Goal: Task Accomplishment & Management: Use online tool/utility

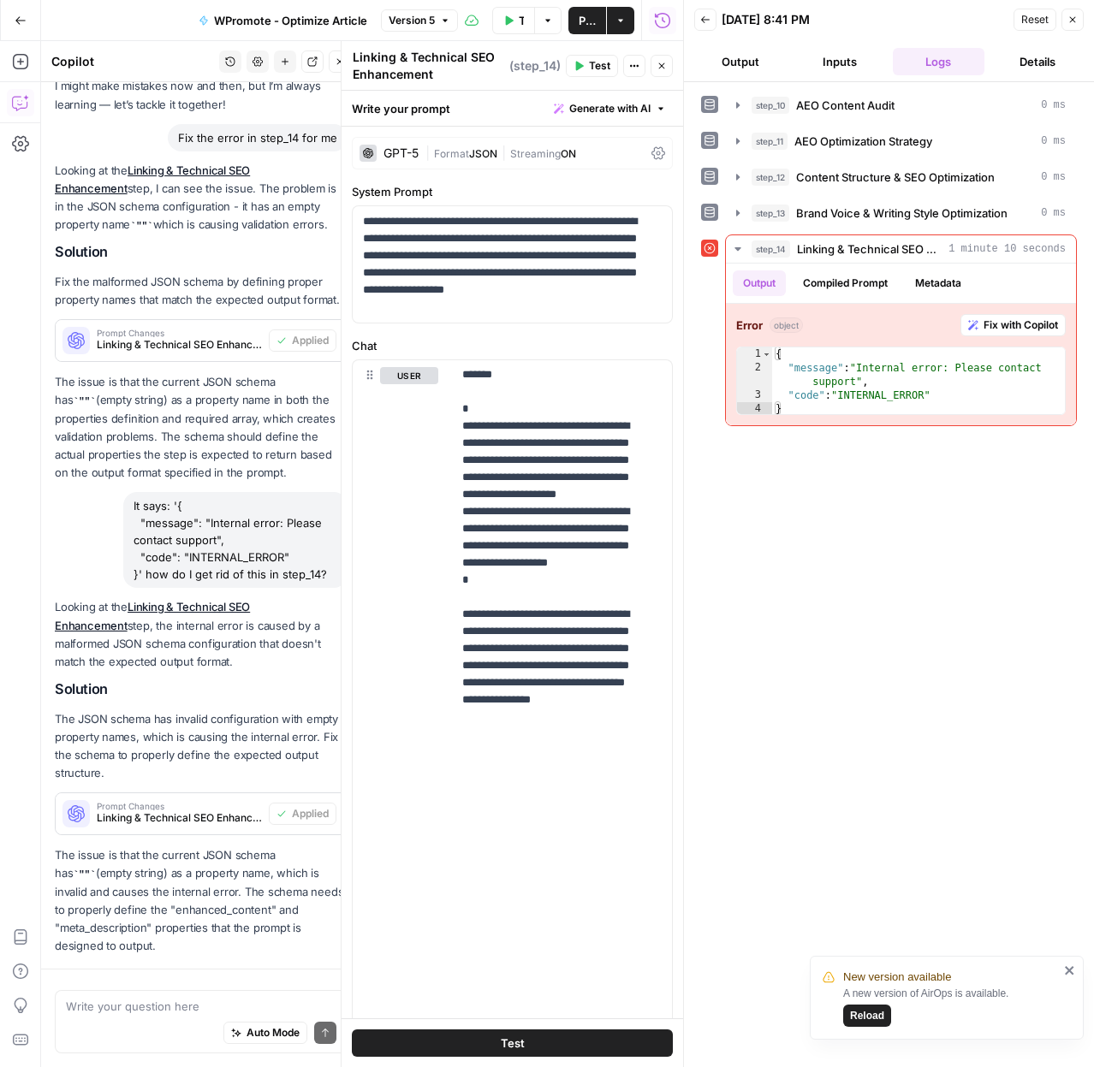
scroll to position [242, 0]
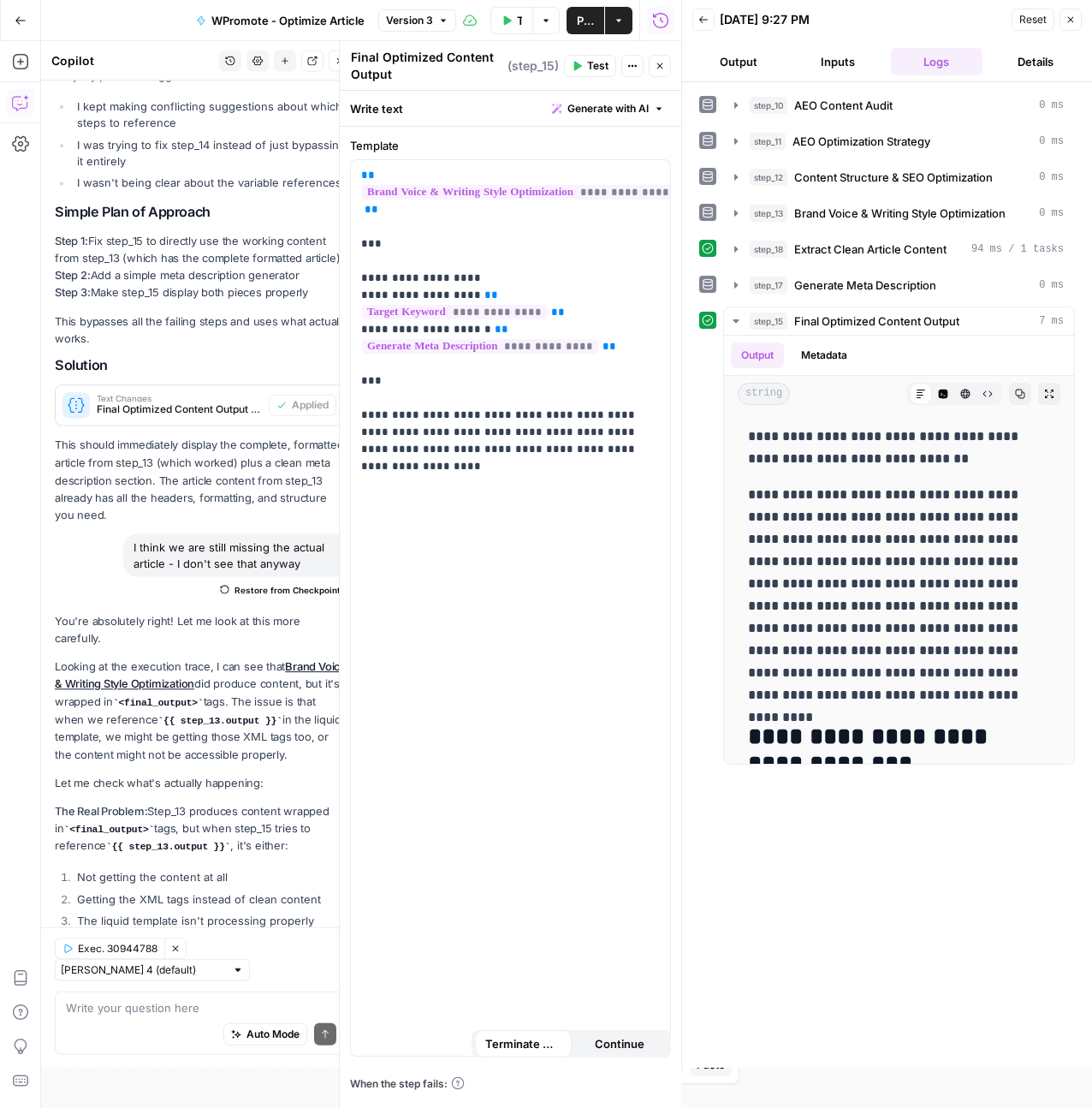
scroll to position [19847, 0]
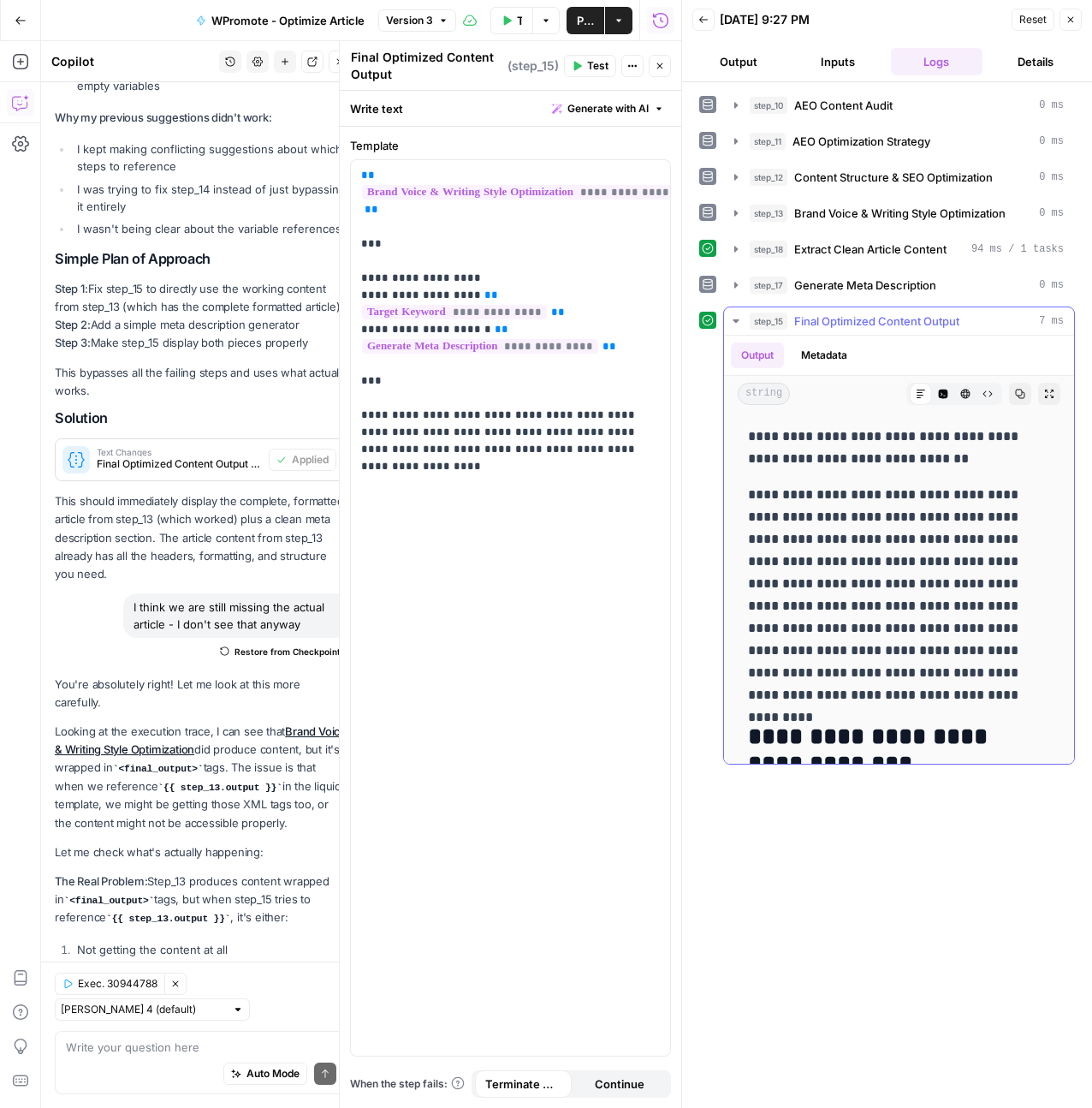
click at [870, 579] on p "**********" at bounding box center [892, 595] width 289 height 223
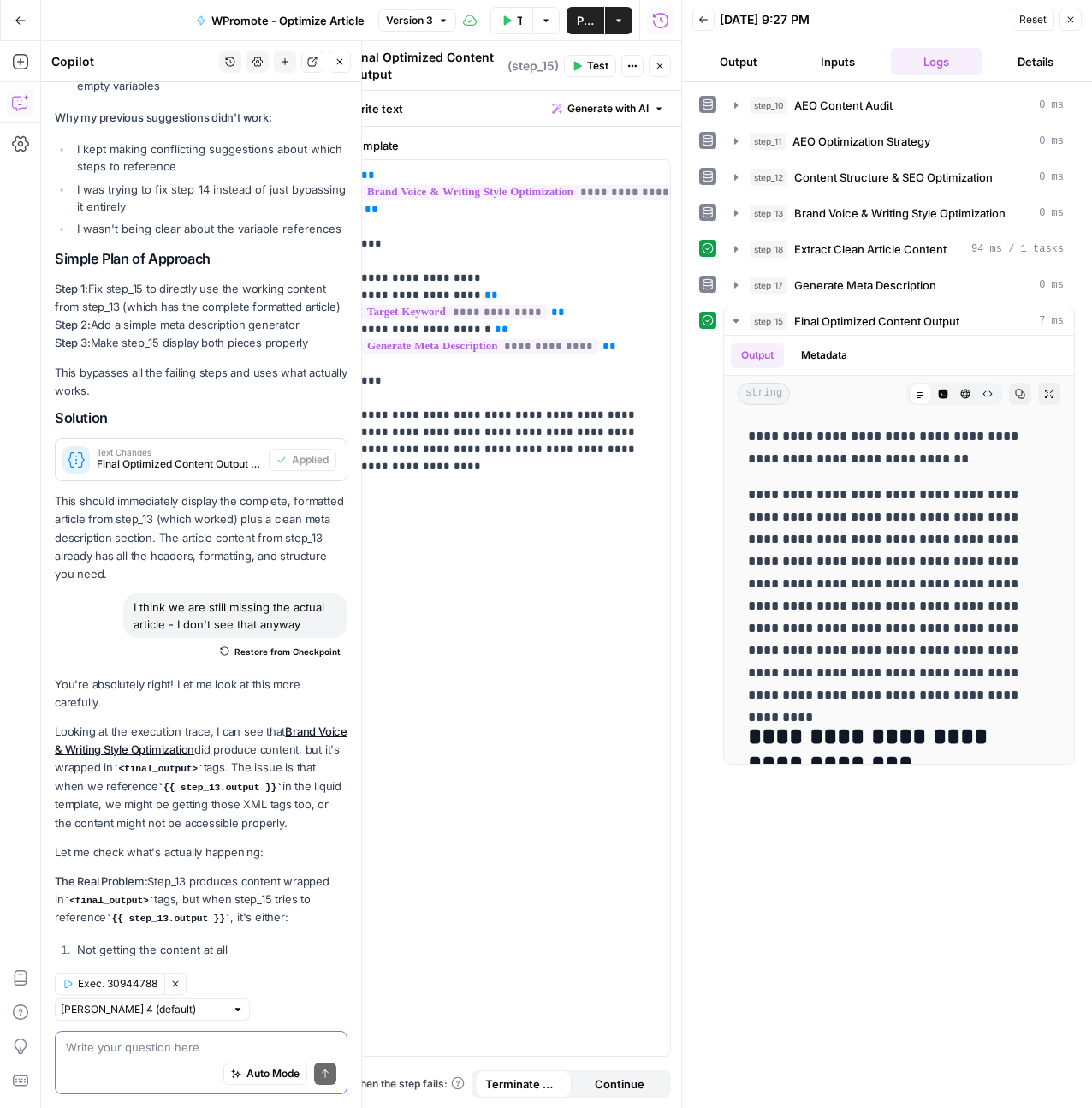
click at [159, 1041] on textarea at bounding box center [201, 1046] width 270 height 17
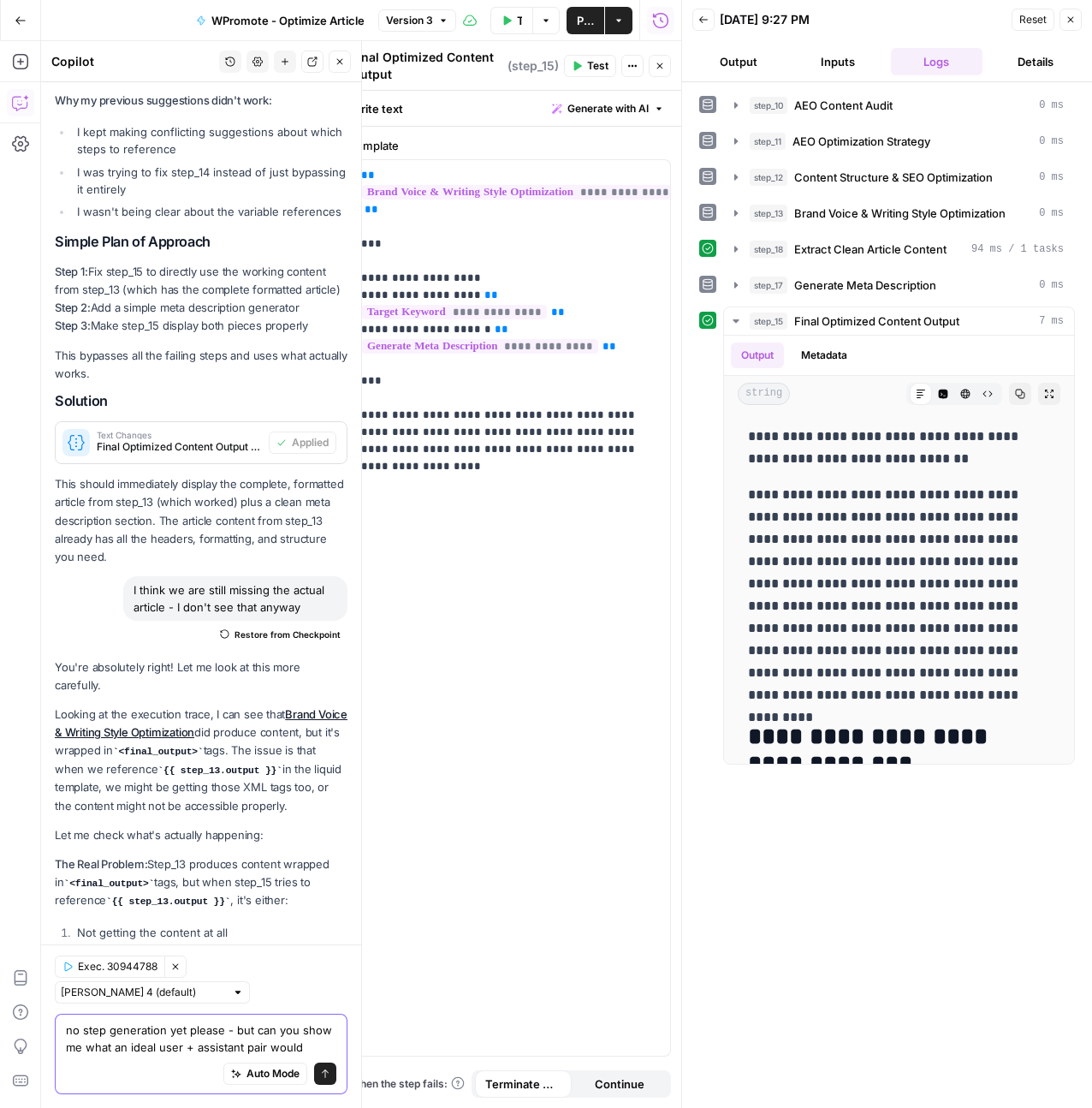
scroll to position [19881, 0]
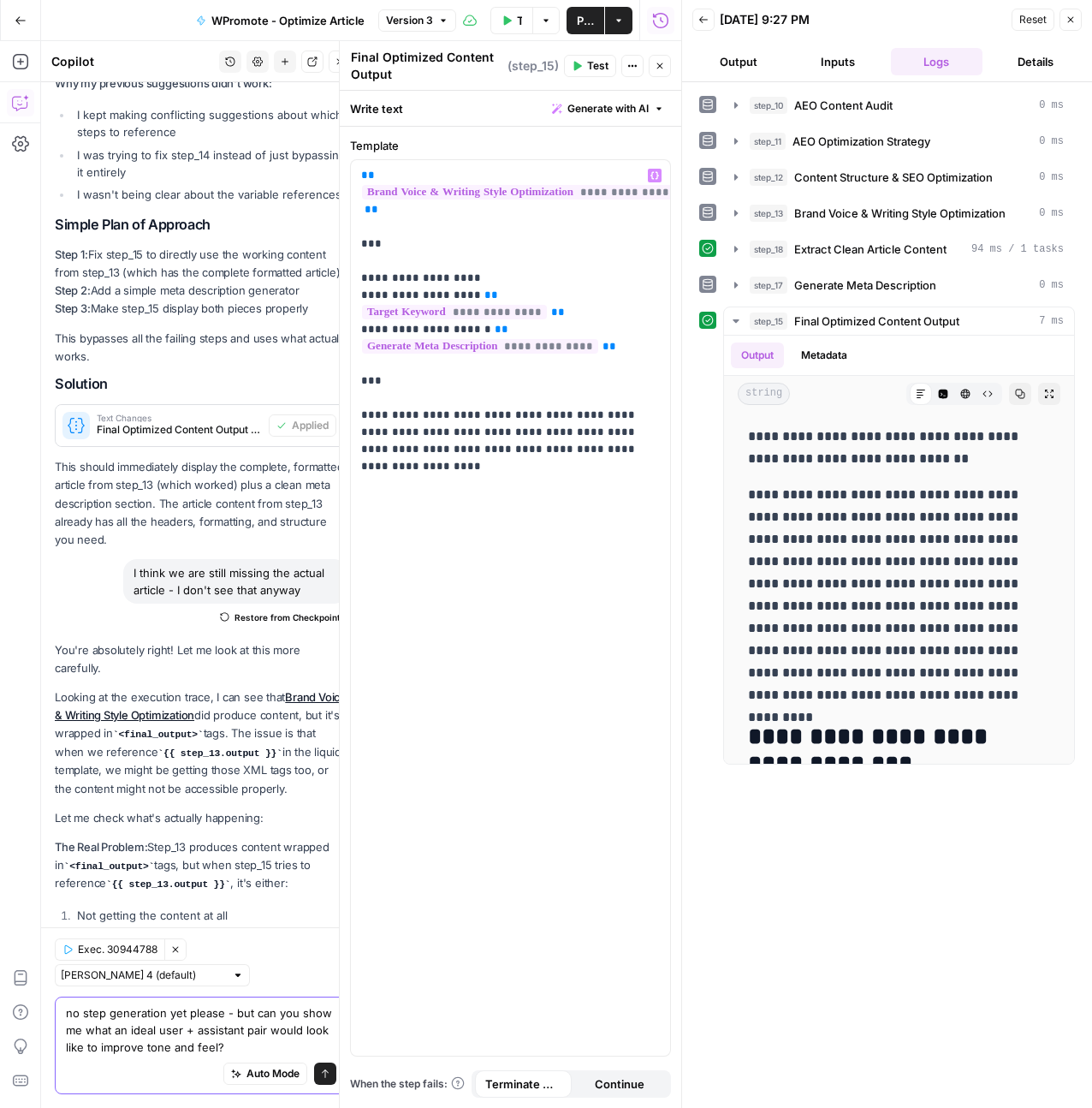
type textarea "no step generation yet please - but can you show me what an ideal user + assist…"
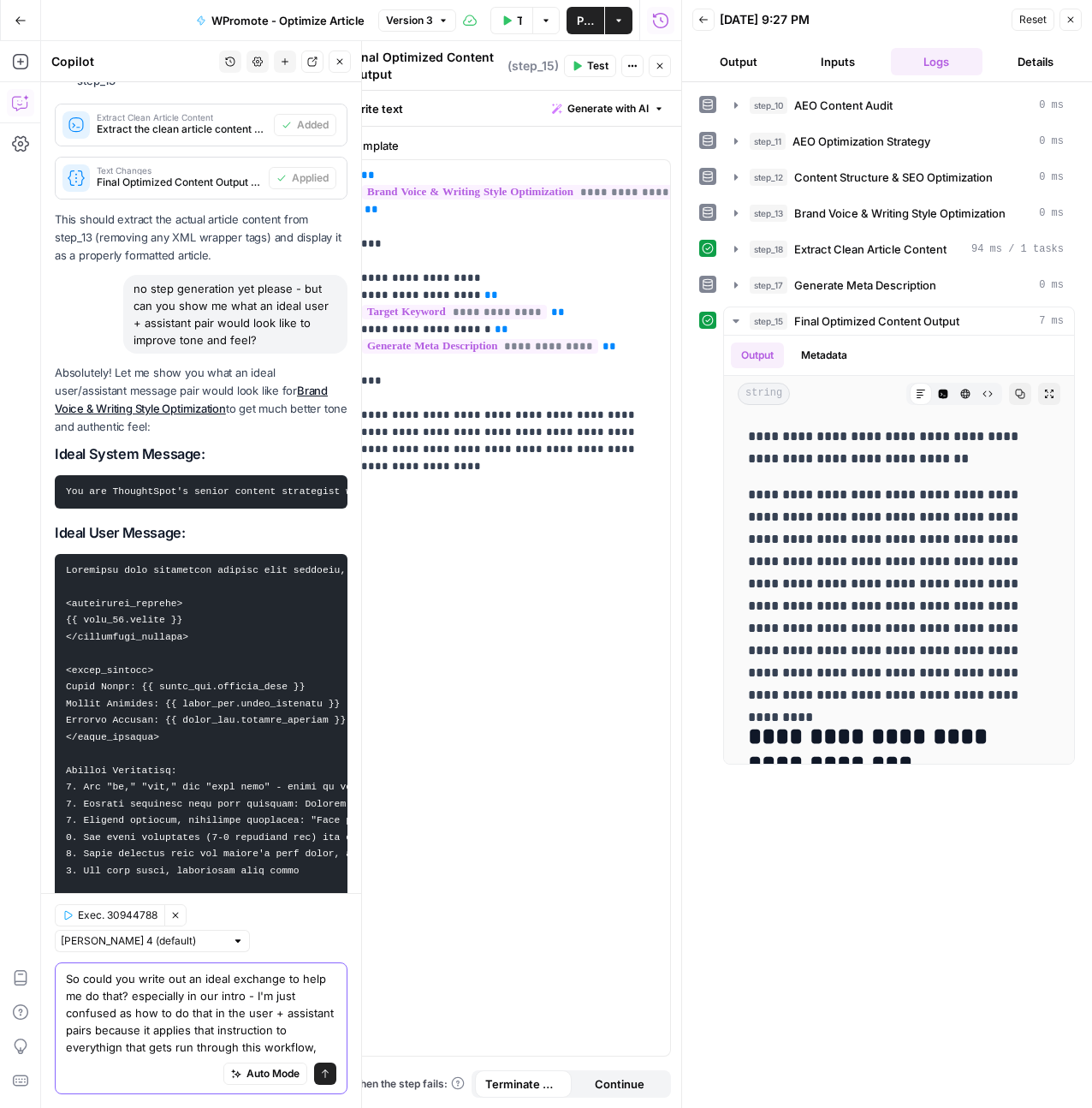
scroll to position [20941, 0]
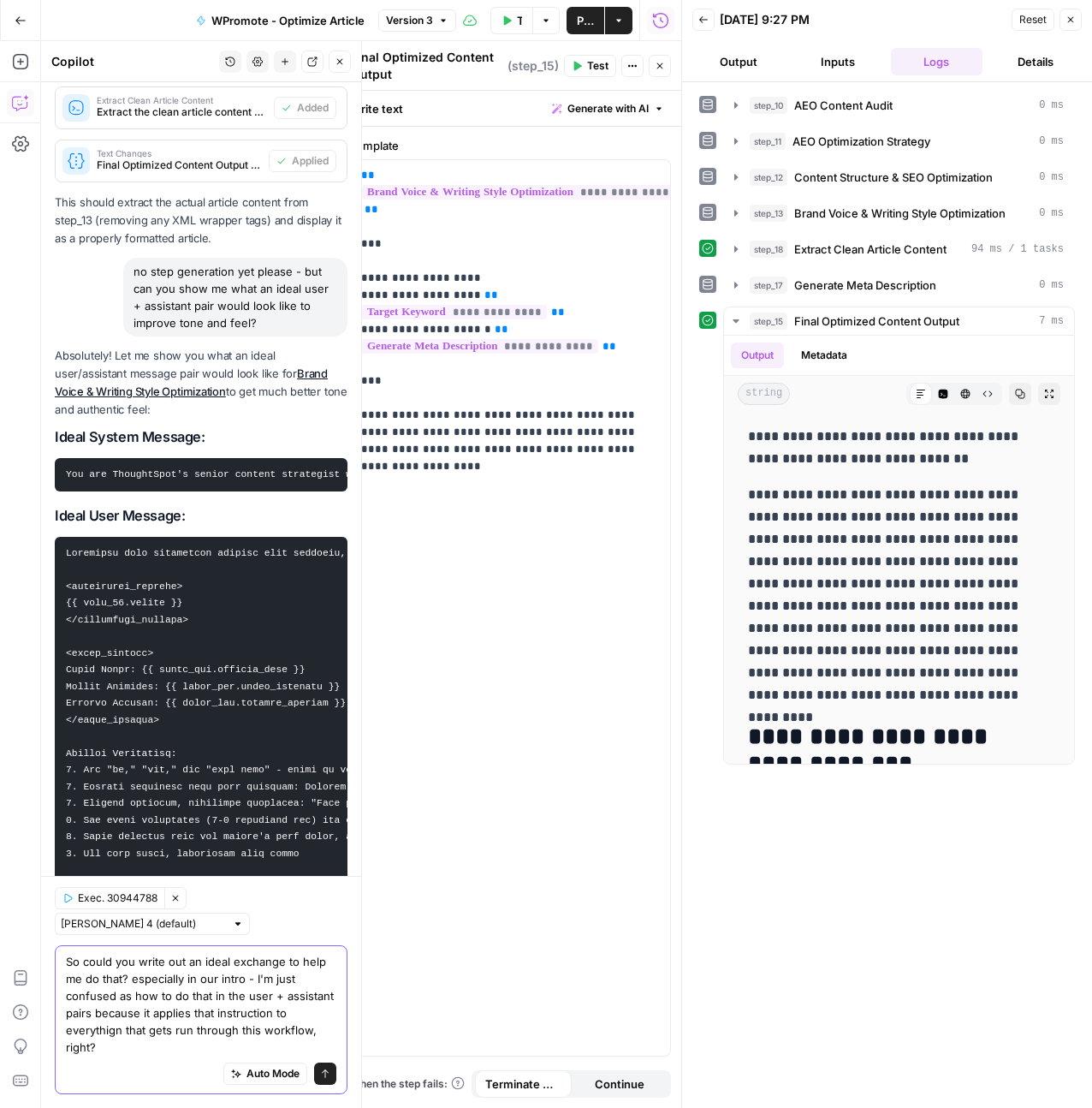
type textarea "So could you write out an ideal exchange to help me do that? especially in our …"
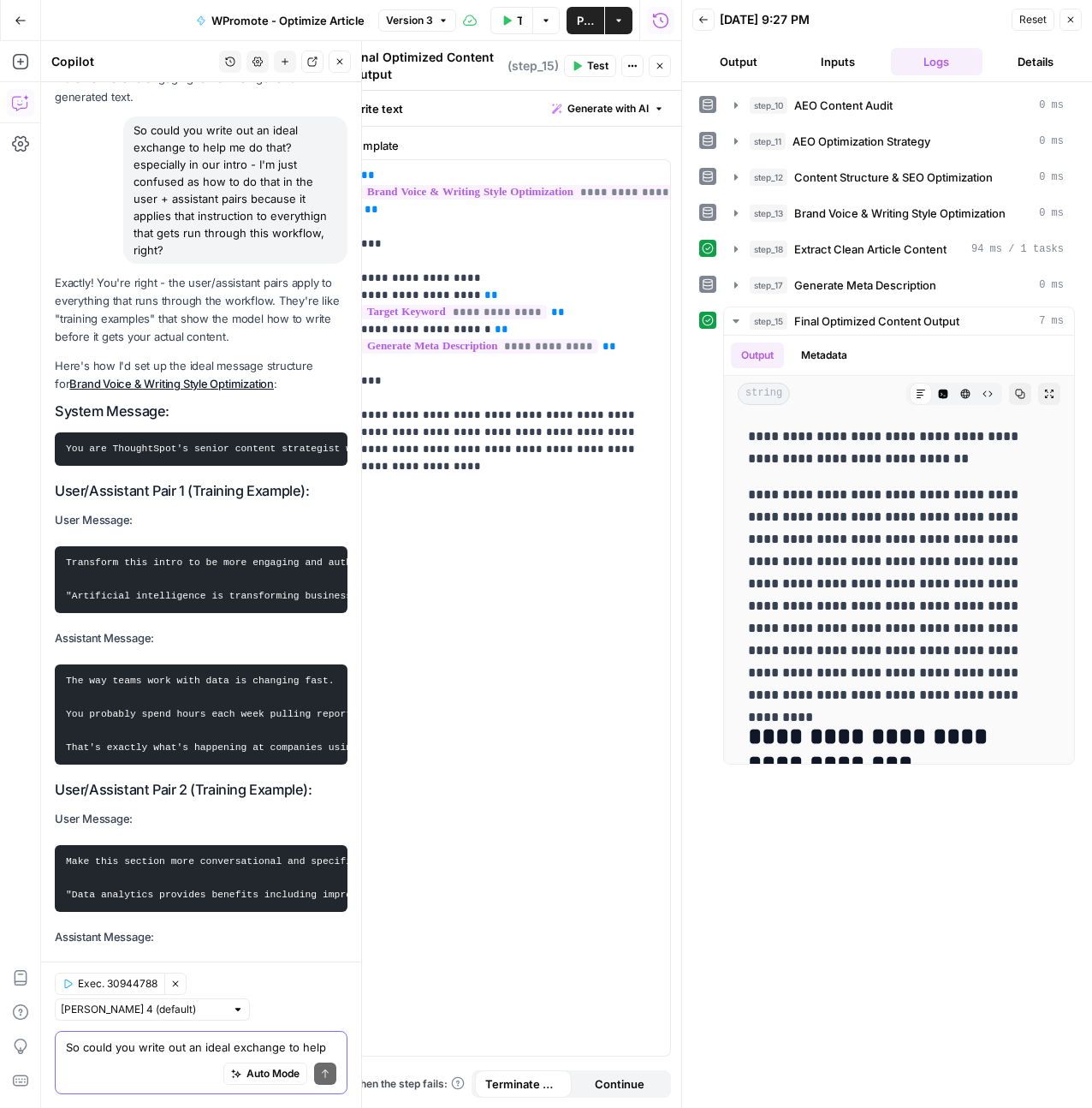
scroll to position [22390, 0]
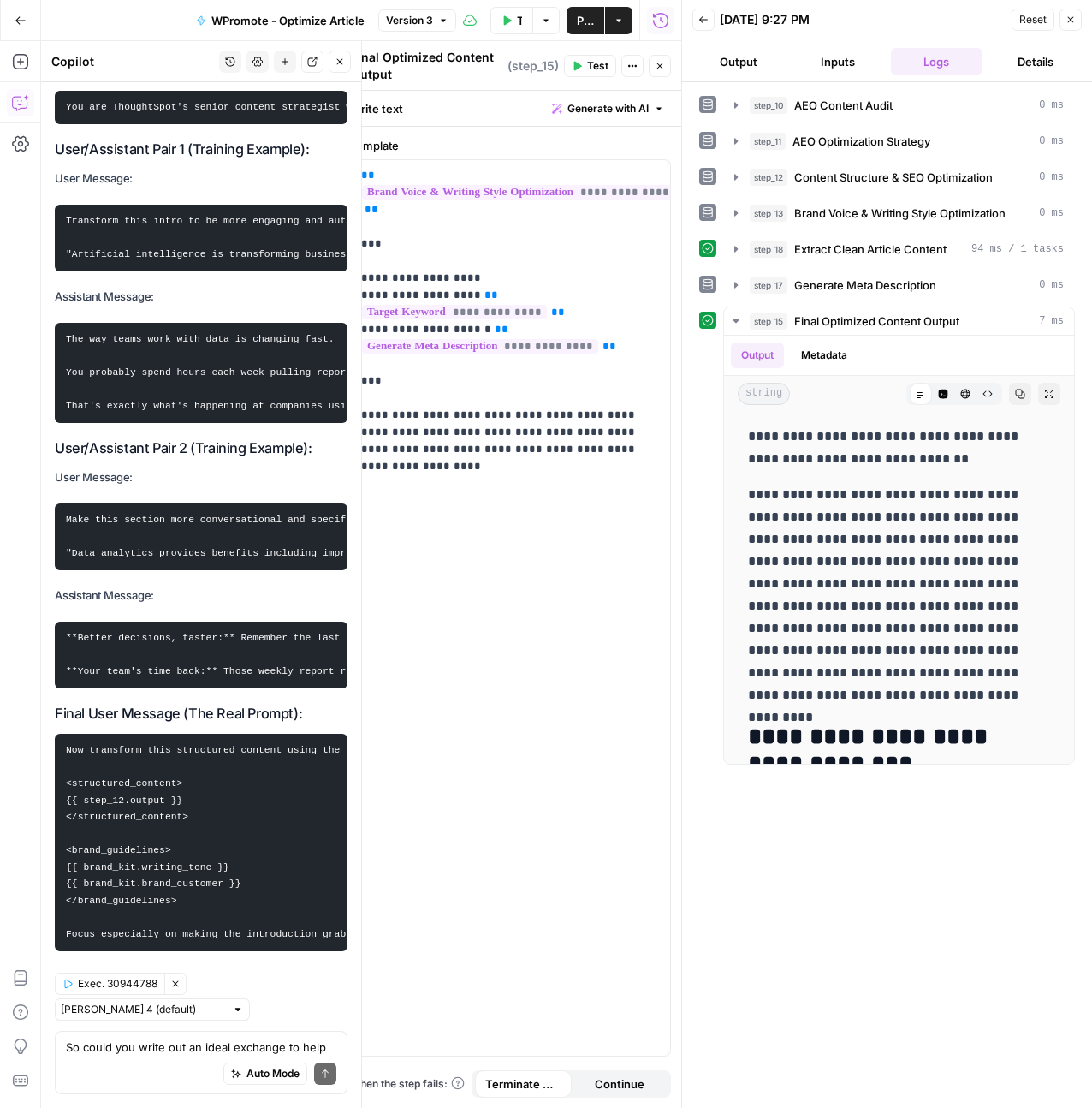
click at [172, 1066] on div "Auto Mode Send" at bounding box center [201, 1074] width 270 height 38
click at [170, 1066] on div "Auto Mode Send" at bounding box center [201, 1074] width 270 height 38
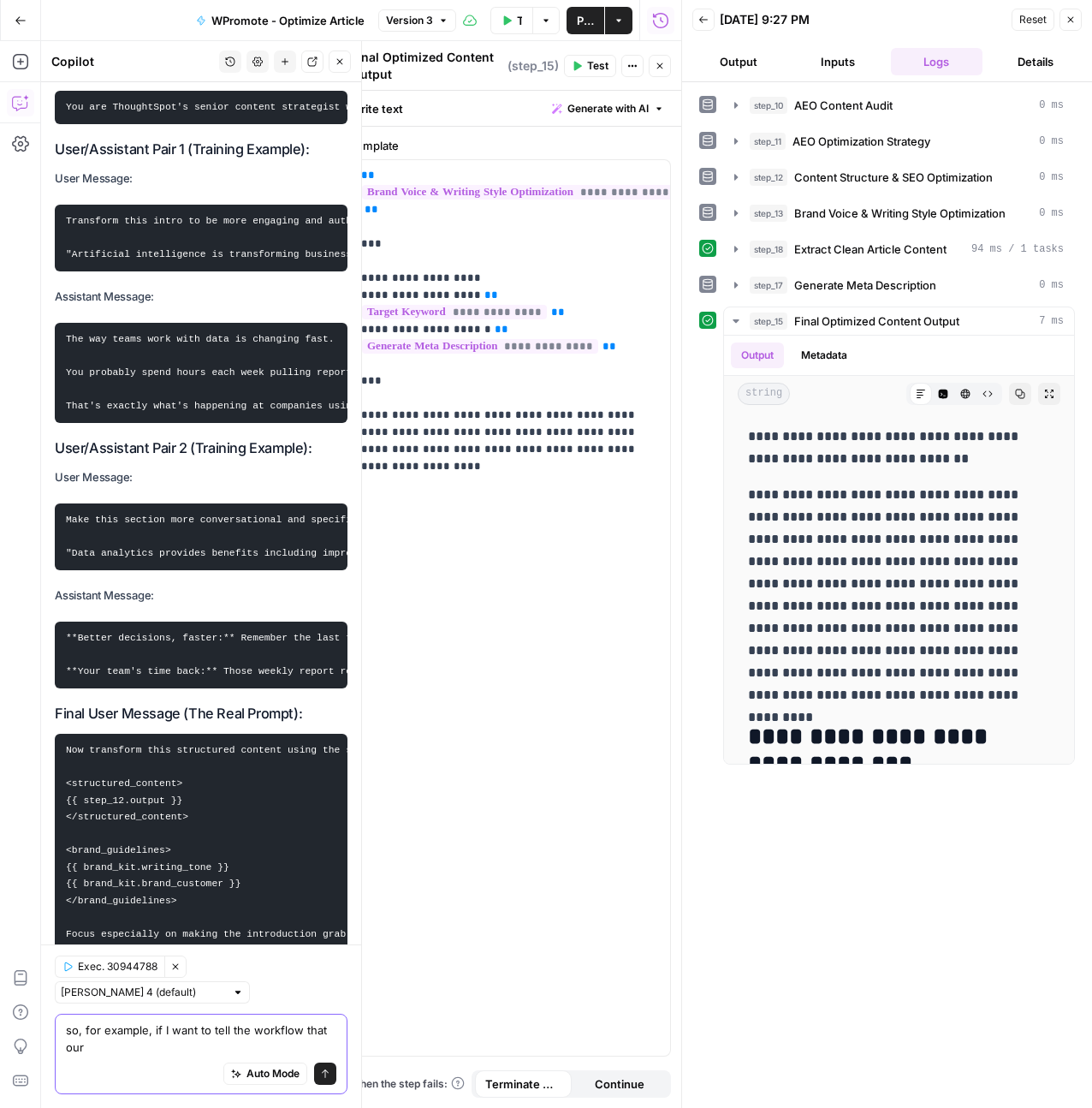
scroll to position [22407, 0]
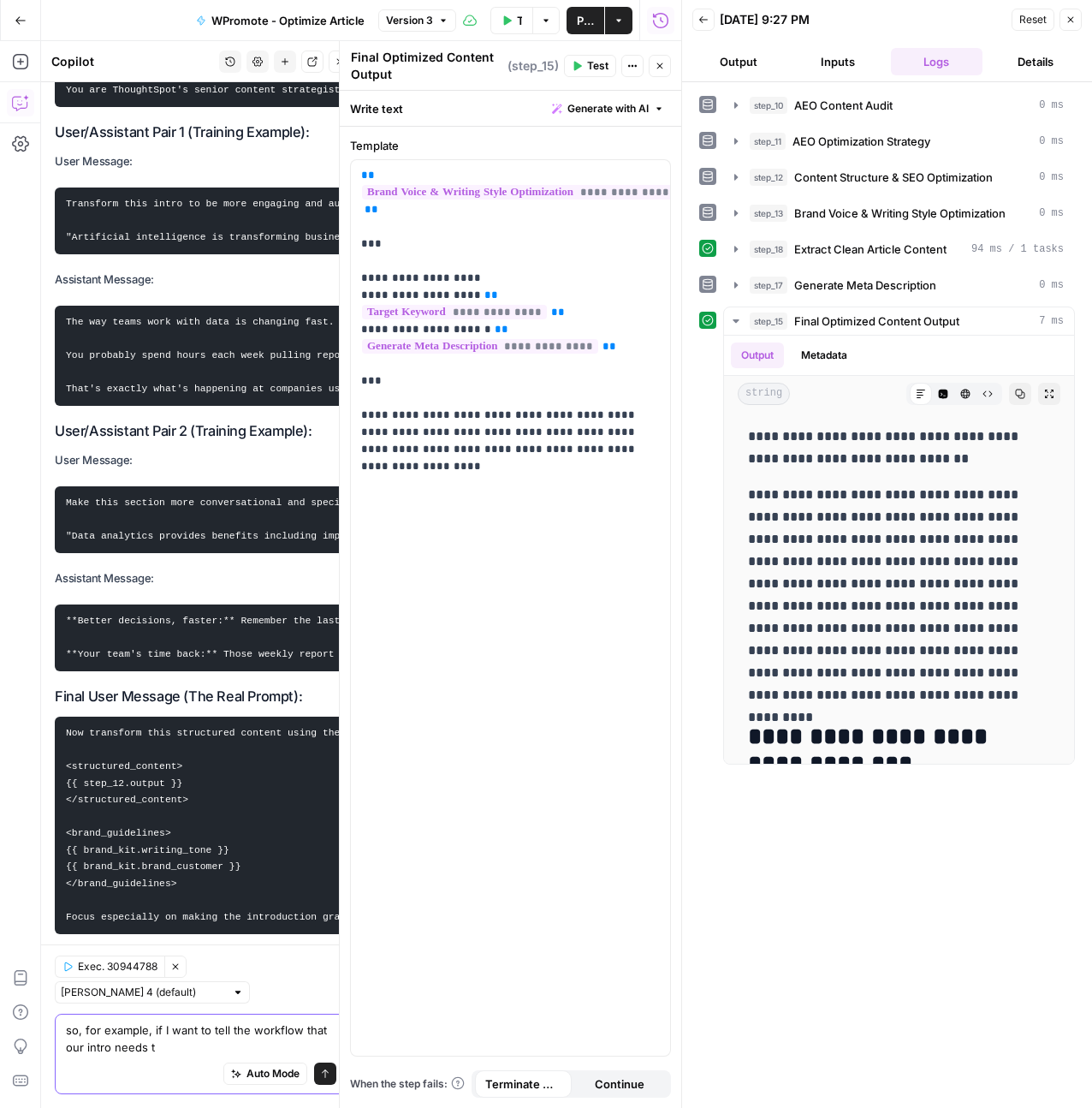
type textarea "so, for example, if I want to tell the workflow that our intro needs t"
click at [659, 59] on button "Close" at bounding box center [660, 66] width 22 height 22
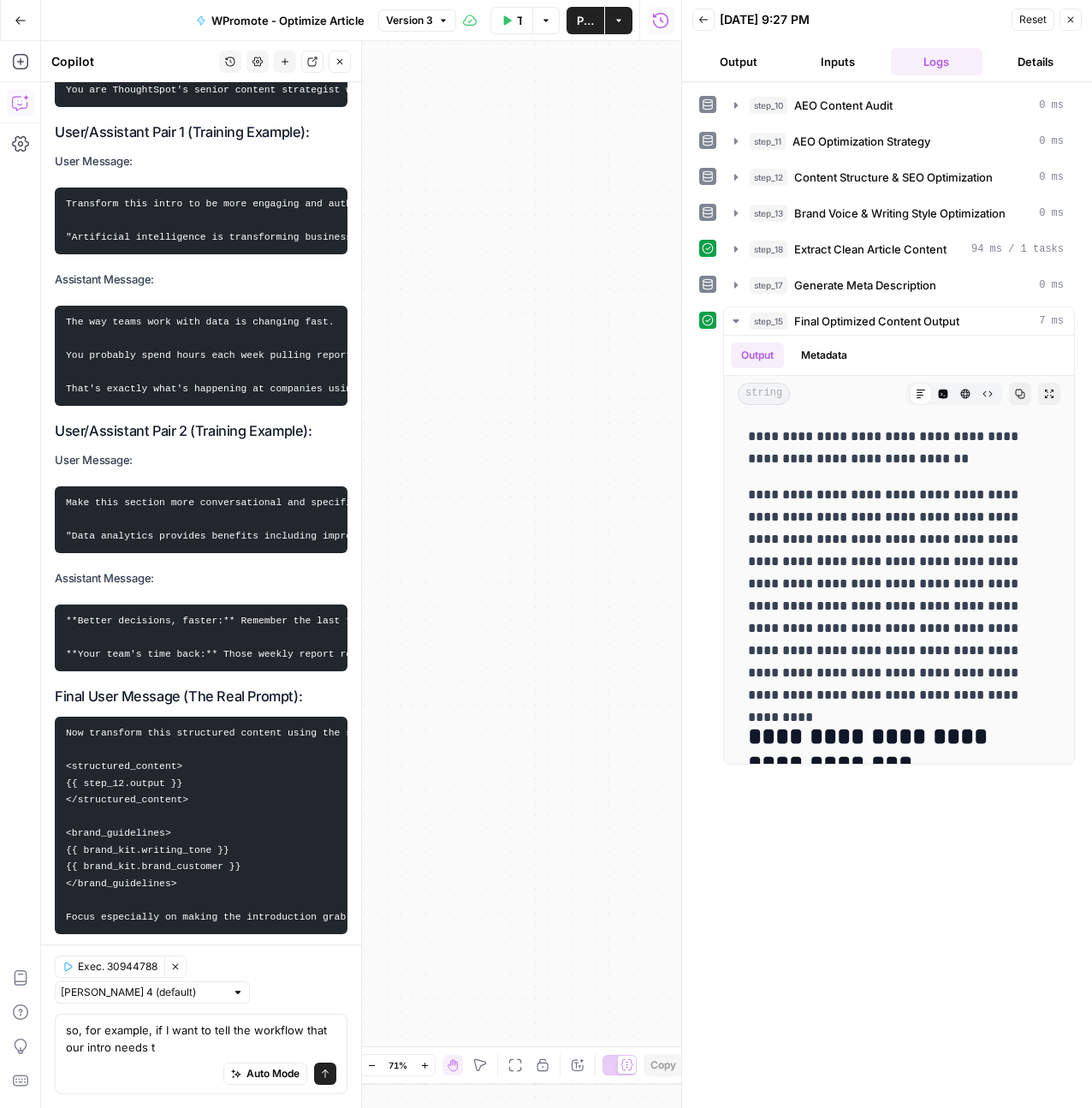
click at [1070, 20] on icon "button" at bounding box center [1071, 20] width 6 height 6
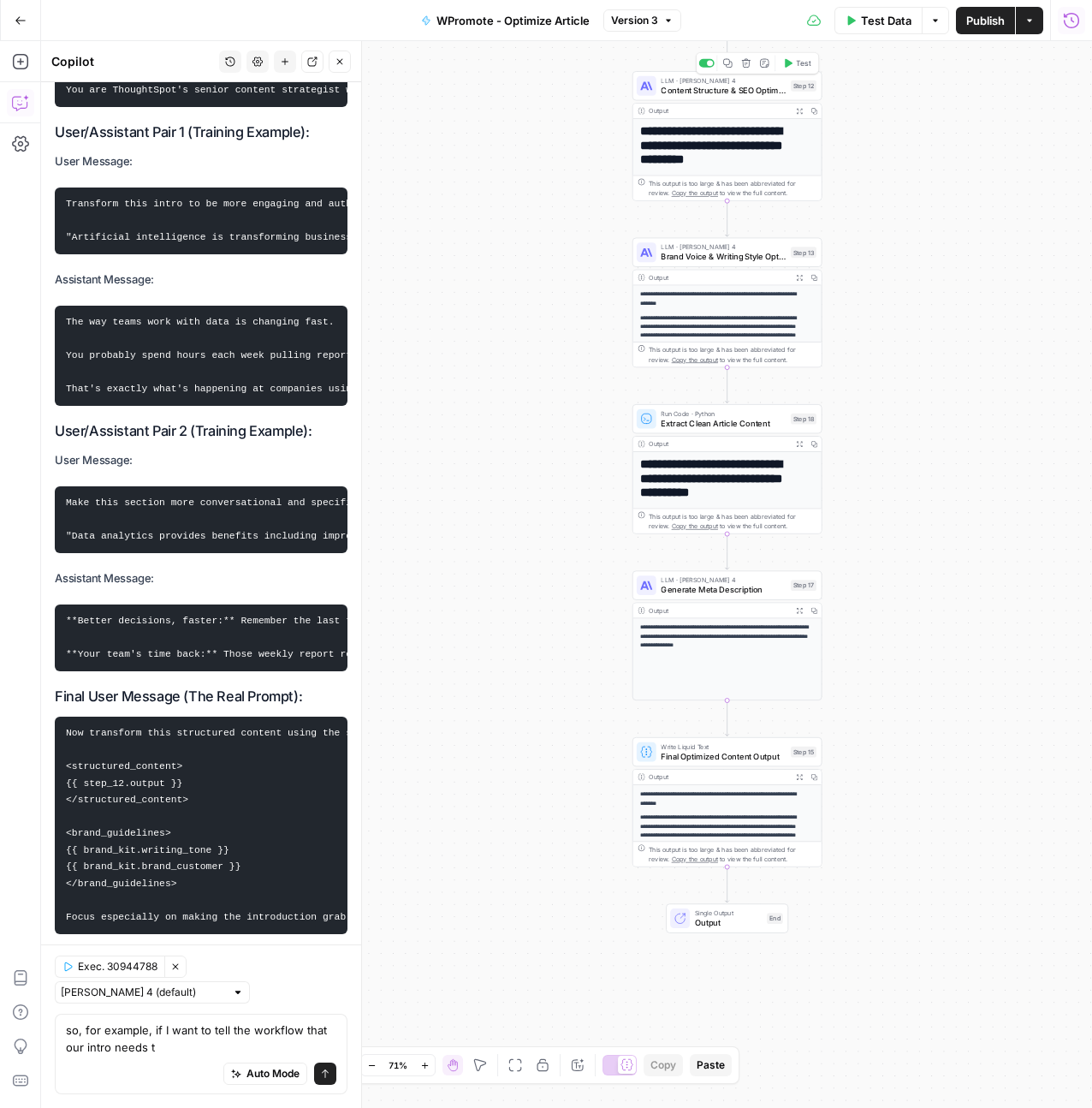
click at [748, 98] on div "LLM · Claude Sonnet 4 Content Structure & SEO Optimization Step 12 Copy step De…" at bounding box center [728, 85] width 190 height 29
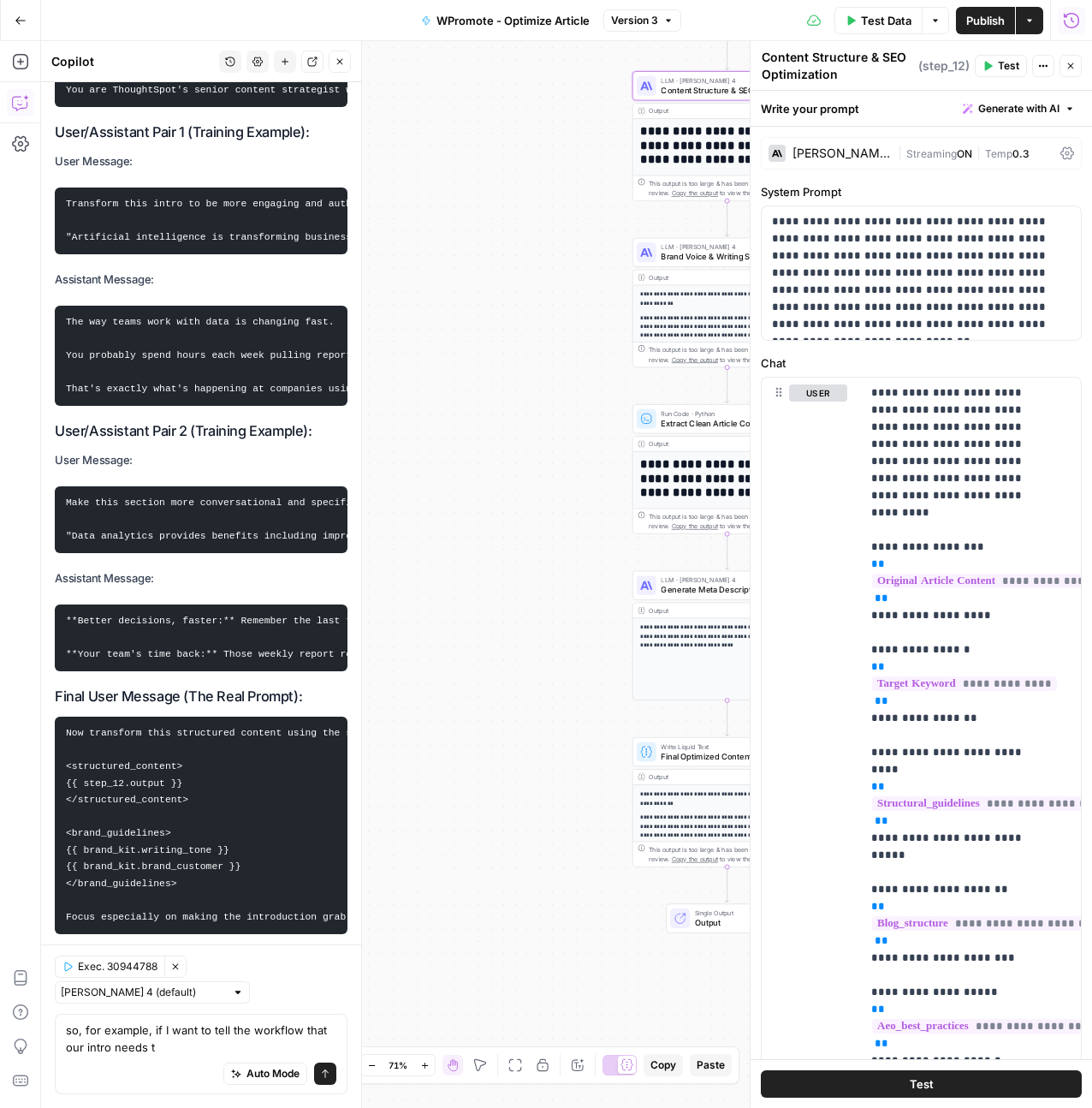
click at [1013, 153] on span "0.3" at bounding box center [1021, 153] width 17 height 13
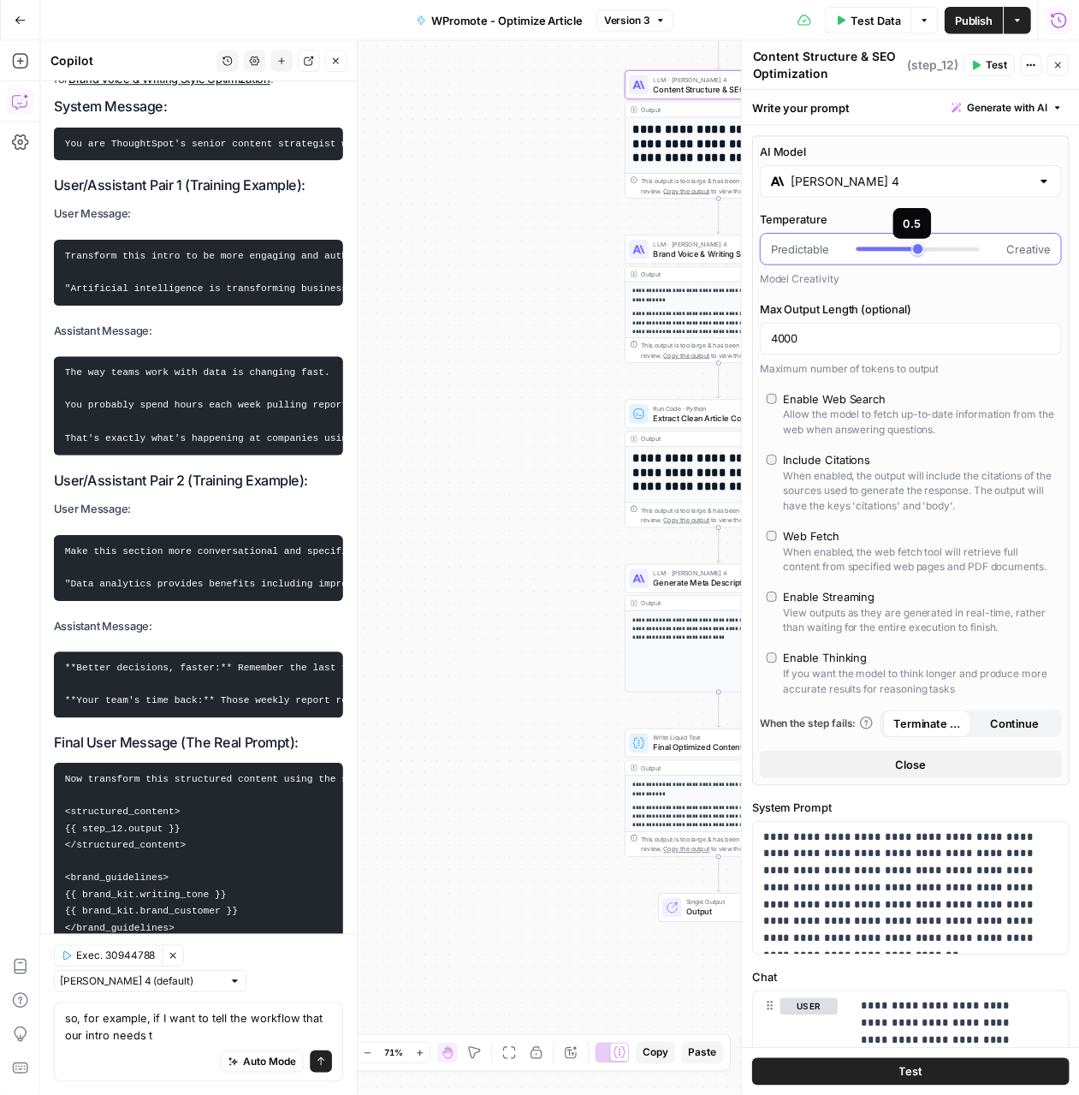
scroll to position [22462, 0]
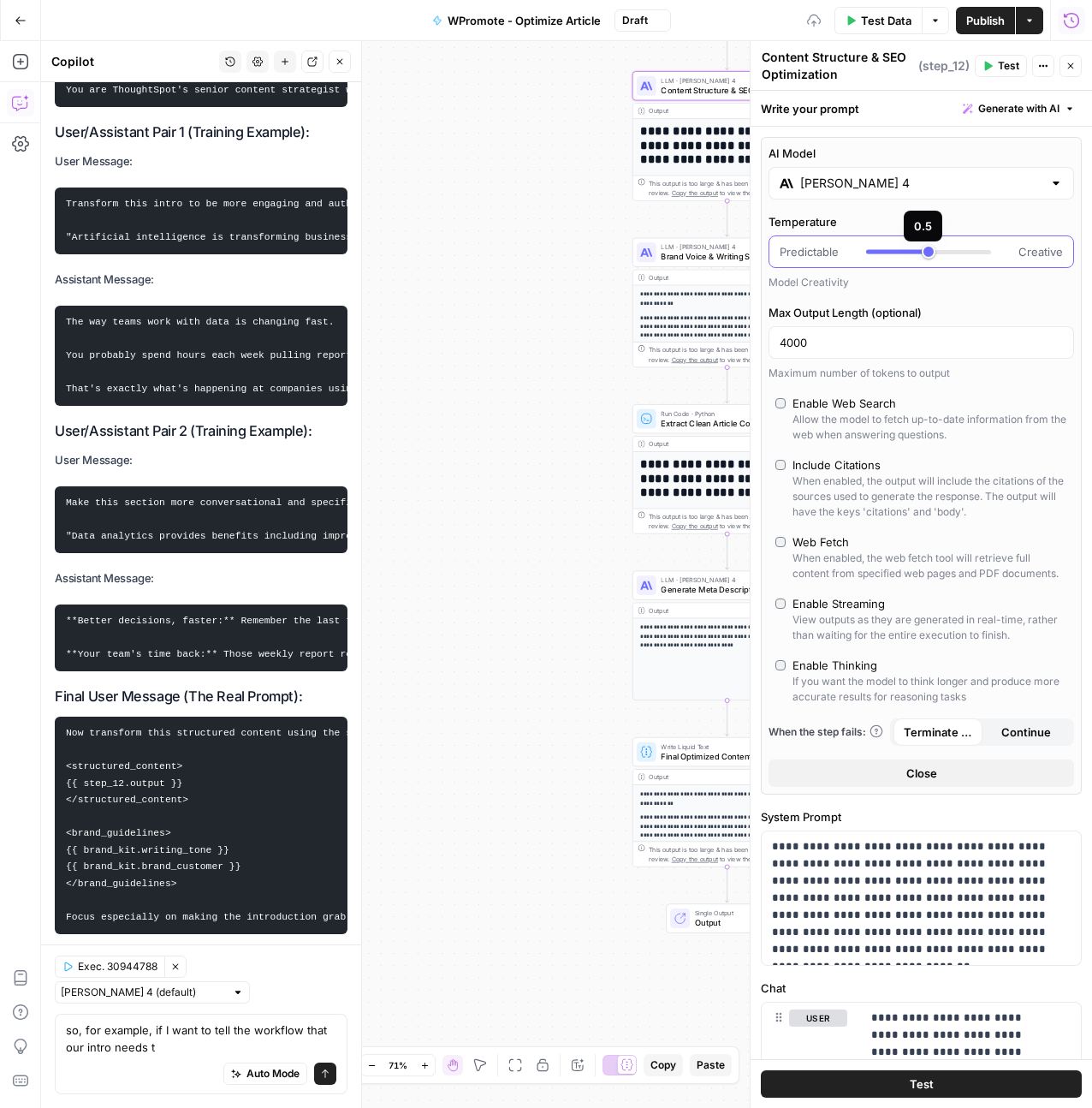
type input "***"
drag, startPoint x: 898, startPoint y: 252, endPoint x: 935, endPoint y: 254, distance: 36.8
click at [935, 254] on div at bounding box center [928, 251] width 125 height 17
click at [986, 74] on button "Test" at bounding box center [1001, 66] width 52 height 22
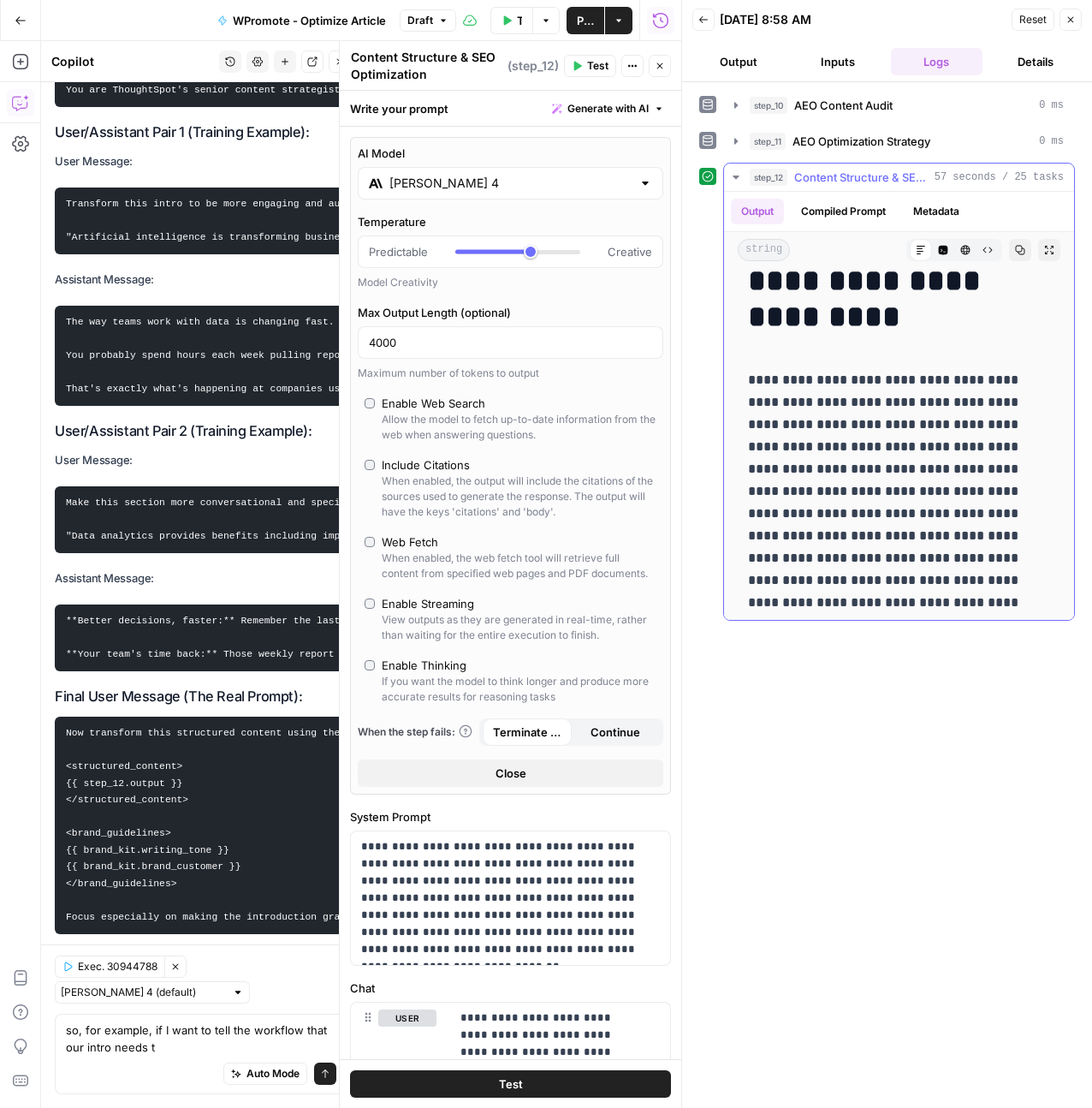
scroll to position [134, 0]
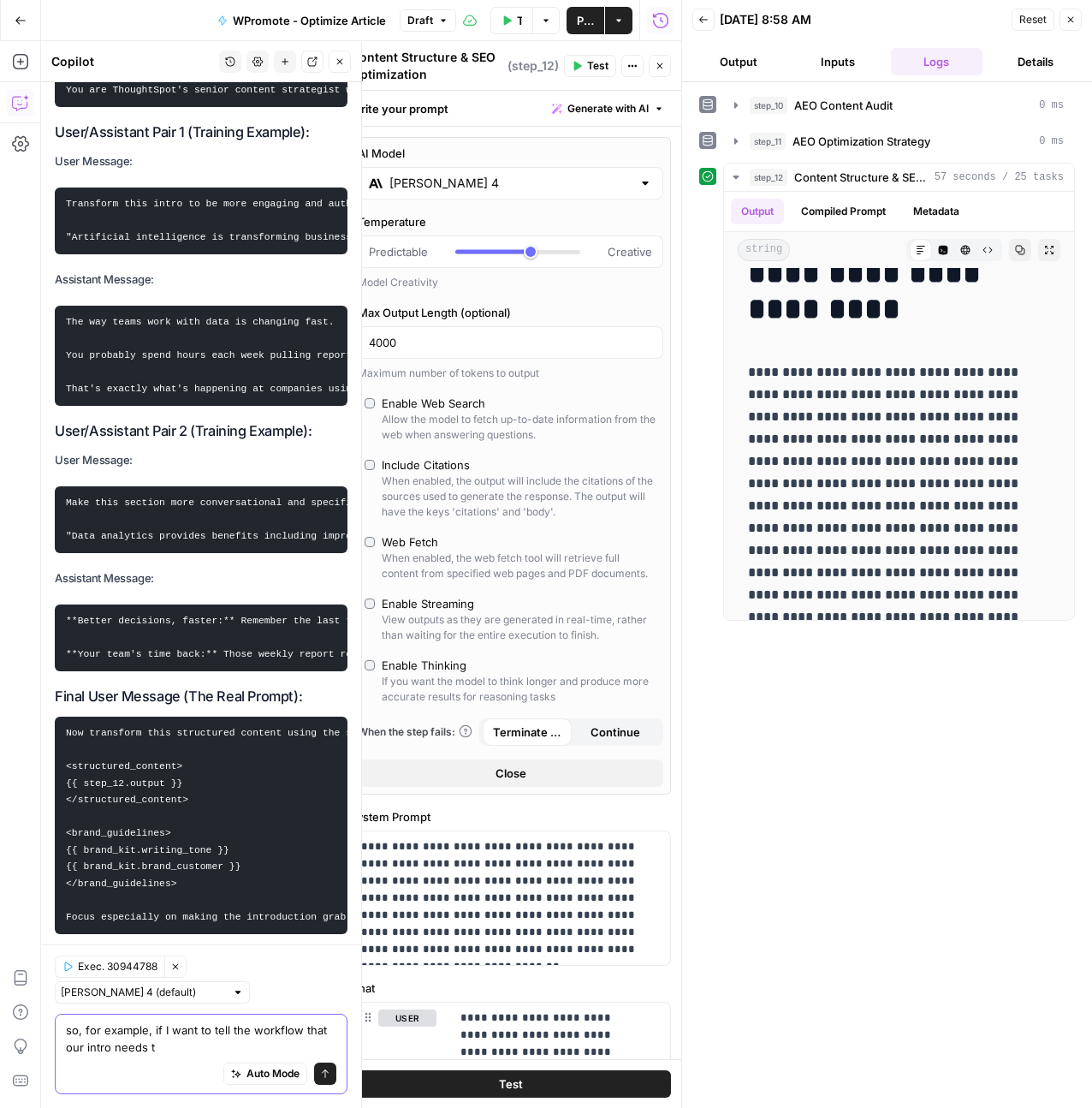
click at [181, 1051] on textarea "so, for example, if I want to tell the workflow that our intro needs t" at bounding box center [201, 1038] width 270 height 34
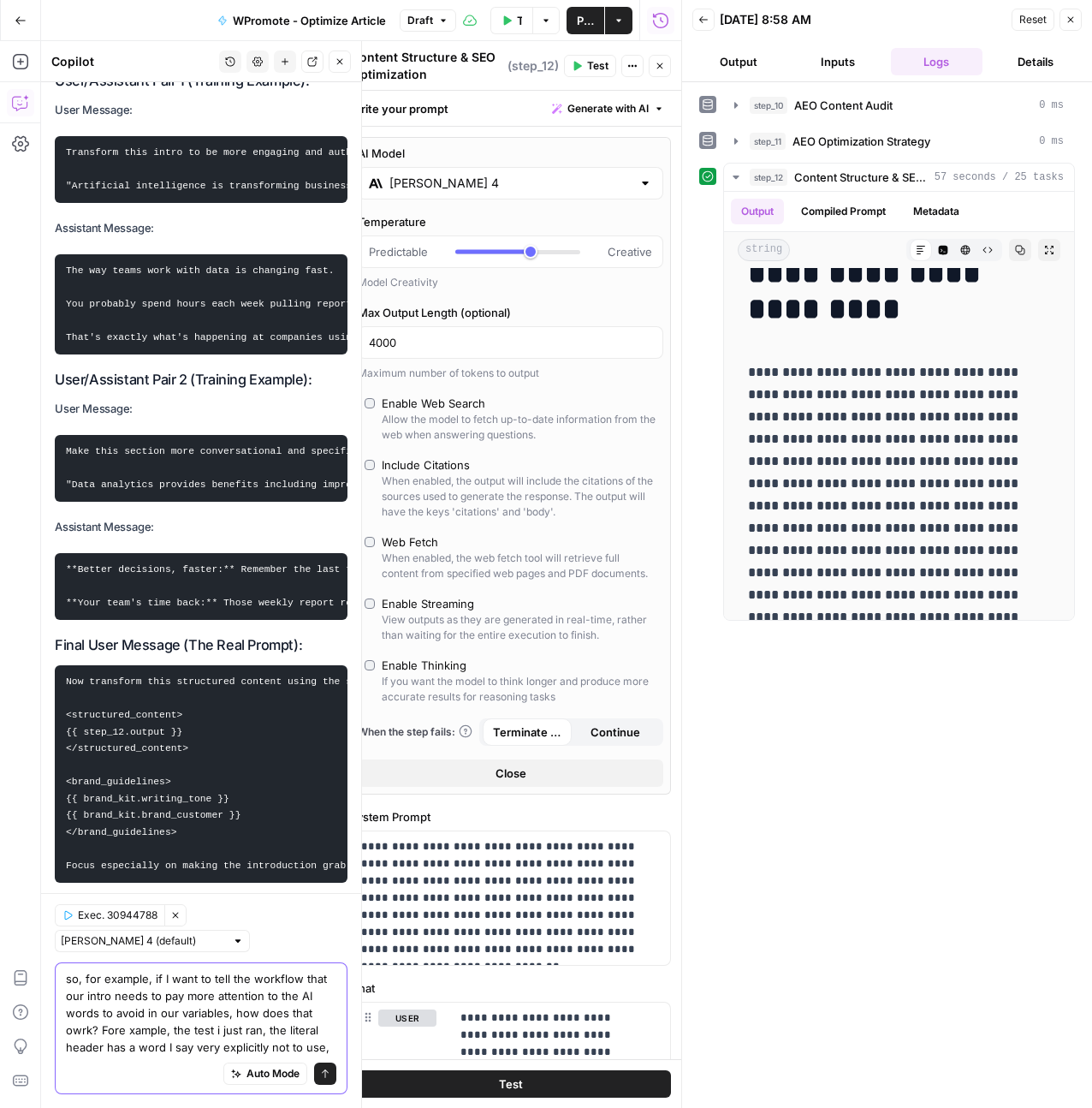
scroll to position [22530, 0]
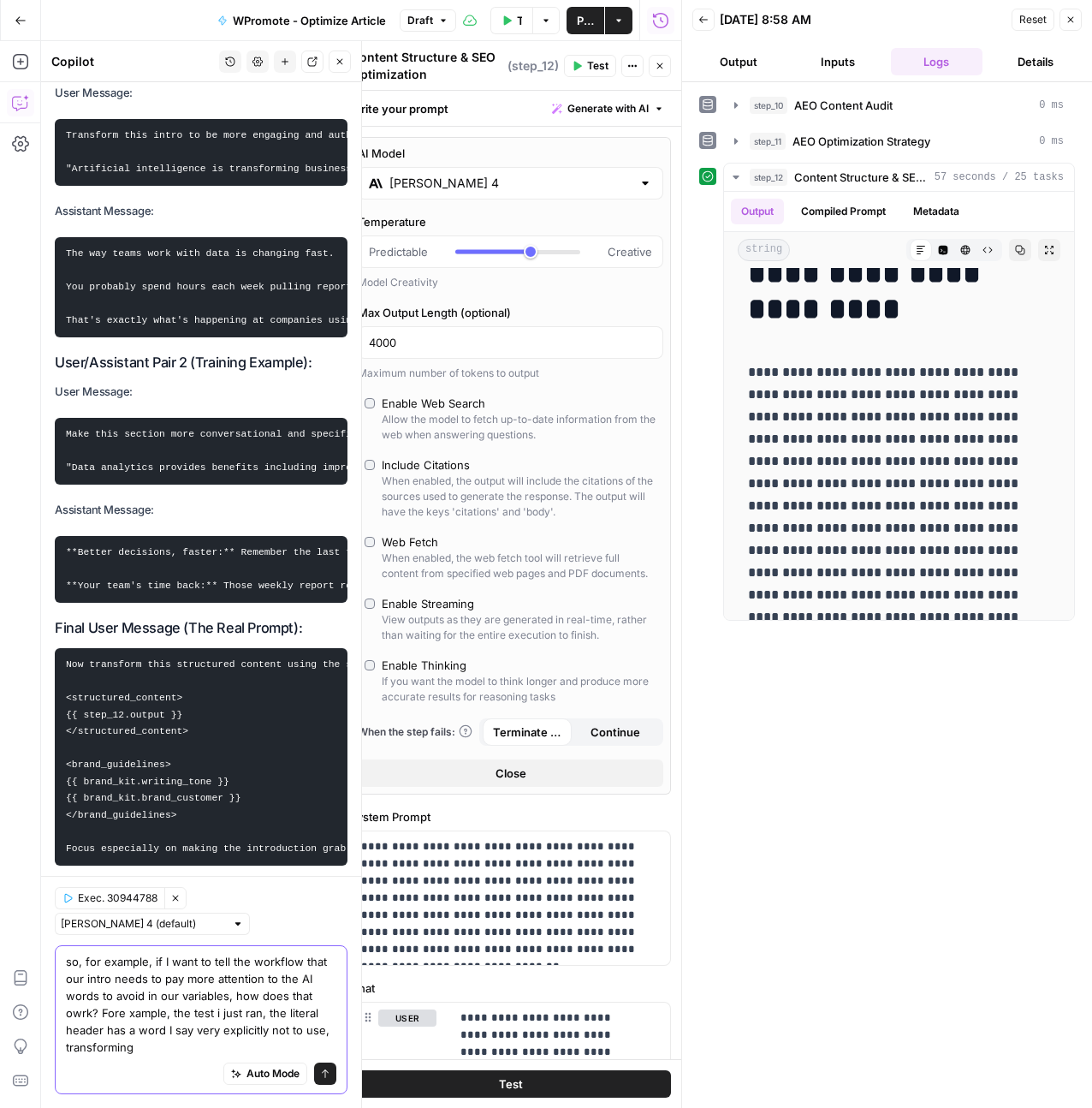
click at [181, 990] on textarea "so, for example, if I want to tell the workflow that our intro needs to pay mor…" at bounding box center [201, 1004] width 270 height 103
click at [233, 1040] on textarea "so, for example, if I want to tell the workflow that our intro needs to pay mor…" at bounding box center [201, 1004] width 270 height 103
click at [266, 995] on textarea "so, for example, if I want to tell the workflow that our intro needs to pay mor…" at bounding box center [201, 1004] width 270 height 103
click at [200, 1042] on textarea "so, for example, if I want to tell the workflow that our intro needs to pay mor…" at bounding box center [201, 1004] width 270 height 103
click at [278, 992] on textarea "so, for example, if I want to tell the workflow that our intro needs to pay mor…" at bounding box center [201, 1004] width 270 height 103
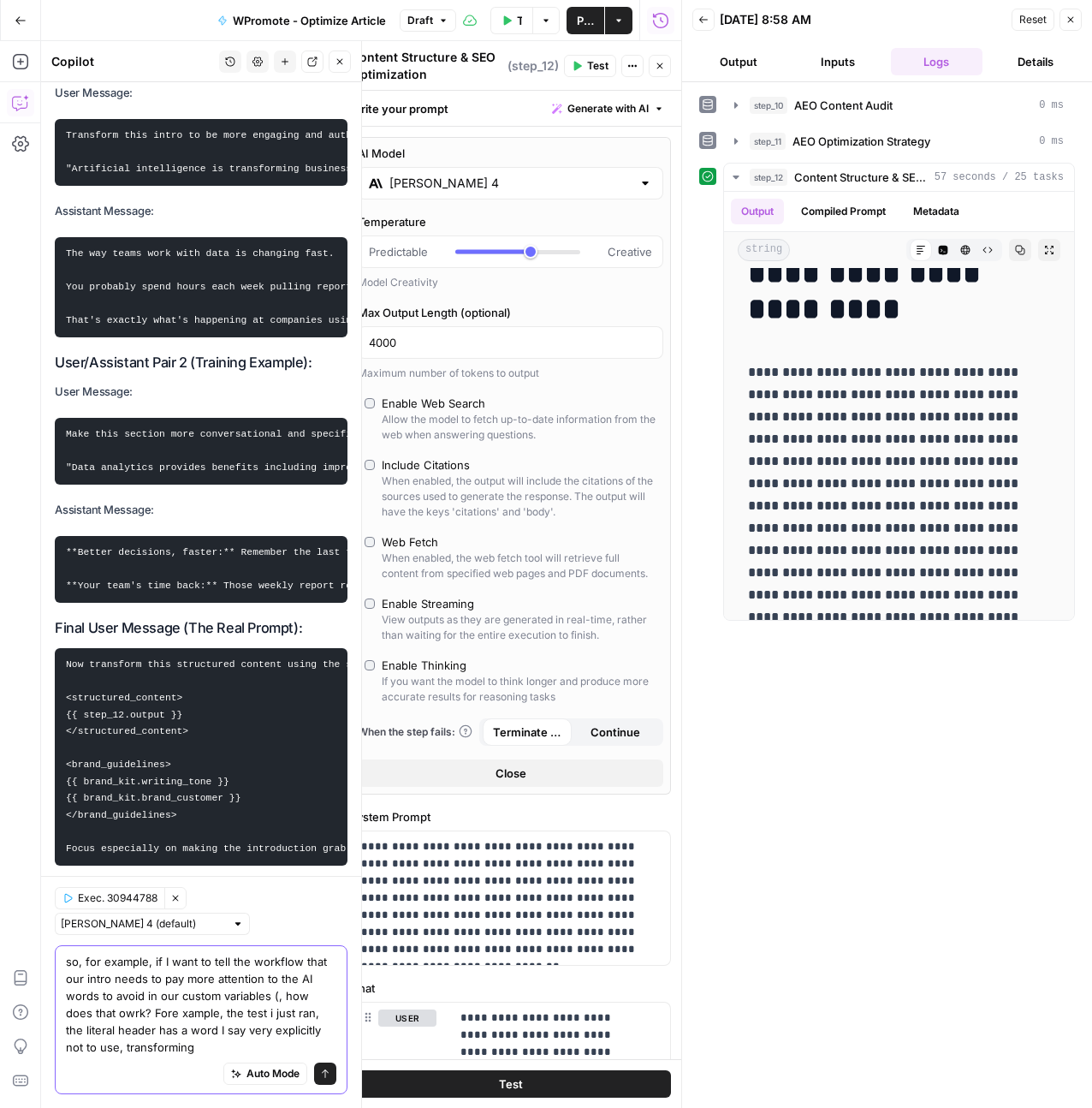
click at [275, 993] on textarea "so, for example, if I want to tell the workflow that our intro needs to pay mor…" at bounding box center [201, 1004] width 270 height 103
paste textarea "{{ brand_kit.ai_words_to_avoid }}"
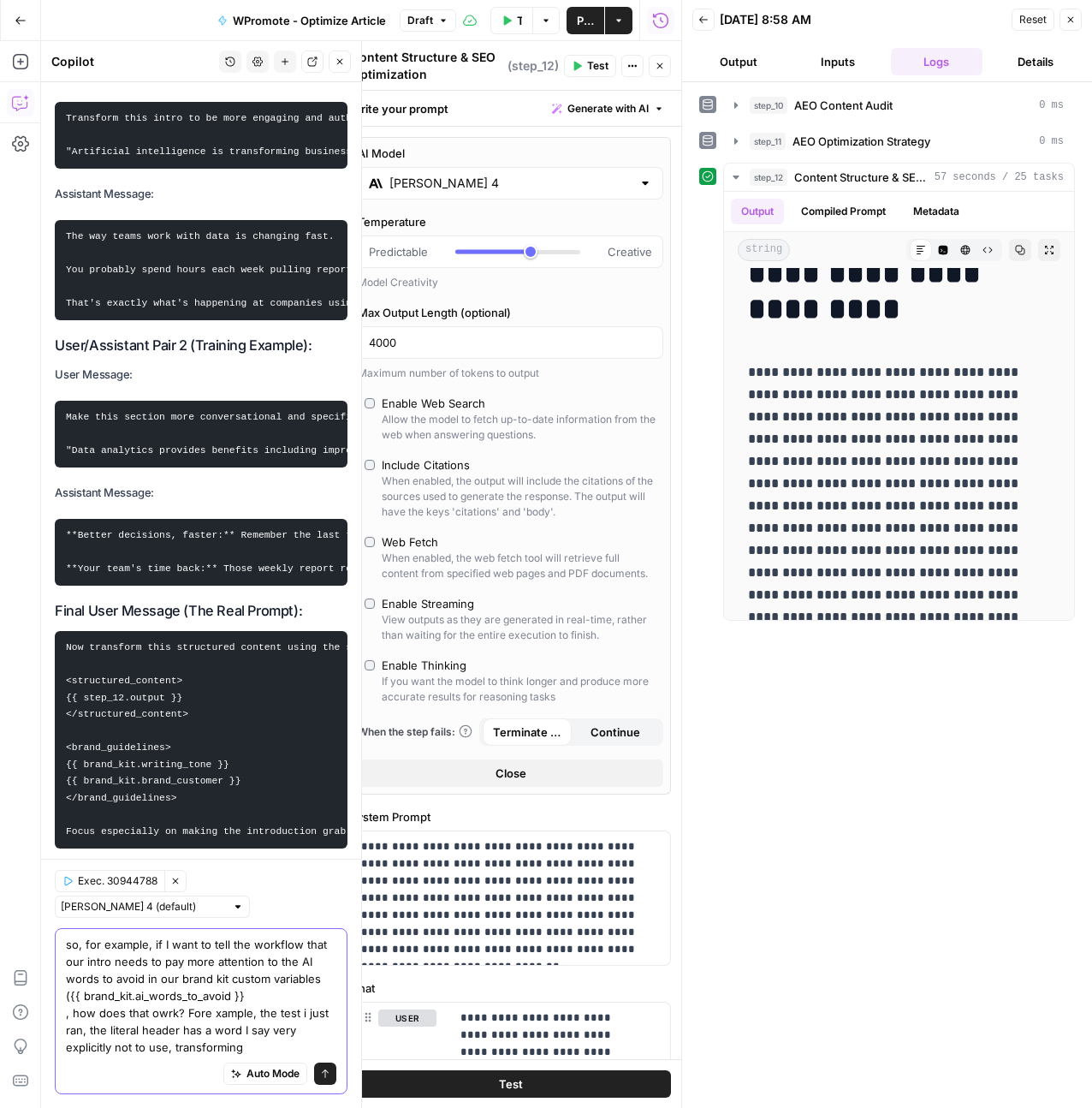
click at [70, 1001] on textarea "so, for example, if I want to tell the workflow that our intro needs to pay mor…" at bounding box center [201, 995] width 270 height 120
type textarea "so, for example, if I want to tell the workflow that our intro needs to pay mor…"
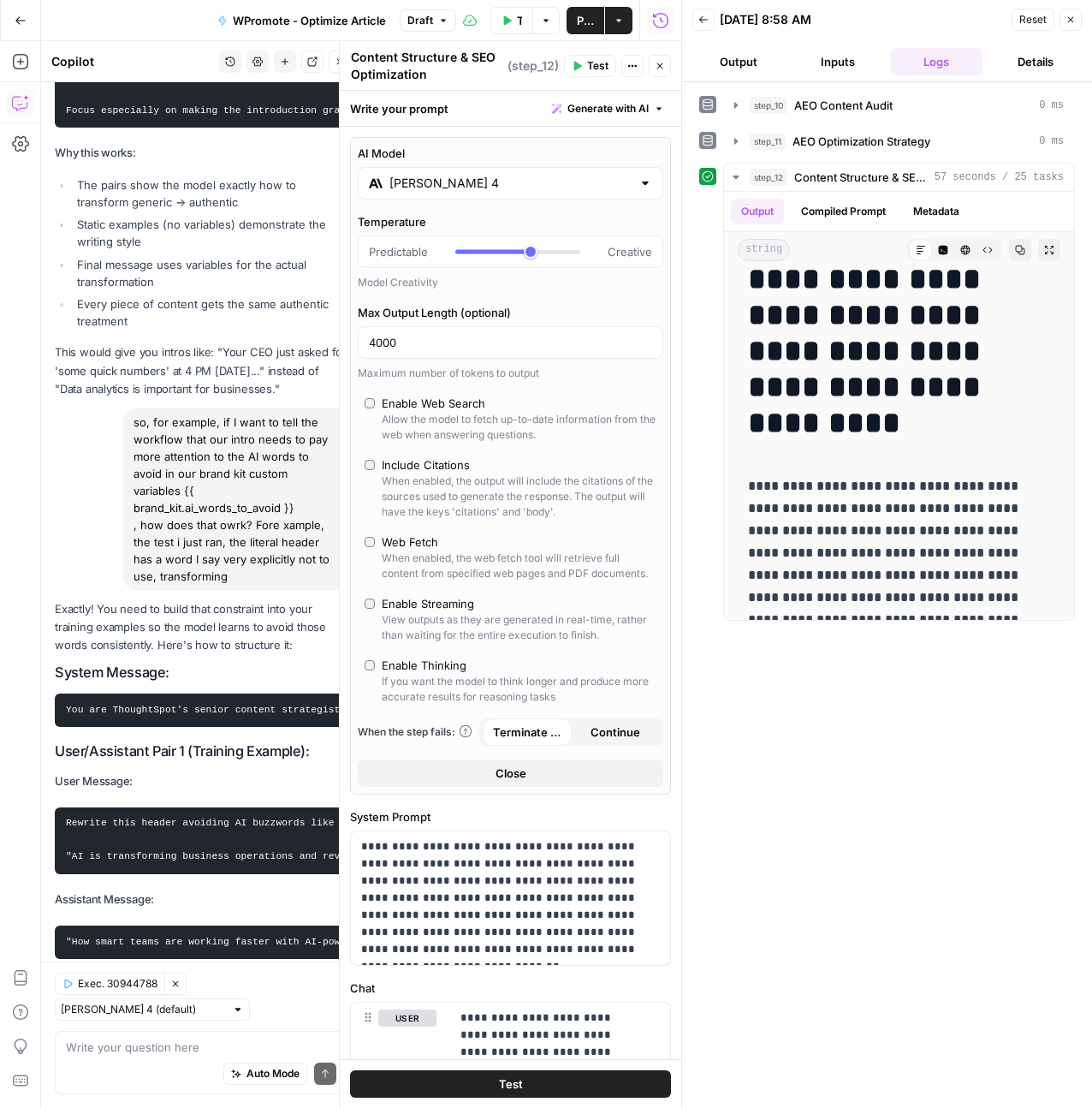
scroll to position [23260, 0]
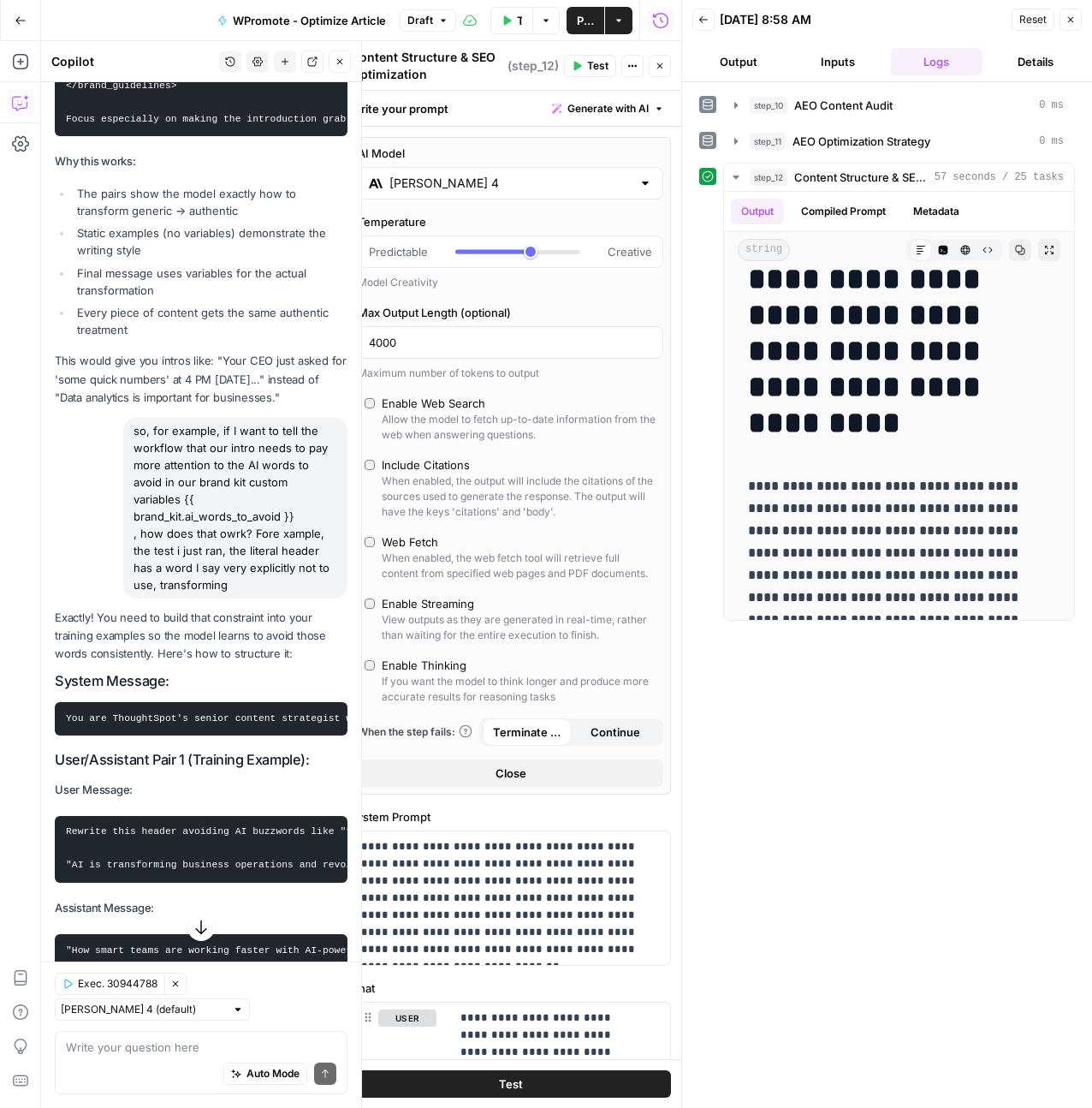
click at [61, 702] on pre "You are ThoughtSpot's senior content strategist who writes authentic, helpful c…" at bounding box center [201, 718] width 293 height 33
drag, startPoint x: 68, startPoint y: 416, endPoint x: 341, endPoint y: 442, distance: 274.2
click at [265, 713] on code "You are ThoughtSpot's senior content strategist who writes authentic, helpful c…" at bounding box center [786, 718] width 1441 height 10
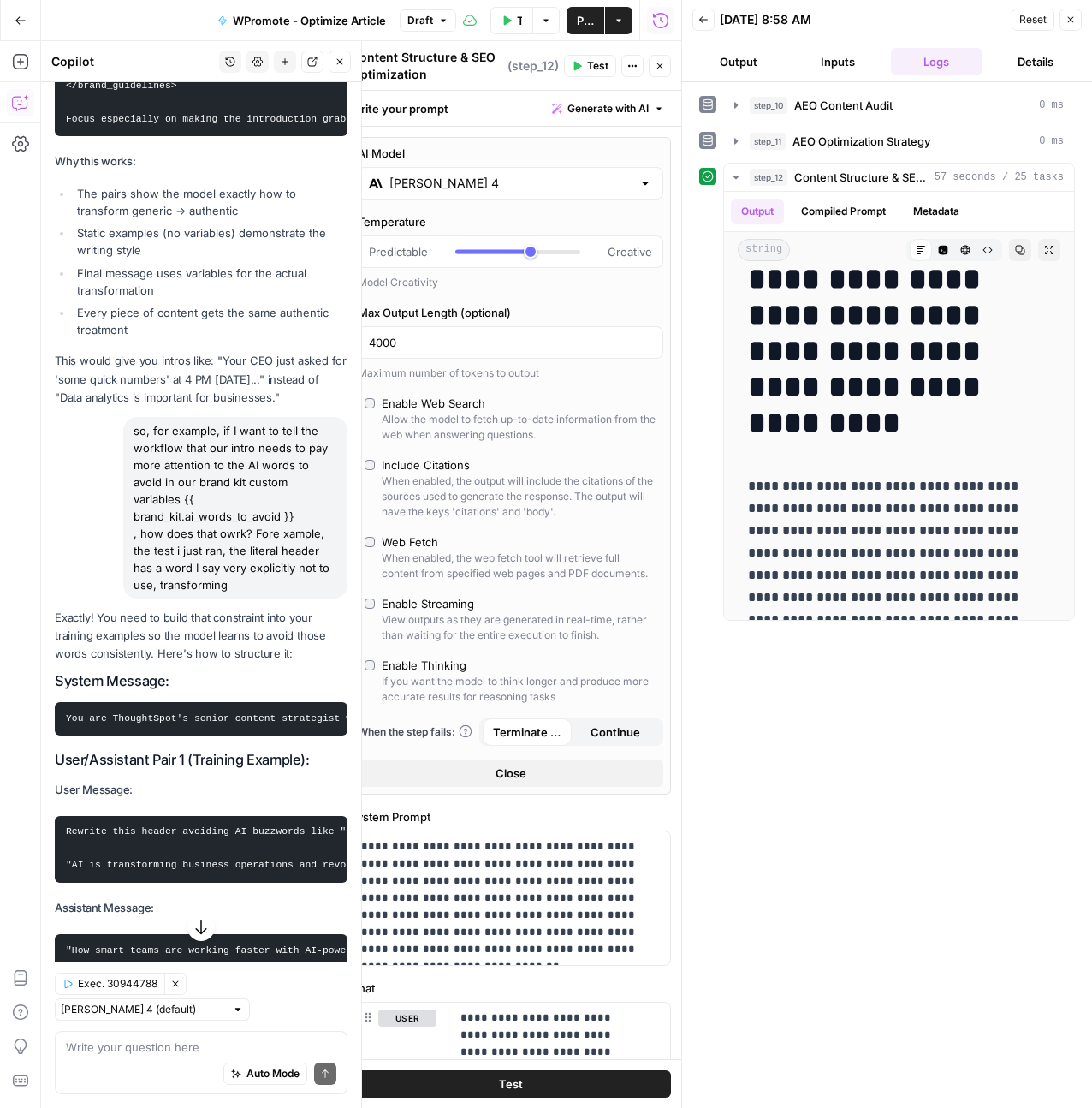
click at [265, 713] on code "You are ThoughtSpot's senior content strategist who writes authentic, helpful c…" at bounding box center [786, 718] width 1441 height 10
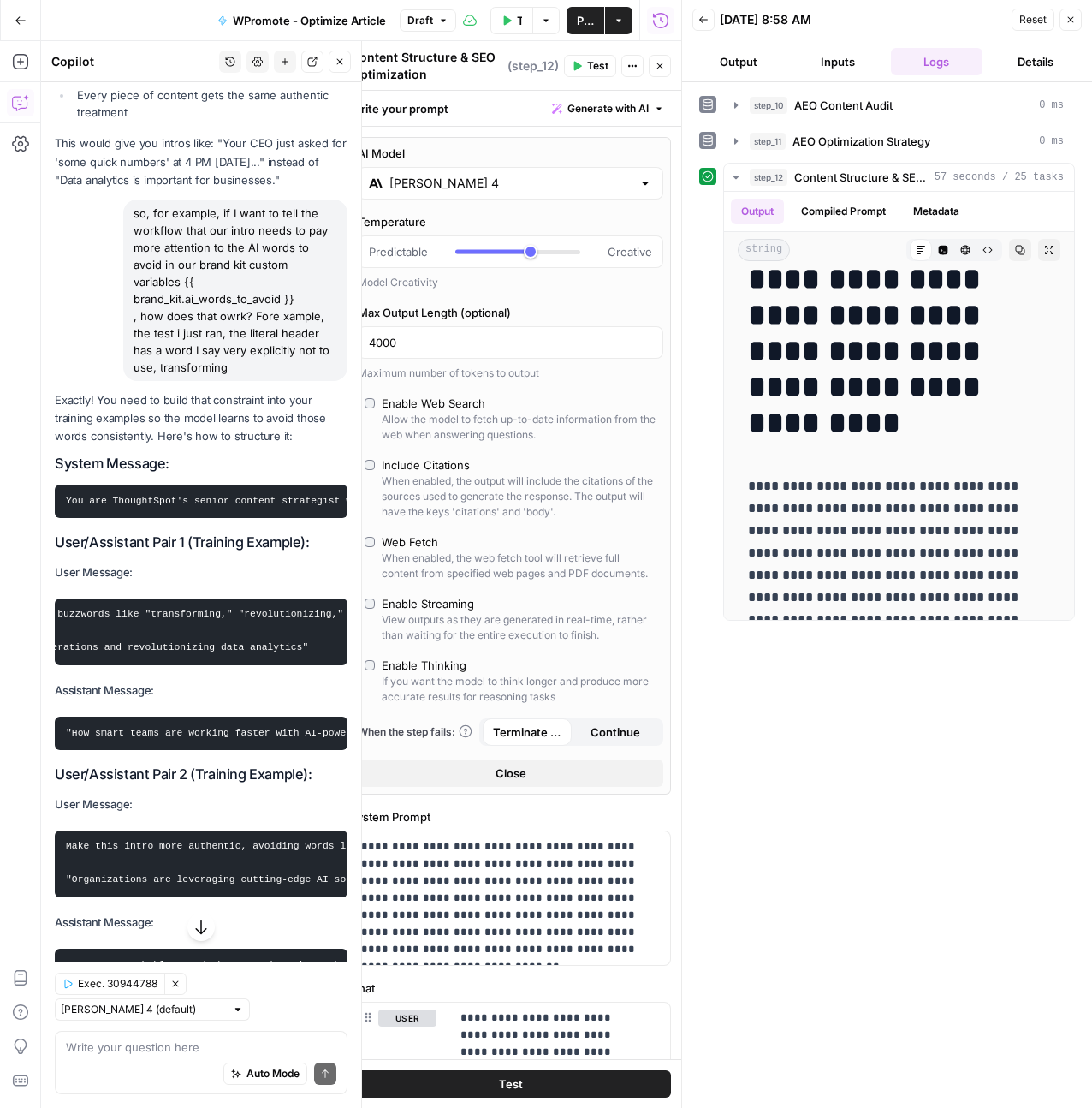
scroll to position [0, 0]
drag, startPoint x: 62, startPoint y: 326, endPoint x: 57, endPoint y: 347, distance: 22.0
click at [57, 598] on pre "Rewrite this header avoiding AI buzzwords like "transforming," "revolutionizing…" at bounding box center [201, 631] width 293 height 67
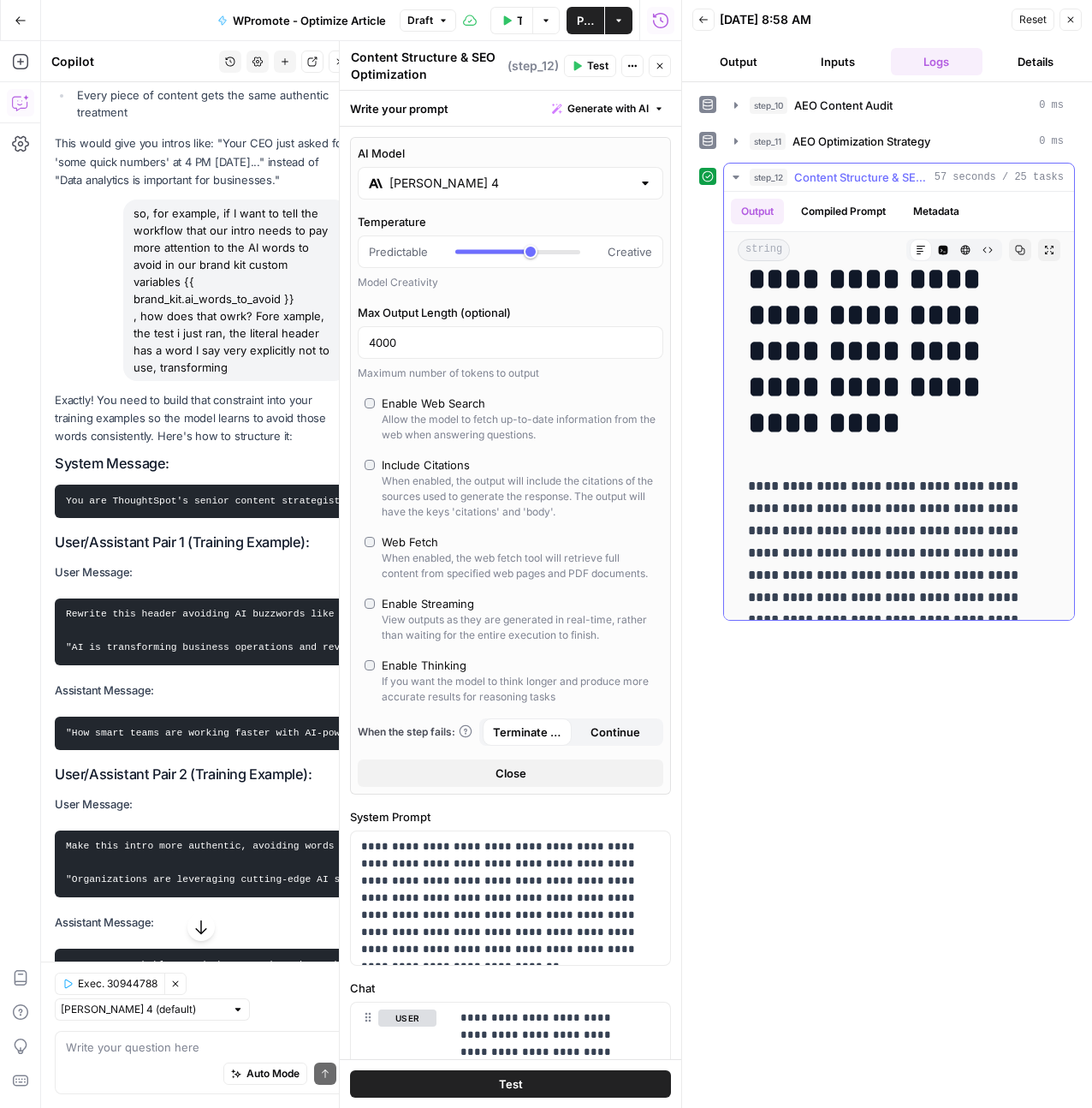
click at [829, 539] on p "**********" at bounding box center [892, 619] width 289 height 289
type input "***"
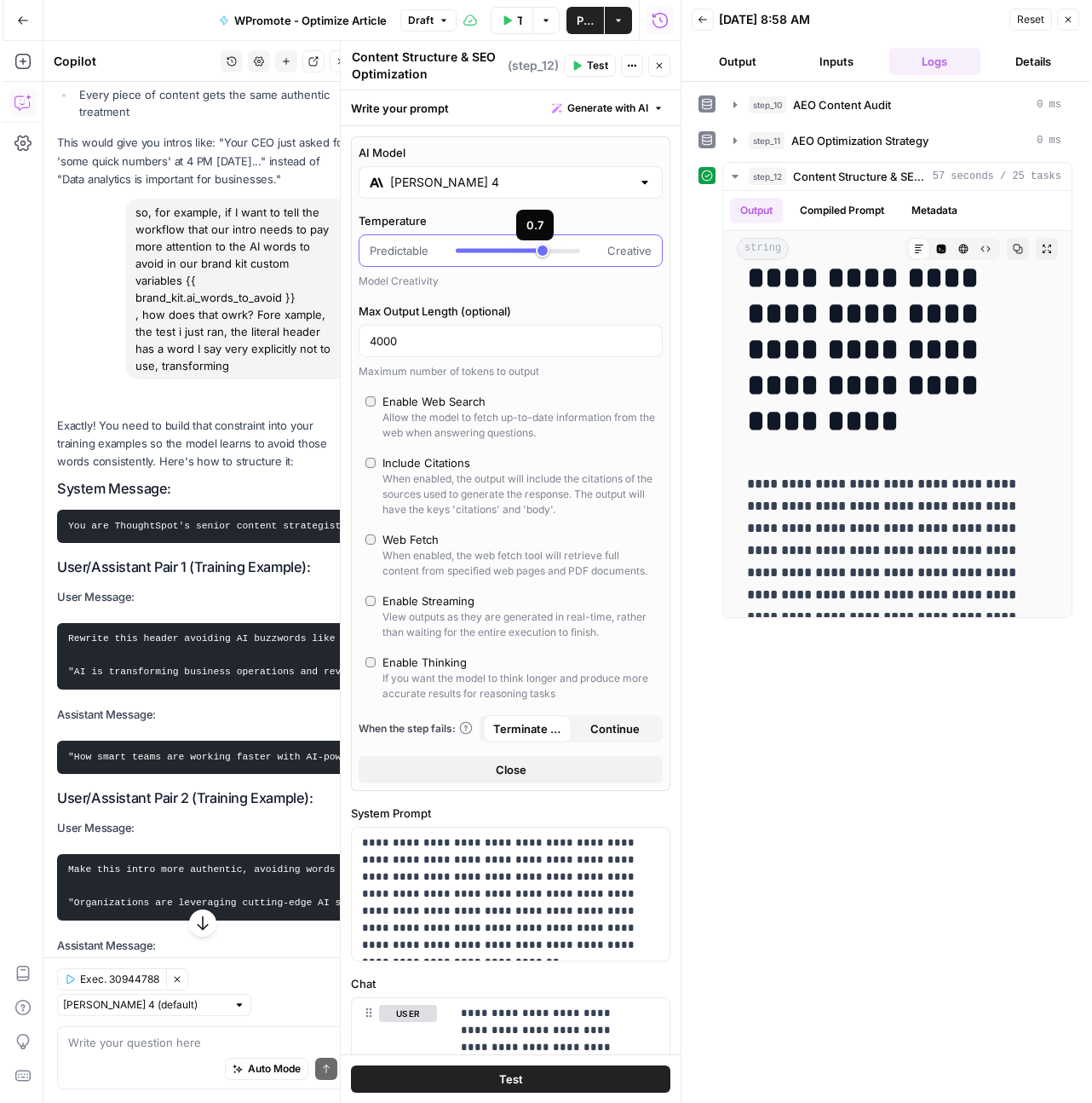
scroll to position [23398, 0]
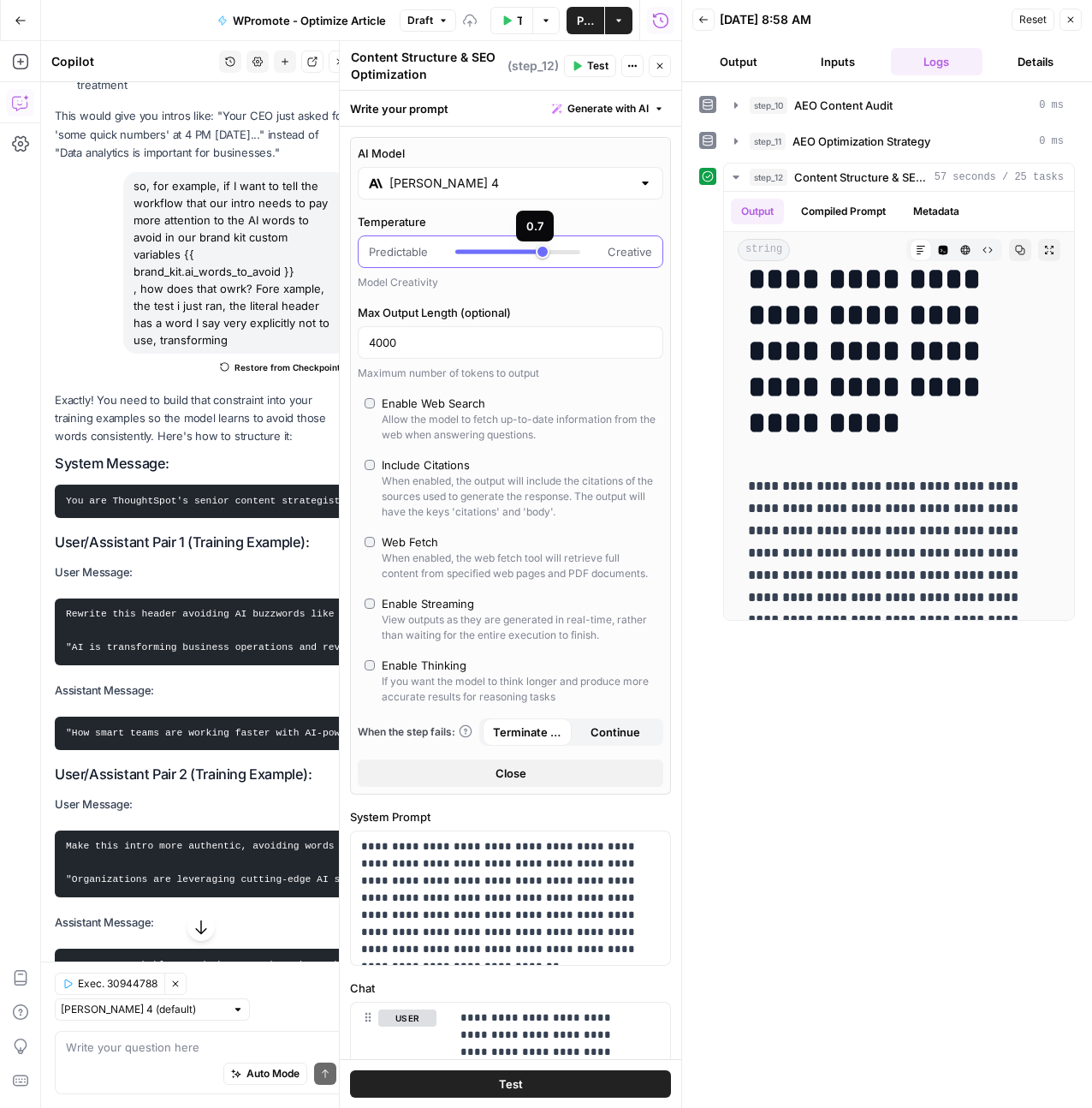
click at [537, 256] on div at bounding box center [517, 251] width 125 height 17
click at [554, 1066] on button "Test" at bounding box center [510, 1083] width 321 height 27
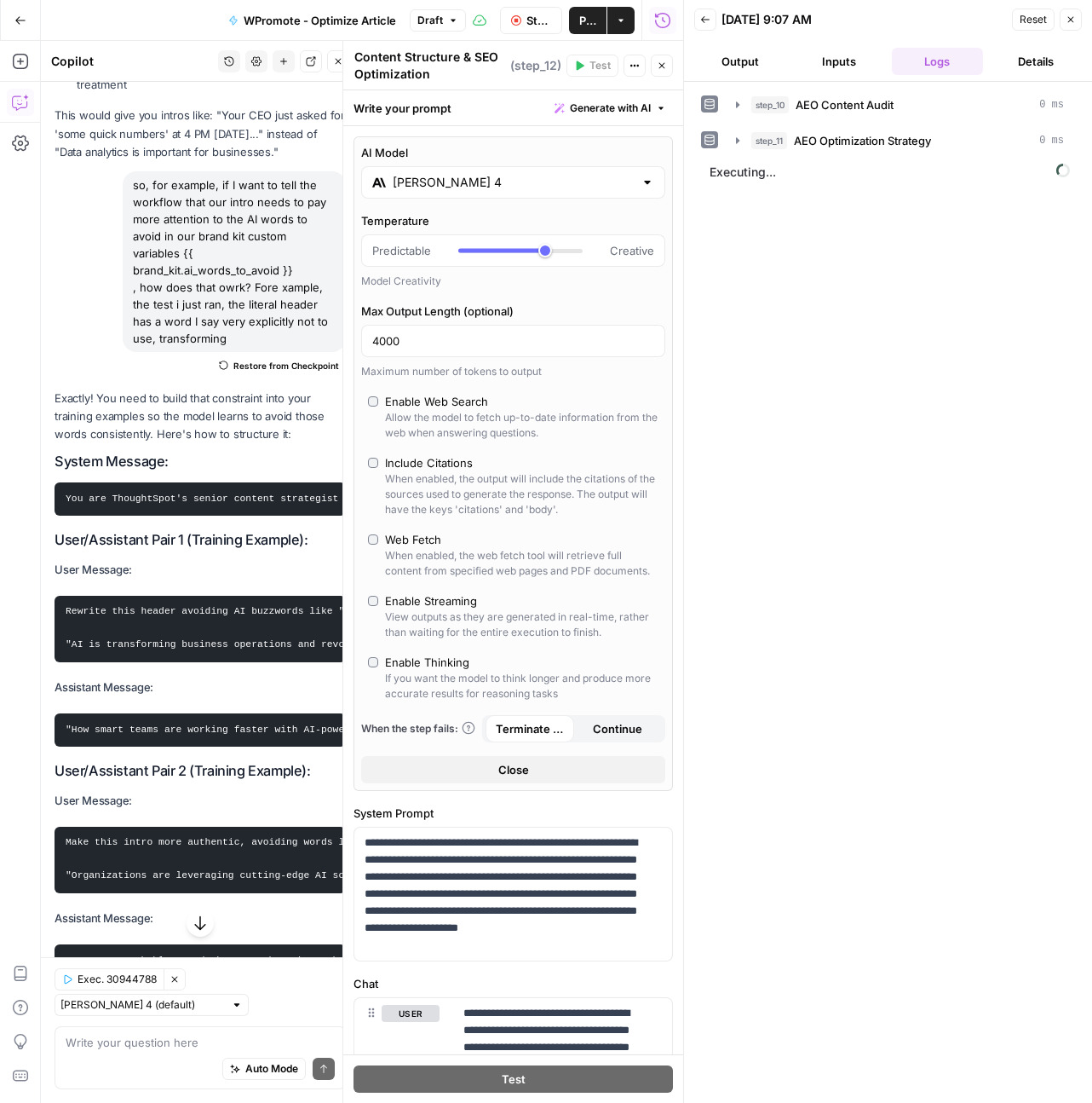
click at [1025, 12] on span "Reset" at bounding box center [1032, 19] width 27 height 15
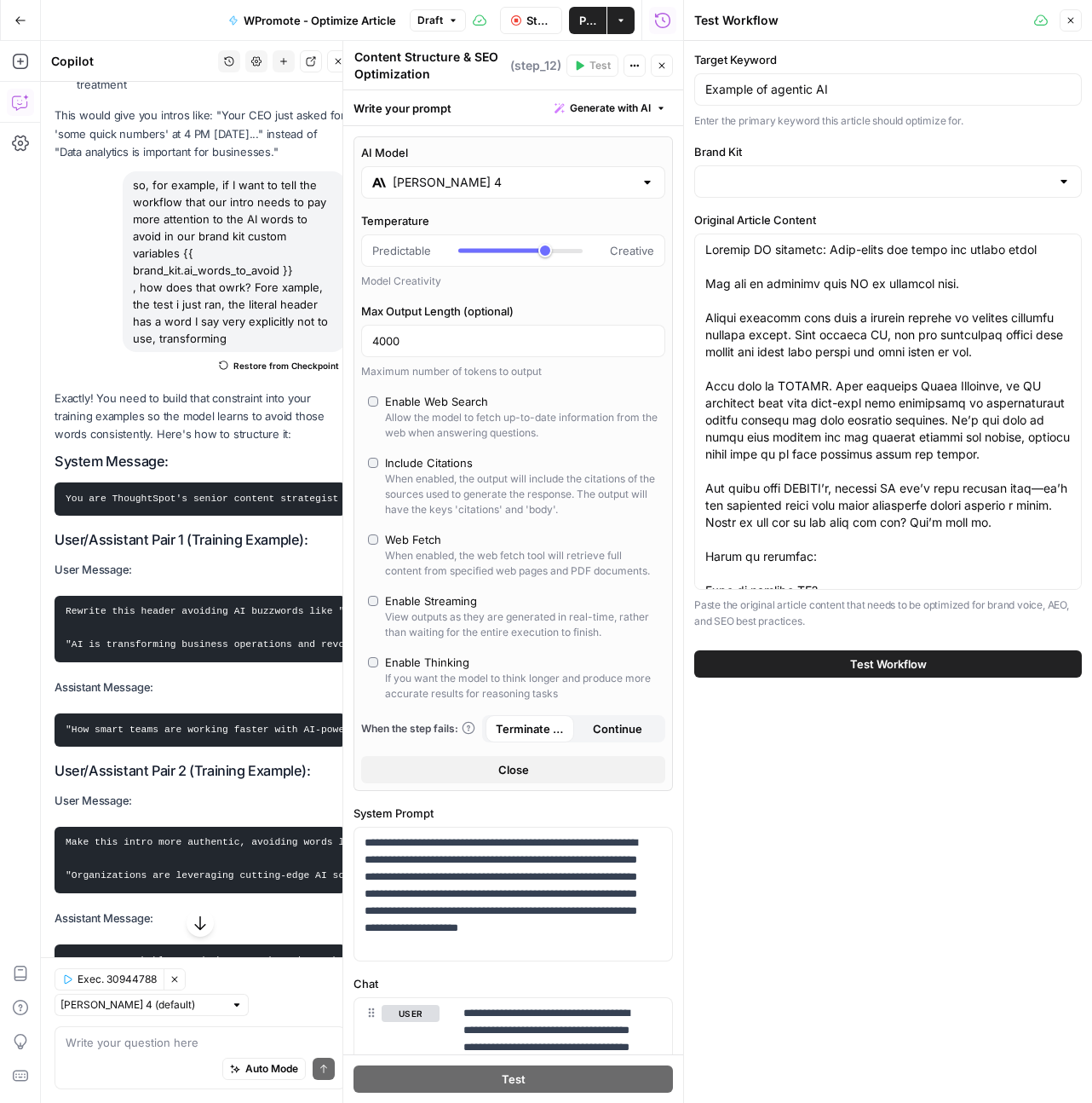
click at [1069, 19] on icon "button" at bounding box center [1071, 20] width 10 height 10
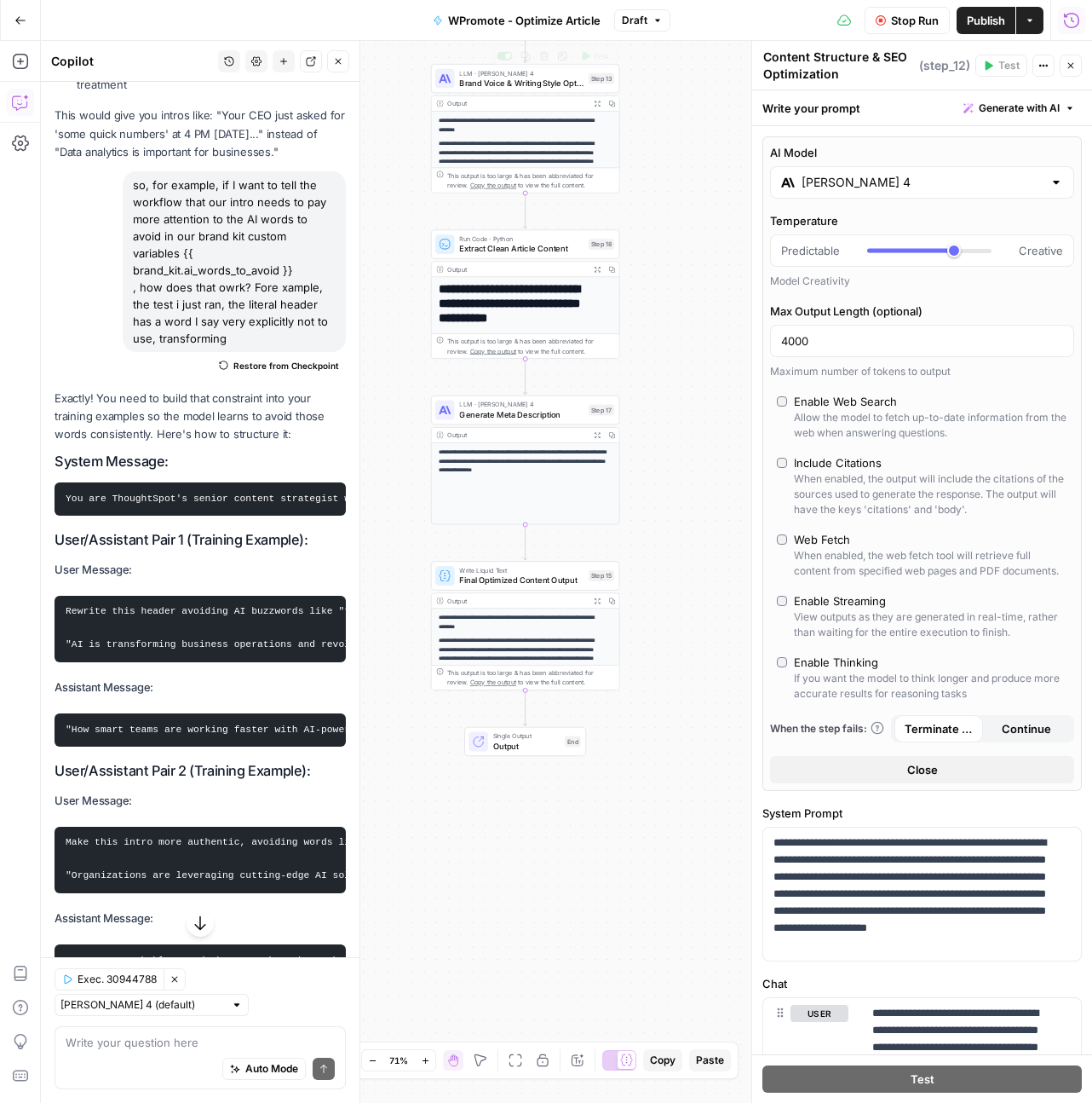
click at [510, 93] on div "**********" at bounding box center [526, 128] width 189 height 129
click at [511, 80] on span "Brand Voice & Writing Style Optimization" at bounding box center [521, 83] width 124 height 12
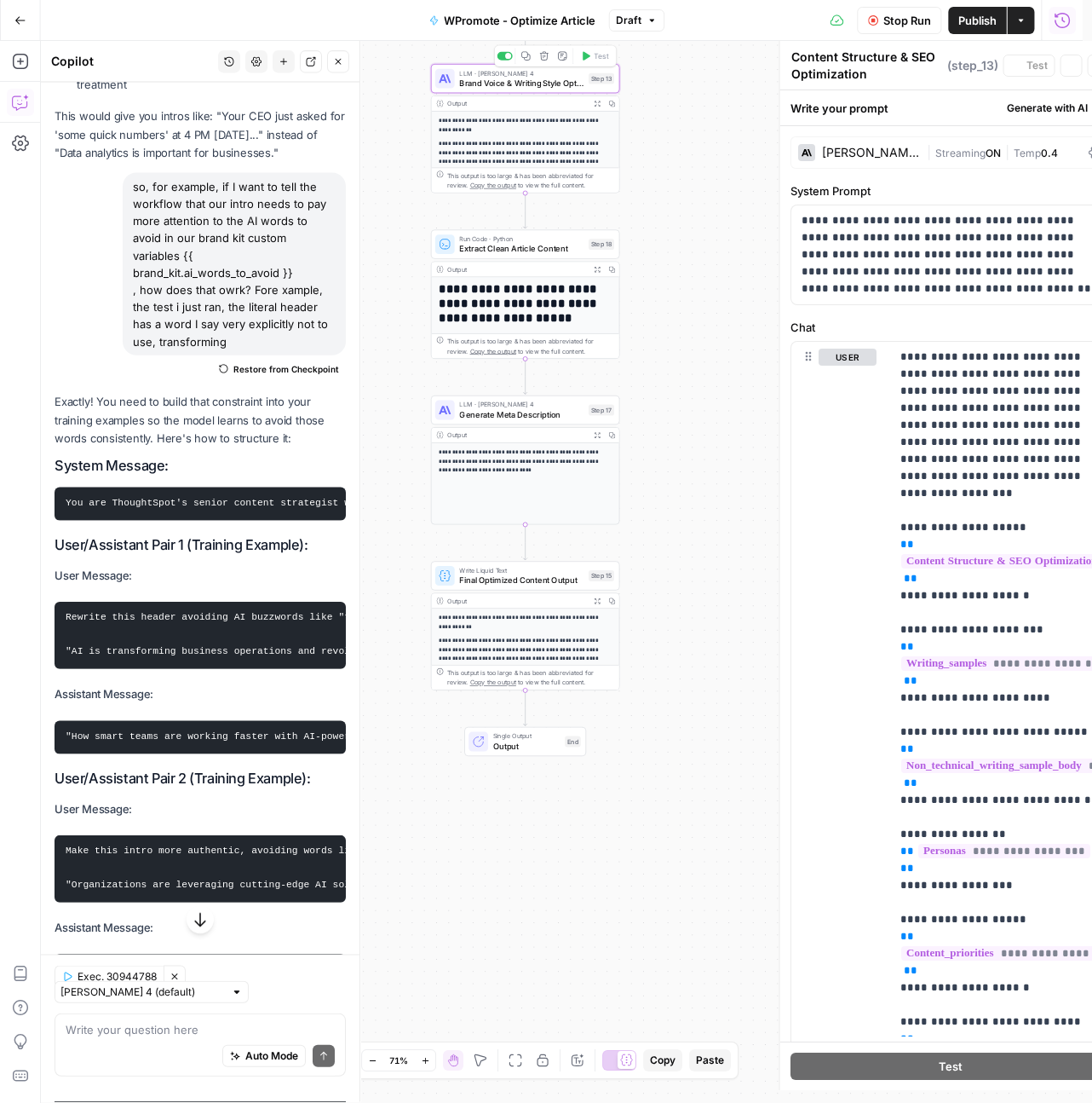
type textarea "Brand Voice & Writing Style Optimization"
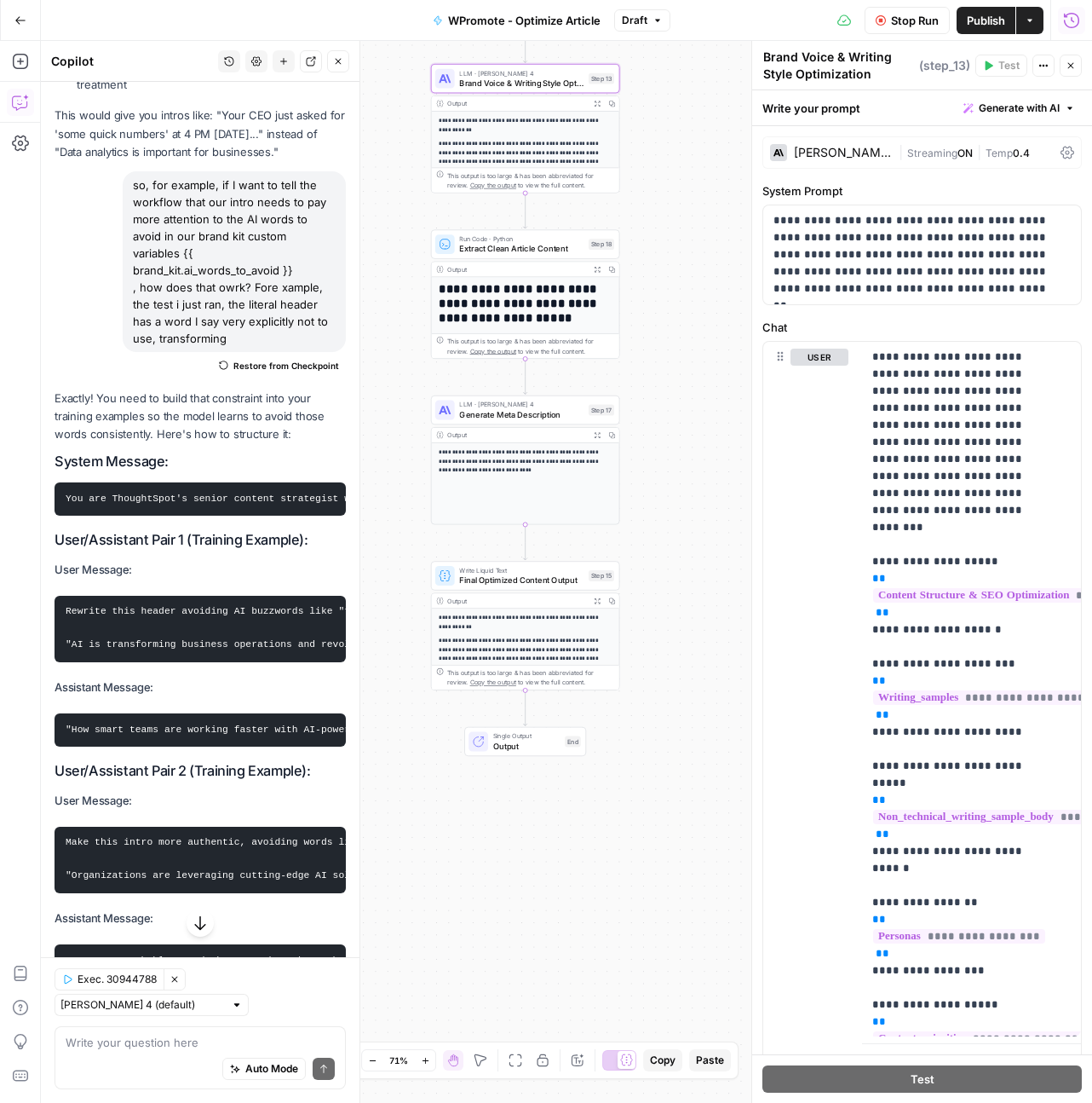
click at [1013, 148] on span "0.4" at bounding box center [1021, 152] width 17 height 13
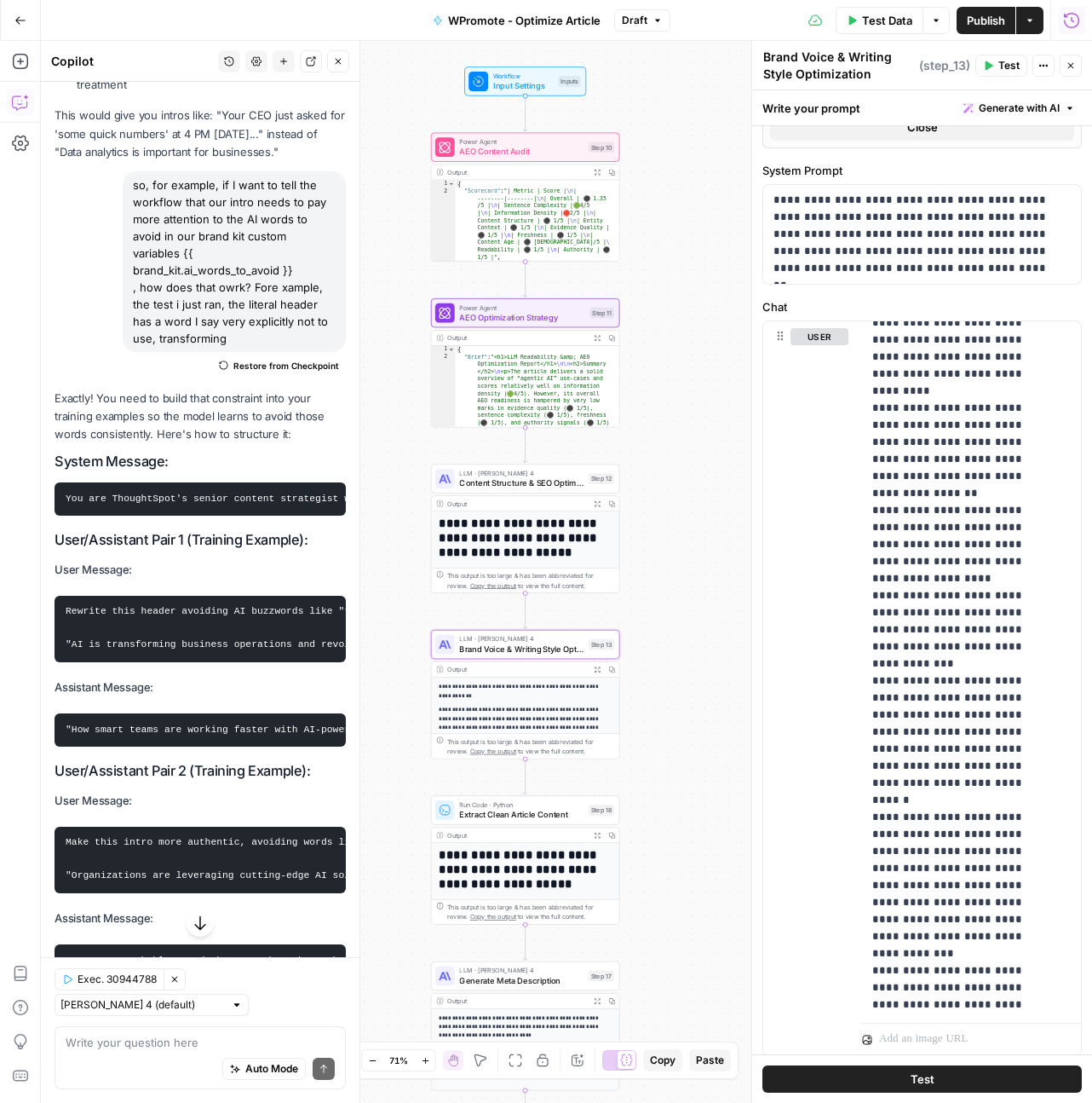
scroll to position [630, 0]
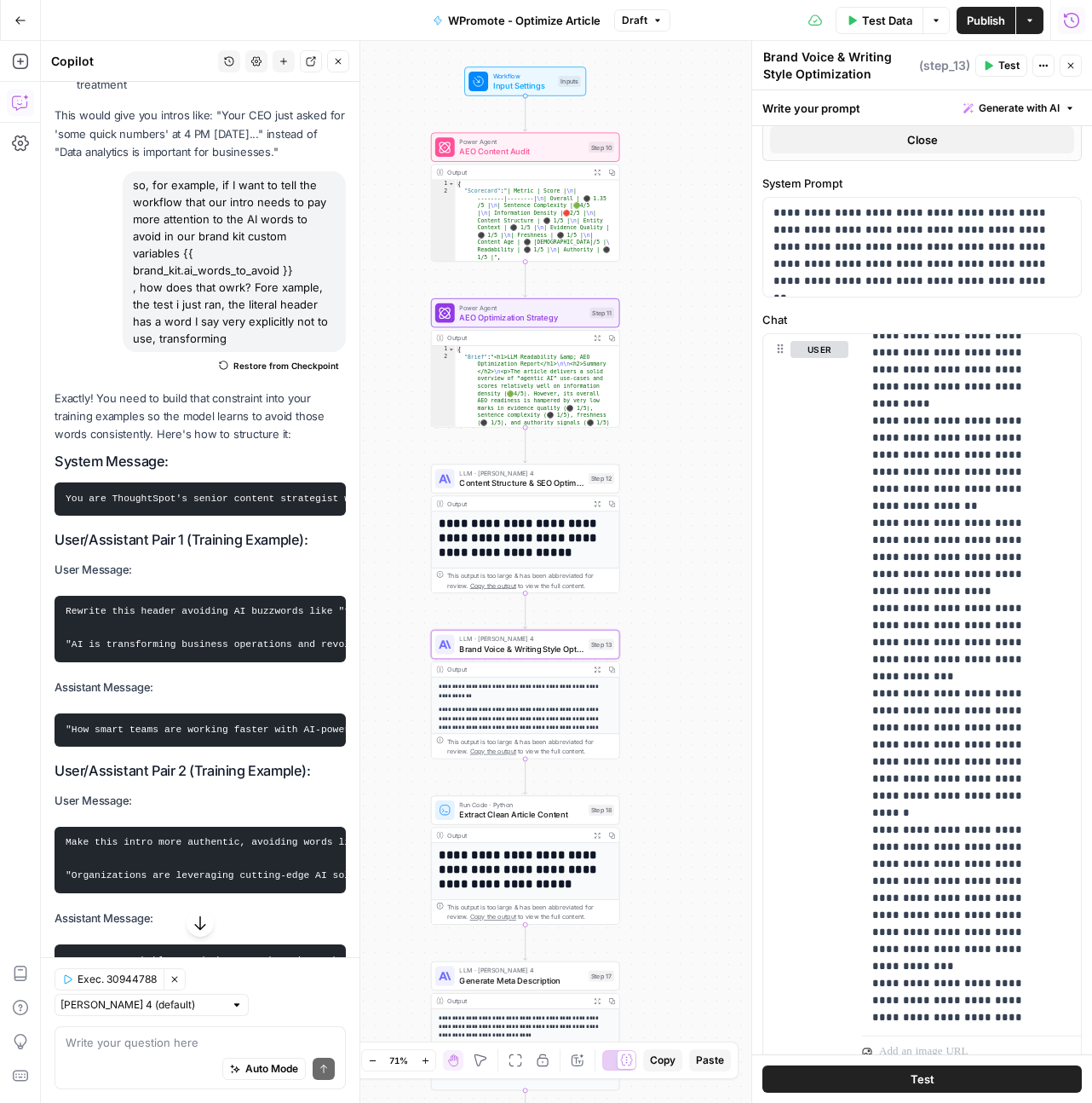
click at [275, 955] on code "Your team probably spends hours each week on the same data tasks. What if you c…" at bounding box center [499, 977] width 866 height 44
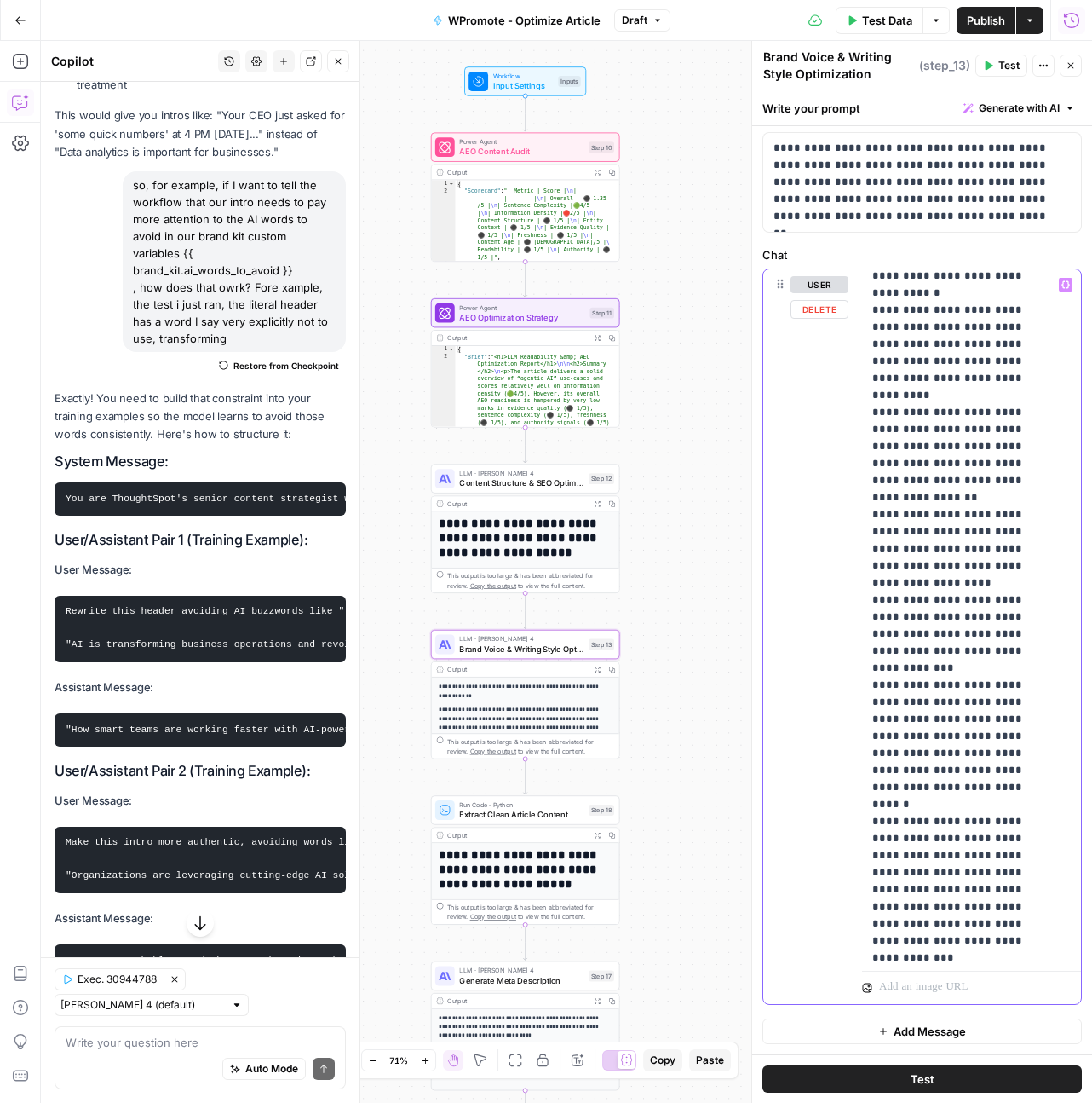
scroll to position [1619, 0]
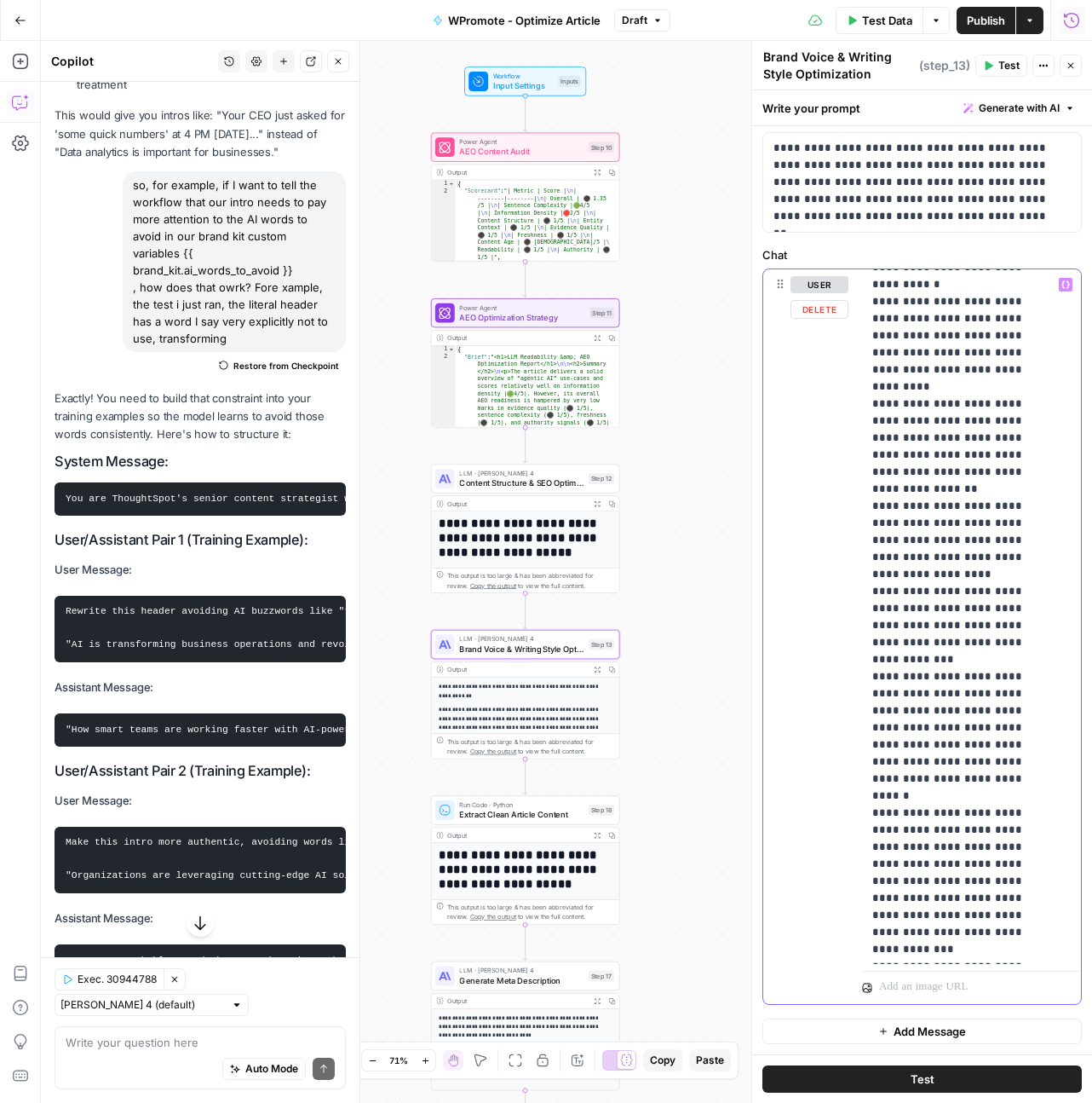
drag, startPoint x: 939, startPoint y: 593, endPoint x: 889, endPoint y: 565, distance: 57.3
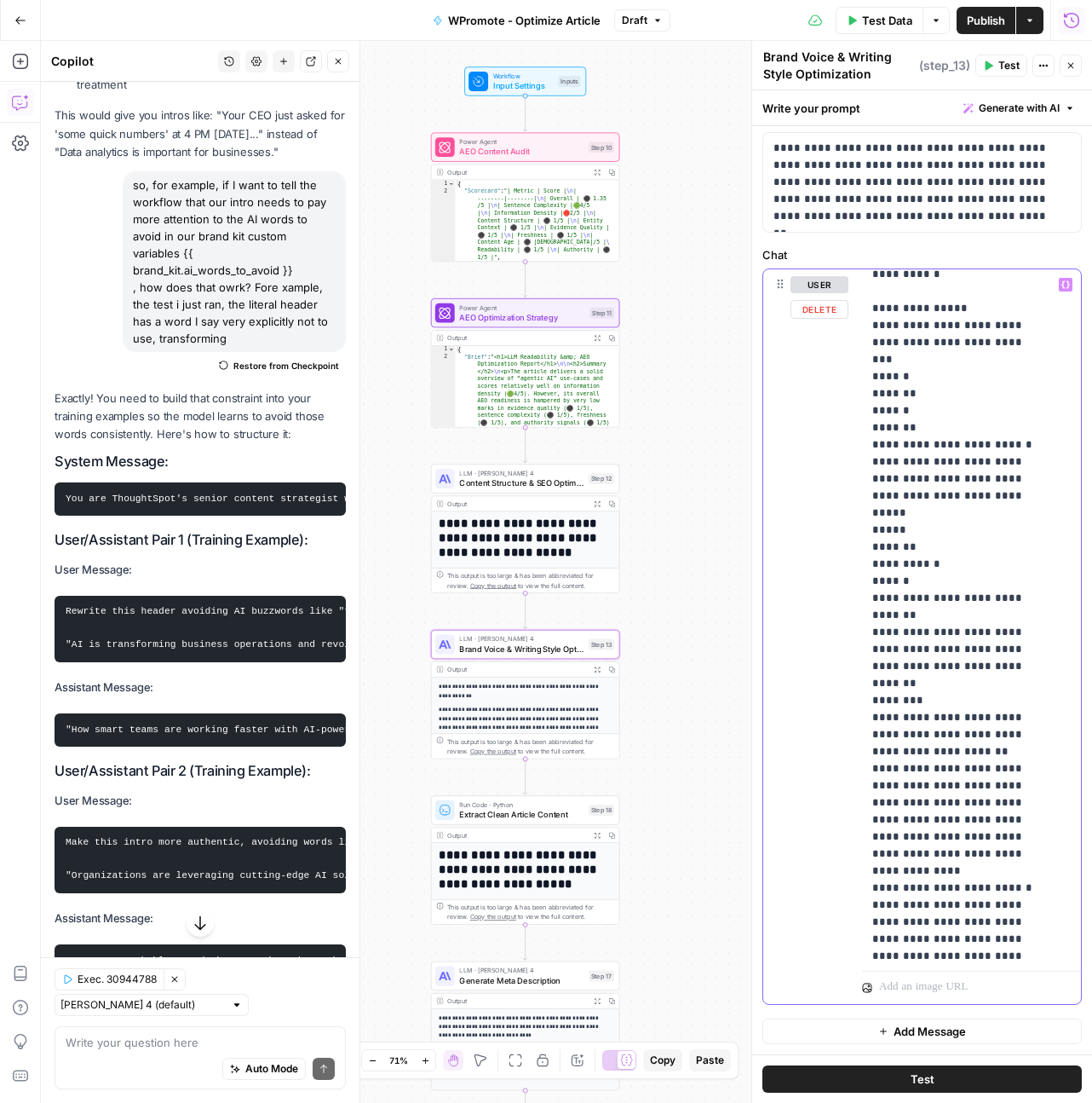
scroll to position [2741, 0]
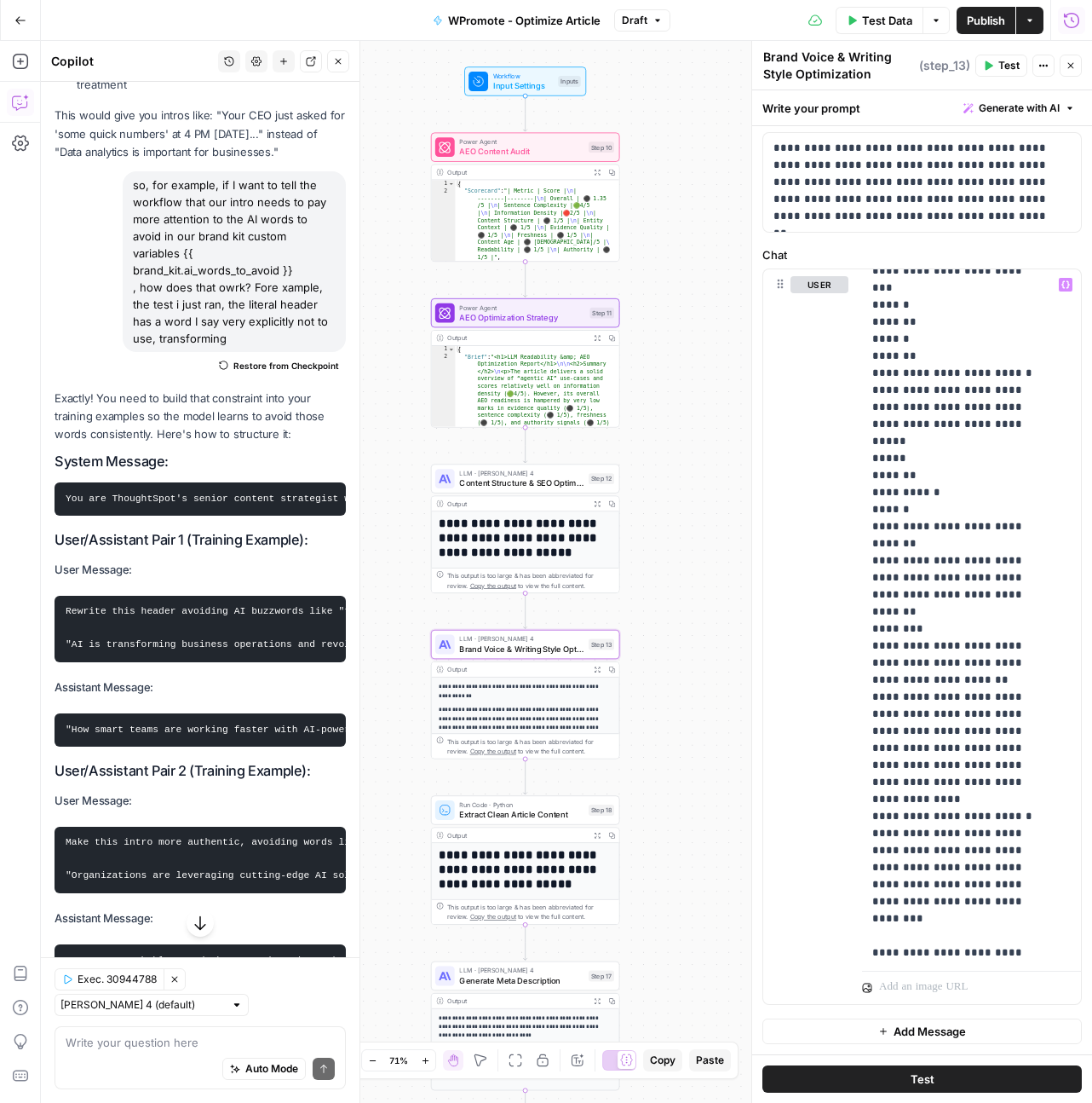
click at [965, 1061] on button "Test" at bounding box center [922, 1078] width 320 height 27
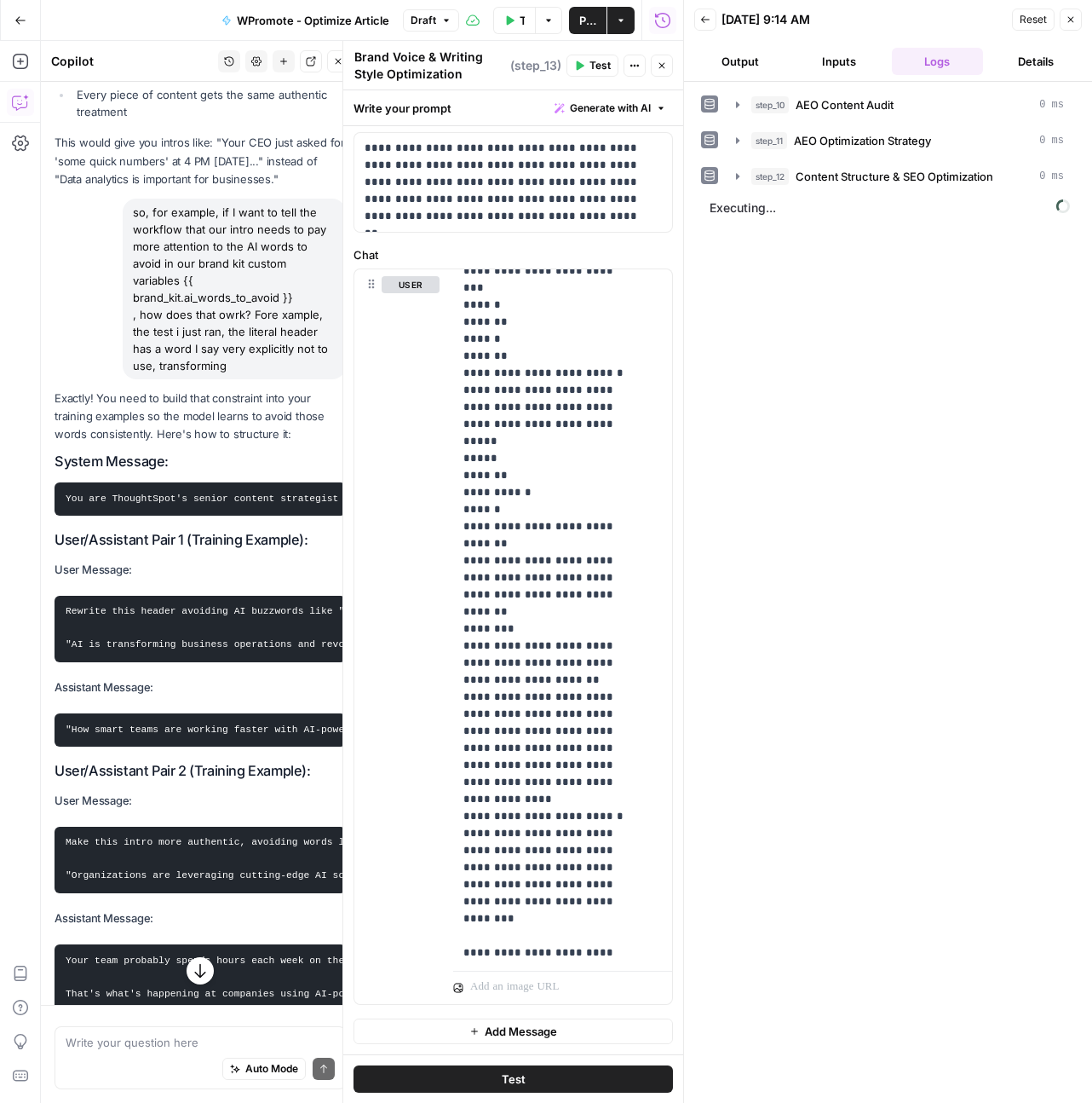
scroll to position [23398, 0]
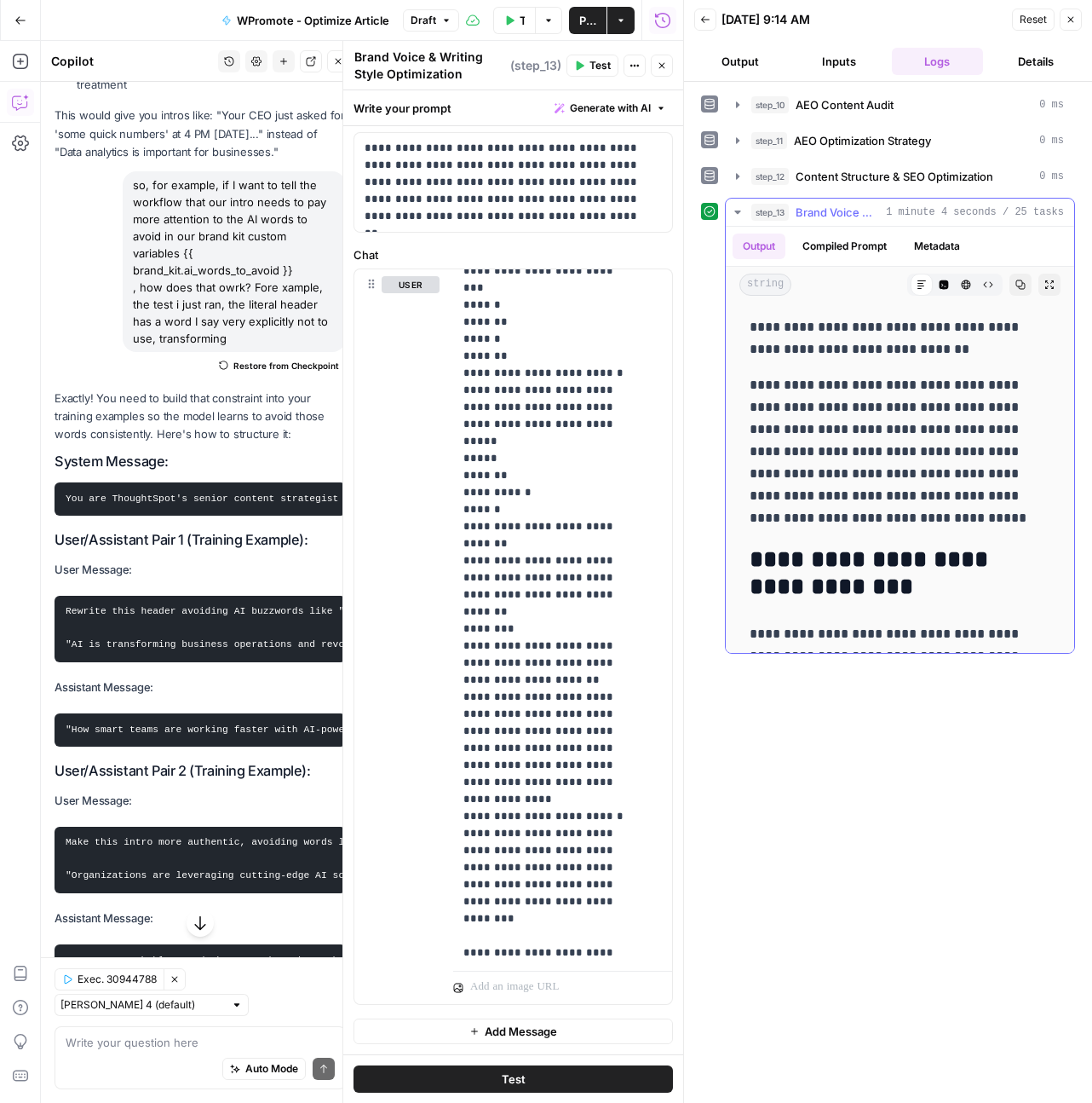
click at [888, 492] on p "**********" at bounding box center [893, 452] width 288 height 155
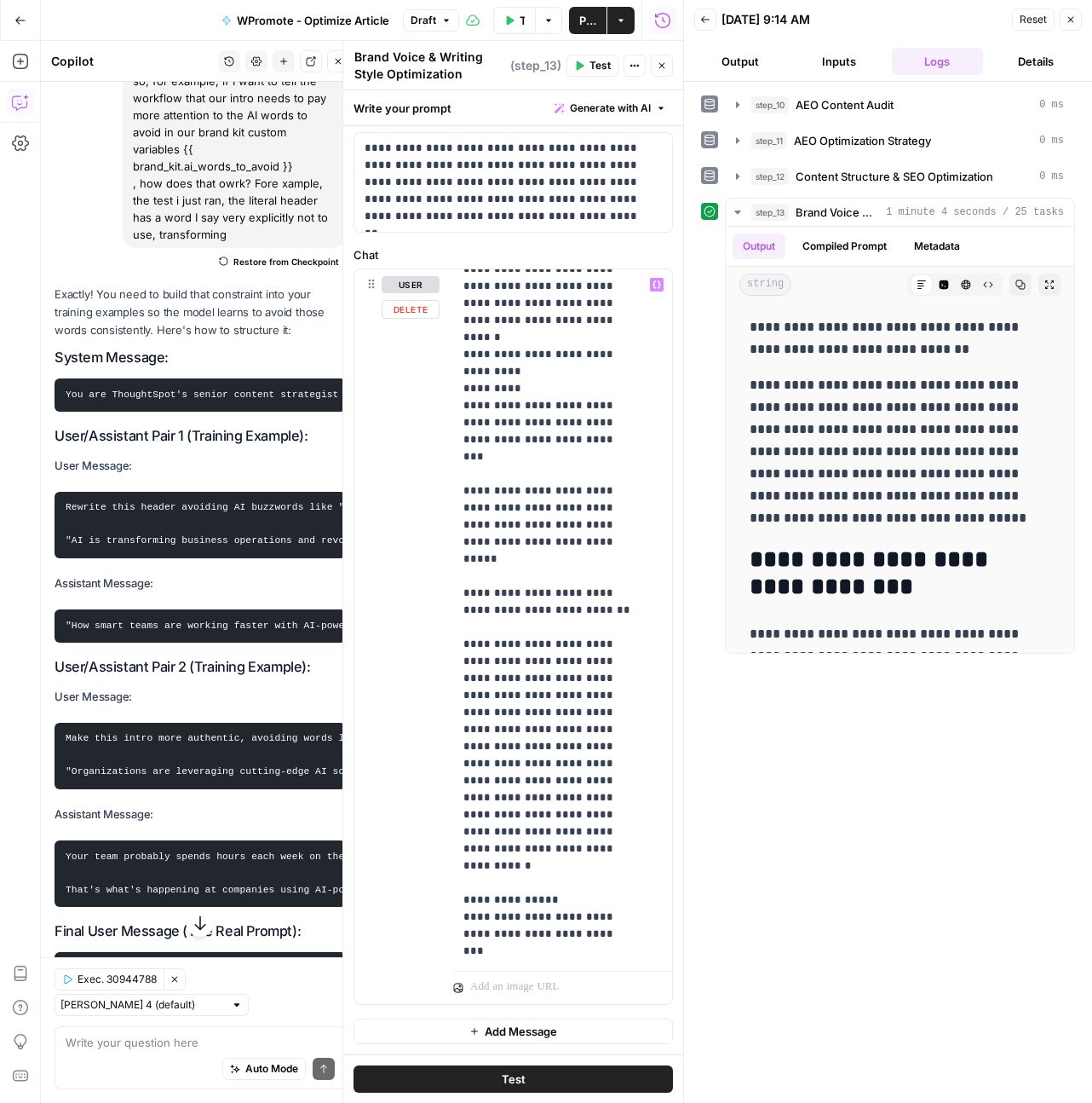
scroll to position [2023, 0]
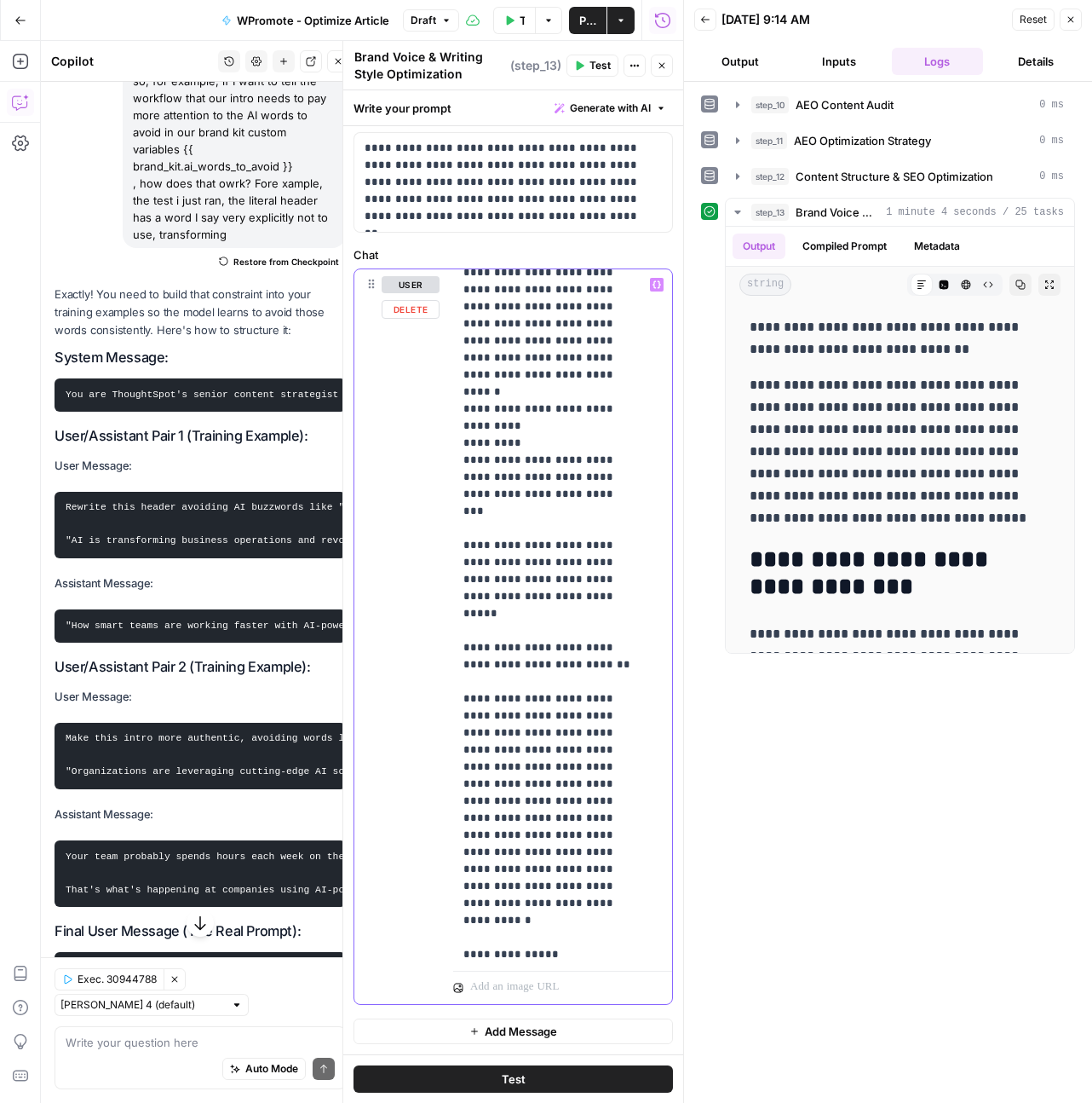
click at [545, 1061] on button "Test" at bounding box center [513, 1078] width 320 height 27
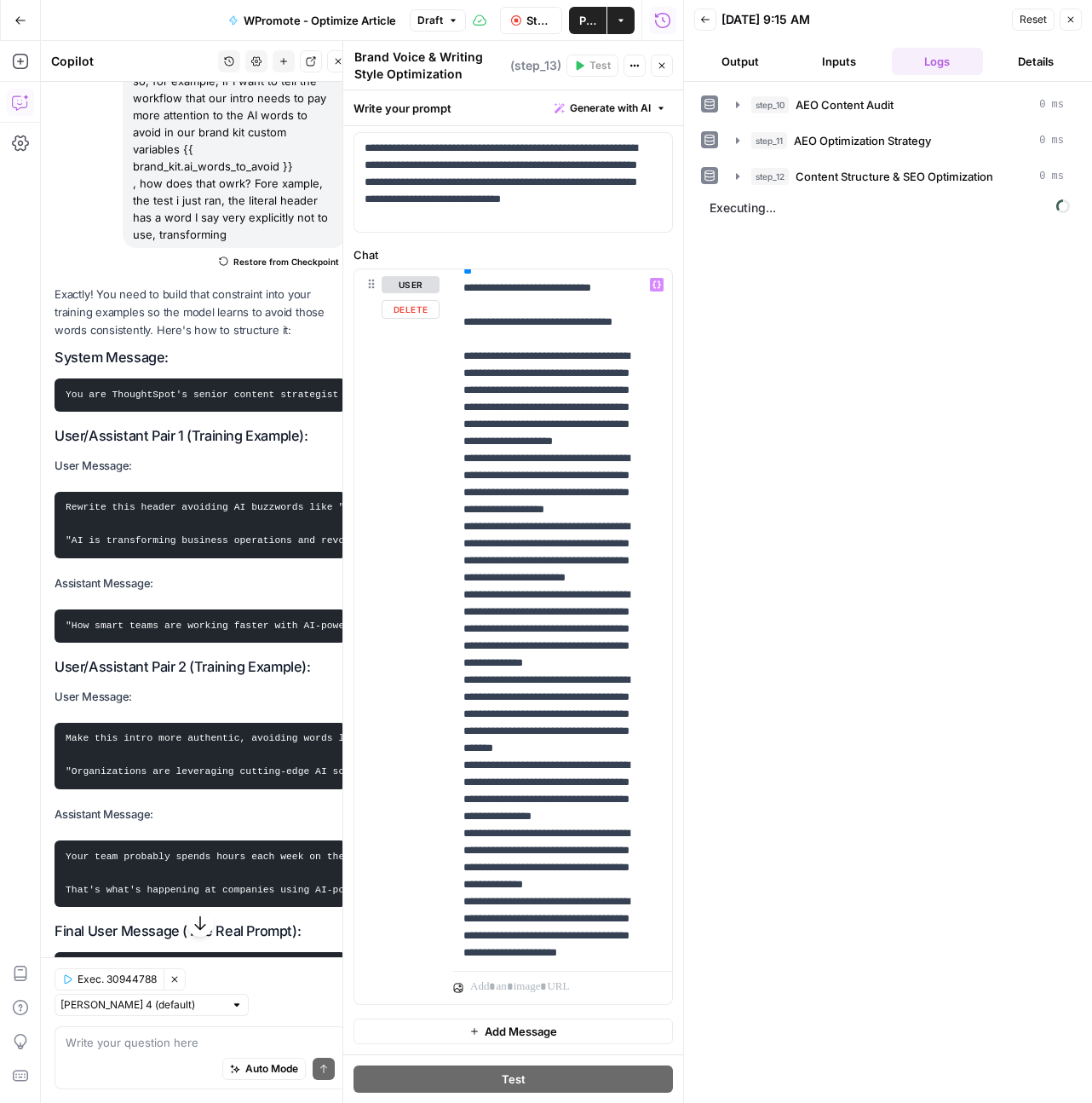
scroll to position [0, 0]
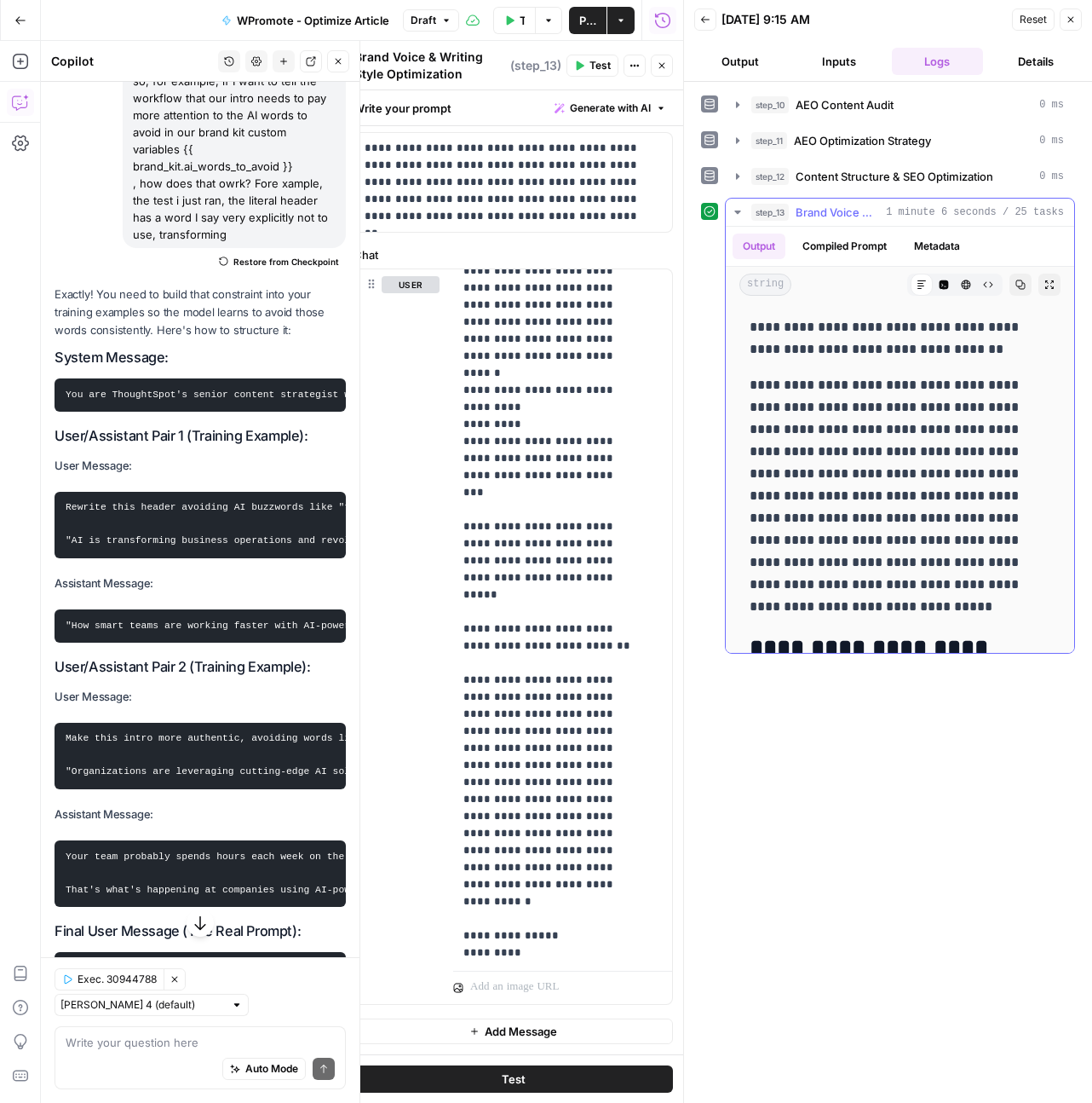
click at [785, 498] on p "**********" at bounding box center [893, 496] width 288 height 244
click at [796, 494] on p "**********" at bounding box center [893, 496] width 288 height 244
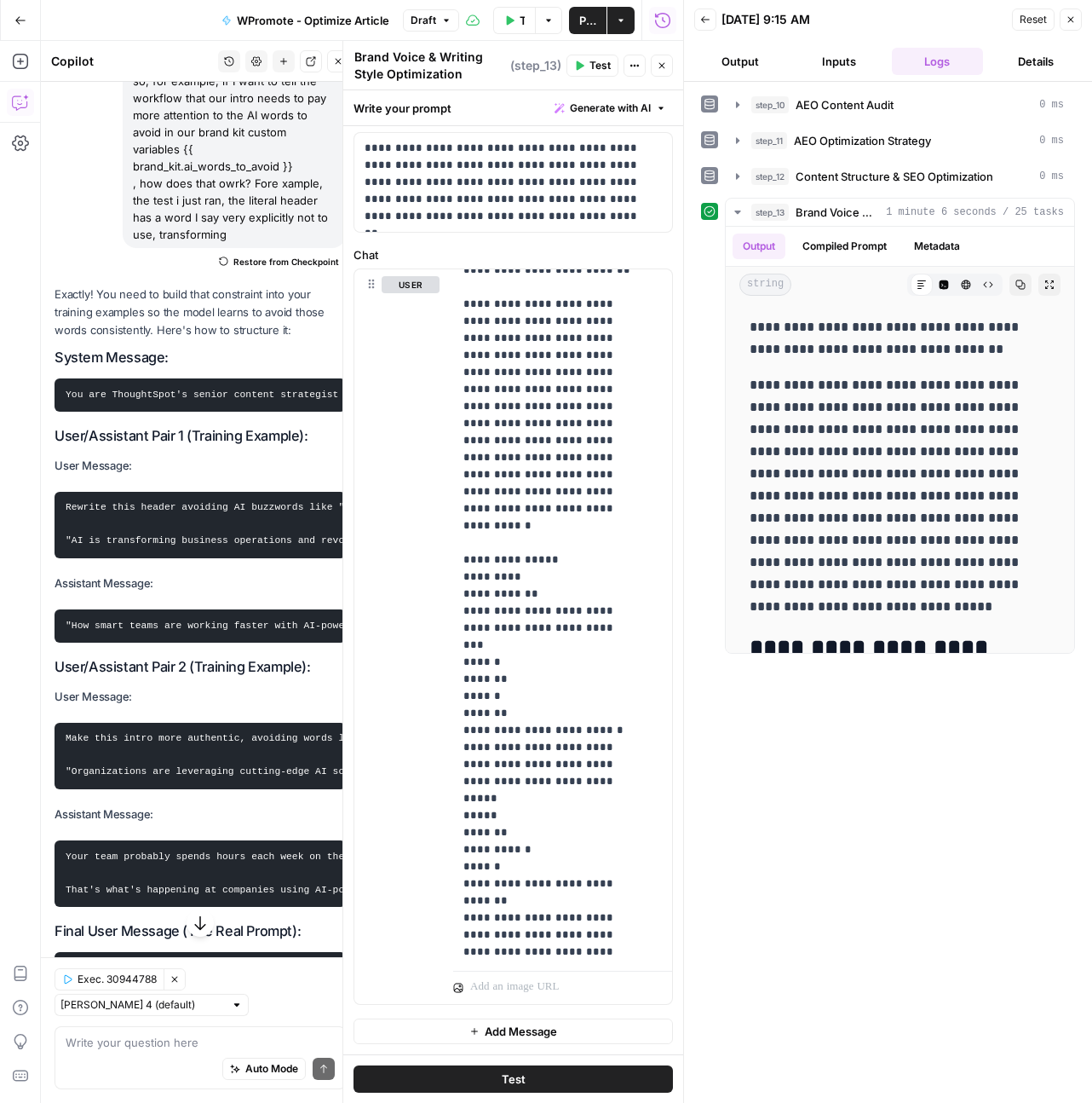
scroll to position [2774, 0]
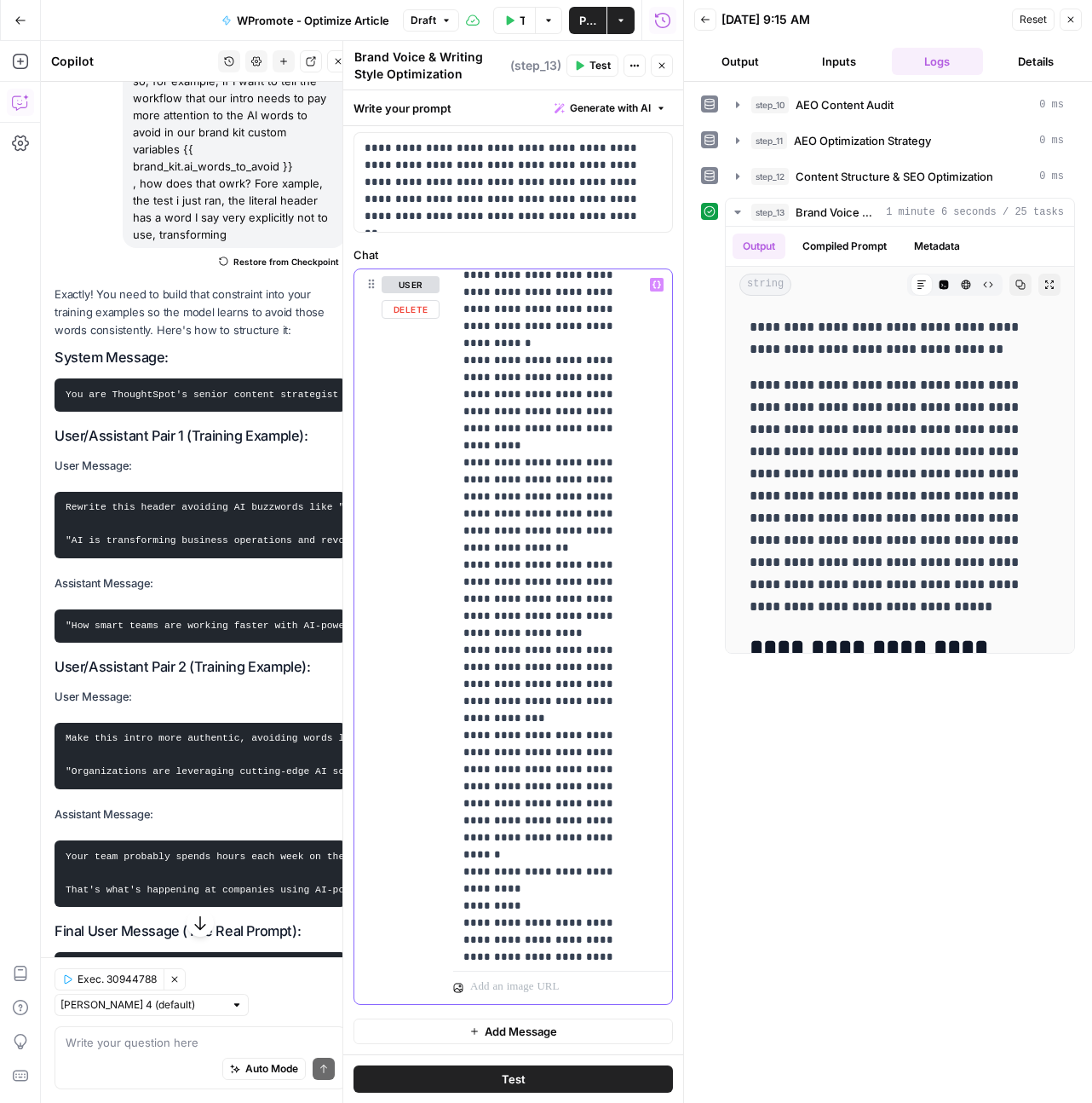
scroll to position [1552, 0]
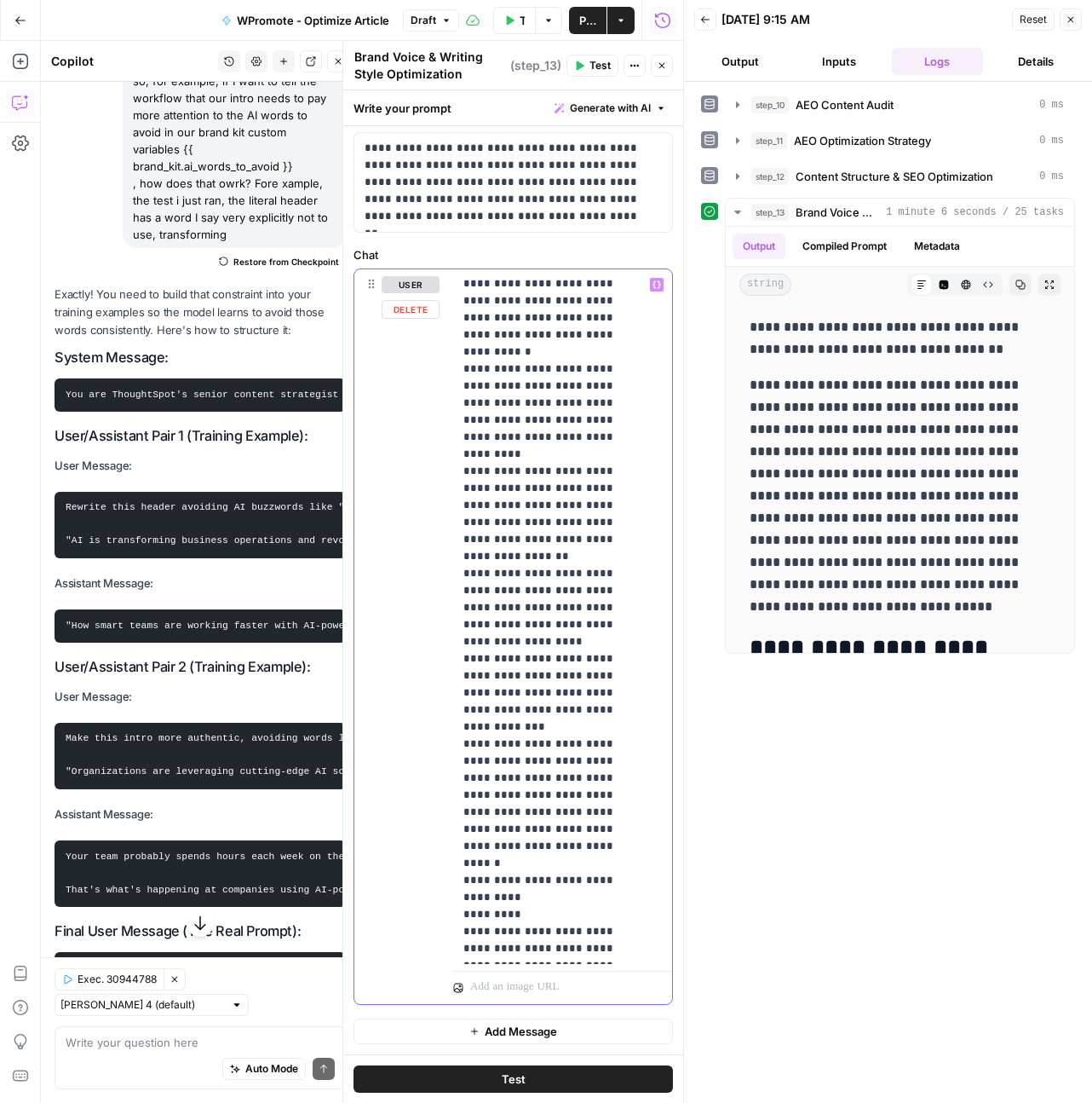
click at [536, 607] on p "**********" at bounding box center [550, 446] width 173 height 3442
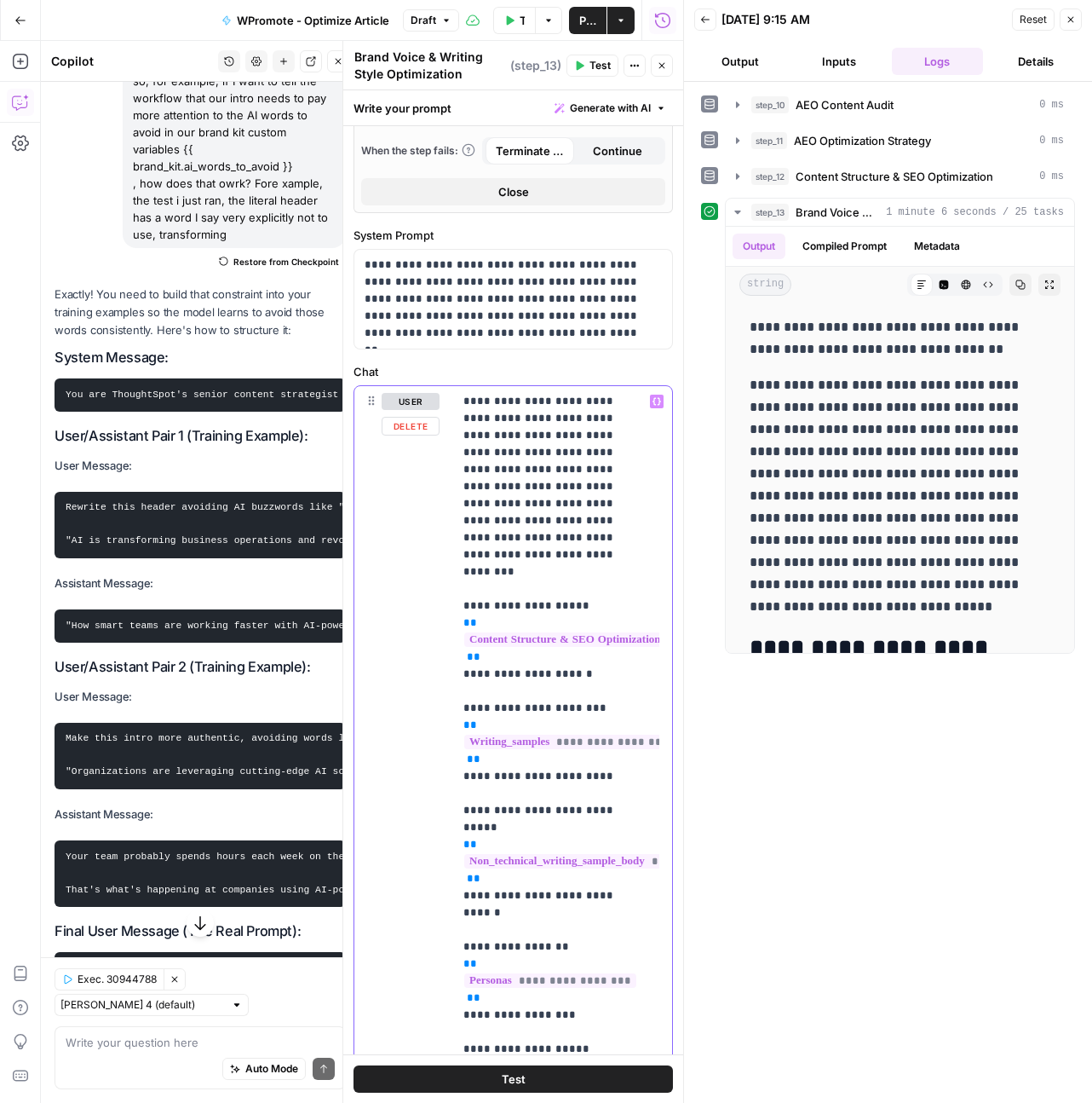
scroll to position [574, 0]
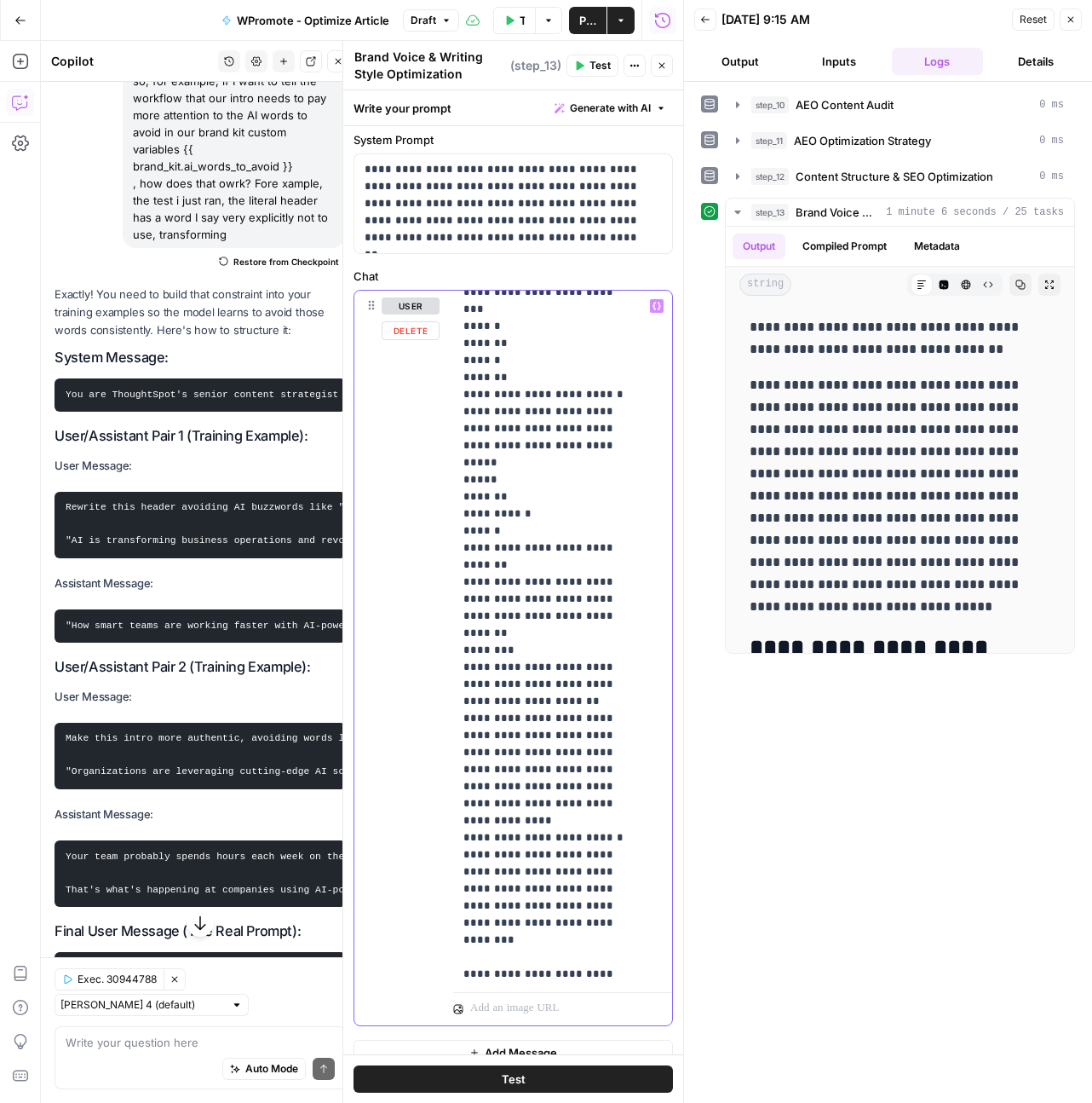
scroll to position [710, 0]
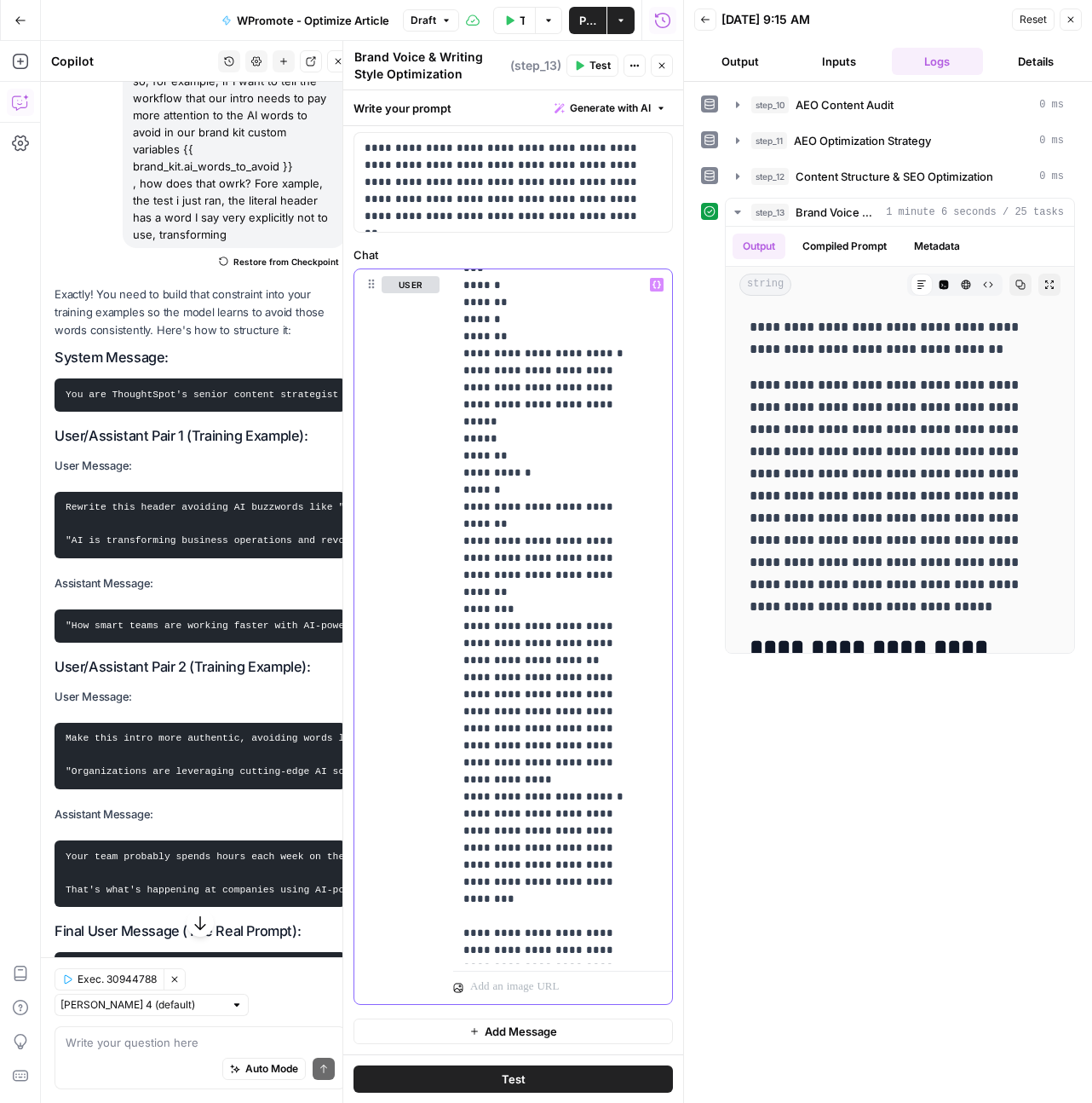
scroll to position [2808, 0]
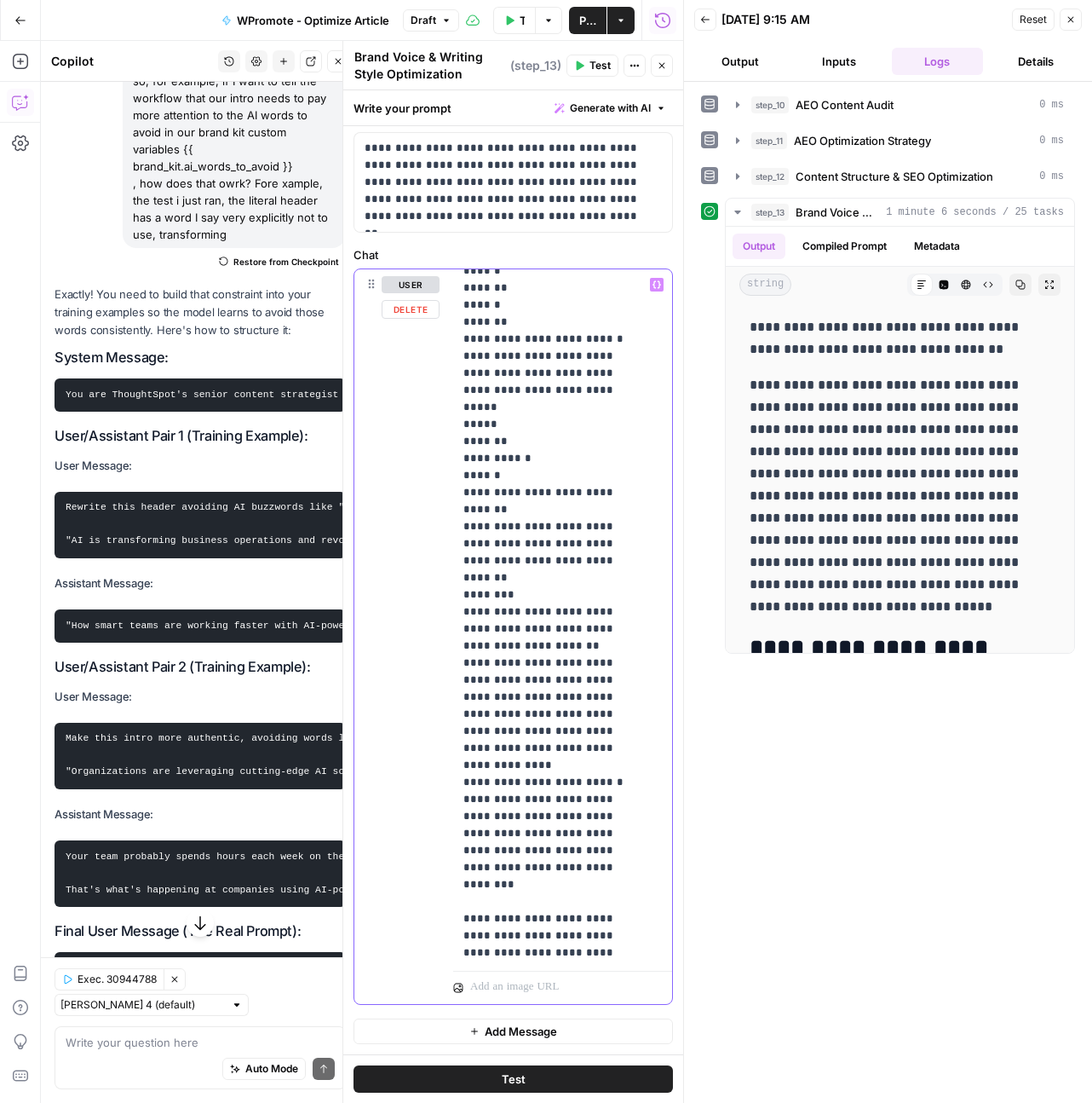
drag, startPoint x: 505, startPoint y: 827, endPoint x: 509, endPoint y: 819, distance: 8.9
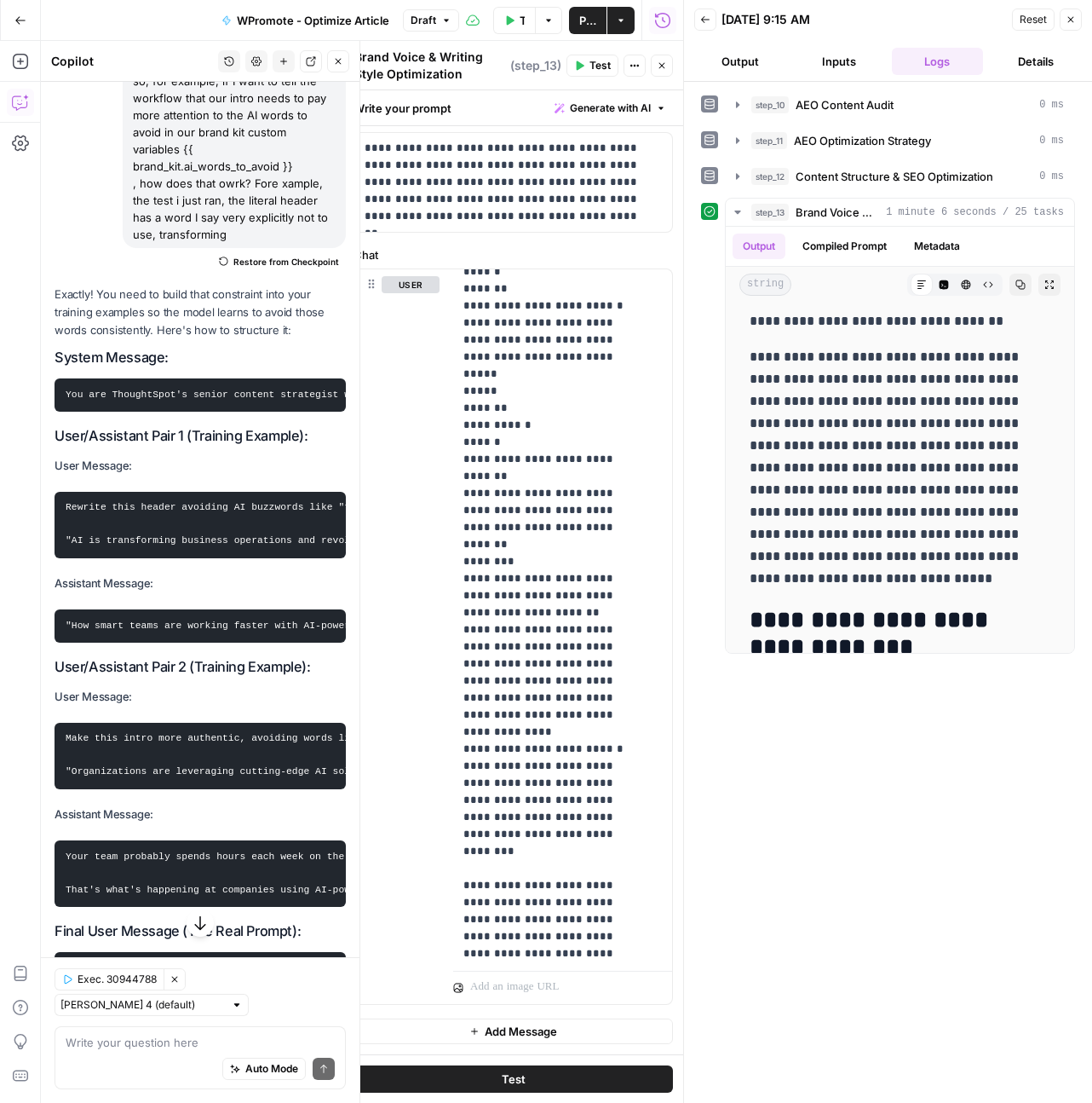
scroll to position [2842, 0]
click at [129, 1041] on textarea at bounding box center [200, 1041] width 269 height 17
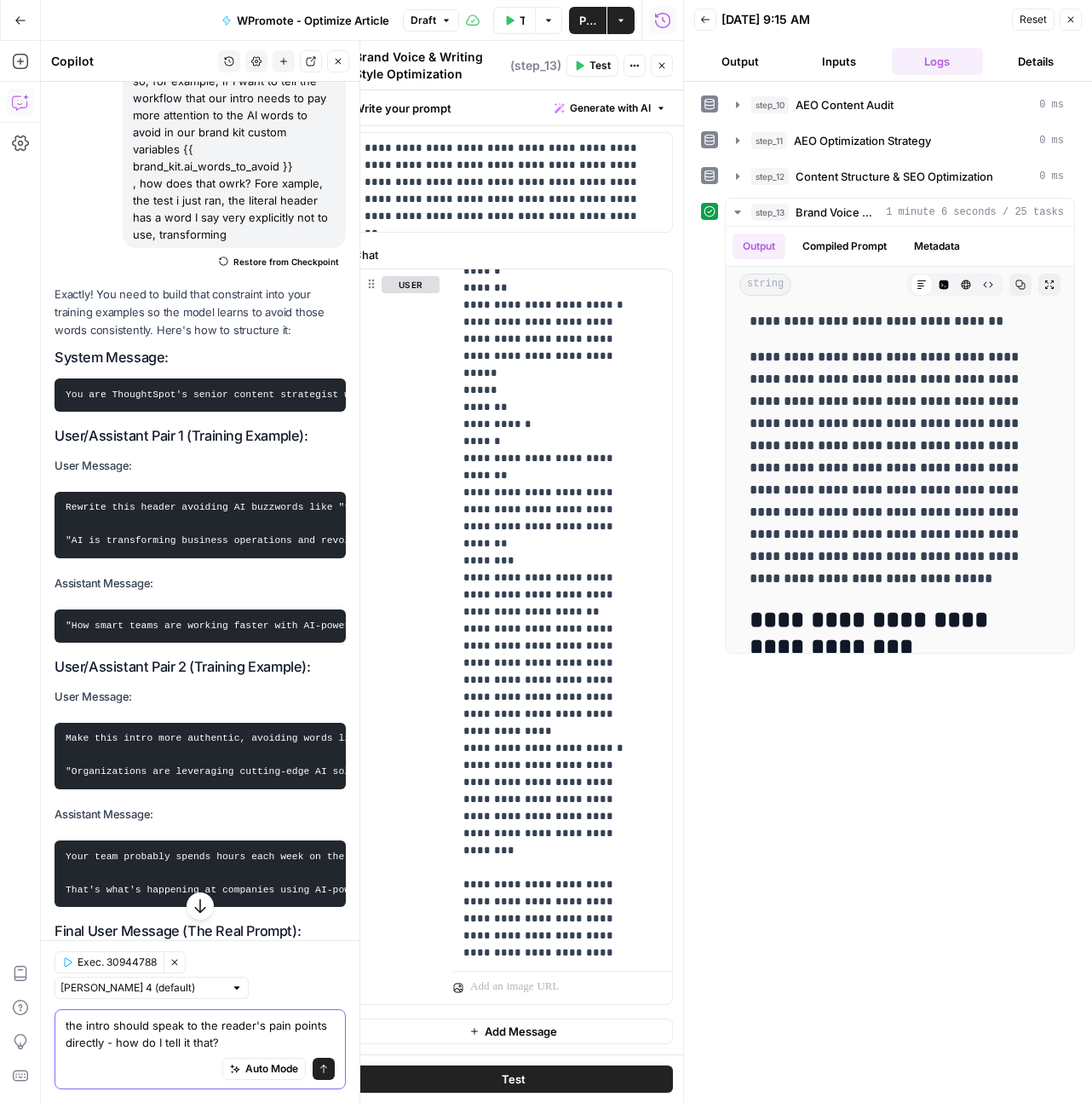
type textarea "the intro should speak to the reader's pain points directly - how do I tell it …"
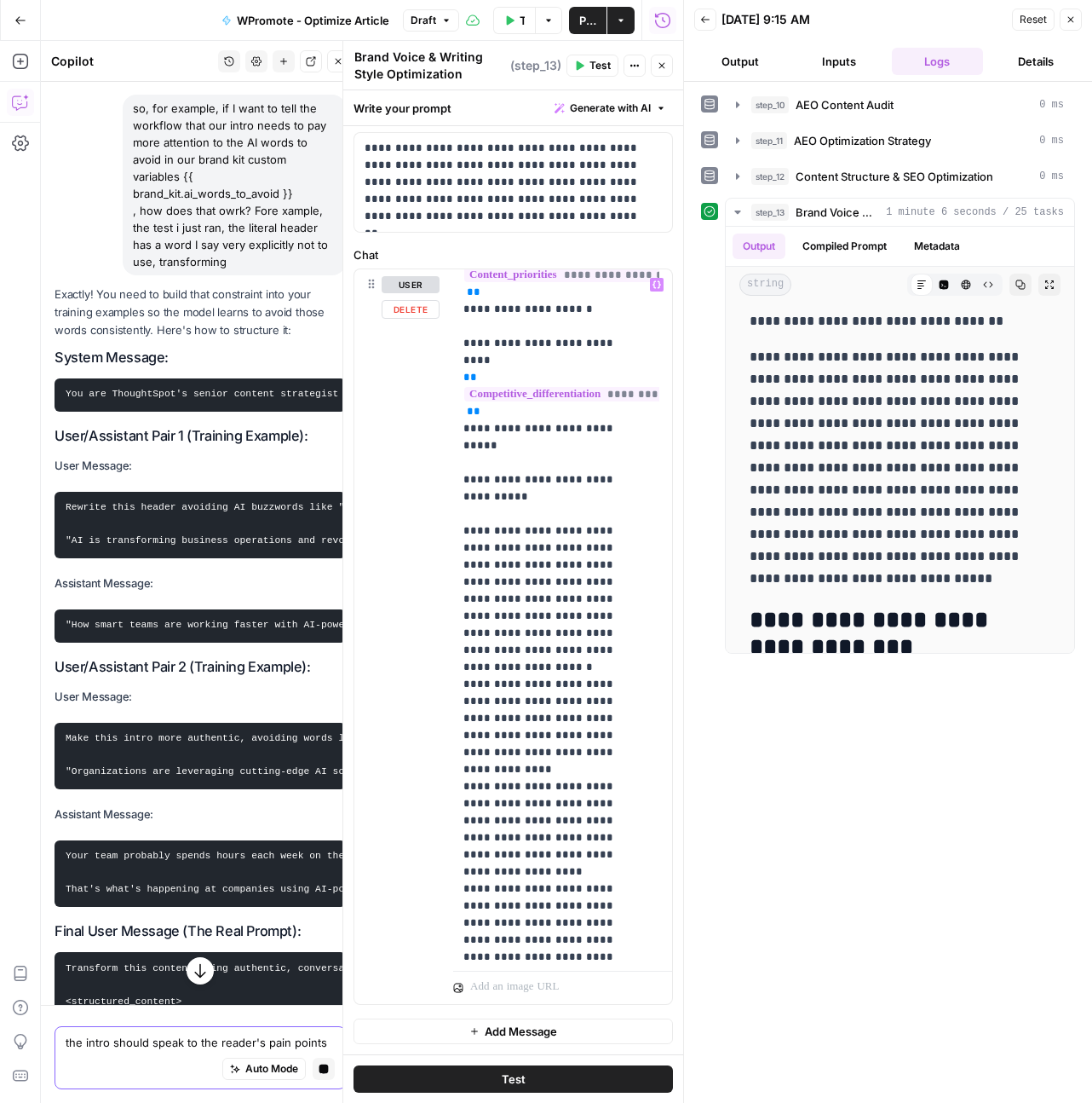
scroll to position [342, 0]
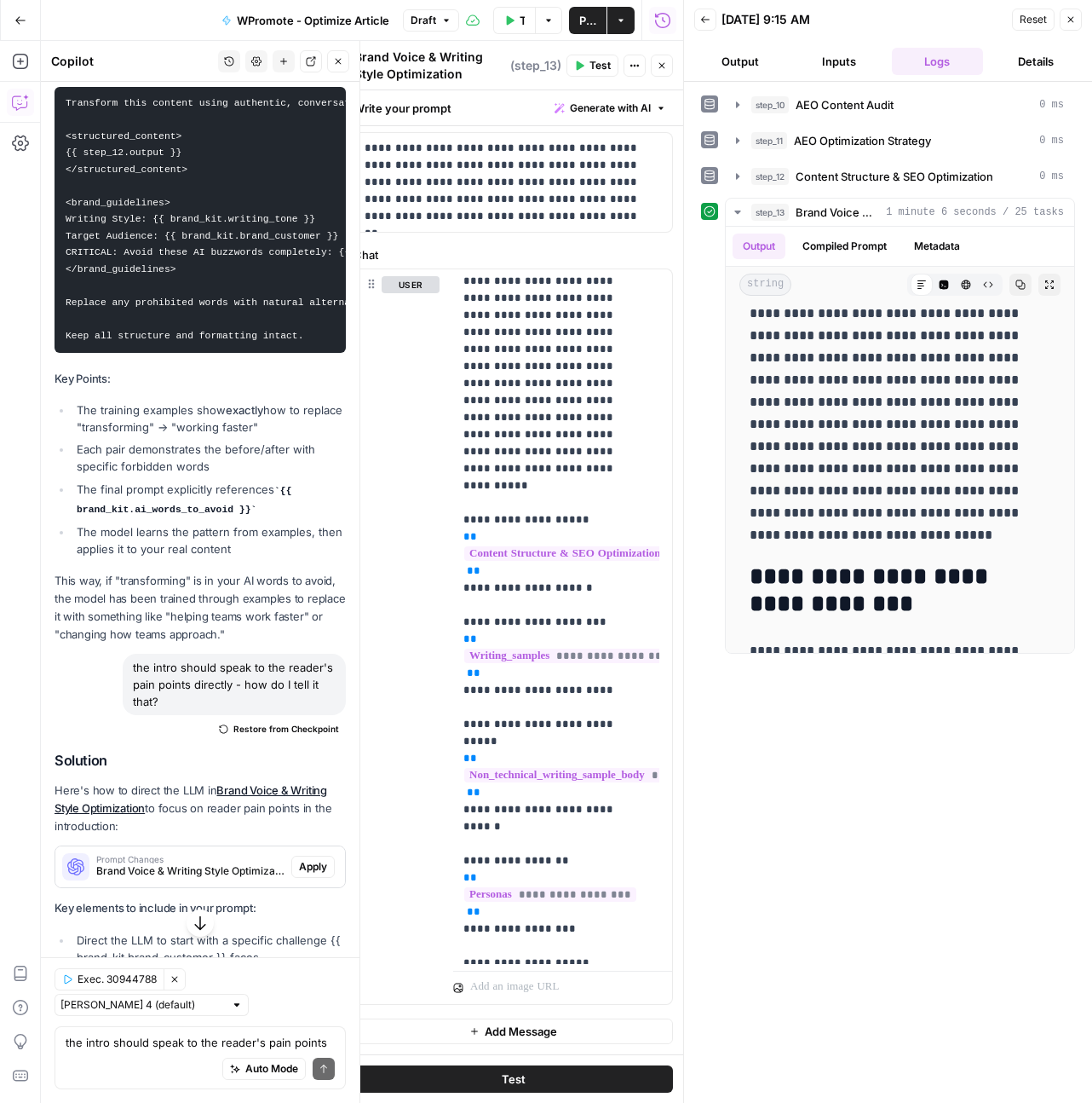
scroll to position [328, 0]
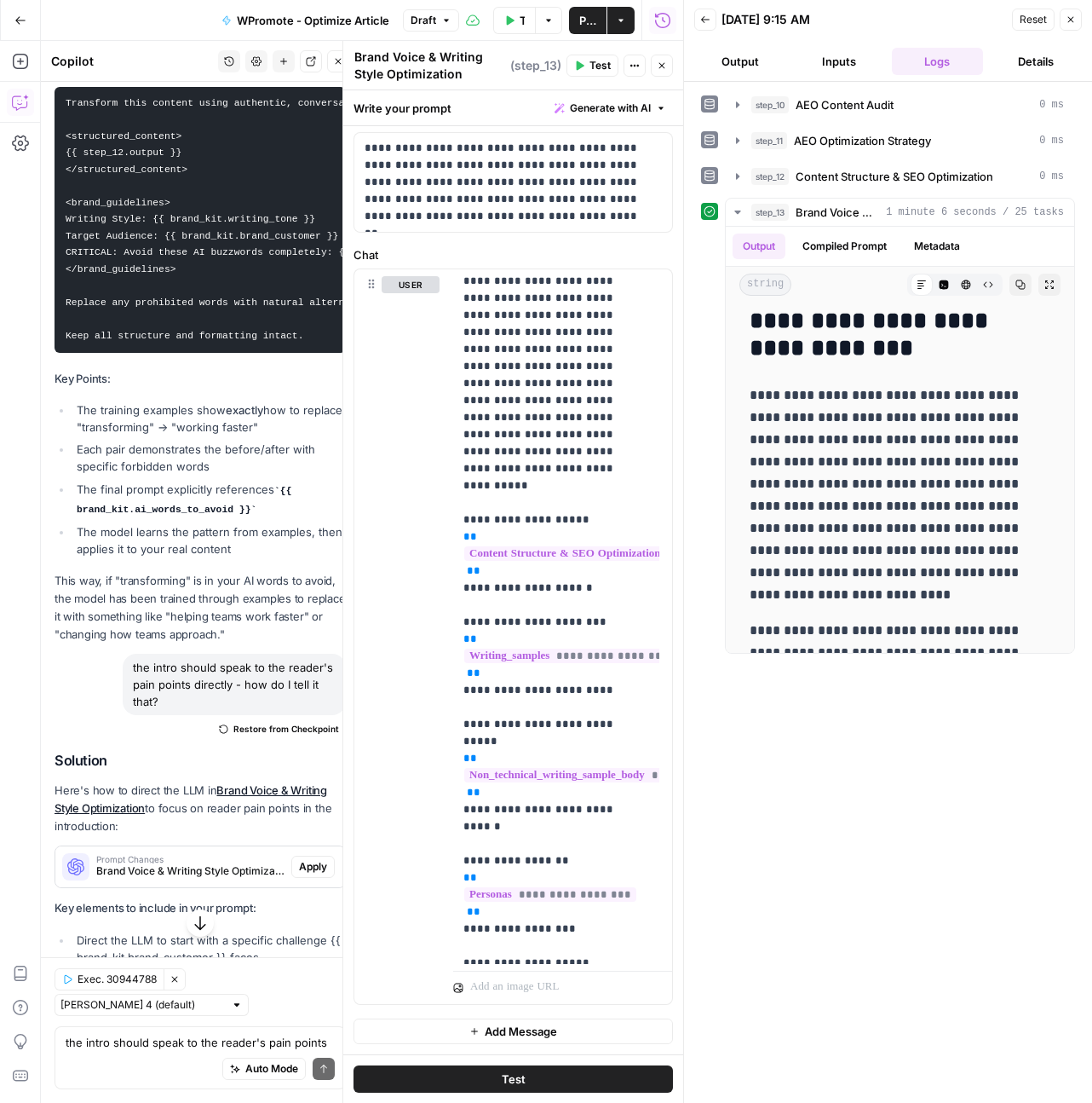
click at [512, 1061] on span "Test" at bounding box center [514, 1078] width 24 height 17
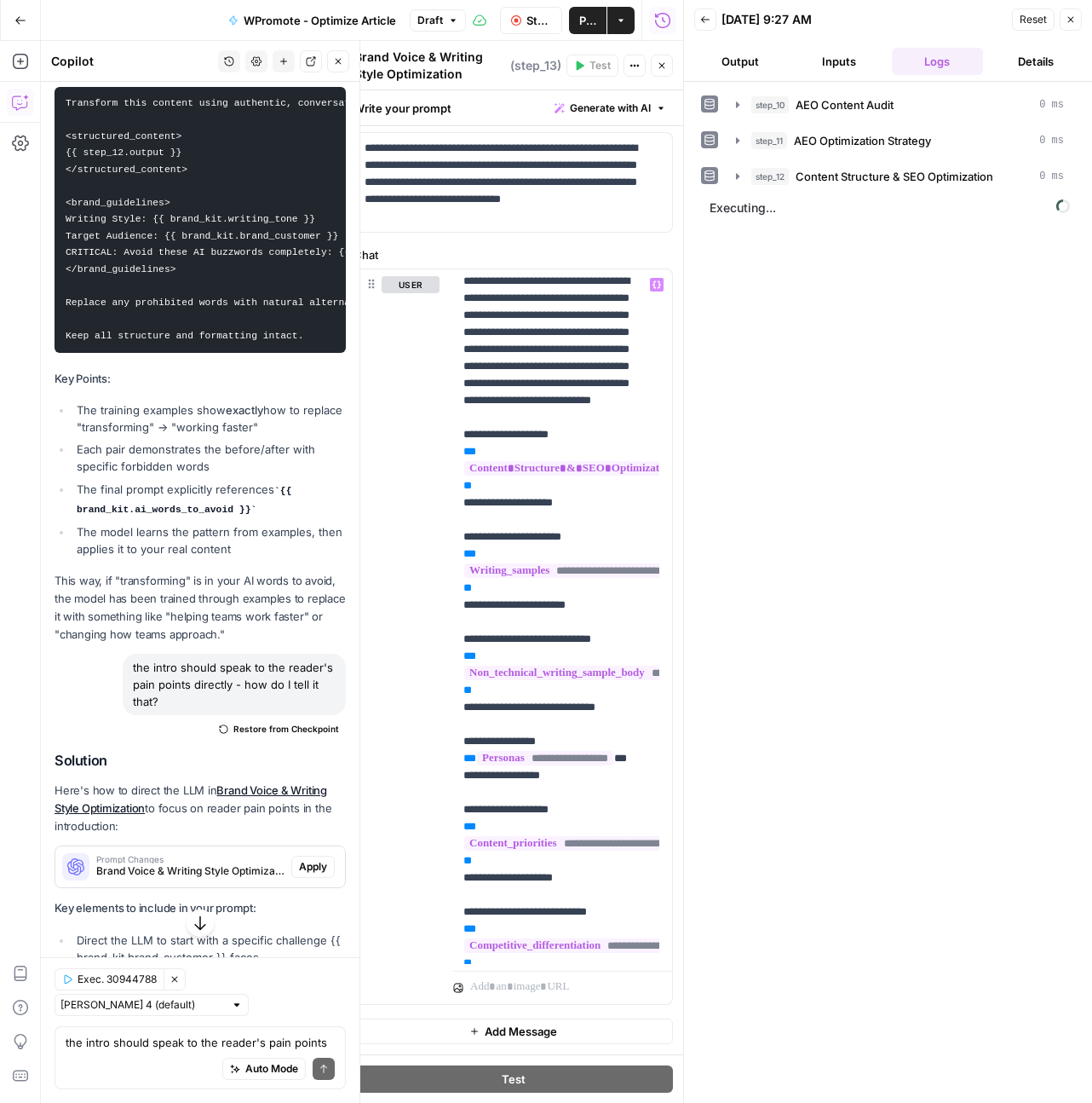
click at [243, 971] on li "Emphasize using "you" language to speak directly to reader experience" at bounding box center [209, 988] width 274 height 34
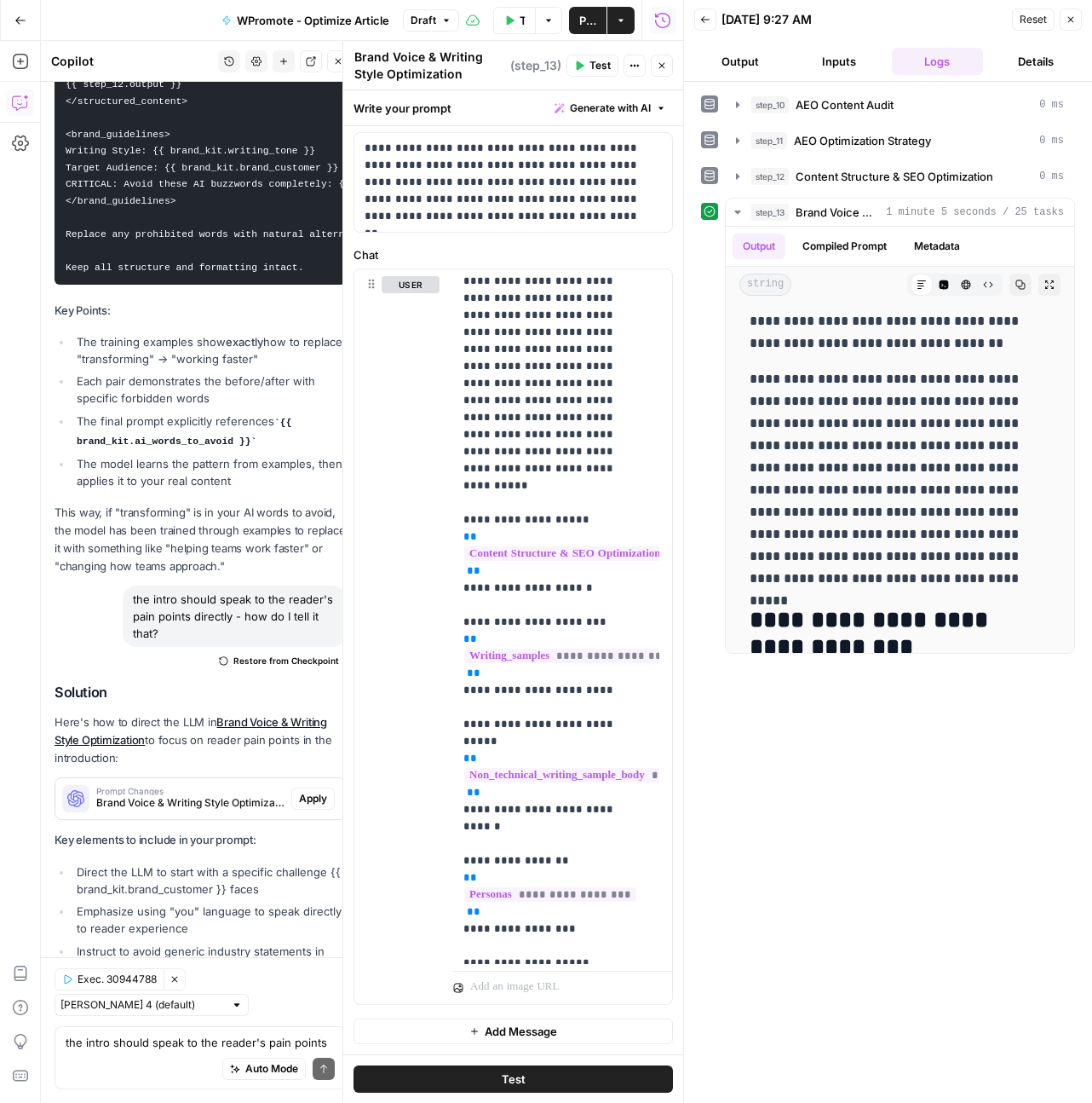
scroll to position [0, 0]
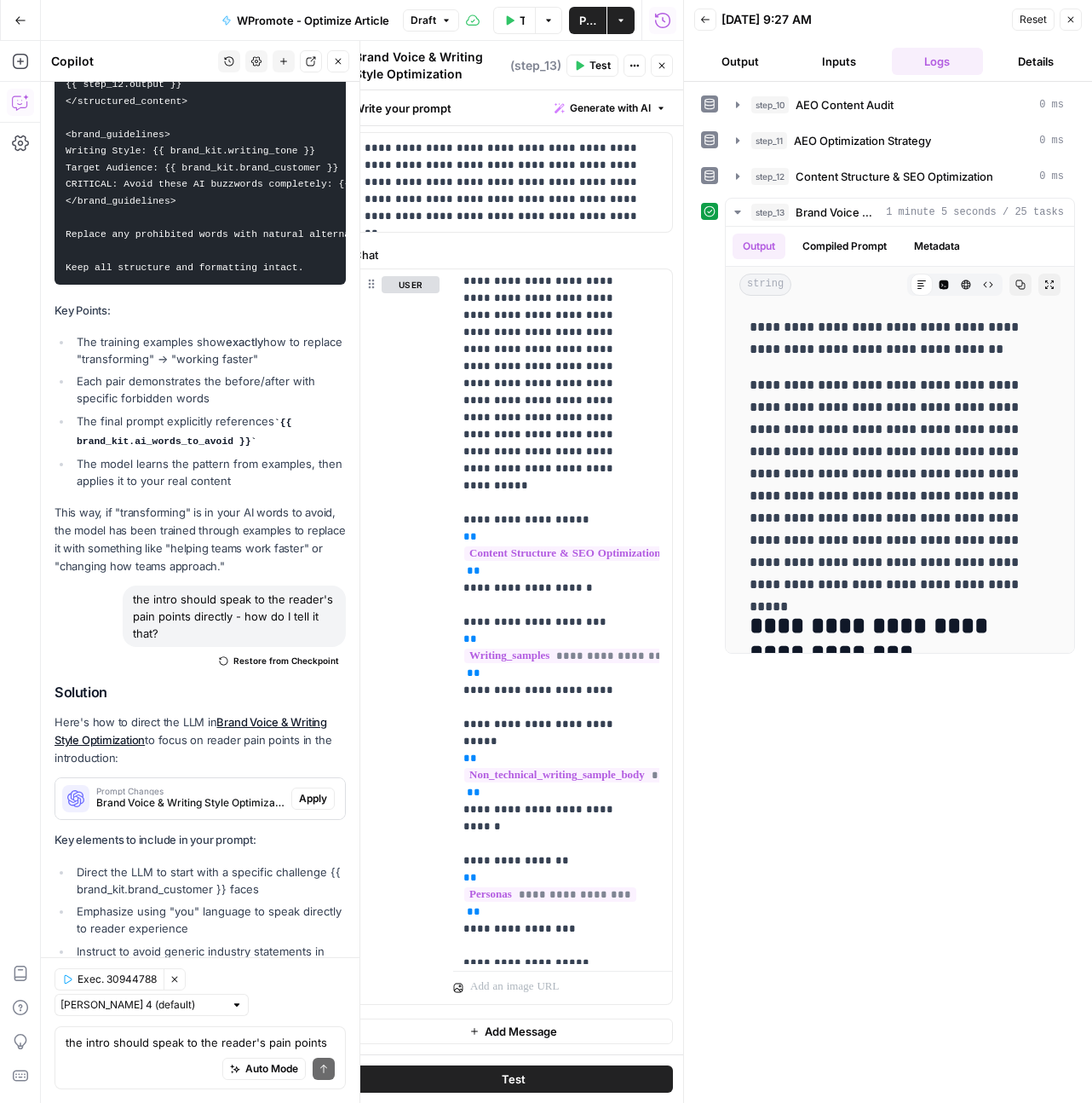
click at [299, 790] on span "Apply" at bounding box center [313, 797] width 28 height 15
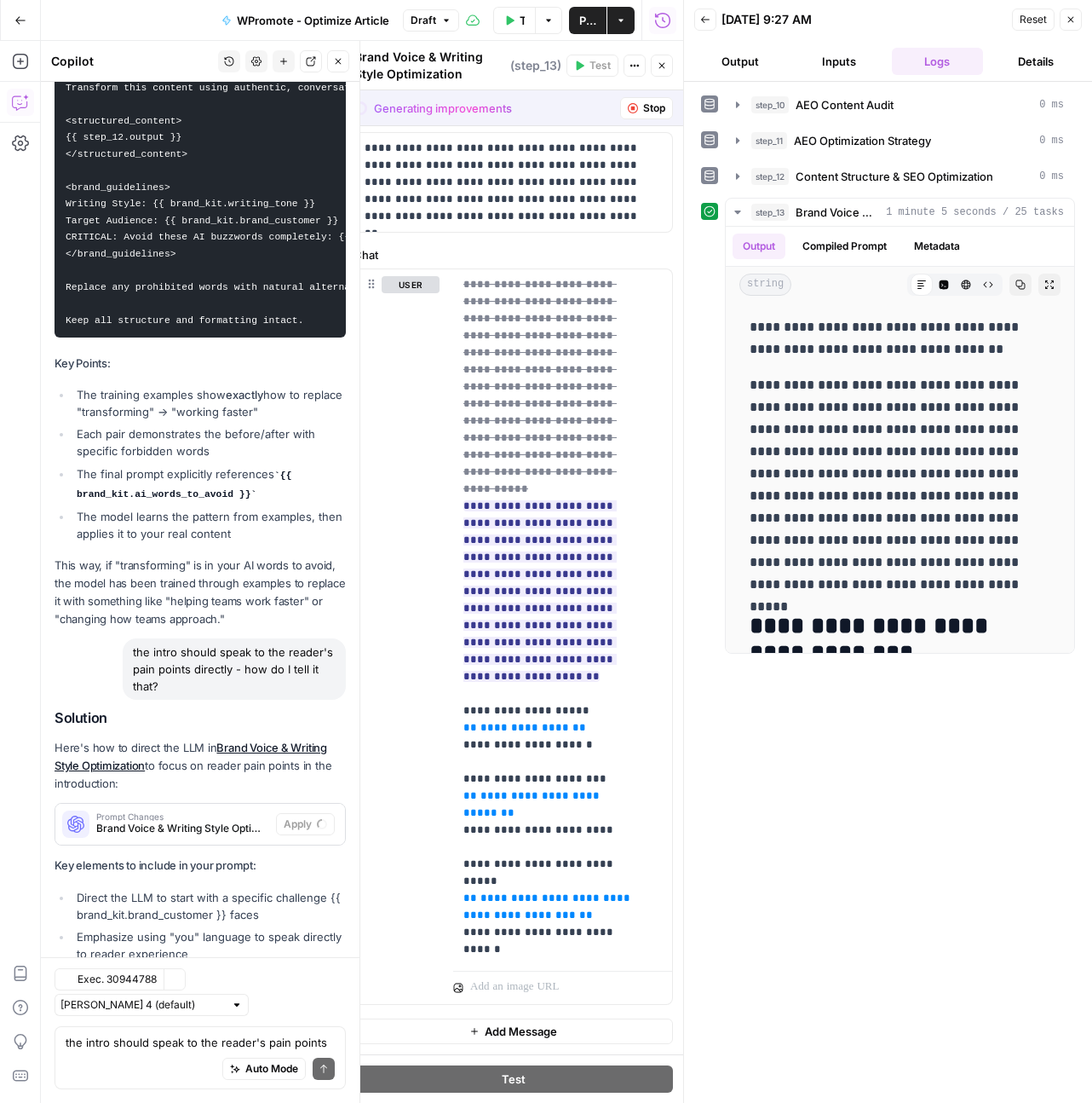
scroll to position [710, 0]
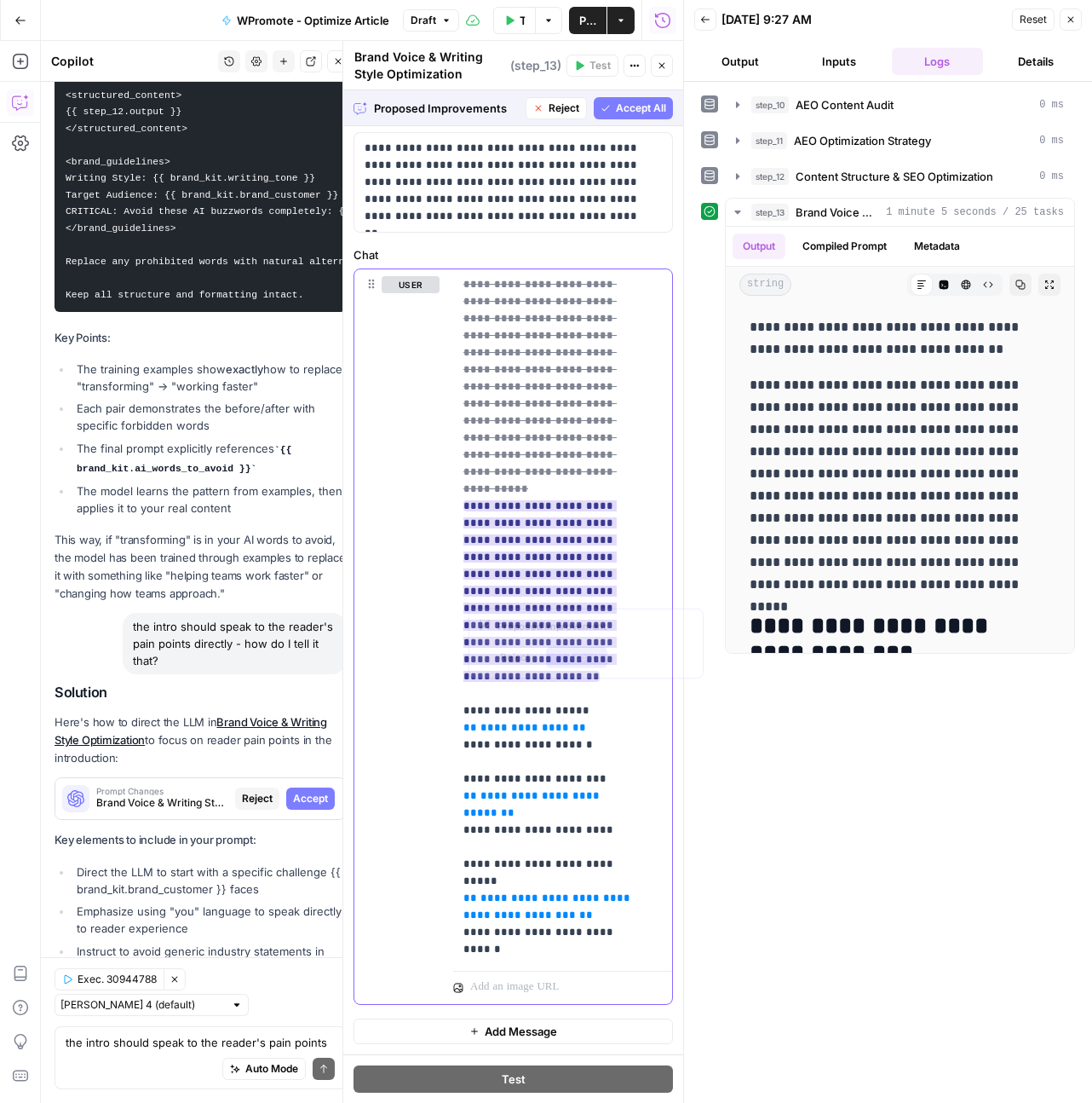
click at [617, 575] on ins "**********" at bounding box center [541, 590] width 153 height 181
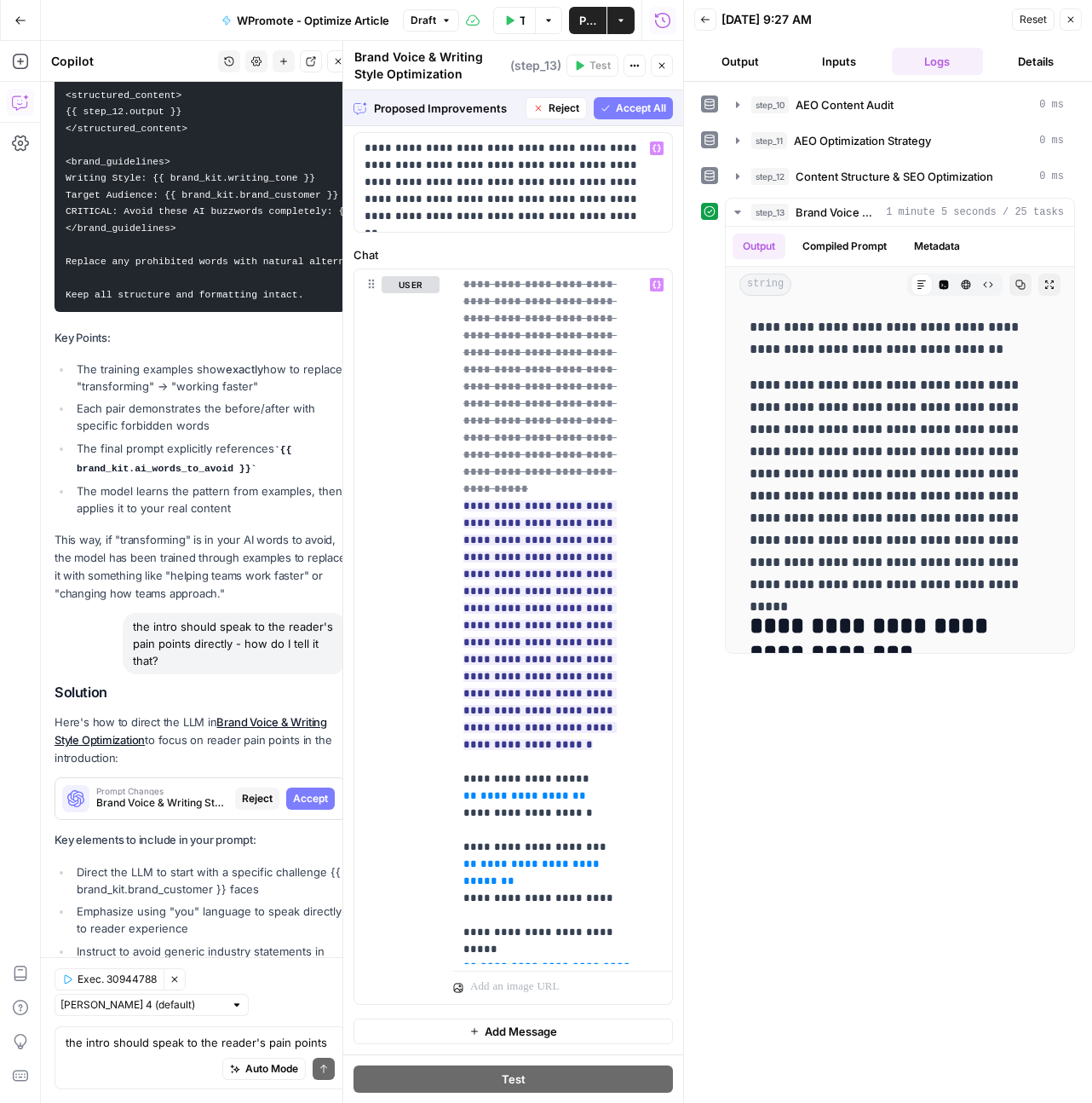
click at [617, 104] on span "Accept All" at bounding box center [641, 108] width 50 height 15
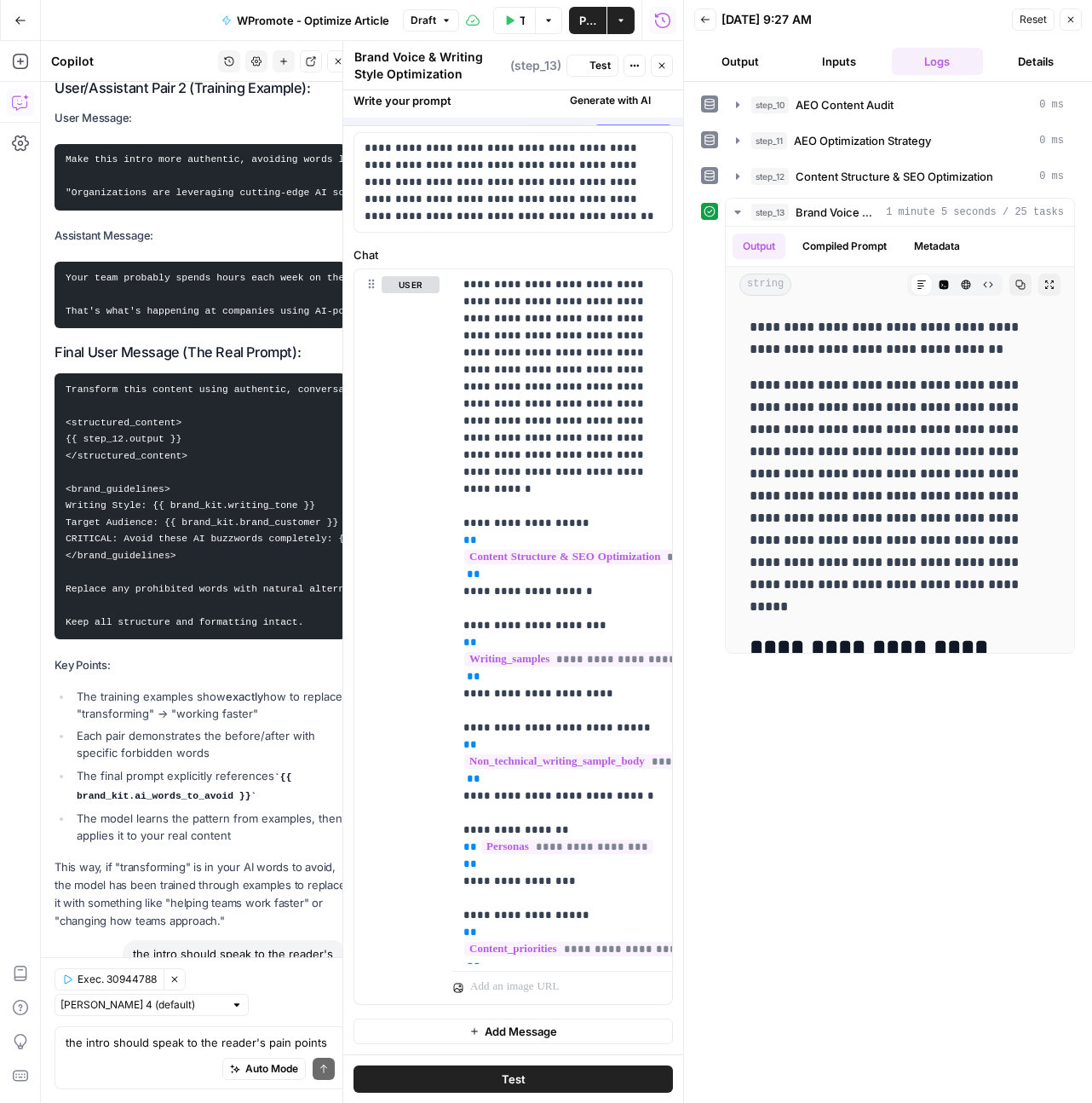
scroll to position [0, 0]
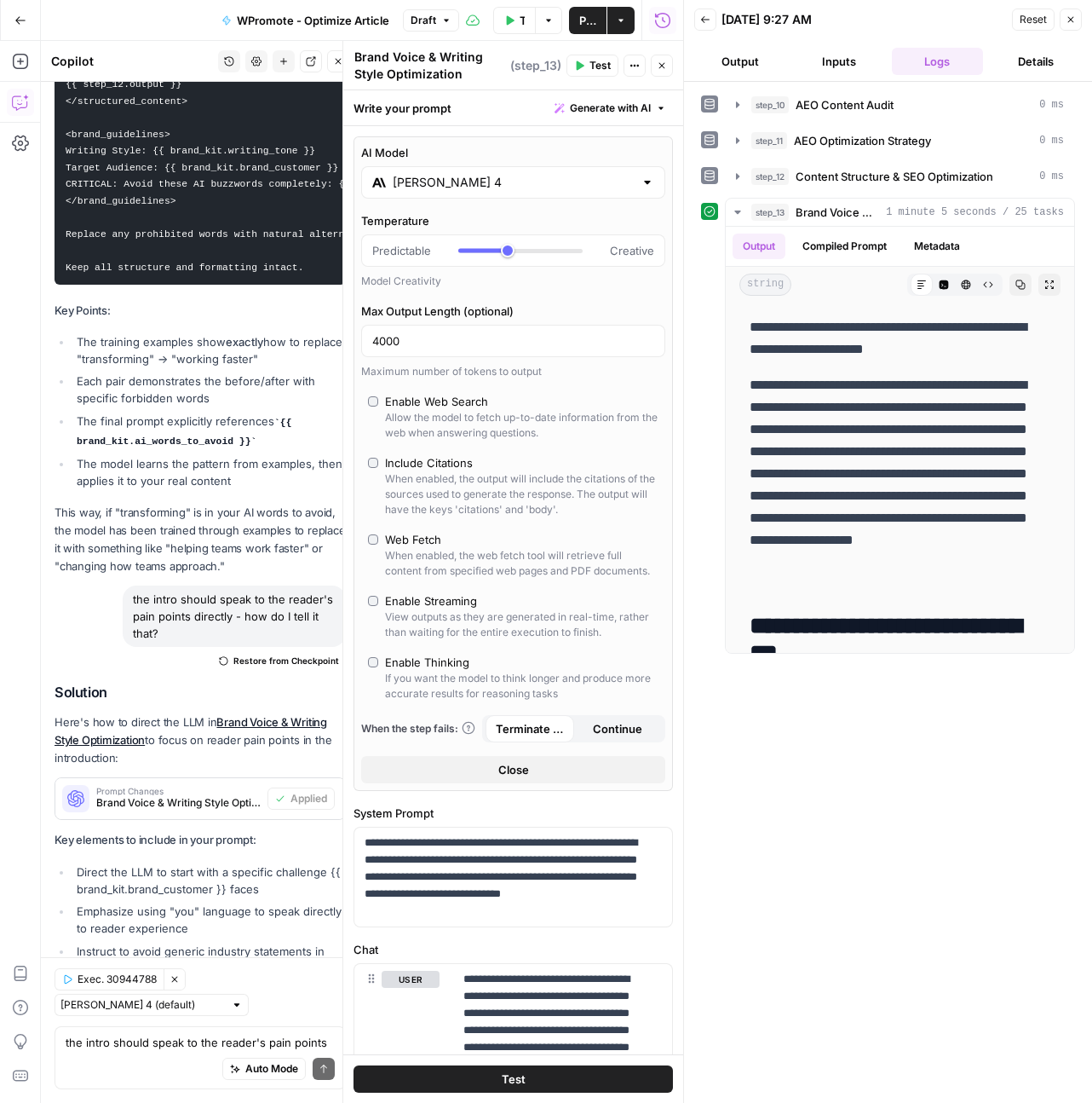
click at [486, 1061] on button "Test" at bounding box center [513, 1078] width 320 height 27
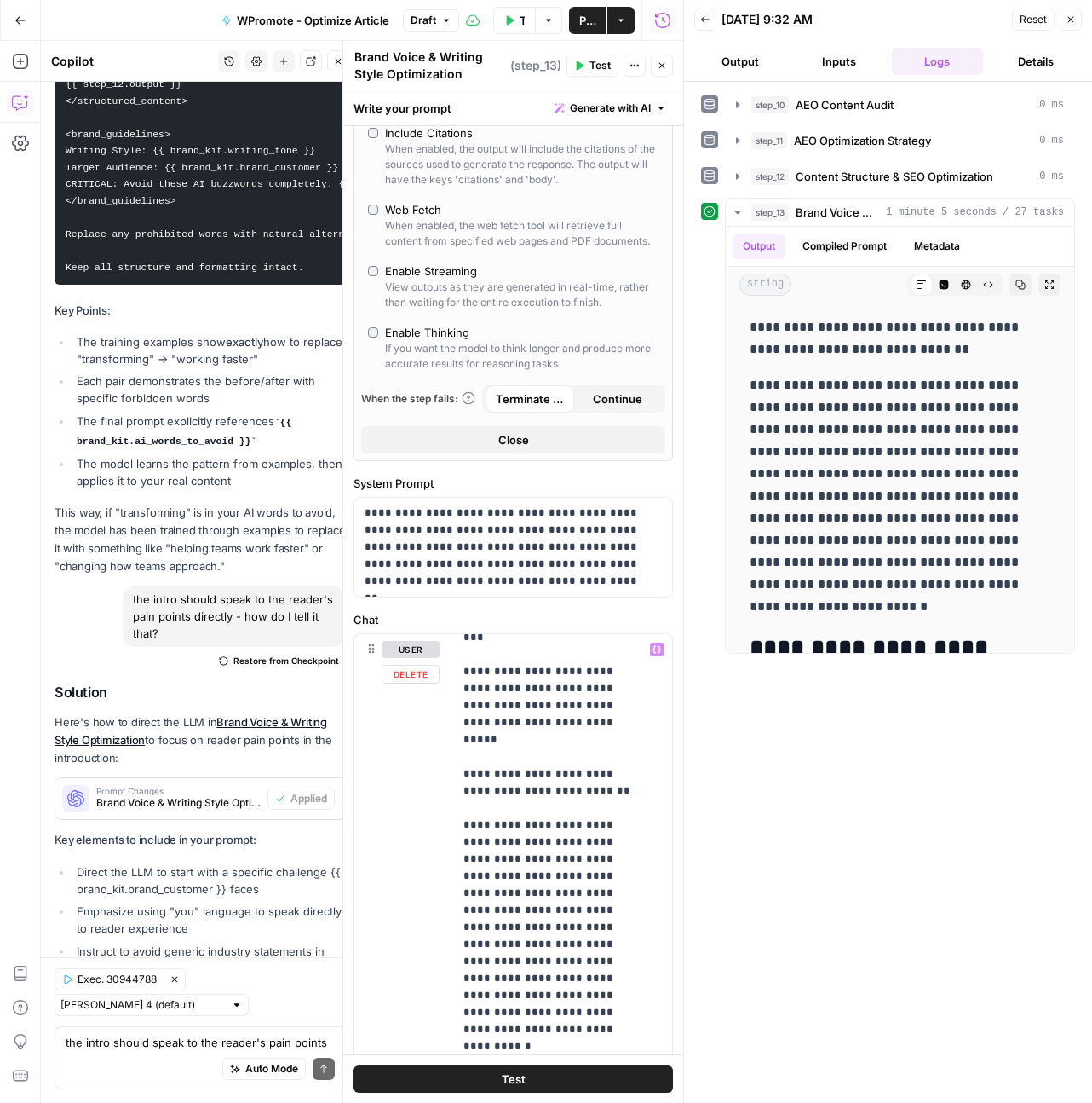
scroll to position [2843, 0]
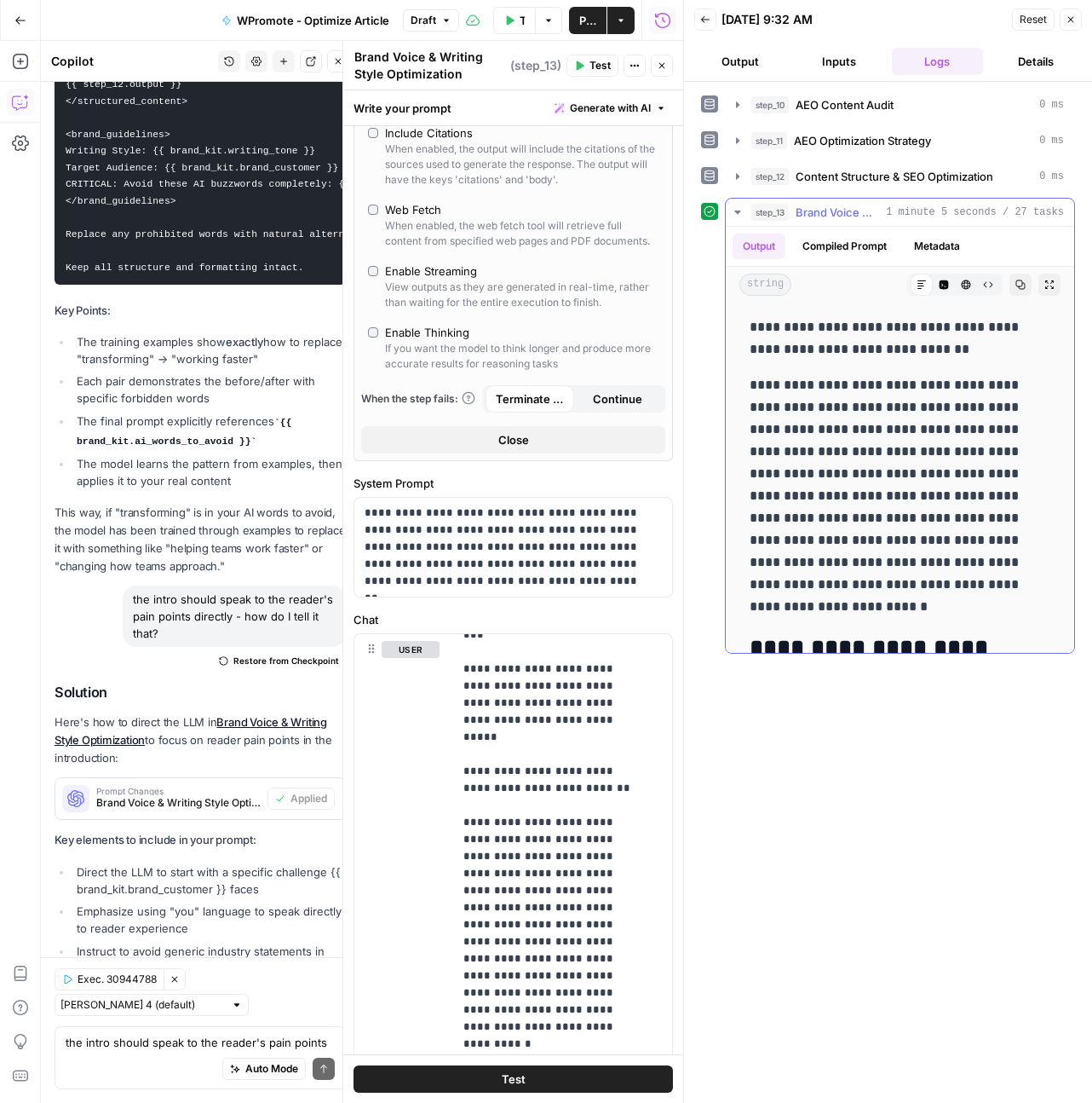
click at [971, 476] on p "**********" at bounding box center [893, 496] width 288 height 244
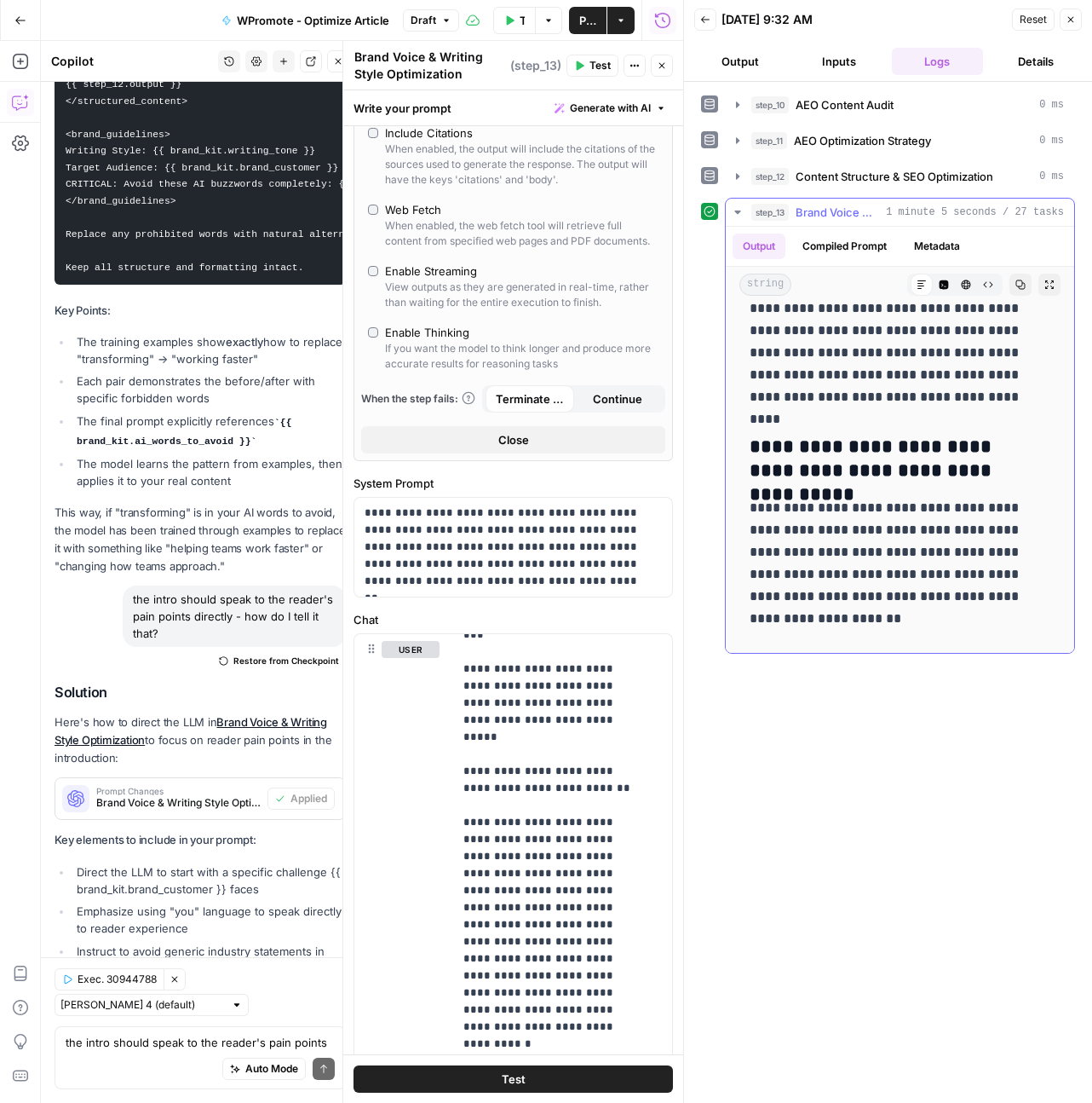
scroll to position [8309, 0]
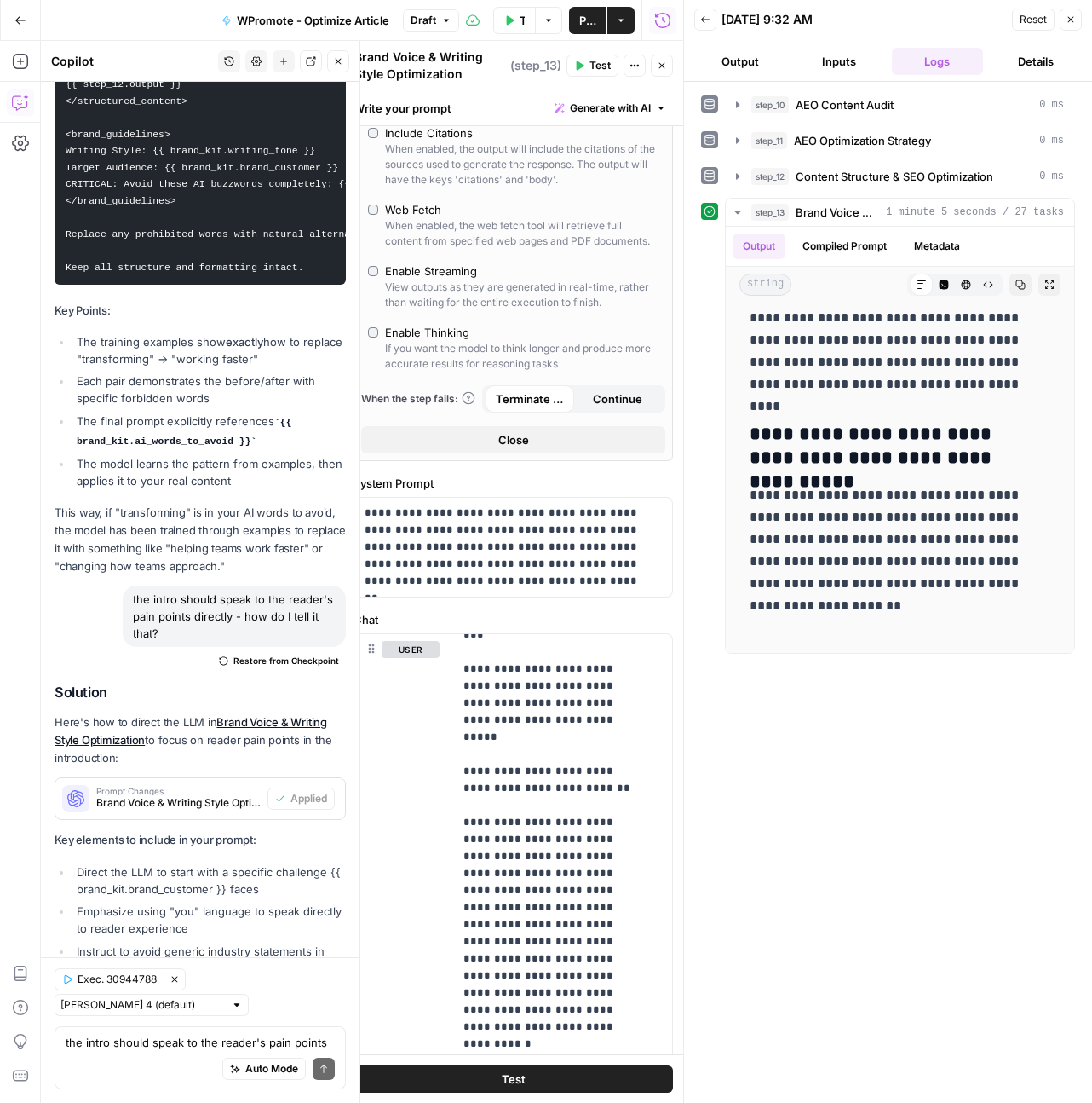
click at [195, 1051] on div "Auto Mode Send" at bounding box center [200, 1069] width 269 height 38
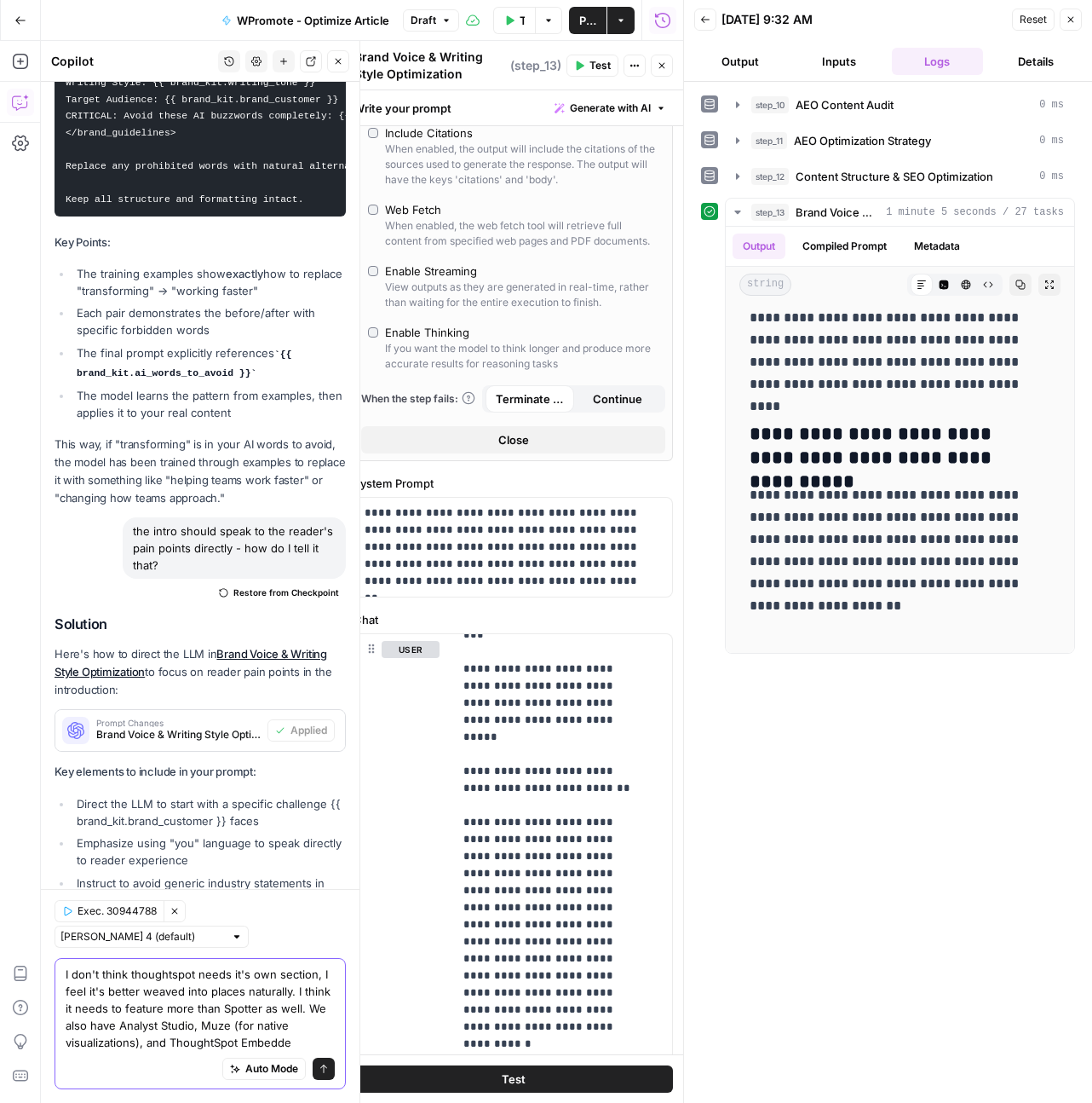
scroll to position [24521, 0]
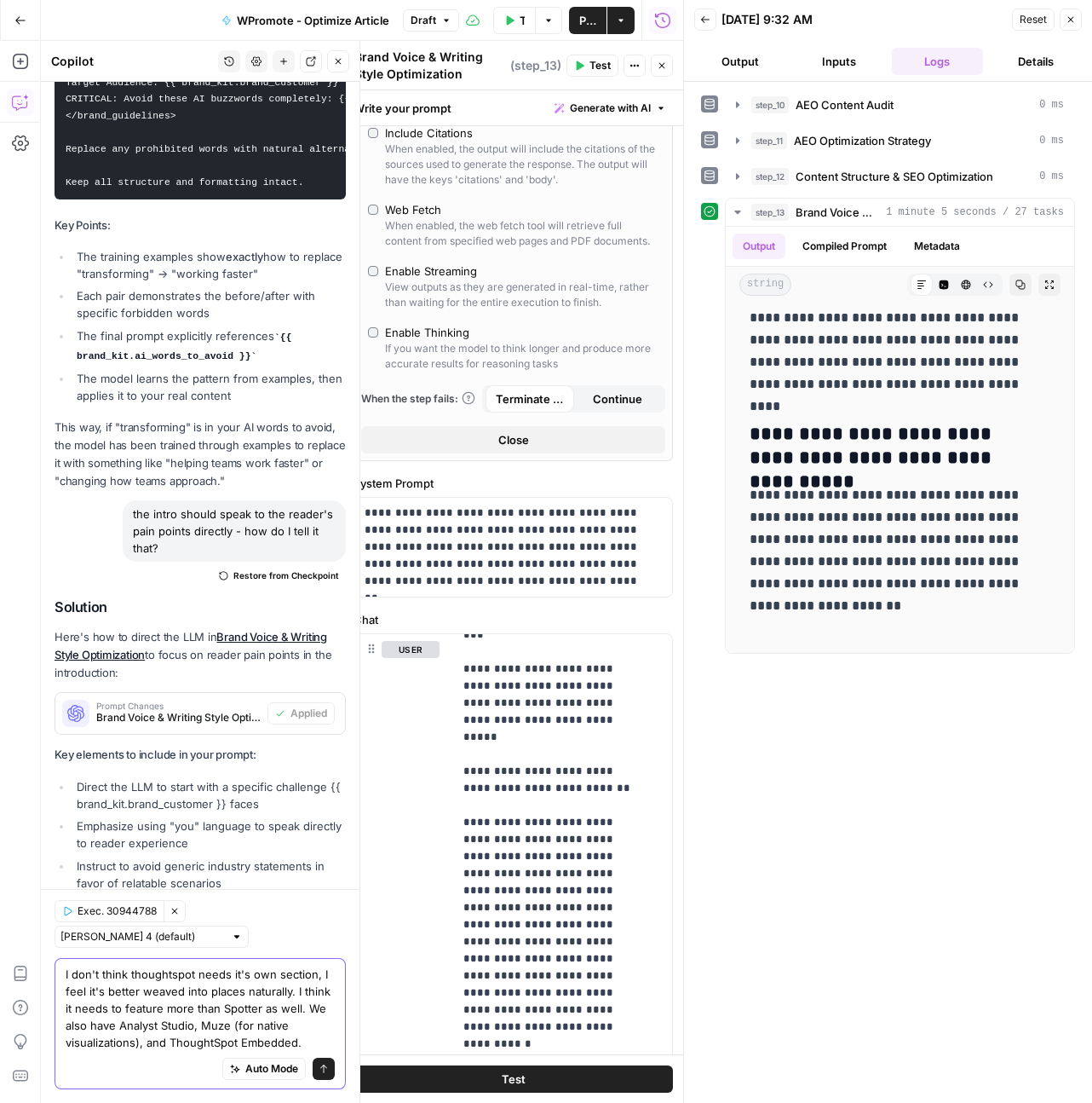
type textarea "I don't think thoughtspot needs it's own section, I feel it's better weaved int…"
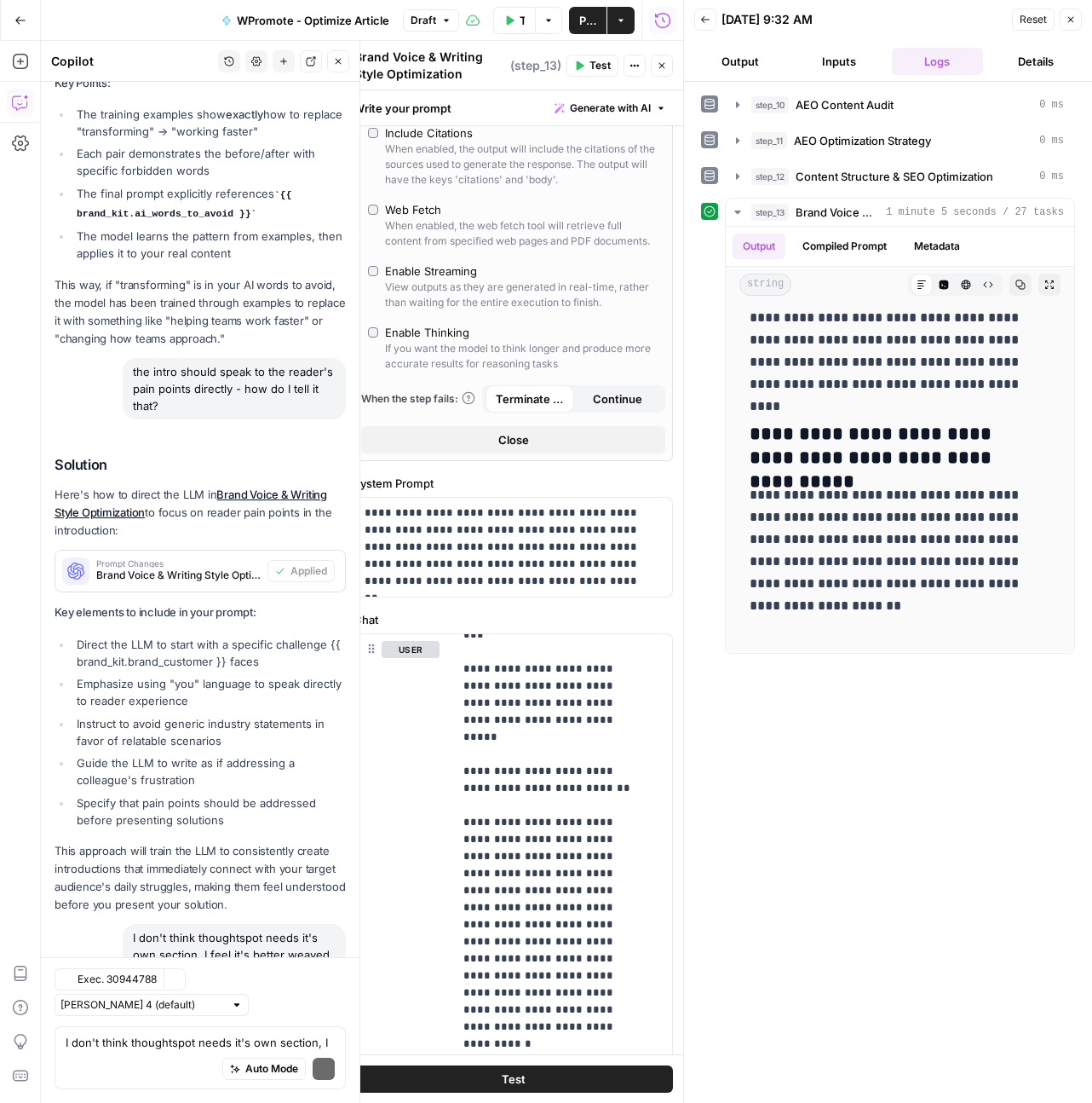
scroll to position [25112, 0]
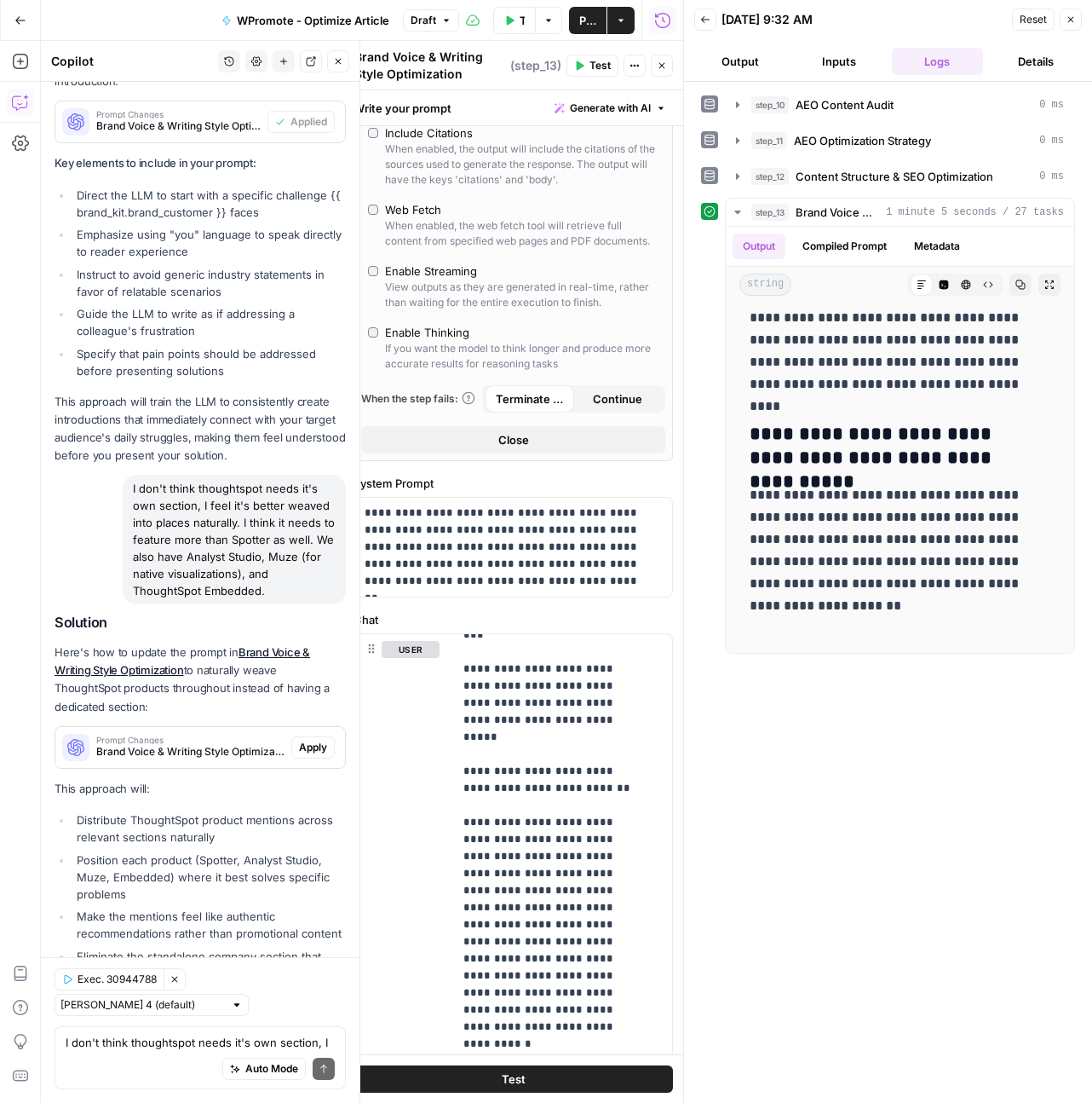
click at [299, 740] on span "Apply" at bounding box center [313, 747] width 28 height 15
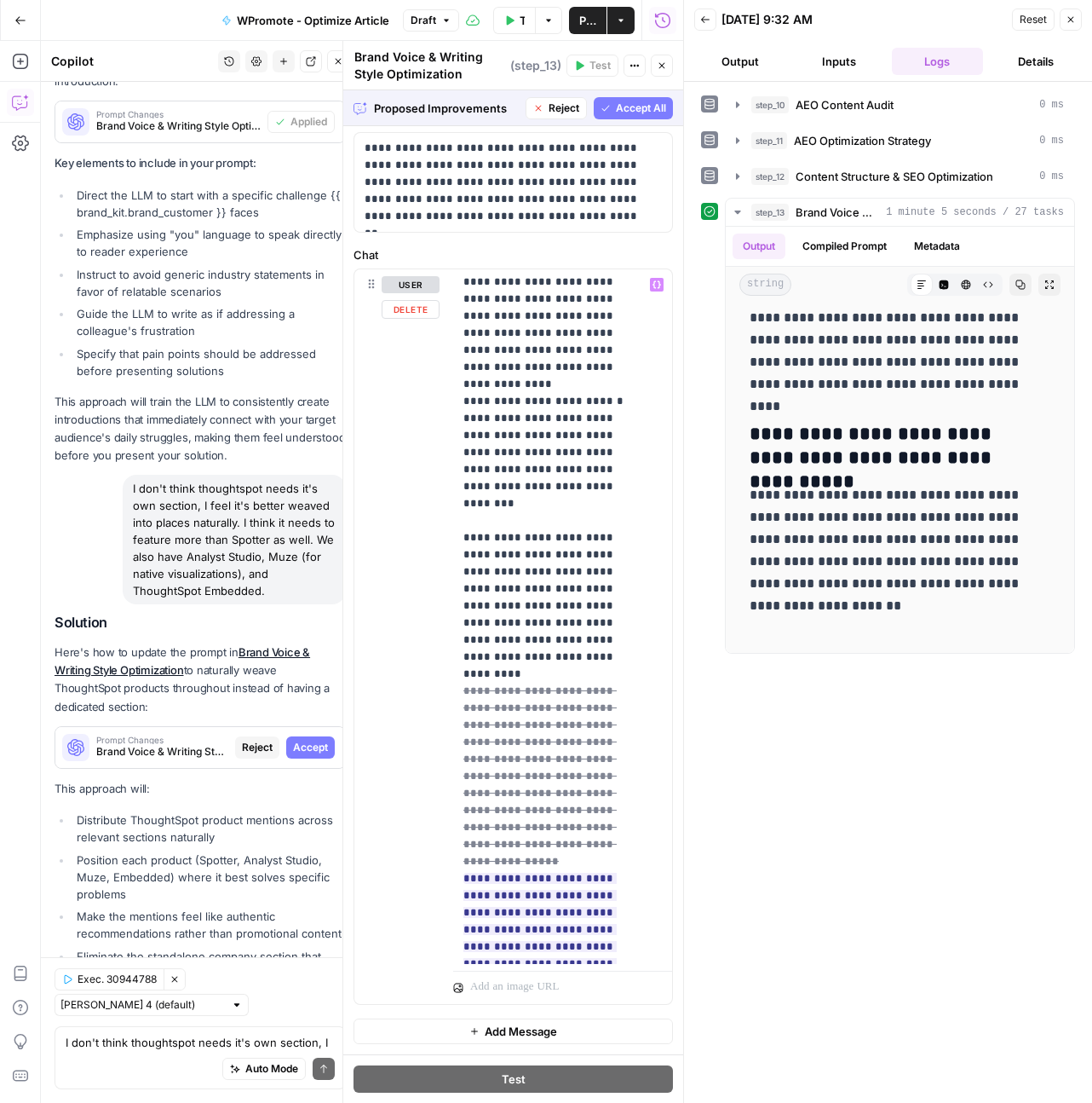
scroll to position [3594, 0]
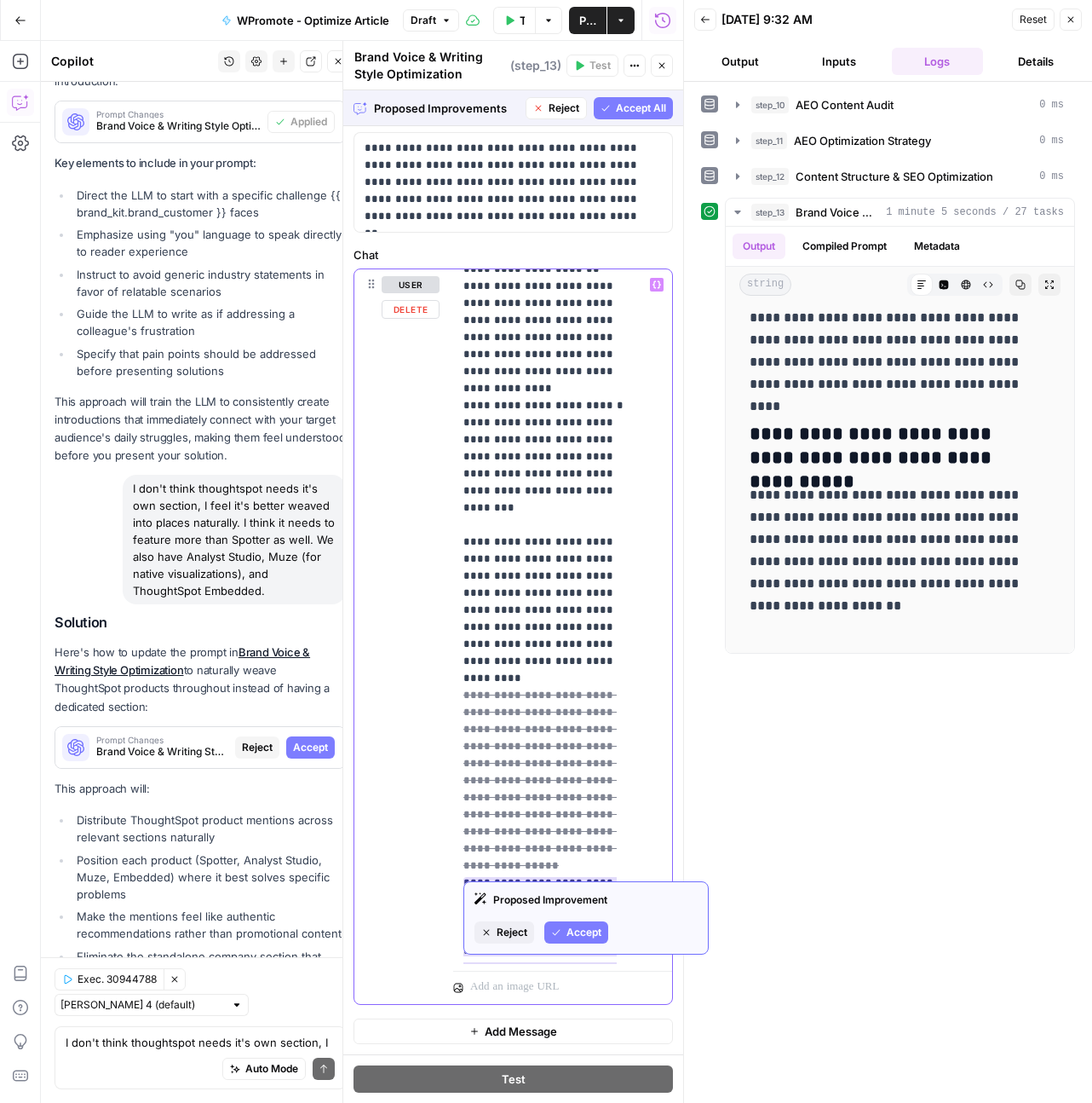
click at [636, 593] on div "**********" at bounding box center [555, 616] width 206 height 695
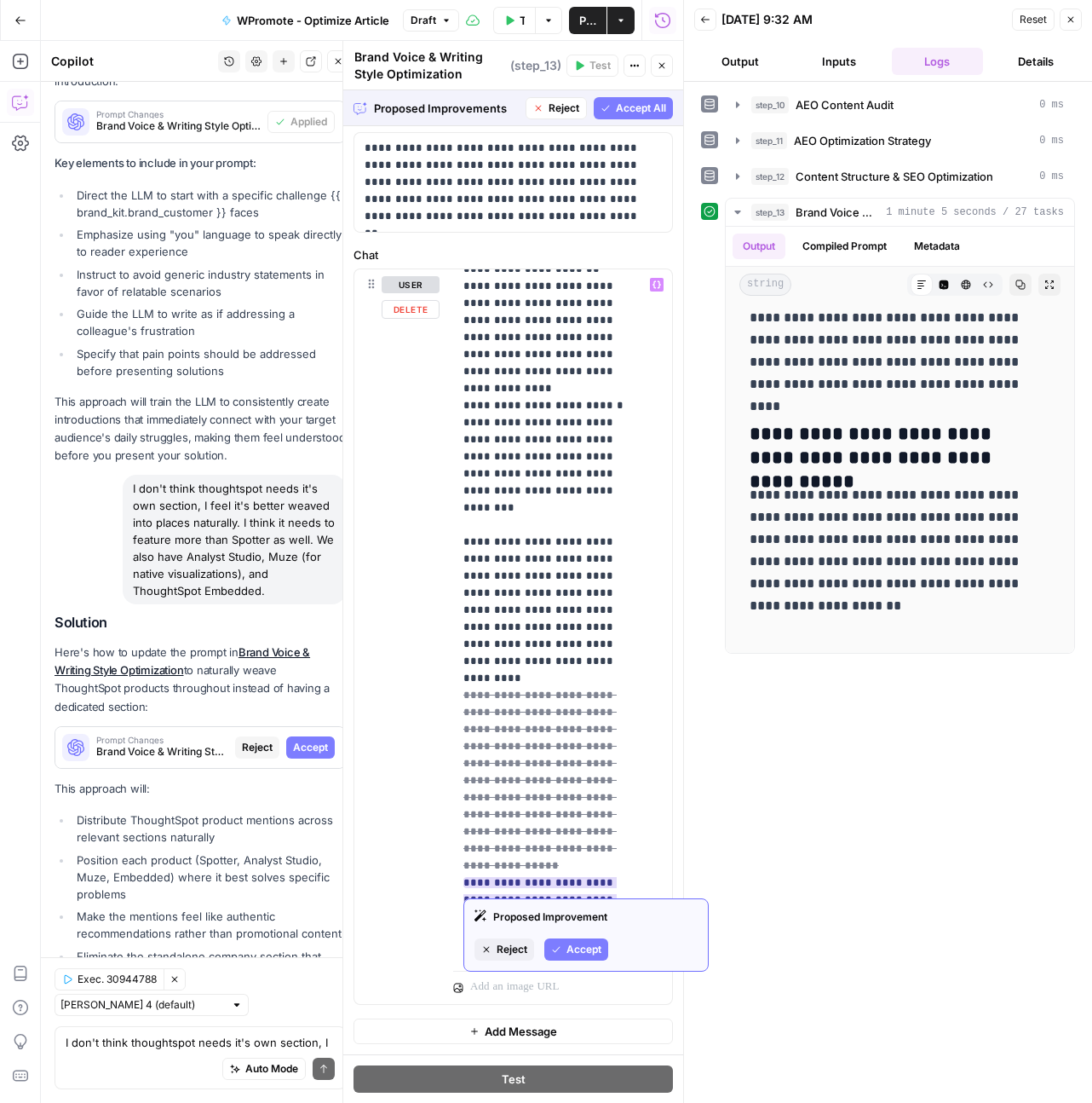
click at [564, 947] on button "Accept" at bounding box center [576, 949] width 64 height 22
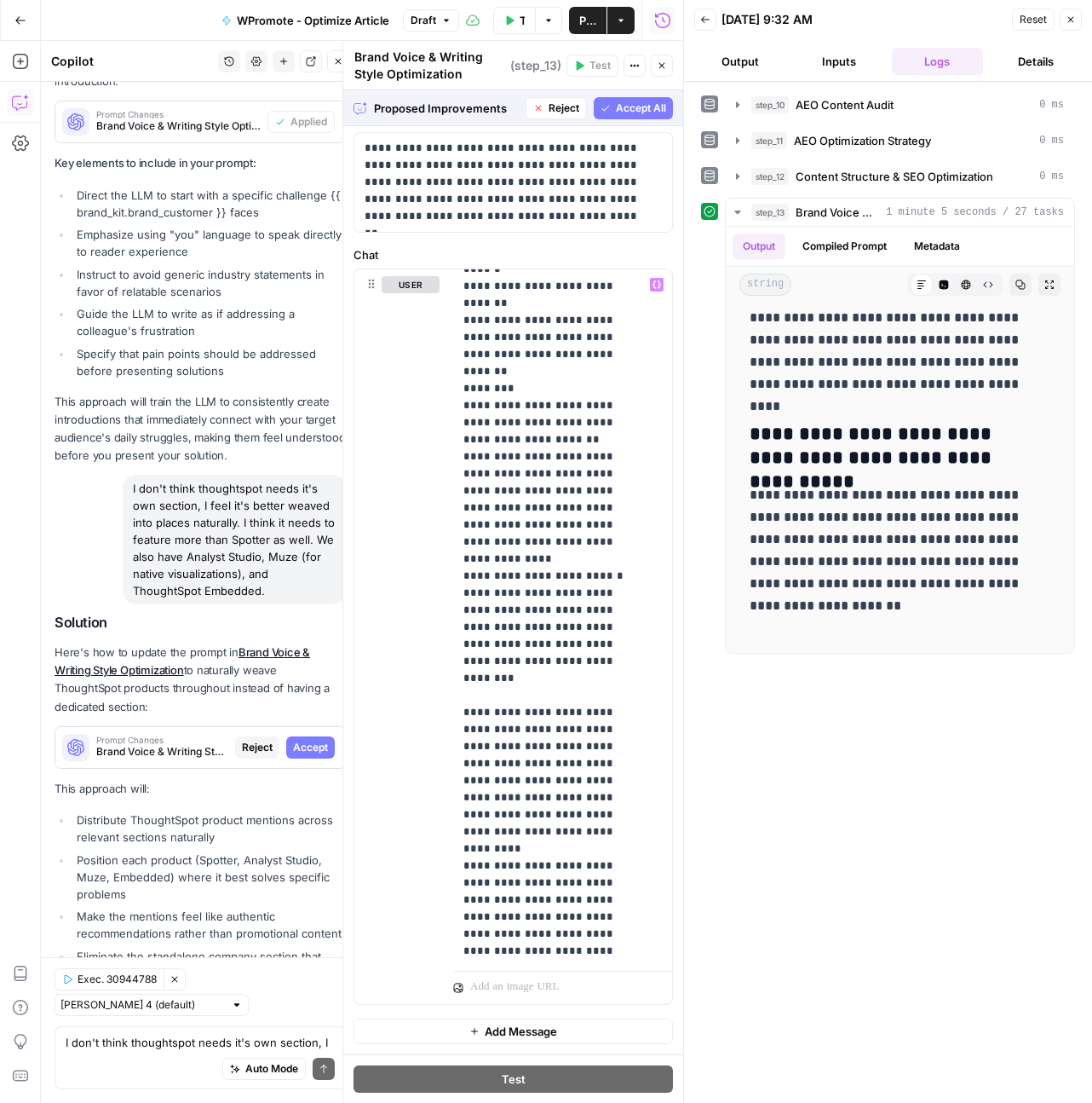
click at [639, 113] on span "Accept All" at bounding box center [641, 108] width 50 height 15
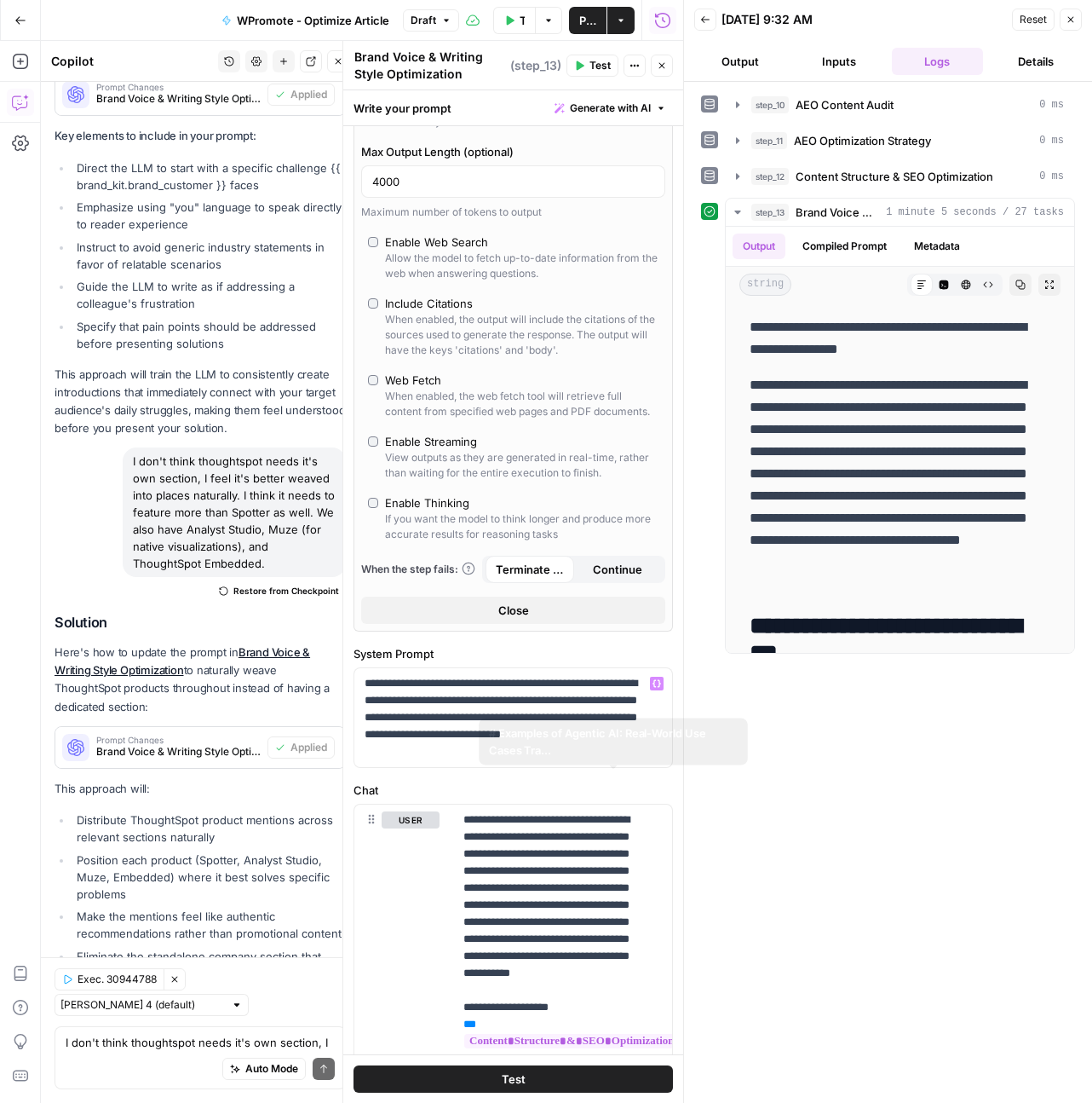
scroll to position [509, 0]
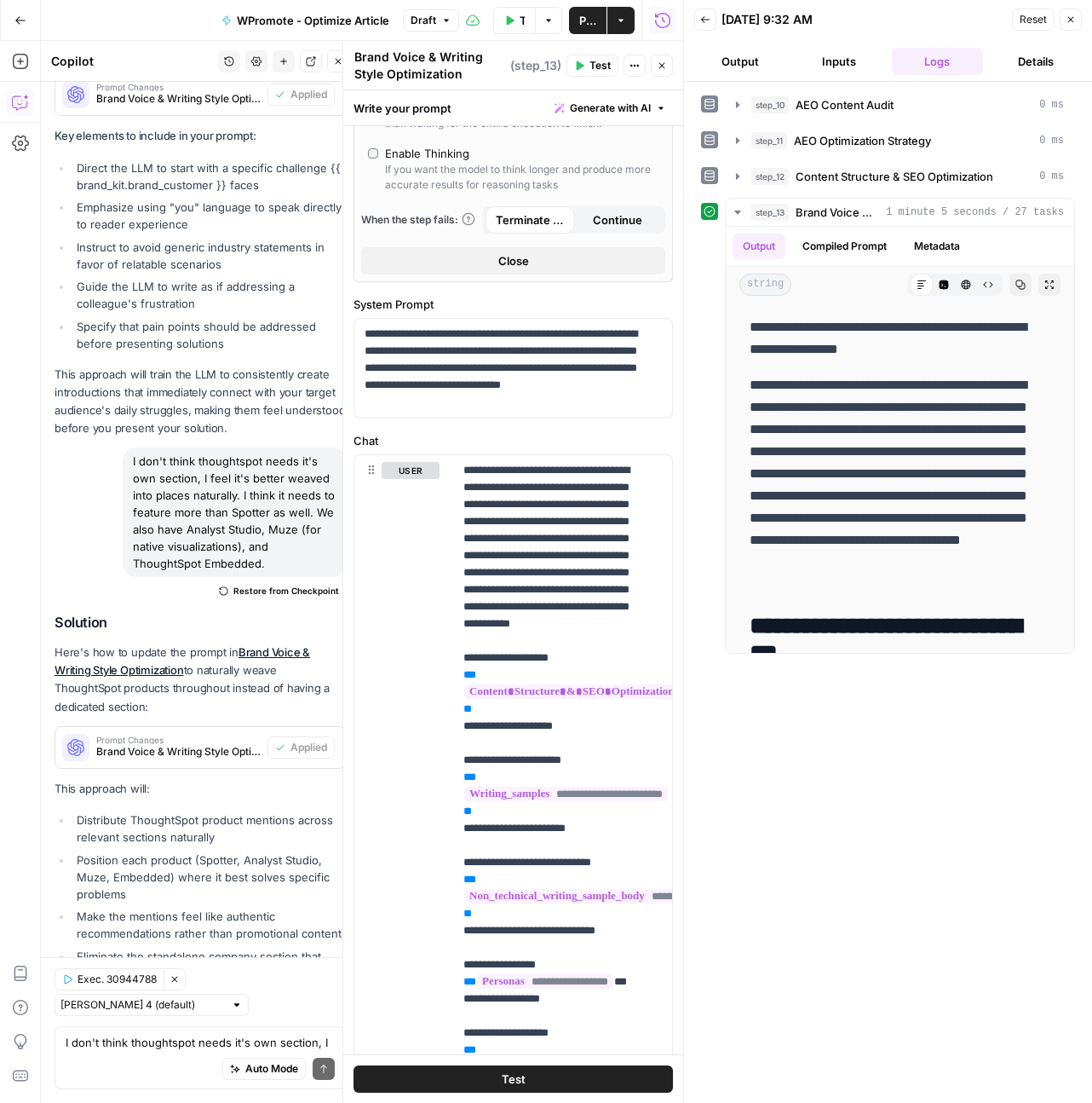
click at [502, 1061] on span "Test" at bounding box center [514, 1078] width 24 height 17
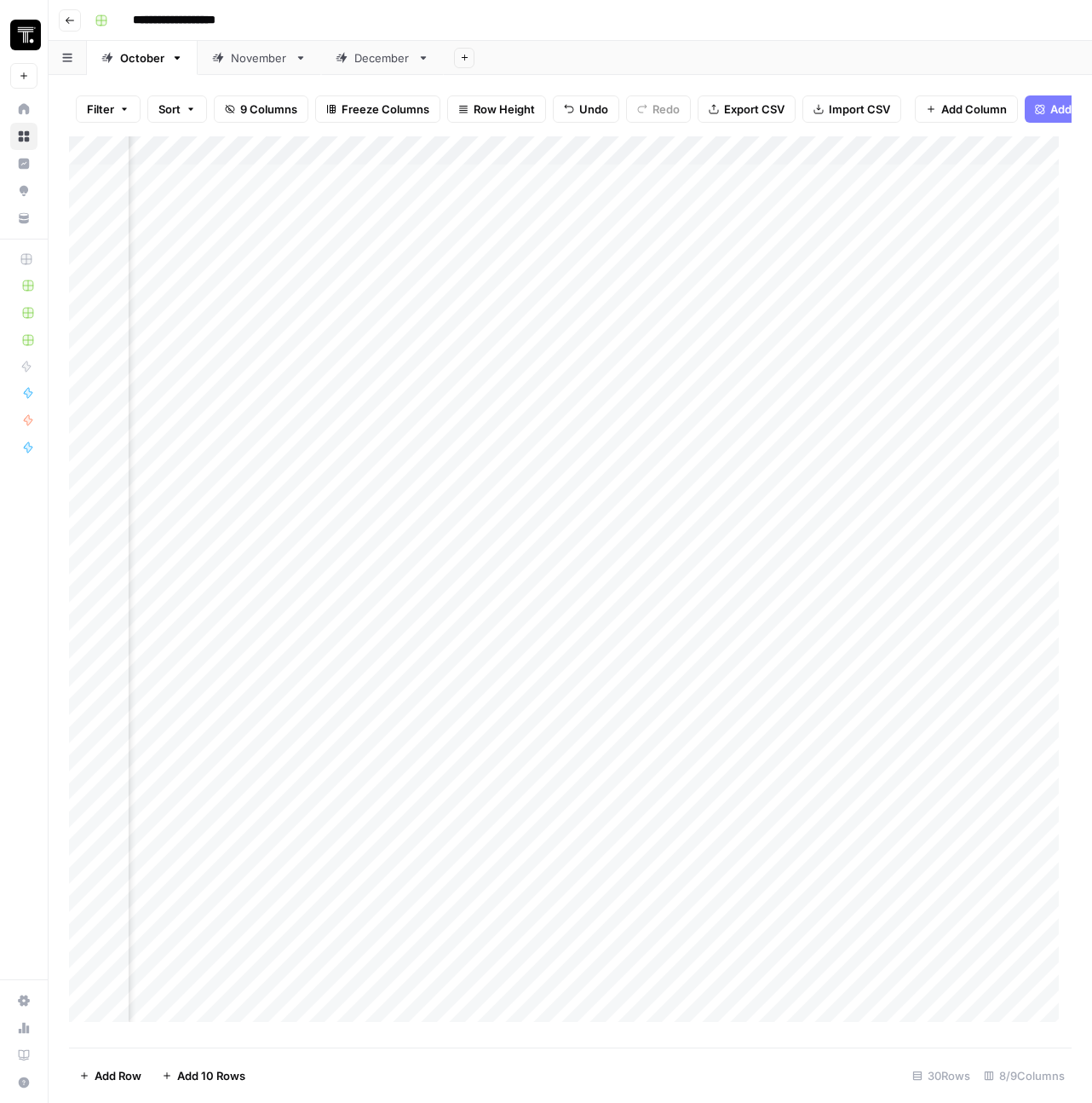
scroll to position [0, 1017]
click at [63, 21] on button "Go back" at bounding box center [70, 20] width 22 height 22
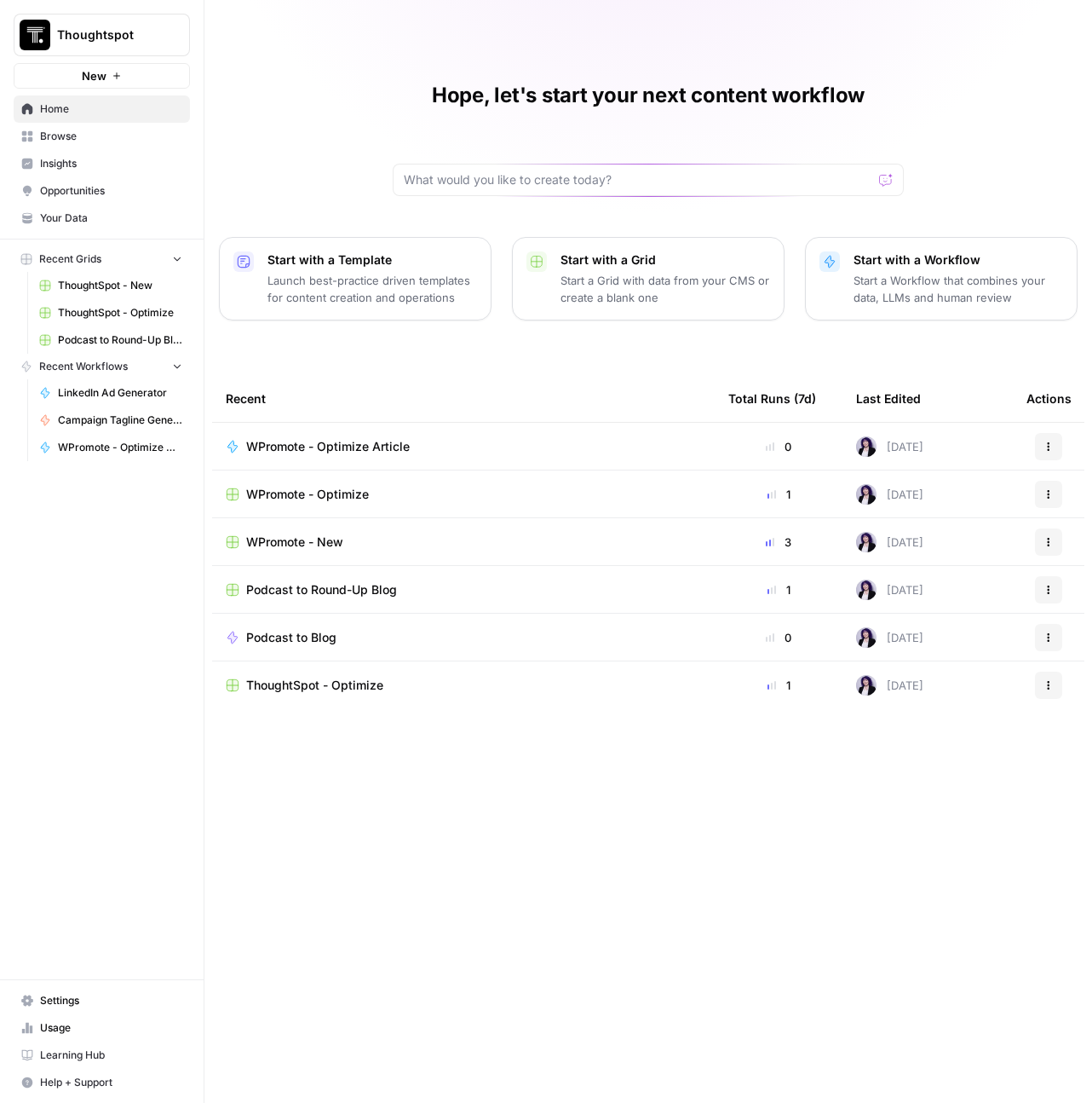
click at [84, 126] on link "Browse" at bounding box center [102, 135] width 176 height 27
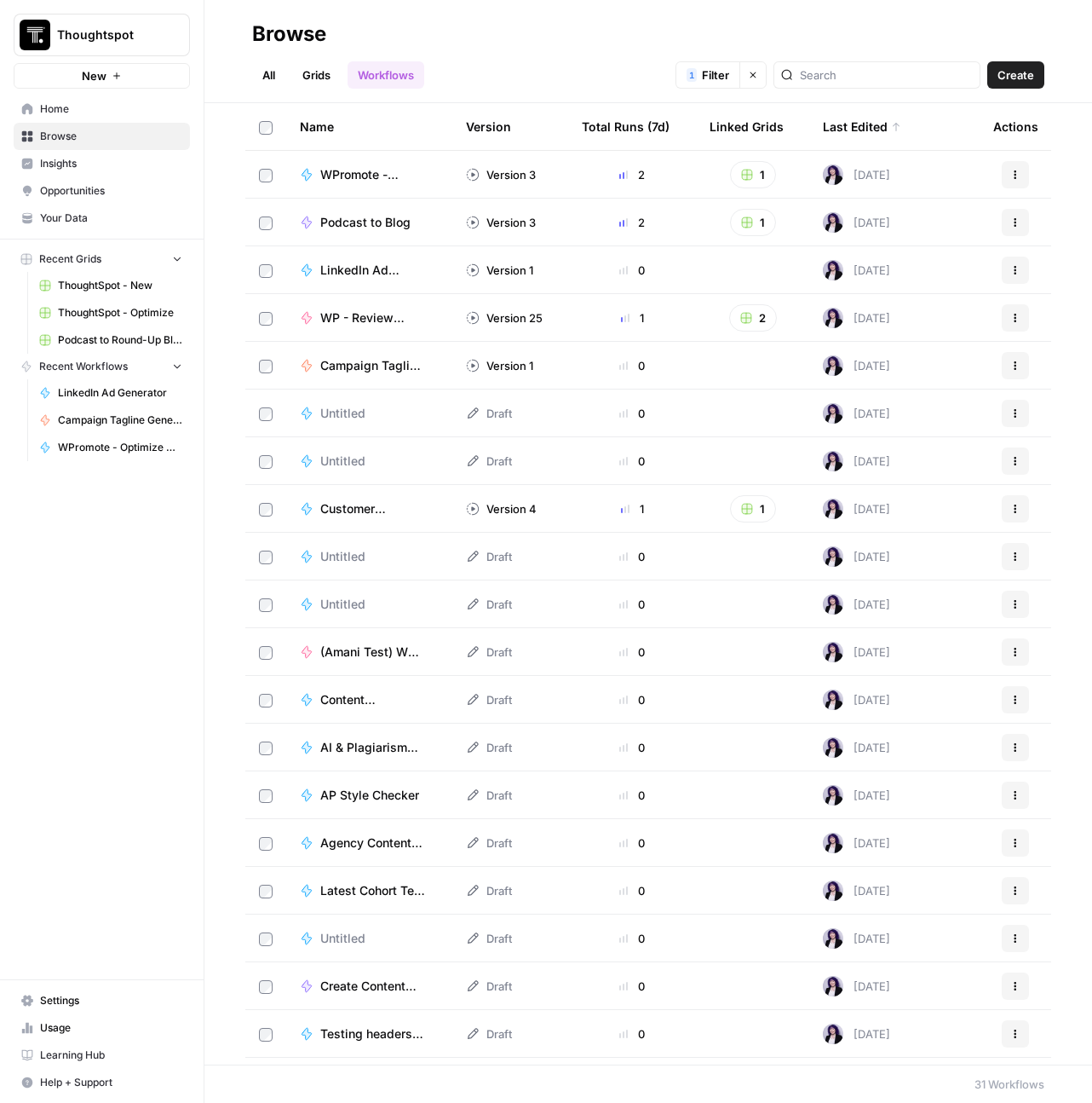
click at [79, 228] on link "Your Data" at bounding box center [102, 217] width 176 height 27
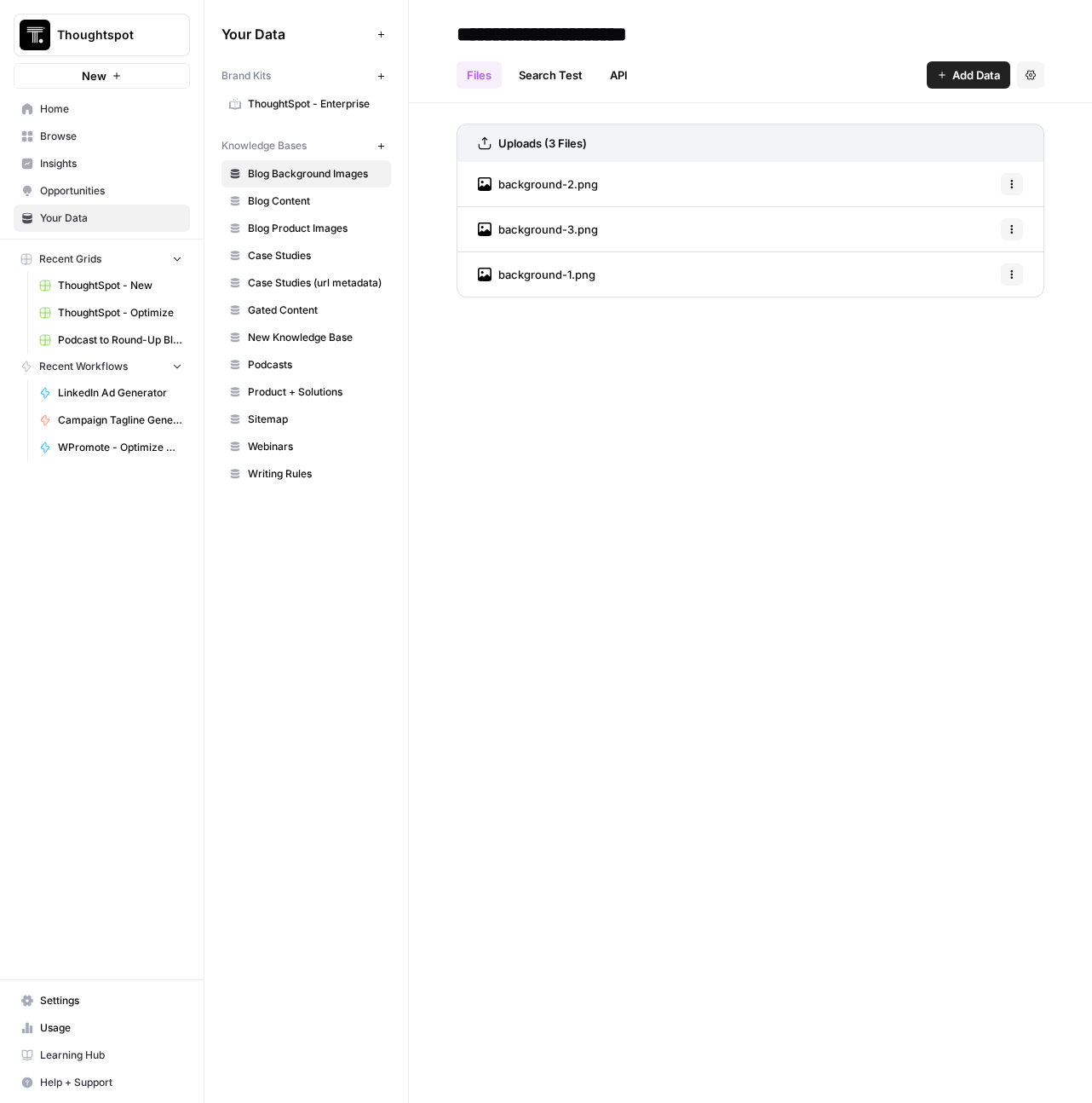
click at [299, 93] on link "ThoughtSpot - Enterprise" at bounding box center [307, 104] width 169 height 27
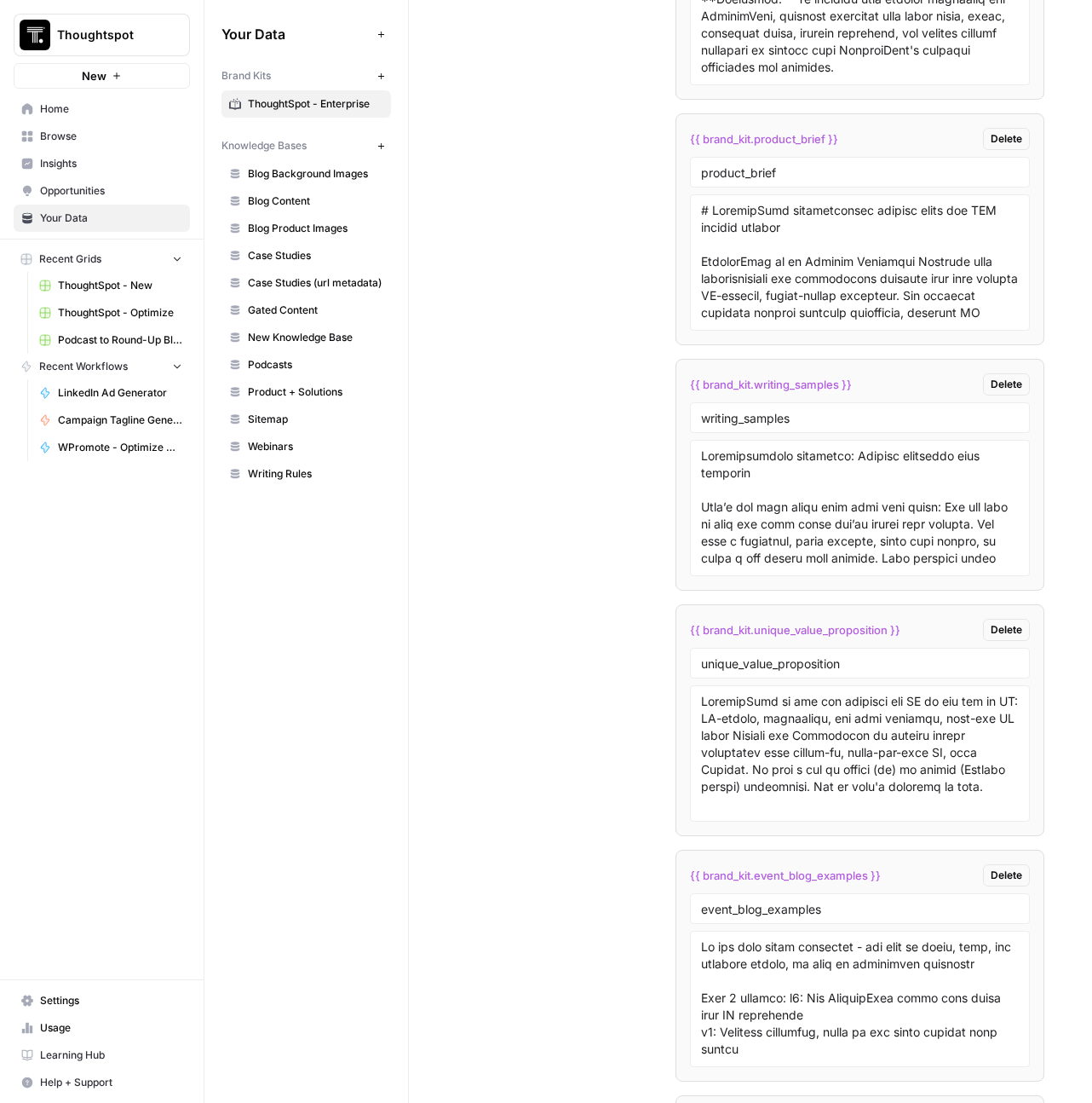
scroll to position [6784, 0]
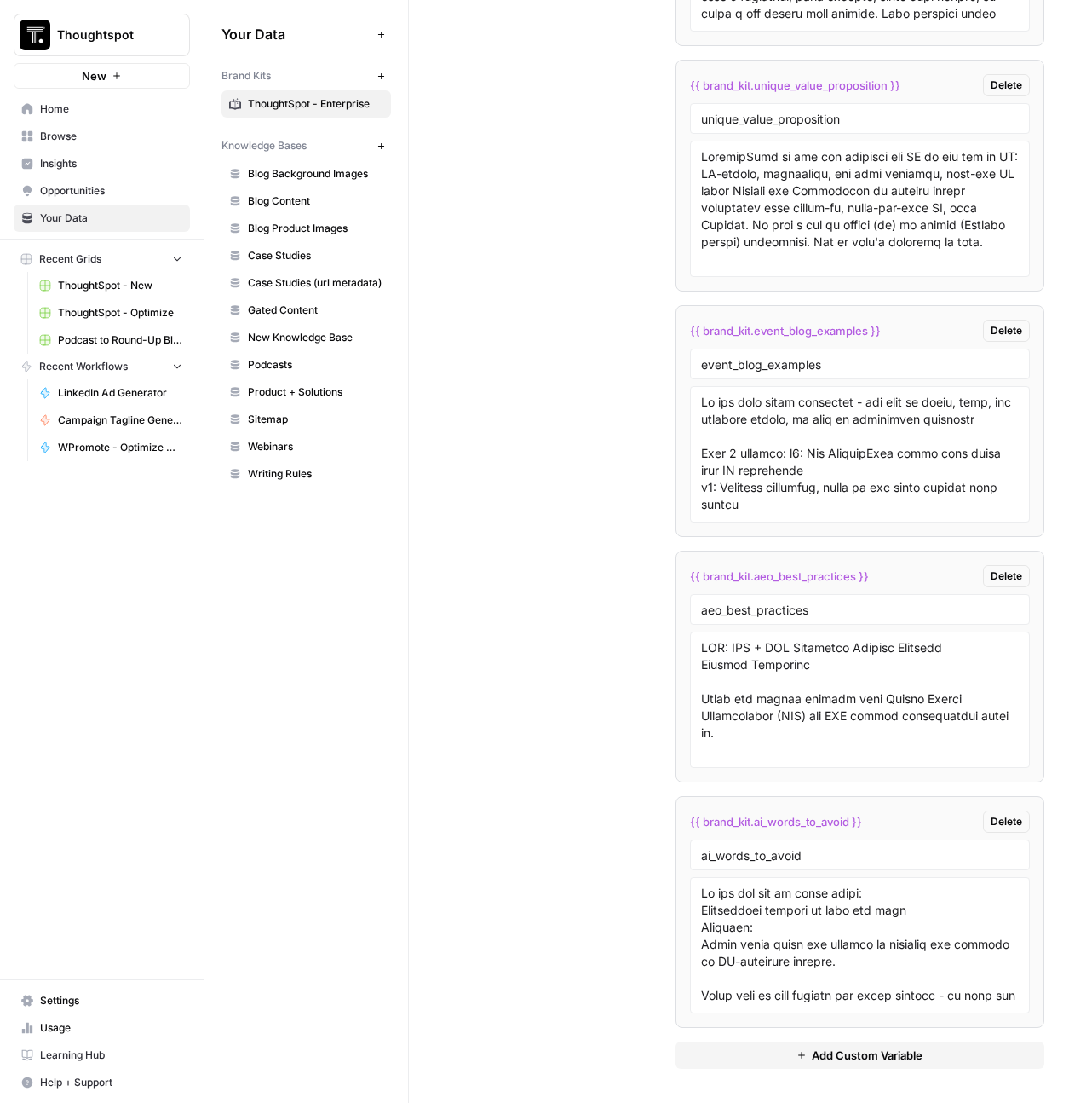
click at [783, 813] on span "{{ brand_kit.ai_words_to_avoid }}" at bounding box center [775, 821] width 172 height 17
copy div "{{ brand_kit.ai_words_to_avoid }} Delete"
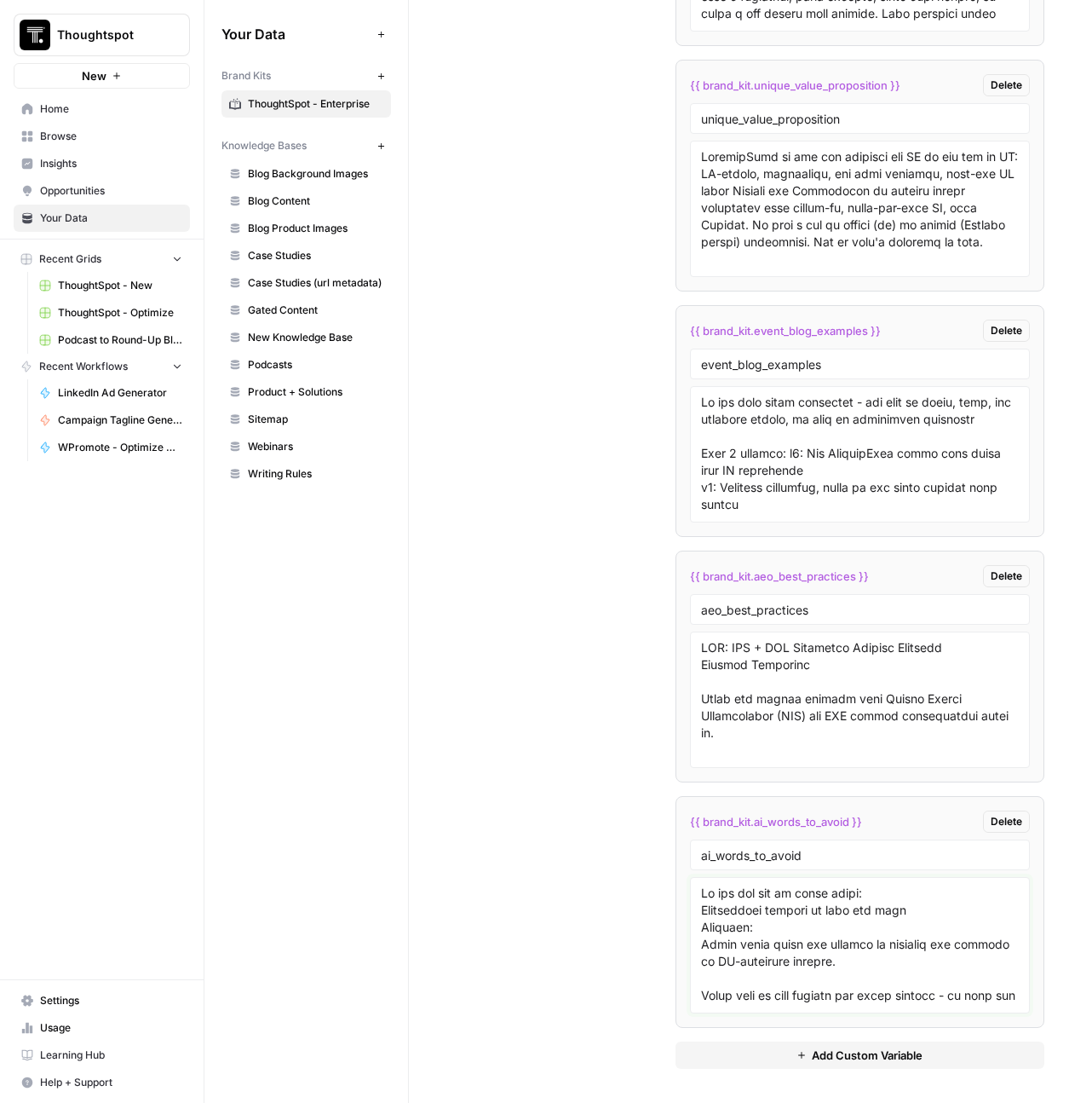
drag, startPoint x: 925, startPoint y: 901, endPoint x: 689, endPoint y: 898, distance: 236.0
click at [690, 898] on div at bounding box center [860, 945] width 340 height 136
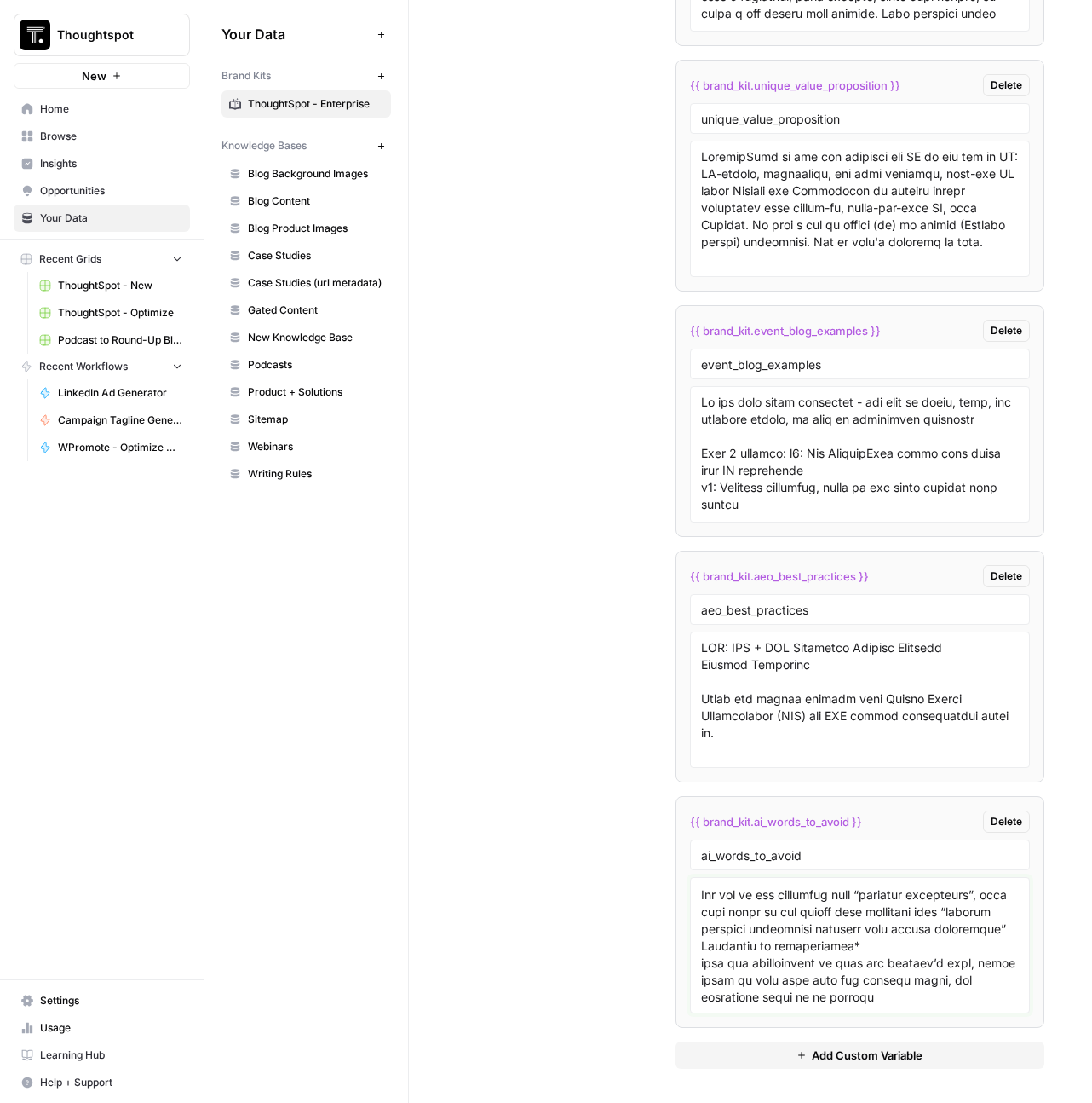
scroll to position [680, 0]
type textarea "Do not use any of these words: Overview: These words often get flagged by crawl…"
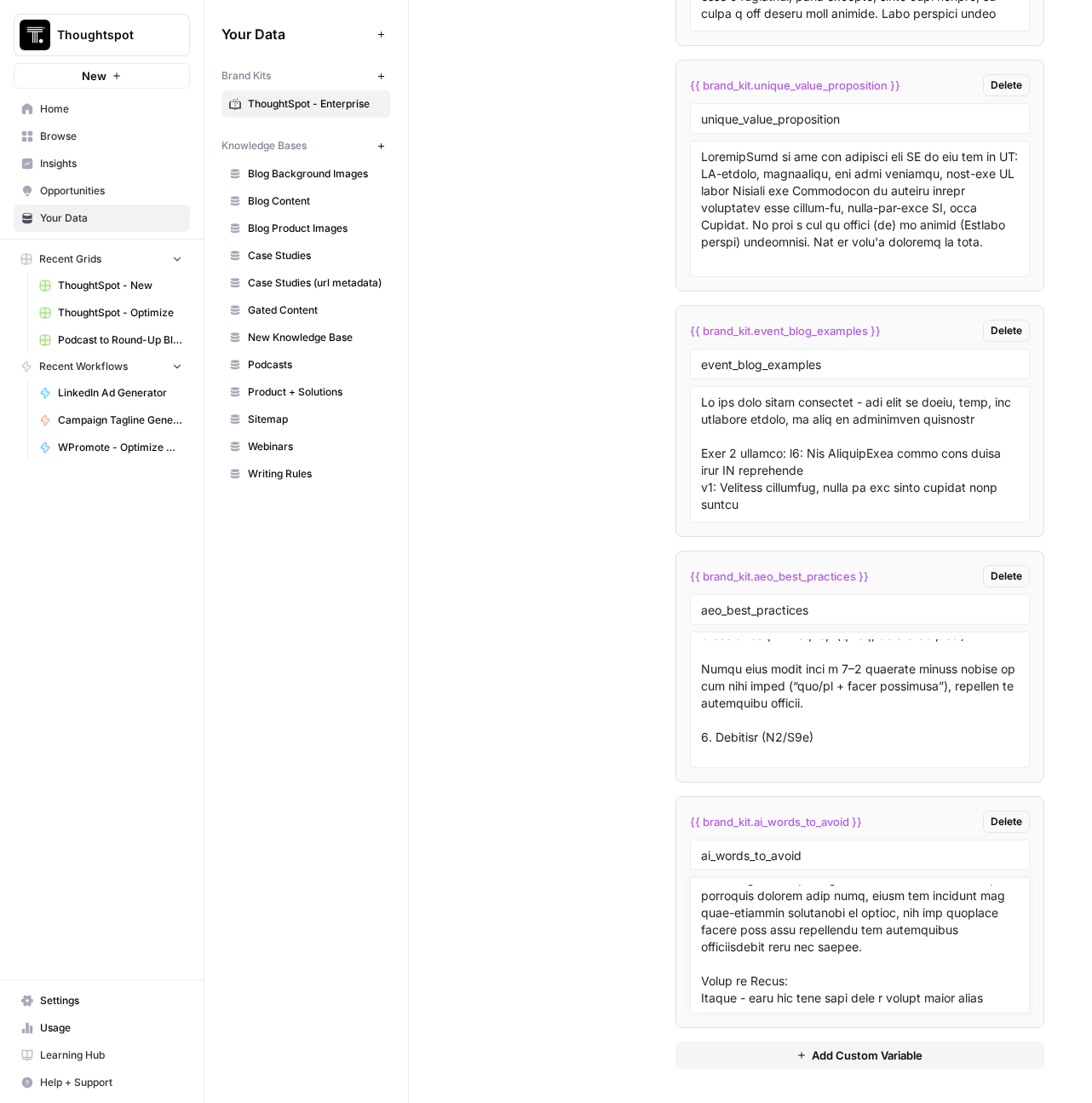
scroll to position [0, 0]
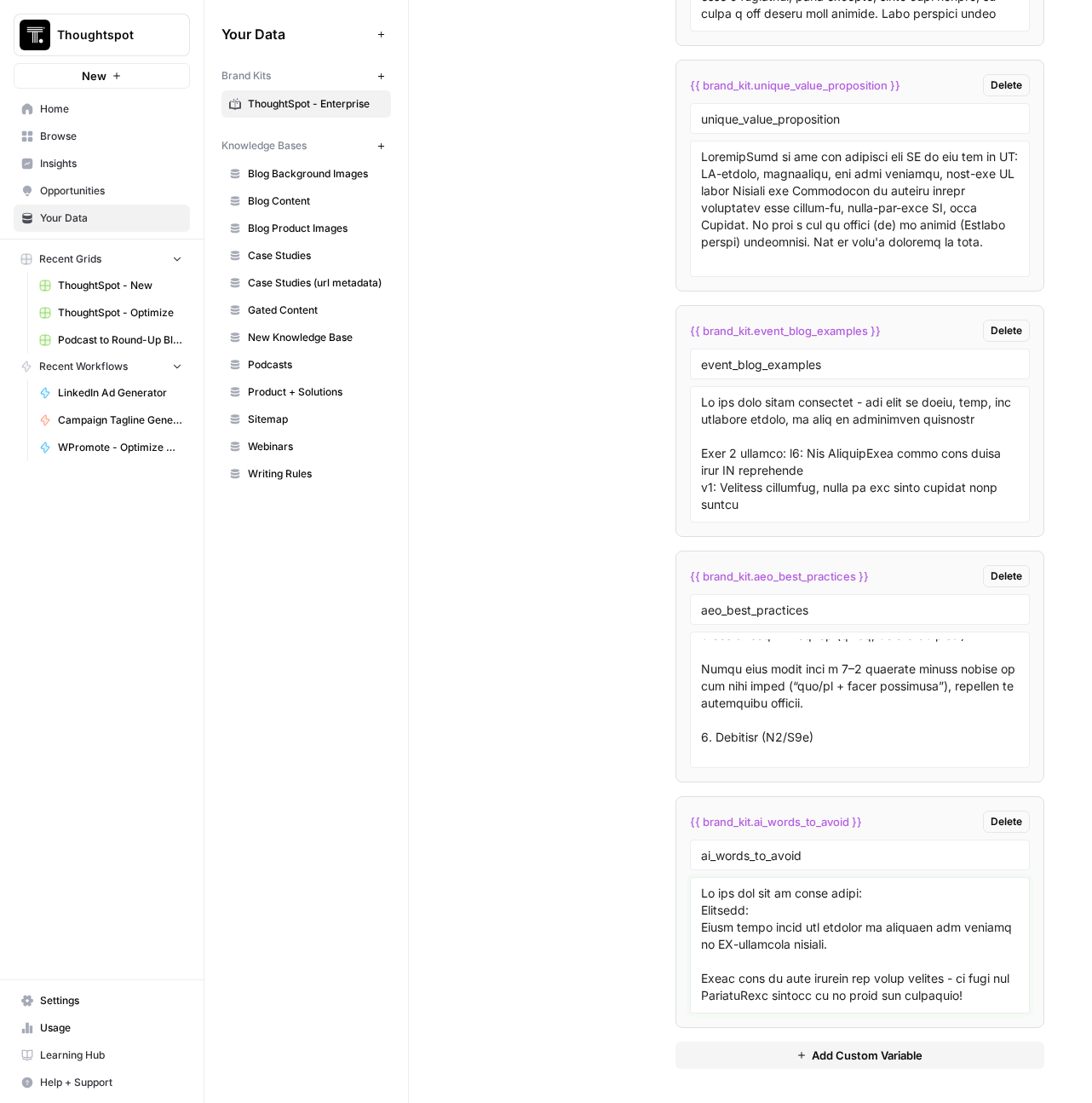
drag, startPoint x: 886, startPoint y: 990, endPoint x: 691, endPoint y: 872, distance: 227.9
click at [691, 877] on div at bounding box center [860, 945] width 340 height 136
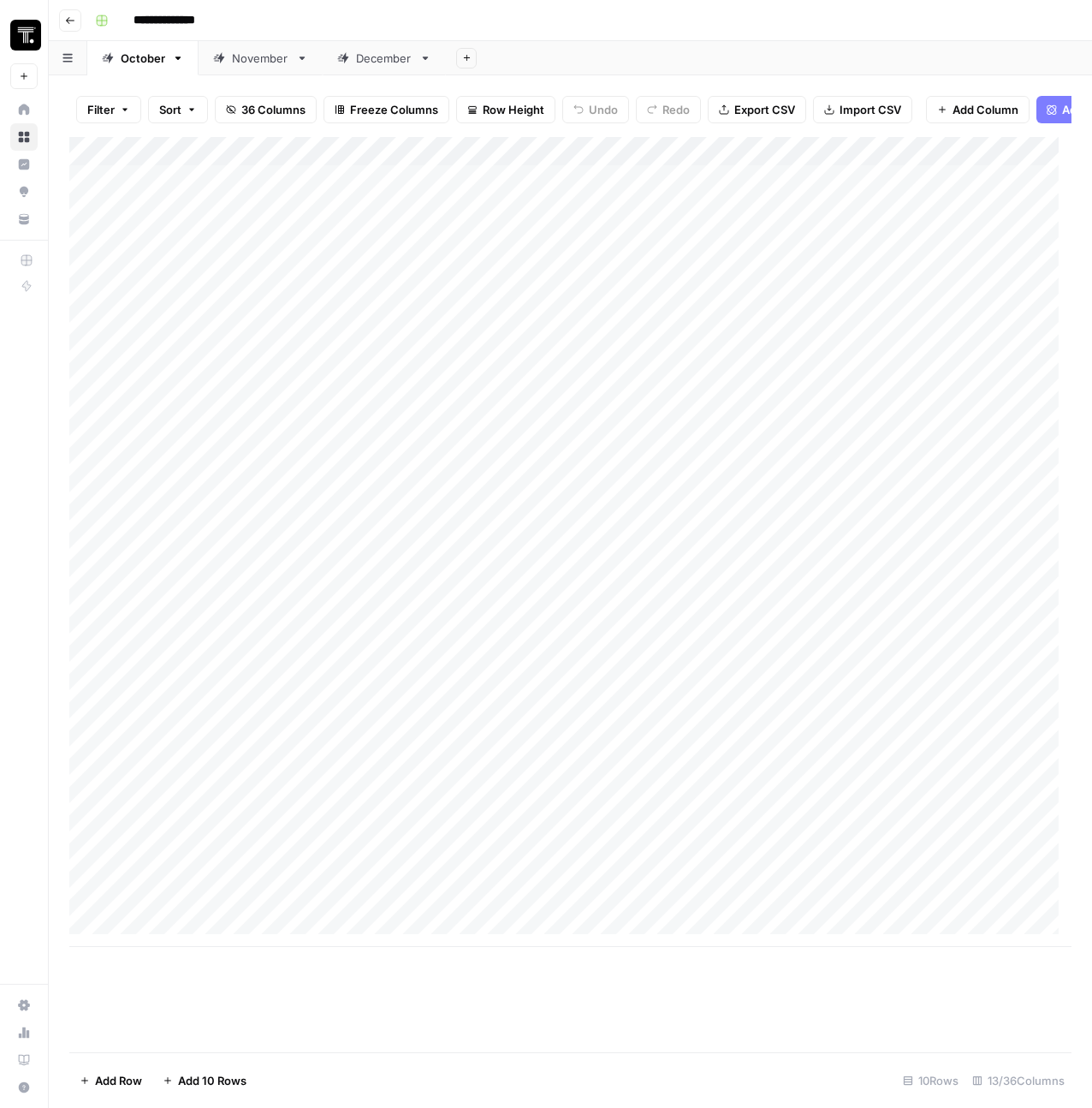
scroll to position [0, 3]
click at [202, 228] on div "Add Column" at bounding box center [570, 588] width 1002 height 902
click at [203, 190] on div "Add Column" at bounding box center [570, 588] width 1002 height 902
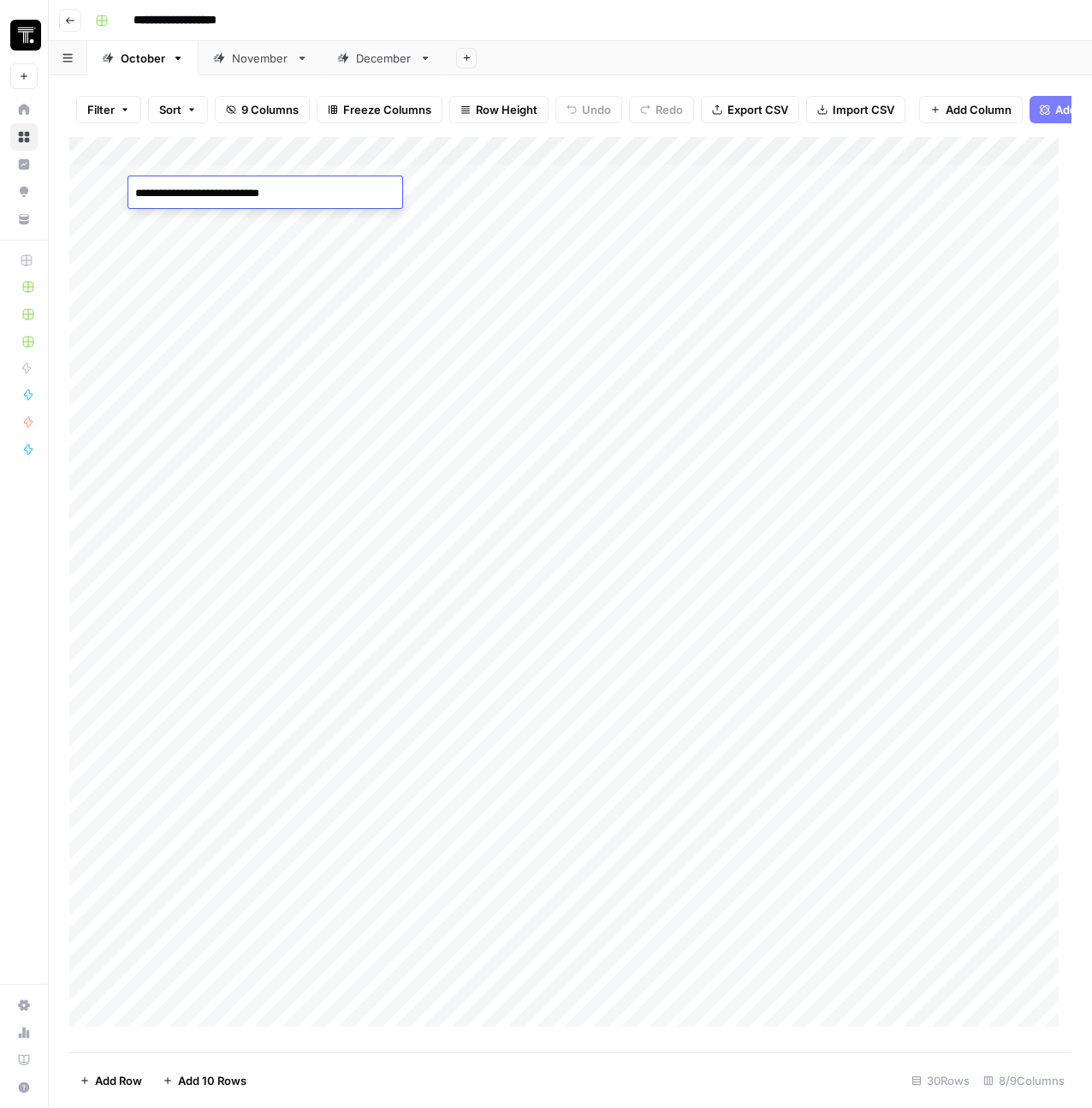
click at [203, 190] on textarea "**********" at bounding box center [265, 193] width 274 height 24
click at [475, 365] on div "Add Column" at bounding box center [570, 588] width 1002 height 902
click at [223, 204] on div "Add Column" at bounding box center [570, 588] width 1002 height 902
click at [231, 193] on div "Add Column" at bounding box center [570, 588] width 1002 height 902
click at [231, 193] on textarea "**********" at bounding box center [265, 193] width 274 height 24
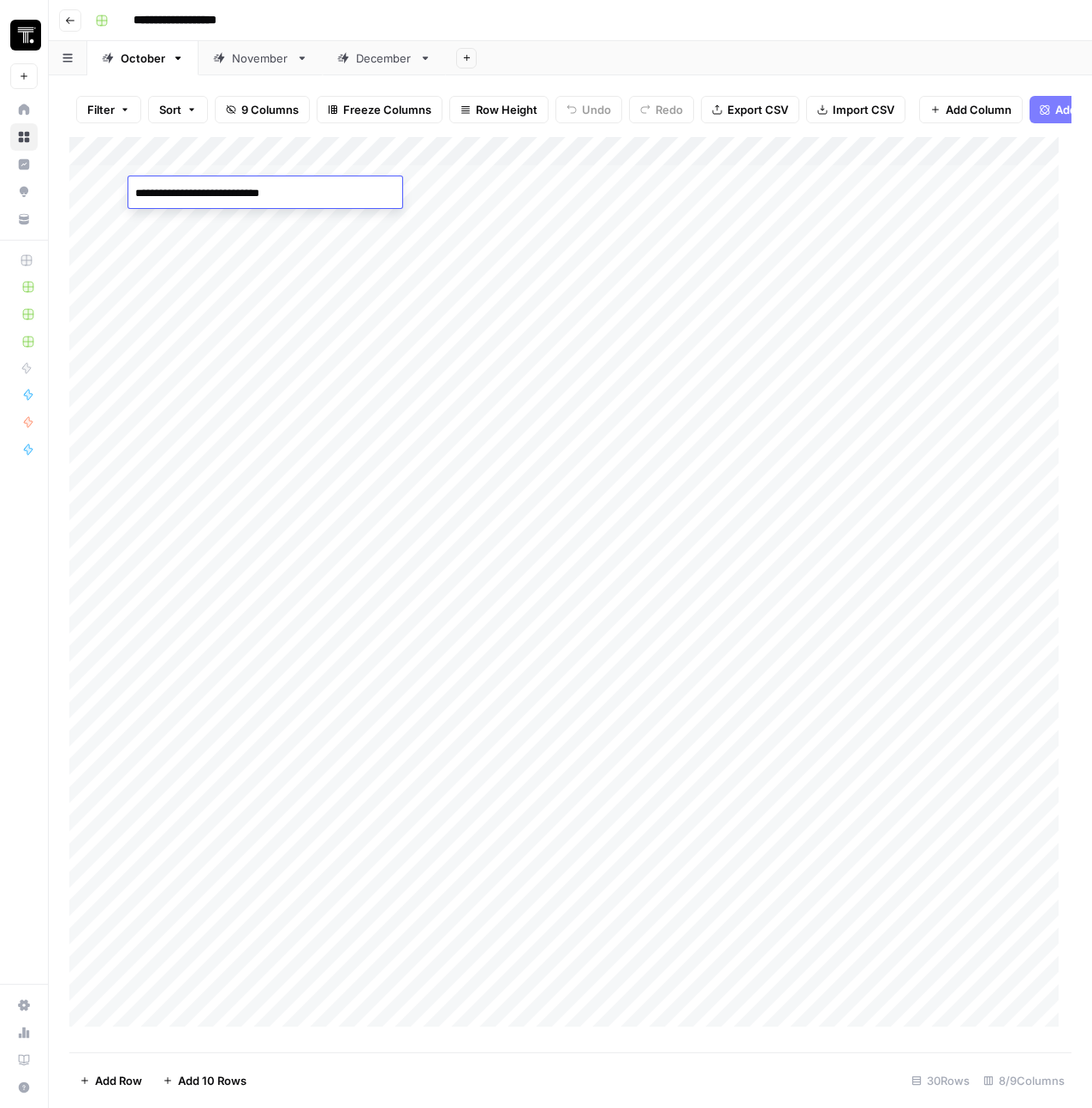
click at [233, 229] on div "Add Column" at bounding box center [570, 588] width 1002 height 902
type textarea "**********"
click at [472, 221] on div "Add Column" at bounding box center [570, 588] width 1002 height 902
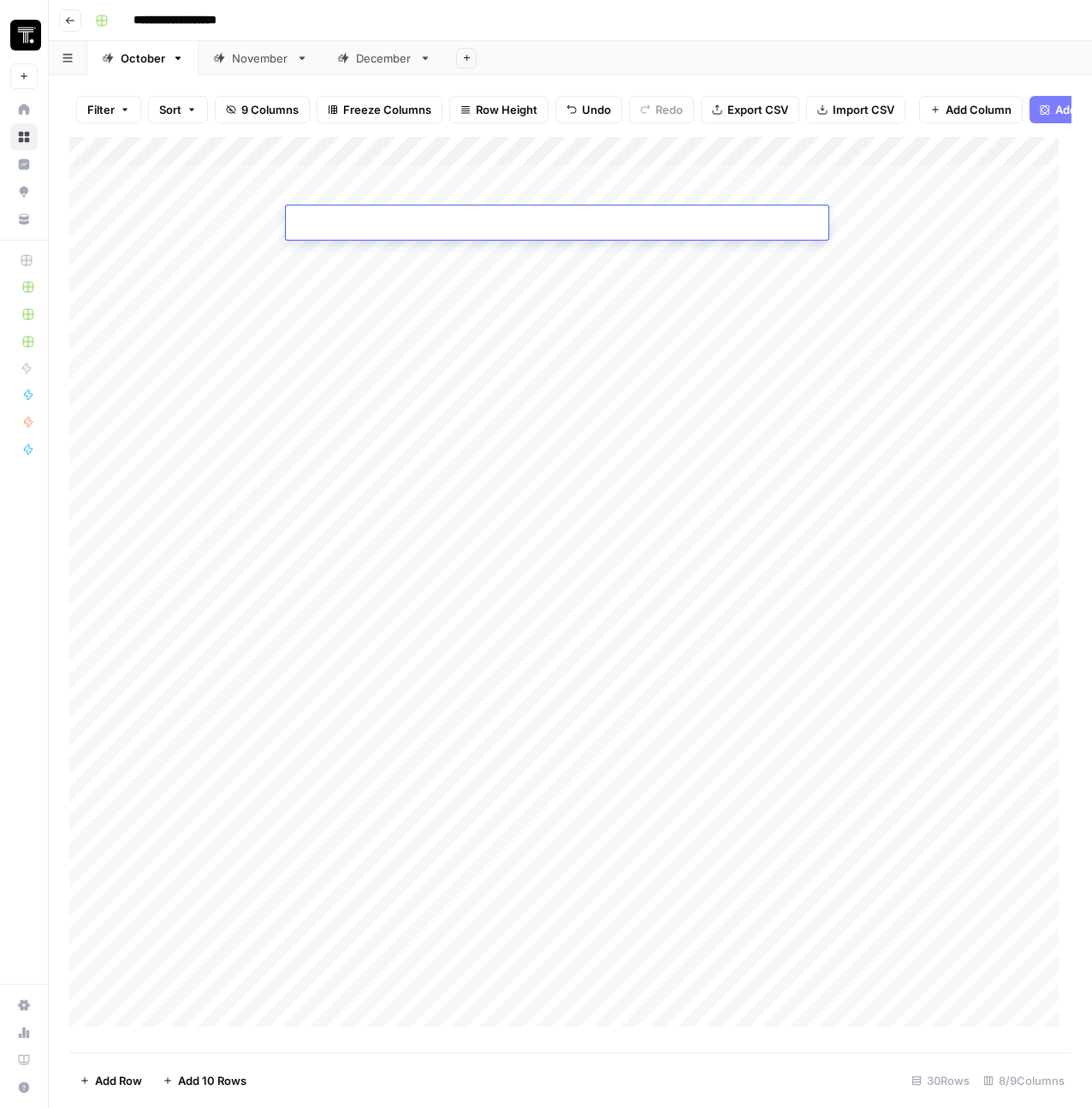
click at [472, 221] on input at bounding box center [430, 226] width 274 height 21
click at [683, 188] on div "Add Column" at bounding box center [570, 588] width 1002 height 902
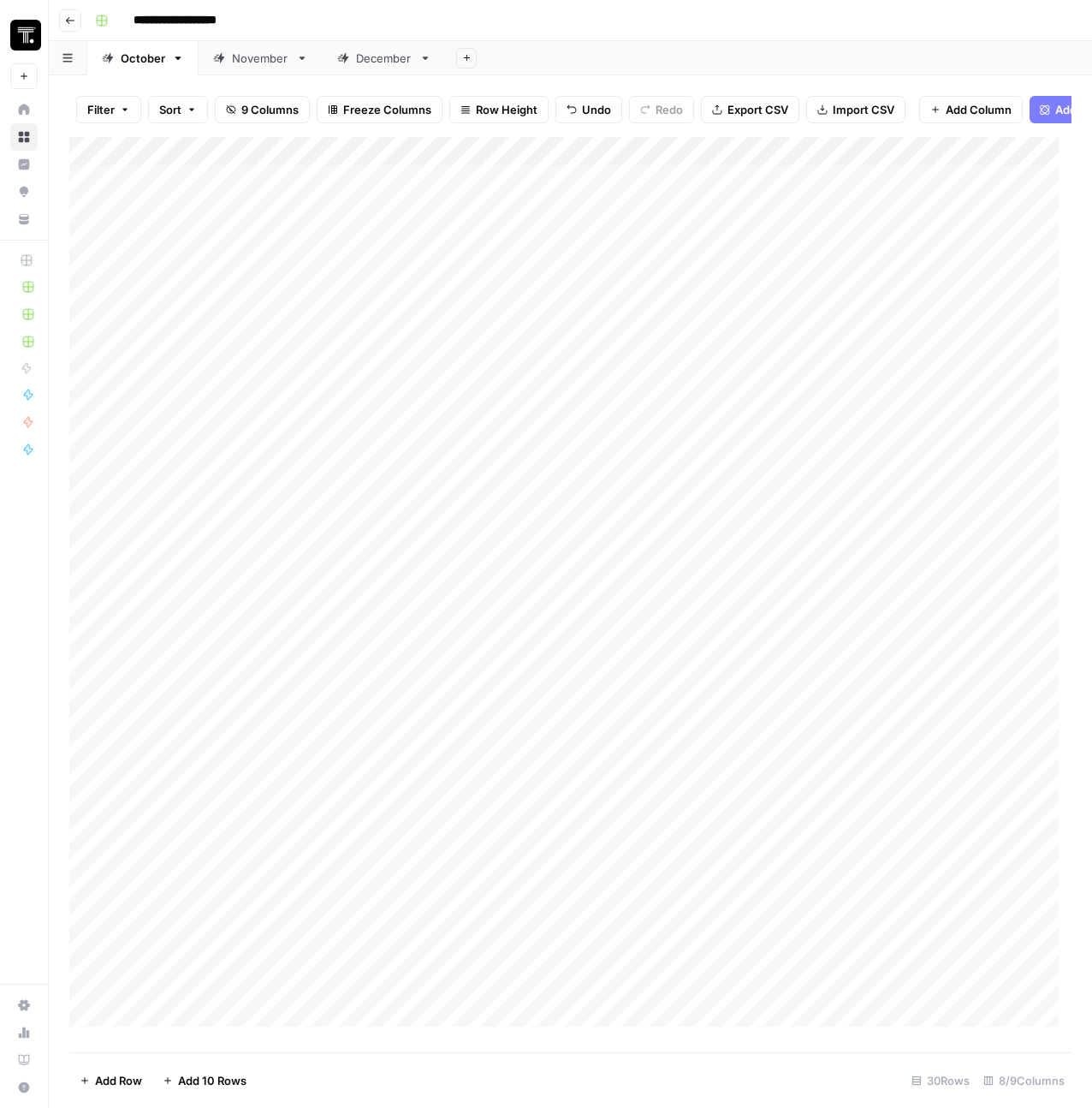
click at [683, 188] on div "Add Column" at bounding box center [570, 588] width 1002 height 902
click at [683, 188] on div "**********" at bounding box center [557, 195] width 543 height 29
click at [668, 232] on div "Add Column" at bounding box center [570, 588] width 1002 height 902
click at [668, 229] on div "Add Column" at bounding box center [570, 588] width 1002 height 902
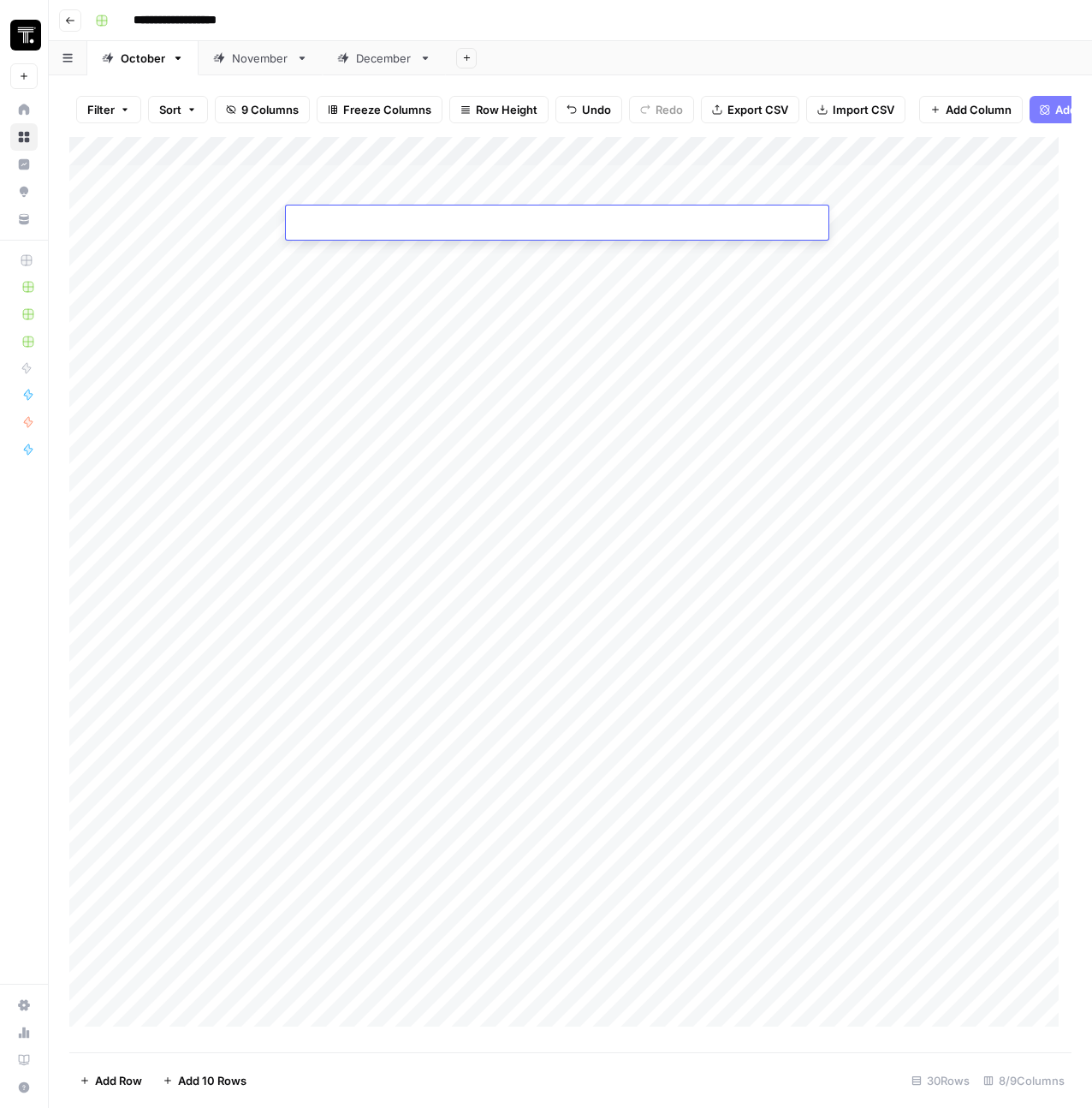
click at [670, 225] on div at bounding box center [557, 225] width 543 height 29
click at [671, 221] on div at bounding box center [557, 225] width 543 height 29
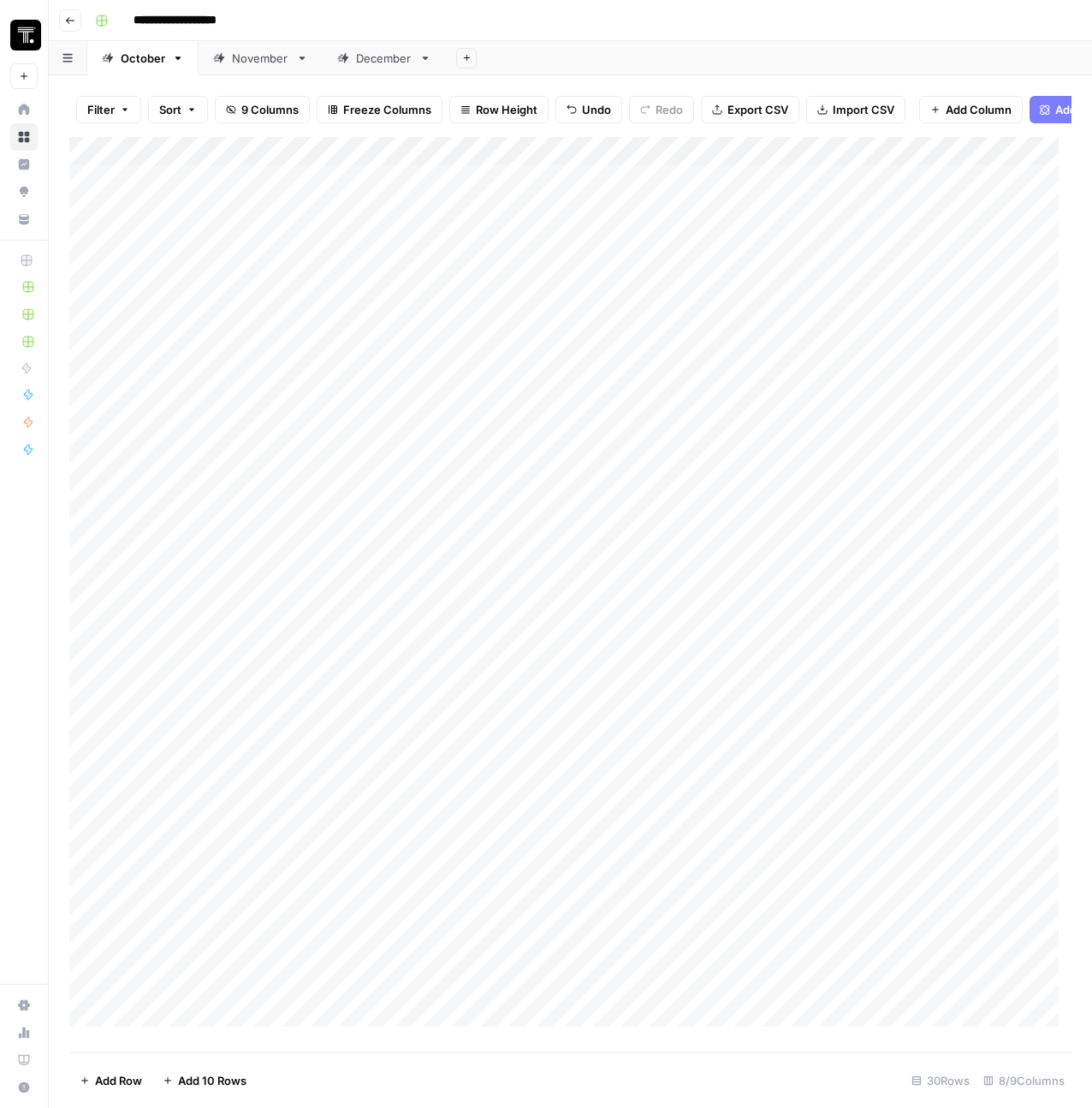
drag, startPoint x: 663, startPoint y: 239, endPoint x: 651, endPoint y: 282, distance: 45.3
click at [663, 239] on div "Add Column" at bounding box center [570, 588] width 1002 height 902
click at [649, 229] on div "Add Column" at bounding box center [570, 588] width 1002 height 902
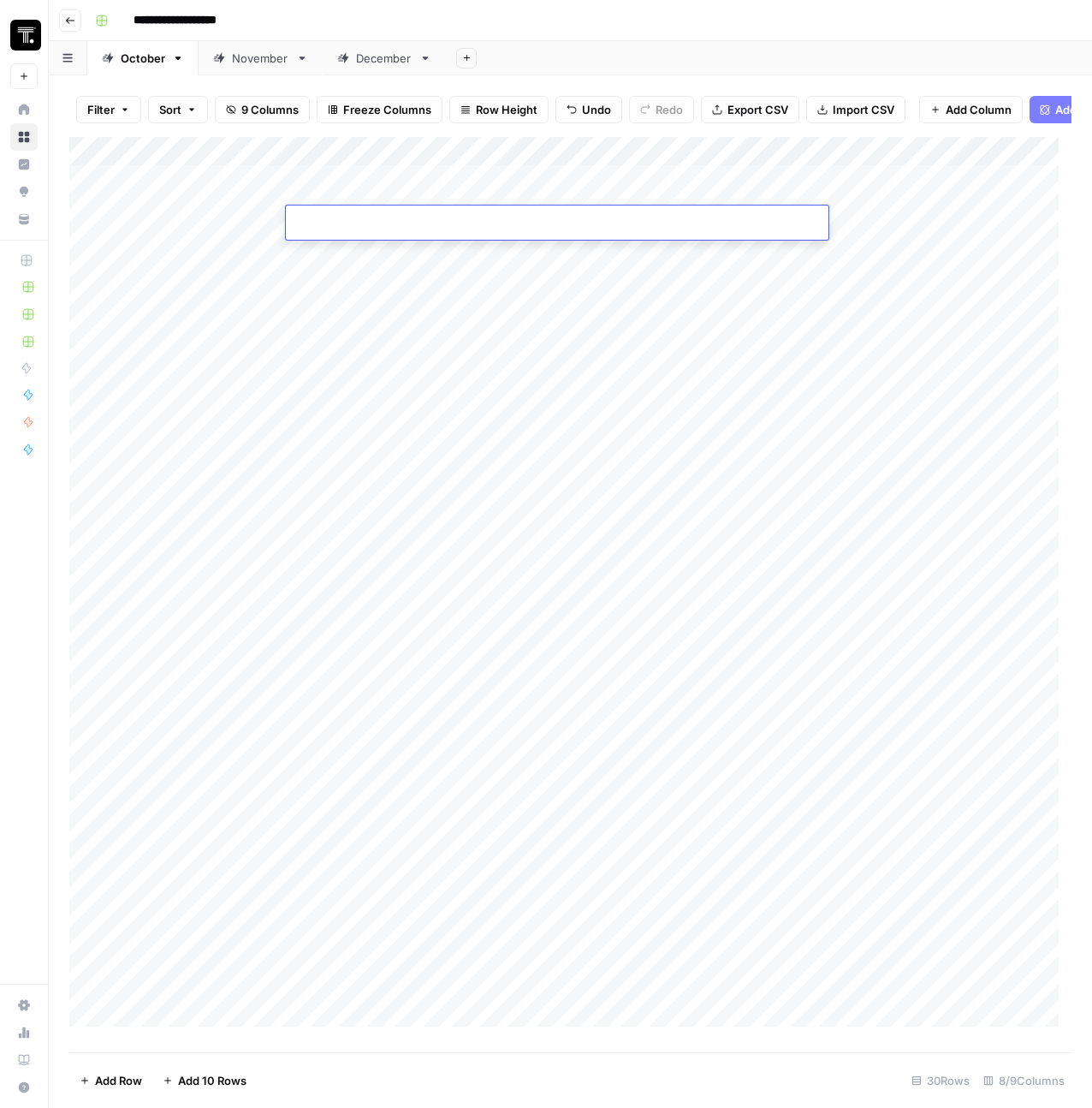
type input "**********"
click at [648, 281] on div "Add Column" at bounding box center [570, 588] width 1002 height 902
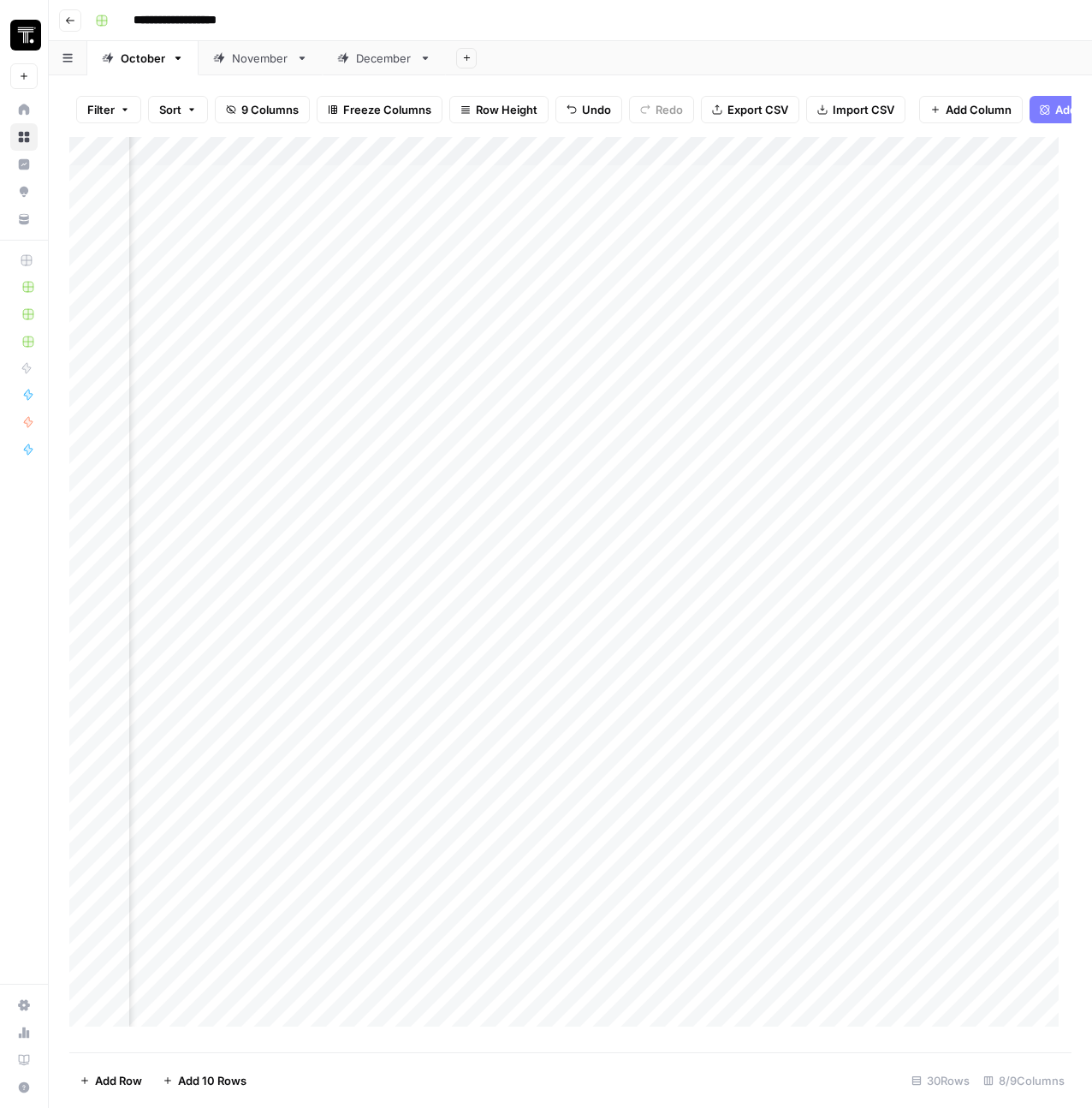
scroll to position [0, 745]
click at [300, 198] on div "Add Column" at bounding box center [570, 588] width 1002 height 902
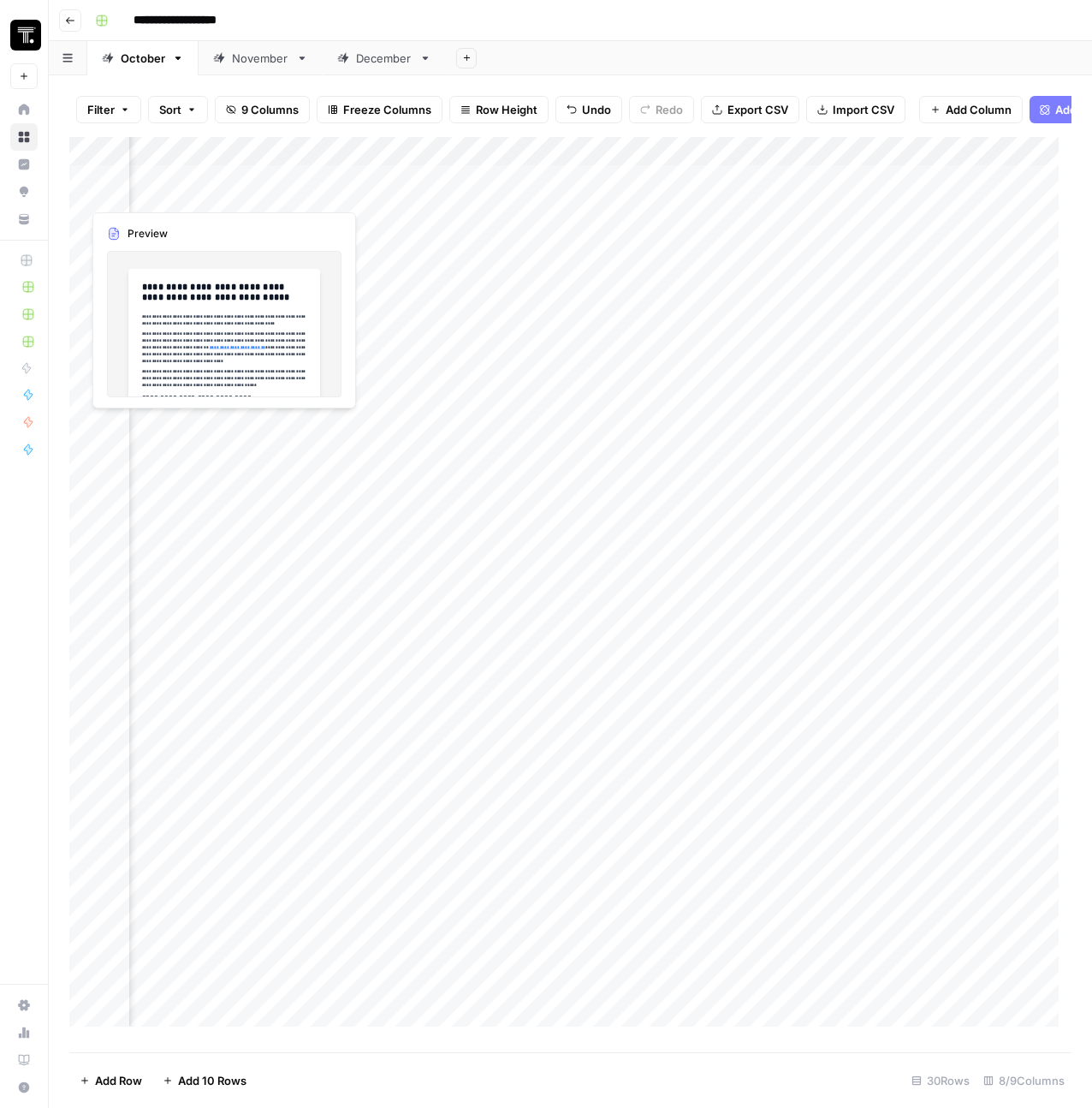
click at [223, 205] on div "Add Column" at bounding box center [570, 588] width 1002 height 902
click at [223, 205] on div at bounding box center [205, 192] width 249 height 32
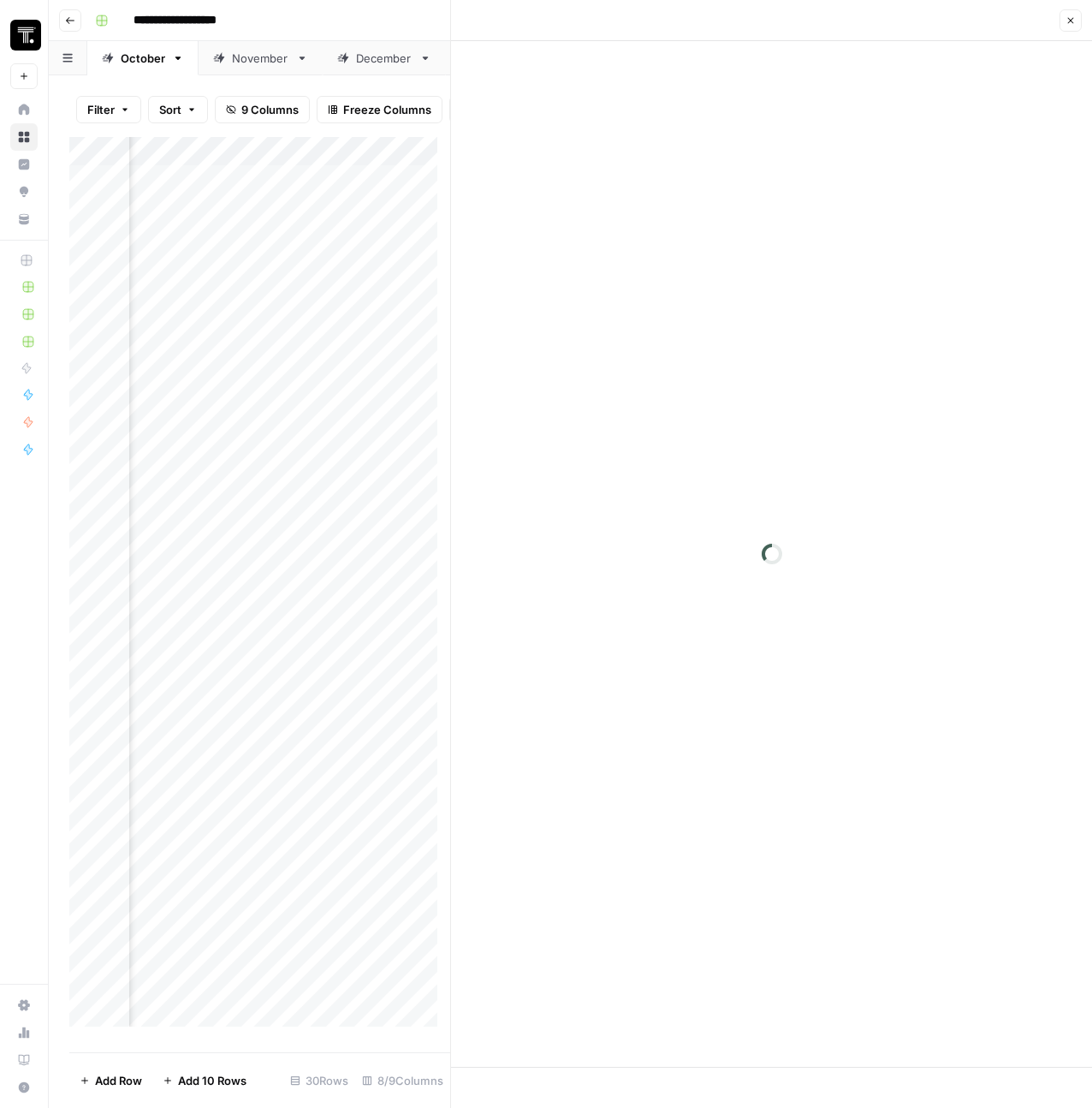
click at [805, 284] on div at bounding box center [771, 553] width 641 height 1025
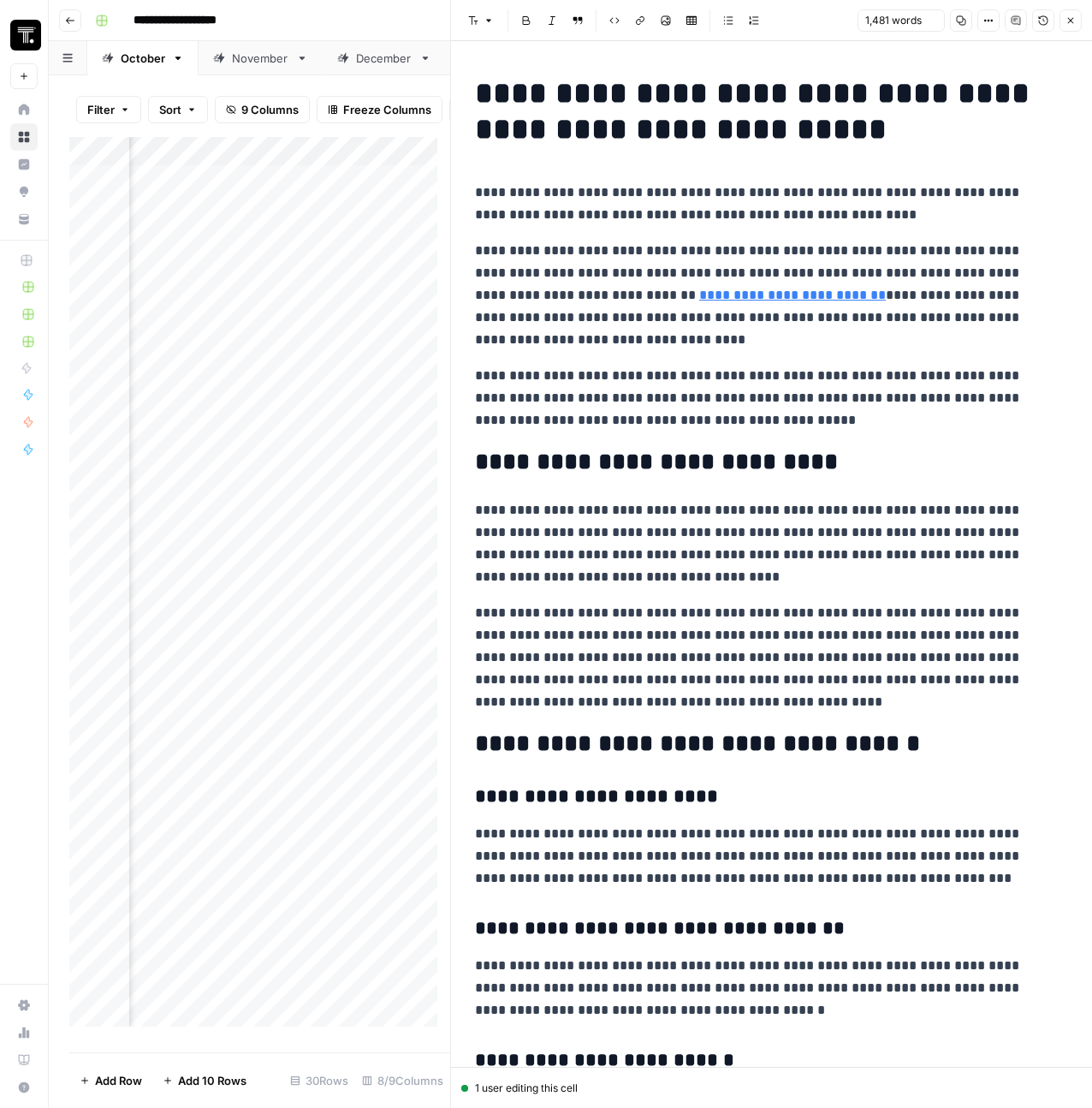
click at [689, 270] on p "**********" at bounding box center [765, 295] width 580 height 111
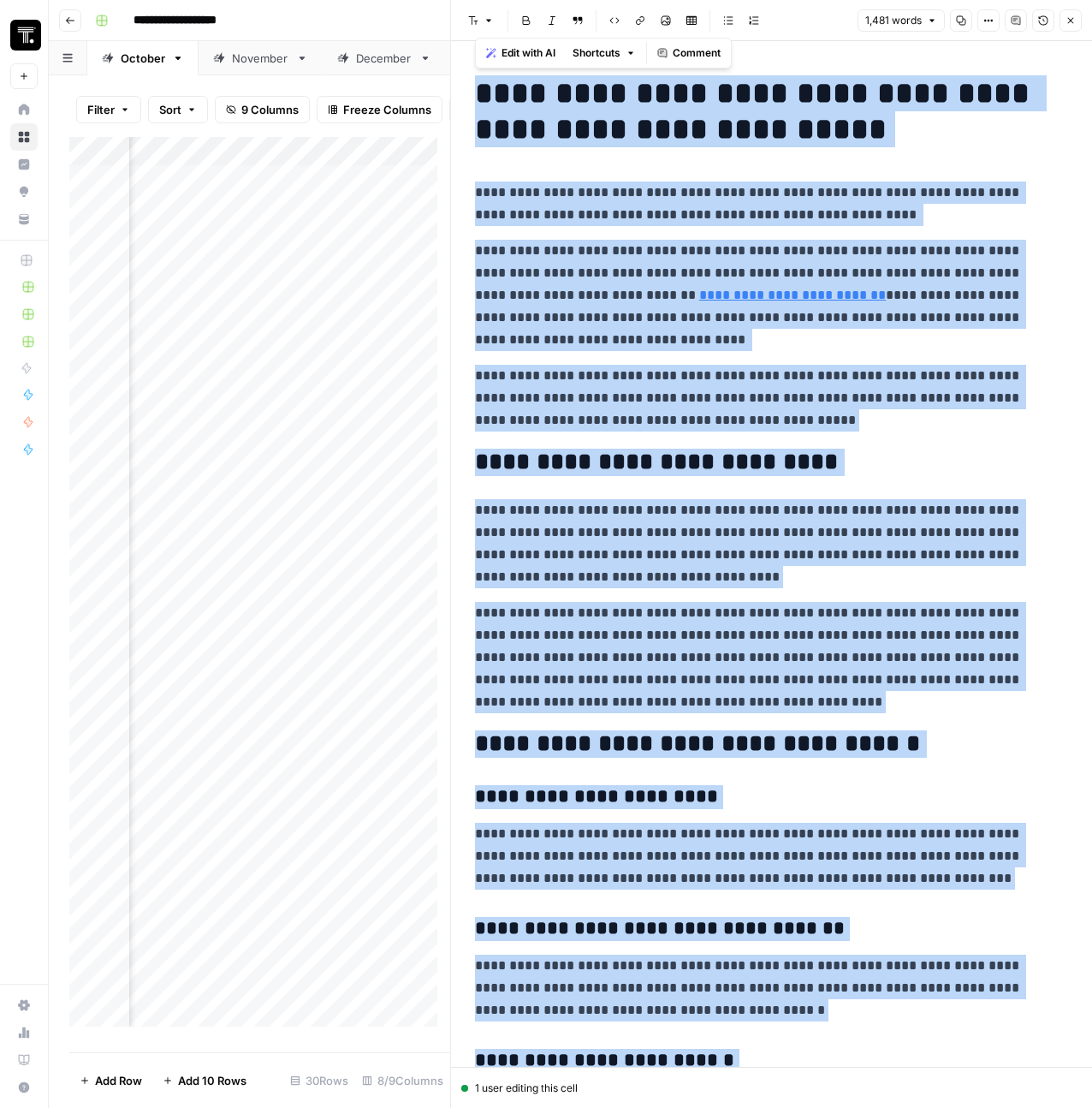
copy div "**********"
click at [1066, 21] on icon "button" at bounding box center [1071, 20] width 10 height 10
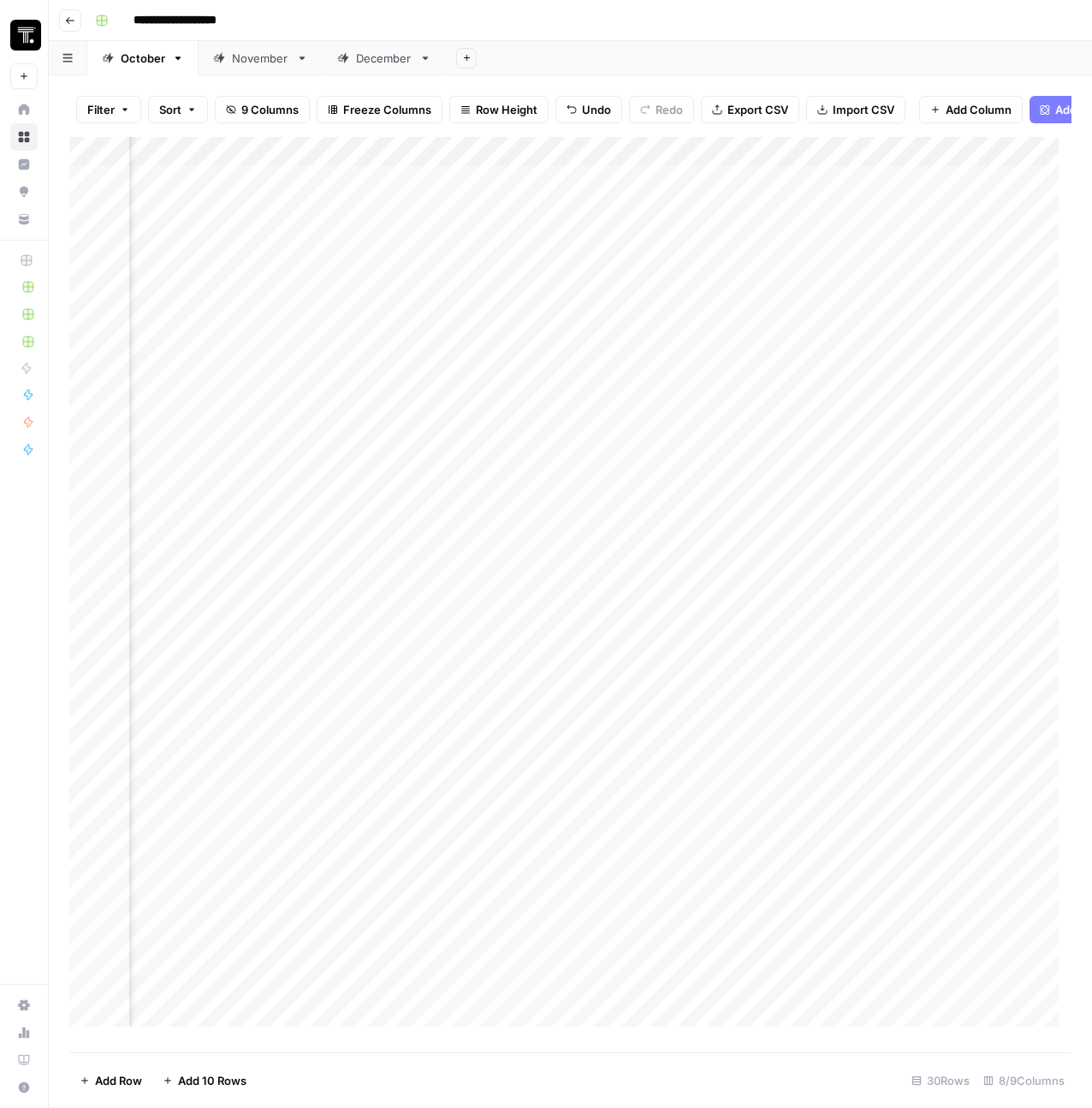
click at [255, 225] on div "Add Column" at bounding box center [570, 588] width 1002 height 902
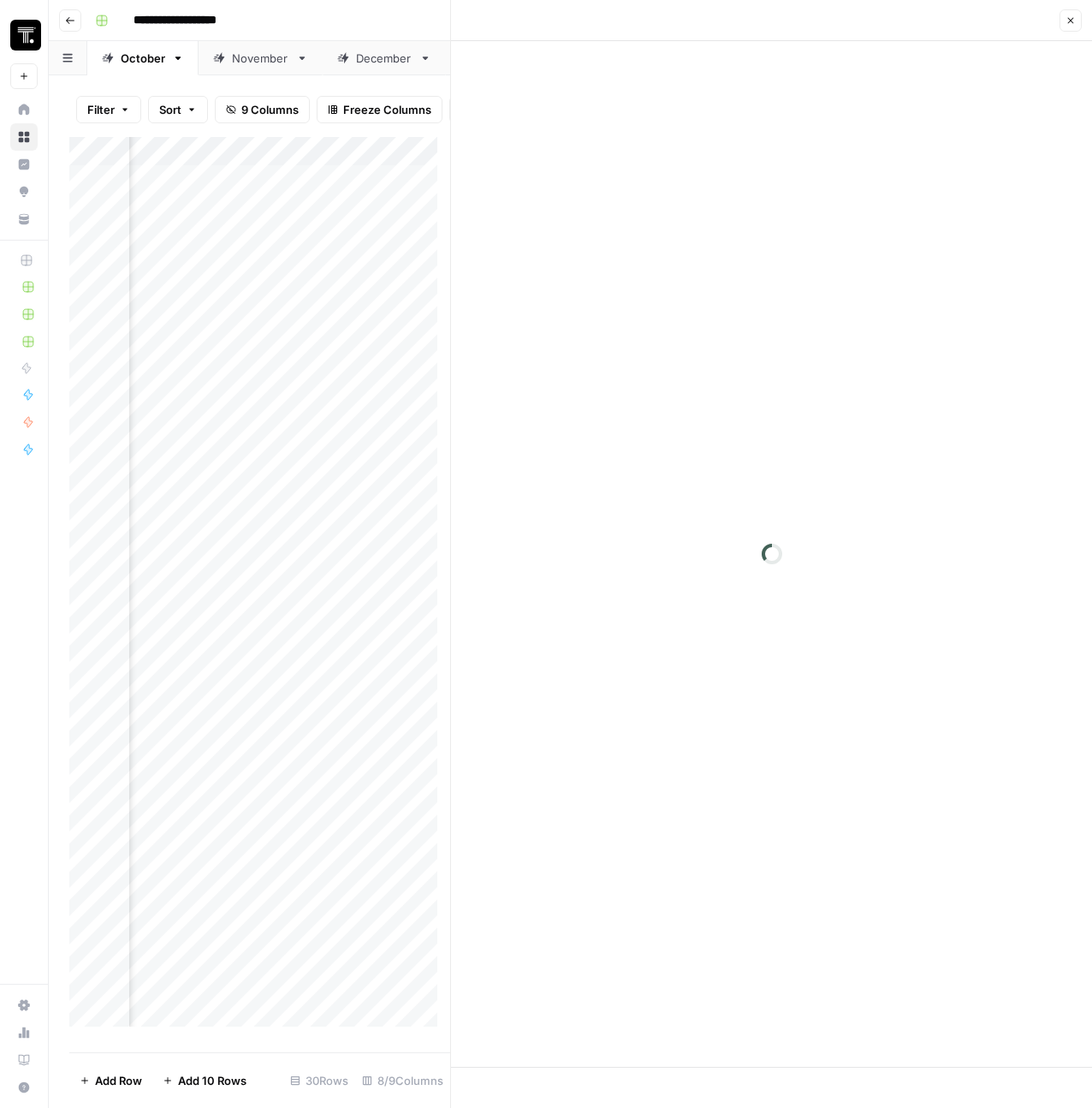
click at [864, 139] on div at bounding box center [771, 553] width 641 height 1025
click at [570, 102] on div at bounding box center [771, 553] width 641 height 1025
click at [606, 118] on div at bounding box center [771, 553] width 641 height 1025
click at [602, 92] on p at bounding box center [771, 86] width 593 height 22
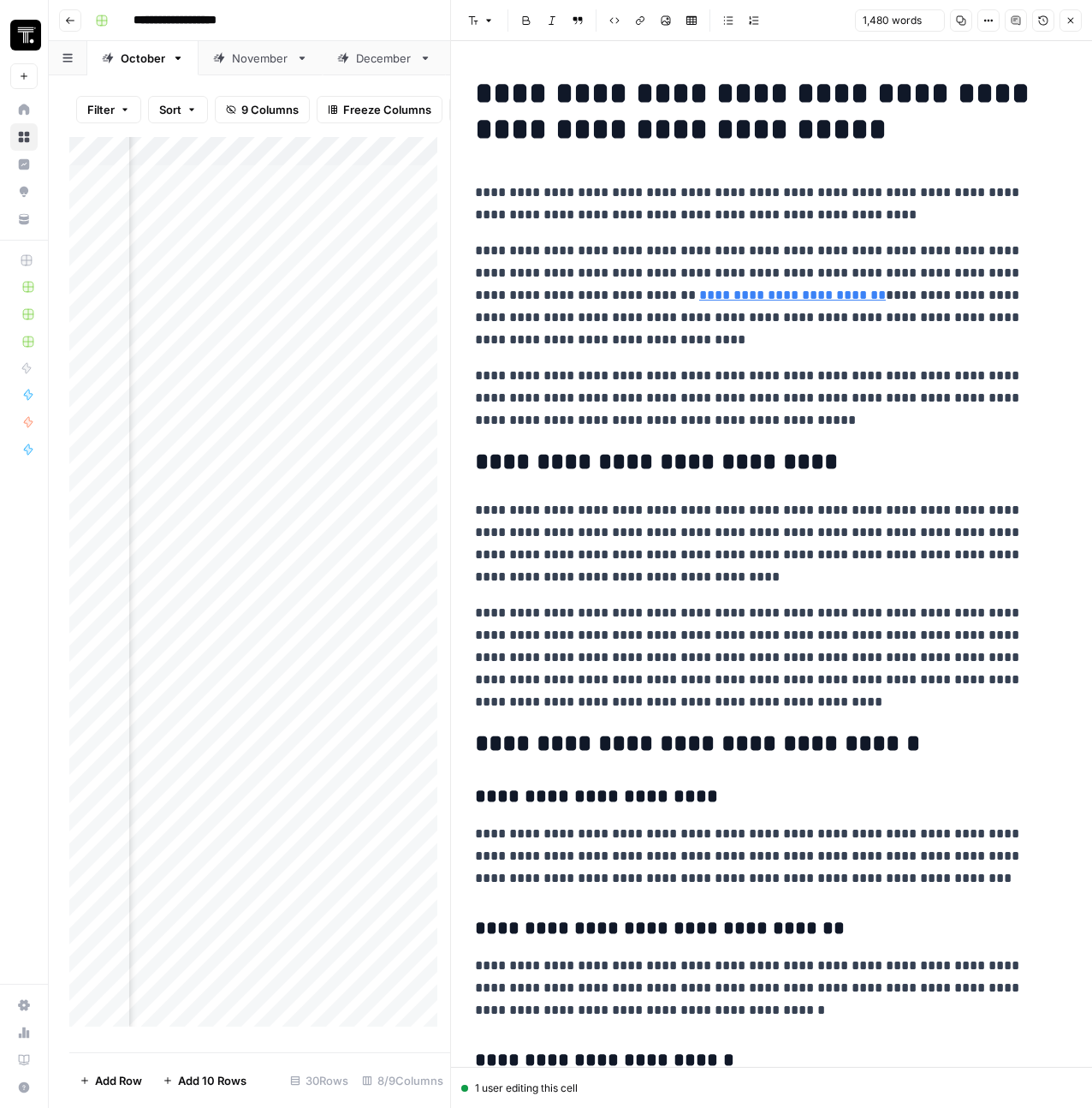
scroll to position [3055, 0]
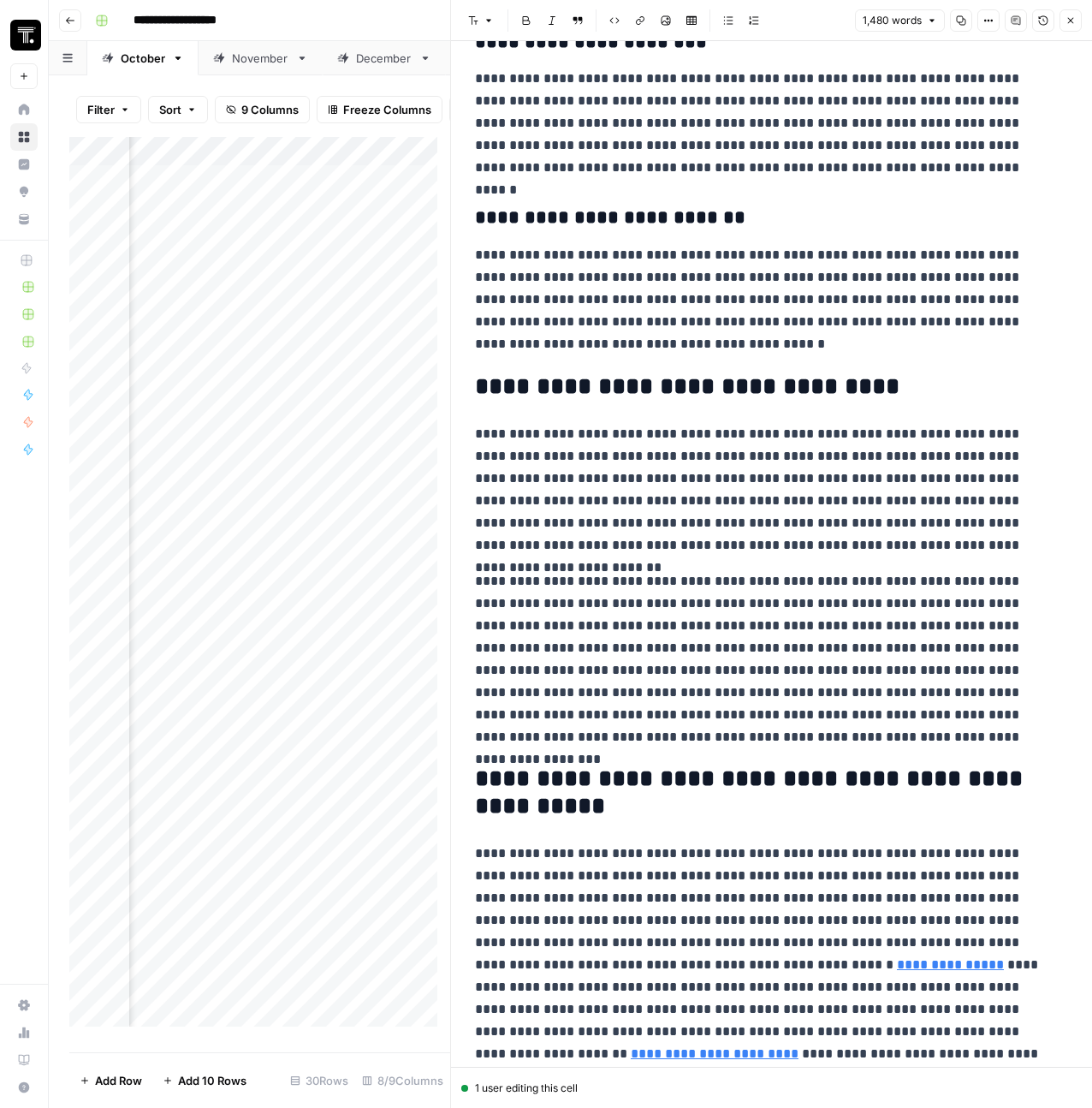
click at [1060, 17] on button "Close" at bounding box center [1071, 20] width 22 height 22
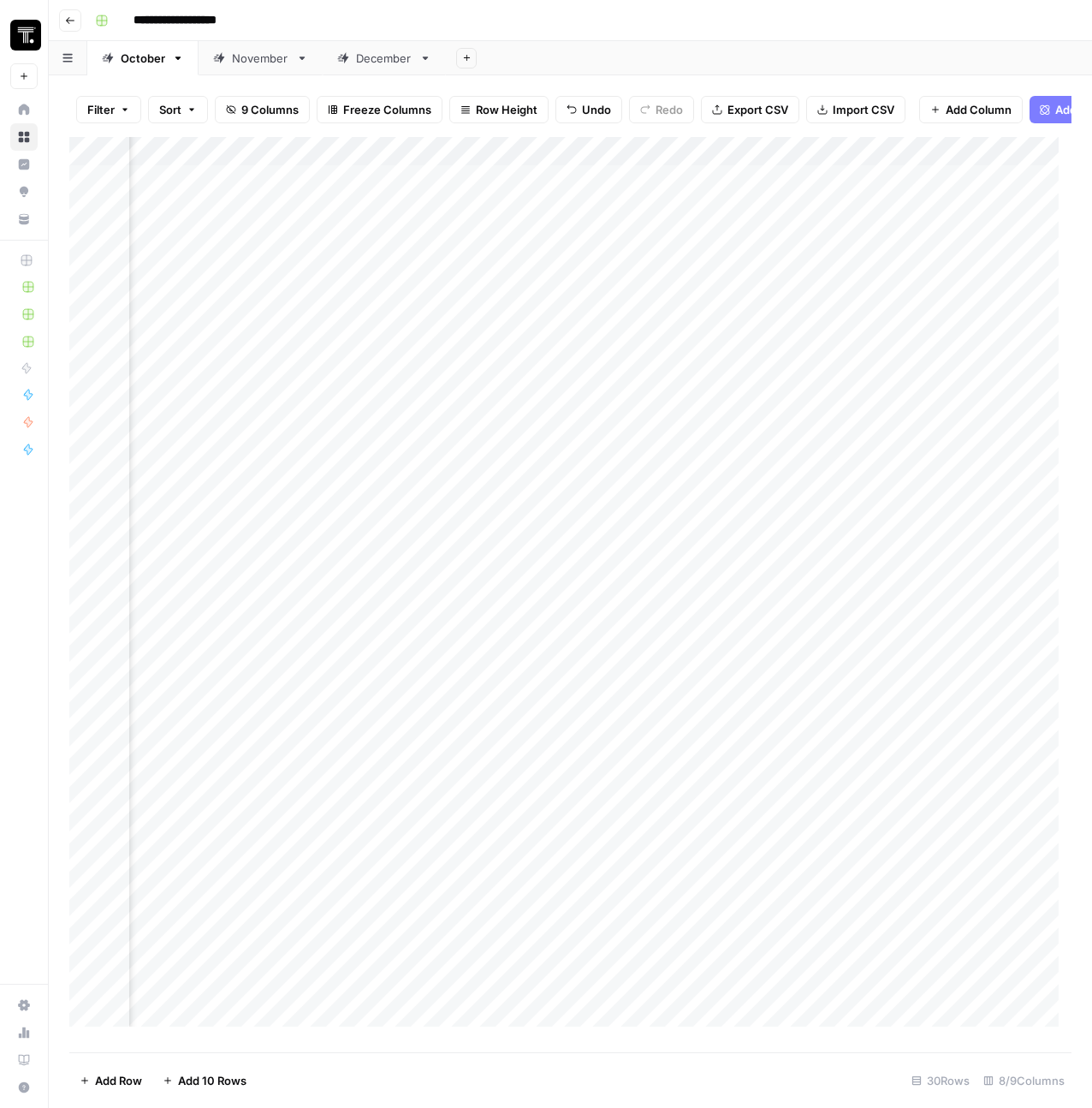
click at [441, 222] on div "Add Column" at bounding box center [570, 588] width 1002 height 902
click at [615, 190] on div "Add Column" at bounding box center [570, 588] width 1002 height 902
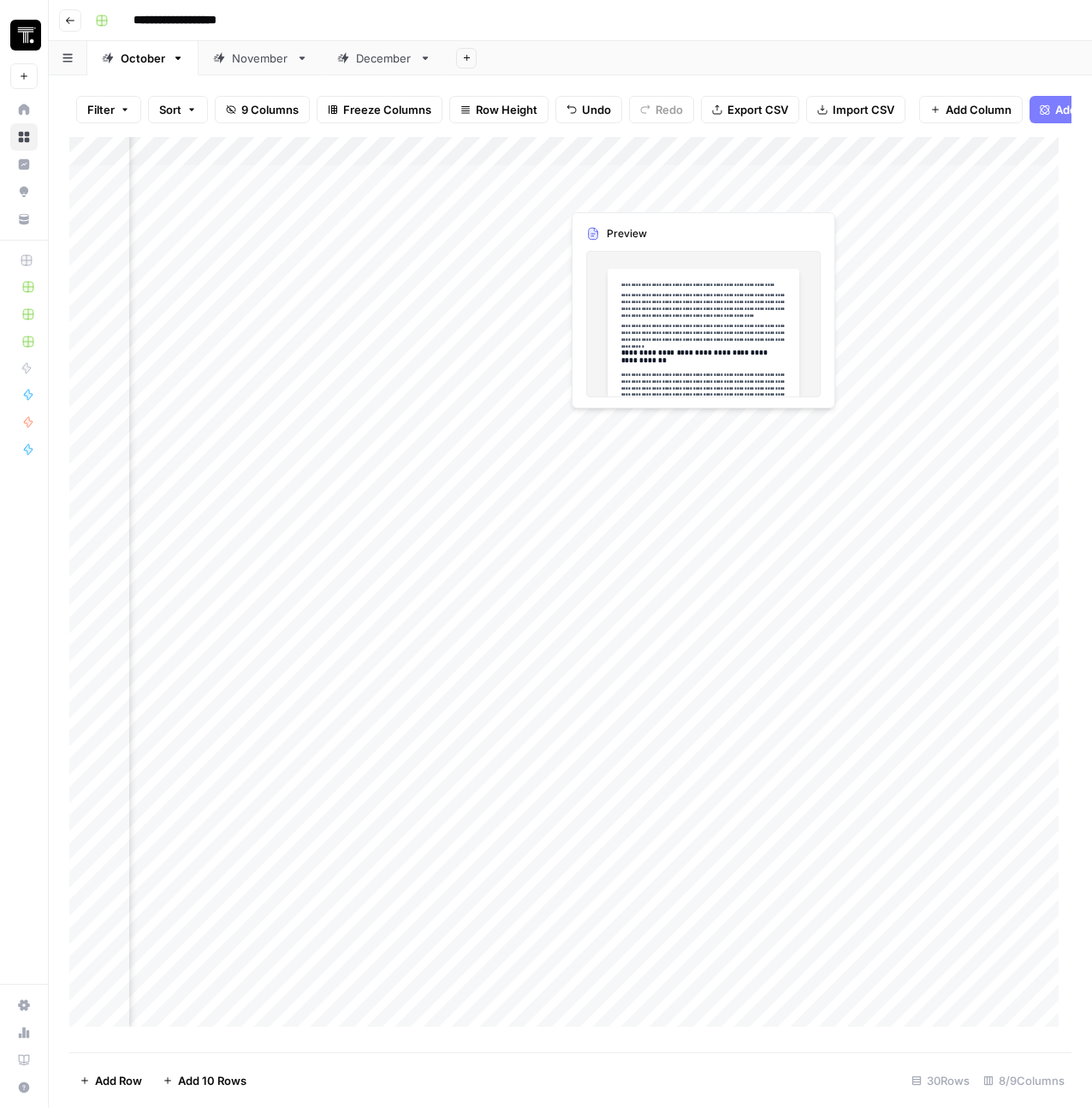
click at [614, 194] on div "Add Column" at bounding box center [570, 588] width 1002 height 902
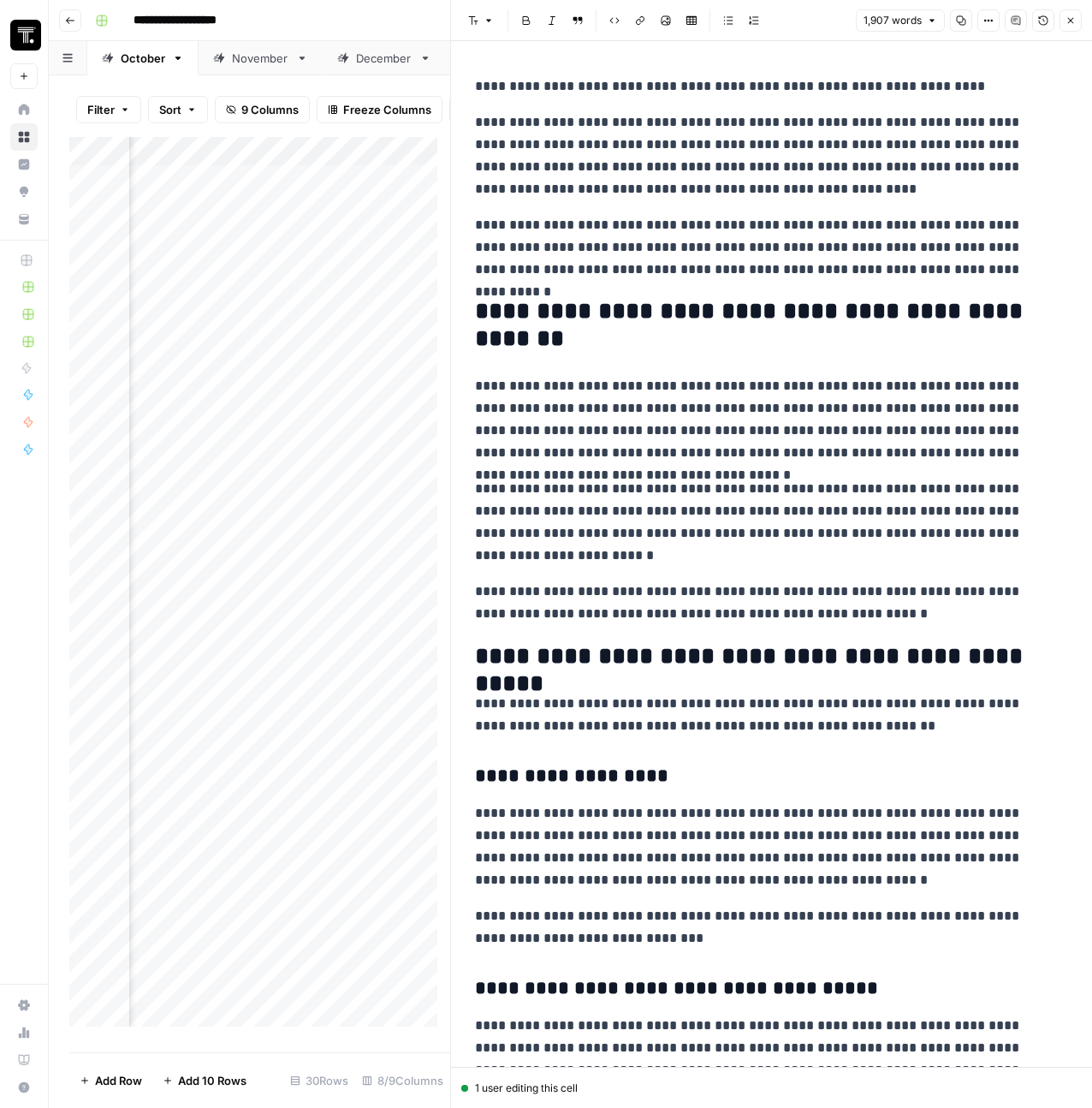
scroll to position [3, 0]
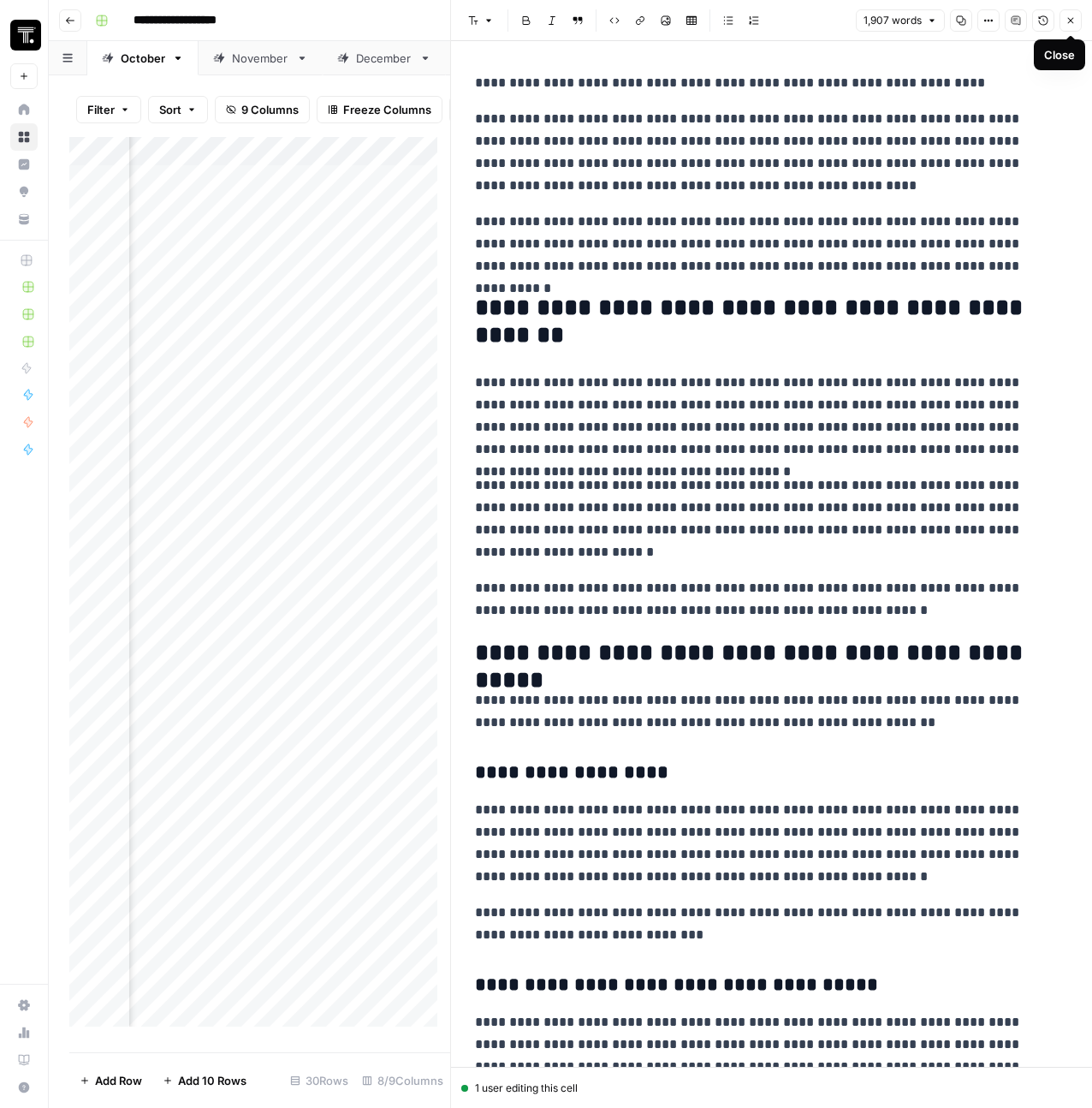
click at [1076, 23] on button "Close" at bounding box center [1071, 20] width 22 height 22
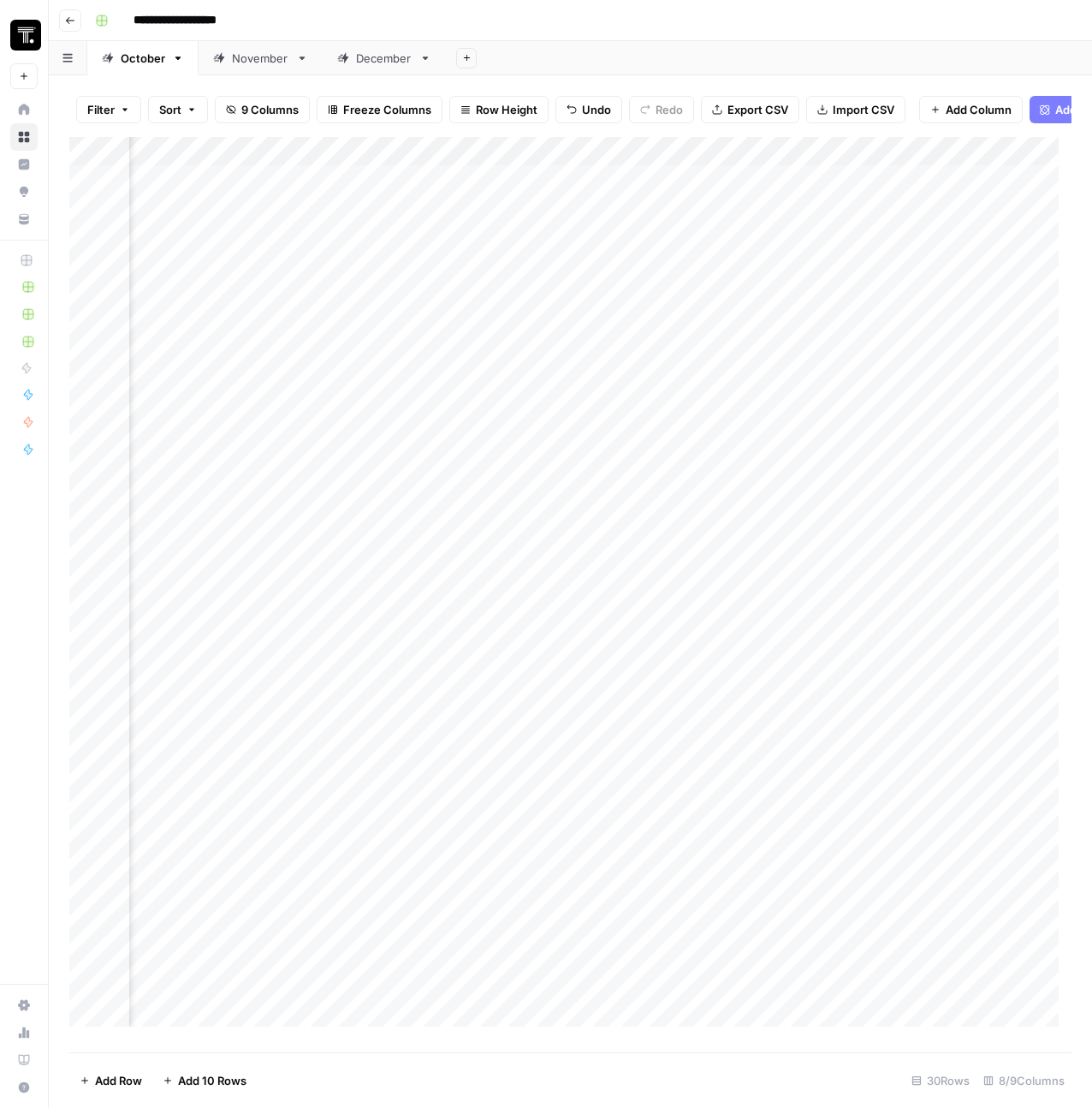
click at [426, 220] on div "Add Column" at bounding box center [570, 588] width 1002 height 902
click at [807, 195] on div "Add Column" at bounding box center [570, 588] width 1002 height 902
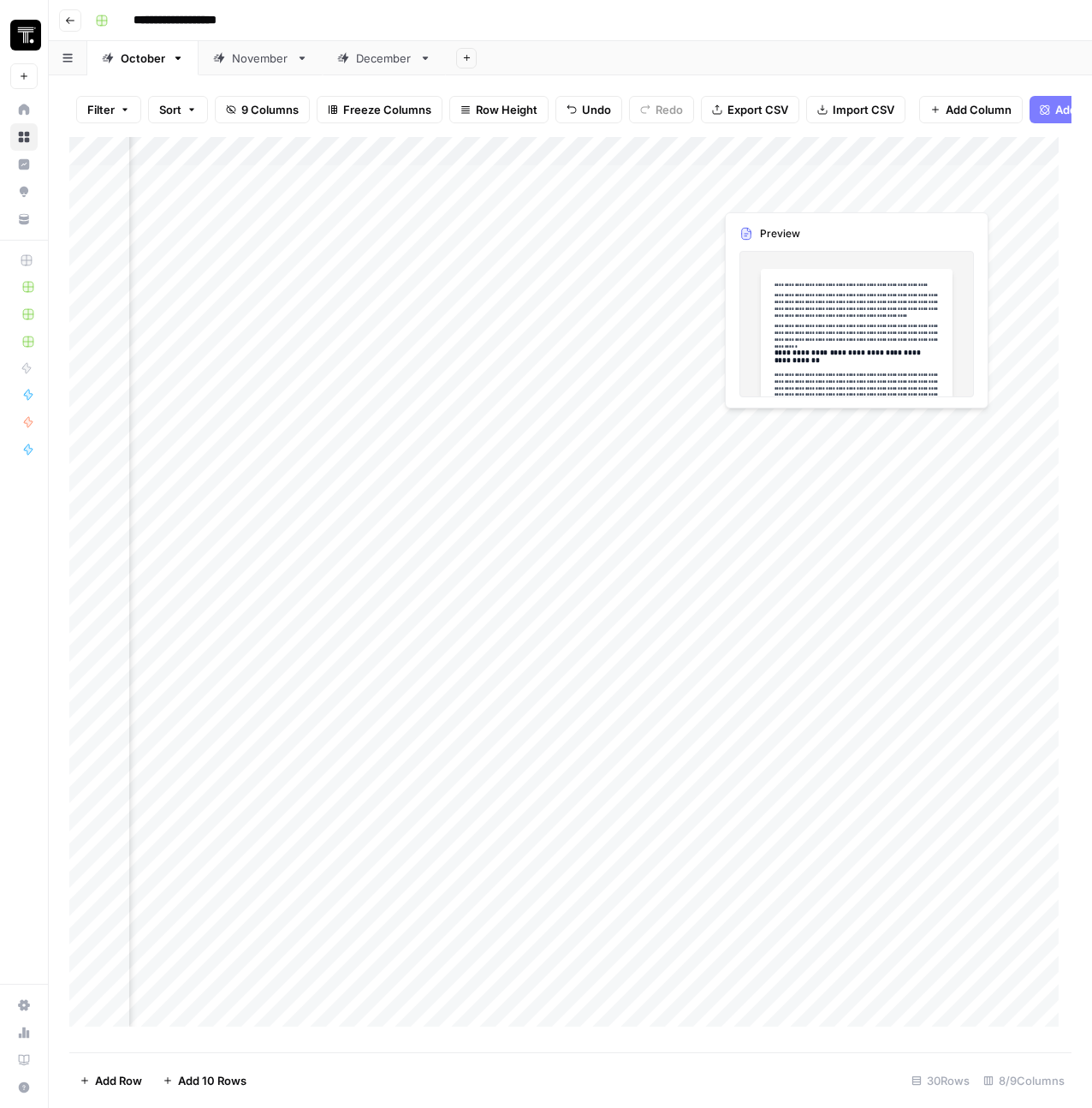
click at [807, 195] on div "Add Column" at bounding box center [570, 588] width 1002 height 902
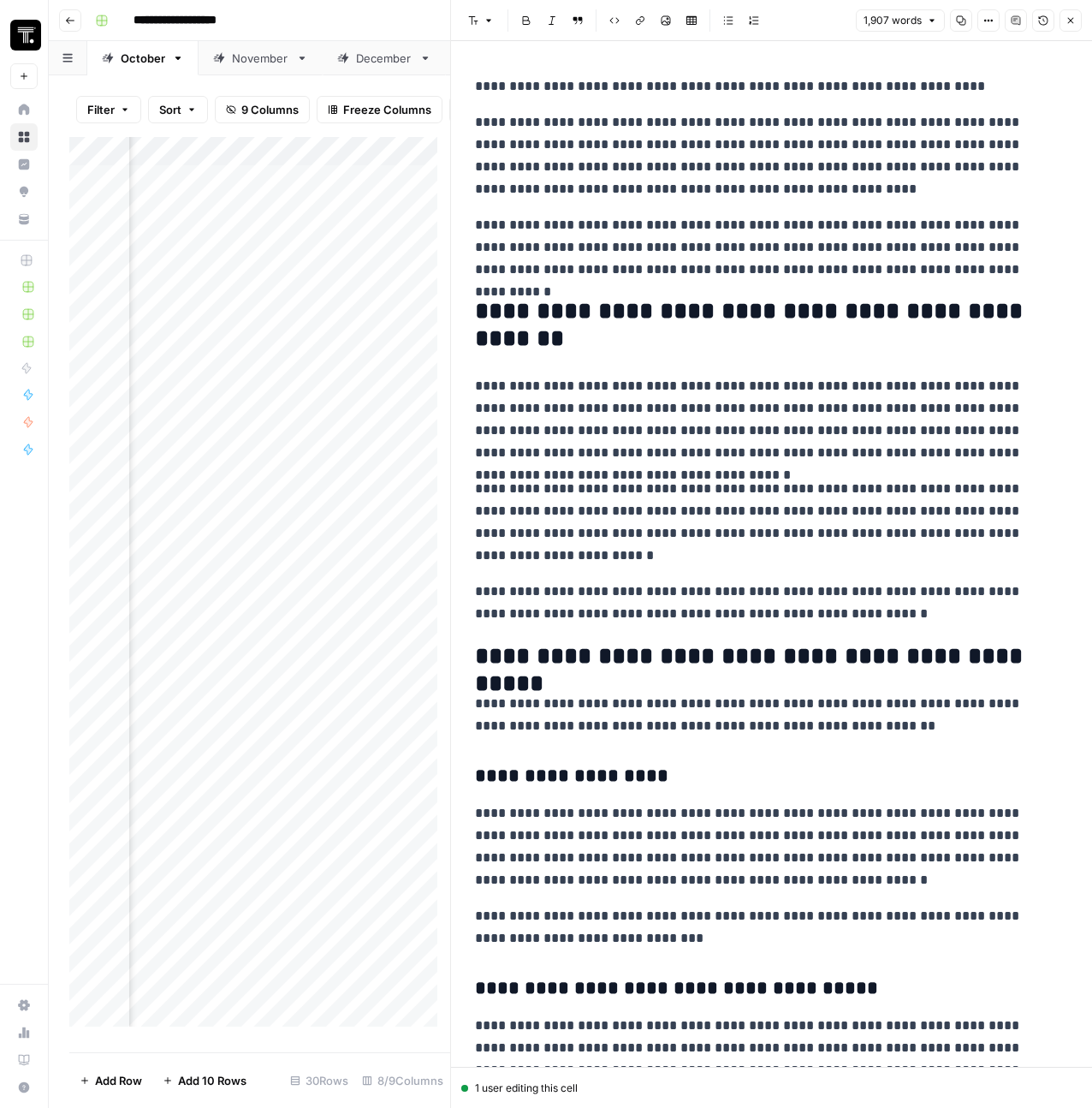
click at [807, 195] on div at bounding box center [792, 192] width 157 height 32
click at [783, 197] on div at bounding box center [792, 192] width 157 height 32
click at [1072, 15] on icon "button" at bounding box center [1071, 20] width 10 height 10
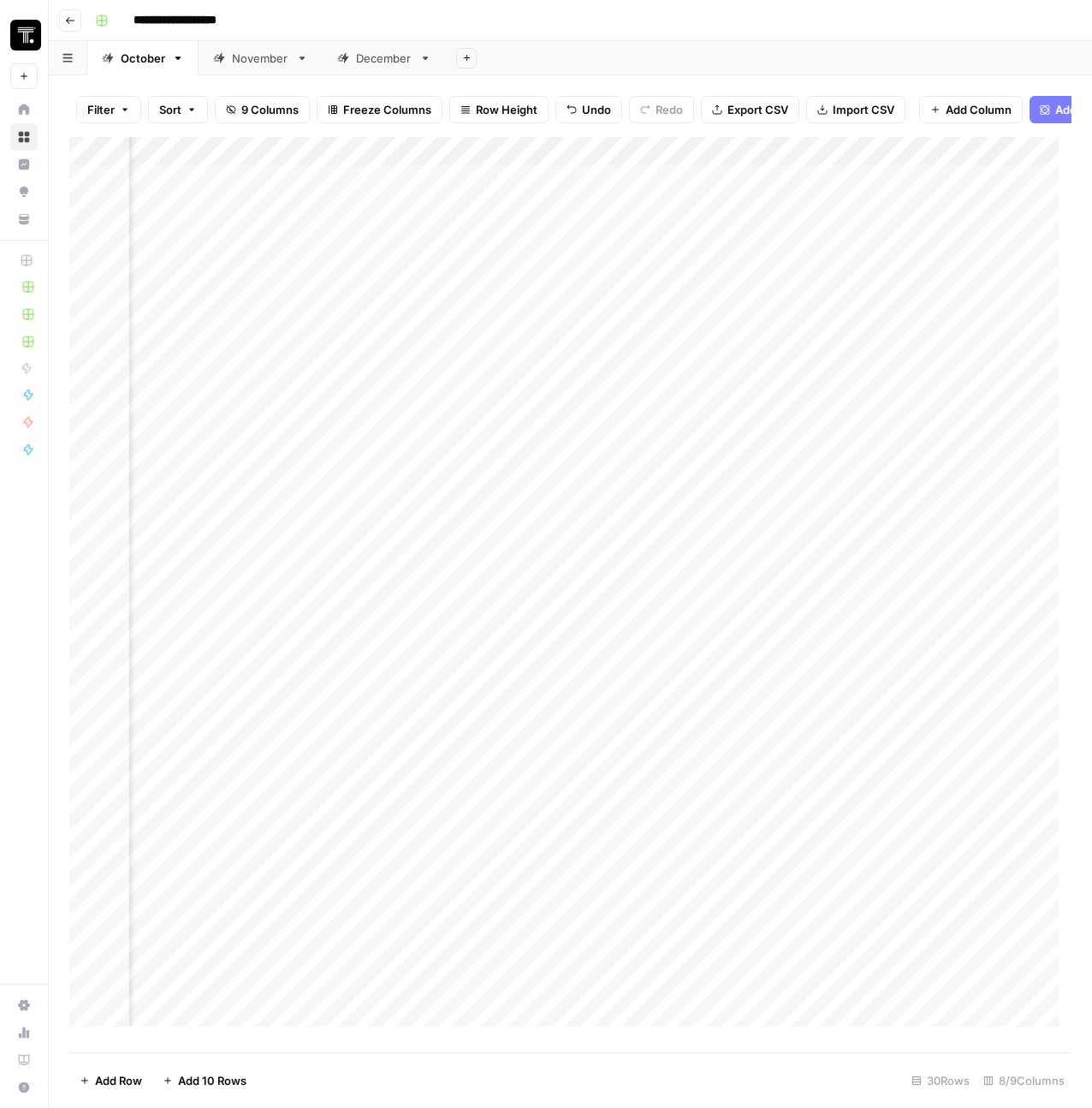
click at [918, 198] on div "Add Column" at bounding box center [570, 588] width 1002 height 902
click at [915, 257] on div "Add Column" at bounding box center [570, 588] width 1002 height 902
click at [1051, 114] on button "Add Power Agent" at bounding box center [1094, 109] width 129 height 27
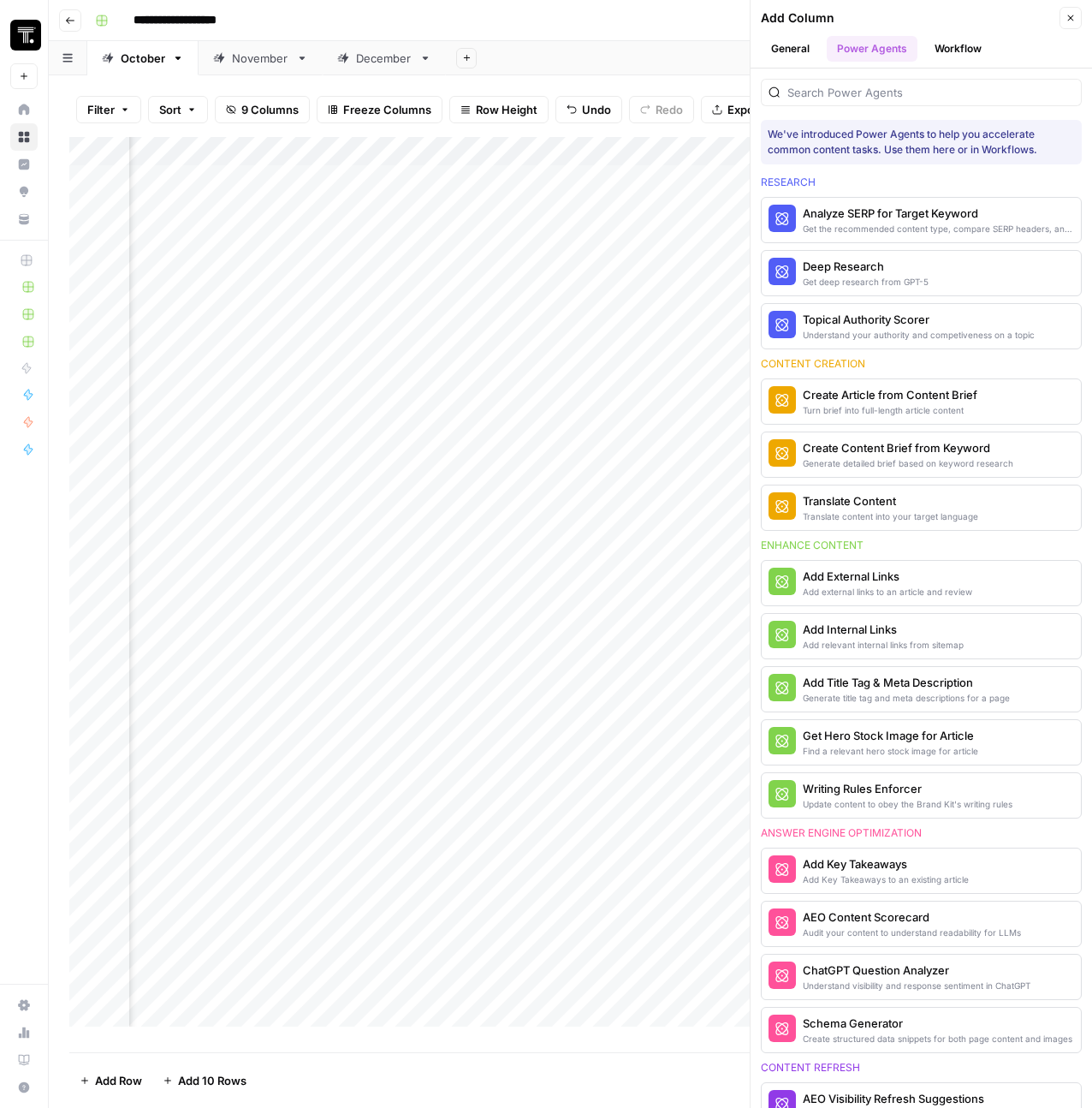
click at [935, 79] on div at bounding box center [921, 92] width 321 height 27
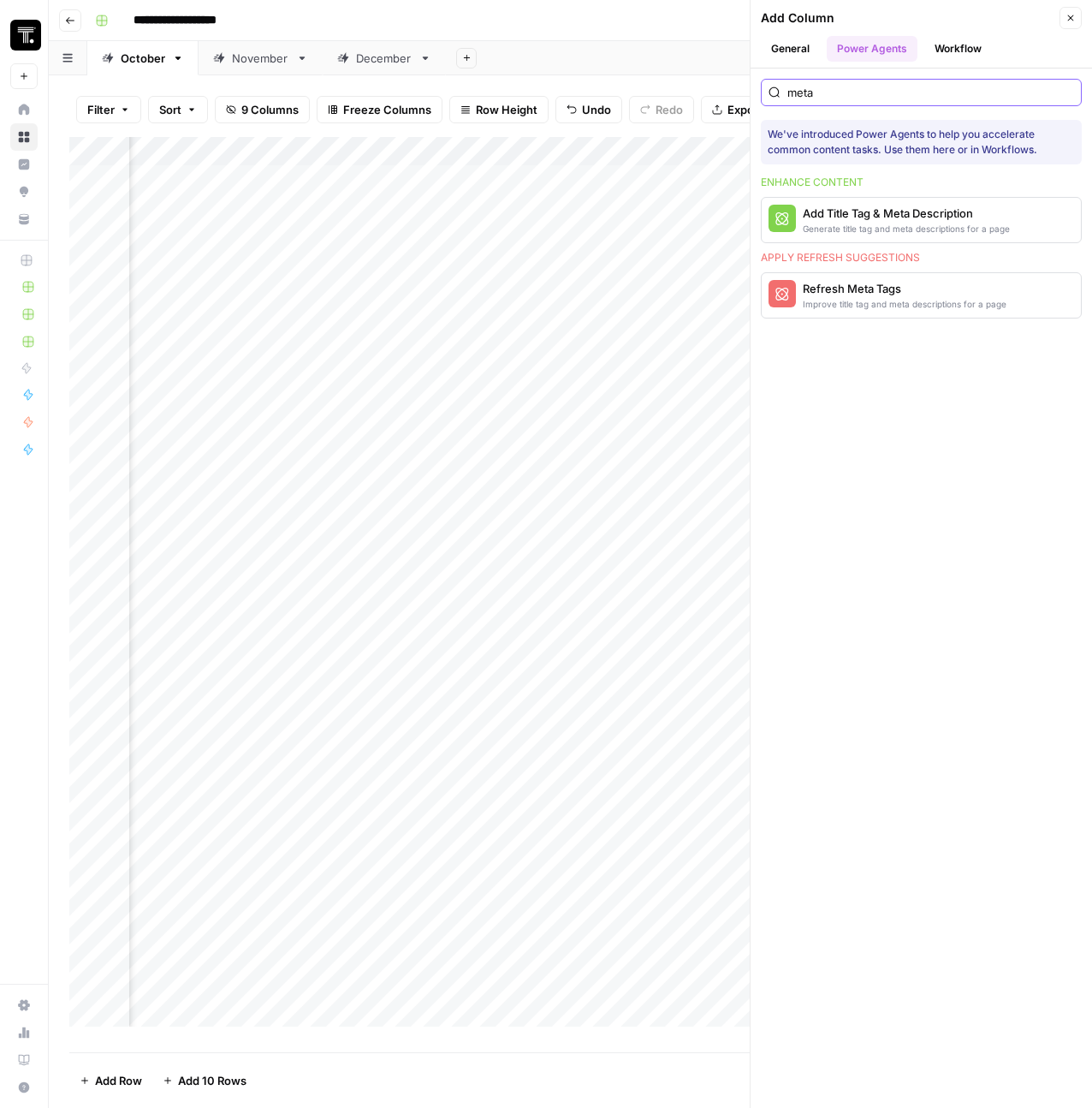
type input "meta"
click at [1074, 24] on button "Close" at bounding box center [1071, 18] width 22 height 22
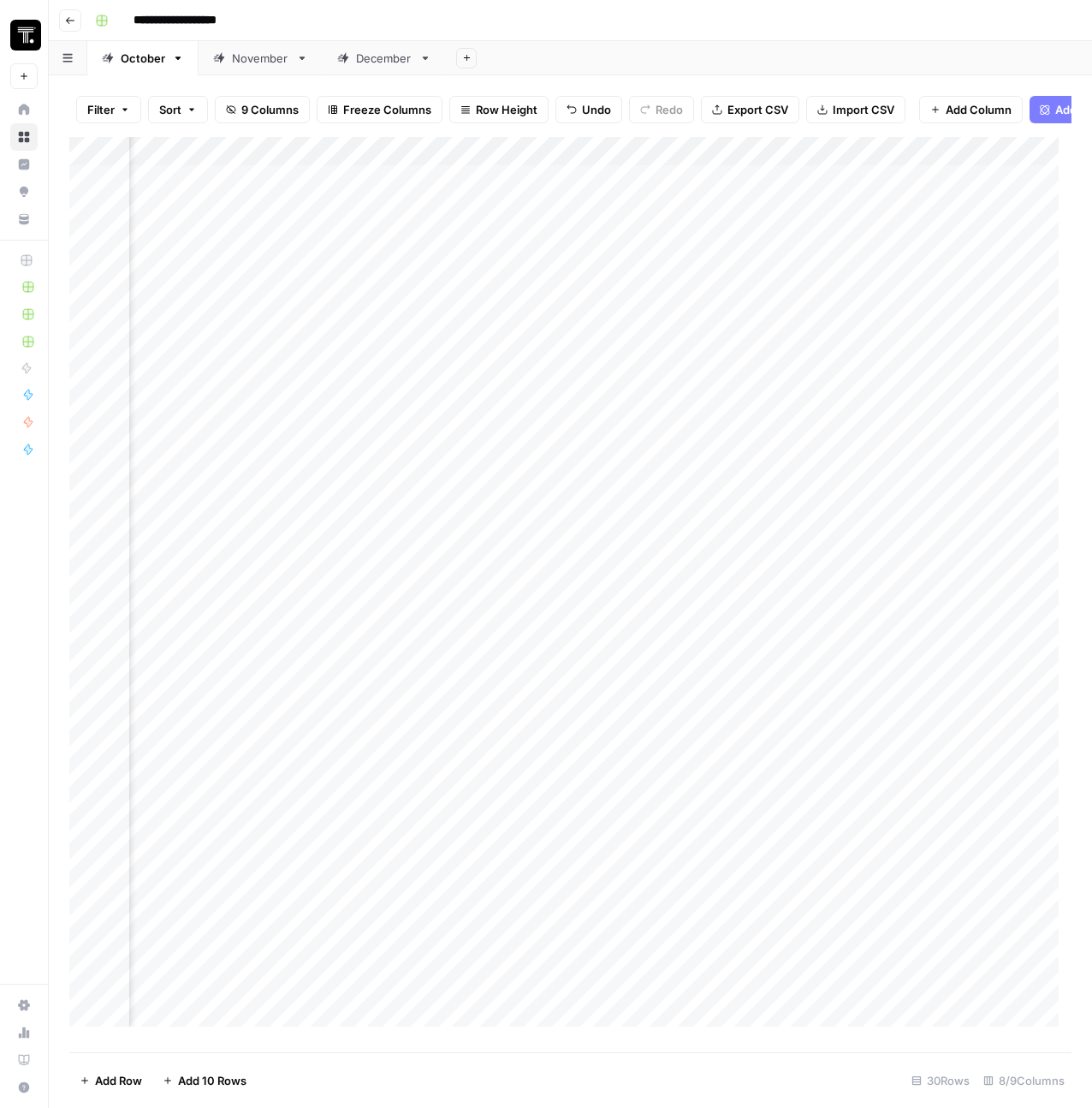
scroll to position [0, 896]
click at [1031, 110] on button "Add Power Agent" at bounding box center [1094, 109] width 129 height 27
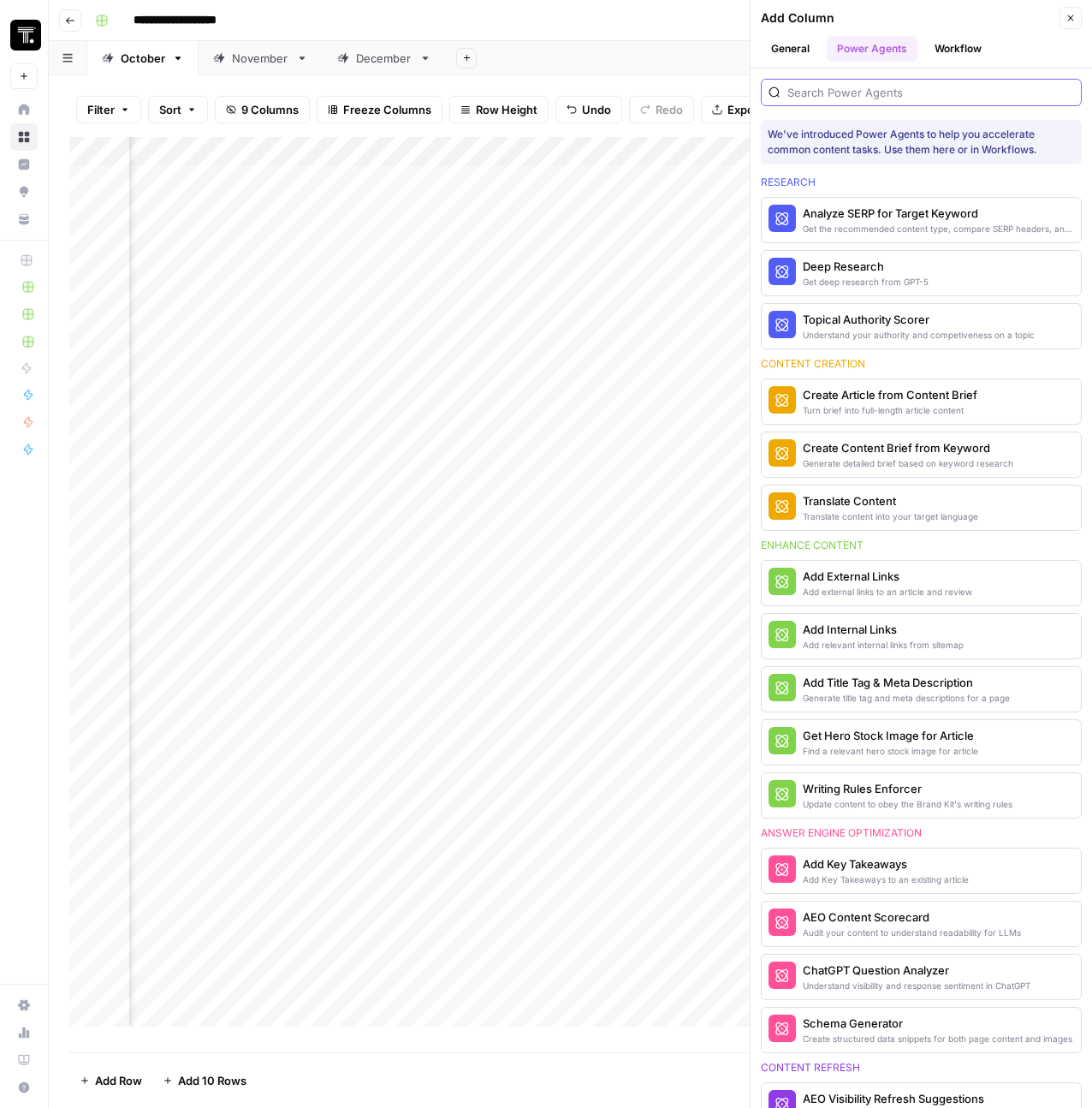
click at [895, 92] on input "search" at bounding box center [930, 92] width 287 height 17
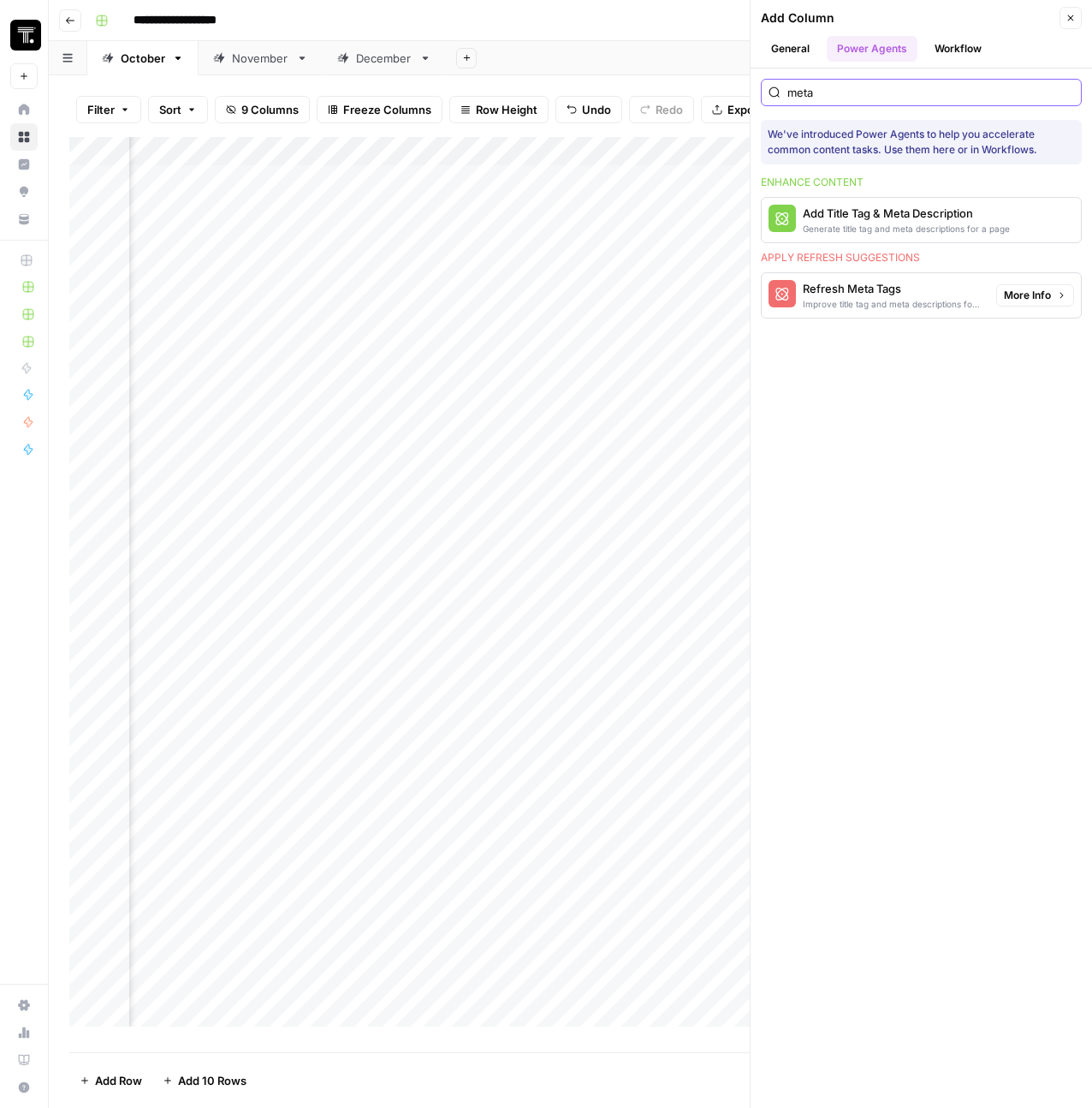
type input "meta"
drag, startPoint x: 949, startPoint y: 301, endPoint x: 835, endPoint y: 296, distance: 113.9
click at [835, 297] on div "Improve title tag and meta descriptions for a page" at bounding box center [893, 304] width 180 height 14
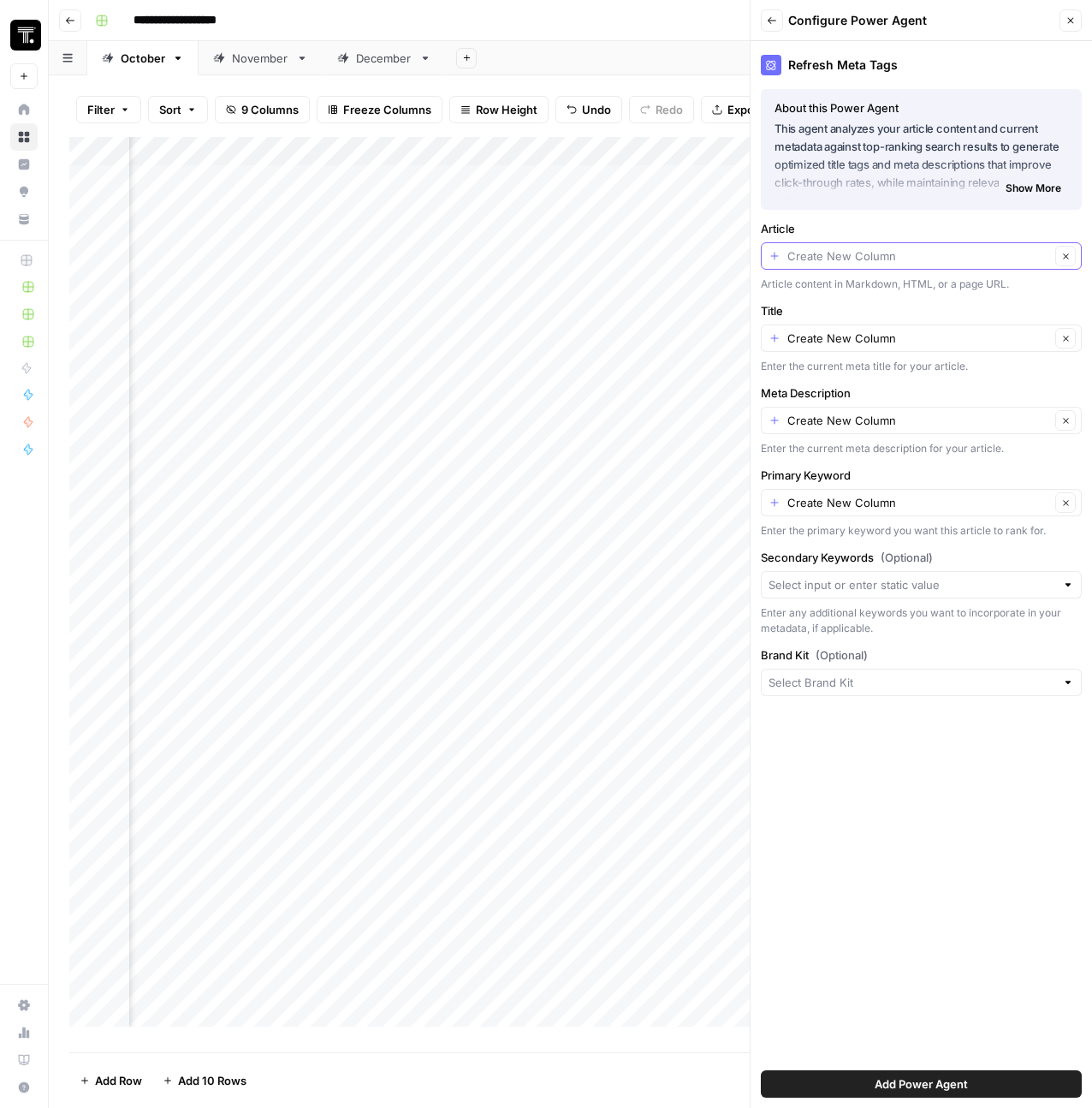
click at [849, 252] on input "Article" at bounding box center [918, 255] width 263 height 17
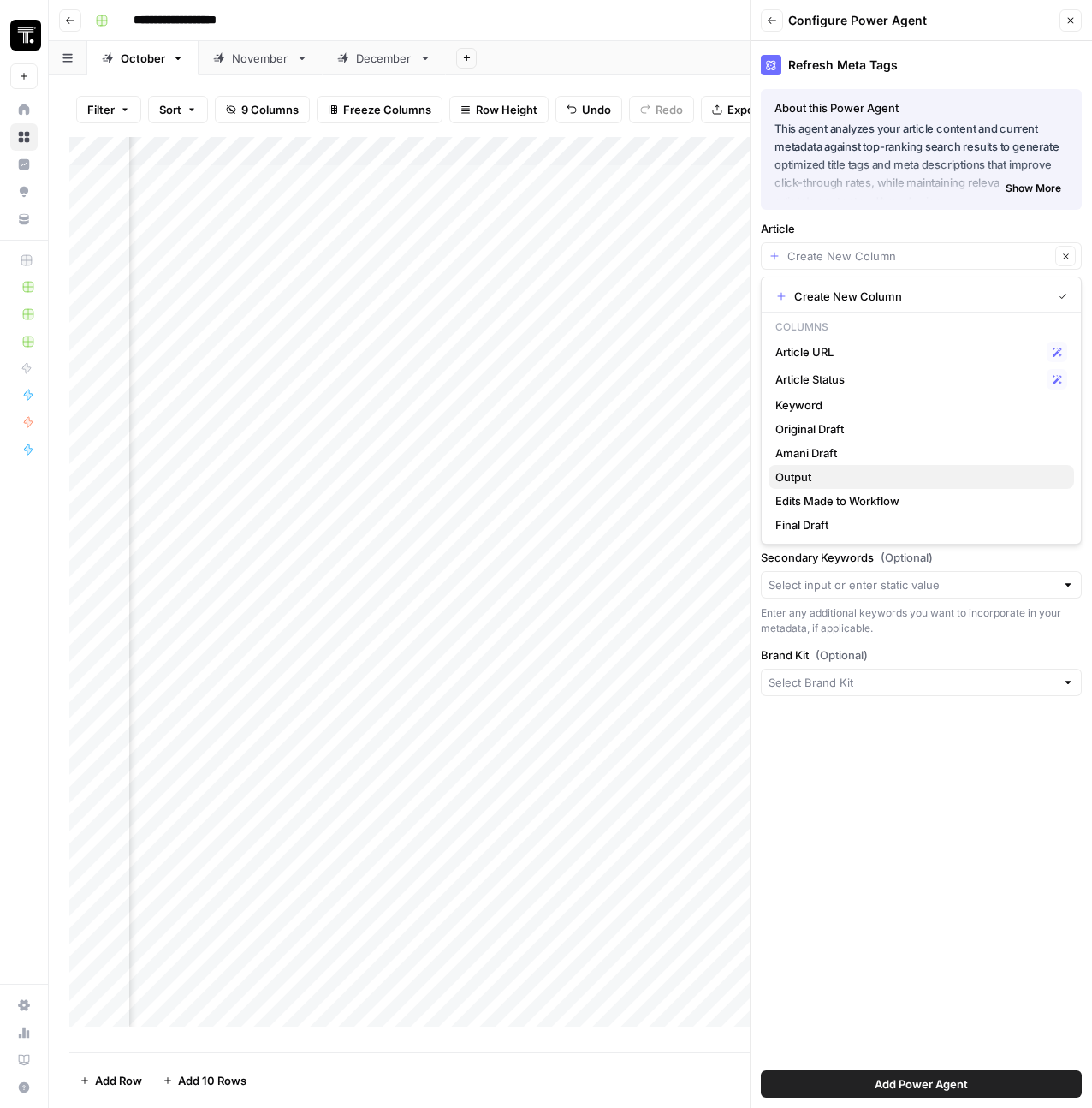
click at [853, 471] on span "Output" at bounding box center [917, 476] width 285 height 17
type input "Output"
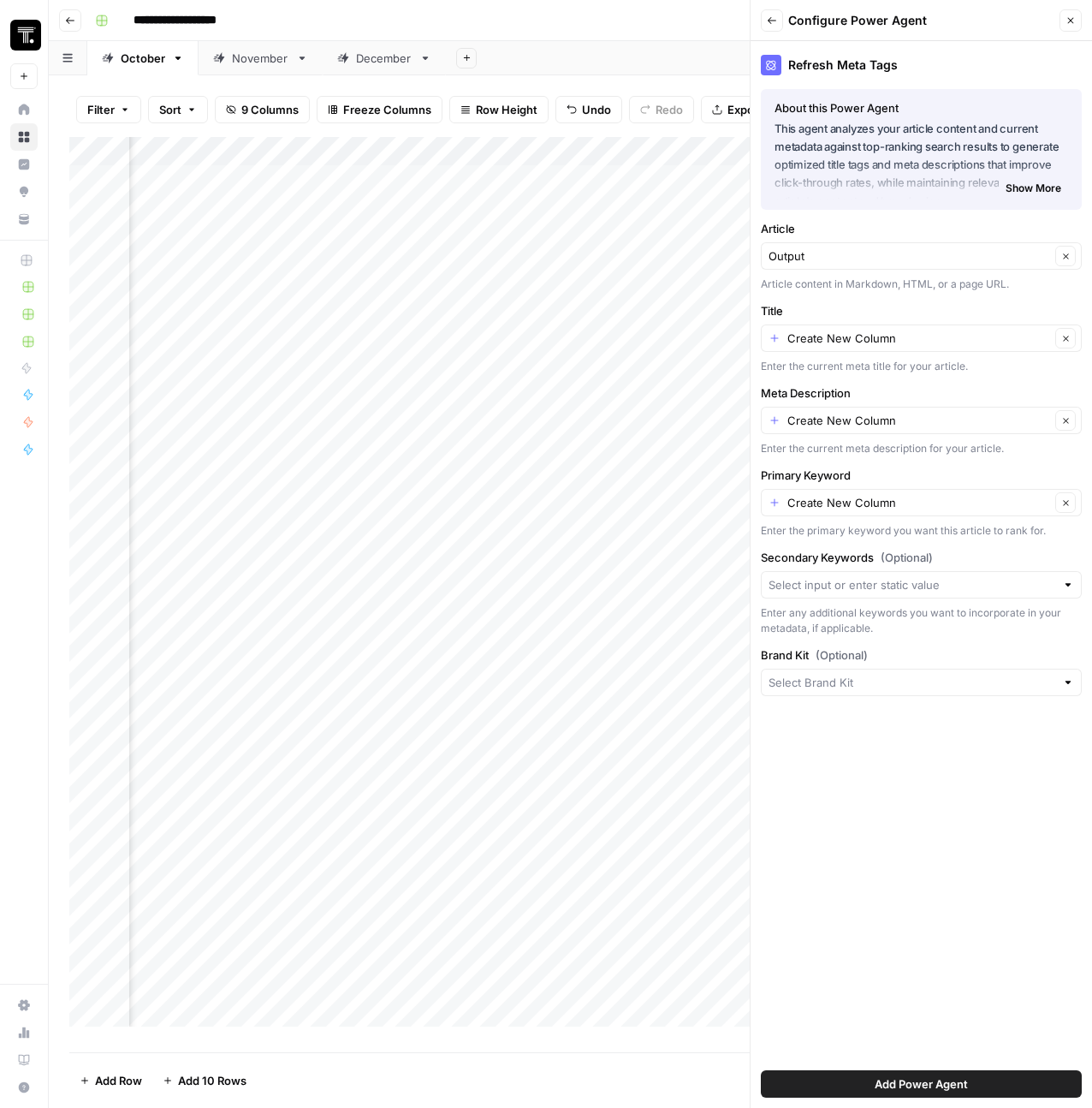
click at [862, 549] on div "Secondary Keywords (Optional) Enter any additional keywords you want to incorpo…" at bounding box center [921, 592] width 321 height 87
click at [865, 500] on input "Primary Keyword" at bounding box center [918, 502] width 263 height 17
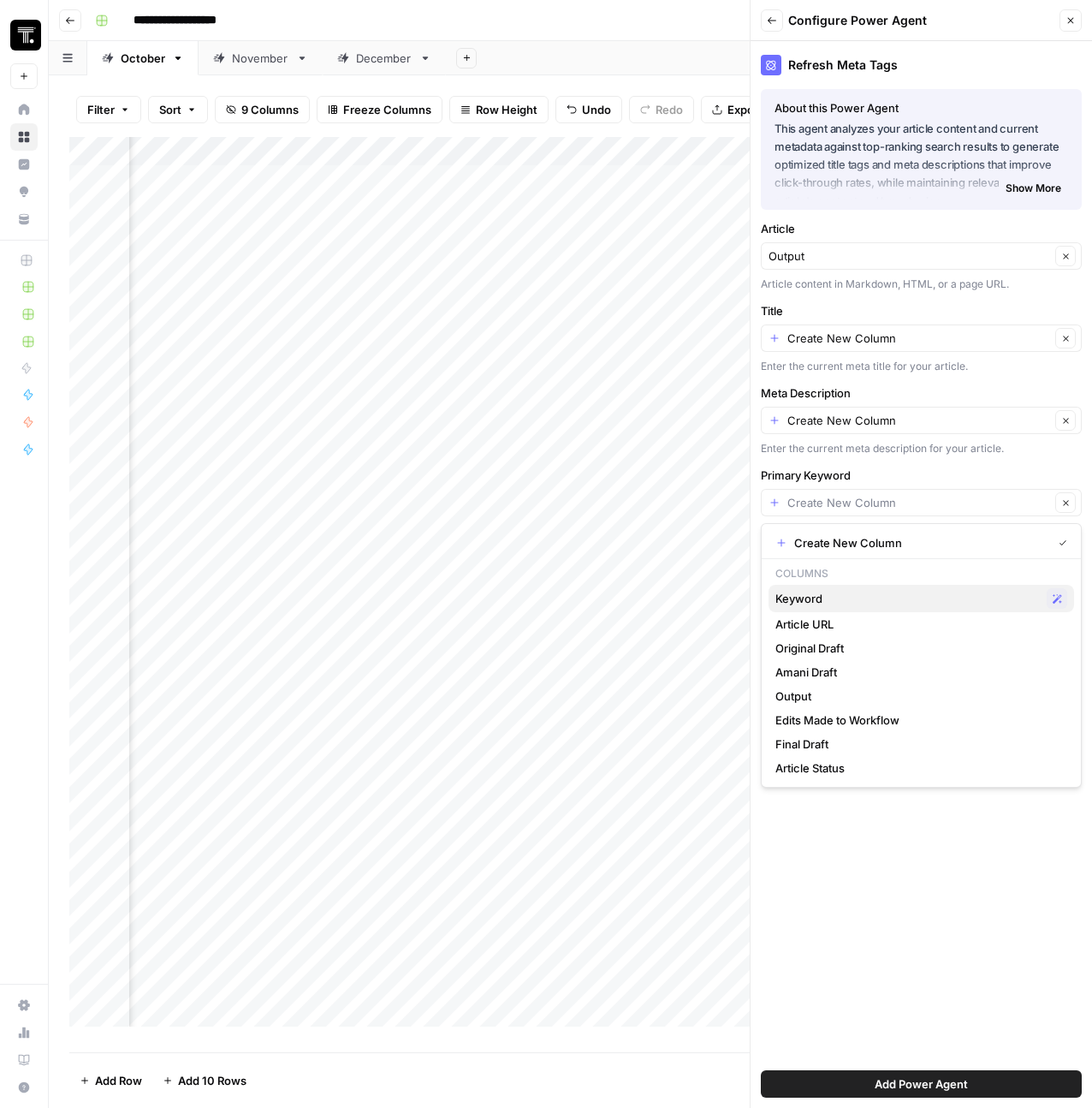
click at [853, 591] on span "Keyword" at bounding box center [907, 598] width 264 height 17
type input "Keyword"
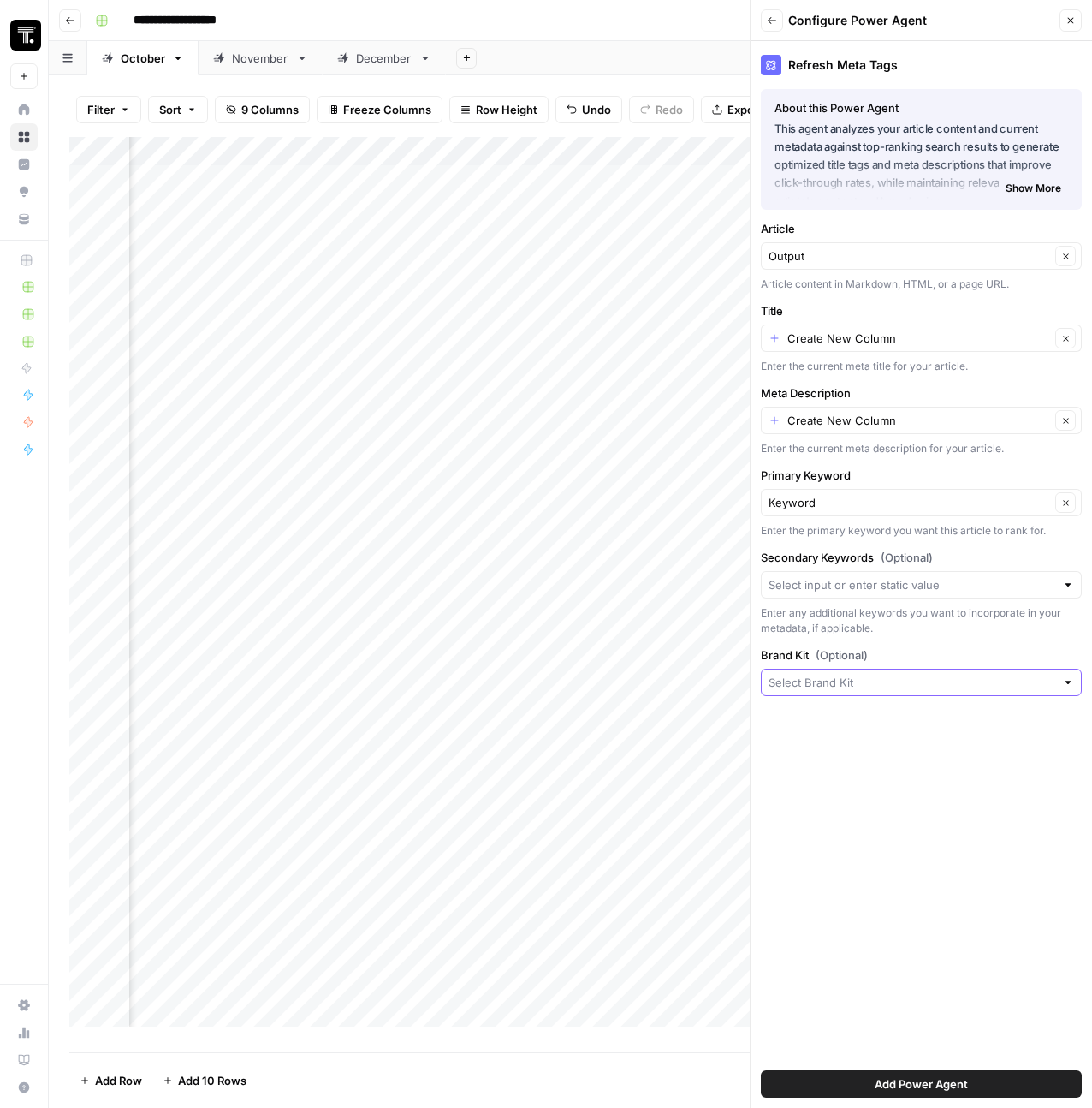
click at [843, 681] on input "Brand Kit (Optional)" at bounding box center [912, 682] width 287 height 17
click at [858, 714] on span "ThoughtSpot - Enterprise" at bounding box center [917, 722] width 285 height 17
type input "ThoughtSpot - Enterprise"
click at [935, 1102] on div "Add Power Agent" at bounding box center [921, 1084] width 321 height 48
click at [936, 1092] on button "Add Power Agent" at bounding box center [921, 1083] width 321 height 27
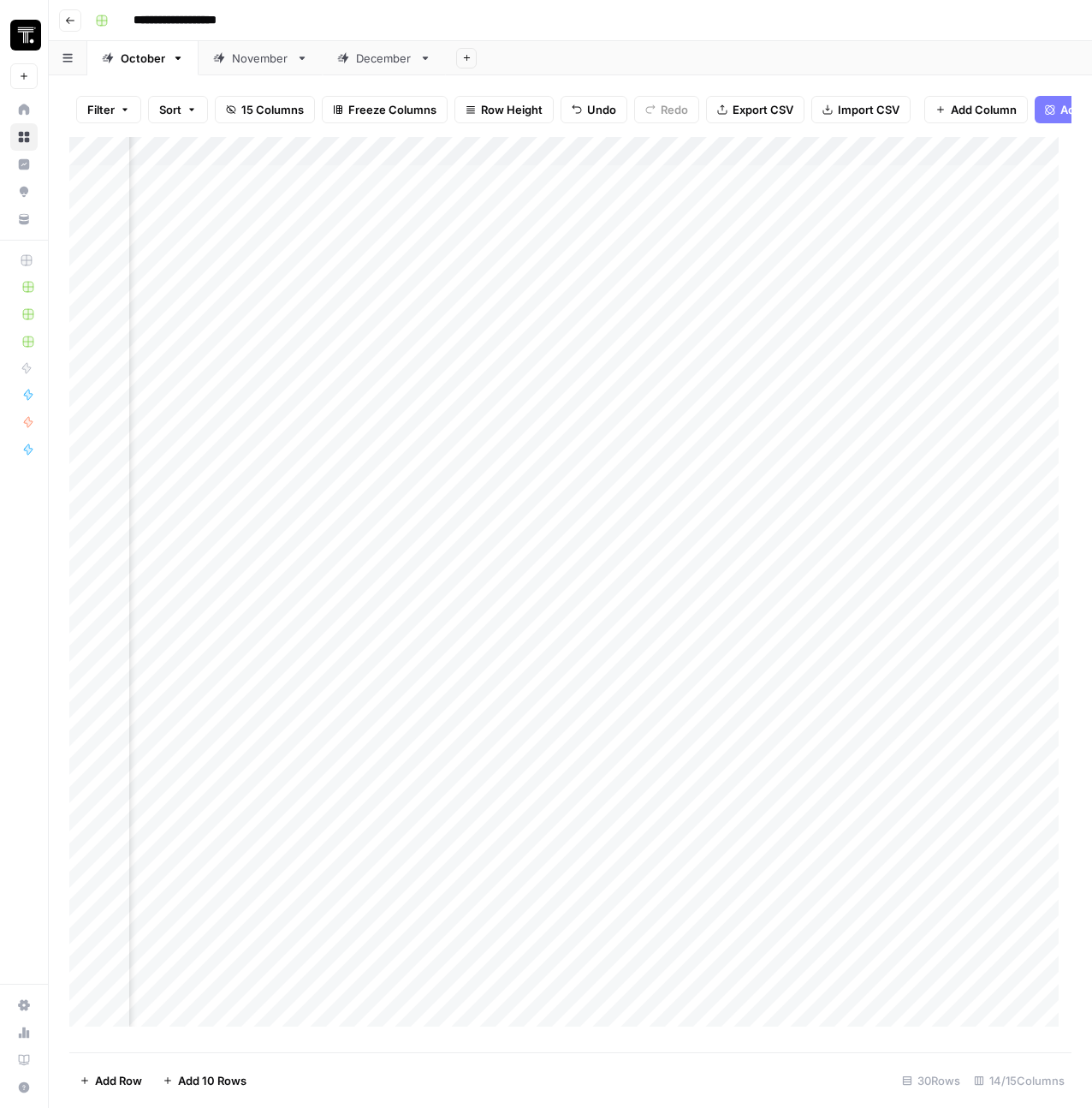
scroll to position [0, 1731]
click at [511, 192] on div "Add Column" at bounding box center [570, 588] width 1002 height 902
click at [558, 171] on div "Add Column" at bounding box center [570, 588] width 1002 height 902
click at [782, 200] on div "Add Column" at bounding box center [570, 588] width 1002 height 902
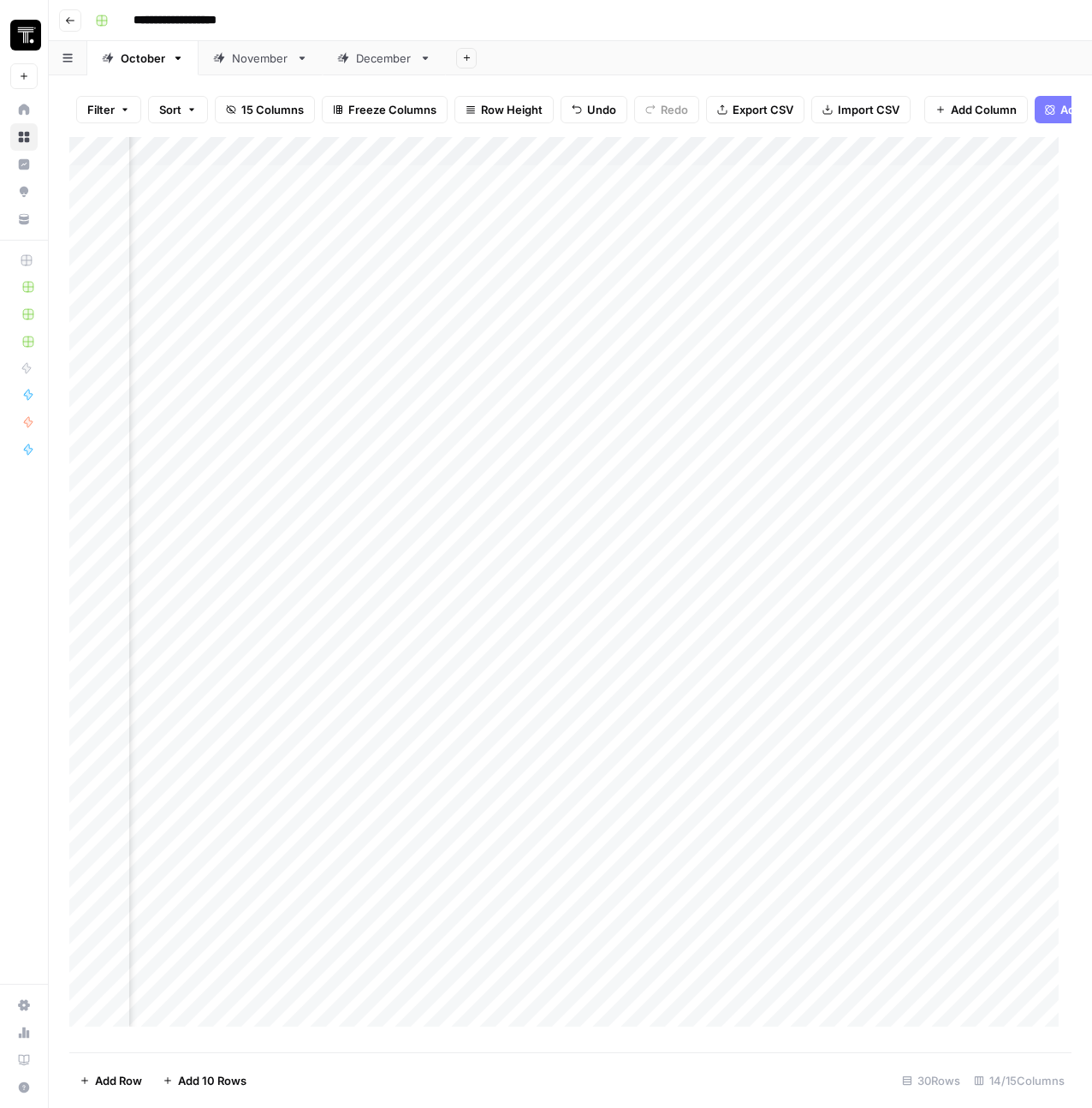
scroll to position [0, 1744]
click at [756, 175] on div "Add Column" at bounding box center [570, 588] width 1002 height 902
click at [785, 186] on div "Add Column" at bounding box center [570, 588] width 1002 height 902
click at [760, 254] on div "Add Column" at bounding box center [570, 588] width 1002 height 902
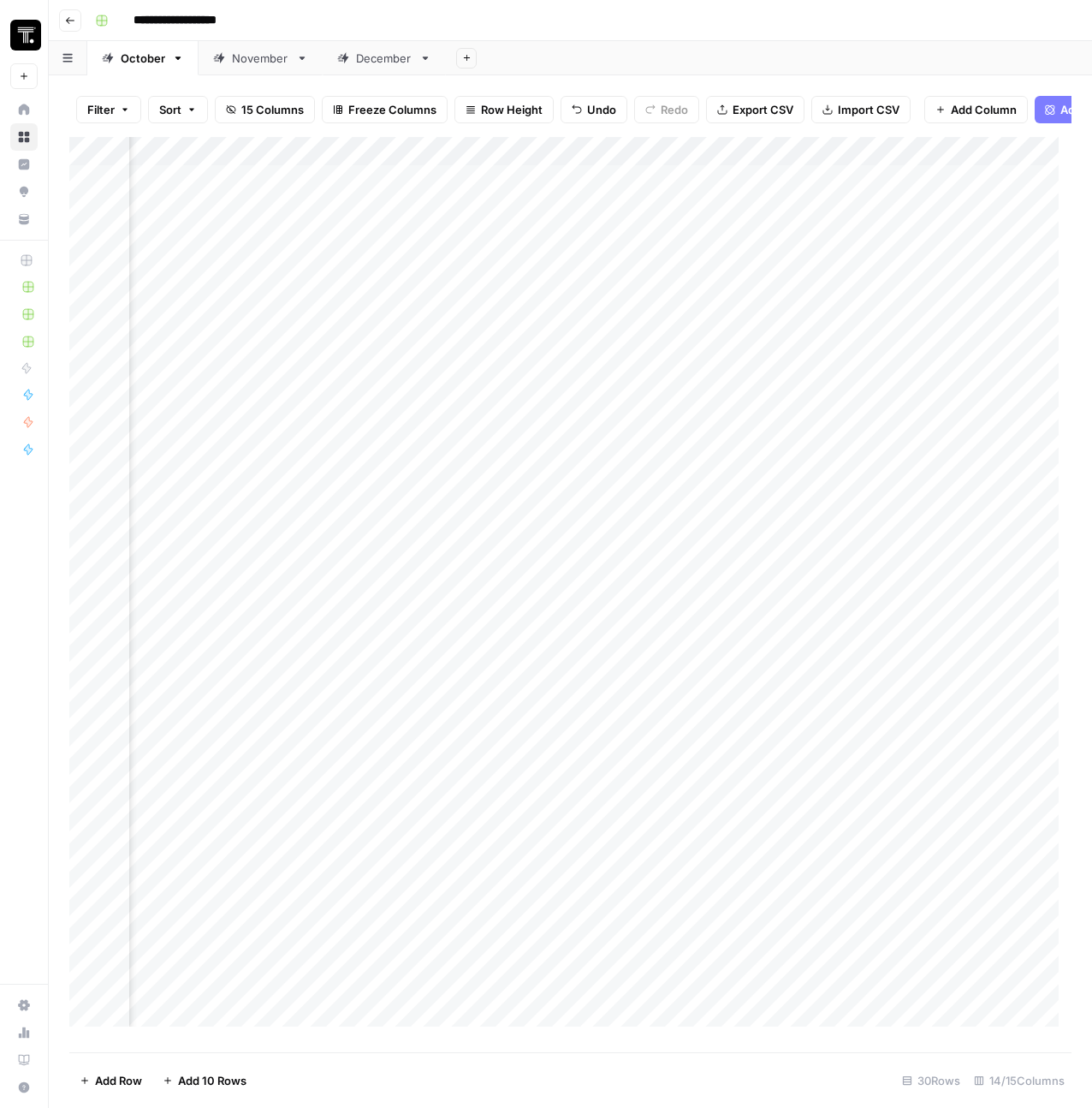
scroll to position [0, 1455]
click at [802, 188] on div "Add Column" at bounding box center [570, 588] width 1002 height 902
click at [802, 188] on textarea at bounding box center [788, 193] width 274 height 24
click at [931, 208] on div "Add Column" at bounding box center [570, 588] width 1002 height 902
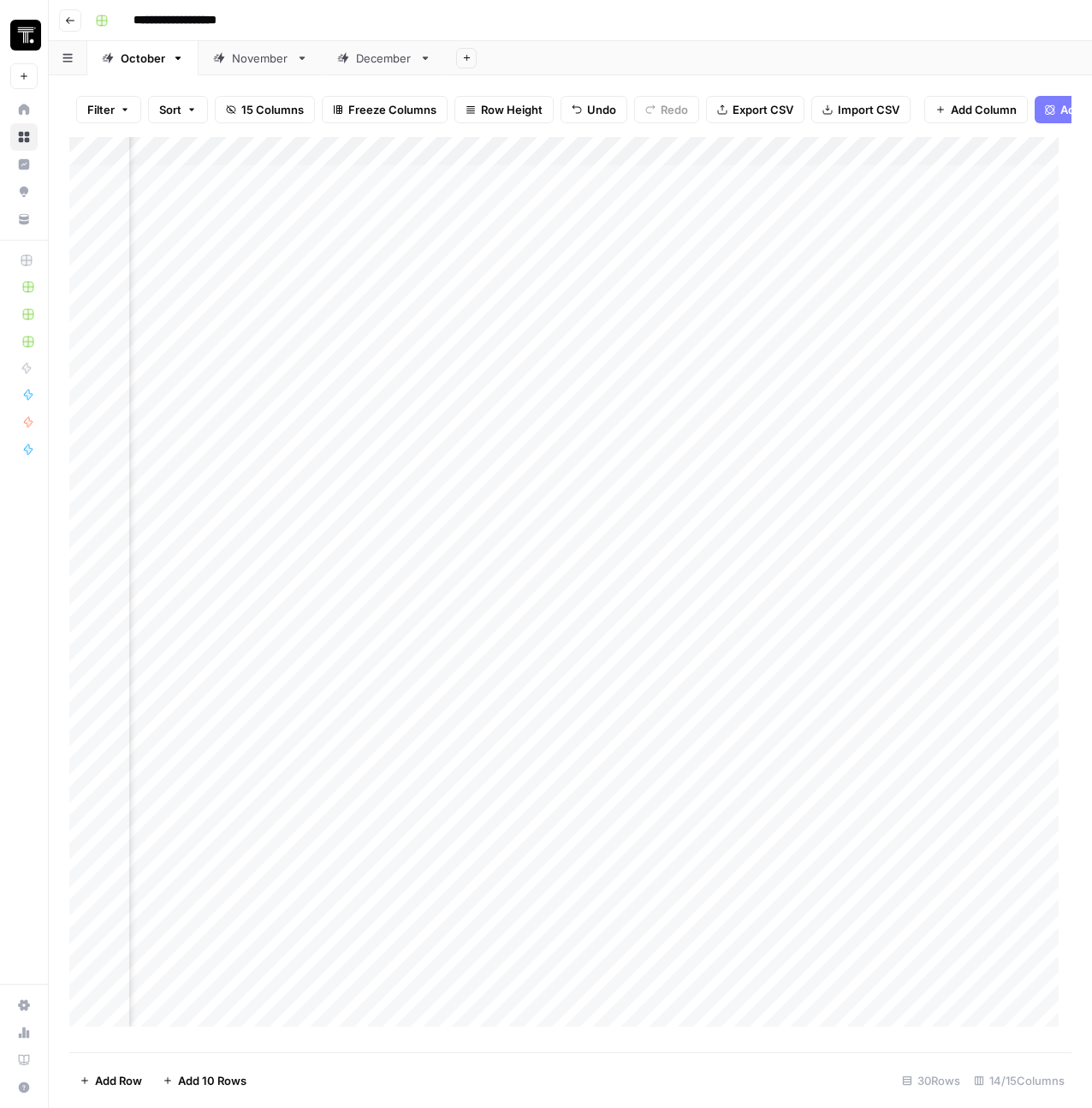
scroll to position [0, 2238]
click at [468, 158] on div "Add Column" at bounding box center [570, 588] width 1002 height 902
click at [463, 311] on span "Configure Inputs" at bounding box center [470, 308] width 150 height 17
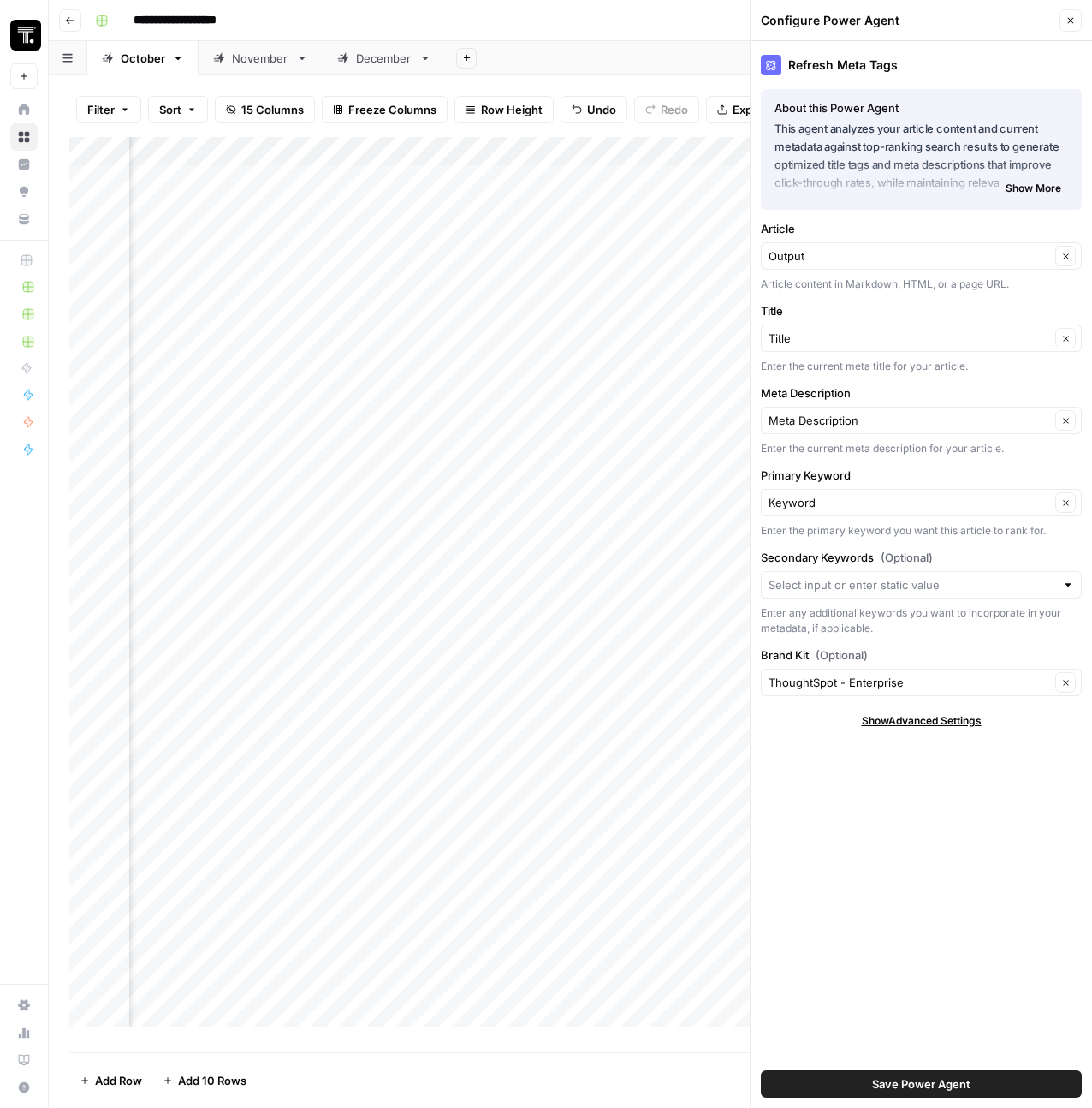
click at [942, 1088] on span "Save Power Agent" at bounding box center [921, 1083] width 98 height 17
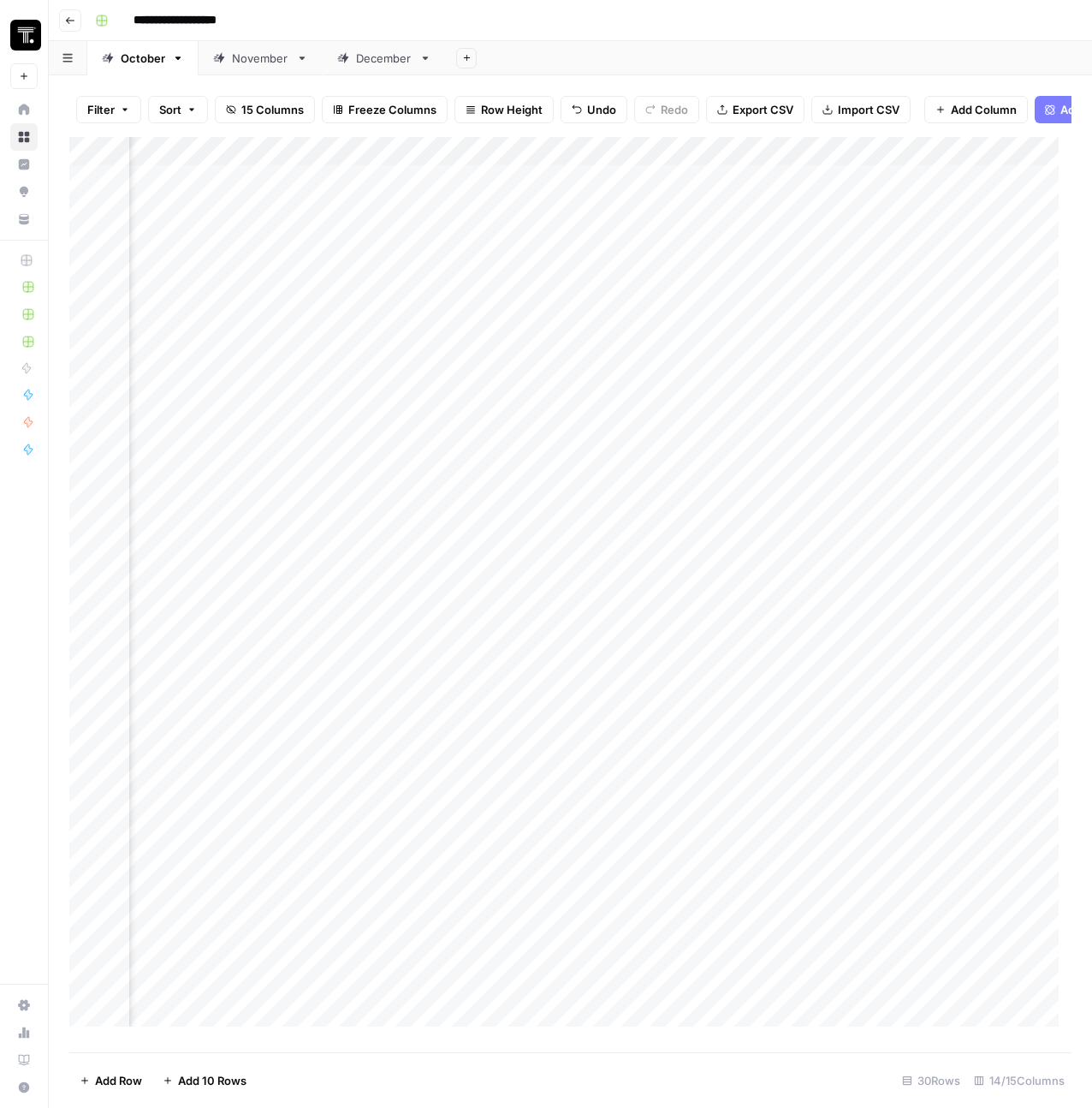
scroll to position [0, 842]
click at [568, 224] on div "Add Column" at bounding box center [570, 588] width 1002 height 902
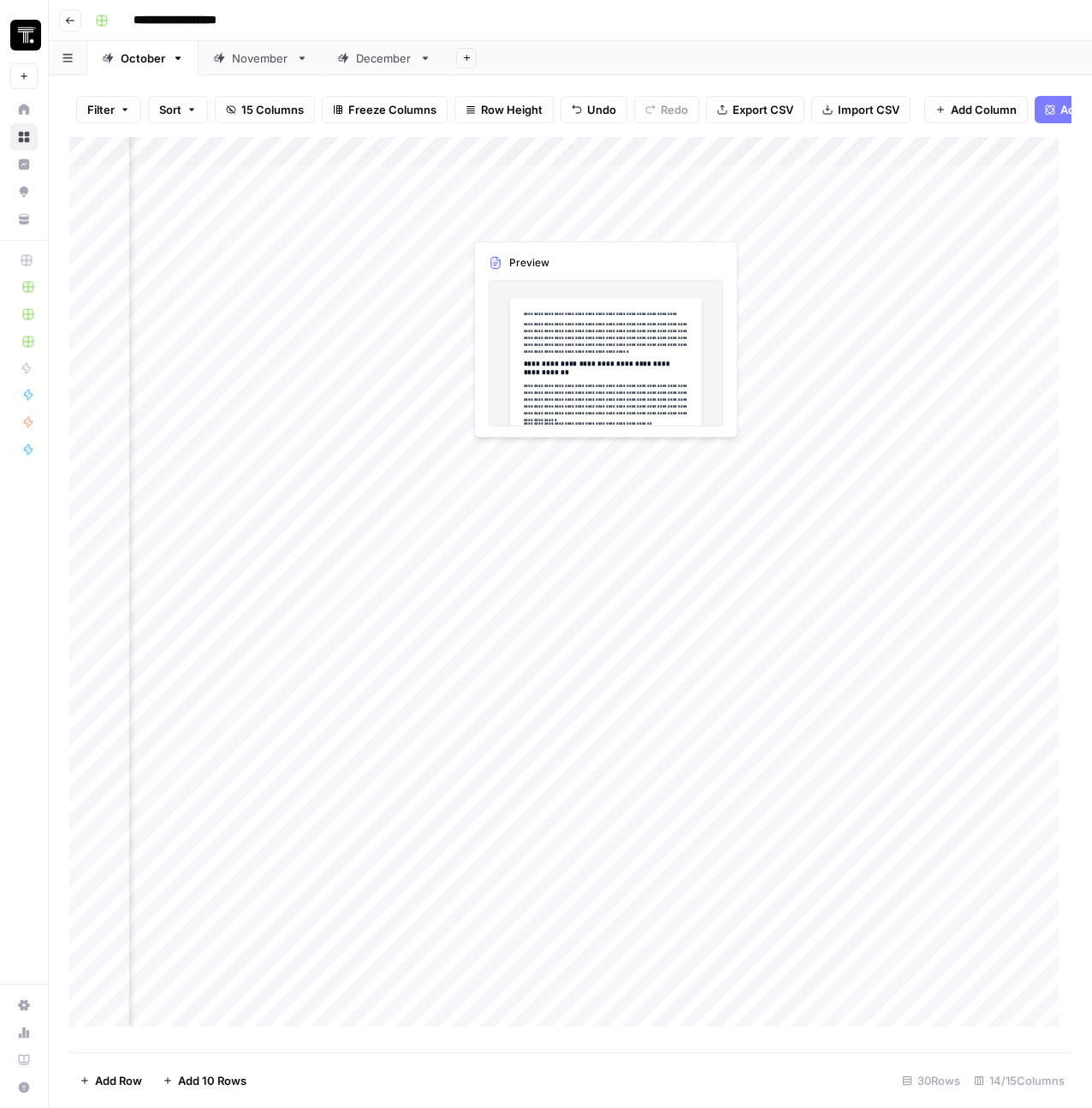
click at [568, 224] on div "Add Column" at bounding box center [570, 588] width 1002 height 902
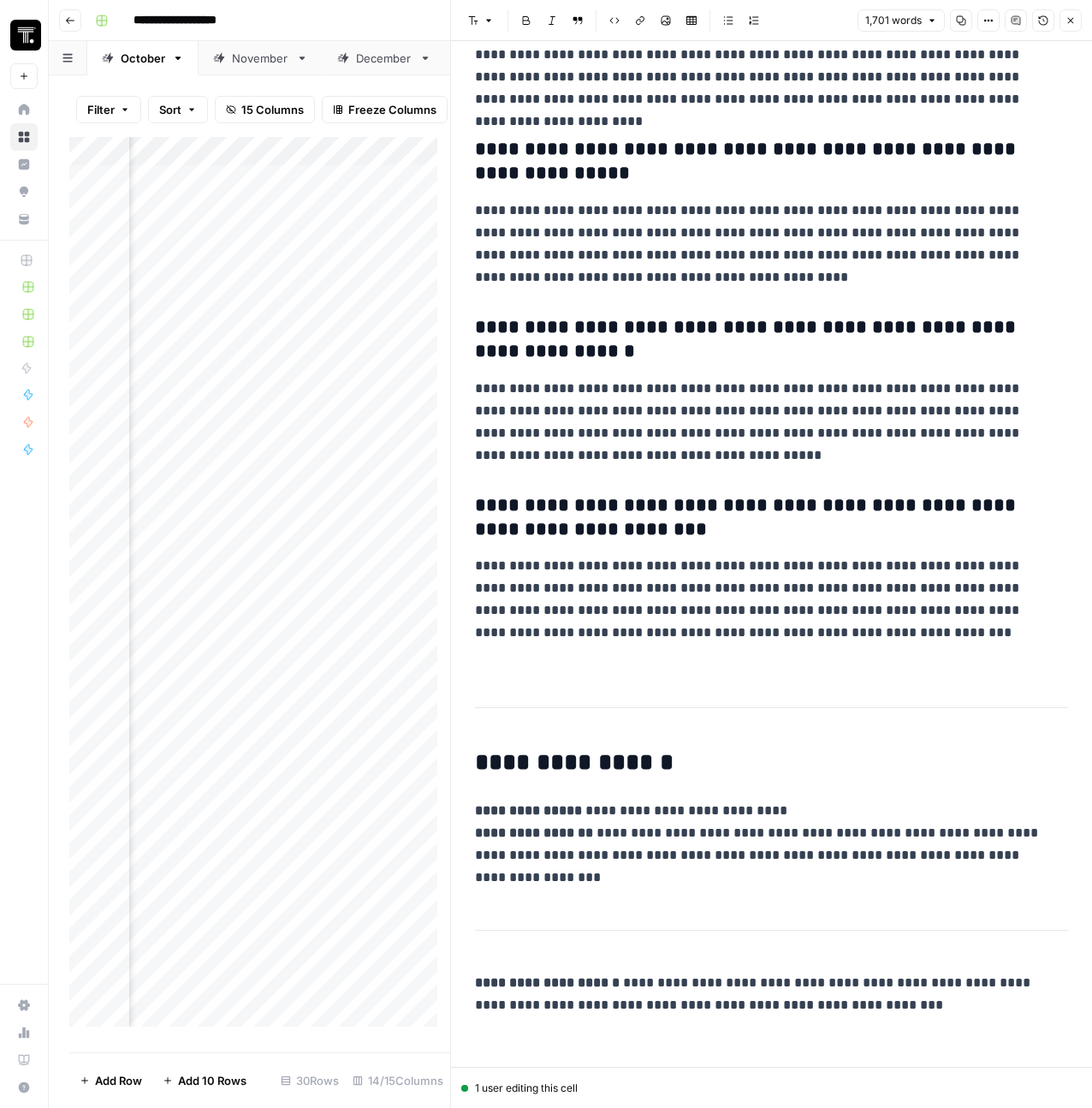
scroll to position [5670, 0]
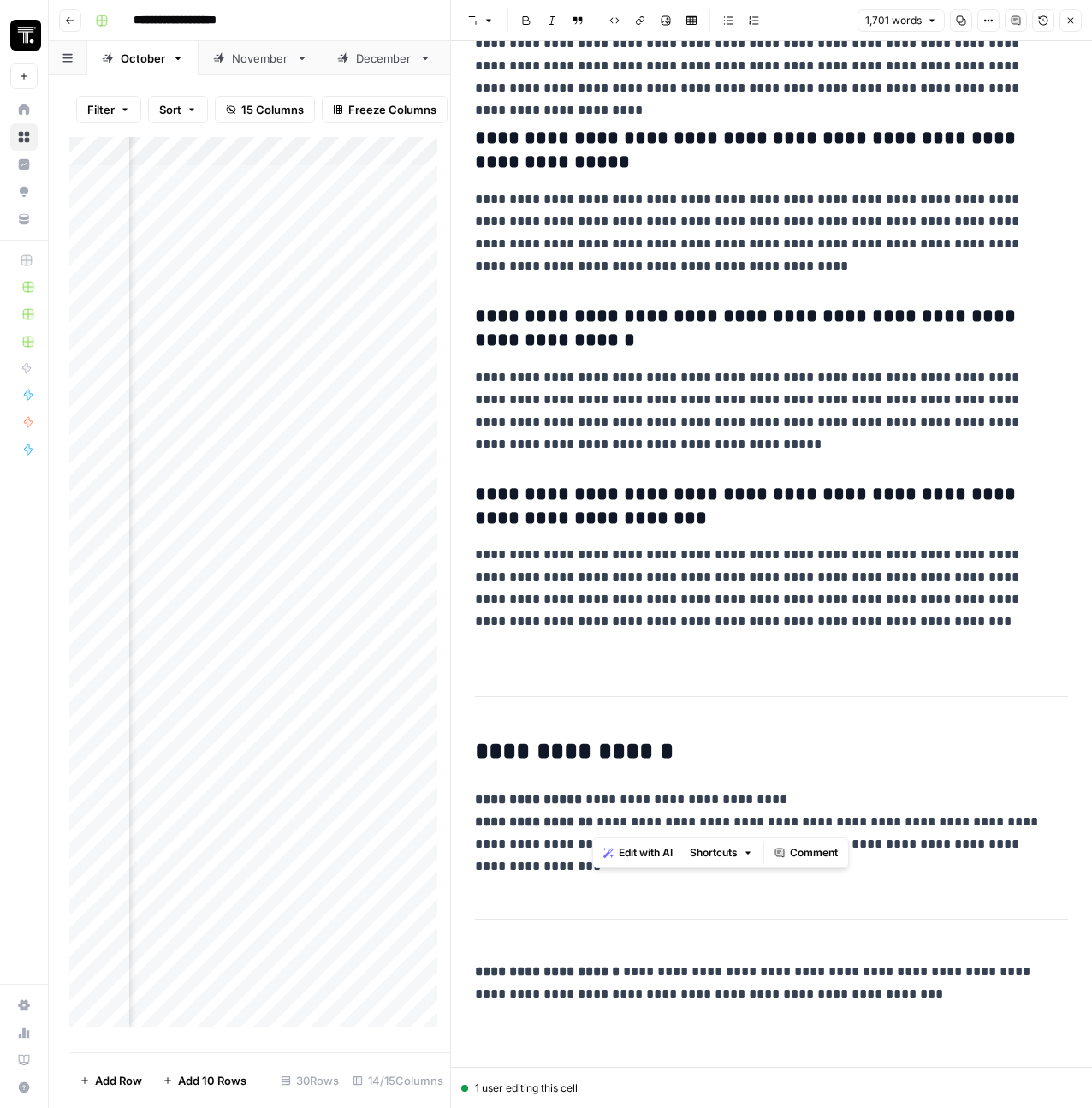
drag, startPoint x: 656, startPoint y: 822, endPoint x: 594, endPoint y: 816, distance: 62.8
click at [594, 816] on p "**********" at bounding box center [765, 832] width 580 height 89
click at [536, 842] on p "**********" at bounding box center [765, 832] width 580 height 89
click at [569, 859] on p "**********" at bounding box center [765, 832] width 580 height 89
click at [1072, 22] on icon "button" at bounding box center [1071, 21] width 6 height 6
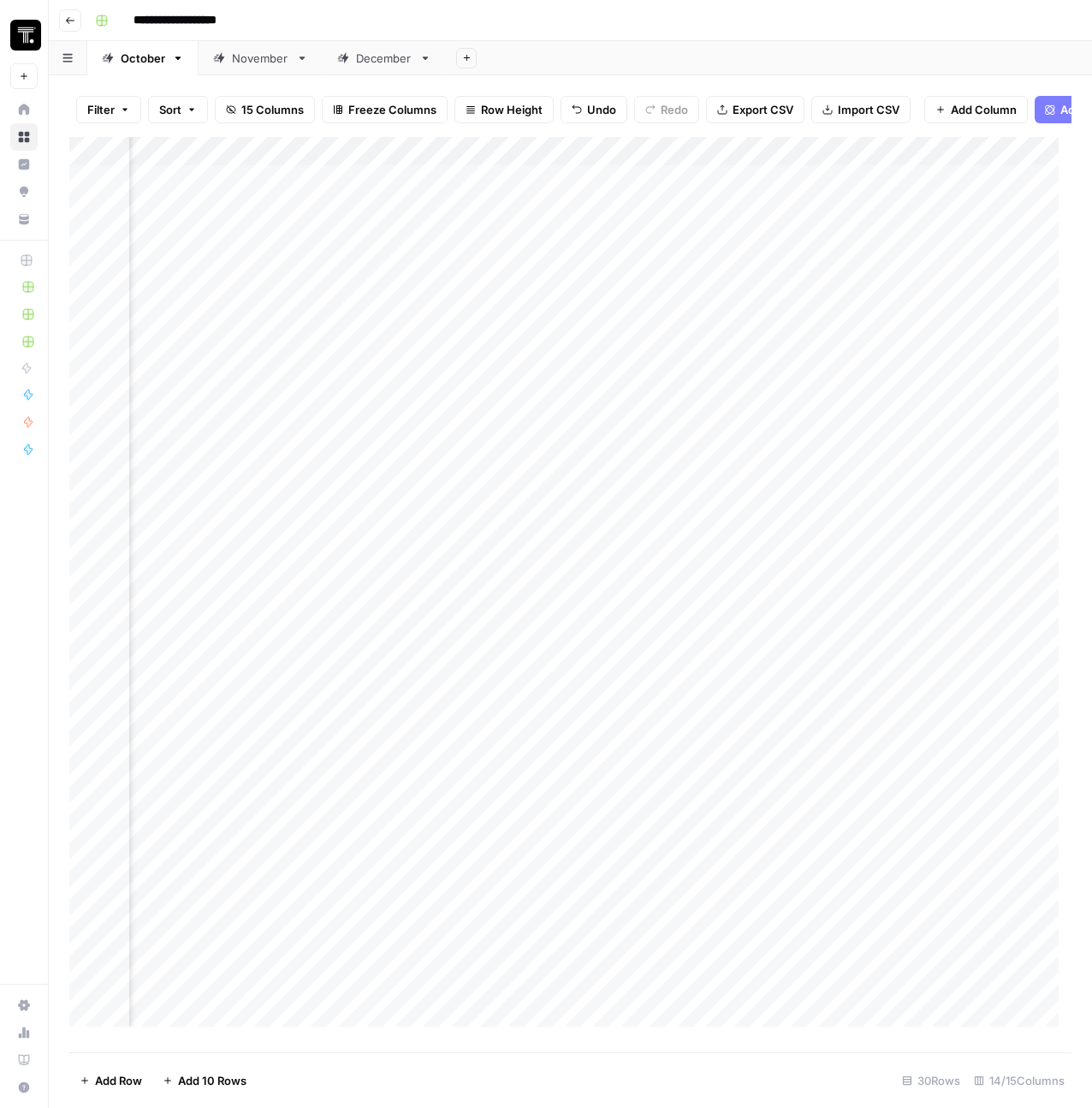
scroll to position [0, 888]
click at [674, 165] on div "Add Column" at bounding box center [570, 588] width 1002 height 902
drag, startPoint x: 645, startPoint y: 204, endPoint x: 618, endPoint y: 204, distance: 27.4
click at [618, 204] on input "Edits Made to Workflow" at bounding box center [674, 205] width 174 height 17
type input "Edits to Workflow"
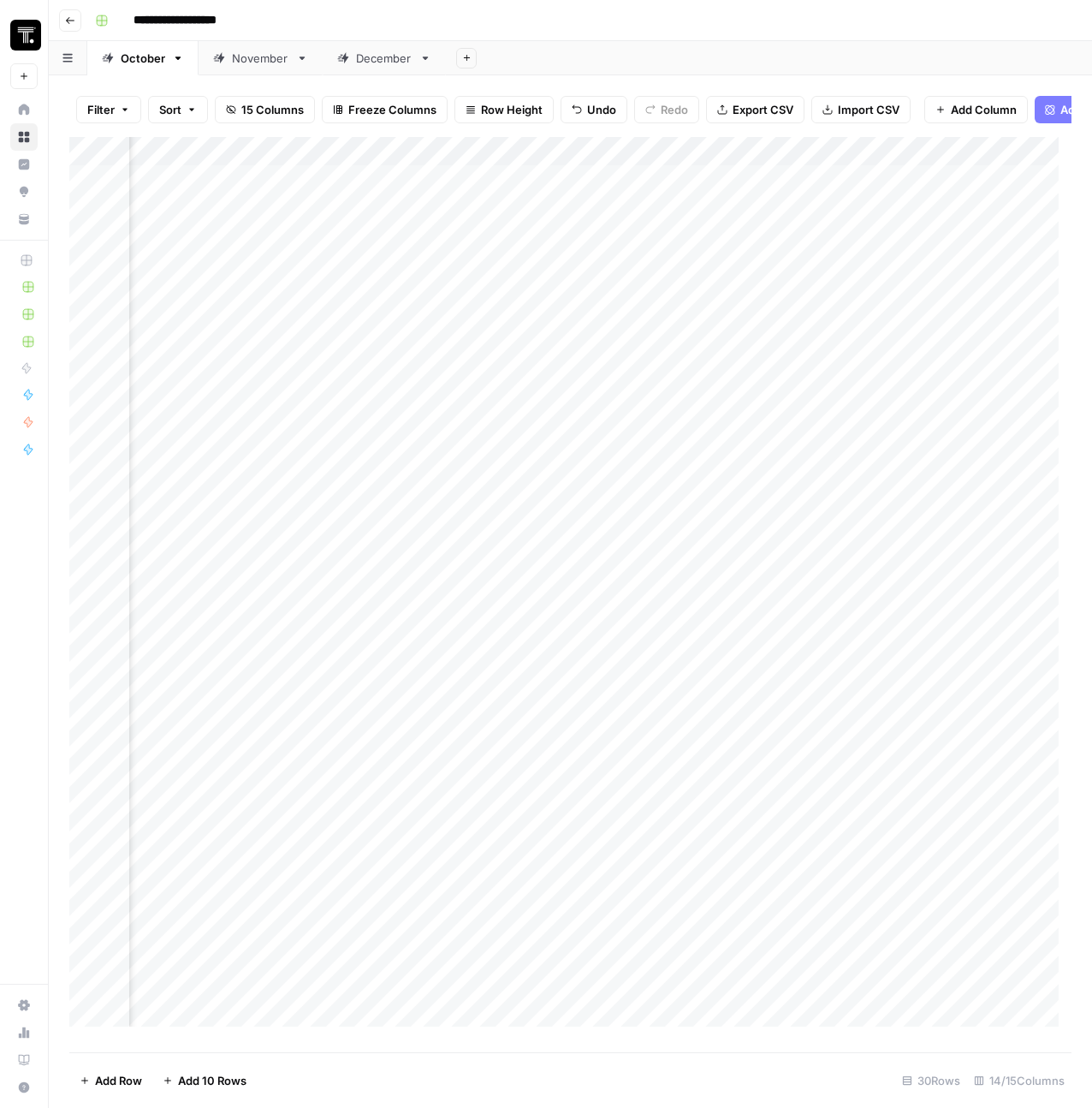
click at [823, 212] on div "Add Column" at bounding box center [570, 588] width 1002 height 902
click at [733, 194] on div "Add Column" at bounding box center [570, 588] width 1002 height 902
click at [823, 239] on div "Add Column" at bounding box center [570, 588] width 1002 height 902
click at [661, 192] on div "Add Column" at bounding box center [570, 588] width 1002 height 902
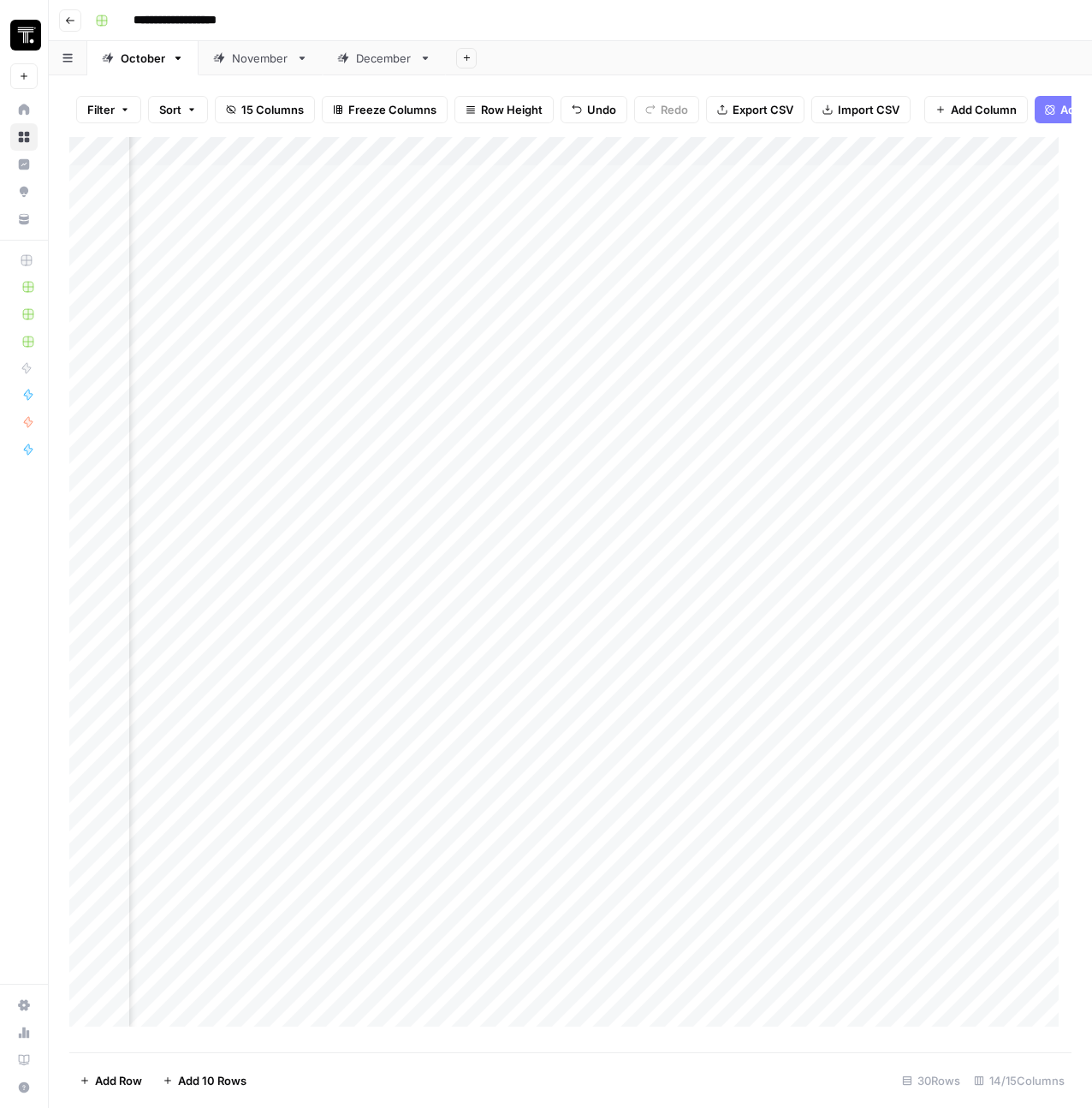
click at [661, 192] on div "Add Column" at bounding box center [570, 588] width 1002 height 902
click at [644, 239] on div "Add Column" at bounding box center [570, 588] width 1002 height 902
click at [511, 220] on div "Add Column" at bounding box center [570, 588] width 1002 height 902
click at [501, 218] on div "Add Column" at bounding box center [570, 588] width 1002 height 902
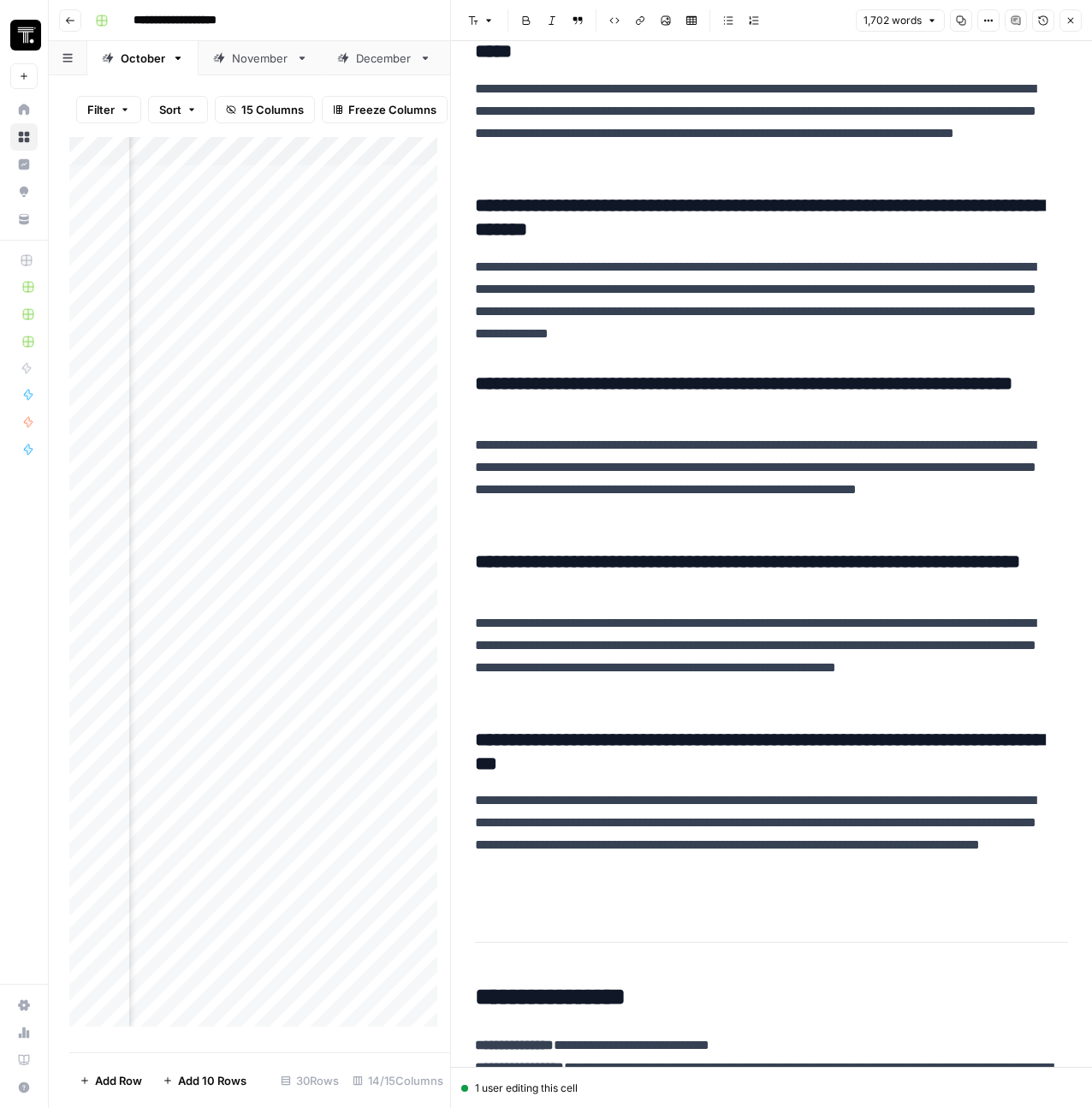
scroll to position [5670, 0]
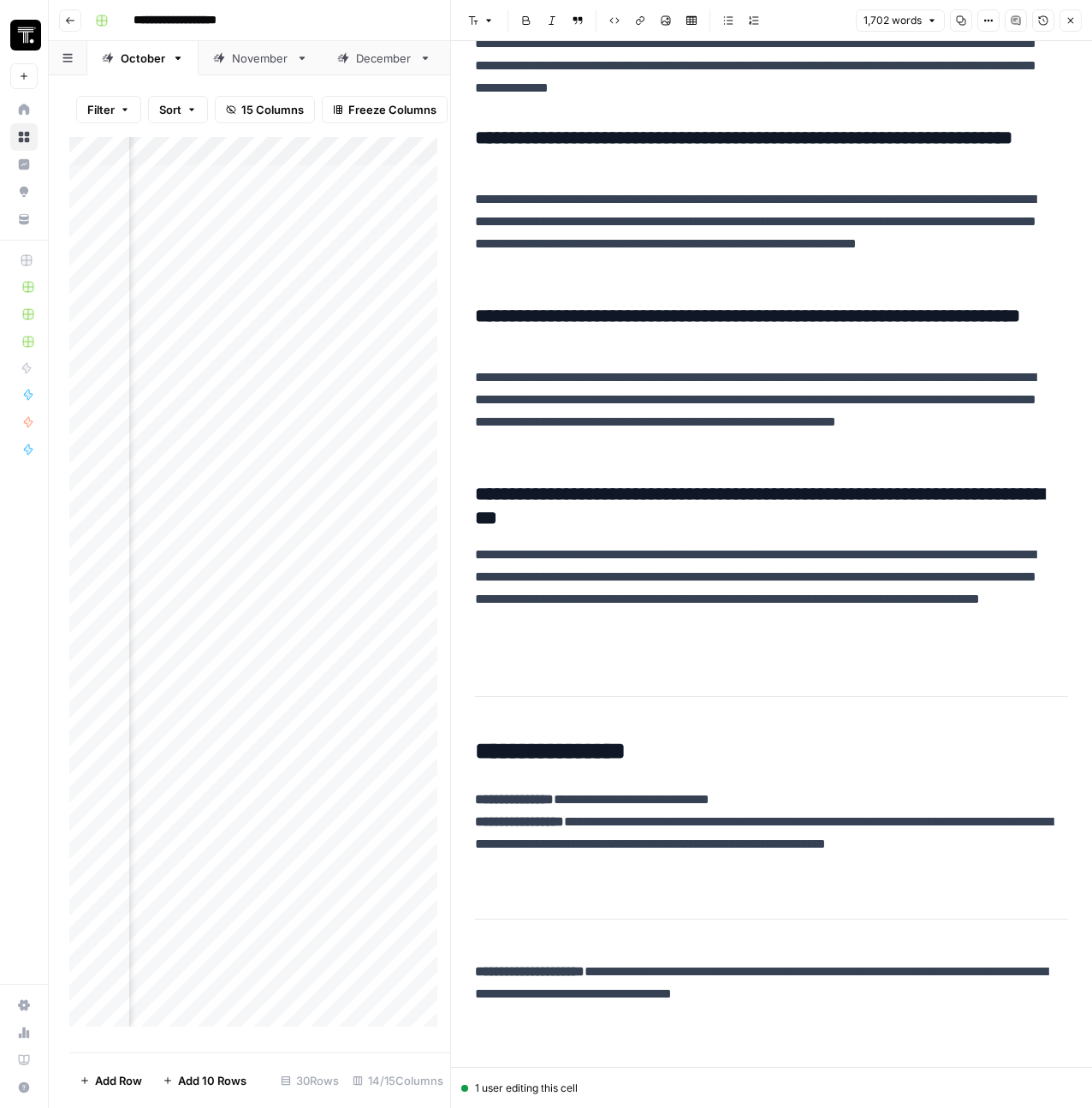
click at [1078, 21] on button "Close" at bounding box center [1071, 20] width 22 height 22
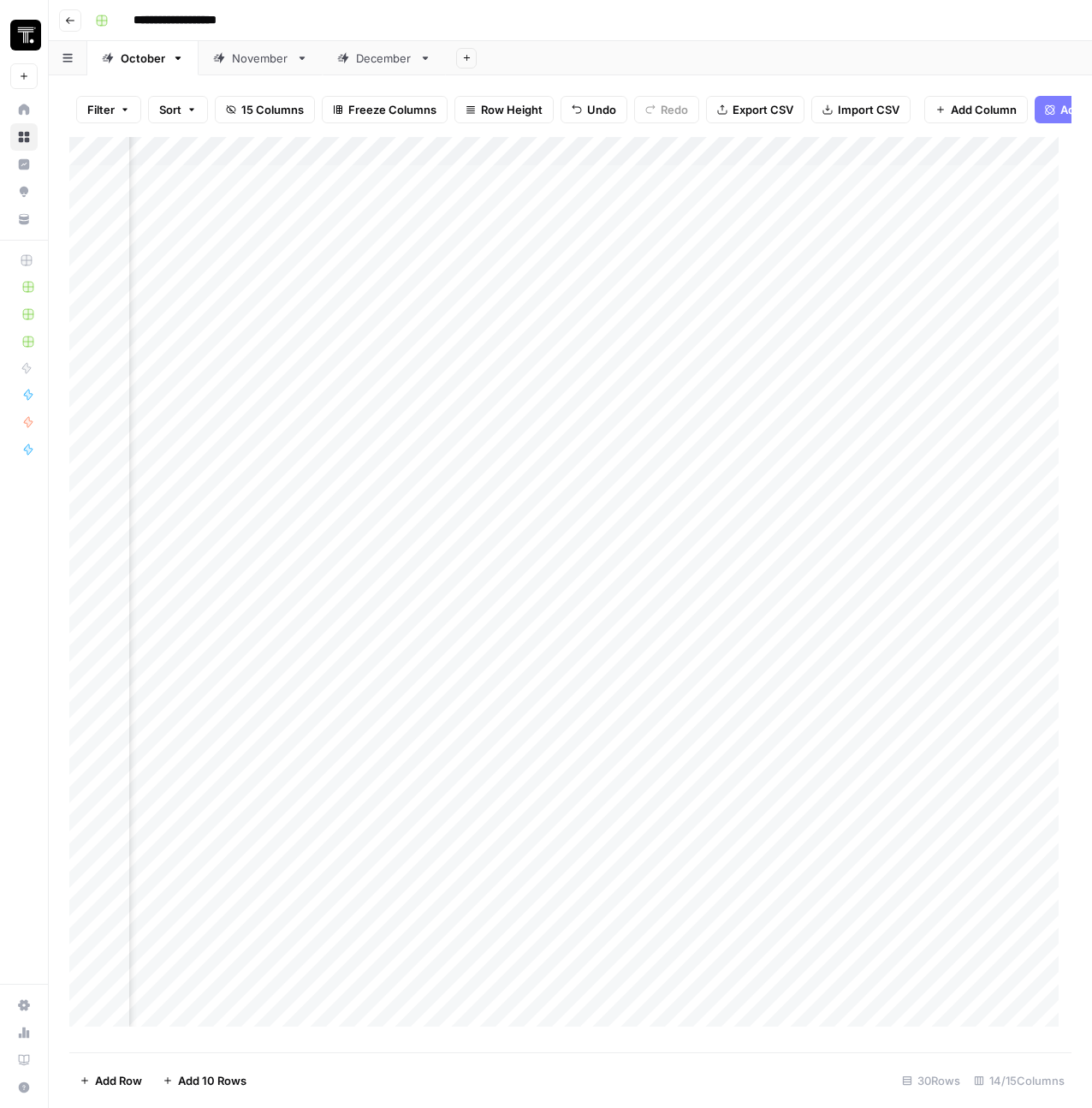
click at [723, 187] on div "Add Column" at bounding box center [570, 588] width 1002 height 902
click at [723, 187] on textarea at bounding box center [708, 193] width 274 height 24
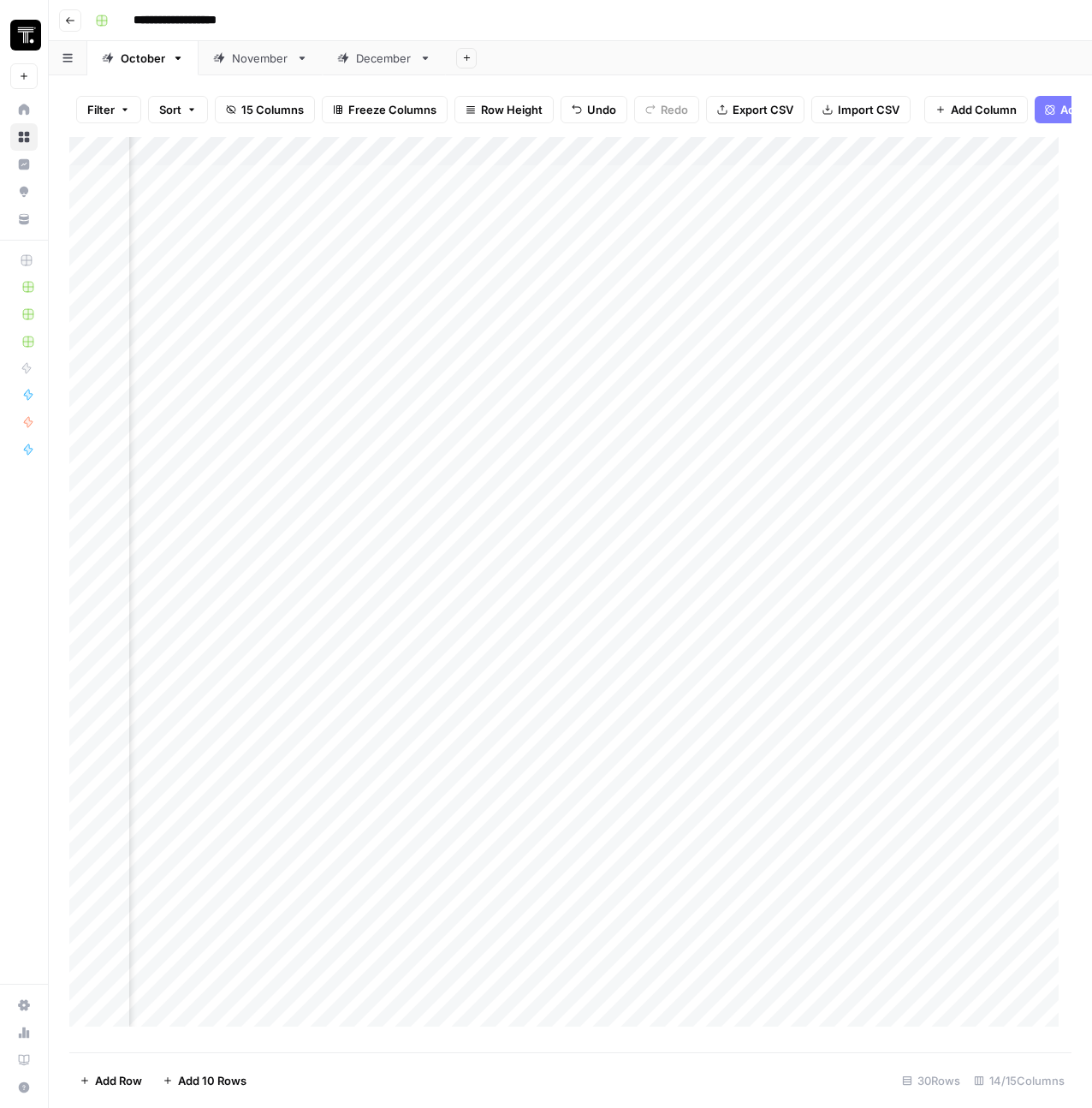
click at [926, 175] on div "Add Column" at bounding box center [570, 588] width 1002 height 902
click at [998, 192] on div "Add Column" at bounding box center [570, 588] width 1002 height 902
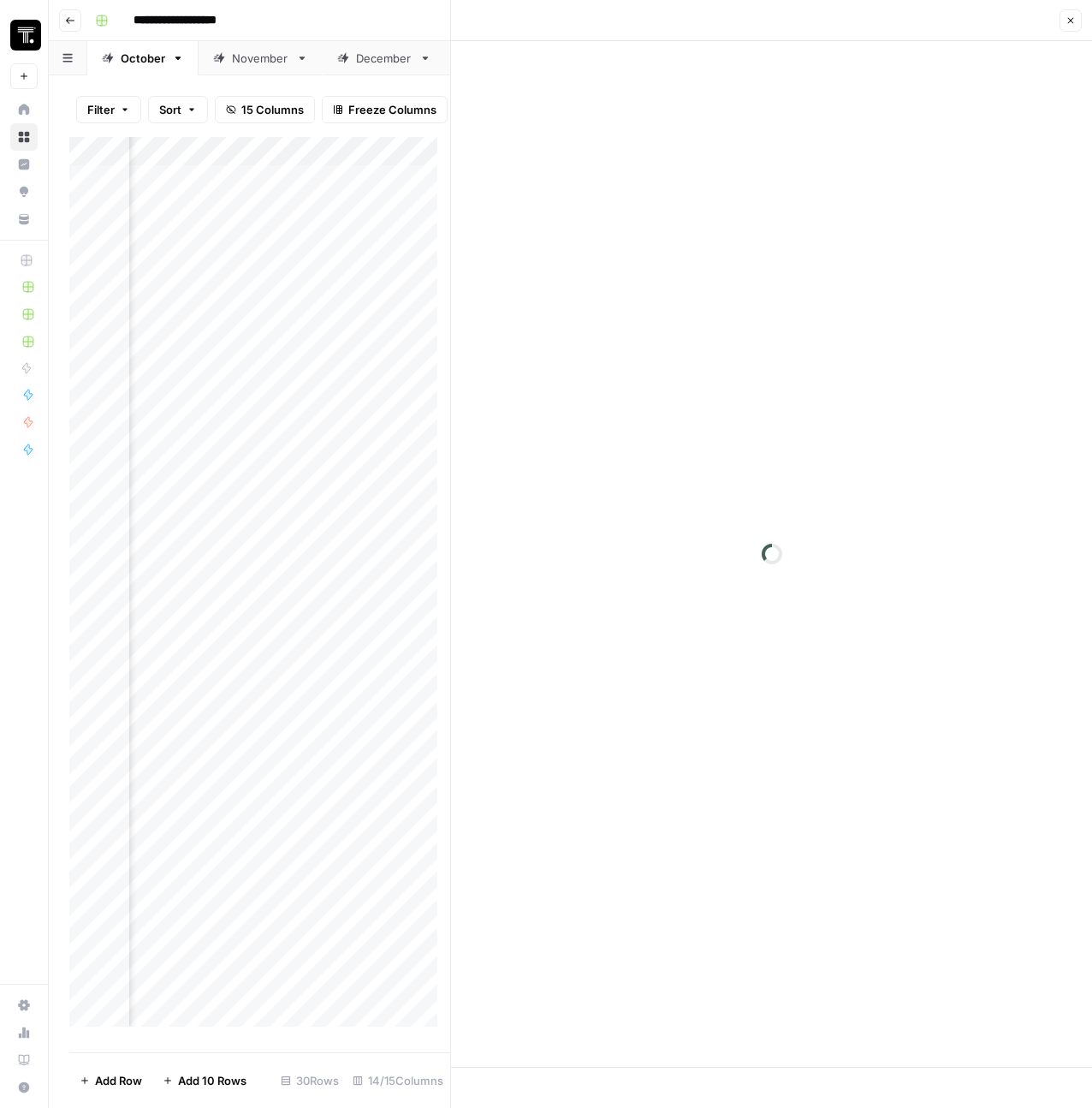
click at [1075, 21] on icon "button" at bounding box center [1071, 20] width 10 height 10
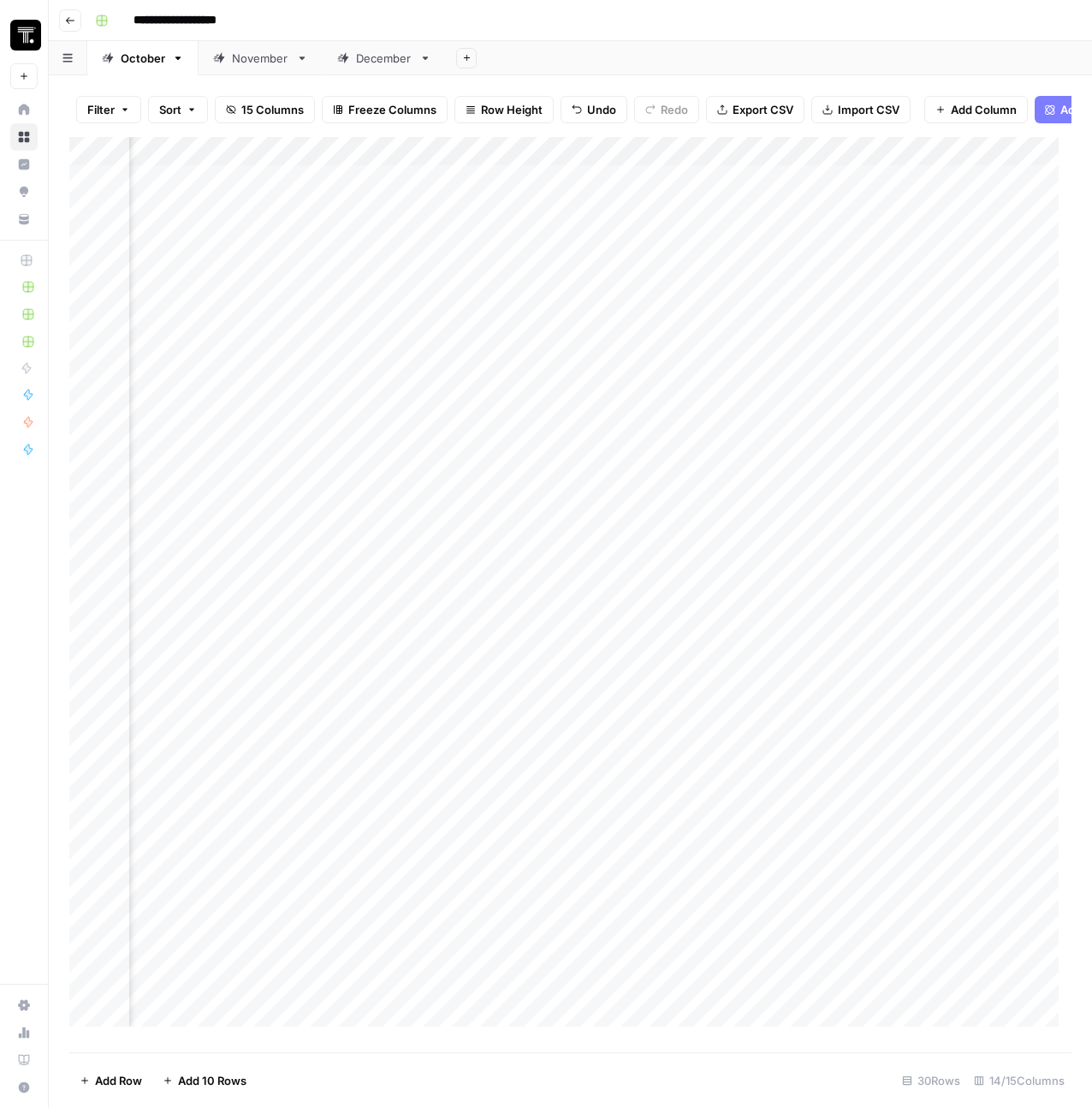
click at [484, 216] on div "Add Column" at bounding box center [570, 588] width 1002 height 902
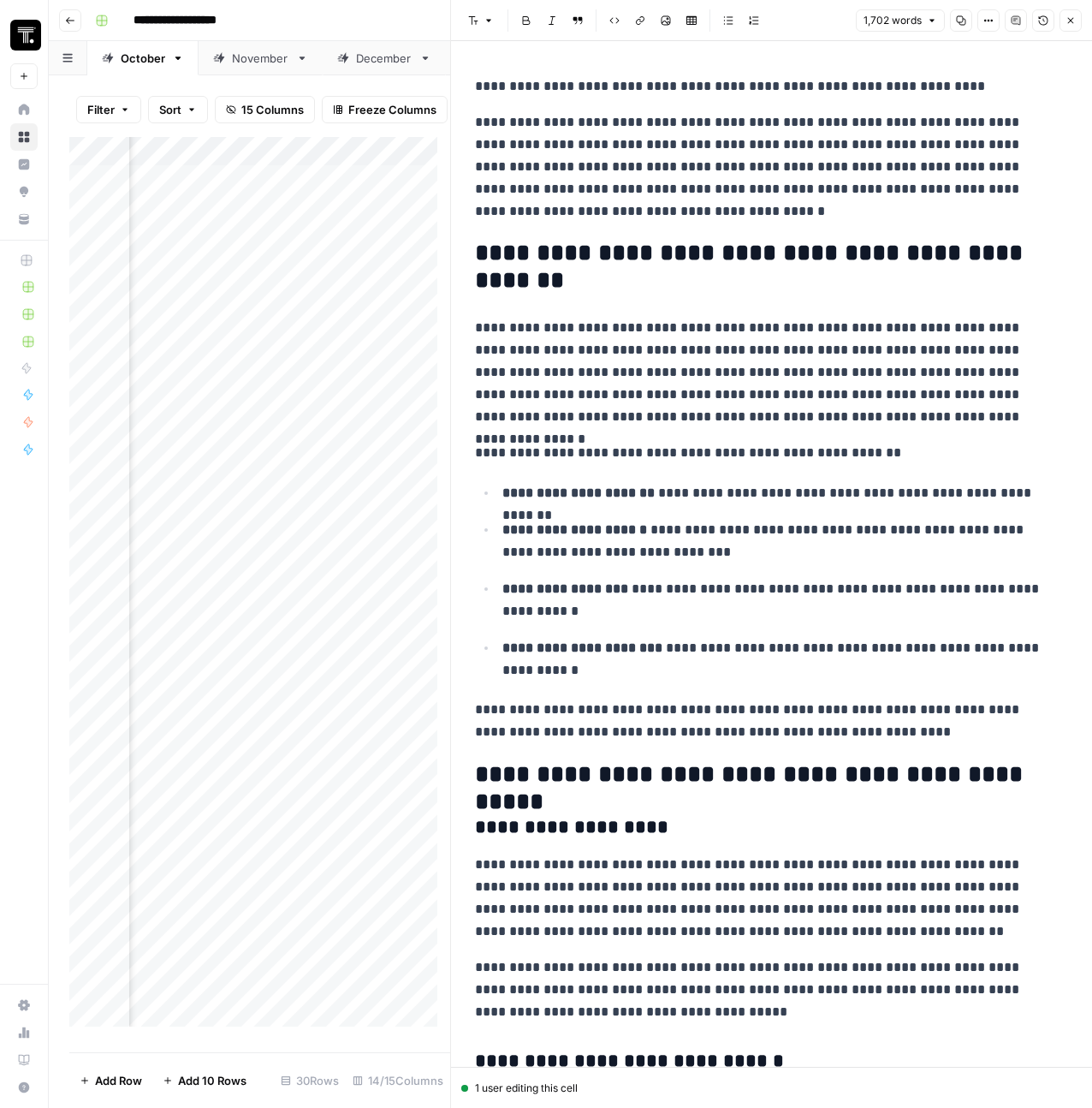
click at [1080, 15] on button "Close" at bounding box center [1071, 20] width 22 height 22
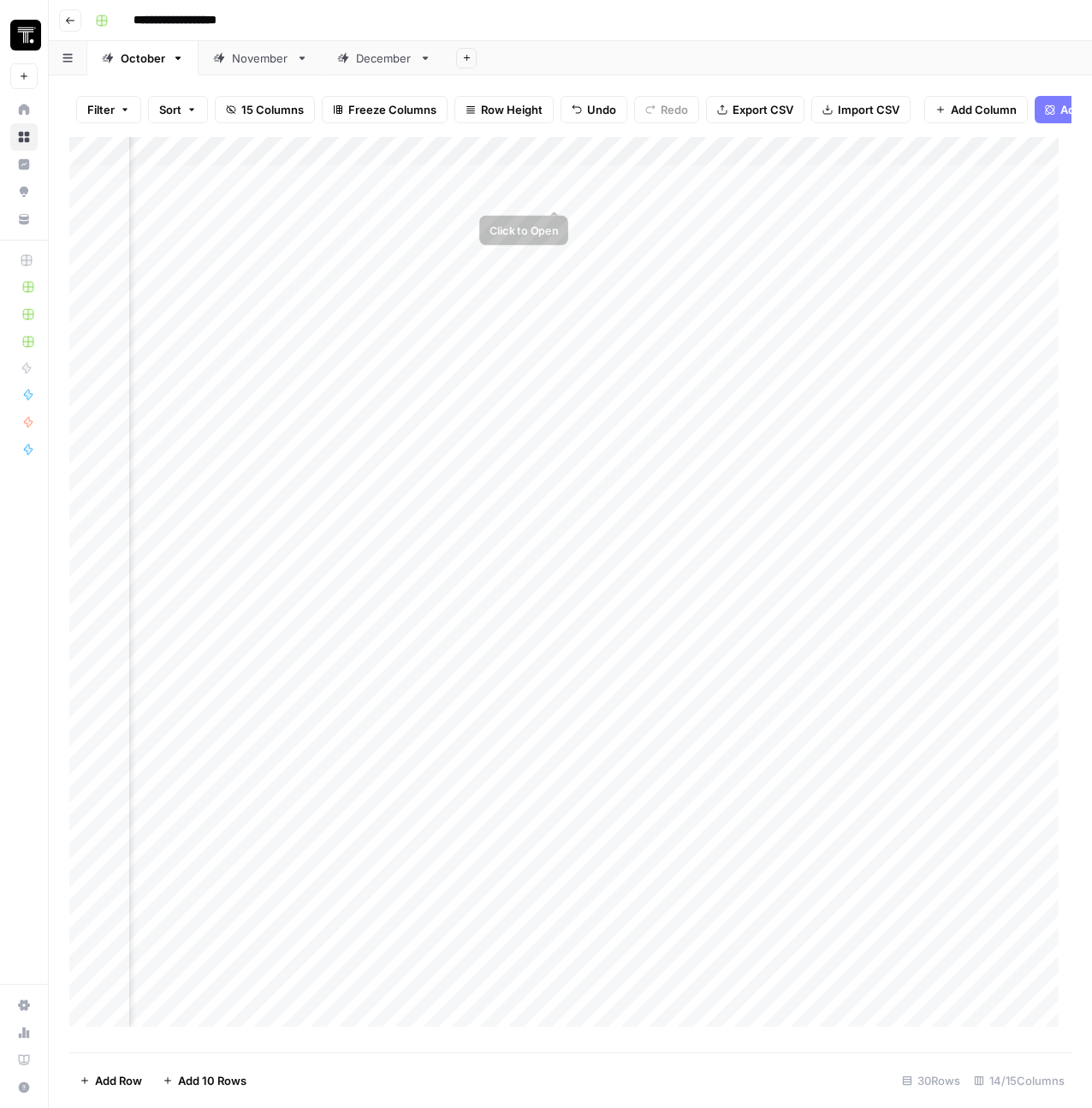
click at [484, 194] on div "Add Column" at bounding box center [570, 588] width 1002 height 902
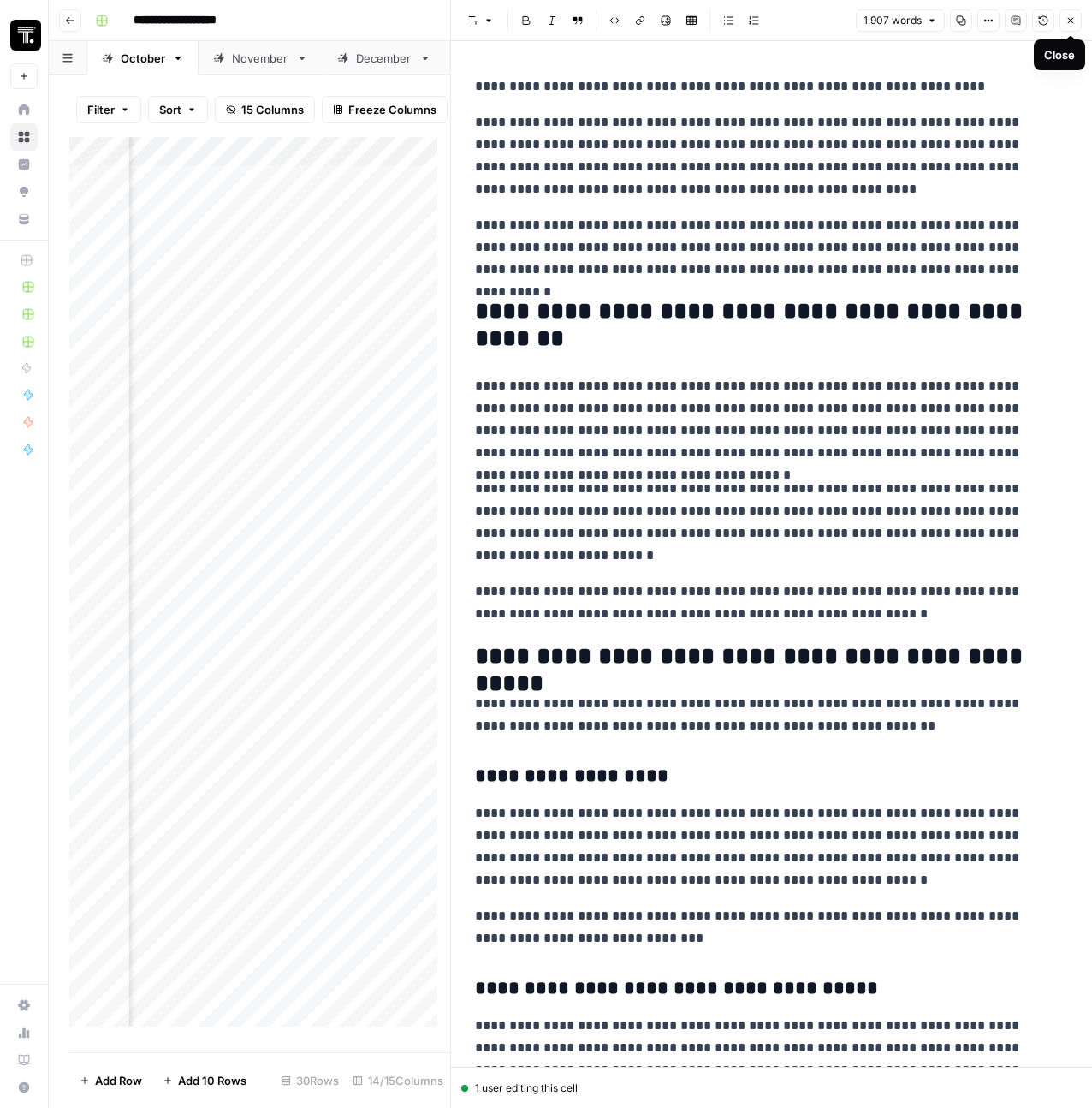
click at [1075, 21] on span "Close" at bounding box center [1075, 21] width 1 height 1
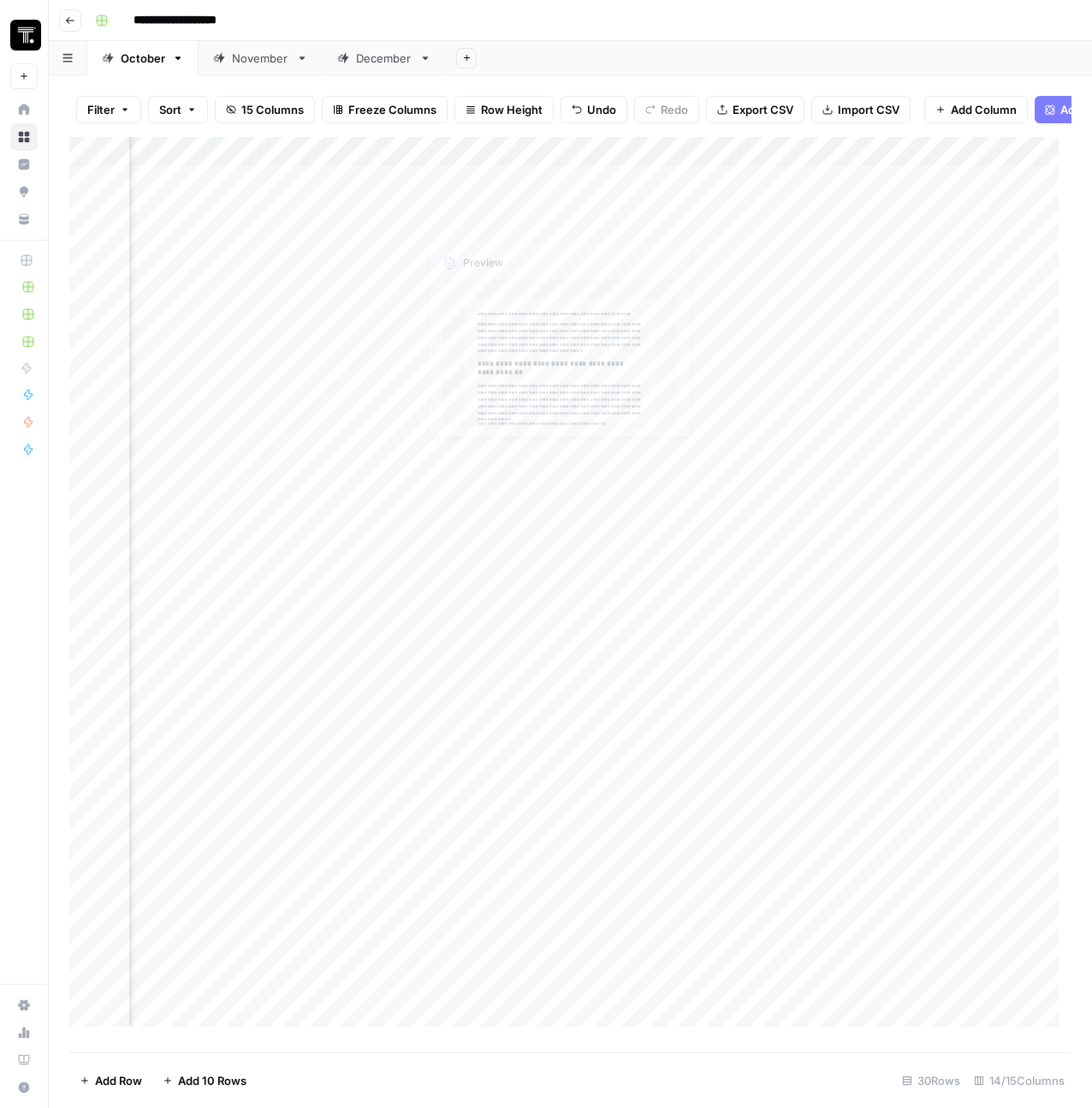
click at [504, 193] on div "Add Column" at bounding box center [570, 588] width 1002 height 902
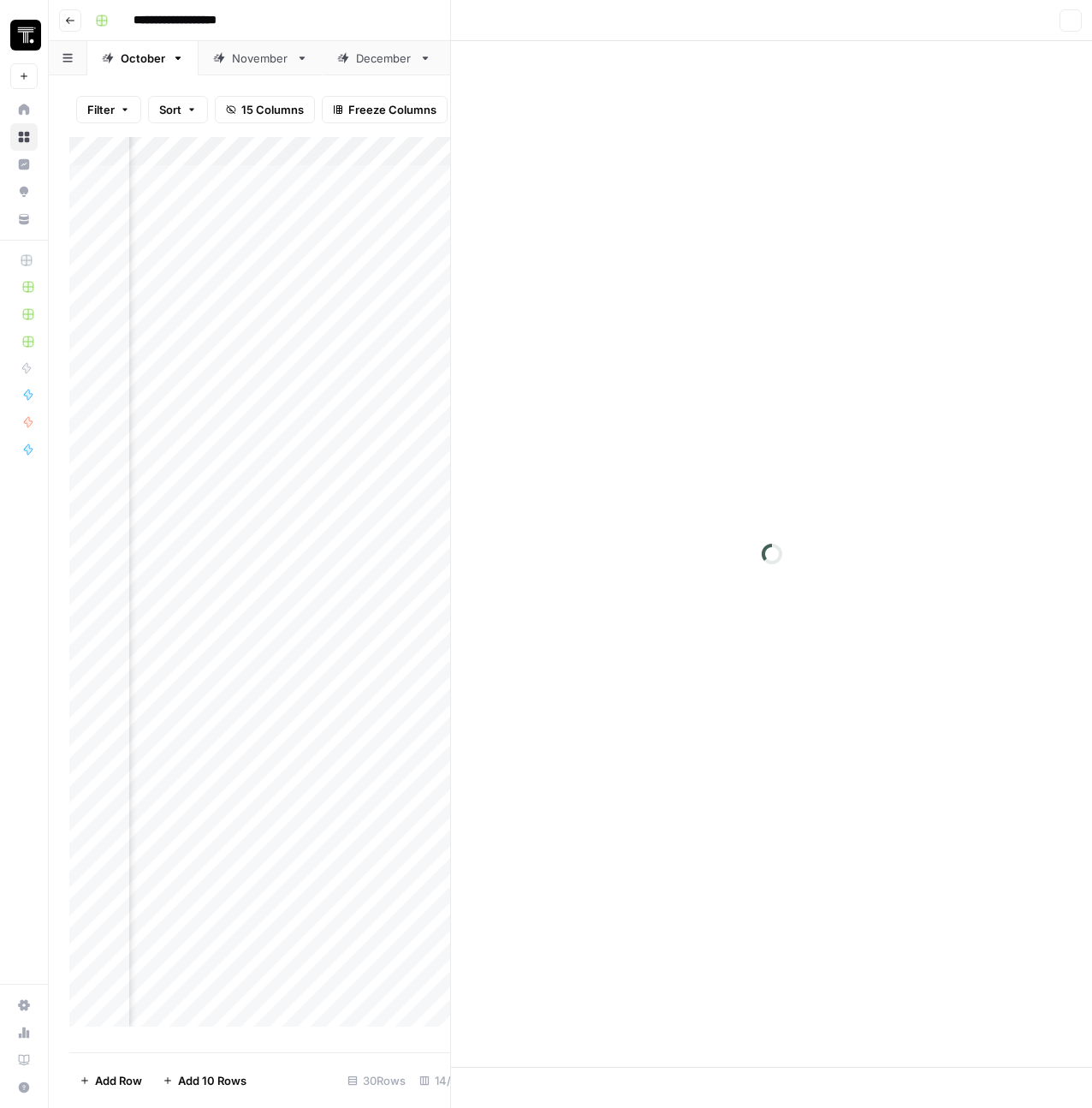
click at [504, 193] on div at bounding box center [495, 192] width 157 height 32
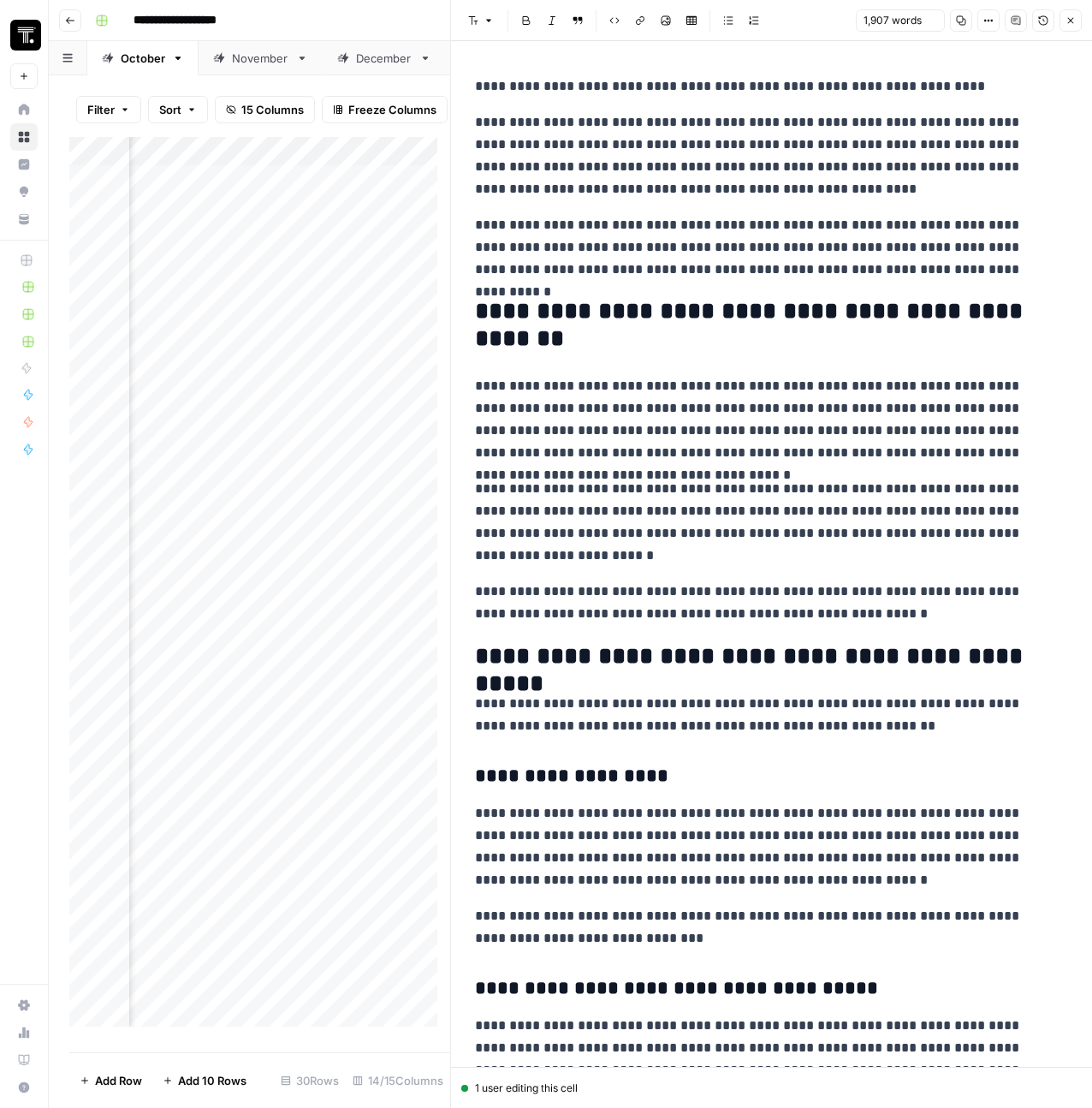
drag, startPoint x: 1012, startPoint y: 274, endPoint x: 460, endPoint y: 226, distance: 553.3
click at [1018, 25] on icon "button" at bounding box center [1016, 20] width 10 height 10
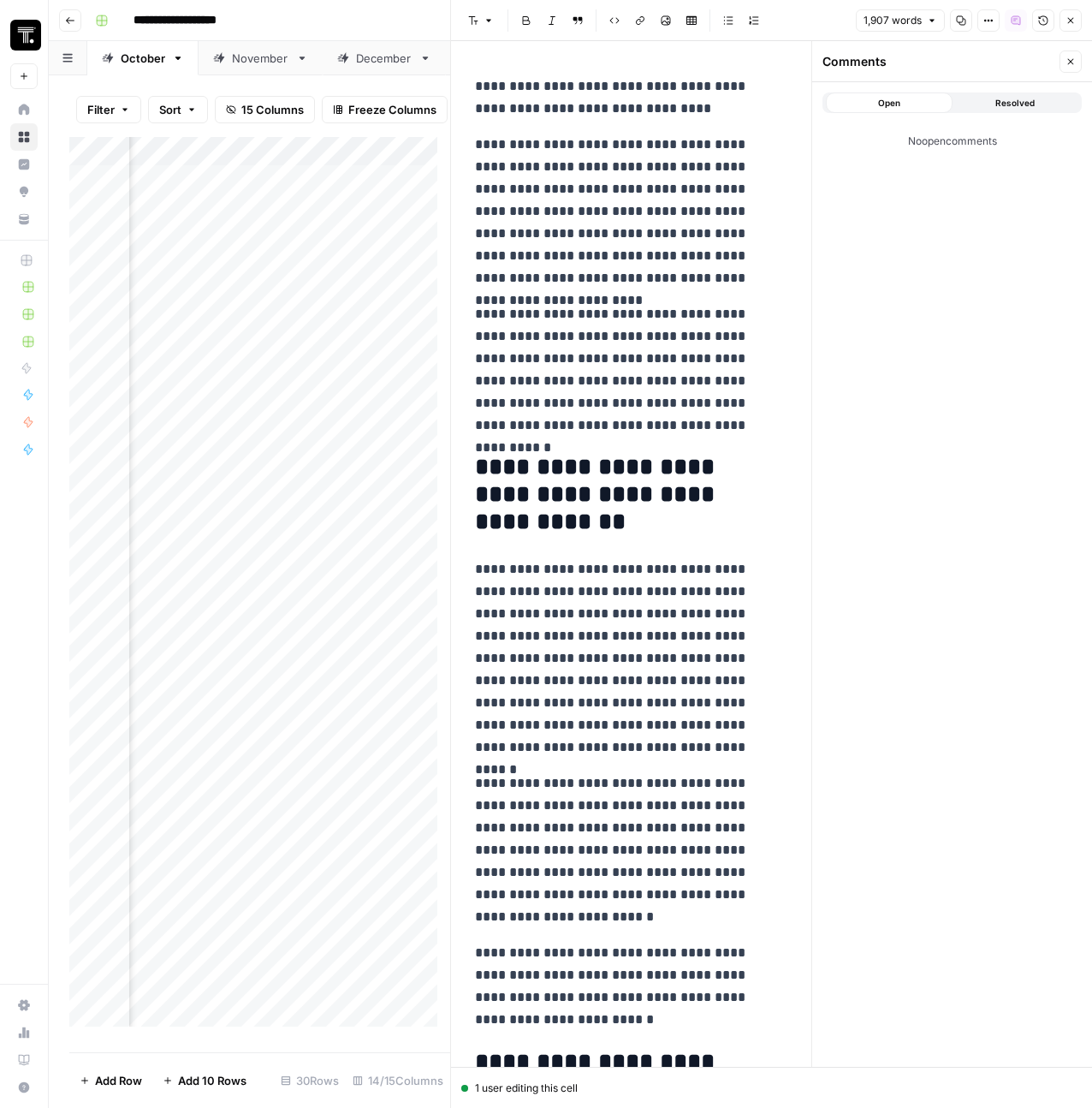
click at [683, 350] on p "**********" at bounding box center [625, 370] width 300 height 134
drag, startPoint x: 690, startPoint y: 431, endPoint x: 451, endPoint y: 313, distance: 266.4
click at [451, 313] on div "**********" at bounding box center [771, 554] width 642 height 1108
click at [610, 513] on button "Shortcuts" at bounding box center [604, 503] width 77 height 22
click at [696, 509] on span "Comment" at bounding box center [697, 503] width 48 height 15
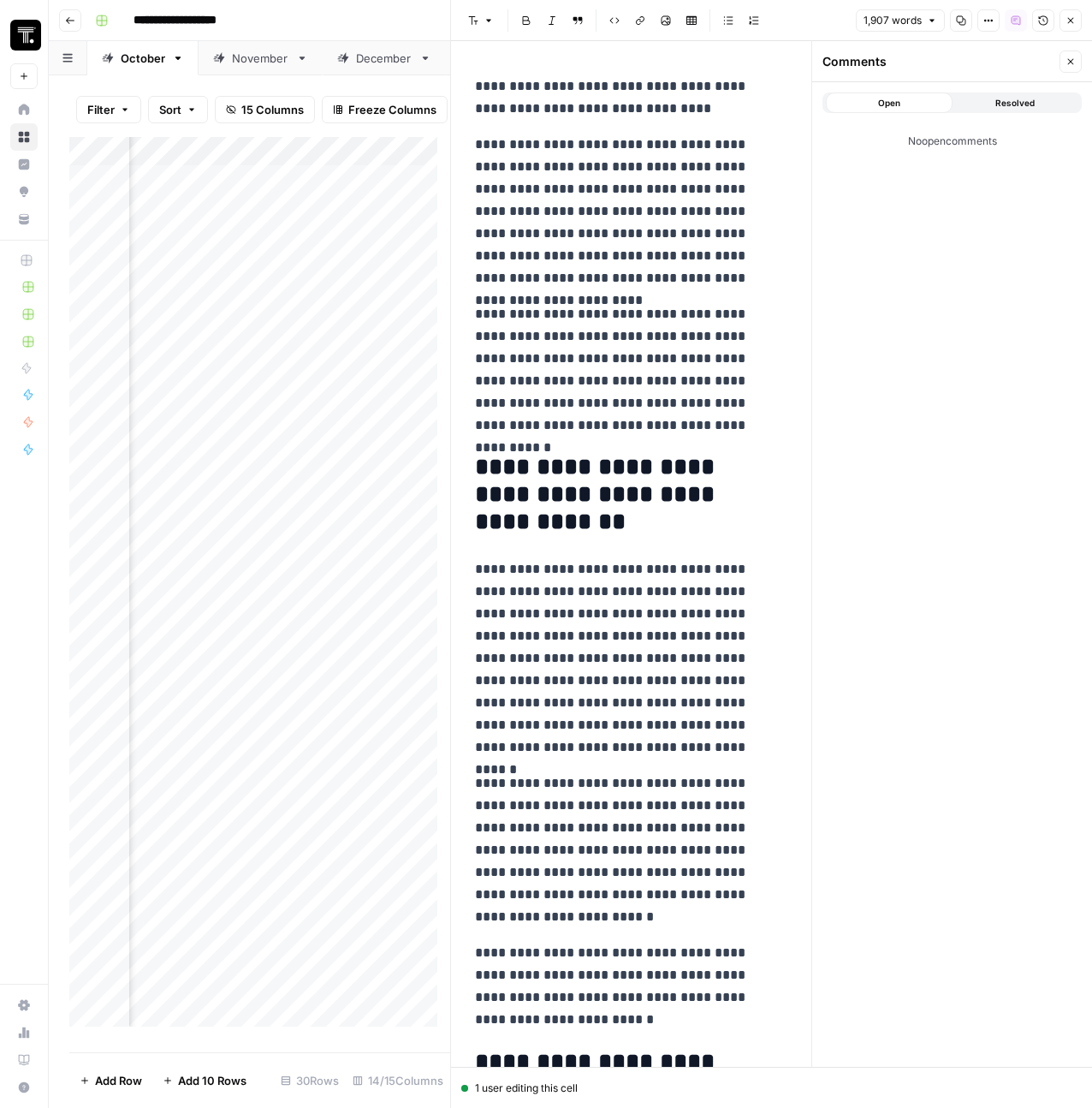
click at [686, 576] on p "**********" at bounding box center [625, 658] width 300 height 200
drag, startPoint x: 705, startPoint y: 421, endPoint x: 473, endPoint y: 312, distance: 256.2
click at [519, 464] on button "Edit with AI" at bounding box center [520, 456] width 83 height 22
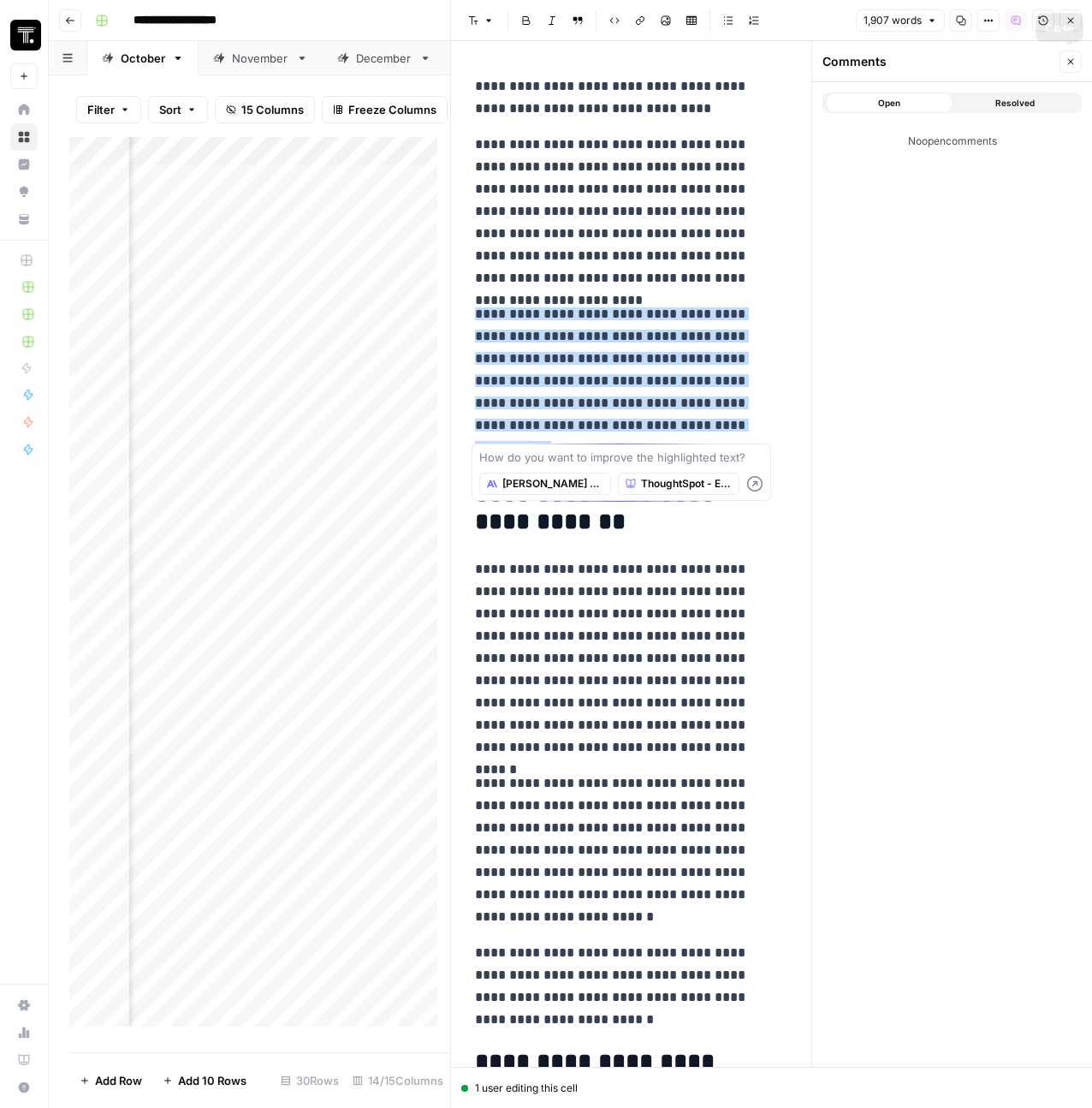
click at [1075, 57] on icon "button" at bounding box center [1071, 61] width 10 height 10
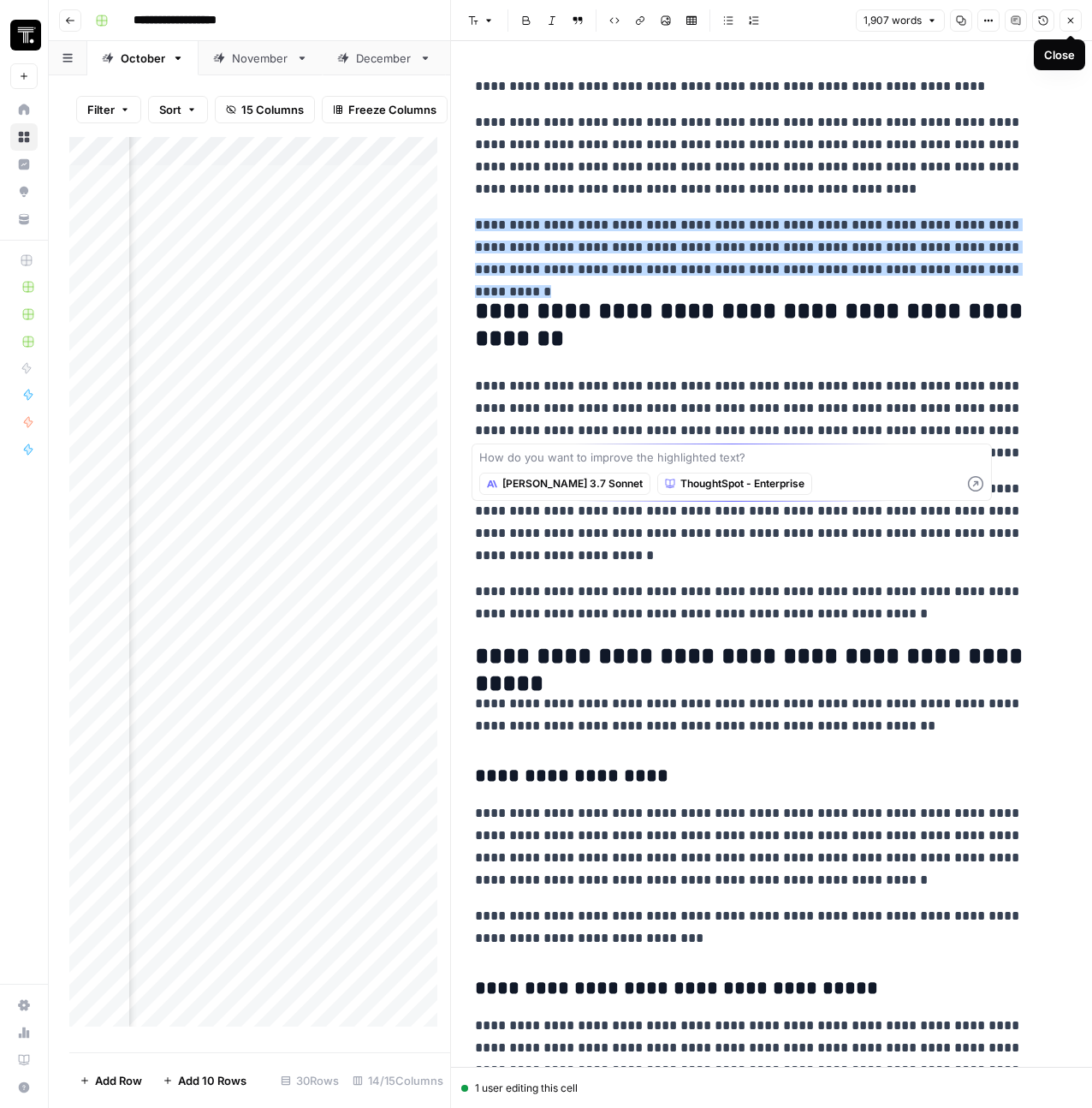
click at [1071, 25] on icon "button" at bounding box center [1071, 20] width 10 height 10
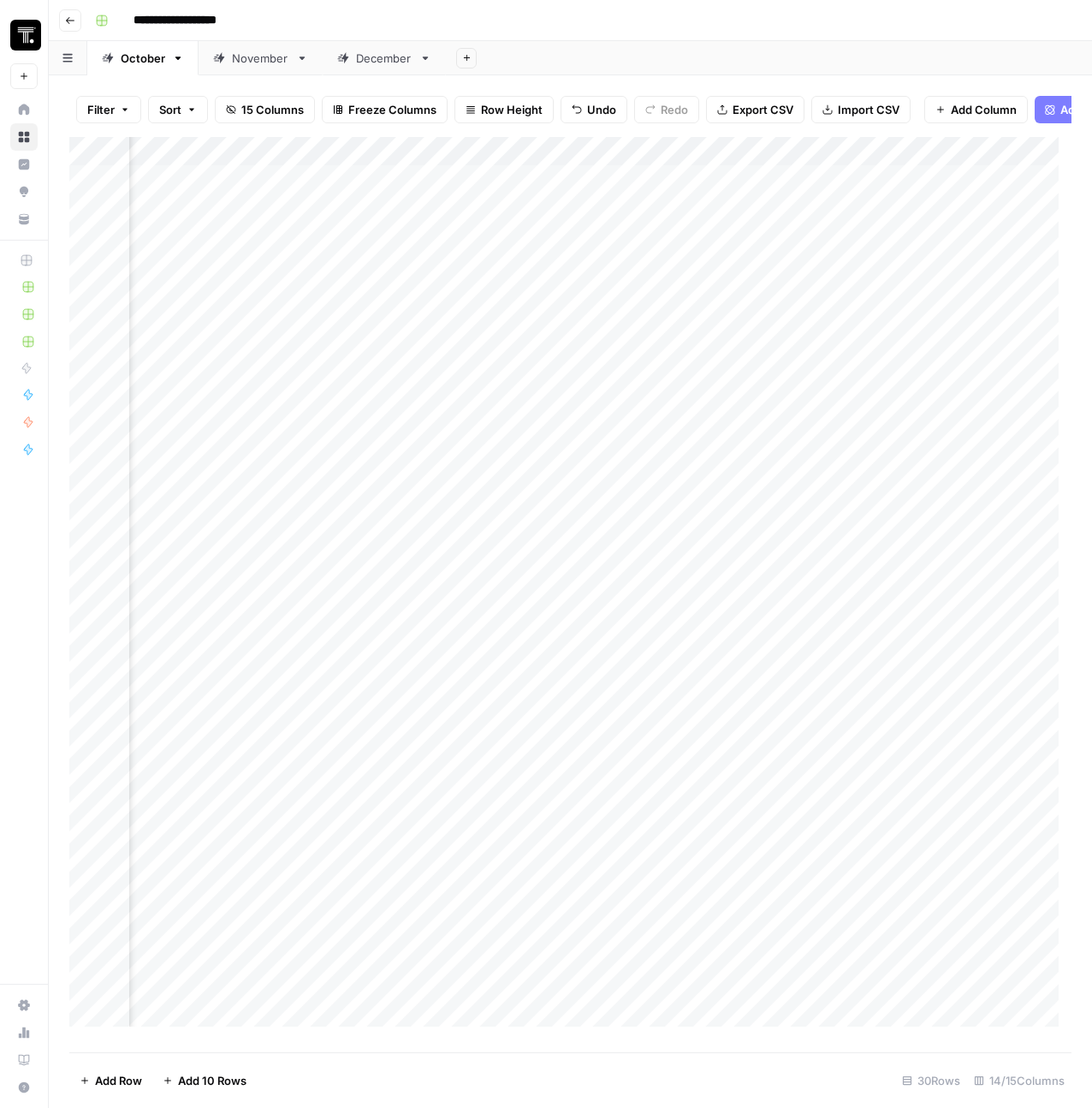
scroll to position [0, 573]
click at [809, 191] on div "Add Column" at bounding box center [570, 588] width 1002 height 902
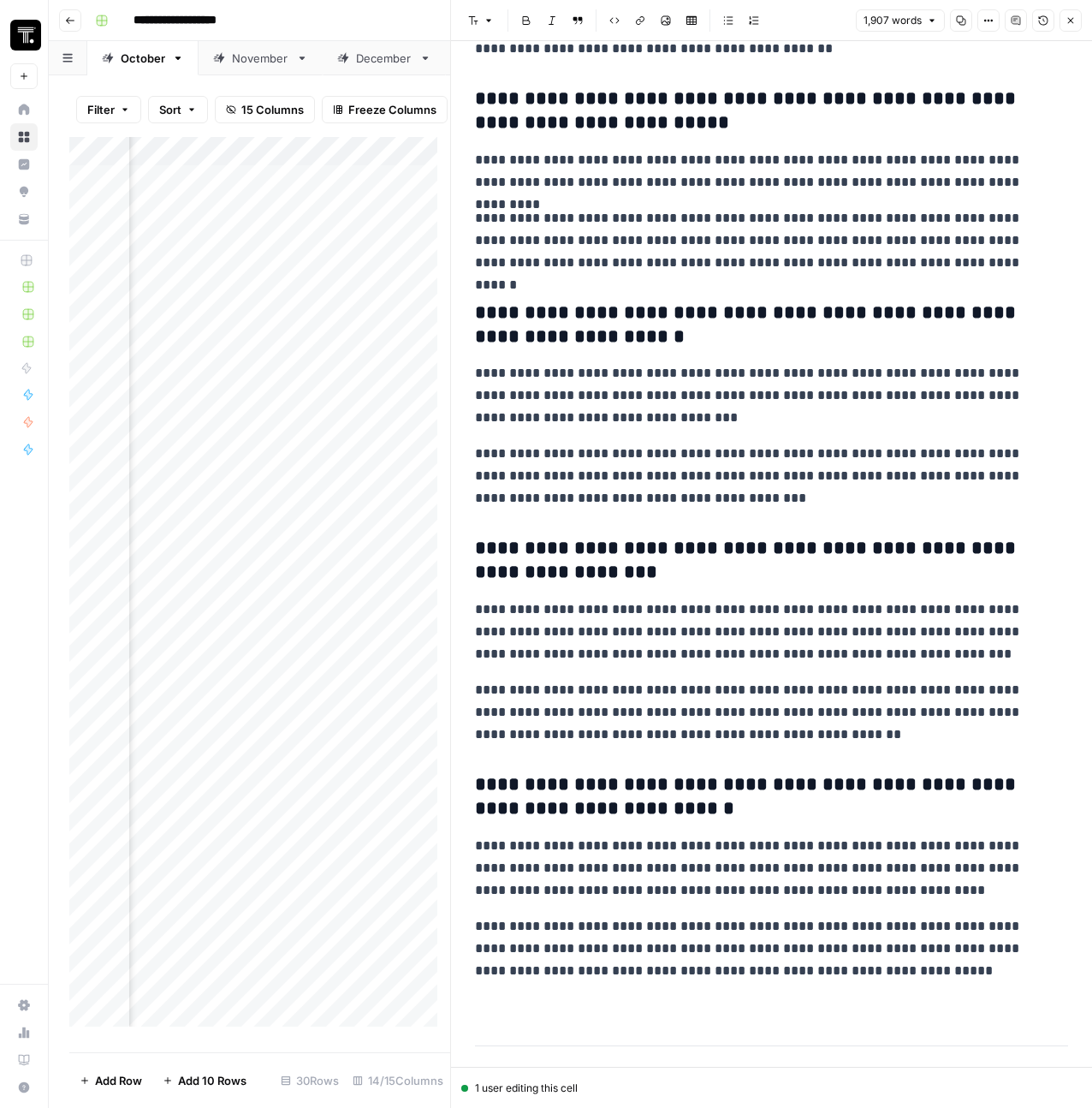
scroll to position [5216, 0]
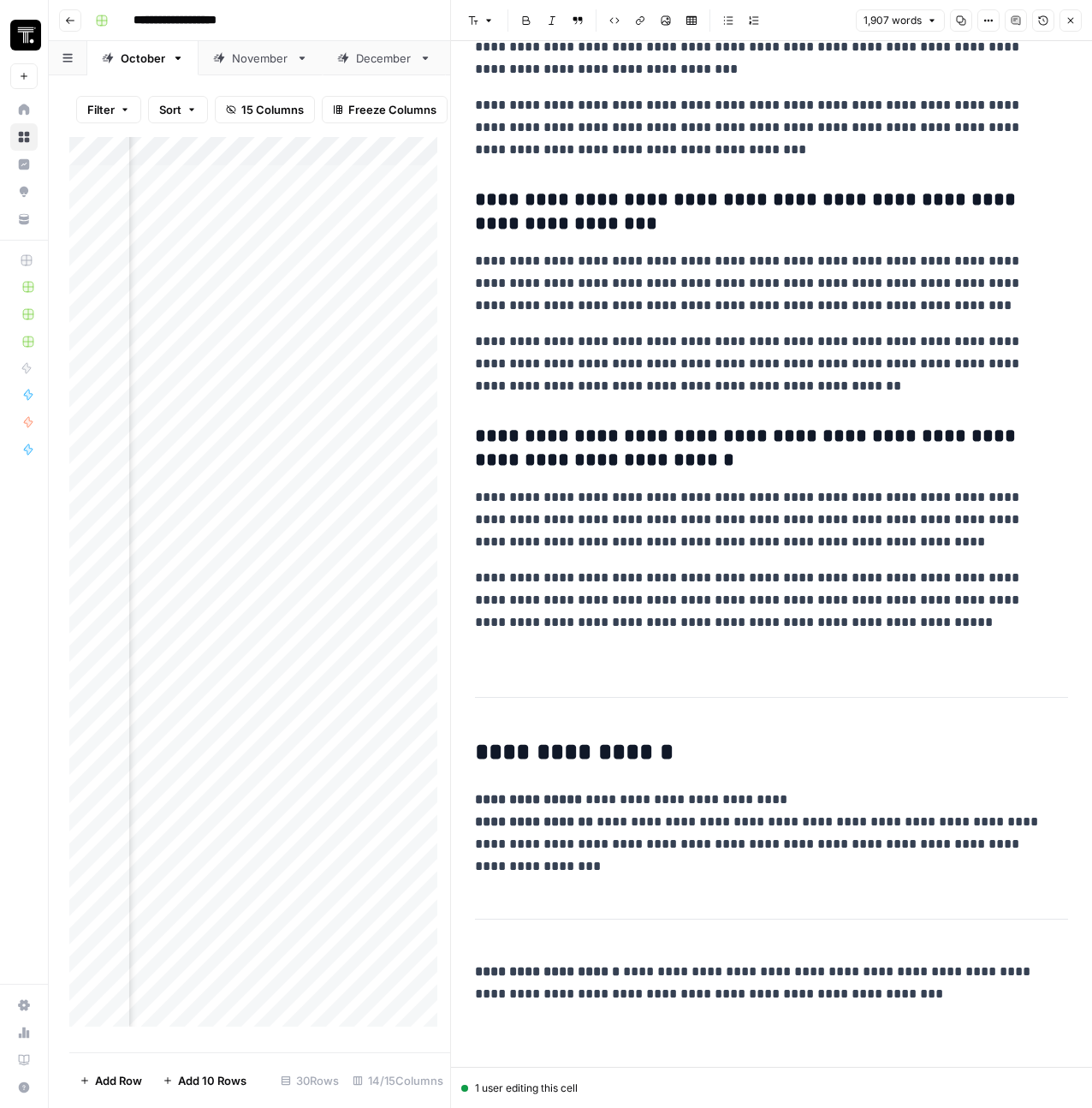
click at [1071, 24] on icon "button" at bounding box center [1071, 20] width 10 height 10
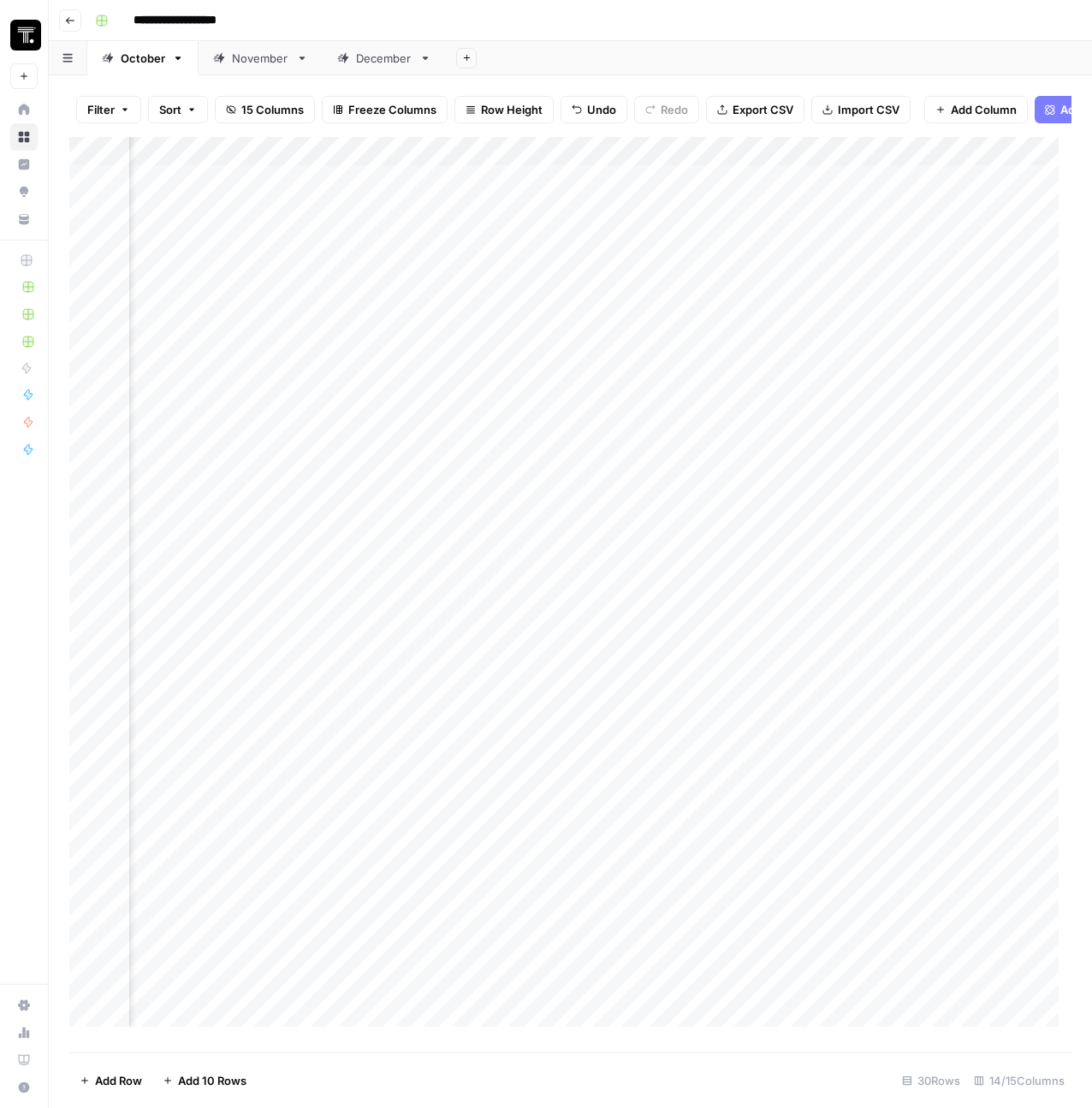
scroll to position [0, 1878]
click at [868, 161] on div "Add Column" at bounding box center [570, 588] width 1002 height 902
click at [808, 441] on span "Remove Column" at bounding box center [831, 442] width 150 height 17
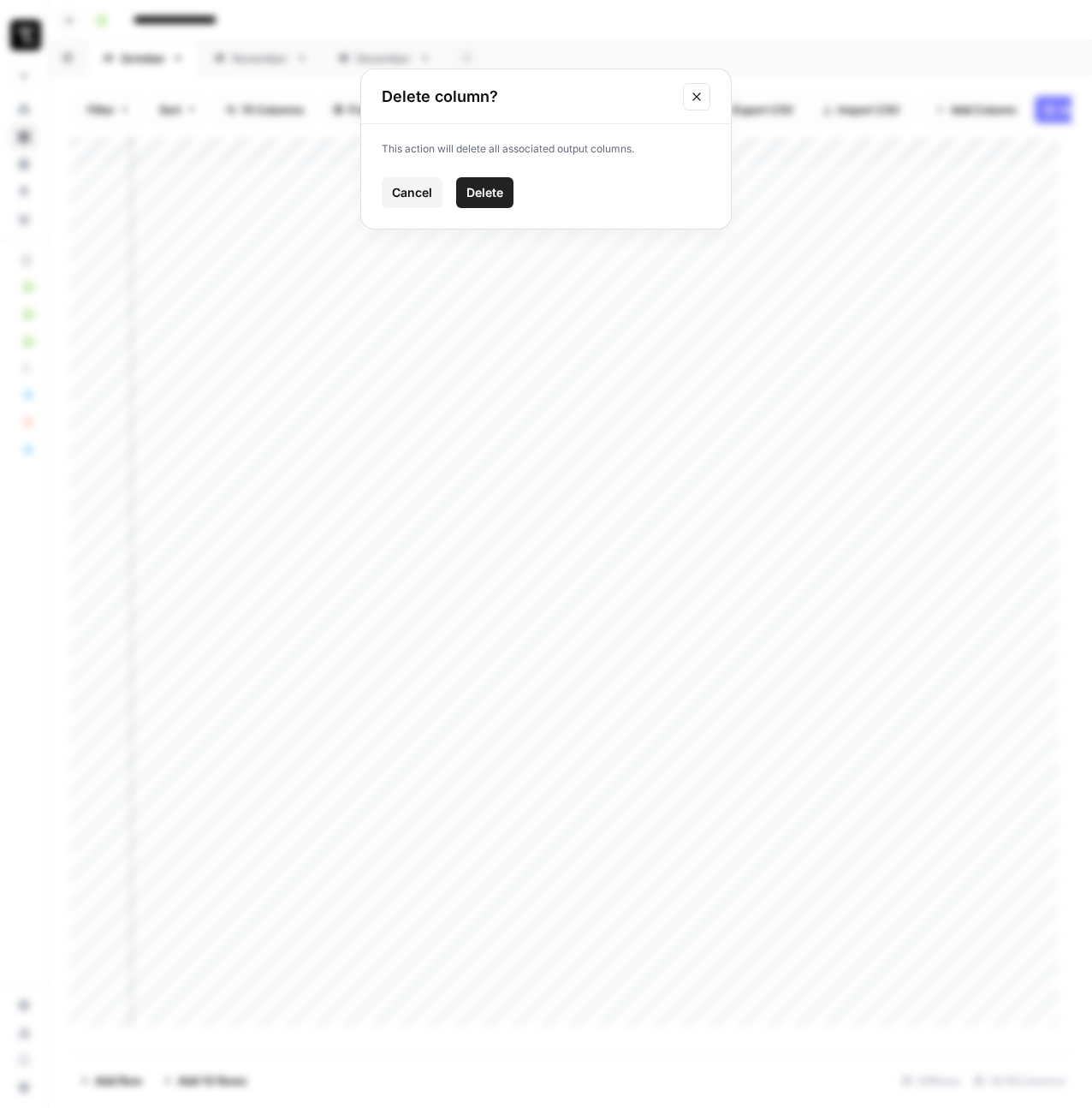
click at [487, 188] on span "Delete" at bounding box center [484, 192] width 37 height 17
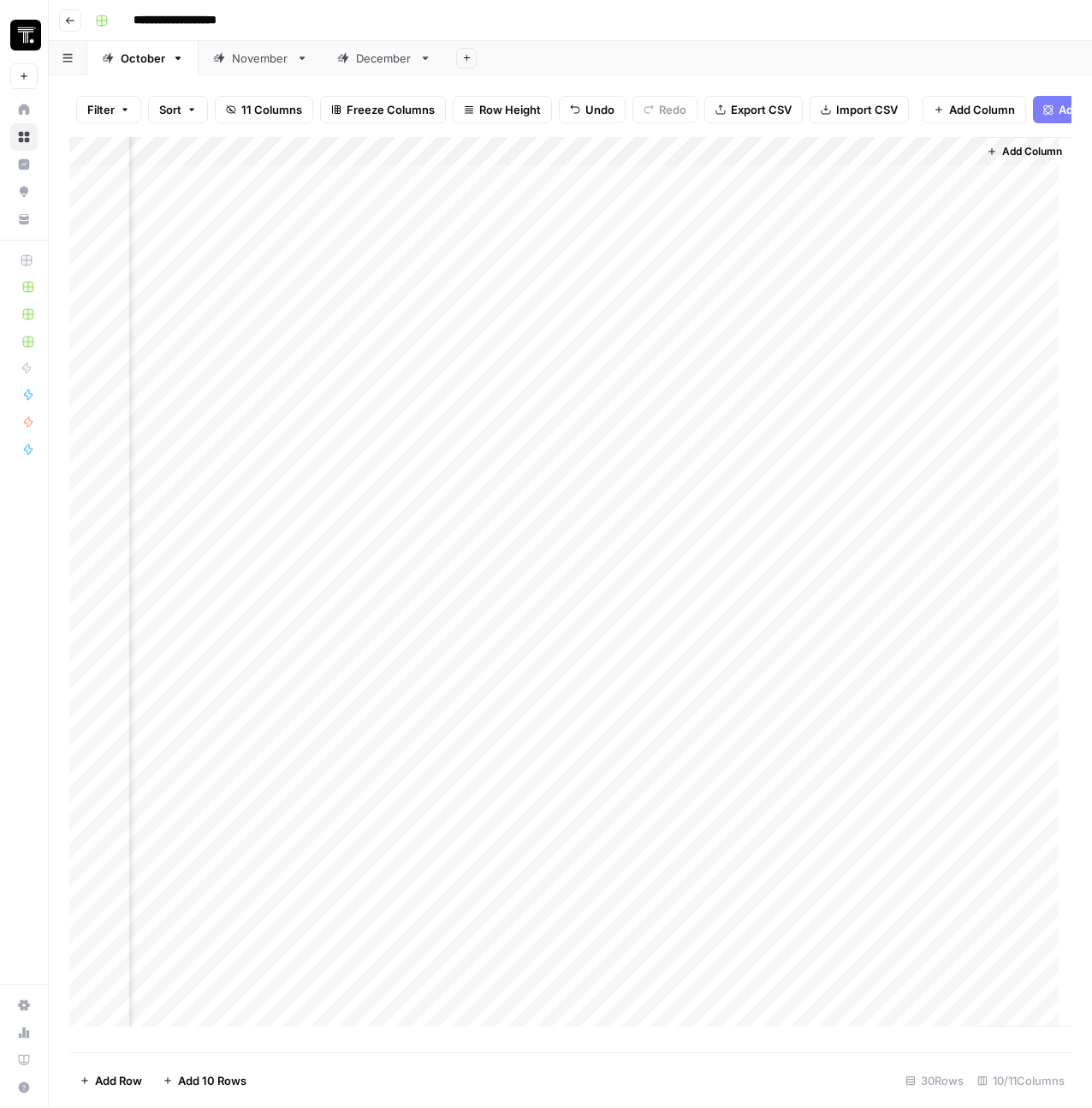
scroll to position [0, 1637]
click at [703, 162] on div "Add Column" at bounding box center [570, 588] width 1002 height 902
click at [557, 400] on span "Remove Column" at bounding box center [578, 394] width 150 height 17
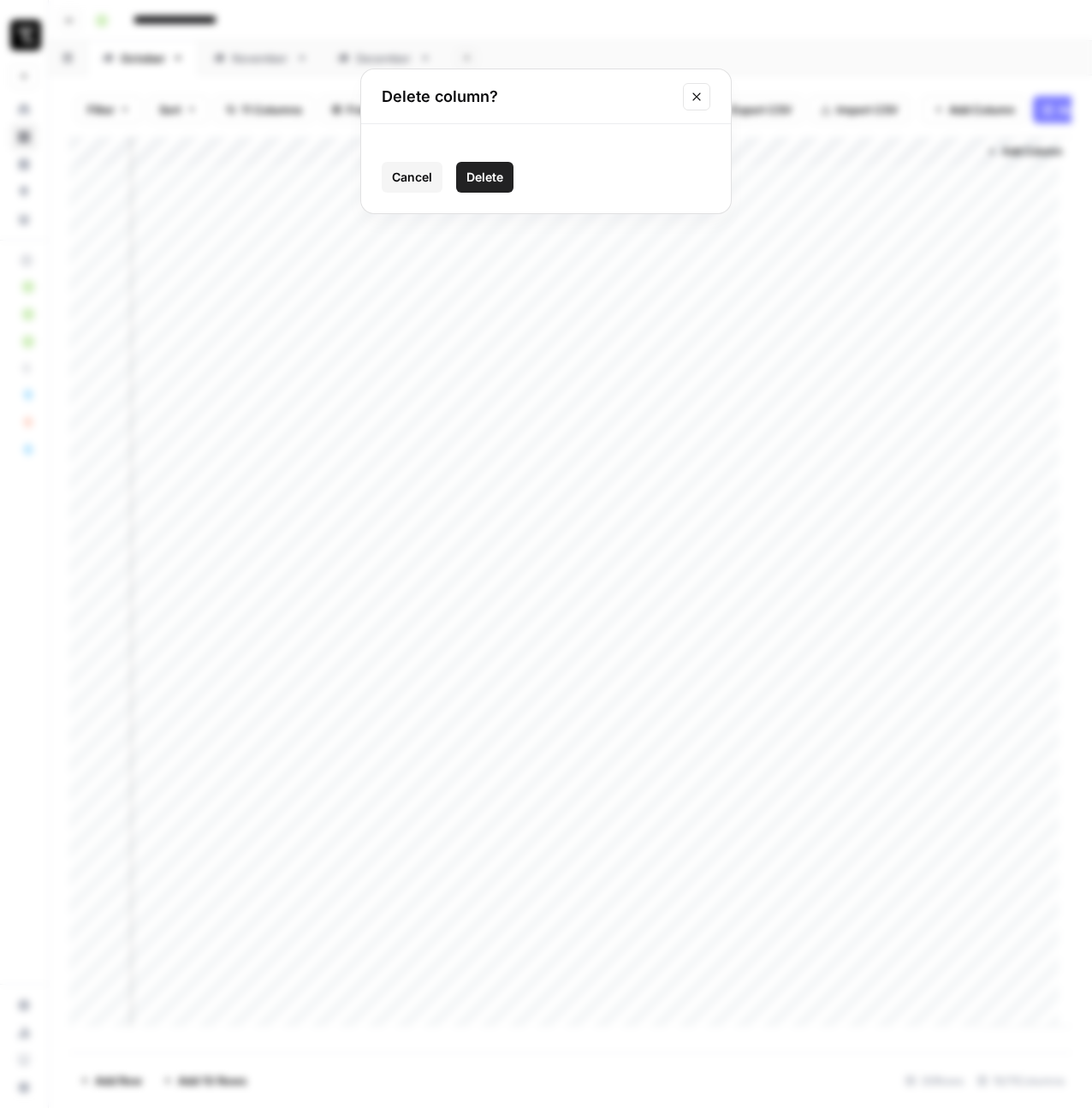
click at [496, 181] on span "Delete" at bounding box center [484, 177] width 37 height 17
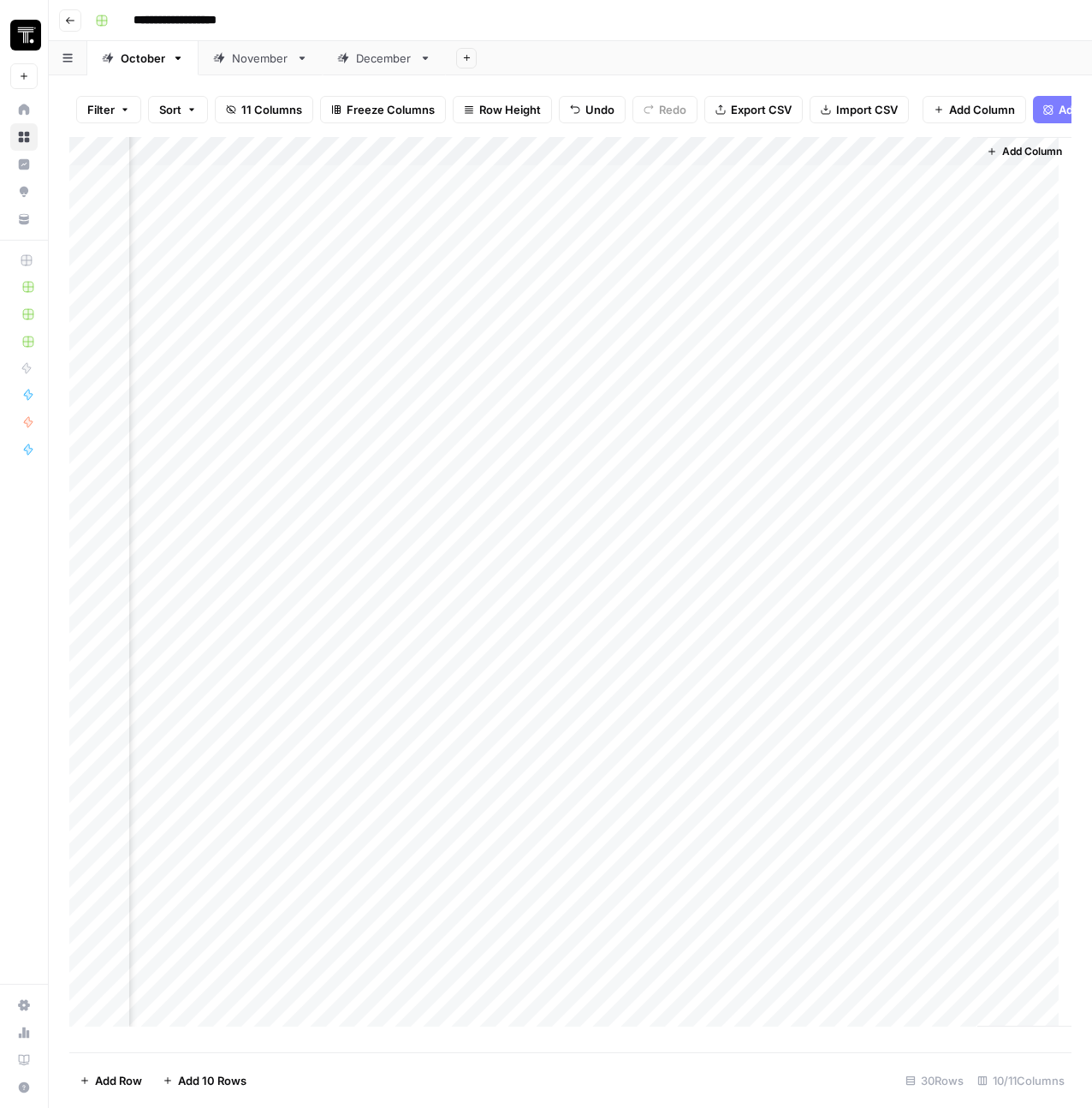
scroll to position [0, 1391]
click at [702, 164] on div "Add Column" at bounding box center [570, 588] width 1002 height 902
click at [954, 167] on div "Add Column" at bounding box center [570, 588] width 1002 height 902
click at [807, 400] on span "Remove Column" at bounding box center [825, 394] width 150 height 17
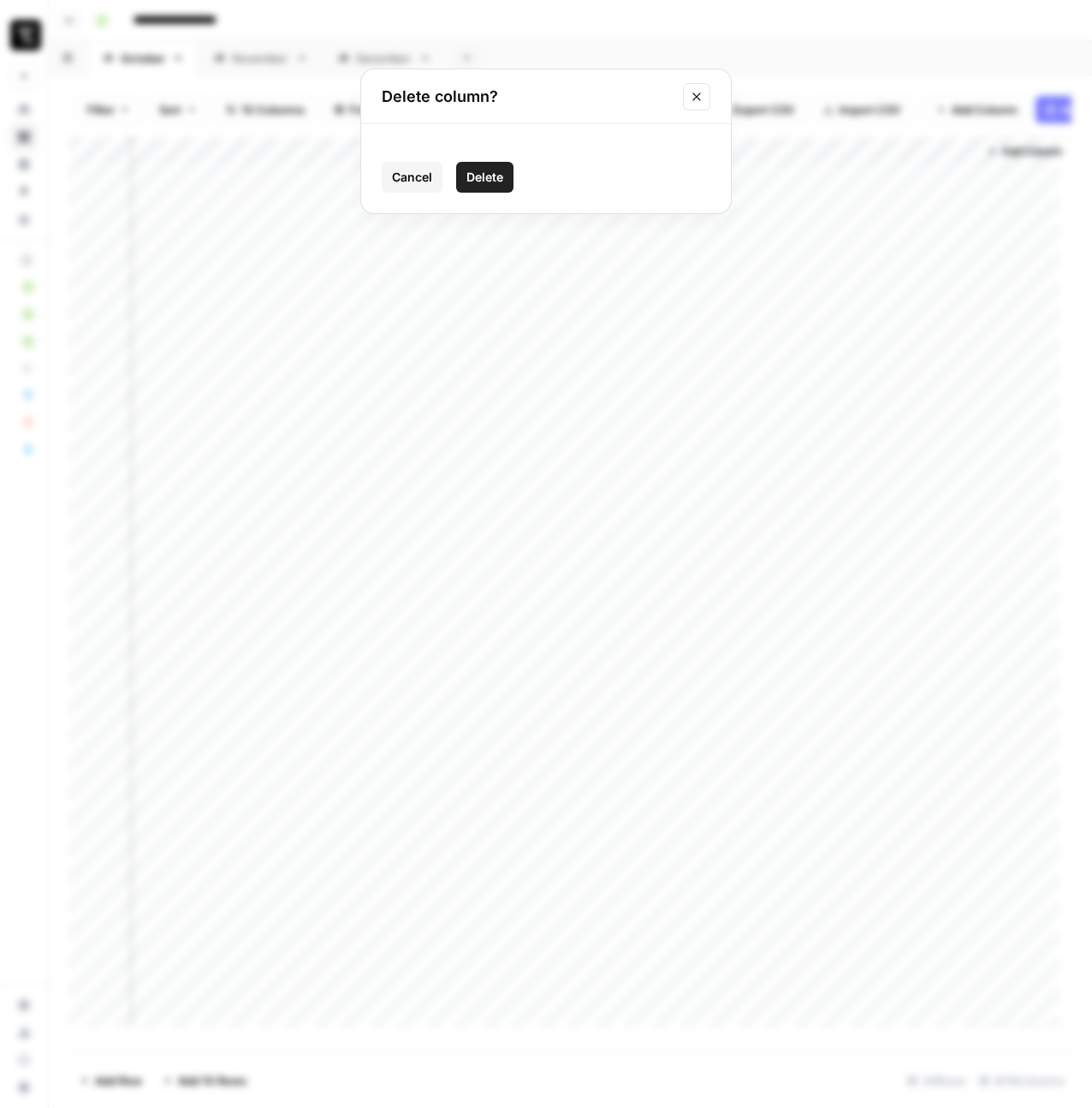
click at [508, 180] on button "Delete" at bounding box center [484, 177] width 57 height 31
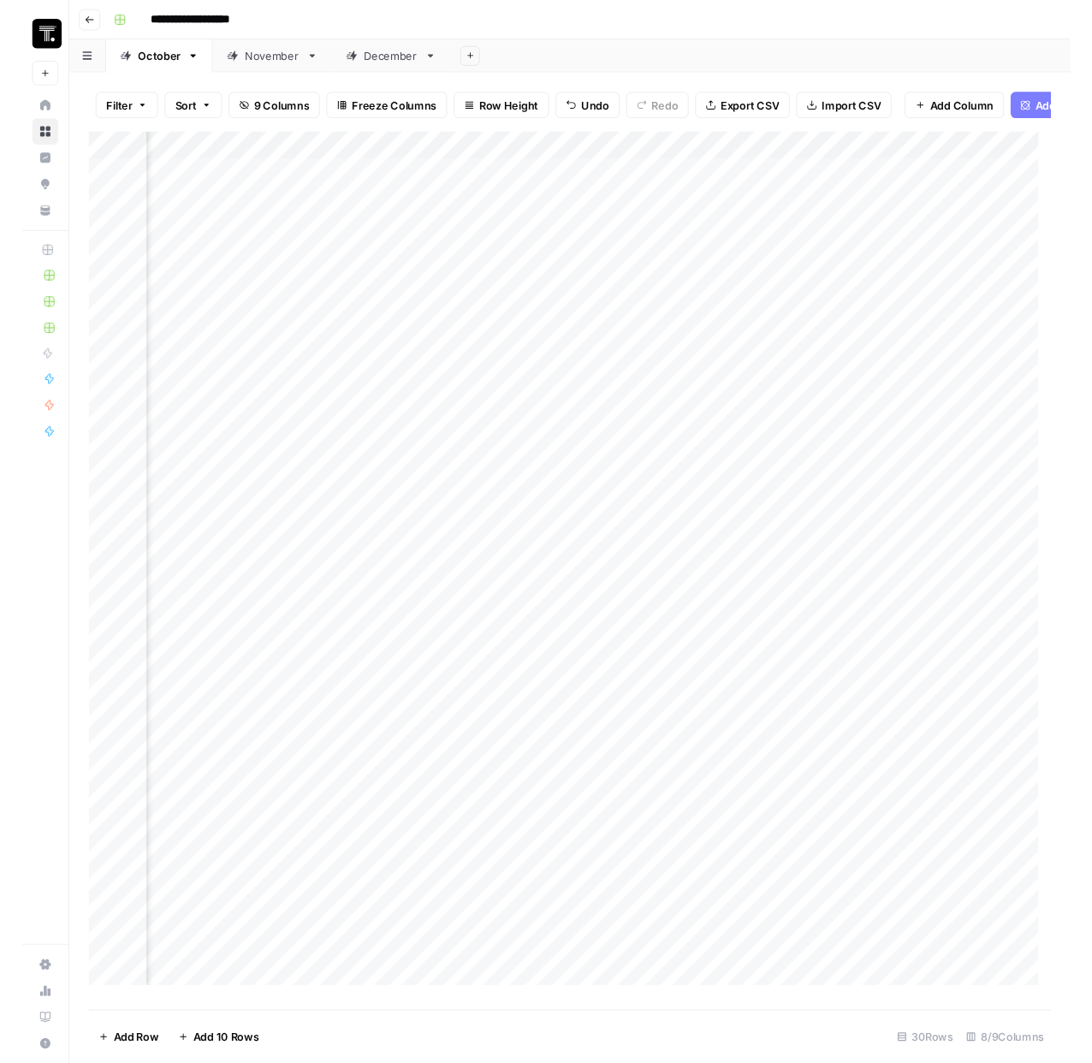
scroll to position [0, 0]
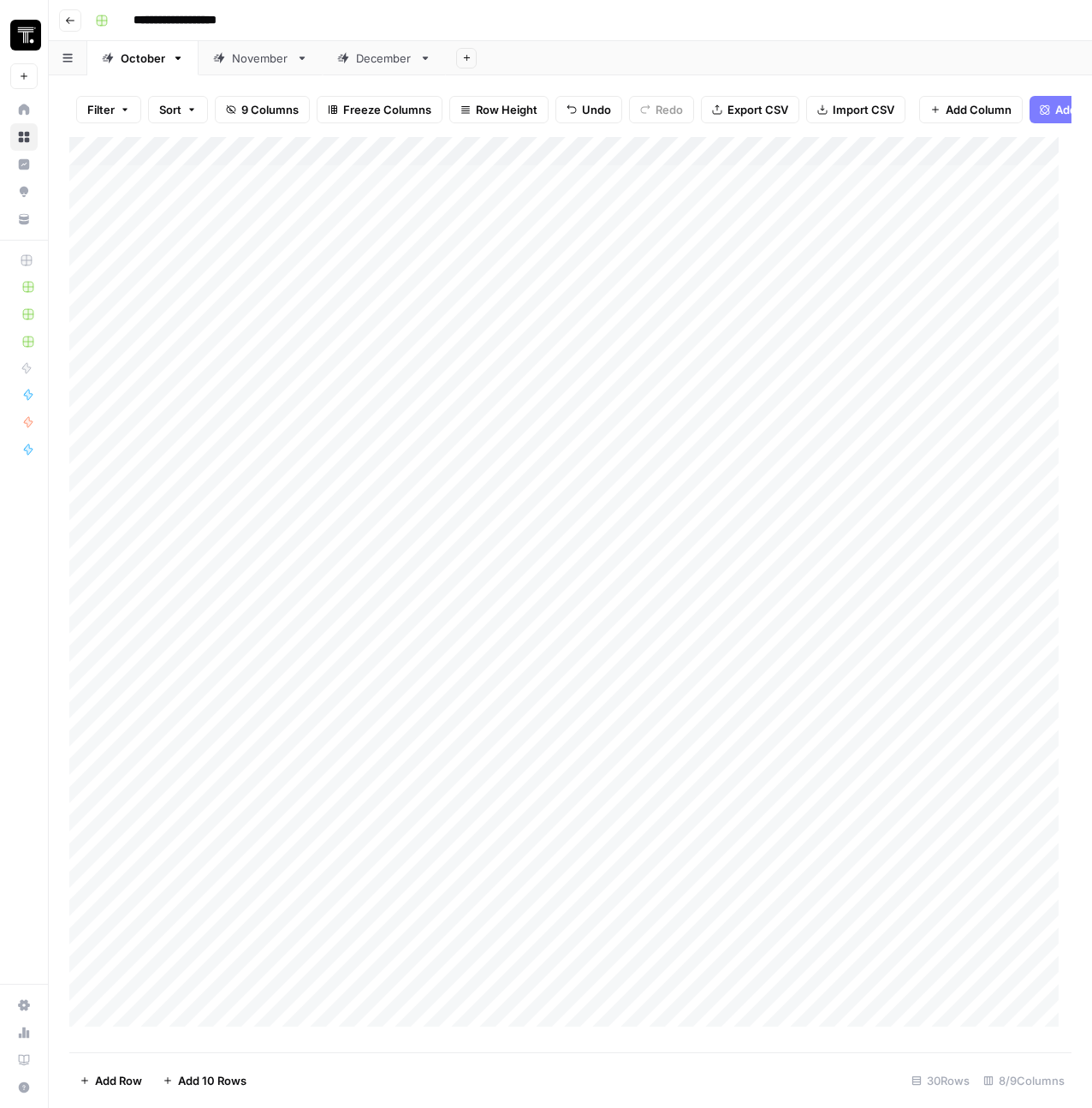
click at [599, 18] on div "**********" at bounding box center [581, 20] width 987 height 27
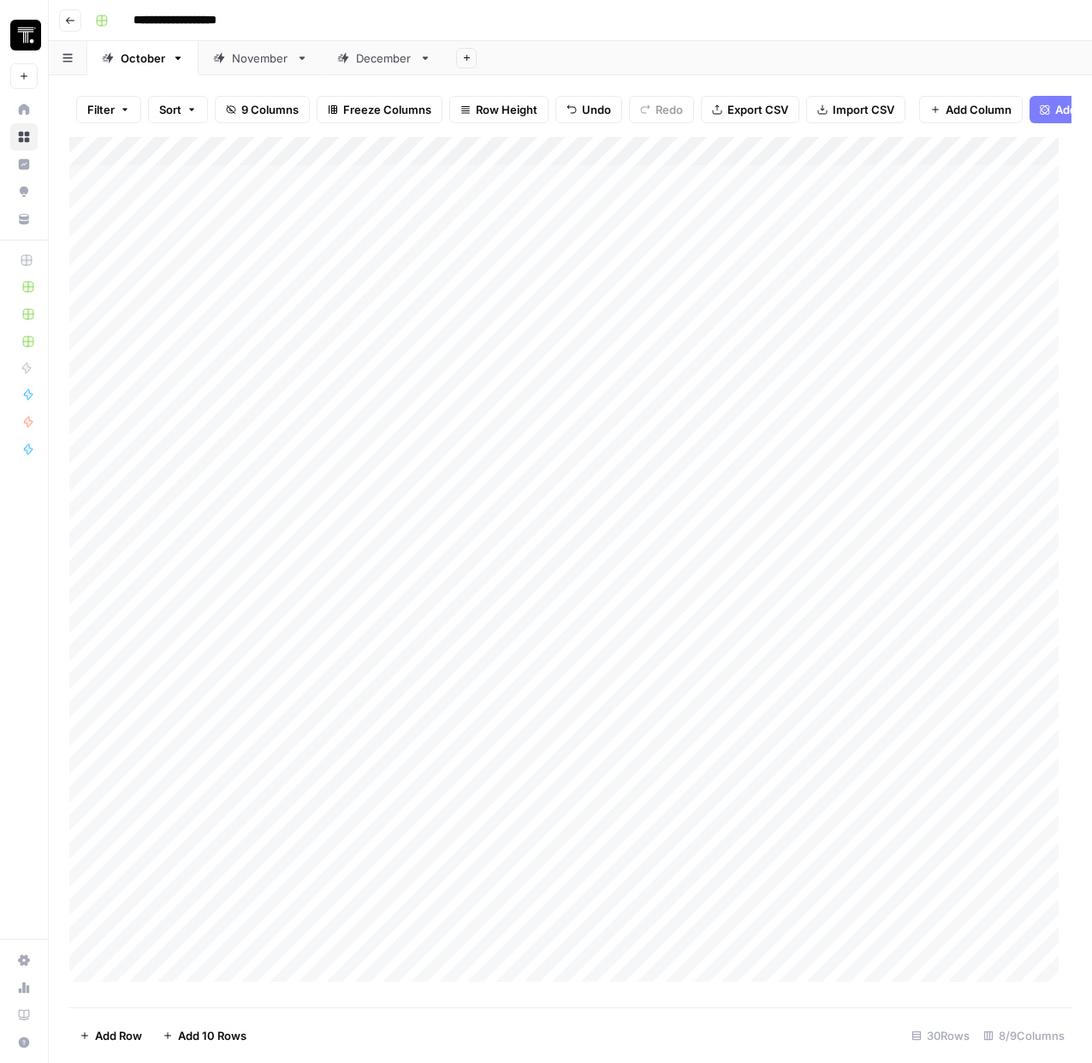
click at [214, 227] on div "Add Column" at bounding box center [570, 566] width 1002 height 858
click at [214, 227] on textarea "**********" at bounding box center [265, 223] width 274 height 24
click at [207, 249] on div "Add Column" at bounding box center [570, 566] width 1002 height 858
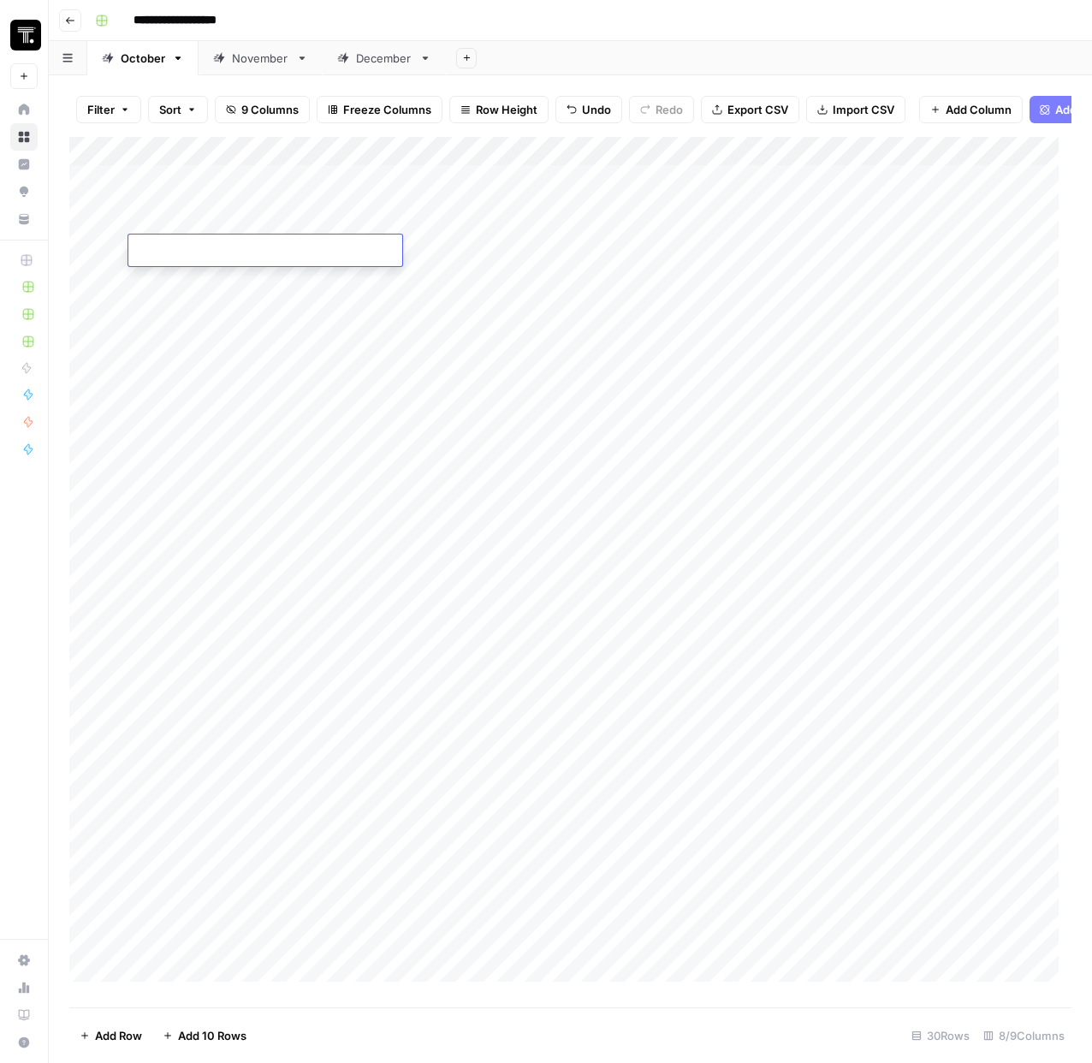
type textarea "**********"
click at [460, 258] on div "Add Column" at bounding box center [570, 566] width 1002 height 858
click at [689, 221] on div "Add Column" at bounding box center [570, 566] width 1002 height 858
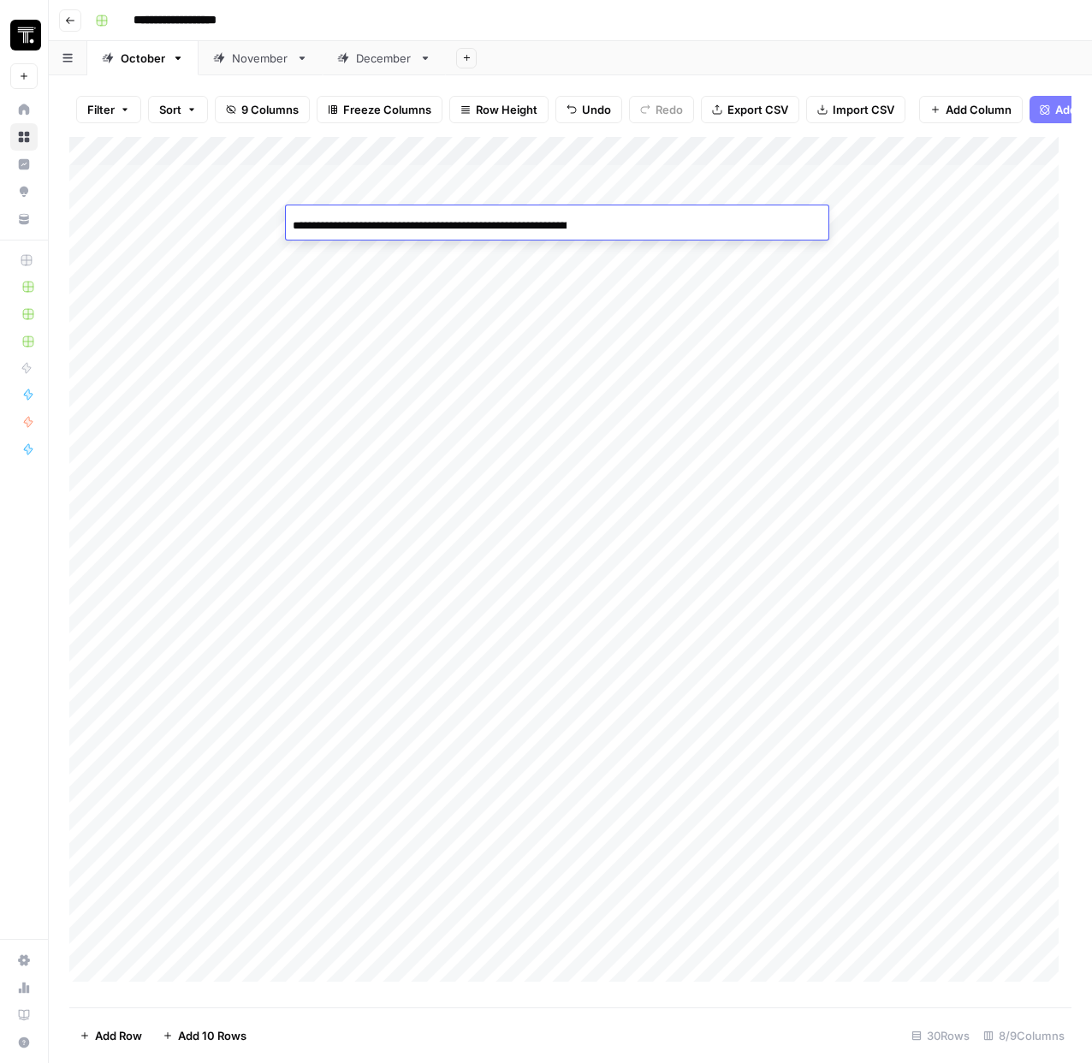
click at [689, 221] on div "**********" at bounding box center [557, 225] width 543 height 29
click at [677, 253] on div "Add Column" at bounding box center [570, 566] width 1002 height 858
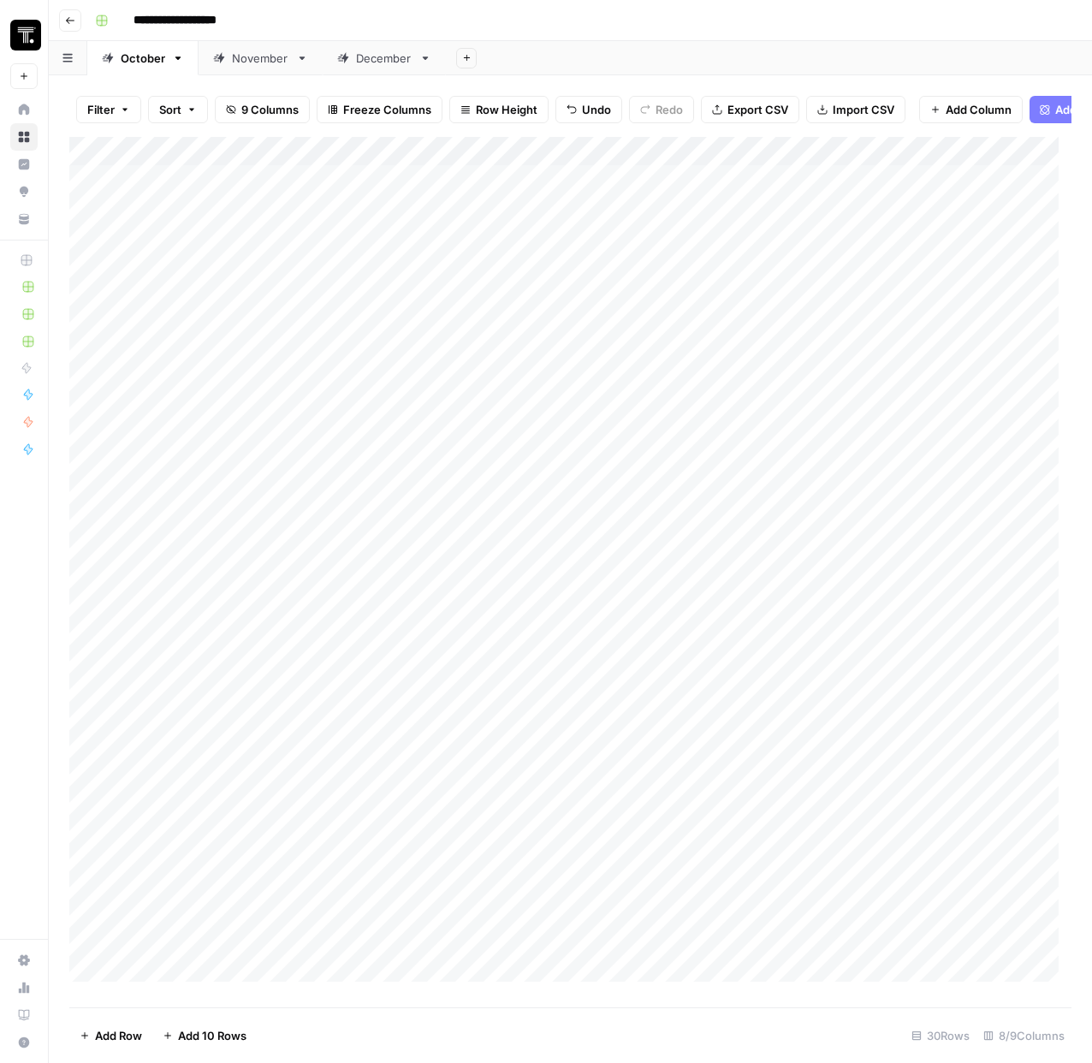
click at [677, 253] on div "Add Column" at bounding box center [570, 566] width 1002 height 858
type input "**********"
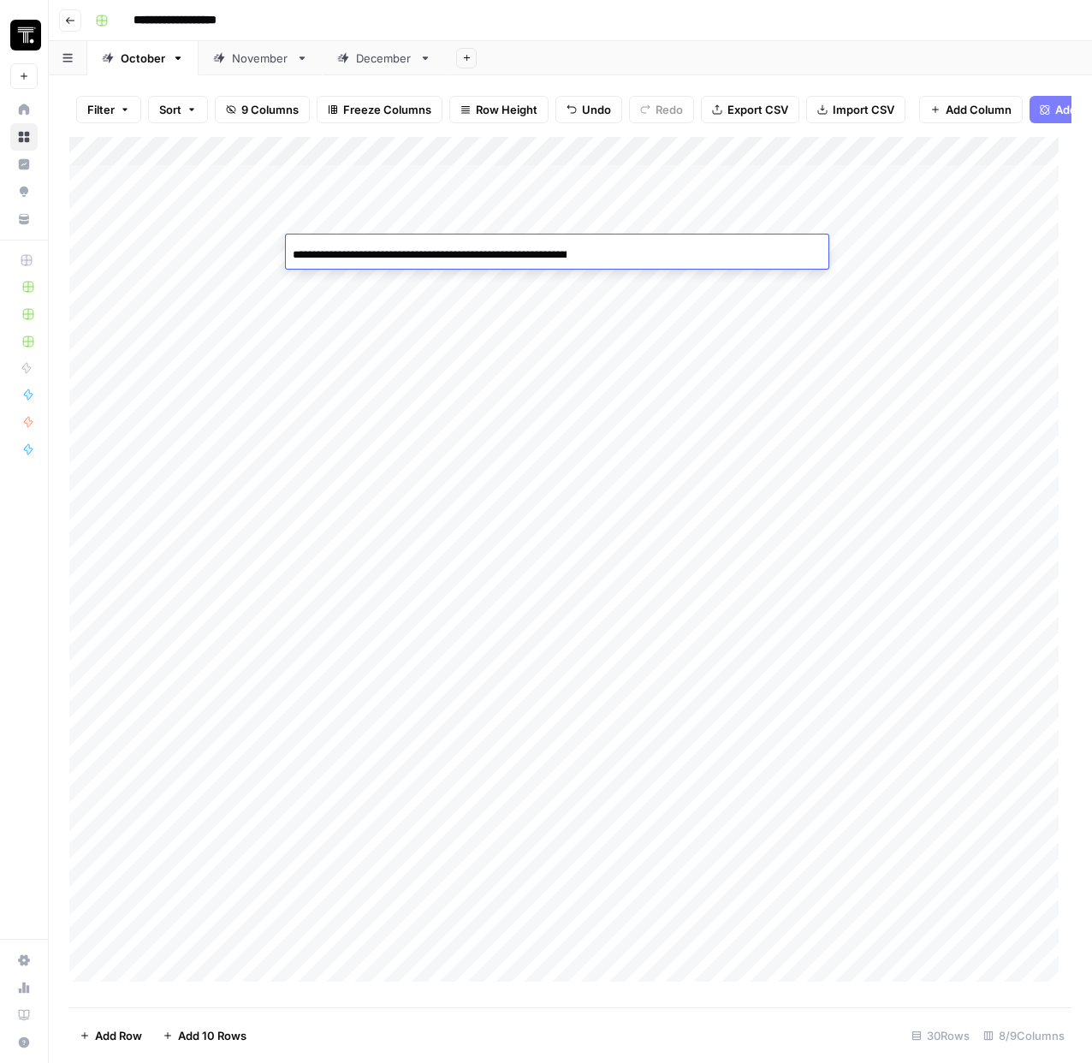
scroll to position [0, 109]
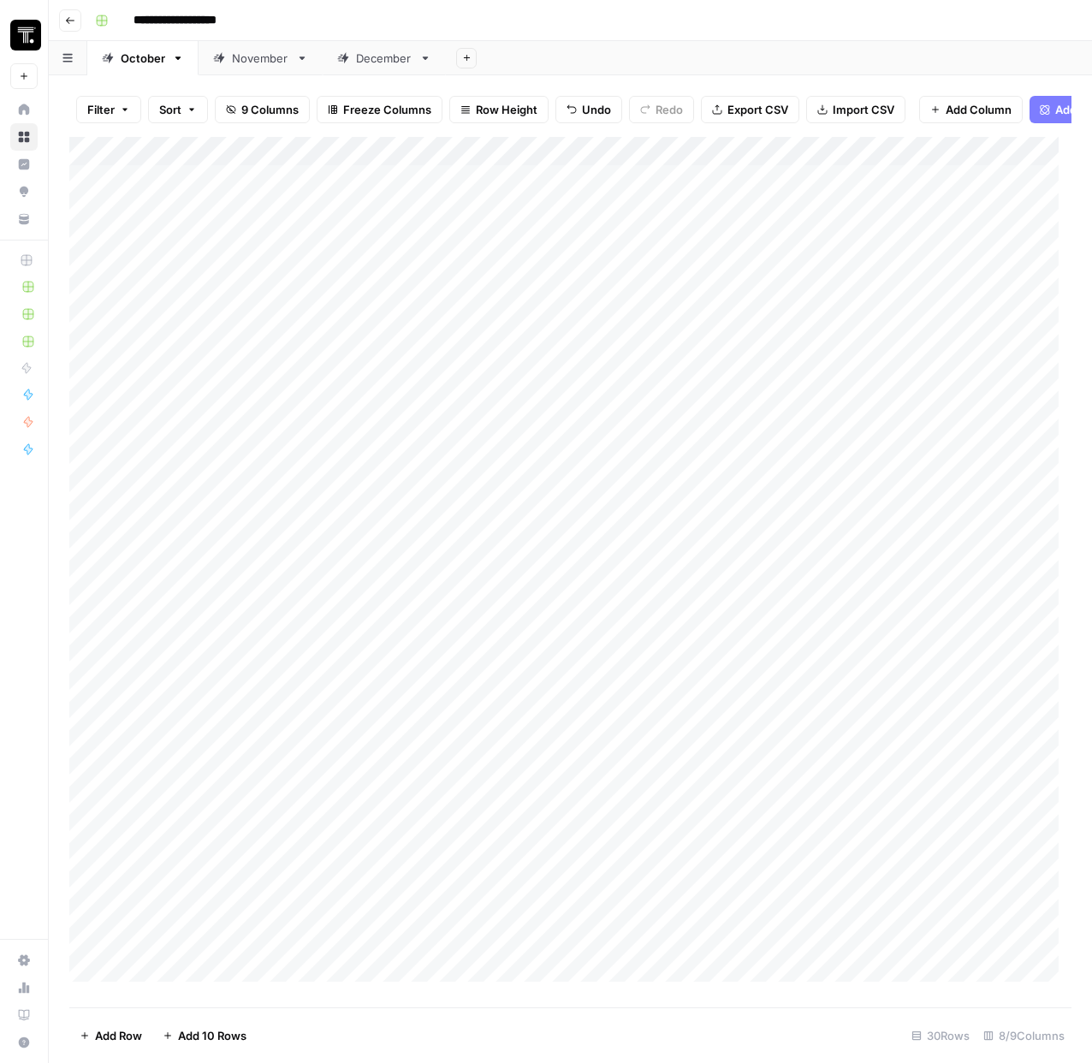
click at [896, 252] on div "Add Column" at bounding box center [570, 566] width 1002 height 858
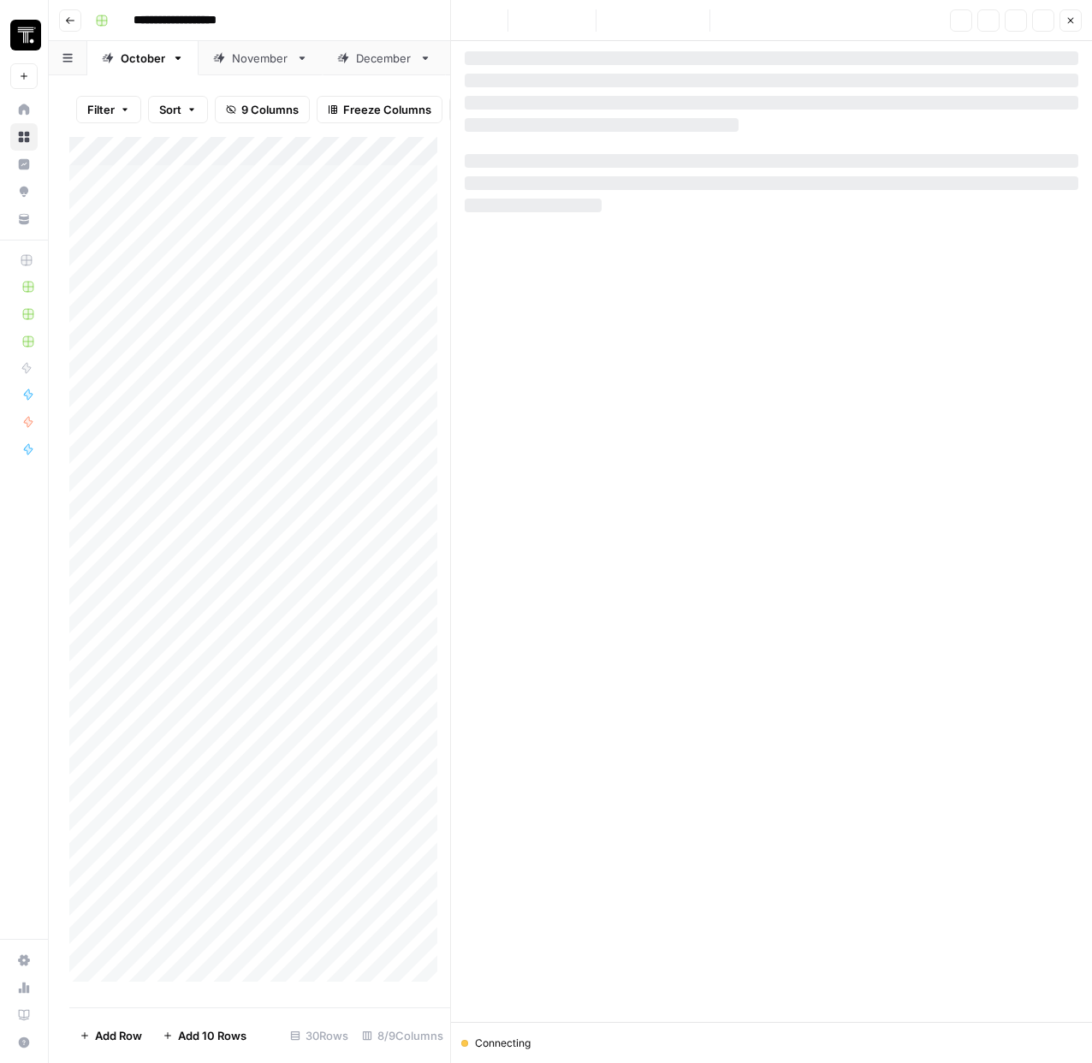
click at [1065, 31] on button "Close" at bounding box center [1071, 20] width 22 height 22
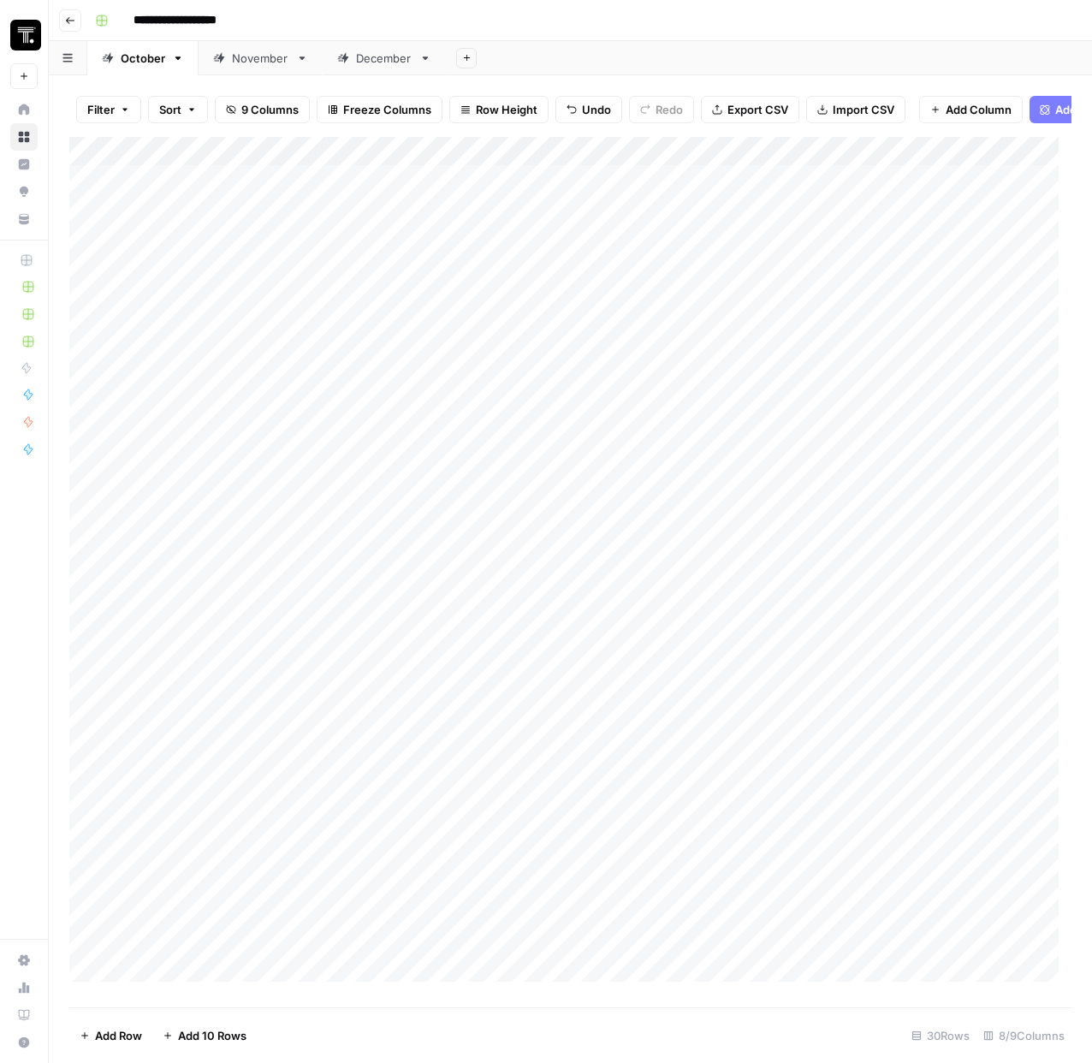
click at [877, 220] on div "Add Column" at bounding box center [570, 566] width 1002 height 858
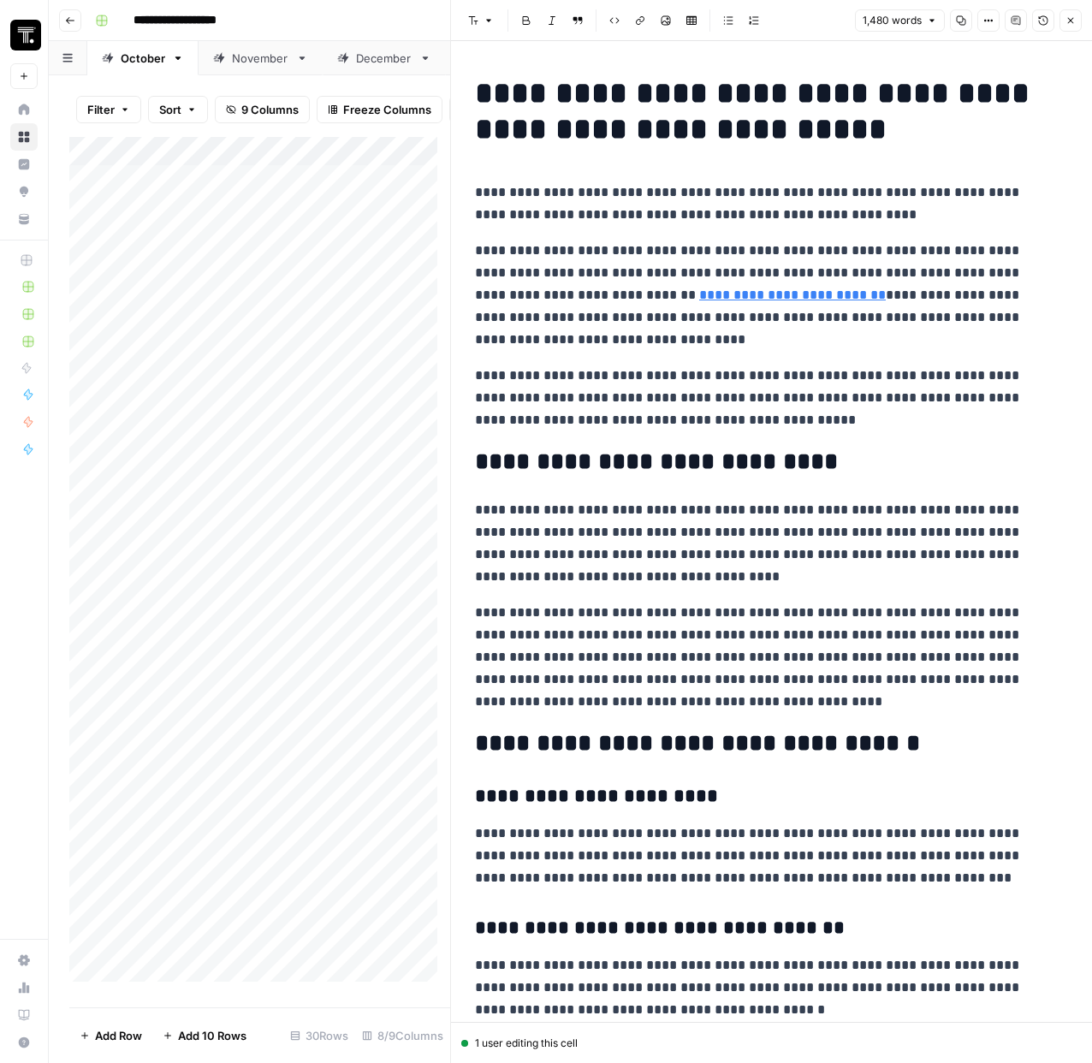
click at [634, 119] on strong "**********" at bounding box center [756, 111] width 563 height 67
copy div "**********"
click at [1064, 23] on button "Close" at bounding box center [1071, 20] width 22 height 22
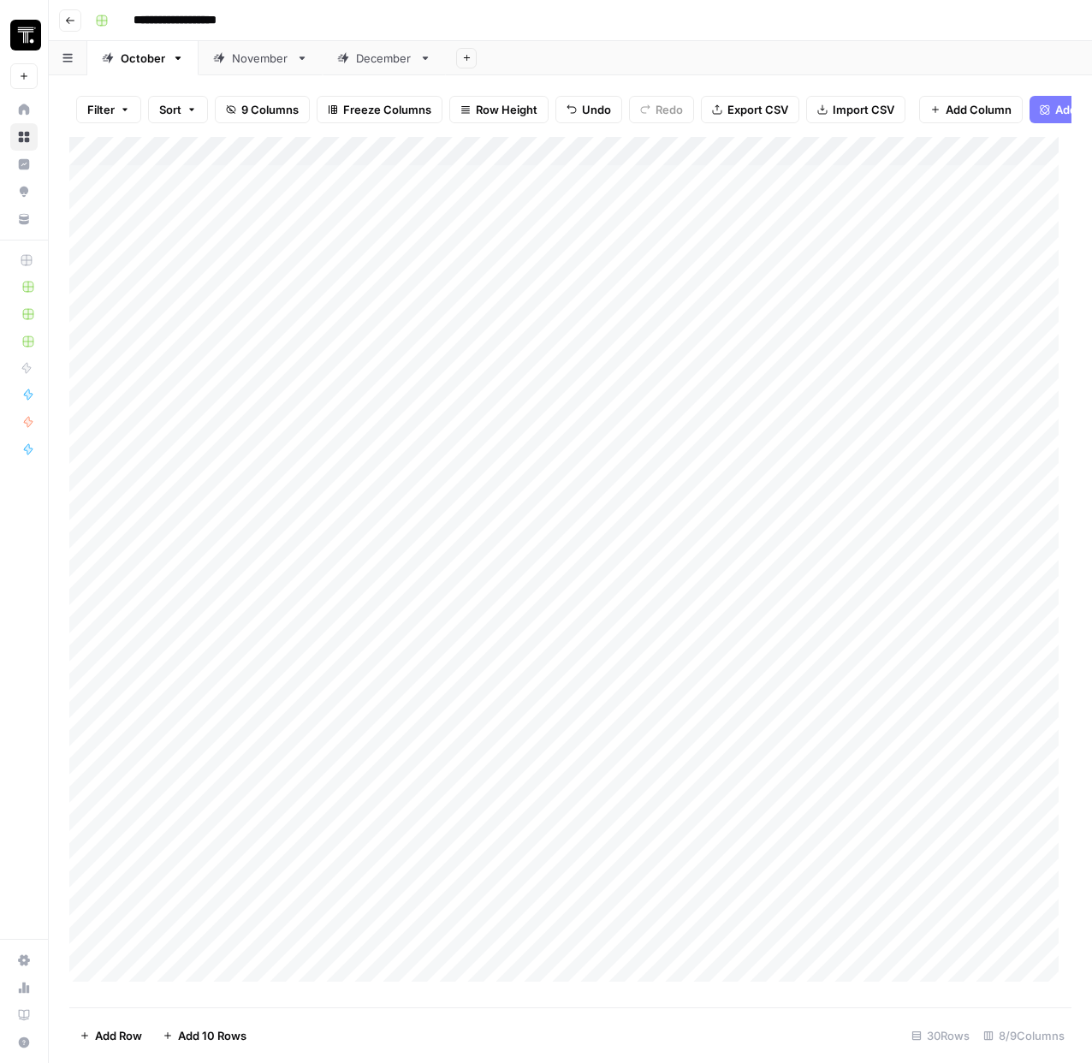
click at [866, 250] on div "Add Column" at bounding box center [570, 566] width 1002 height 858
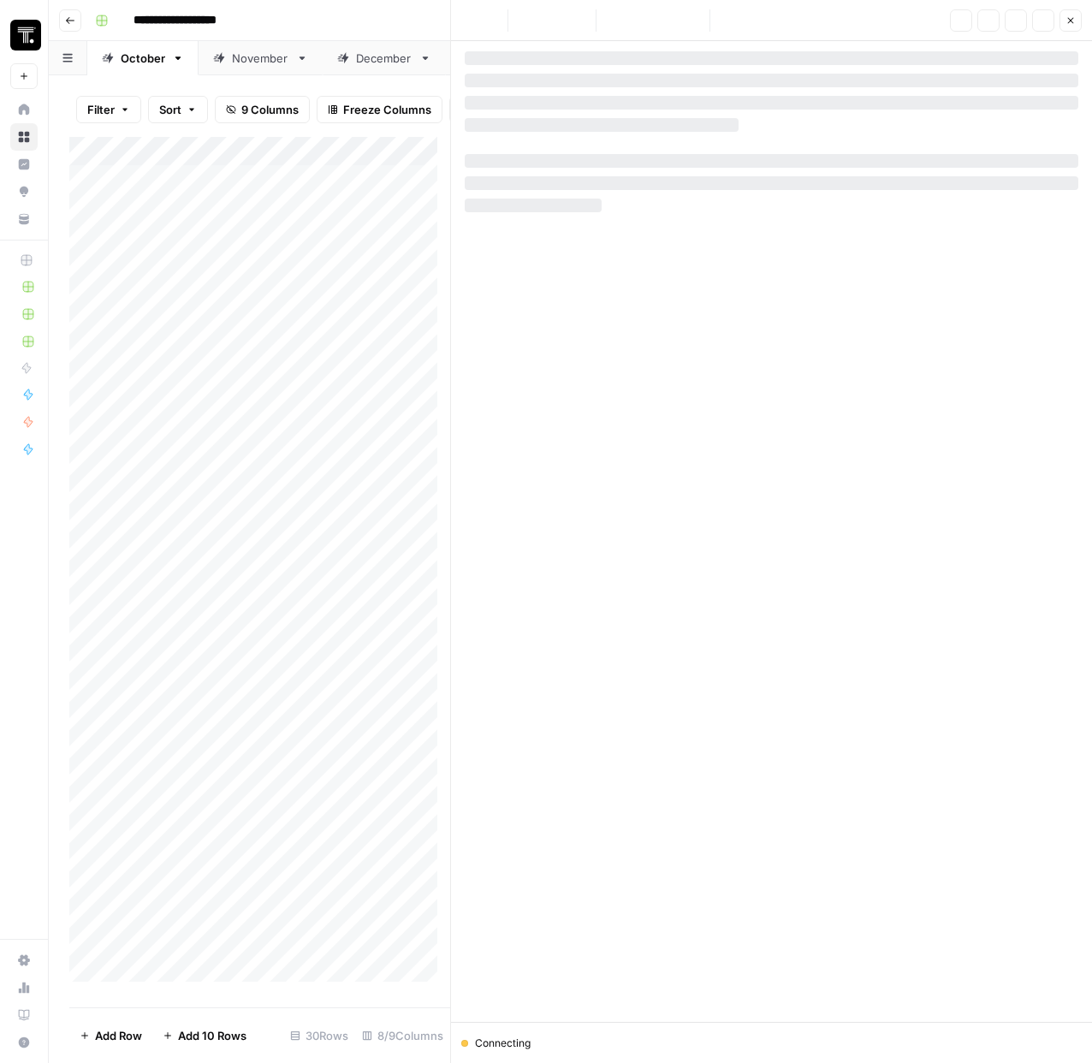
click at [581, 96] on div at bounding box center [772, 103] width 614 height 14
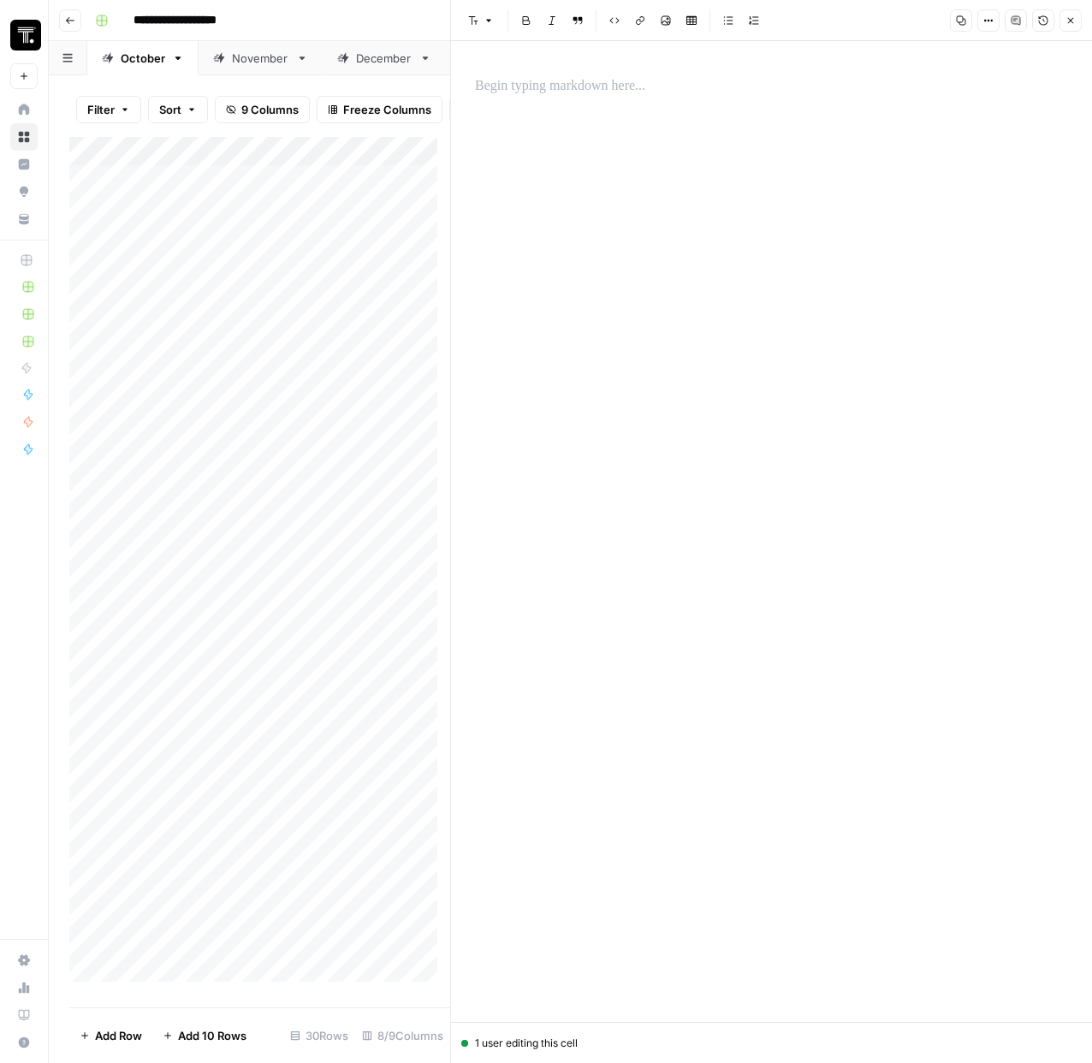
click at [555, 92] on p at bounding box center [771, 86] width 593 height 22
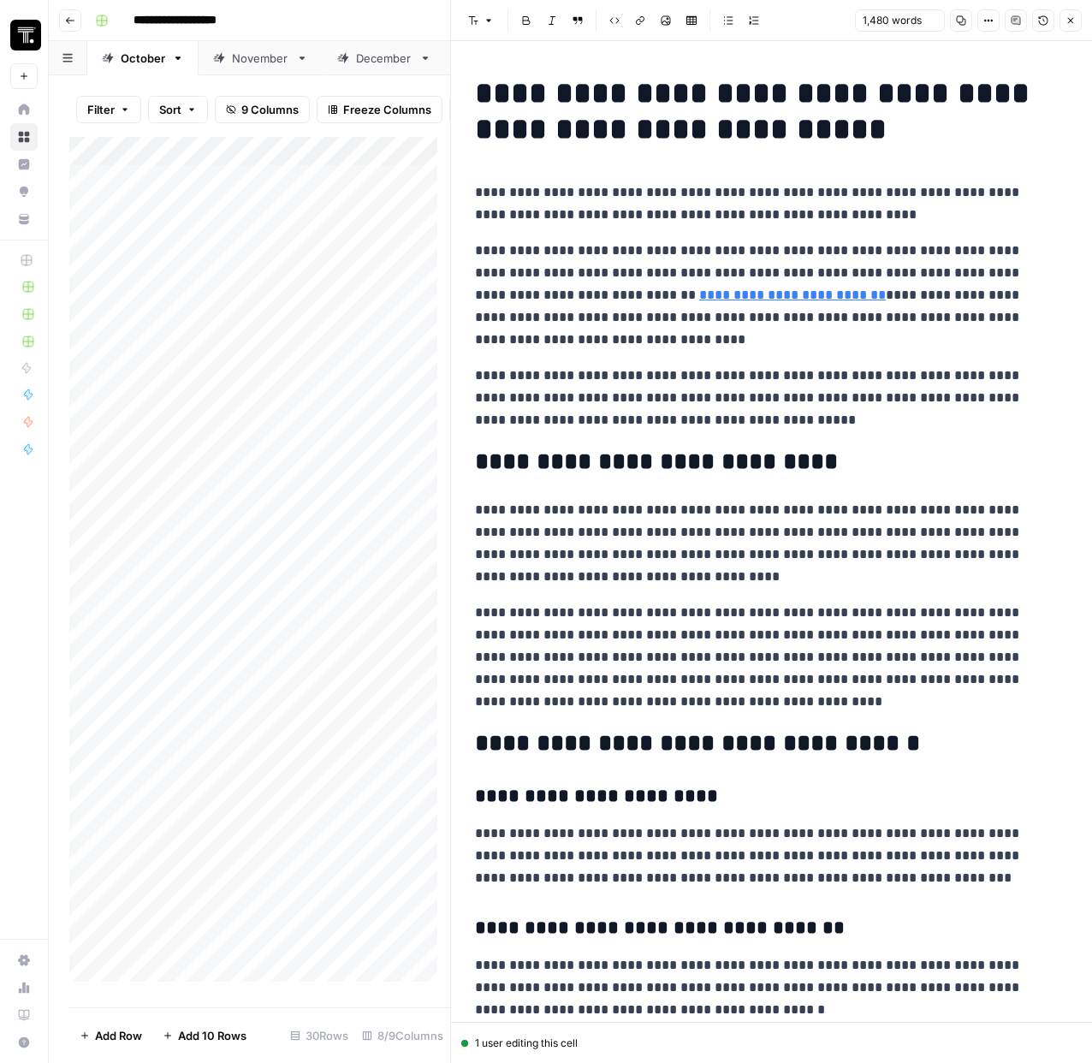
scroll to position [3099, 0]
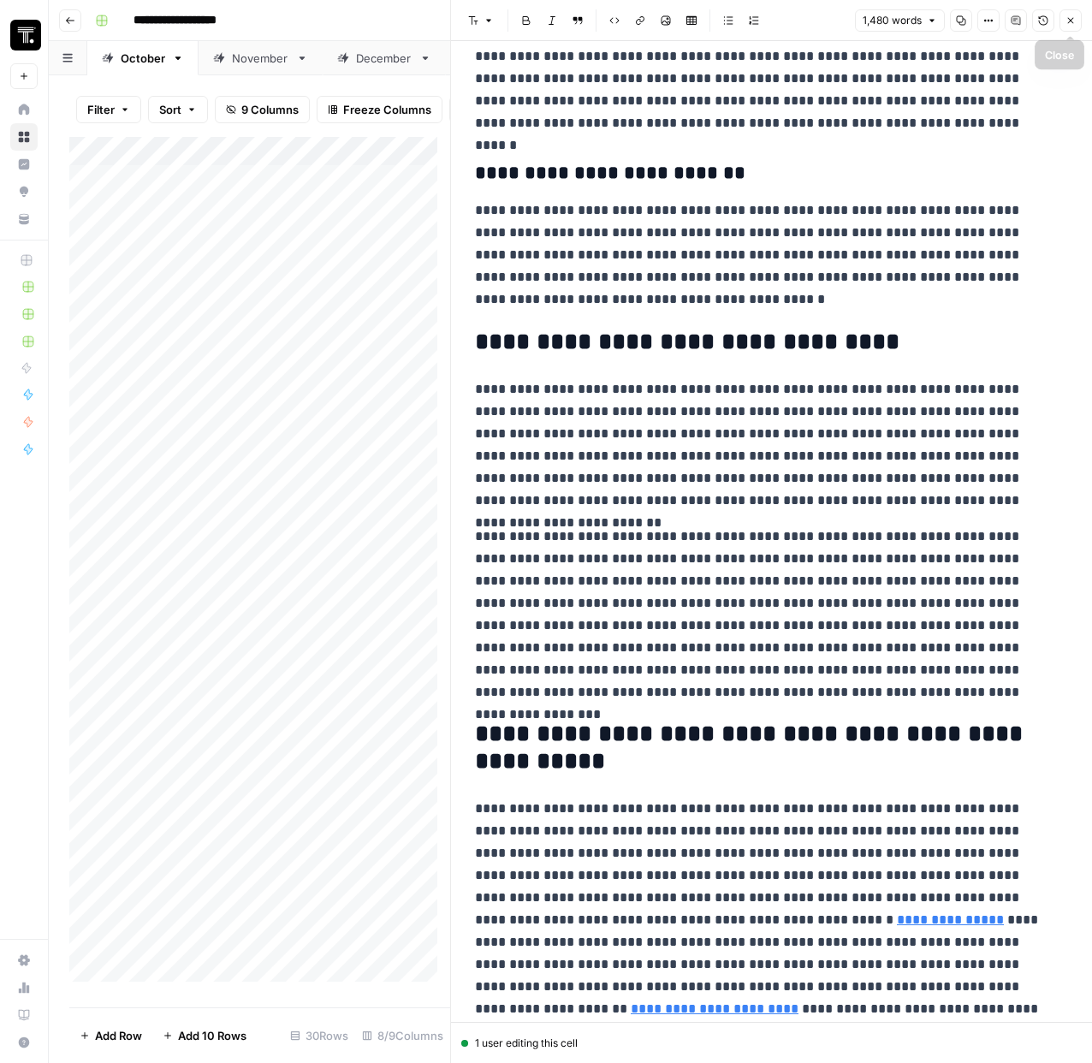
click at [1063, 25] on button "Close" at bounding box center [1071, 20] width 22 height 22
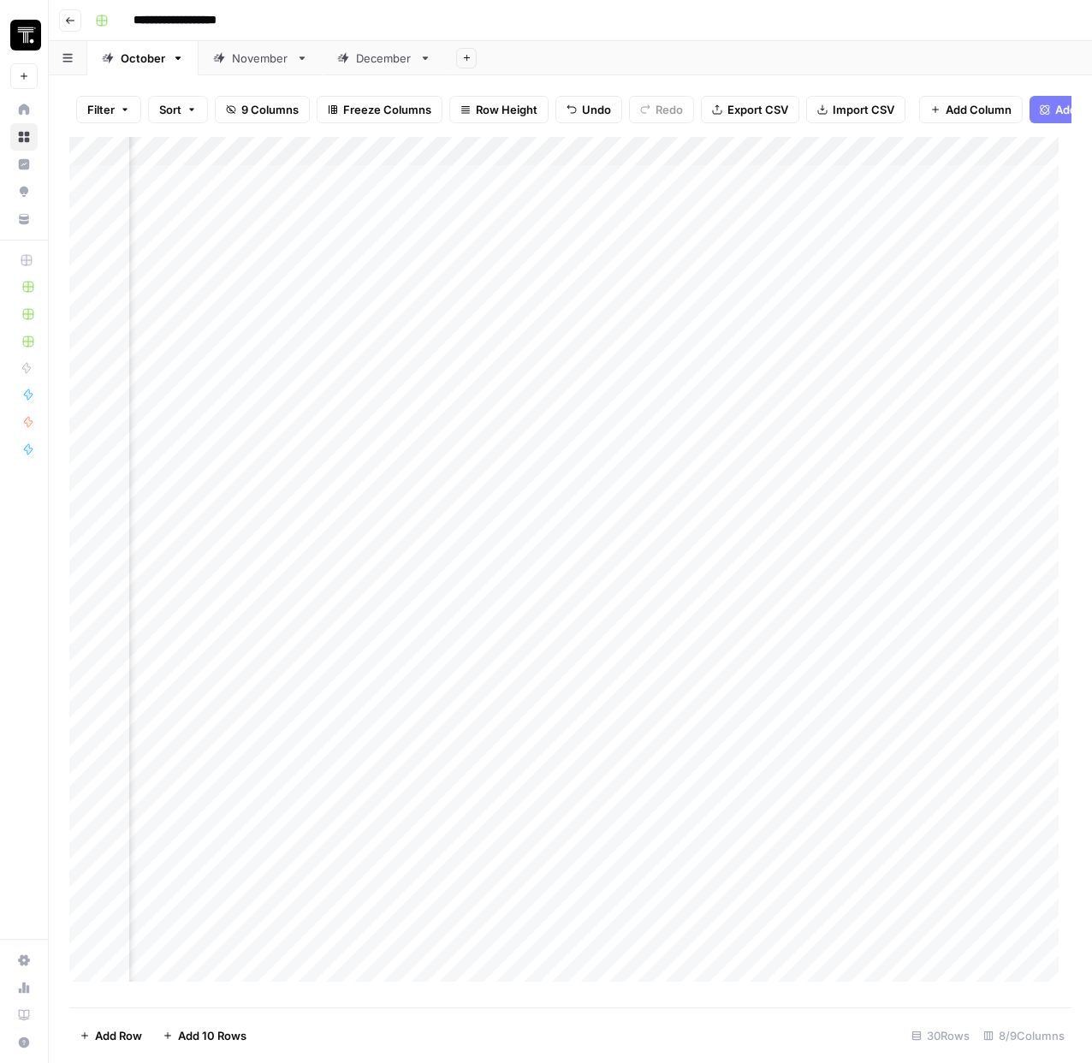
scroll to position [0, 358]
click at [832, 250] on div "Add Column" at bounding box center [570, 566] width 1002 height 858
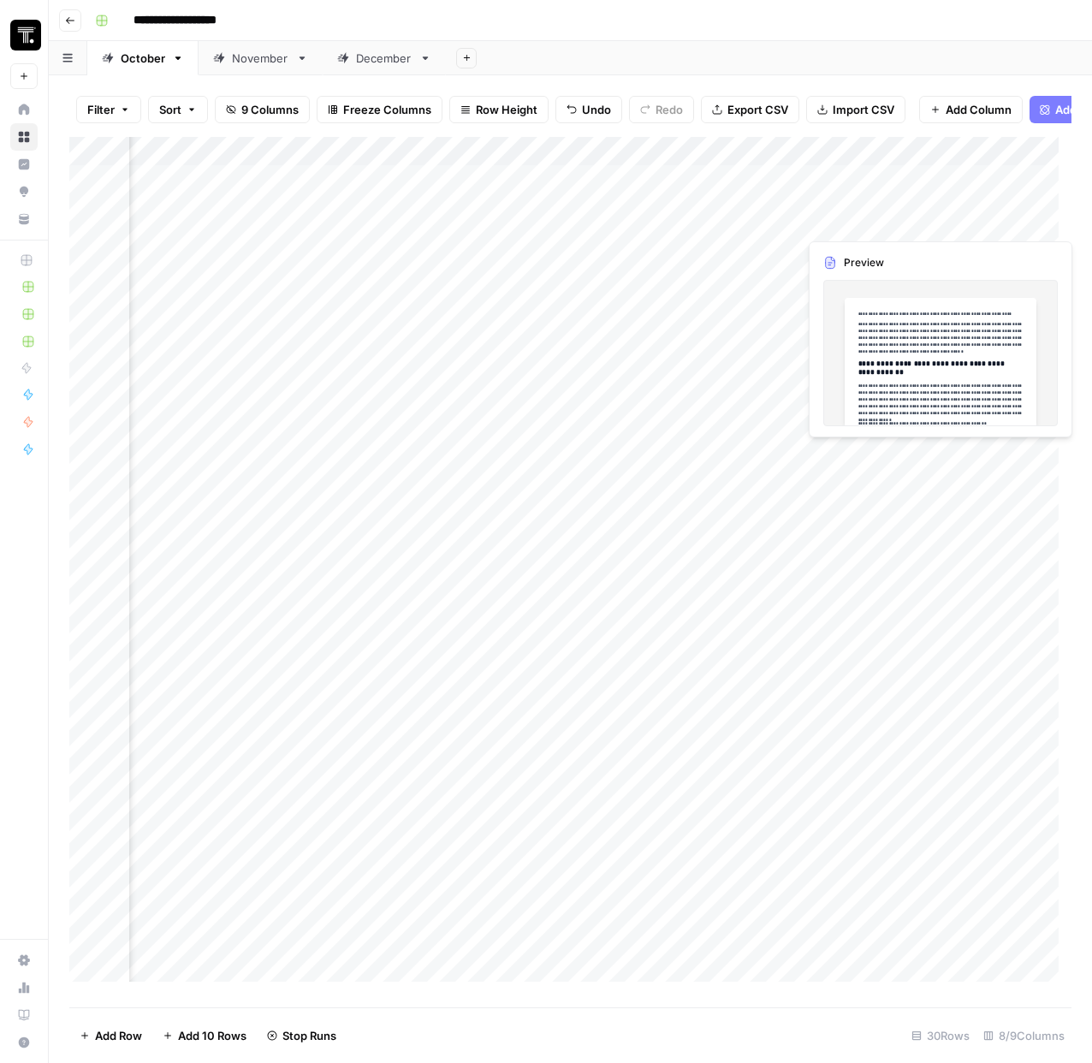
click at [861, 219] on div "Add Column" at bounding box center [570, 566] width 1002 height 858
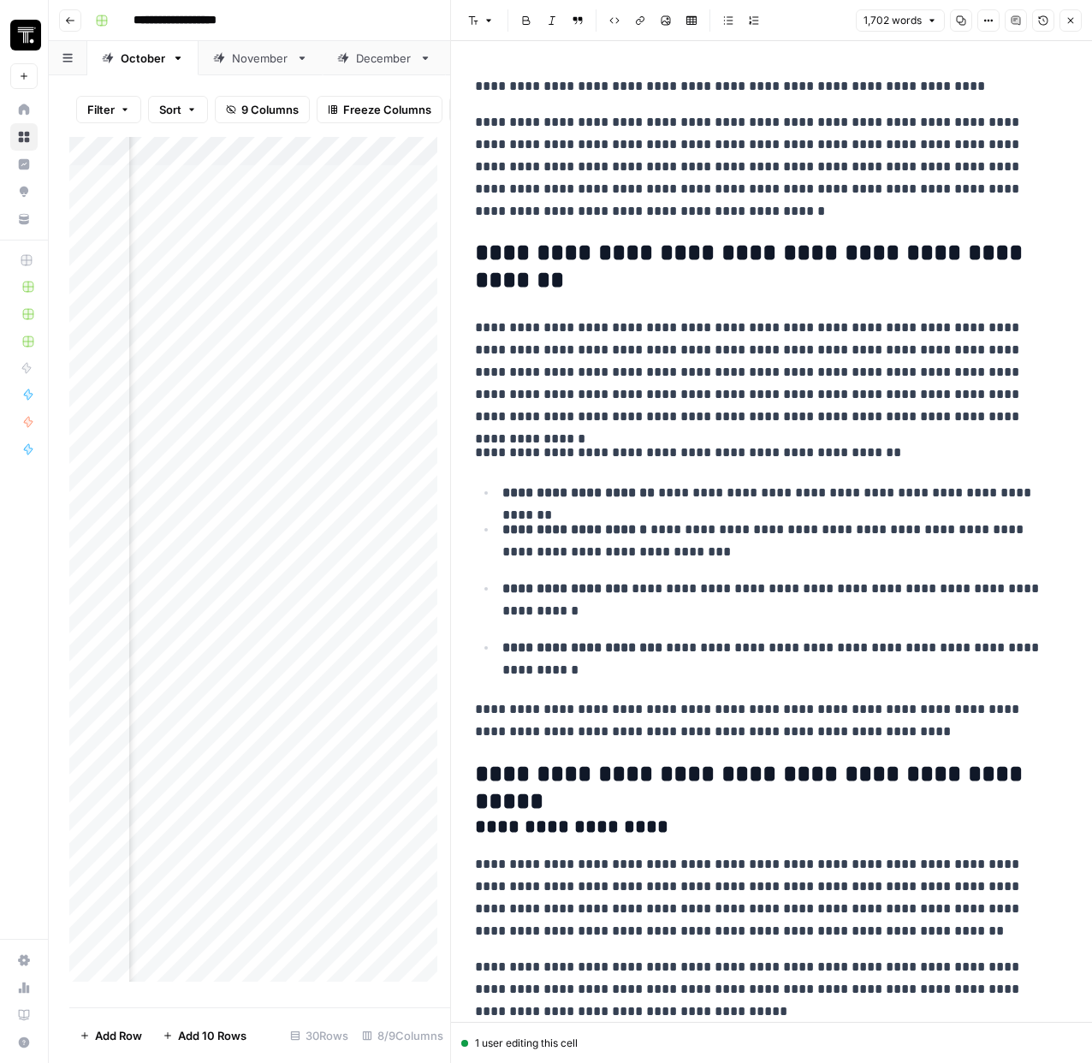
click at [485, 91] on p "**********" at bounding box center [765, 86] width 580 height 22
drag, startPoint x: 623, startPoint y: 225, endPoint x: 472, endPoint y: 120, distance: 184.5
click at [537, 288] on span "Edit with AI" at bounding box center [529, 289] width 54 height 15
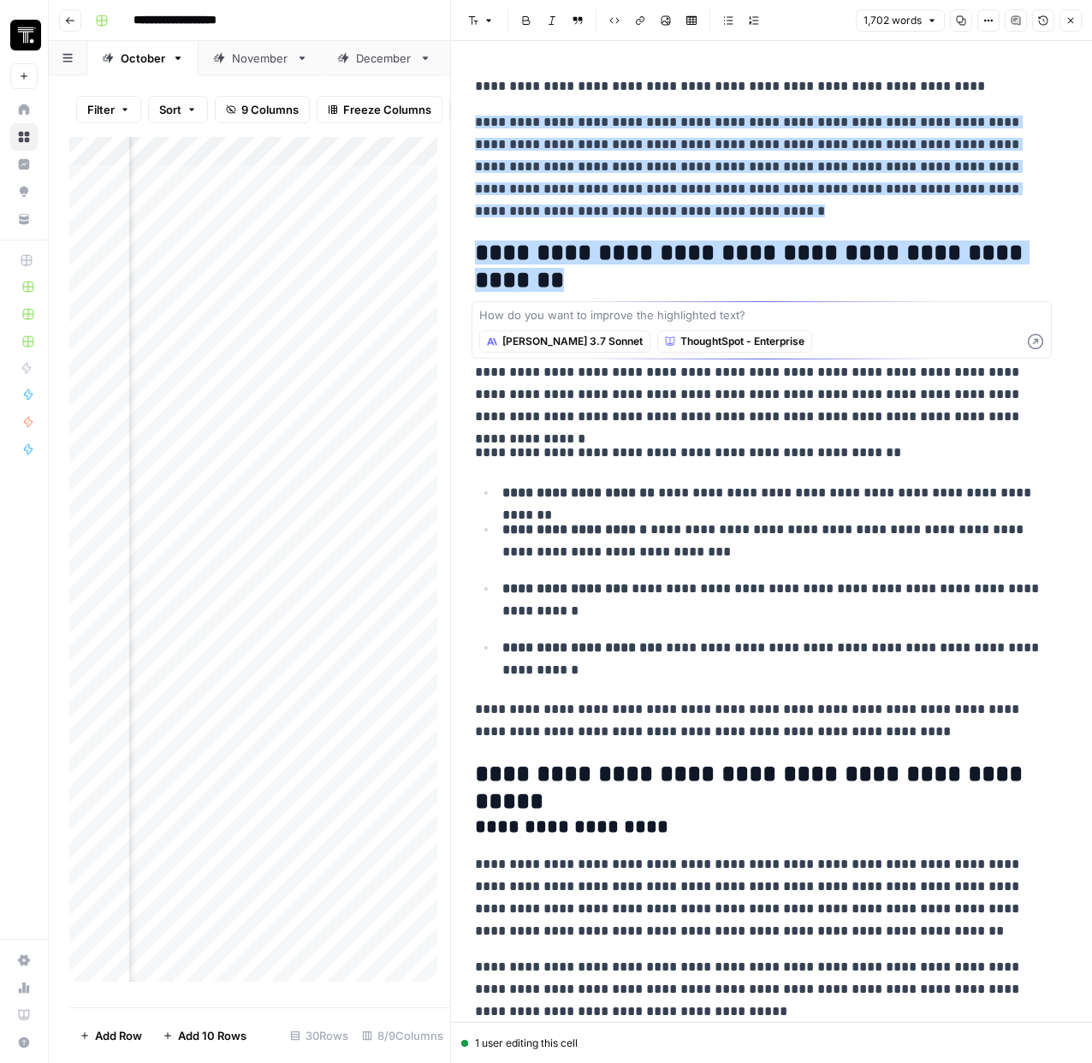
click at [603, 211] on p "**********" at bounding box center [765, 166] width 580 height 111
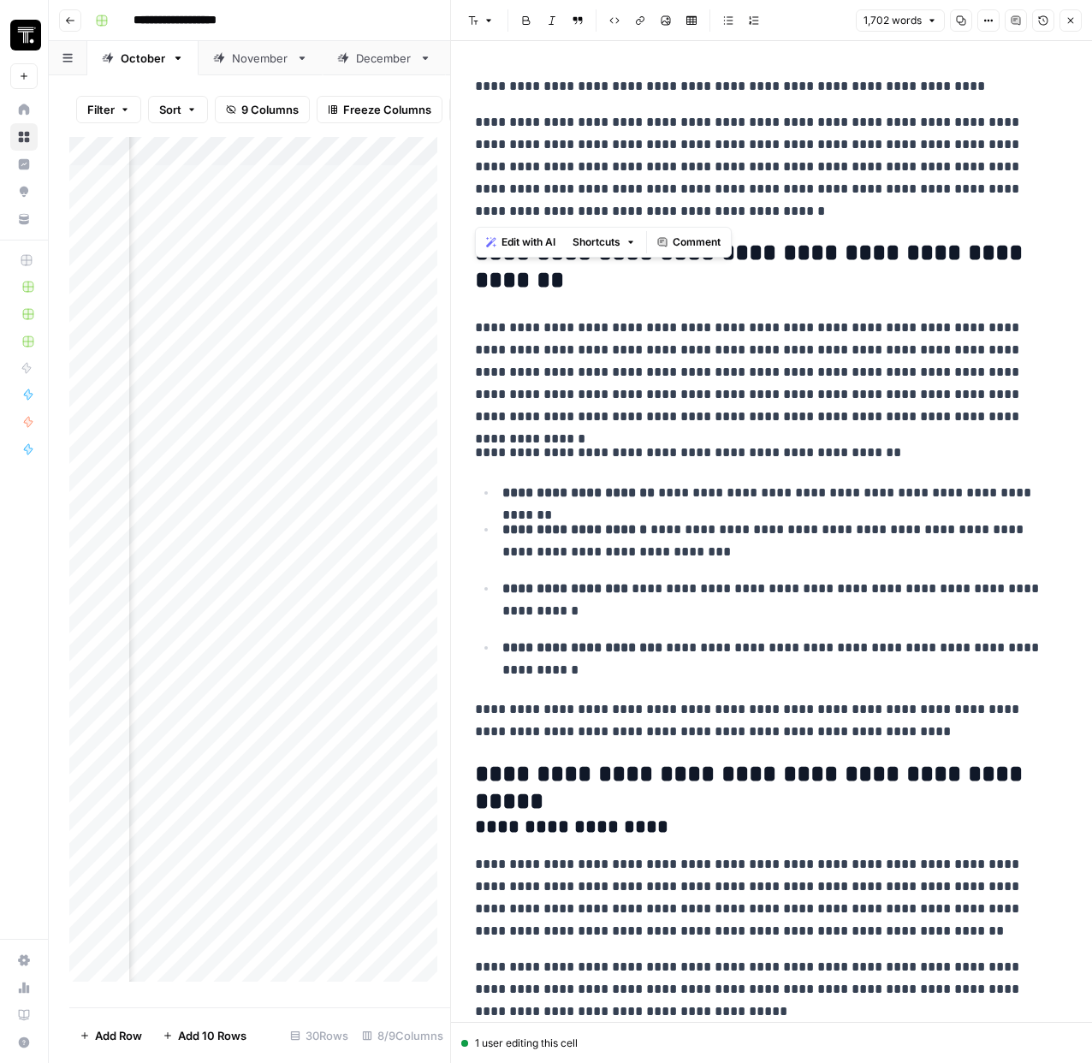
drag, startPoint x: 603, startPoint y: 211, endPoint x: 472, endPoint y: 123, distance: 157.2
click at [585, 243] on span "Shortcuts" at bounding box center [597, 242] width 48 height 15
click at [691, 249] on span "Comment" at bounding box center [697, 242] width 48 height 15
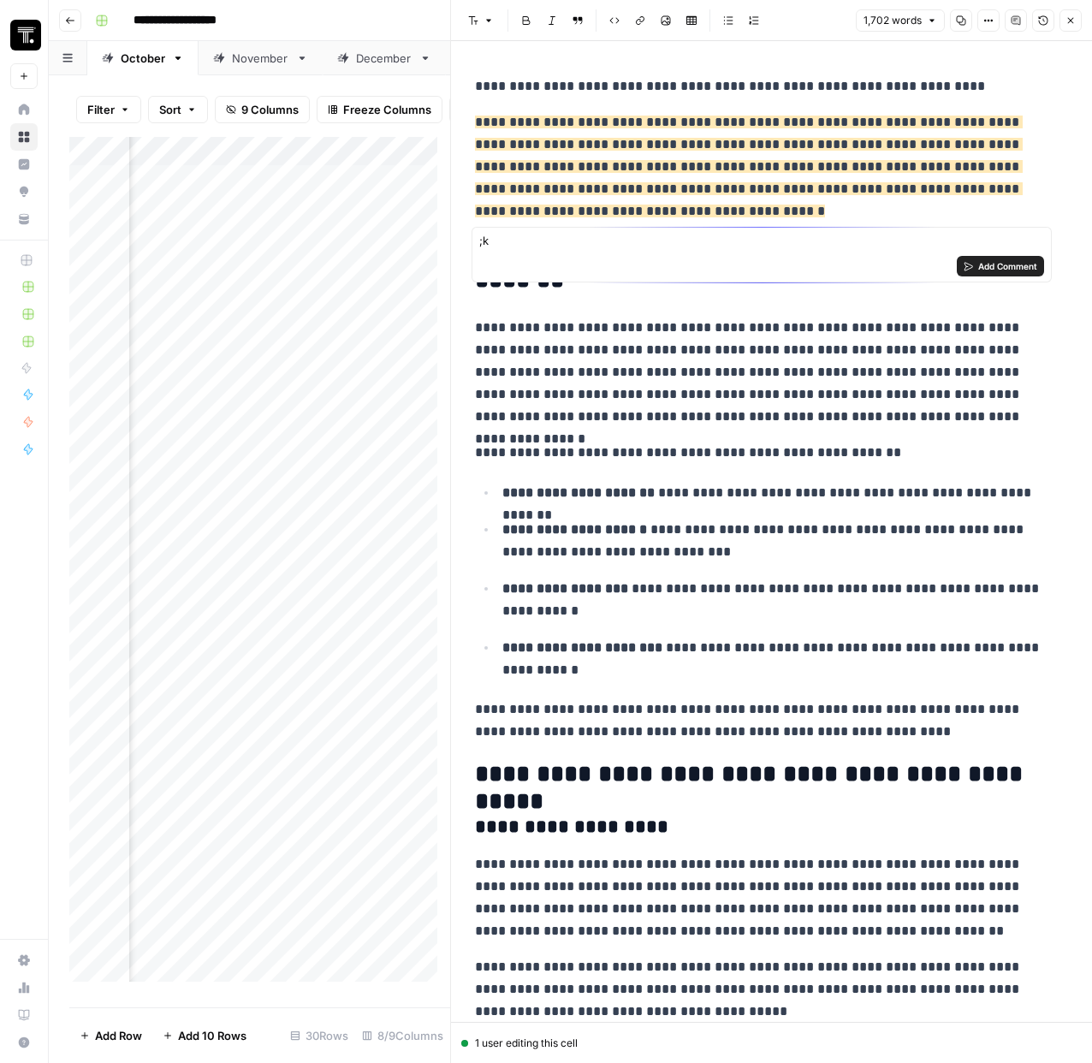
type textarea ";"
click at [1039, 21] on icon "button" at bounding box center [1043, 20] width 9 height 9
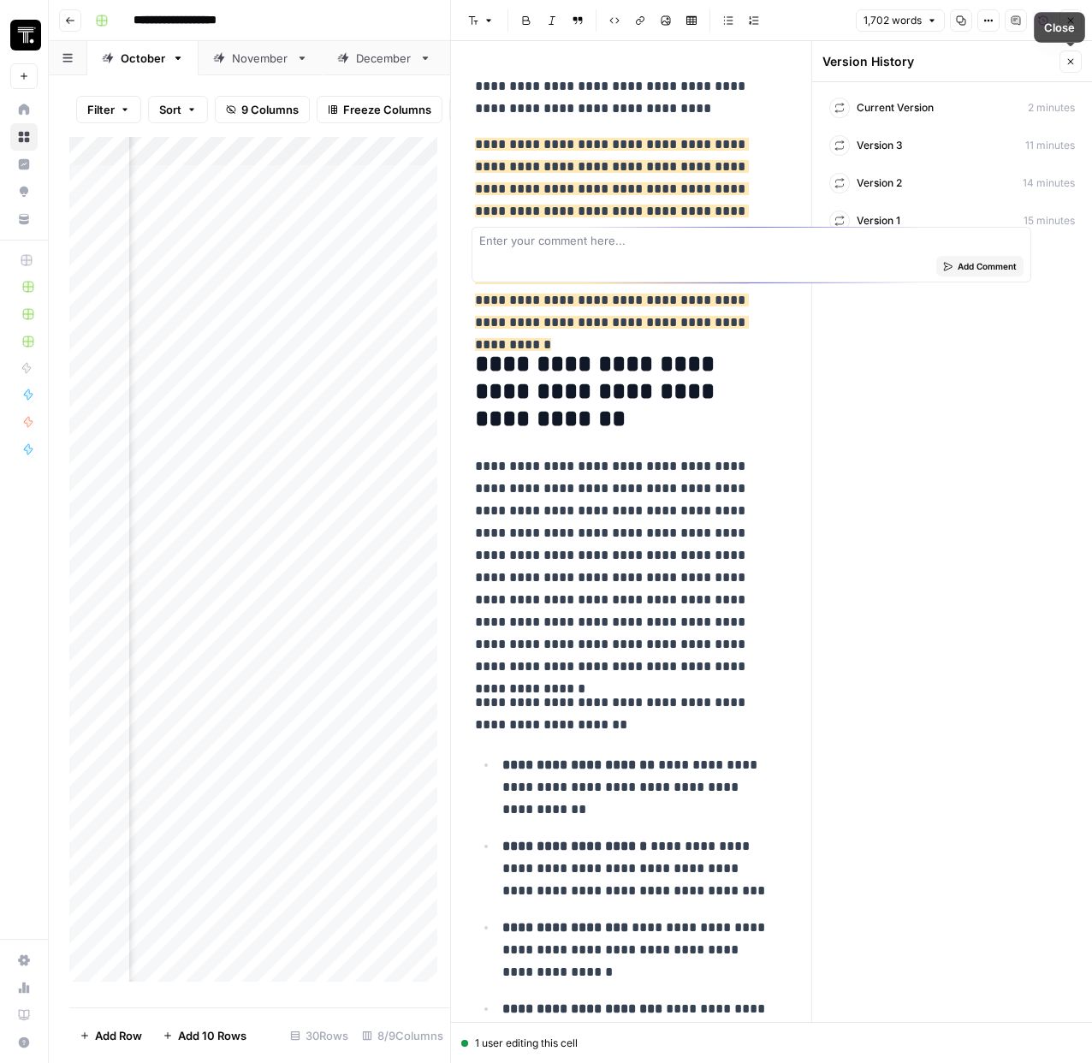
click at [1066, 63] on icon "button" at bounding box center [1071, 61] width 10 height 10
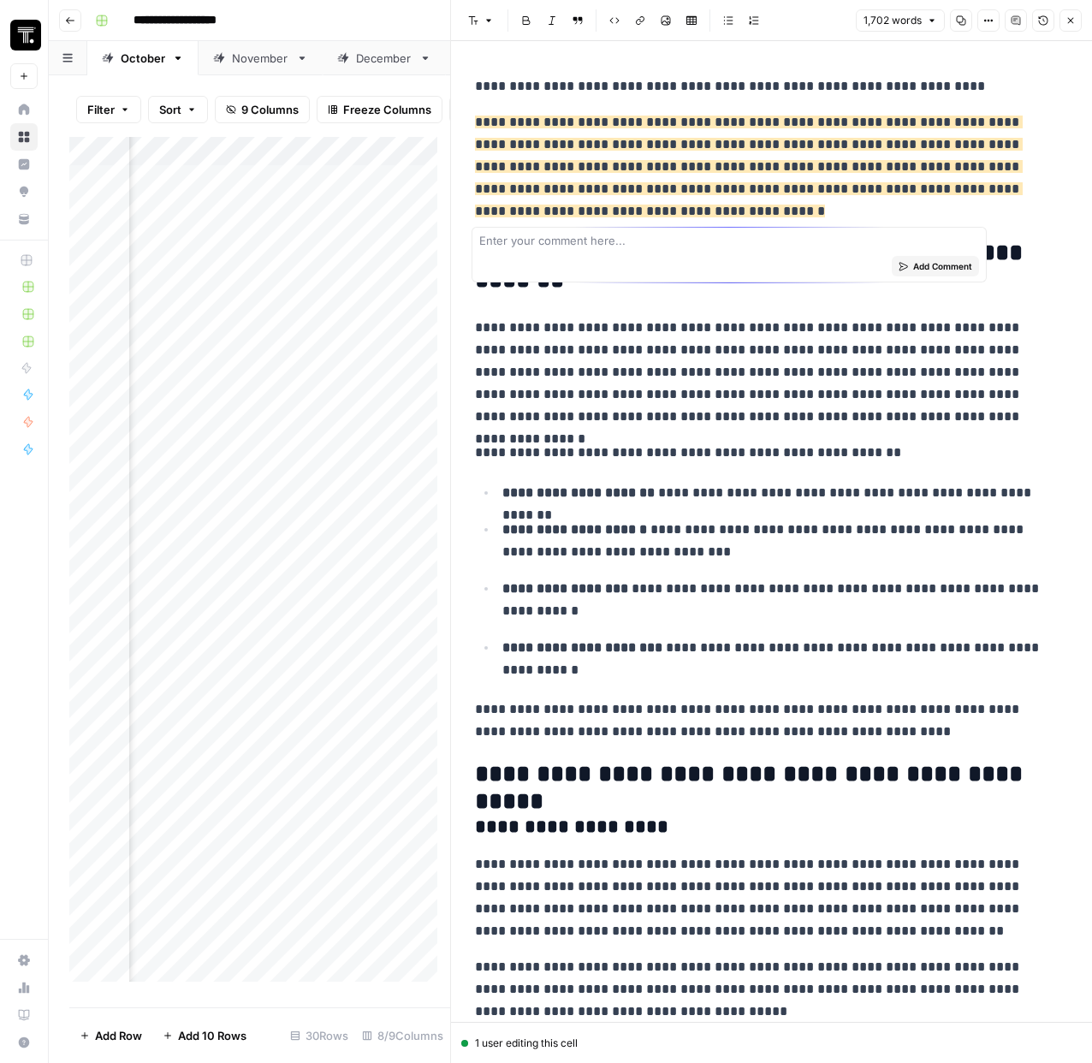
click at [680, 229] on div "Enter your comment here... Add Comment" at bounding box center [729, 255] width 515 height 56
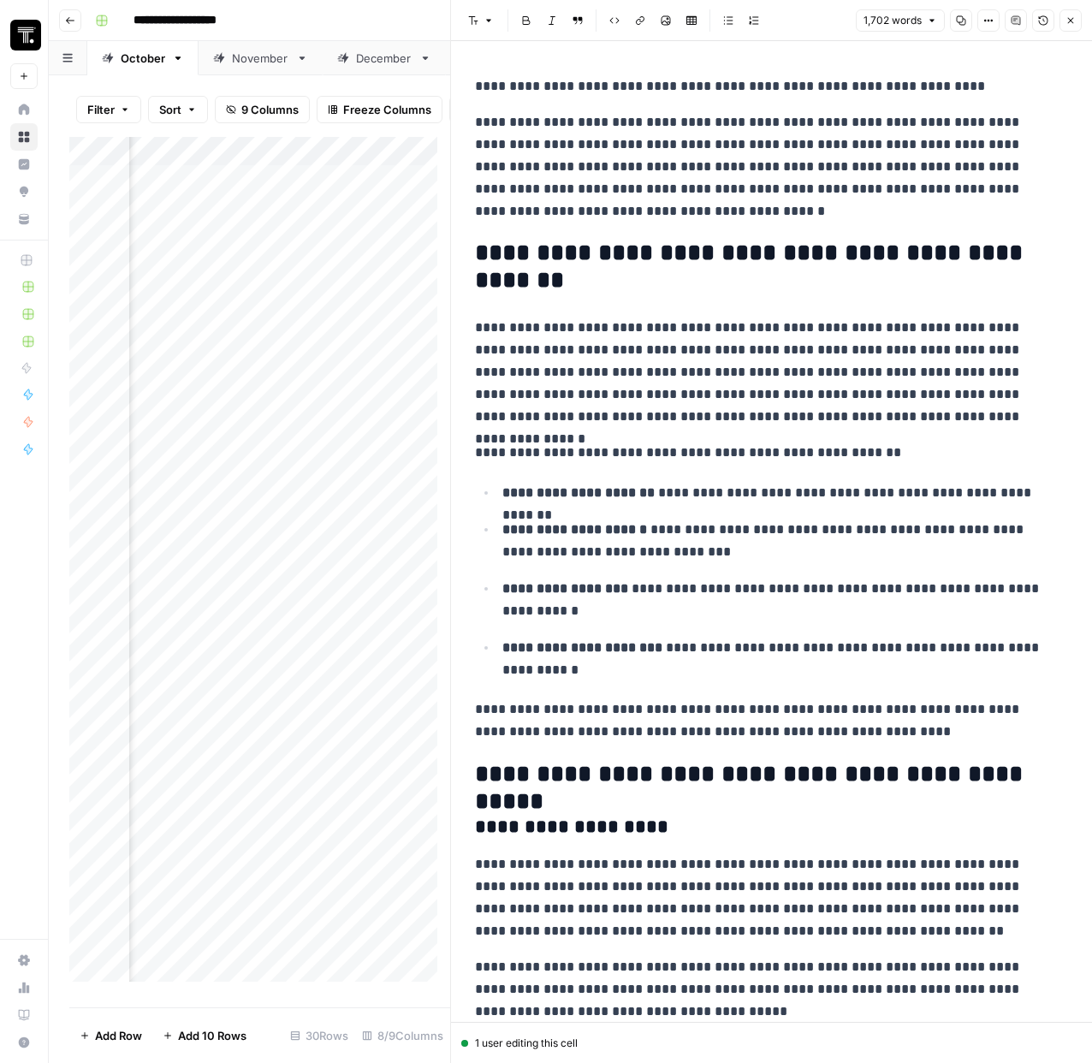
click at [1063, 24] on button "Close" at bounding box center [1071, 20] width 22 height 22
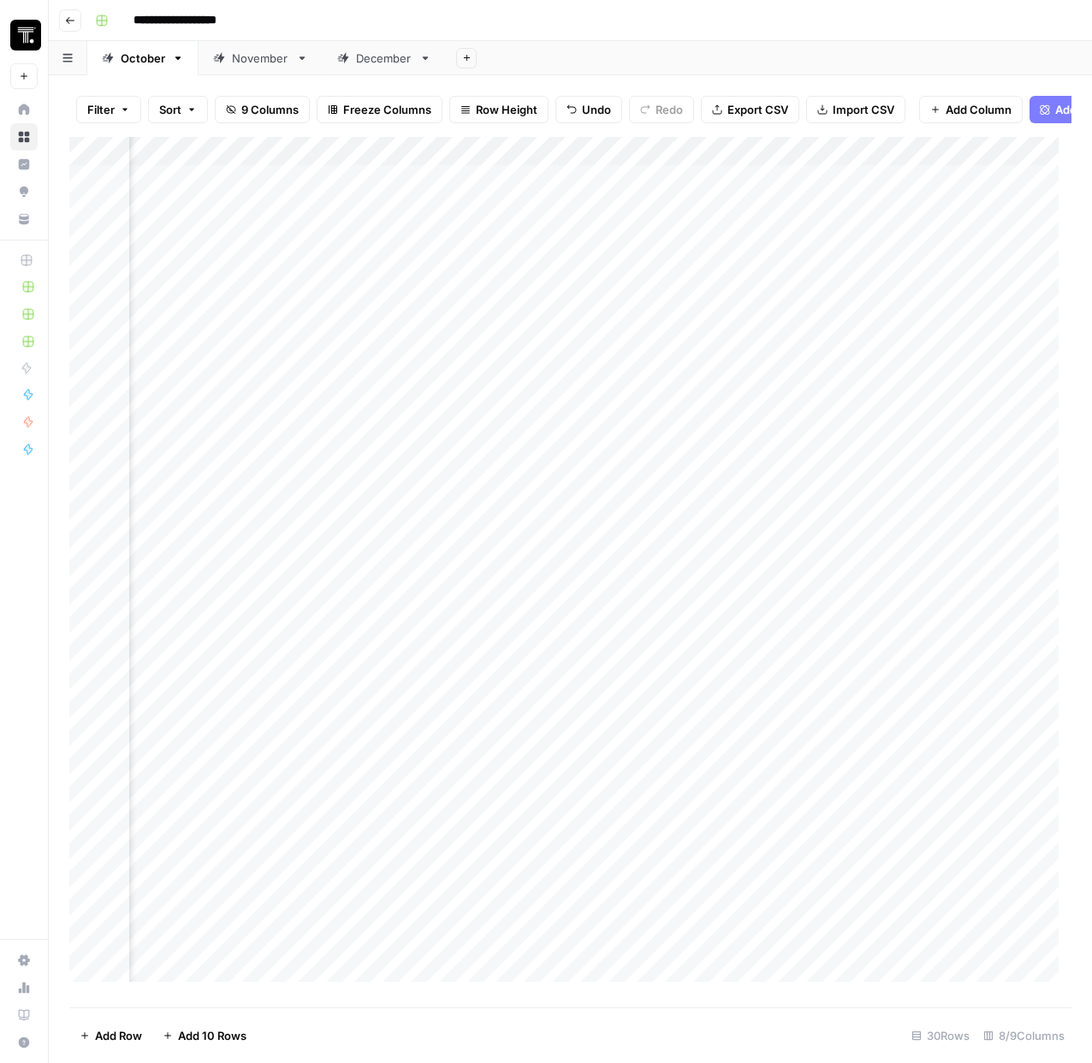
scroll to position [0, 794]
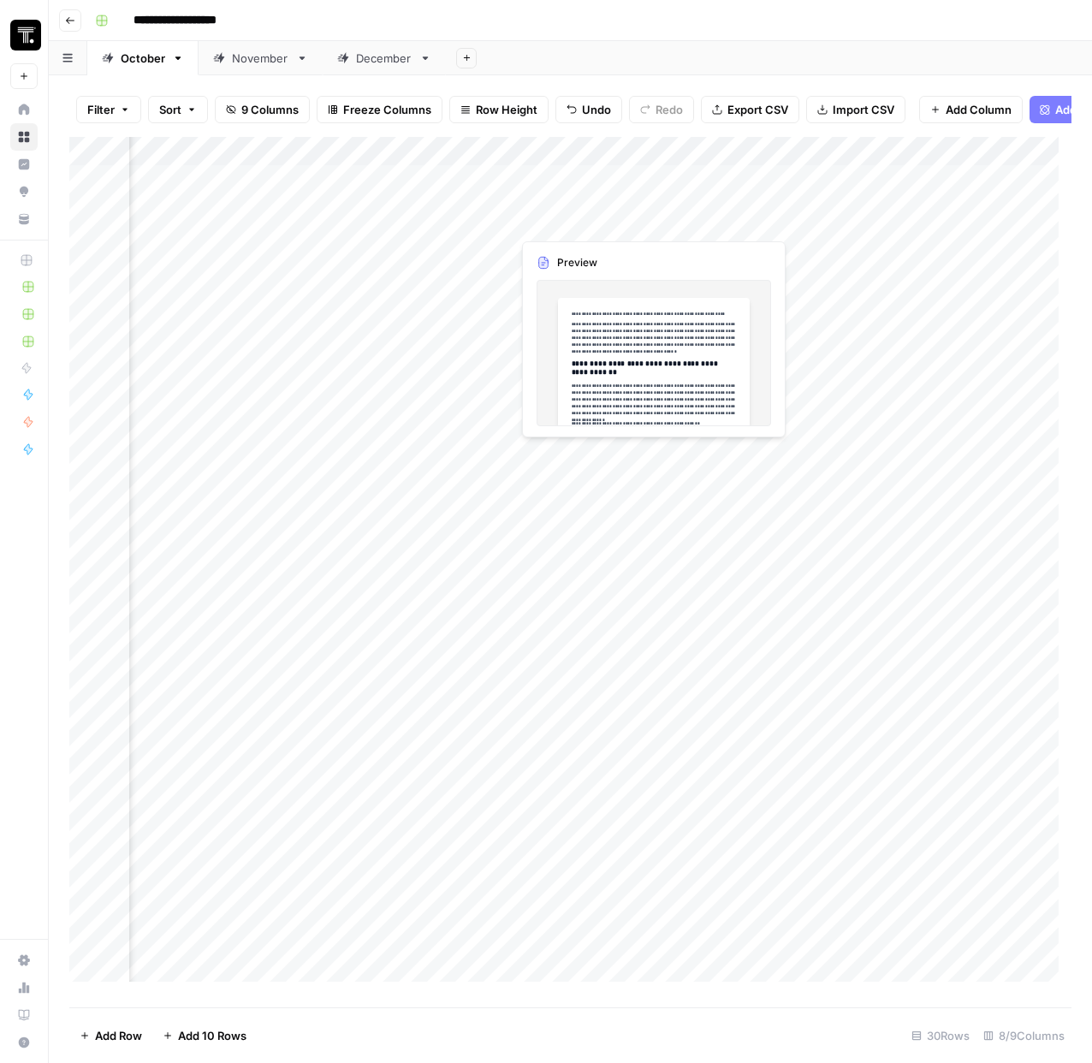
click at [569, 223] on div "Add Column" at bounding box center [570, 566] width 1002 height 858
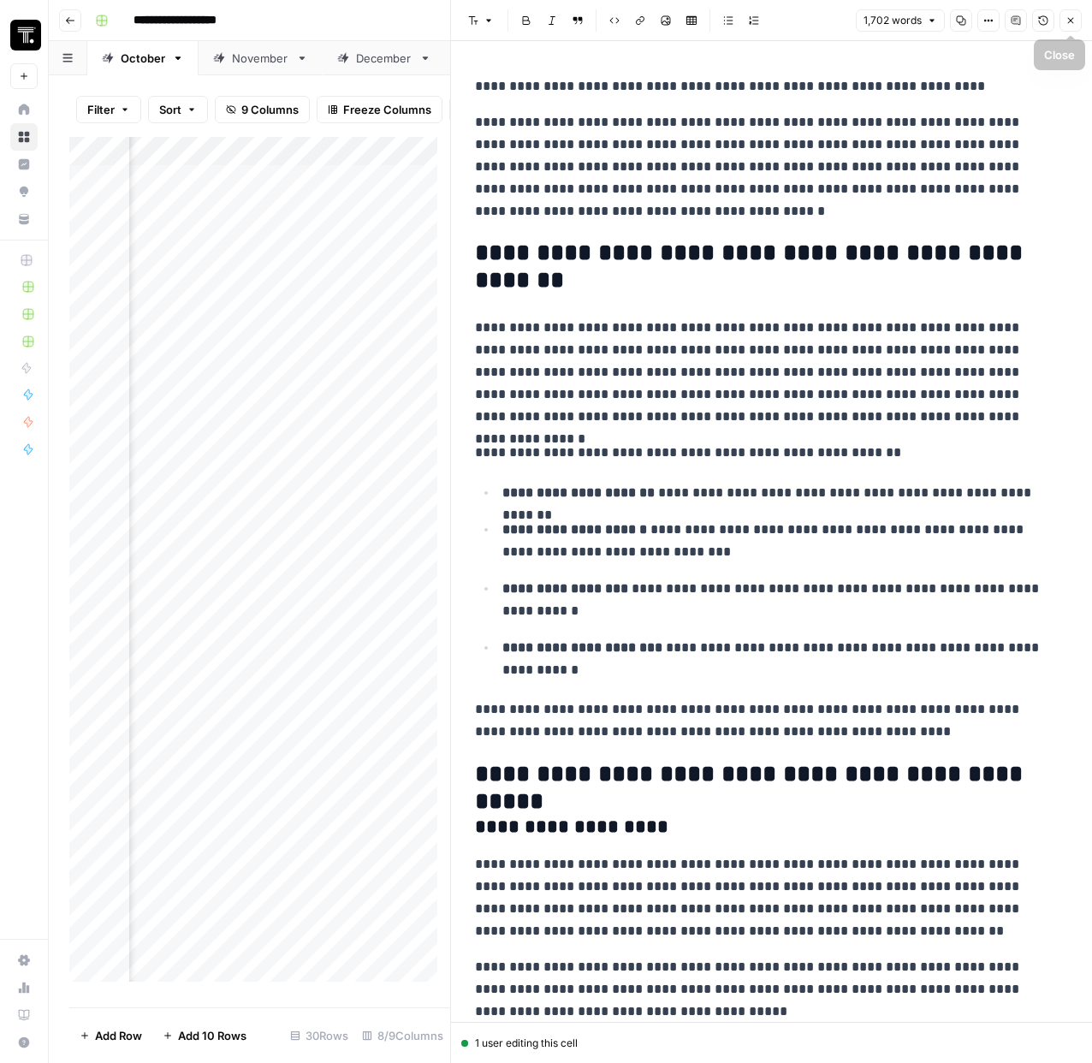
click at [1077, 23] on button "Close" at bounding box center [1071, 20] width 22 height 22
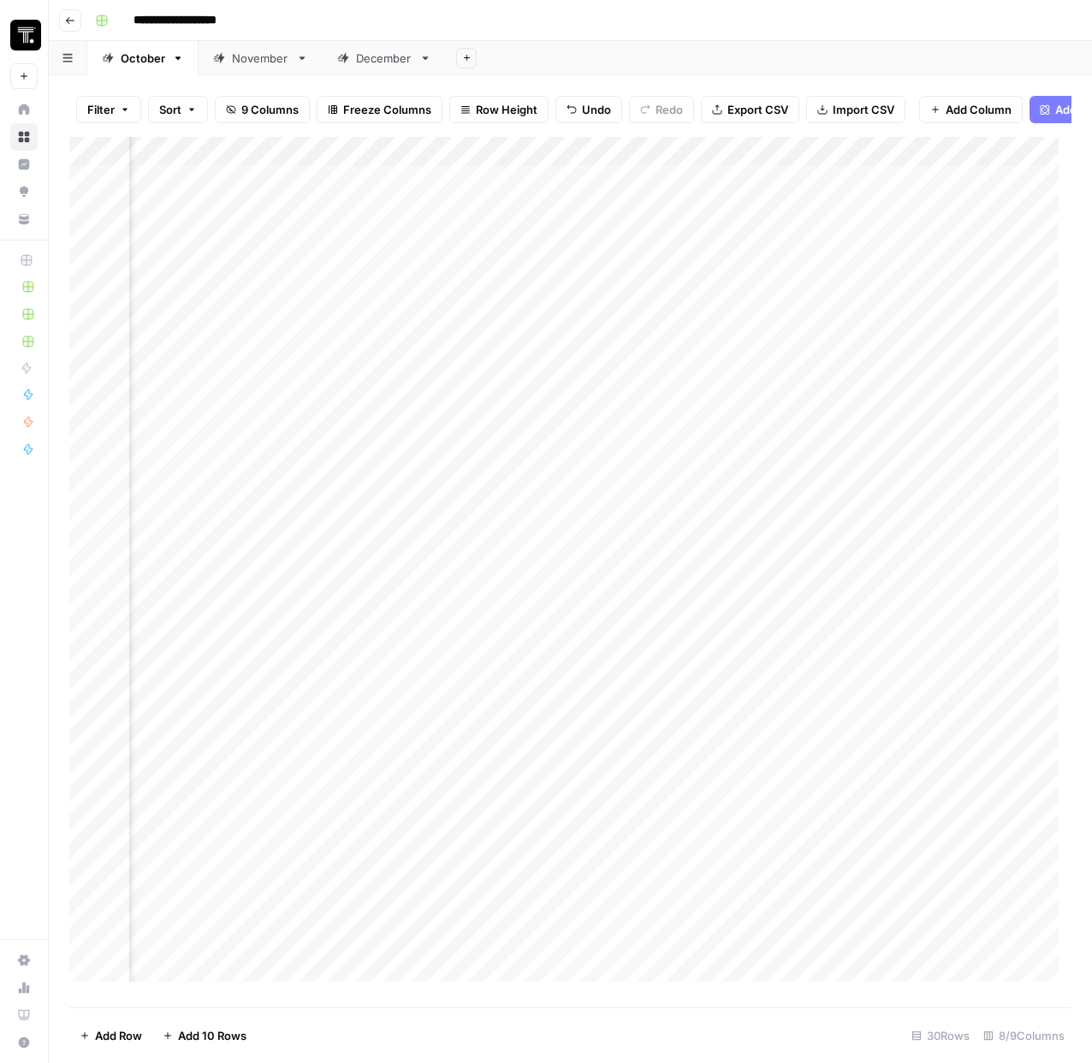
click at [744, 193] on div "Add Column" at bounding box center [570, 566] width 1002 height 858
click at [977, 196] on div "Add Column" at bounding box center [570, 566] width 1002 height 858
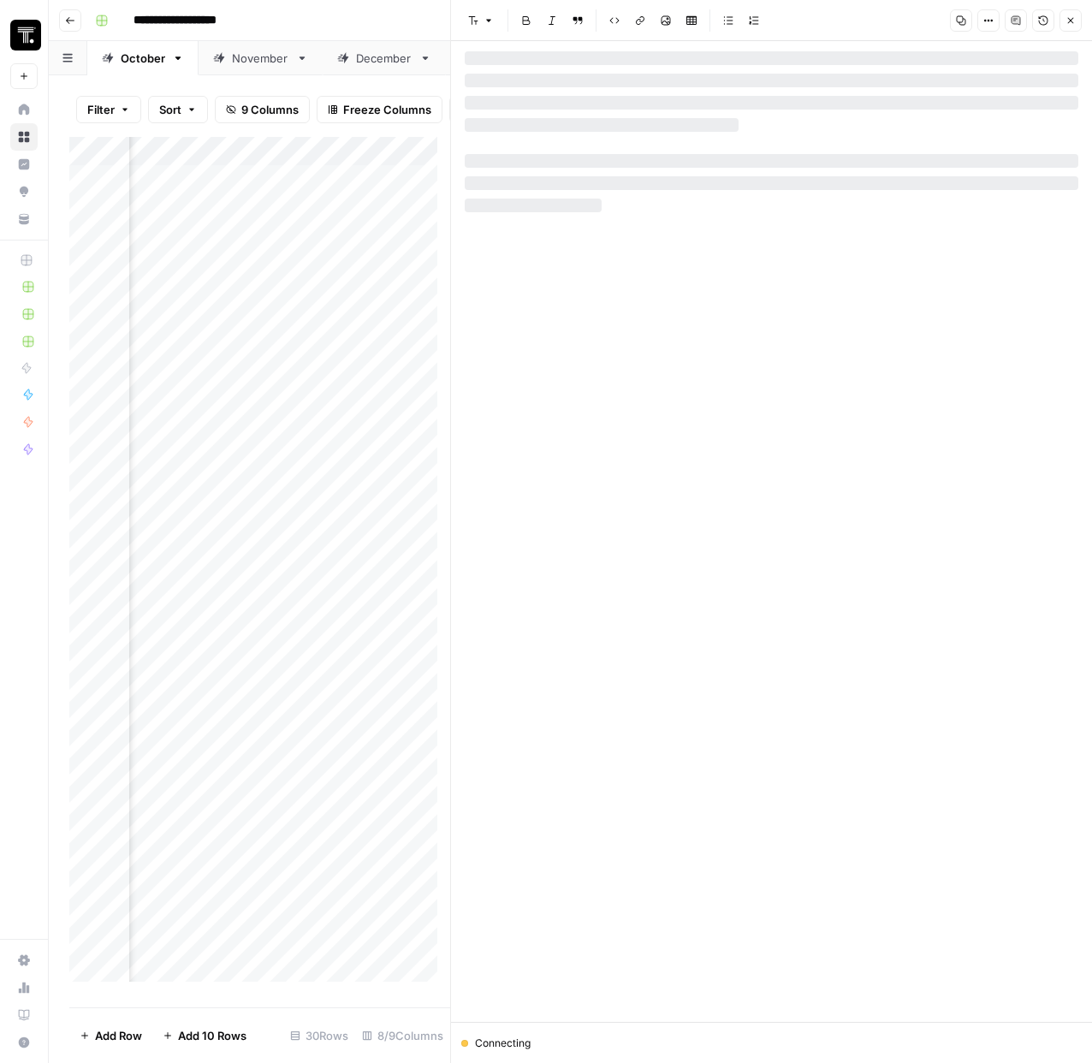
click at [1070, 26] on button "Close" at bounding box center [1071, 20] width 22 height 22
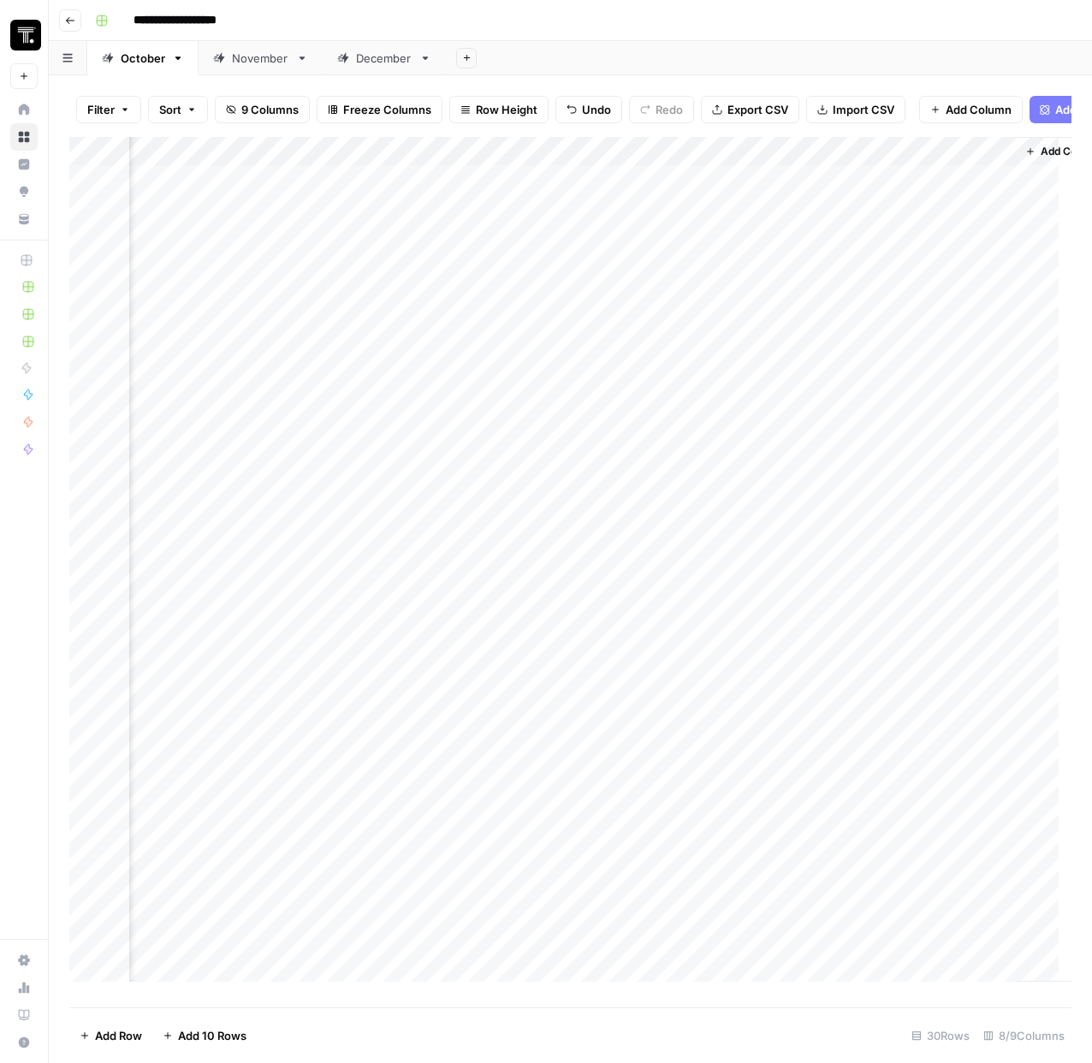
scroll to position [0, 1144]
click at [867, 193] on div "Add Column" at bounding box center [570, 566] width 1002 height 858
click at [862, 223] on div "Add Column" at bounding box center [570, 566] width 1002 height 858
click at [769, 265] on div "Add Column" at bounding box center [570, 566] width 1002 height 858
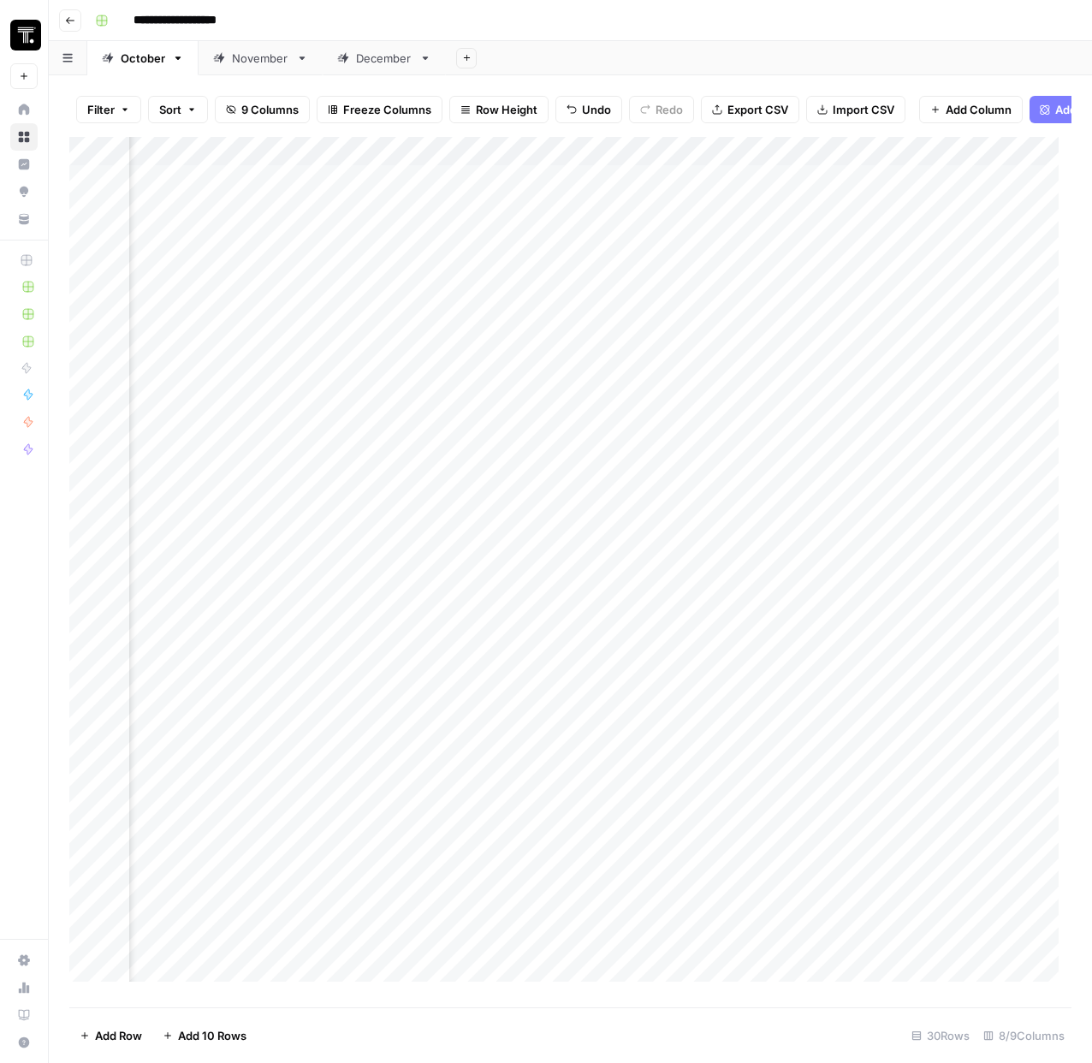
scroll to position [0, 951]
click at [788, 188] on div "Add Column" at bounding box center [570, 566] width 1002 height 858
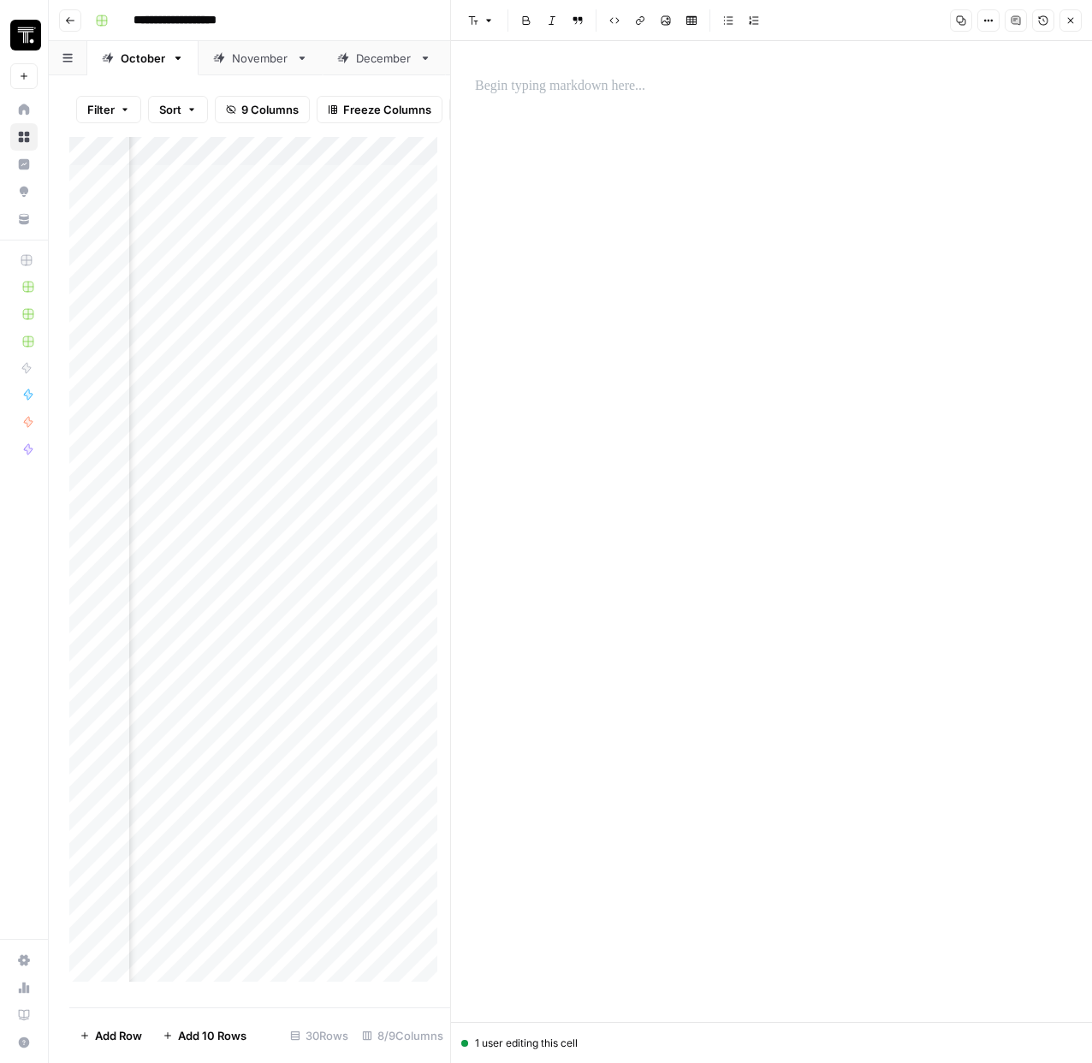
click at [410, 192] on div "Add Column" at bounding box center [259, 566] width 381 height 858
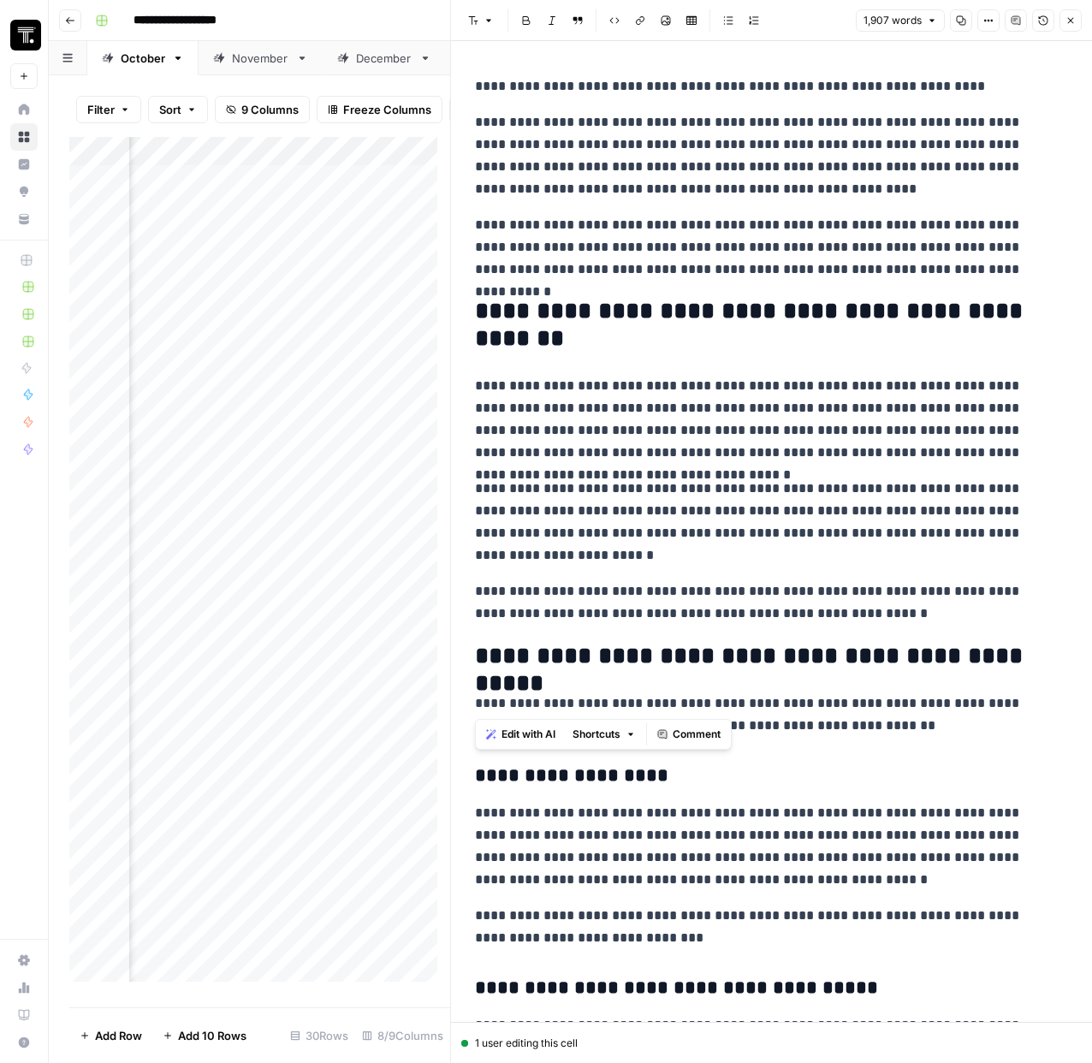
drag, startPoint x: 472, startPoint y: 85, endPoint x: 830, endPoint y: 677, distance: 691.9
click at [1073, 25] on icon "button" at bounding box center [1071, 20] width 10 height 10
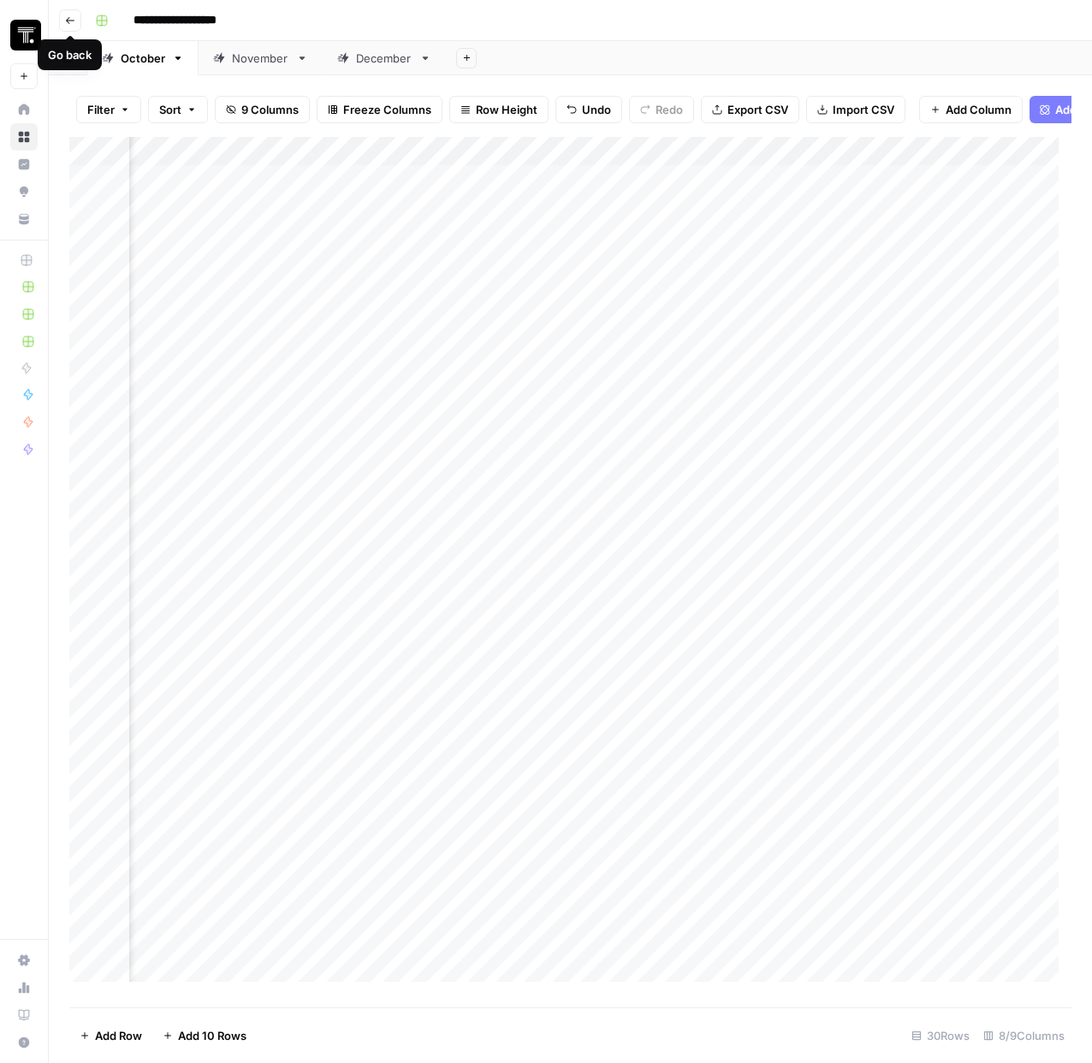
click at [69, 25] on button "Go back" at bounding box center [70, 20] width 22 height 22
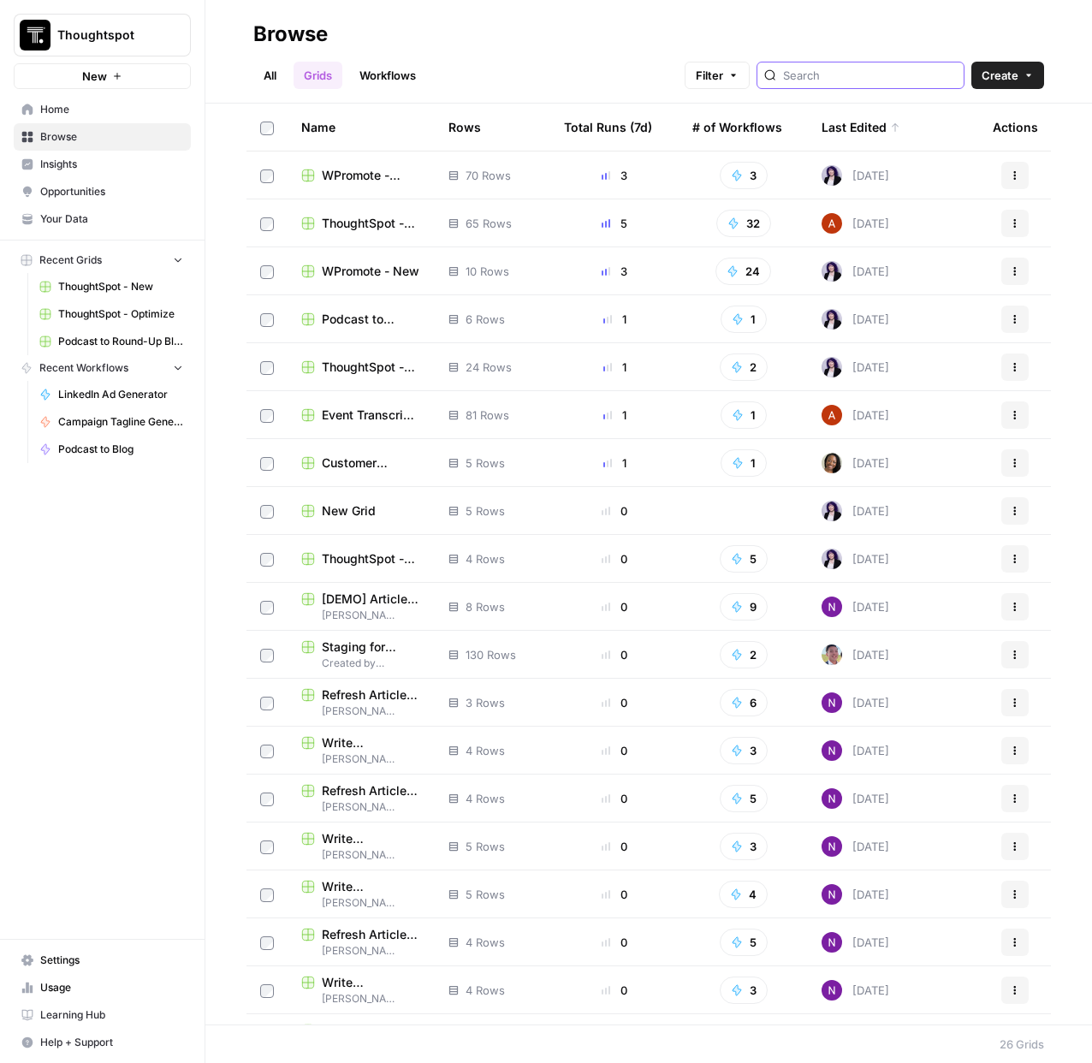
click at [864, 76] on input "search" at bounding box center [870, 75] width 174 height 17
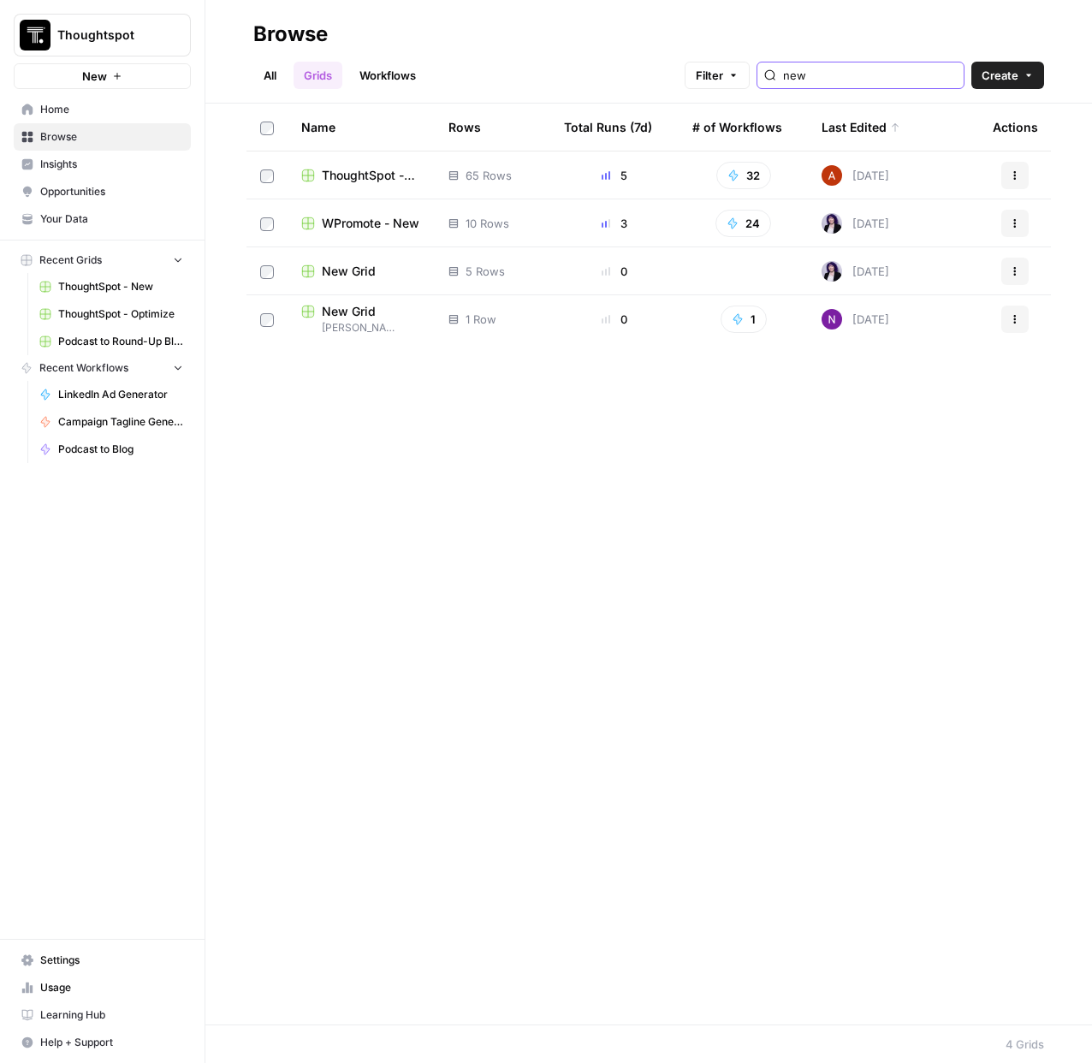
type input "new"
click at [374, 223] on span "WPromote - New" at bounding box center [371, 223] width 98 height 17
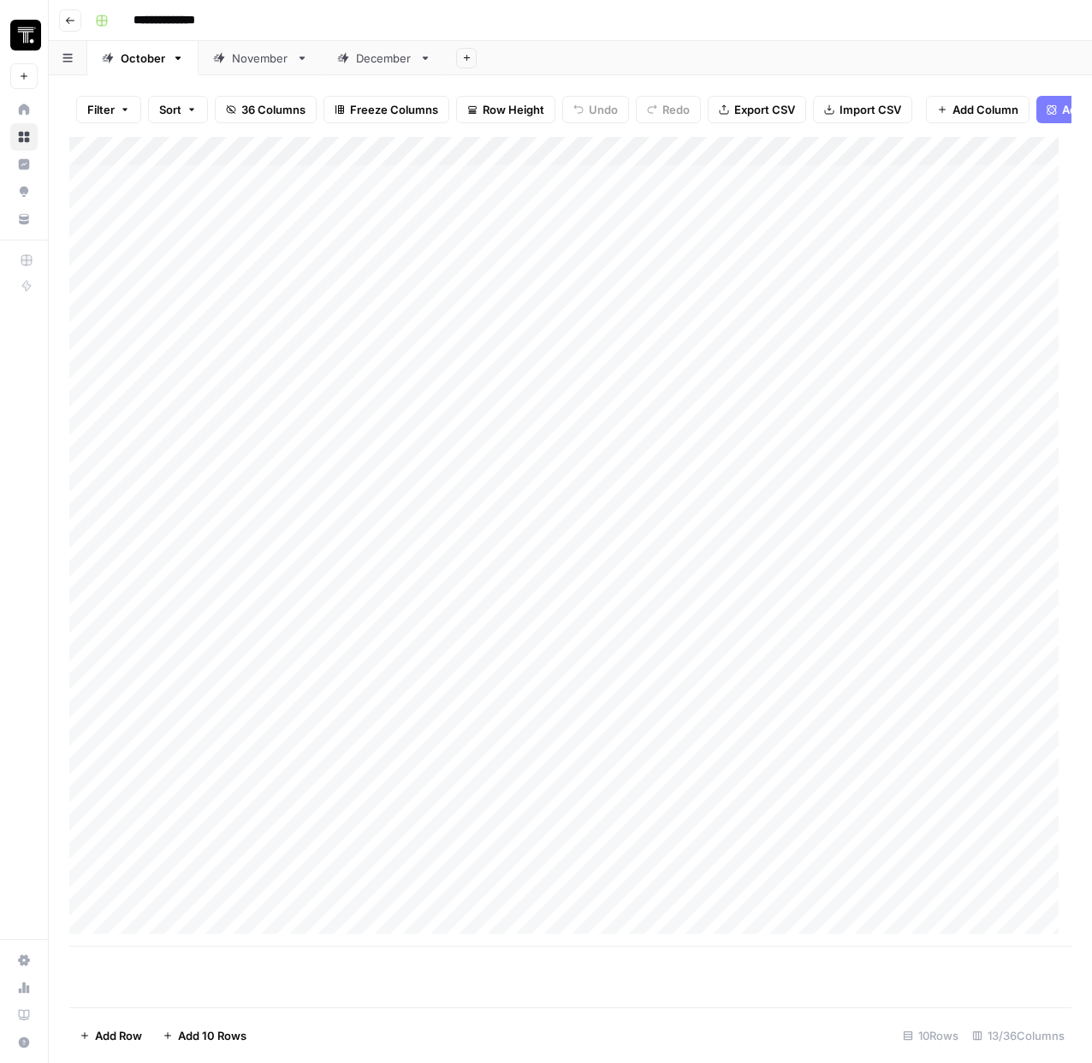
click at [240, 211] on div "Add Column" at bounding box center [570, 542] width 1002 height 810
click at [195, 190] on textarea "**********" at bounding box center [265, 193] width 274 height 24
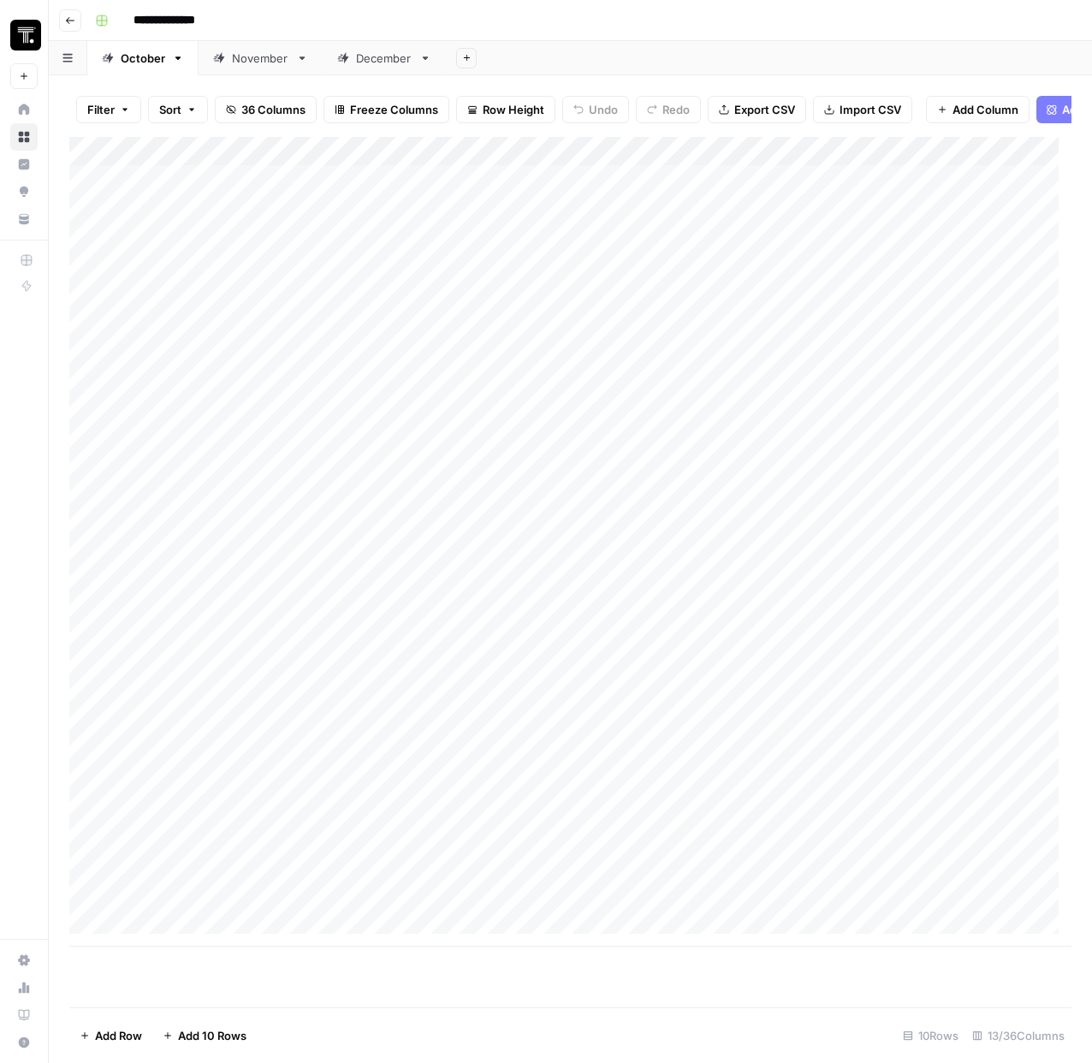
click at [565, 296] on div "Add Column" at bounding box center [570, 542] width 1002 height 810
click at [664, 197] on div "Add Column" at bounding box center [570, 542] width 1002 height 810
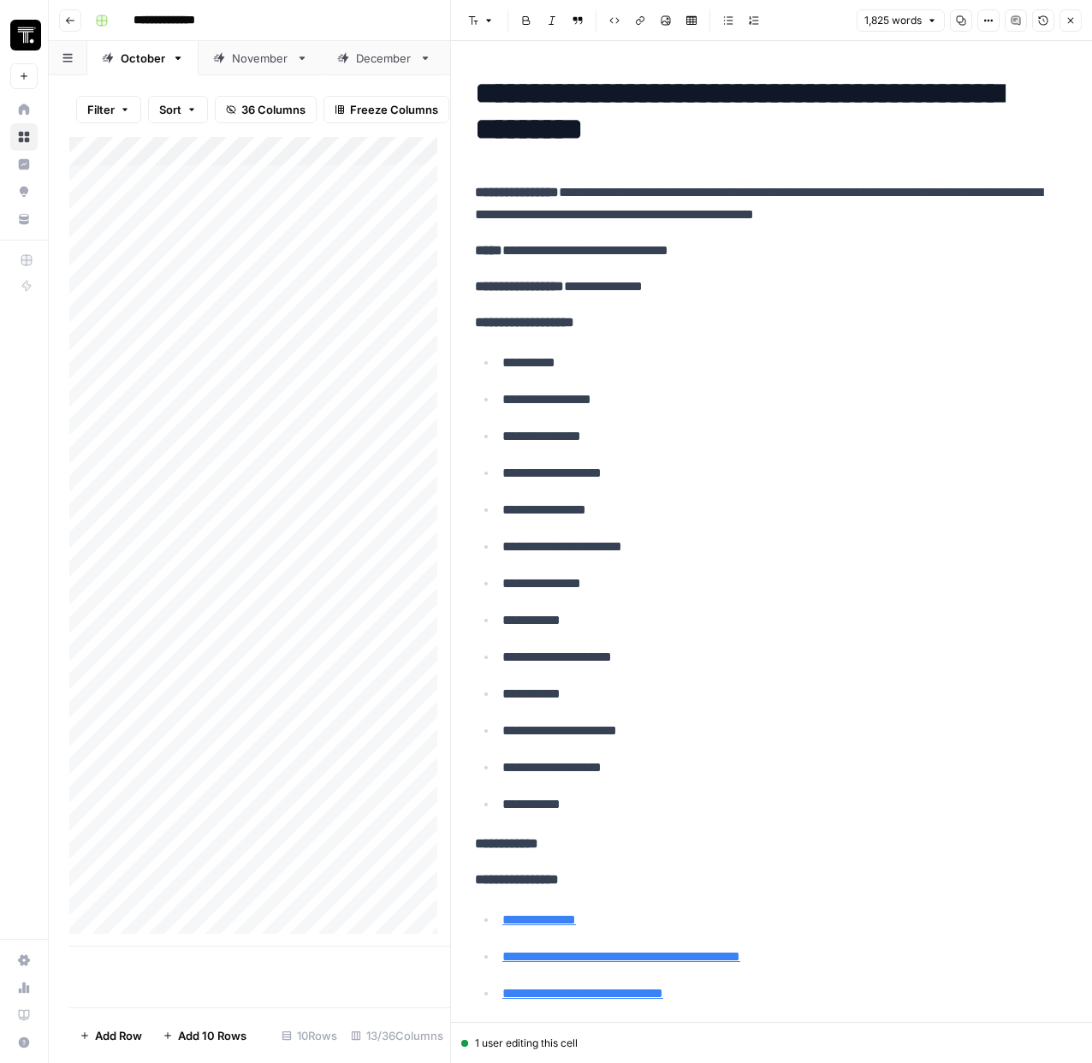
drag, startPoint x: 760, startPoint y: 253, endPoint x: 624, endPoint y: 231, distance: 137.9
click at [624, 231] on div at bounding box center [726, 215] width 223 height 78
click at [692, 198] on div at bounding box center [726, 215] width 223 height 78
click at [747, 250] on div at bounding box center [726, 215] width 223 height 78
click at [680, 473] on p "**********" at bounding box center [778, 473] width 553 height 22
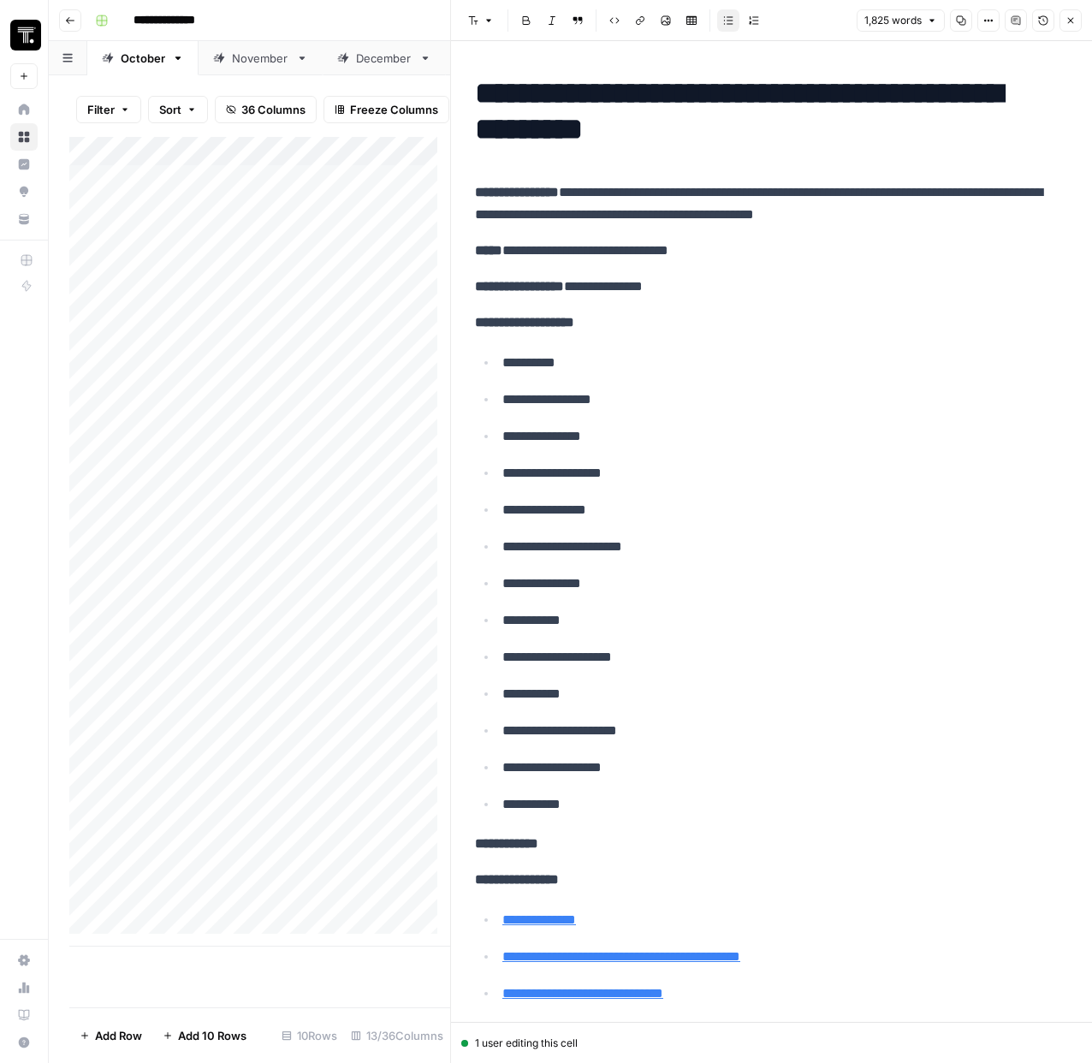
click at [645, 203] on p "**********" at bounding box center [765, 203] width 580 height 45
click at [716, 206] on p "**********" at bounding box center [765, 203] width 580 height 45
click at [1076, 26] on button "Close" at bounding box center [1071, 20] width 22 height 22
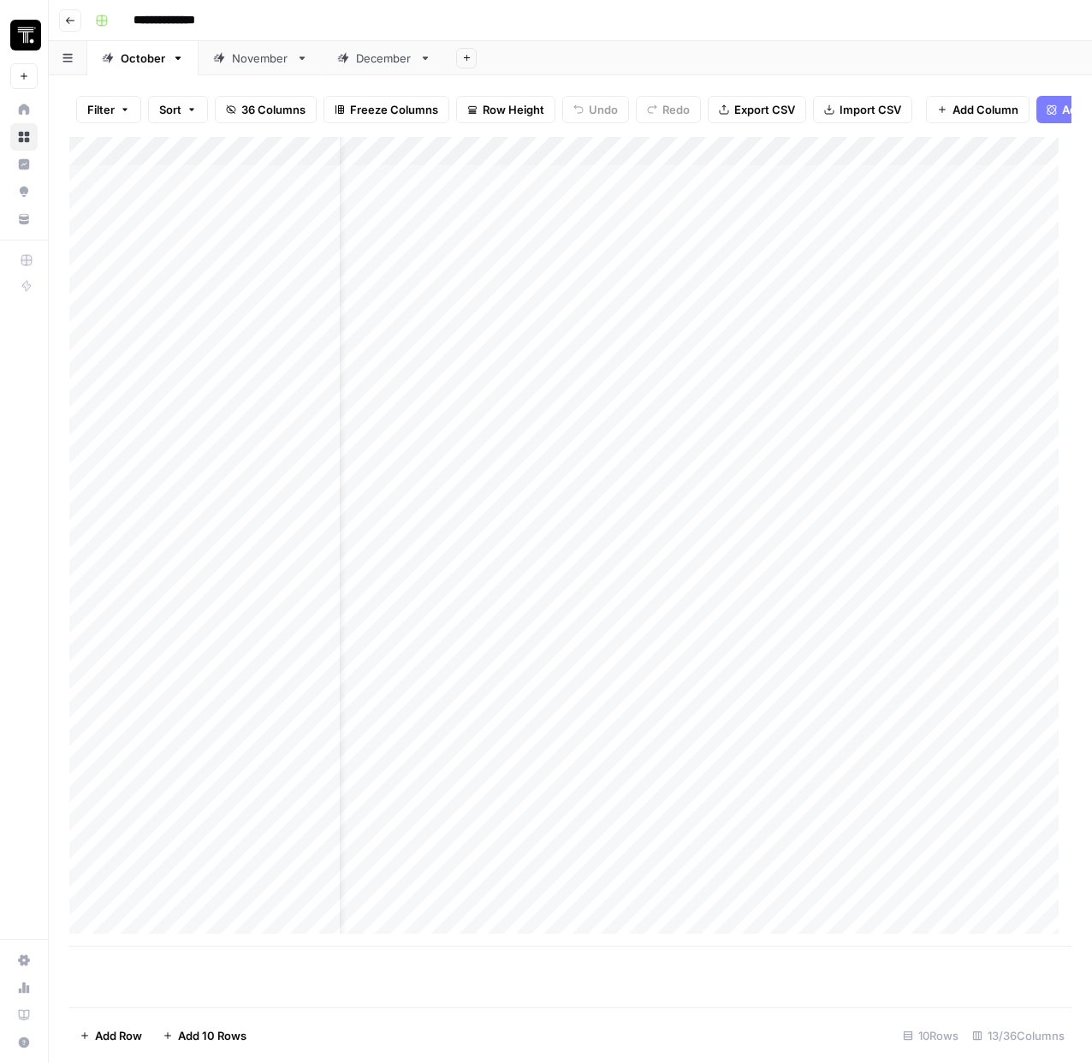
scroll to position [0, 37]
click at [876, 222] on div "Add Column" at bounding box center [570, 542] width 1002 height 810
click at [738, 207] on div "Add Column" at bounding box center [570, 542] width 1002 height 810
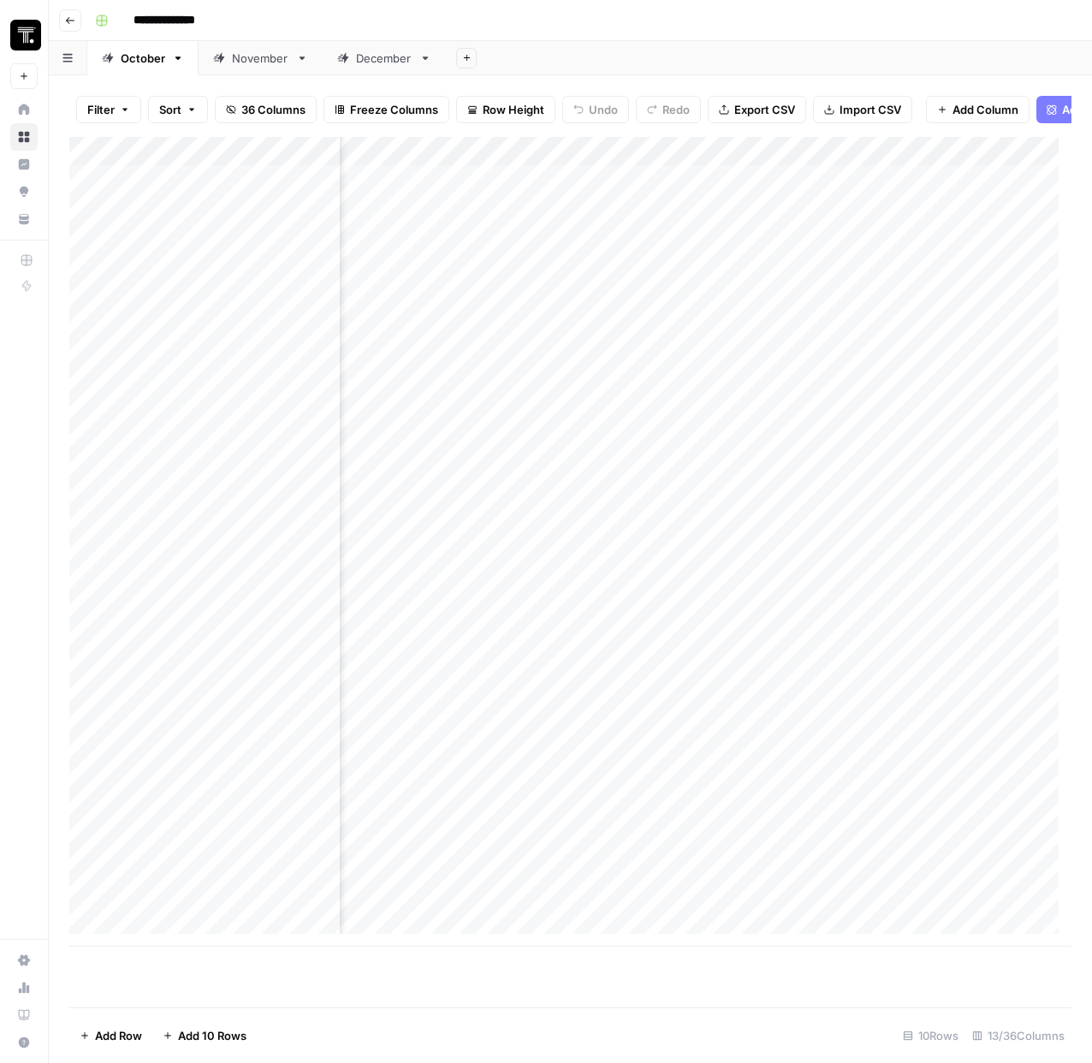
click at [927, 271] on div "Add Column" at bounding box center [570, 542] width 1002 height 810
click at [854, 193] on div "Add Column" at bounding box center [570, 542] width 1002 height 810
click at [854, 203] on div "Add Column" at bounding box center [570, 542] width 1002 height 810
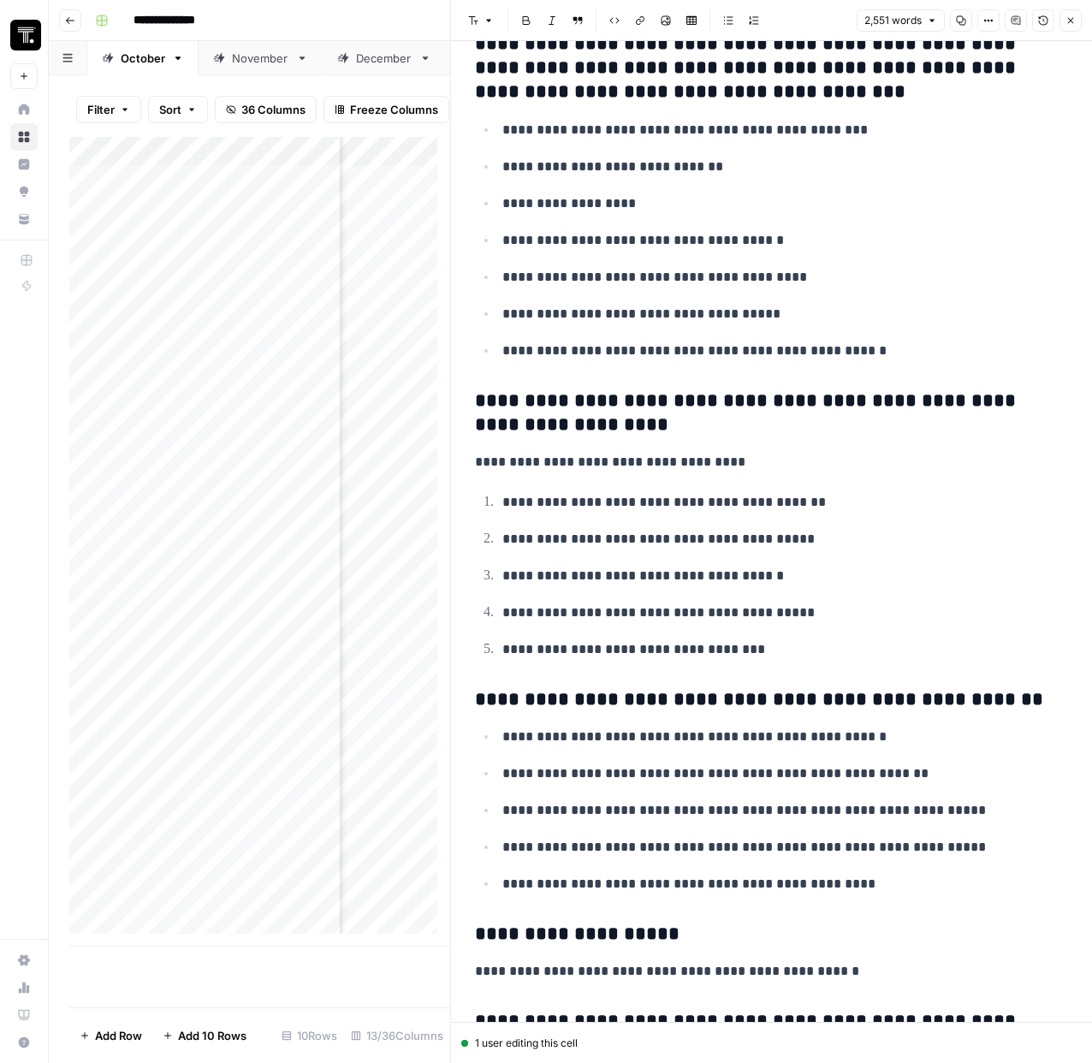
scroll to position [4020, 0]
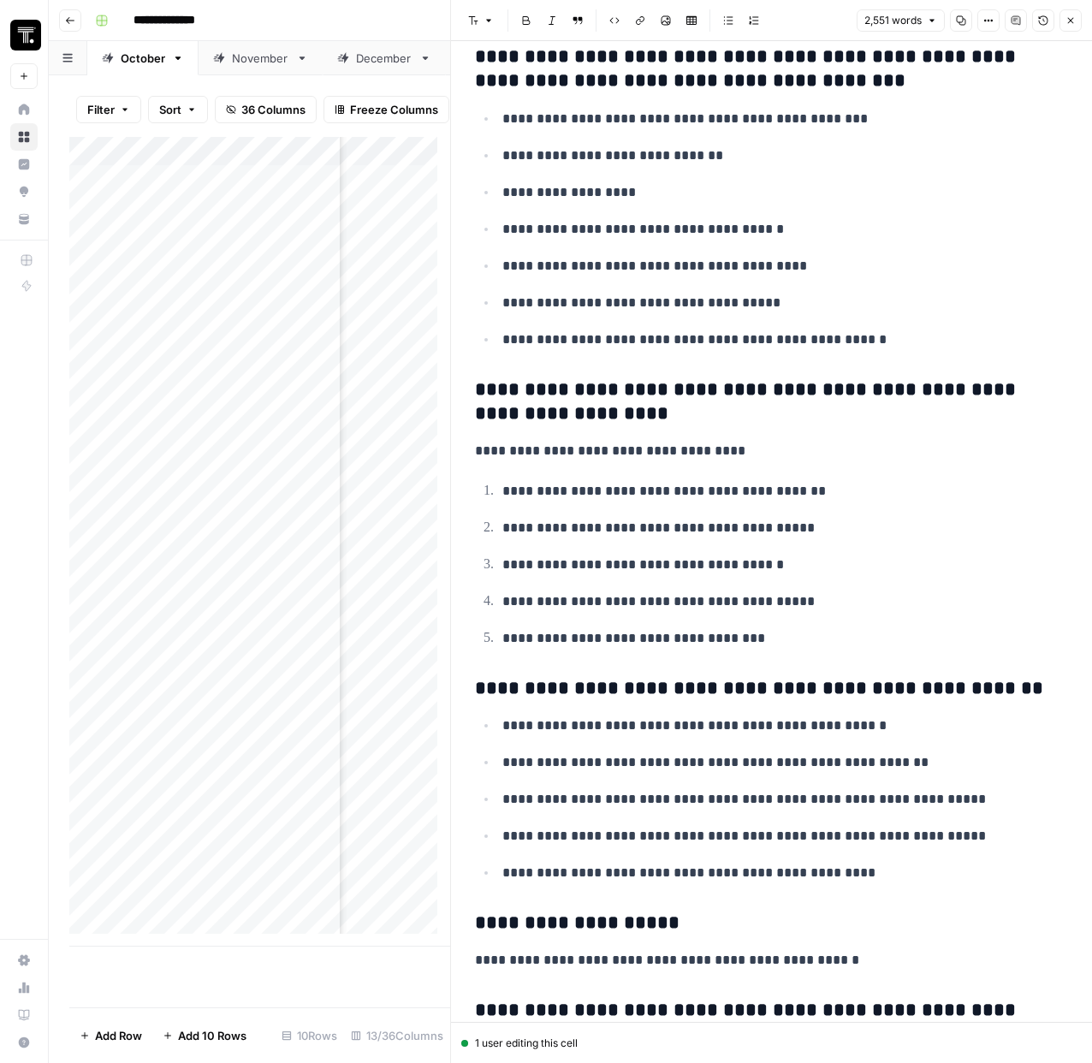
click at [1072, 22] on icon "button" at bounding box center [1071, 20] width 10 height 10
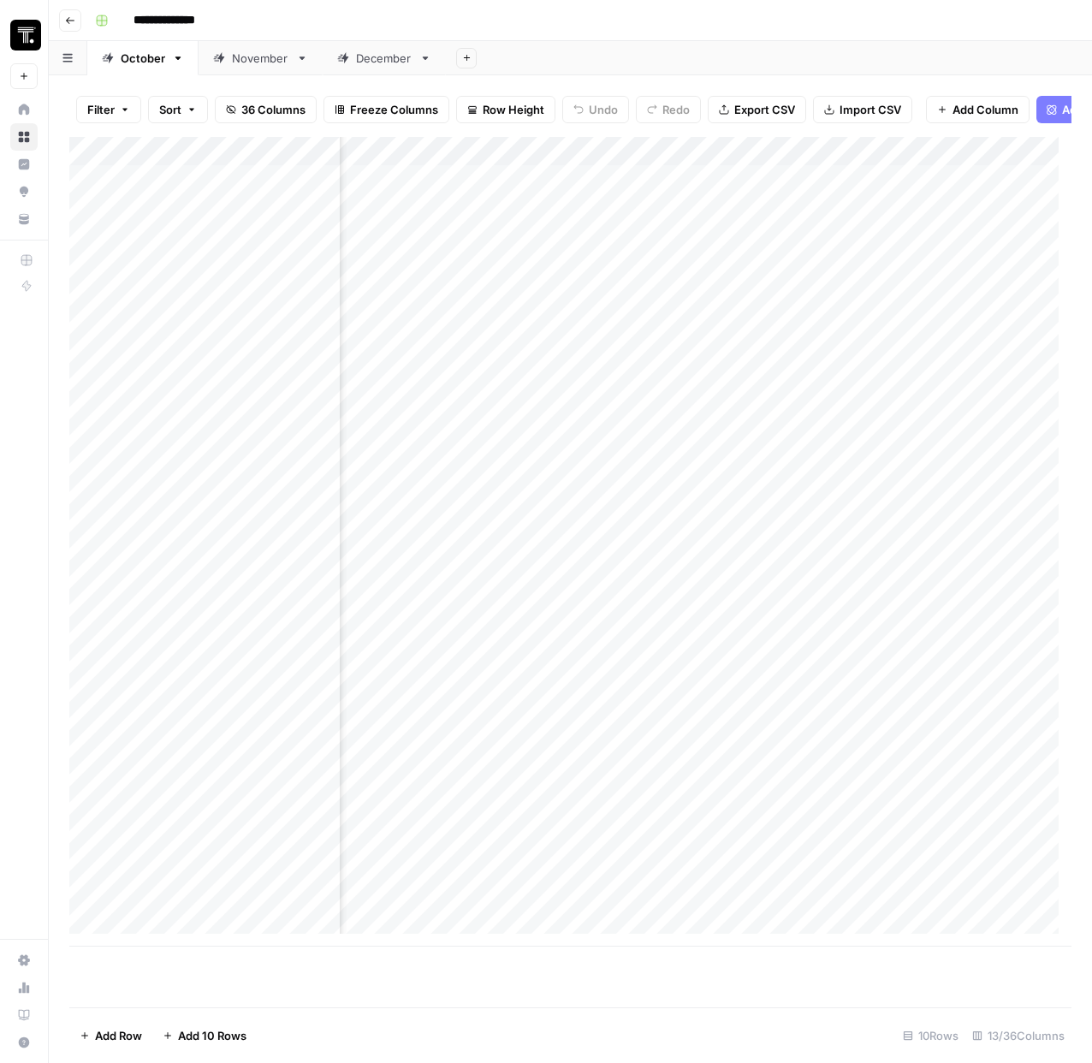
scroll to position [0, 876]
click at [76, 27] on button "Go back" at bounding box center [70, 20] width 22 height 22
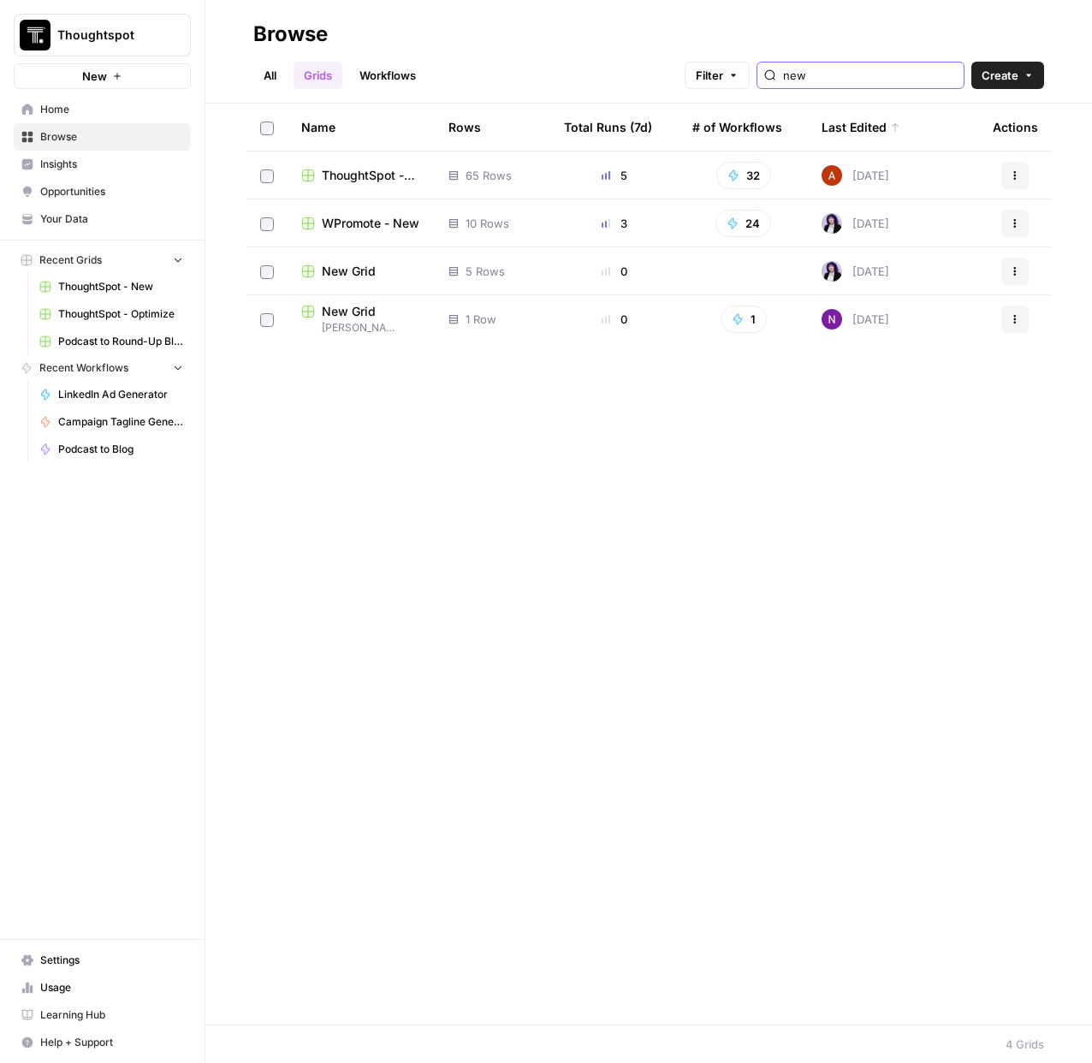
click at [840, 77] on input "new" at bounding box center [870, 75] width 174 height 17
type input "optimize"
click at [370, 172] on span "WPromote - Optimize" at bounding box center [371, 175] width 99 height 17
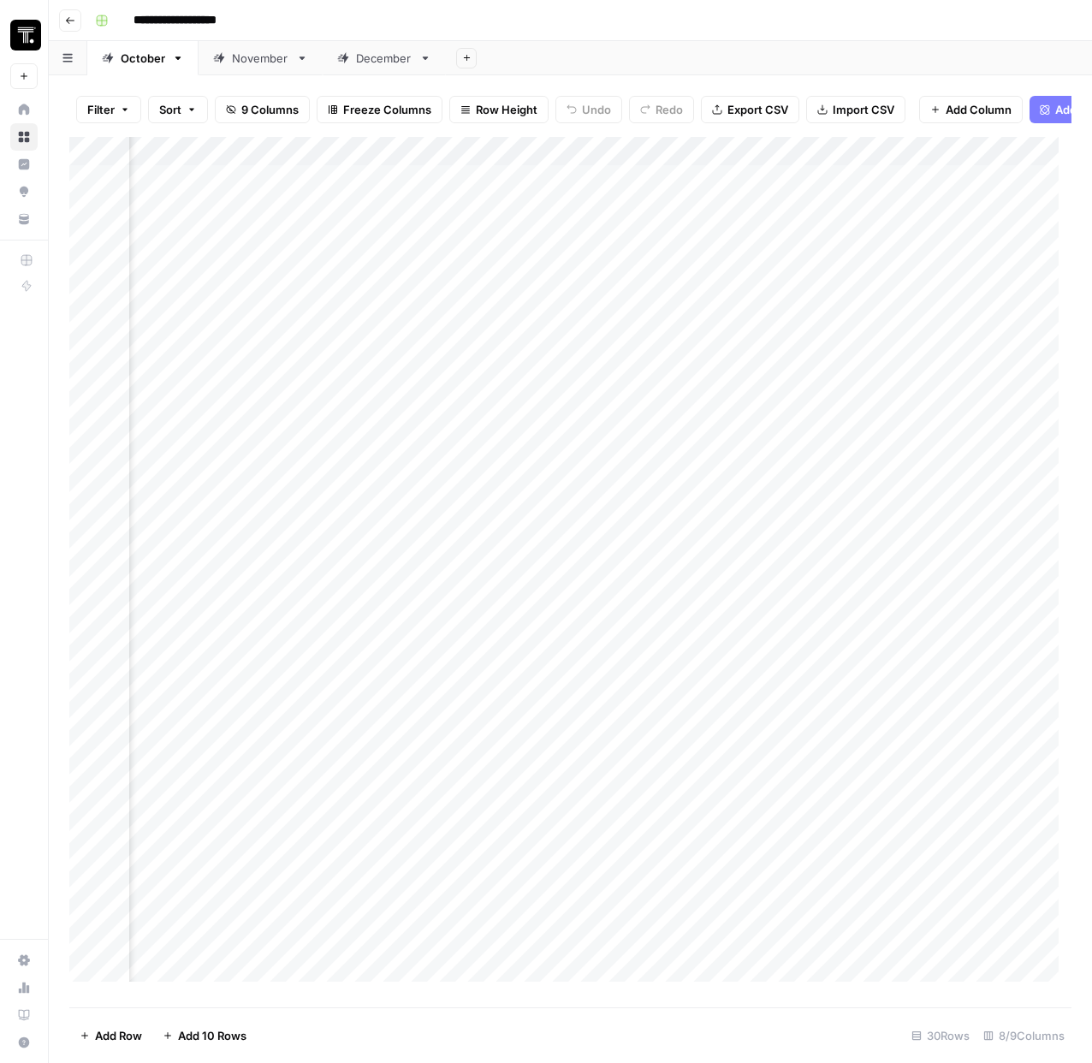
scroll to position [0, 331]
click at [898, 169] on div "Add Column" at bounding box center [570, 566] width 1002 height 858
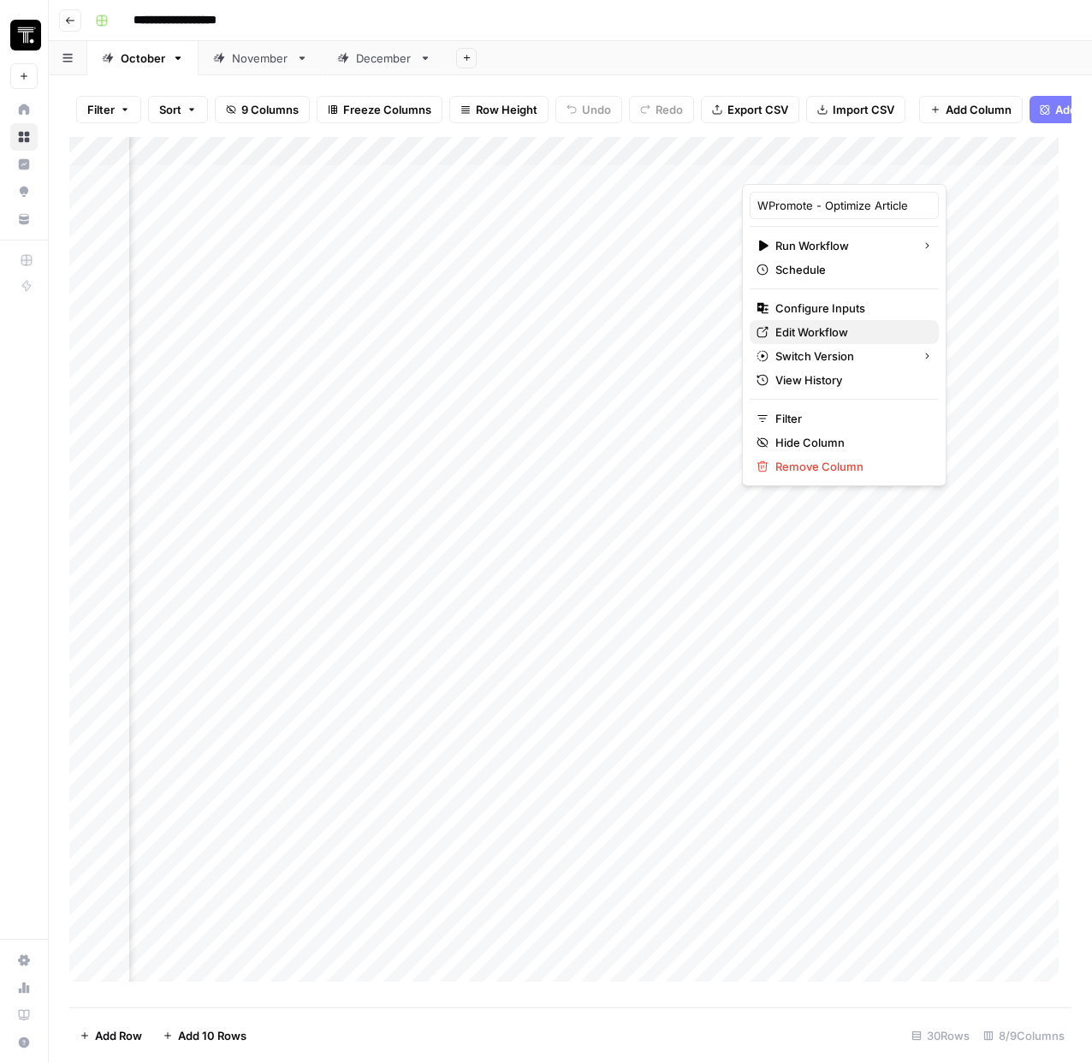
click at [810, 321] on link "Edit Workflow" at bounding box center [844, 332] width 189 height 24
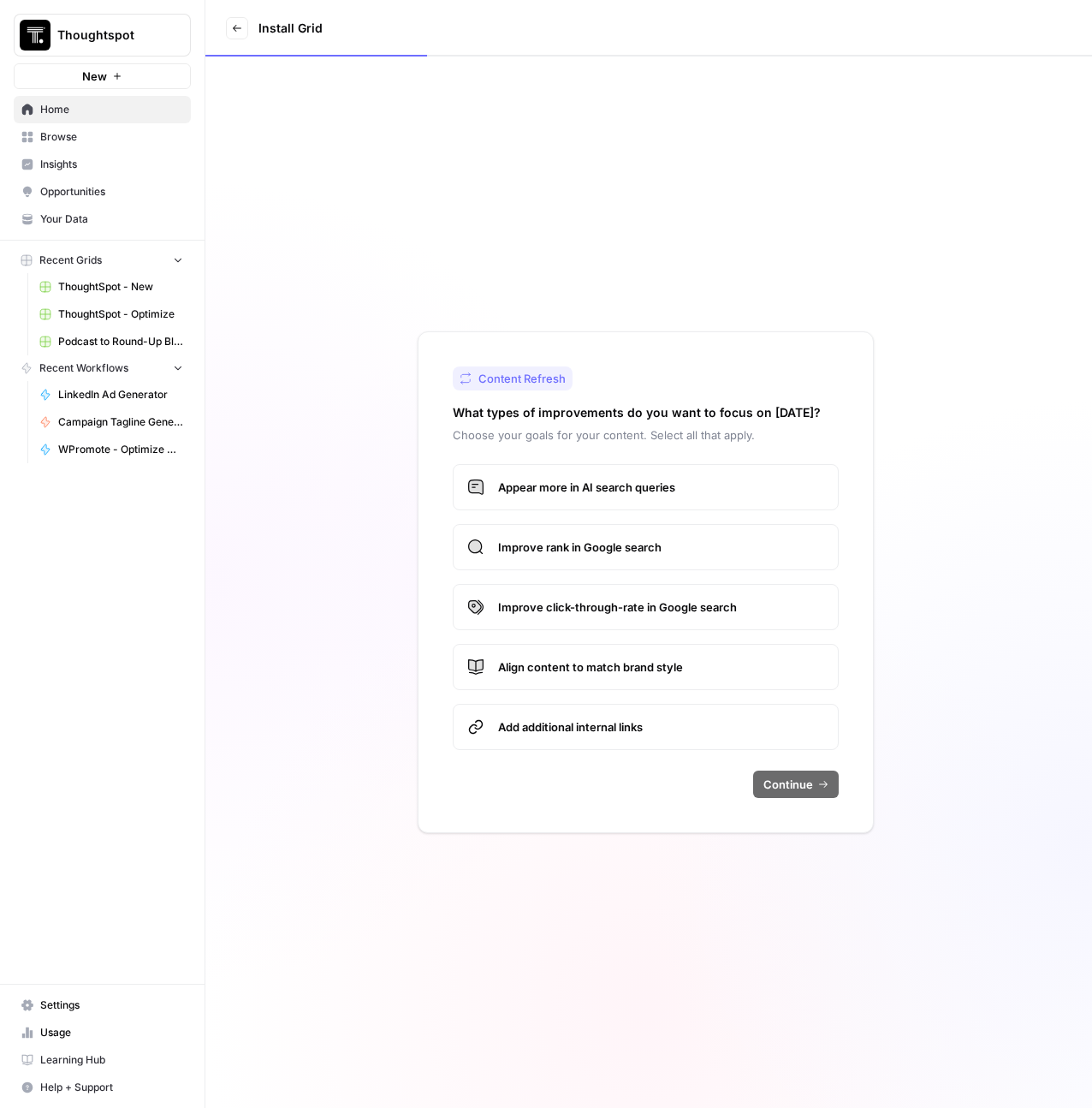
click at [104, 147] on link "Browse" at bounding box center [102, 136] width 177 height 27
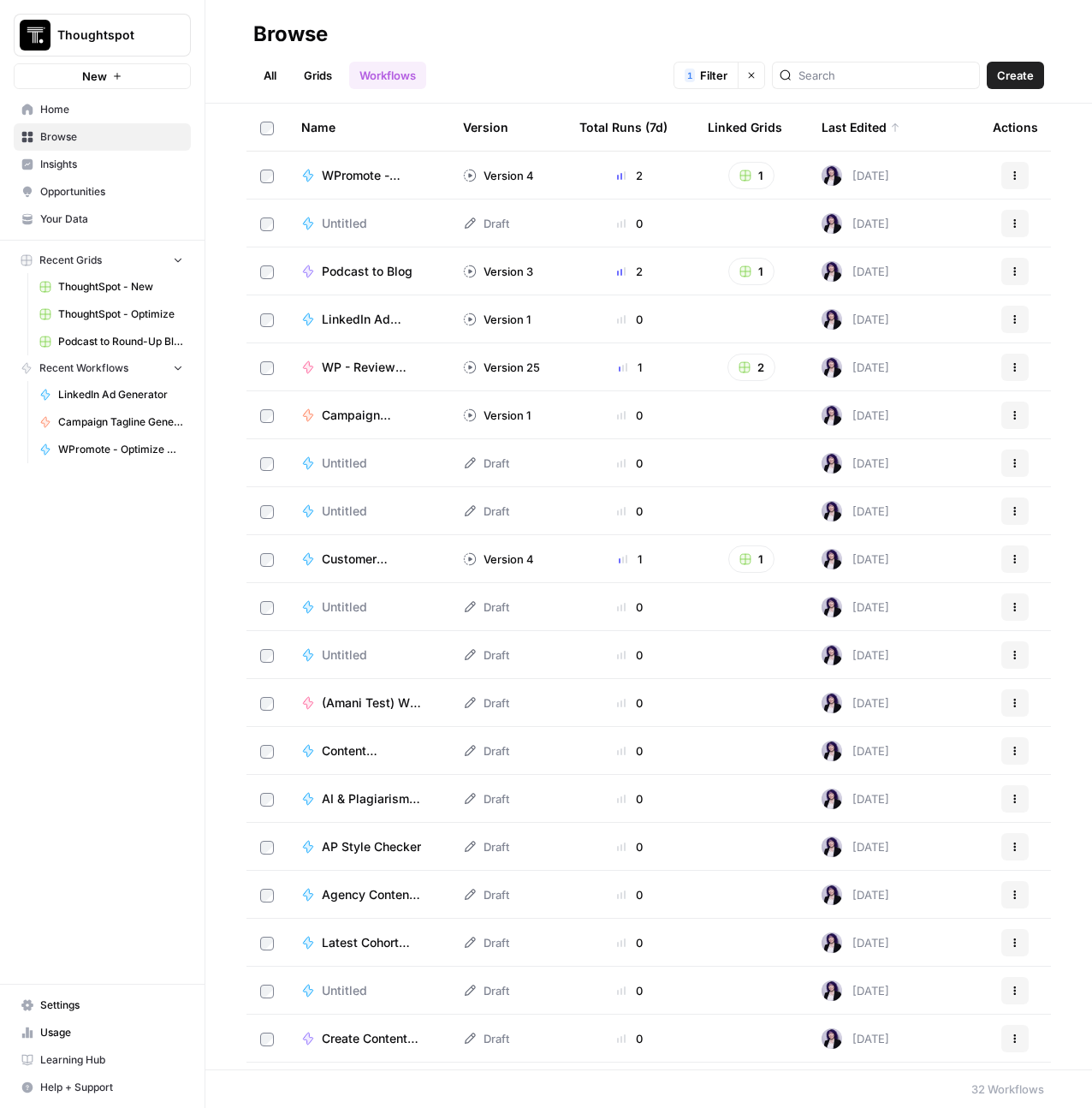
click at [333, 223] on span "Untitled" at bounding box center [344, 223] width 45 height 17
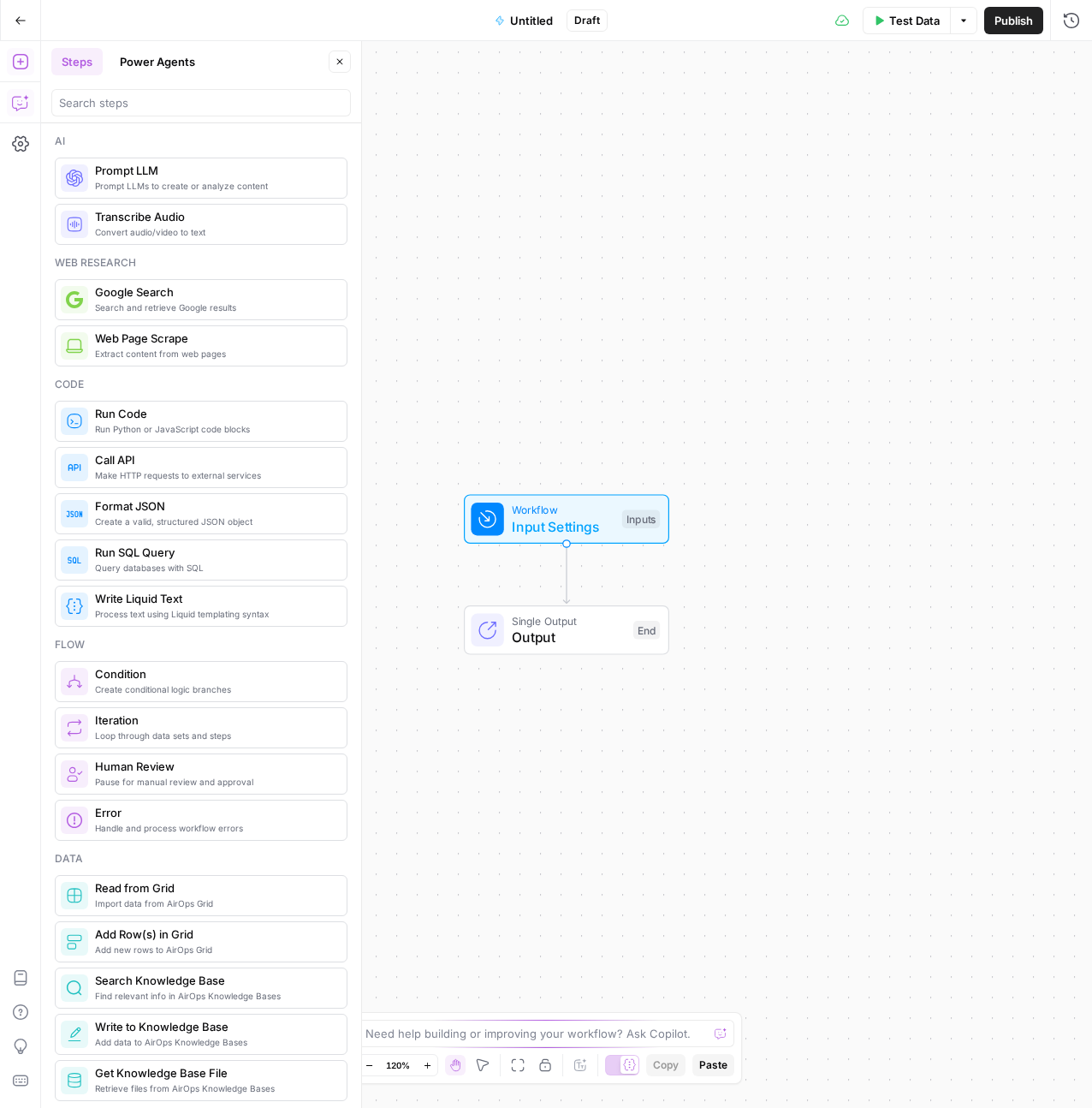
click at [12, 96] on icon "button" at bounding box center [20, 102] width 17 height 17
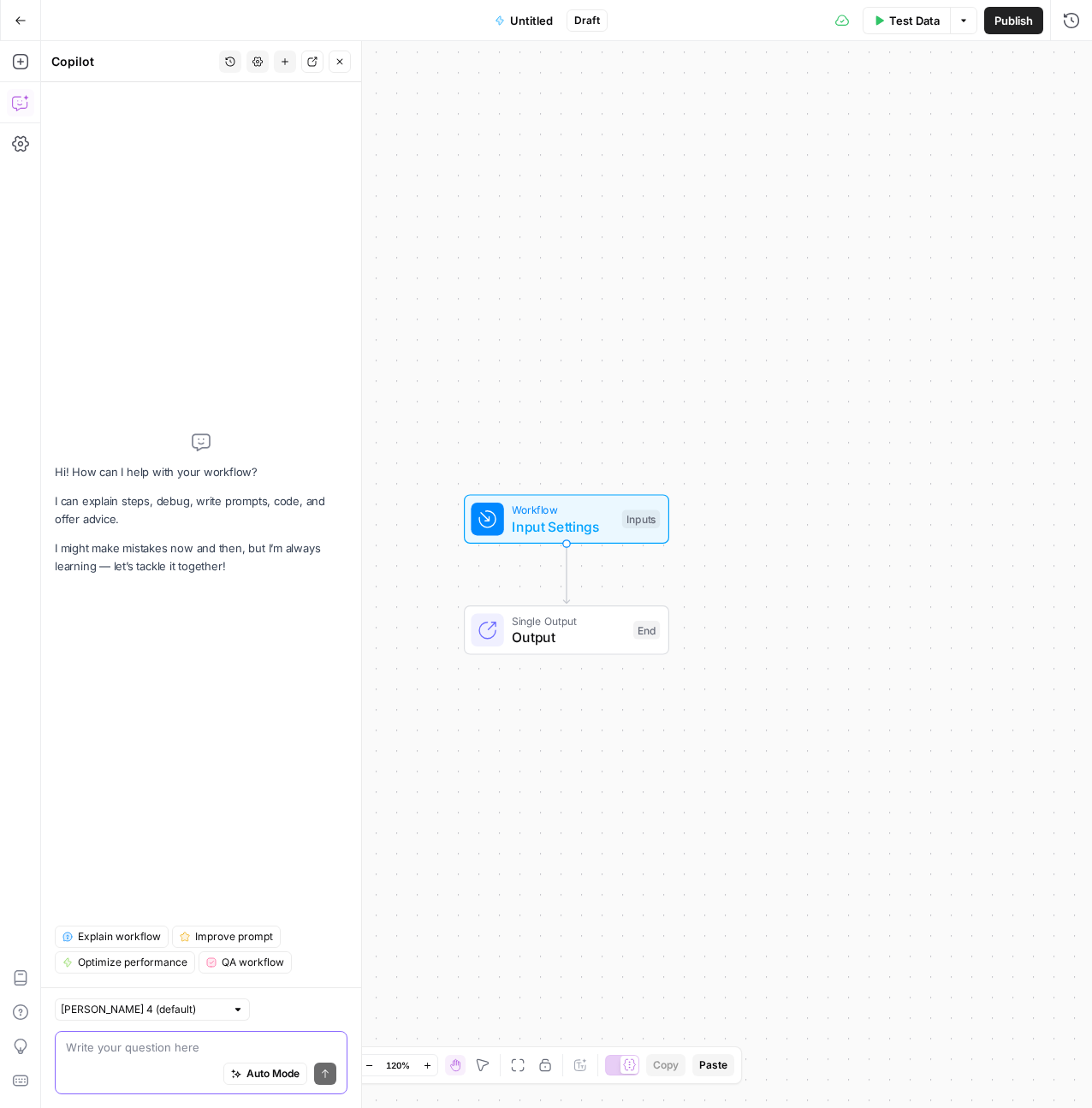
click at [228, 1071] on button "Auto Mode" at bounding box center [265, 1073] width 84 height 22
click at [251, 1090] on div "Auto Mode Send" at bounding box center [201, 1074] width 270 height 38
click at [244, 1068] on button "Auto Mode" at bounding box center [265, 1073] width 84 height 22
click at [163, 1043] on textarea at bounding box center [201, 1046] width 270 height 17
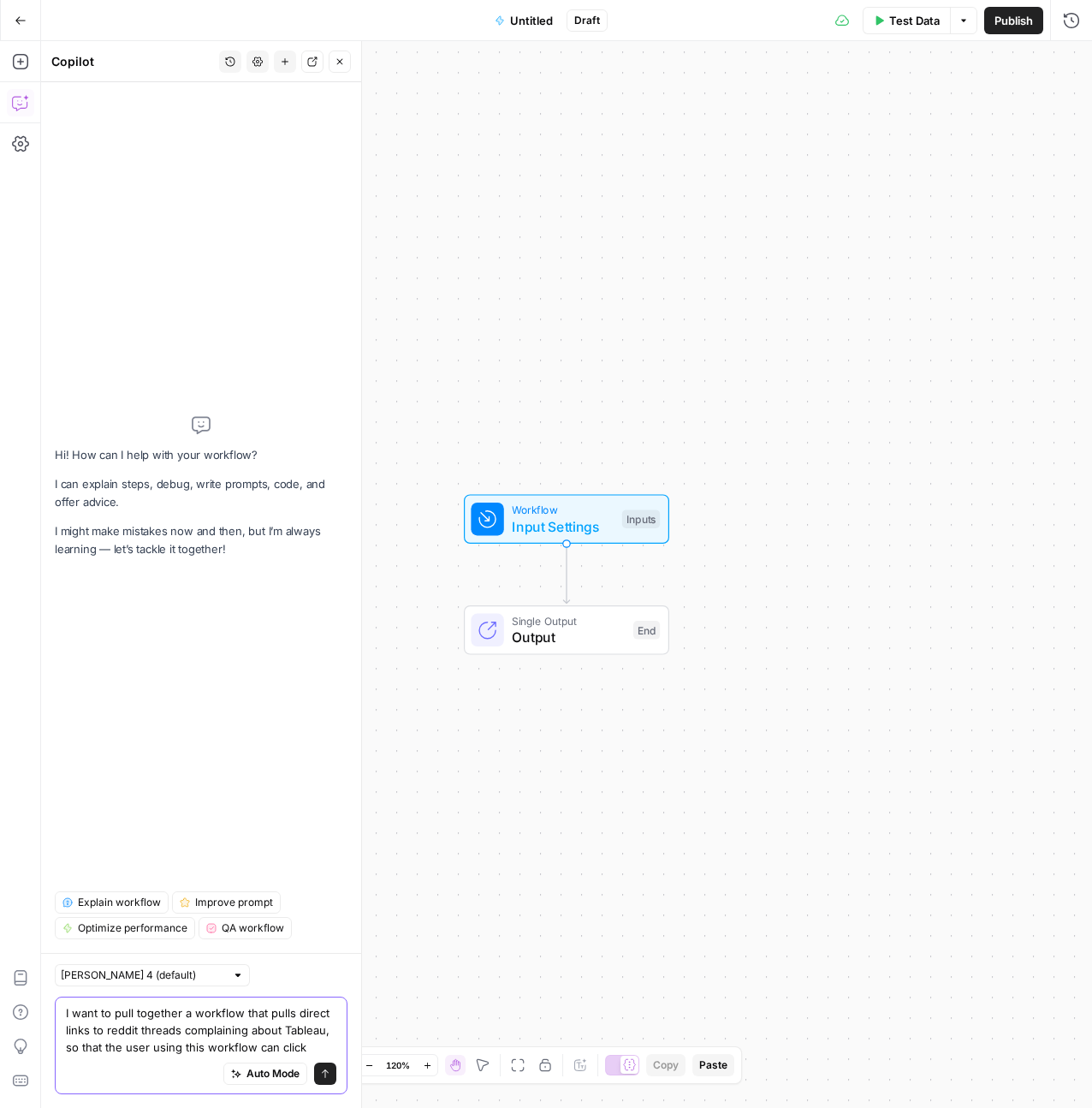
type textarea "I want to pull together a workflow that pulls direct links to reddit threads co…"
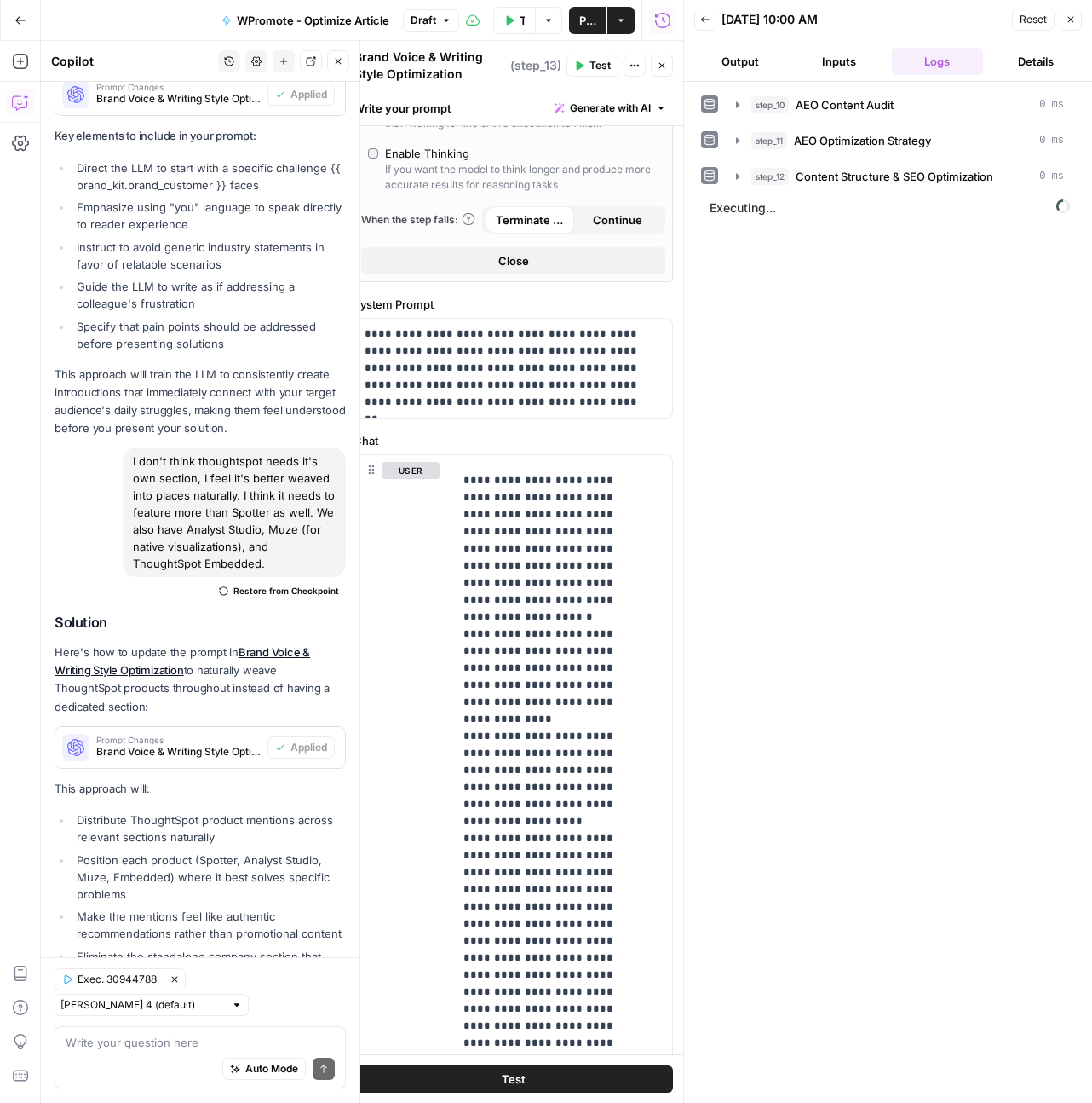
scroll to position [996, 0]
click at [147, 1040] on textarea at bounding box center [200, 1041] width 269 height 17
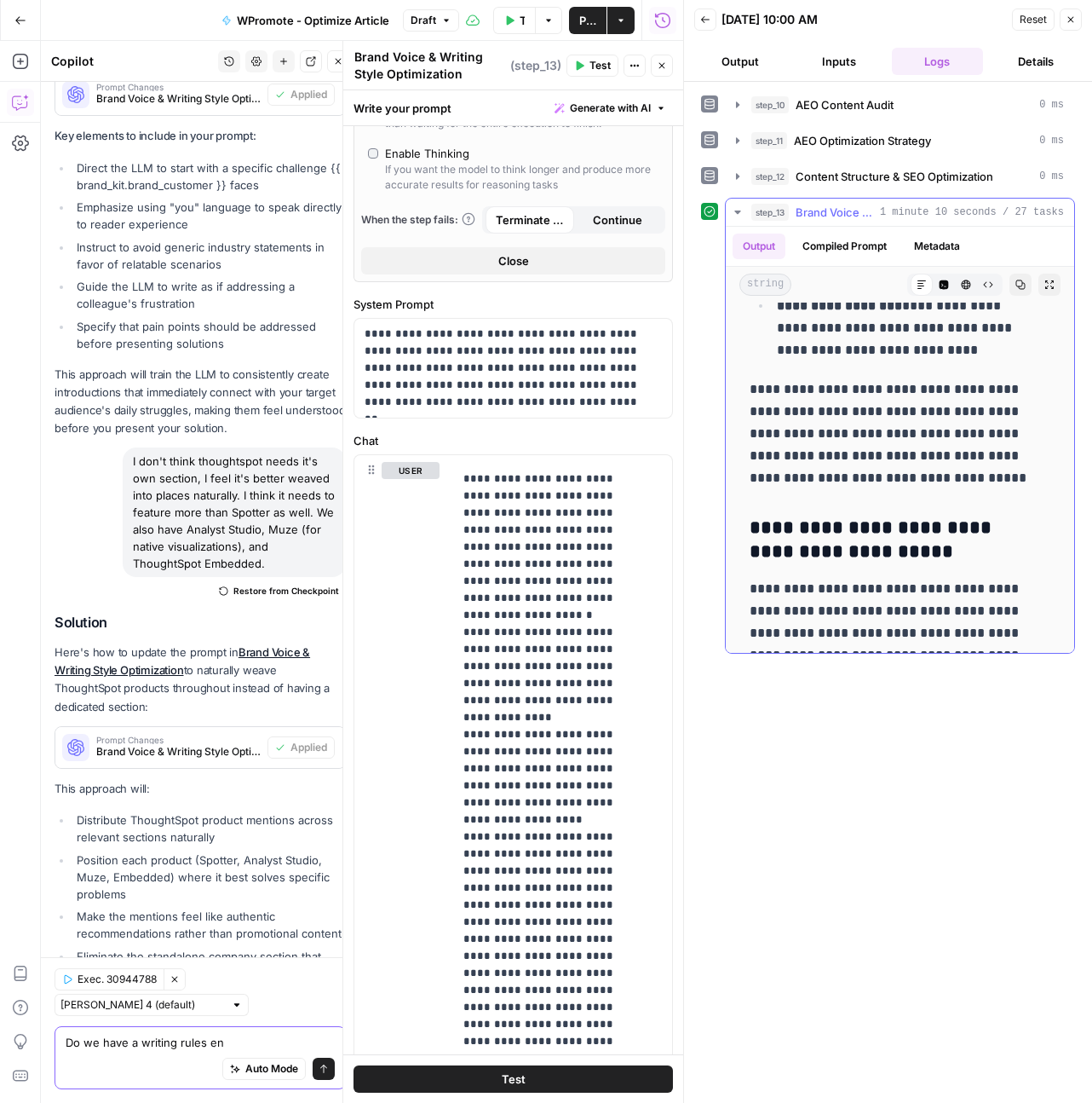
scroll to position [2266, 0]
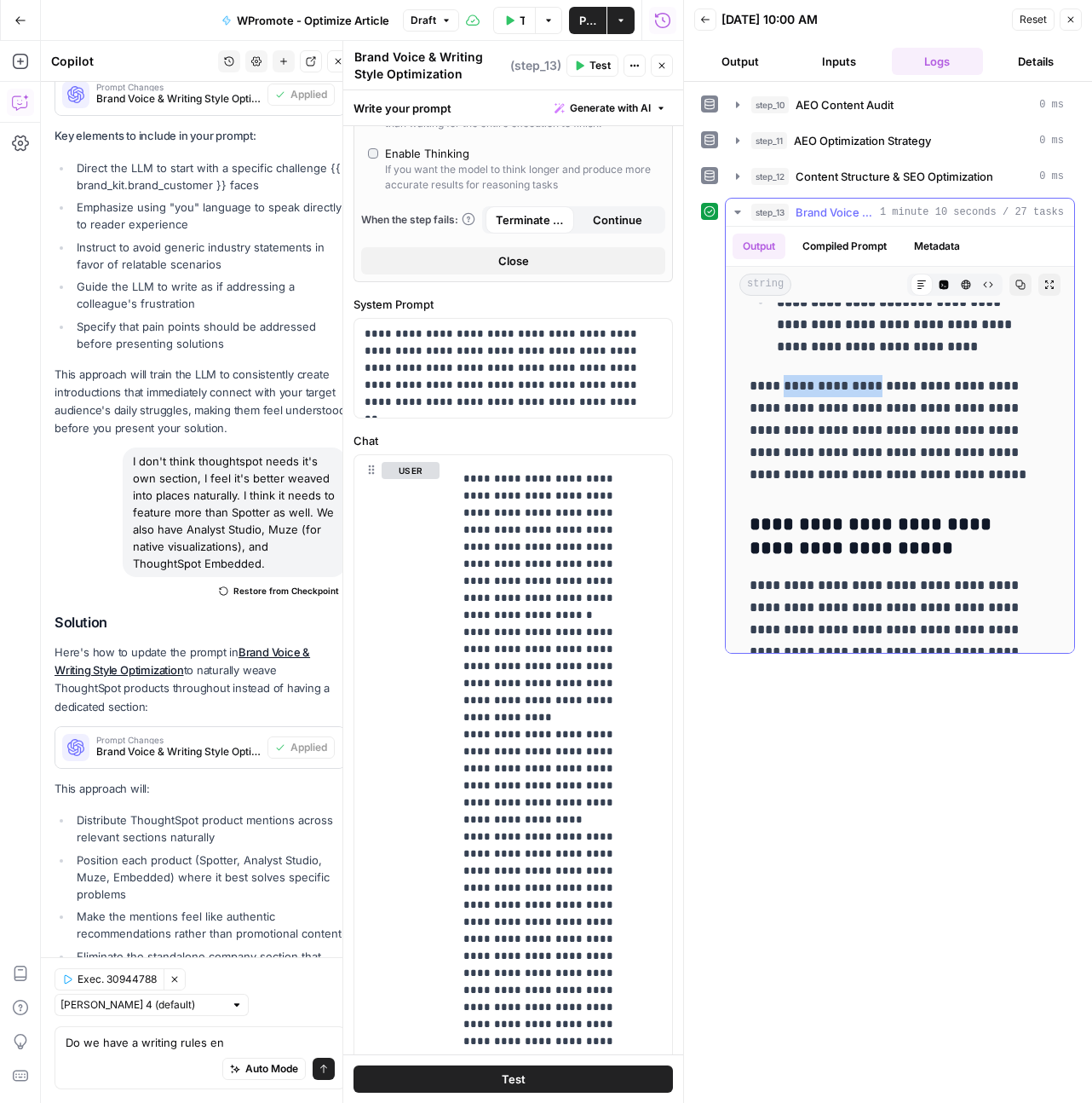
drag, startPoint x: 877, startPoint y: 384, endPoint x: 784, endPoint y: 380, distance: 93.1
click at [784, 380] on p "**********" at bounding box center [893, 430] width 288 height 110
click at [908, 424] on p "**********" at bounding box center [893, 430] width 288 height 110
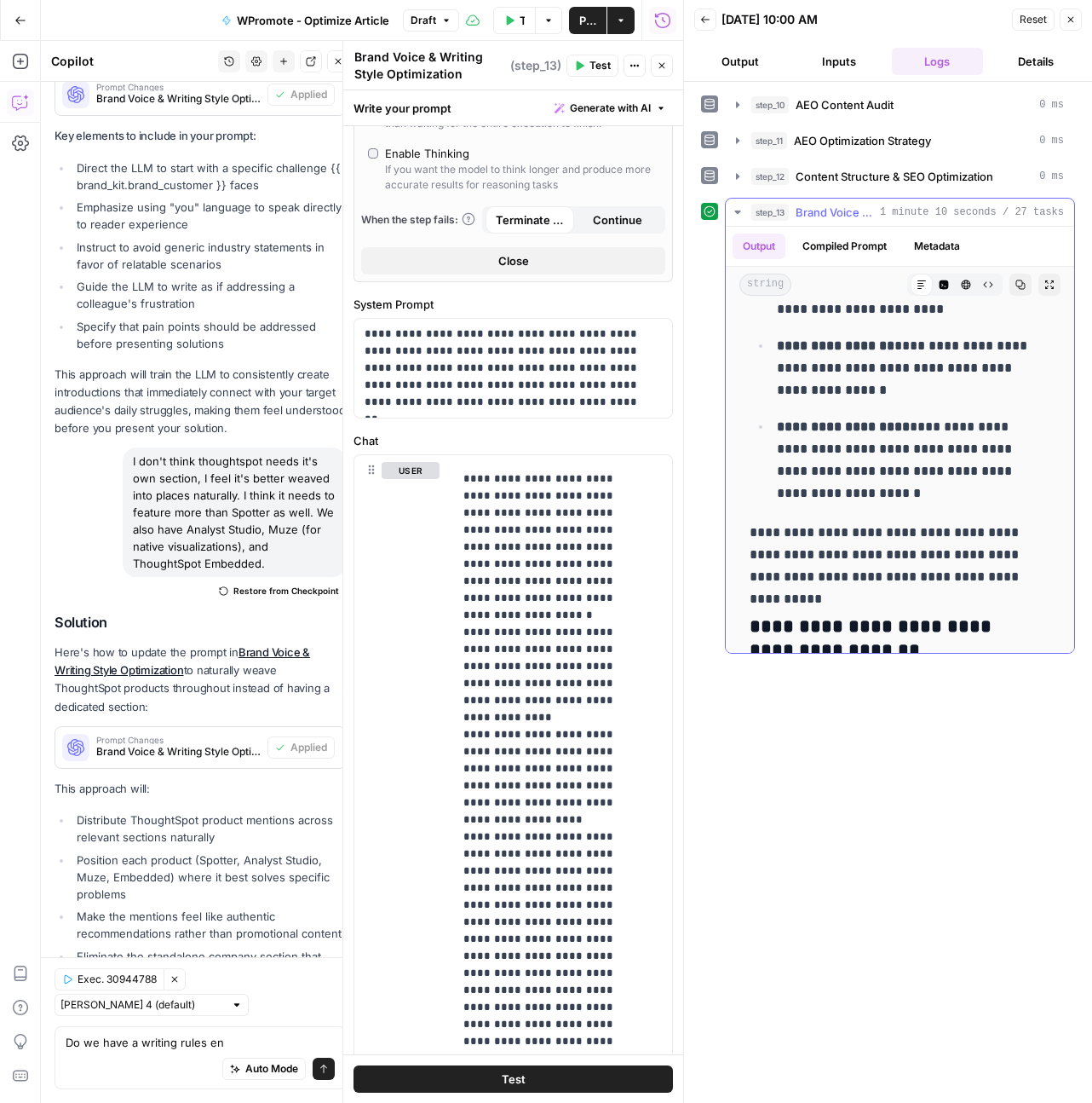
scroll to position [2820, 0]
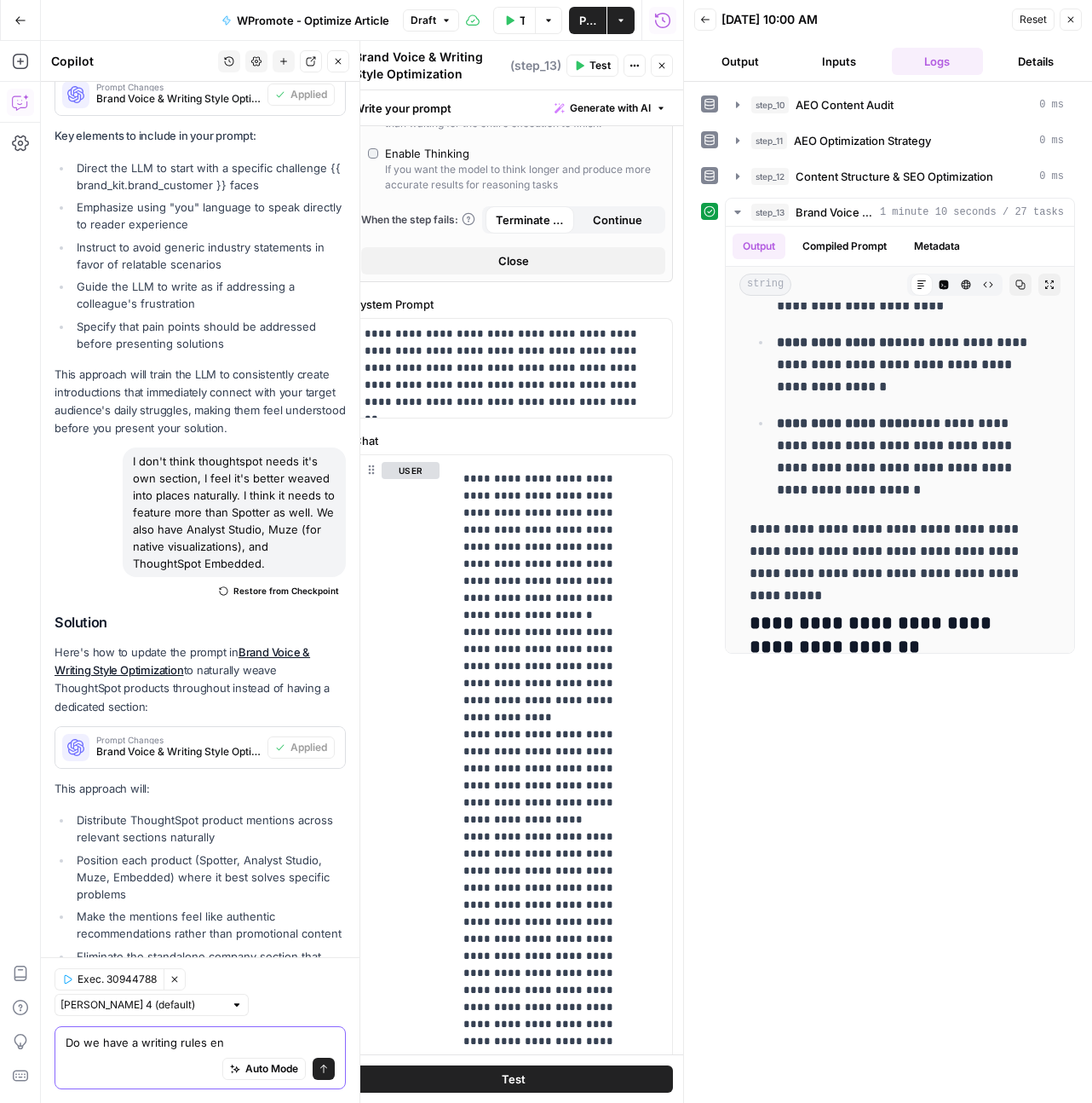
click at [221, 1042] on textarea "Do we have a writing rules en" at bounding box center [200, 1041] width 269 height 17
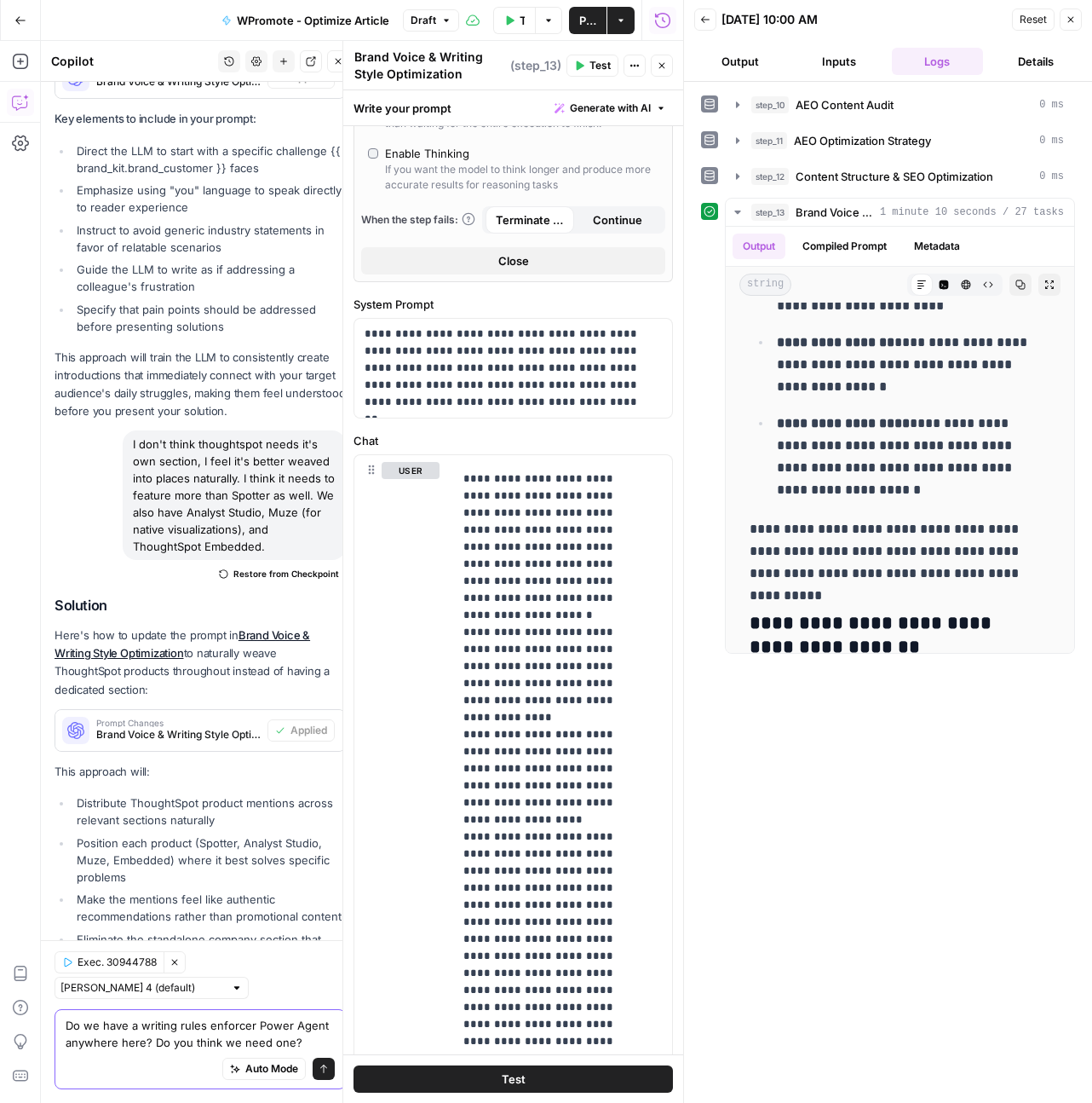
type textarea "Do we have a writing rules enforcer Power Agent anywhere here? Do you think we …"
click at [579, 19] on span "Publish" at bounding box center [587, 20] width 17 height 17
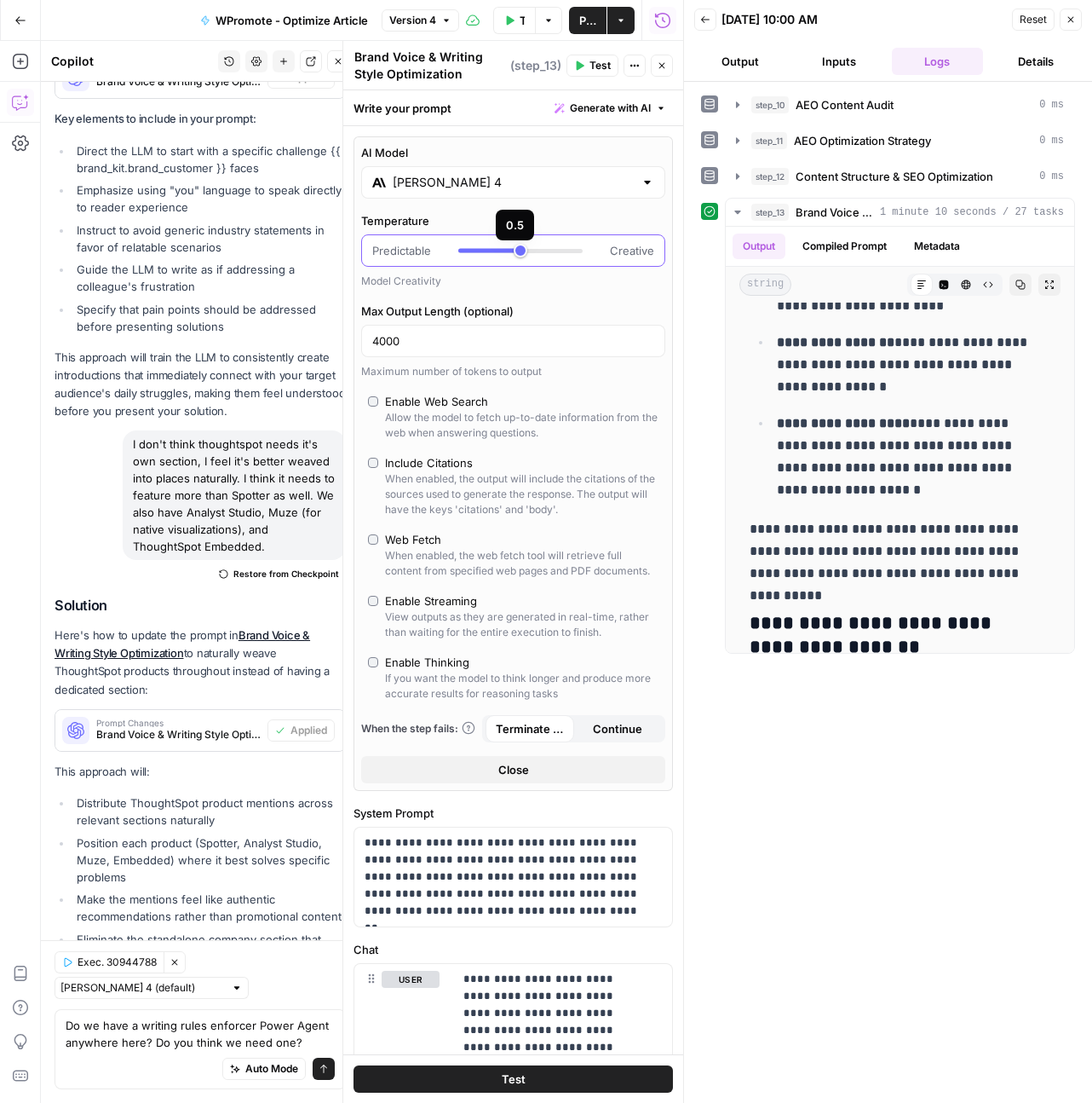
drag, startPoint x: 506, startPoint y: 256, endPoint x: 518, endPoint y: 256, distance: 12.0
click at [518, 256] on div at bounding box center [520, 250] width 124 height 17
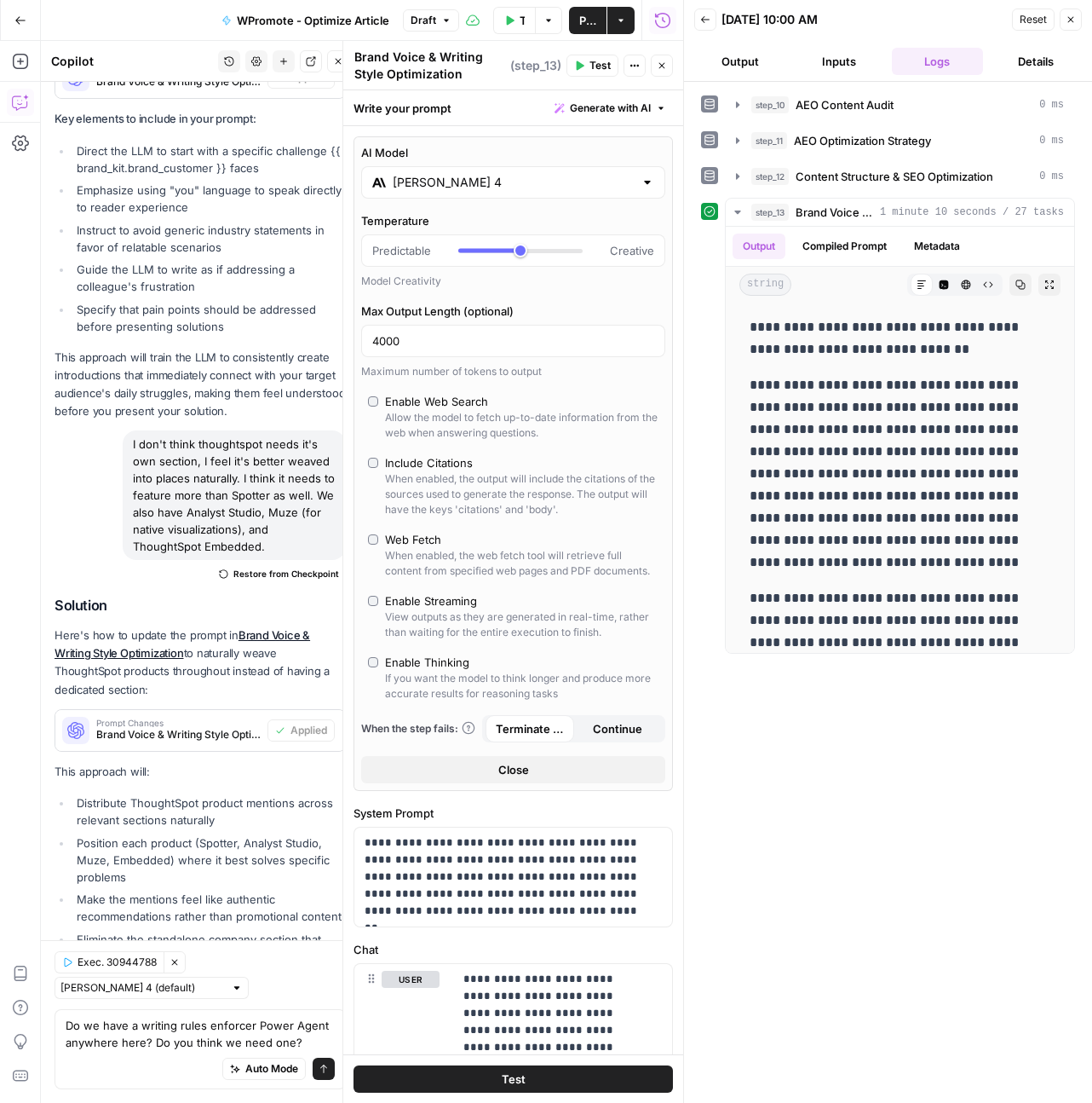
click at [564, 1086] on button "Test" at bounding box center [513, 1078] width 320 height 27
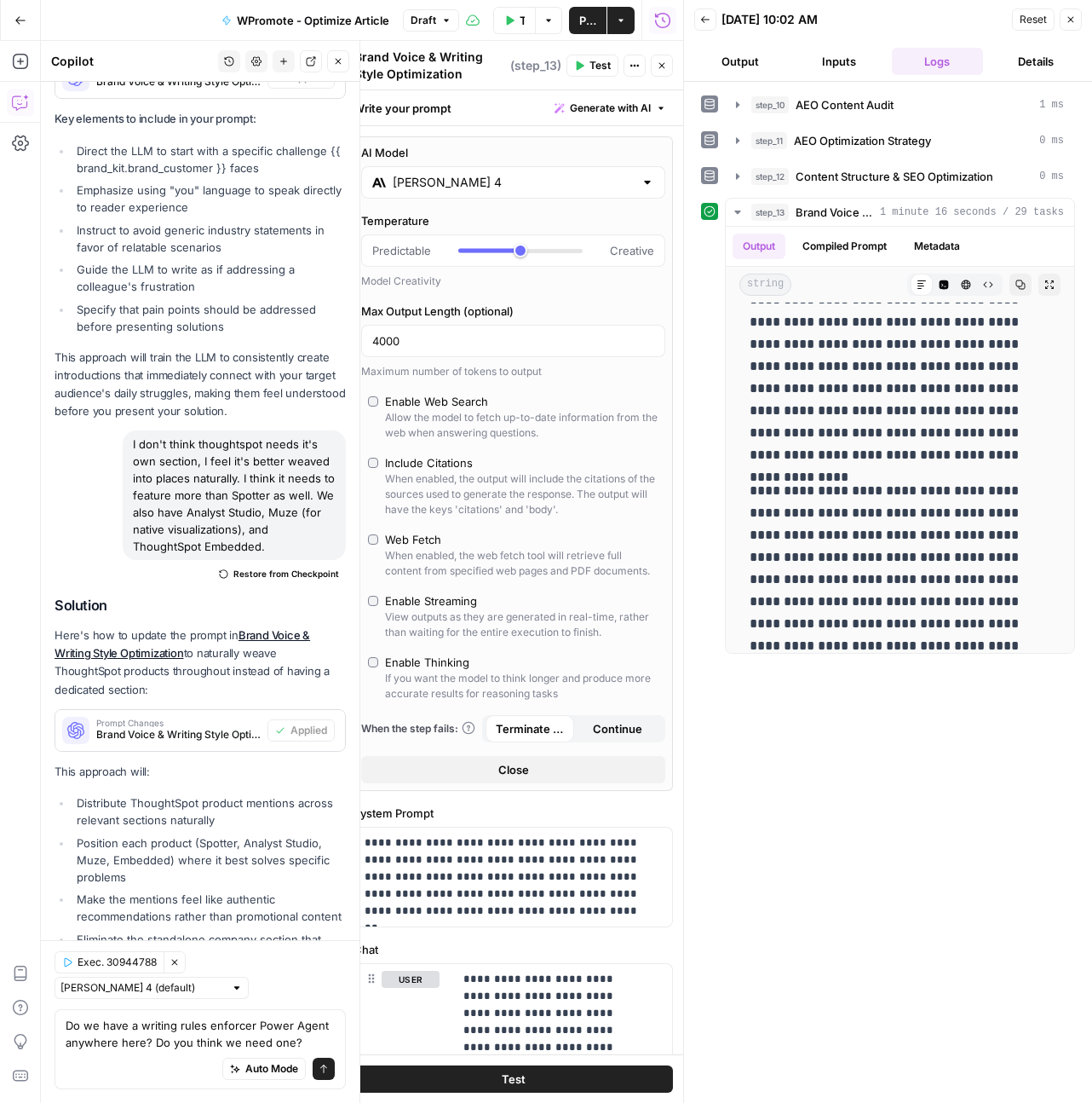
scroll to position [110, 0]
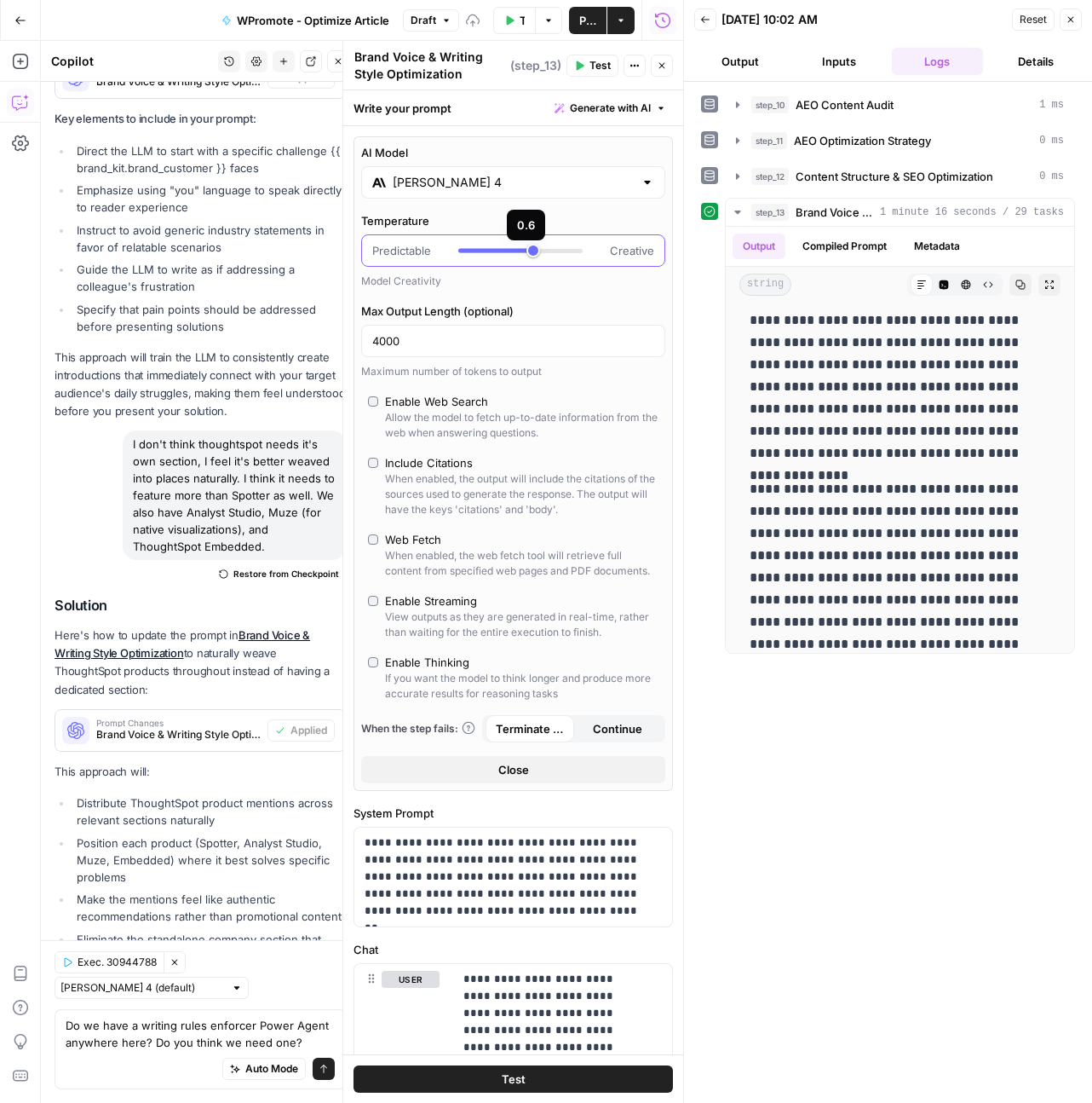
drag, startPoint x: 519, startPoint y: 251, endPoint x: 530, endPoint y: 254, distance: 11.4
click at [530, 254] on div at bounding box center [520, 250] width 124 height 17
click at [524, 1081] on button "Test" at bounding box center [513, 1078] width 320 height 27
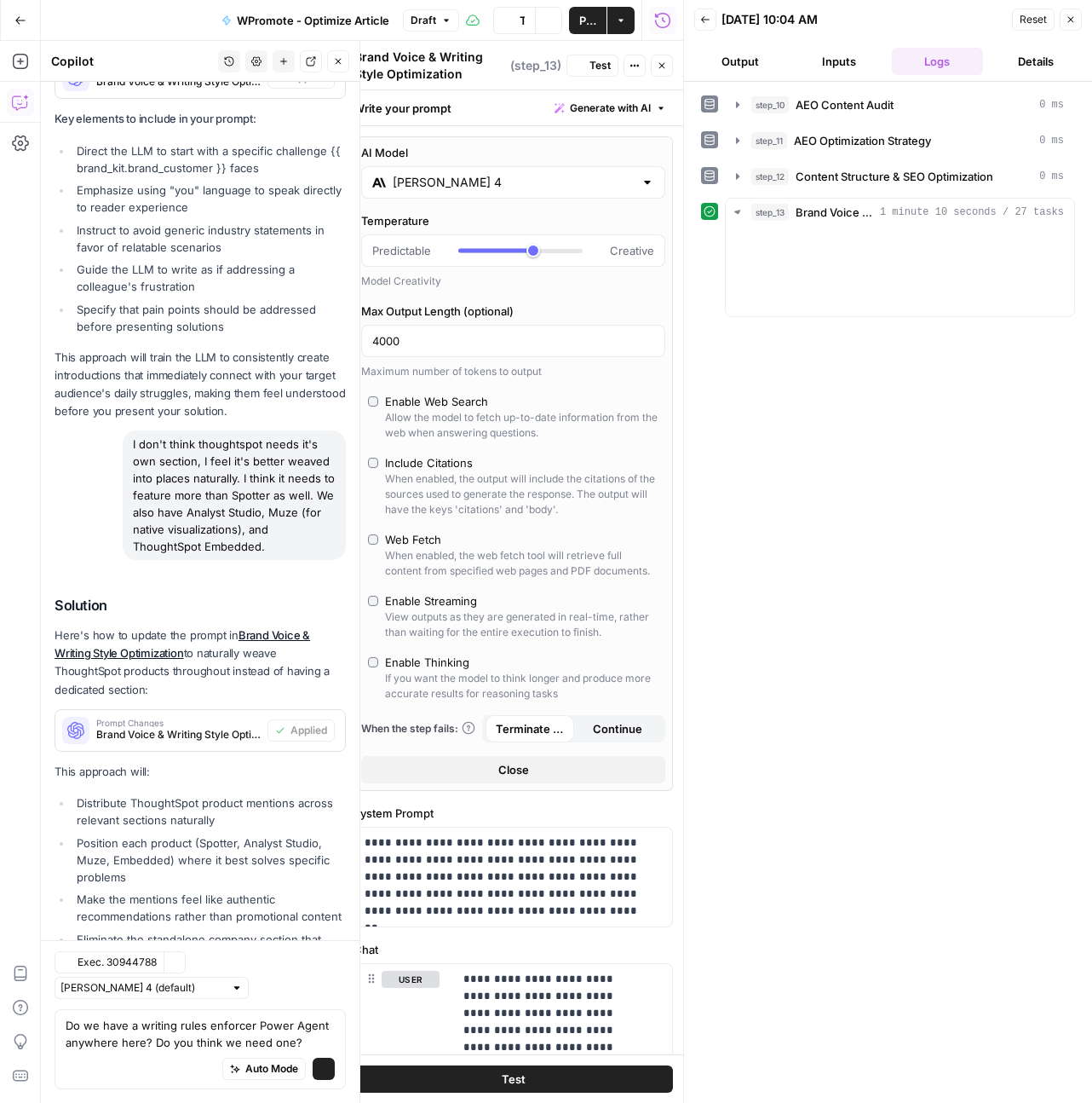
scroll to position [25156, 0]
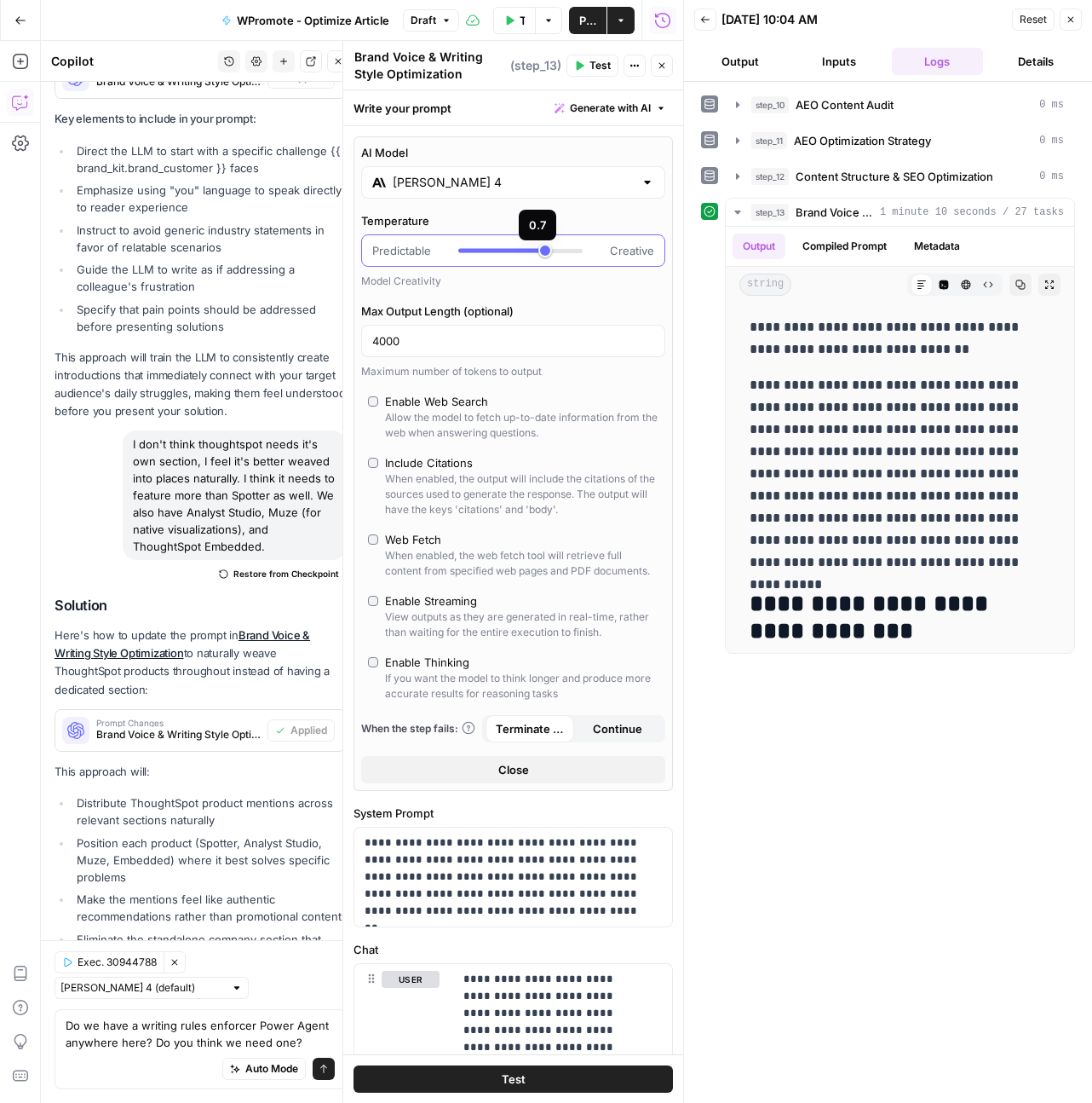
drag, startPoint x: 531, startPoint y: 250, endPoint x: 541, endPoint y: 250, distance: 10.0
click at [541, 250] on div at bounding box center [520, 251] width 124 height 4
click at [554, 1080] on button "Test" at bounding box center [513, 1078] width 320 height 27
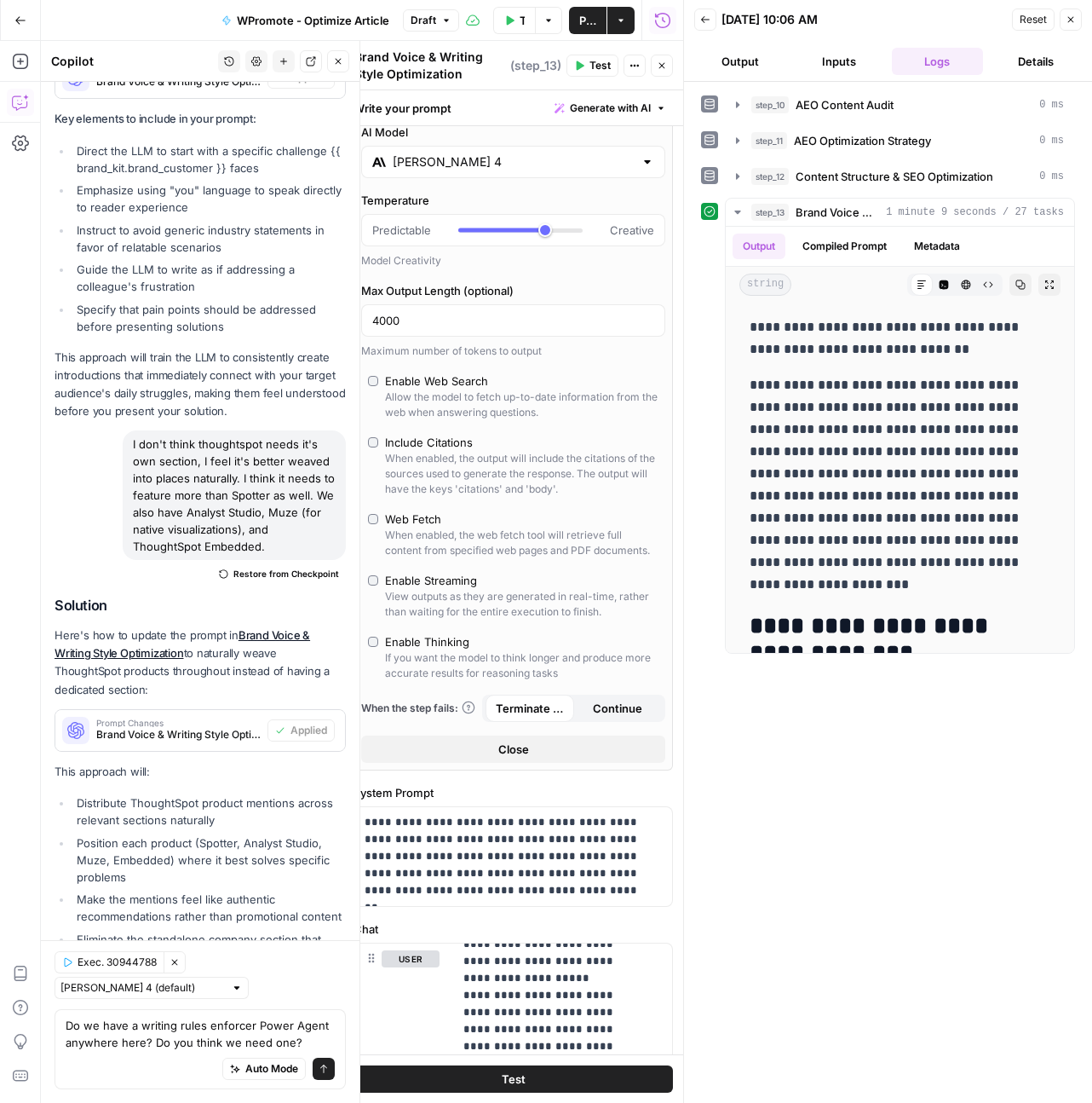
scroll to position [0, 0]
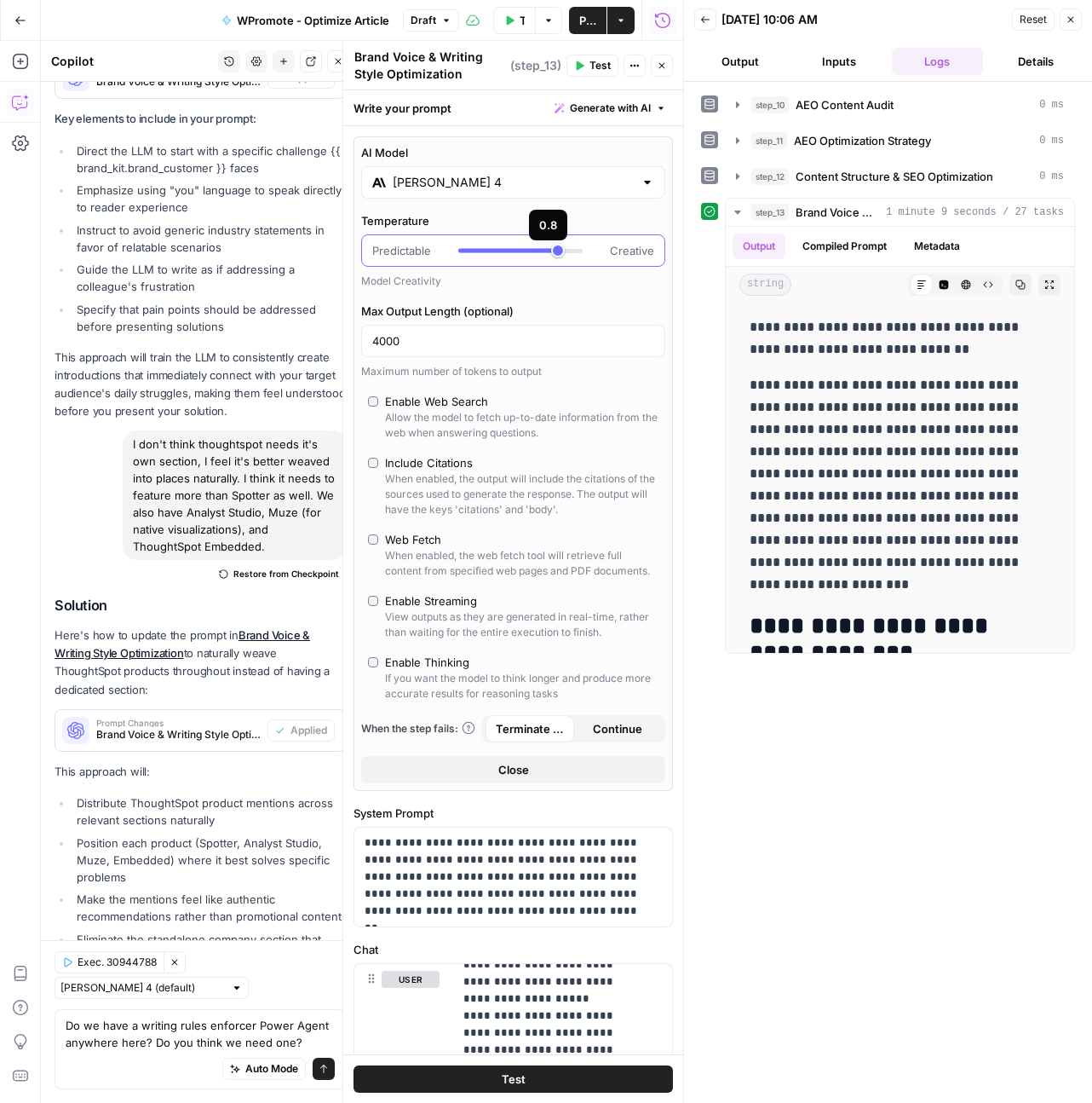
drag, startPoint x: 535, startPoint y: 252, endPoint x: 545, endPoint y: 254, distance: 10.2
click at [545, 254] on div at bounding box center [520, 250] width 124 height 17
click at [596, 1086] on button "Test" at bounding box center [513, 1078] width 320 height 27
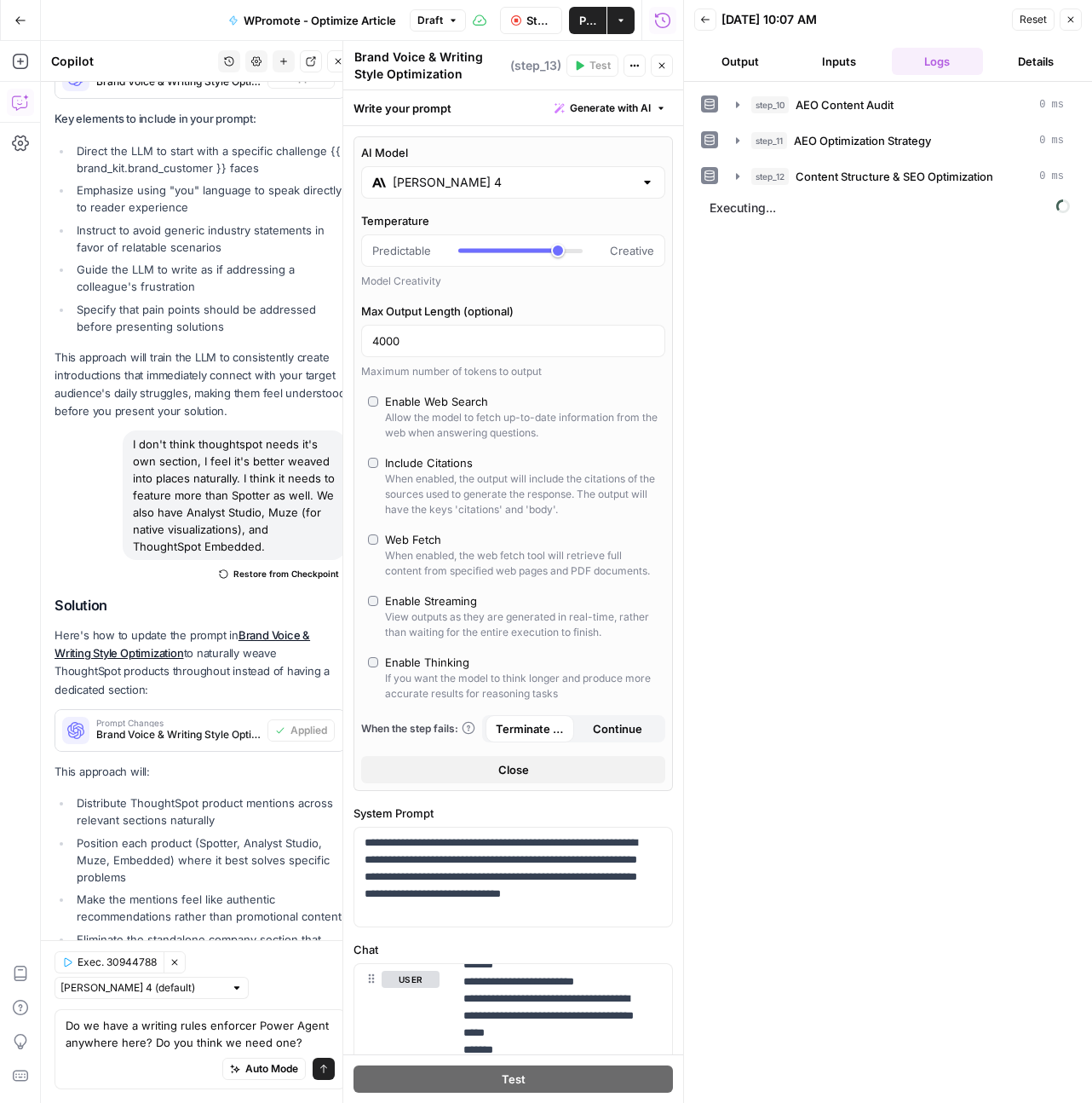
click at [476, 183] on input "Claude Sonnet 4" at bounding box center [514, 182] width 241 height 17
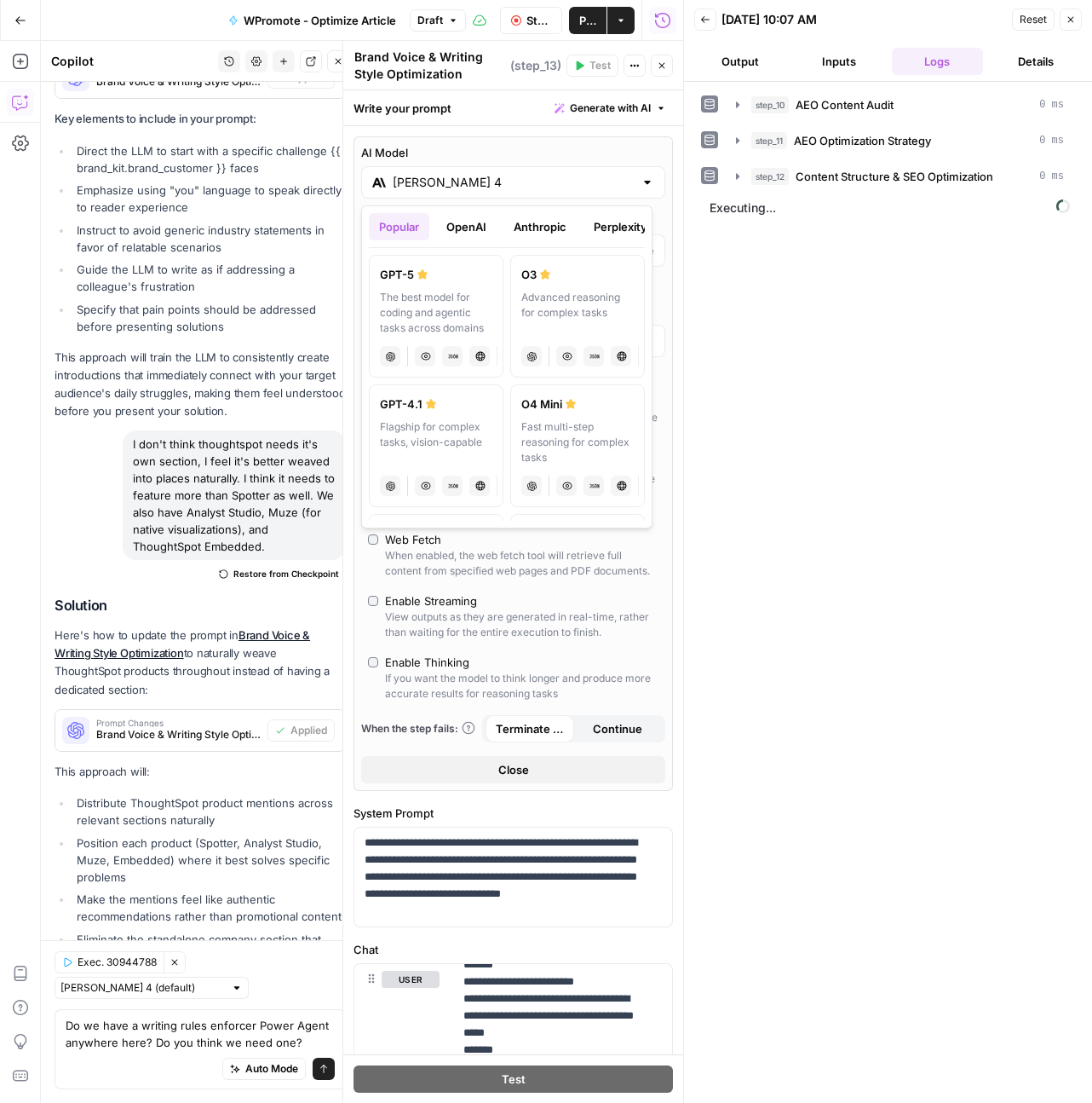
click at [528, 150] on label "AI Model" at bounding box center [514, 152] width 305 height 17
click at [528, 174] on input "Claude Sonnet 4" at bounding box center [514, 182] width 241 height 17
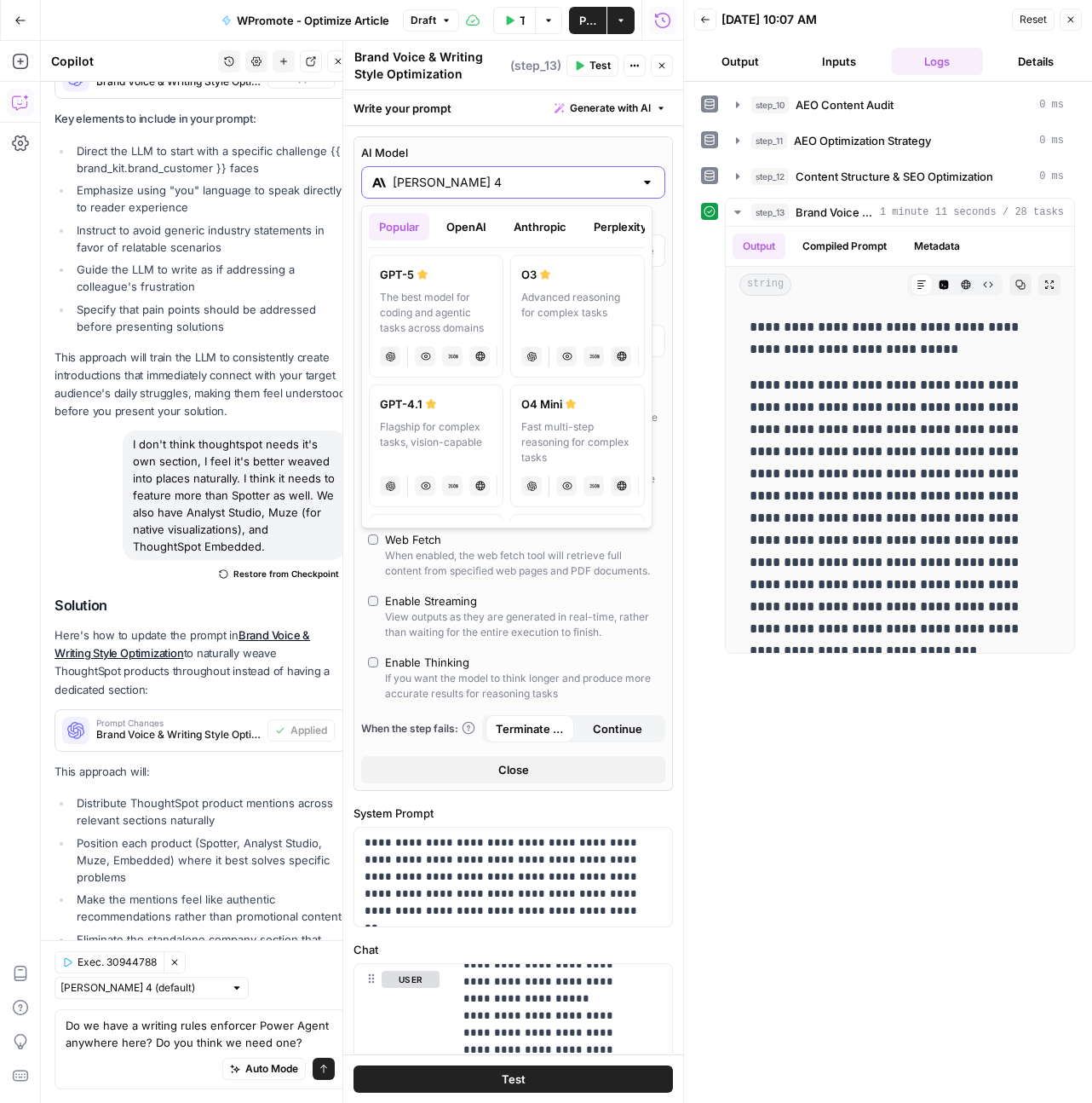
click at [618, 155] on label "AI Model" at bounding box center [514, 152] width 305 height 17
click at [618, 174] on input "Claude Sonnet 4" at bounding box center [514, 182] width 241 height 17
click at [641, 180] on div at bounding box center [648, 182] width 14 height 17
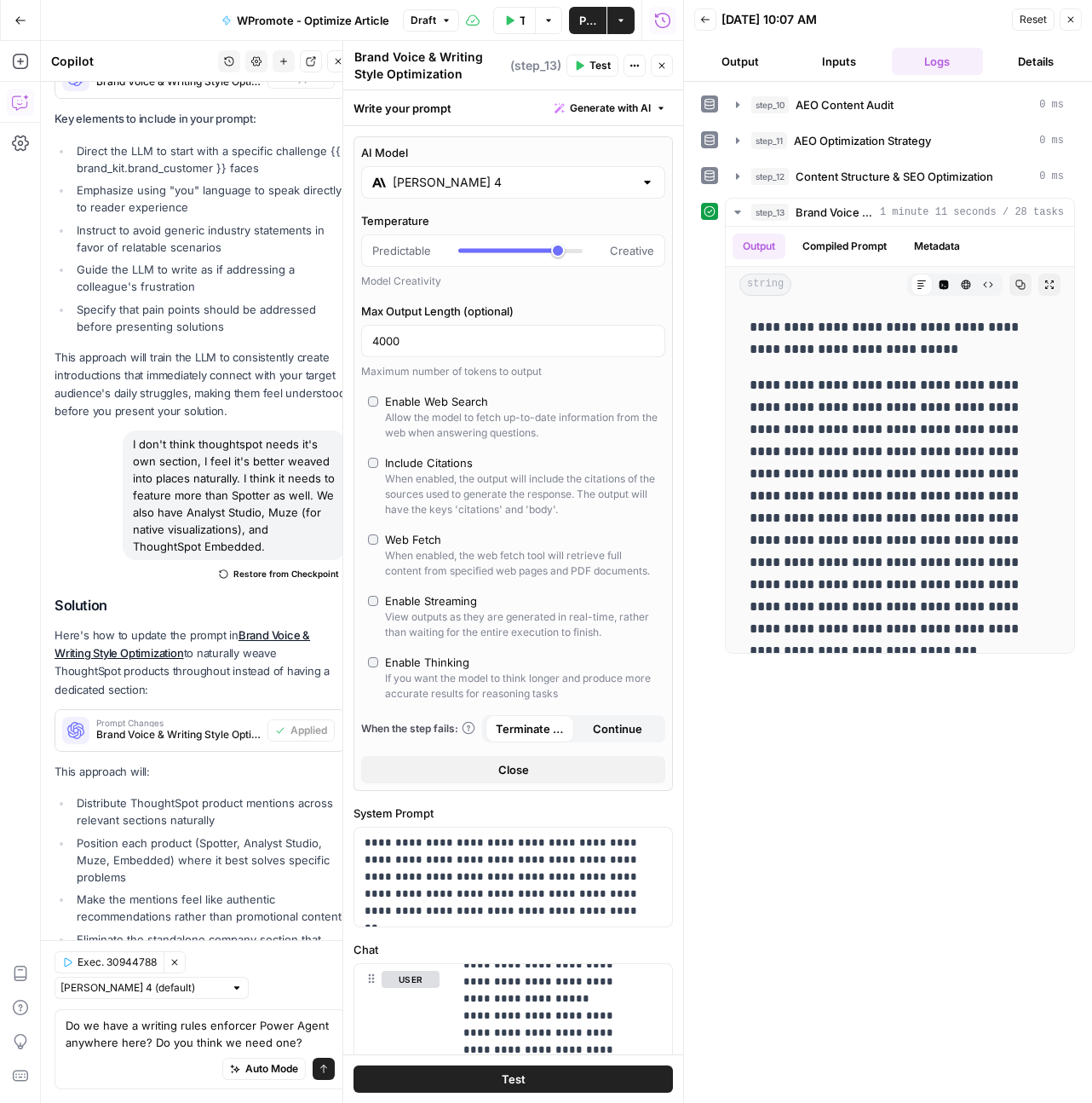
click at [641, 184] on div at bounding box center [648, 182] width 14 height 17
drag, startPoint x: 549, startPoint y: 249, endPoint x: 558, endPoint y: 250, distance: 9.1
click at [558, 250] on div at bounding box center [520, 250] width 124 height 17
click at [503, 1085] on span "Test" at bounding box center [514, 1078] width 24 height 17
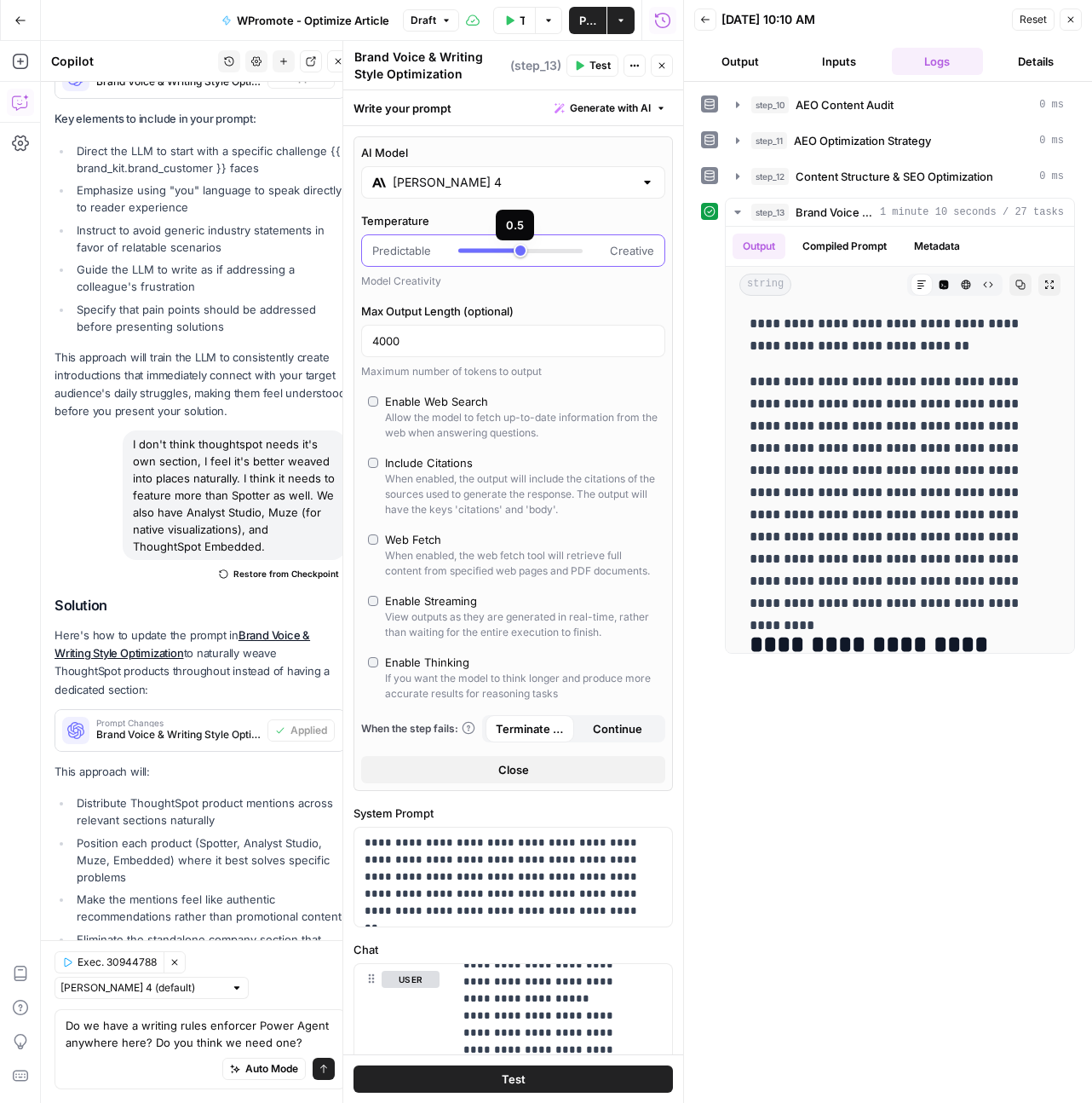
type input "***"
drag, startPoint x: 564, startPoint y: 251, endPoint x: 505, endPoint y: 251, distance: 59.0
click at [505, 251] on div at bounding box center [520, 251] width 124 height 4
click at [531, 1082] on button "Test" at bounding box center [513, 1078] width 320 height 27
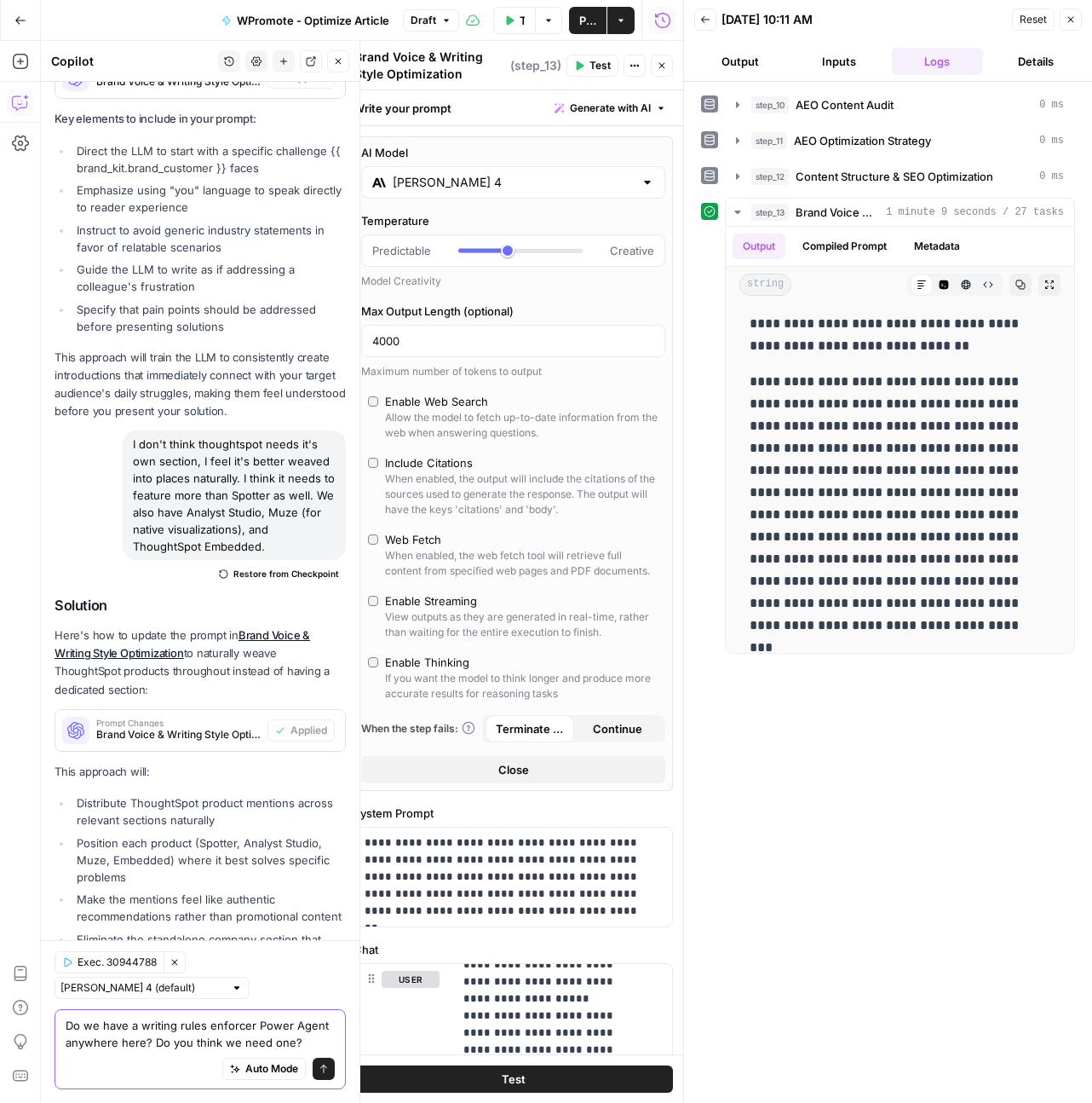
click at [304, 1040] on textarea "Do we have a writing rules enforcer Power Agent anywhere here? Do you think we …" at bounding box center [200, 1033] width 269 height 34
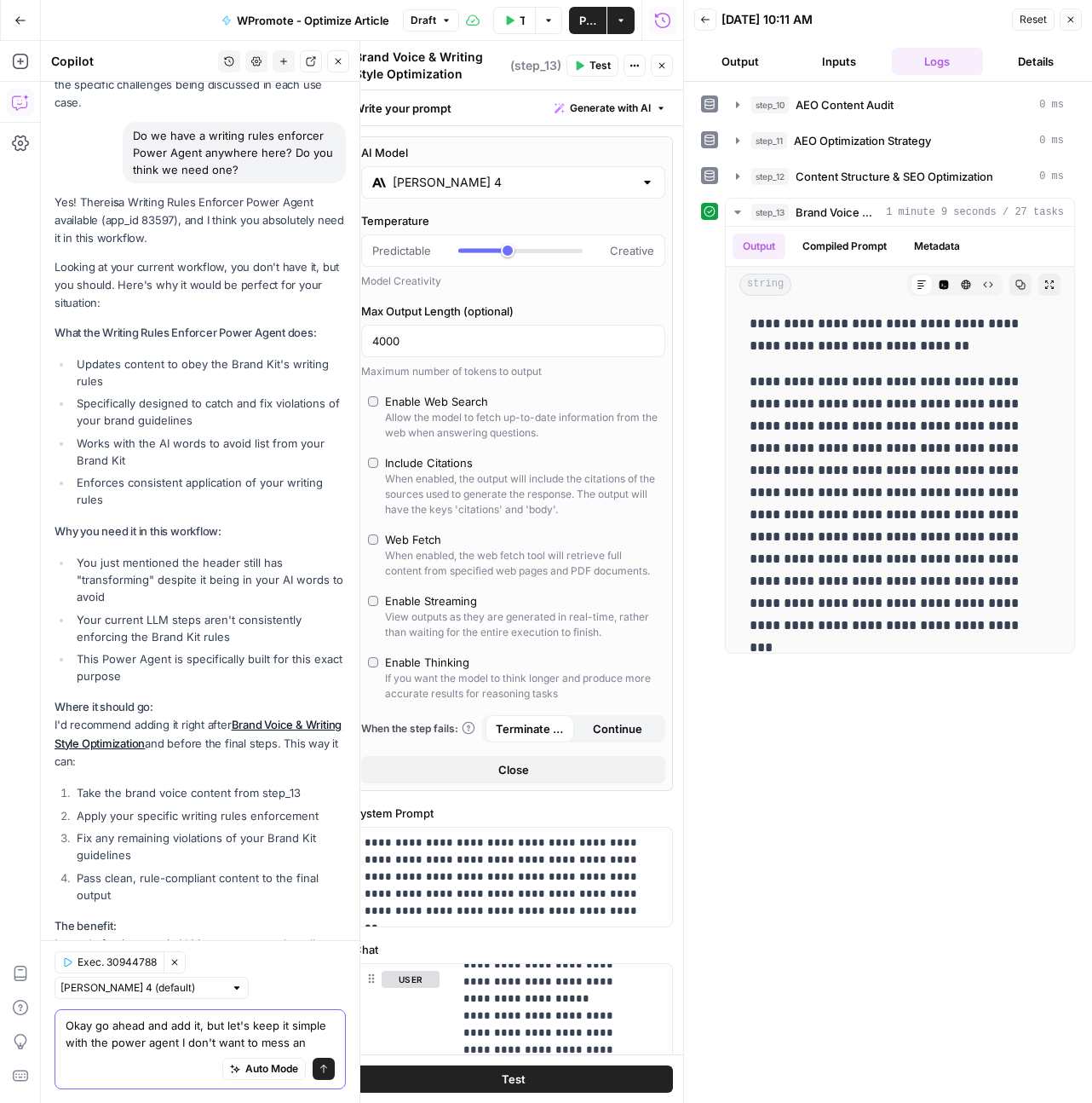
scroll to position [26151, 0]
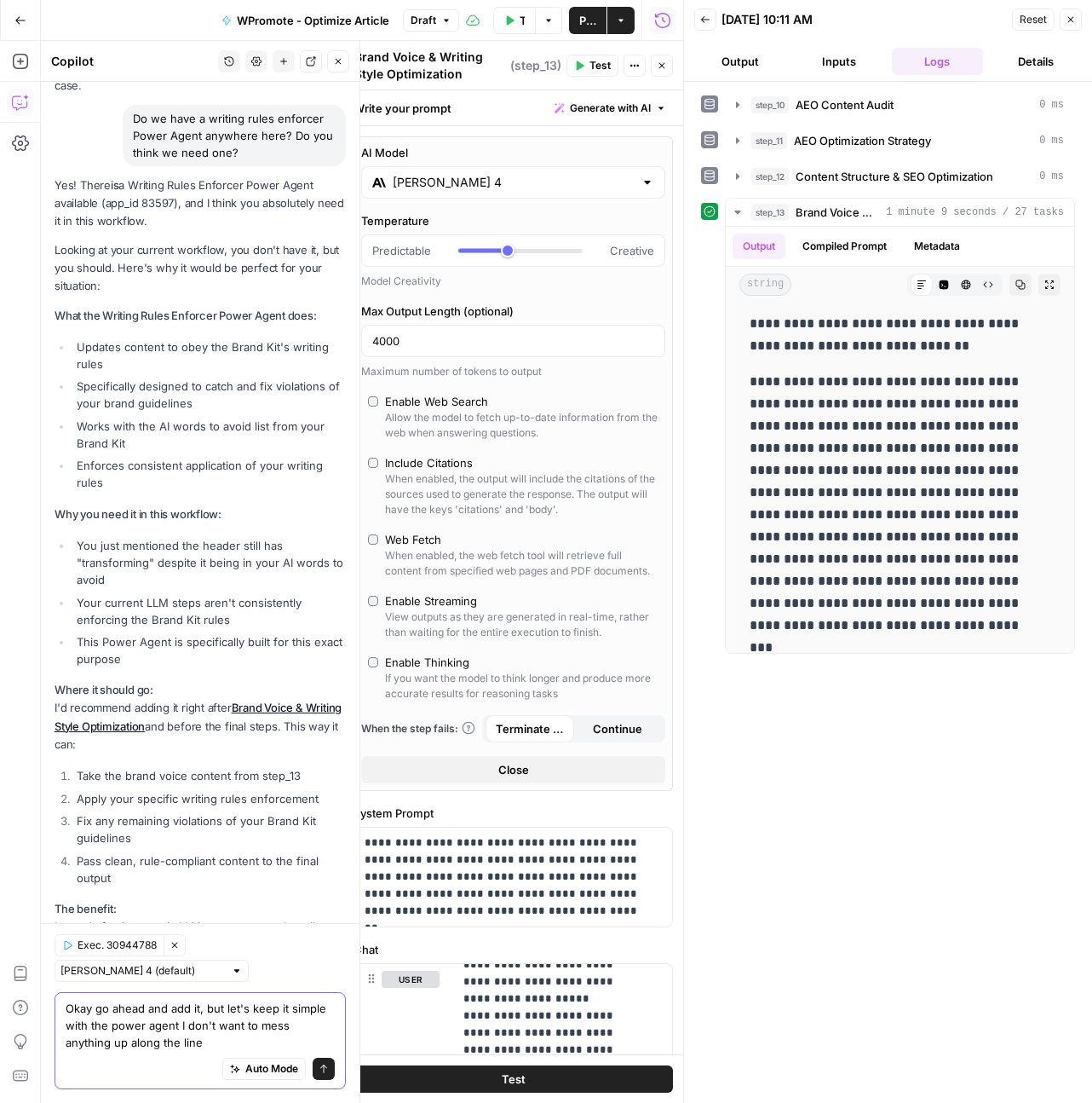
type textarea "Okay go ahead and add it, but let's keep it simple with the power agent I don't…"
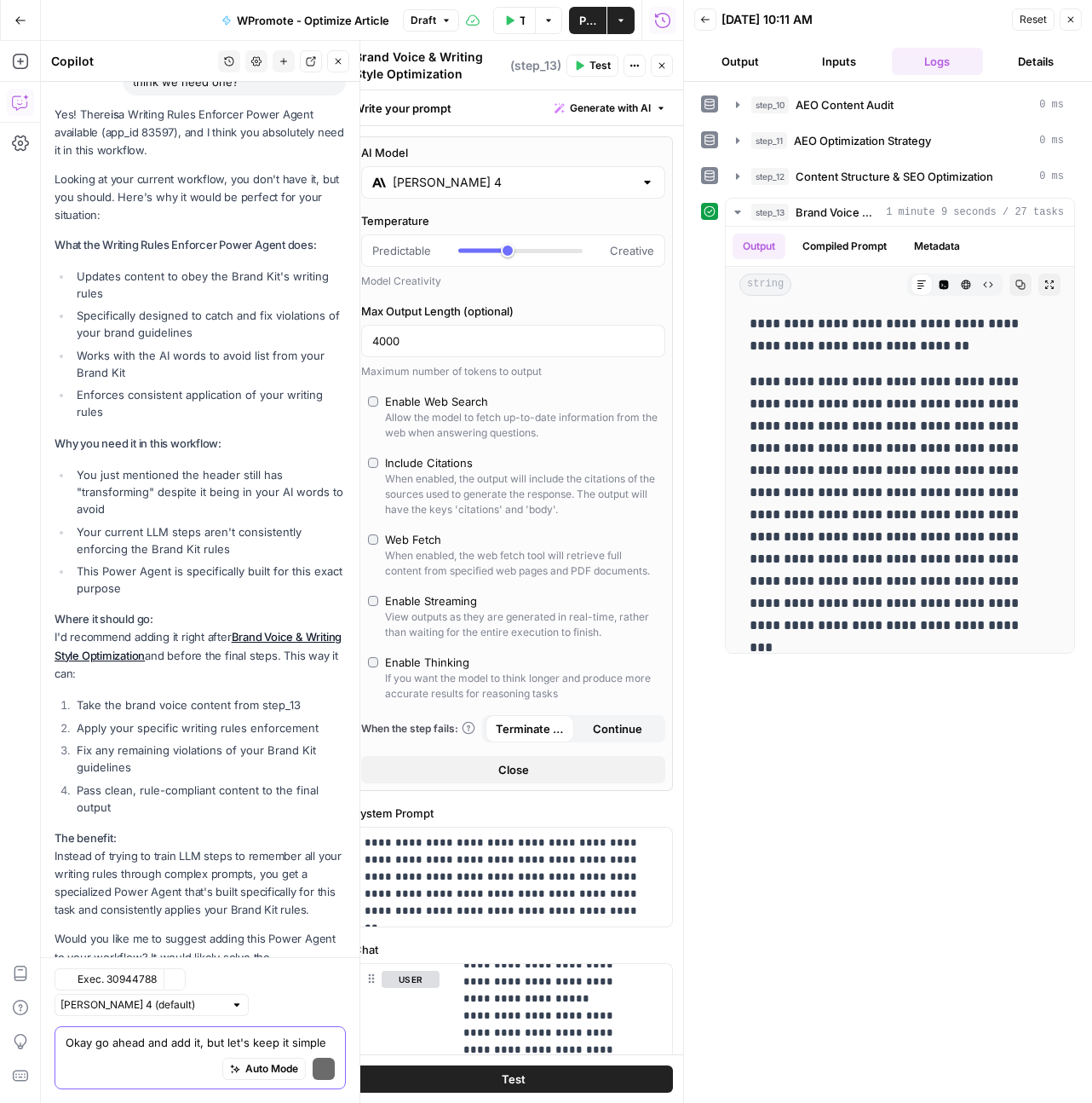
scroll to position [26703, 0]
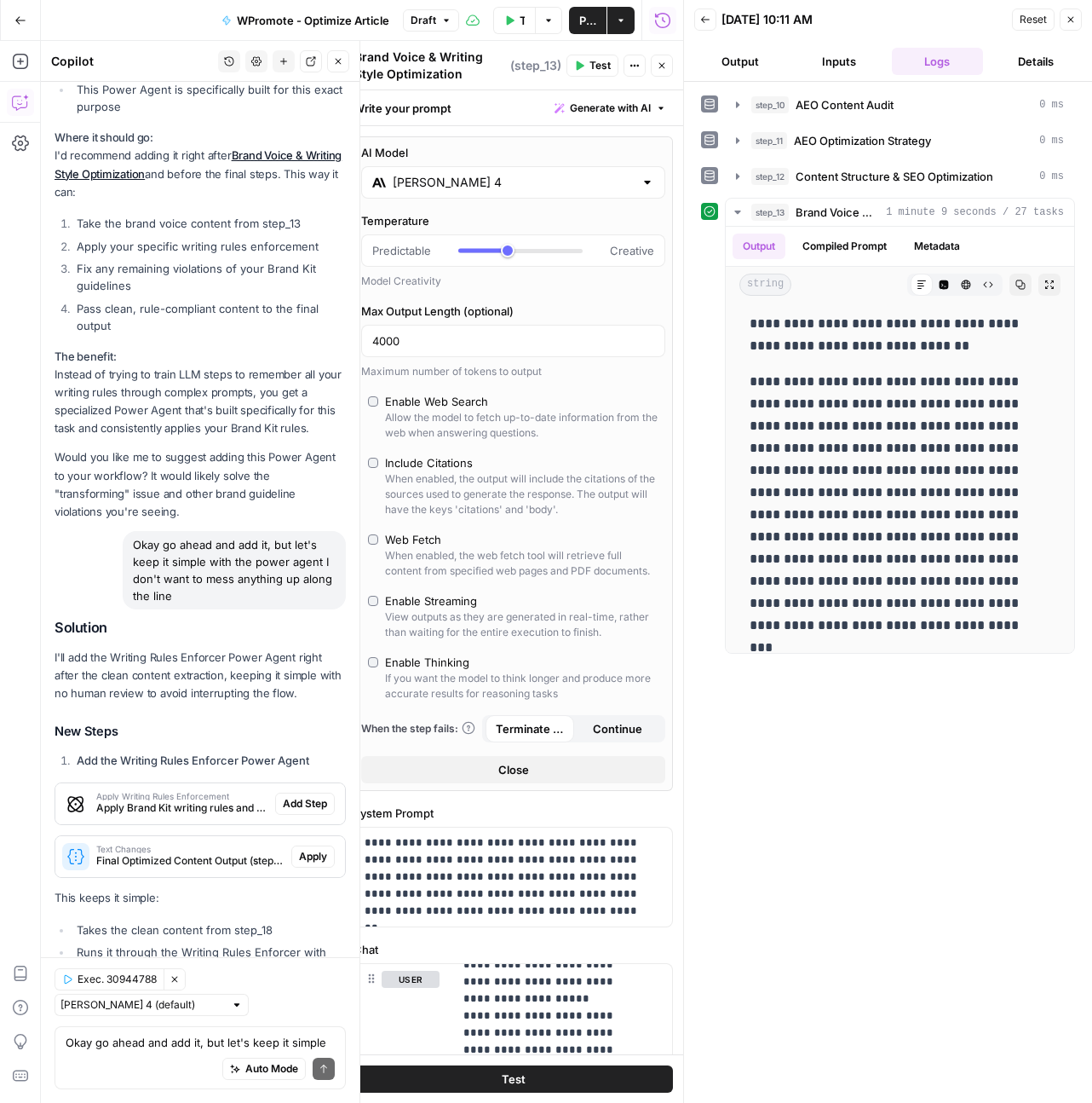
click at [295, 795] on span "Add Step" at bounding box center [305, 802] width 45 height 15
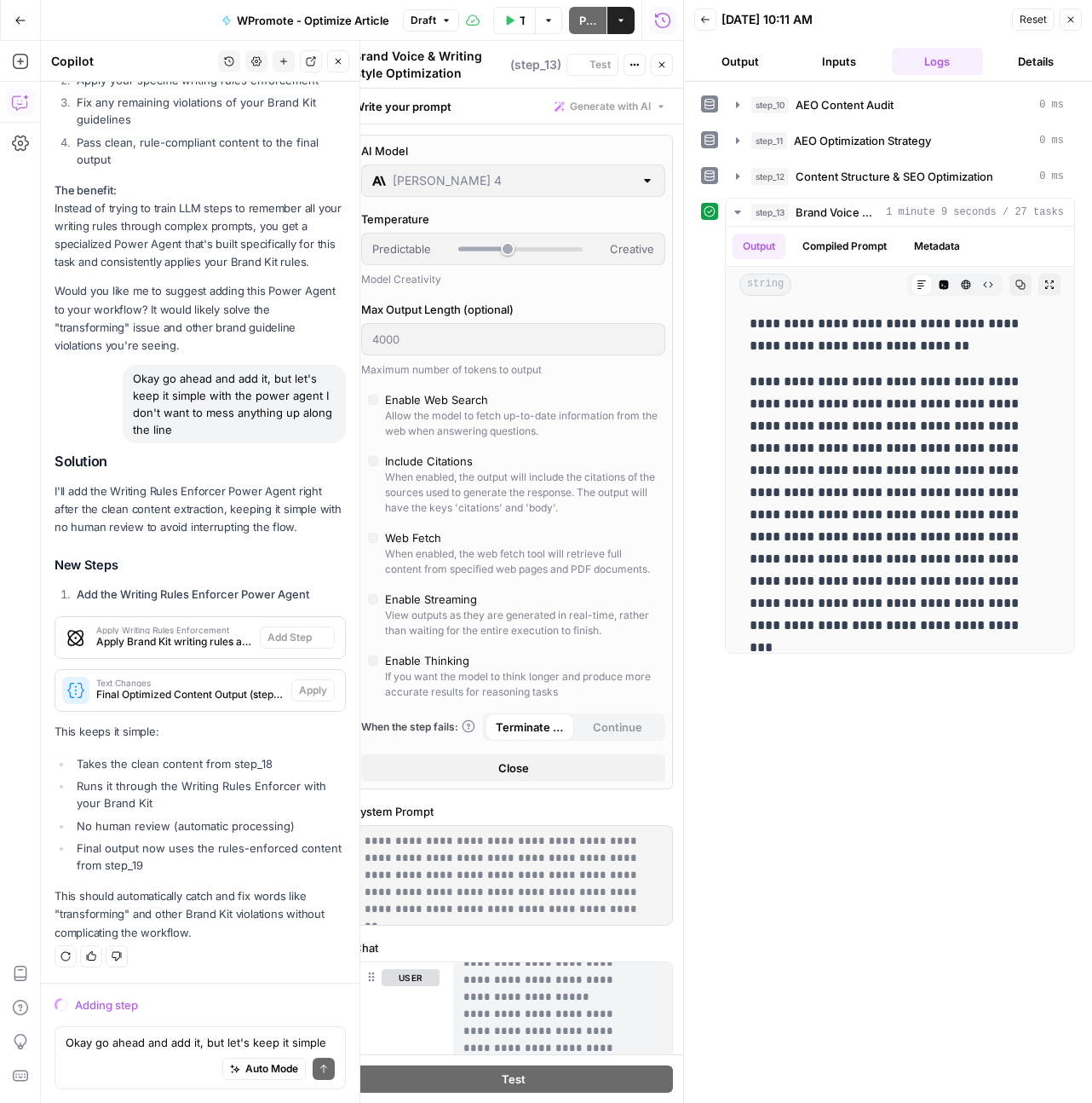
scroll to position [26296, 0]
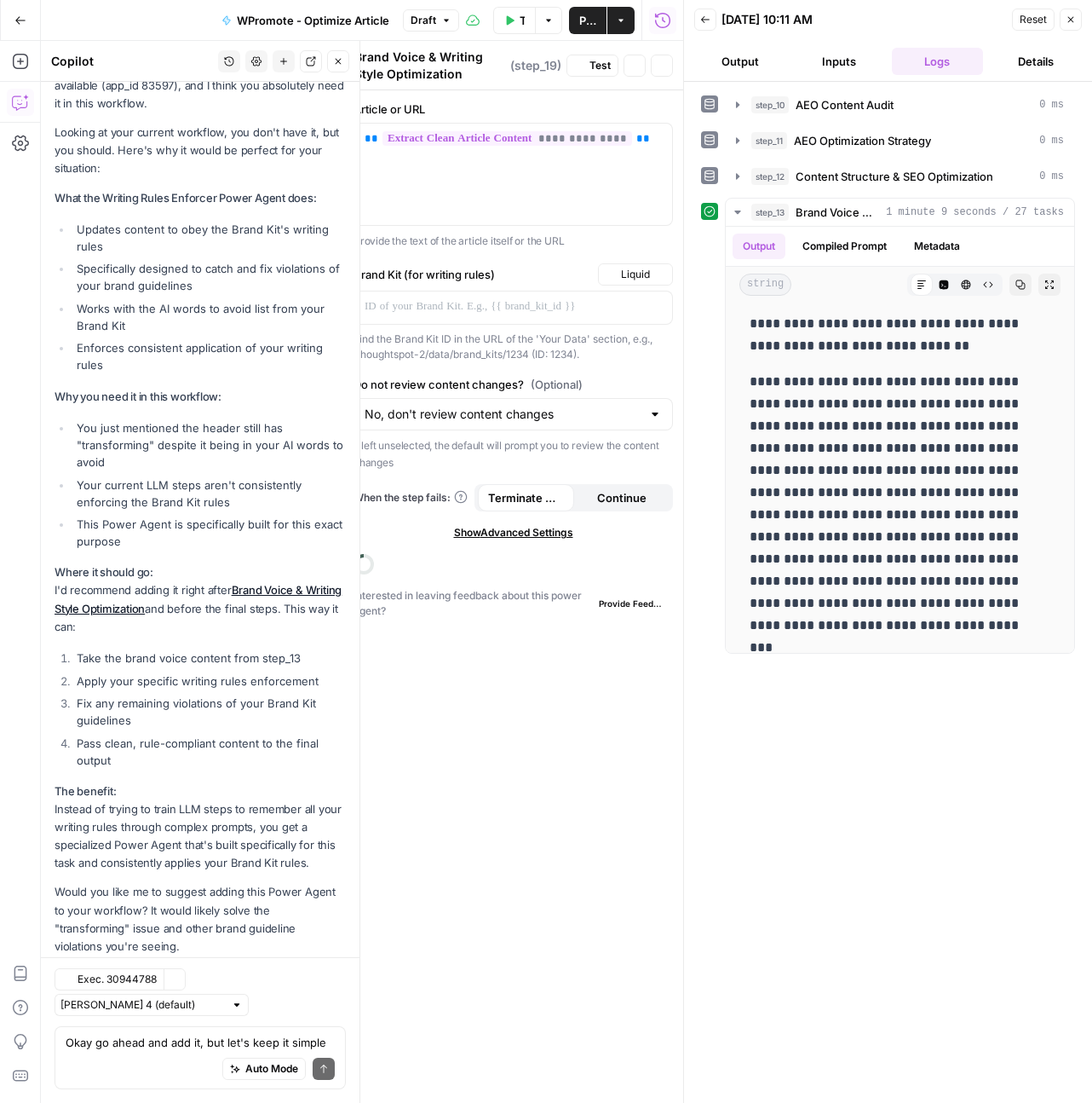
type textarea "Apply Writing Rules Enforcement"
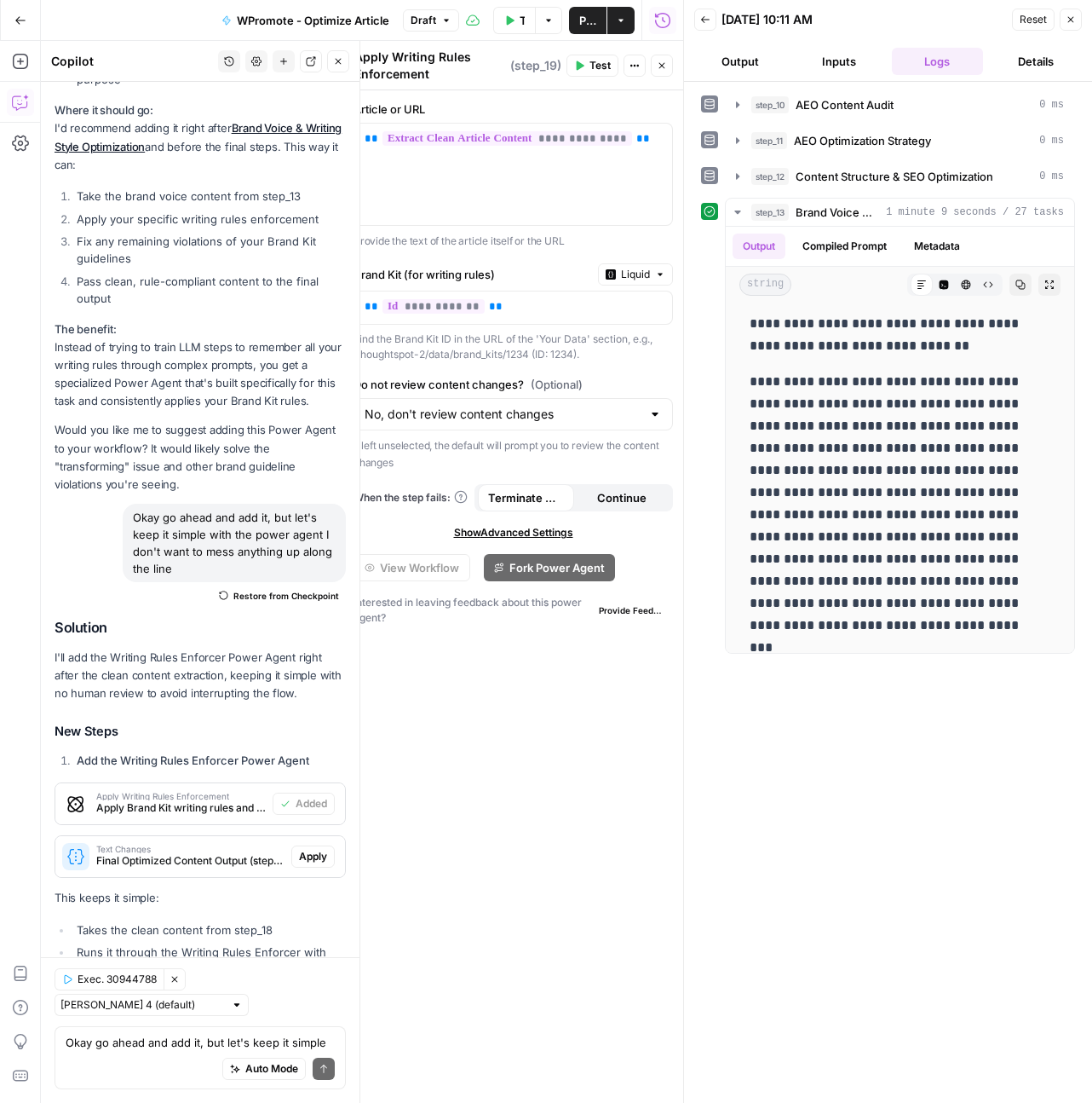
click at [299, 848] on span "Apply" at bounding box center [313, 855] width 28 height 15
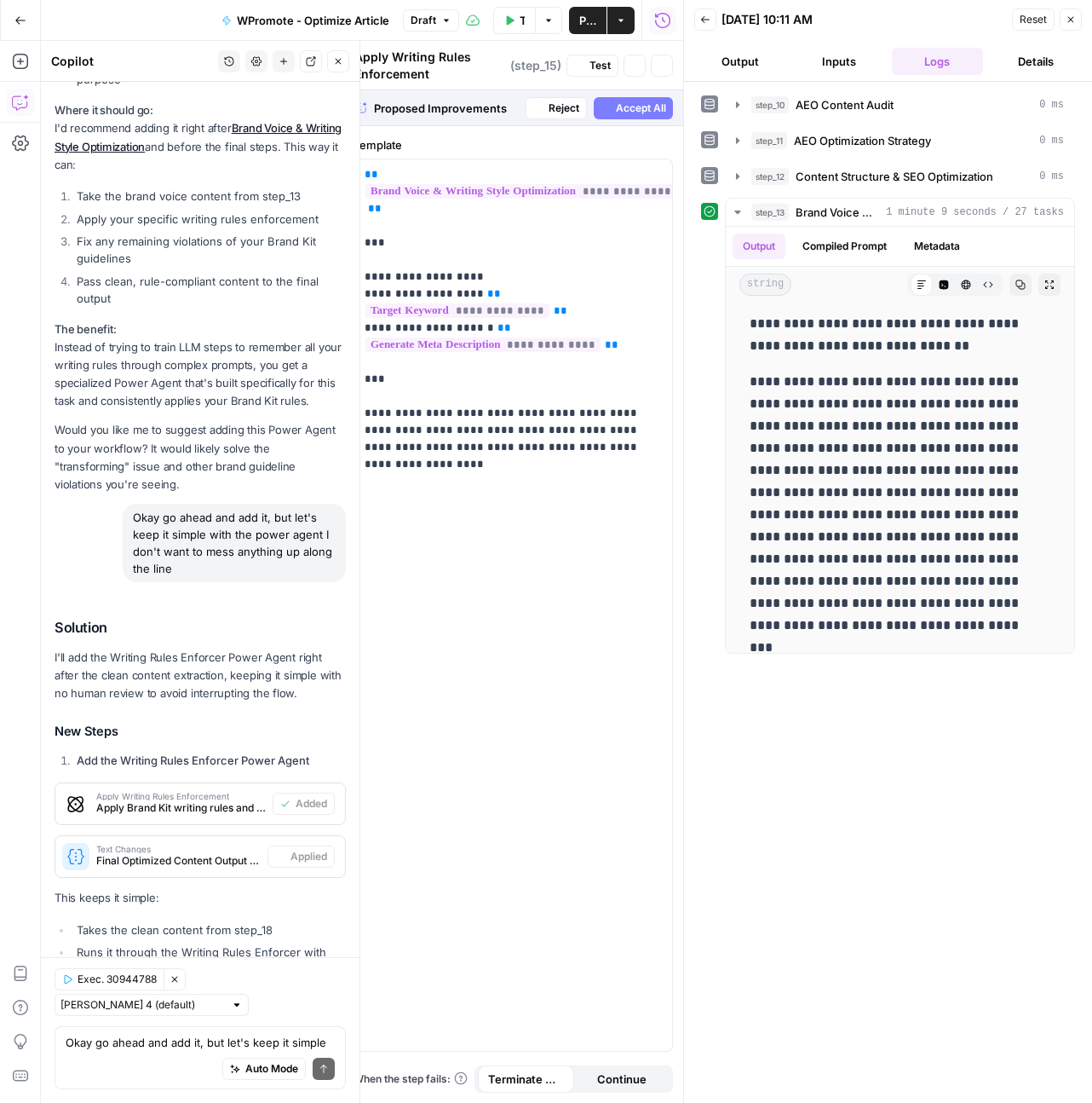
type textarea "Final Optimized Content Output"
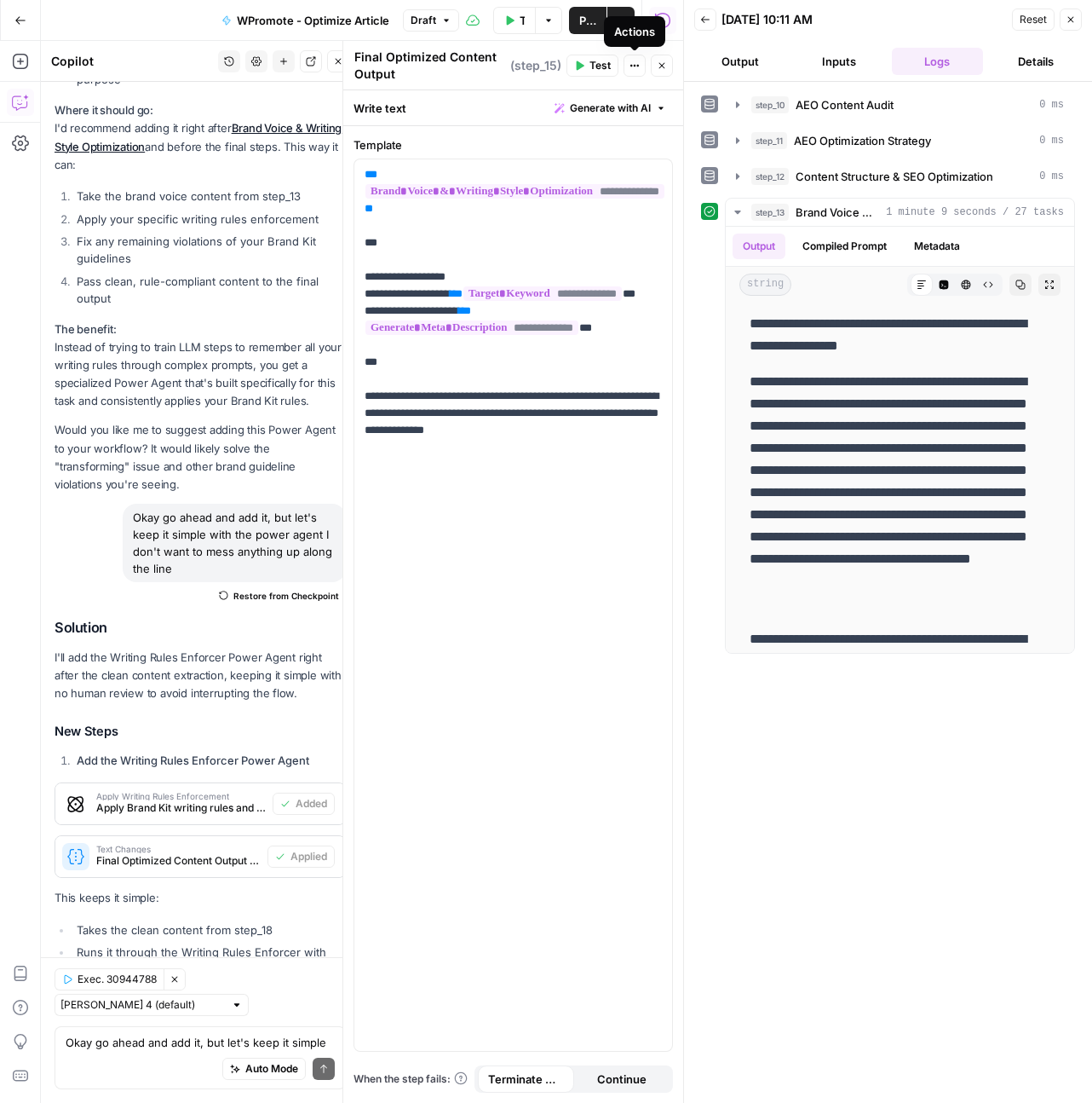
click at [670, 68] on button "Close" at bounding box center [662, 66] width 22 height 22
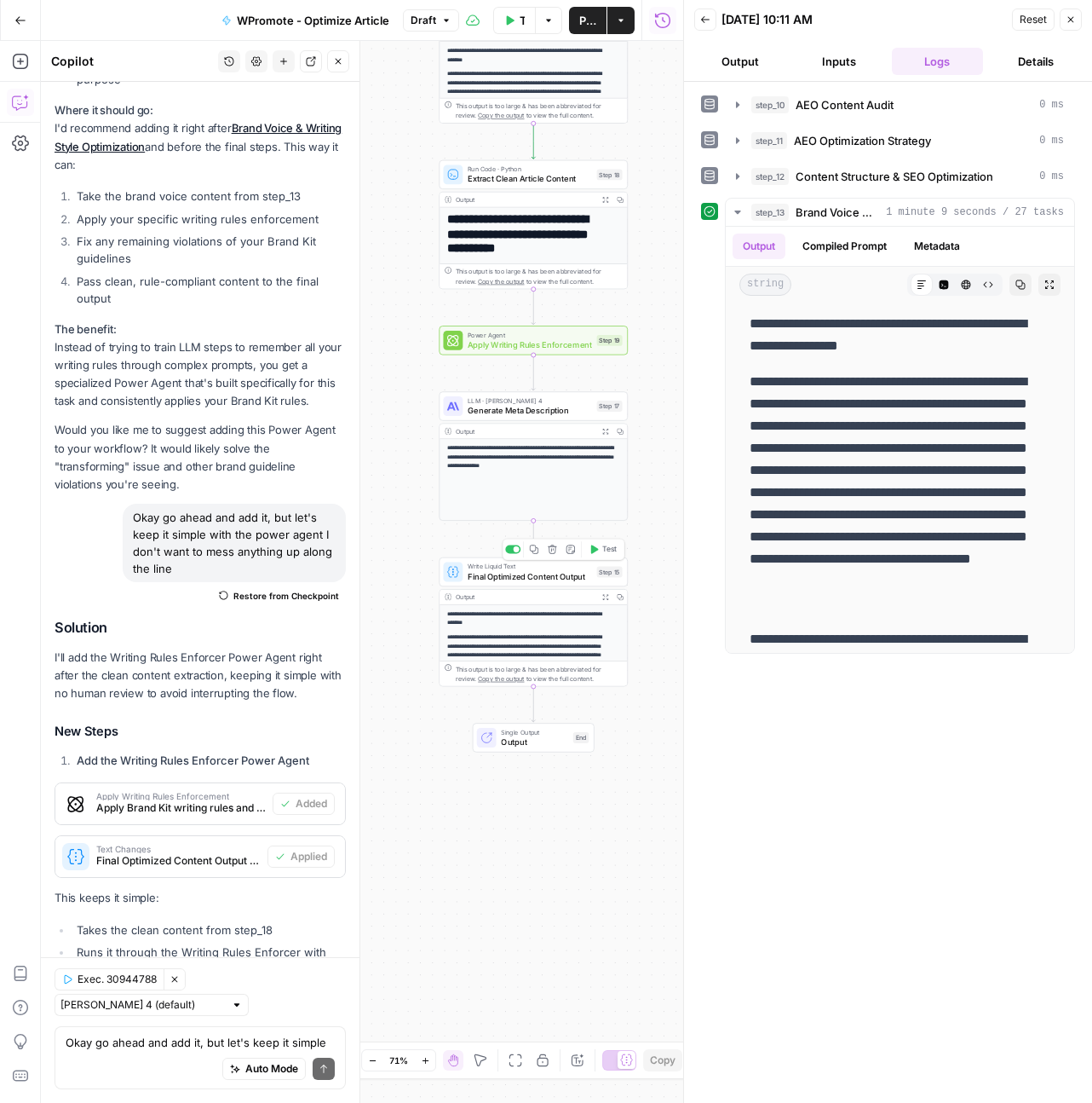
click at [489, 577] on span "Final Optimized Content Output" at bounding box center [530, 576] width 124 height 12
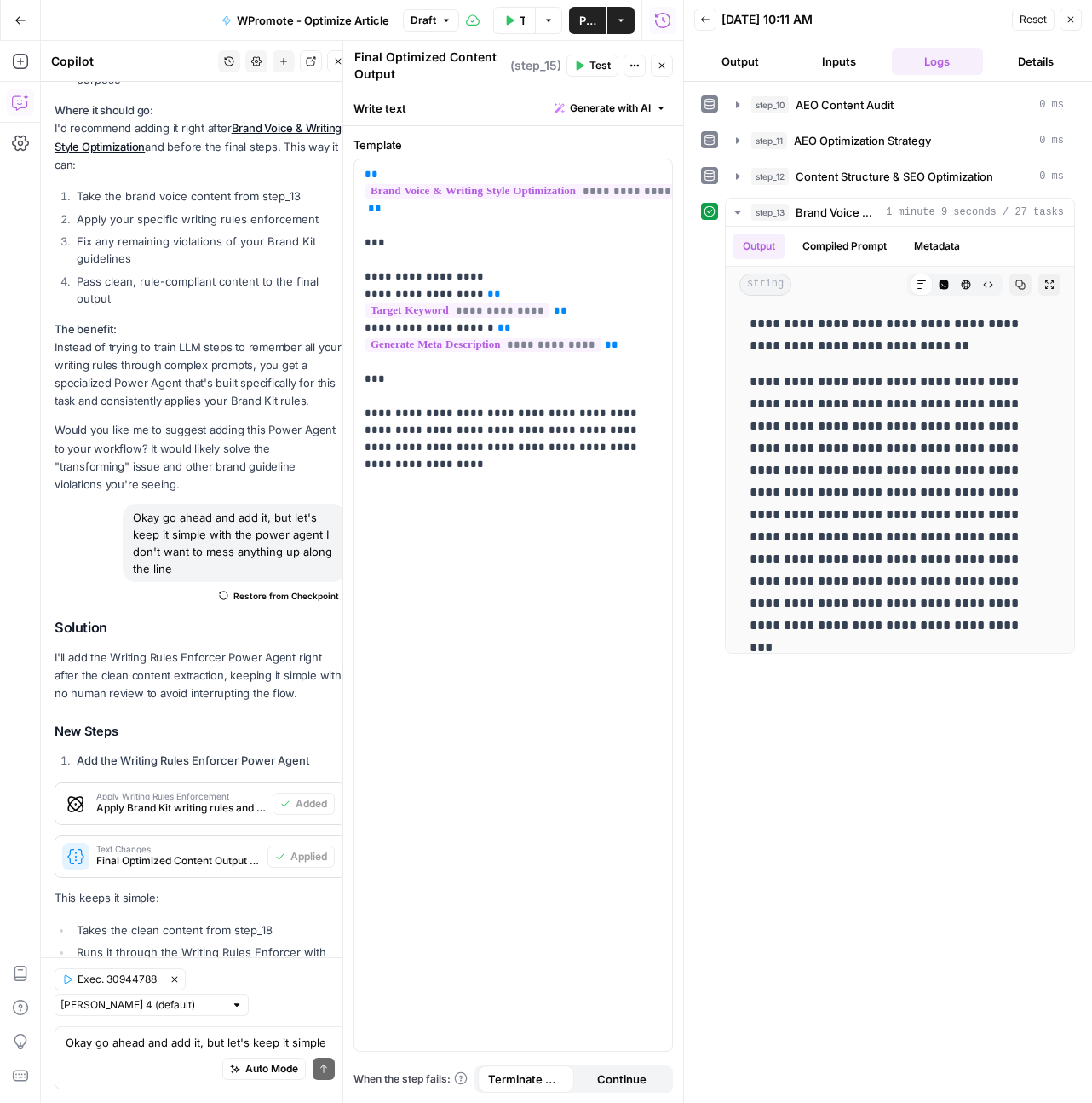
click at [593, 67] on span "Test" at bounding box center [599, 65] width 21 height 15
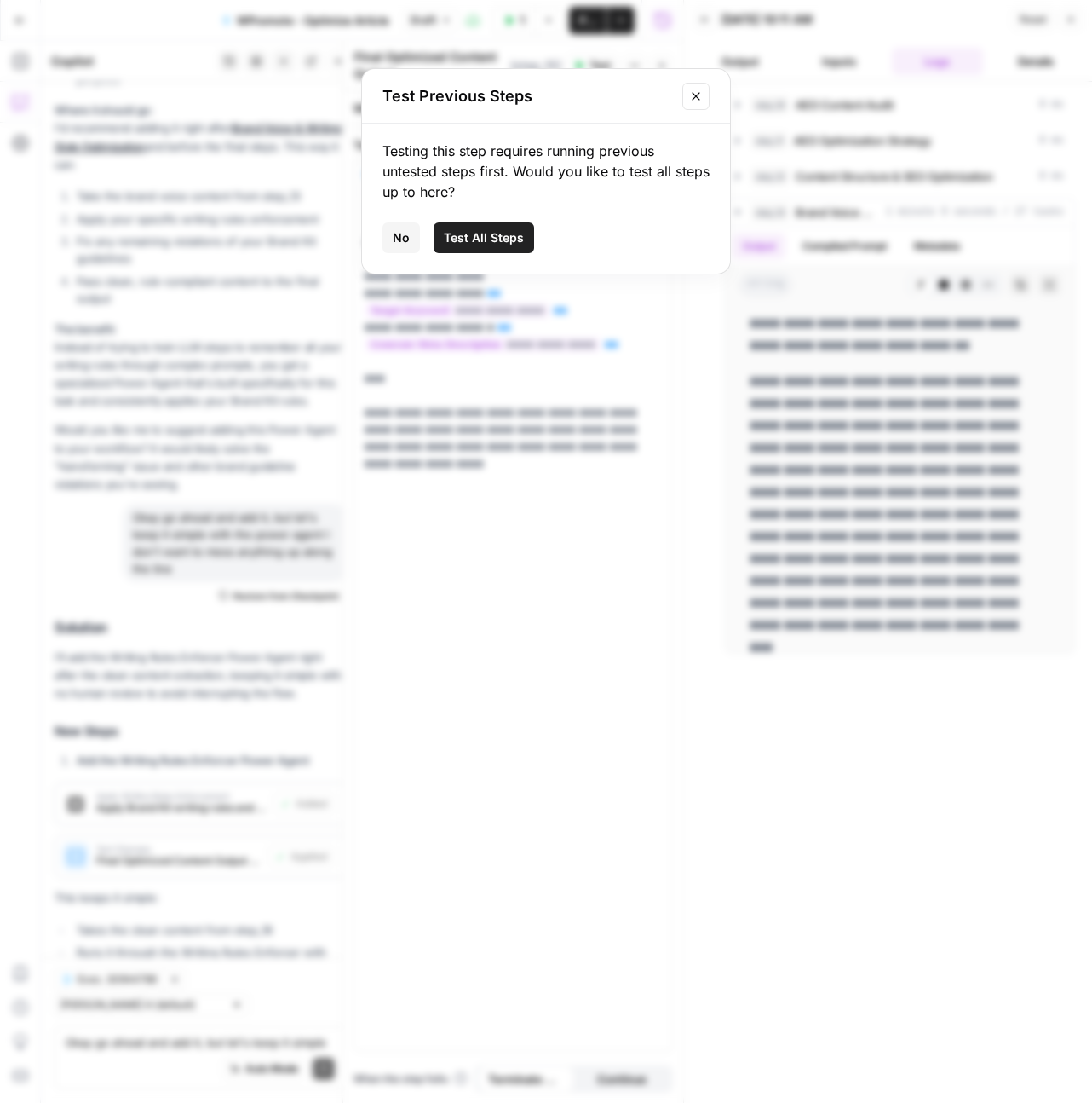
click at [699, 90] on icon "Close modal" at bounding box center [696, 97] width 14 height 14
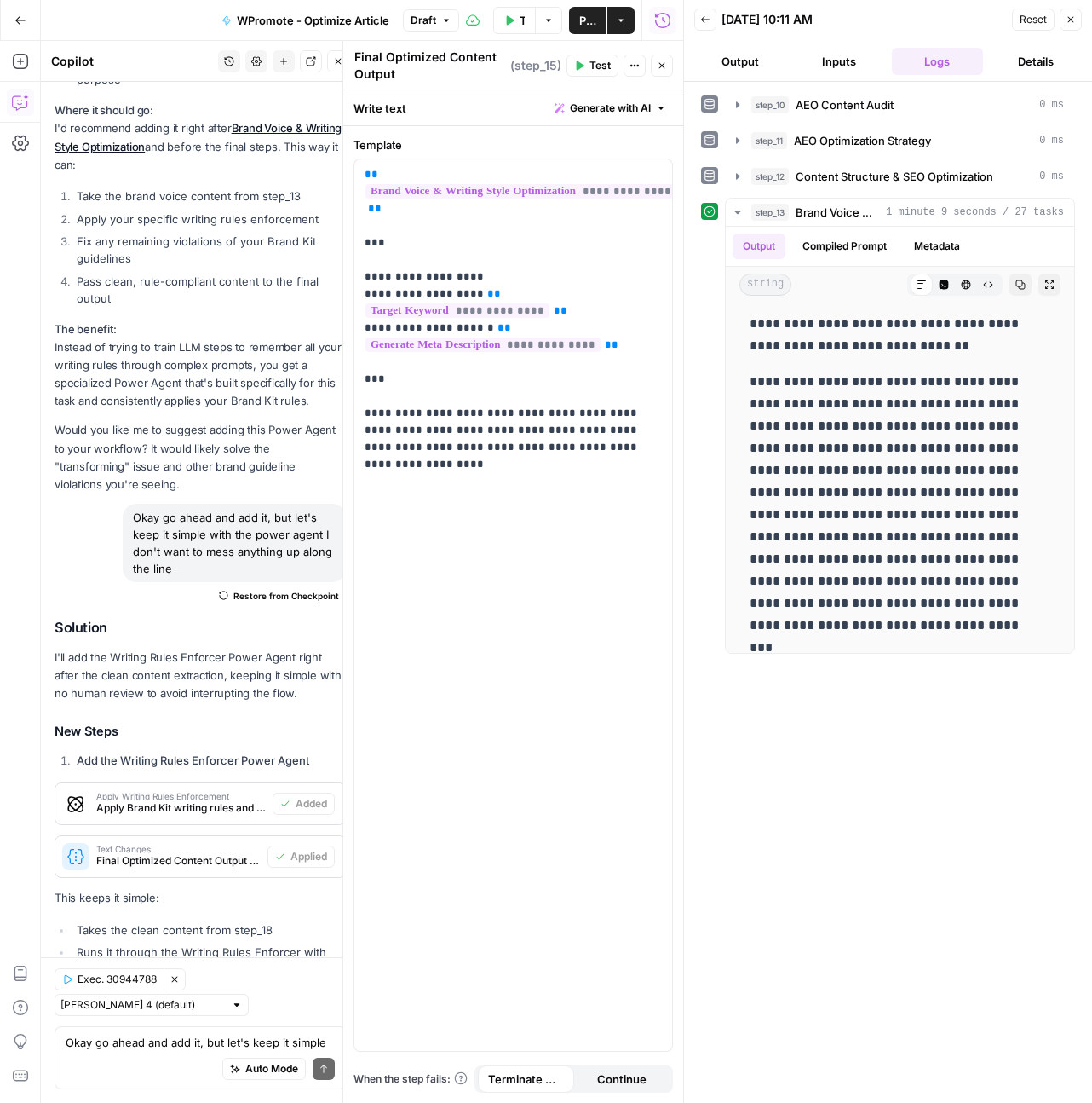
click at [596, 76] on button "Test" at bounding box center [592, 66] width 52 height 22
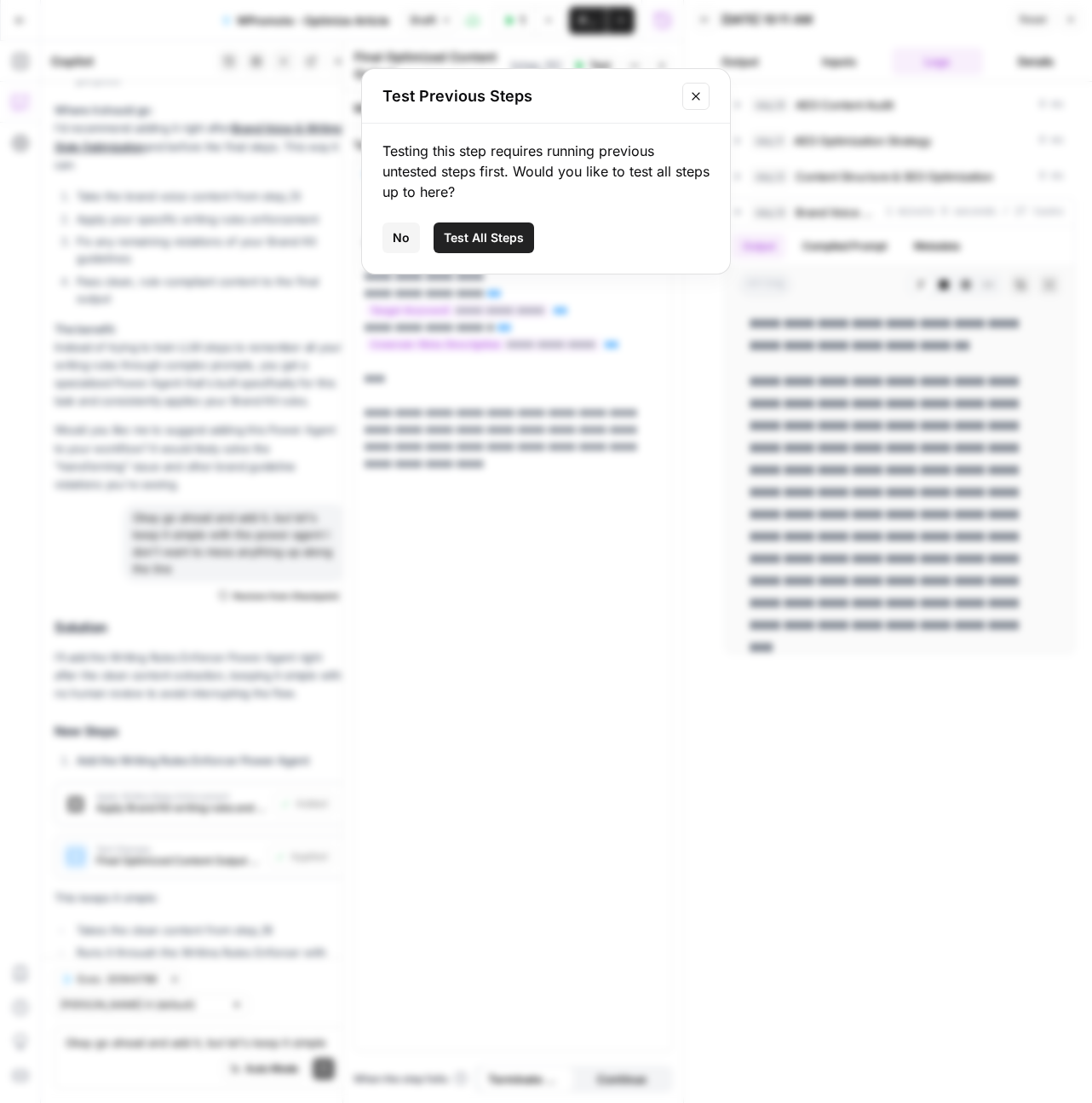
click at [691, 99] on icon "Close modal" at bounding box center [696, 97] width 14 height 14
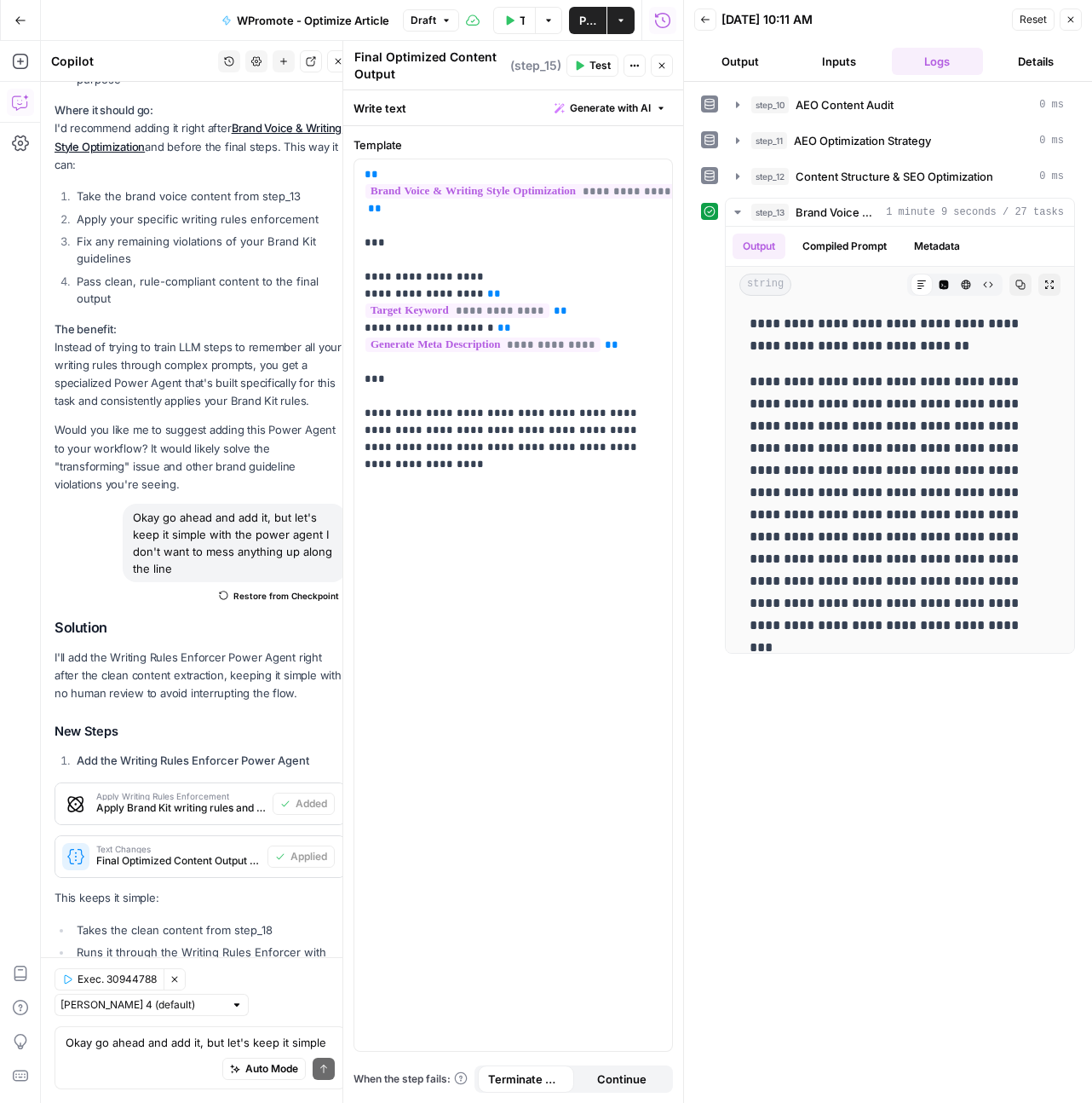
click at [668, 70] on button "Close" at bounding box center [662, 66] width 22 height 22
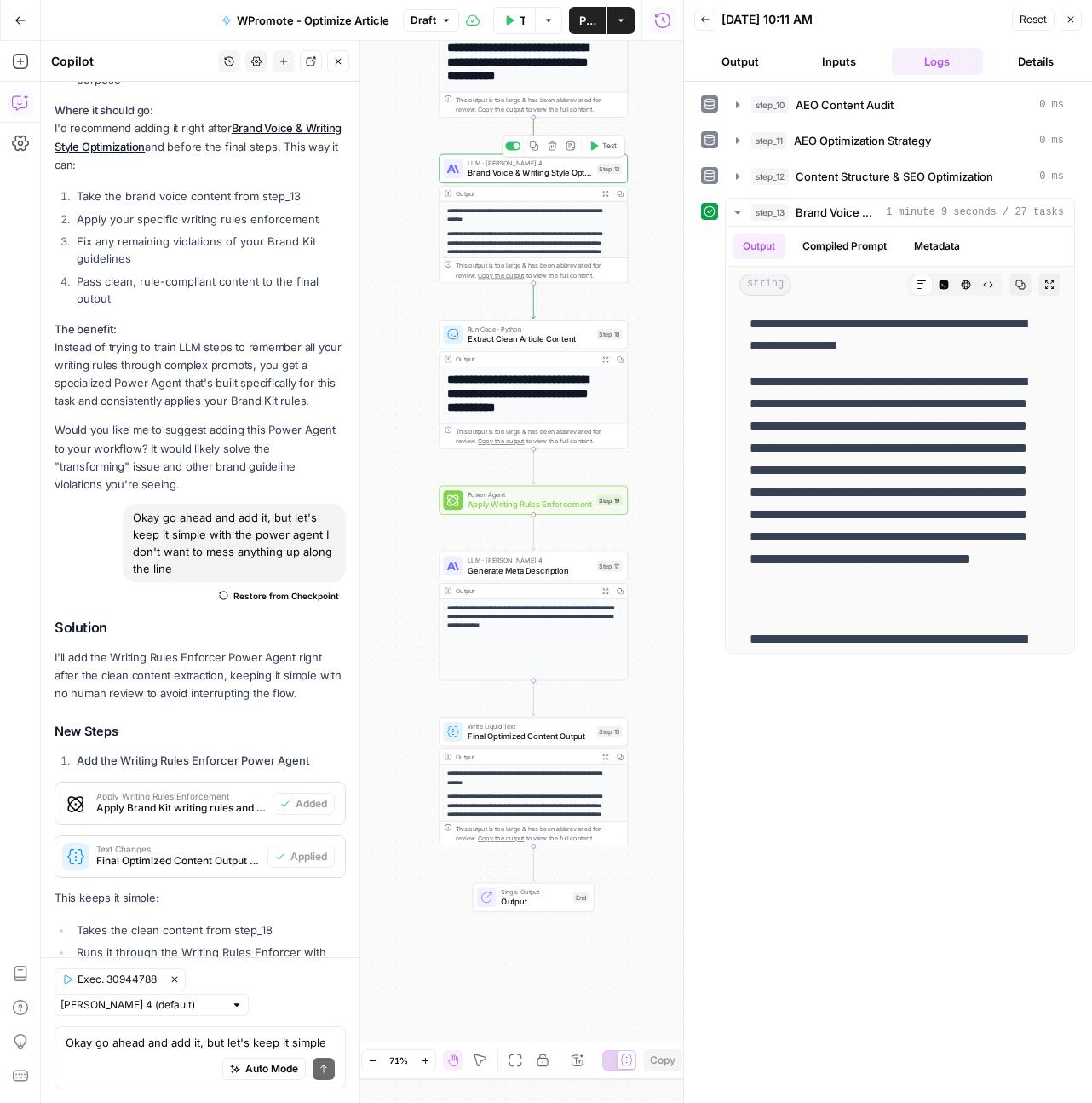
click at [518, 173] on span "Brand Voice & Writing Style Optimization" at bounding box center [530, 173] width 124 height 12
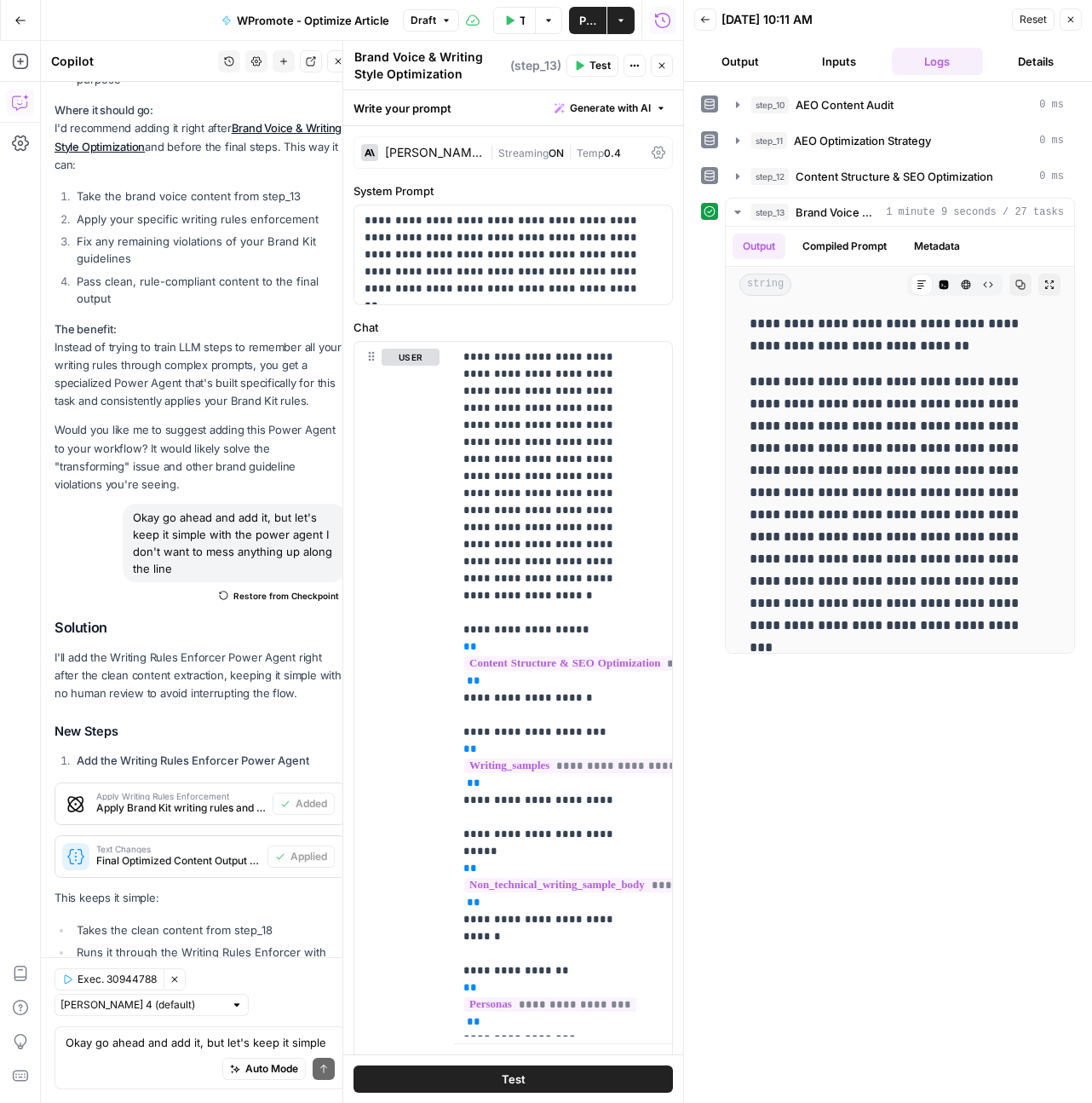
click at [494, 1077] on button "Test" at bounding box center [513, 1078] width 320 height 27
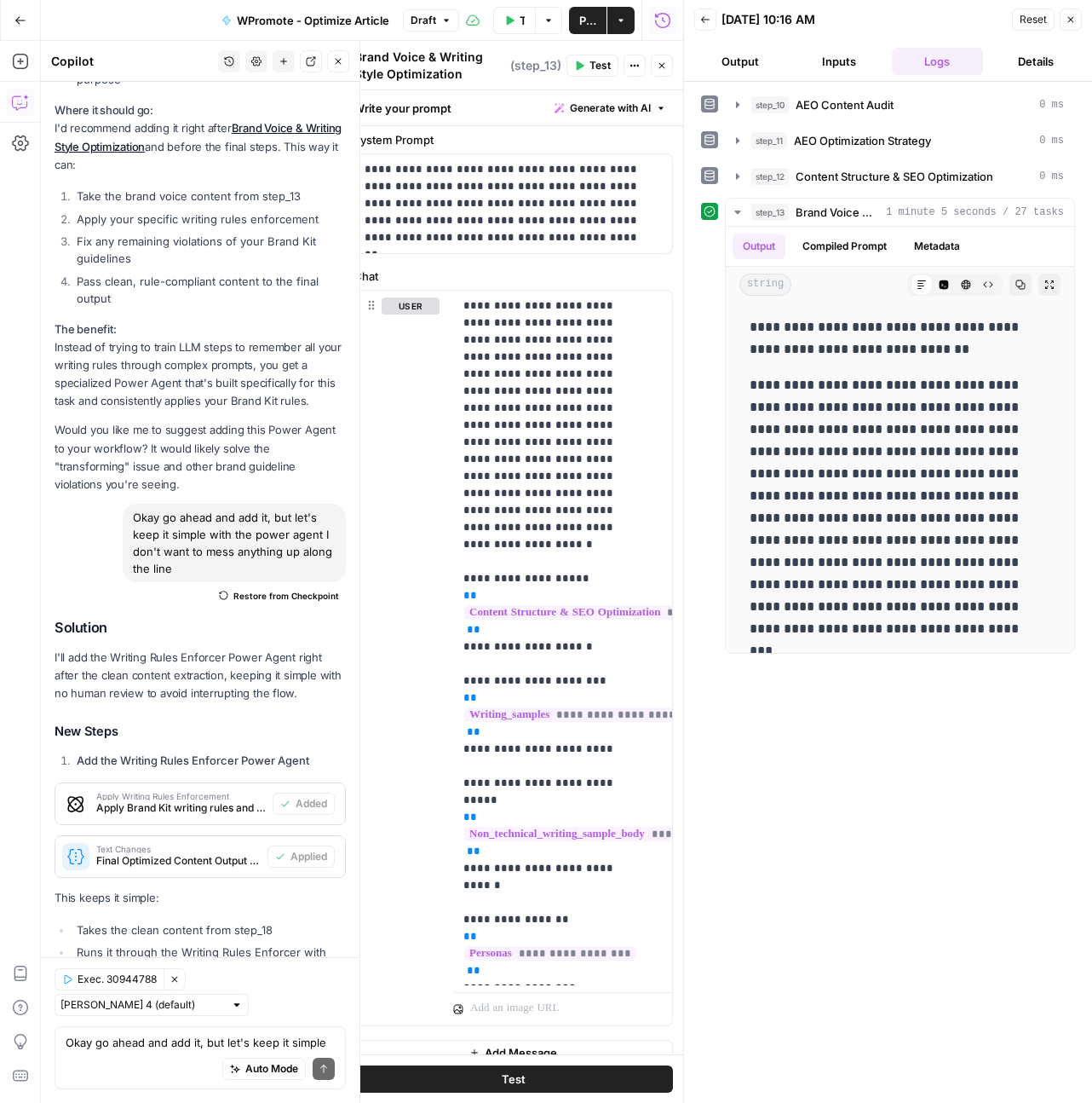
scroll to position [73, 0]
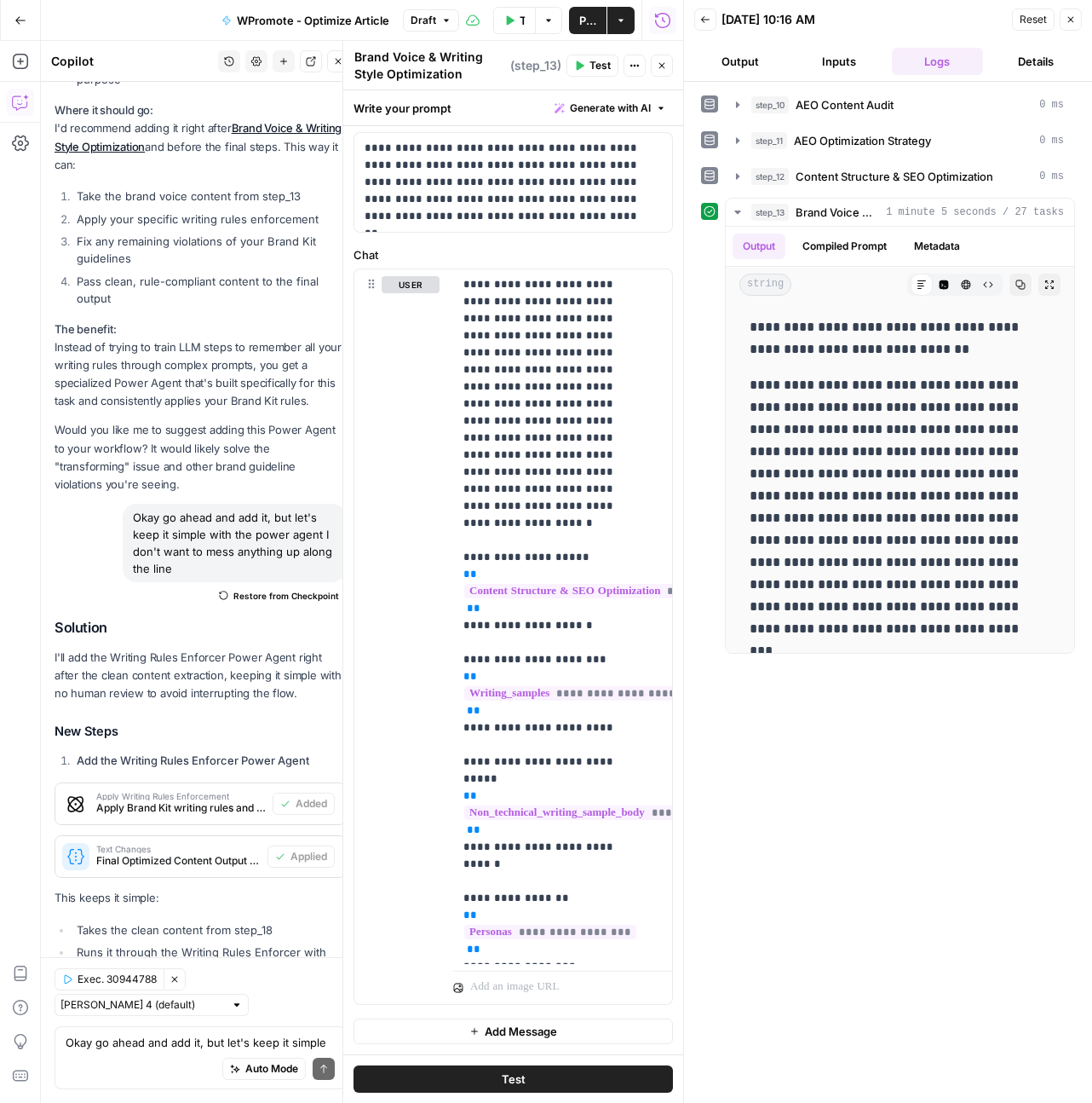
click at [517, 1078] on span "Test" at bounding box center [514, 1078] width 24 height 17
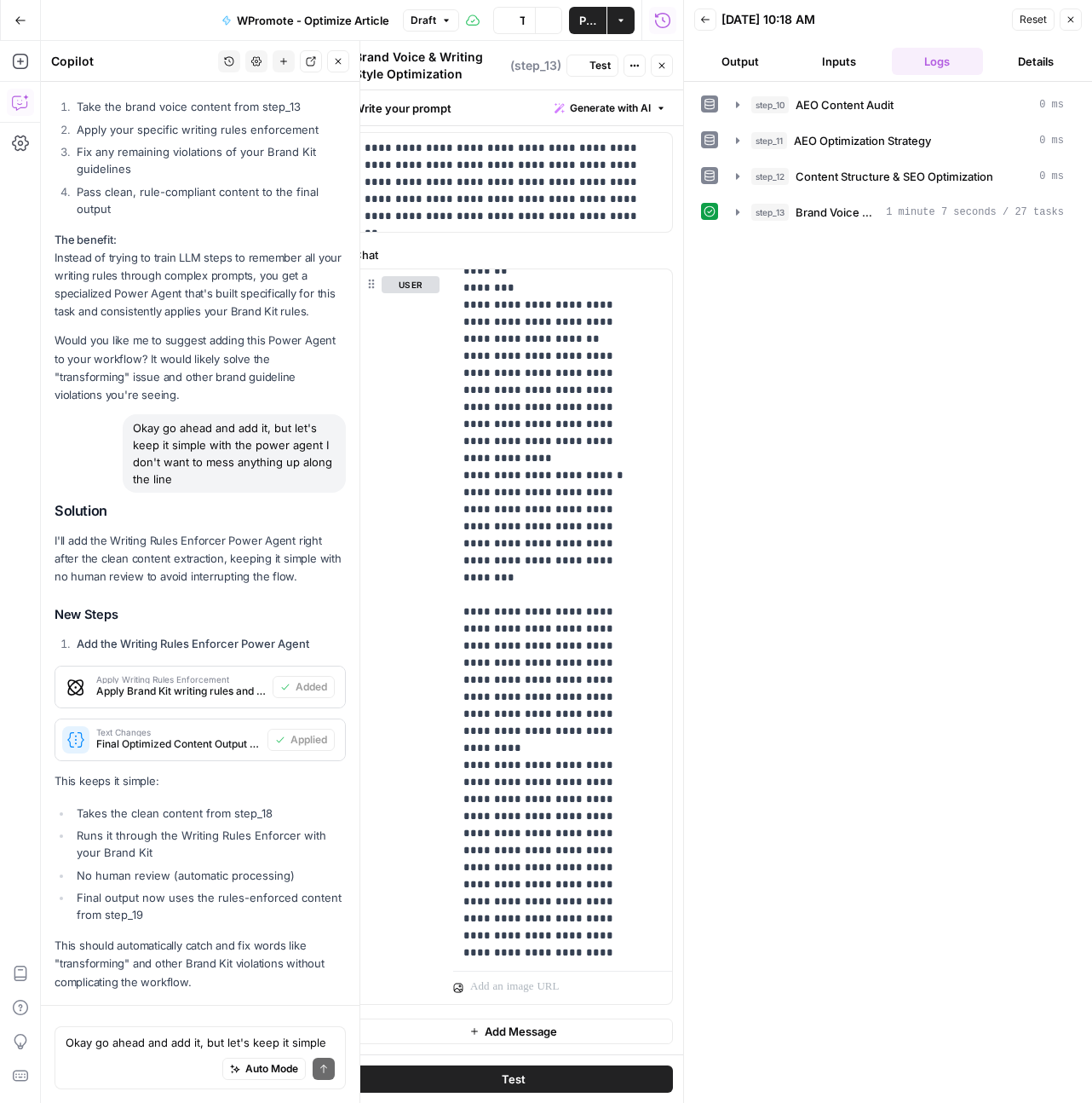
scroll to position [26758, 0]
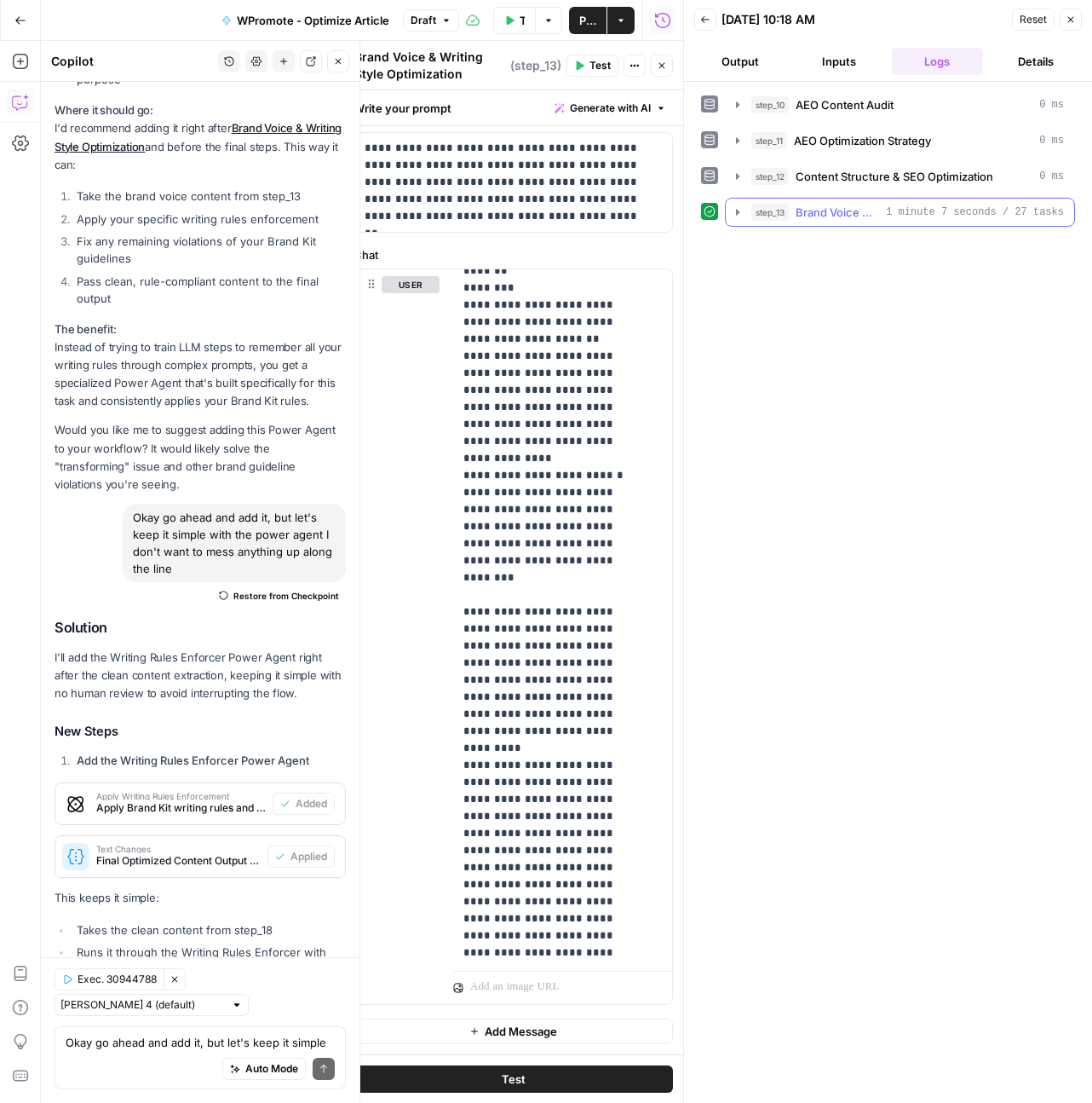
click at [746, 215] on button "step_13 Brand Voice & Writing Style Optimization 1 minute 7 seconds / 27 tasks" at bounding box center [900, 211] width 348 height 27
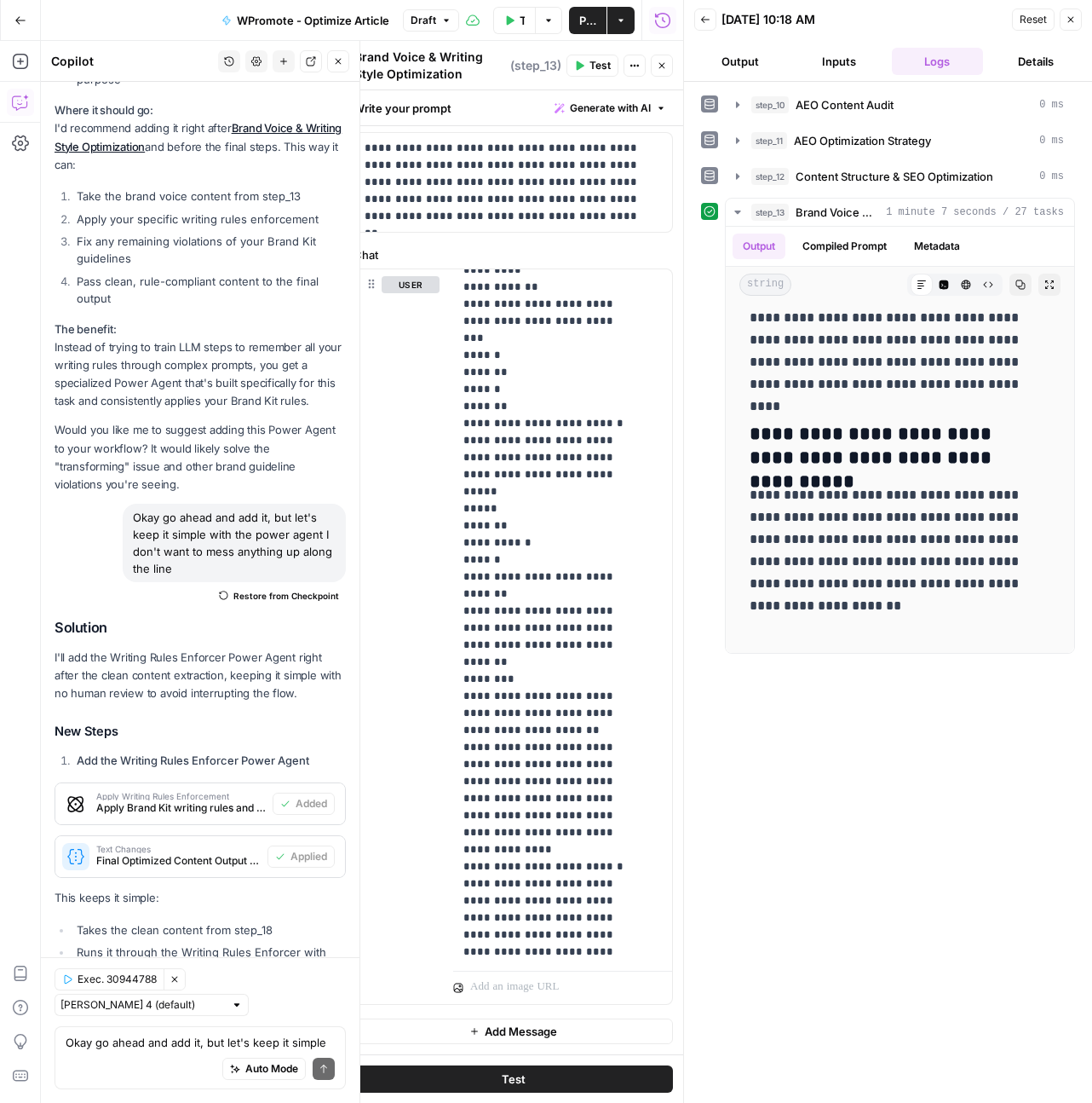
scroll to position [2954, 0]
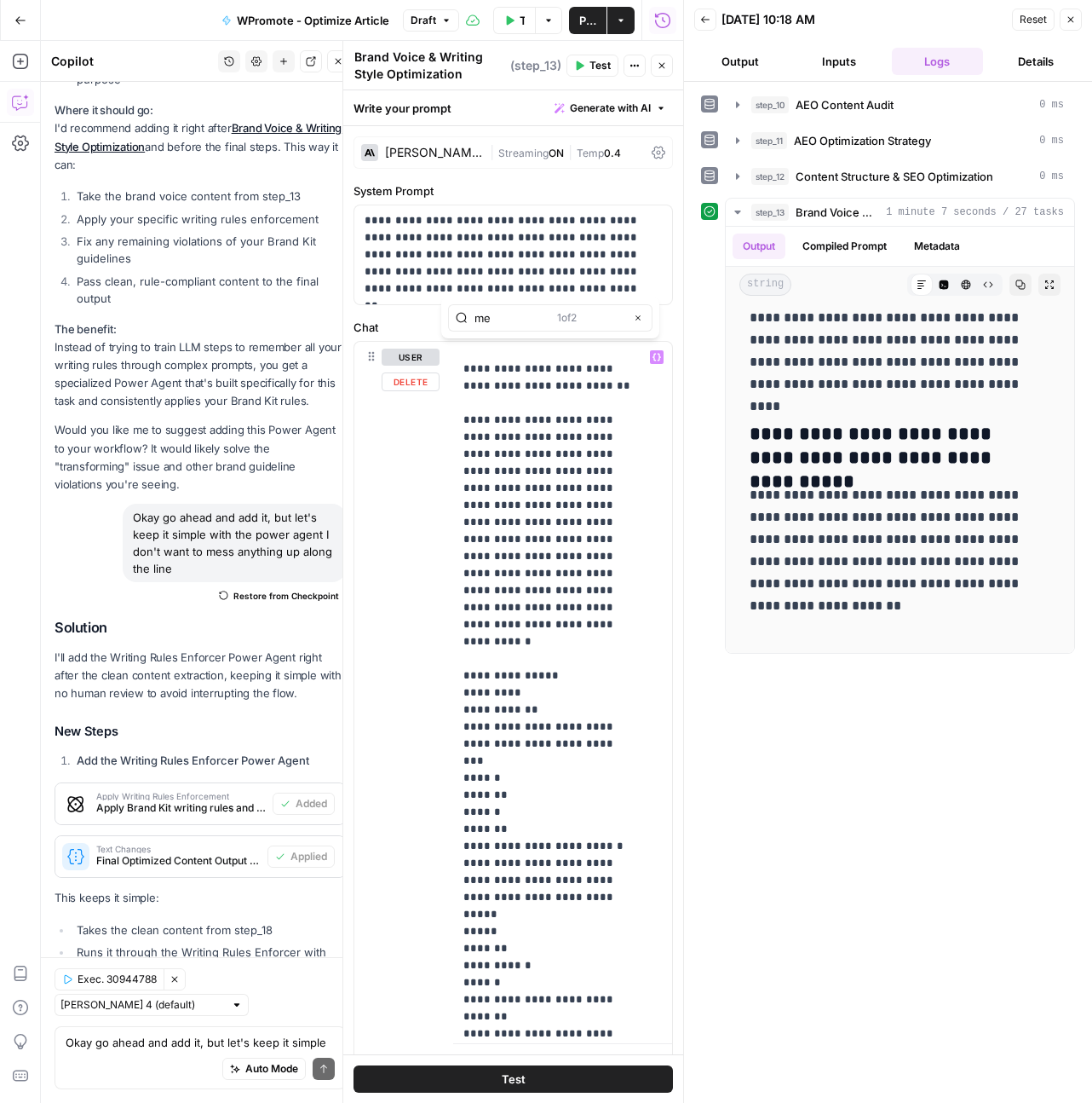
type input "m"
click at [665, 68] on icon "button" at bounding box center [662, 66] width 10 height 10
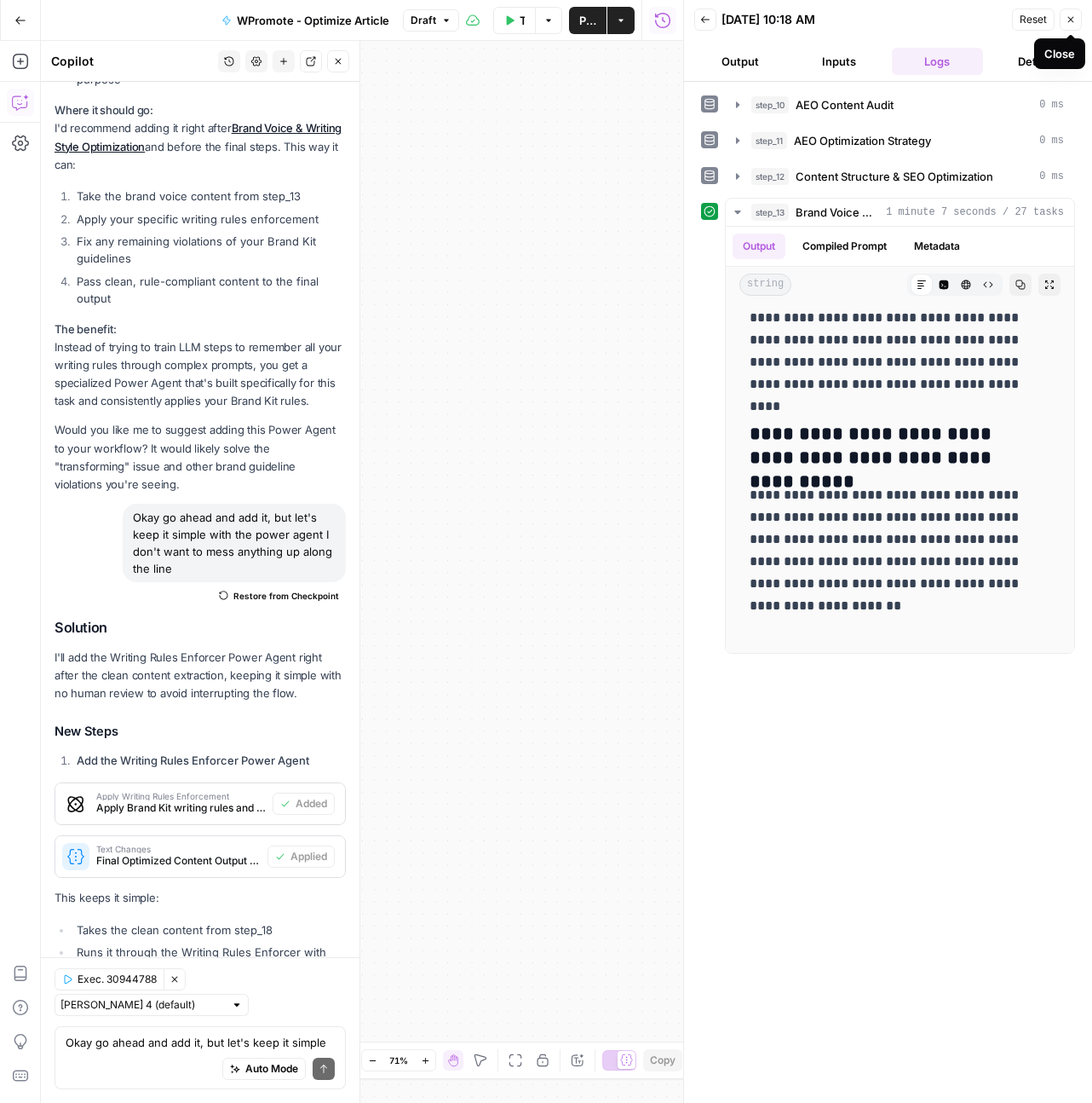
click at [1081, 20] on button "Close" at bounding box center [1071, 20] width 22 height 22
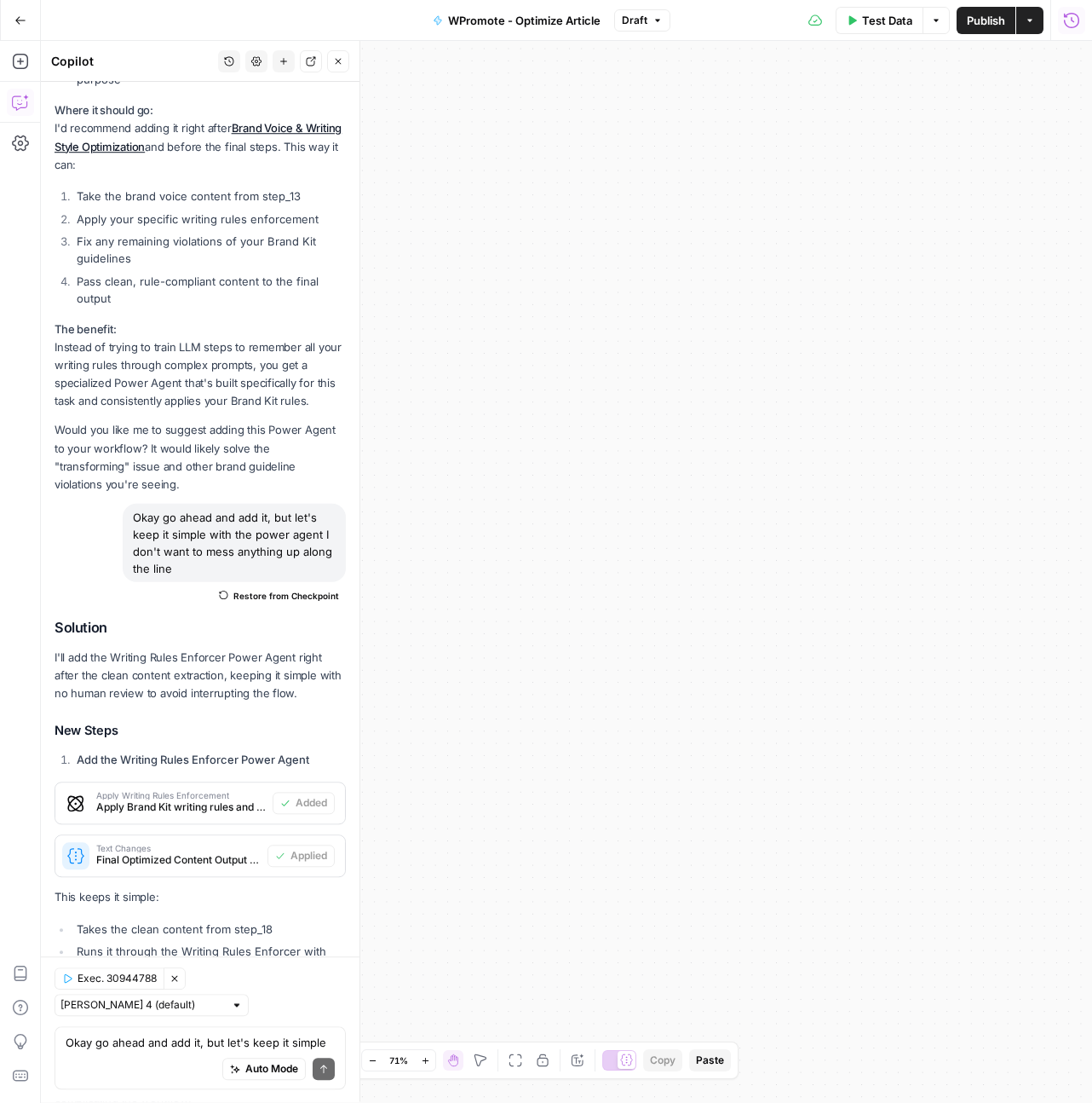
scroll to position [26758, 0]
click at [992, 16] on span "Publish" at bounding box center [985, 20] width 39 height 17
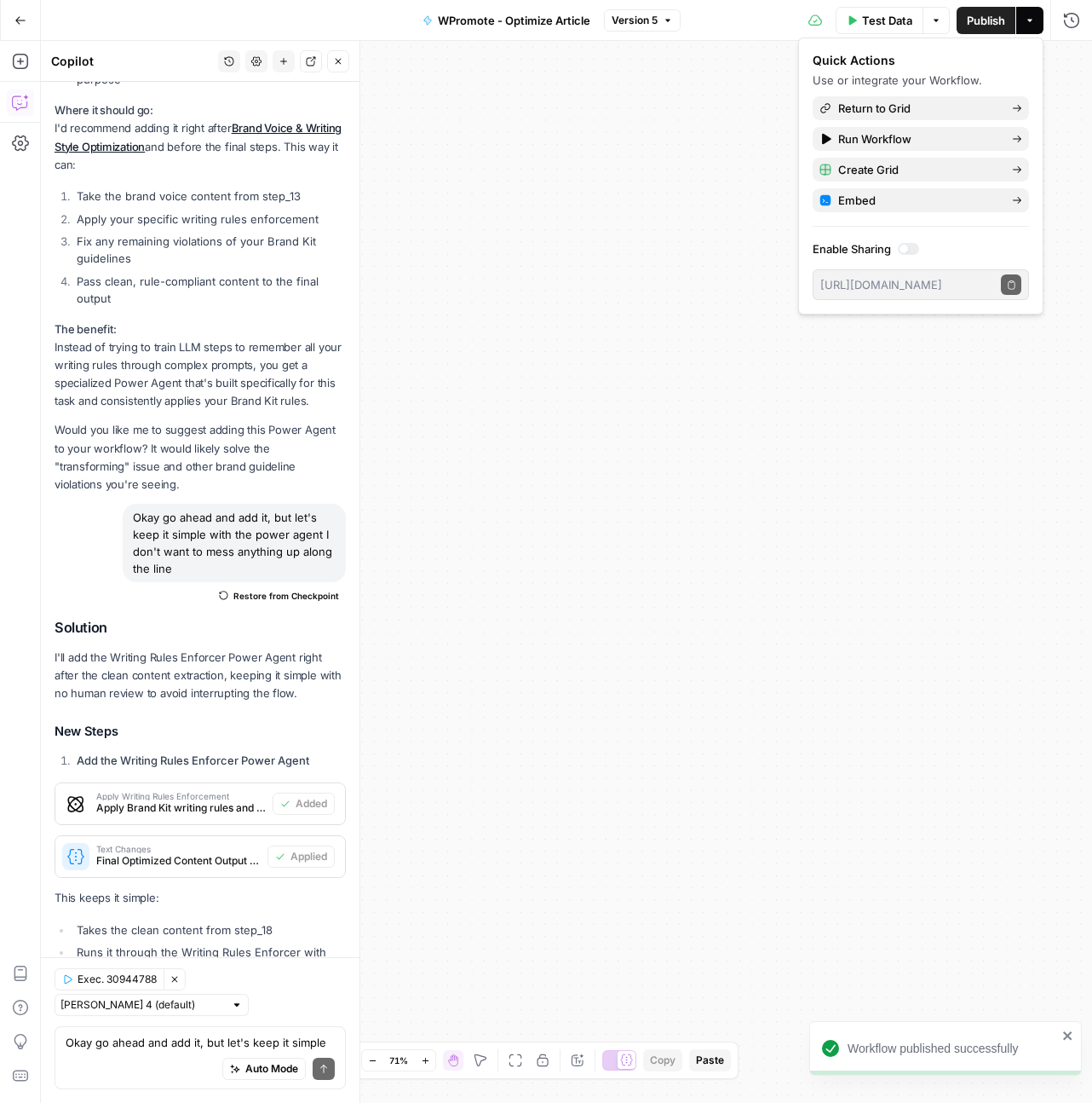
click at [880, 28] on span "Test Data" at bounding box center [887, 20] width 50 height 17
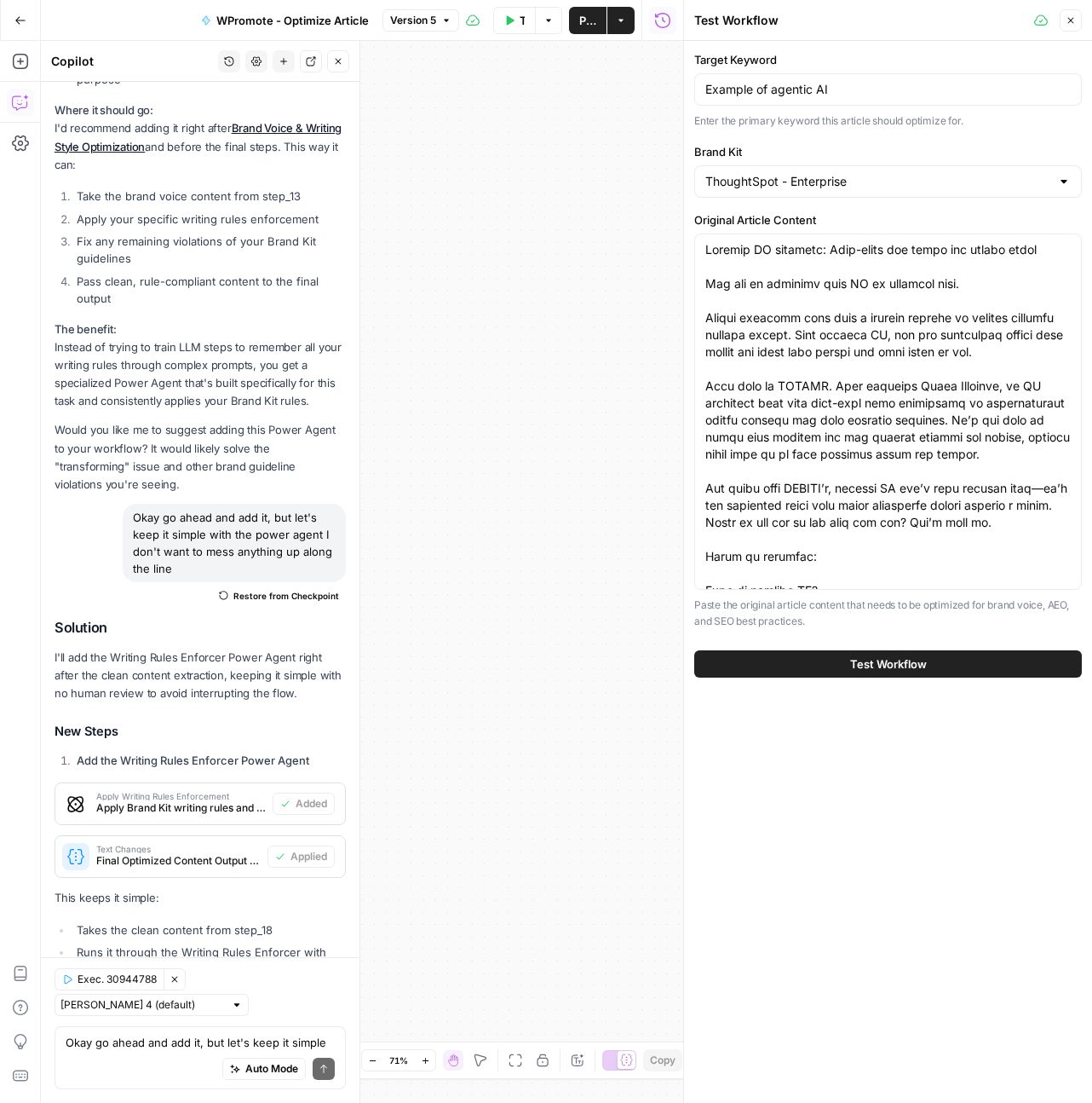
click at [865, 671] on span "Test Workflow" at bounding box center [888, 663] width 77 height 17
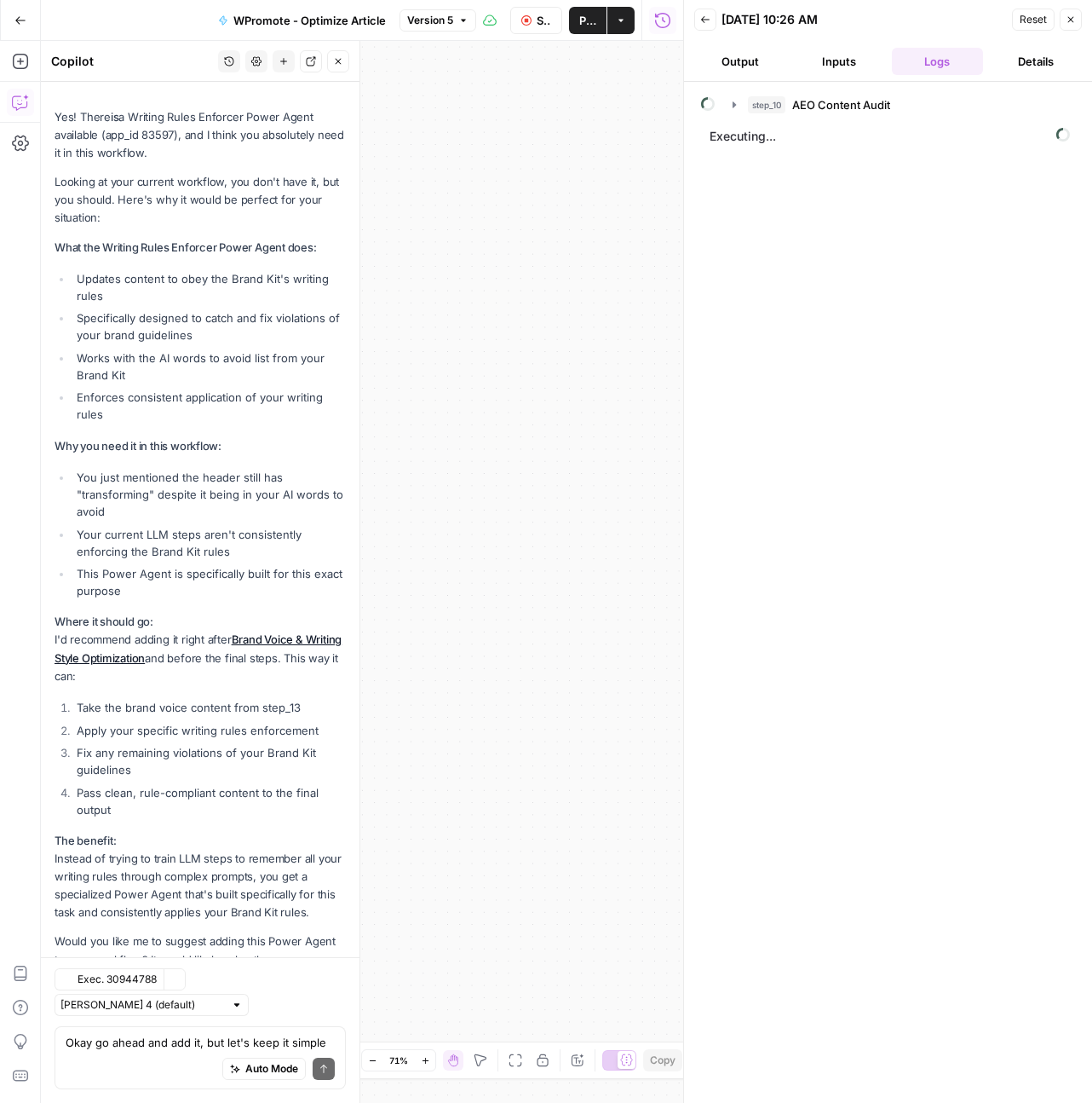
scroll to position [26758, 0]
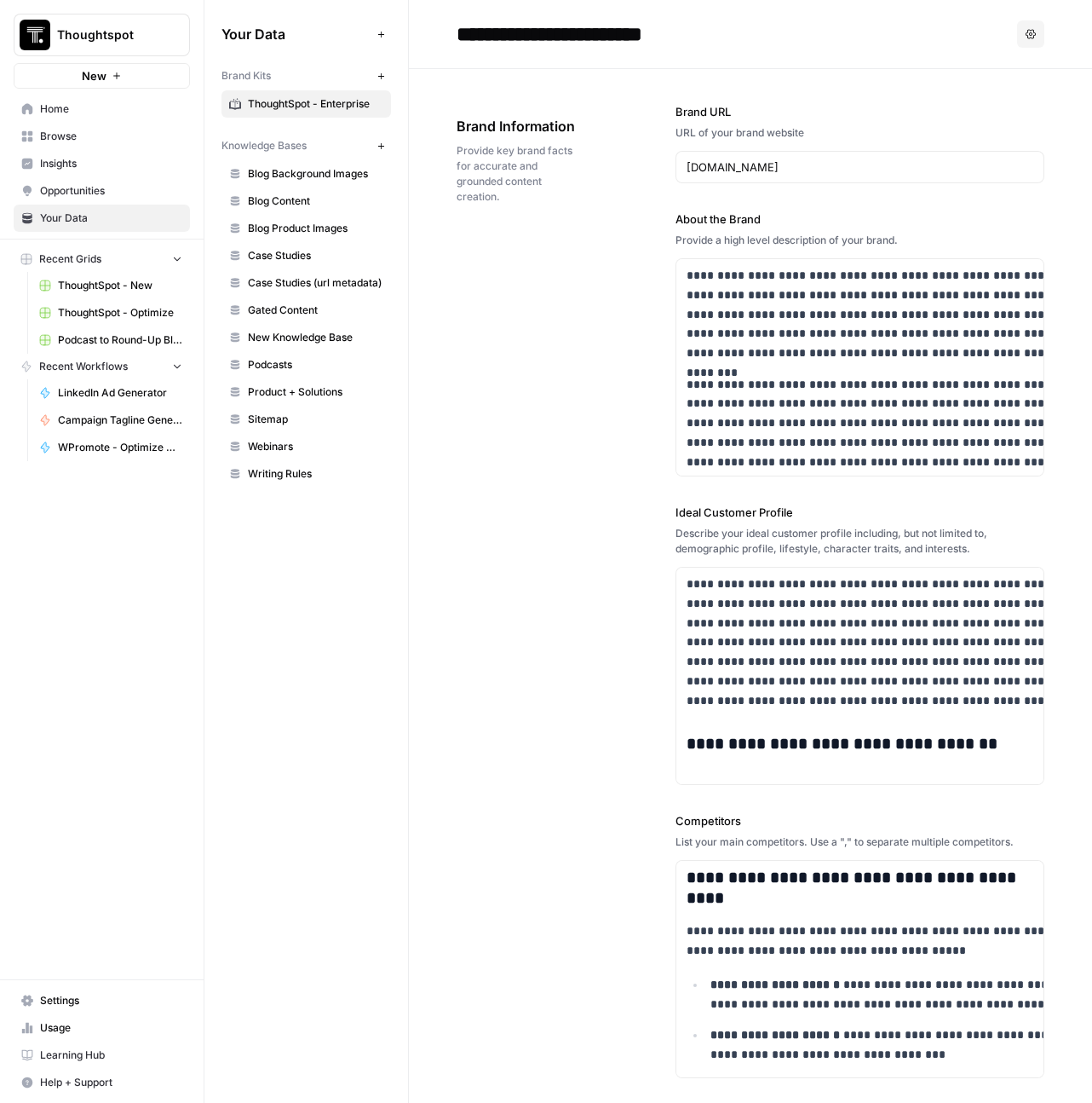
scroll to position [353, 0]
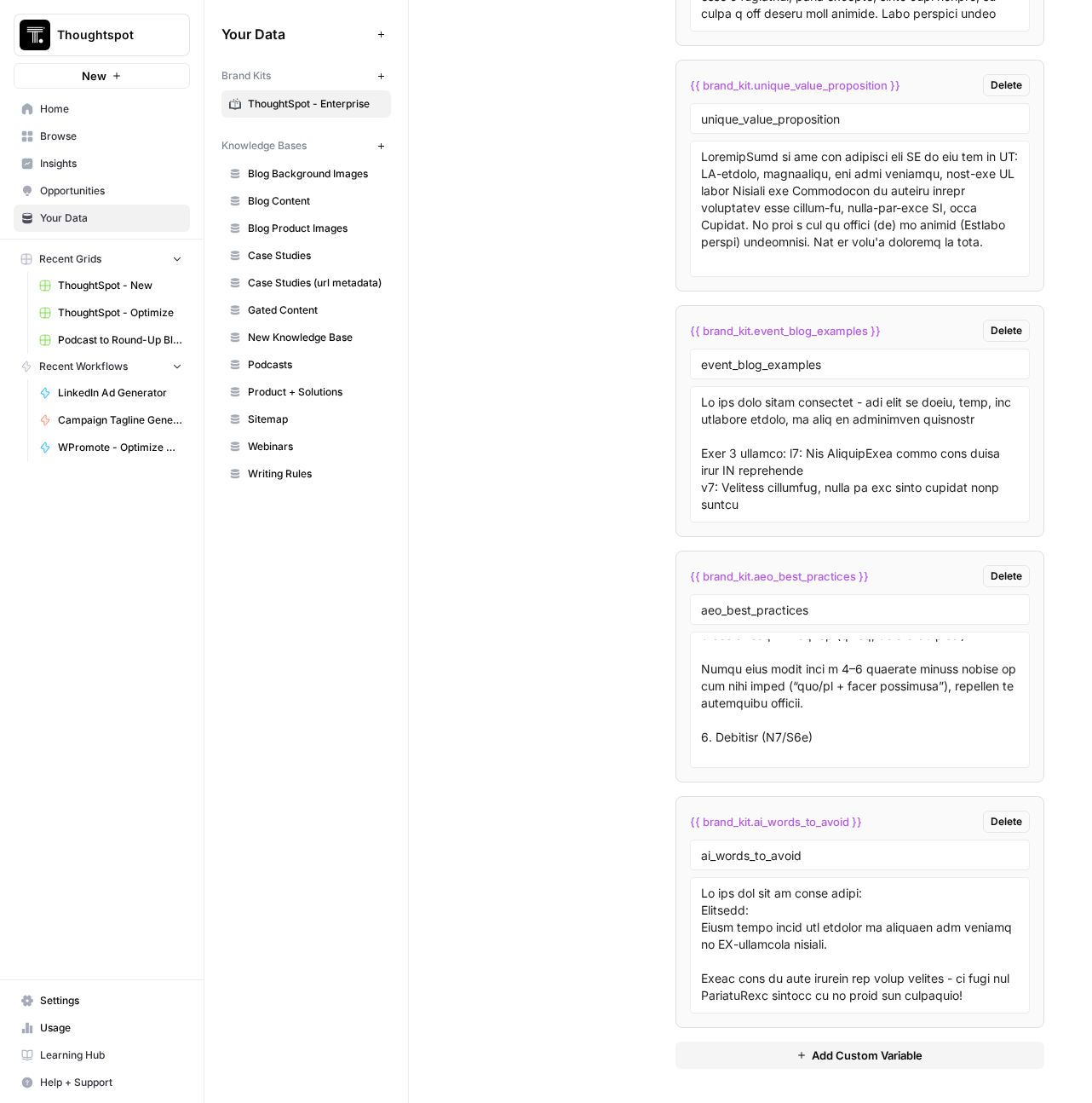
click at [106, 71] on span "New" at bounding box center [94, 76] width 25 height 17
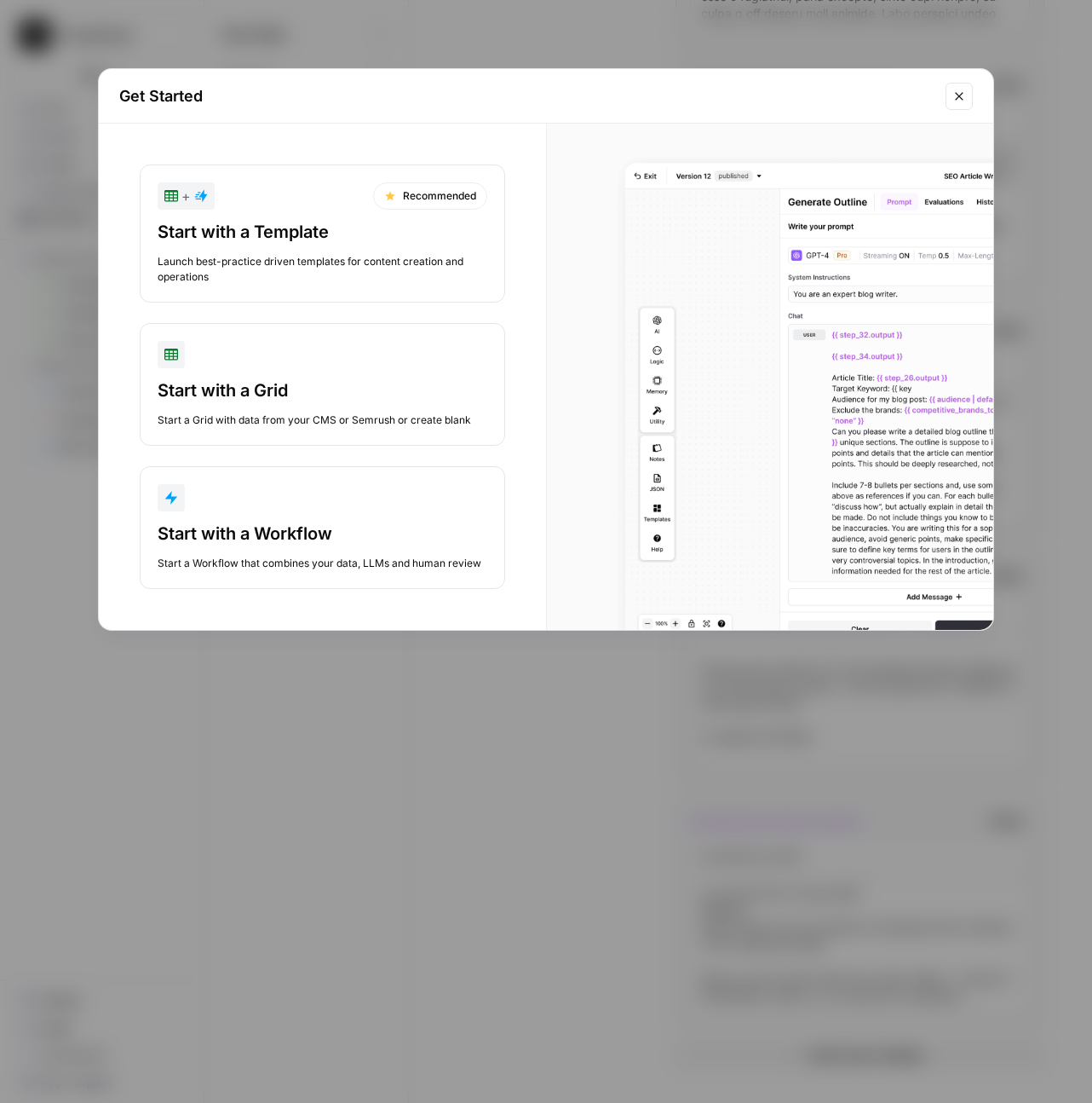
click at [307, 552] on div "Start with a Workflow Start a Workflow that combines your data, LLMs and human …" at bounding box center [322, 547] width 329 height 50
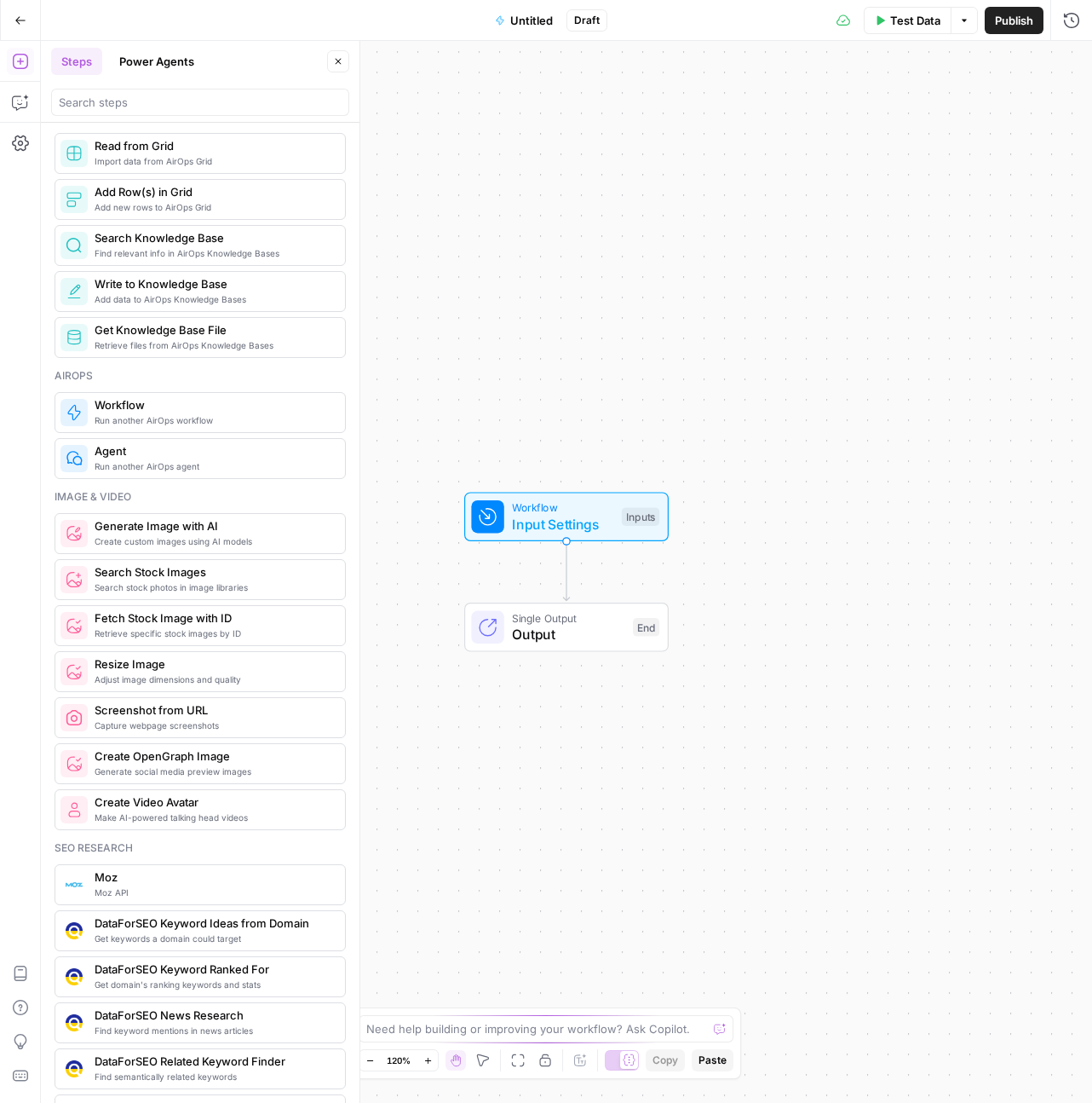
scroll to position [1359, 0]
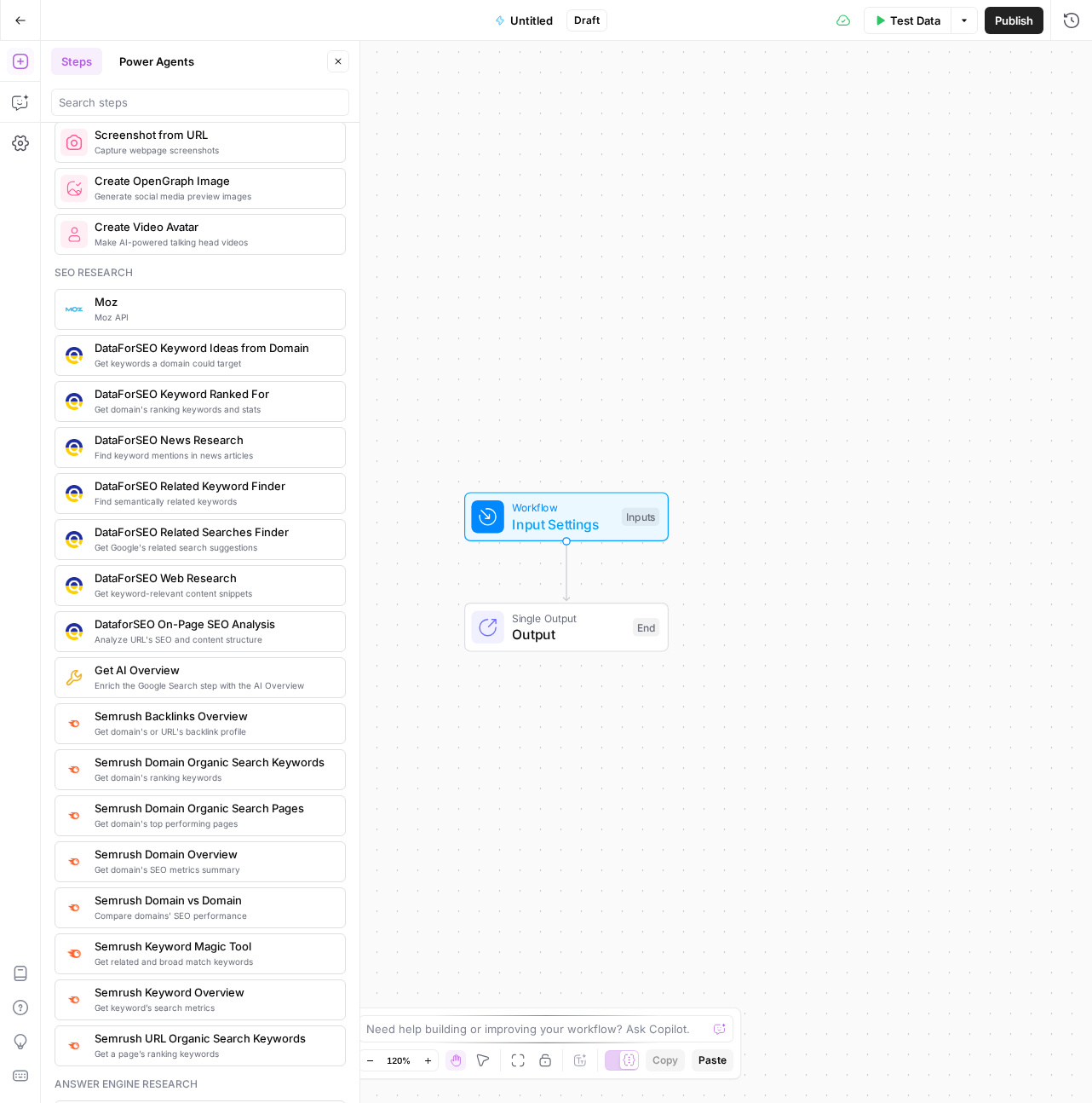
click at [179, 71] on button "Power Agents" at bounding box center [157, 61] width 96 height 27
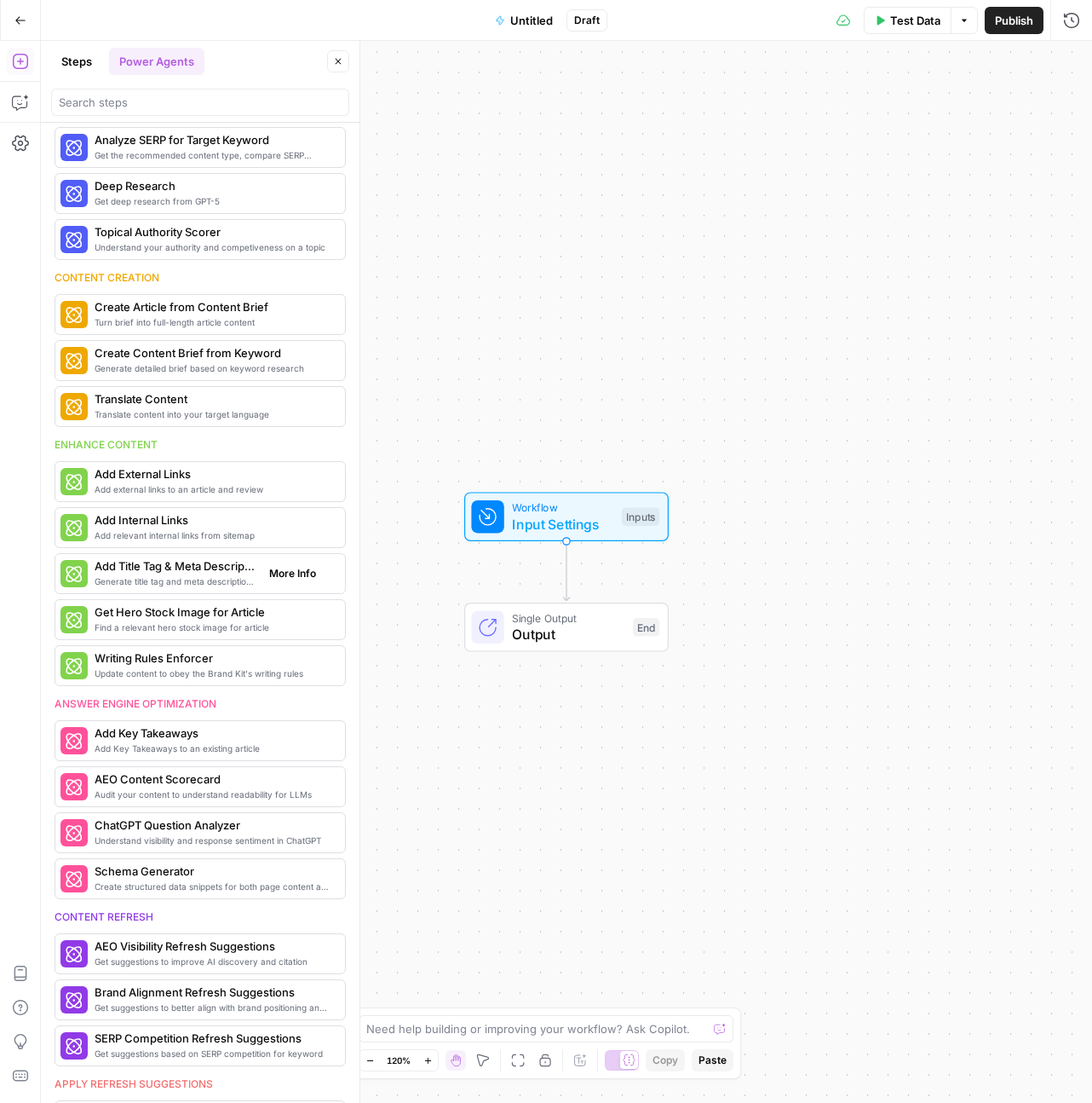
scroll to position [276, 0]
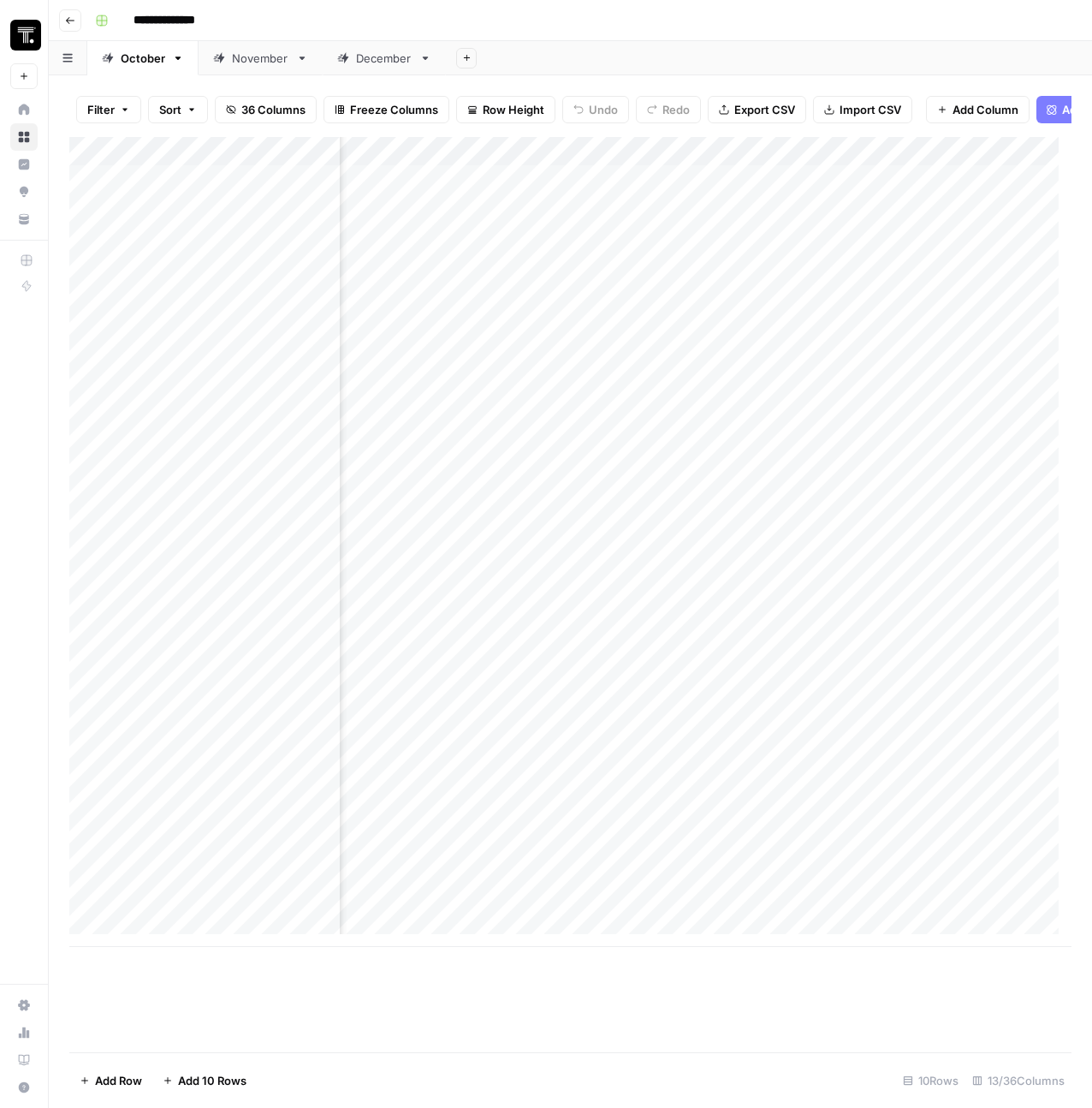
scroll to position [0, 514]
click at [551, 217] on div "Add Column" at bounding box center [570, 542] width 1002 height 810
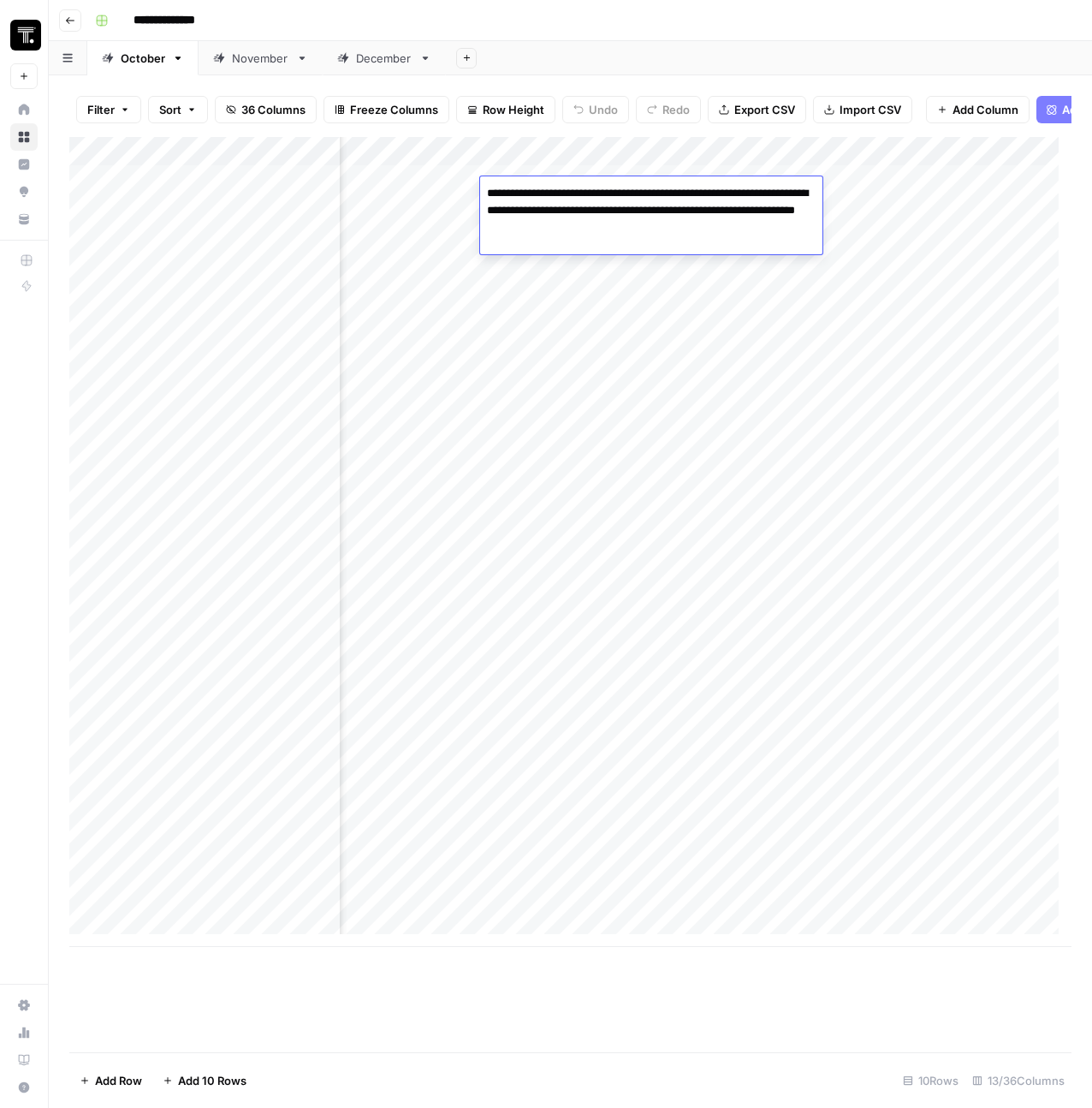
drag, startPoint x: 704, startPoint y: 229, endPoint x: 486, endPoint y: 190, distance: 220.9
click at [486, 190] on textarea "**********" at bounding box center [651, 210] width 342 height 58
click at [773, 302] on div "Add Column" at bounding box center [570, 542] width 1002 height 810
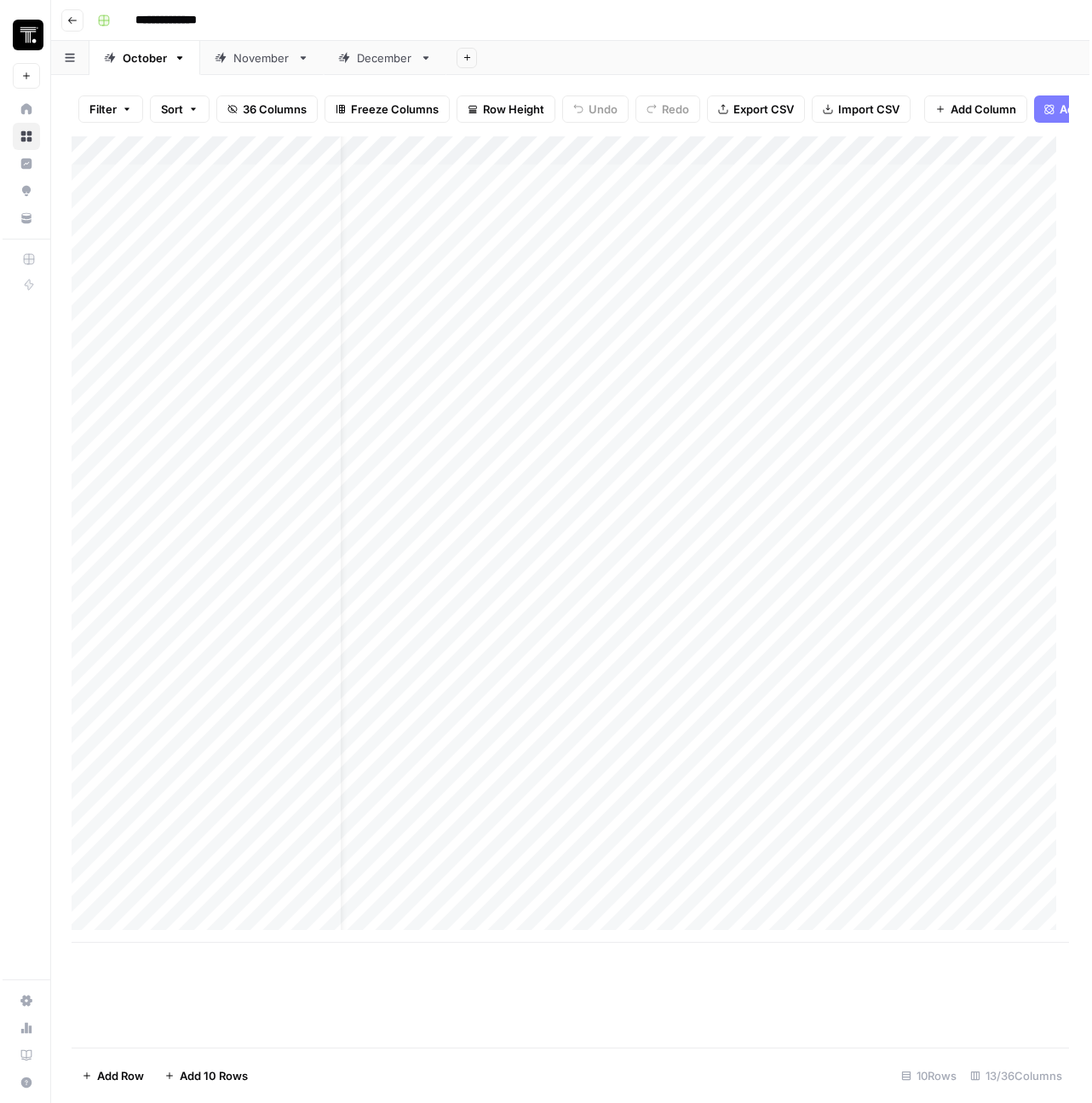
scroll to position [0, 0]
click at [66, 21] on icon "button" at bounding box center [70, 20] width 10 height 10
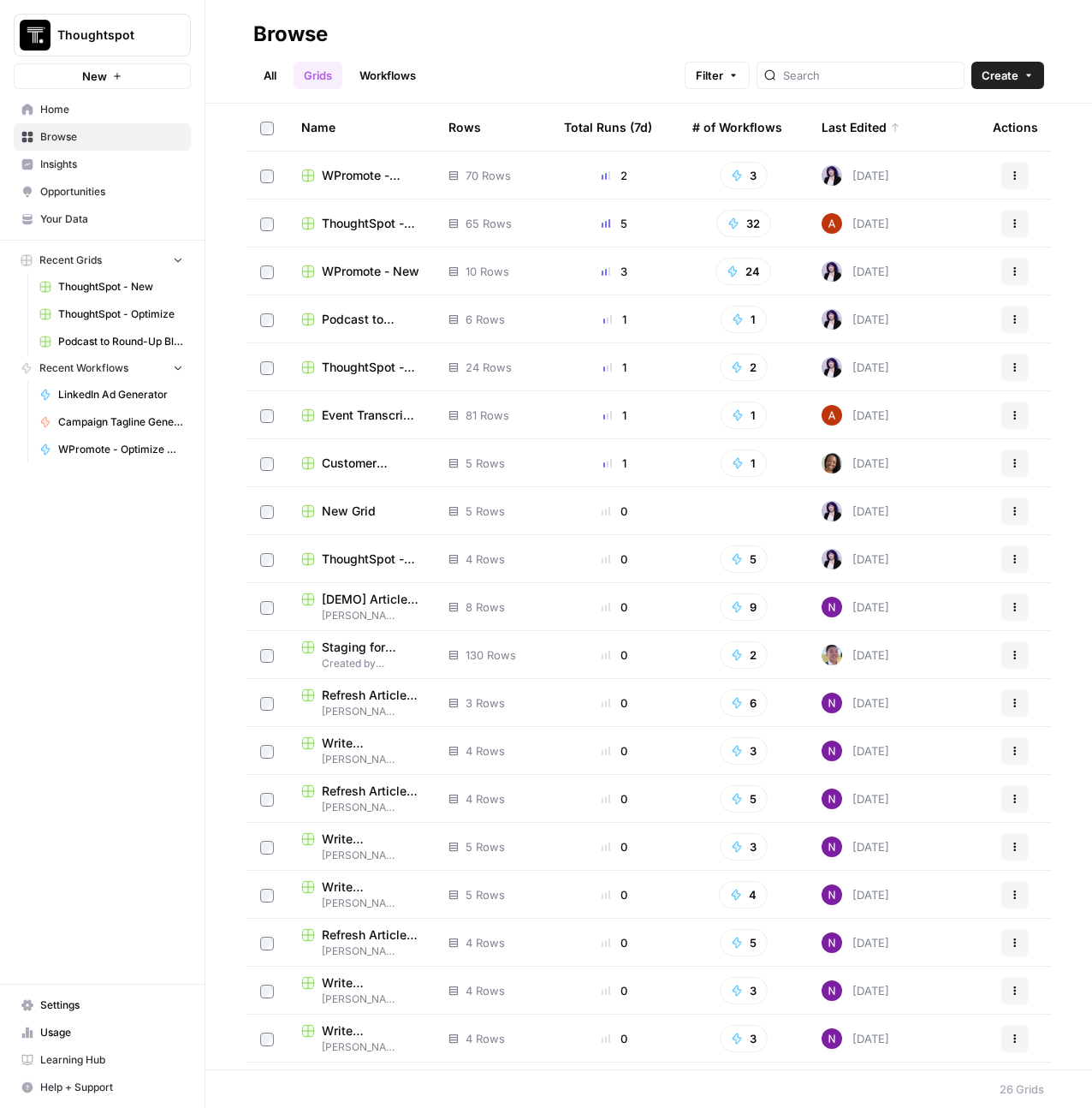
click at [104, 1004] on span "Settings" at bounding box center [111, 1004] width 143 height 15
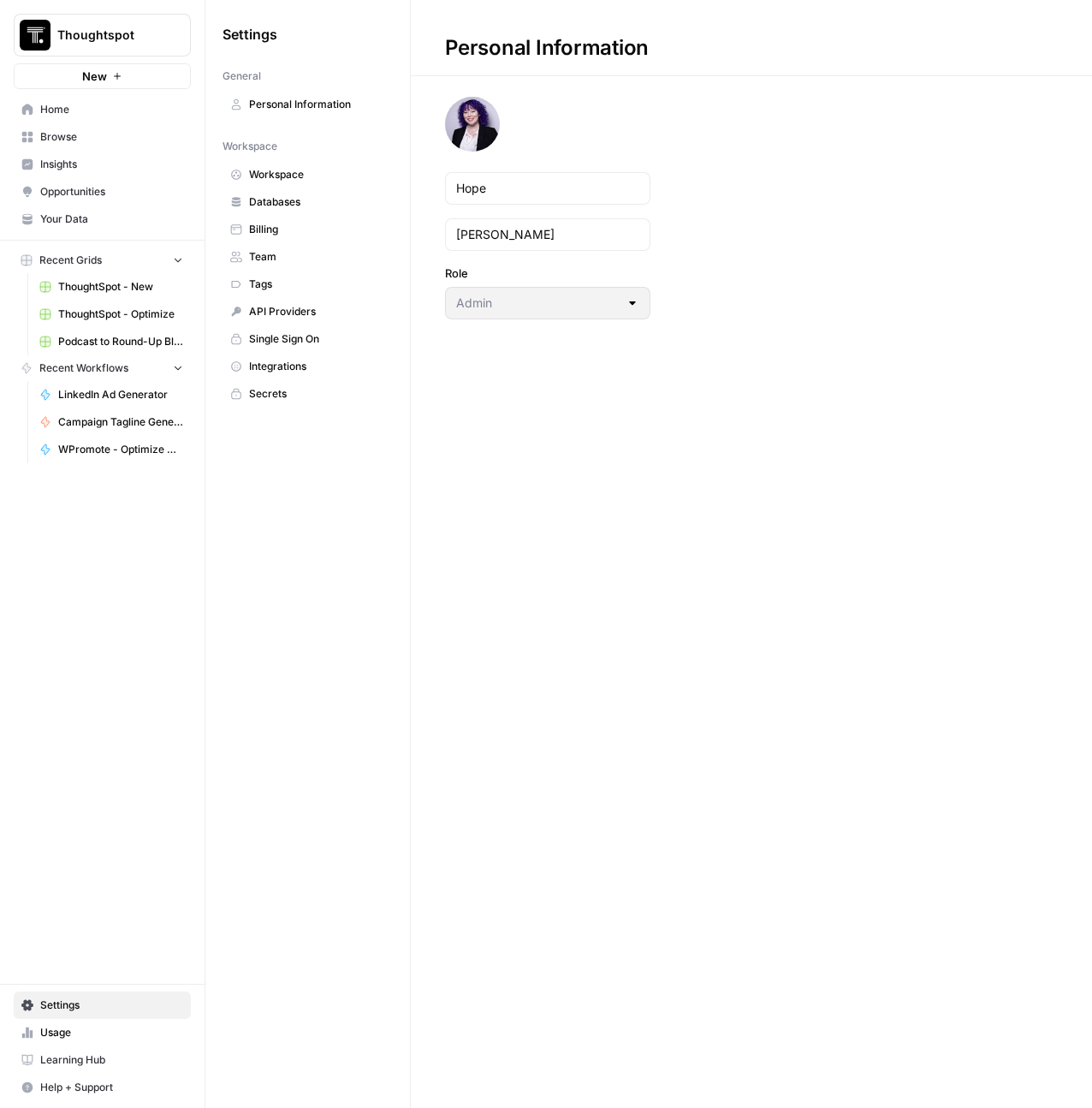
click at [279, 263] on span "Team" at bounding box center [317, 256] width 136 height 15
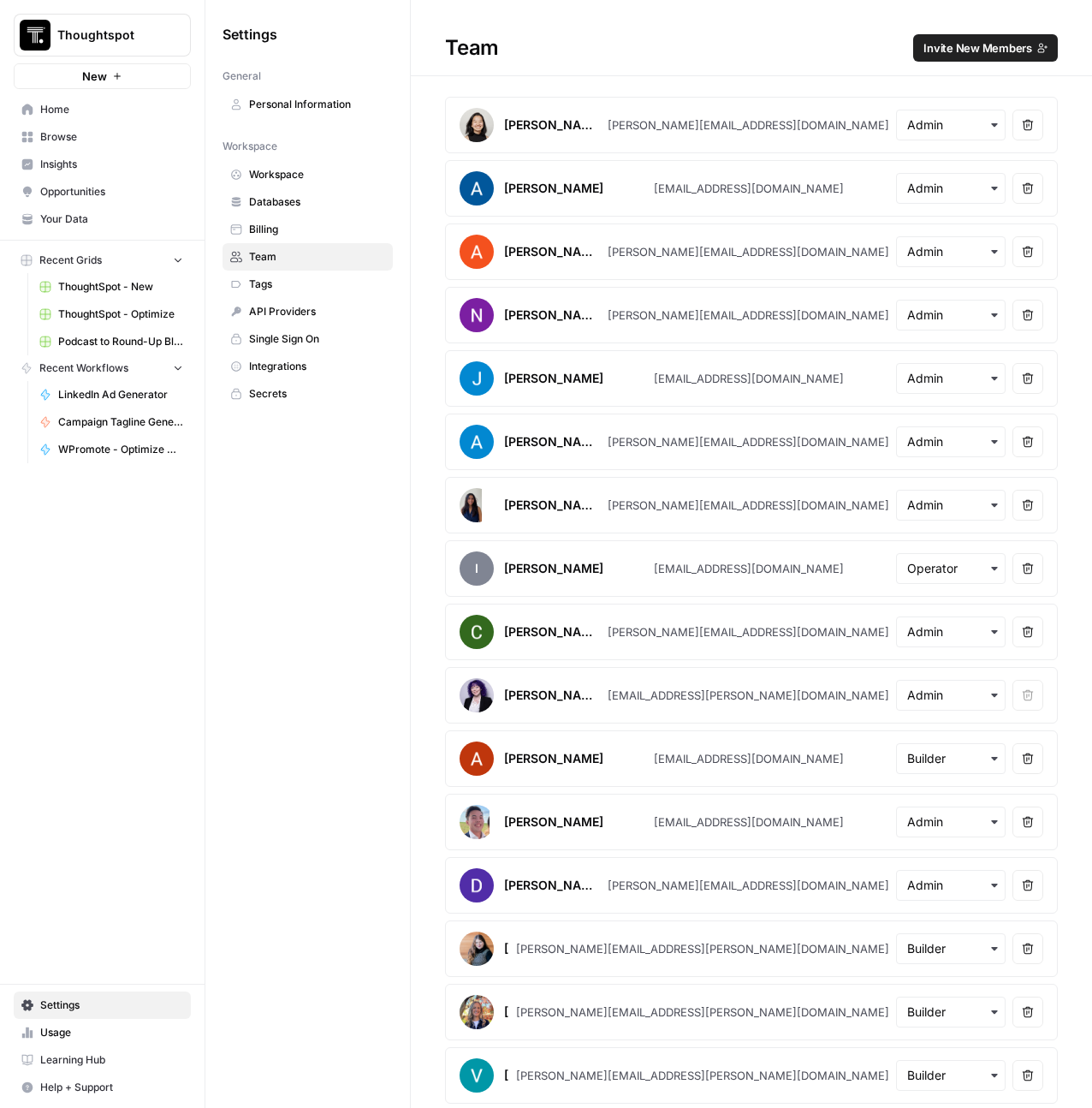
click at [979, 50] on span "Invite New Members" at bounding box center [978, 47] width 109 height 17
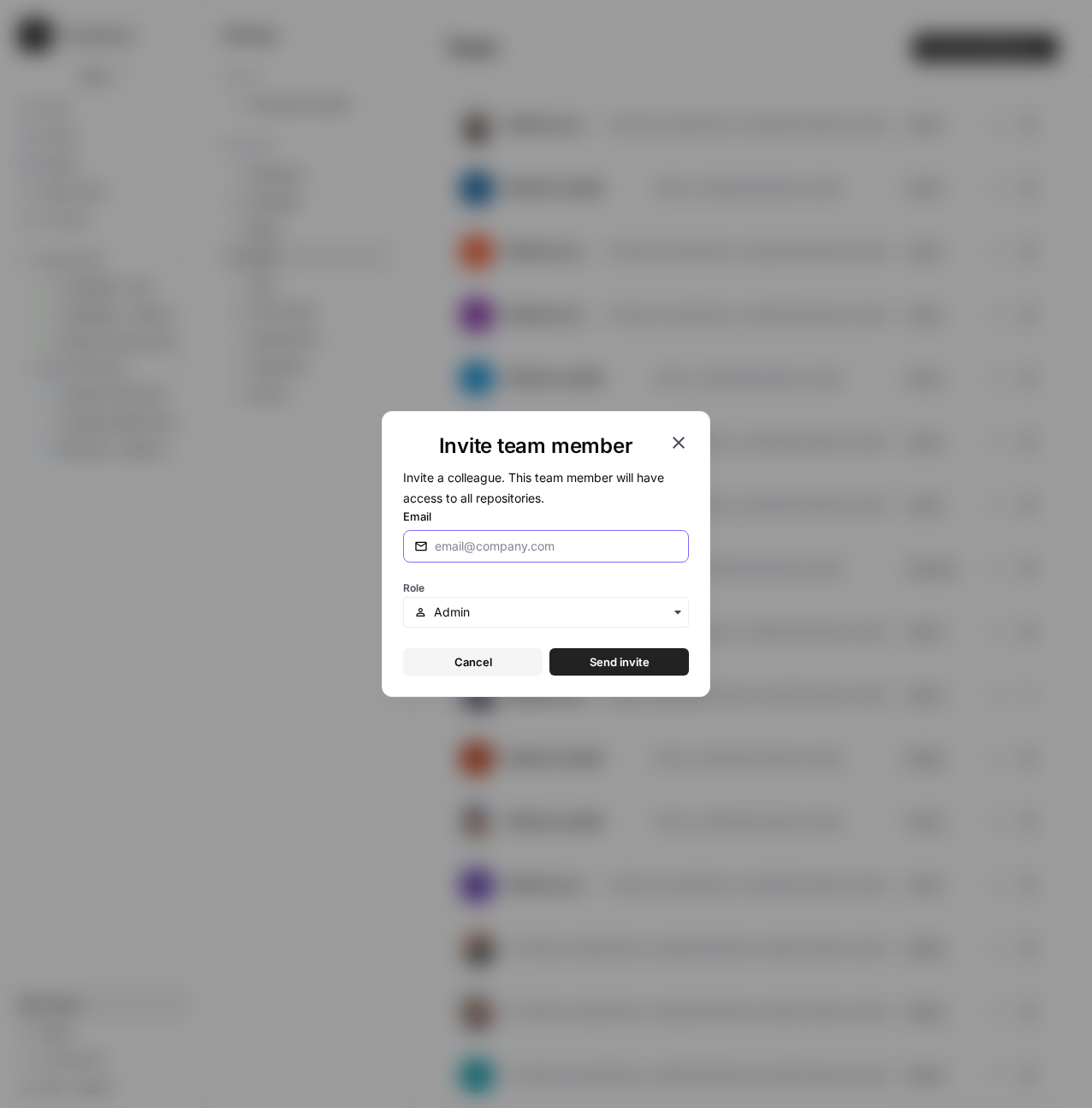
click at [520, 550] on input "Email" at bounding box center [556, 545] width 243 height 17
click at [490, 609] on input "text" at bounding box center [556, 611] width 244 height 17
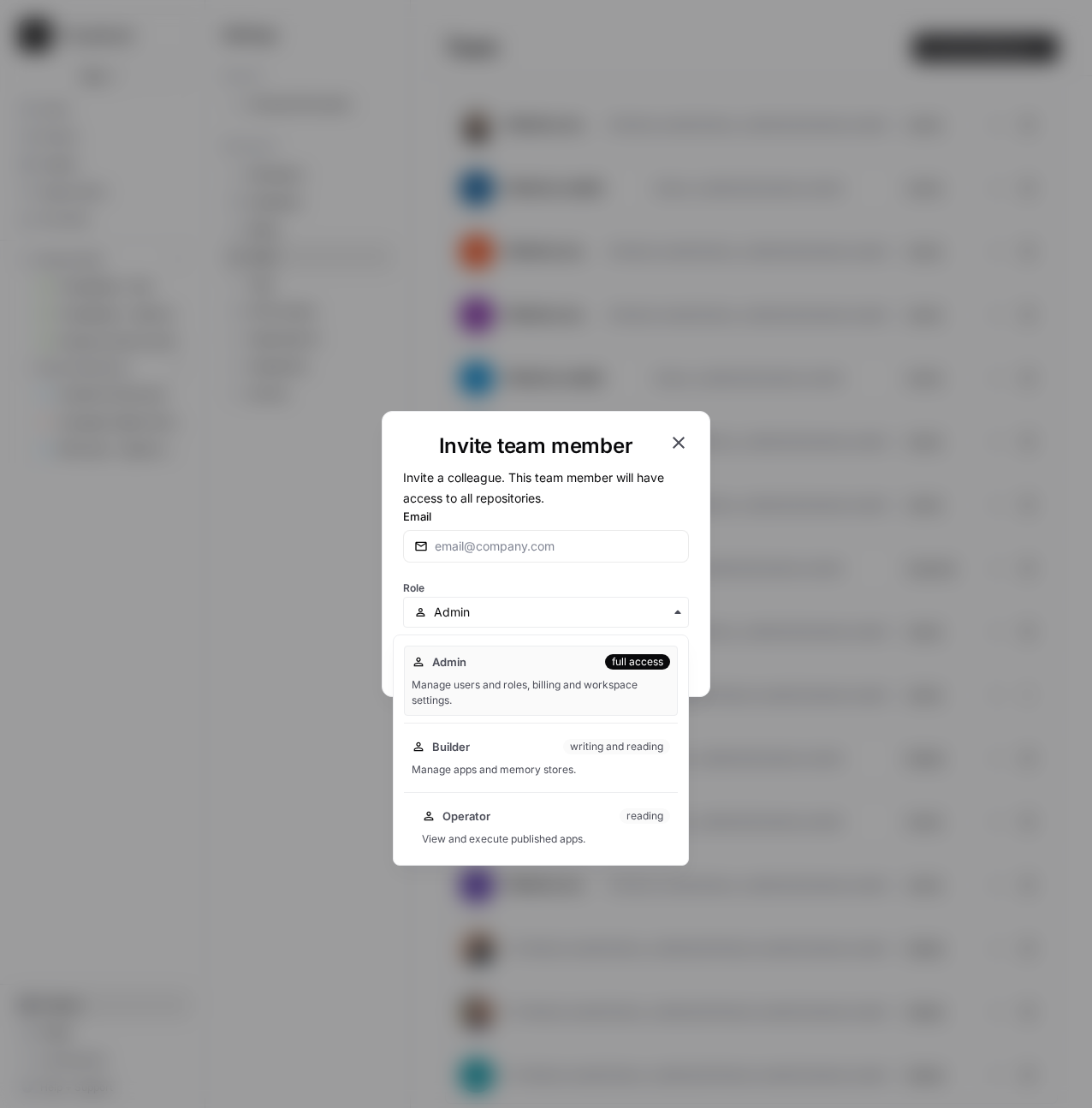
click at [529, 824] on div "Operator reading View and execute published apps." at bounding box center [546, 826] width 264 height 55
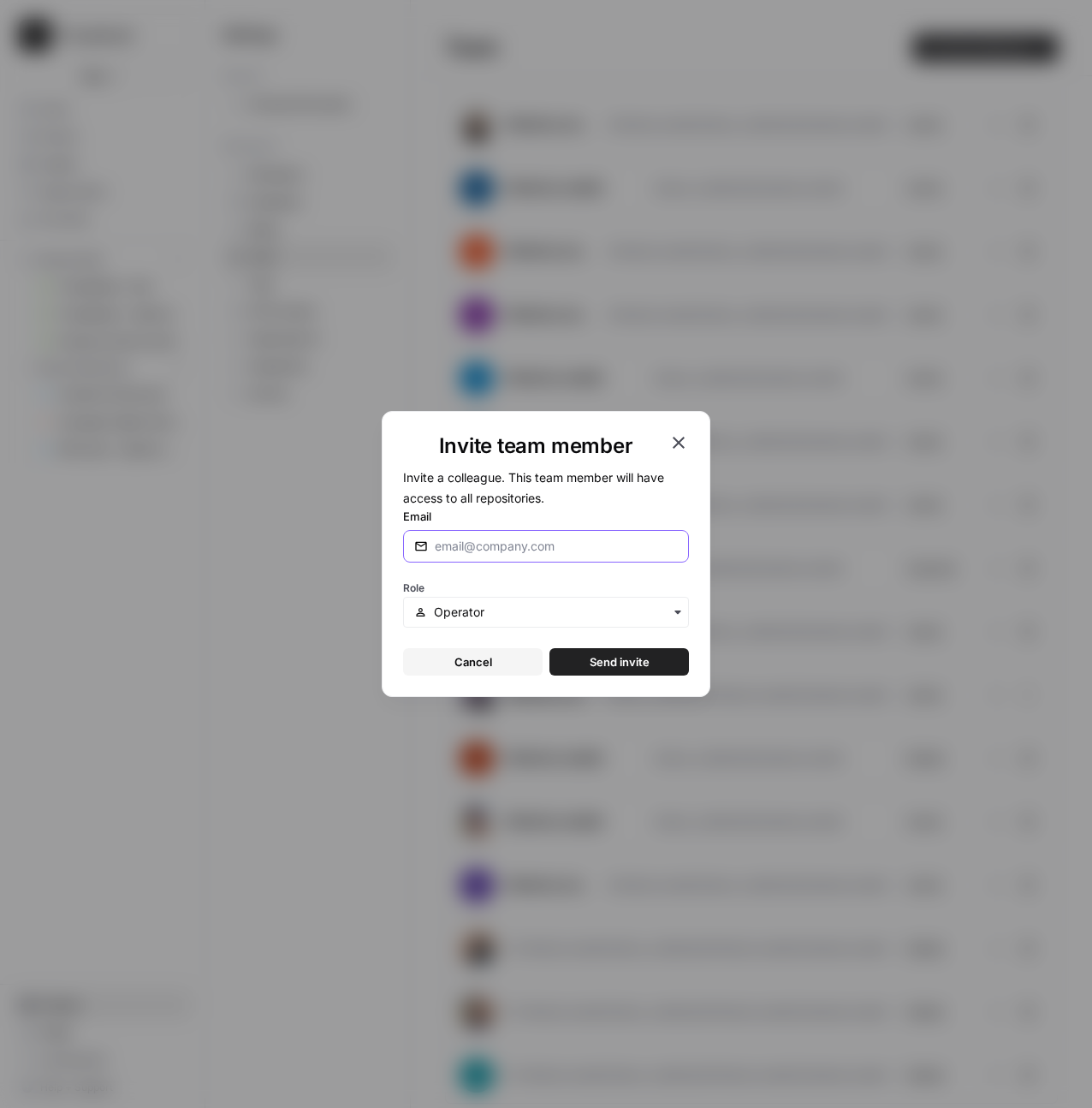
click at [473, 552] on input "Email" at bounding box center [556, 545] width 243 height 17
paste input "[PERSON_NAME][EMAIL_ADDRESS][PERSON_NAME][DOMAIN_NAME]"
type input "[PERSON_NAME][EMAIL_ADDRESS][PERSON_NAME][DOMAIN_NAME]"
click at [605, 668] on span "Send invite" at bounding box center [622, 661] width 60 height 17
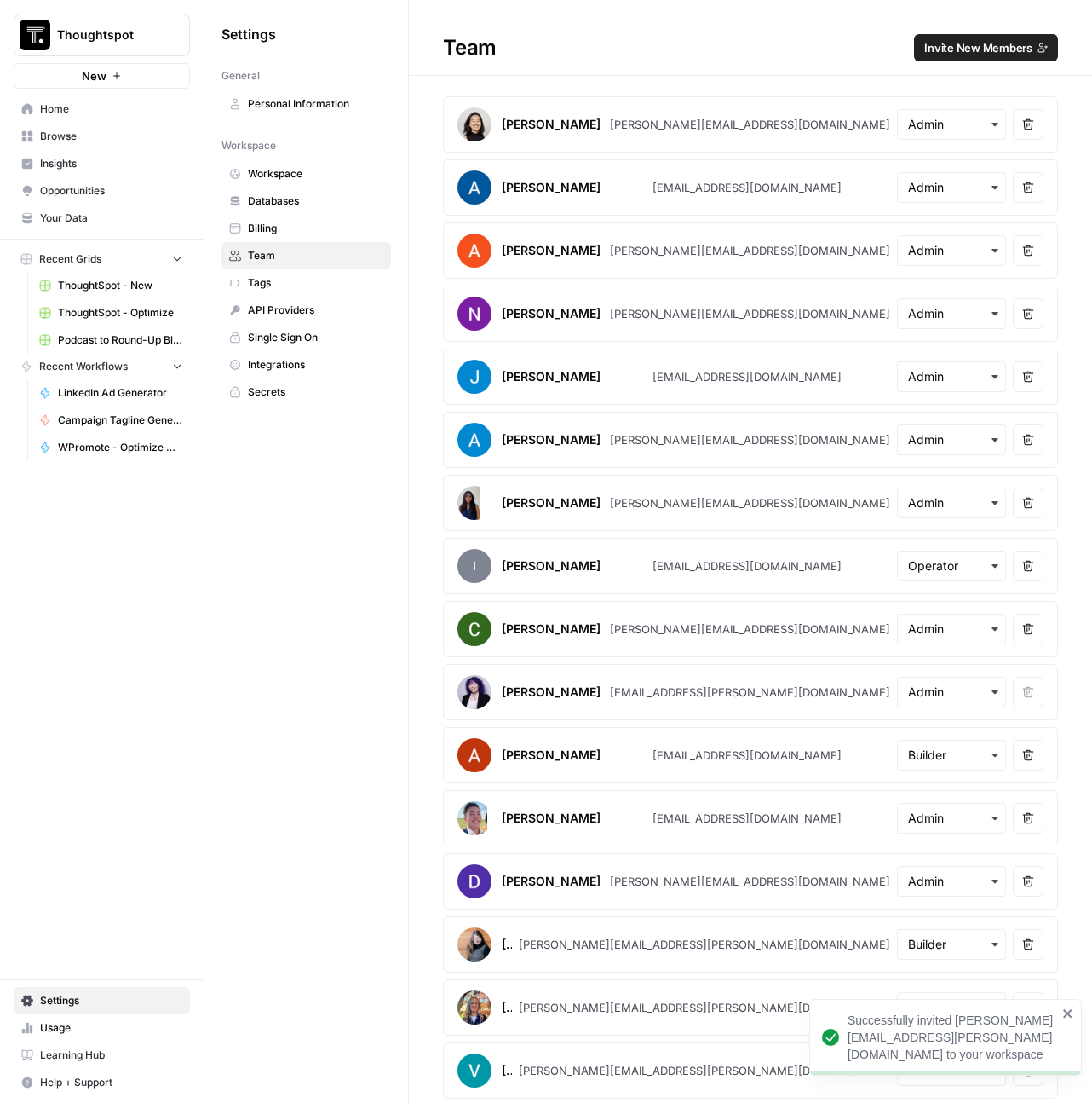
click at [1012, 50] on span "Invite New Members" at bounding box center [979, 47] width 109 height 17
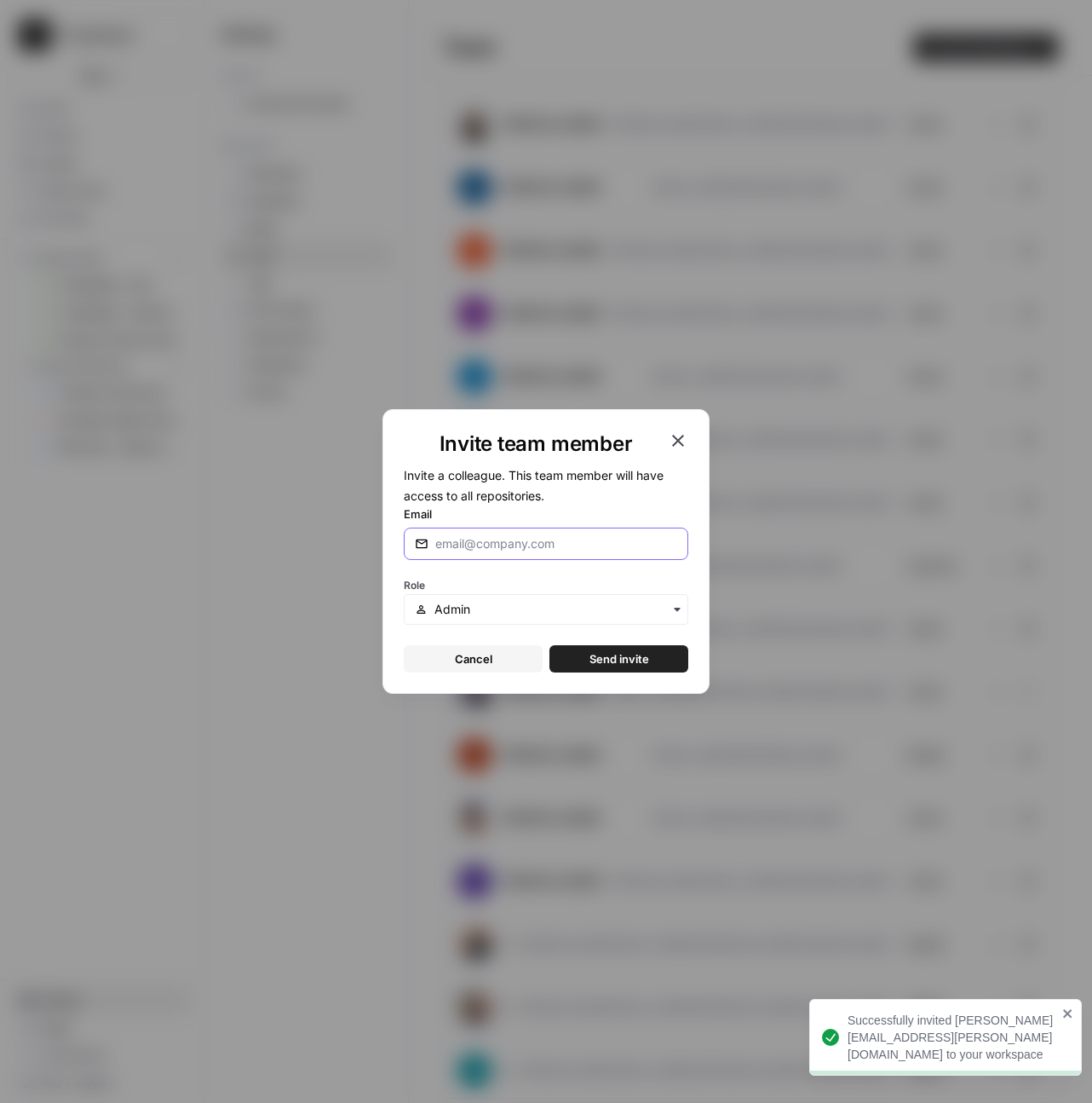
click at [509, 544] on input "Email" at bounding box center [555, 543] width 242 height 17
paste input "[PERSON_NAME][EMAIL_ADDRESS][PERSON_NAME][DOMAIN_NAME]"
type input "[PERSON_NAME][EMAIL_ADDRESS][PERSON_NAME][DOMAIN_NAME]"
click at [474, 617] on input "text" at bounding box center [556, 608] width 243 height 17
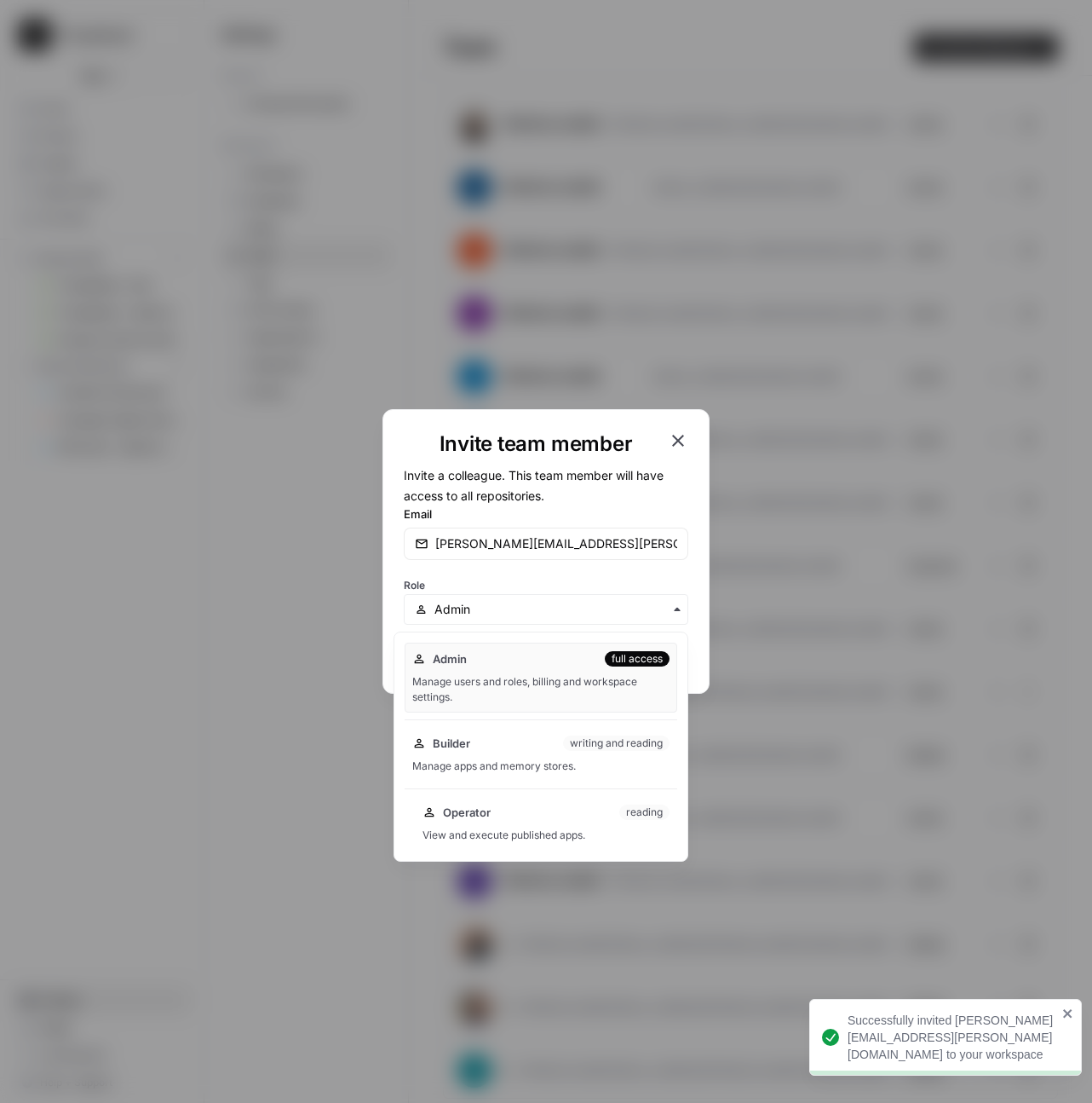
click at [511, 829] on div "View and execute published apps." at bounding box center [546, 834] width 247 height 15
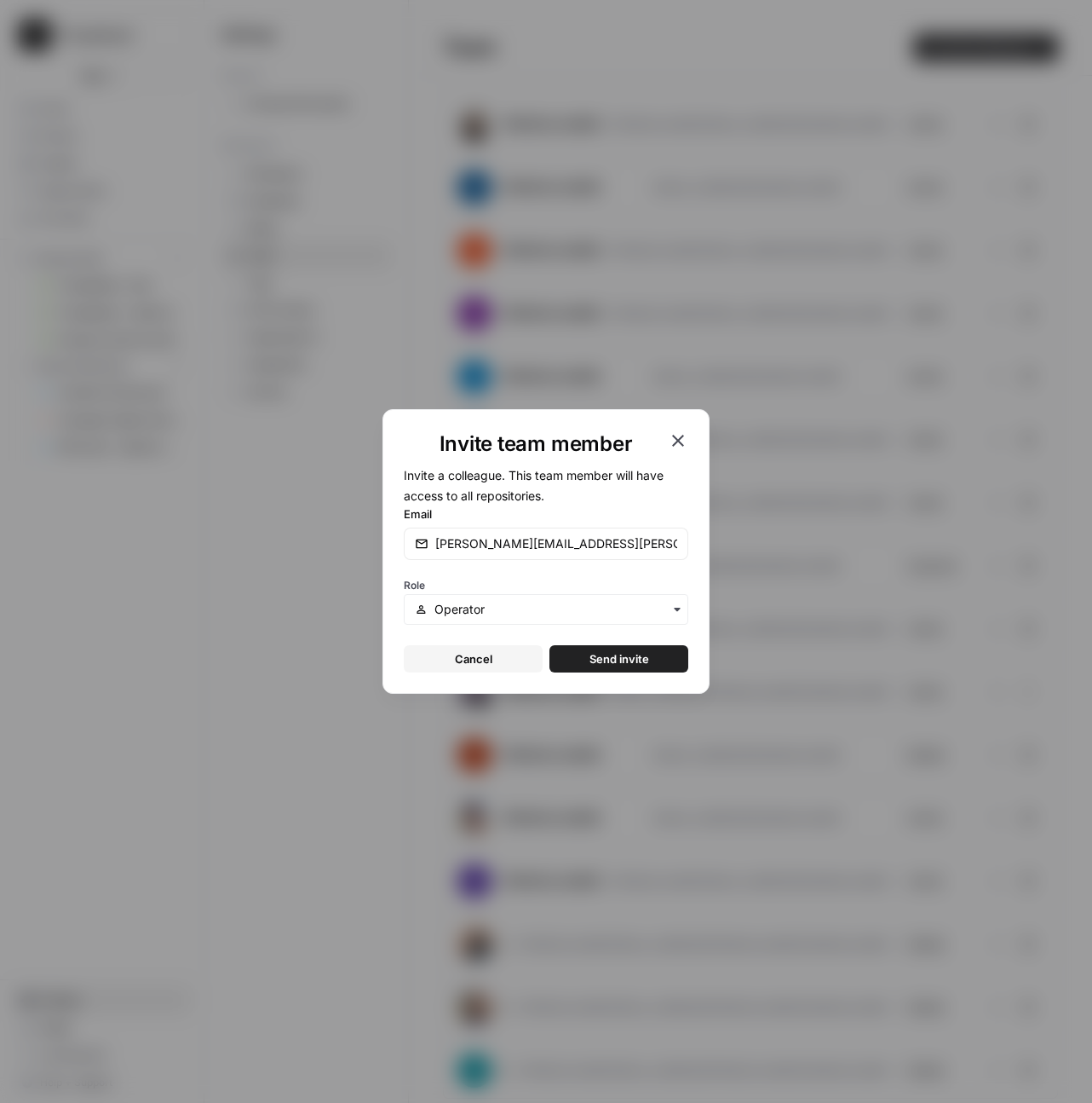
click at [623, 646] on button "Send invite" at bounding box center [619, 658] width 139 height 27
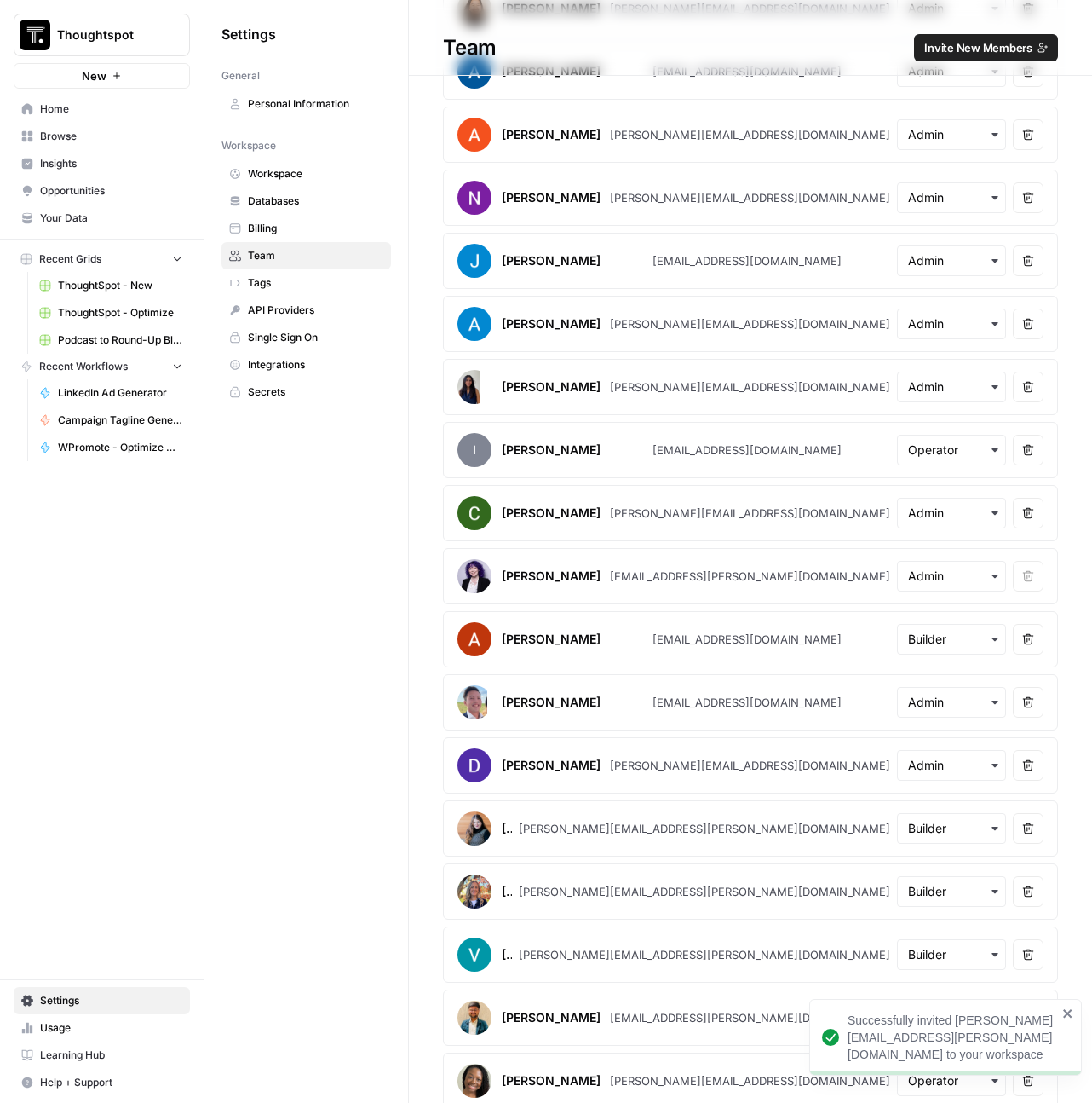
scroll to position [255, 0]
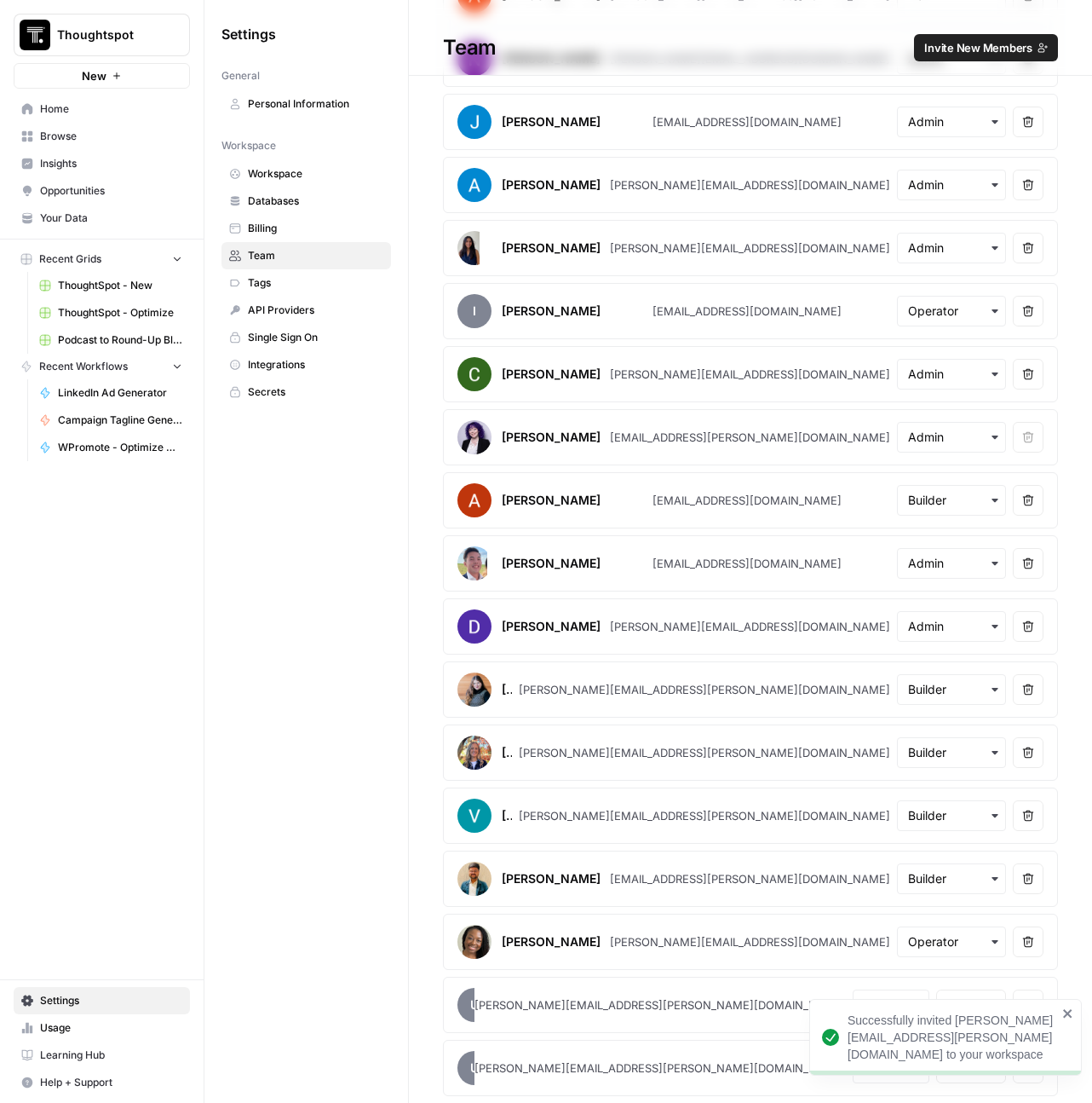
click at [1068, 1014] on icon "close" at bounding box center [1067, 1012] width 9 height 9
click at [973, 55] on span "Invite New Members" at bounding box center [979, 47] width 109 height 17
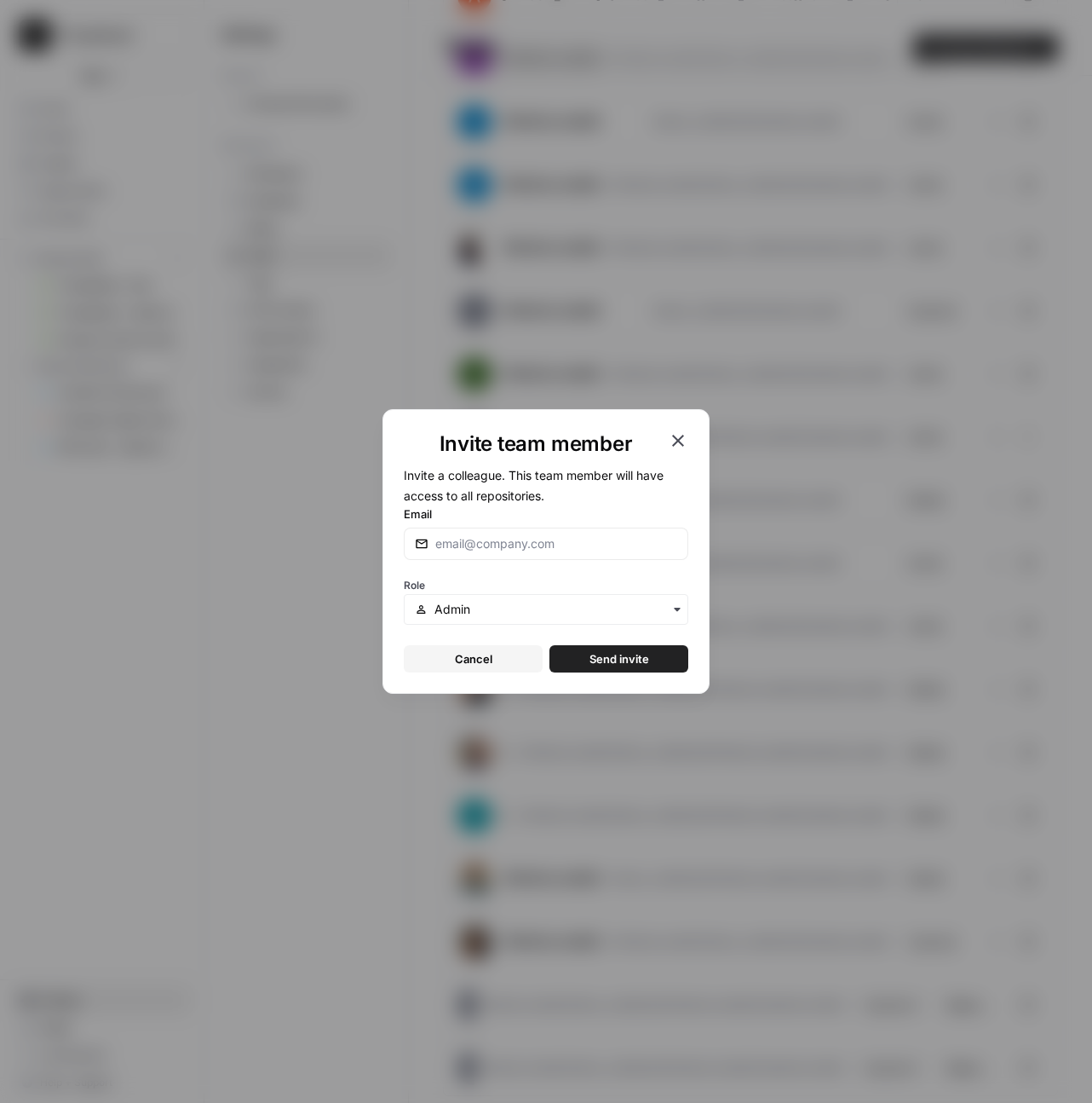
click at [504, 557] on div at bounding box center [546, 544] width 285 height 33
click at [505, 548] on input "Email" at bounding box center [555, 543] width 242 height 17
paste input "[EMAIL_ADDRESS][PERSON_NAME][DOMAIN_NAME]"
type input "[EMAIL_ADDRESS][PERSON_NAME][DOMAIN_NAME]"
click at [499, 609] on input "text" at bounding box center [556, 608] width 243 height 17
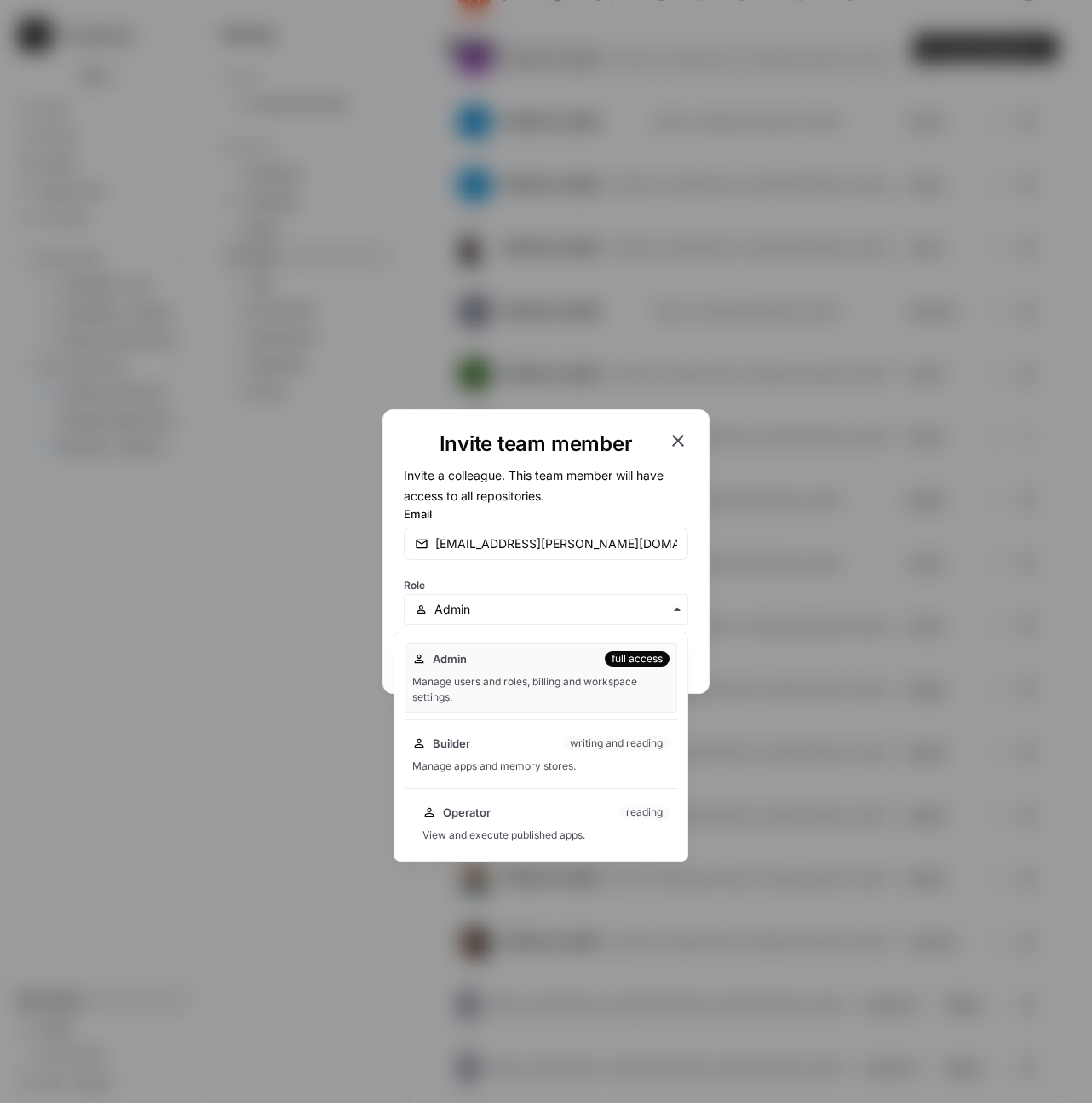
click at [497, 796] on div "Operator reading View and execute published apps." at bounding box center [546, 822] width 263 height 55
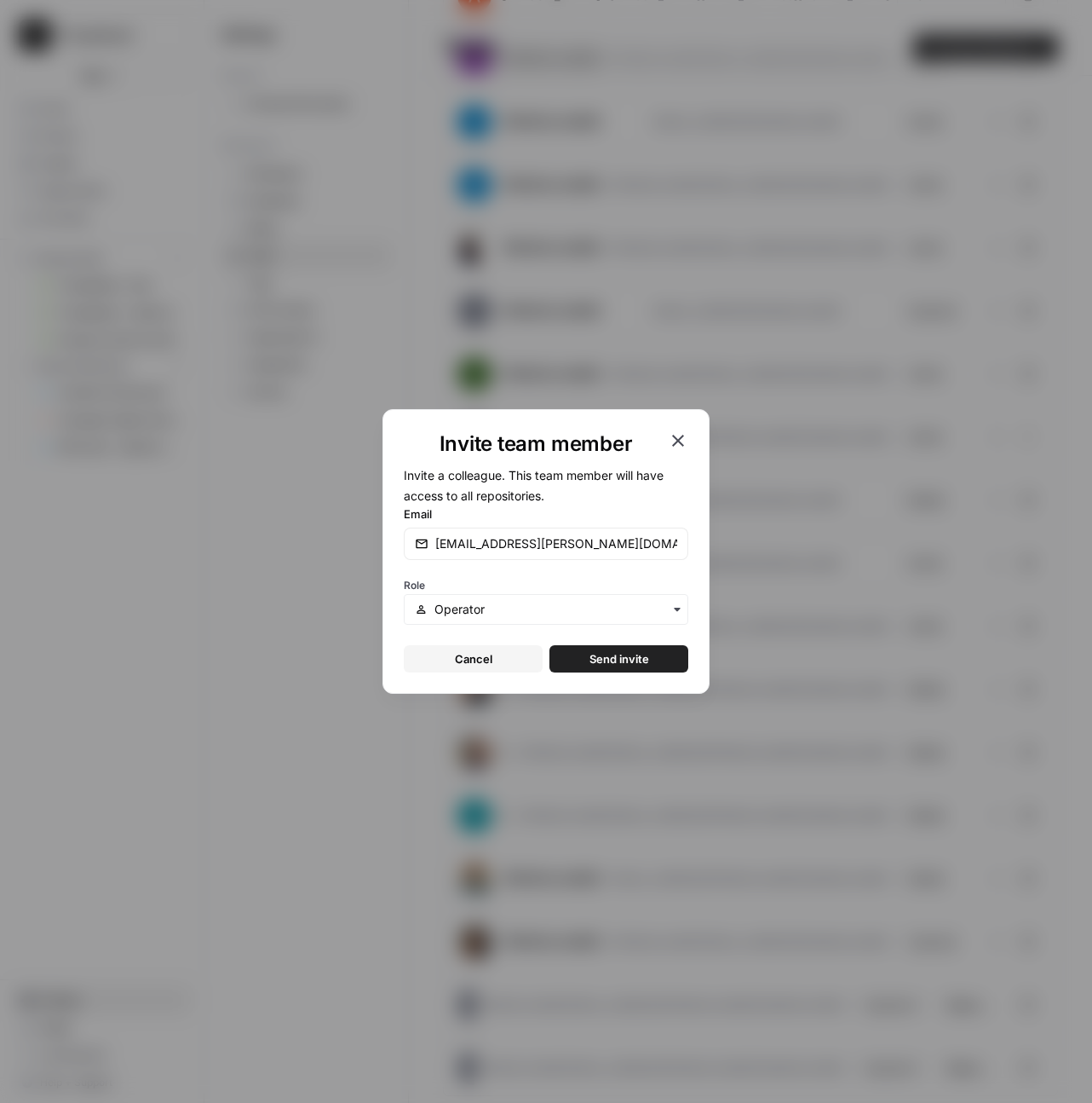
click at [635, 660] on span "Send invite" at bounding box center [619, 658] width 60 height 17
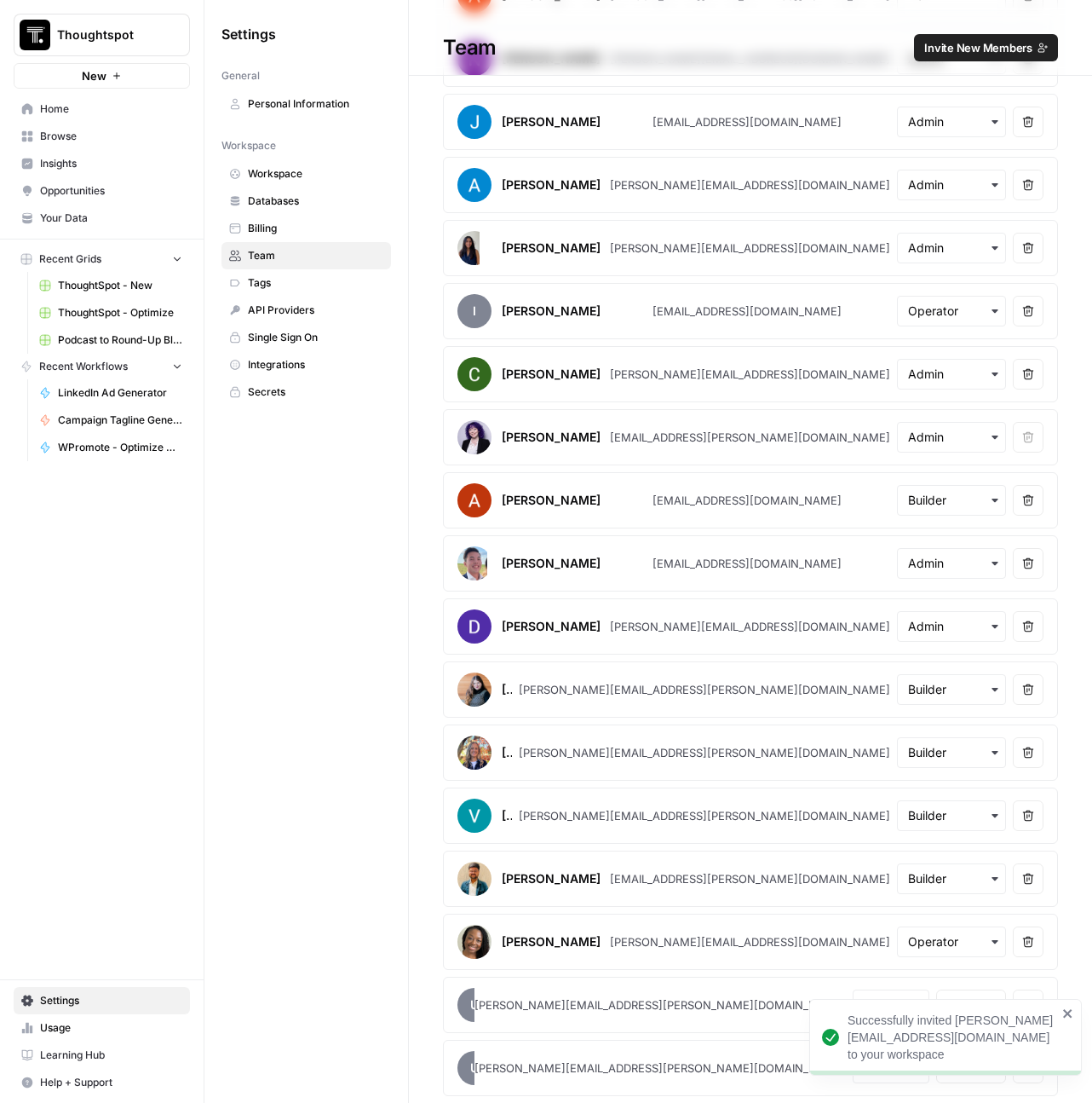
click at [953, 47] on span "Invite New Members" at bounding box center [979, 47] width 109 height 17
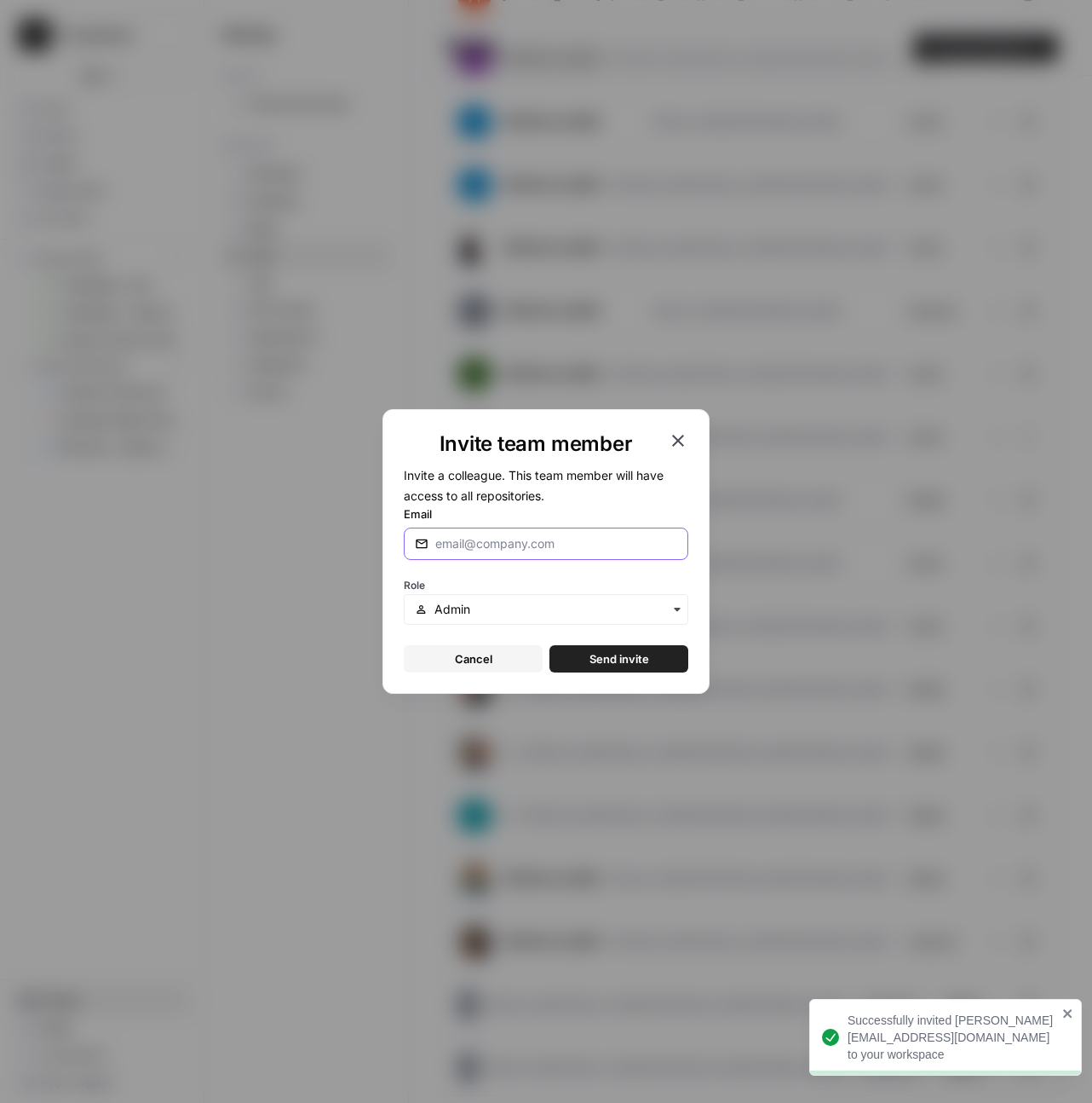
click at [492, 544] on input "Email" at bounding box center [555, 543] width 242 height 17
paste input "[PERSON_NAME][EMAIL_ADDRESS][PERSON_NAME][DOMAIN_NAME]"
type input "[PERSON_NAME][EMAIL_ADDRESS][PERSON_NAME][DOMAIN_NAME]"
click at [505, 616] on input "text" at bounding box center [556, 608] width 243 height 17
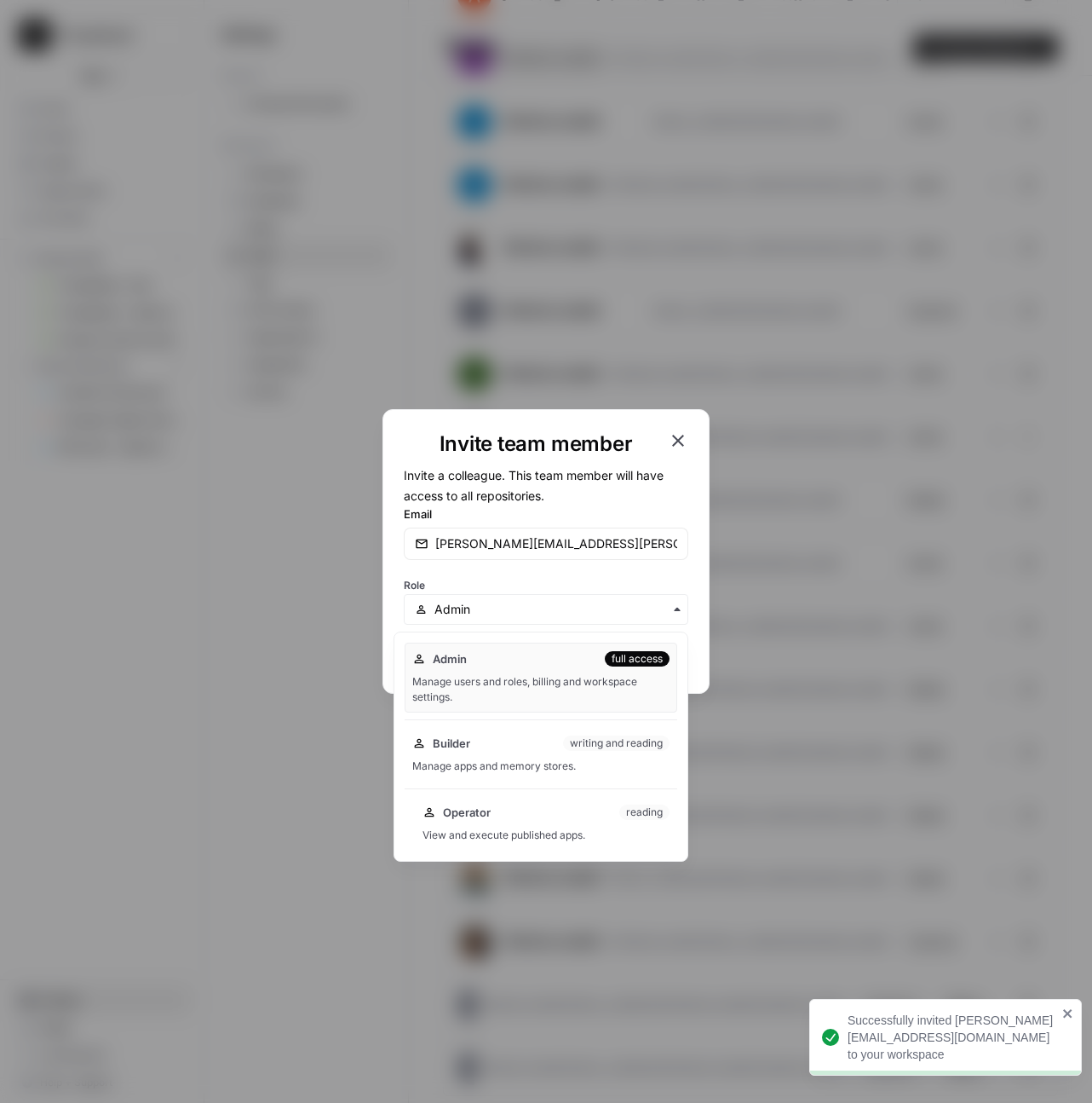
click at [491, 830] on div "View and execute published apps." at bounding box center [546, 834] width 247 height 15
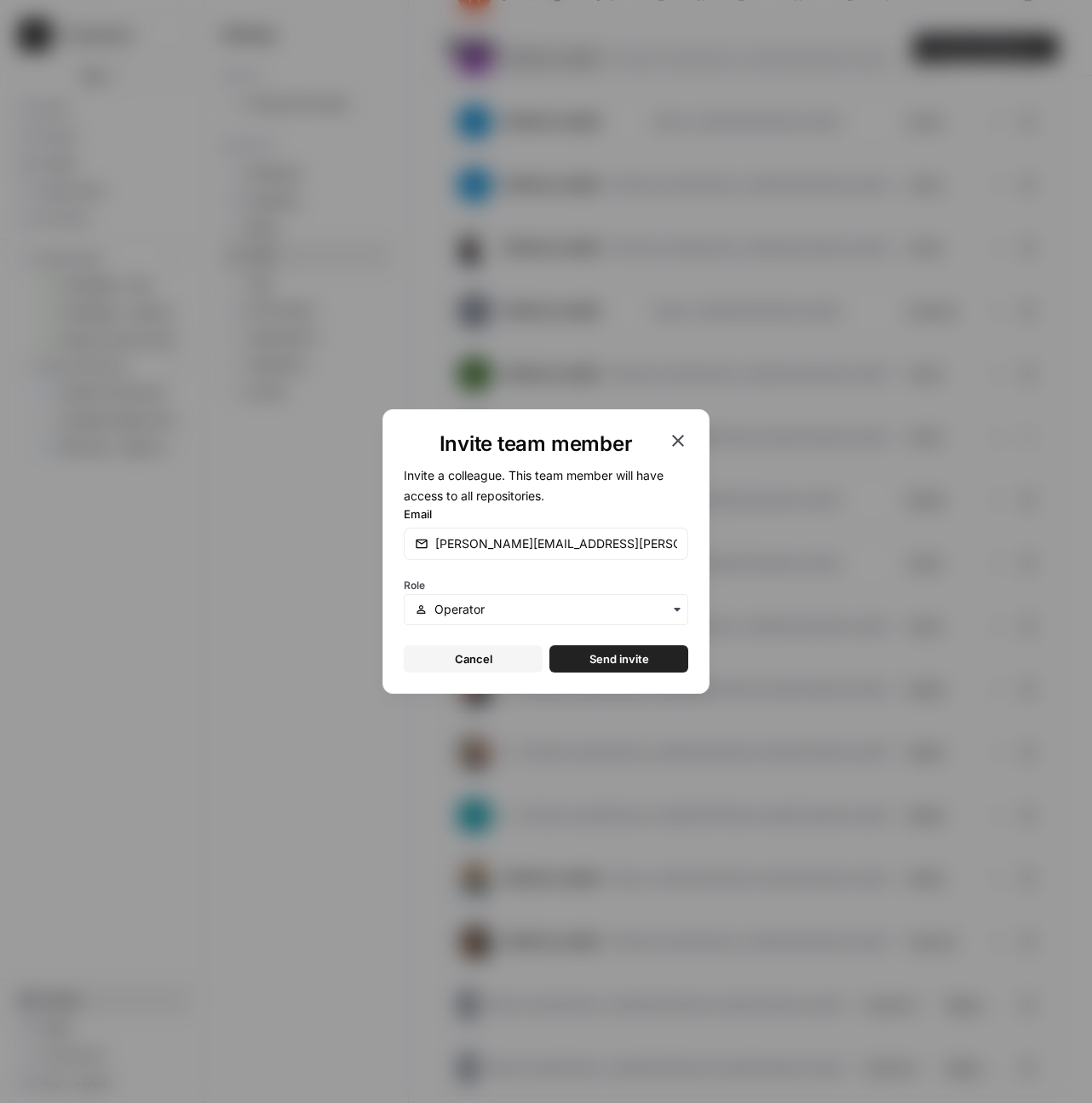
click at [658, 668] on button "Send invite" at bounding box center [619, 658] width 139 height 27
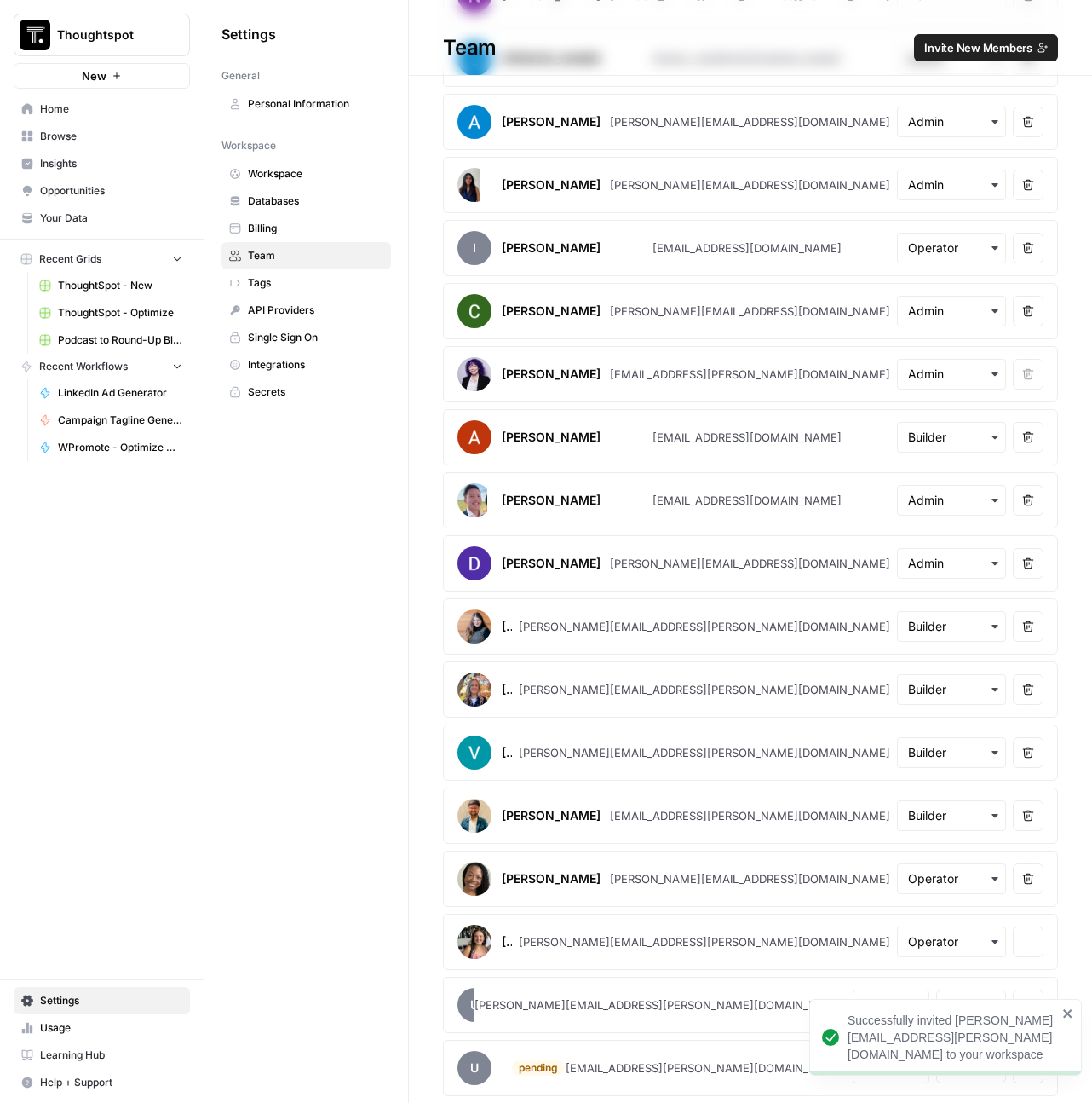
scroll to position [381, 0]
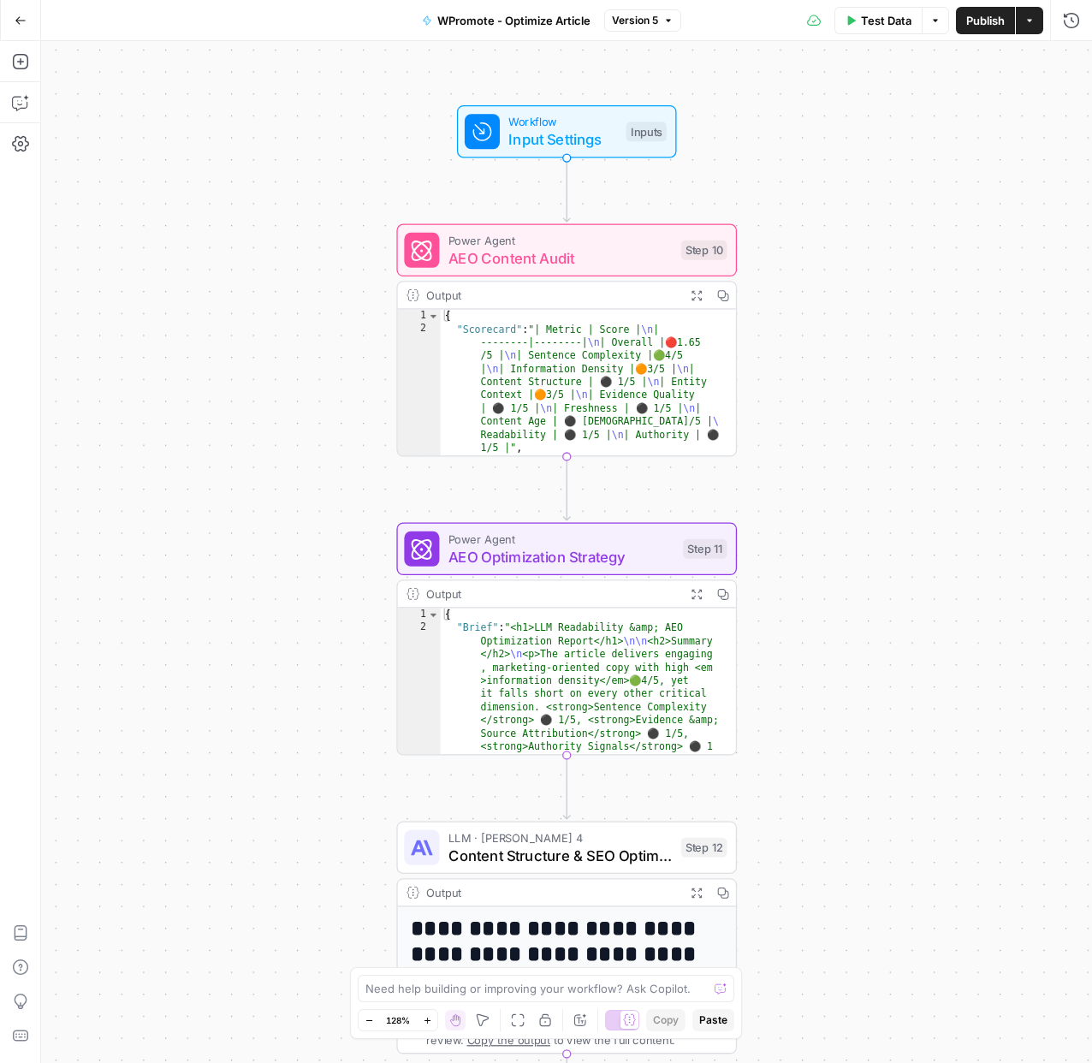
drag, startPoint x: 708, startPoint y: 186, endPoint x: 860, endPoint y: 250, distance: 165.3
click at [860, 250] on div "Workflow Input Settings Inputs Power Agent AEO Content Audit Step 10 Output Exp…" at bounding box center [566, 552] width 1051 height 1022
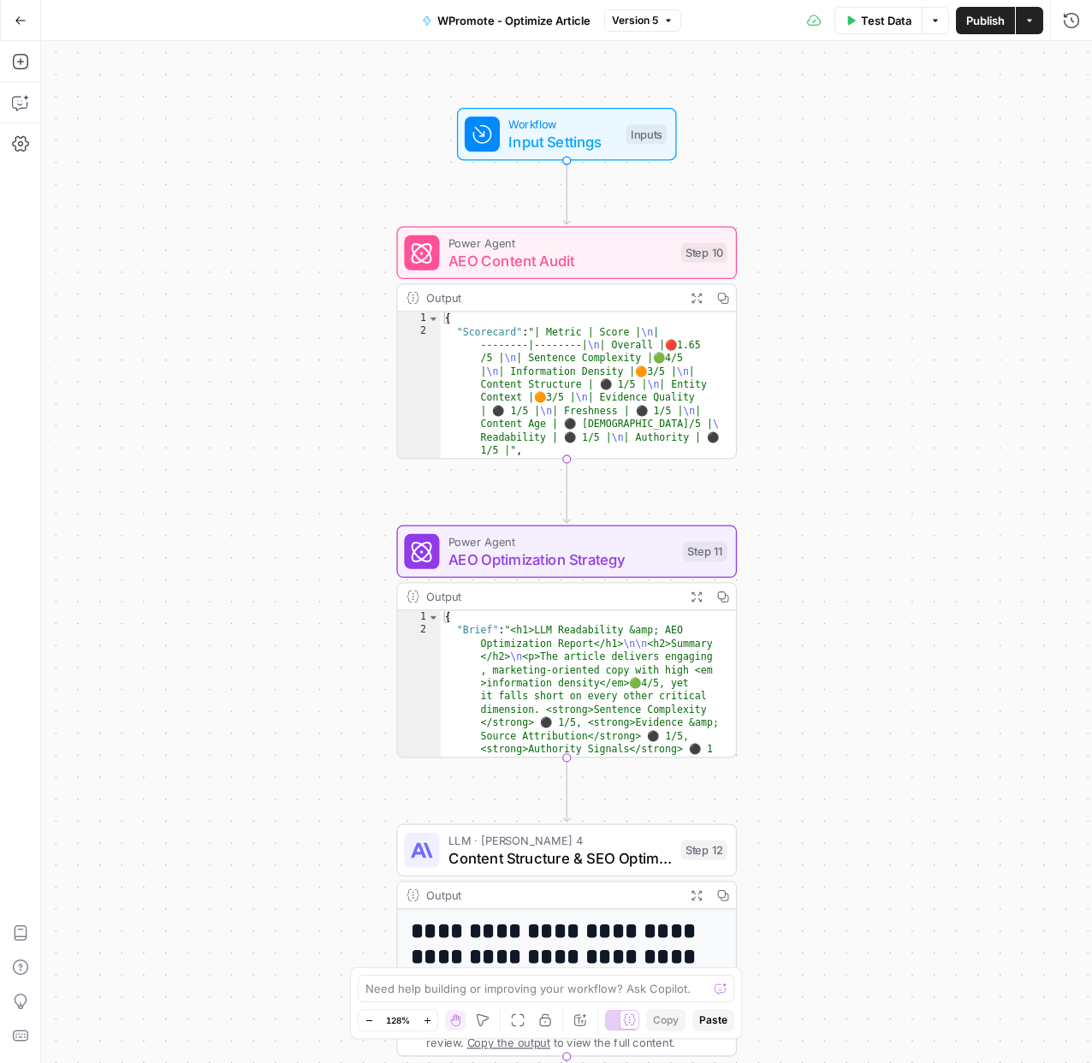
click at [518, 128] on span "Workflow" at bounding box center [562, 125] width 109 height 18
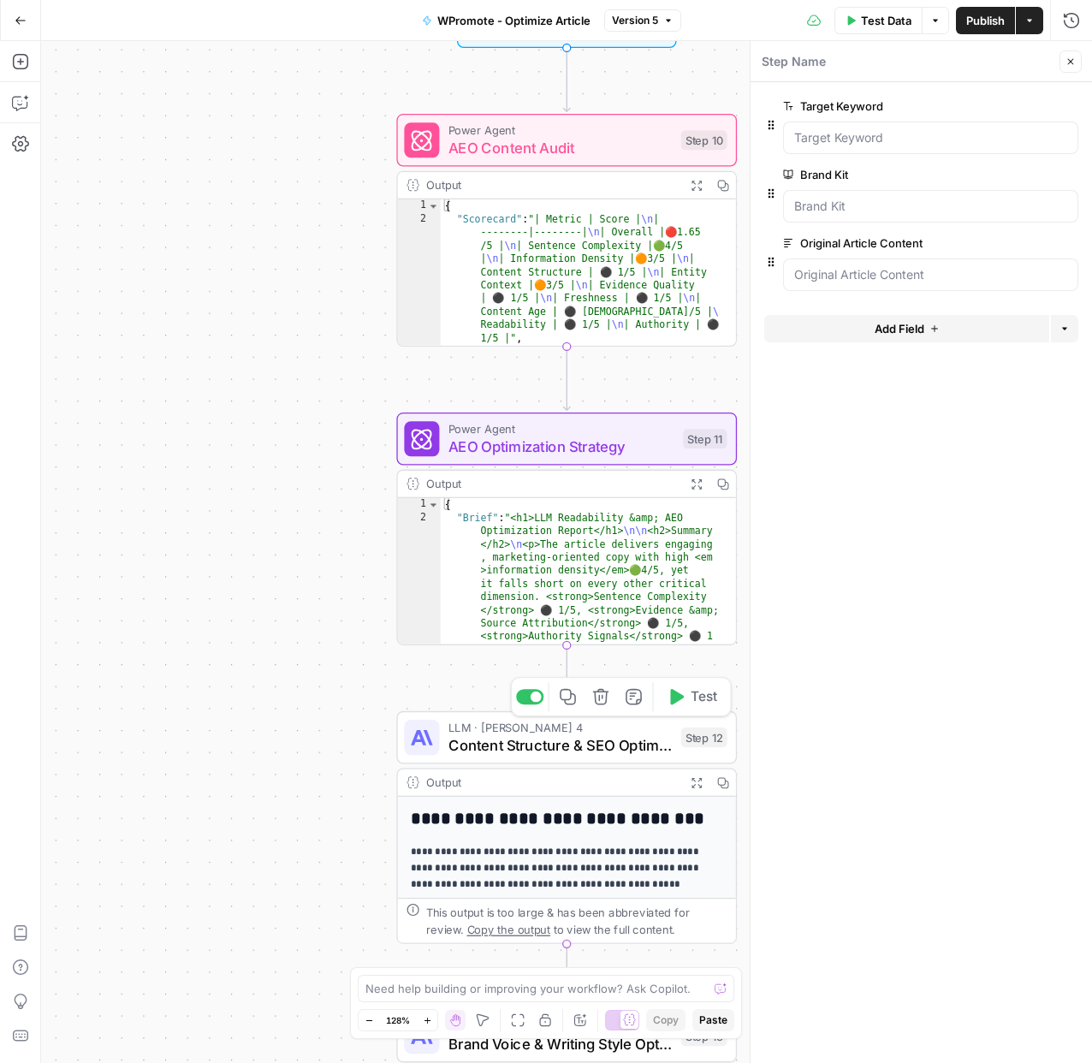
scroll to position [301, 0]
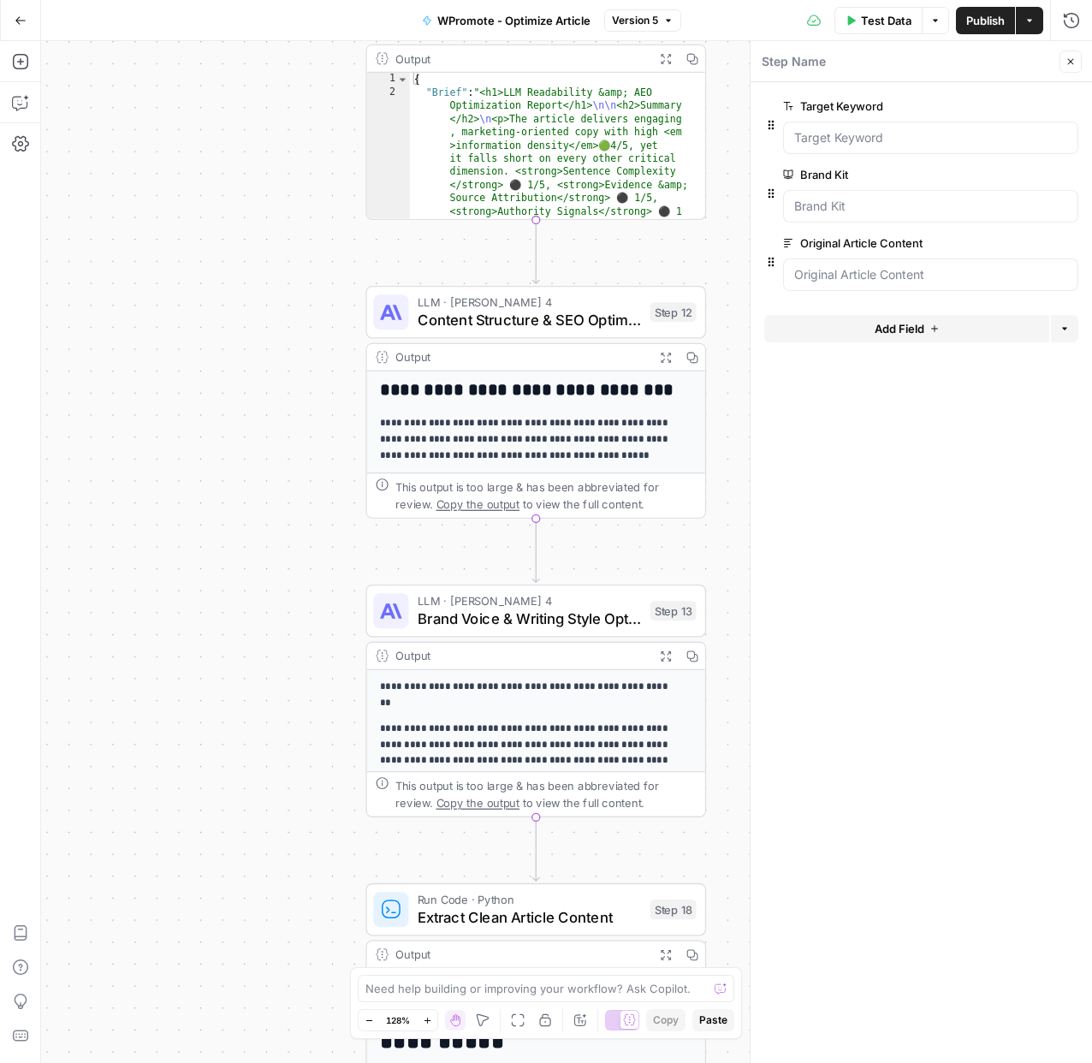
drag, startPoint x: 270, startPoint y: 707, endPoint x: 216, endPoint y: 270, distance: 440.7
click at [216, 270] on div "Workflow Input Settings Inputs Power Agent AEO Content Audit Step 10 Output Exp…" at bounding box center [566, 552] width 1051 height 1022
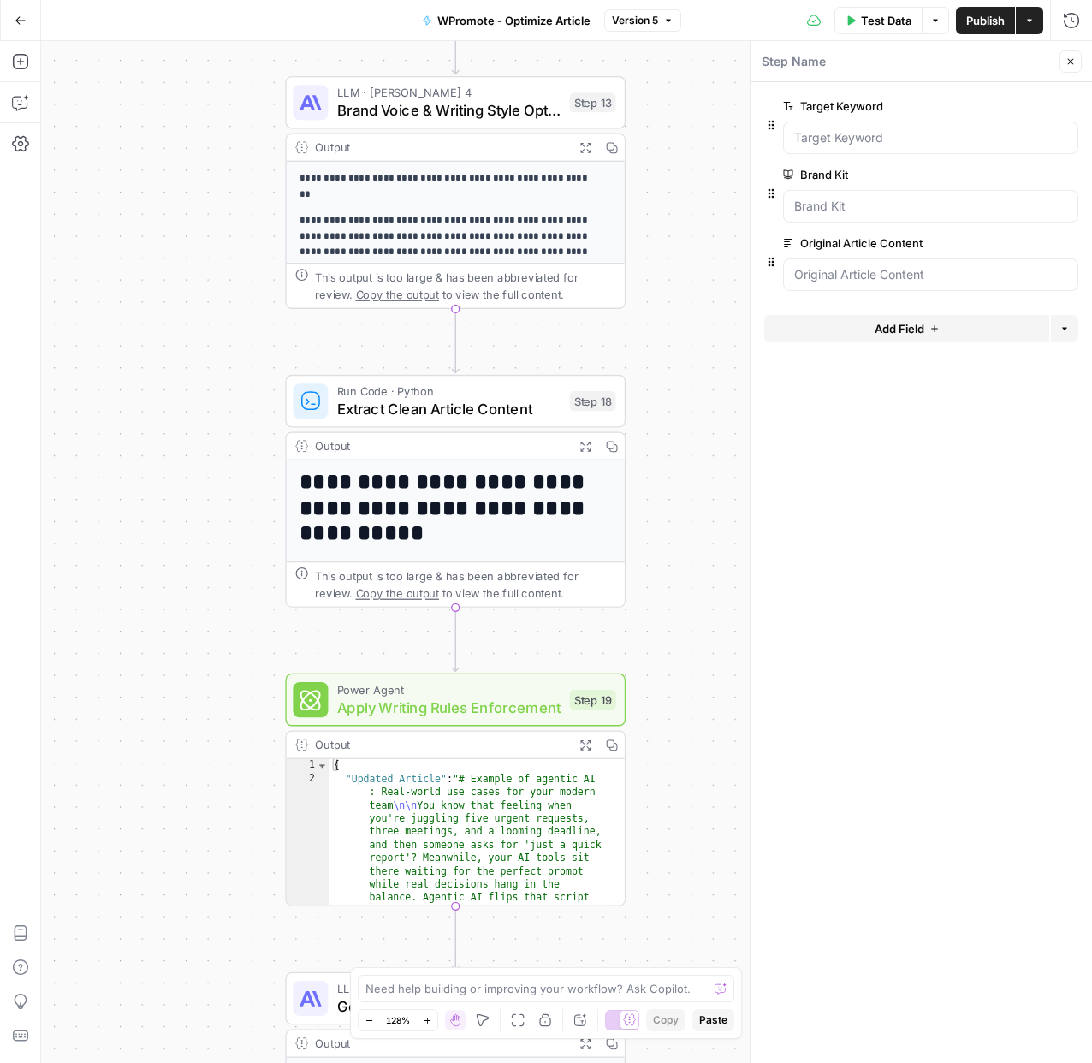
drag, startPoint x: 264, startPoint y: 694, endPoint x: 204, endPoint y: 213, distance: 484.8
click at [204, 213] on div "Workflow Input Settings Inputs Power Agent AEO Content Audit Step 10 Output Exp…" at bounding box center [566, 552] width 1051 height 1022
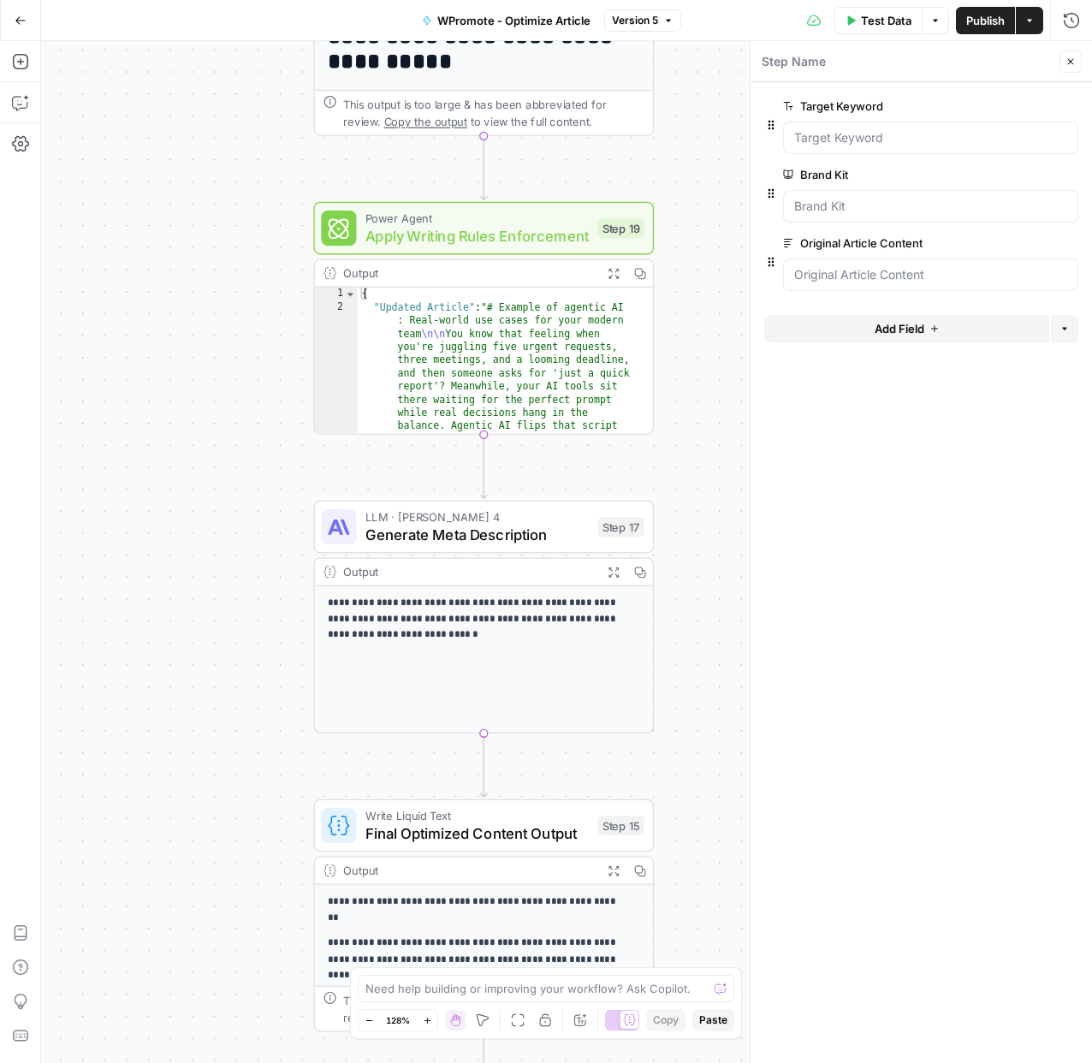
drag, startPoint x: 252, startPoint y: 562, endPoint x: 285, endPoint y: 178, distance: 385.7
click at [285, 178] on div "Workflow Input Settings Inputs Power Agent AEO Content Audit Step 10 Output Exp…" at bounding box center [566, 552] width 1051 height 1022
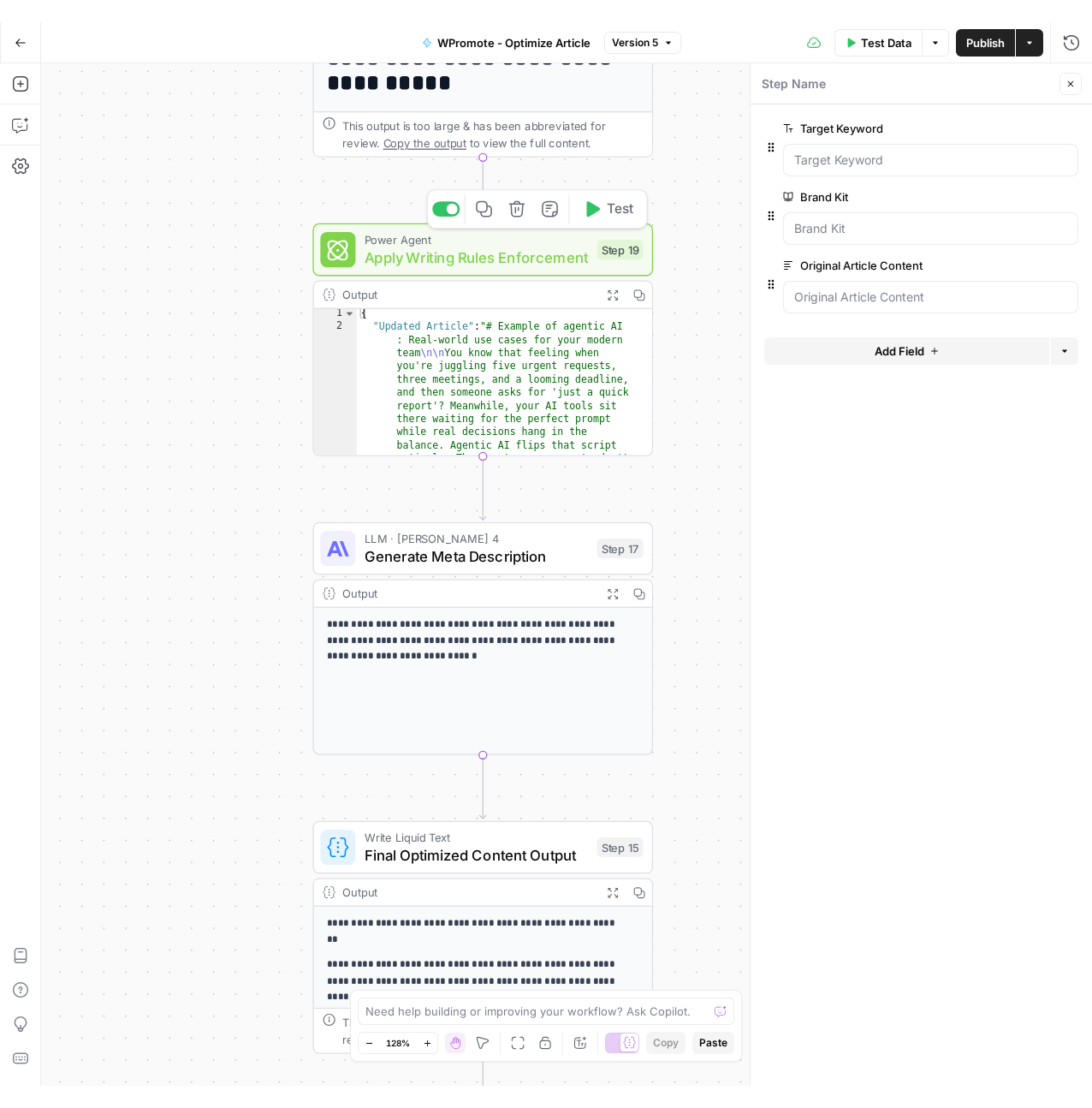
scroll to position [122, 0]
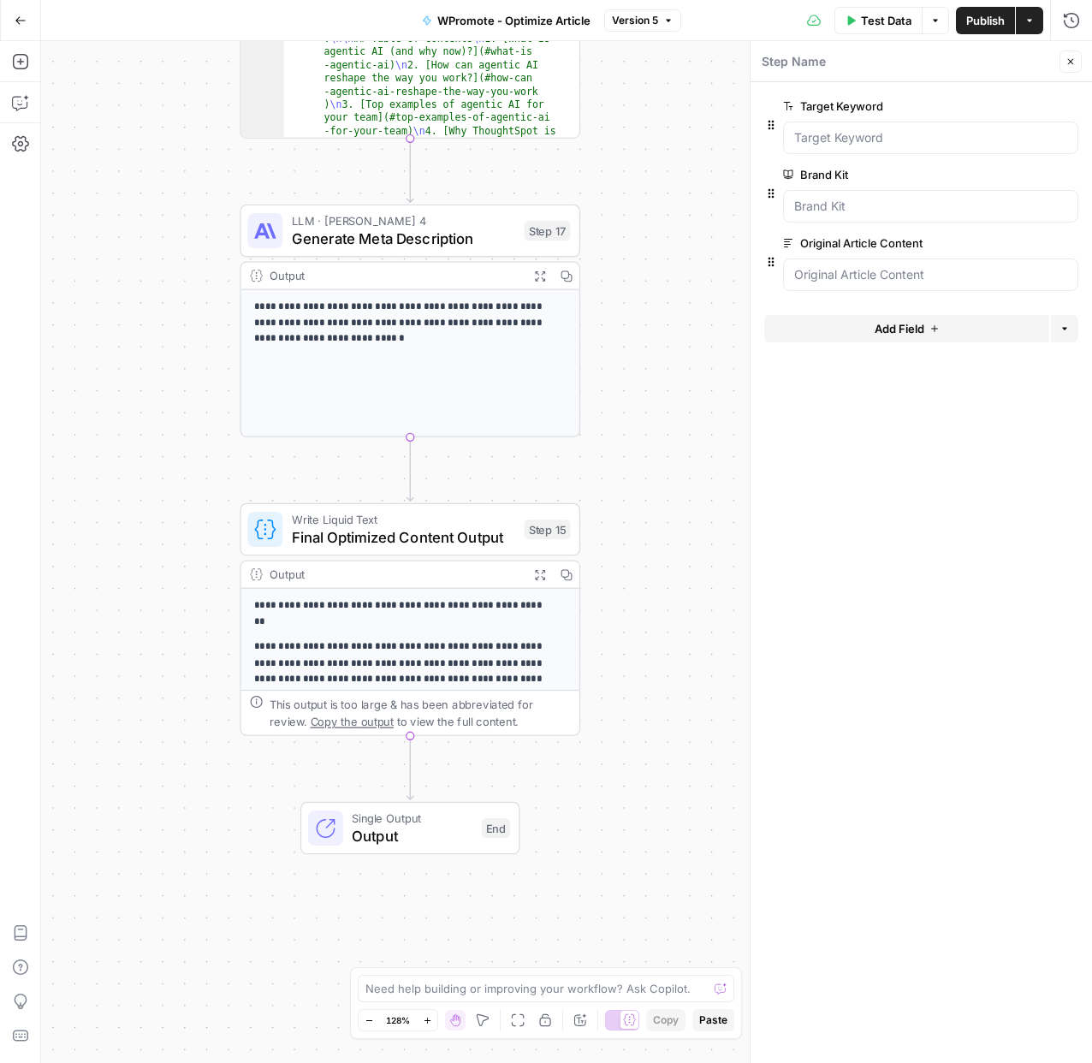
drag, startPoint x: 665, startPoint y: 637, endPoint x: 557, endPoint y: 475, distance: 194.4
click at [585, 489] on div "Workflow Input Settings Inputs Power Agent AEO Content Audit Step 10 Output Exp…" at bounding box center [566, 552] width 1051 height 1022
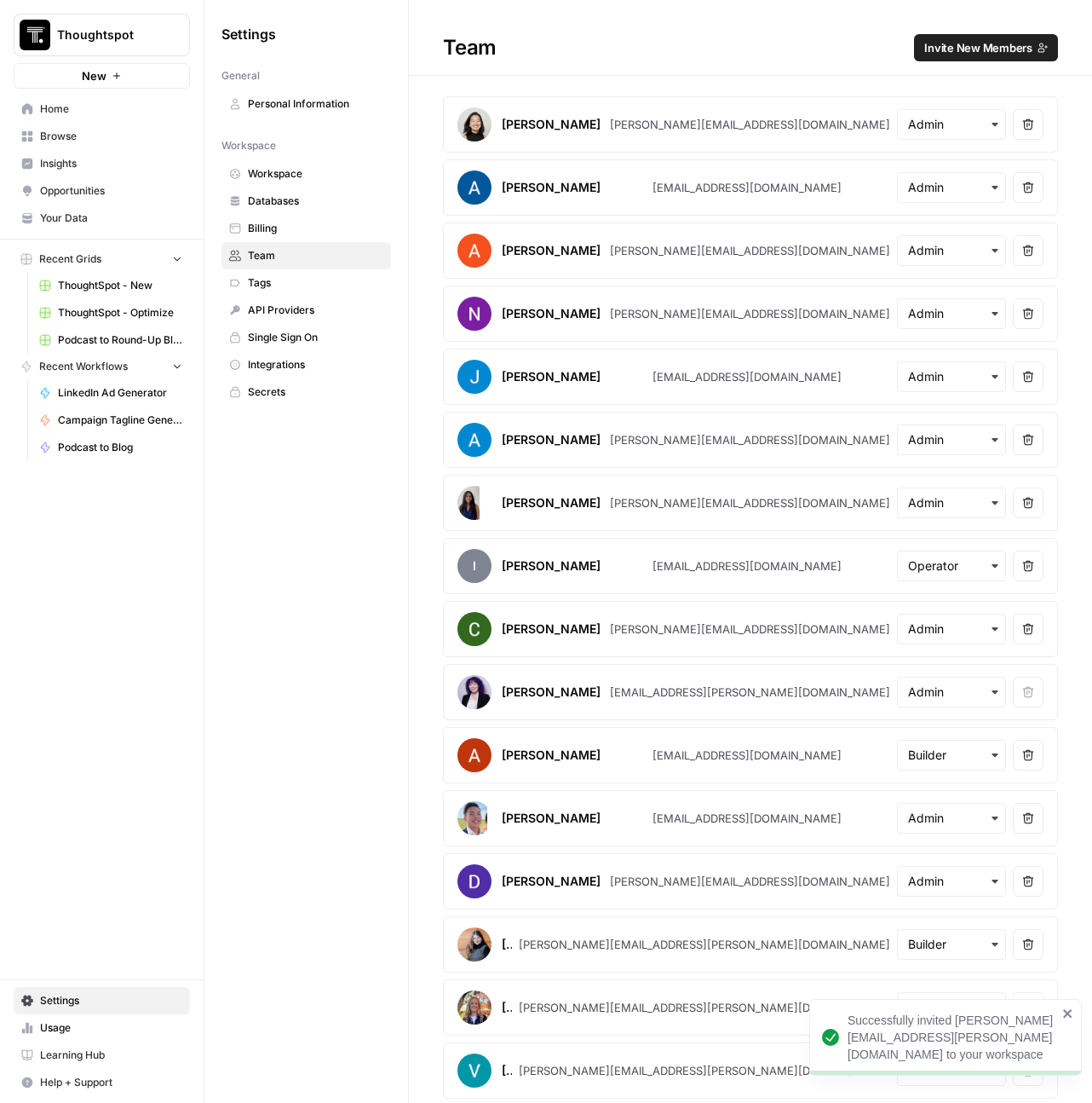
scroll to position [381, 0]
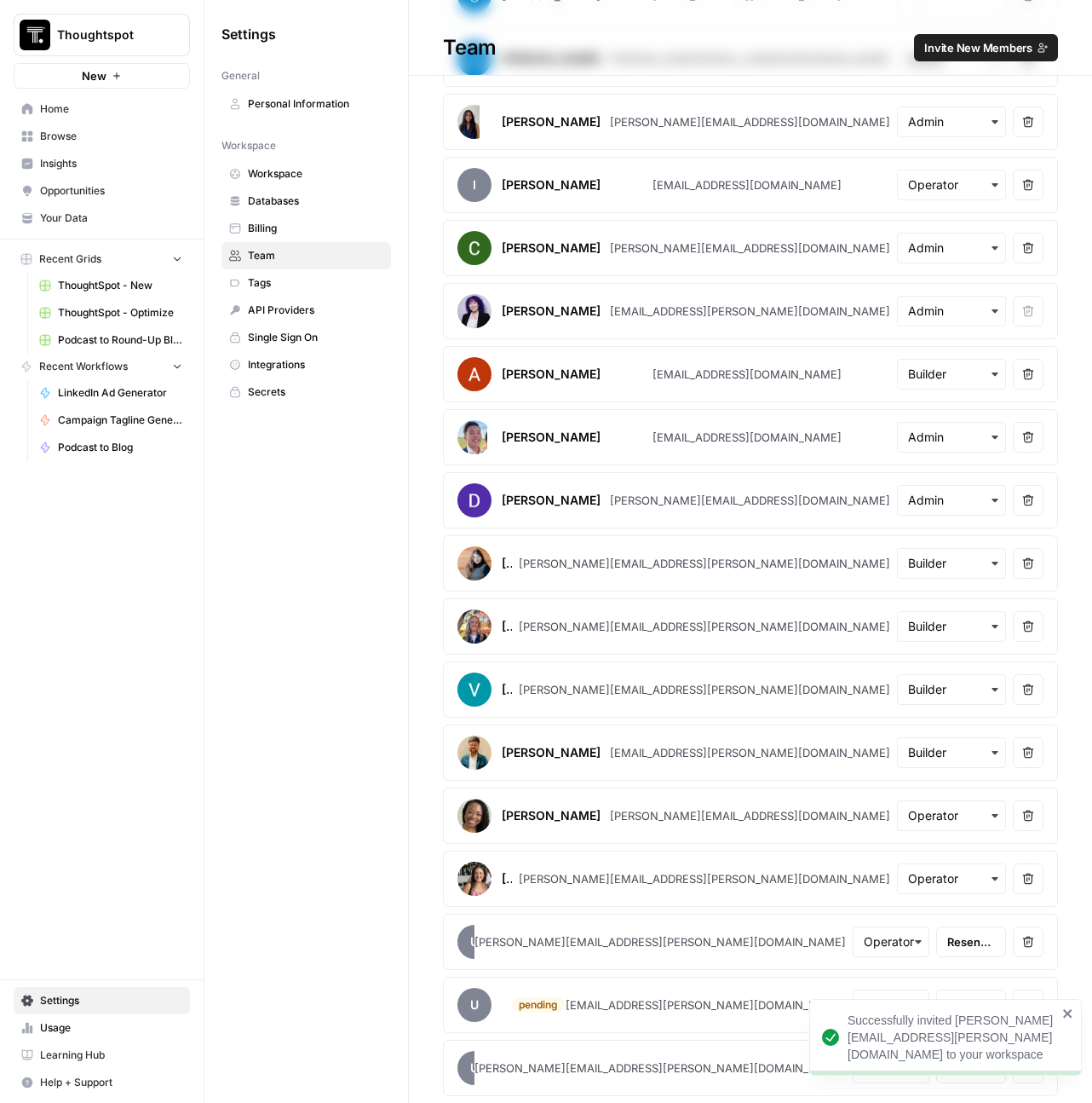
click at [1022, 754] on icon "button" at bounding box center [1028, 753] width 12 height 12
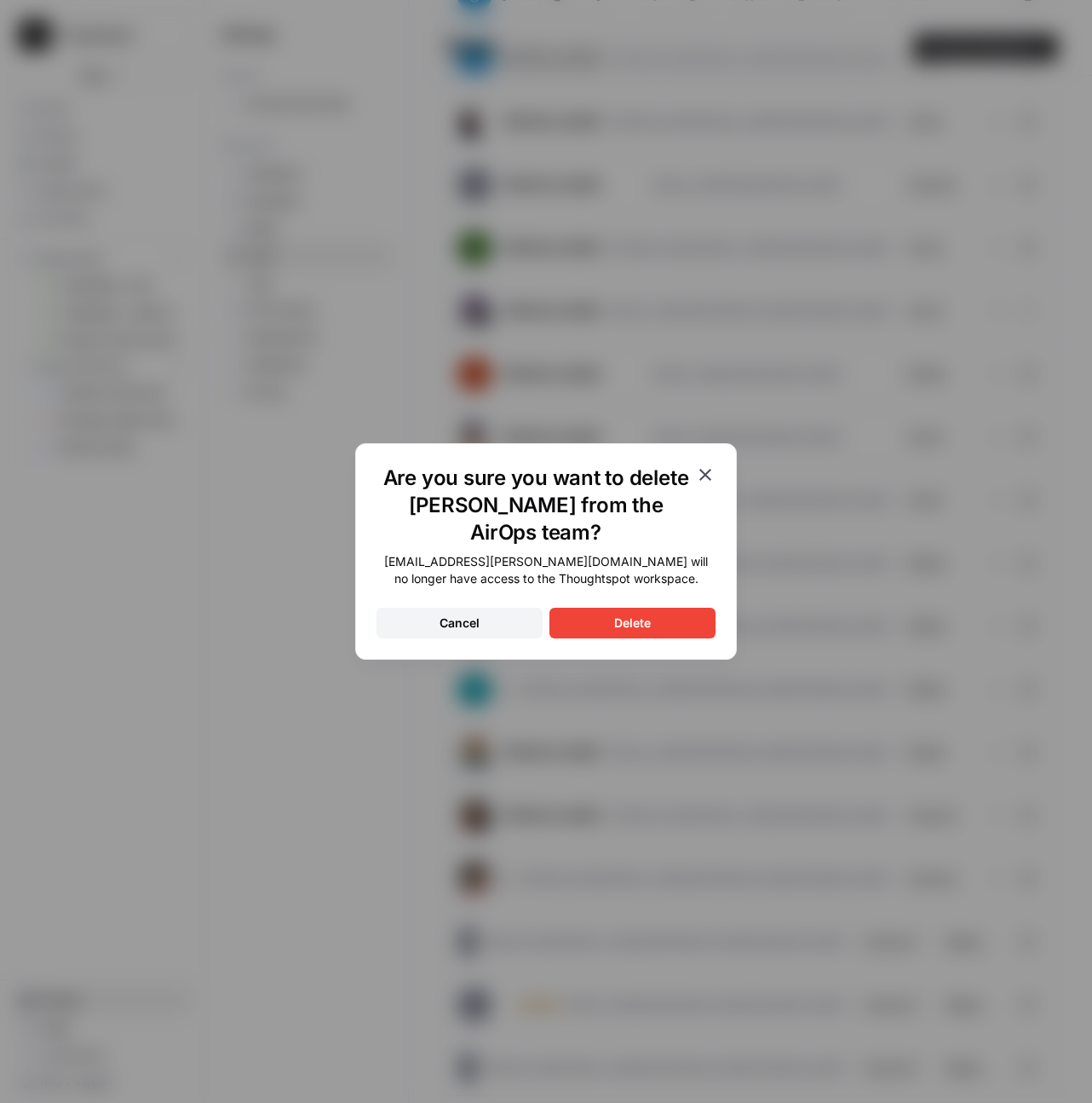
click at [641, 622] on div "Delete" at bounding box center [632, 622] width 37 height 17
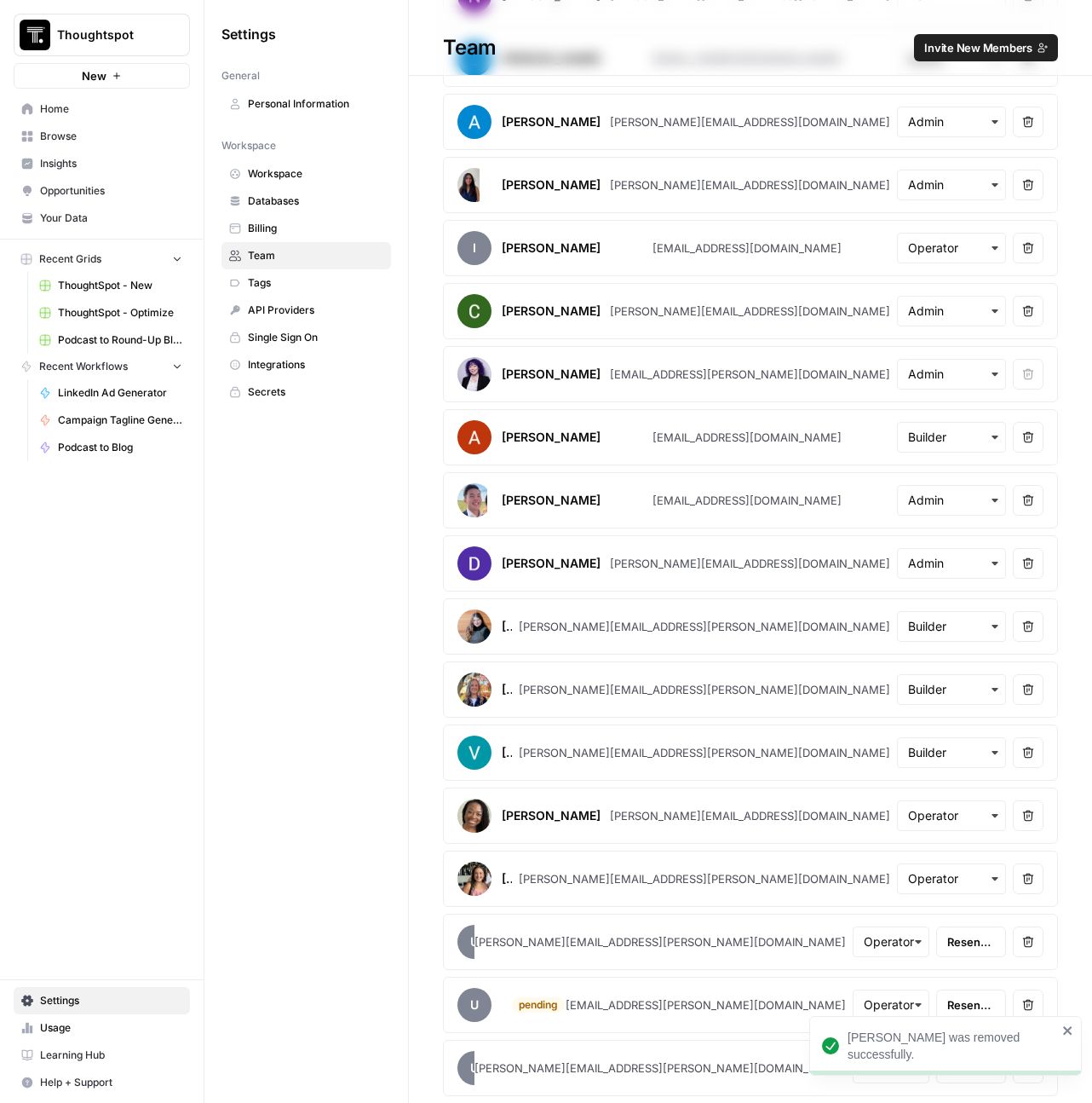
scroll to position [318, 0]
click at [1025, 762] on button "Remove user" at bounding box center [1028, 752] width 31 height 31
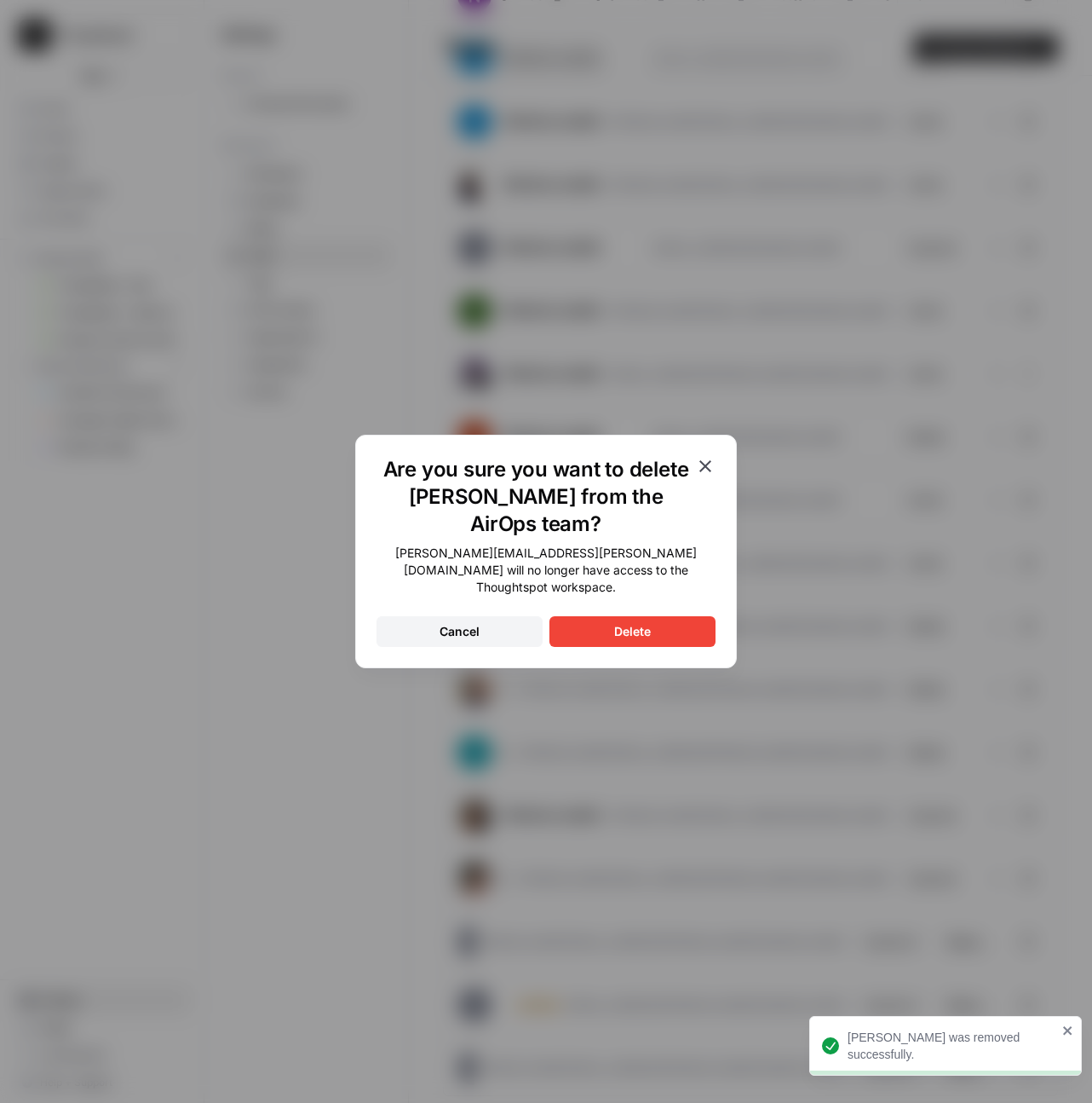
click at [653, 632] on button "Delete" at bounding box center [632, 631] width 166 height 31
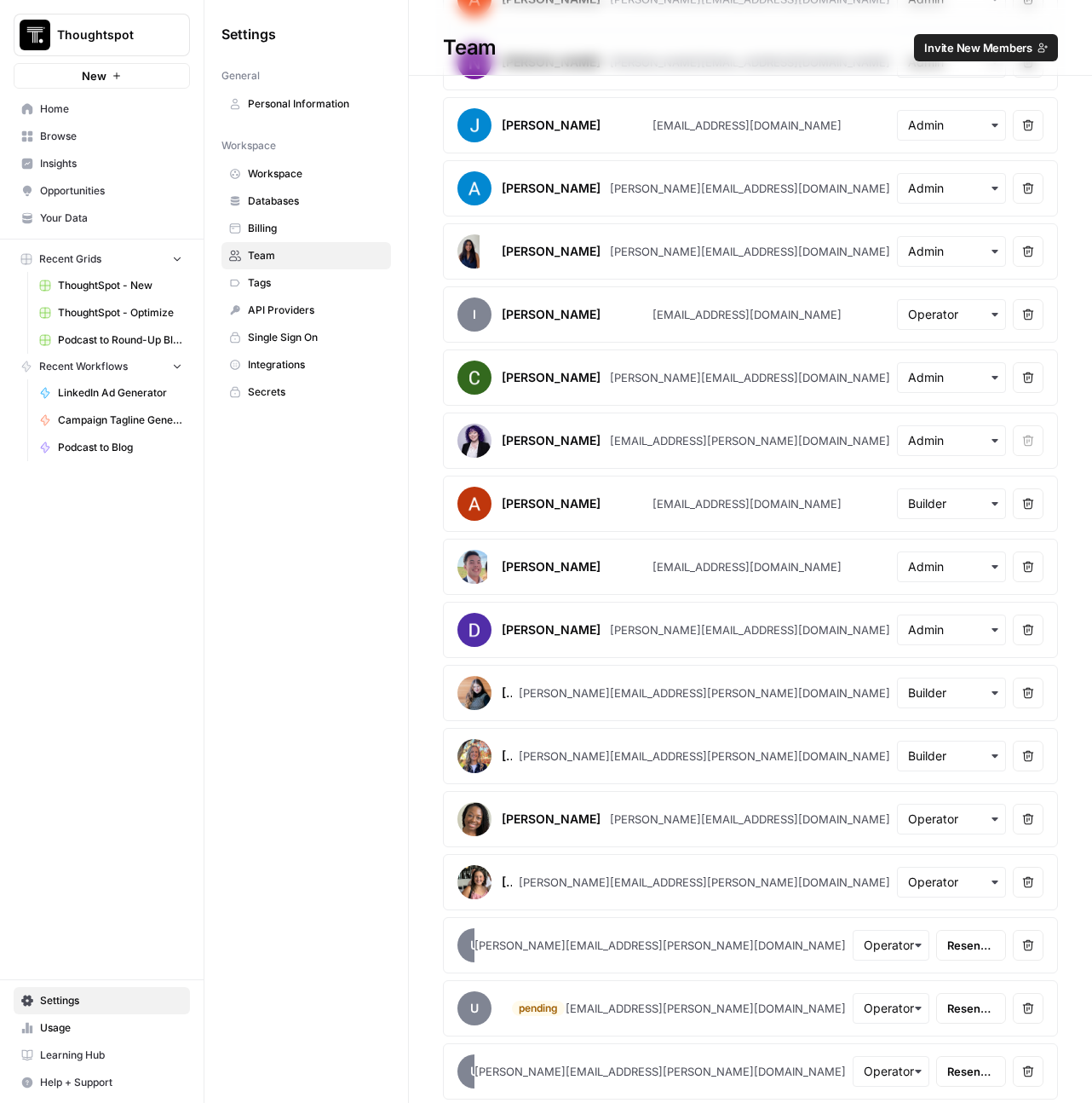
scroll to position [0, 0]
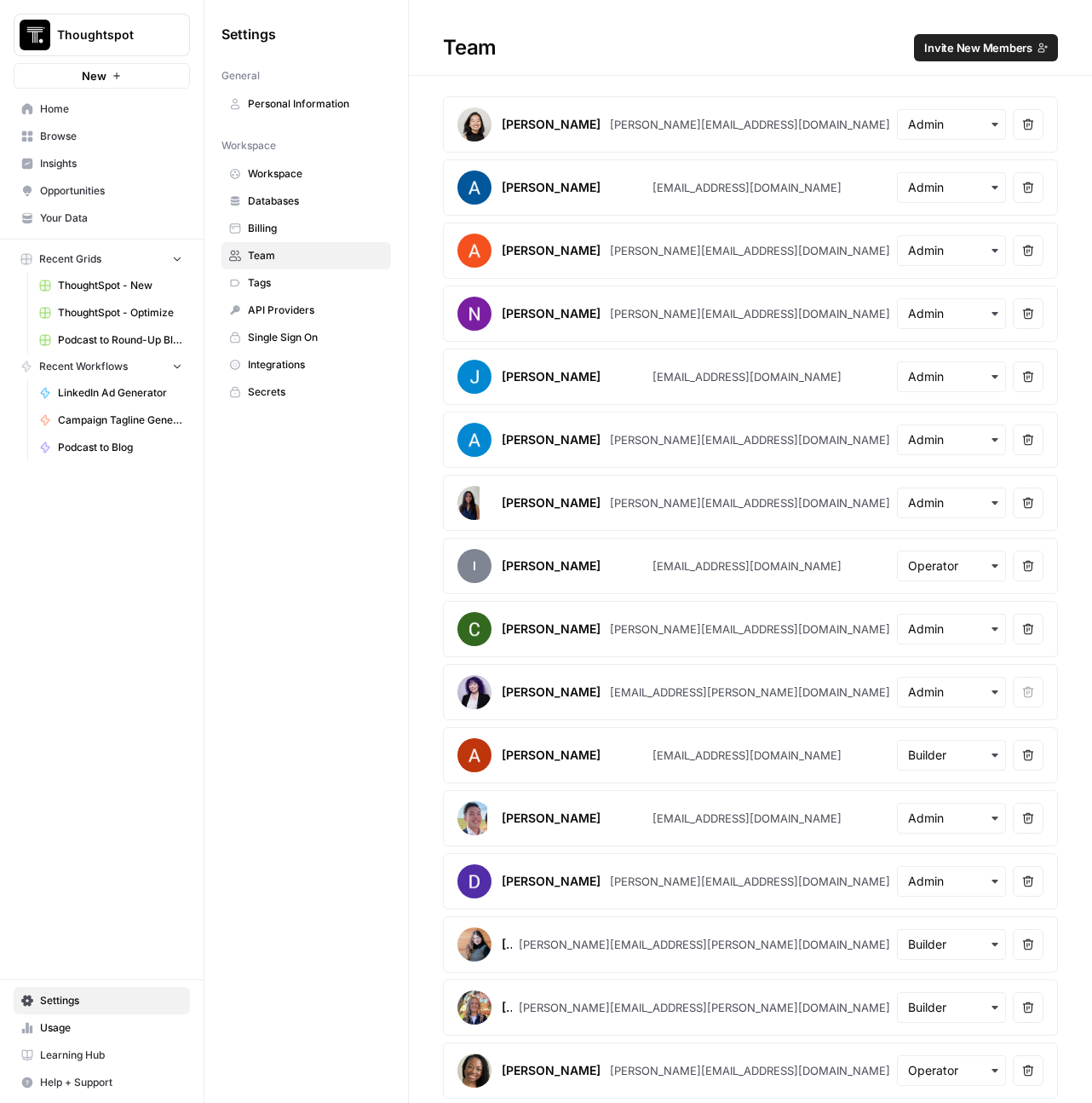
click at [552, 570] on div "[PERSON_NAME]" at bounding box center [550, 565] width 99 height 17
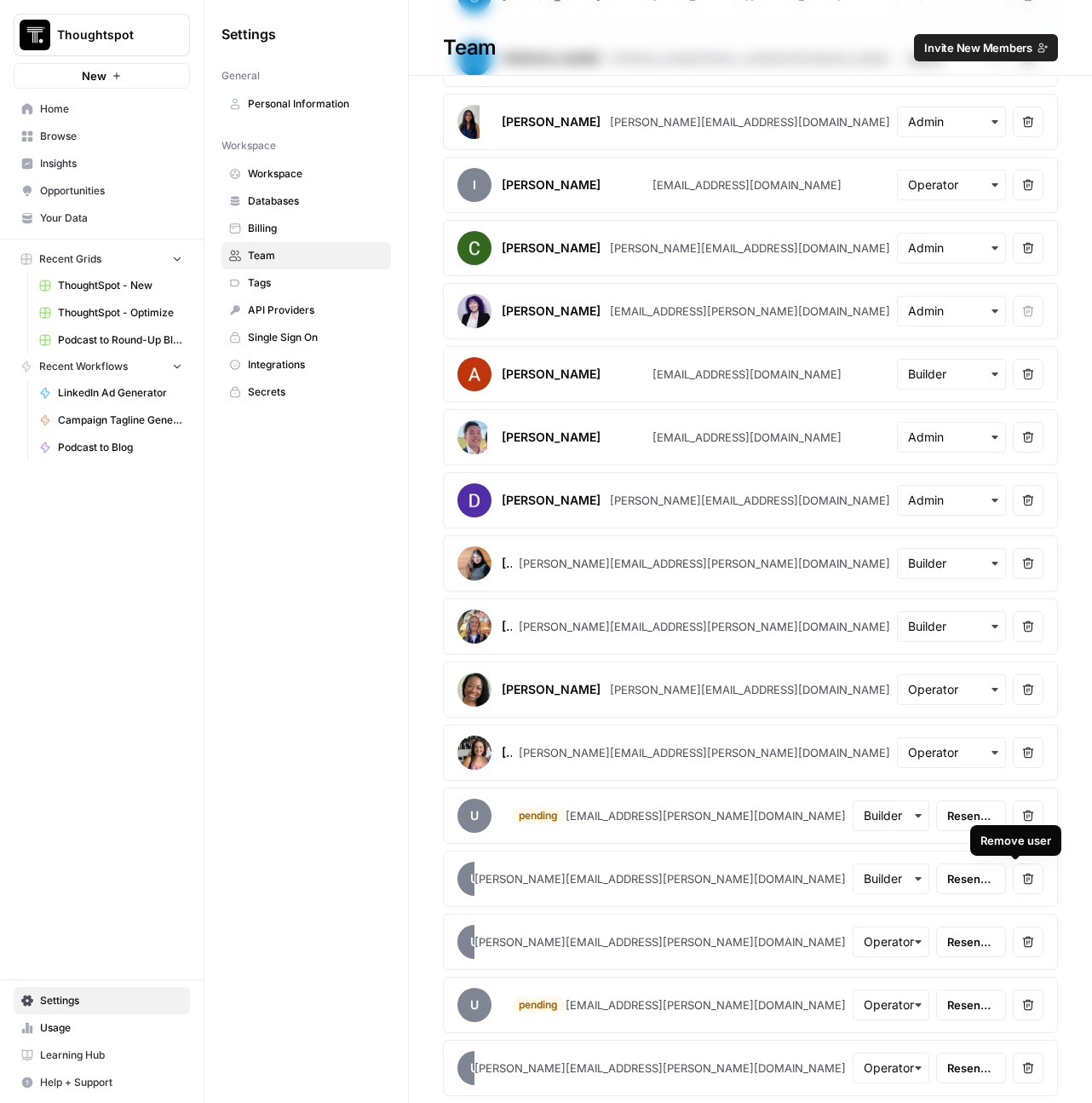
click at [1022, 881] on icon "button" at bounding box center [1028, 878] width 12 height 12
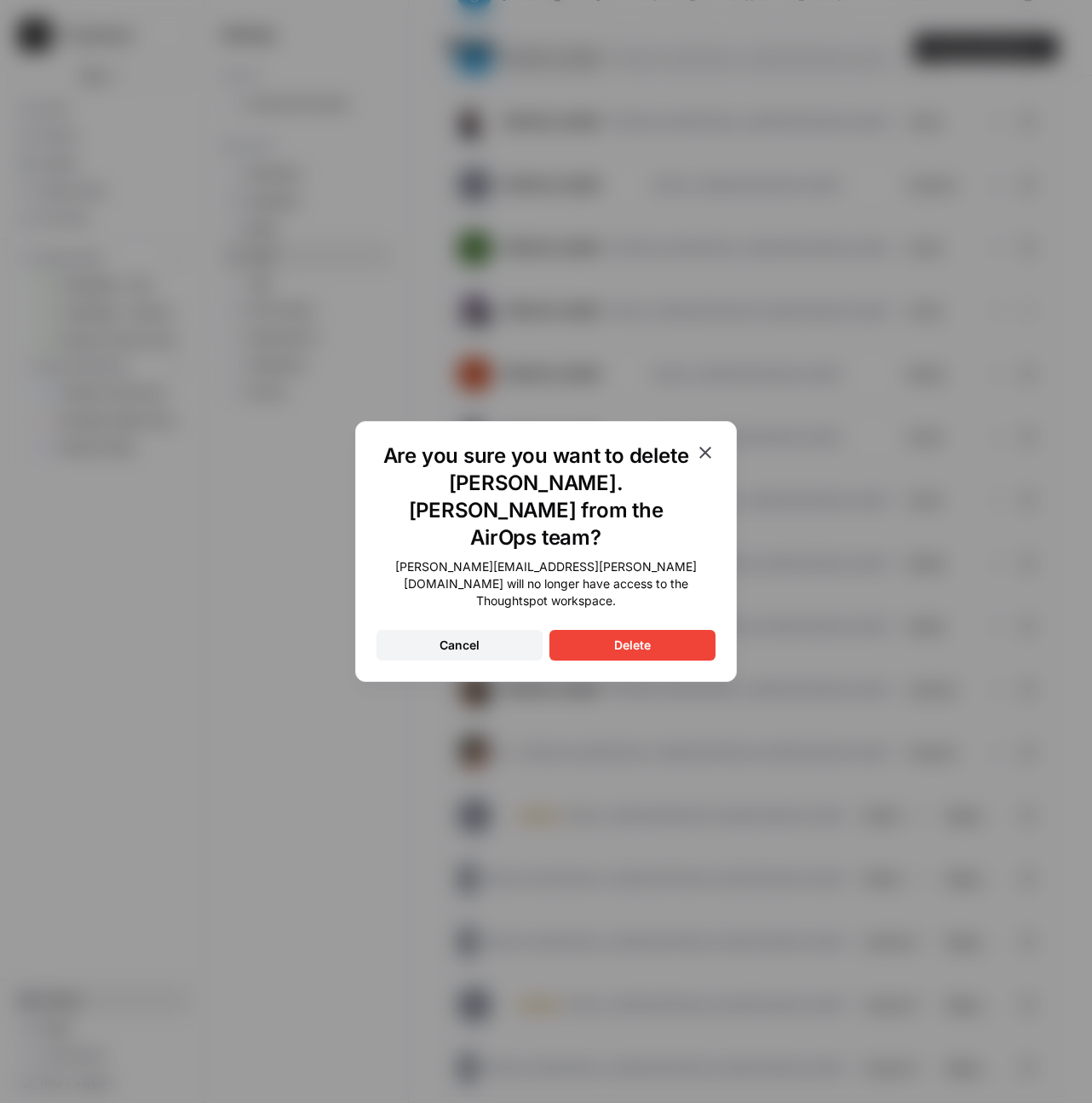
click at [614, 636] on div "Delete" at bounding box center [632, 644] width 37 height 17
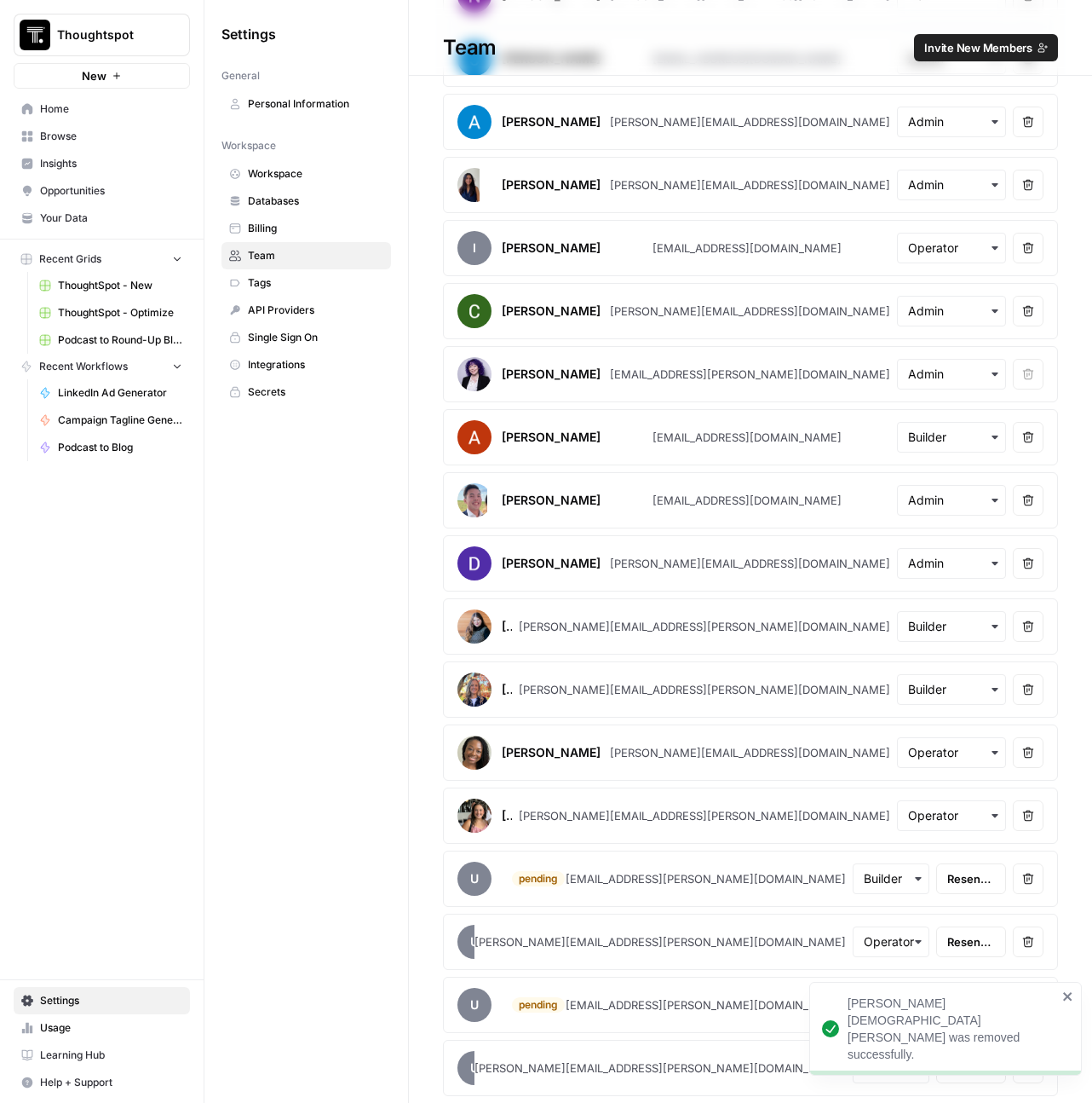
scroll to position [318, 0]
click at [1022, 874] on button "Remove user" at bounding box center [1028, 878] width 31 height 31
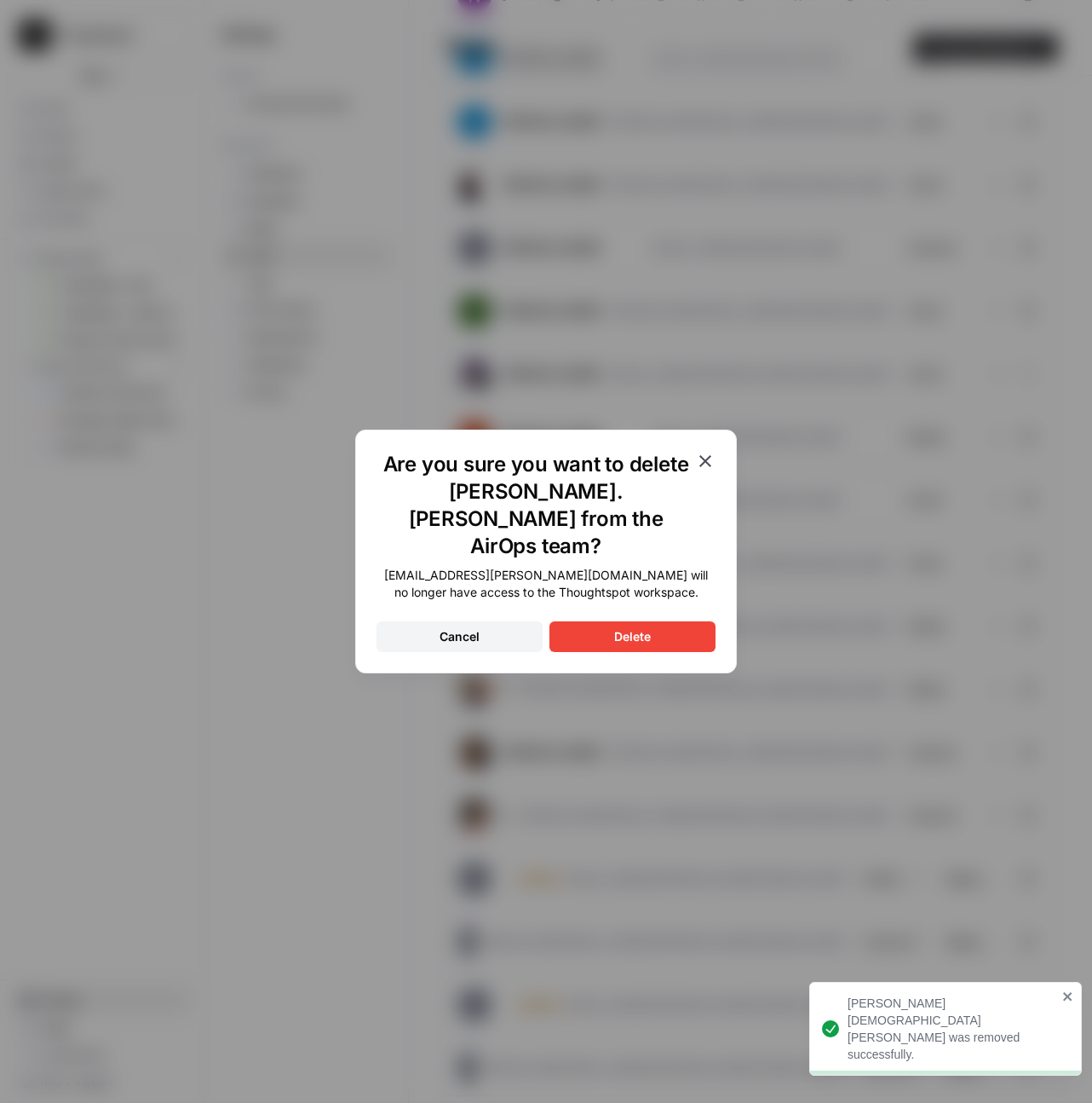
click at [686, 622] on button "Delete" at bounding box center [632, 636] width 166 height 31
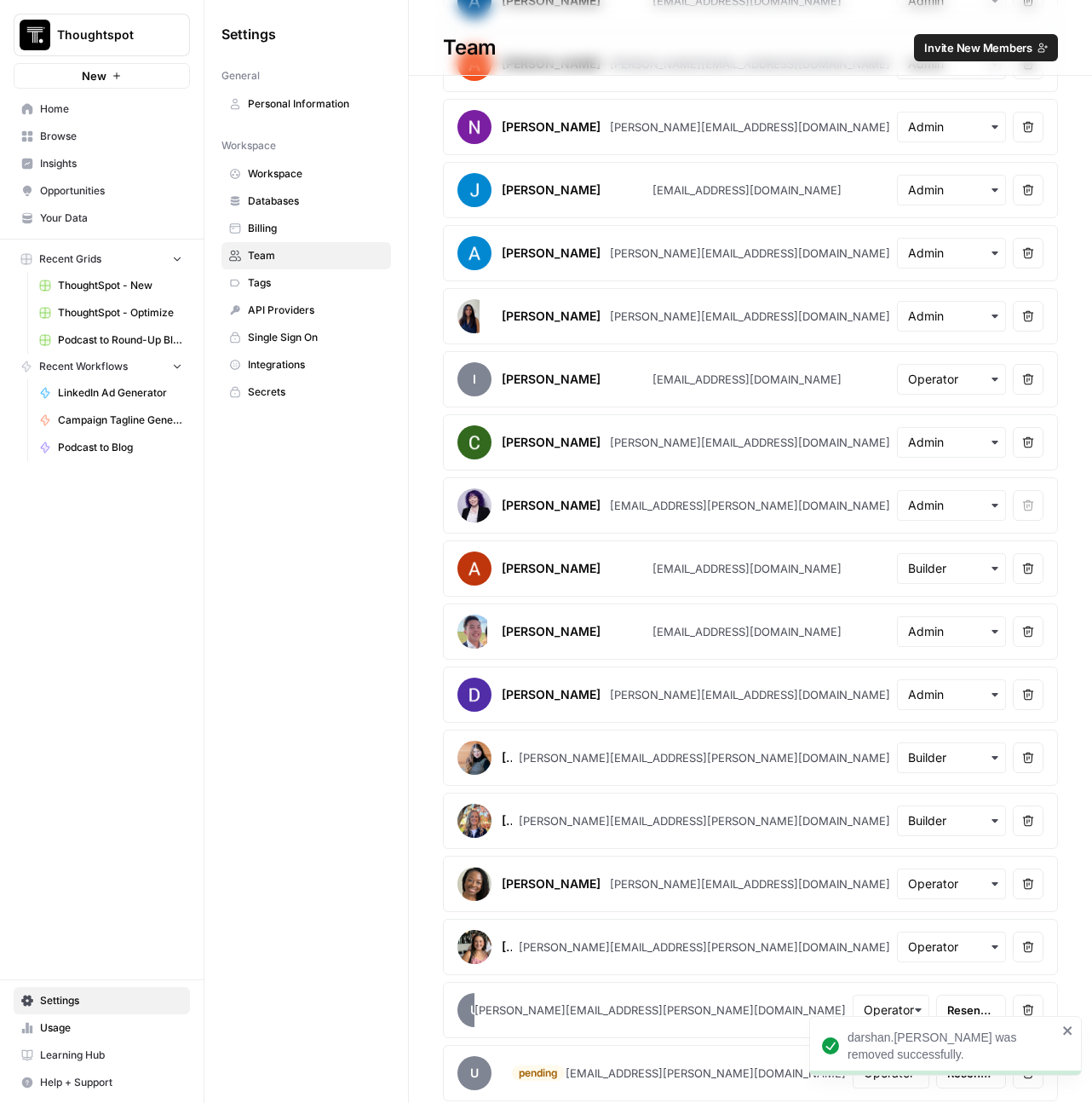
scroll to position [0, 0]
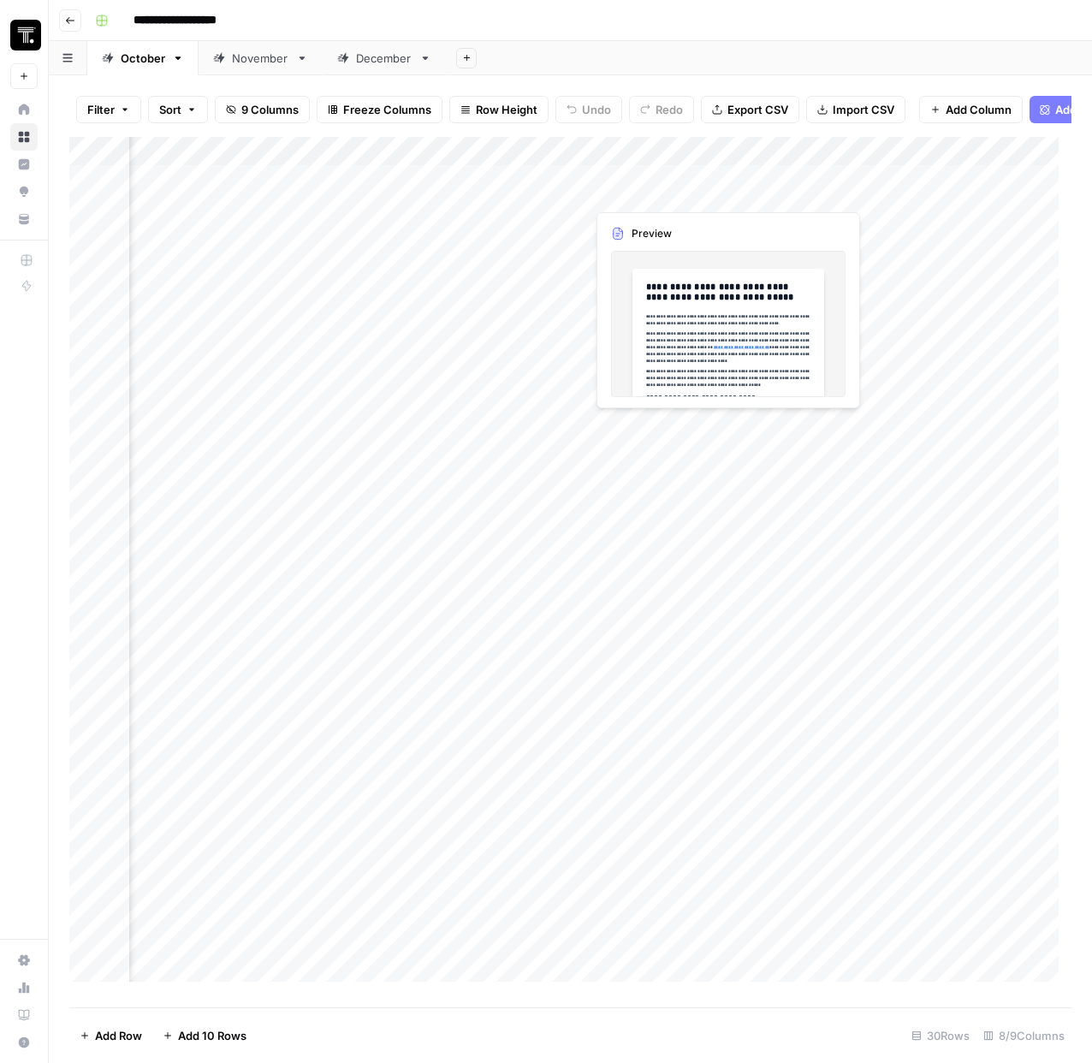
scroll to position [0, 769]
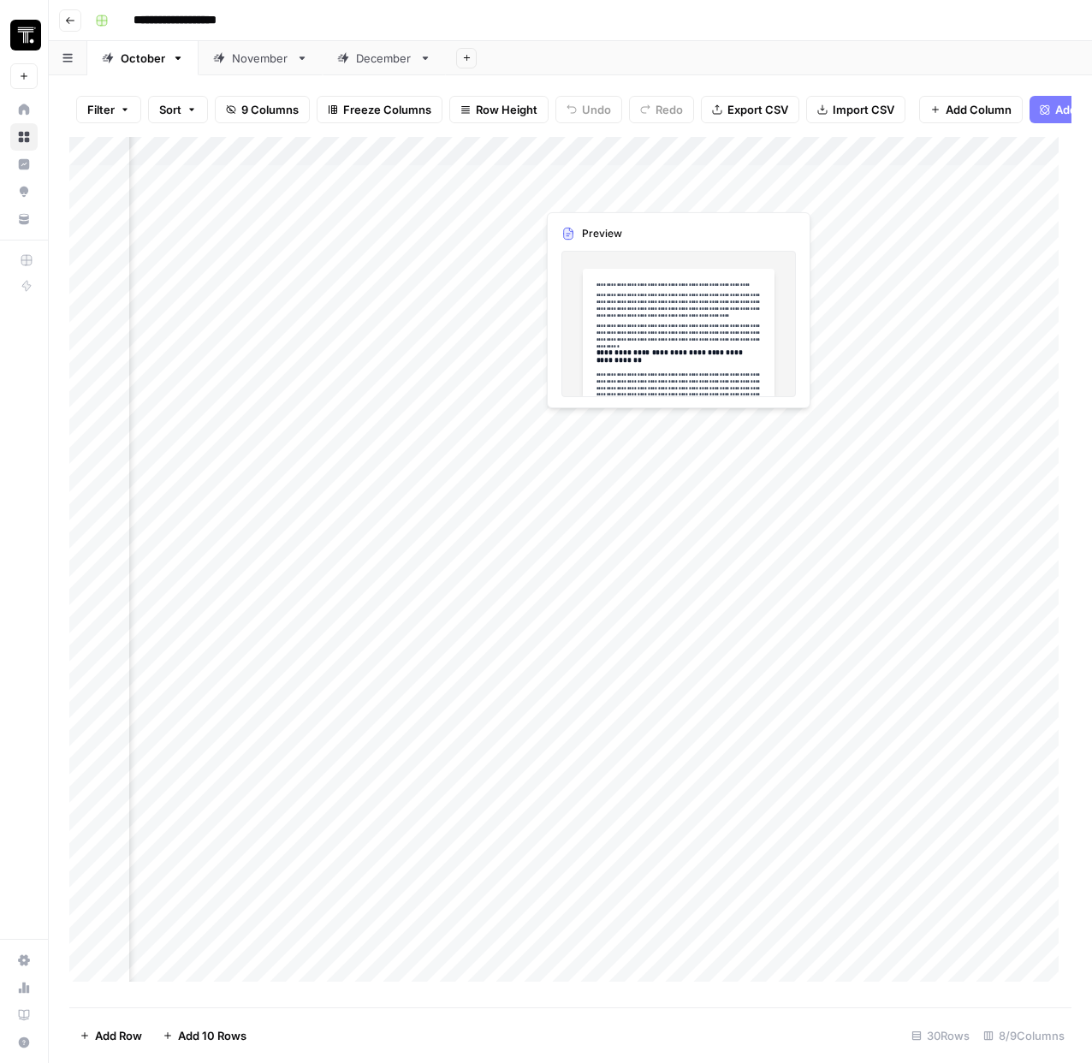
click at [591, 193] on div "Add Column" at bounding box center [570, 566] width 1002 height 858
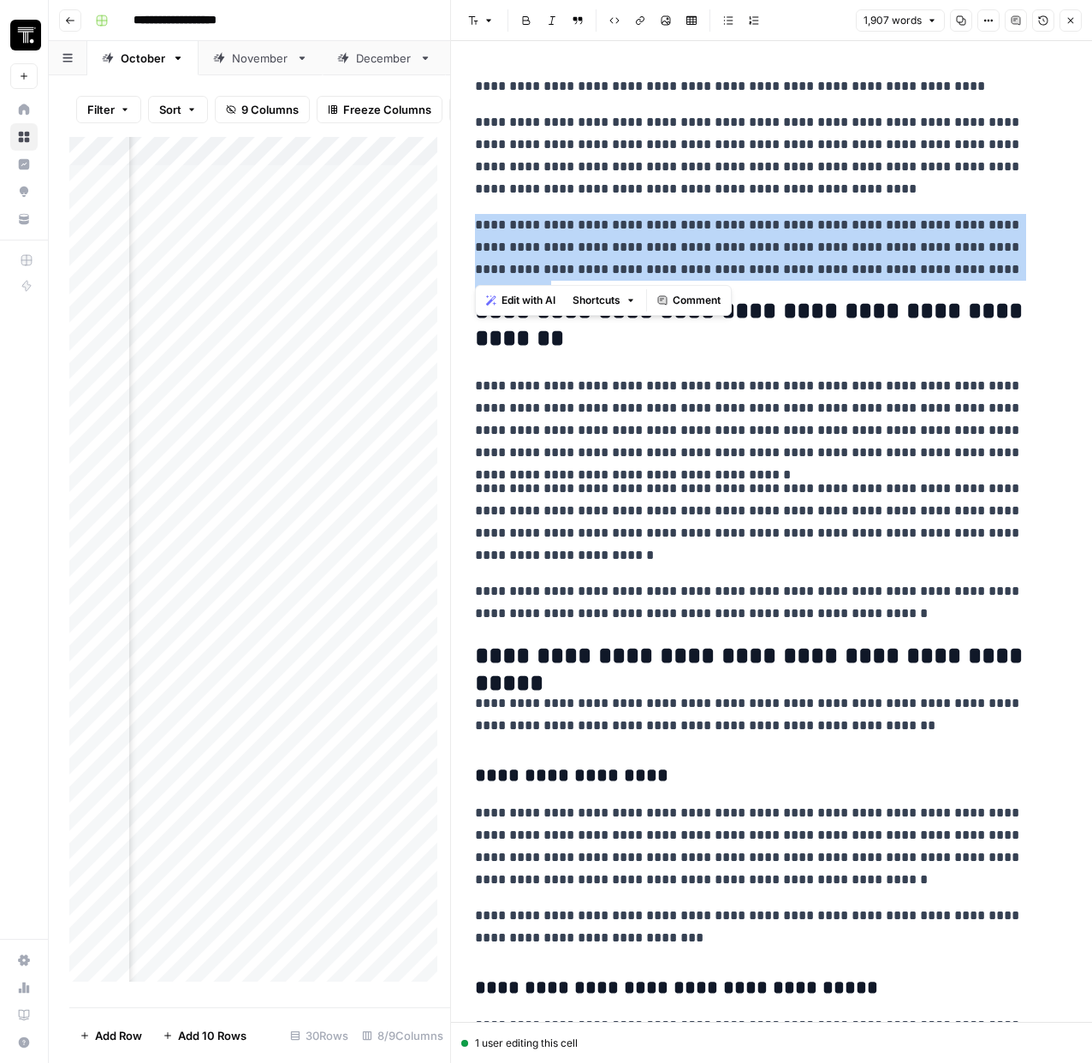
drag, startPoint x: 989, startPoint y: 274, endPoint x: 467, endPoint y: 222, distance: 524.7
click at [546, 306] on span "Edit with AI" at bounding box center [529, 300] width 54 height 15
drag, startPoint x: 1013, startPoint y: 270, endPoint x: 463, endPoint y: 223, distance: 552.3
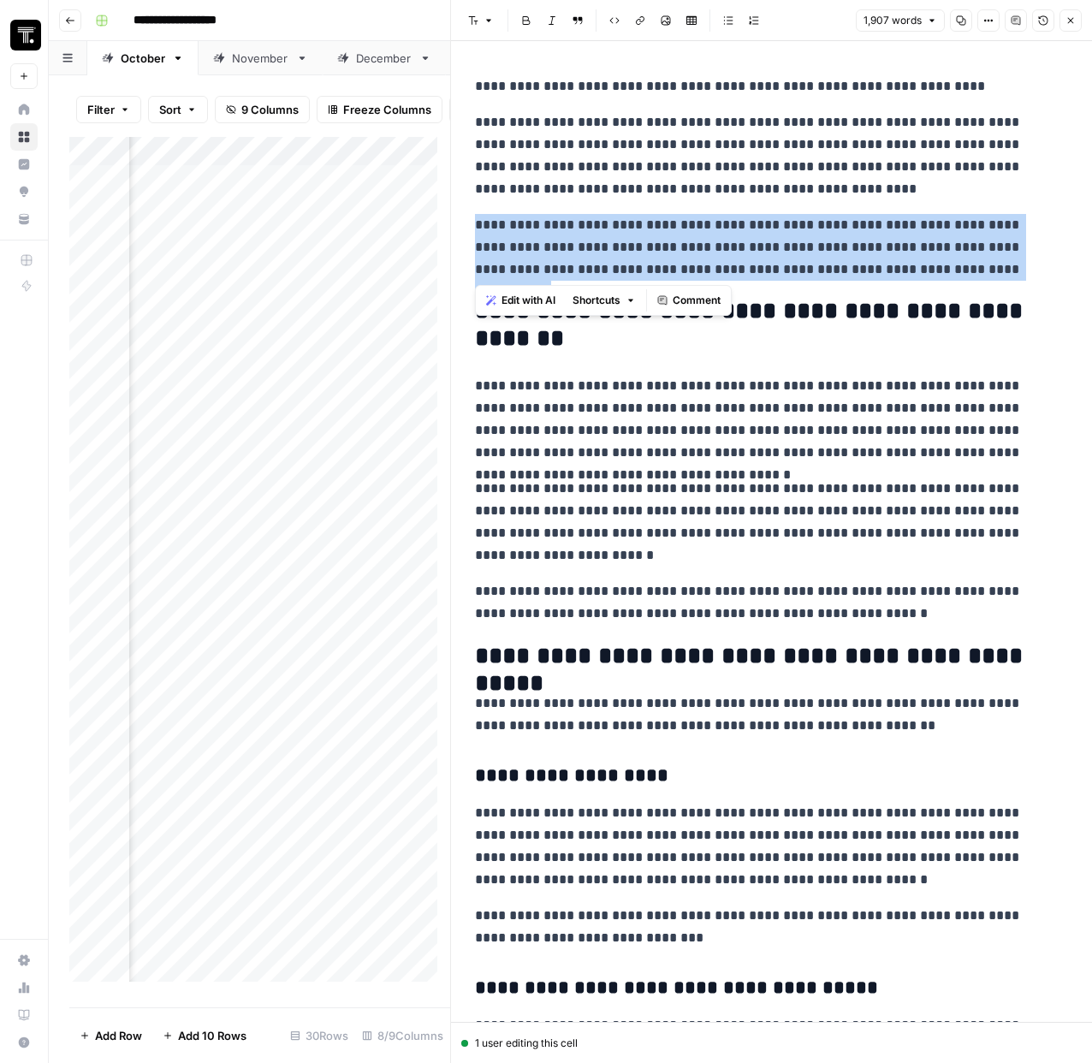
click at [612, 297] on span "Shortcuts" at bounding box center [597, 300] width 48 height 15
click at [708, 297] on span "Comment" at bounding box center [697, 300] width 48 height 15
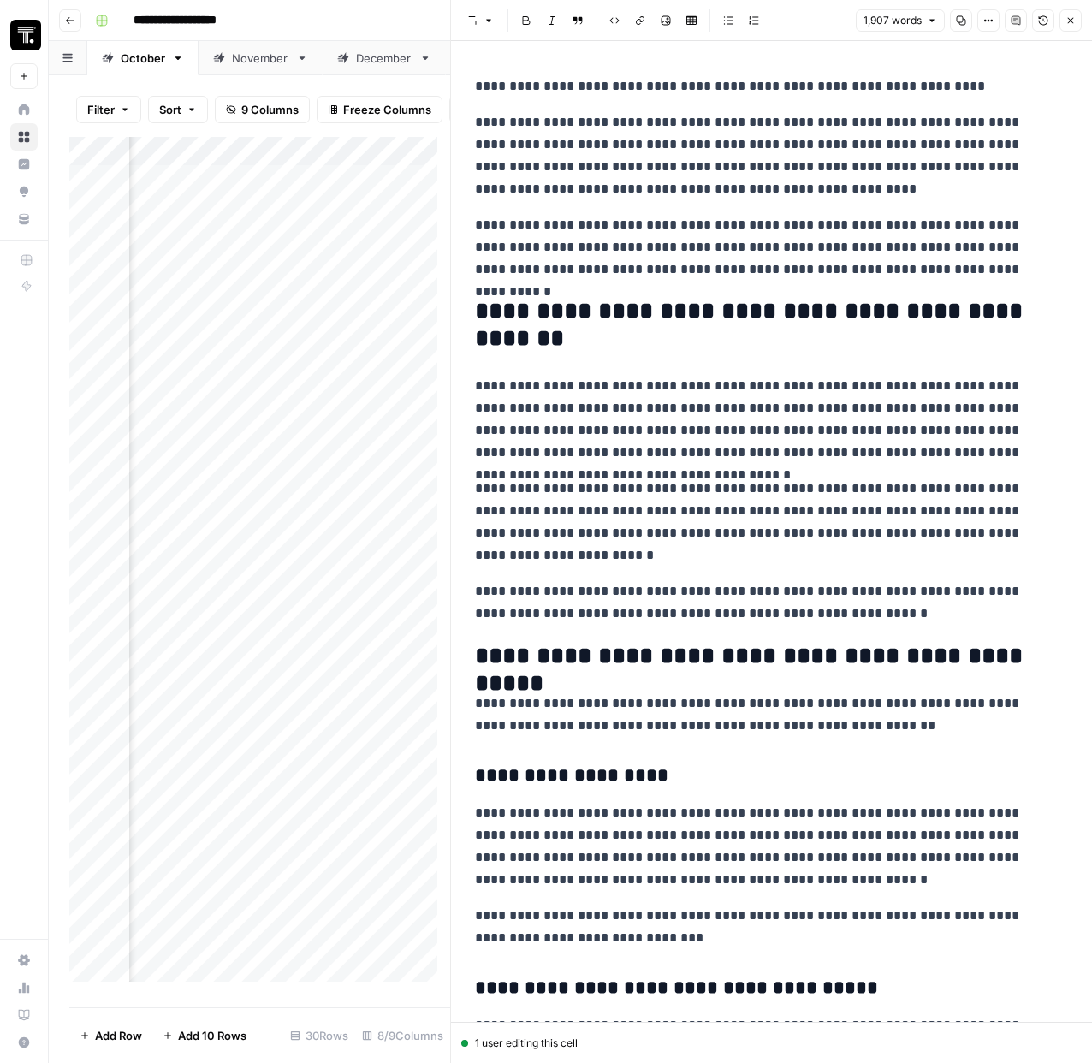
click at [704, 177] on p "**********" at bounding box center [765, 155] width 580 height 89
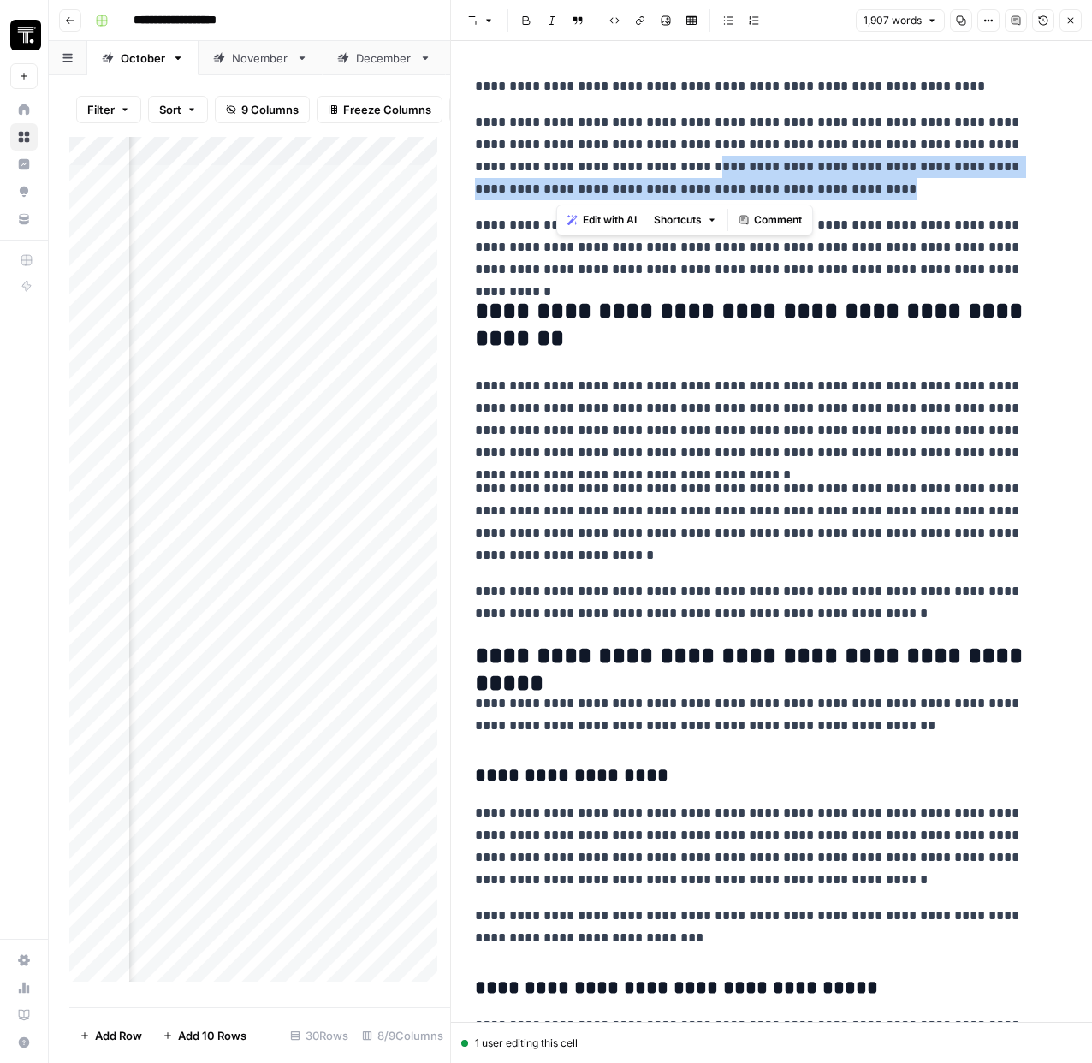
drag, startPoint x: 705, startPoint y: 187, endPoint x: 553, endPoint y: 171, distance: 153.1
click at [553, 171] on p "**********" at bounding box center [765, 155] width 580 height 89
click at [762, 172] on p "**********" at bounding box center [765, 155] width 580 height 89
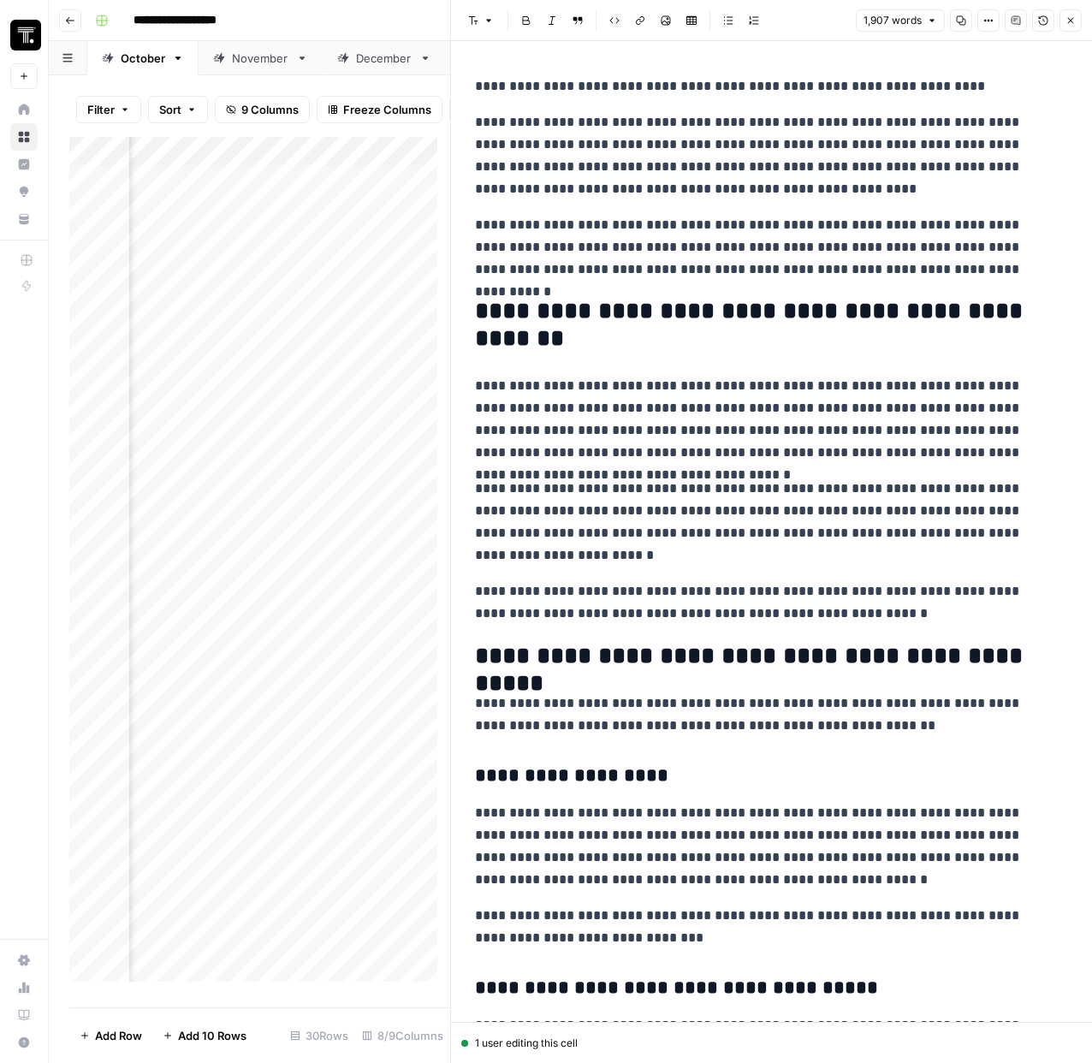
scroll to position [540, 0]
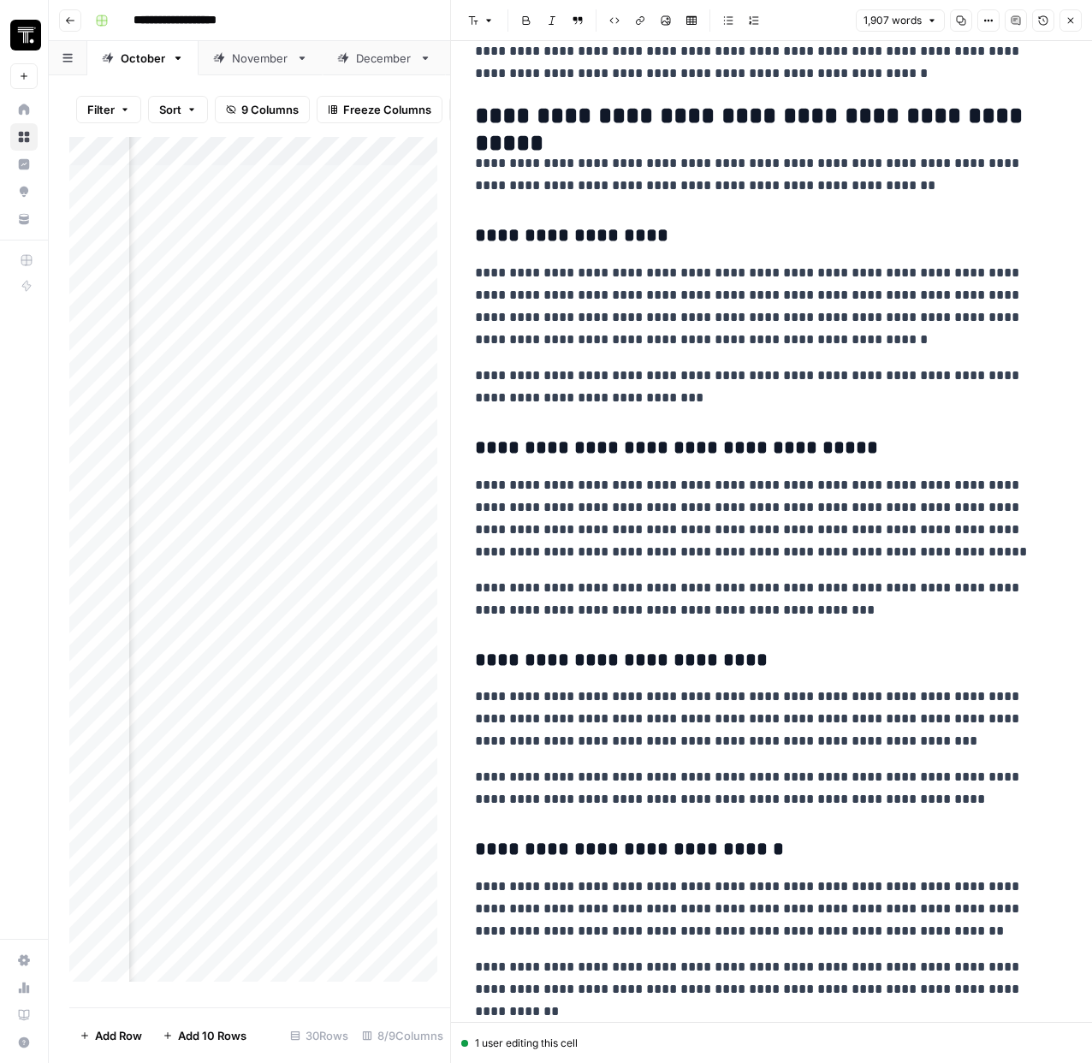
click at [1074, 28] on button "Close" at bounding box center [1071, 20] width 22 height 22
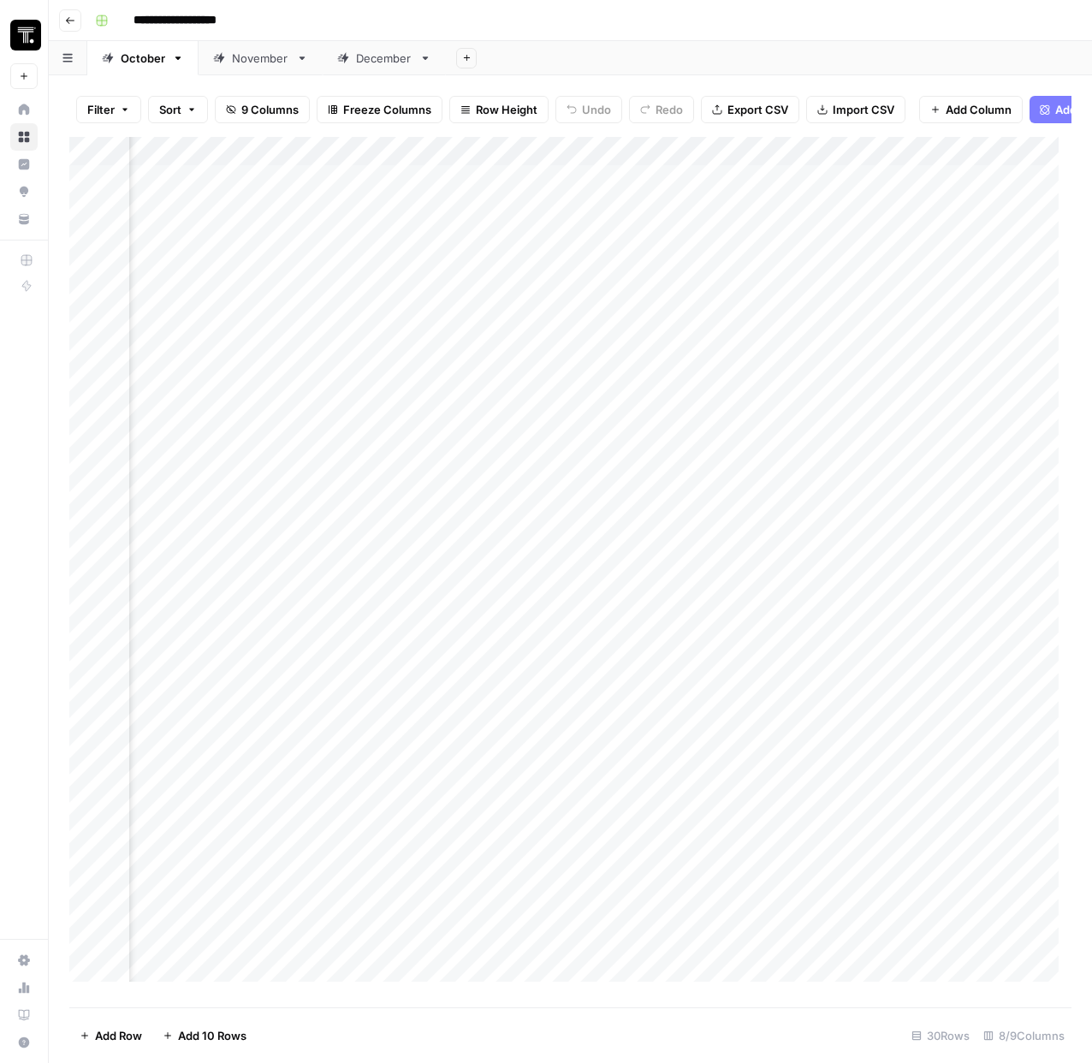
click at [752, 192] on div "Add Column" at bounding box center [570, 566] width 1002 height 858
click at [821, 223] on div "Add Column" at bounding box center [570, 566] width 1002 height 858
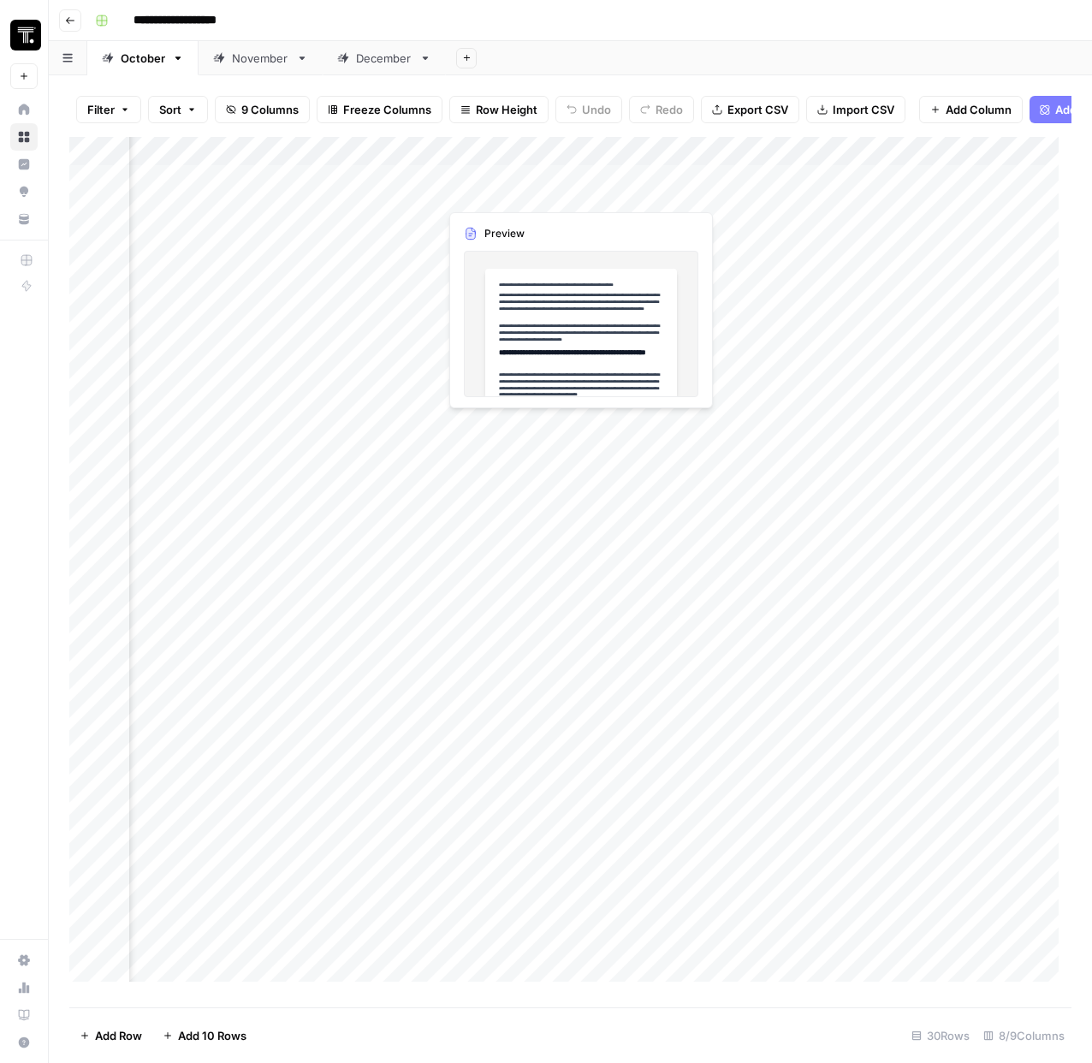
click at [536, 197] on div "Add Column" at bounding box center [570, 566] width 1002 height 858
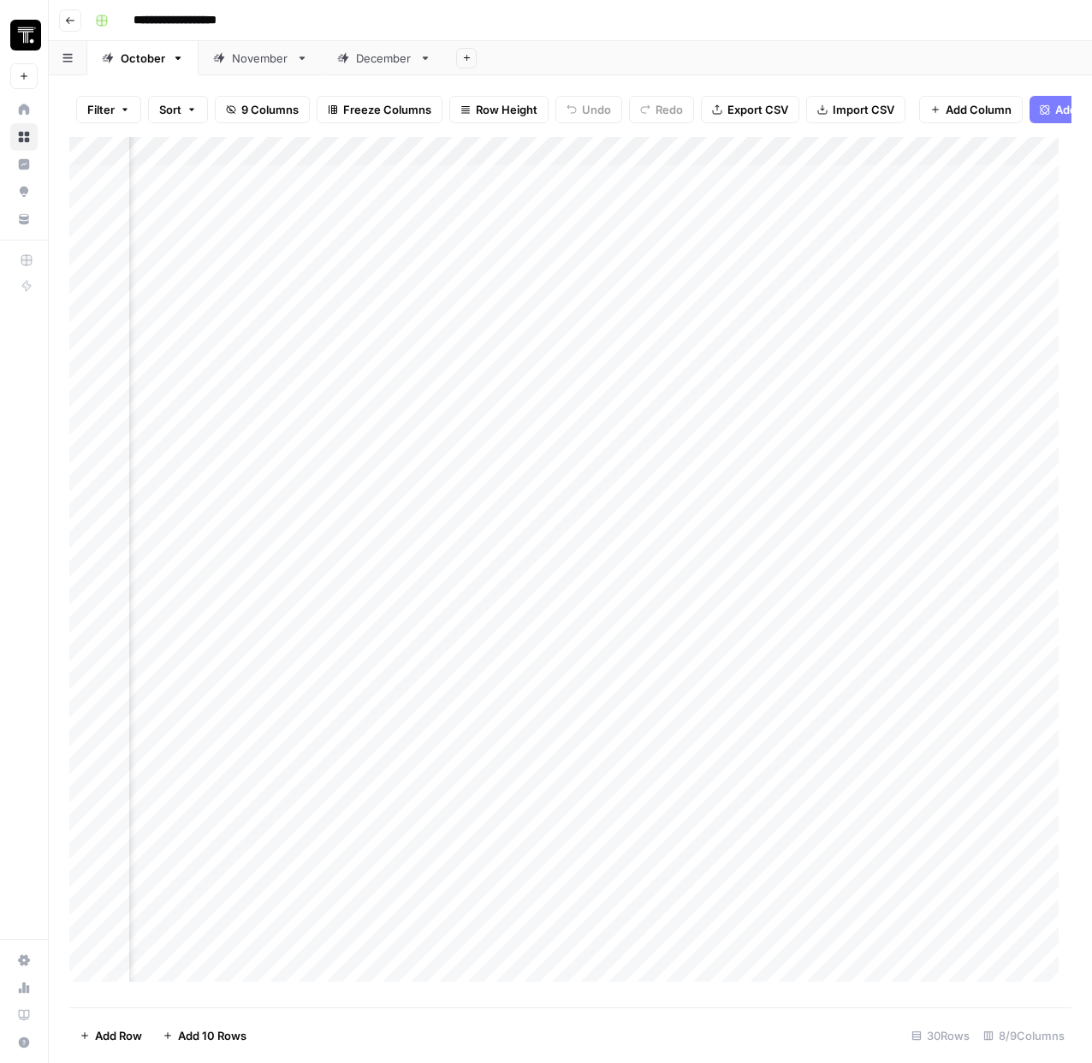
click at [886, 189] on div "Add Column" at bounding box center [570, 566] width 1002 height 858
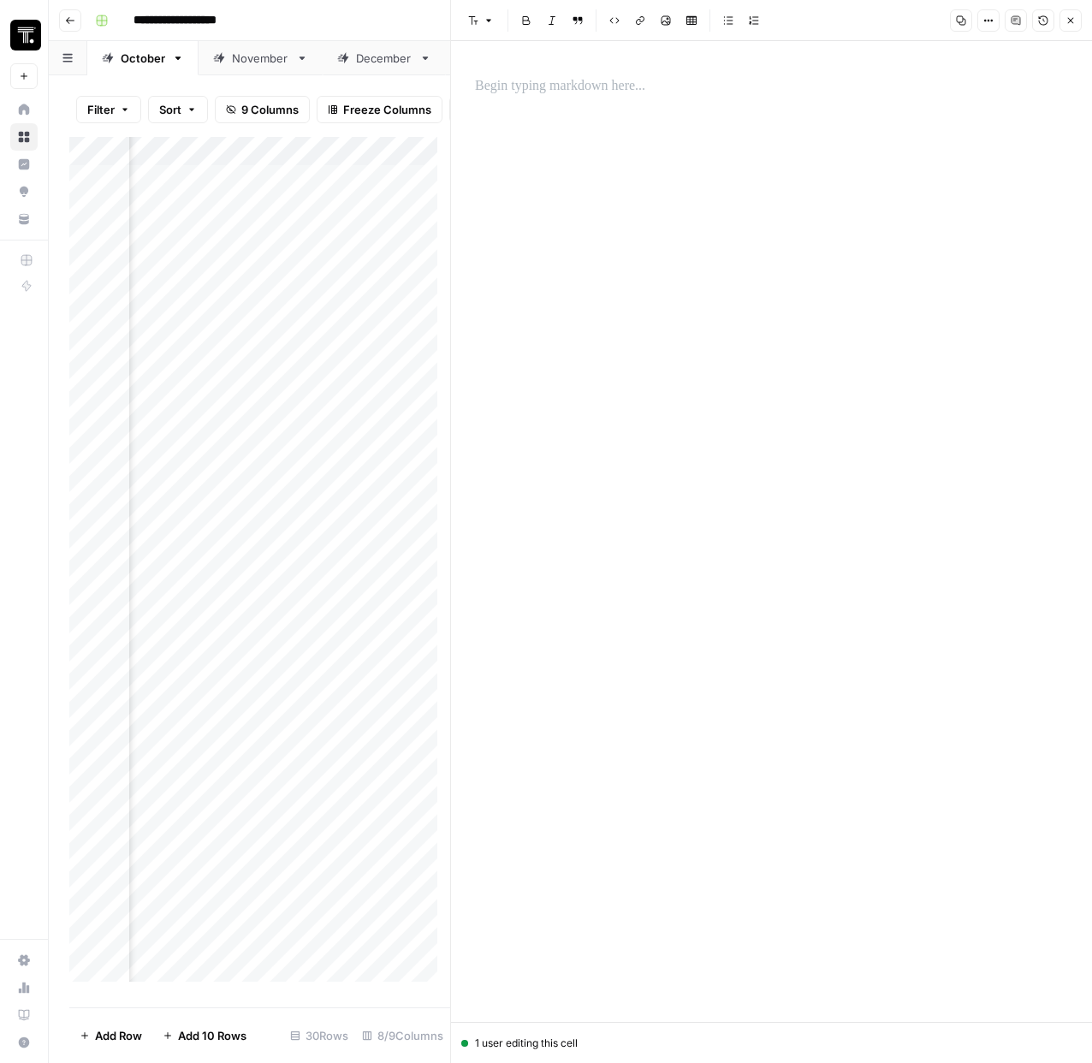
click at [1070, 26] on button "Close" at bounding box center [1071, 20] width 22 height 22
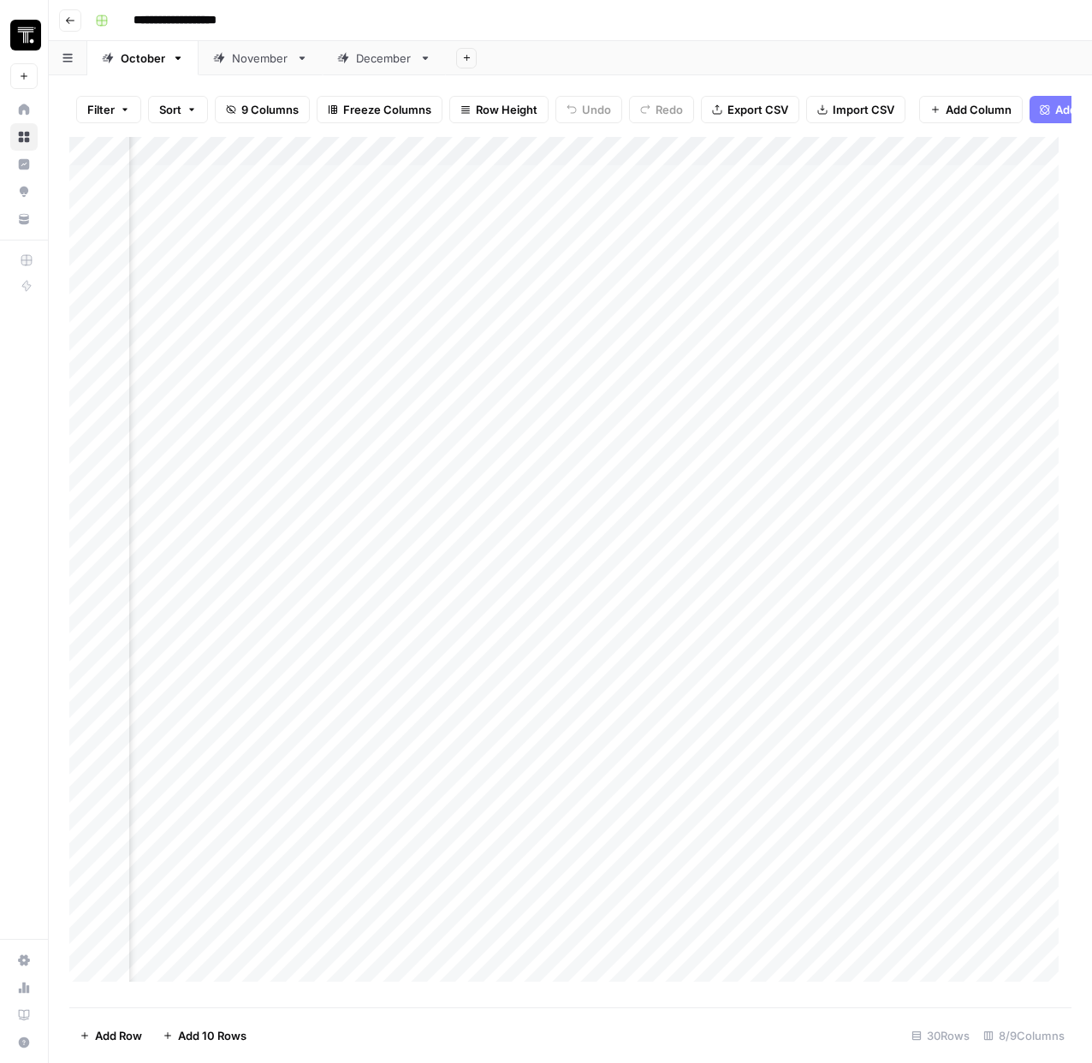
scroll to position [0, 1144]
click at [882, 193] on div "Add Column" at bounding box center [570, 566] width 1002 height 858
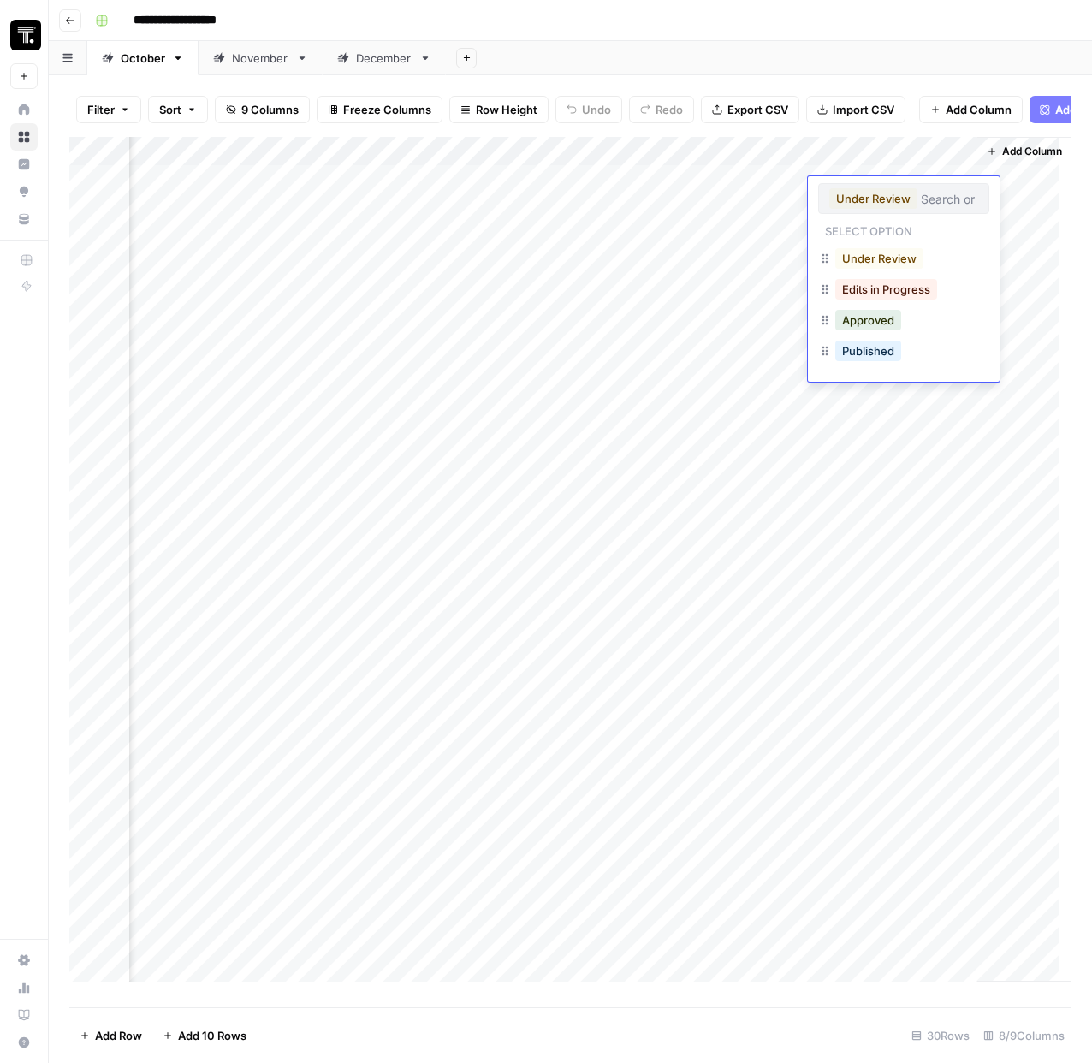
click at [757, 188] on div "Add Column" at bounding box center [570, 566] width 1002 height 858
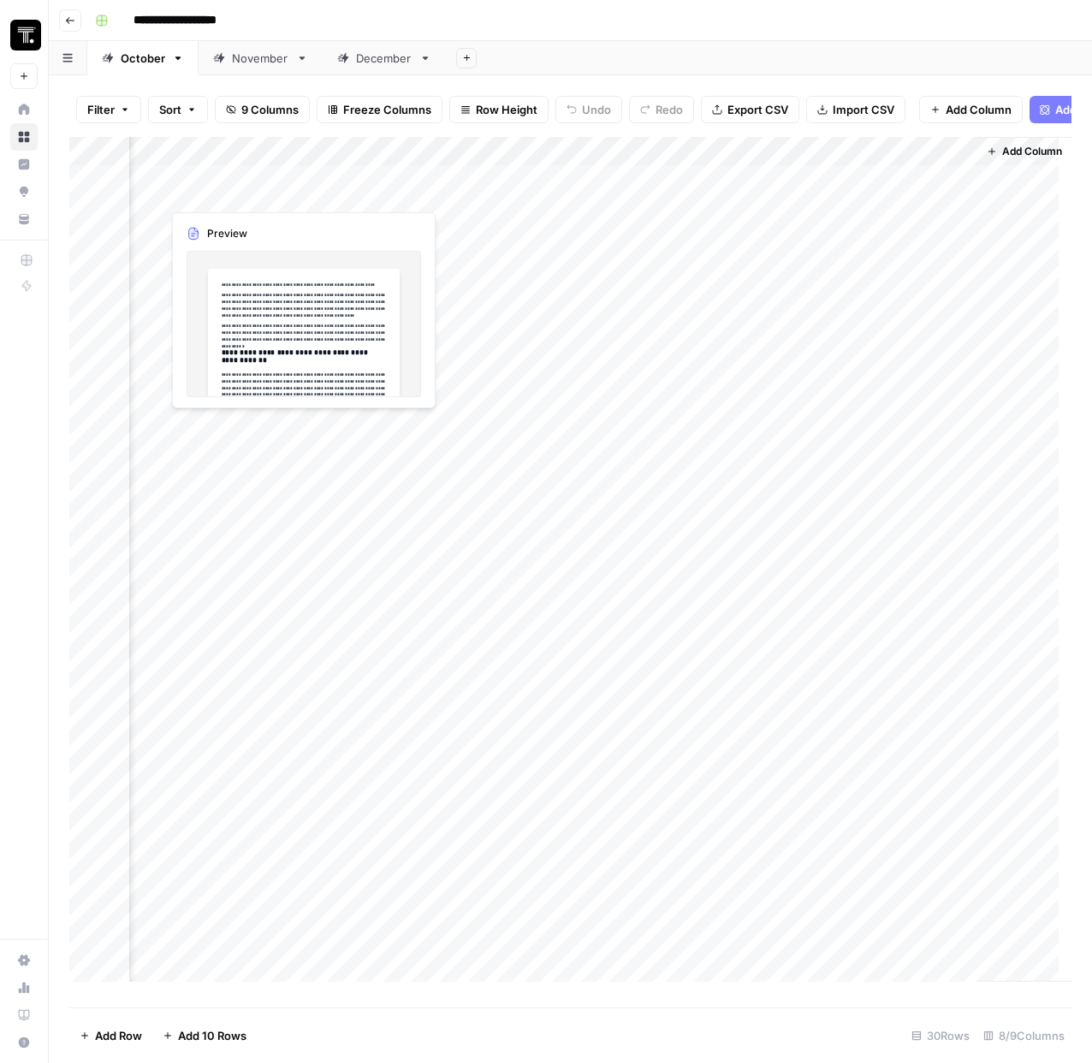
drag, startPoint x: 860, startPoint y: 167, endPoint x: 205, endPoint y: 185, distance: 655.0
click at [205, 185] on div "Add Column" at bounding box center [570, 566] width 1002 height 858
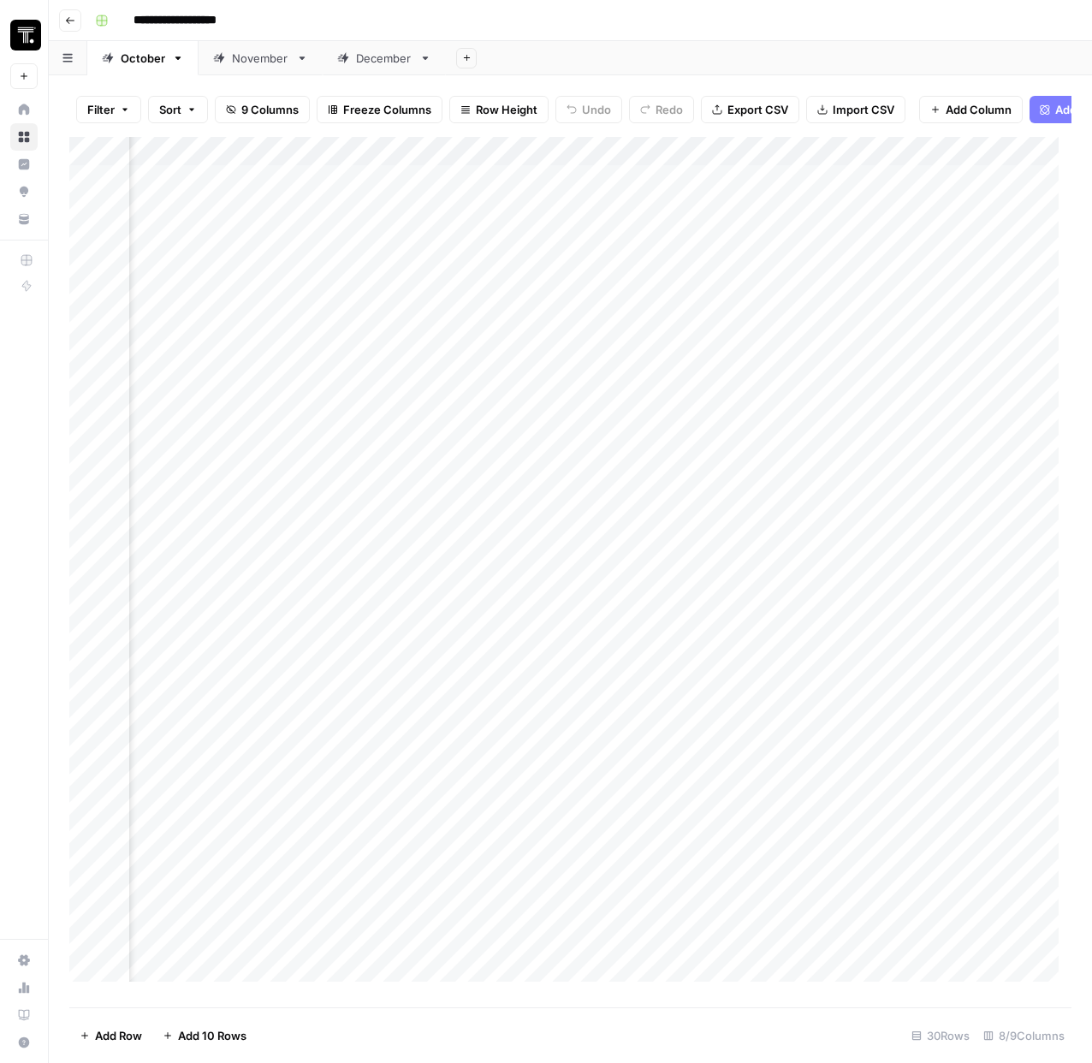
scroll to position [0, 320]
drag, startPoint x: 1022, startPoint y: 169, endPoint x: 330, endPoint y: 178, distance: 692.5
click at [330, 178] on div "Add Column" at bounding box center [570, 566] width 1002 height 858
drag, startPoint x: 306, startPoint y: 163, endPoint x: 181, endPoint y: 161, distance: 125.0
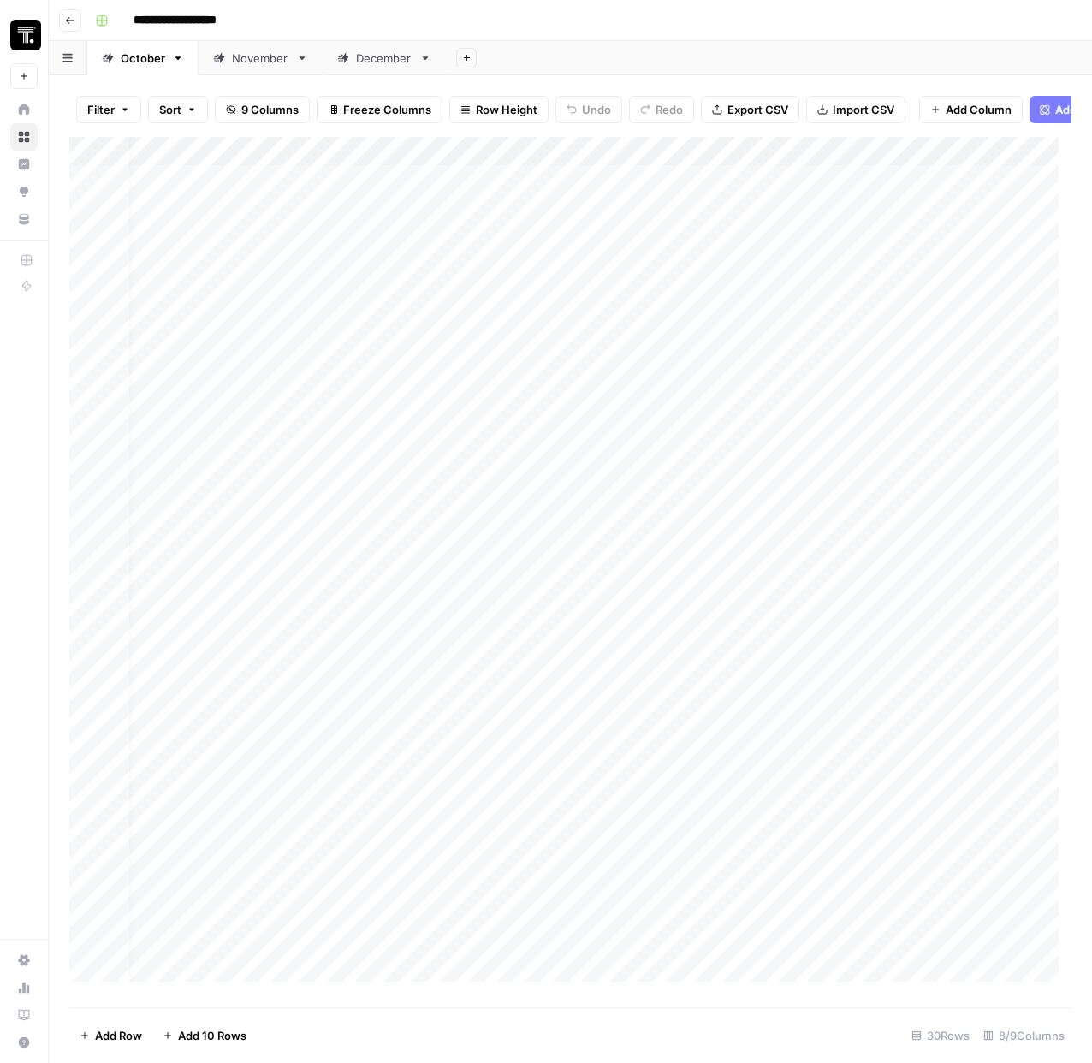
click at [181, 161] on div "Add Column" at bounding box center [570, 566] width 1002 height 858
click at [213, 177] on div "Add Column" at bounding box center [570, 566] width 1002 height 858
click at [466, 356] on div "Add Column" at bounding box center [570, 566] width 1002 height 858
click at [401, 204] on div "Add Column" at bounding box center [570, 566] width 1002 height 858
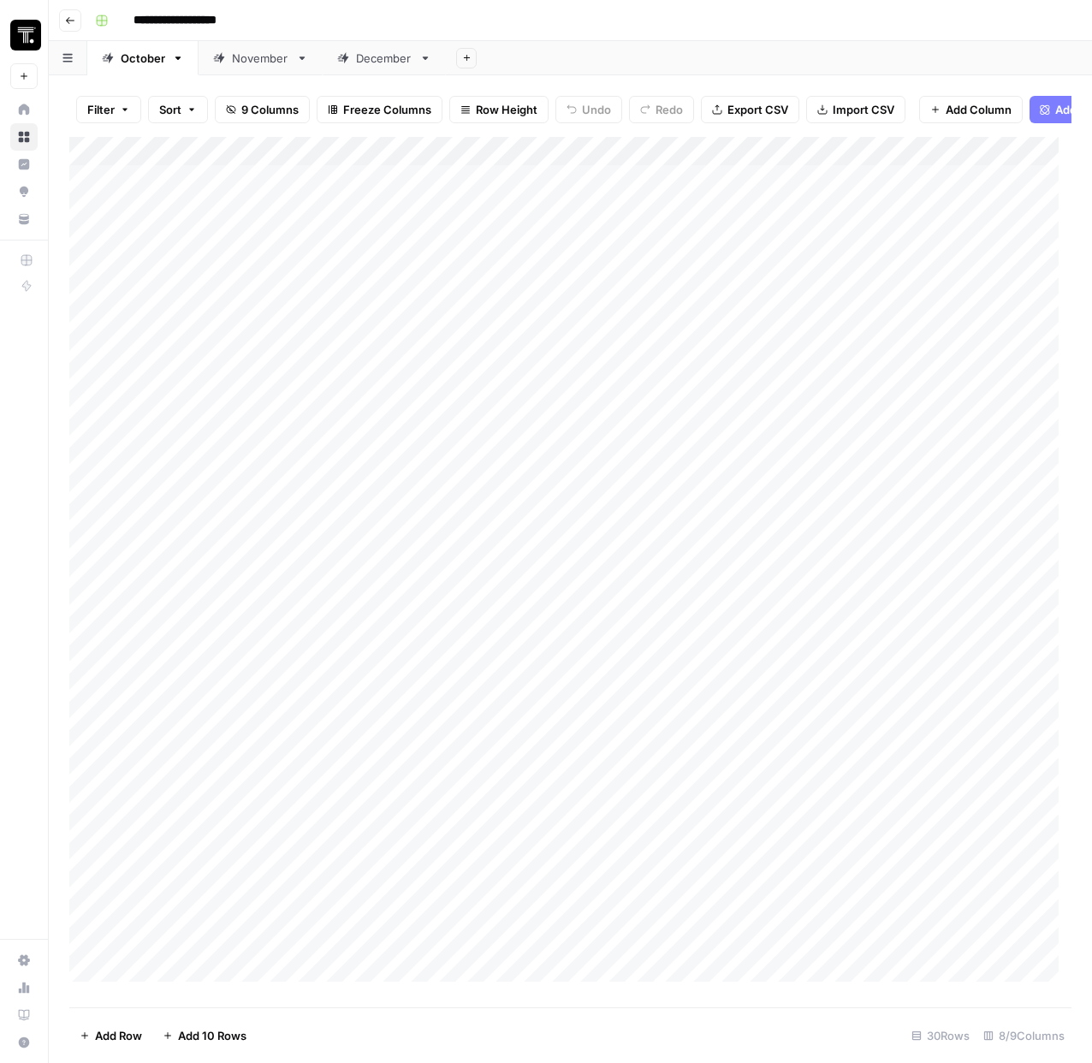
click at [394, 196] on div "Add Column" at bounding box center [570, 566] width 1002 height 858
click at [394, 196] on textarea "**********" at bounding box center [419, 193] width 274 height 24
click at [341, 257] on div "Add Column" at bounding box center [570, 566] width 1002 height 858
click at [350, 202] on div "Add Column" at bounding box center [570, 566] width 1002 height 858
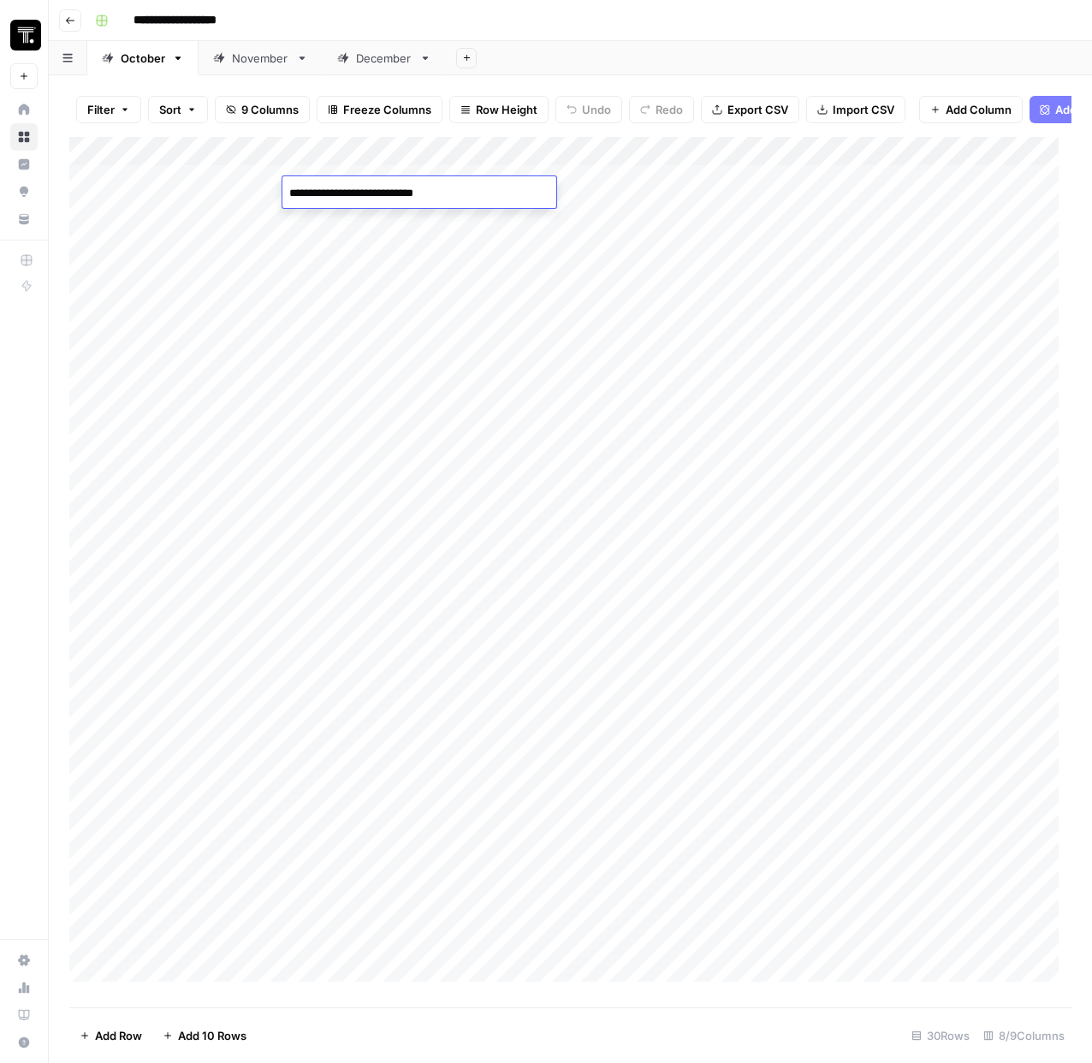
click at [359, 193] on textarea "**********" at bounding box center [419, 193] width 274 height 24
click at [817, 186] on div "Add Column" at bounding box center [570, 566] width 1002 height 858
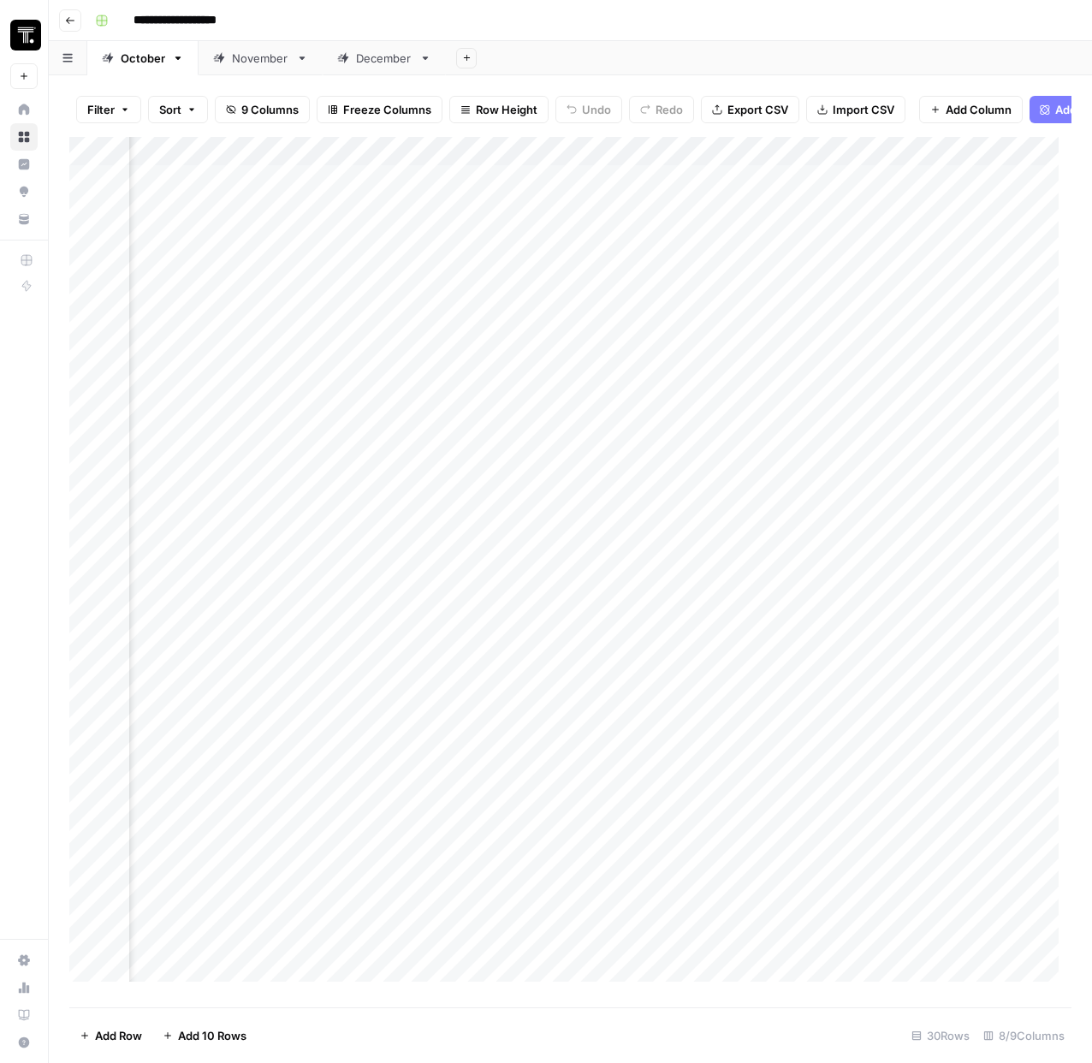
click at [817, 186] on div "Add Column" at bounding box center [570, 566] width 1002 height 858
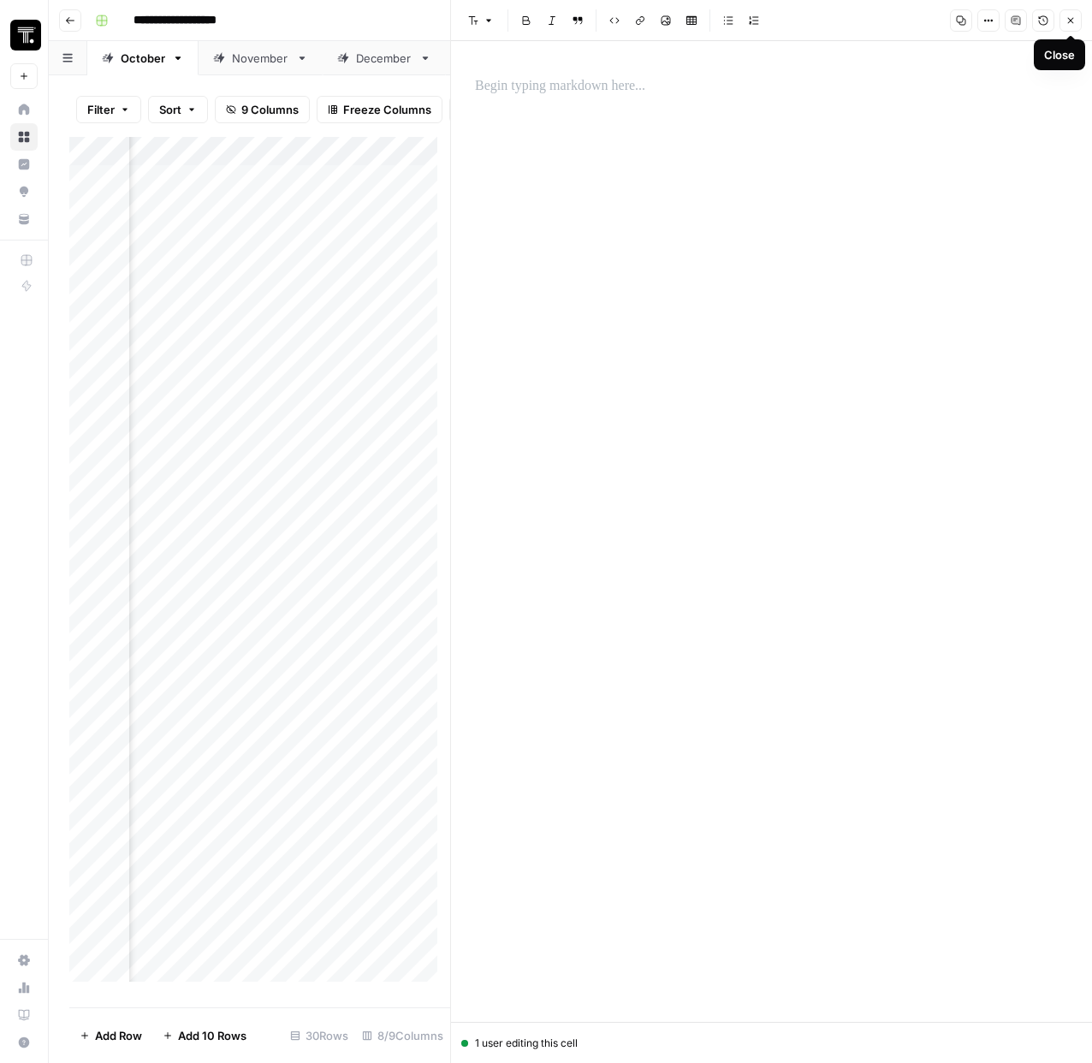
click at [1078, 19] on button "Close" at bounding box center [1071, 20] width 22 height 22
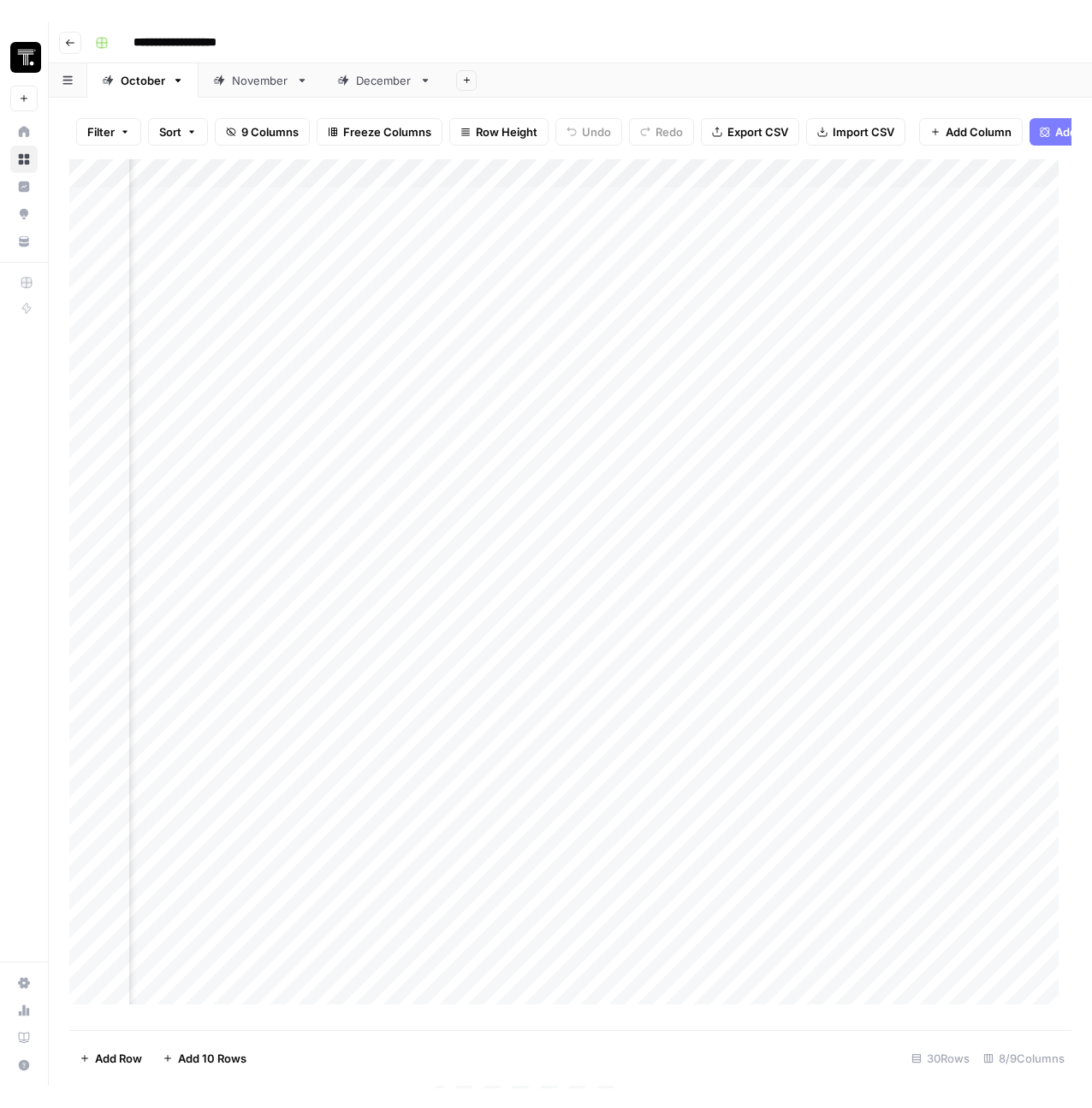
scroll to position [0, 1144]
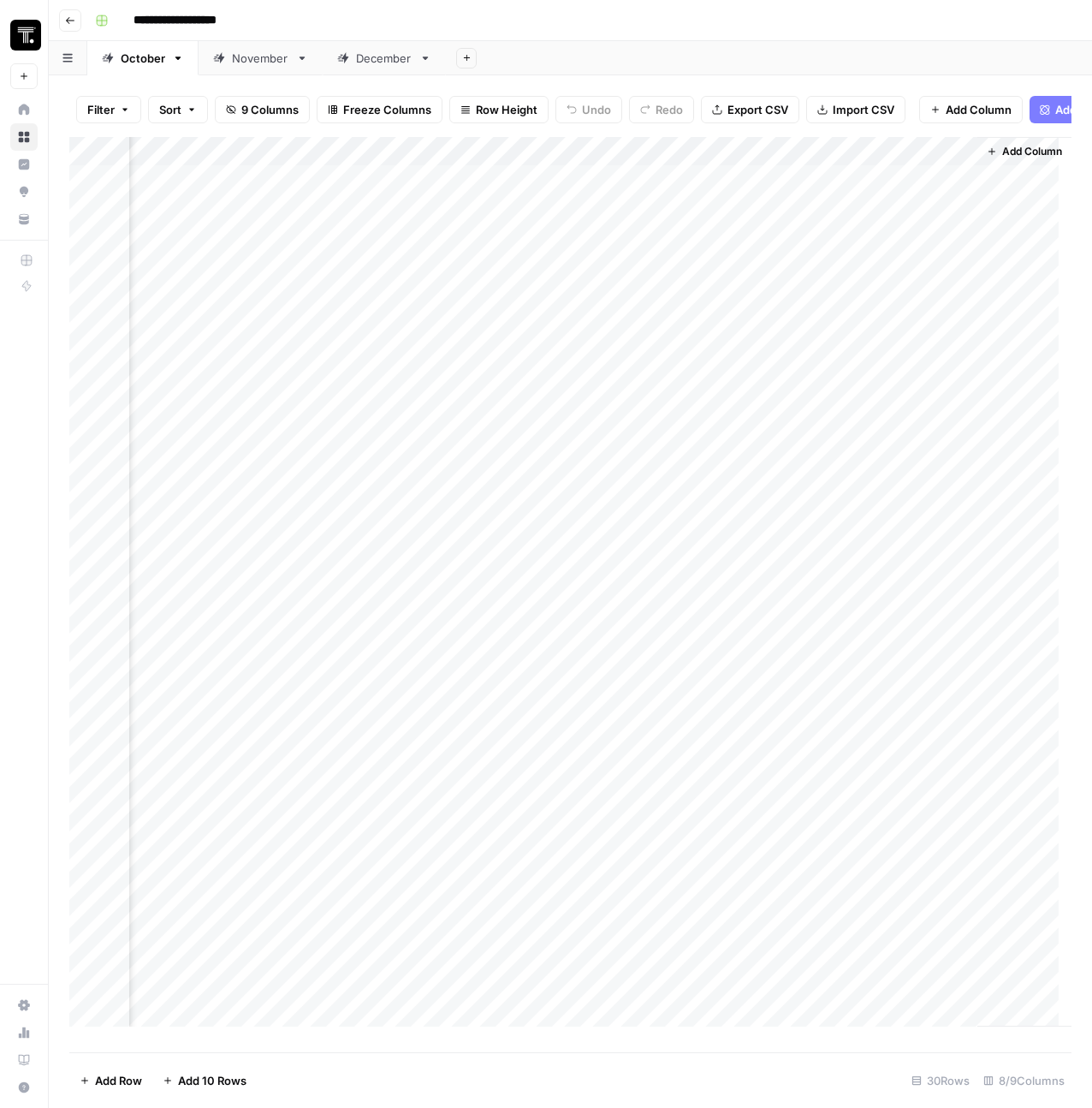
click at [57, 21] on header "**********" at bounding box center [570, 20] width 1043 height 41
click at [67, 21] on icon "button" at bounding box center [70, 20] width 9 height 7
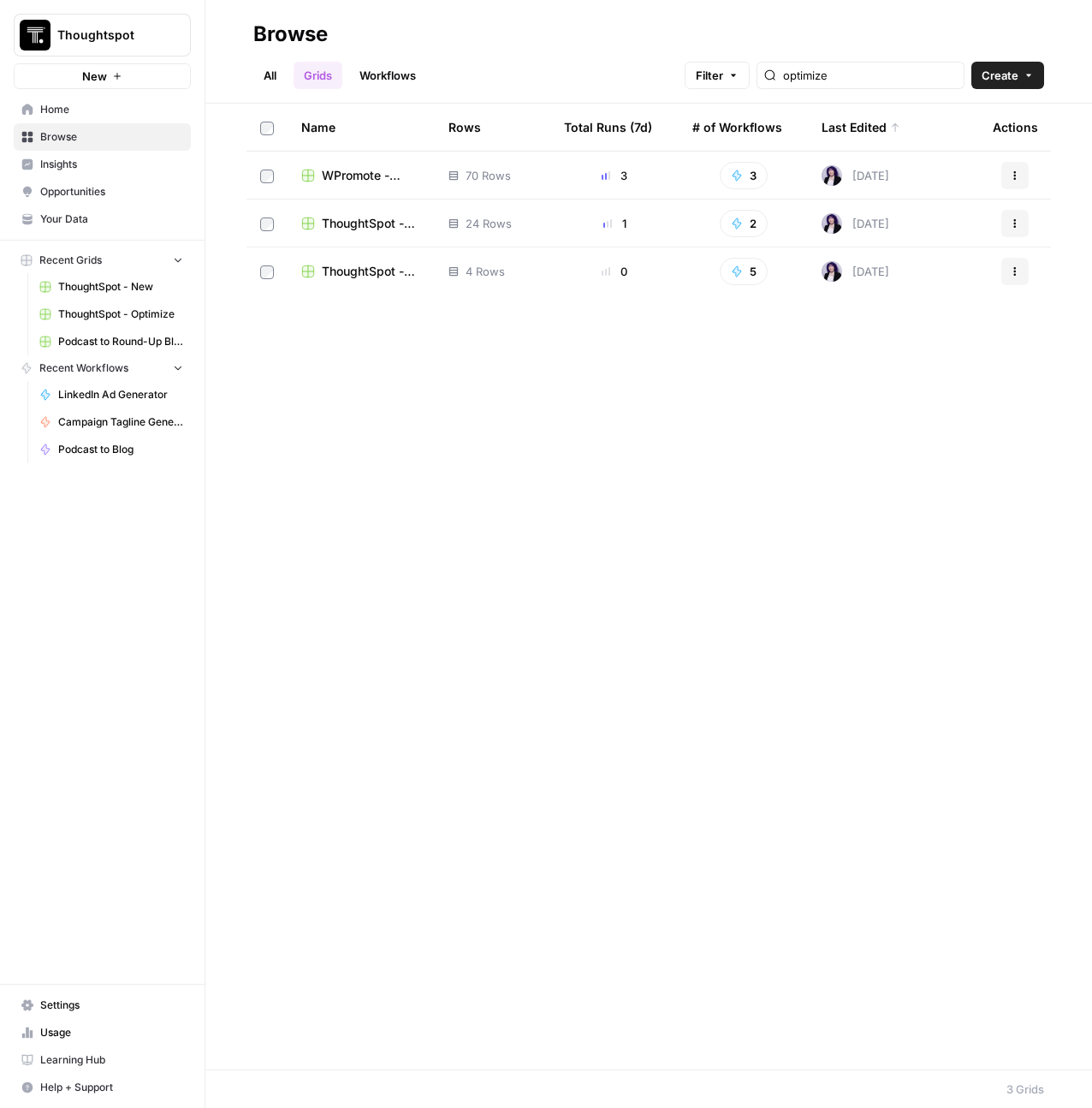
click at [89, 288] on span "ThoughtSpot - New" at bounding box center [120, 286] width 125 height 15
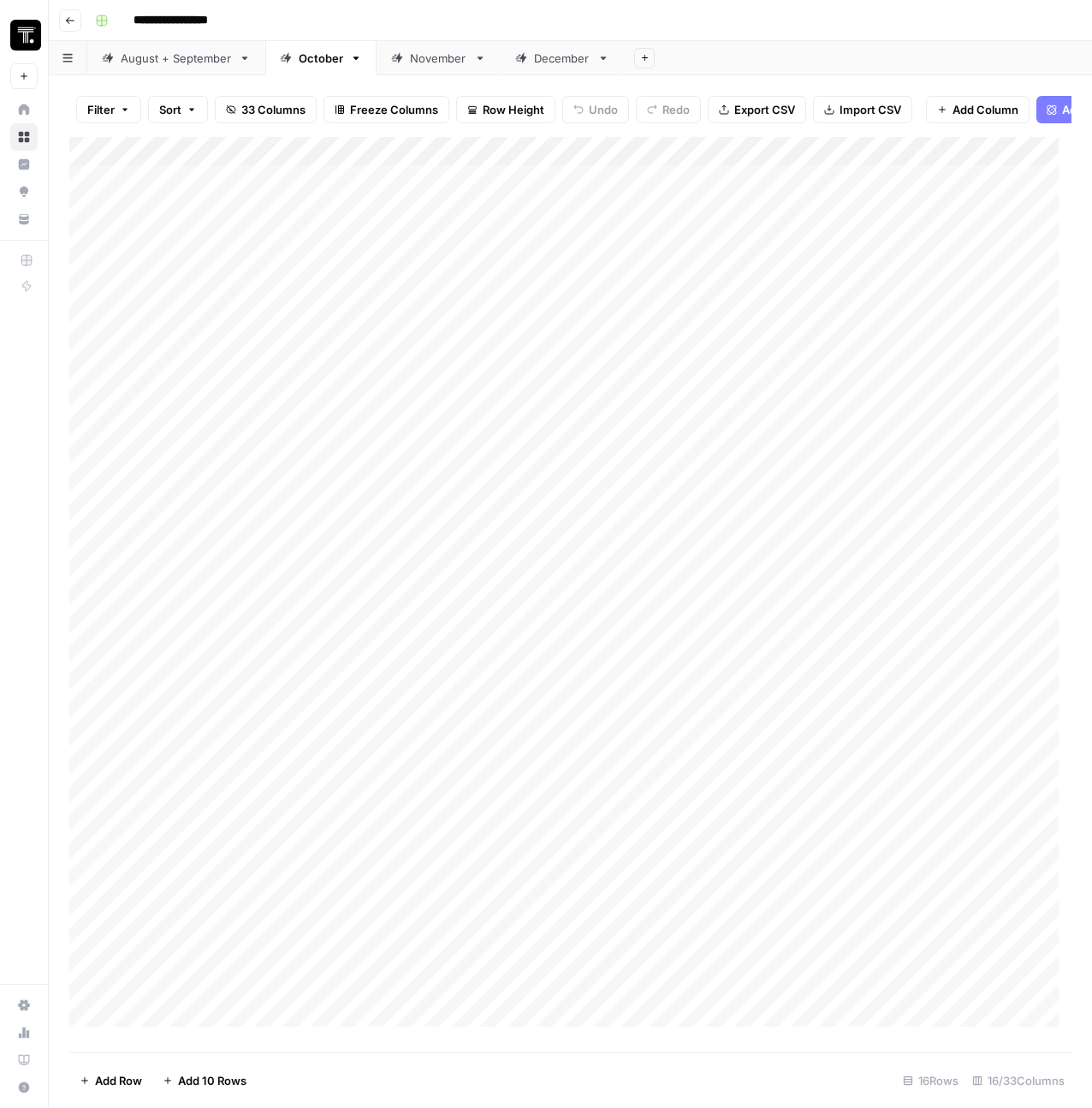
click at [76, 21] on button "Go back" at bounding box center [70, 20] width 22 height 22
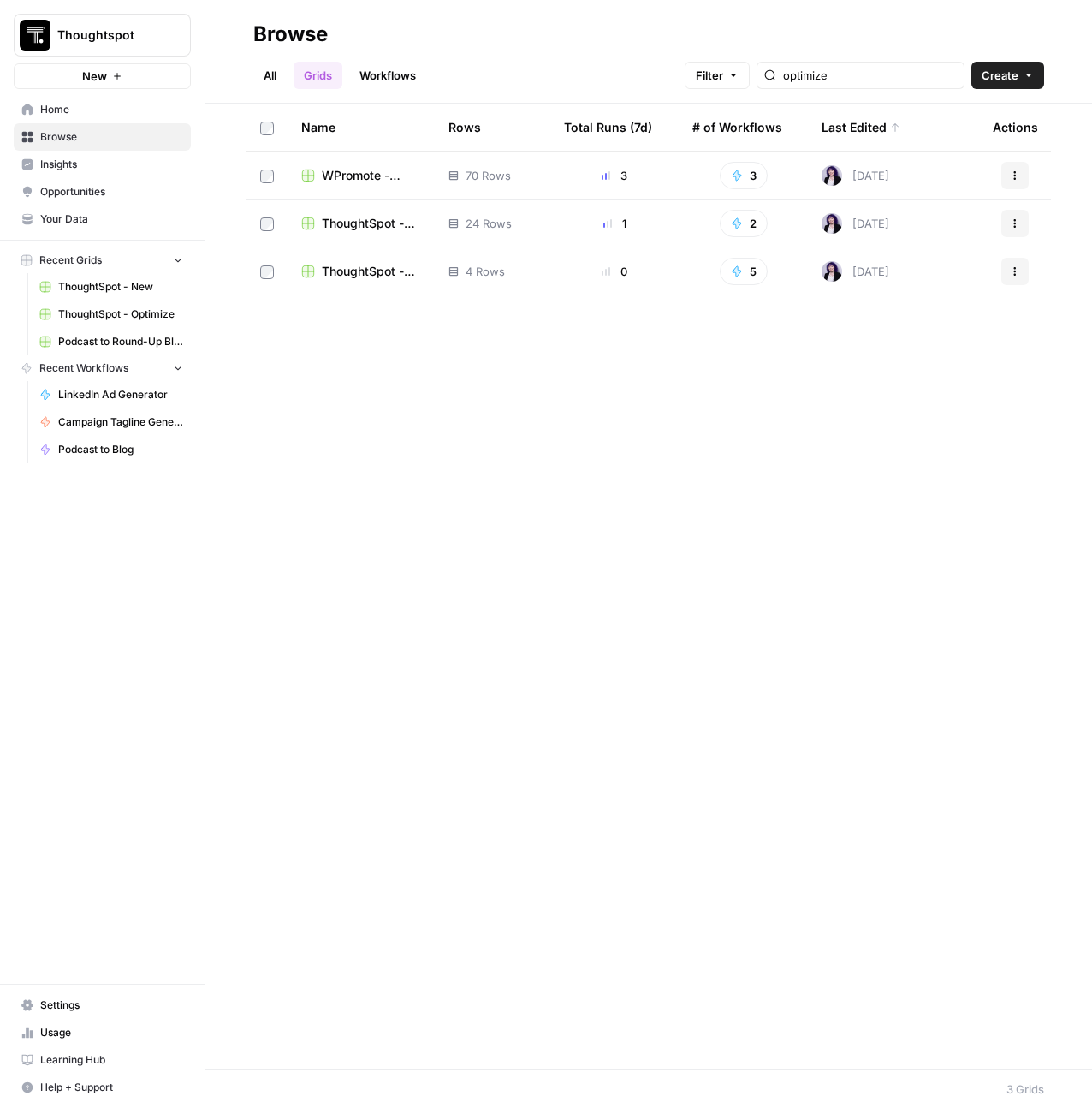
click at [367, 225] on span "ThoughtSpot - Optimize" at bounding box center [371, 223] width 99 height 17
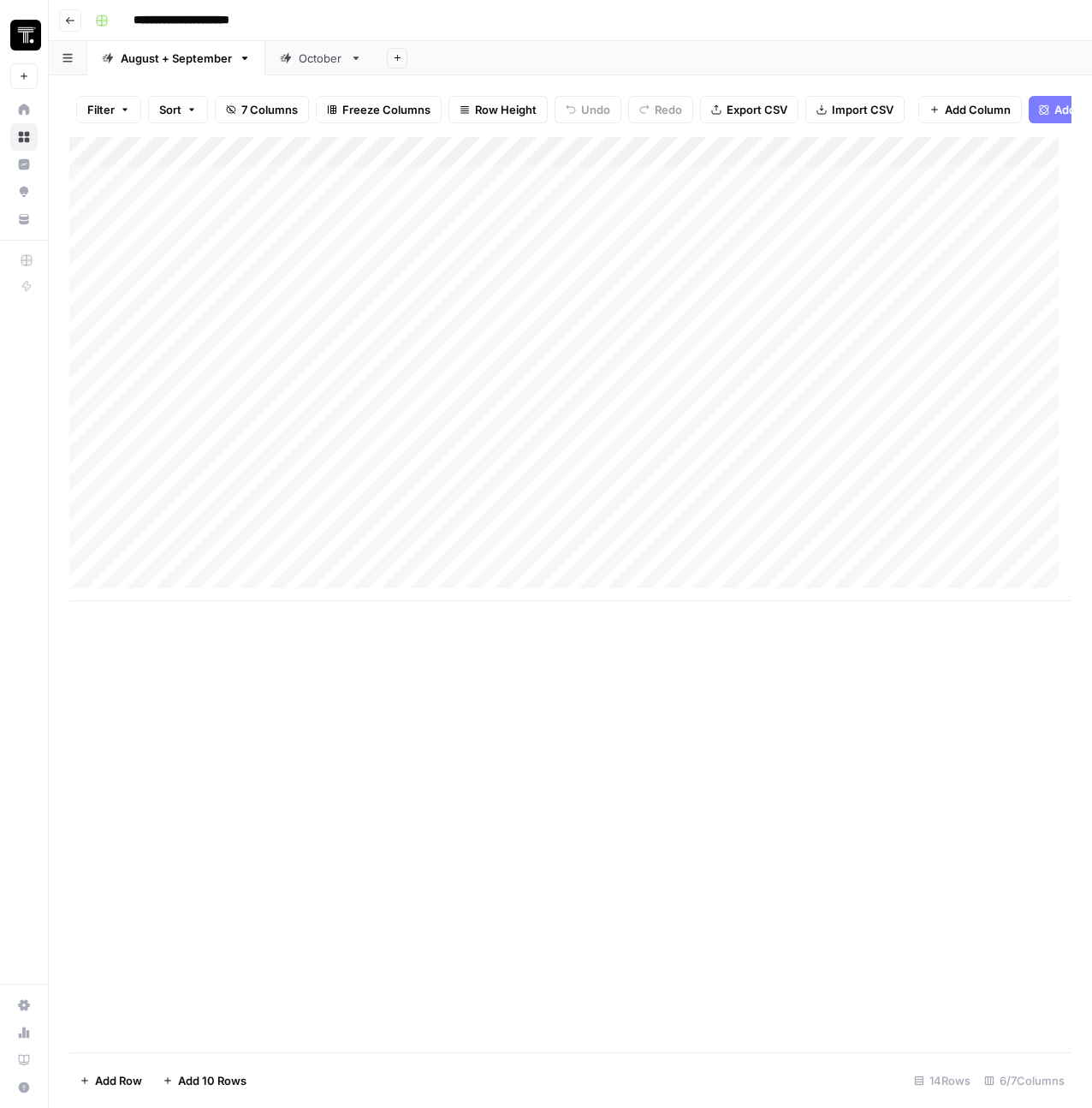
scroll to position [13, 0]
click at [324, 62] on div "October" at bounding box center [321, 58] width 45 height 17
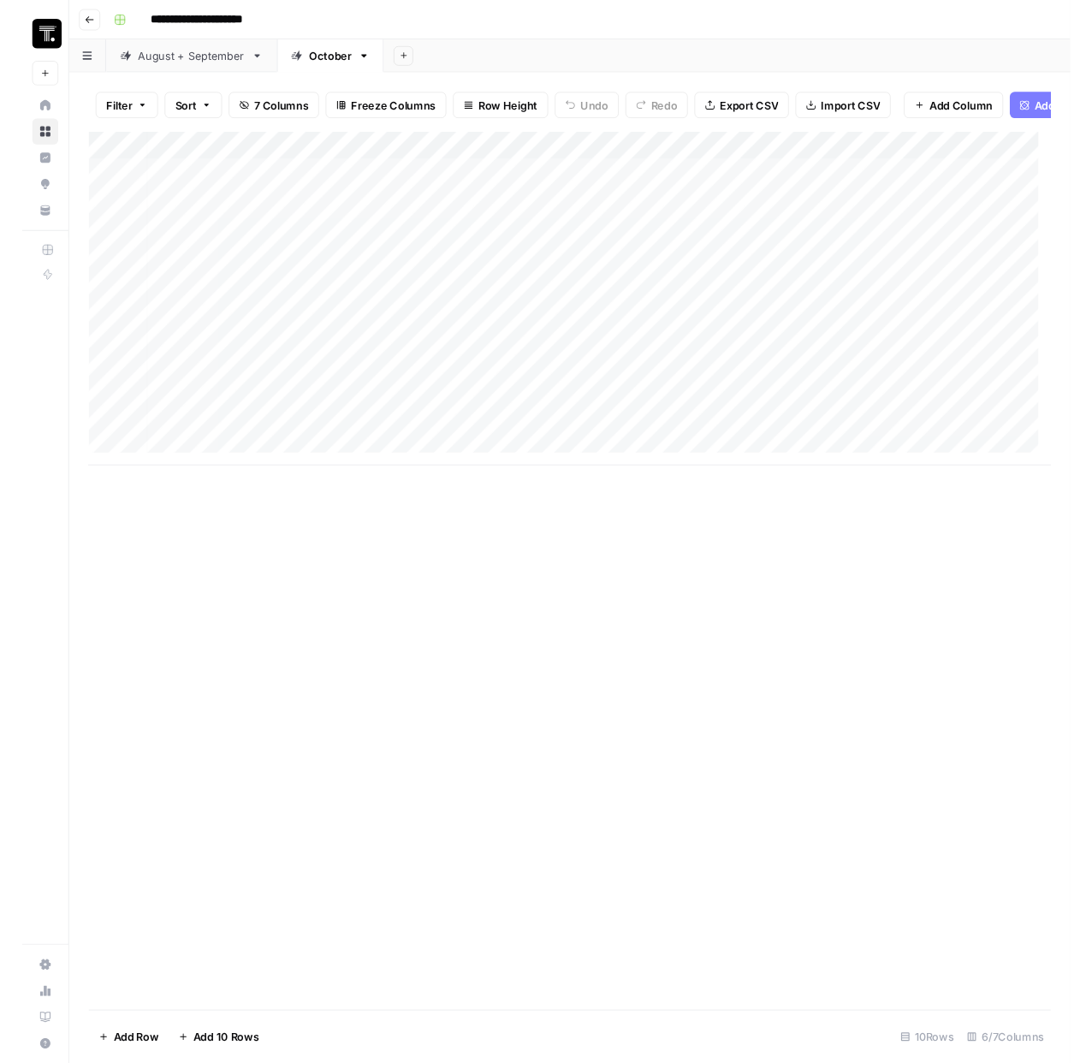
scroll to position [0, 7]
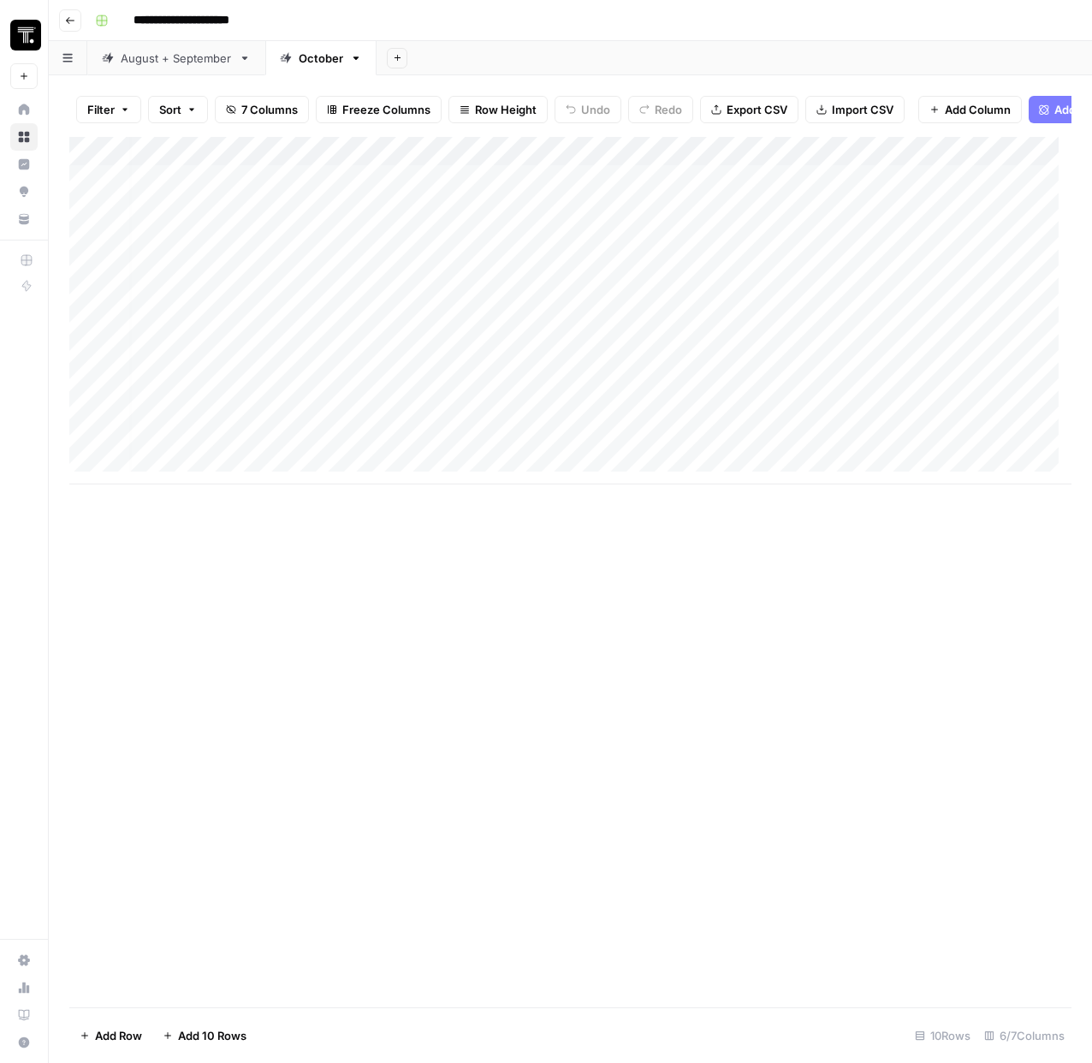
click at [197, 58] on div "August + September" at bounding box center [176, 58] width 111 height 17
click at [311, 59] on div "October" at bounding box center [321, 58] width 45 height 17
click at [73, 23] on icon "button" at bounding box center [70, 20] width 10 height 10
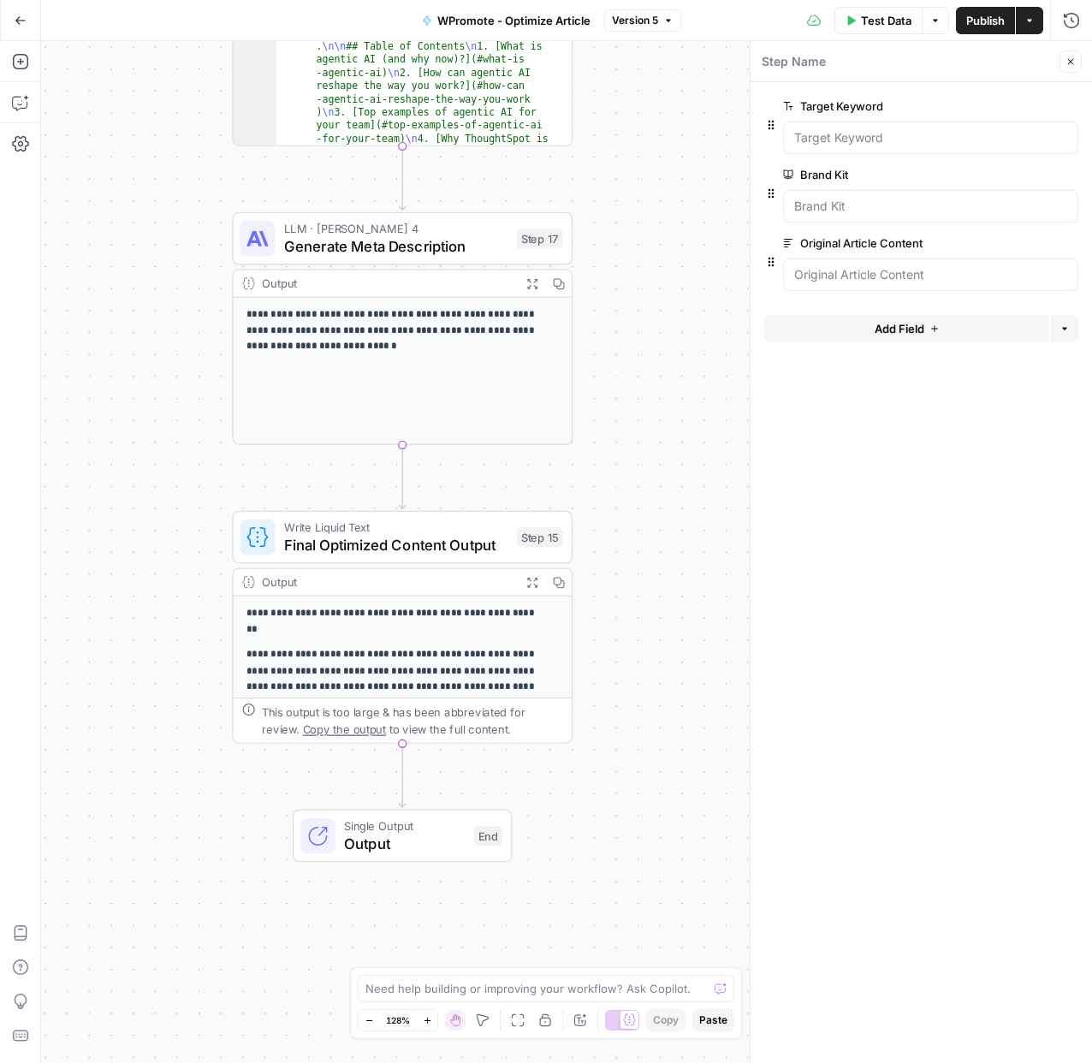
scroll to position [122, 0]
click at [19, 15] on icon "button" at bounding box center [21, 21] width 12 height 12
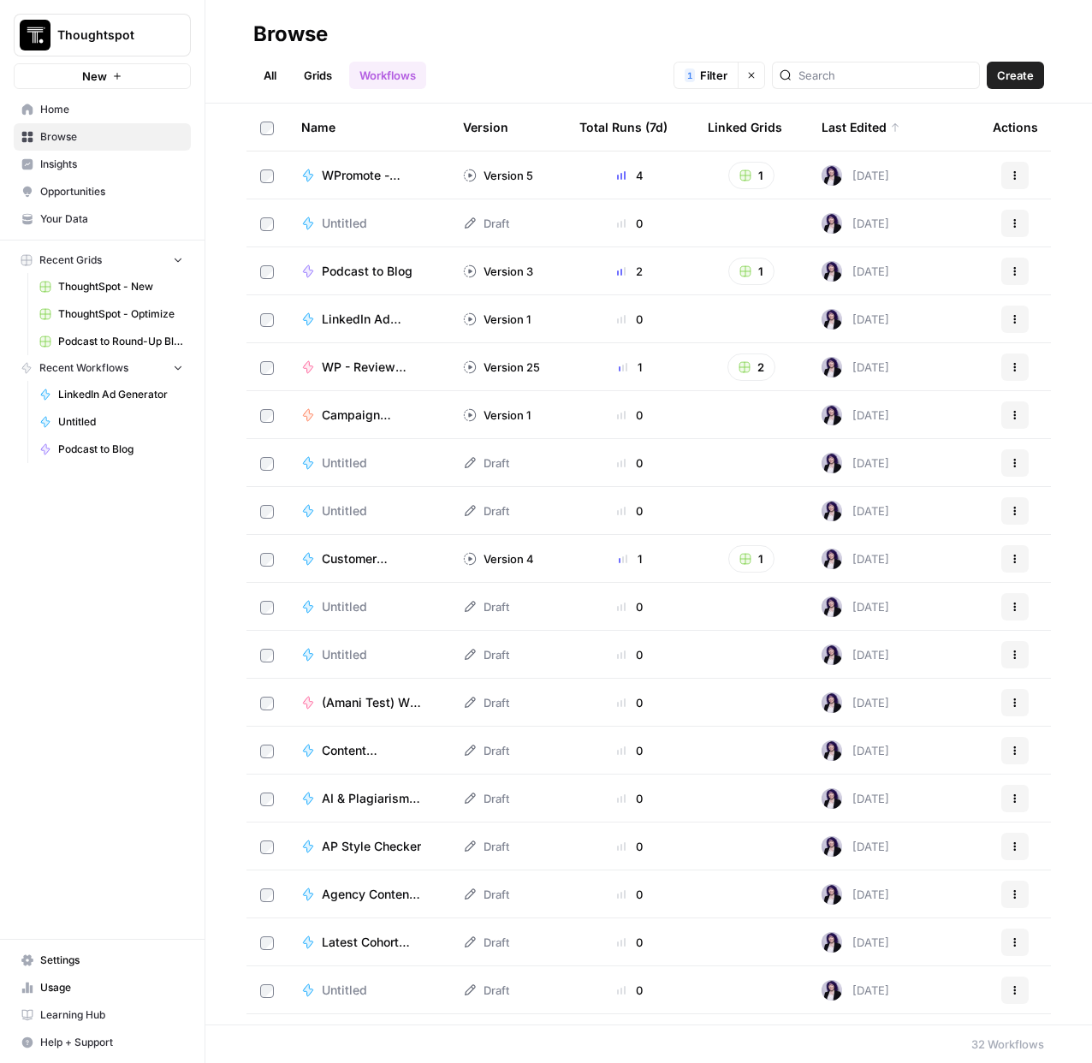
click at [328, 80] on link "Grids" at bounding box center [318, 75] width 49 height 27
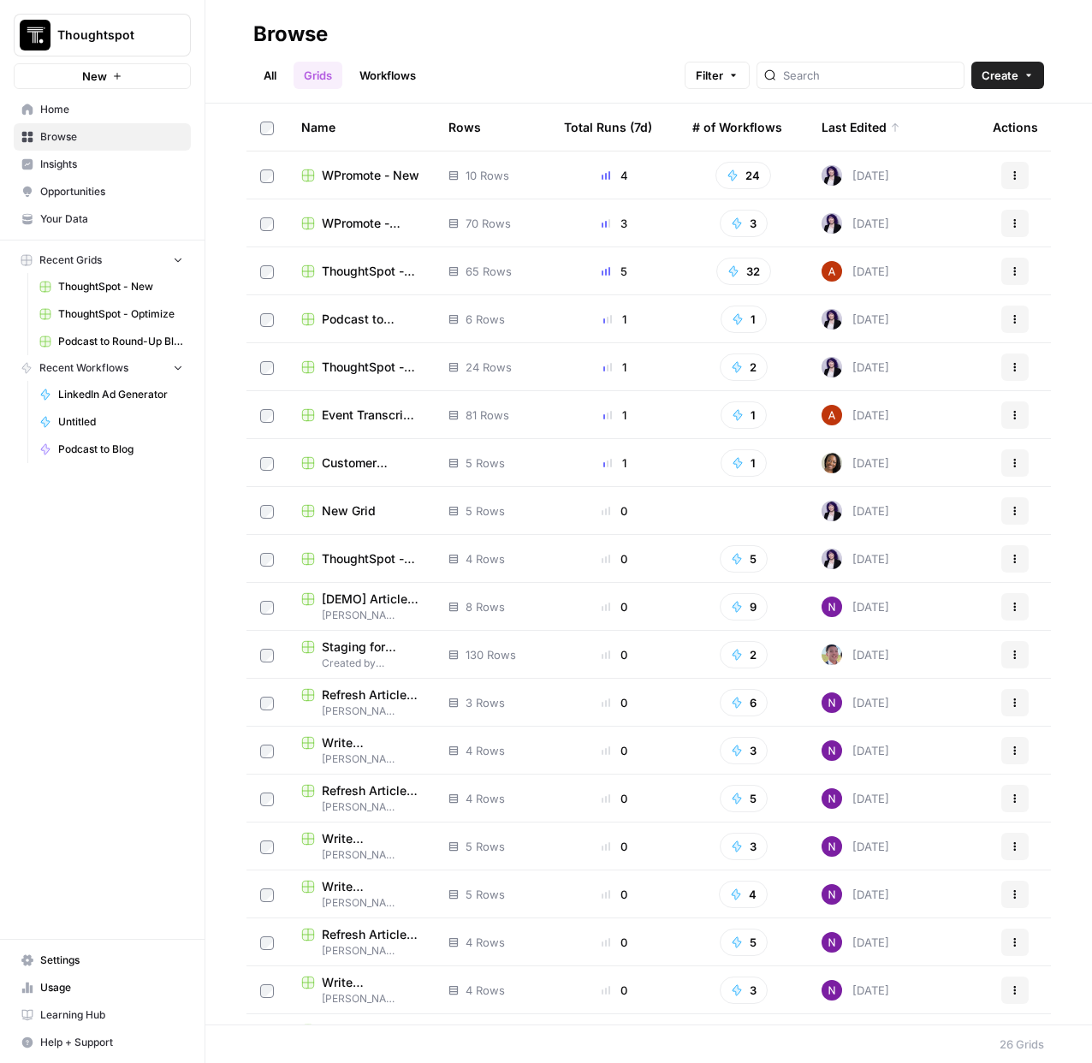
click at [925, 90] on header "Browse All Grids Workflows Filter Create" at bounding box center [648, 52] width 887 height 104
click at [911, 79] on input "search" at bounding box center [870, 75] width 174 height 17
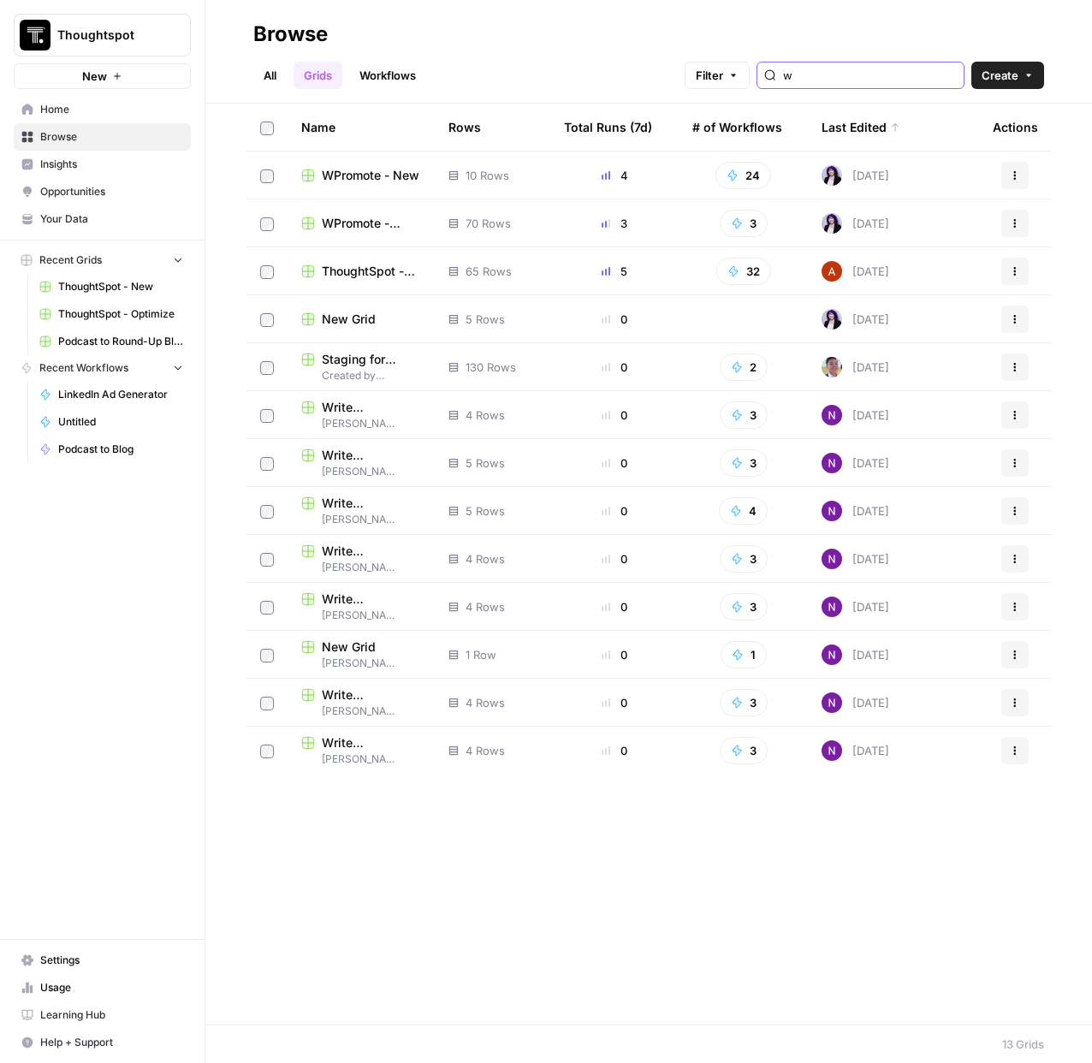
type input "w"
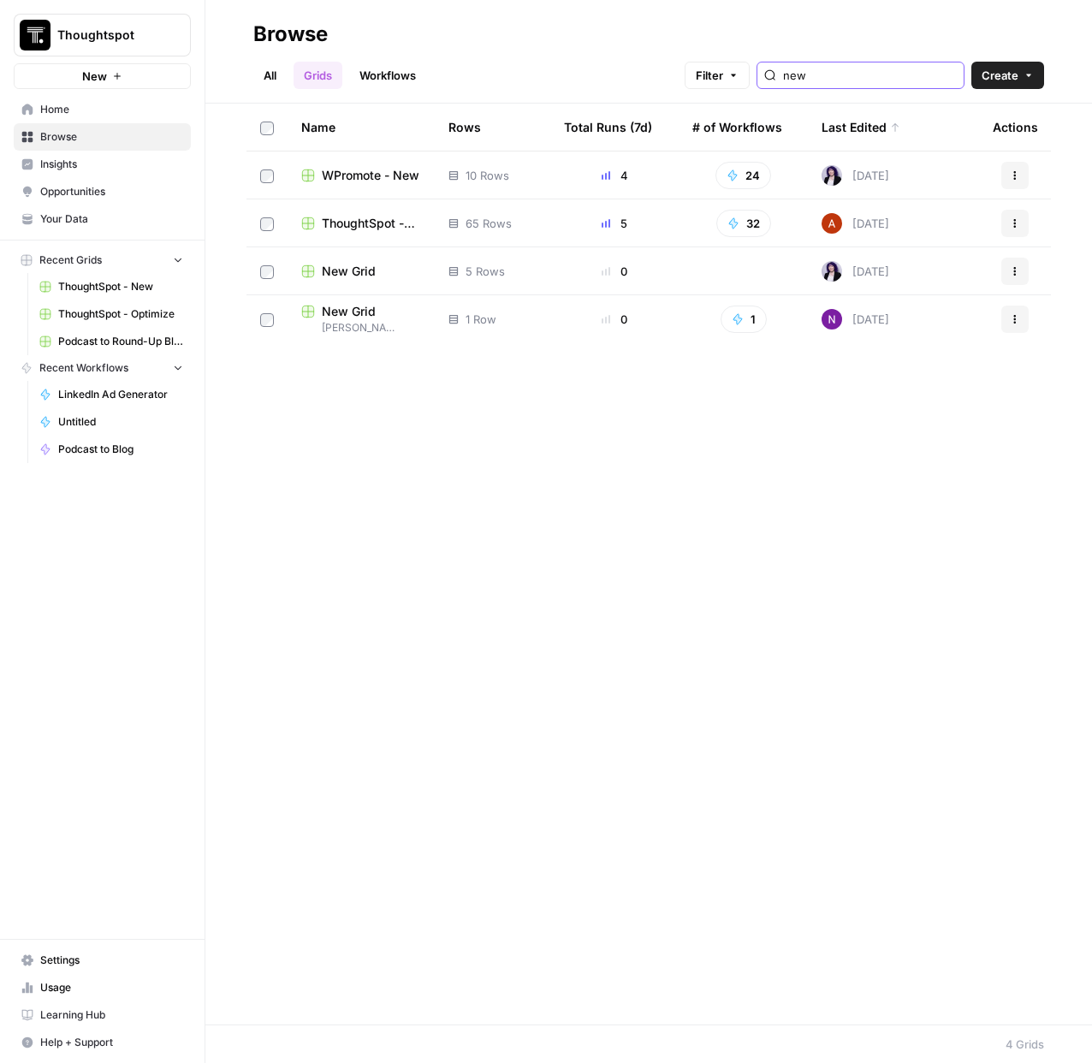
type input "new"
click at [358, 181] on span "WPromote - New" at bounding box center [371, 175] width 98 height 17
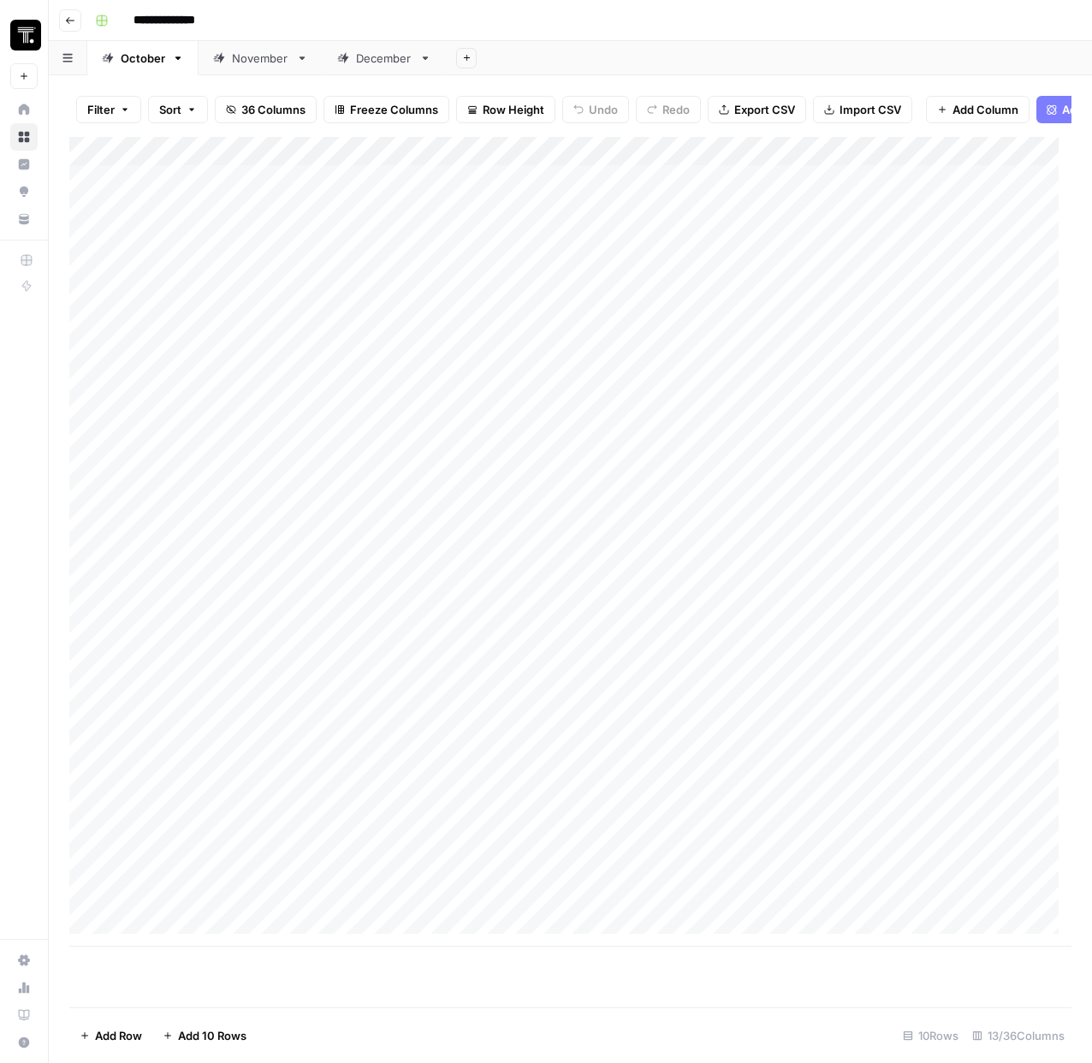
click at [229, 205] on div "Add Column" at bounding box center [570, 542] width 1002 height 810
drag, startPoint x: 219, startPoint y: 199, endPoint x: 123, endPoint y: 199, distance: 95.9
click at [123, 199] on body "**********" at bounding box center [546, 531] width 1092 height 1063
click at [722, 303] on div "Add Column" at bounding box center [570, 542] width 1002 height 810
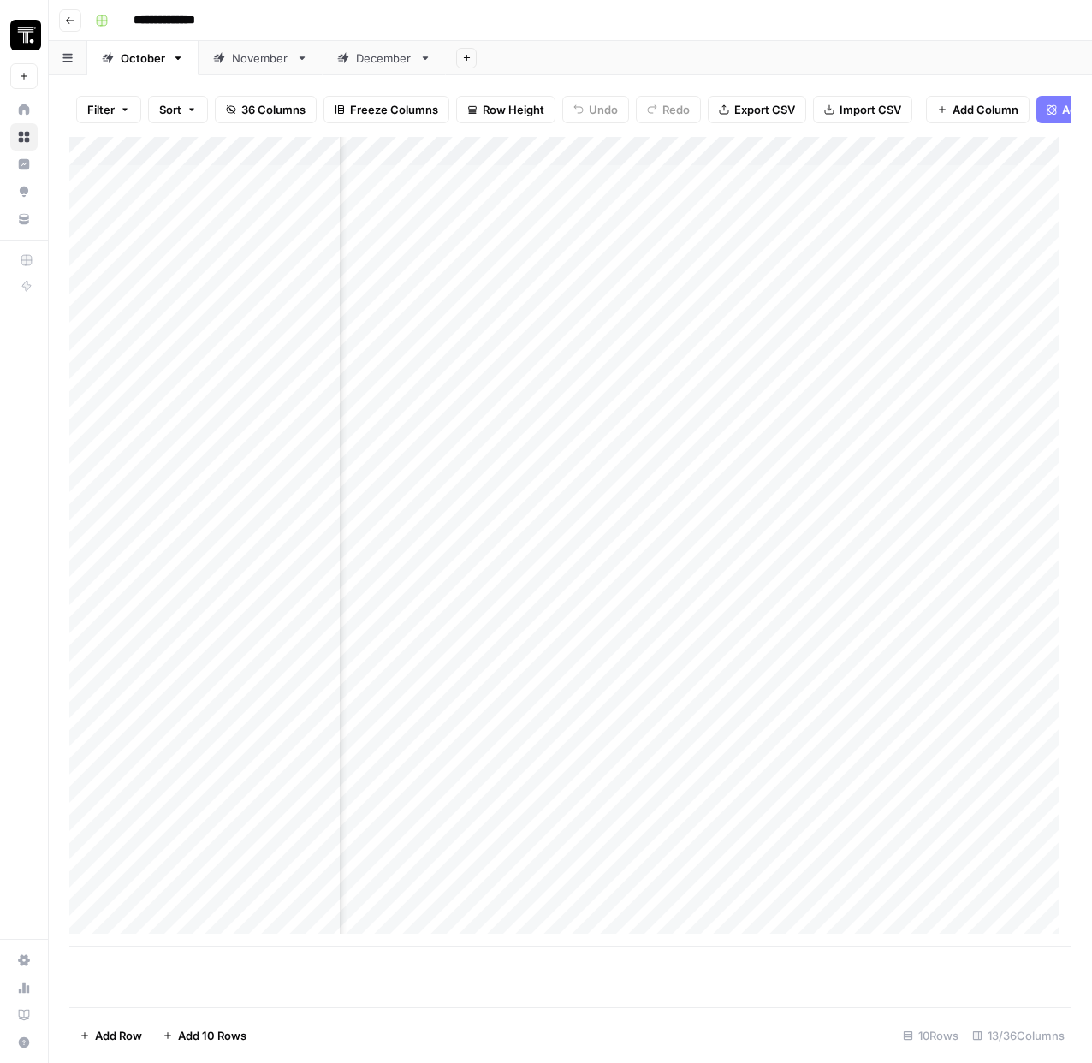
scroll to position [0, 1510]
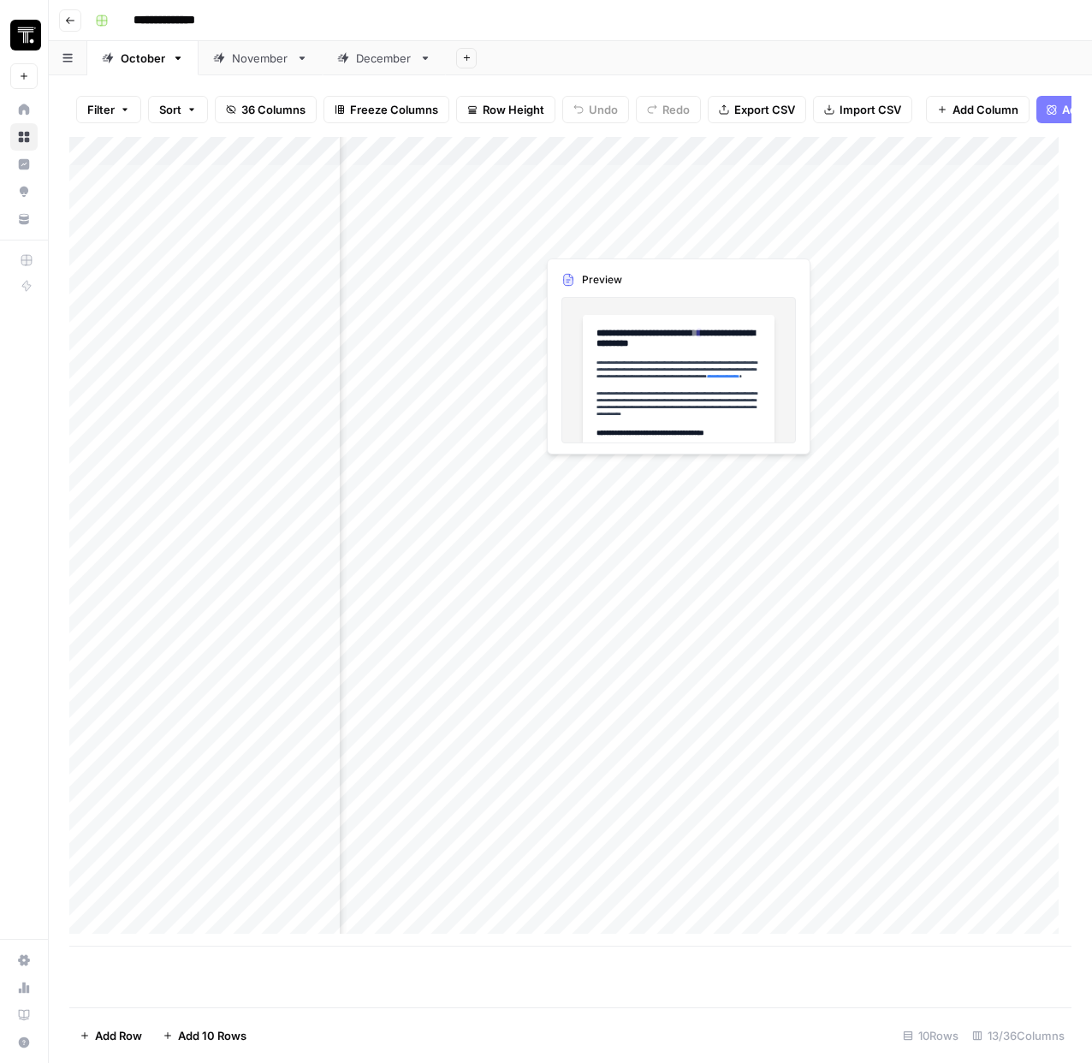
click at [665, 216] on div "Add Column" at bounding box center [570, 542] width 1002 height 810
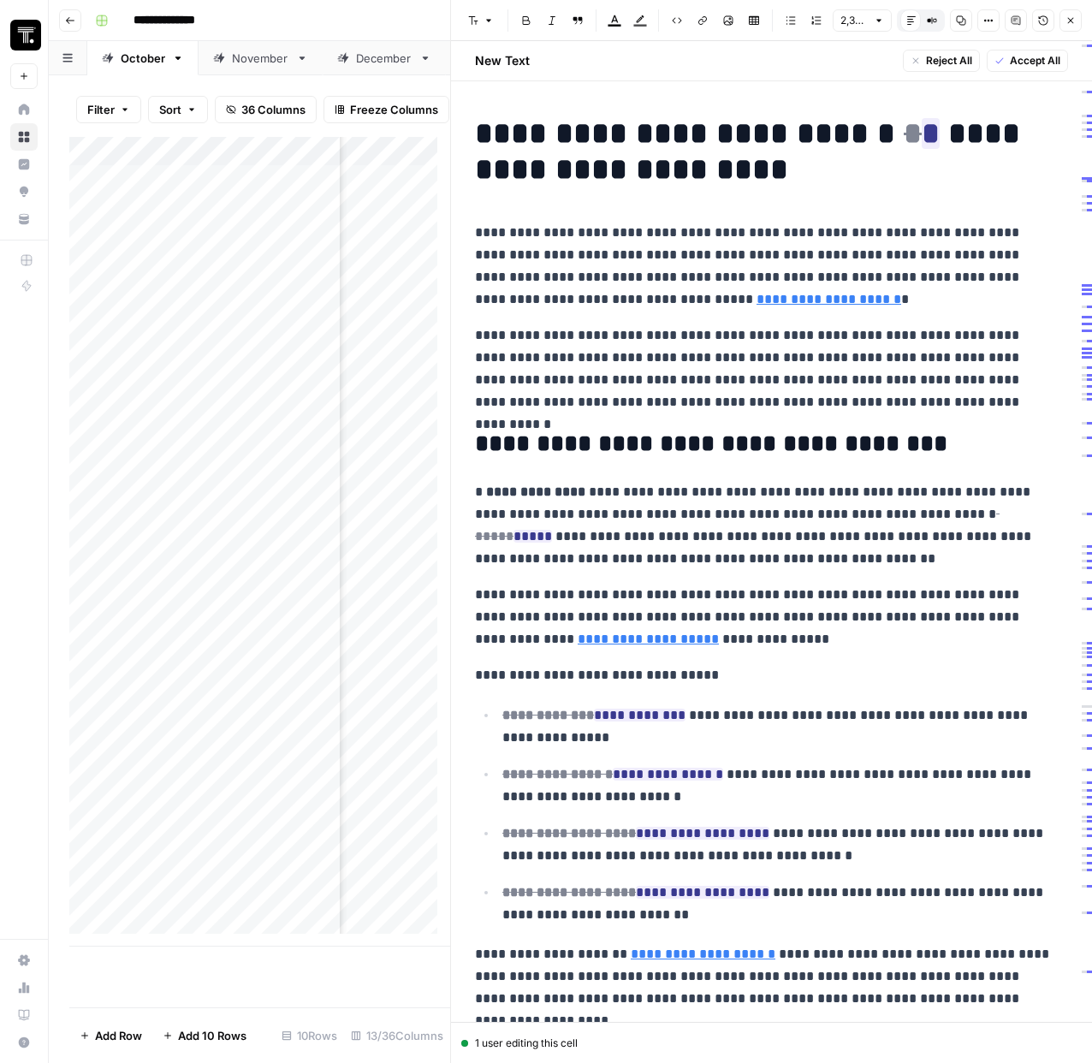
click at [1072, 24] on icon "button" at bounding box center [1071, 20] width 10 height 10
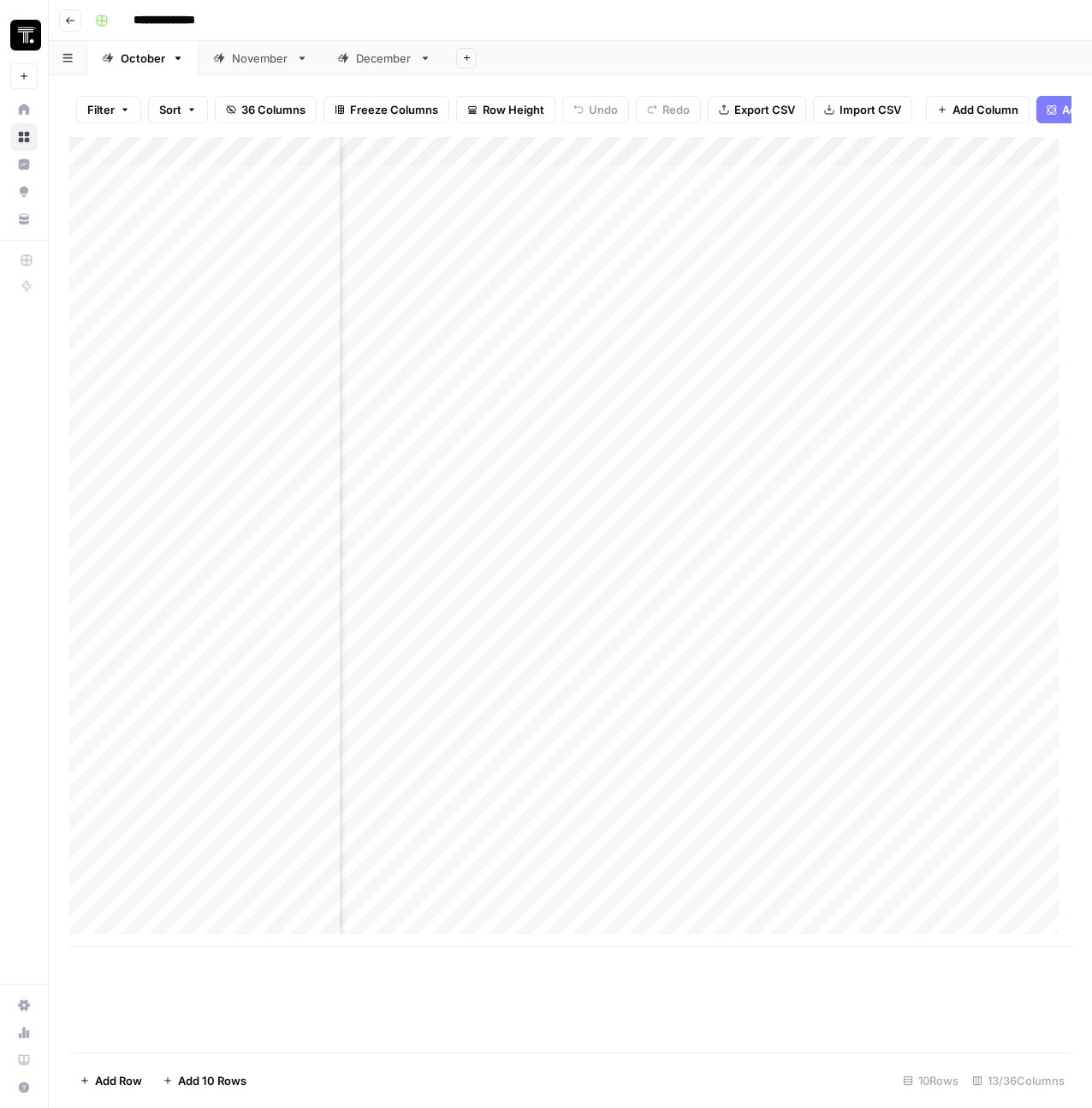
scroll to position [0, 1392]
click at [720, 211] on div "Add Column" at bounding box center [570, 542] width 1002 height 810
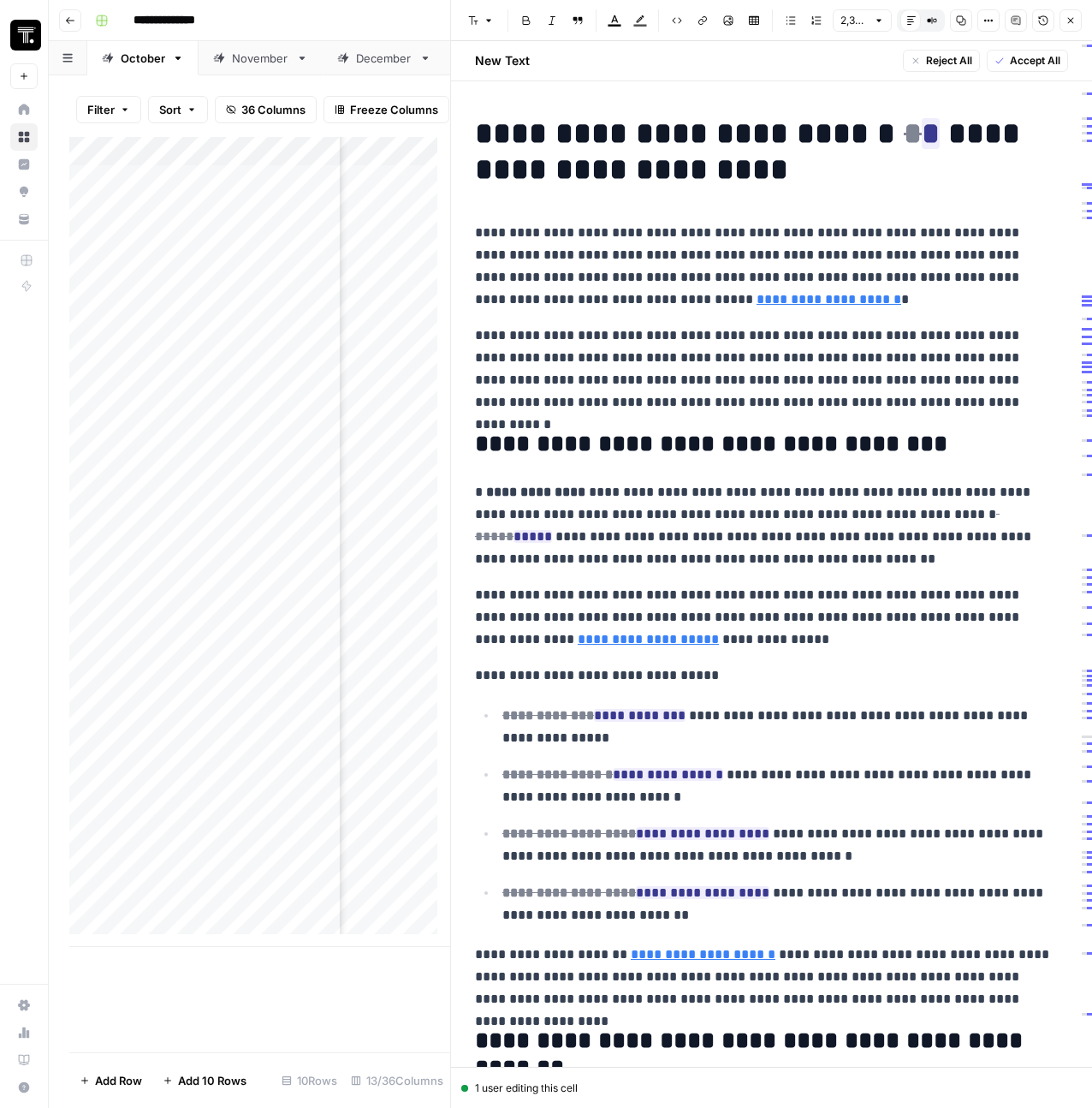
click at [687, 185] on div at bounding box center [780, 215] width 253 height 78
click at [686, 162] on h1 "**********" at bounding box center [765, 152] width 580 height 72
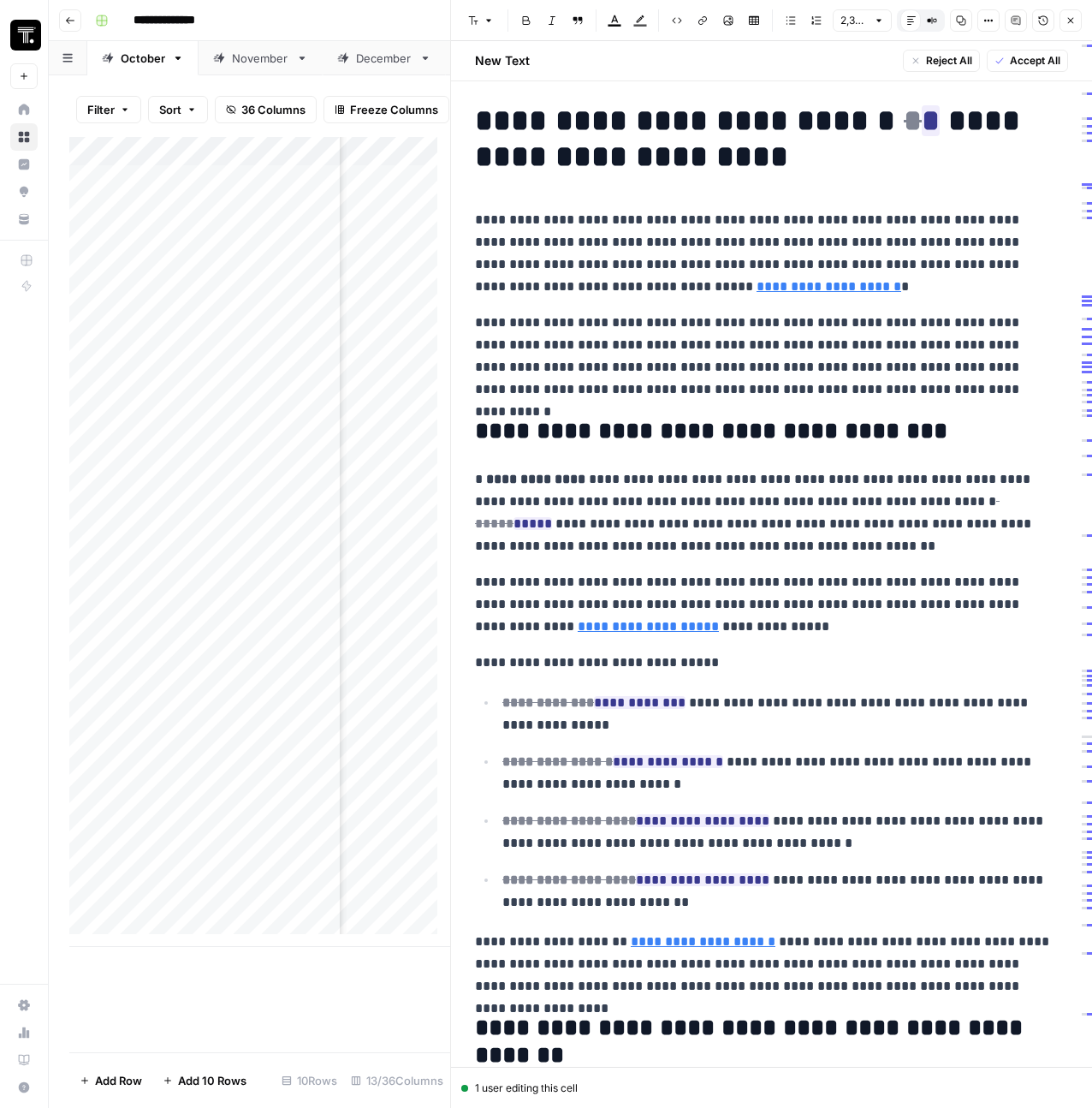
click at [686, 158] on h1 "**********" at bounding box center [765, 139] width 580 height 72
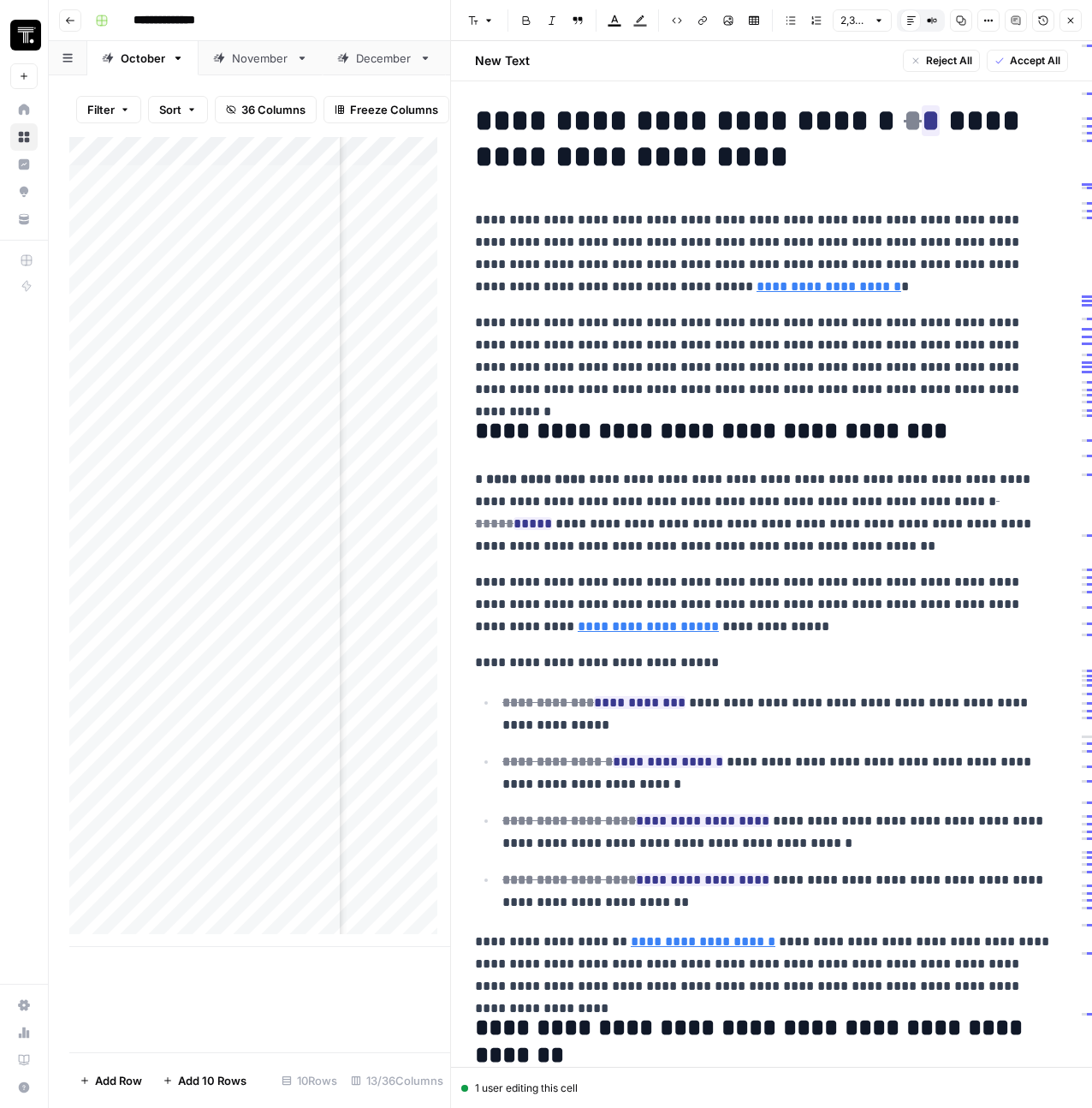
click at [1074, 22] on icon "button" at bounding box center [1071, 20] width 10 height 10
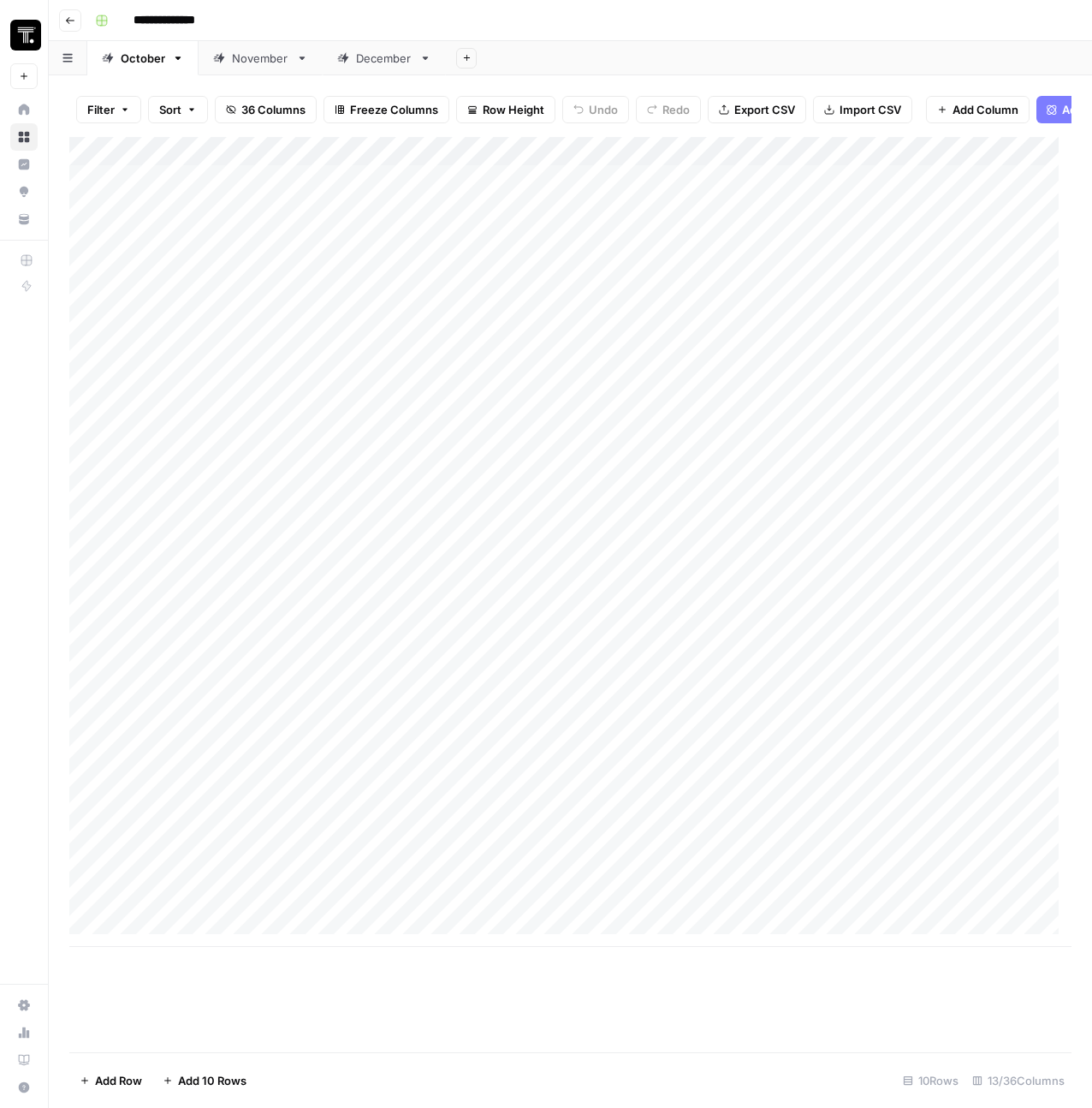
click at [180, 353] on div "Add Column" at bounding box center [570, 542] width 1002 height 810
click at [757, 419] on div "Add Column" at bounding box center [570, 542] width 1002 height 810
click at [490, 293] on div "Add Column" at bounding box center [570, 542] width 1002 height 810
click at [81, 16] on header "**********" at bounding box center [570, 20] width 1043 height 41
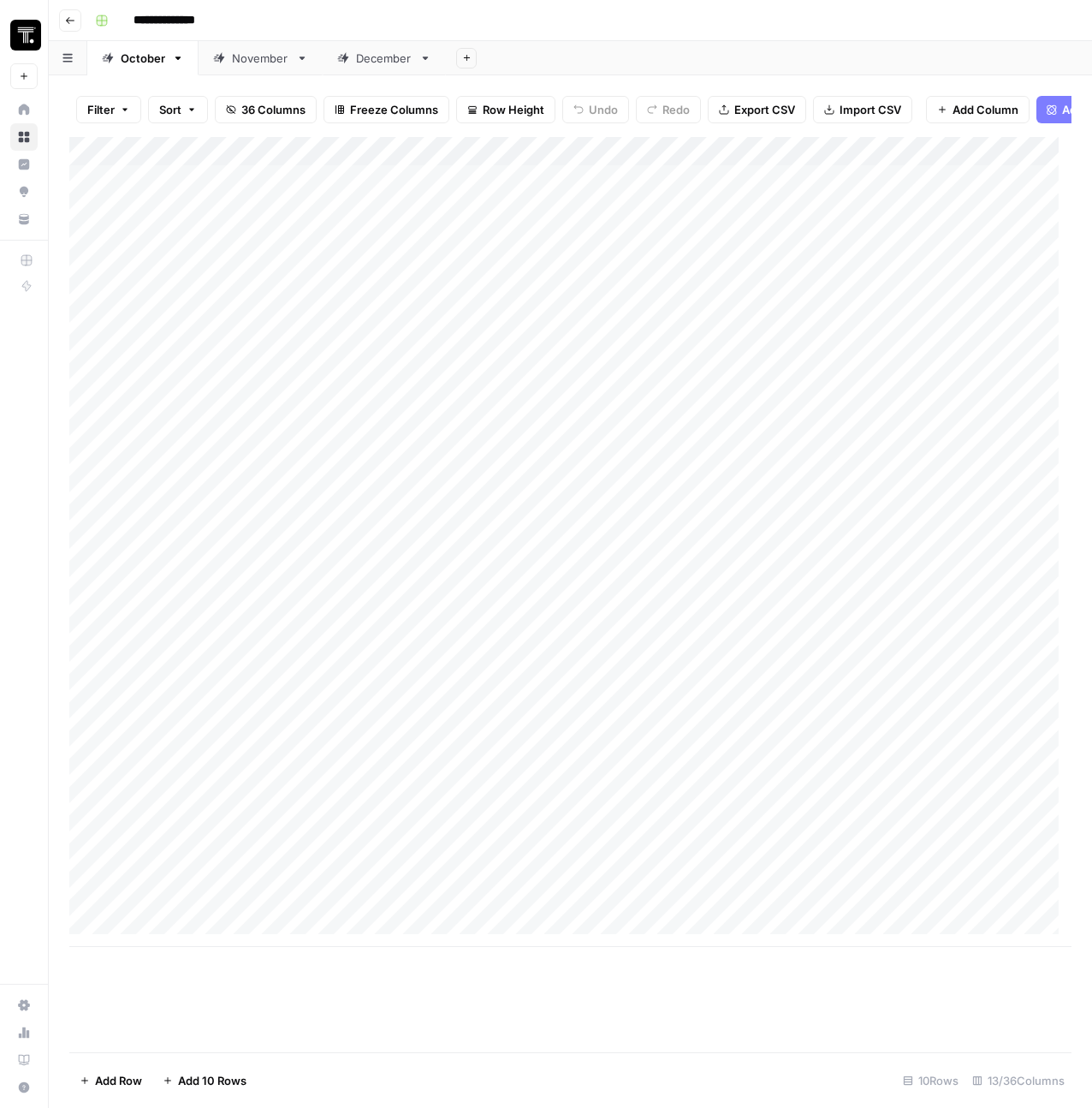
click at [76, 18] on button "Go back" at bounding box center [70, 20] width 22 height 22
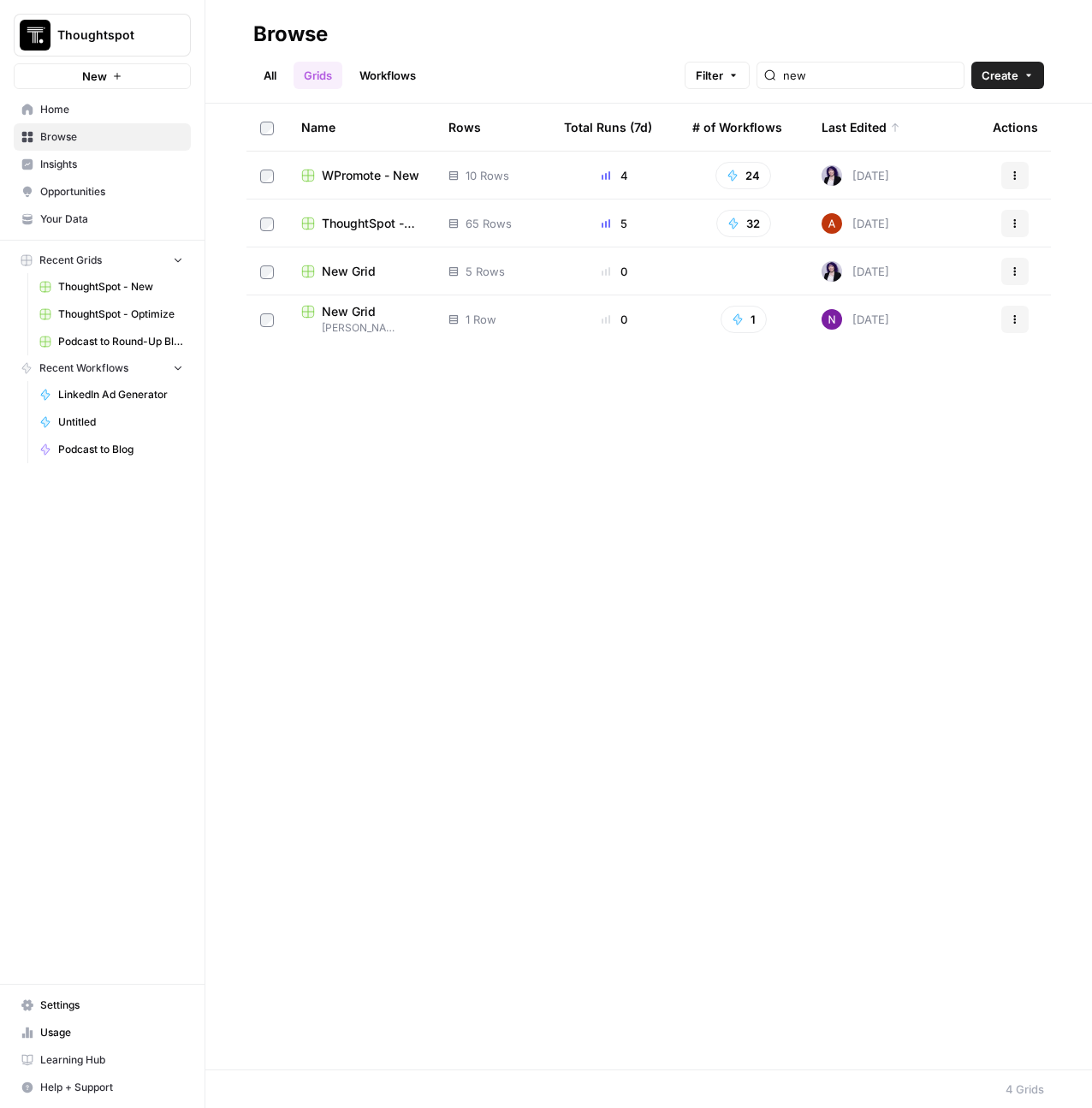
click at [912, 84] on div "new" at bounding box center [861, 75] width 208 height 27
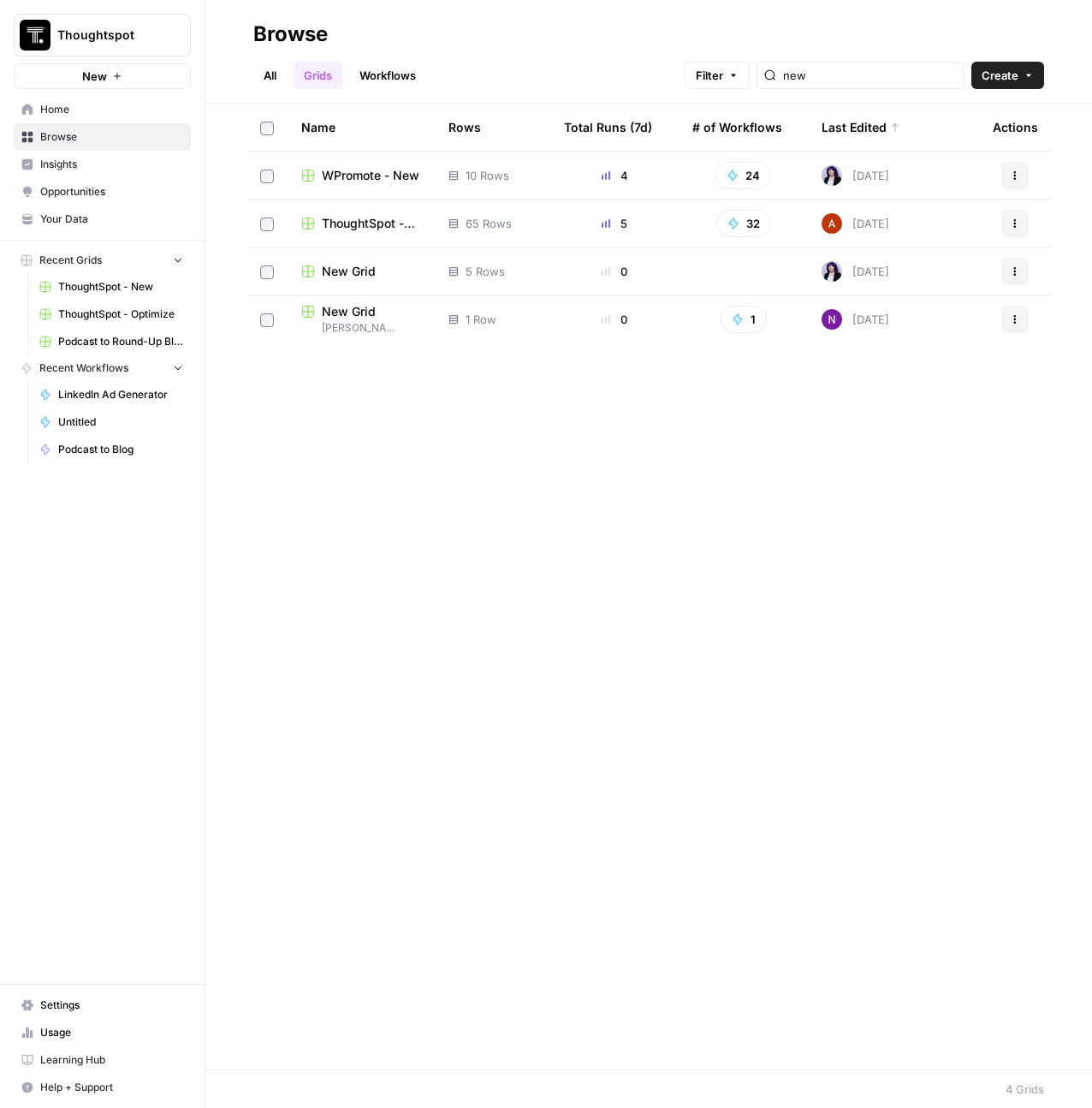
click at [912, 84] on div "new" at bounding box center [861, 75] width 208 height 27
click at [916, 72] on input "new" at bounding box center [870, 75] width 174 height 17
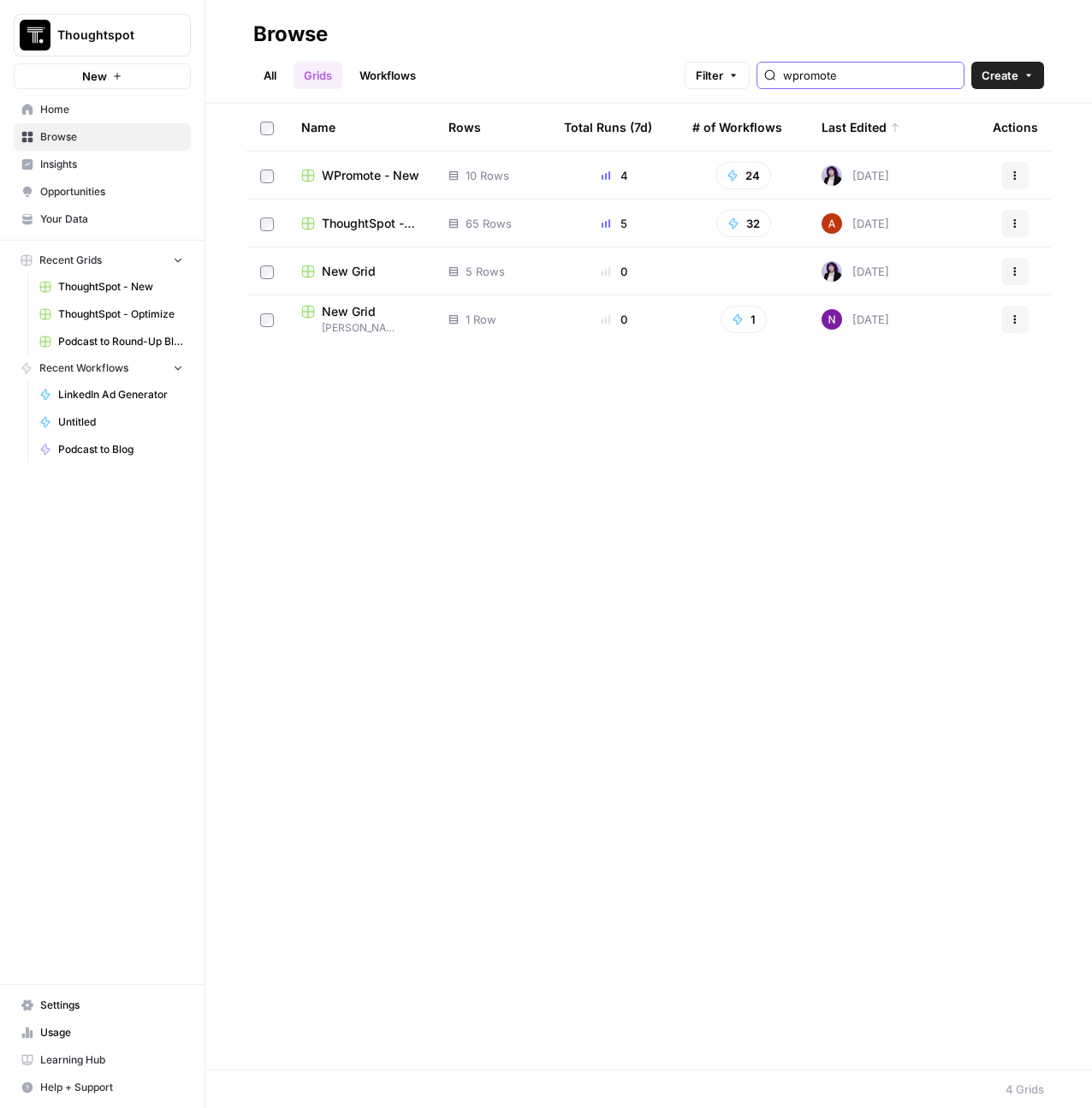
type input "wpromote"
click at [371, 234] on td "WPromote - Optimize" at bounding box center [361, 223] width 147 height 48
click at [371, 223] on span "WPromote - Optimize" at bounding box center [371, 223] width 99 height 17
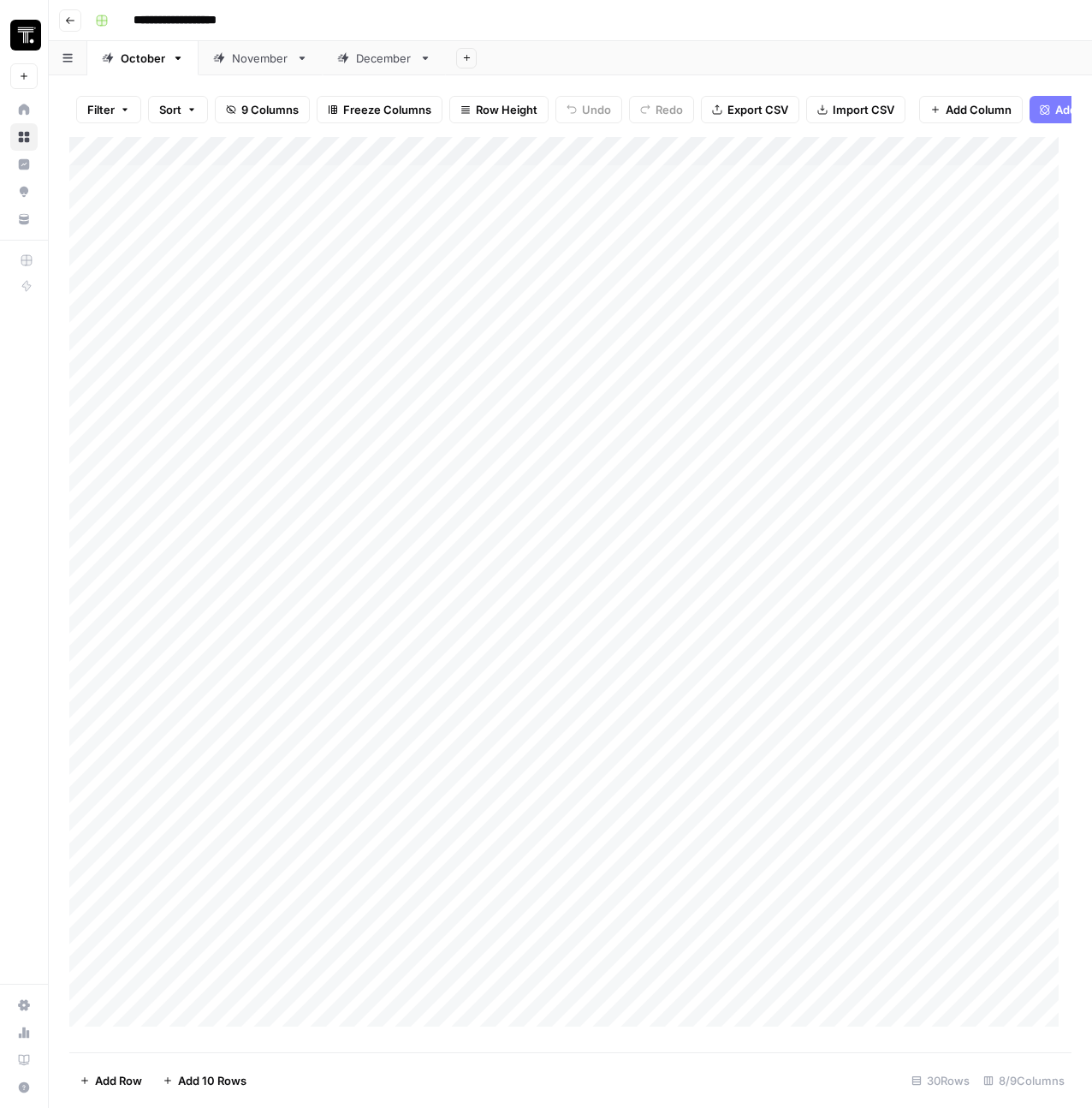
click at [395, 195] on div "Add Column" at bounding box center [570, 588] width 1002 height 902
click at [419, 205] on div "**********" at bounding box center [419, 192] width 274 height 32
click at [411, 190] on textarea "**********" at bounding box center [419, 193] width 274 height 24
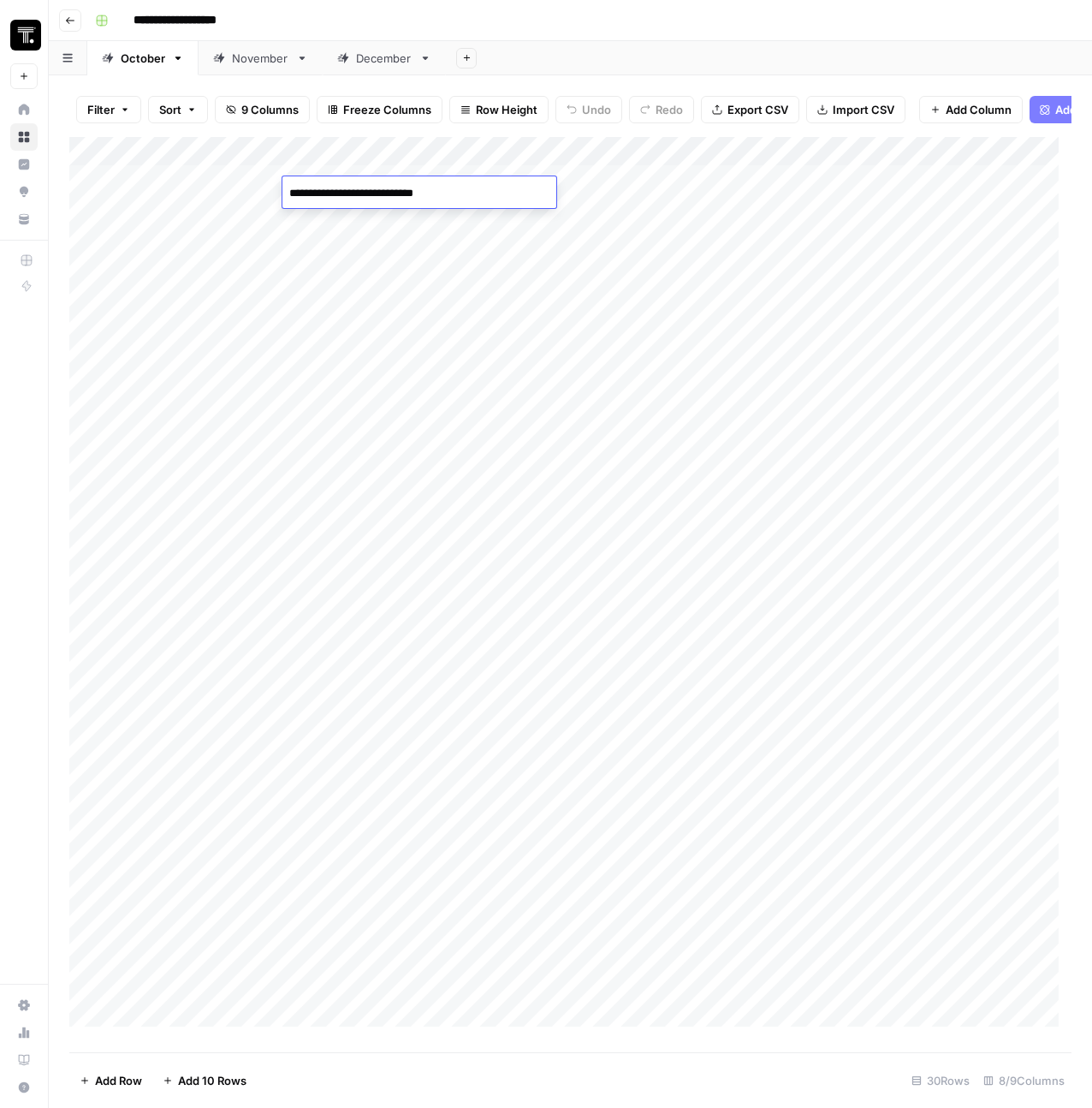
click at [411, 190] on textarea "**********" at bounding box center [419, 193] width 274 height 24
click at [88, 194] on div "Add Column" at bounding box center [570, 588] width 1002 height 902
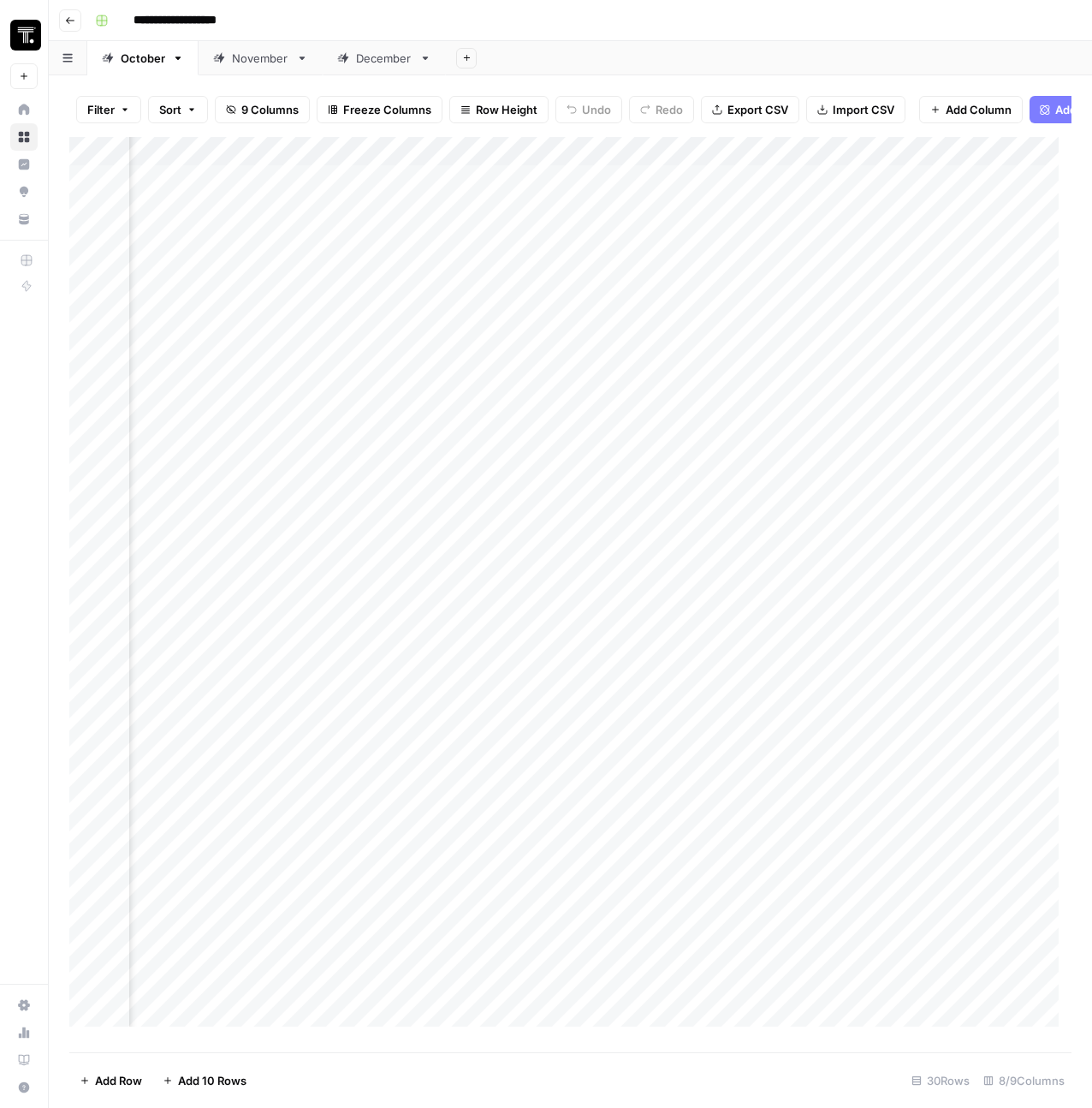
scroll to position [0, 1040]
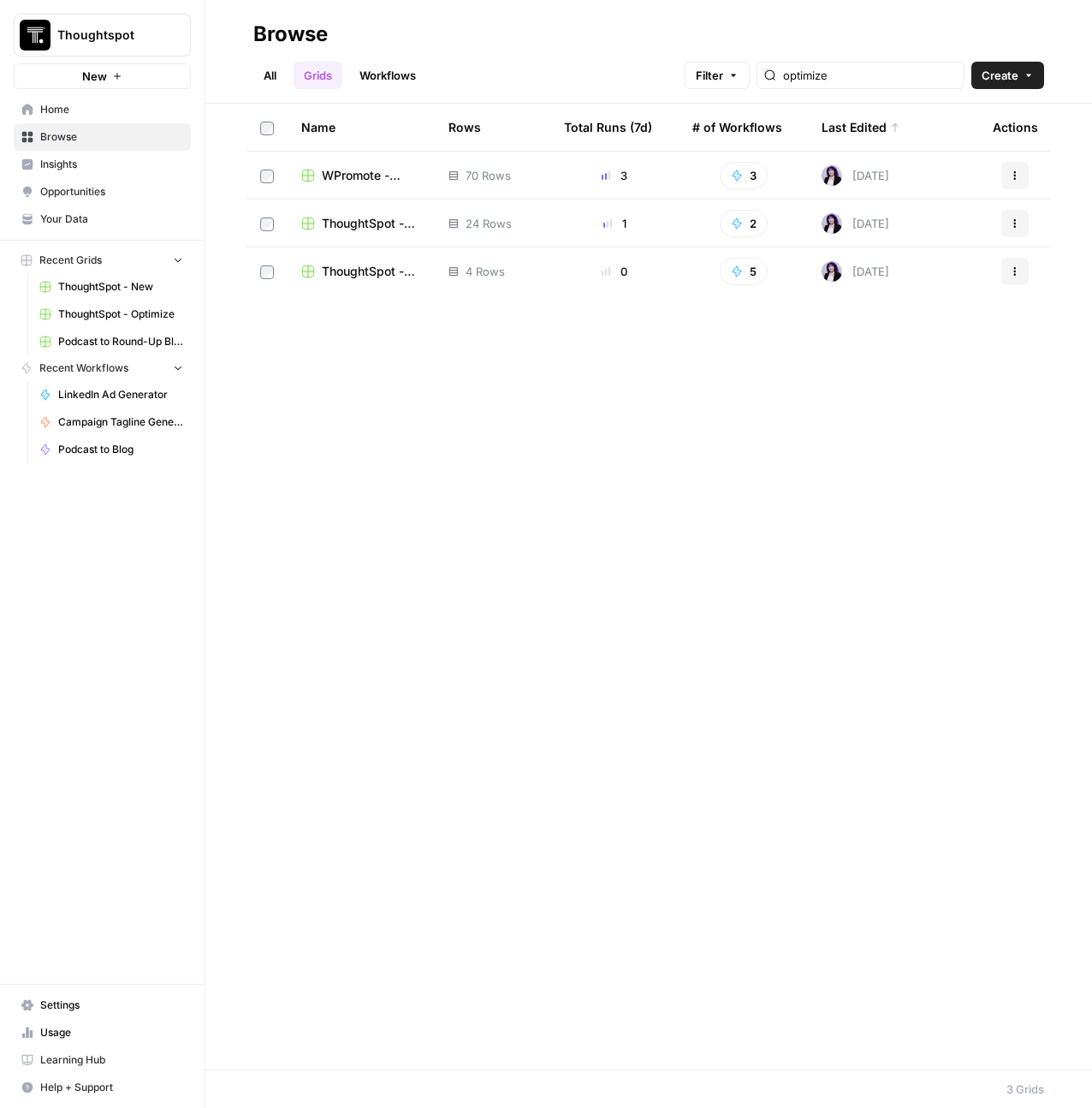
click at [103, 135] on span "Browse" at bounding box center [111, 136] width 143 height 15
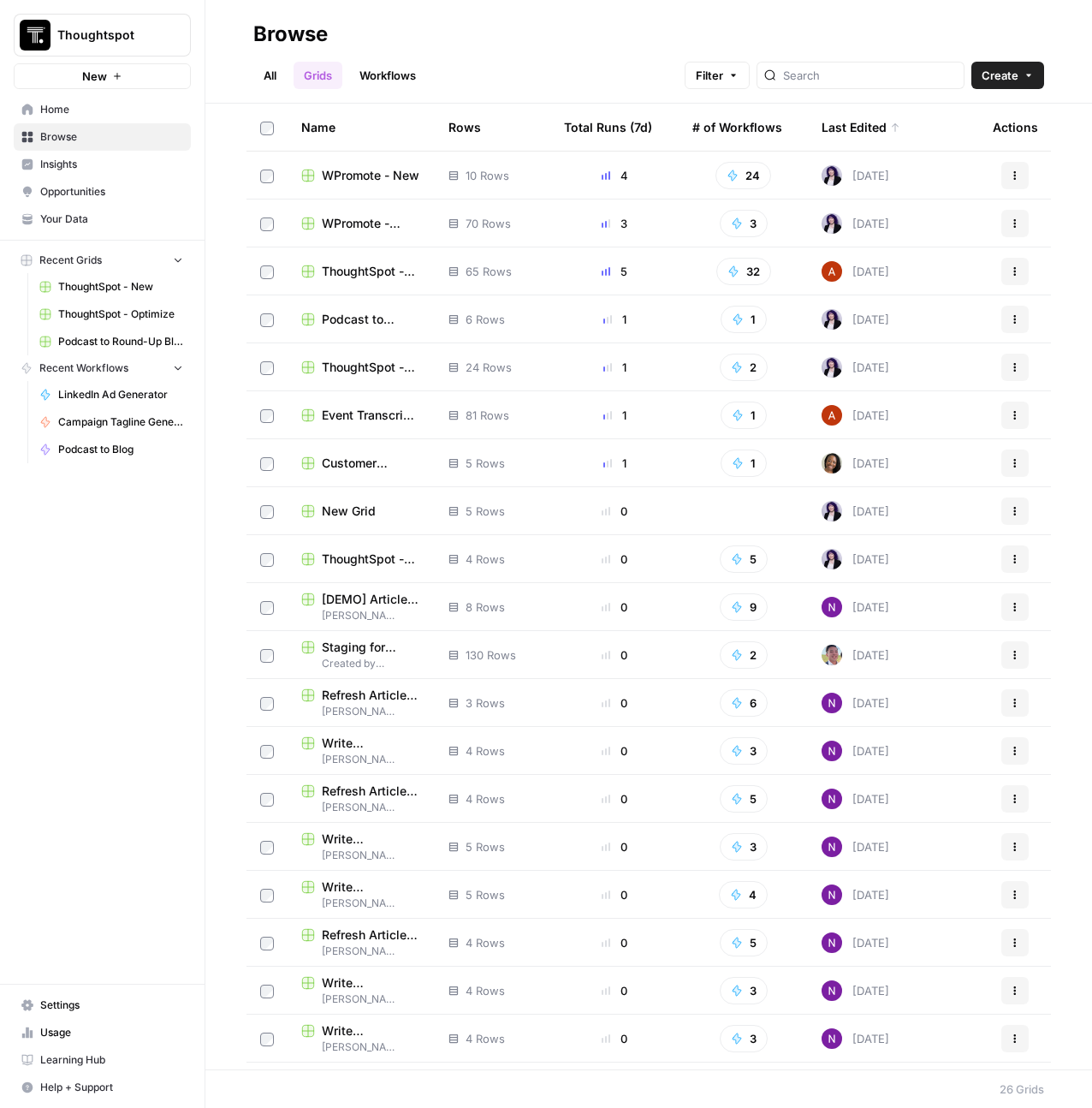
click at [351, 168] on span "WPromote - New" at bounding box center [371, 175] width 98 height 17
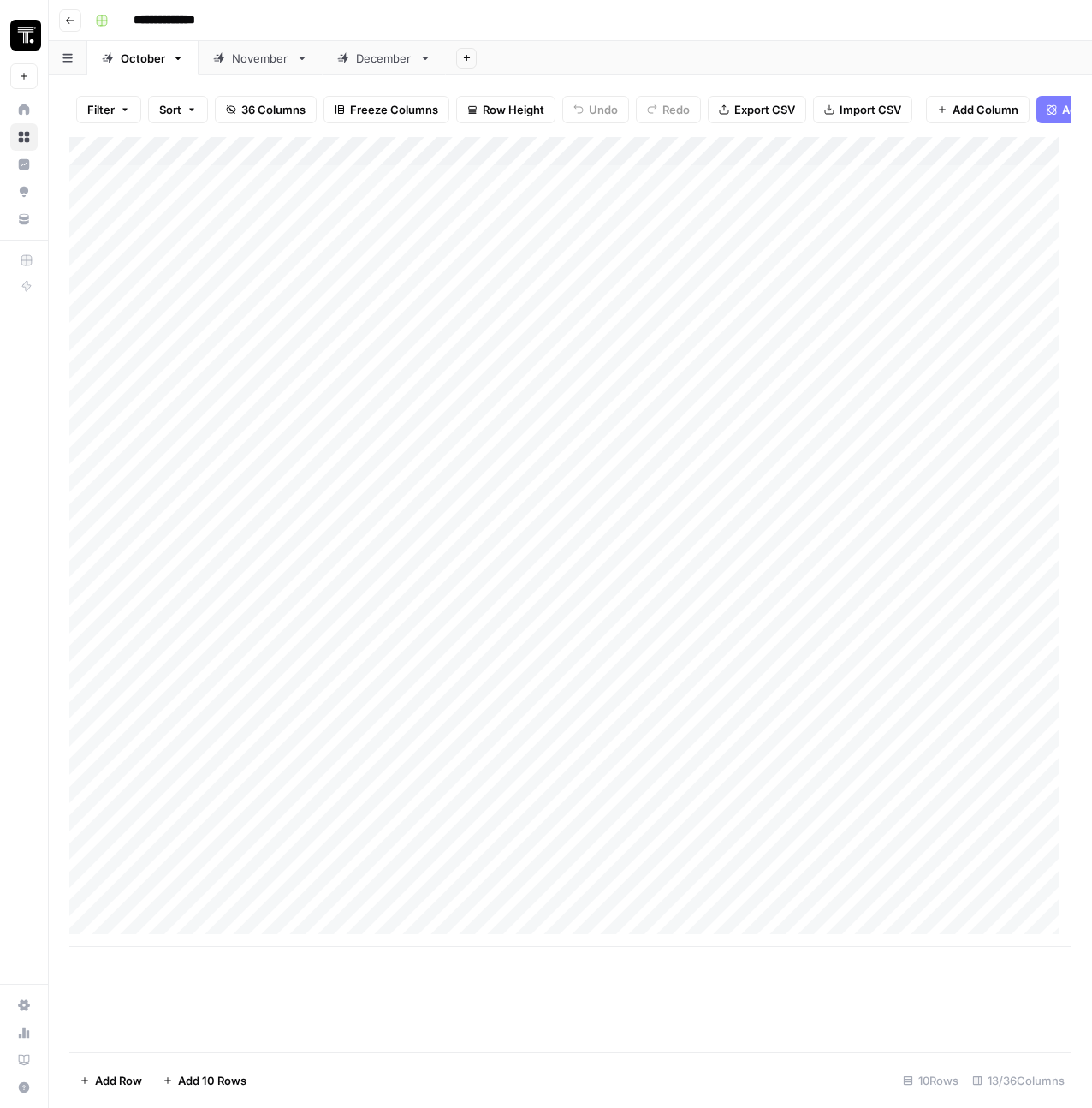
click at [485, 282] on div "Add Column" at bounding box center [570, 542] width 1002 height 810
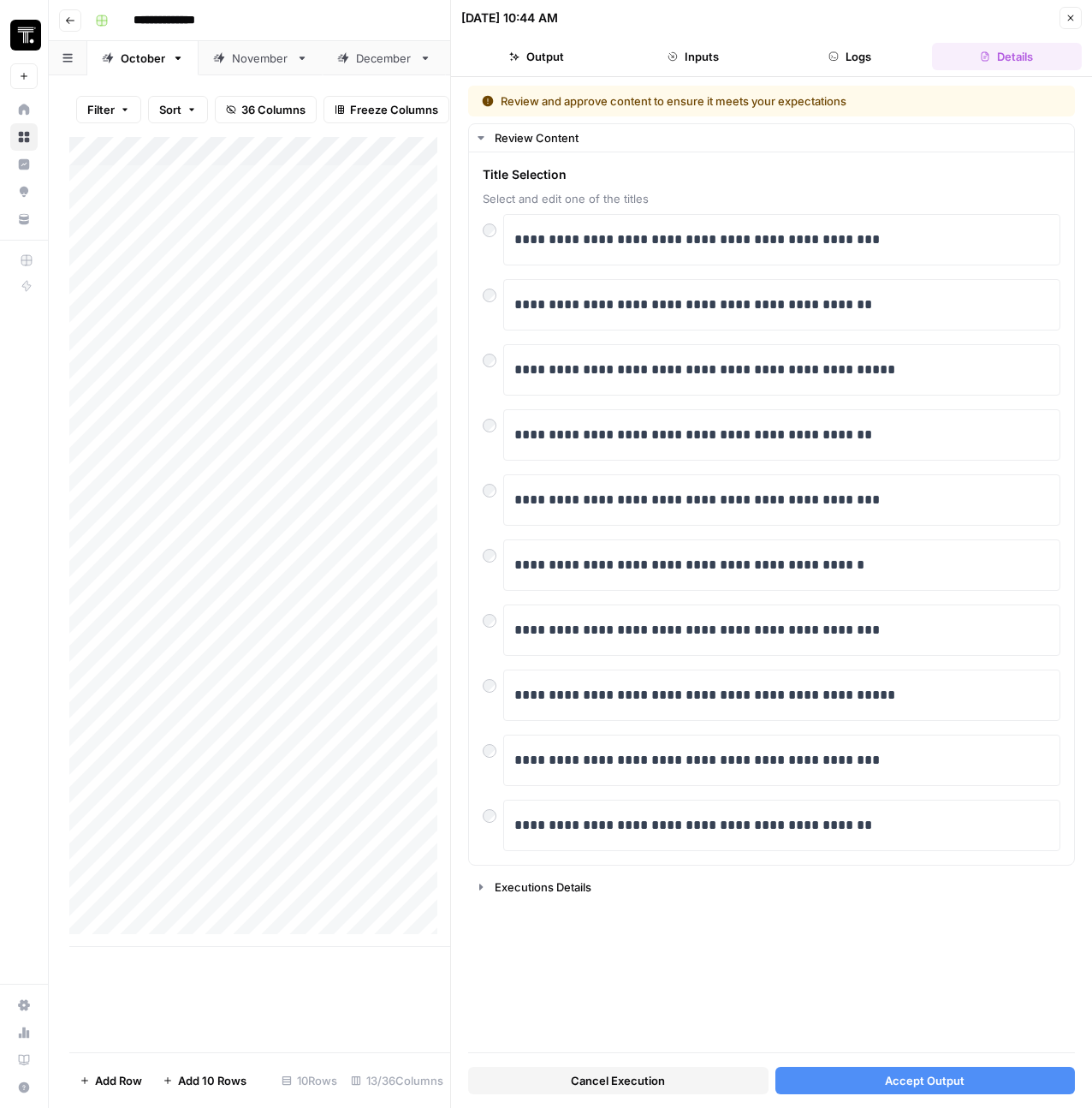
click at [1066, 19] on icon "button" at bounding box center [1071, 18] width 10 height 10
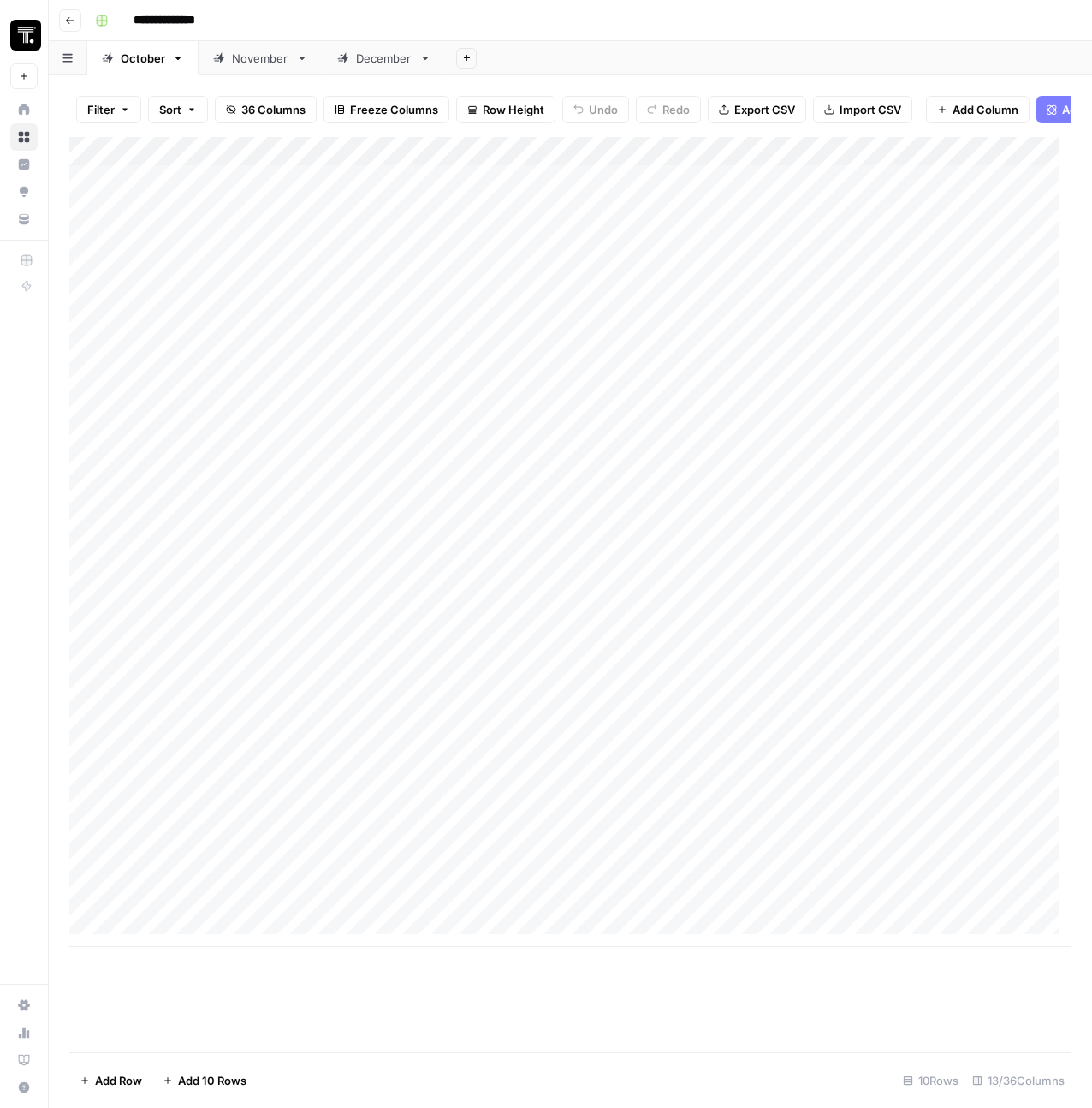
click at [69, 17] on icon "button" at bounding box center [70, 20] width 9 height 7
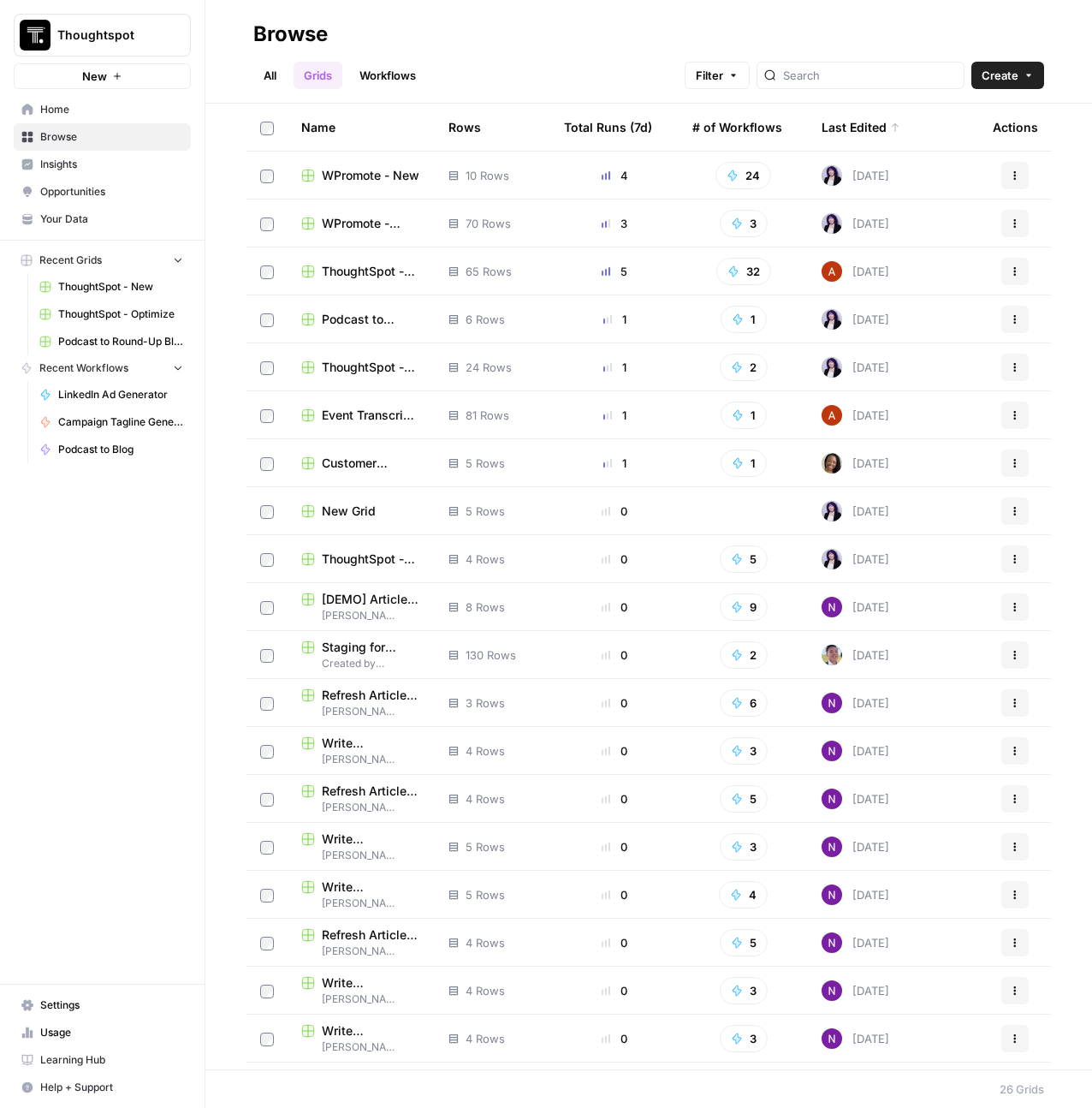
click at [364, 305] on td "Podcast to Round-Up Blog" at bounding box center [361, 318] width 147 height 47
click at [364, 317] on span "Podcast to Round-Up Blog" at bounding box center [371, 319] width 99 height 17
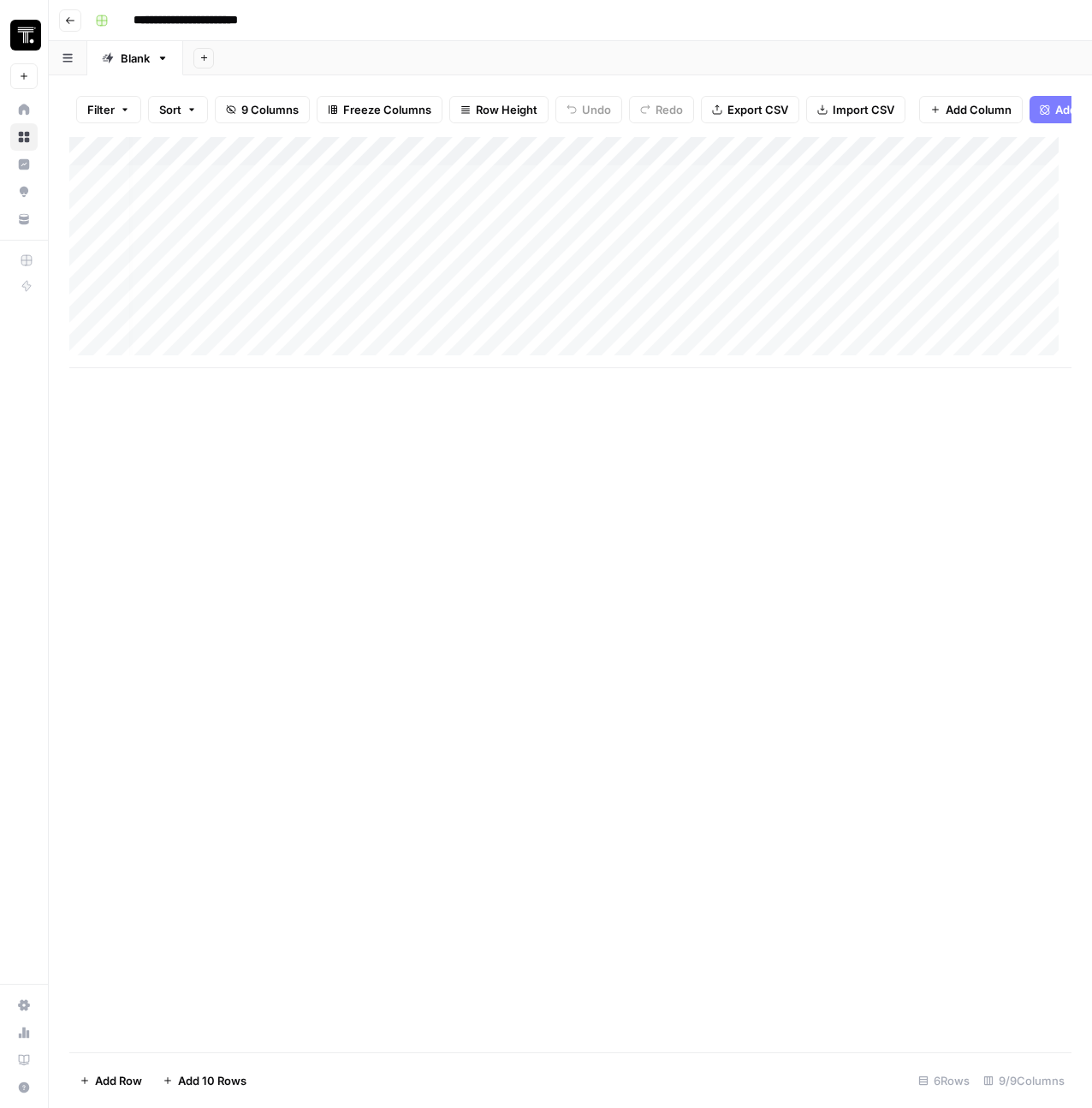
scroll to position [0, 746]
click at [1001, 154] on div "Add Column" at bounding box center [570, 252] width 1002 height 231
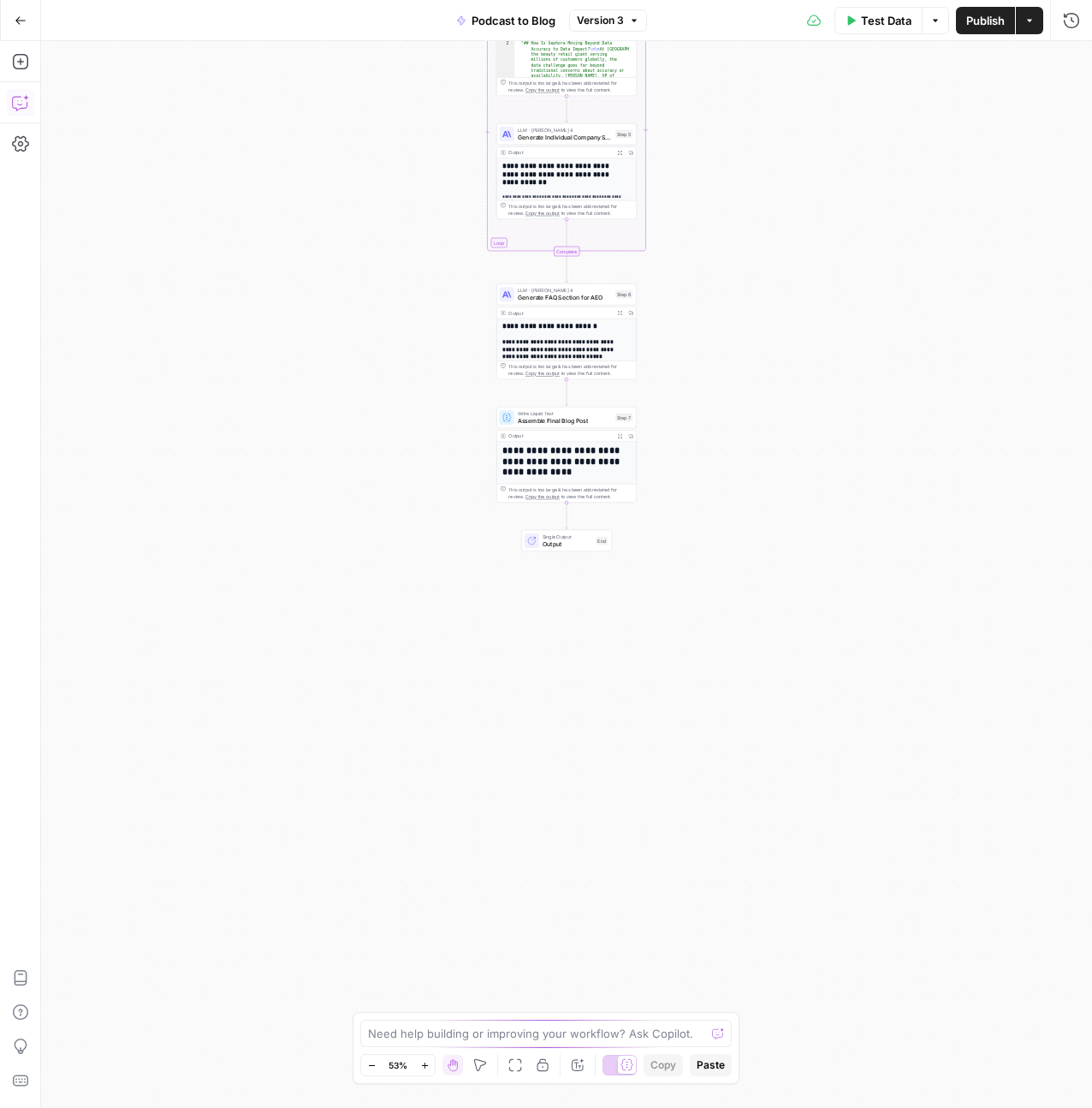
click at [32, 107] on button "Copilot" at bounding box center [20, 102] width 27 height 27
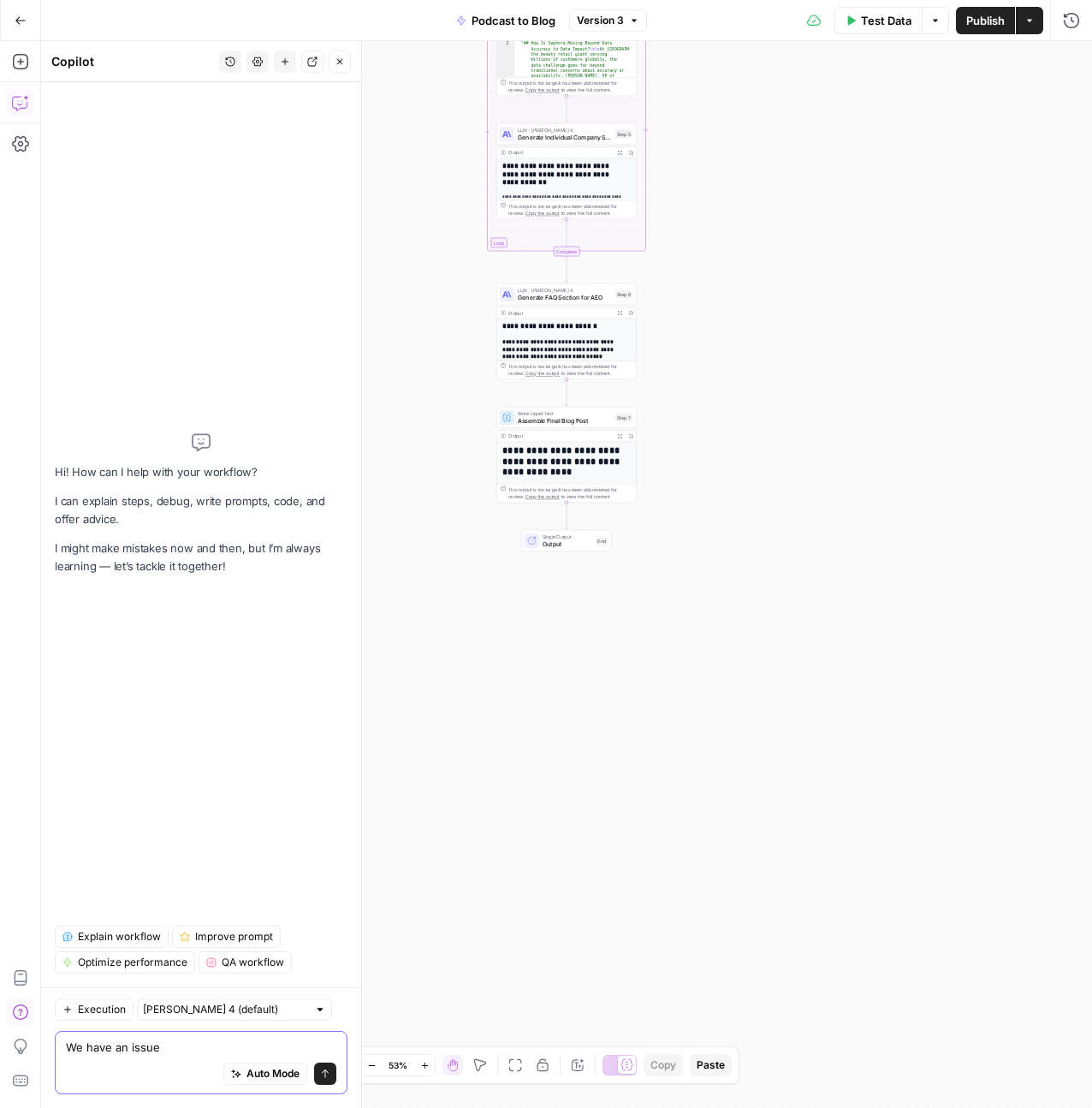
click at [164, 1046] on textarea "We have an issue" at bounding box center [201, 1046] width 270 height 17
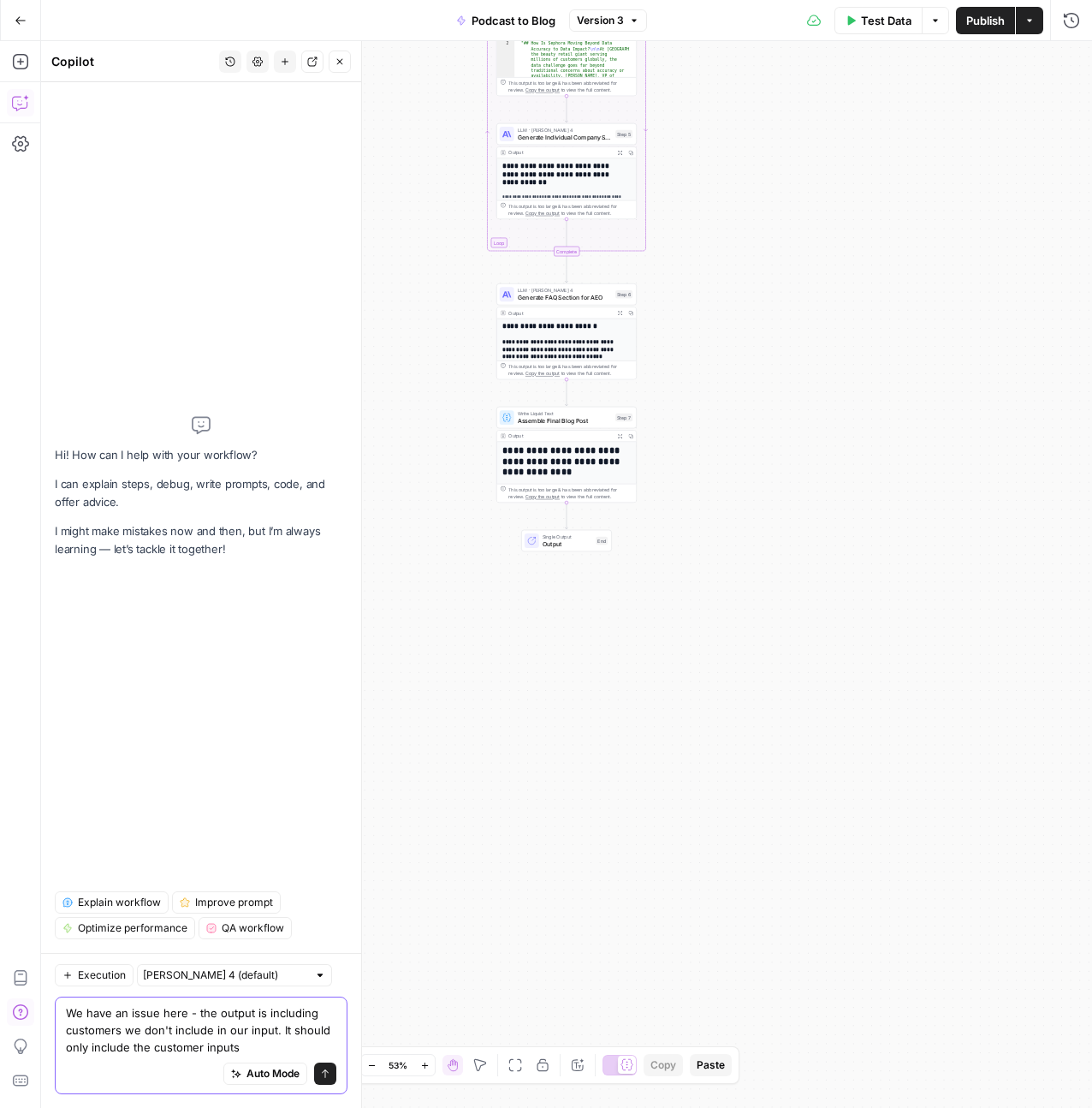
click at [287, 1053] on textarea "We have an issue here - the output is including customers we don't include in o…" at bounding box center [201, 1029] width 270 height 51
click at [286, 1050] on textarea "We have an issue here - the output is including customers we don't include in o…" at bounding box center [201, 1029] width 270 height 51
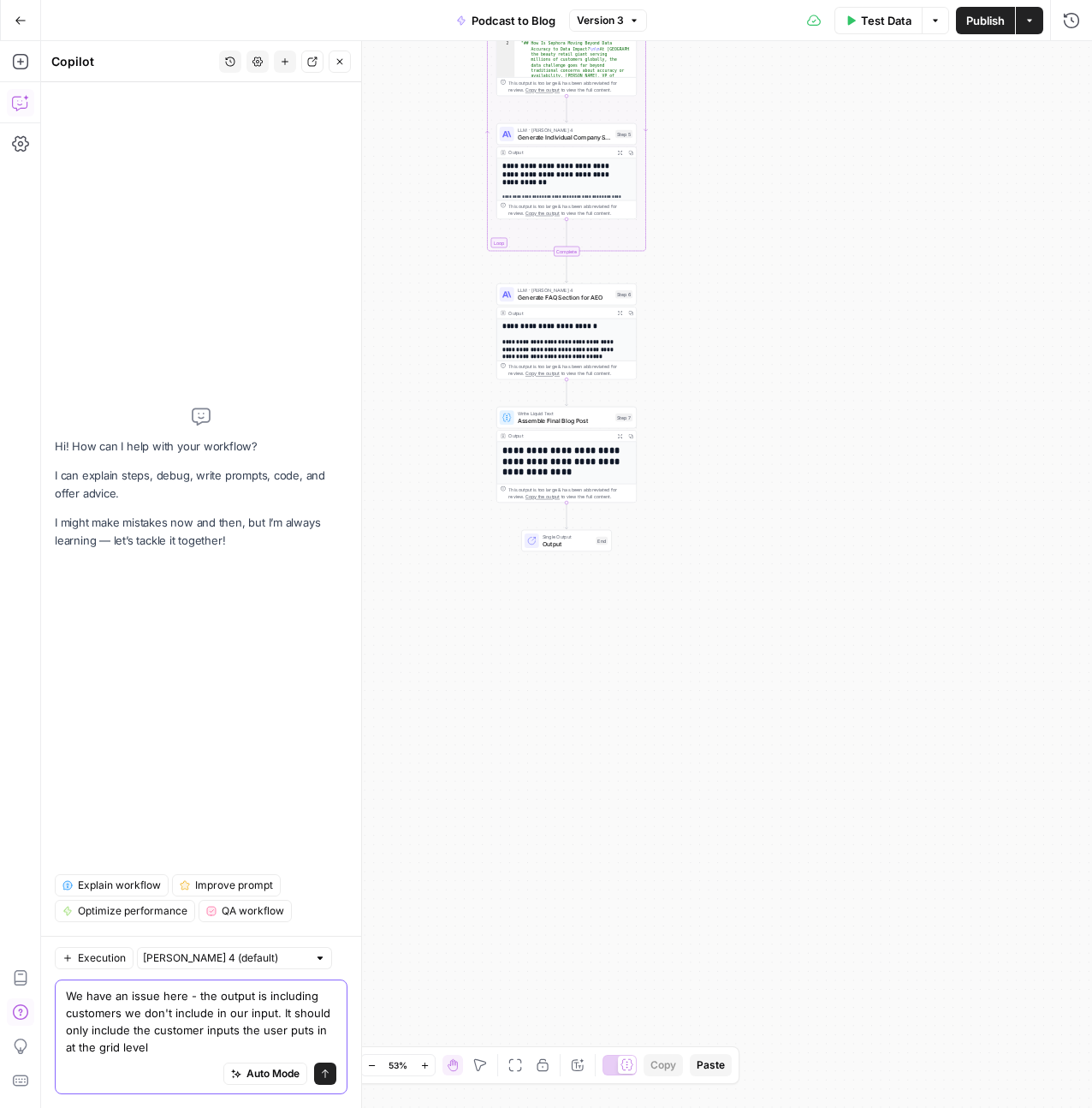
type textarea "We have an issue here - the output is including customers we don't include in o…"
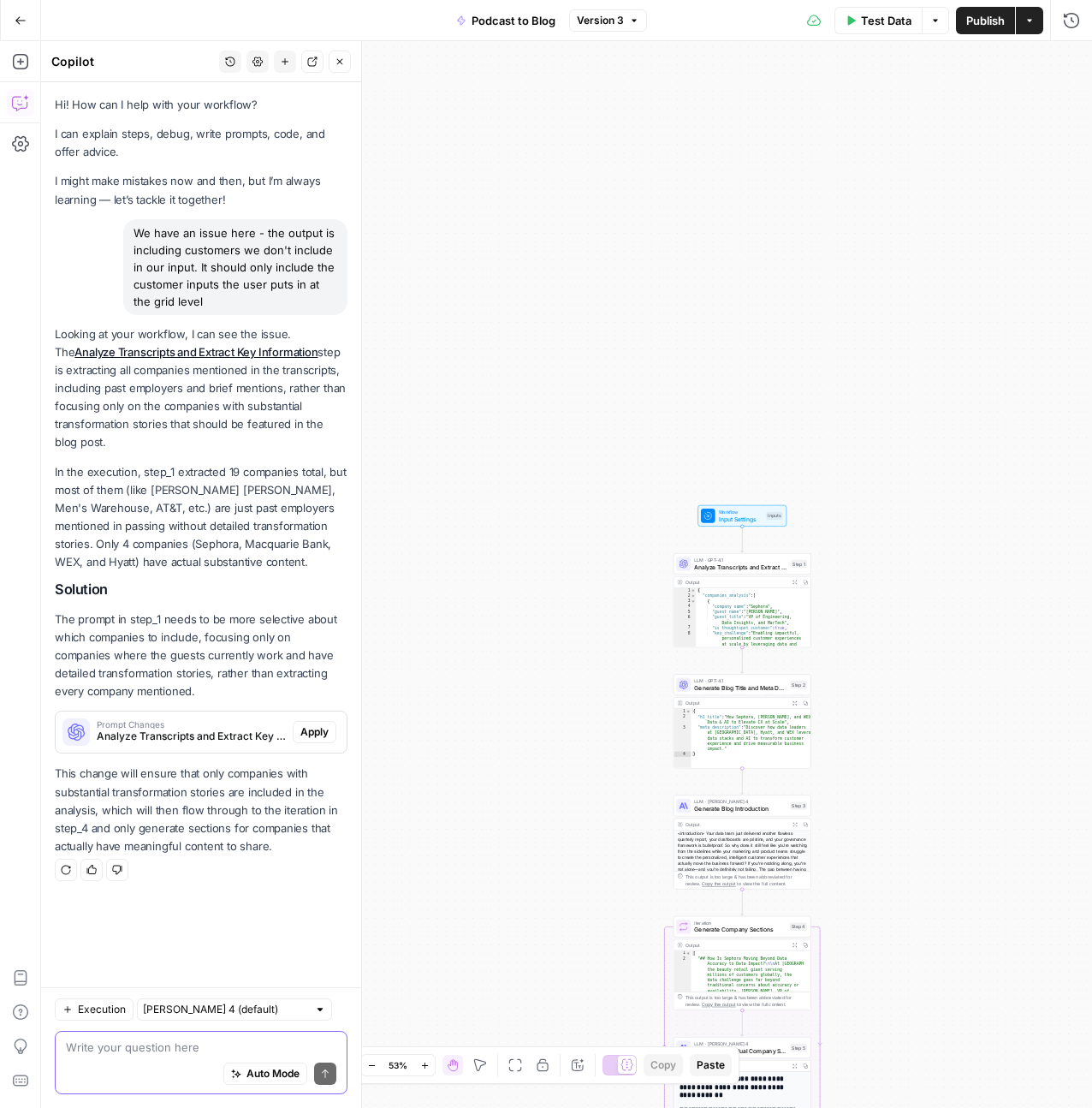
click at [182, 1042] on textarea at bounding box center [201, 1046] width 270 height 17
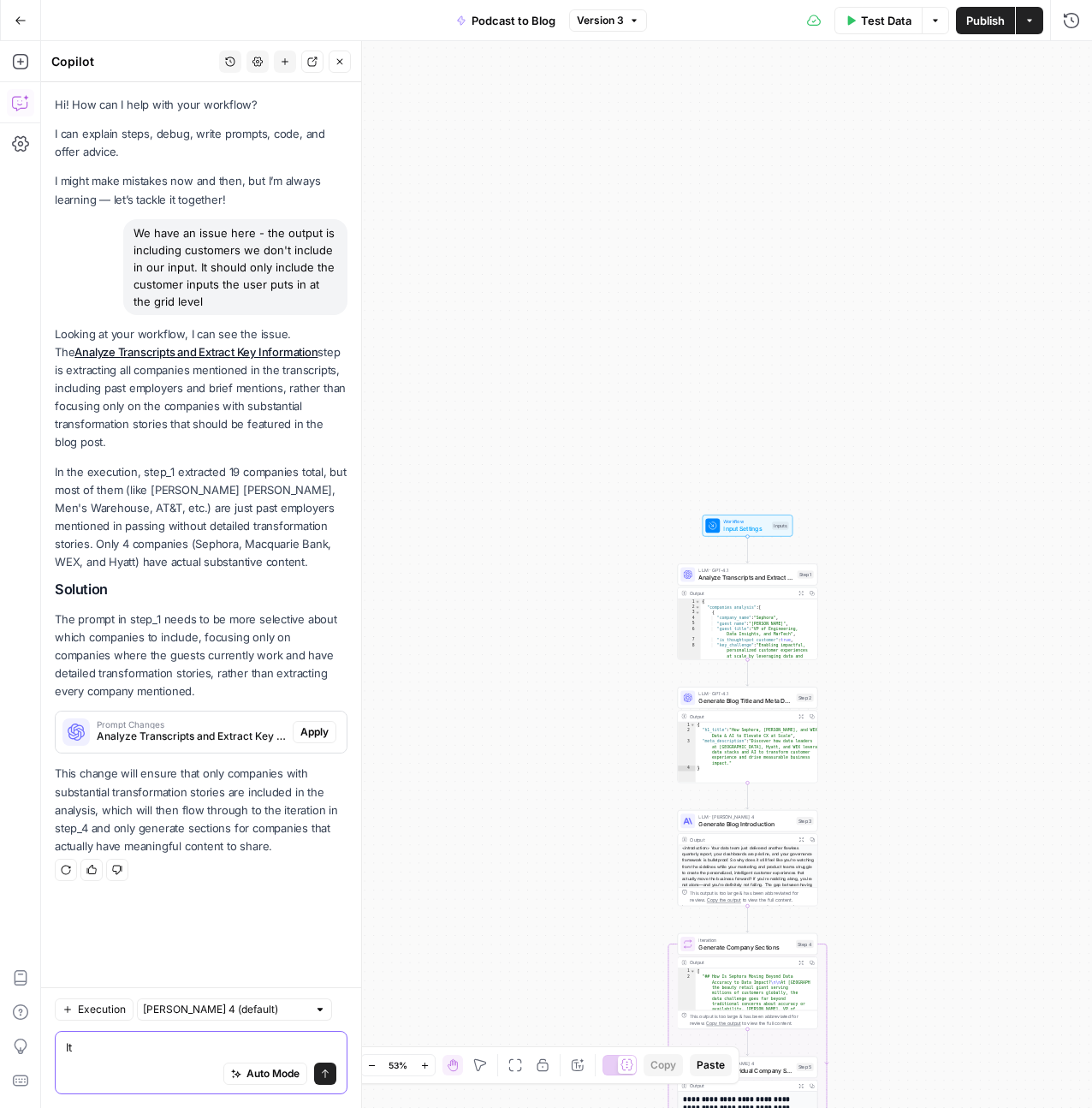
type textarea "I"
click at [320, 734] on span "Apply" at bounding box center [314, 731] width 28 height 15
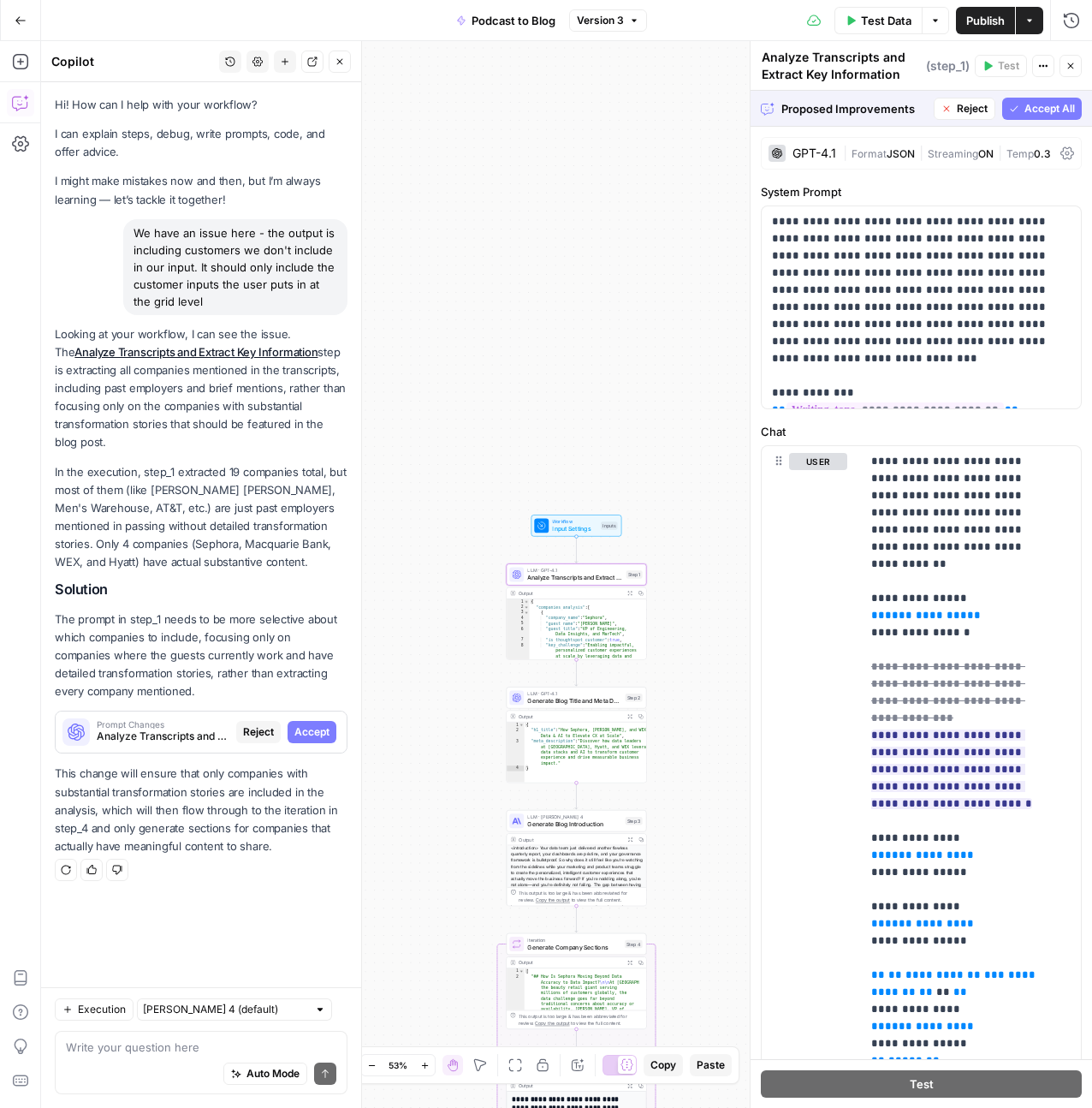
click at [253, 730] on span "Reject" at bounding box center [258, 731] width 31 height 15
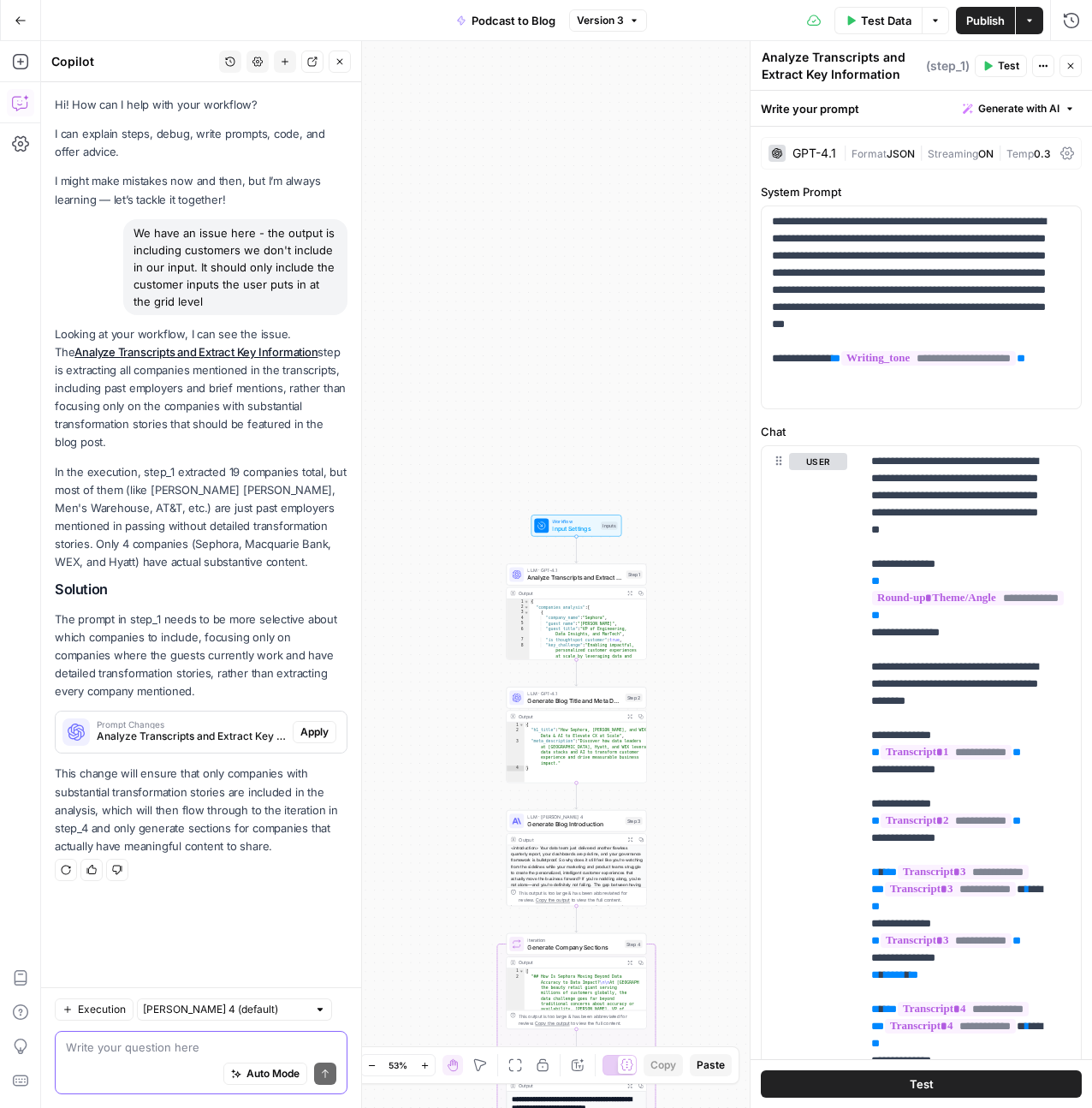
click at [152, 1048] on textarea at bounding box center [201, 1046] width 270 height 17
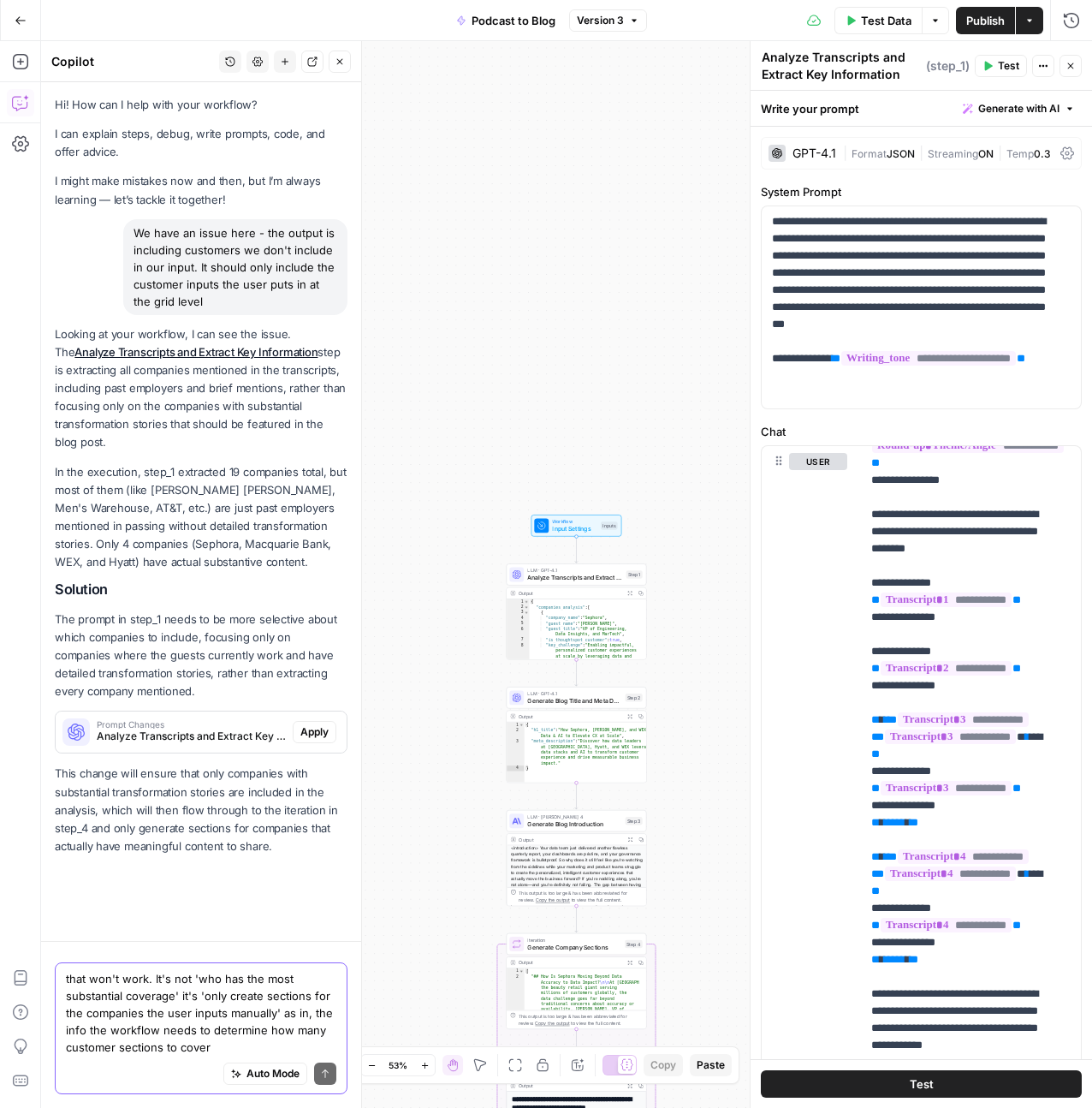
click at [305, 1050] on textarea "that won't work. It's not 'who has the most substantial coverage' it's 'only cr…" at bounding box center [201, 1013] width 270 height 86
click at [288, 1037] on textarea "that won't work. It's not 'who has the most substantial coverage' it's 'only cr…" at bounding box center [201, 1013] width 270 height 86
click at [263, 1049] on textarea "that won't work. It's not 'who has the most substantial coverage' it's 'only cr…" at bounding box center [201, 1013] width 270 height 86
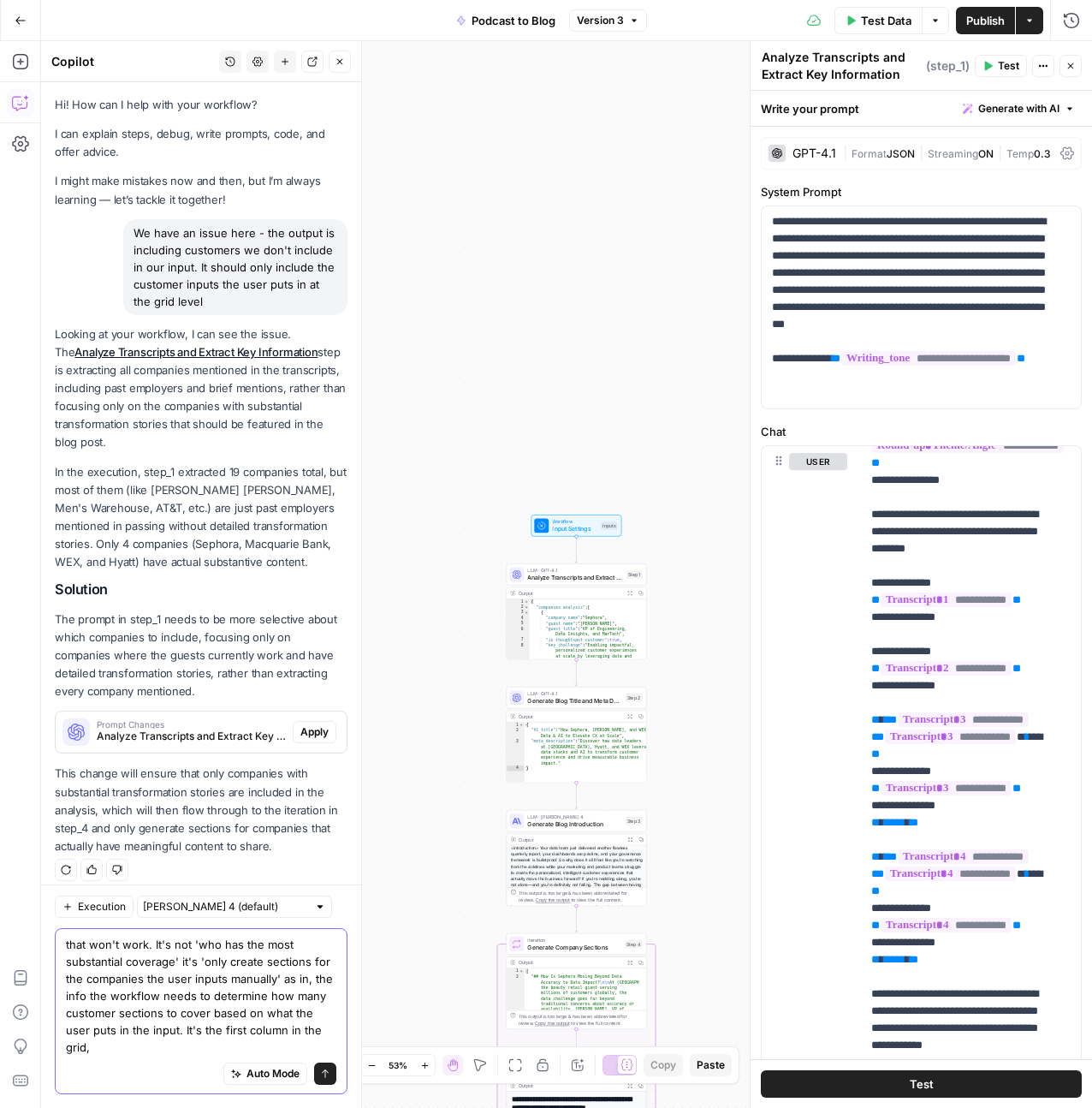
paste textarea "Companies Featured"
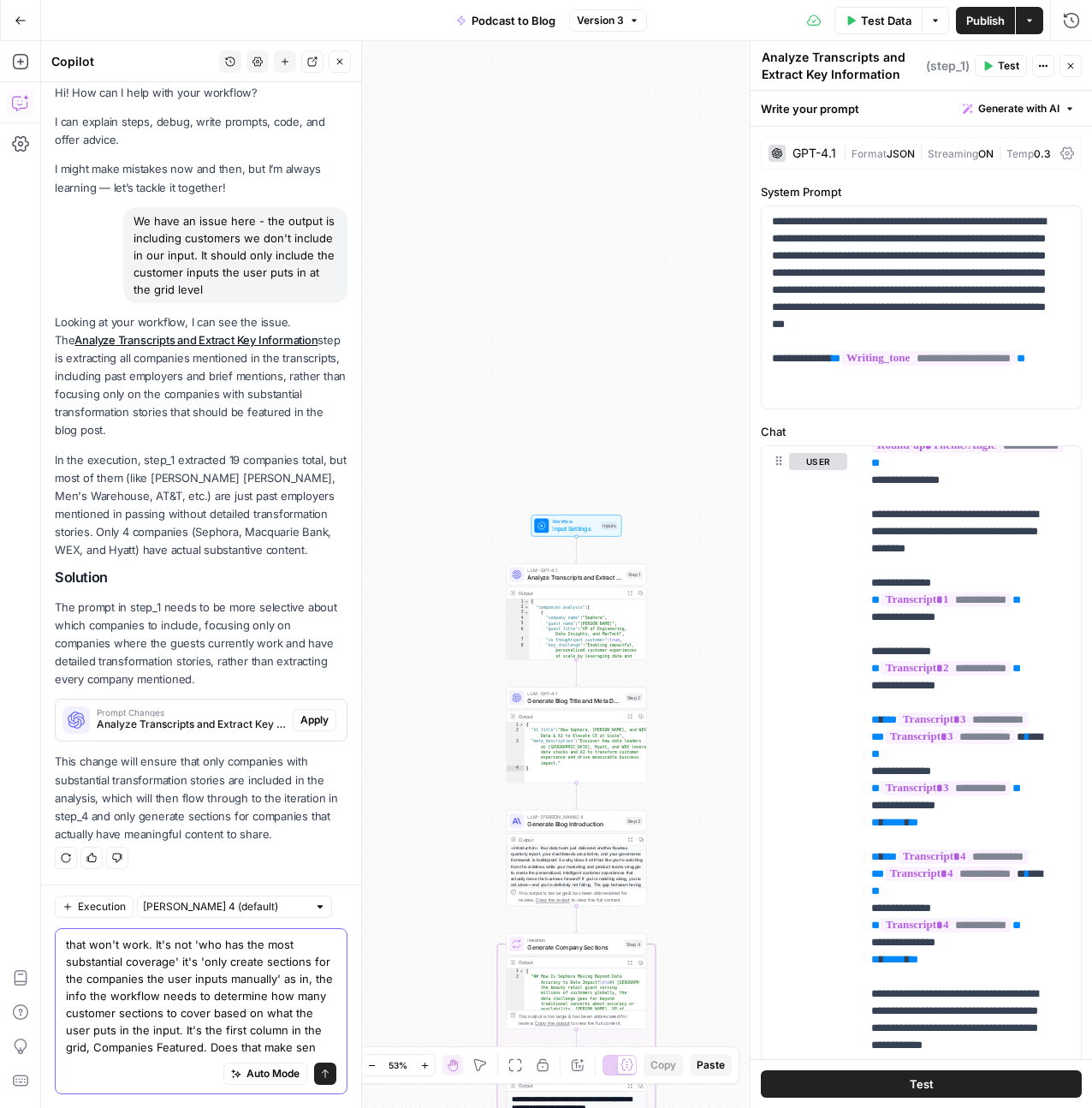
scroll to position [29, 0]
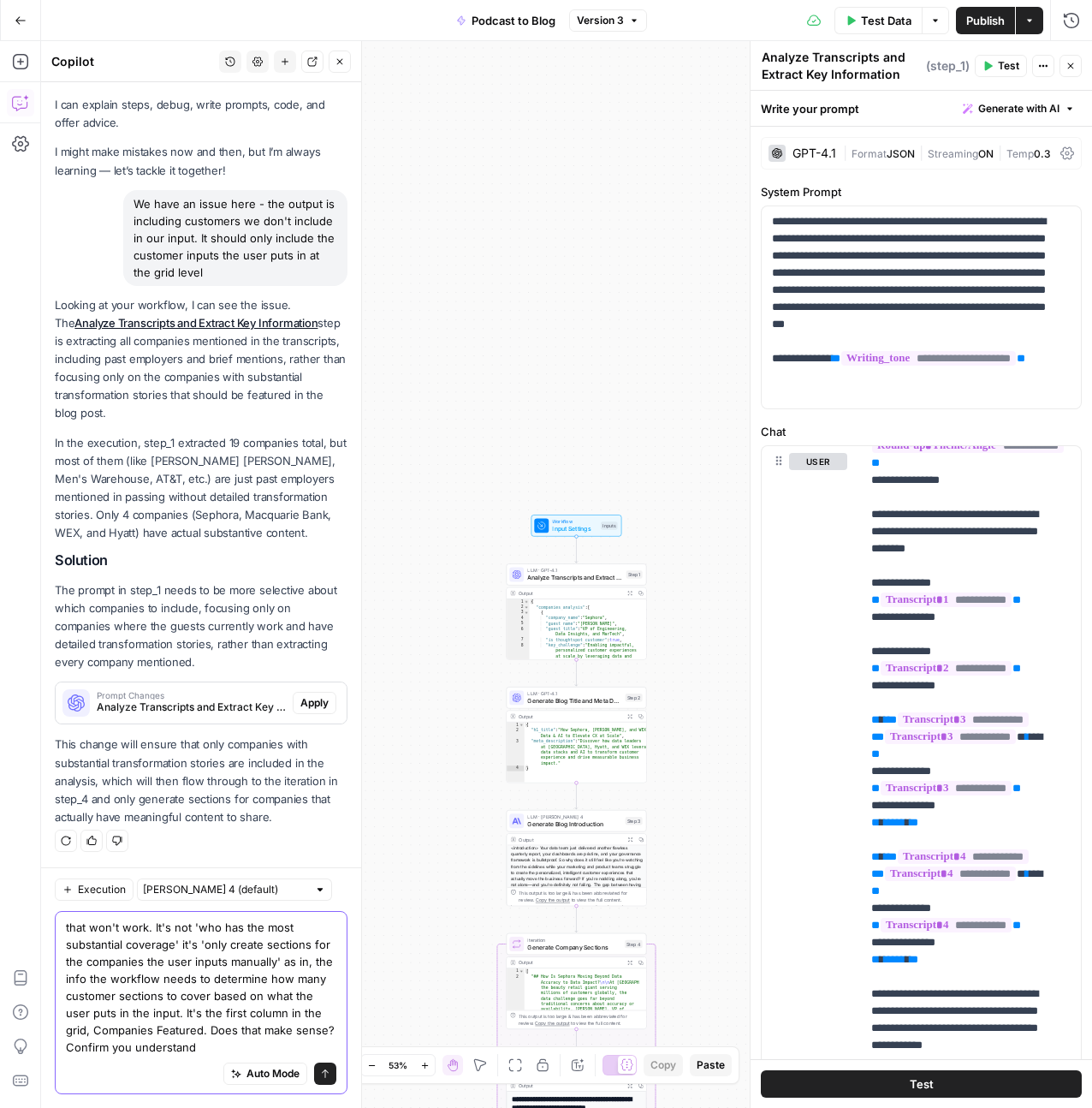
click at [241, 1042] on textarea "that won't work. It's not 'who has the most substantial coverage' it's 'only cr…" at bounding box center [201, 986] width 270 height 137
click at [247, 1043] on textarea "that won't work. It's not 'who has the most substantial coverage' it's 'only cr…" at bounding box center [201, 986] width 270 height 137
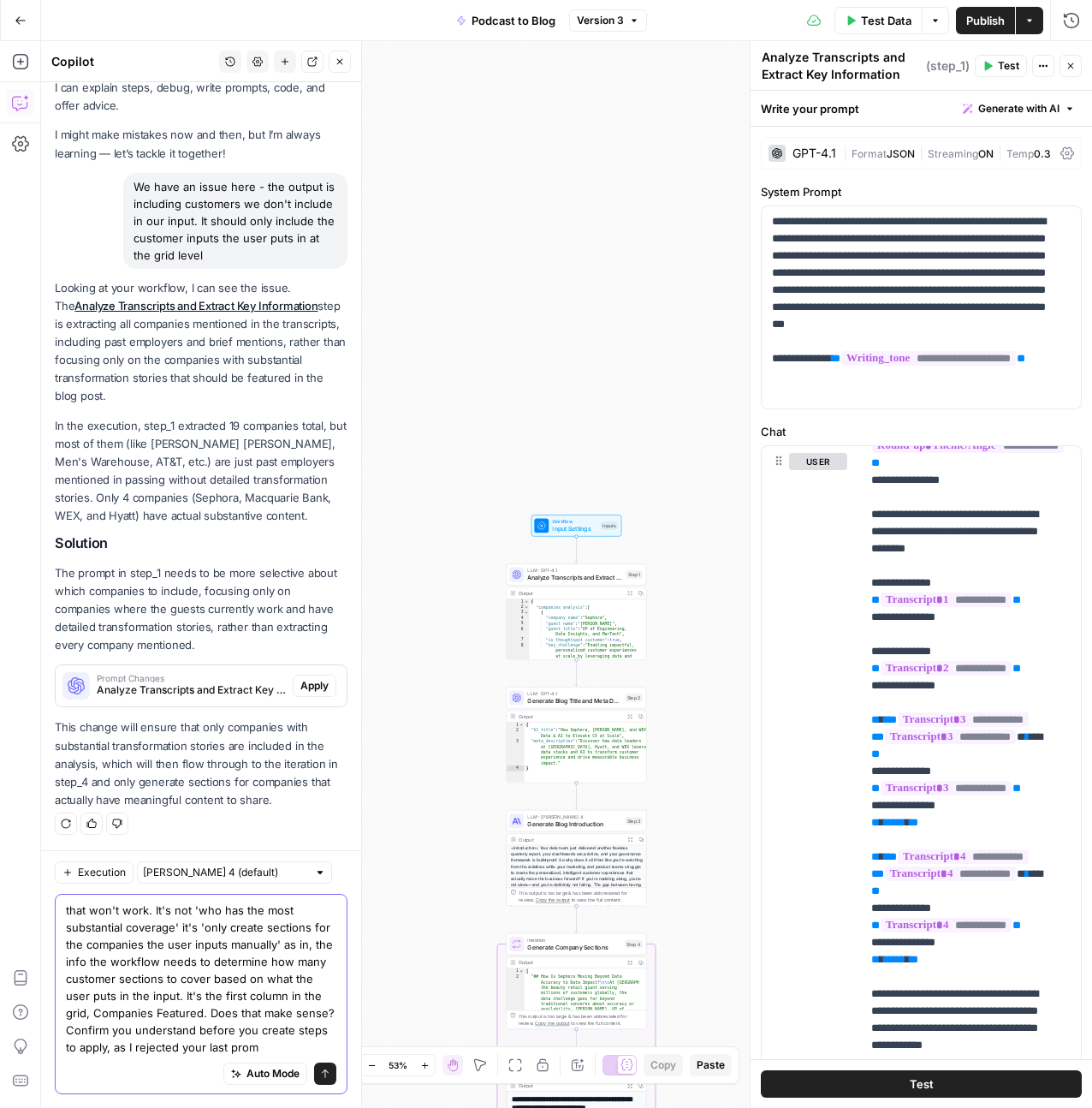
scroll to position [63, 0]
type textarea "that won't work. It's not 'who has the most substantial coverage' it's 'only cr…"
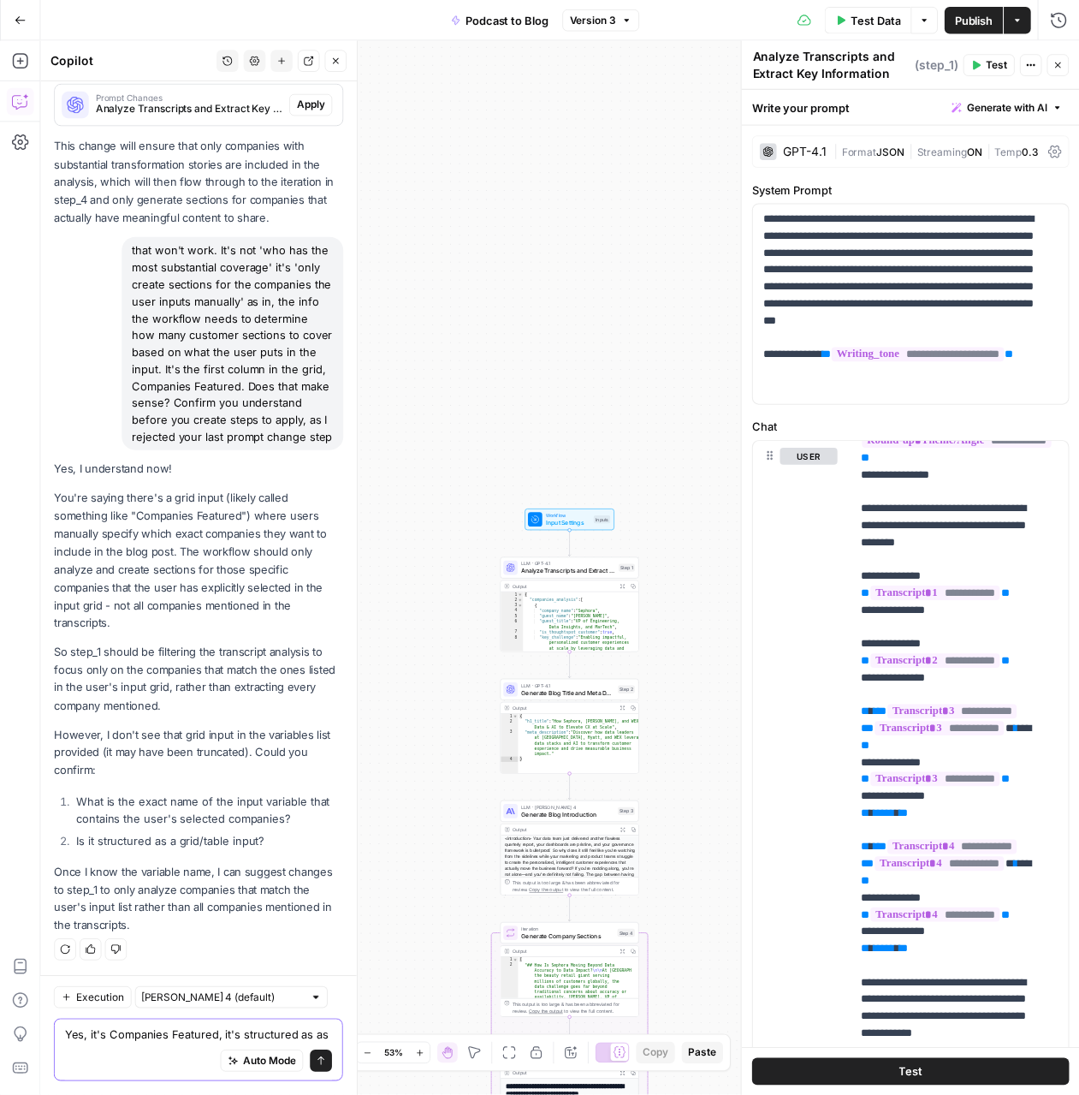
scroll to position [677, 0]
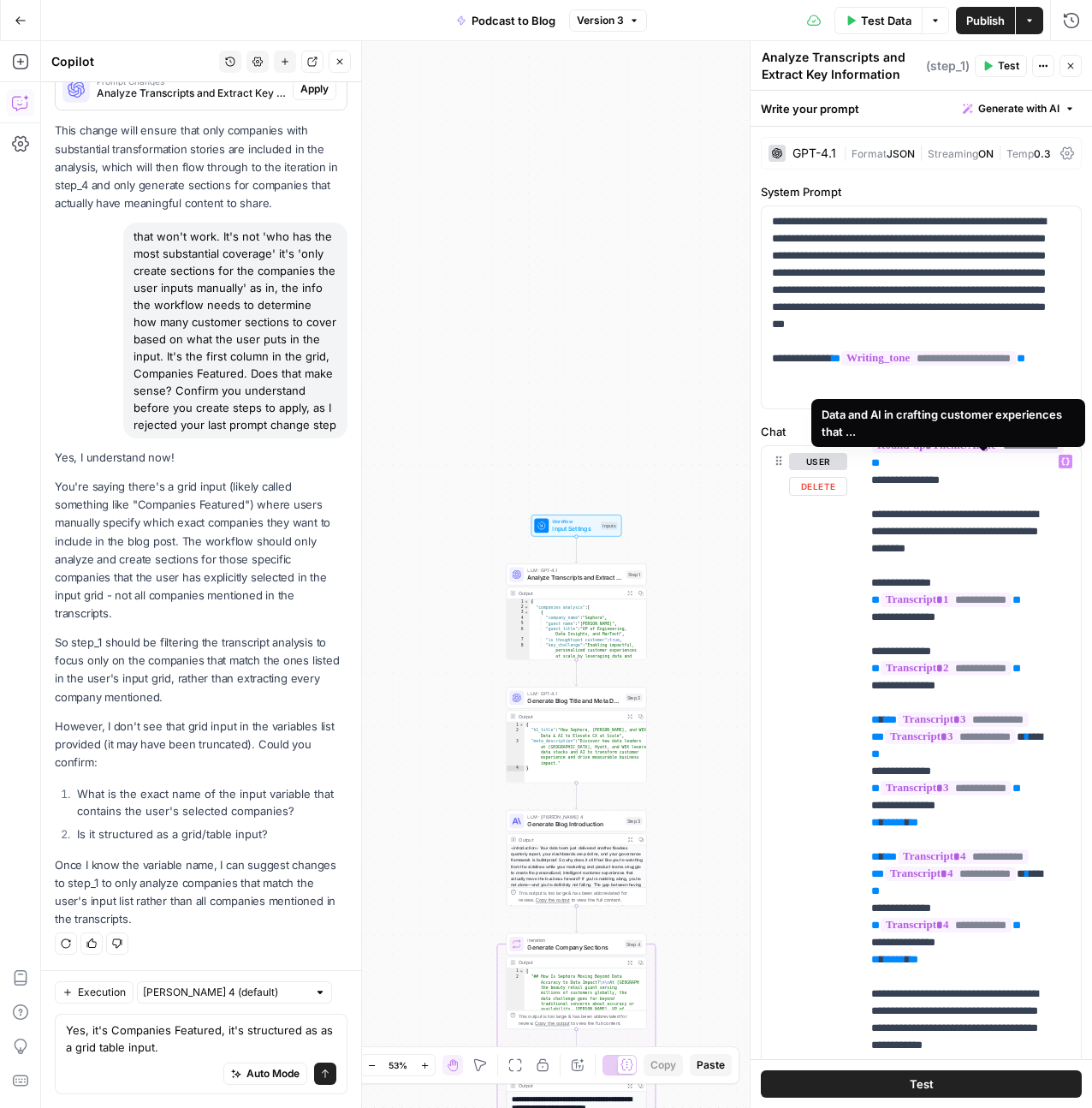
click at [558, 521] on span "Workflow" at bounding box center [574, 521] width 45 height 7
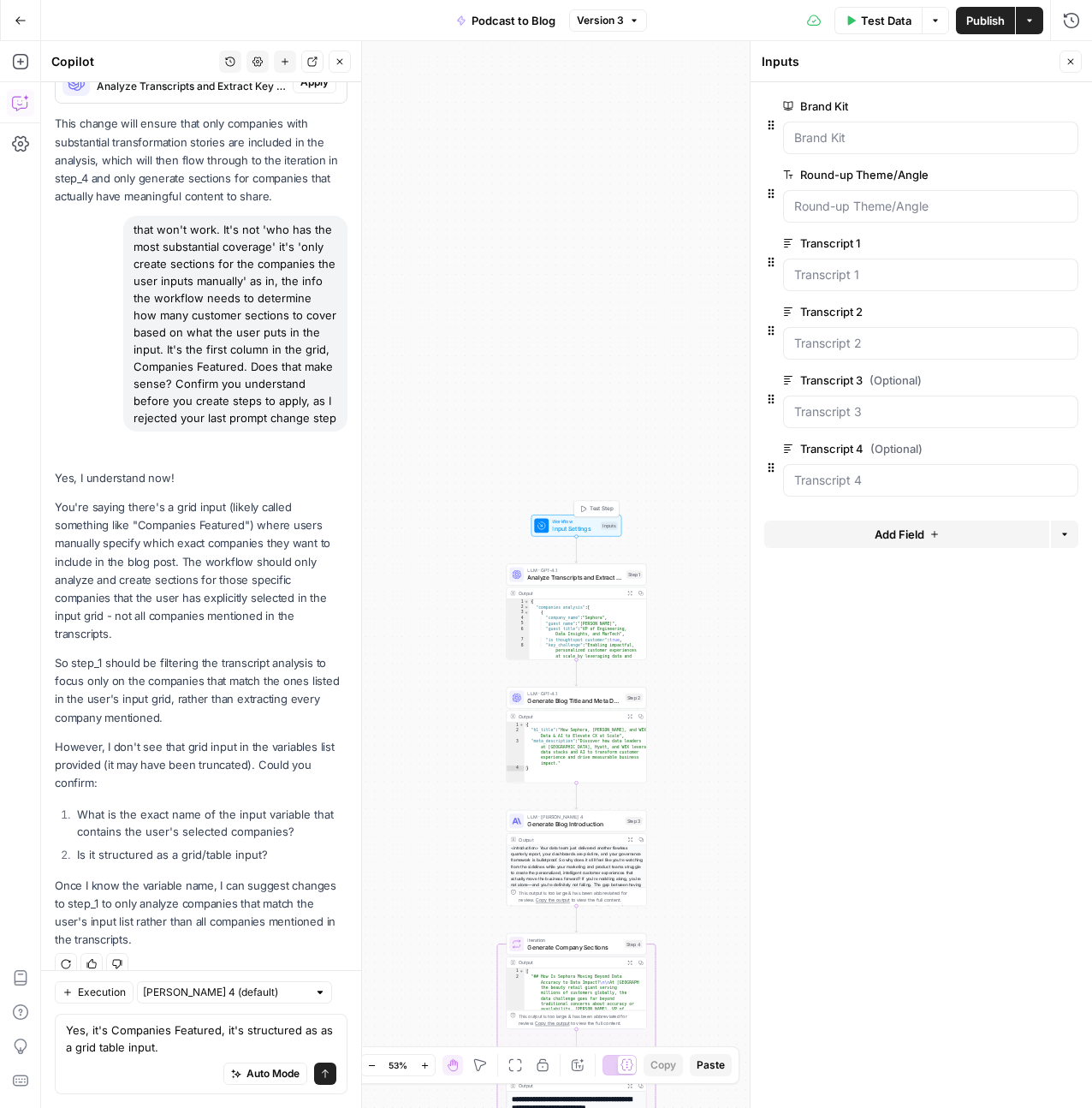
scroll to position [732, 0]
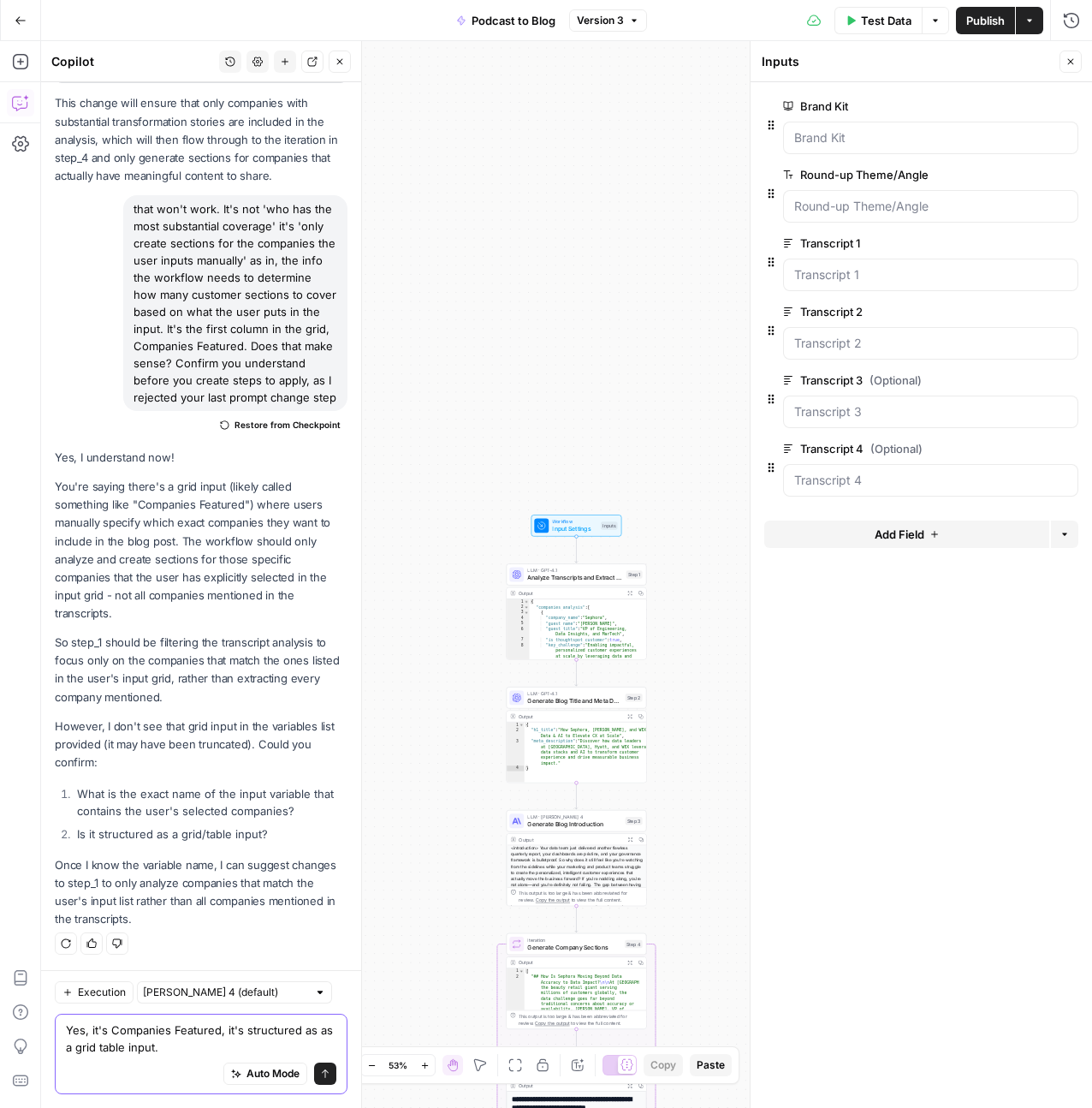
click at [207, 1042] on textarea "Yes, it's Companies Featured, it's structured as as a grid table input." at bounding box center [201, 1038] width 270 height 34
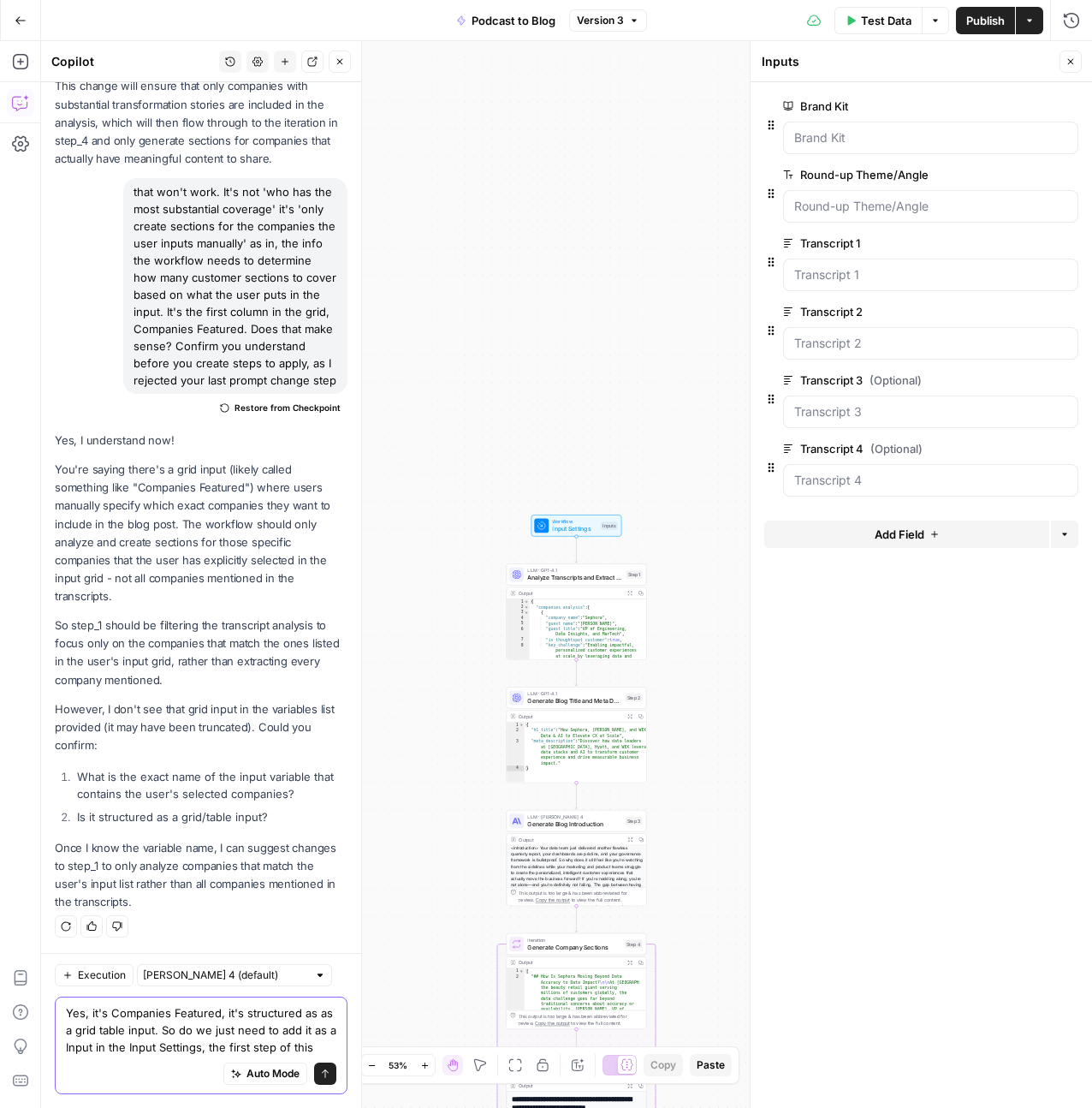
scroll to position [766, 0]
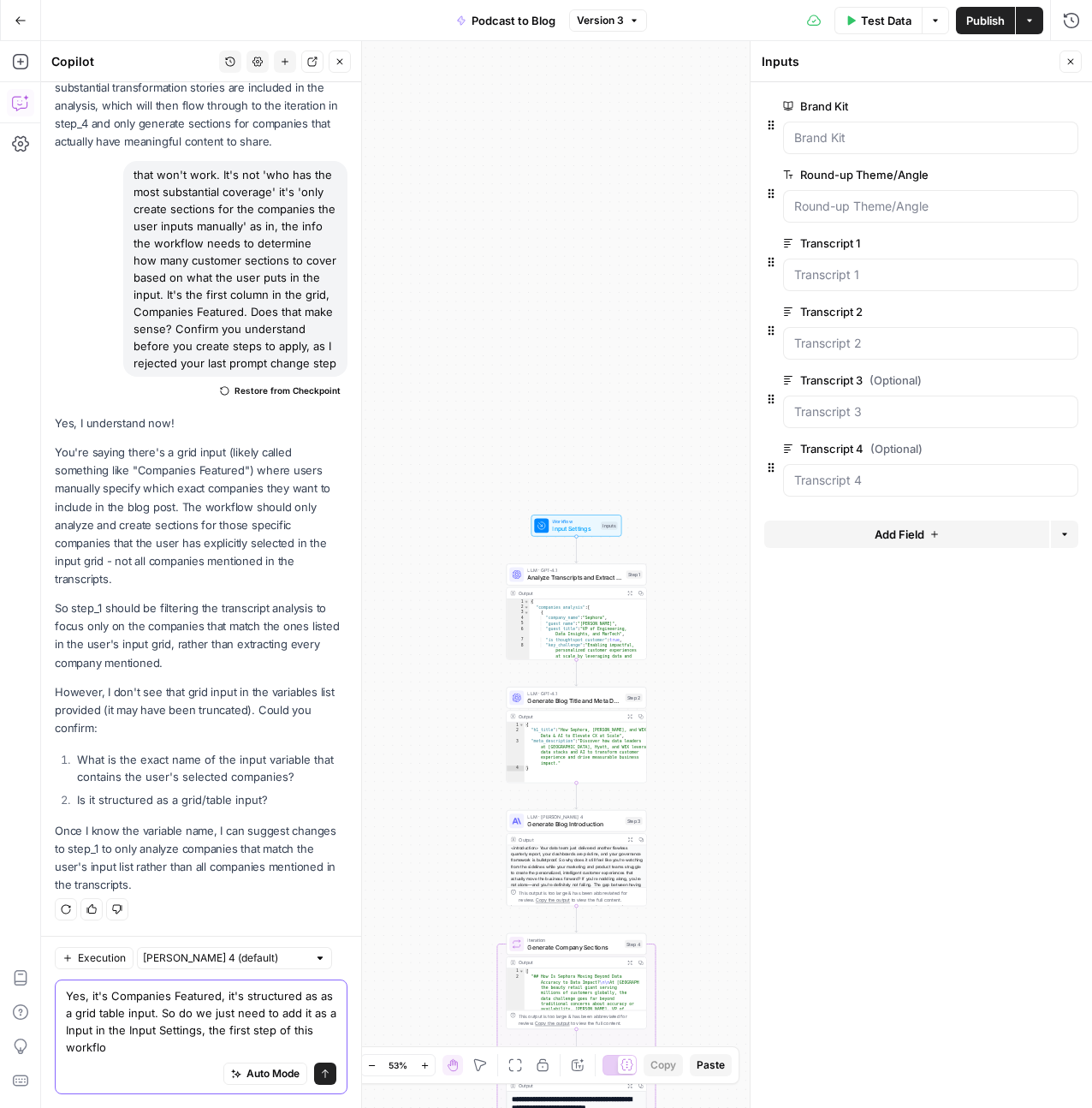
type textarea "Yes, it's Companies Featured, it's structured as as a grid table input. So do w…"
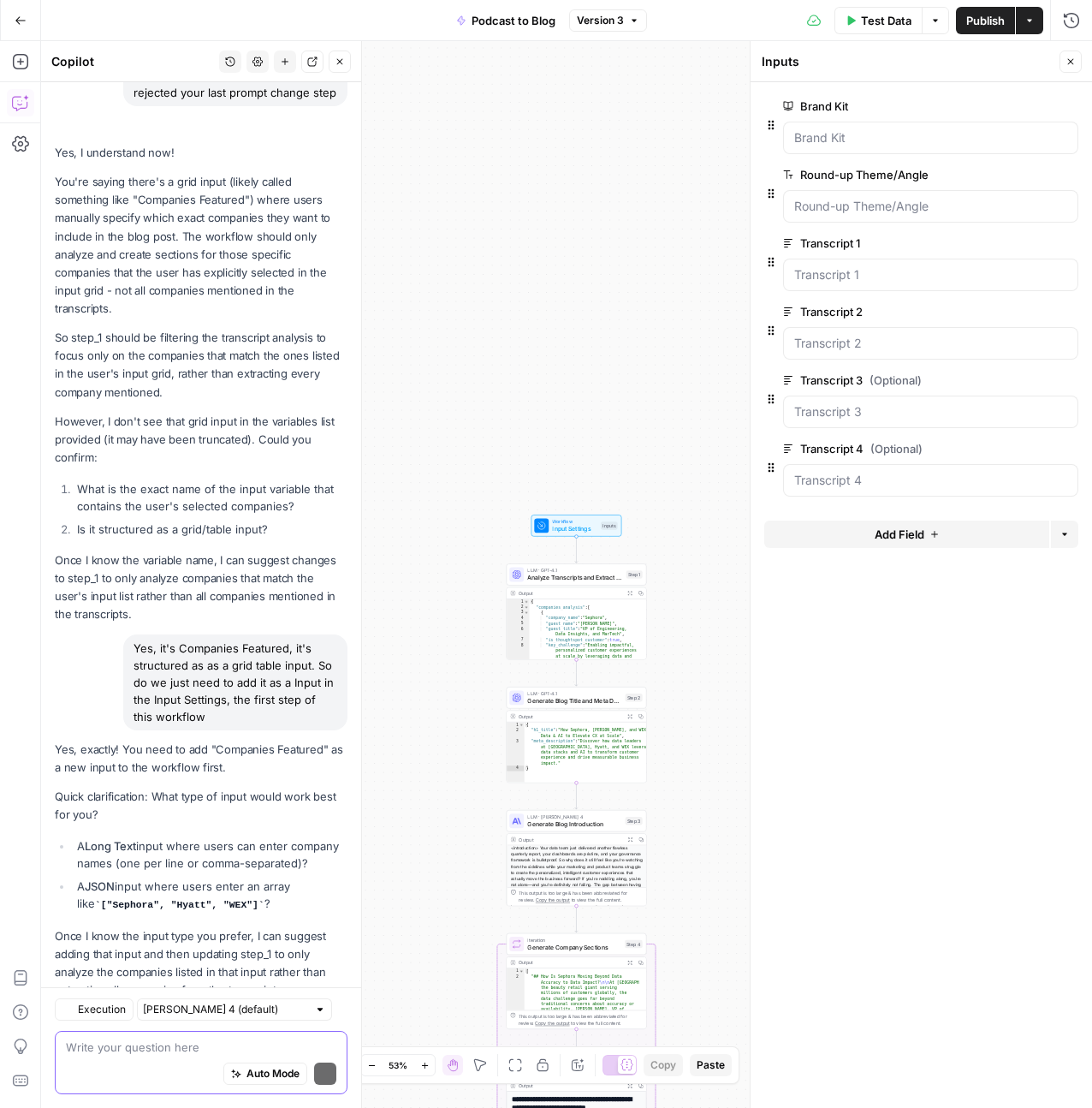
scroll to position [1107, 0]
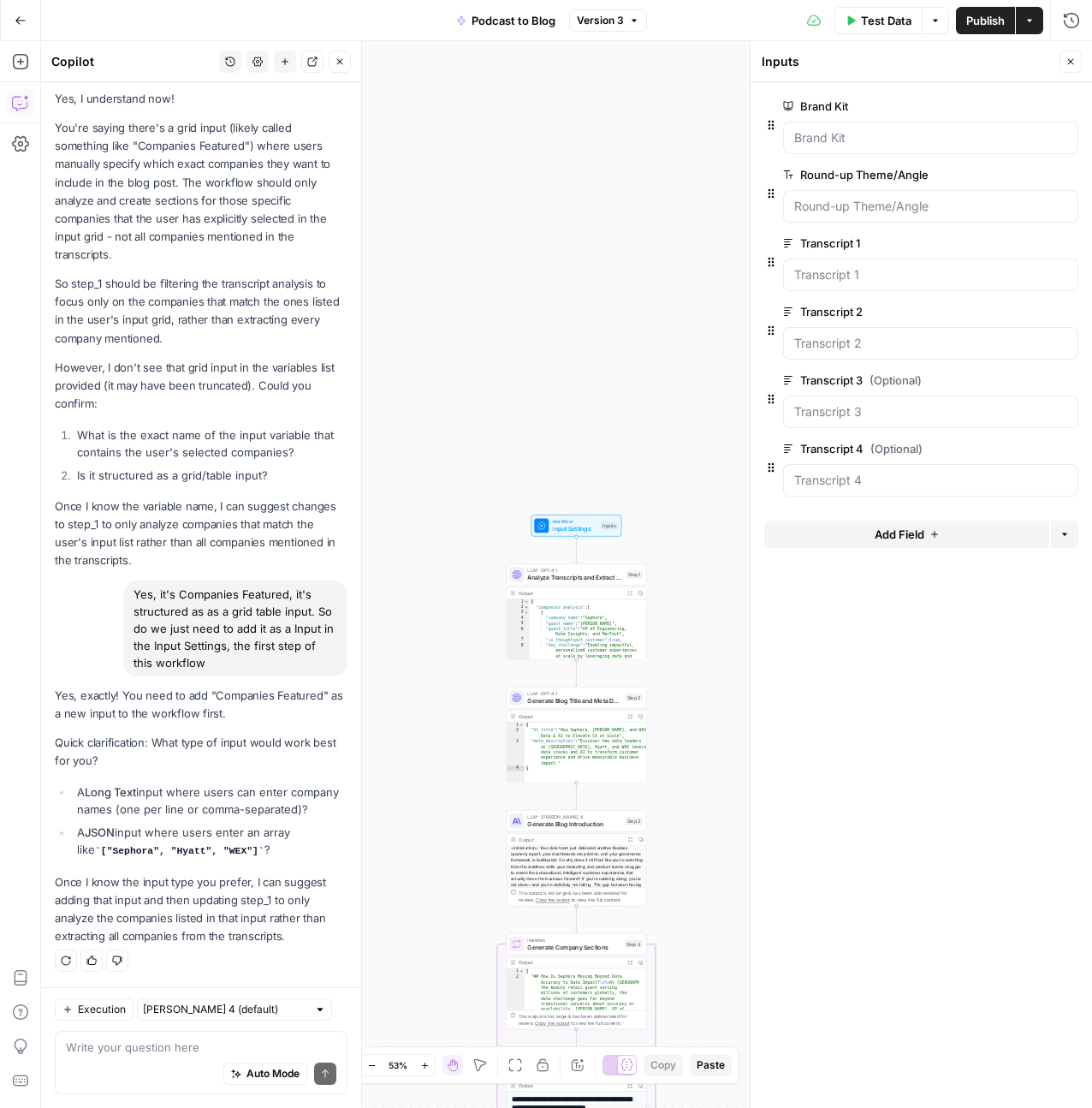
click at [169, 1071] on div "Auto Mode Send" at bounding box center [201, 1074] width 270 height 38
type textarea "Yes, but remember there are up to 4, but at least 2"
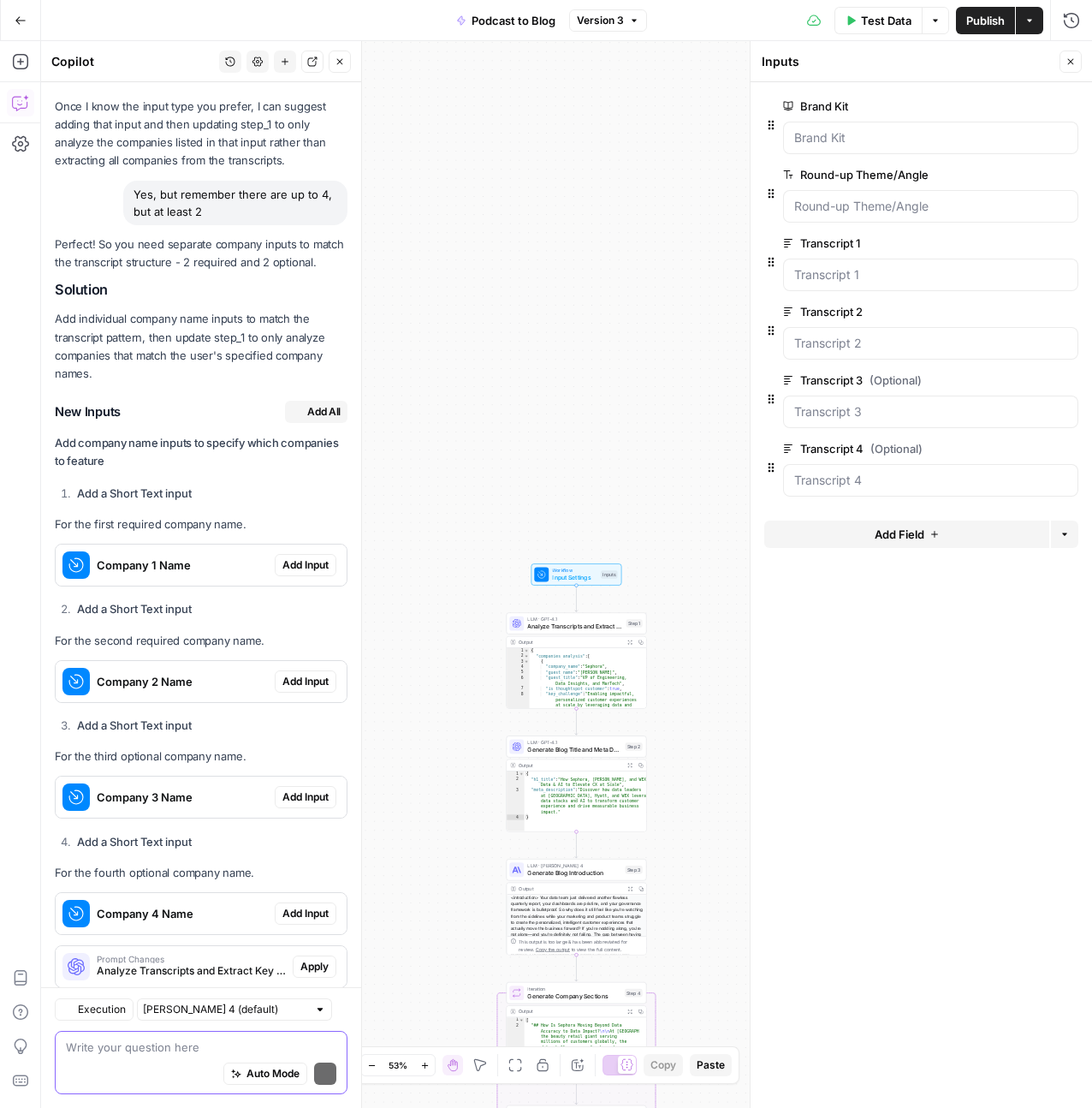
scroll to position [1942, 0]
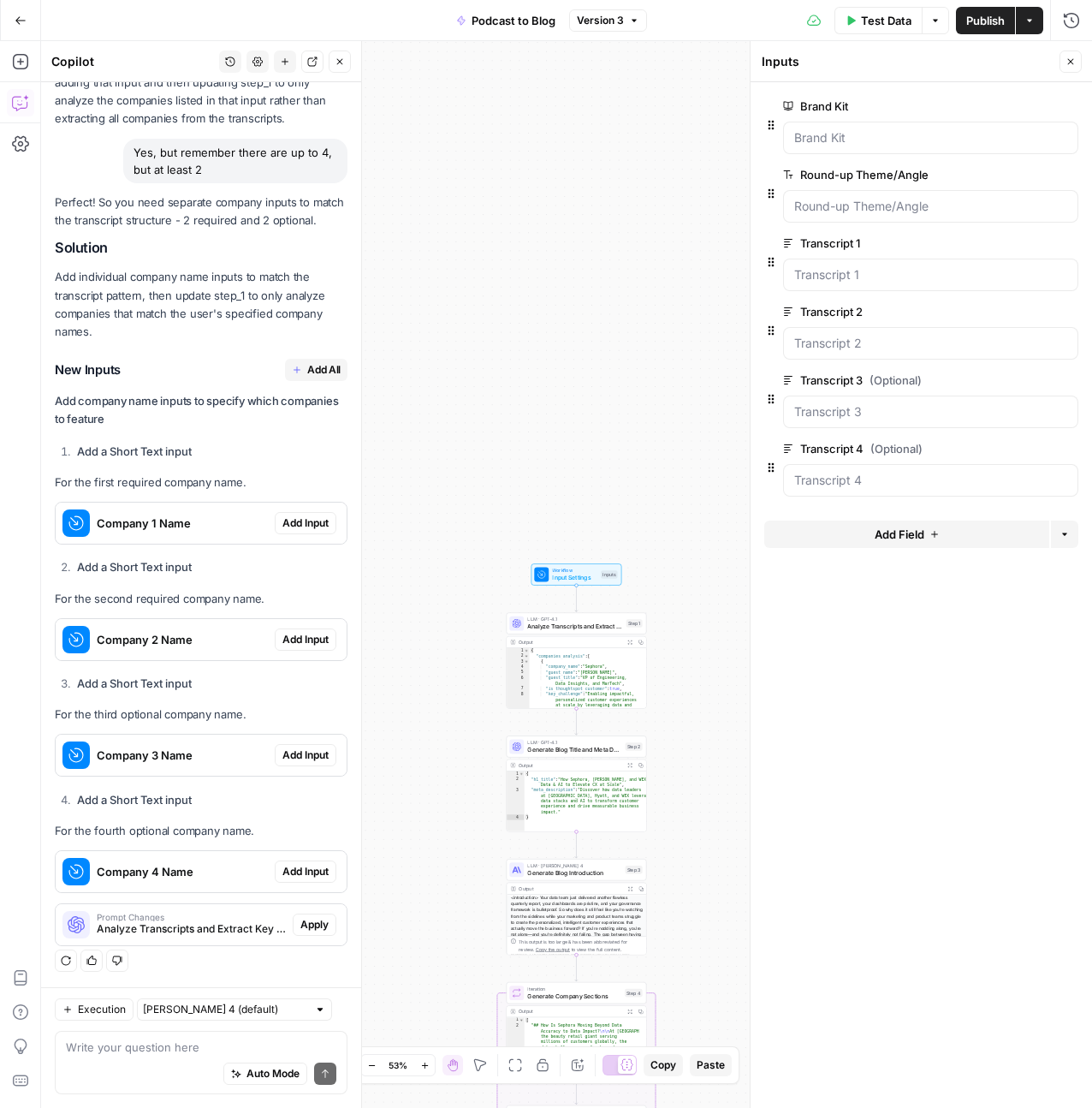
click at [305, 528] on span "Add Input" at bounding box center [305, 522] width 46 height 15
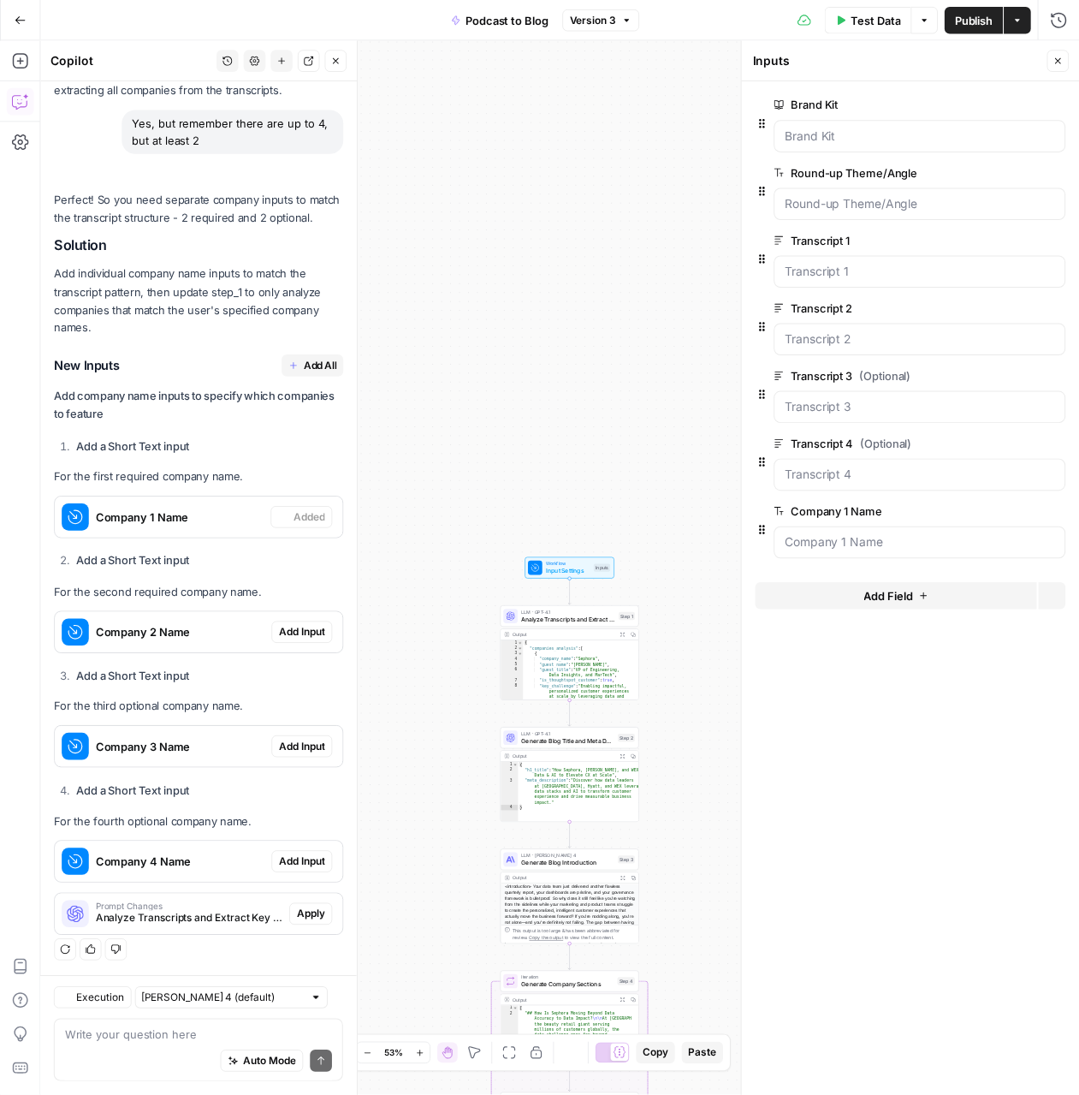
scroll to position [1997, 0]
click at [304, 645] on span "Add Input" at bounding box center [305, 639] width 46 height 15
click at [300, 750] on span "Add Input" at bounding box center [305, 754] width 46 height 15
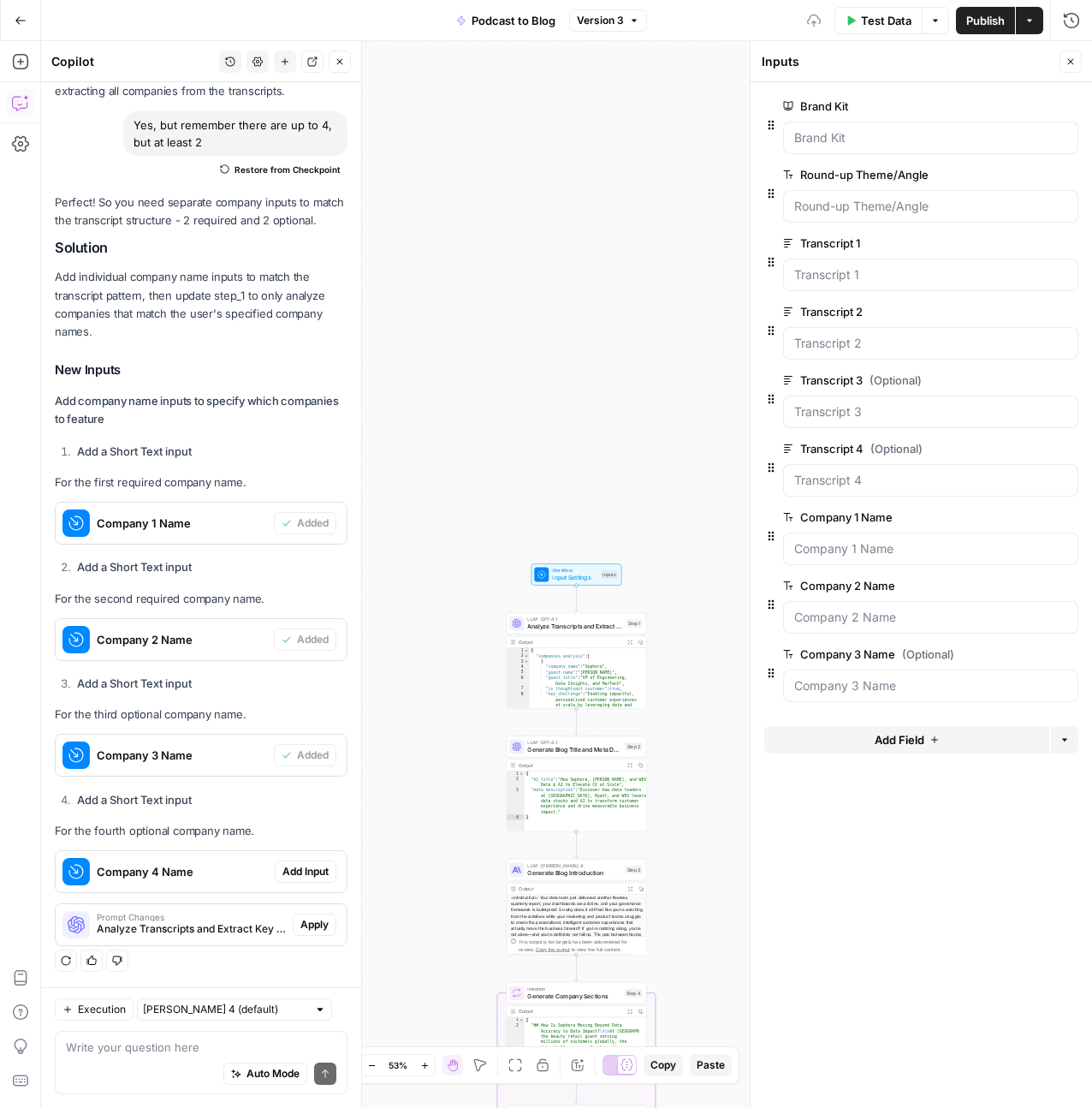
click at [306, 875] on span "Add Input" at bounding box center [305, 871] width 46 height 15
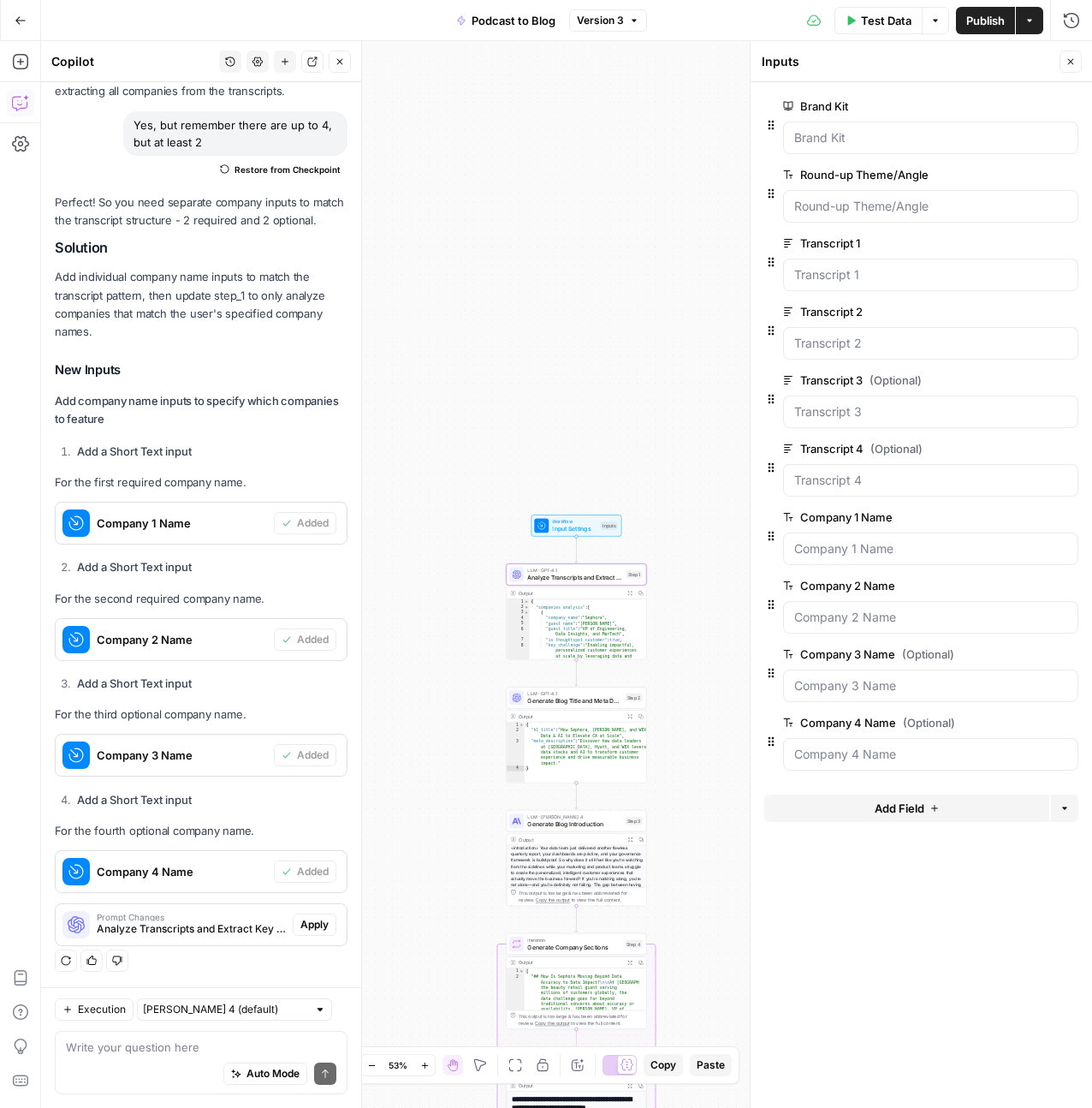
click at [294, 932] on button "Apply" at bounding box center [315, 924] width 44 height 22
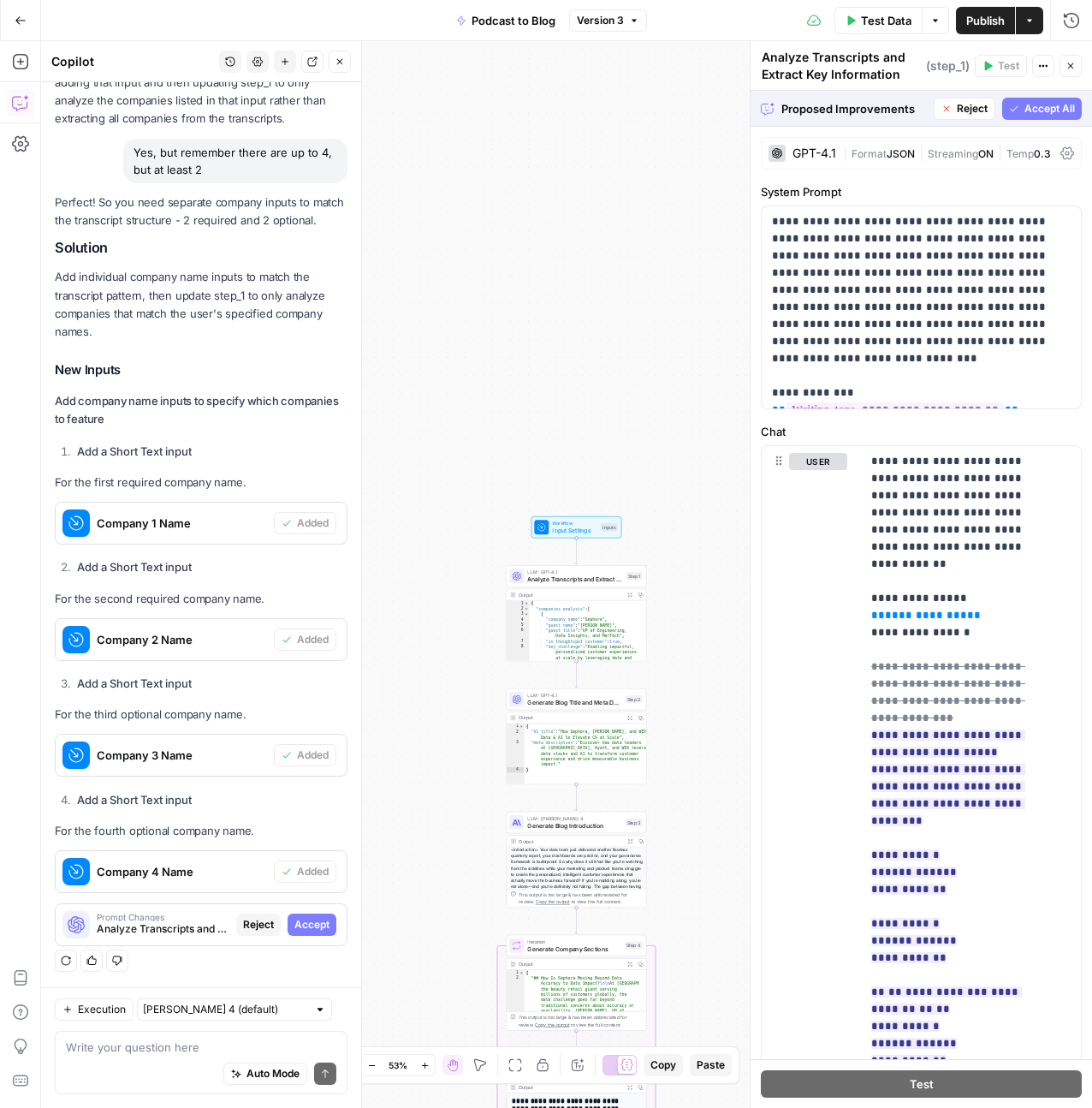
scroll to position [1887, 0]
click at [174, 929] on span "Analyze Transcripts and Extract Key Information (step_1)" at bounding box center [163, 928] width 133 height 15
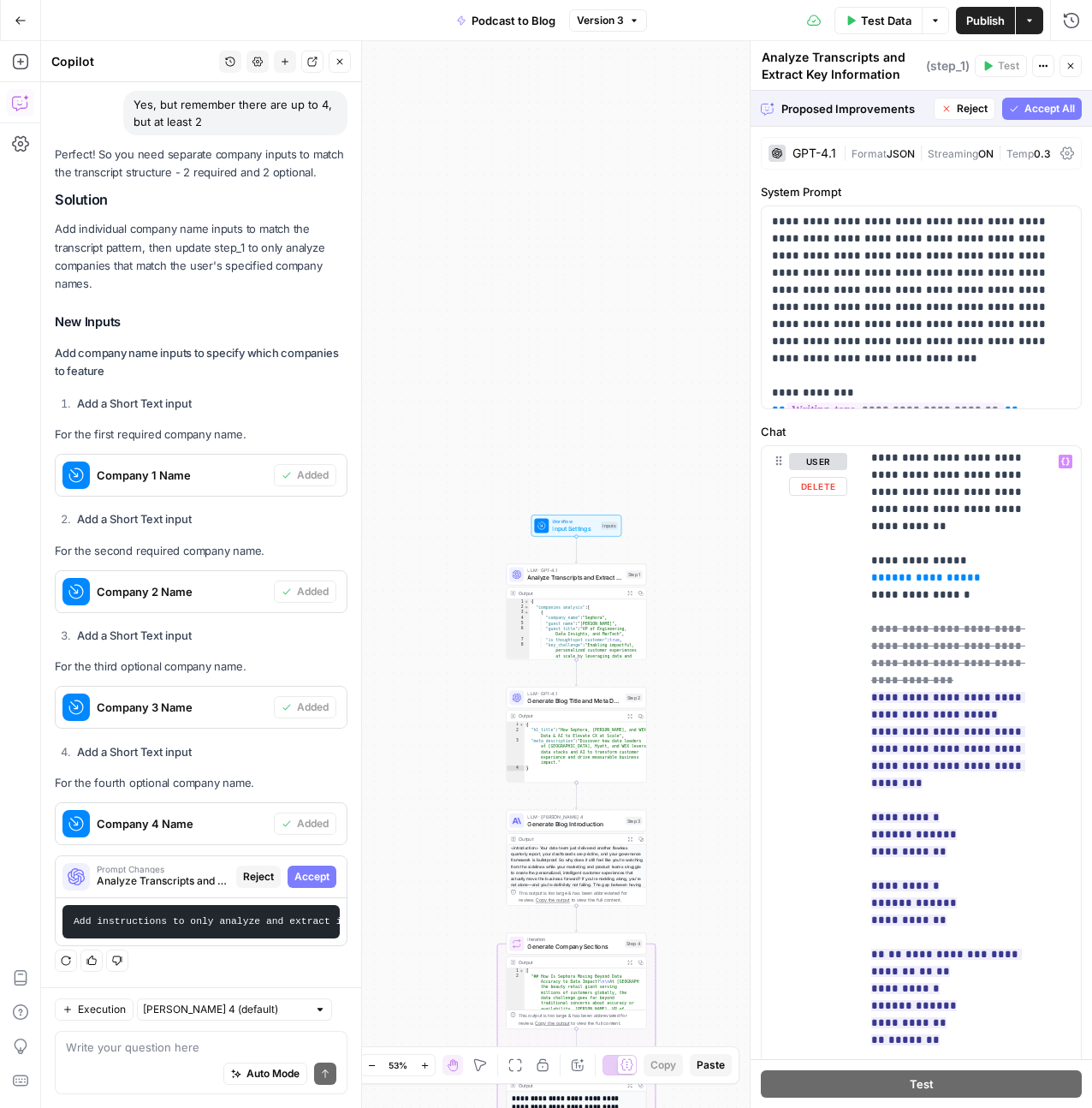
scroll to position [603, 0]
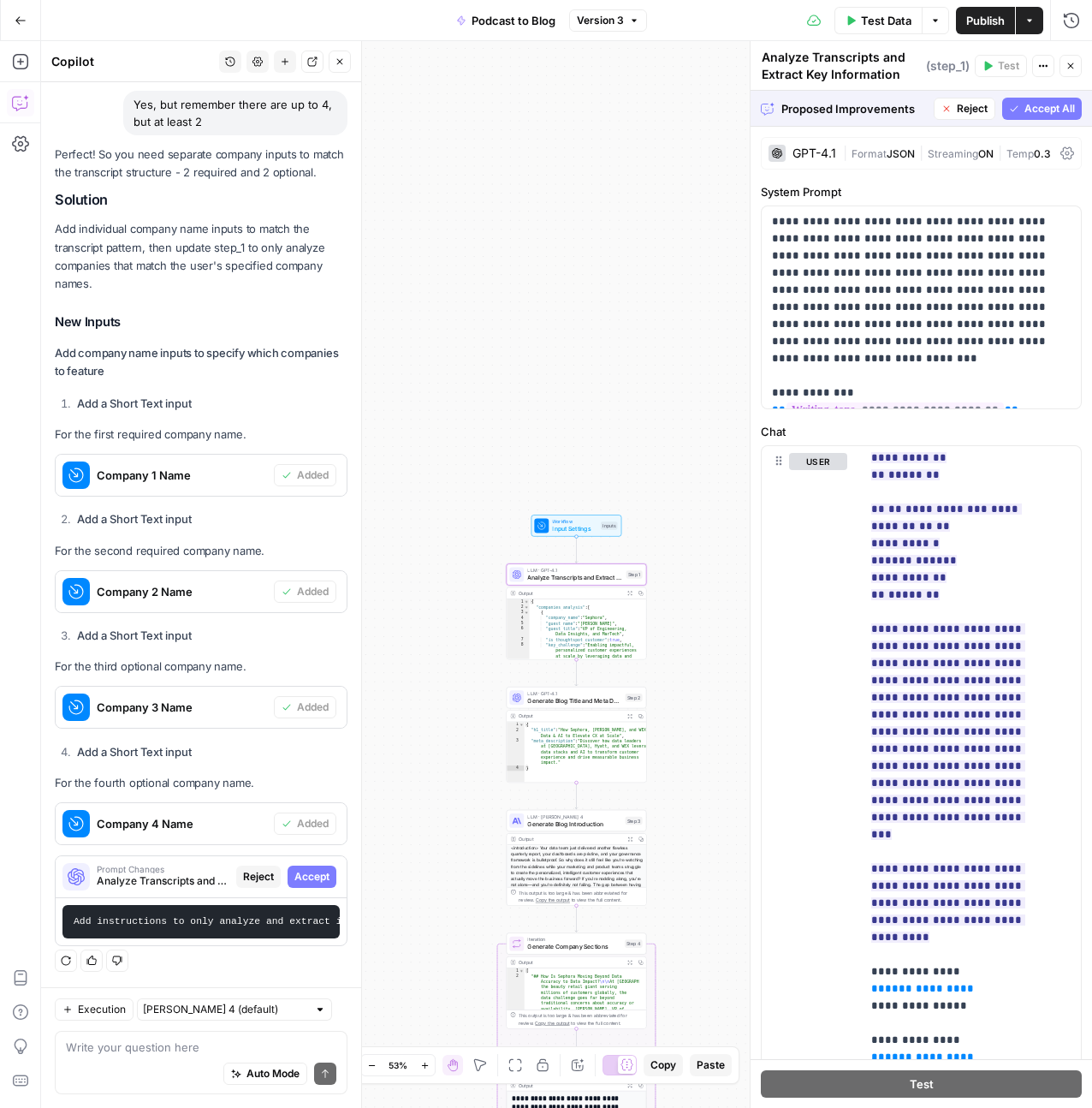
click at [294, 869] on span "Accept" at bounding box center [311, 876] width 35 height 15
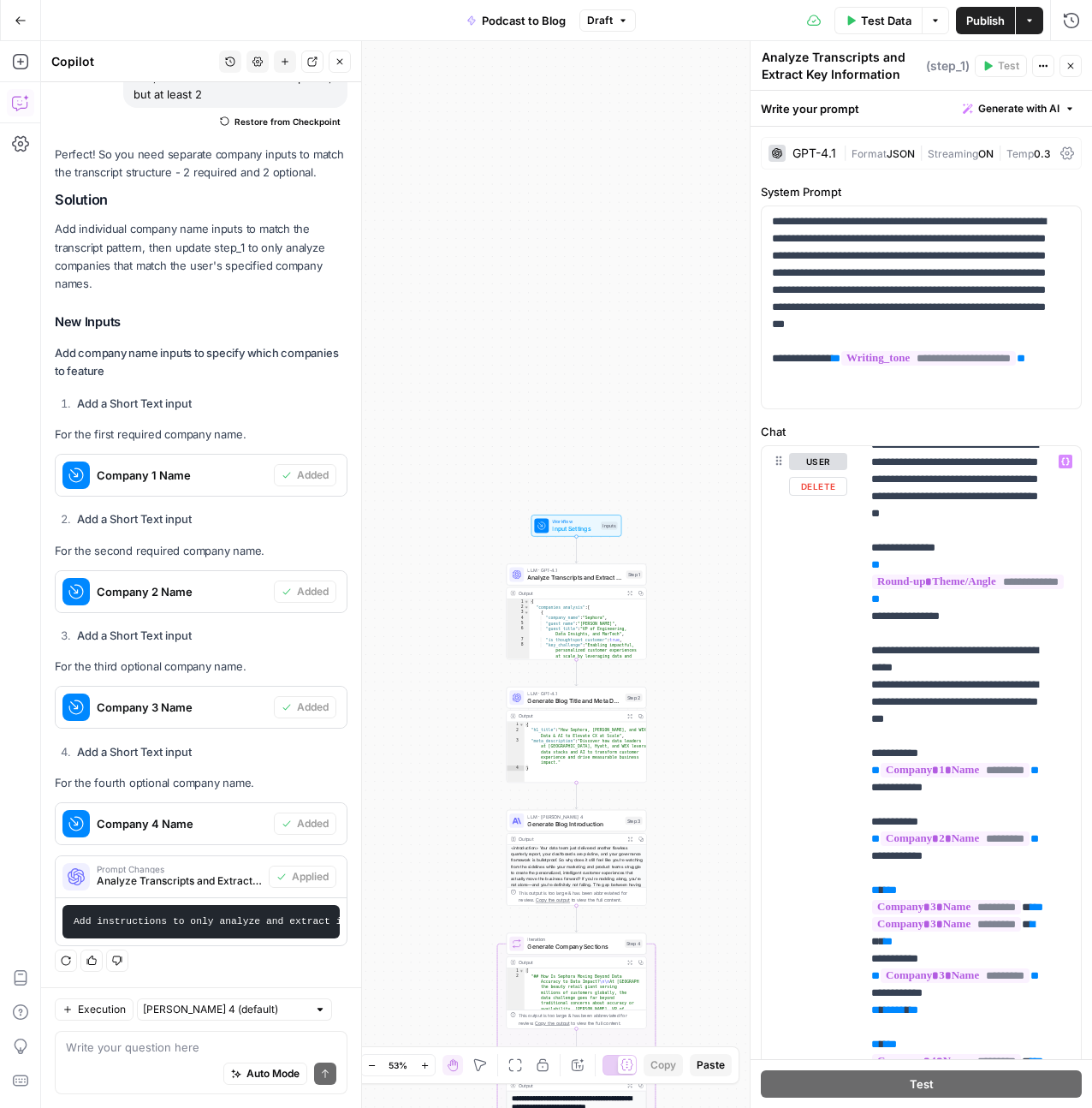
scroll to position [0, 0]
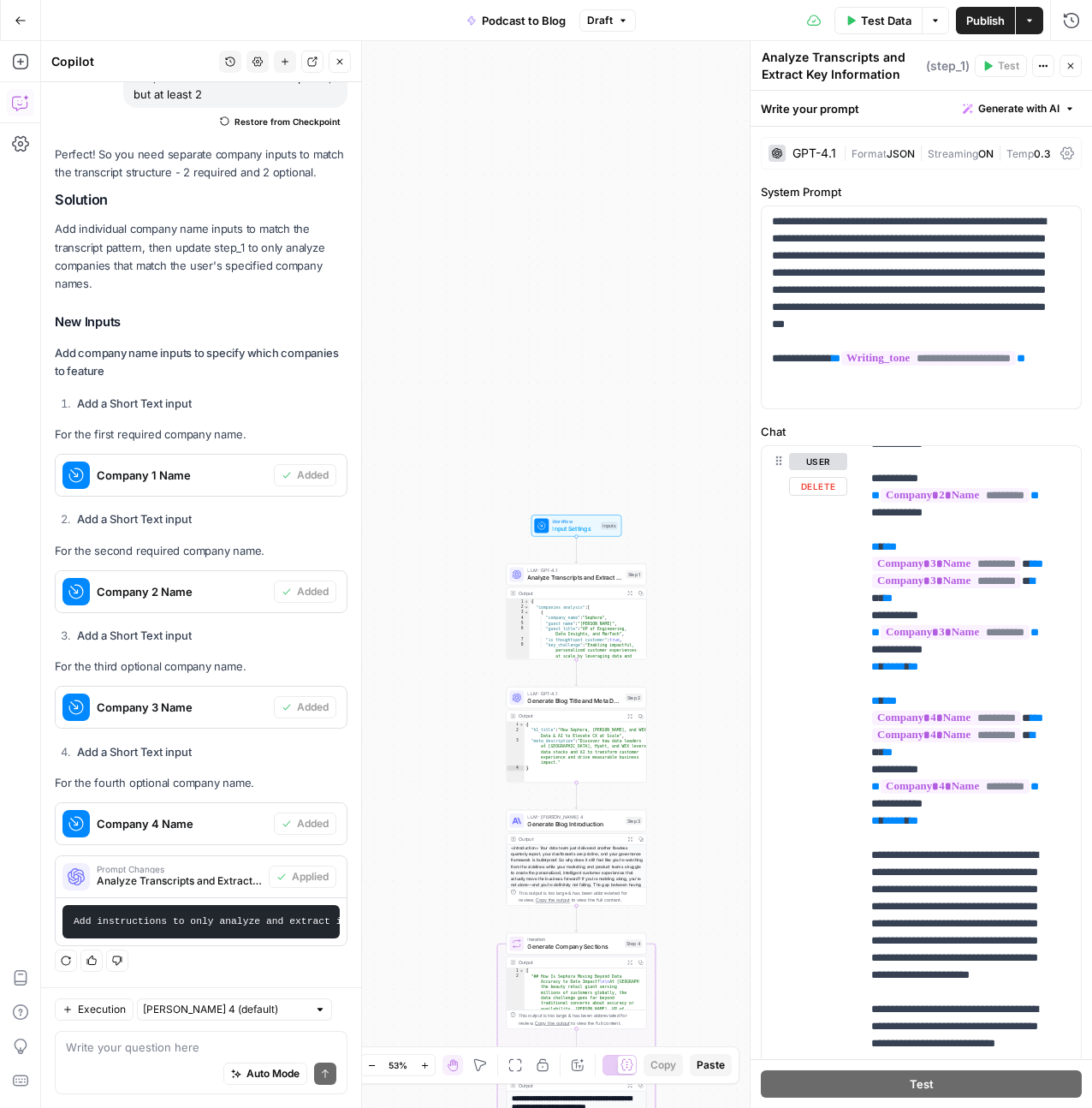
scroll to position [569, 0]
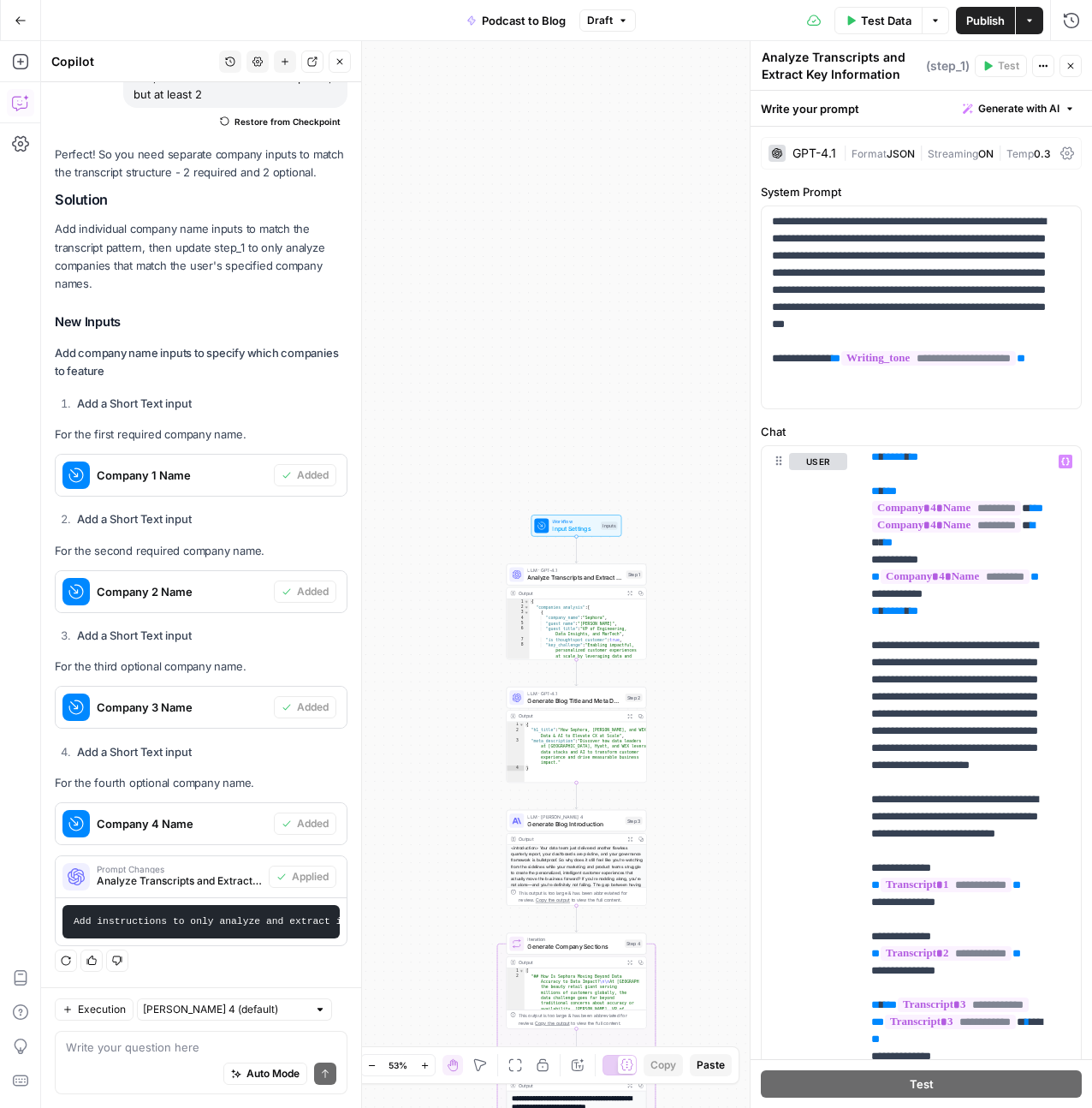
click at [870, 27] on span "Test Data" at bounding box center [886, 20] width 50 height 17
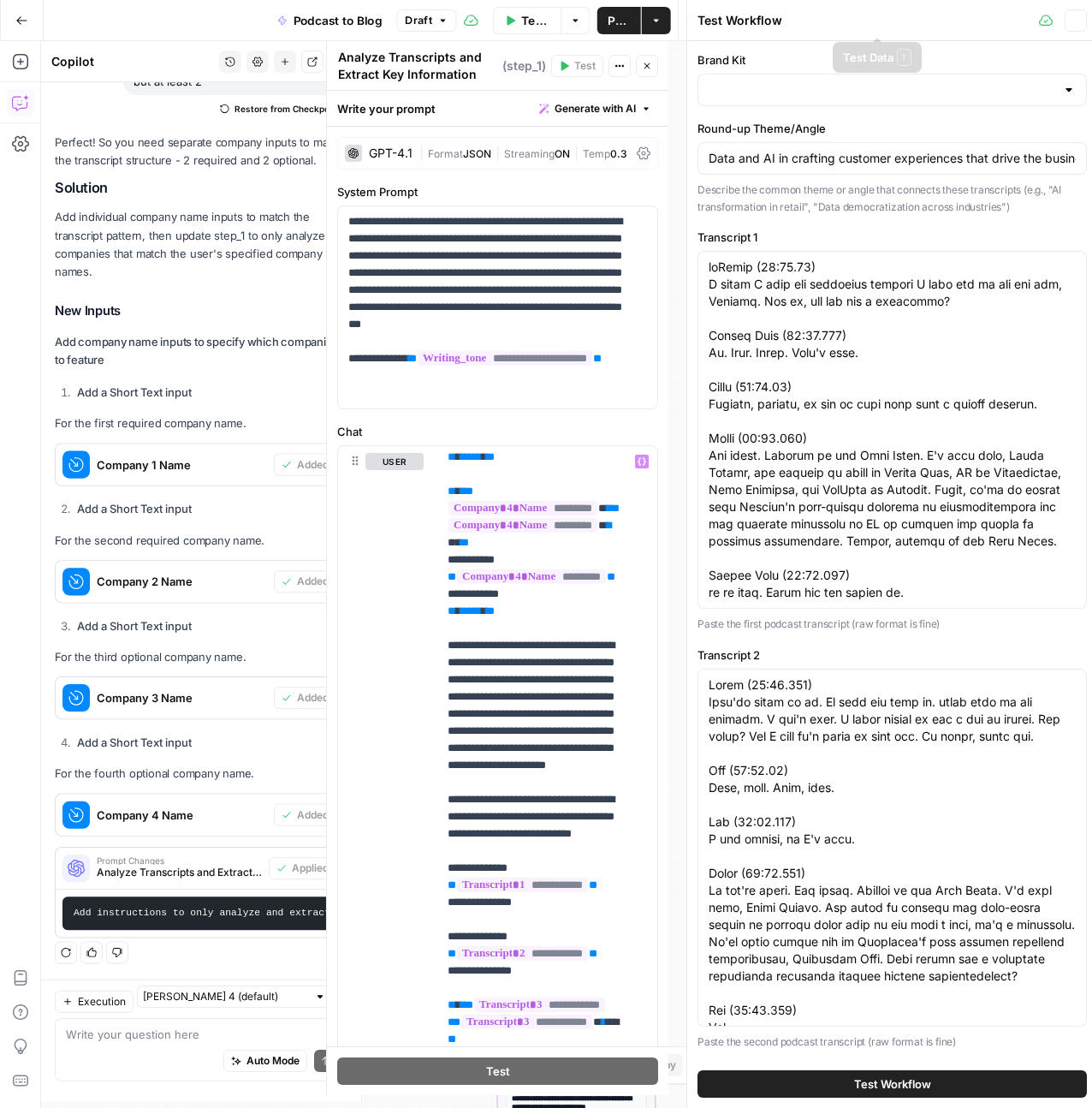
type input "ThoughtSpot - Enterprise"
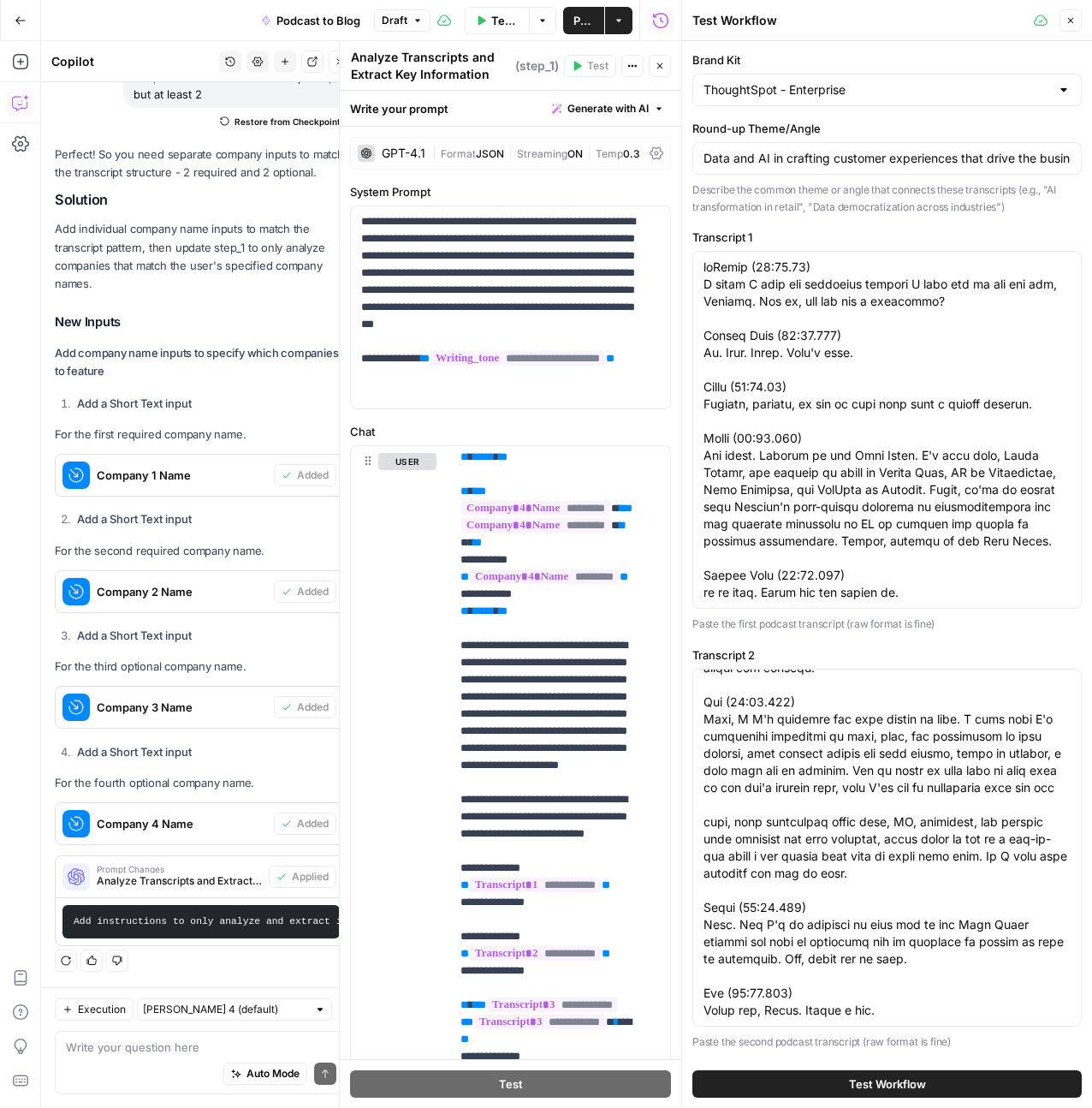
scroll to position [13848, 0]
click at [904, 1075] on span "Test Workflow" at bounding box center [887, 1083] width 77 height 17
click at [886, 1084] on span "Test Workflow" at bounding box center [887, 1083] width 77 height 17
click at [1066, 17] on icon "button" at bounding box center [1071, 20] width 10 height 10
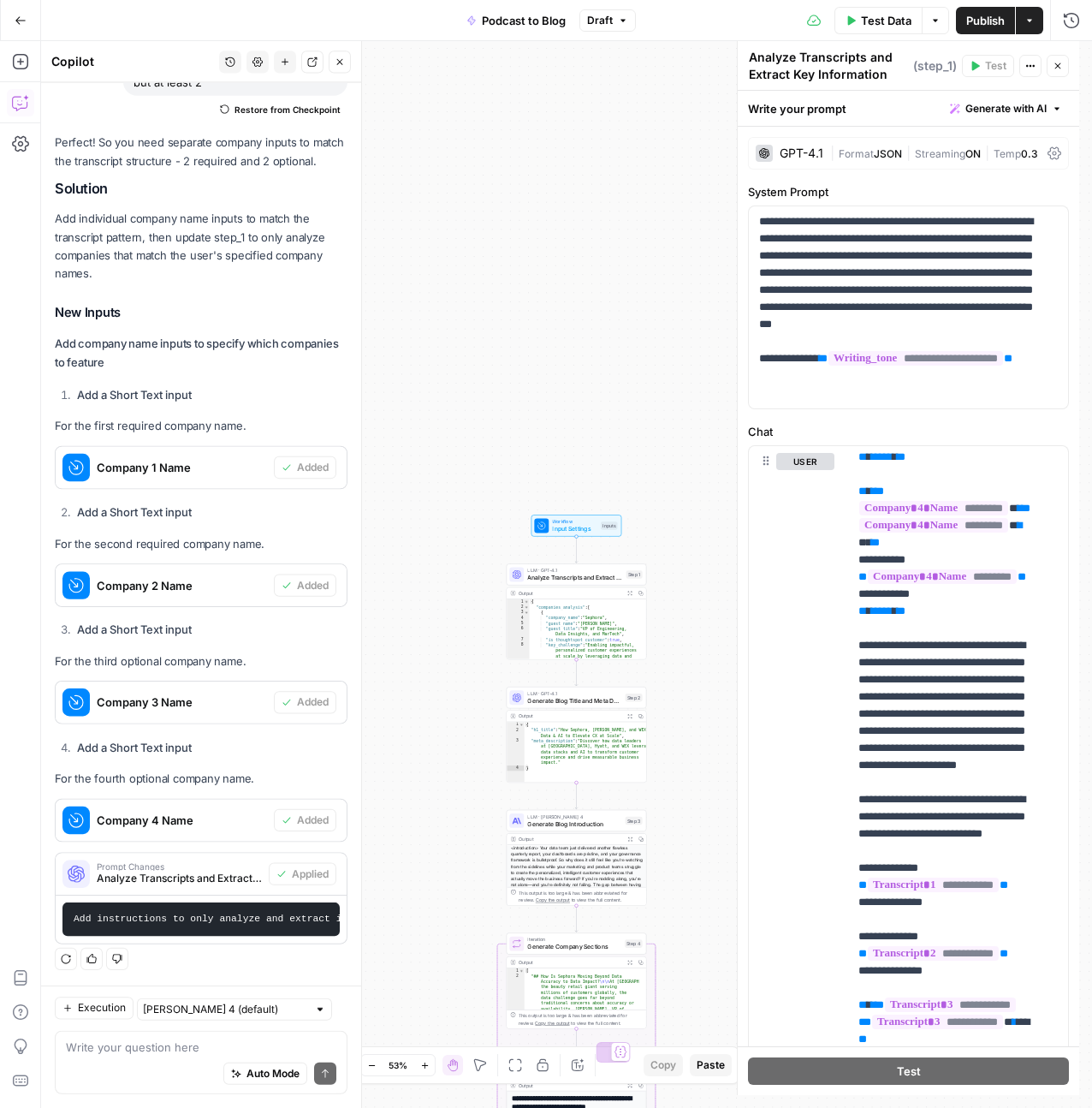
scroll to position [2058, 0]
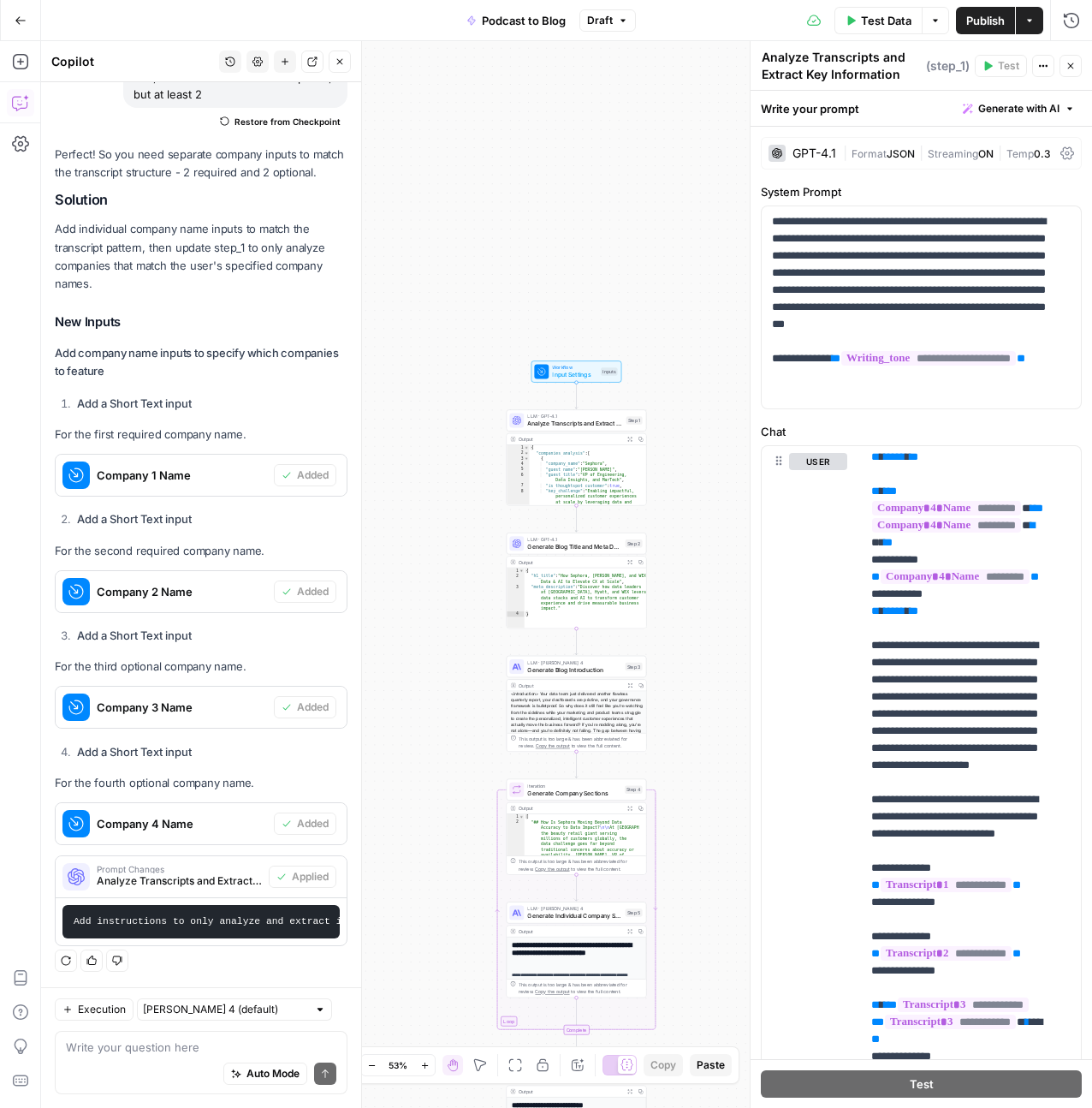
click at [987, 26] on span "Publish" at bounding box center [985, 20] width 39 height 17
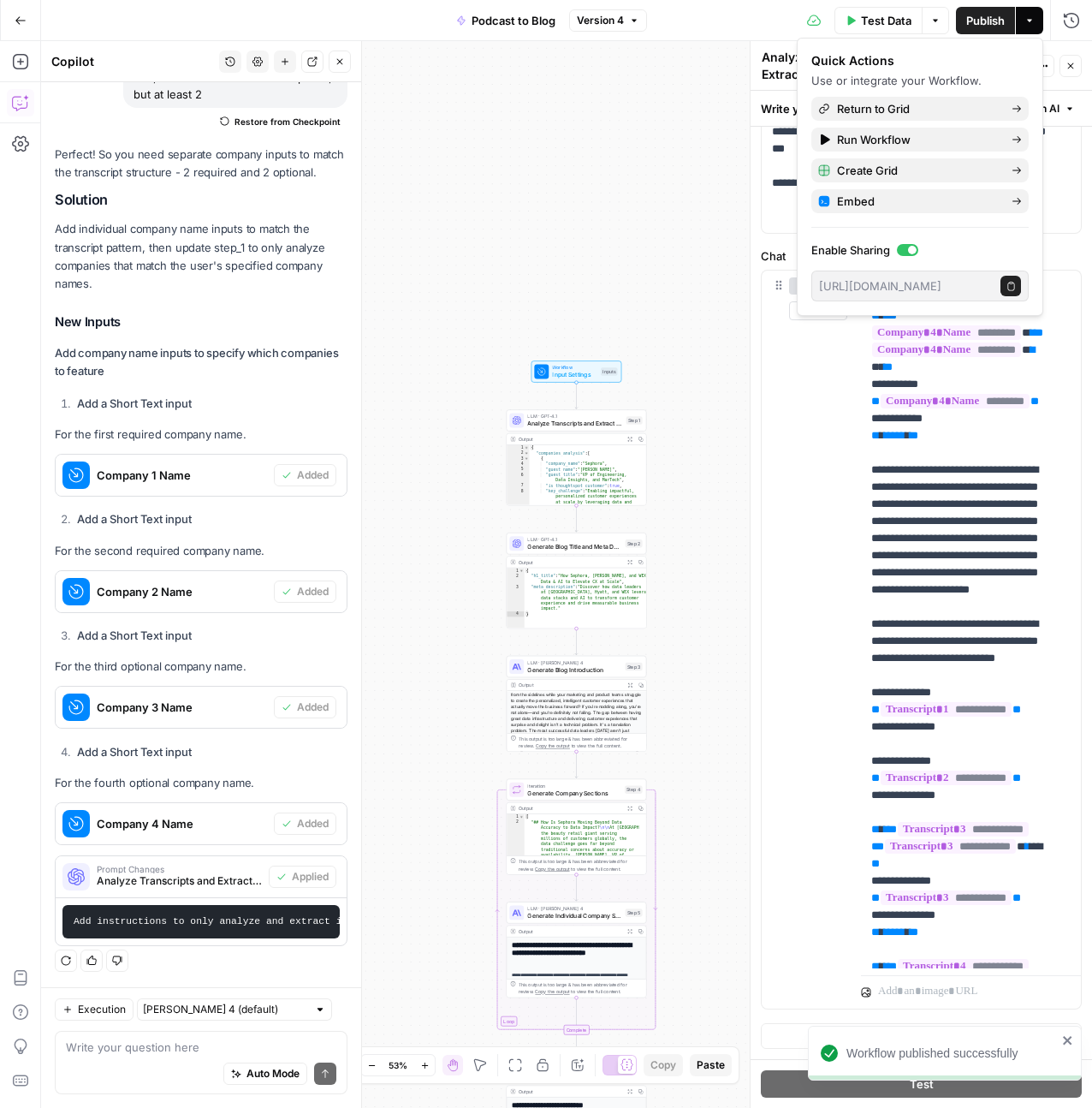
scroll to position [106, 0]
click at [721, 704] on div "Workflow Input Settings Inputs LLM · GPT-4.1 Analyze Transcripts and Extract Ke…" at bounding box center [566, 574] width 1051 height 1066
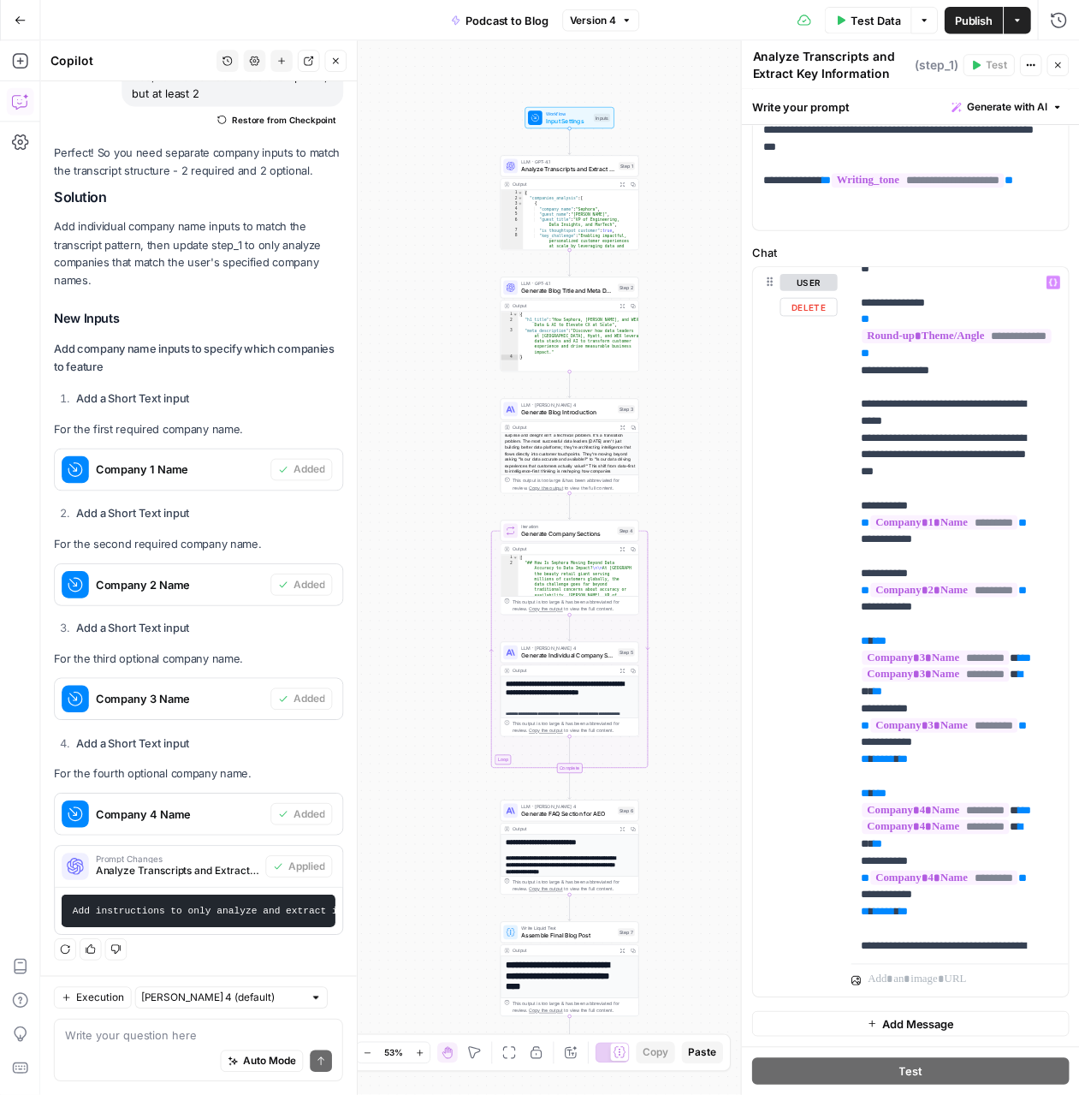
scroll to position [172, 0]
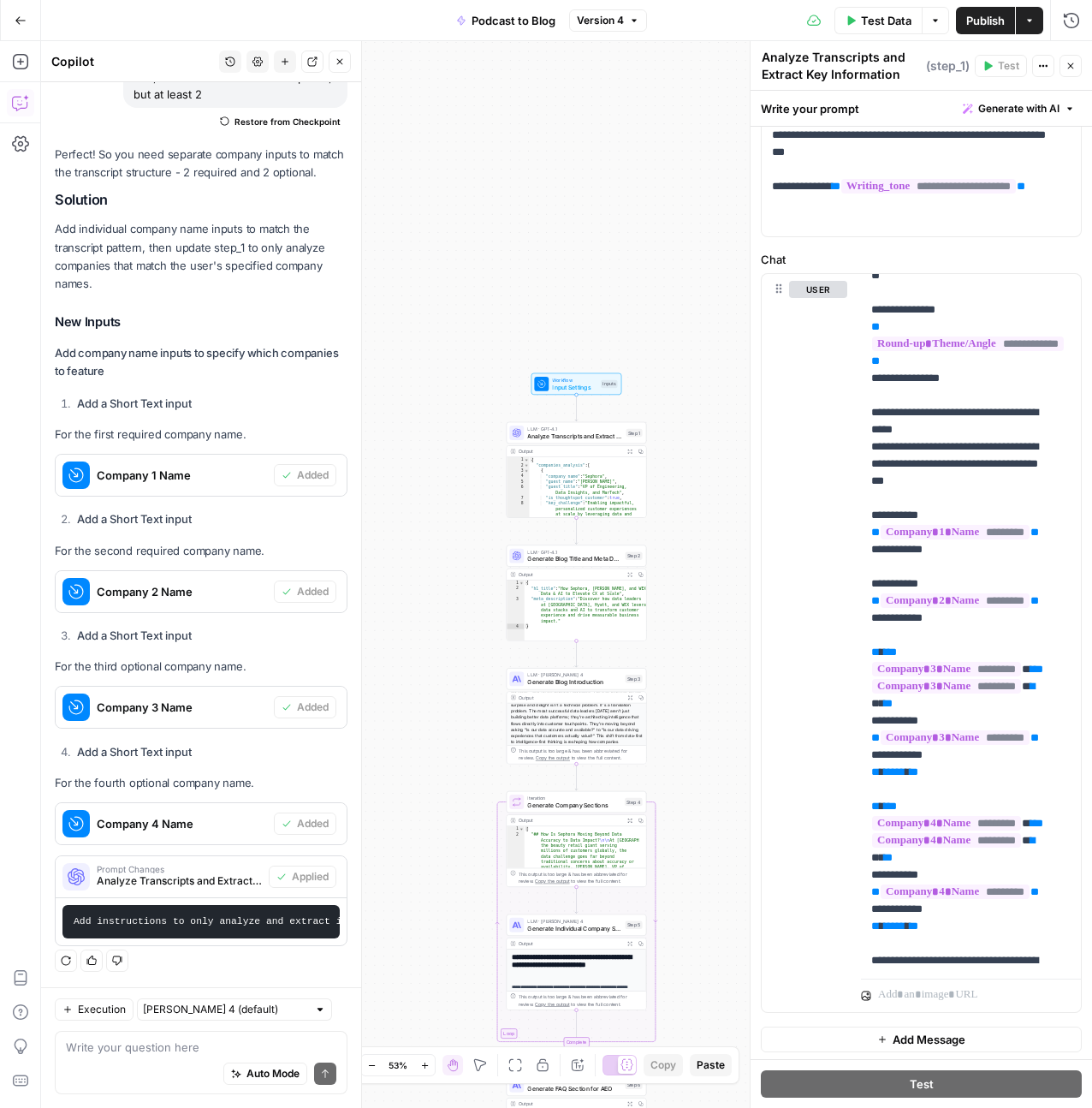
click at [593, 434] on span "Analyze Transcripts and Extract Key Information" at bounding box center [574, 435] width 95 height 9
click at [578, 376] on span "Workflow" at bounding box center [574, 379] width 45 height 7
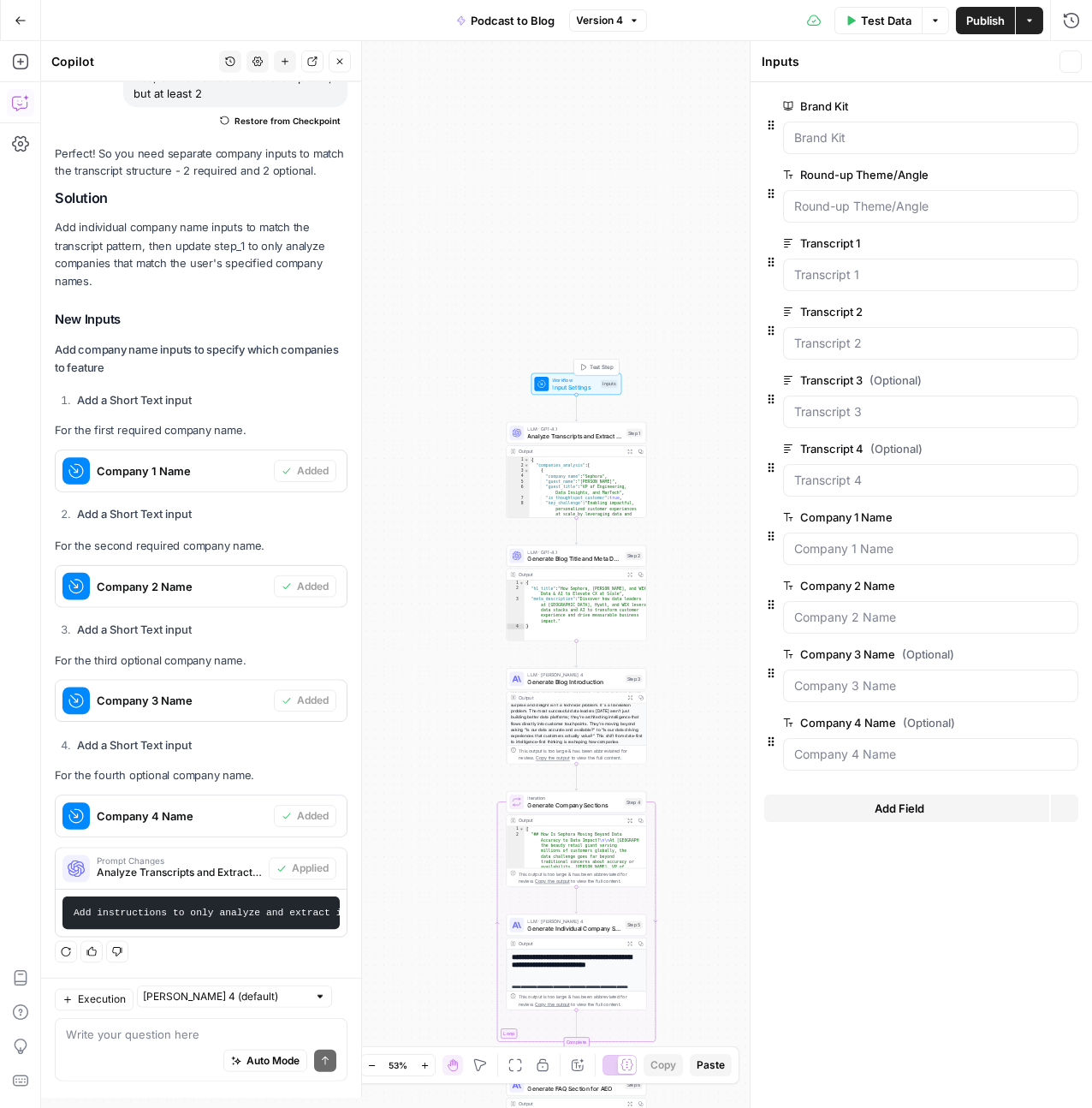
scroll to position [2058, 0]
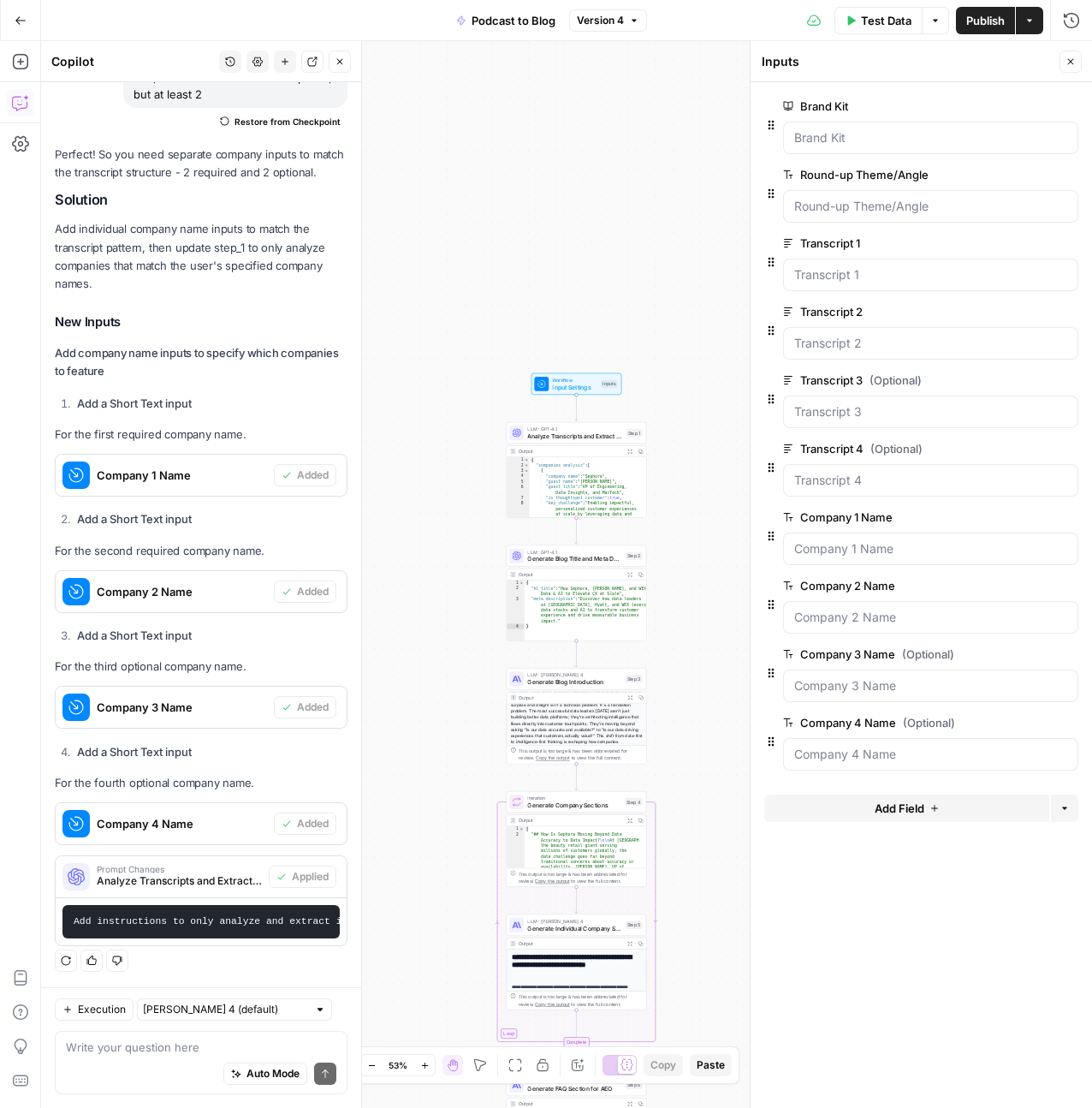
click at [886, 23] on span "Test Data" at bounding box center [886, 20] width 50 height 17
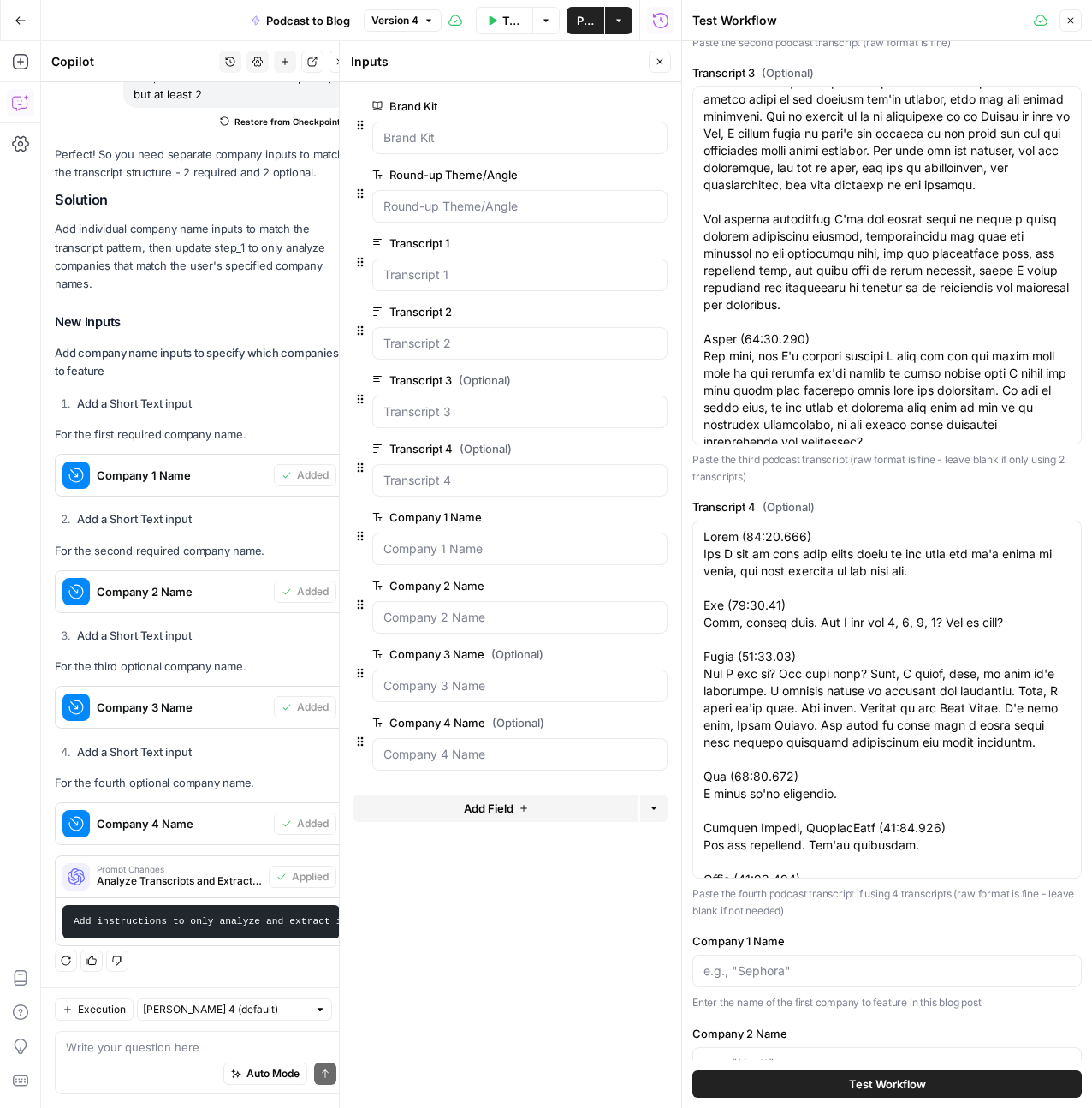
scroll to position [1236, 0]
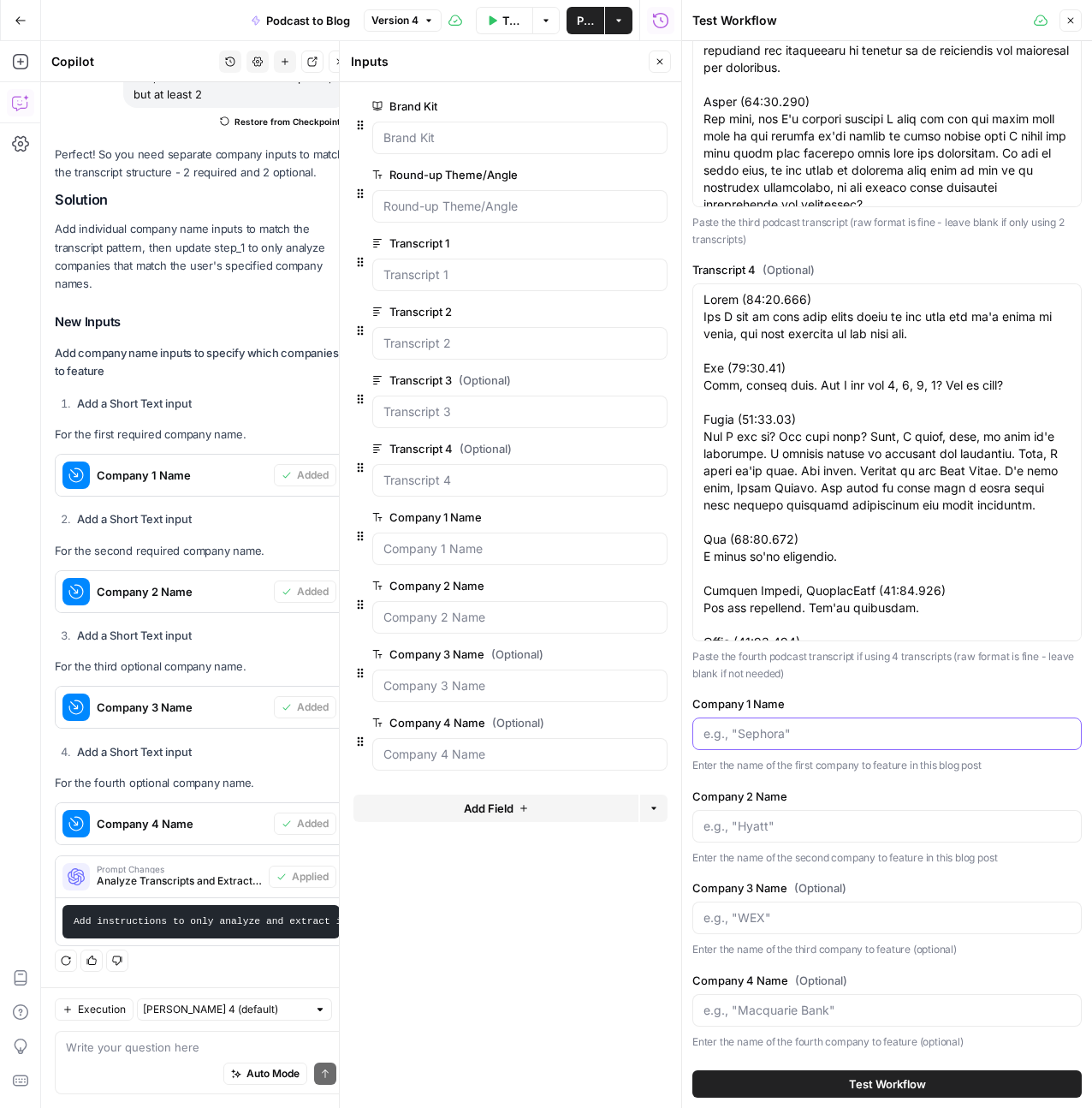
click at [841, 731] on input "Company 1 Name" at bounding box center [887, 733] width 367 height 17
type input "Sephora"
click at [777, 828] on input "Company 2 Name" at bounding box center [887, 826] width 367 height 17
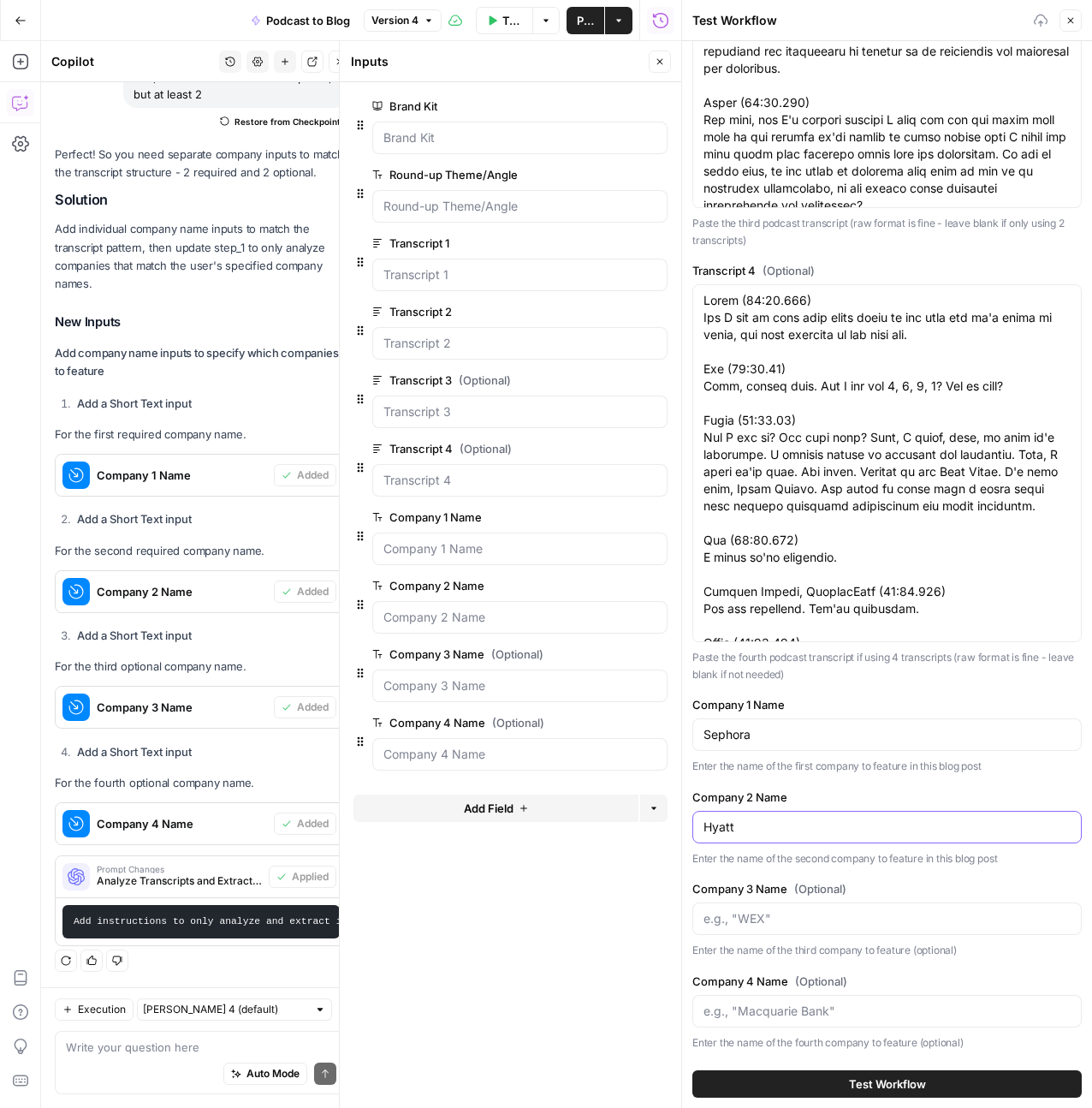
type input "Hyatt"
click at [814, 917] on input "Company 3 Name (Optional)" at bounding box center [887, 918] width 367 height 17
type input "WEX"
click at [790, 1003] on input "Company 4 Name (Optional)" at bounding box center [887, 1010] width 367 height 17
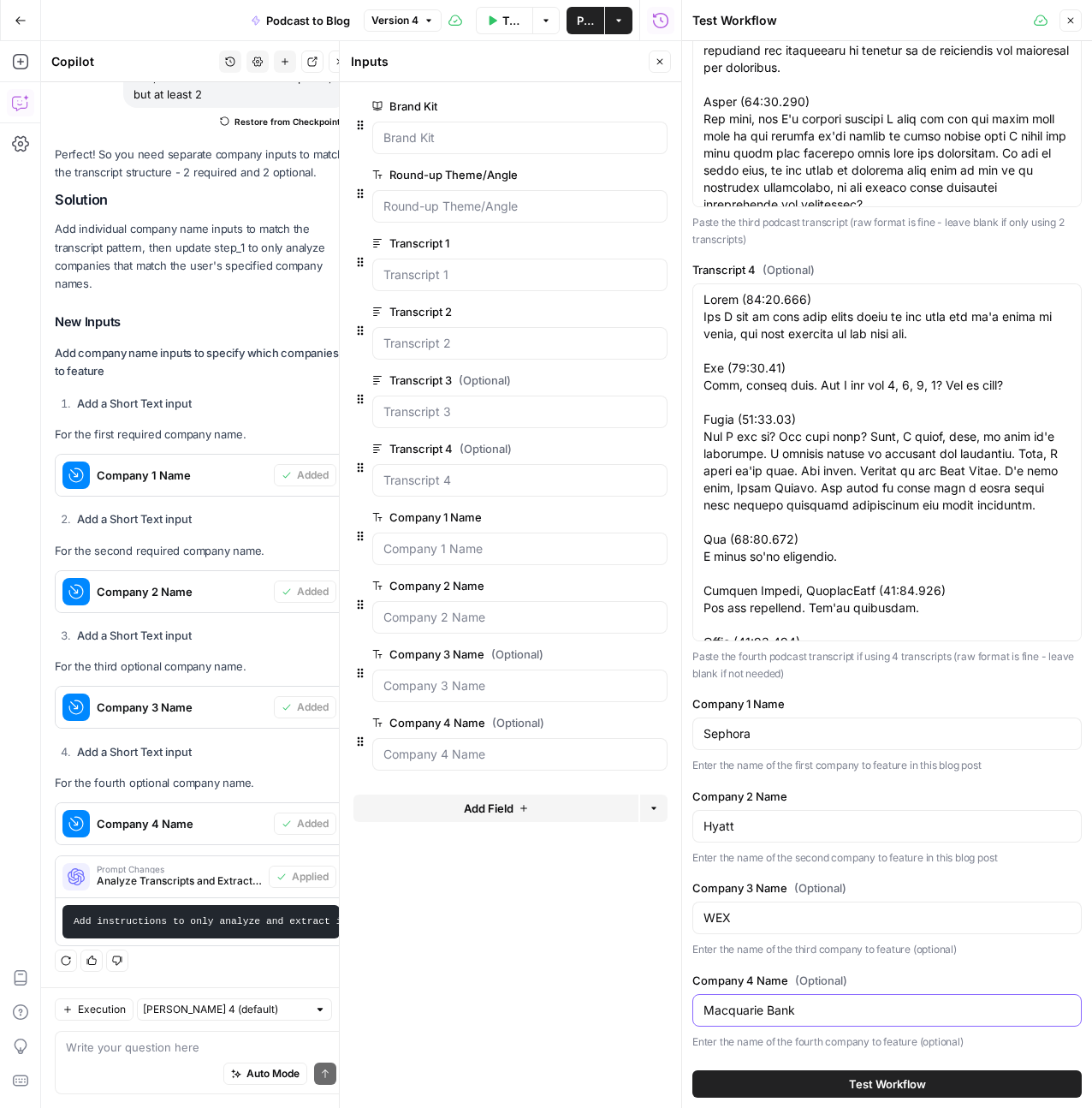
type input "Macquarie Bank"
click at [887, 1090] on span "Test Workflow" at bounding box center [887, 1083] width 77 height 17
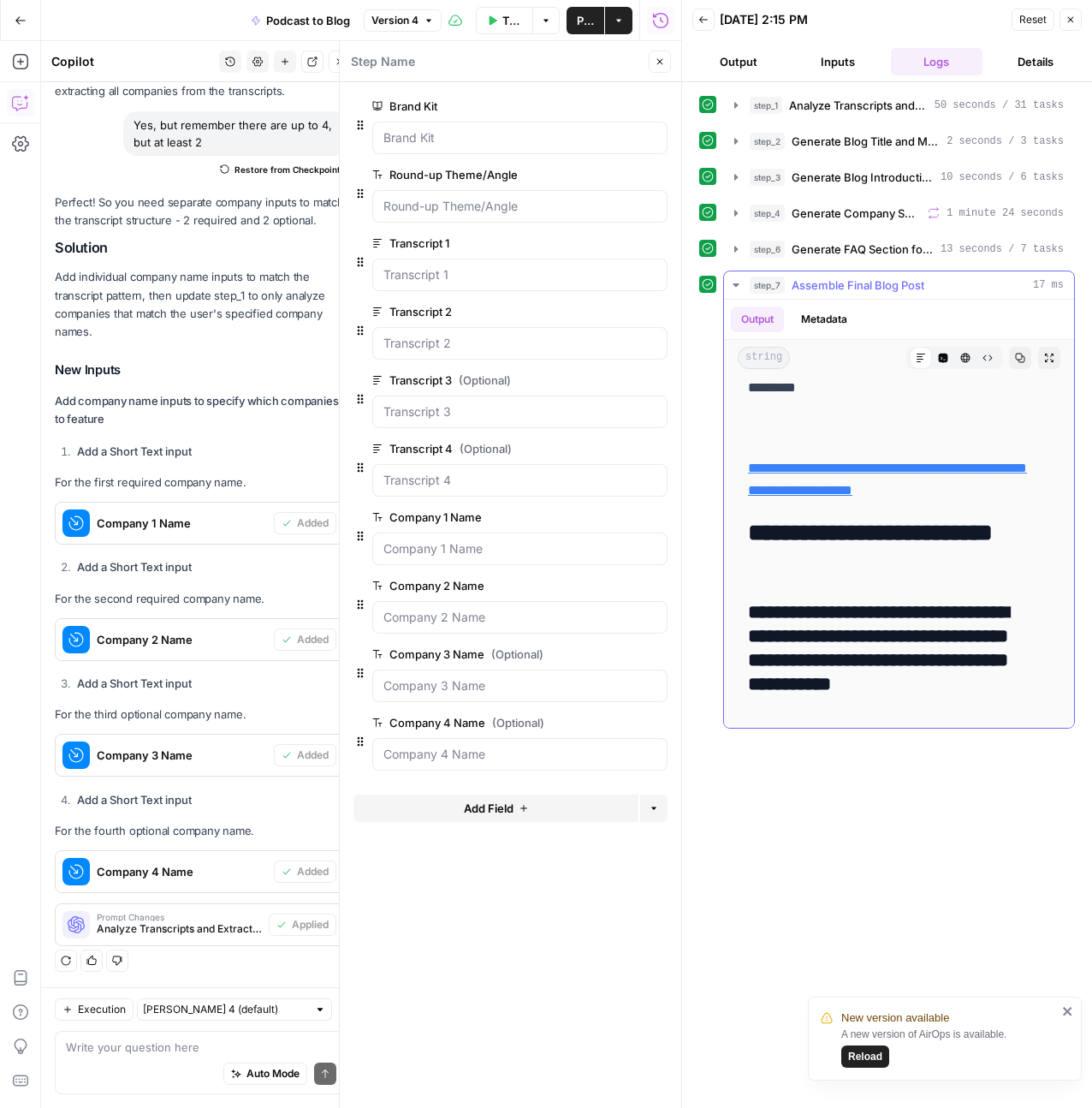
scroll to position [15424, 0]
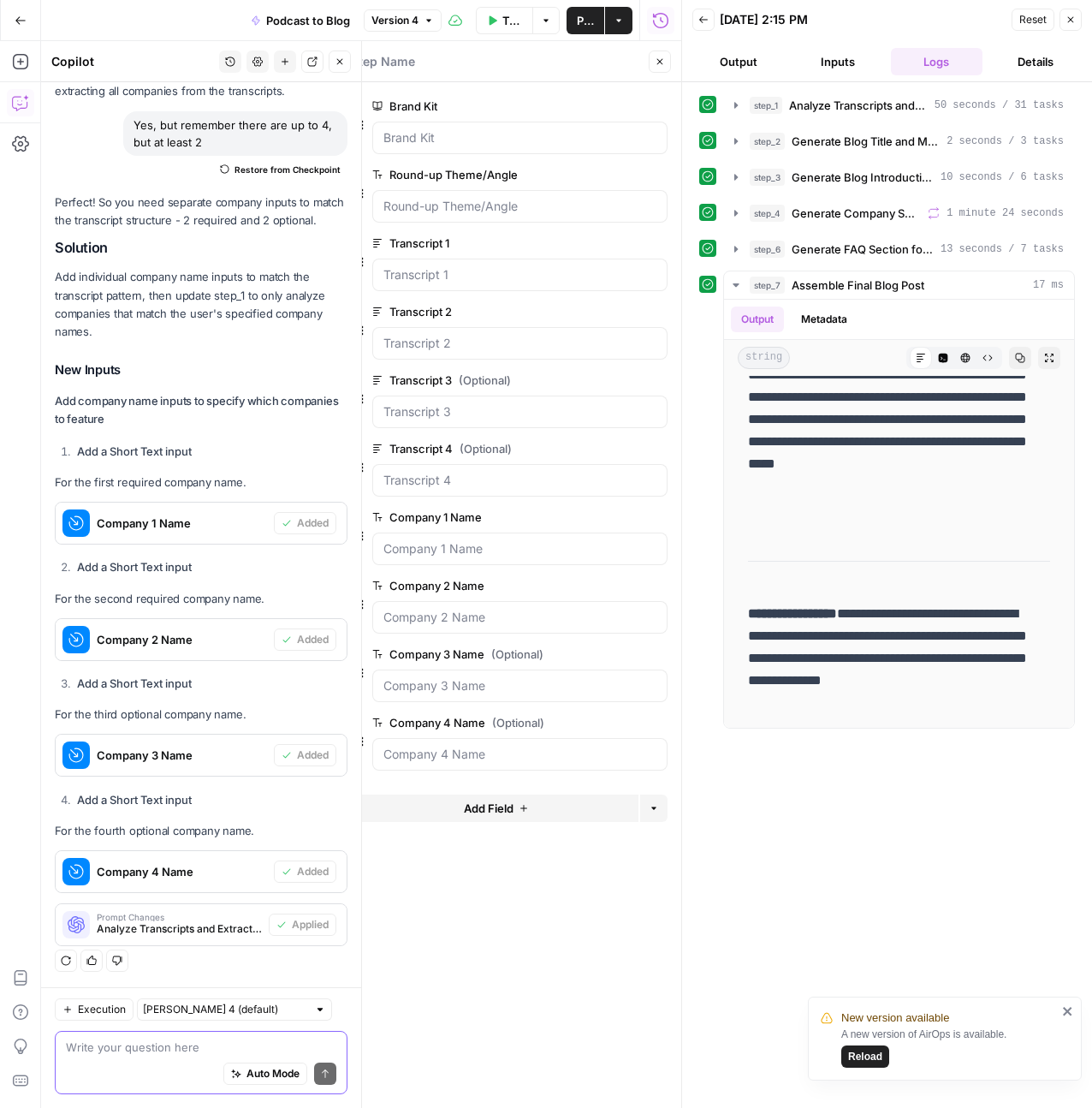
click at [130, 1051] on textarea at bounding box center [201, 1046] width 270 height 17
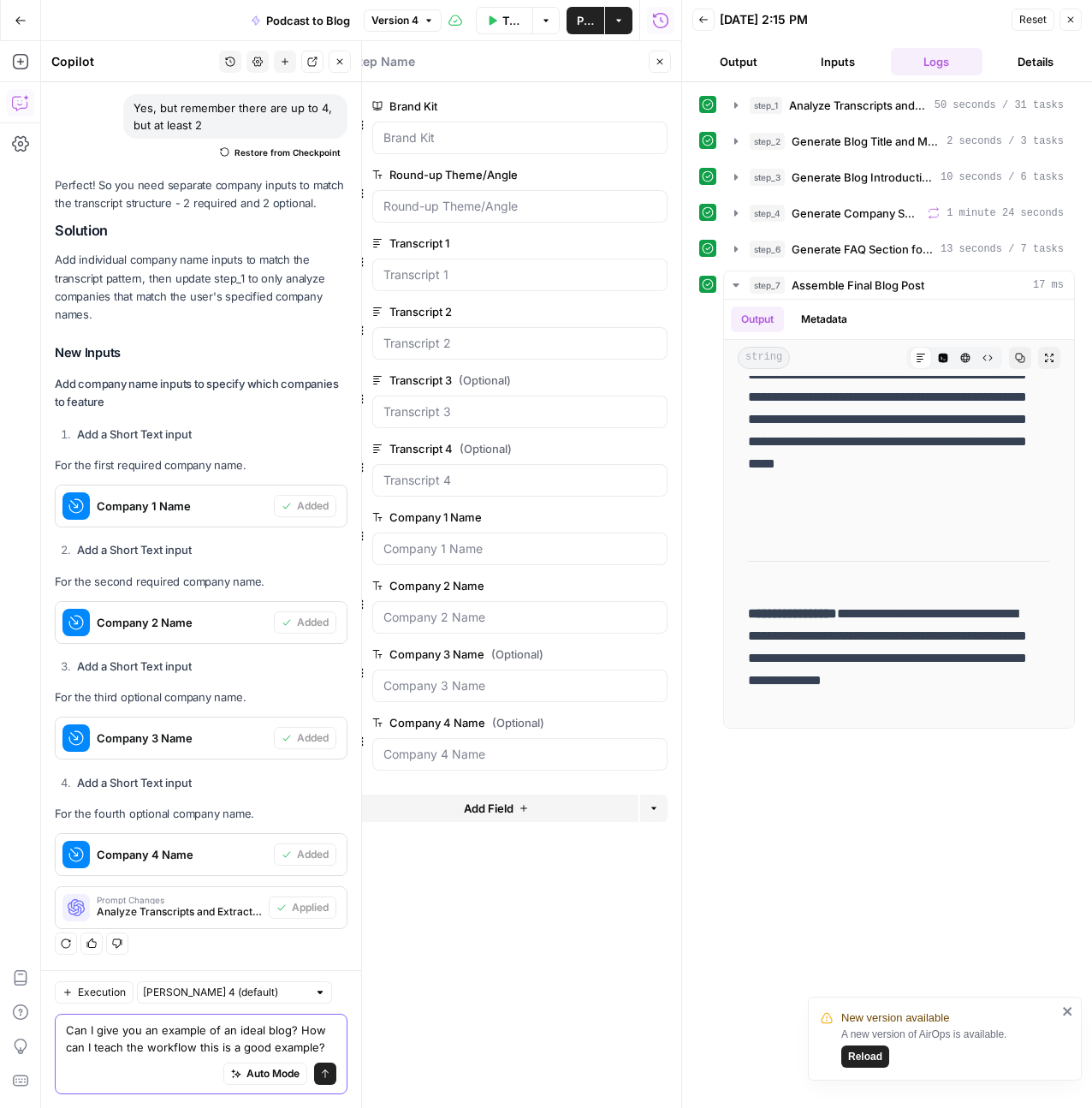
type textarea "Can I give you an example of an ideal blog? How can I teach the workflow this i…"
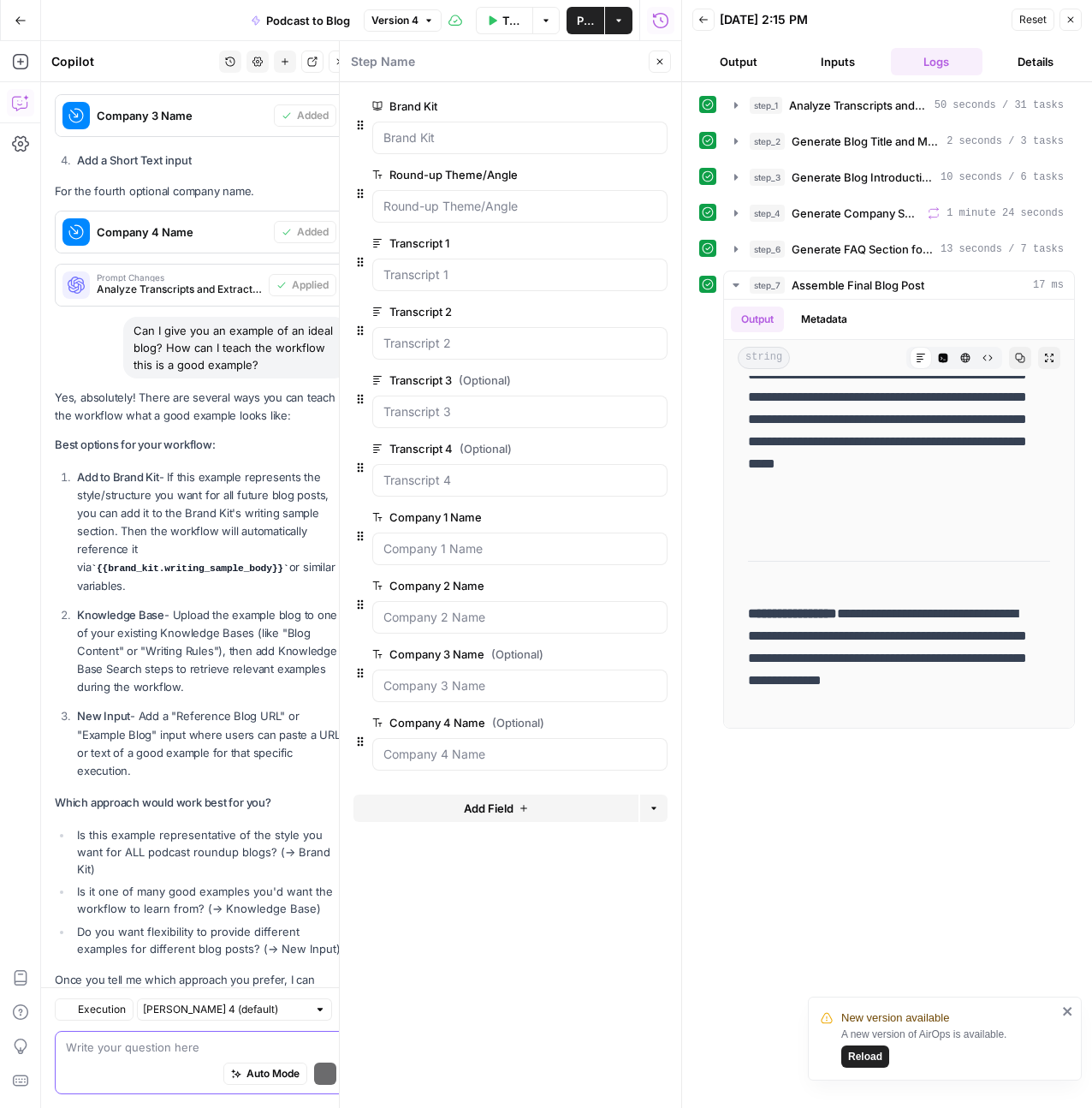
scroll to position [2733, 0]
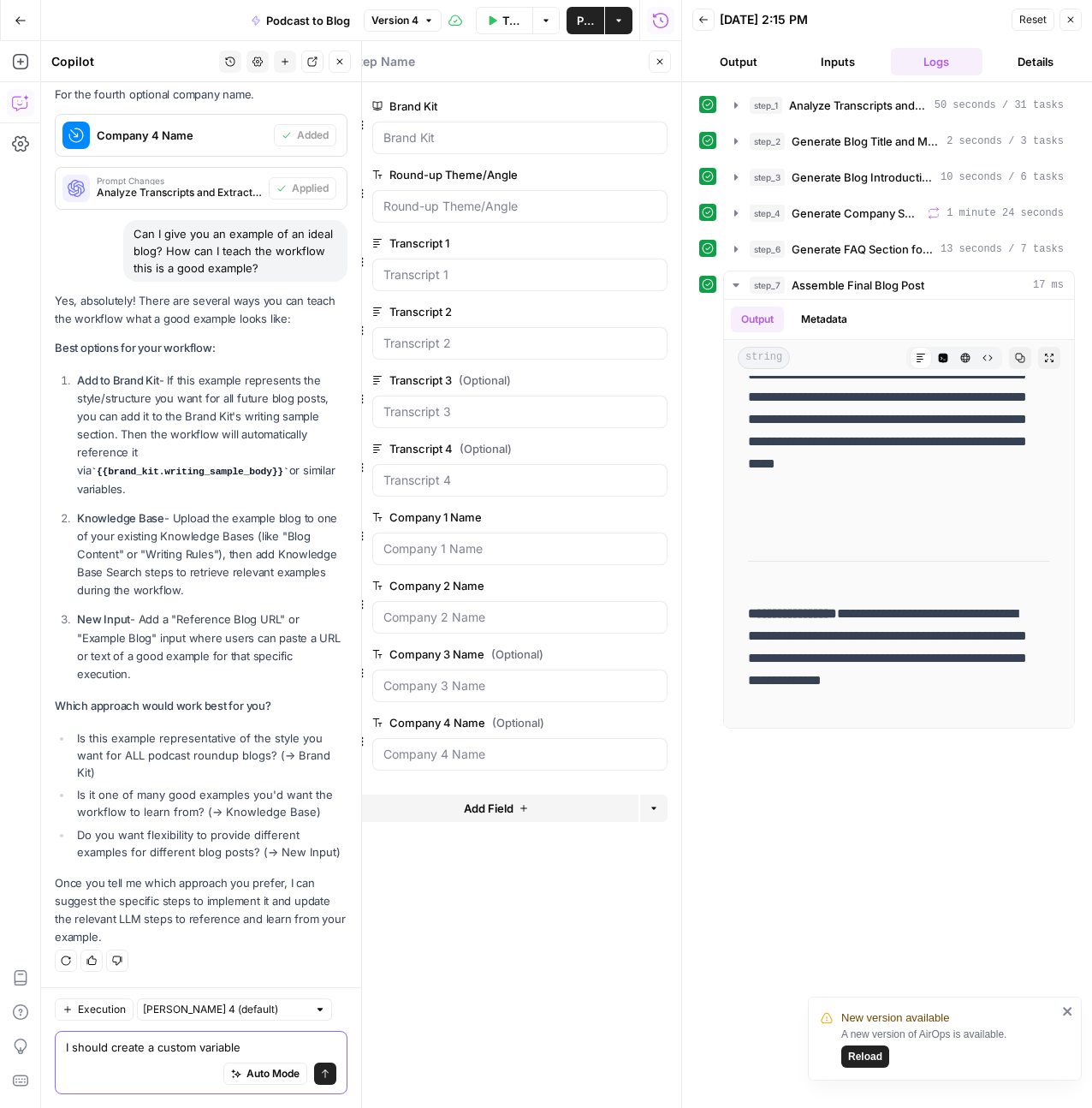
click at [287, 1043] on textarea "I should create a custom variable" at bounding box center [201, 1046] width 270 height 17
click at [282, 1051] on textarea "I should create a custom variable" at bounding box center [201, 1046] width 270 height 17
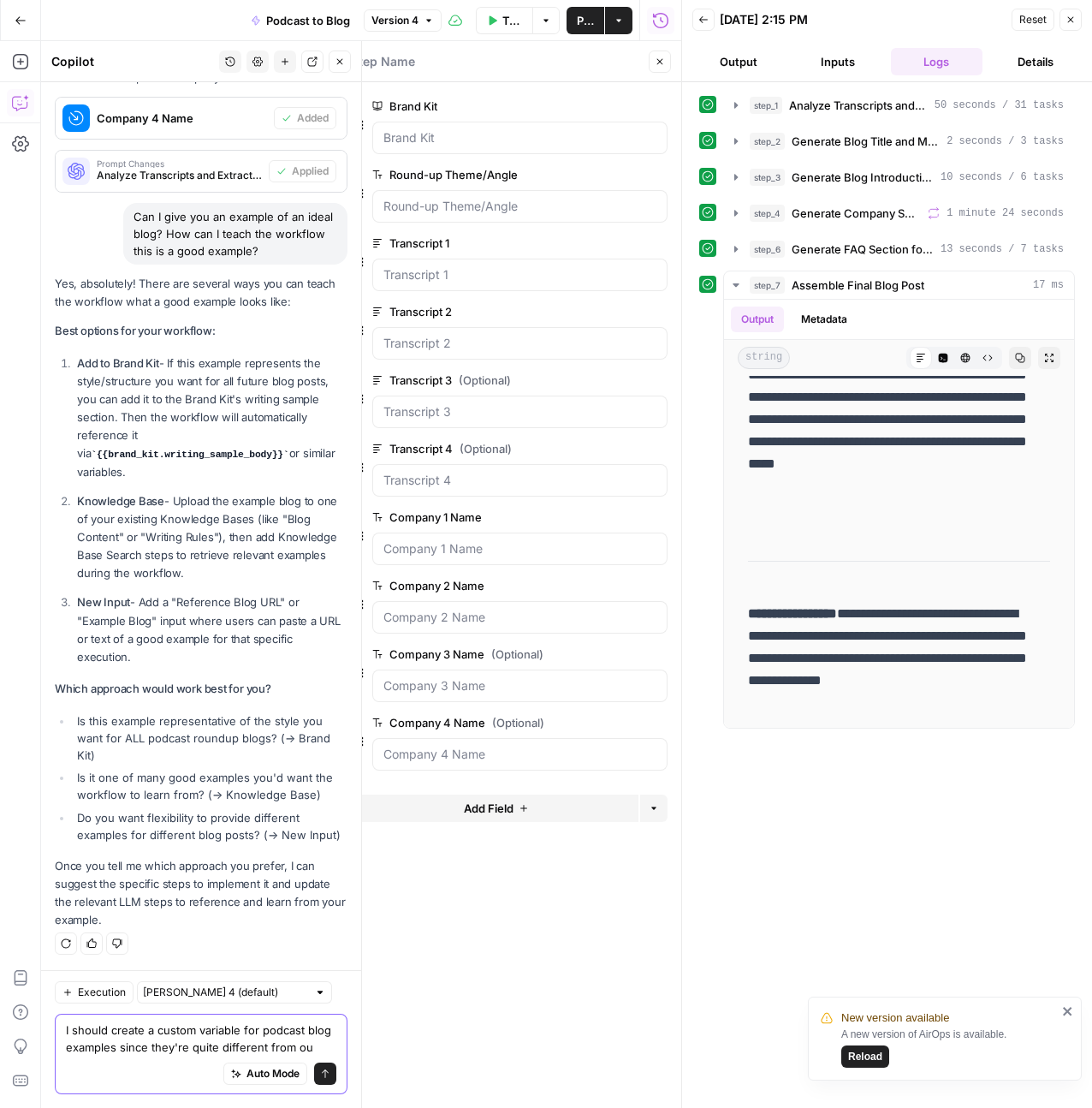
scroll to position [2767, 0]
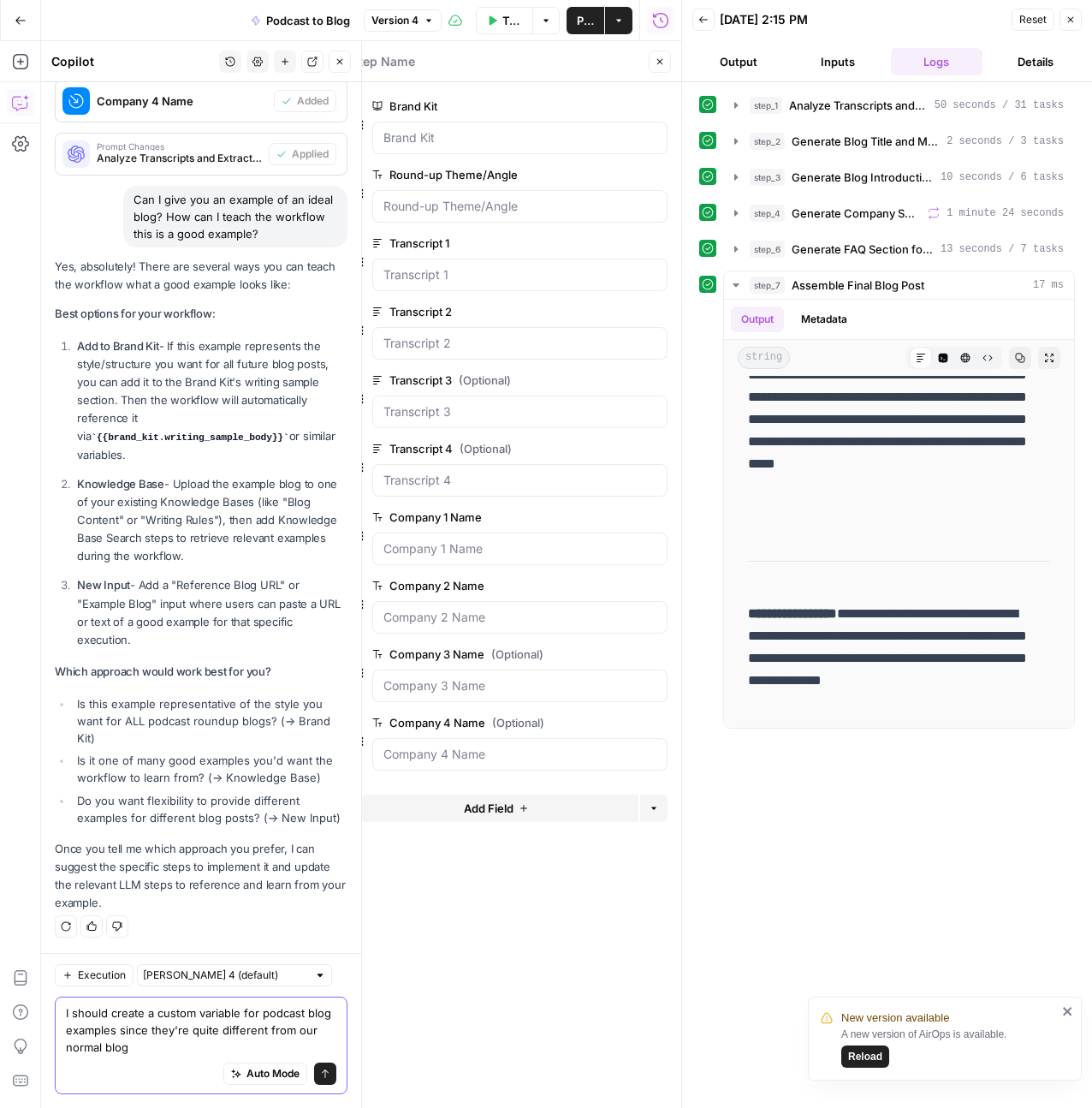
type textarea "I should create a custom variable for podcast blog examples since they're quite…"
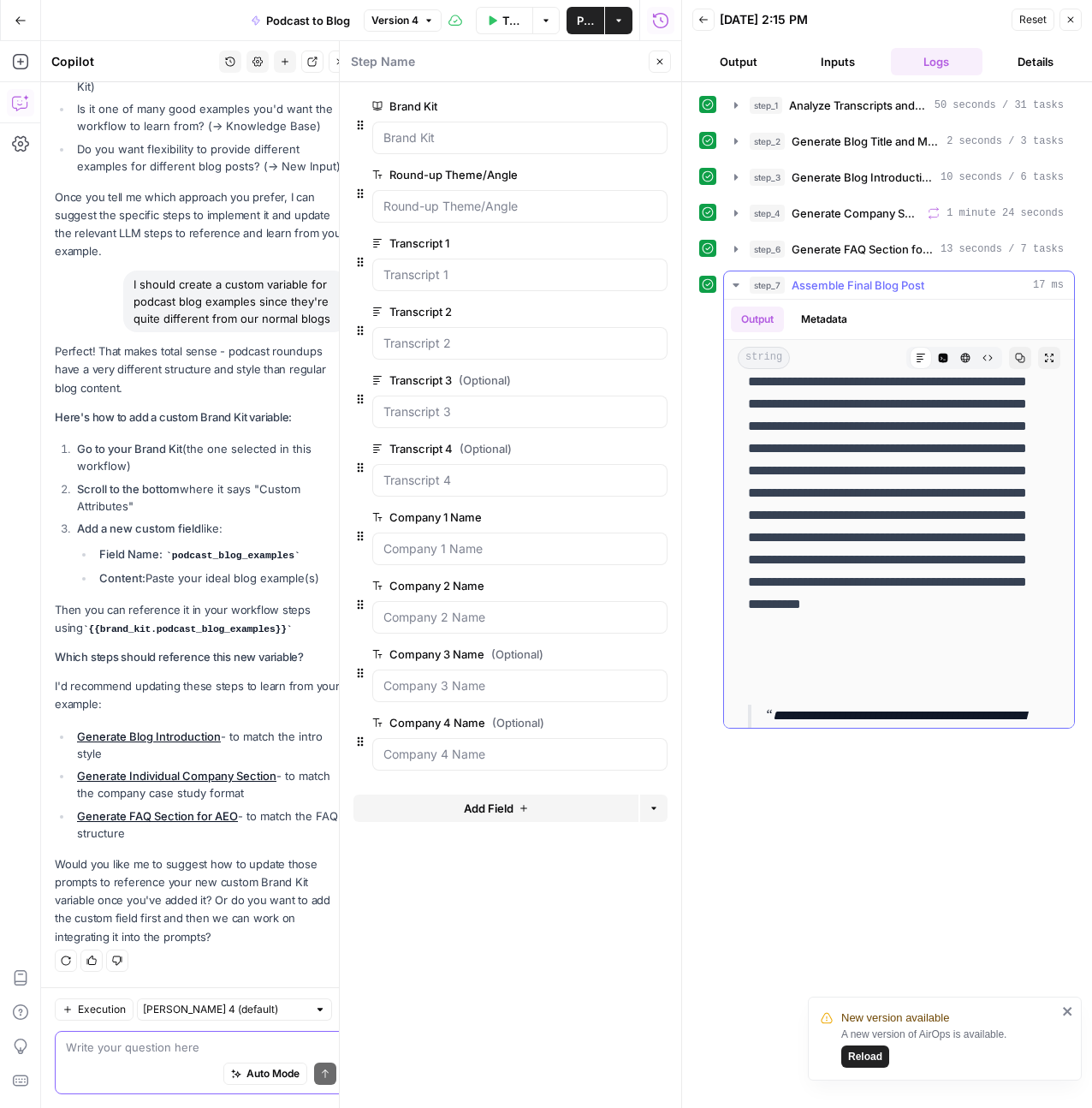
scroll to position [0, 0]
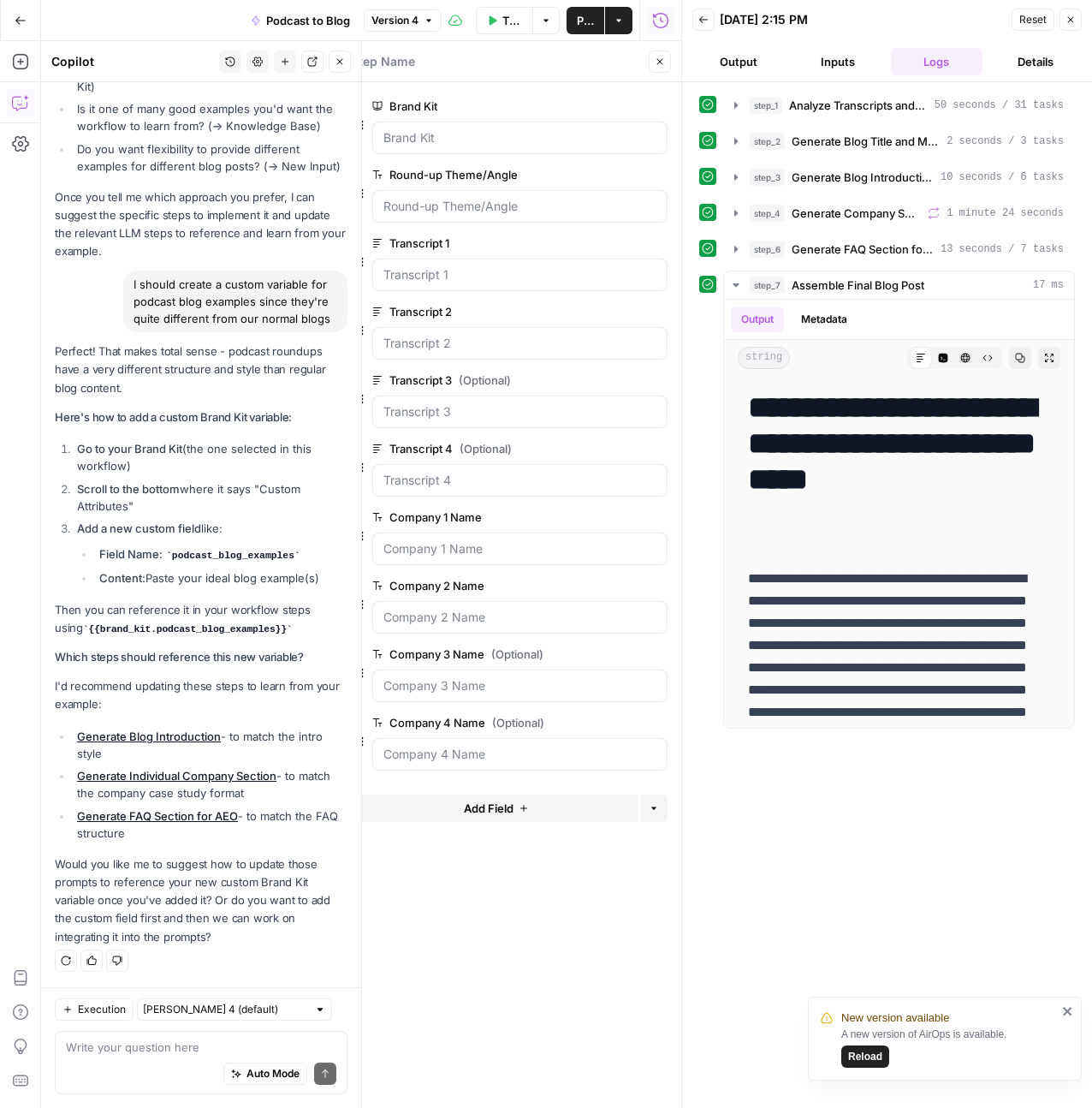
click at [179, 1066] on div "Auto Mode Send" at bounding box center [201, 1074] width 270 height 38
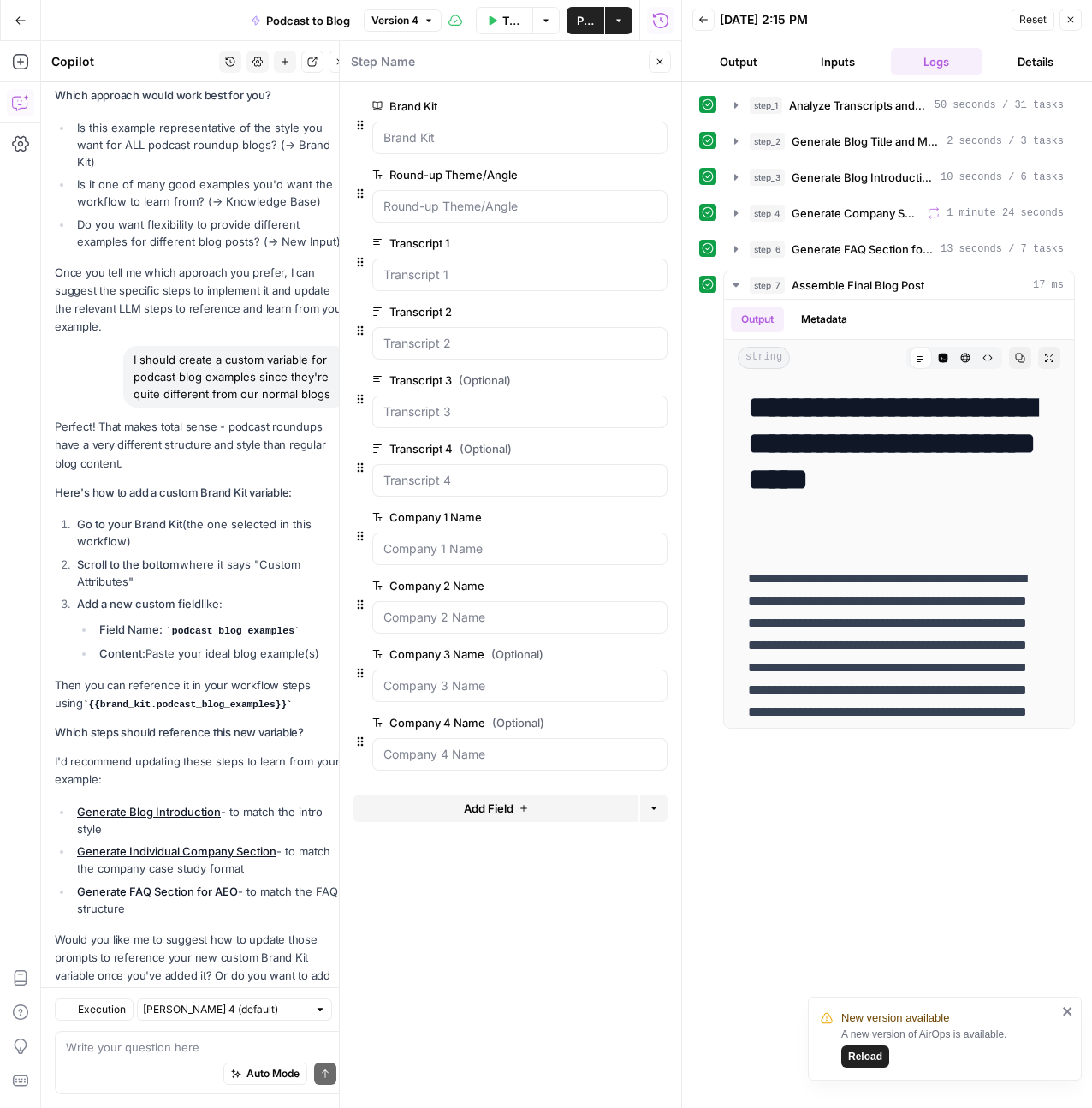
scroll to position [3434, 0]
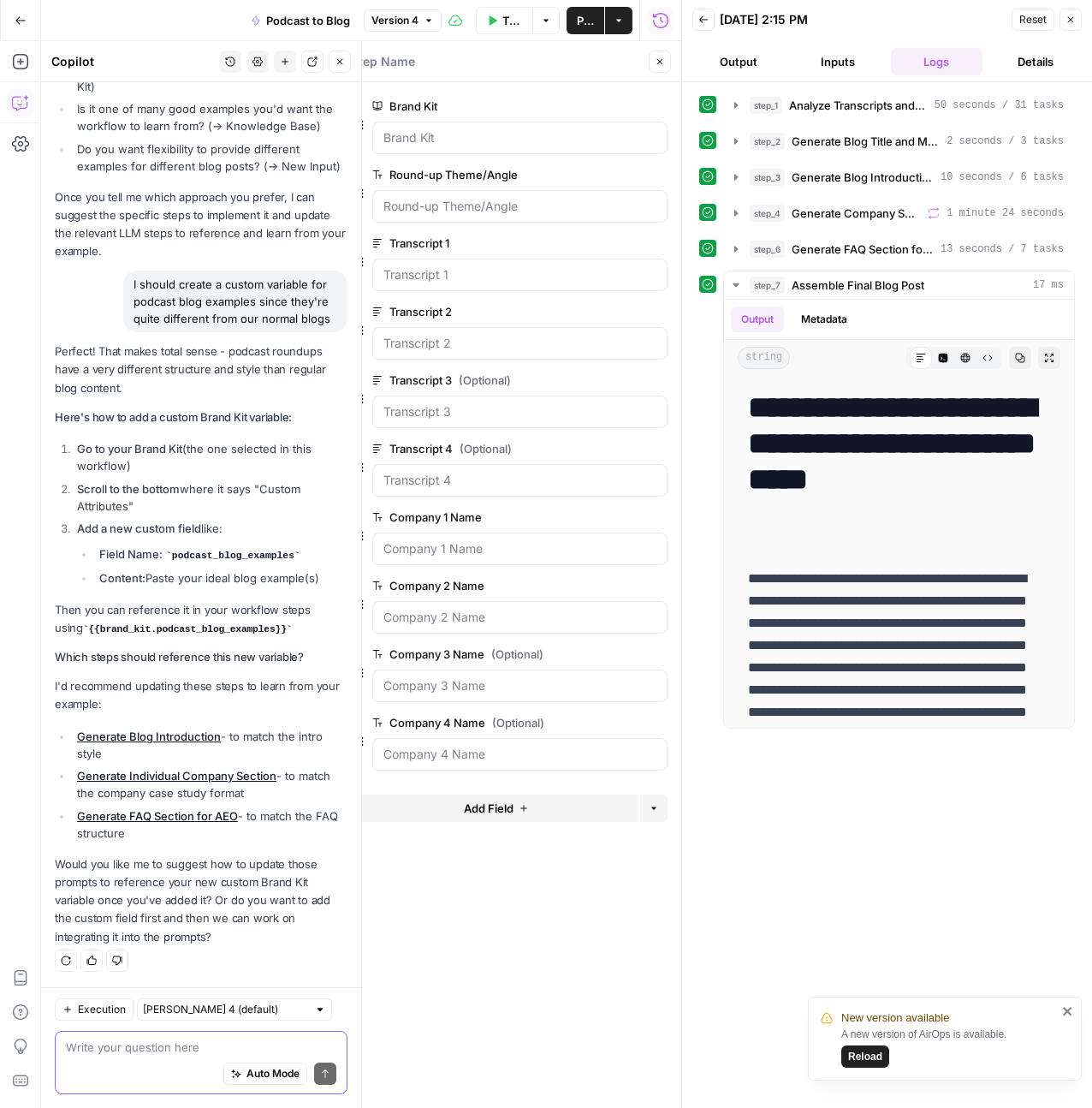
click at [116, 1048] on textarea at bounding box center [201, 1046] width 270 height 17
paste textarea "{{ brand_kit.podcast_blog }}"
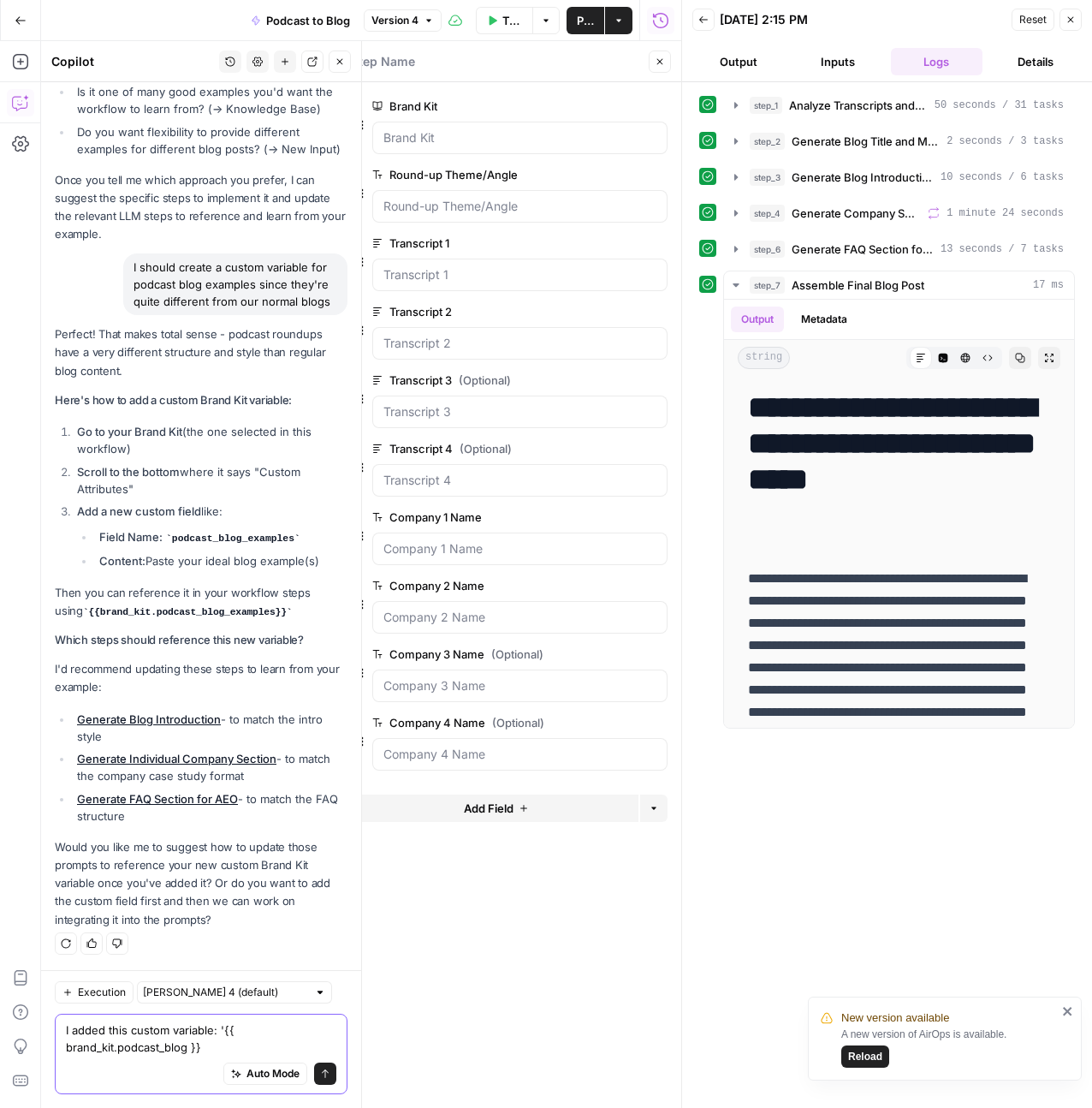
type textarea "I added this custom variable: '{{ brand_kit.podcast_blog }} '"
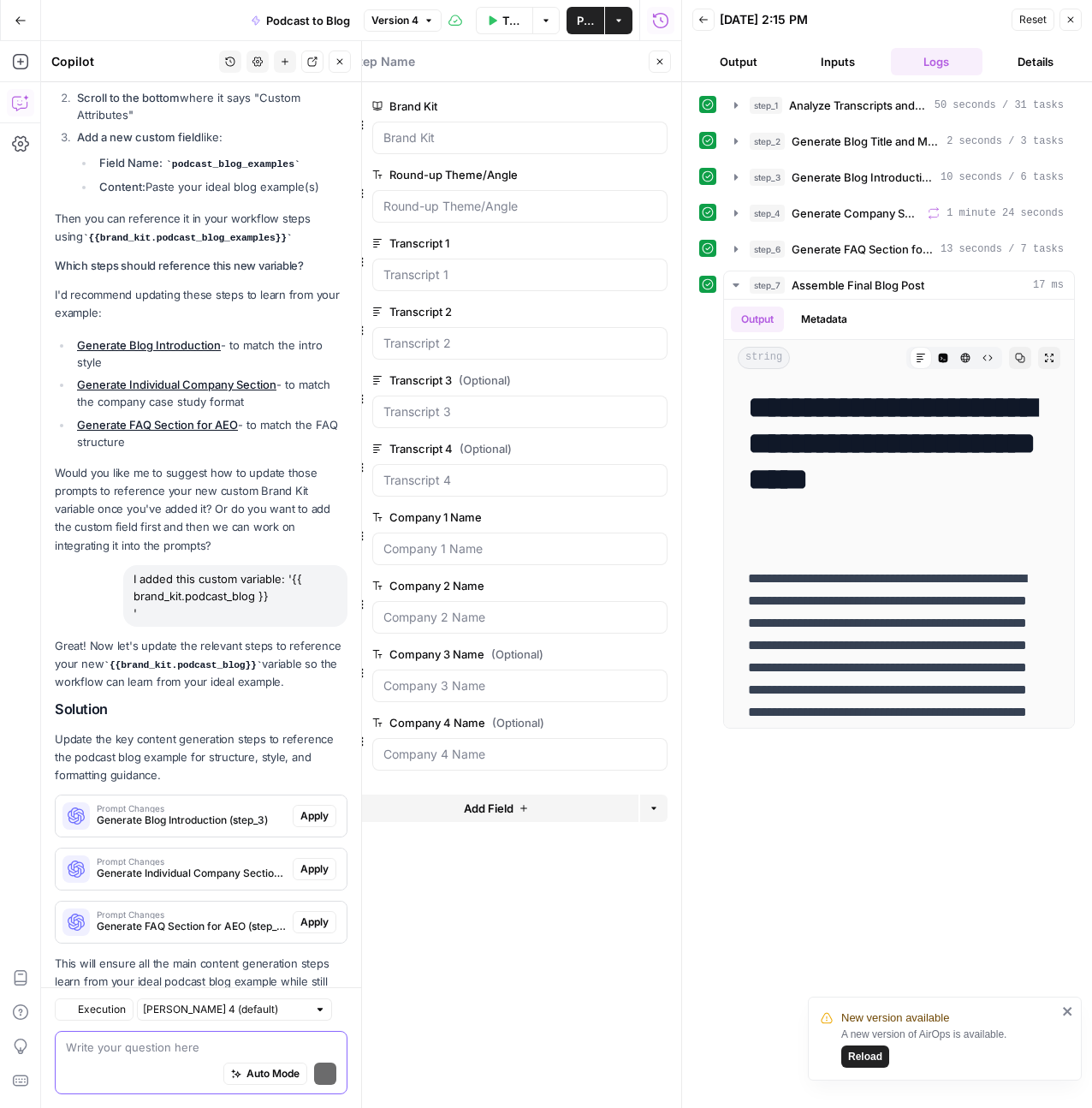
scroll to position [3906, 0]
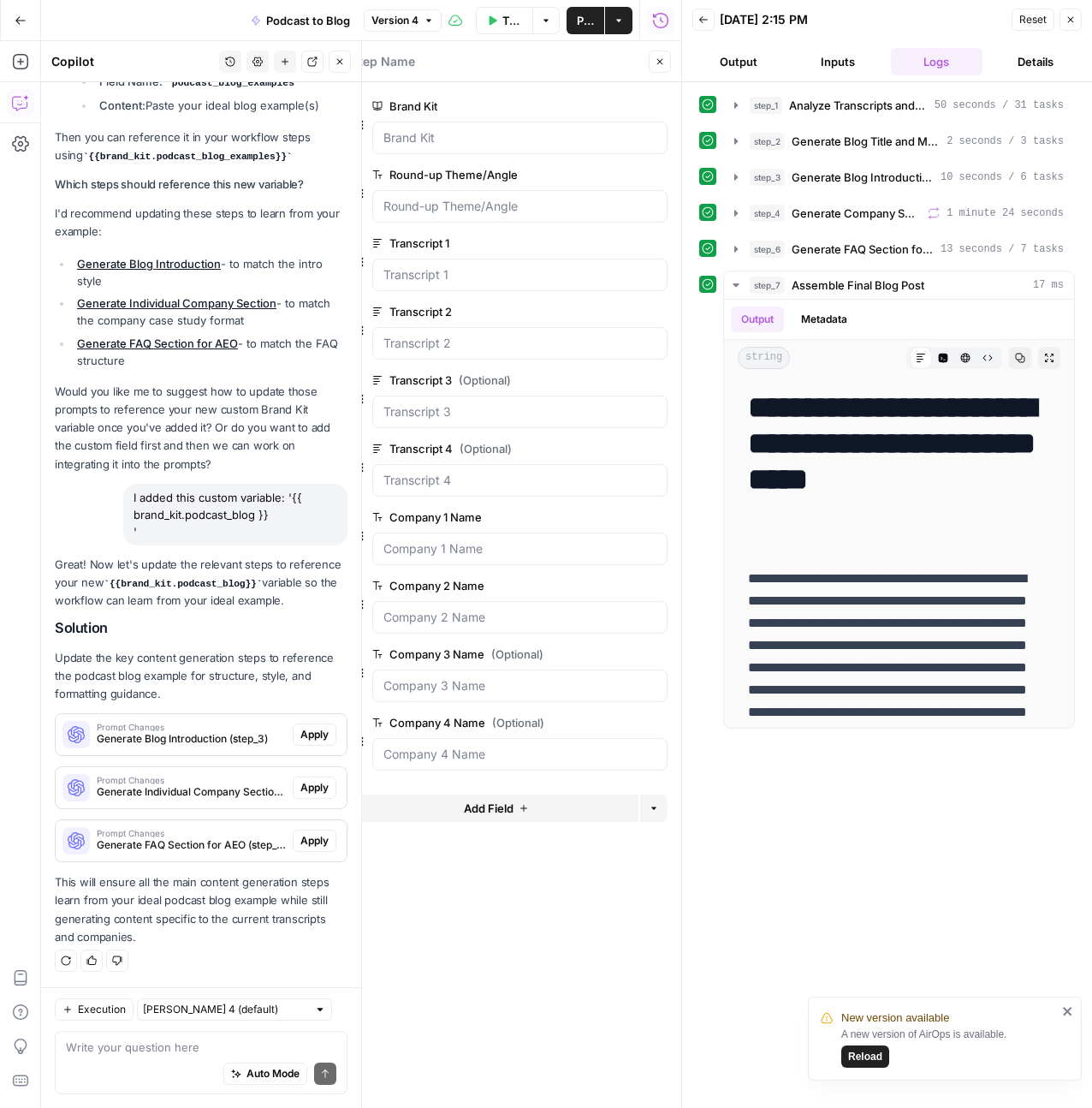
click at [307, 735] on span "Apply" at bounding box center [314, 734] width 28 height 15
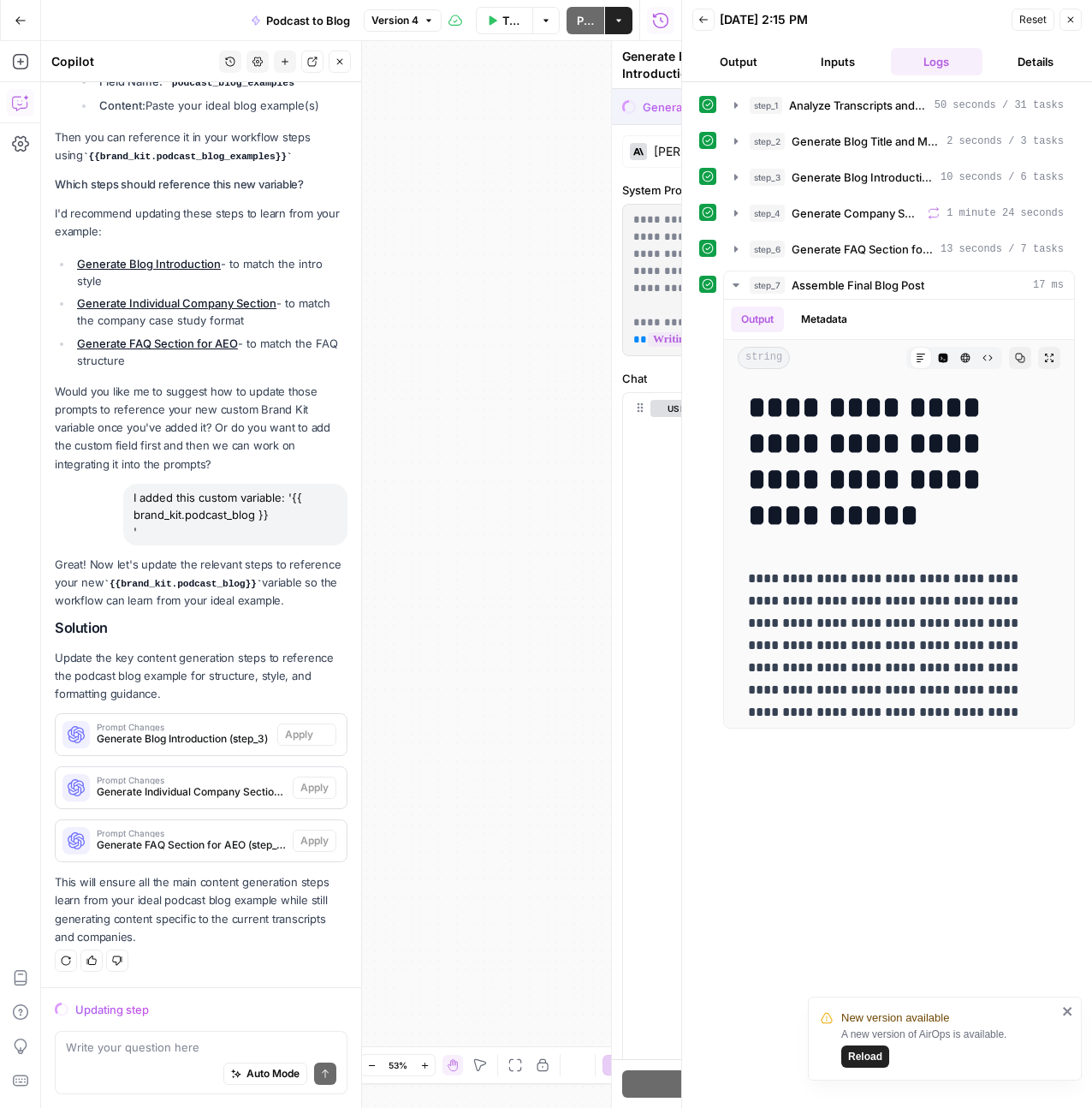
scroll to position [3797, 0]
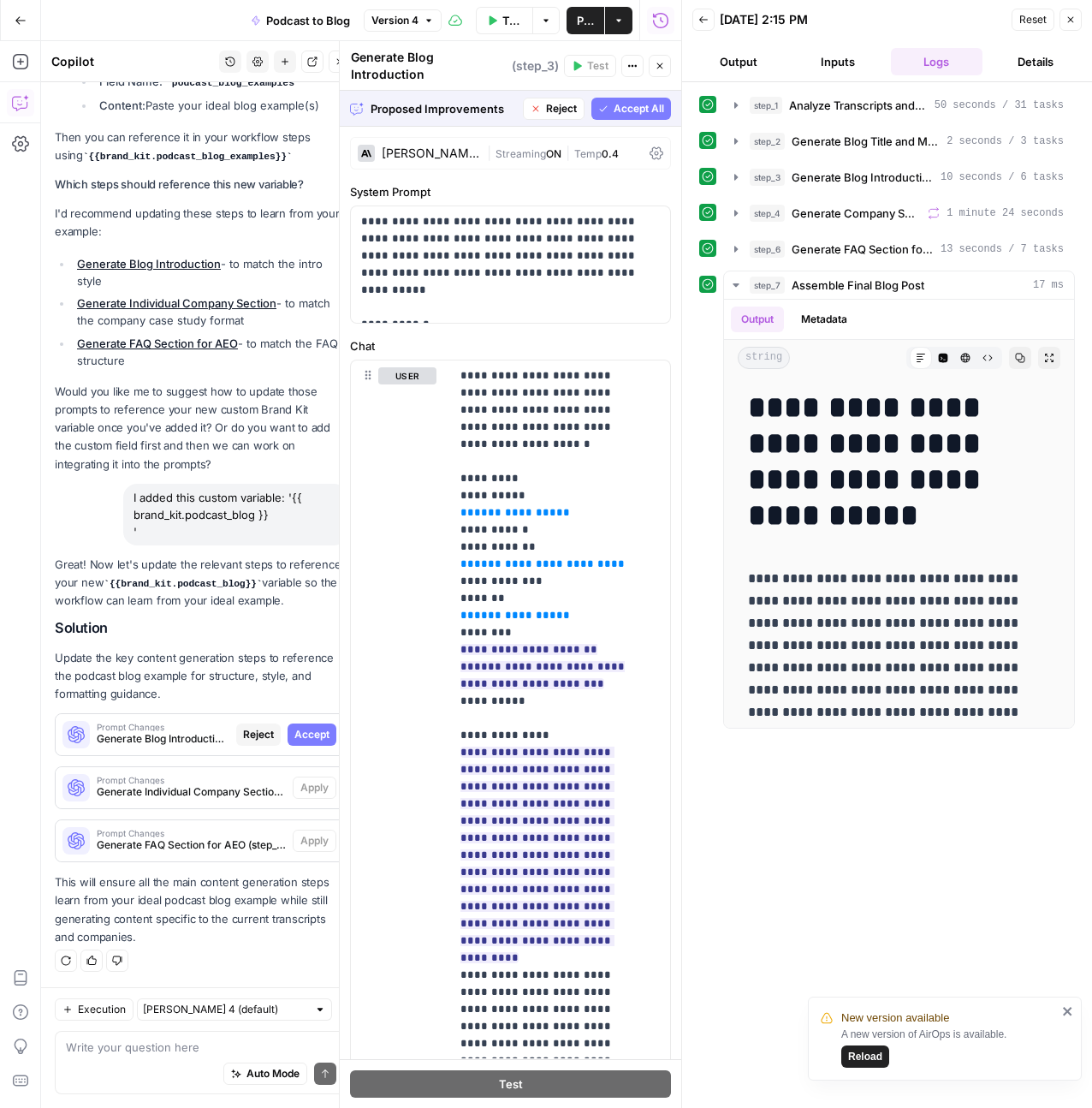
click at [616, 104] on span "Accept All" at bounding box center [639, 108] width 50 height 15
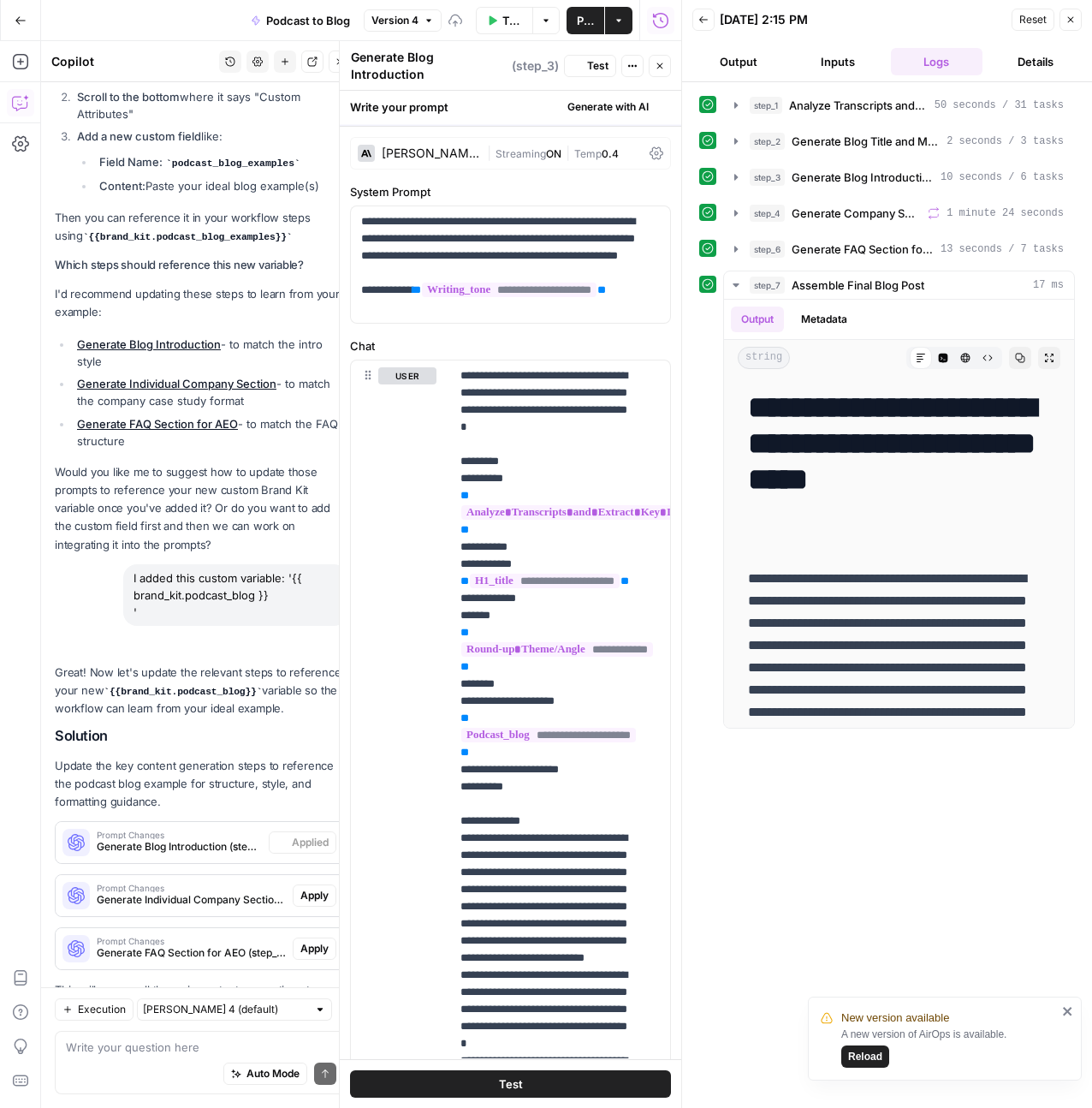
scroll to position [3988, 0]
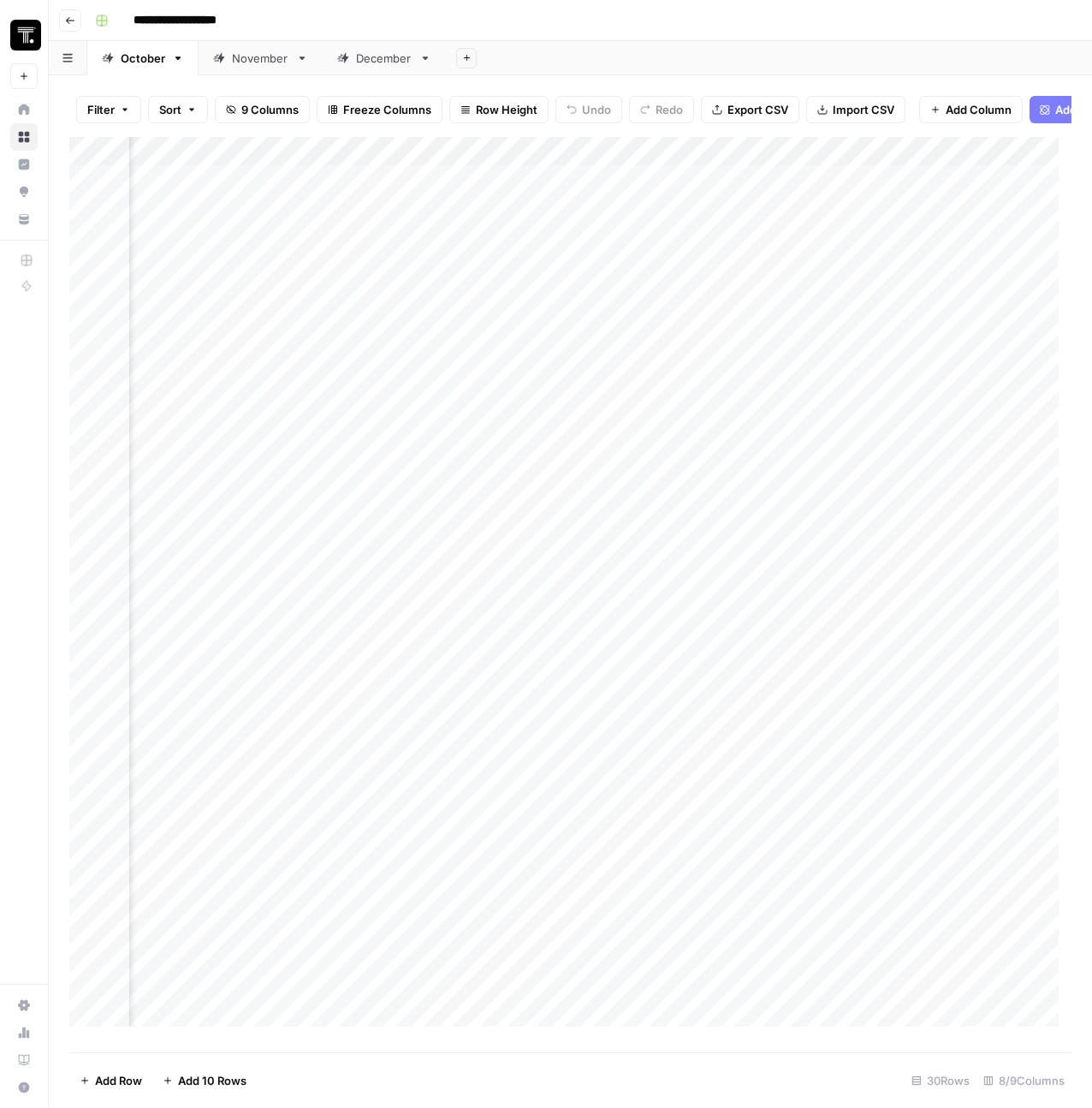
scroll to position [0, 1040]
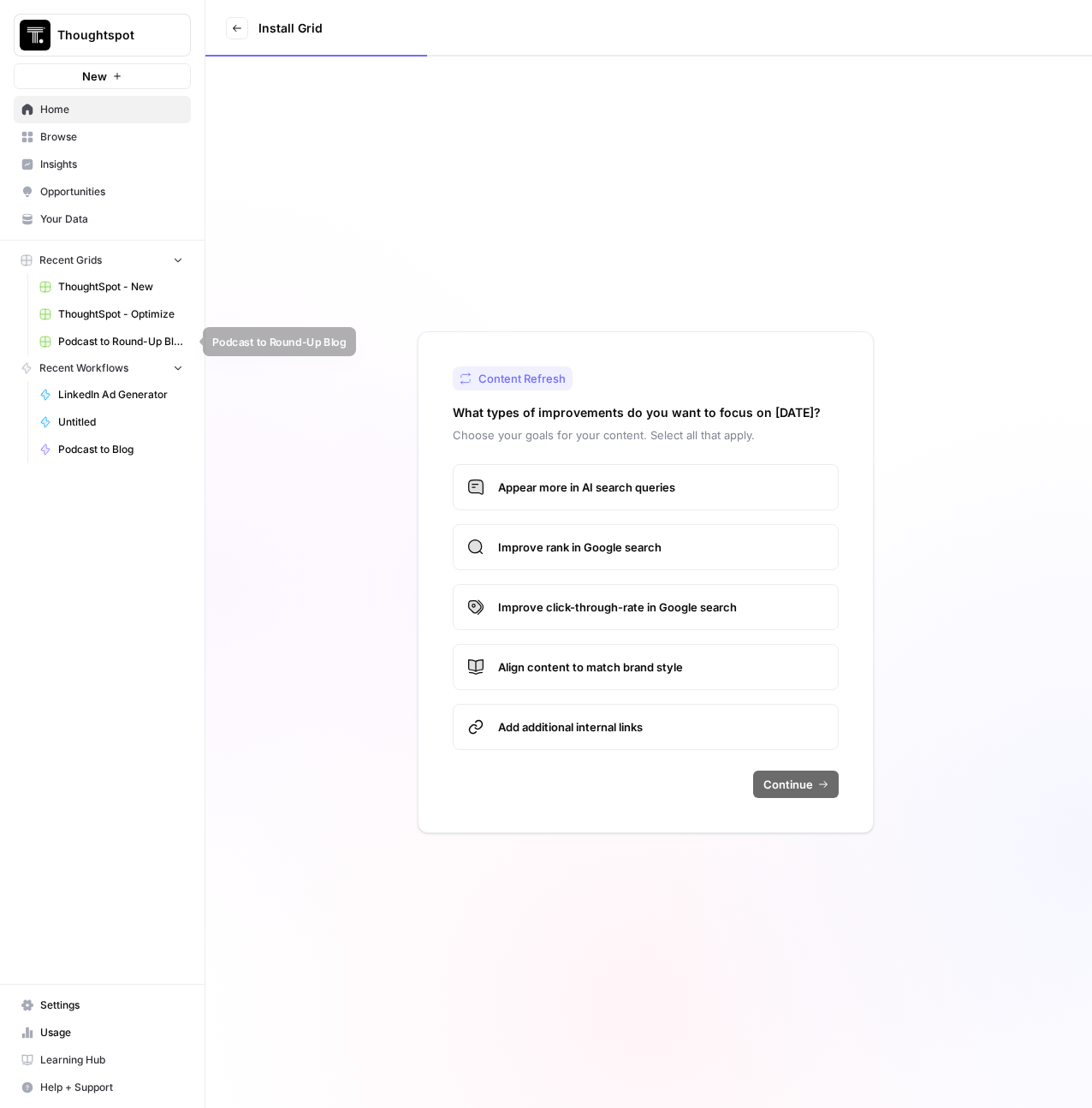
click at [104, 341] on span "Podcast to Round-Up Blog" at bounding box center [120, 341] width 125 height 15
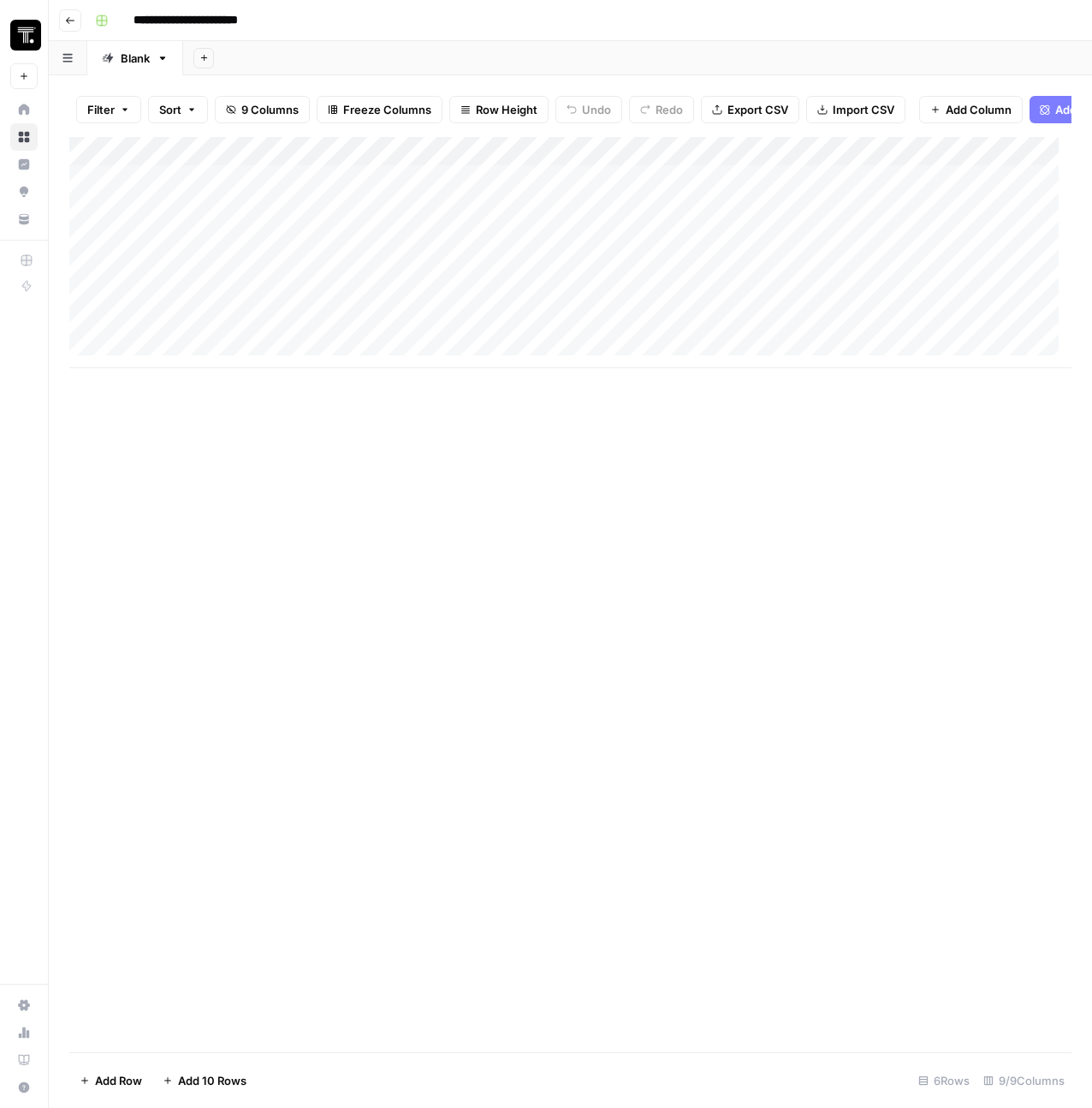
click at [227, 161] on div "Add Column" at bounding box center [570, 252] width 1002 height 231
click at [227, 161] on div at bounding box center [252, 167] width 247 height 34
click at [216, 205] on input "Companies Featured" at bounding box center [232, 205] width 174 height 17
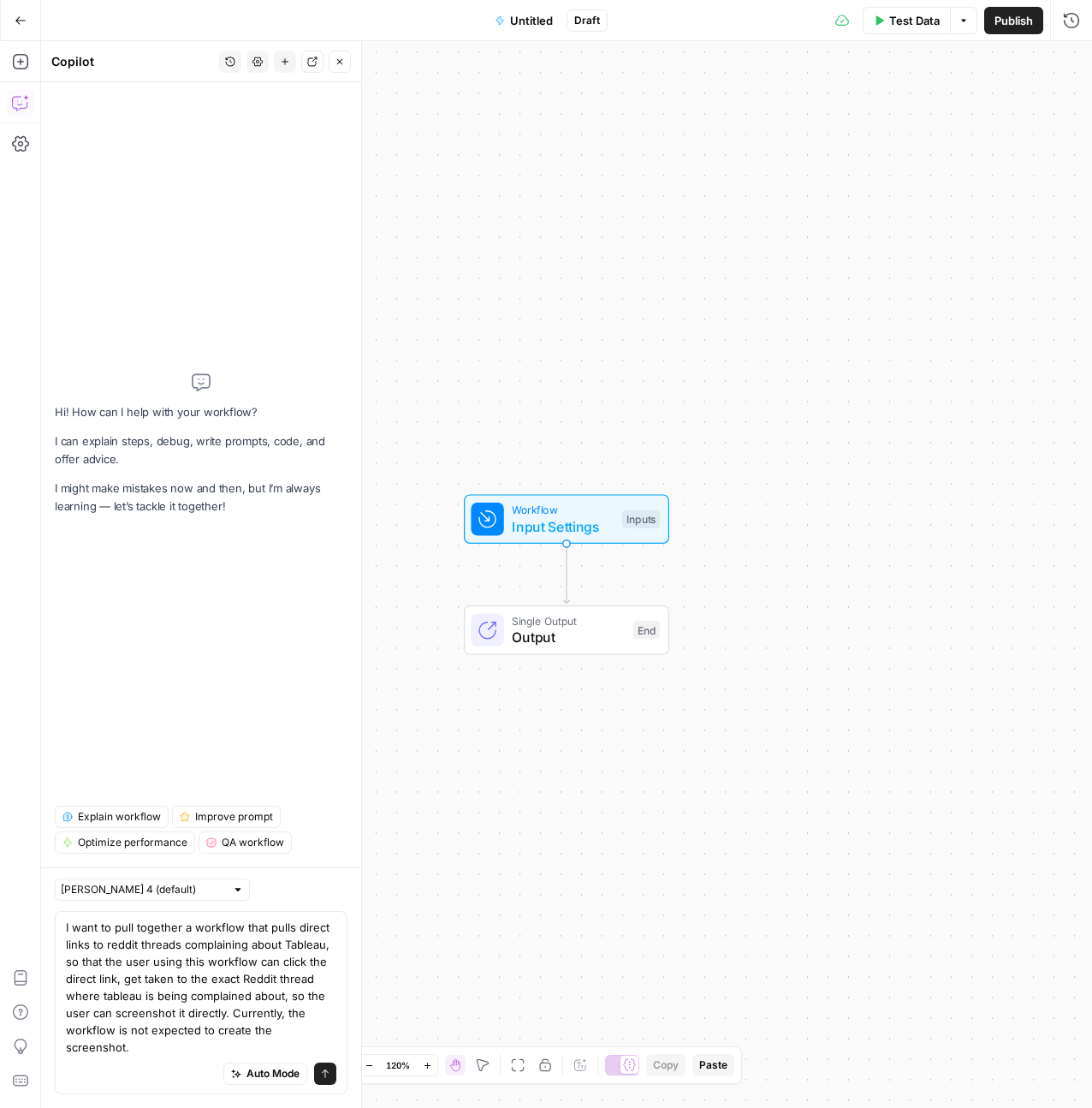
type textarea "I want to pull together a workflow that pulls direct links to reddit threads co…"
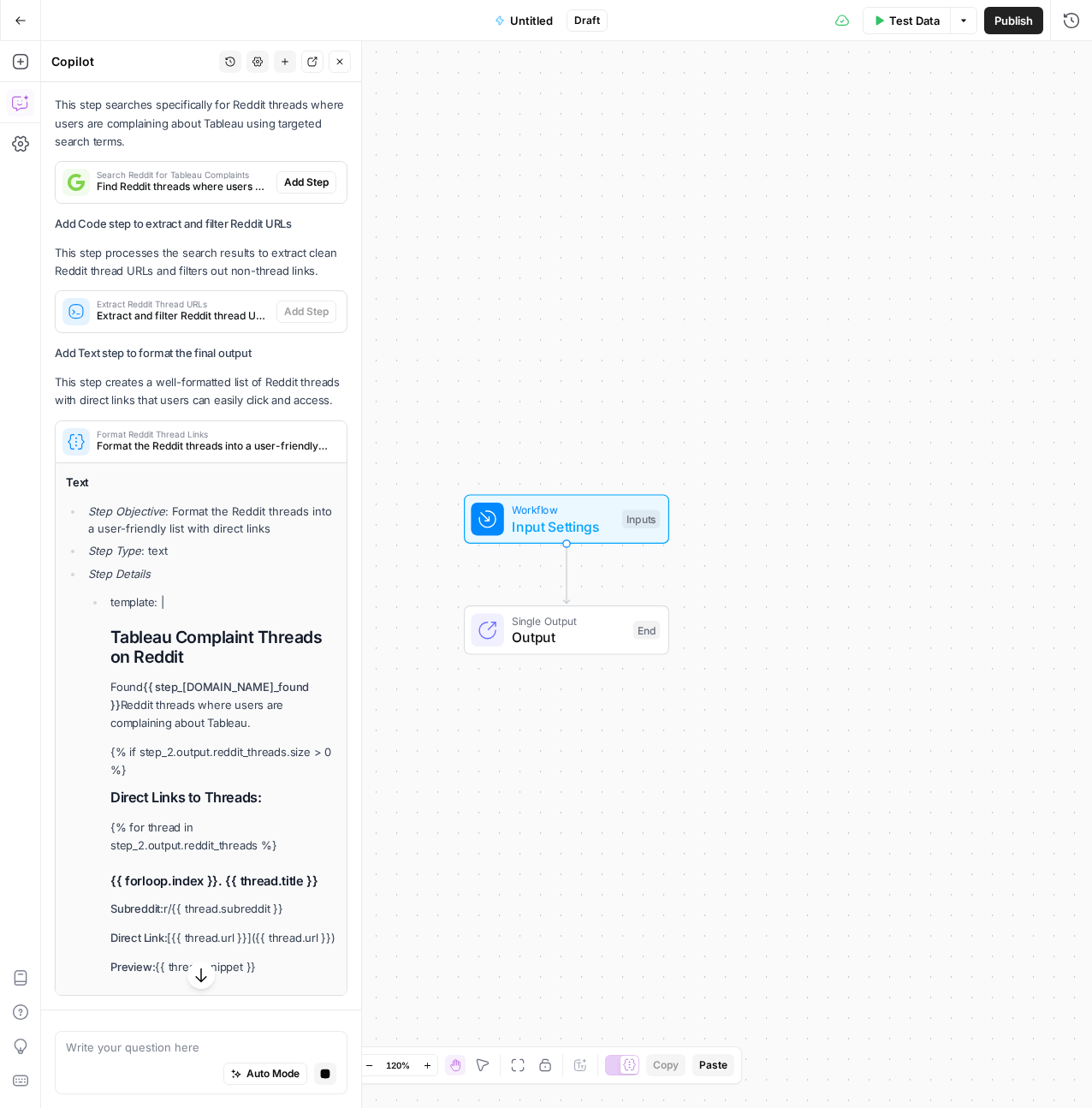
scroll to position [813, 0]
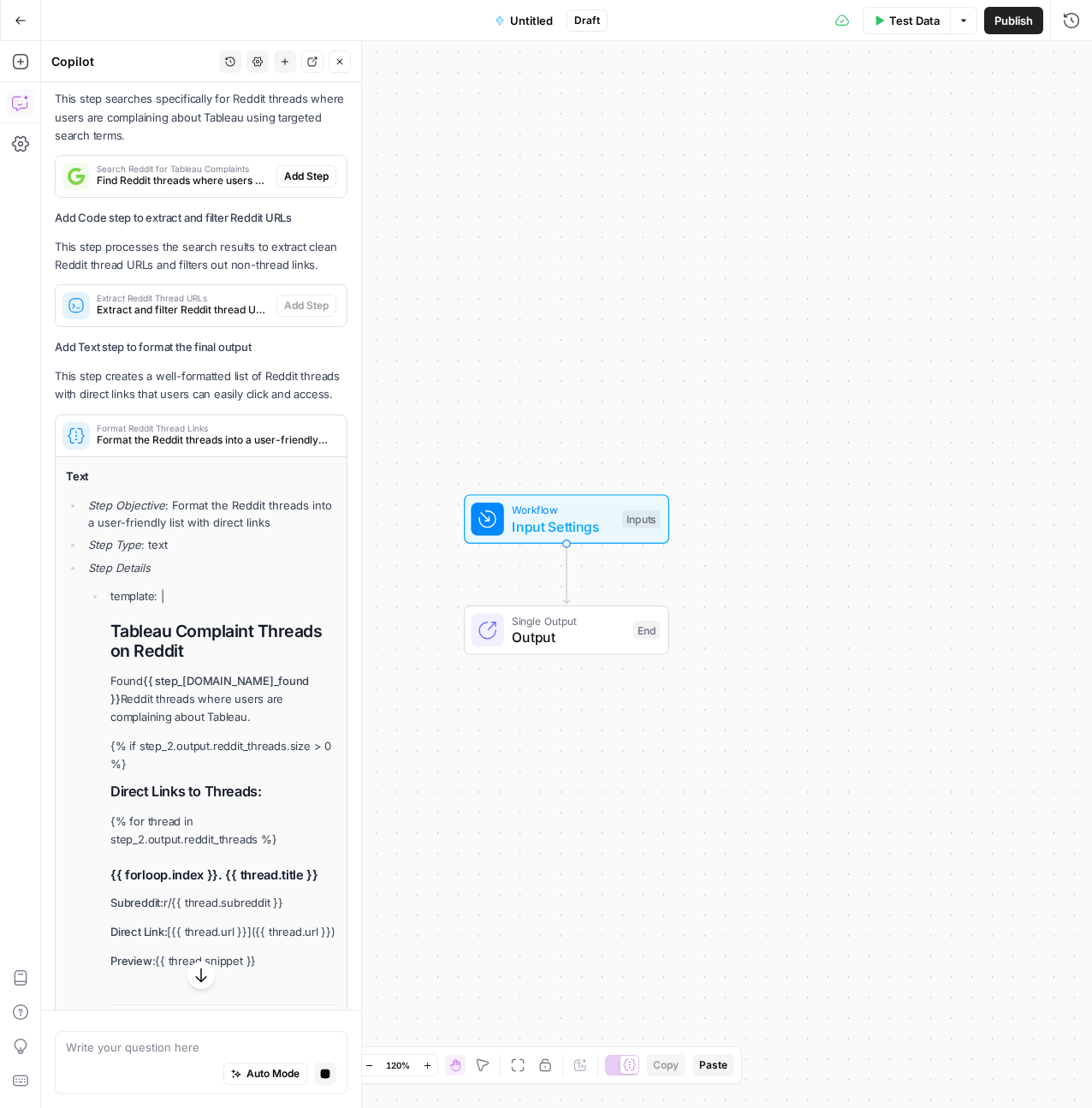
click at [165, 1066] on div "Auto Mode Stop generating" at bounding box center [201, 1074] width 270 height 38
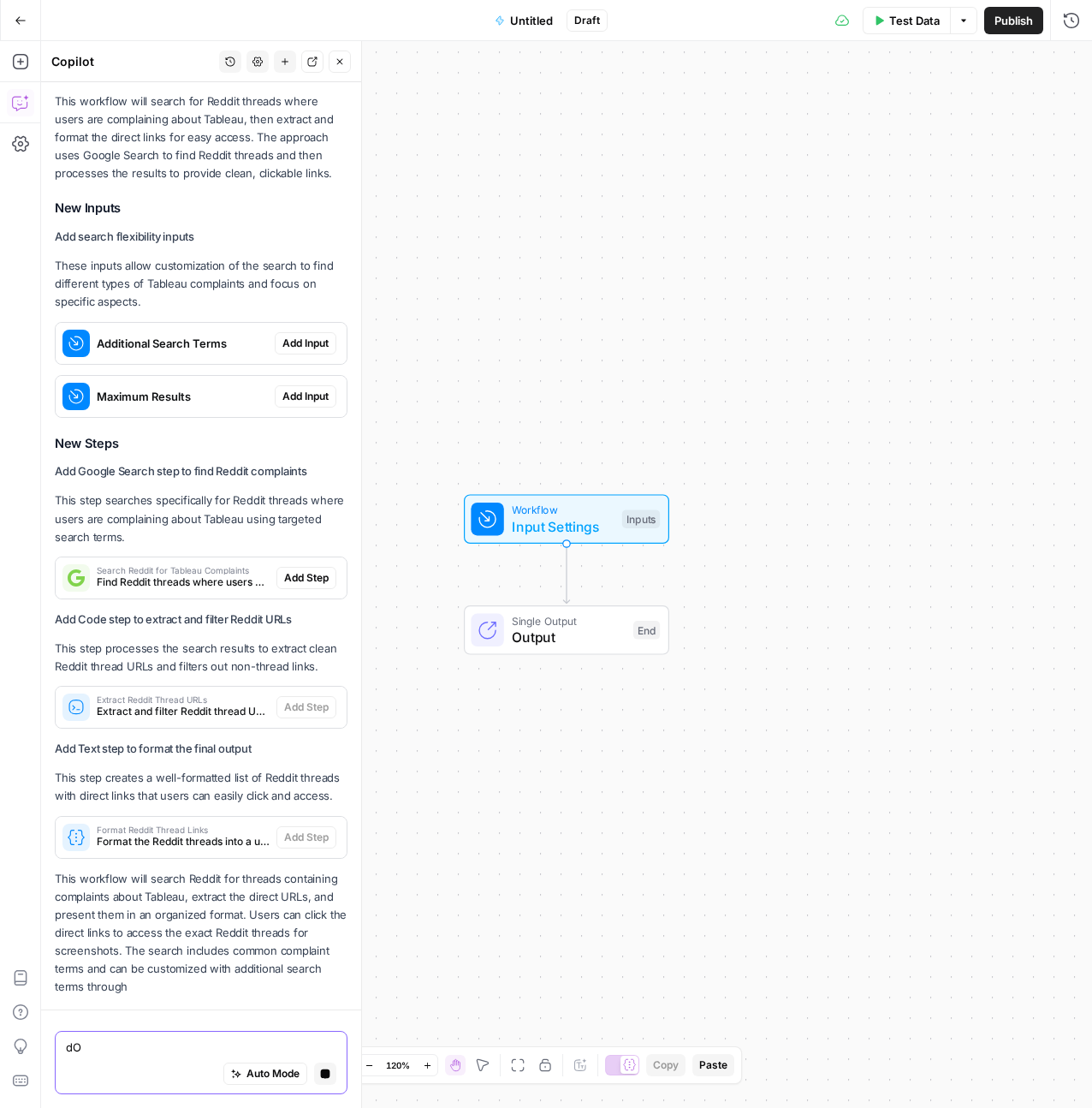
scroll to position [448, 0]
type textarea "d"
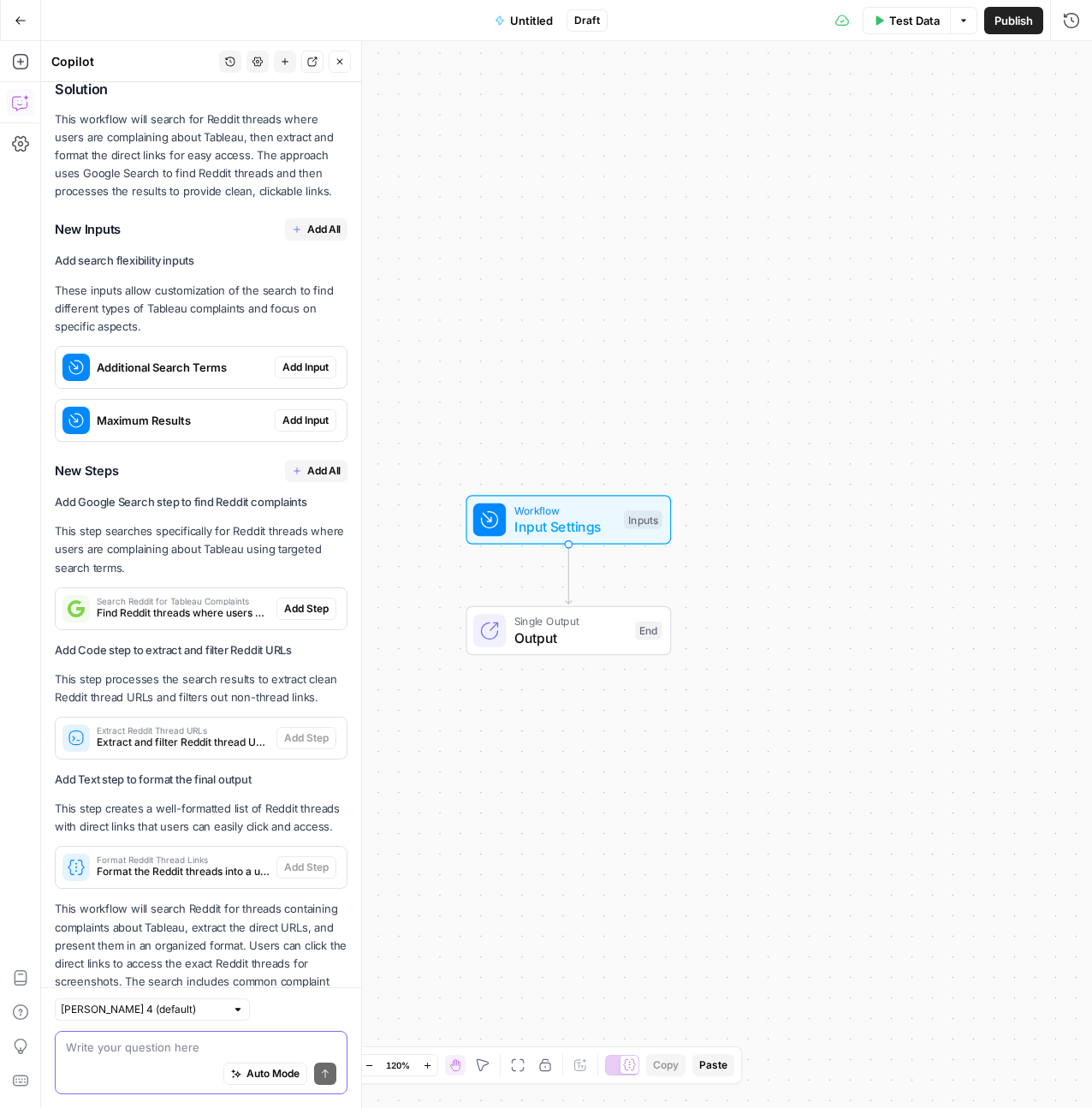
scroll to position [346, 0]
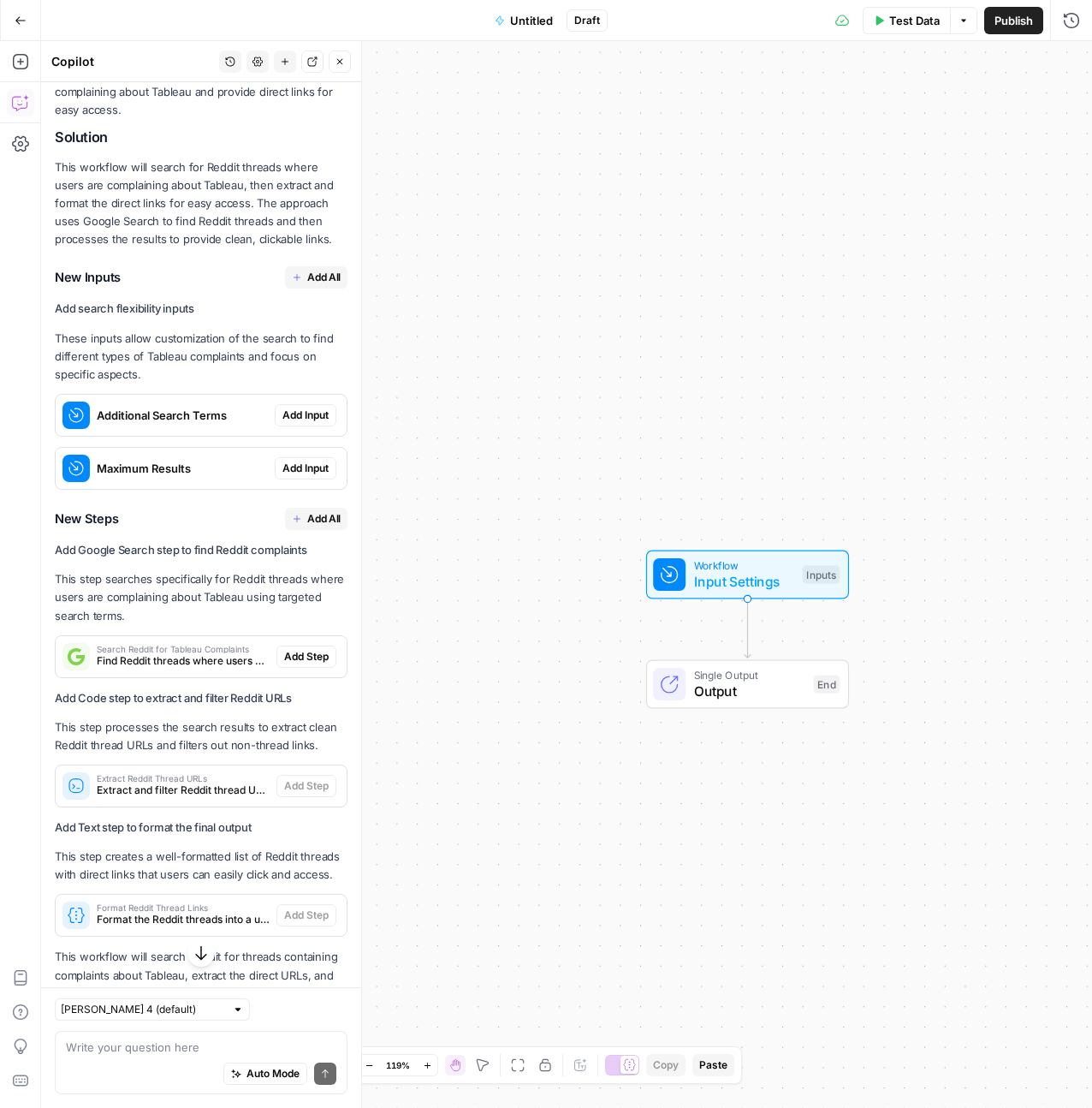
click at [308, 285] on span "Add All" at bounding box center [323, 277] width 33 height 15
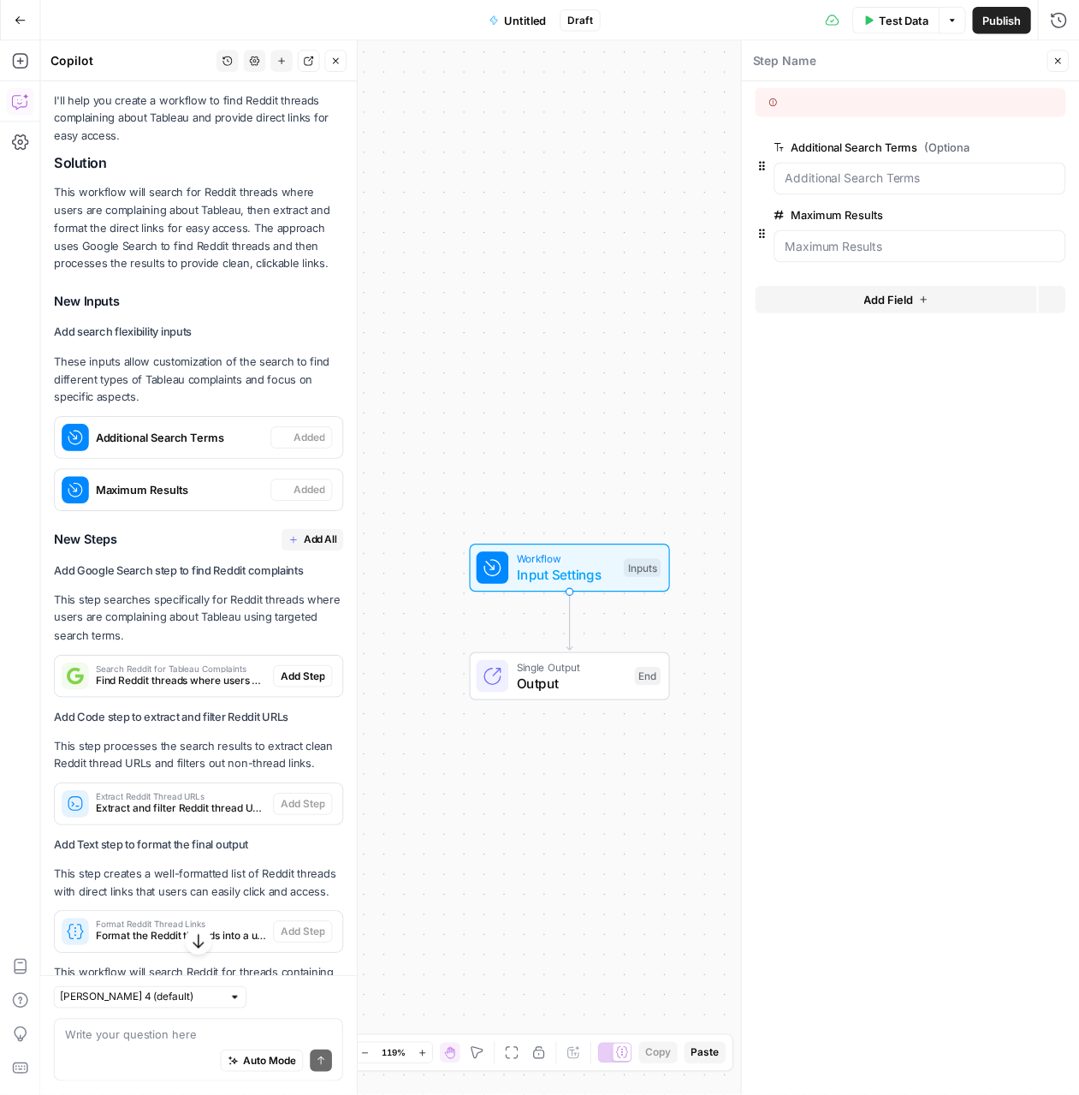
scroll to position [373, 0]
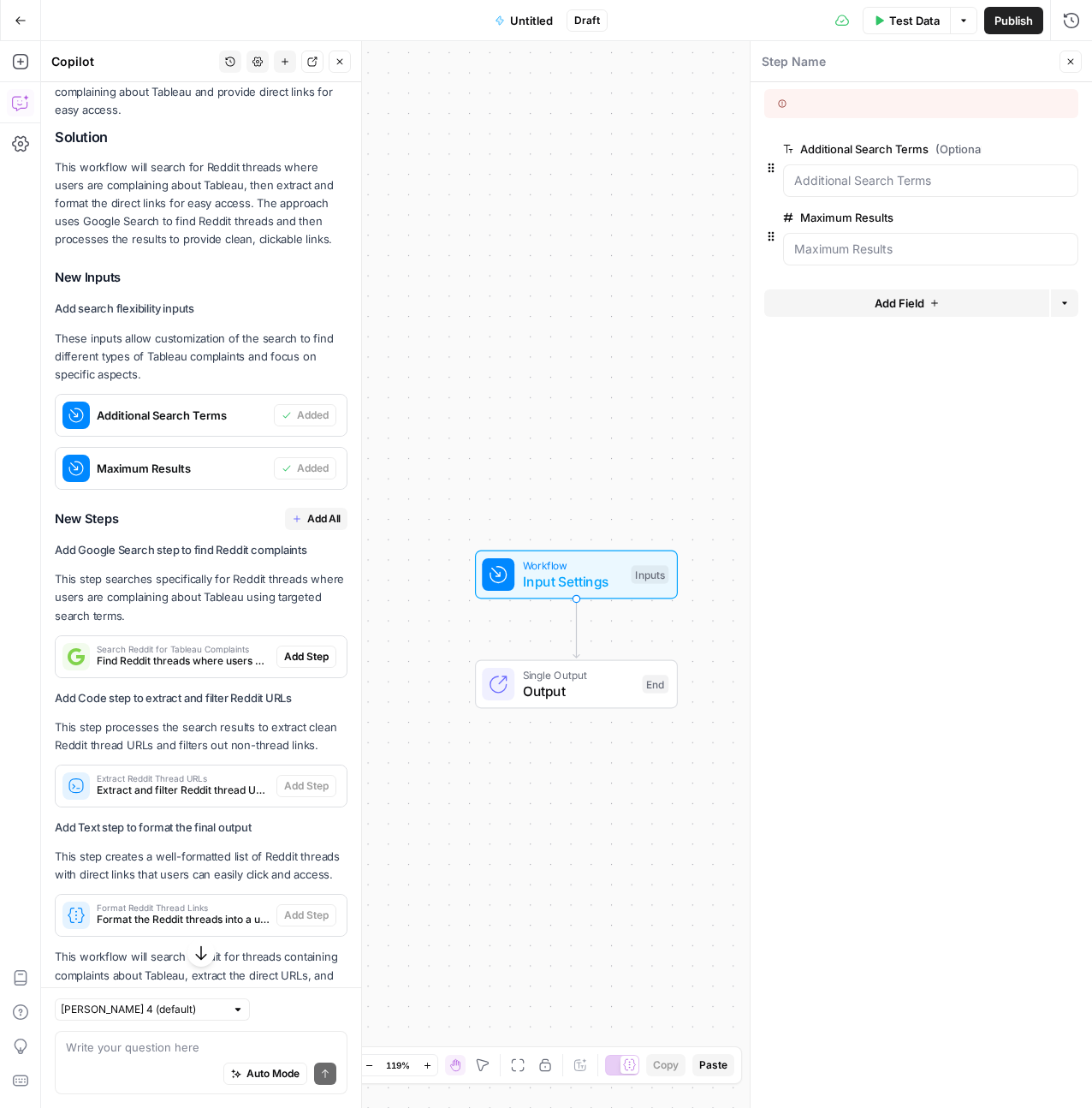
click at [307, 526] on span "Add All" at bounding box center [323, 518] width 33 height 15
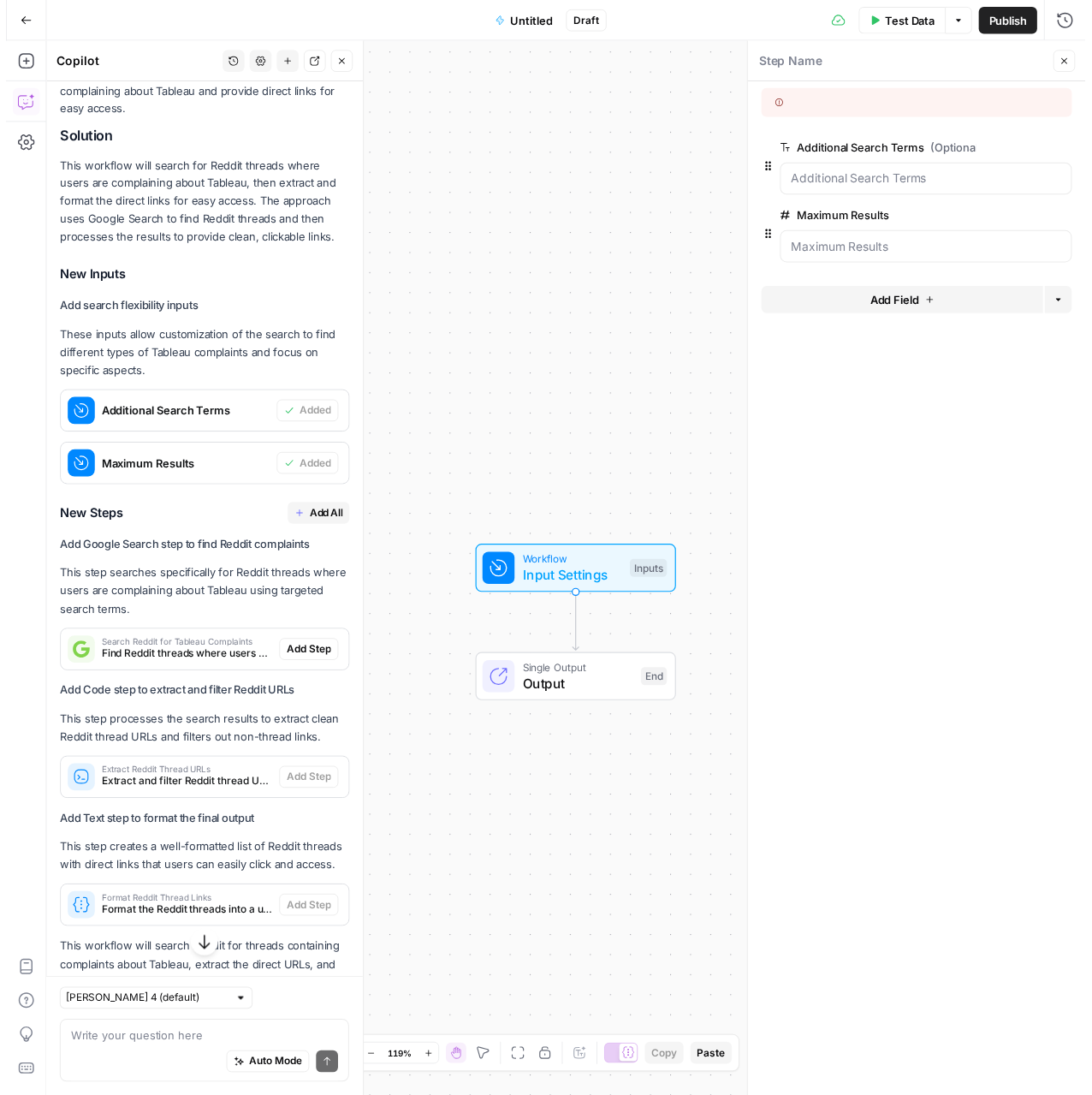
scroll to position [346, 0]
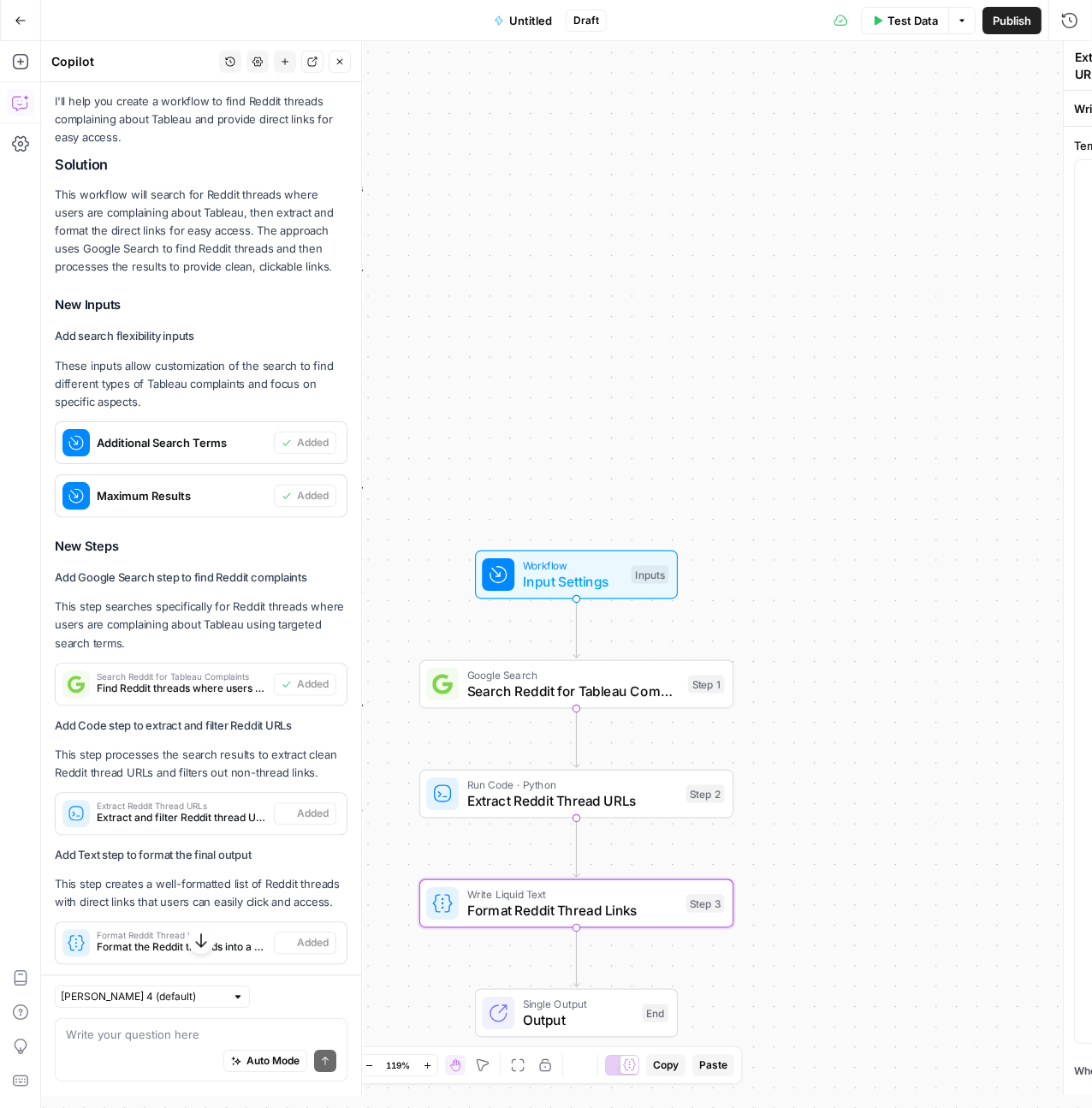
type textarea "Format Reddit Thread Links"
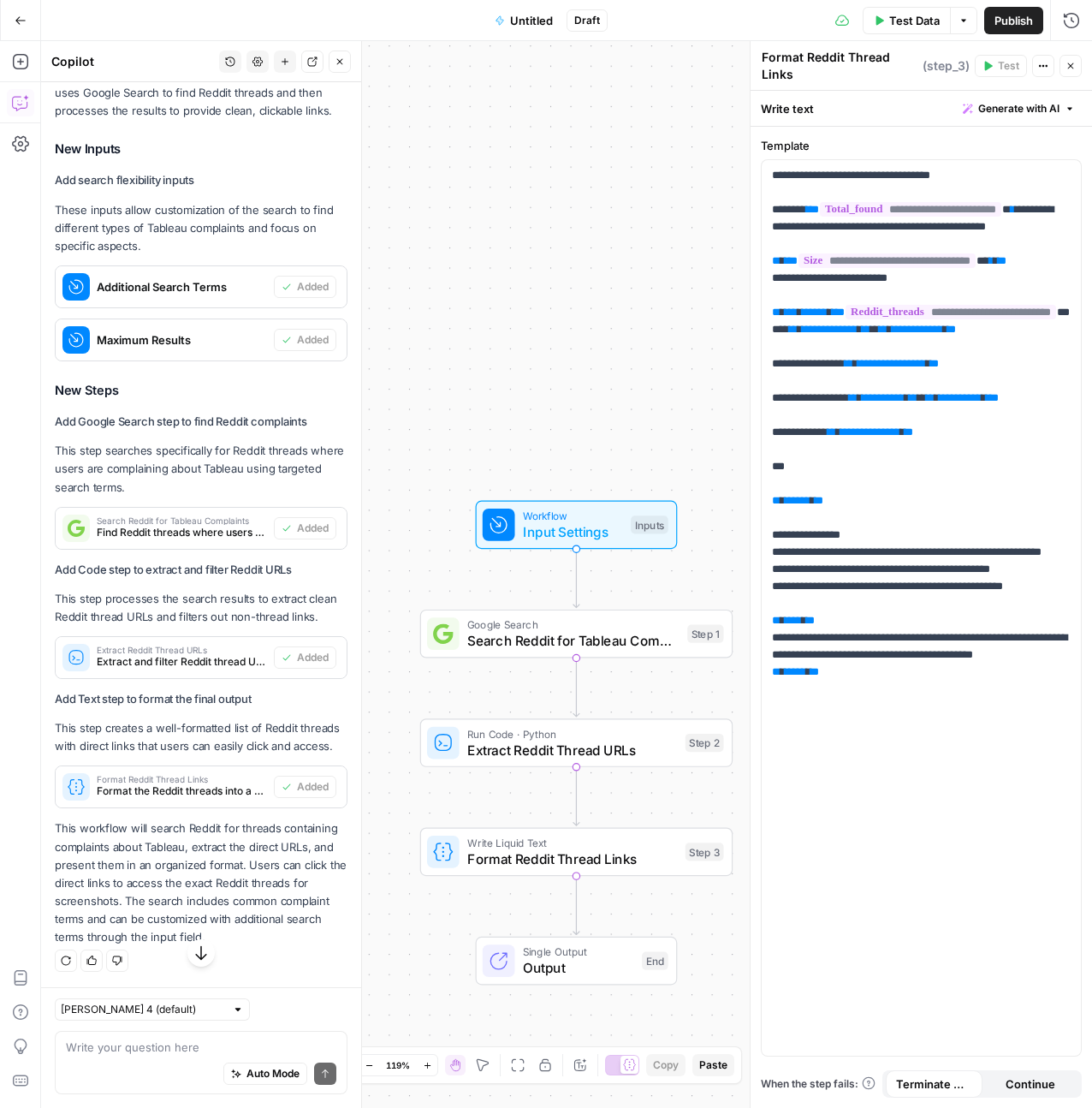
scroll to position [537, 0]
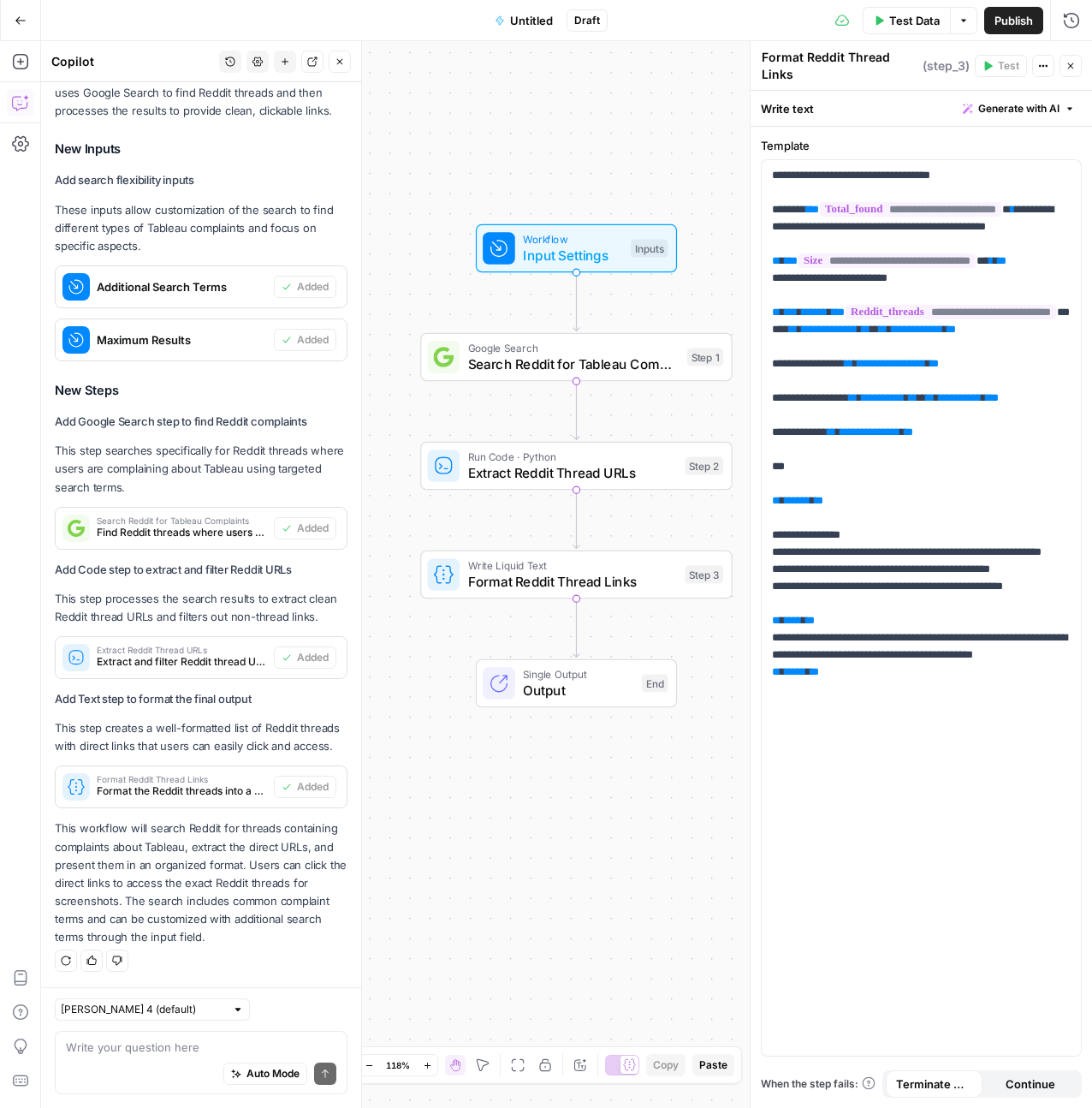
click at [127, 1055] on div "Auto Mode Send" at bounding box center [201, 1074] width 270 height 38
type textarea "h"
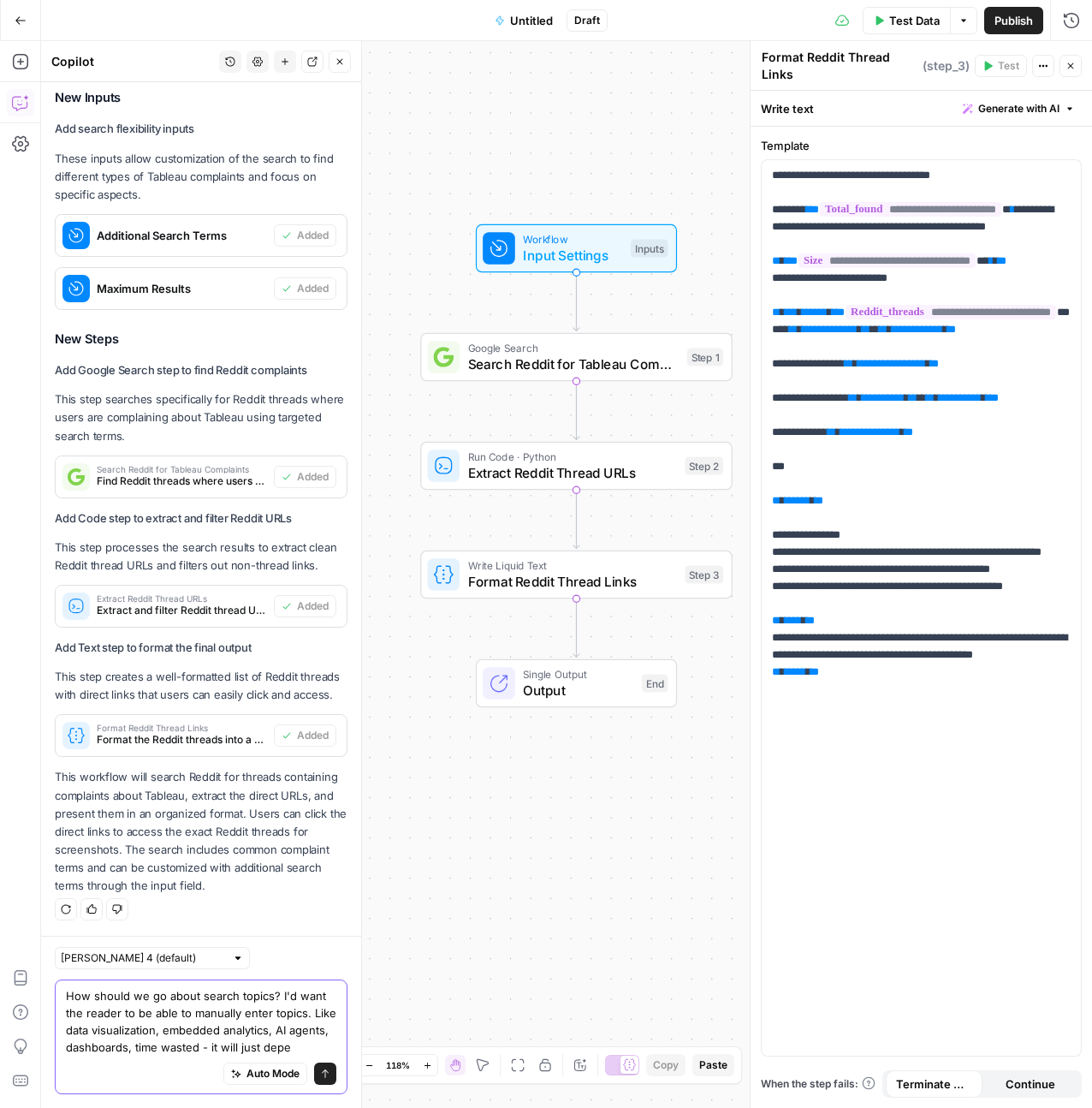
scroll to position [605, 0]
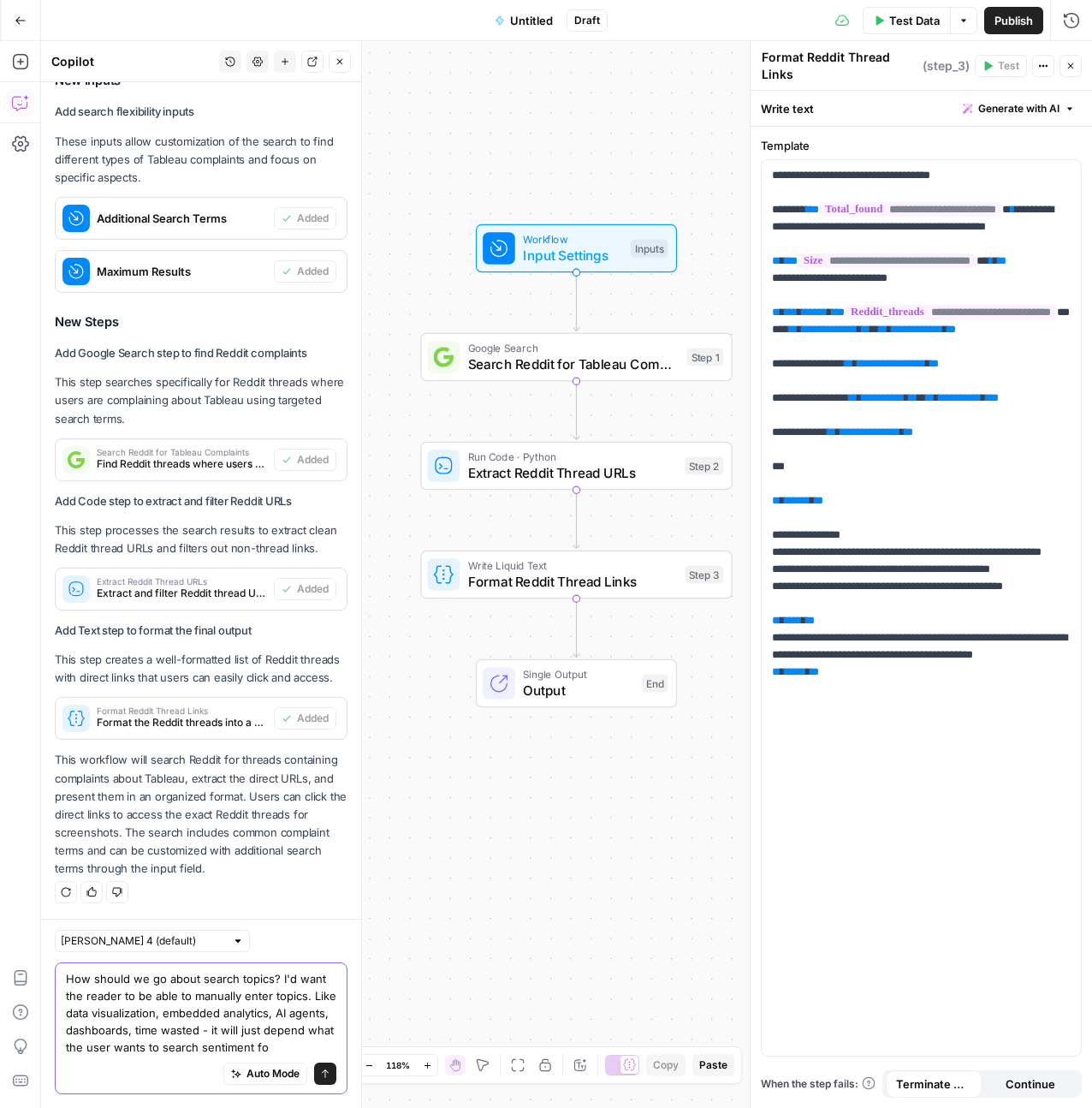
type textarea "How should we go about search topics? I'd want the reader to be able to manuall…"
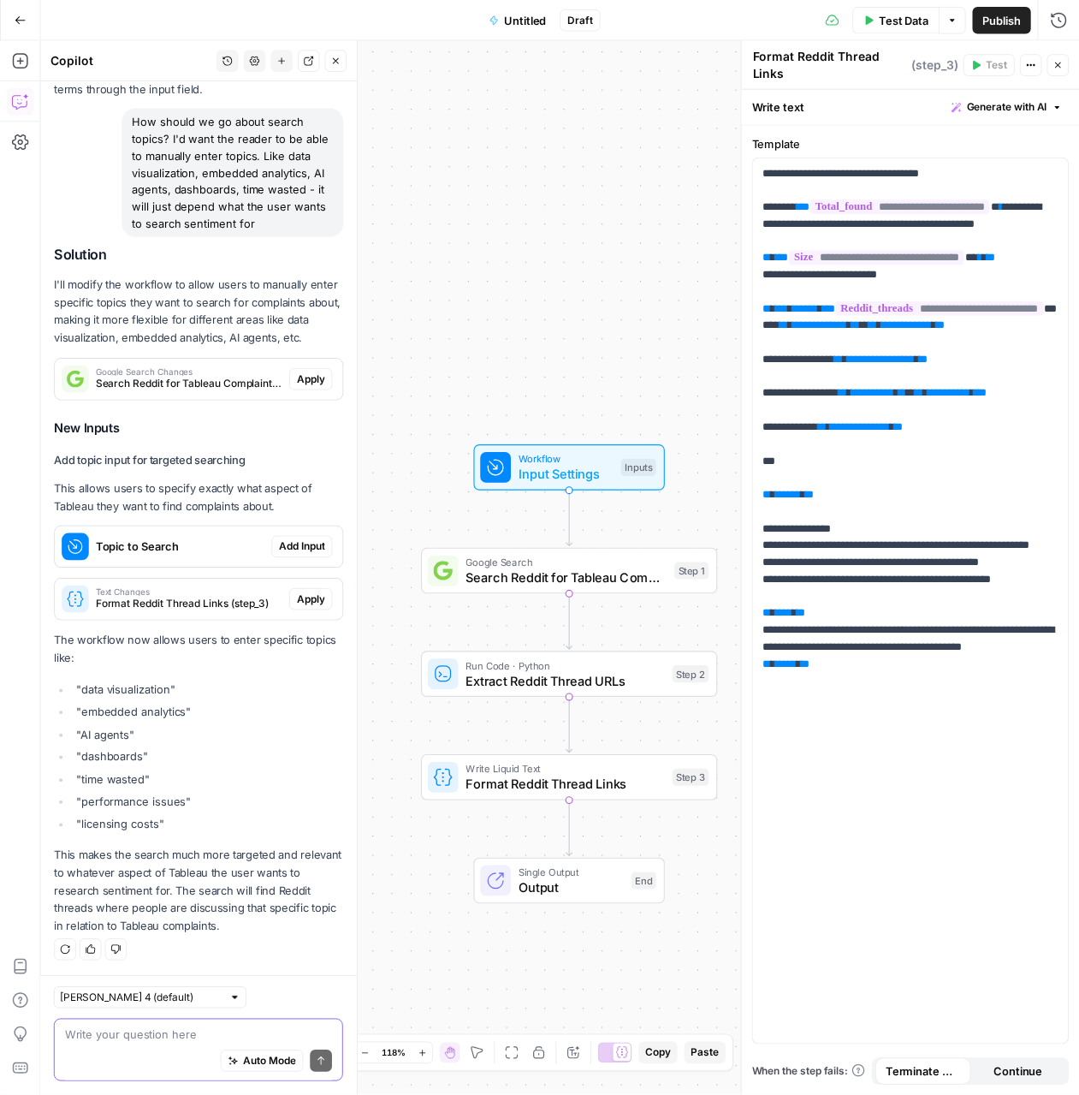
scroll to position [1400, 0]
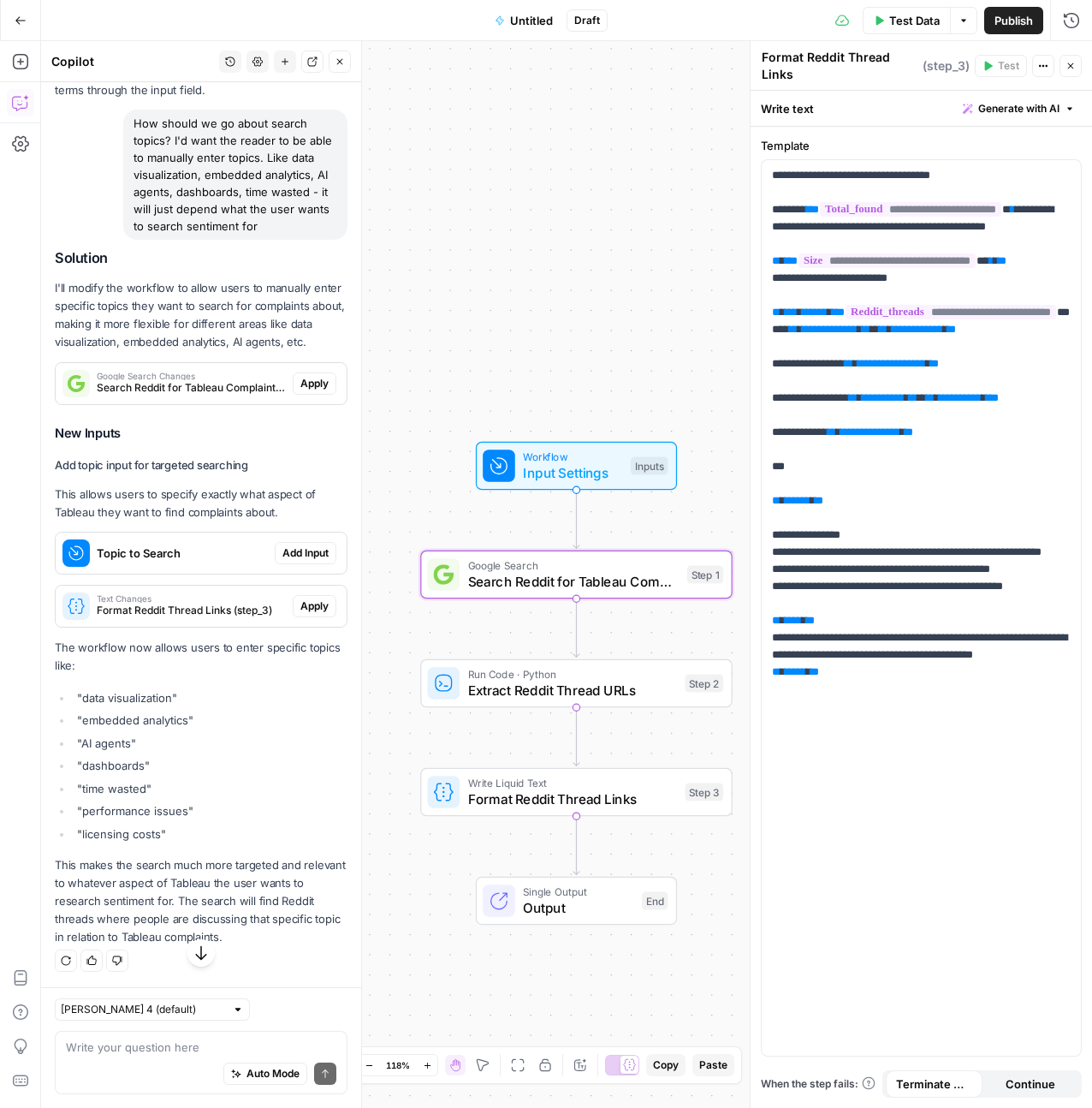
click at [310, 391] on span "Apply" at bounding box center [314, 383] width 28 height 15
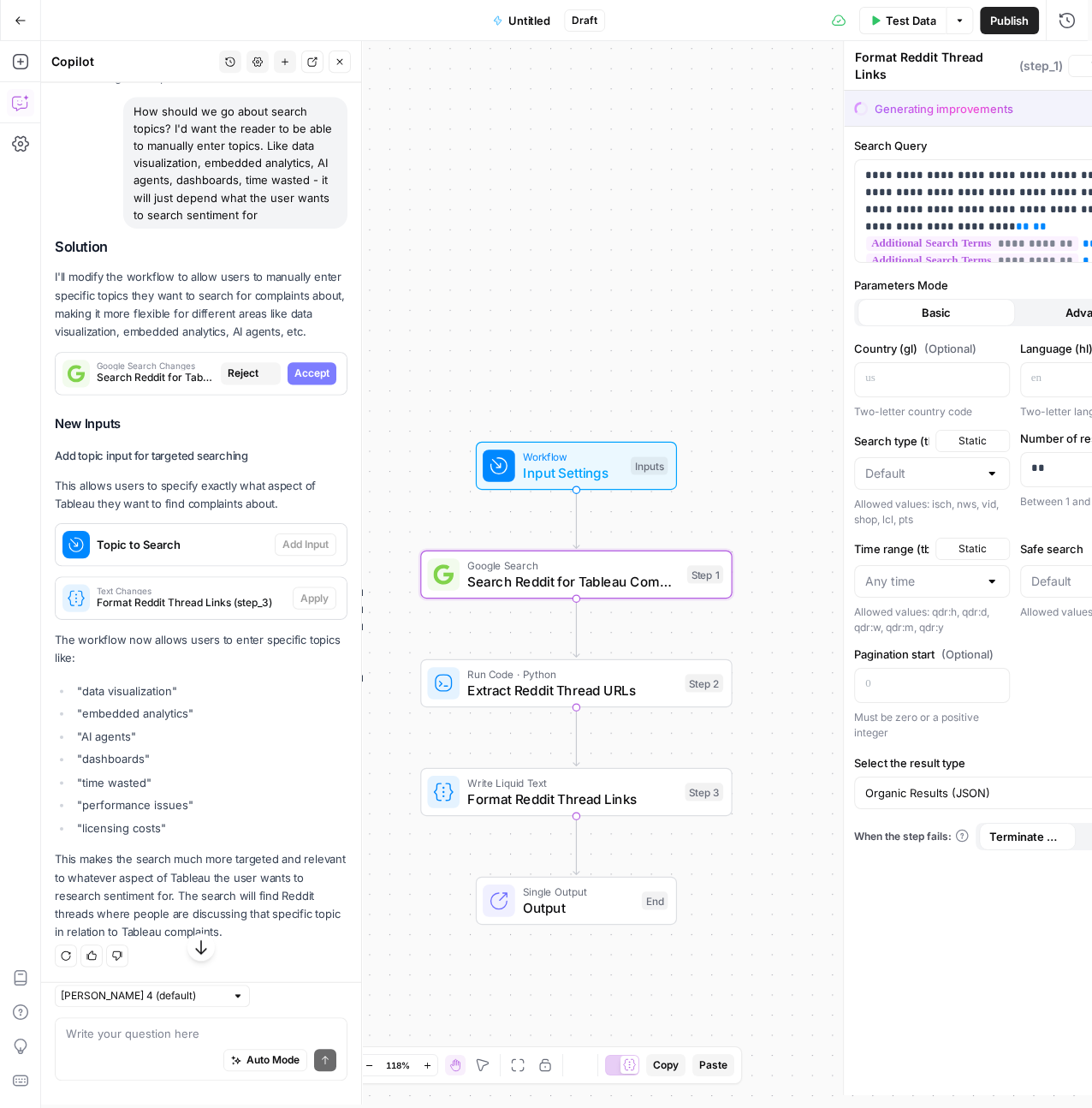
type textarea "Search Reddit for Tableau Complaints"
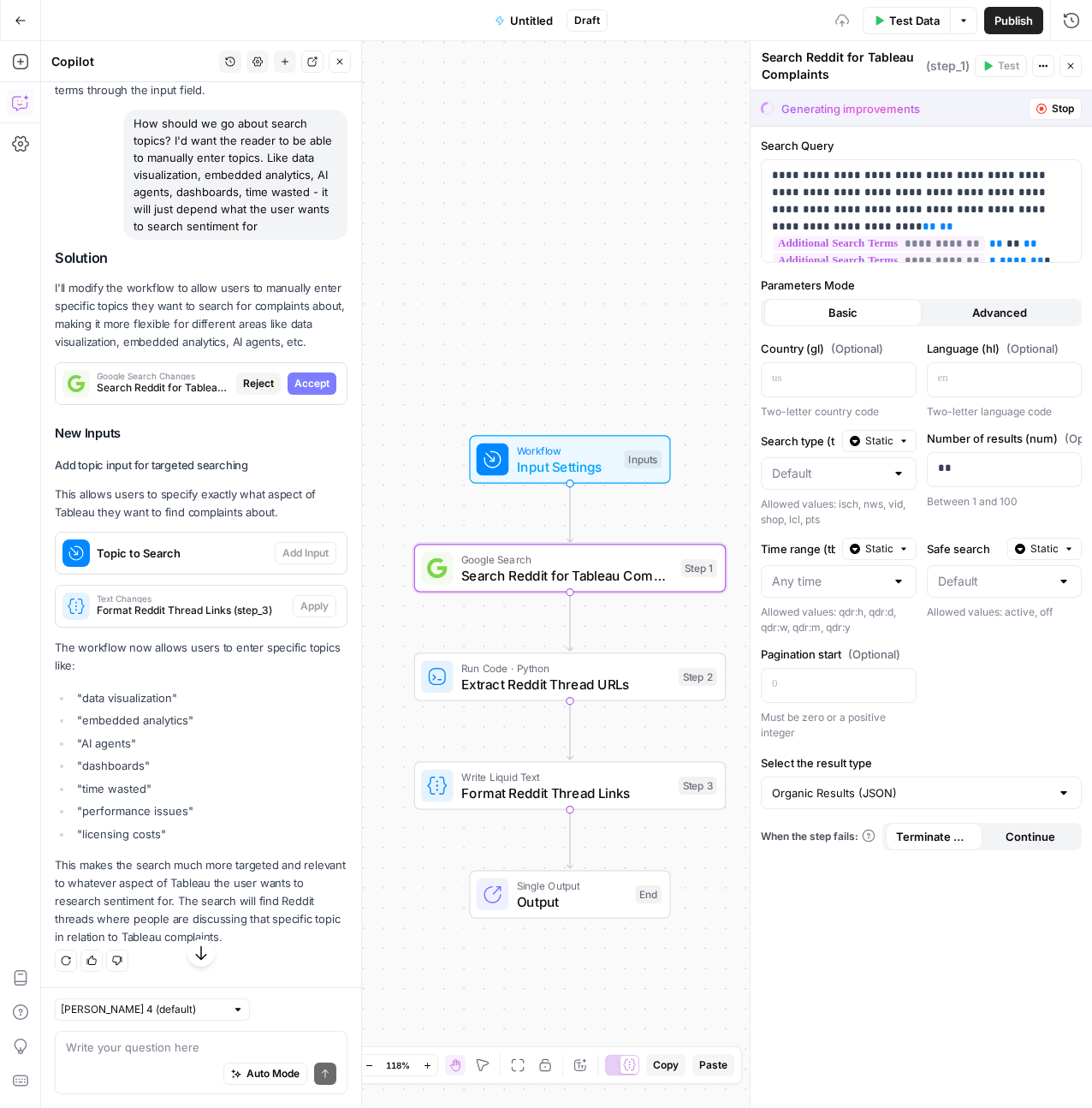
click at [305, 391] on span "Accept" at bounding box center [311, 383] width 35 height 15
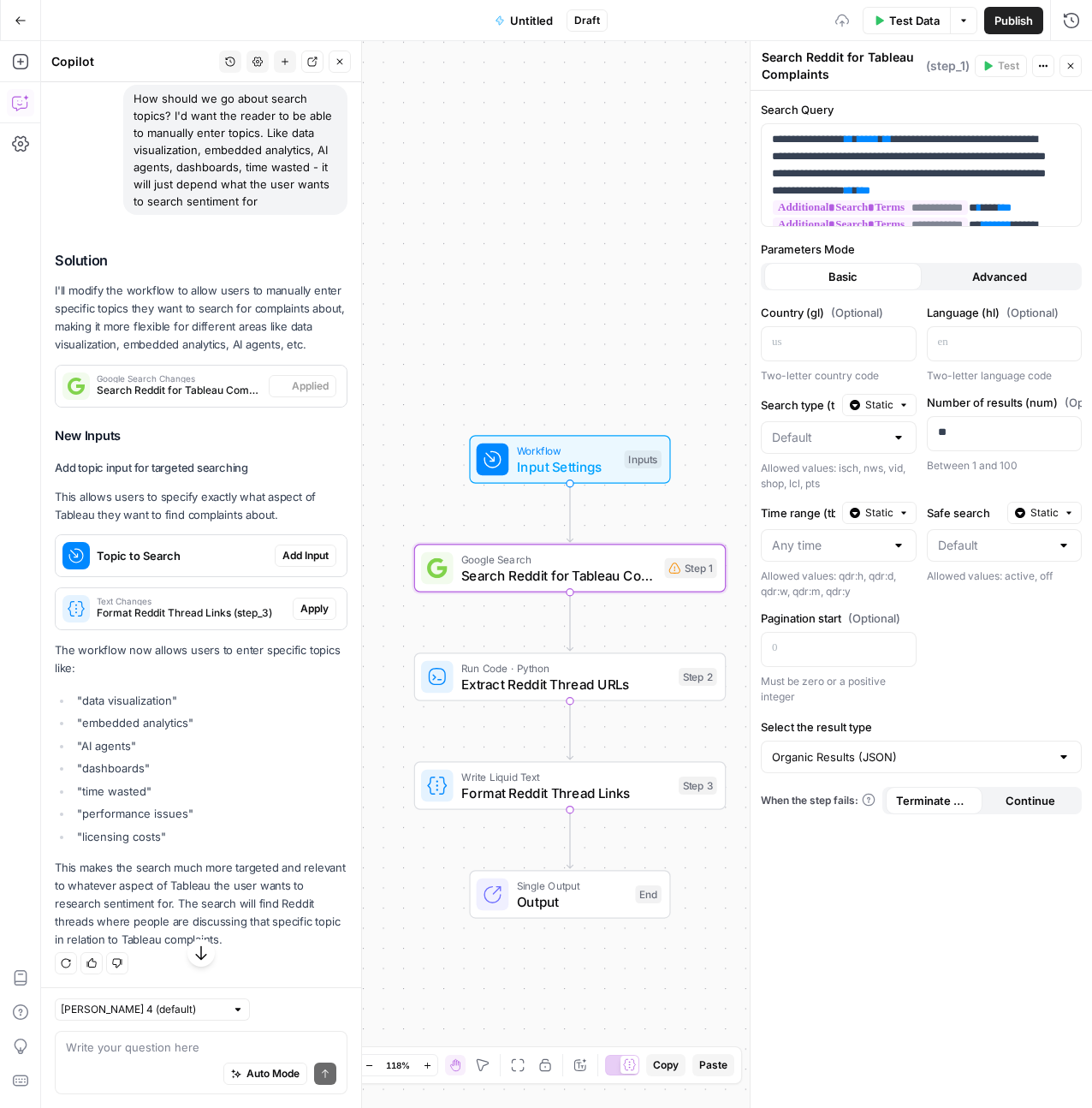
scroll to position [1400, 0]
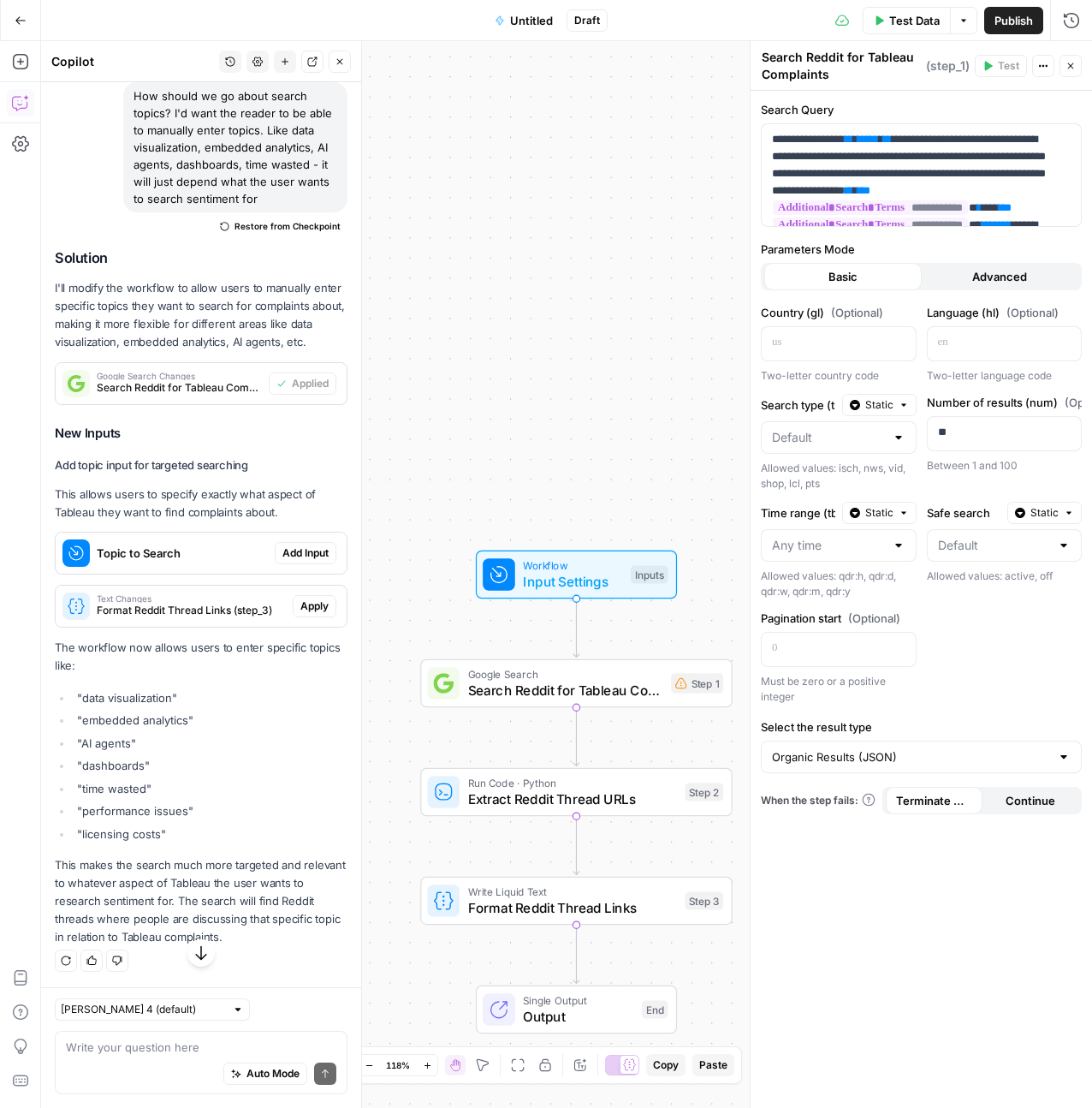
click at [295, 561] on span "Add Input" at bounding box center [305, 552] width 46 height 15
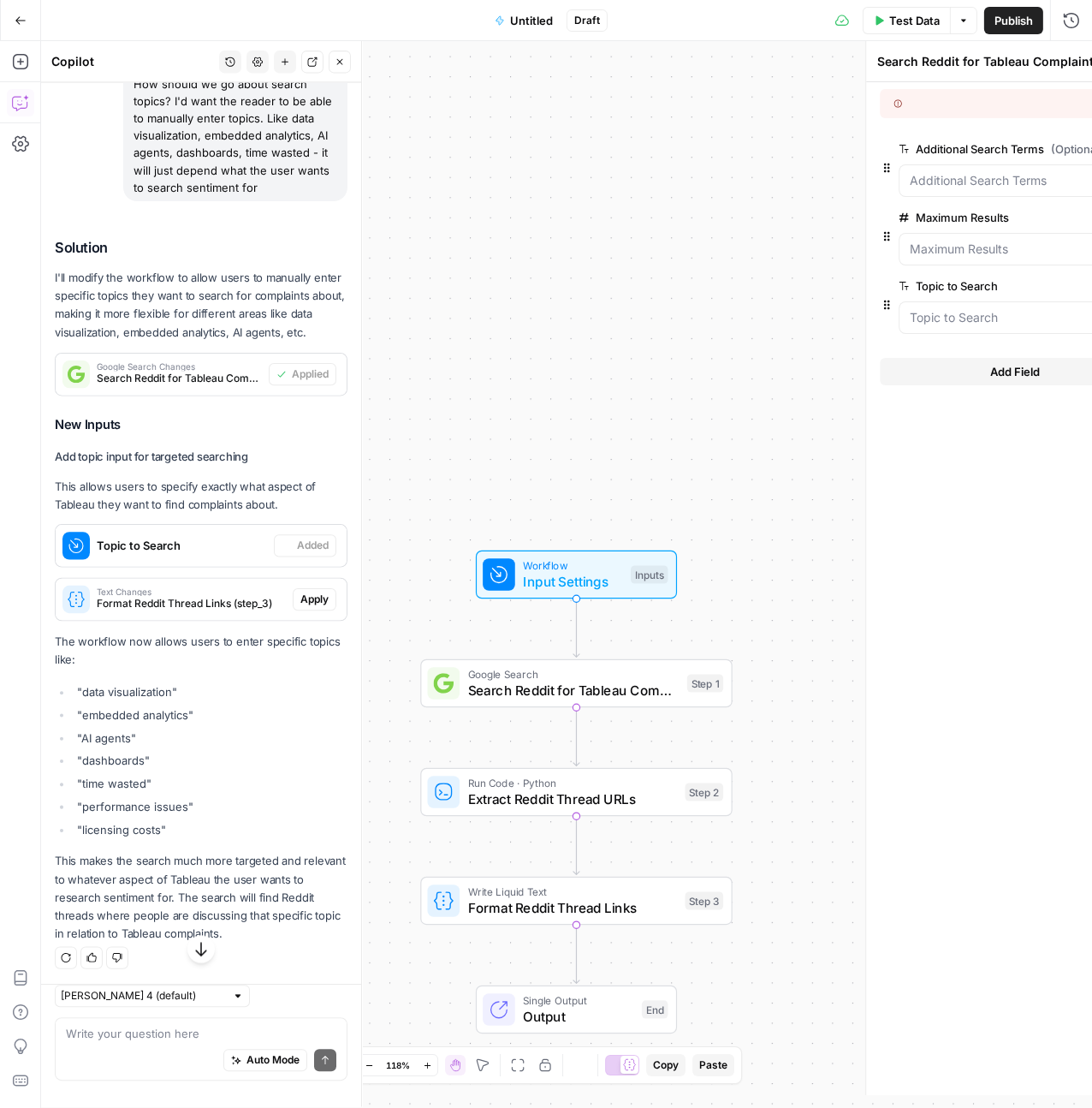
type textarea "Inputs"
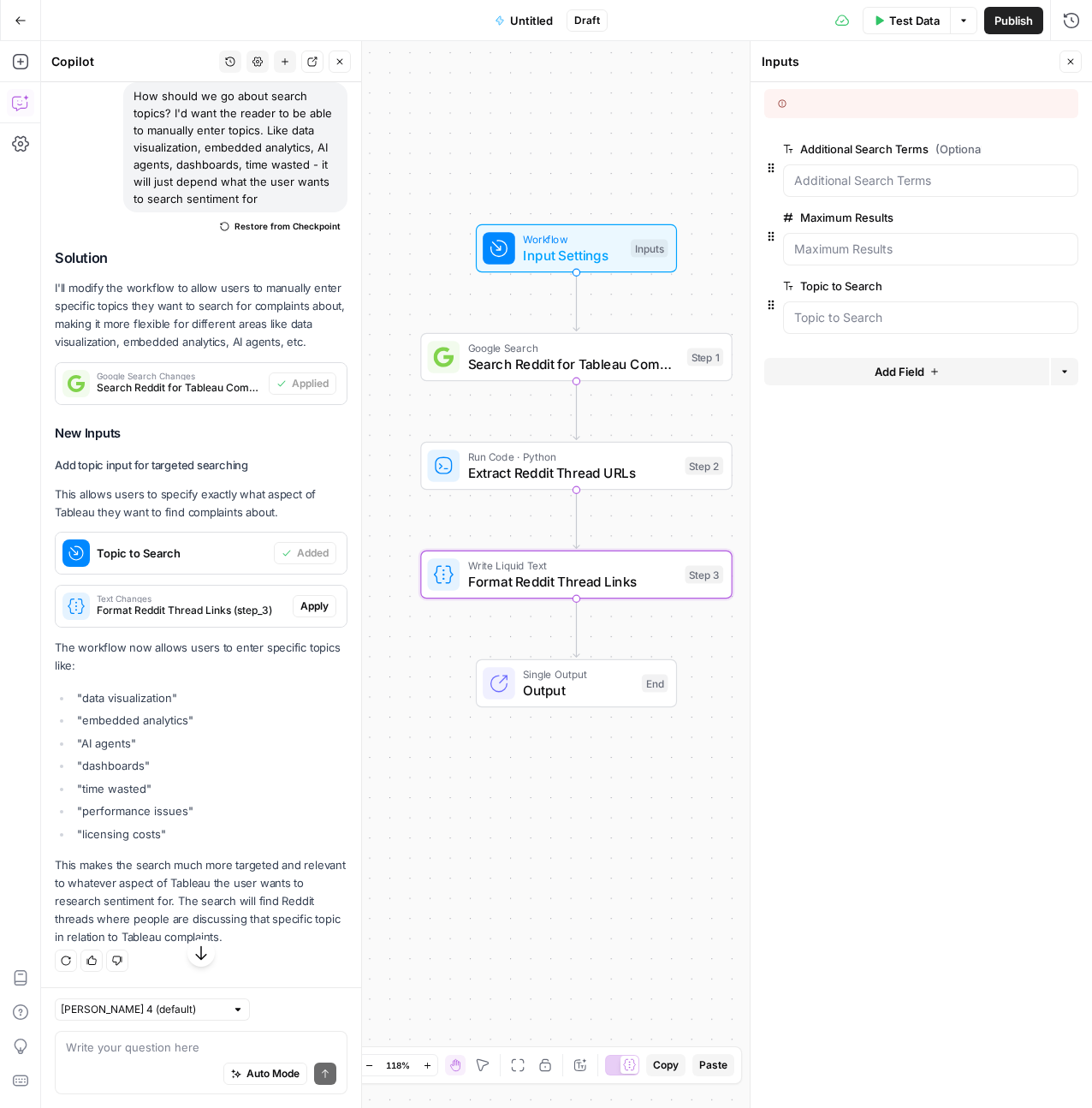
click at [302, 614] on span "Apply" at bounding box center [314, 605] width 28 height 15
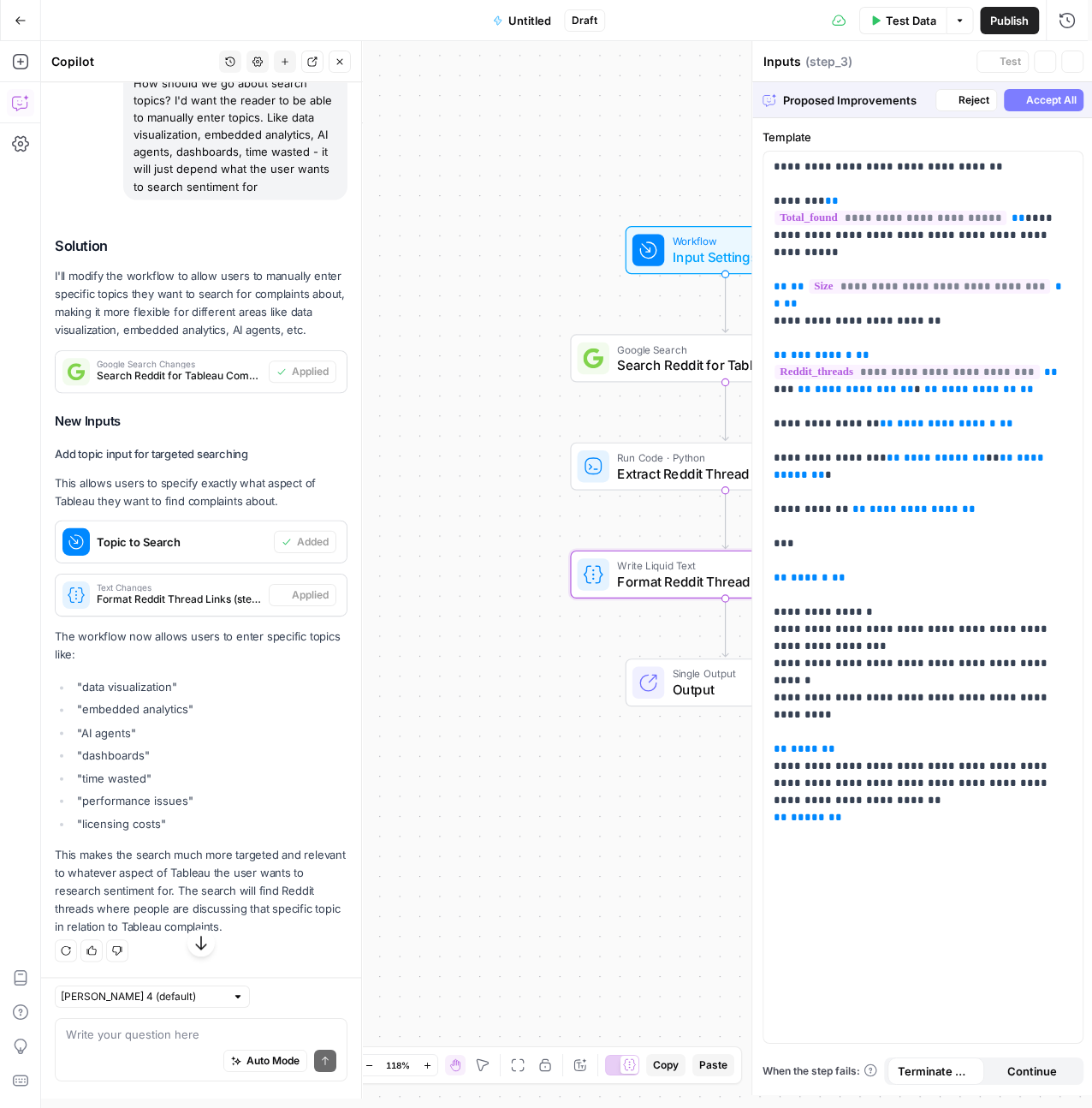
type textarea "Format Reddit Thread Links"
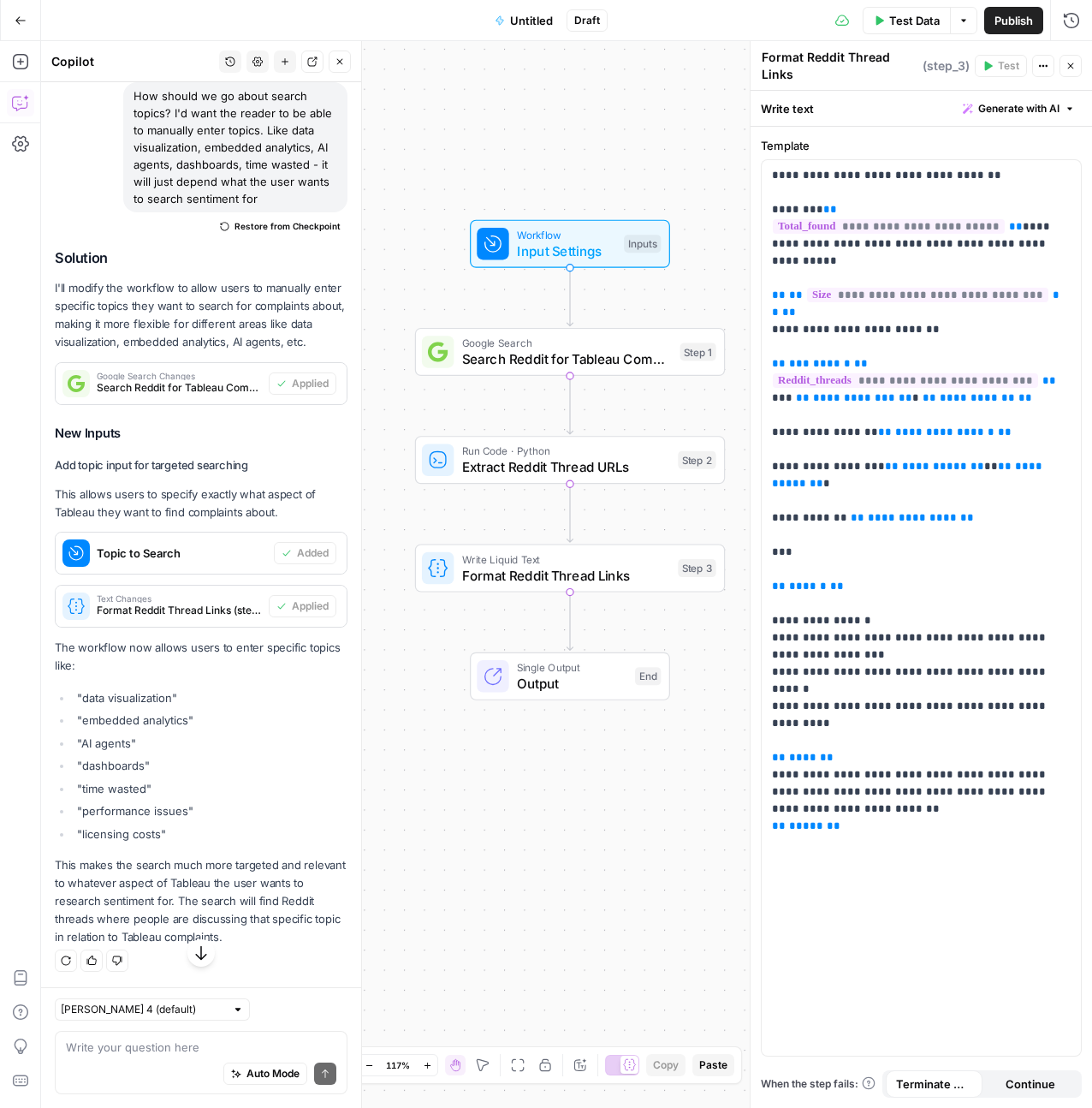
scroll to position [1446, 0]
click at [183, 1044] on textarea at bounding box center [201, 1046] width 270 height 17
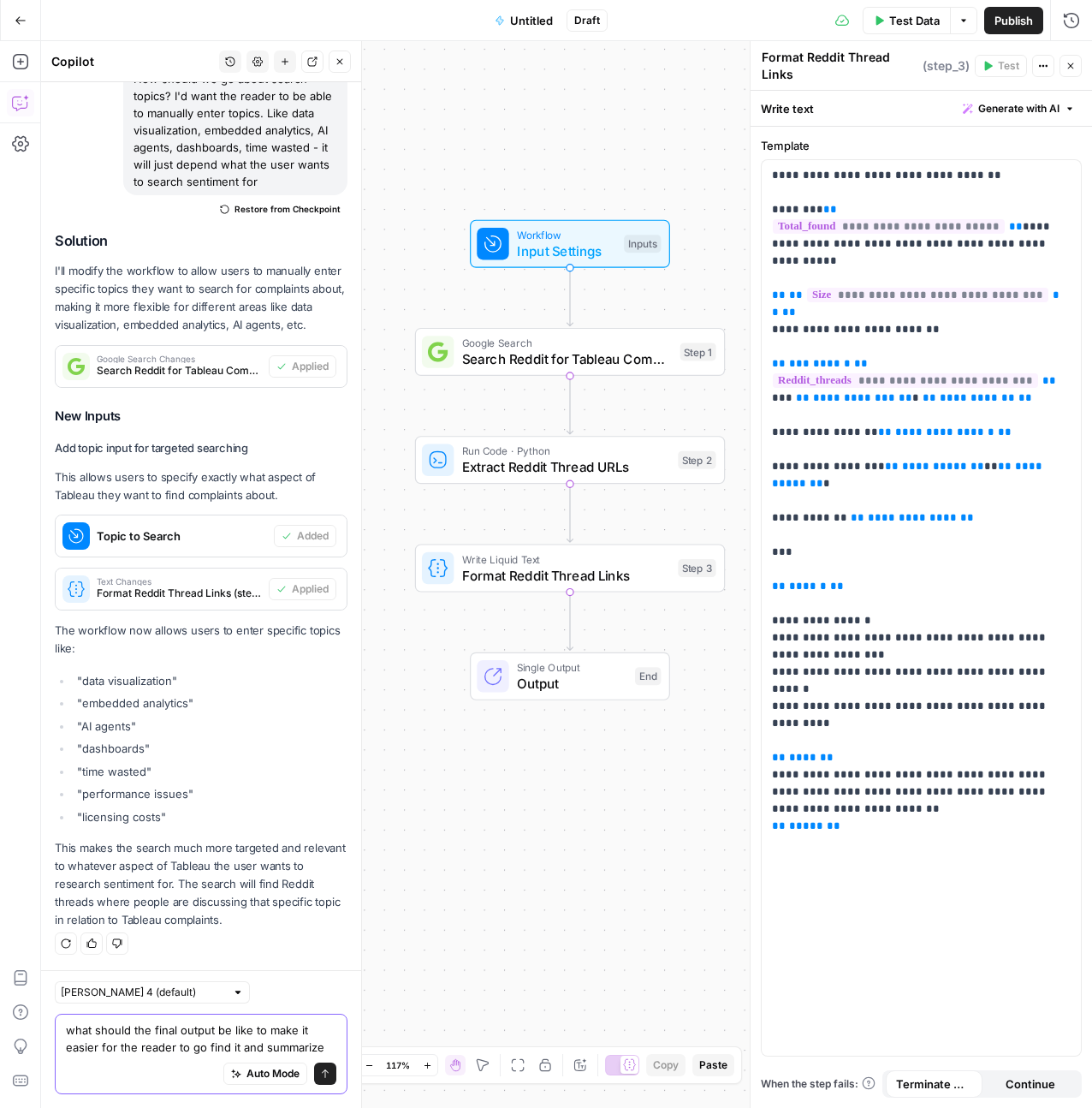
scroll to position [1481, 0]
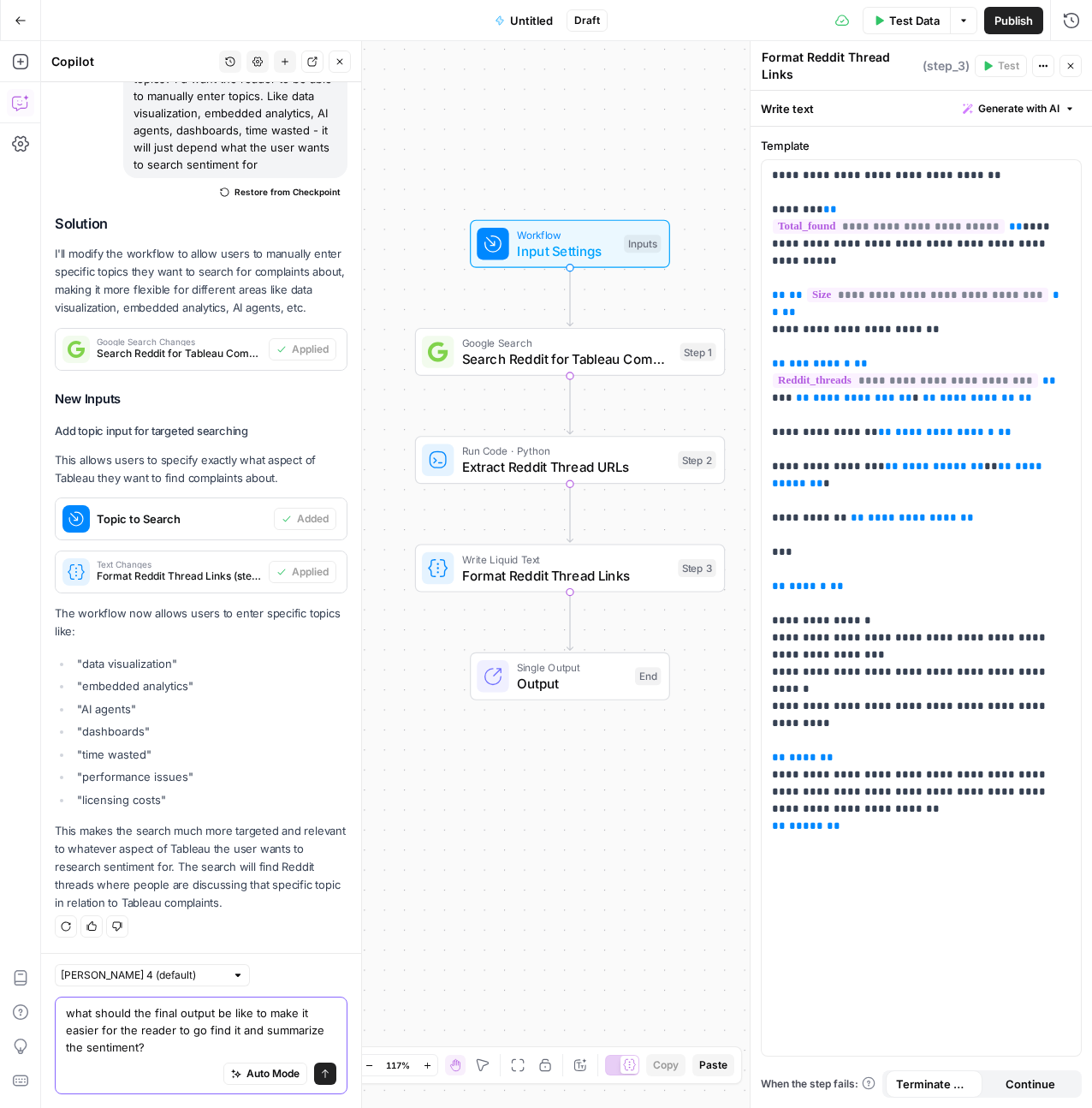
click at [260, 1025] on textarea "what should the final output be like to make it easier for the reader to go fin…" at bounding box center [201, 1029] width 270 height 51
click at [261, 1033] on textarea "what should the final output be like to make it easier for the reader to go fin…" at bounding box center [201, 1029] width 270 height 51
click at [271, 1047] on textarea "what should the final output be like to make it easier for the reader to go fin…" at bounding box center [201, 1029] width 270 height 51
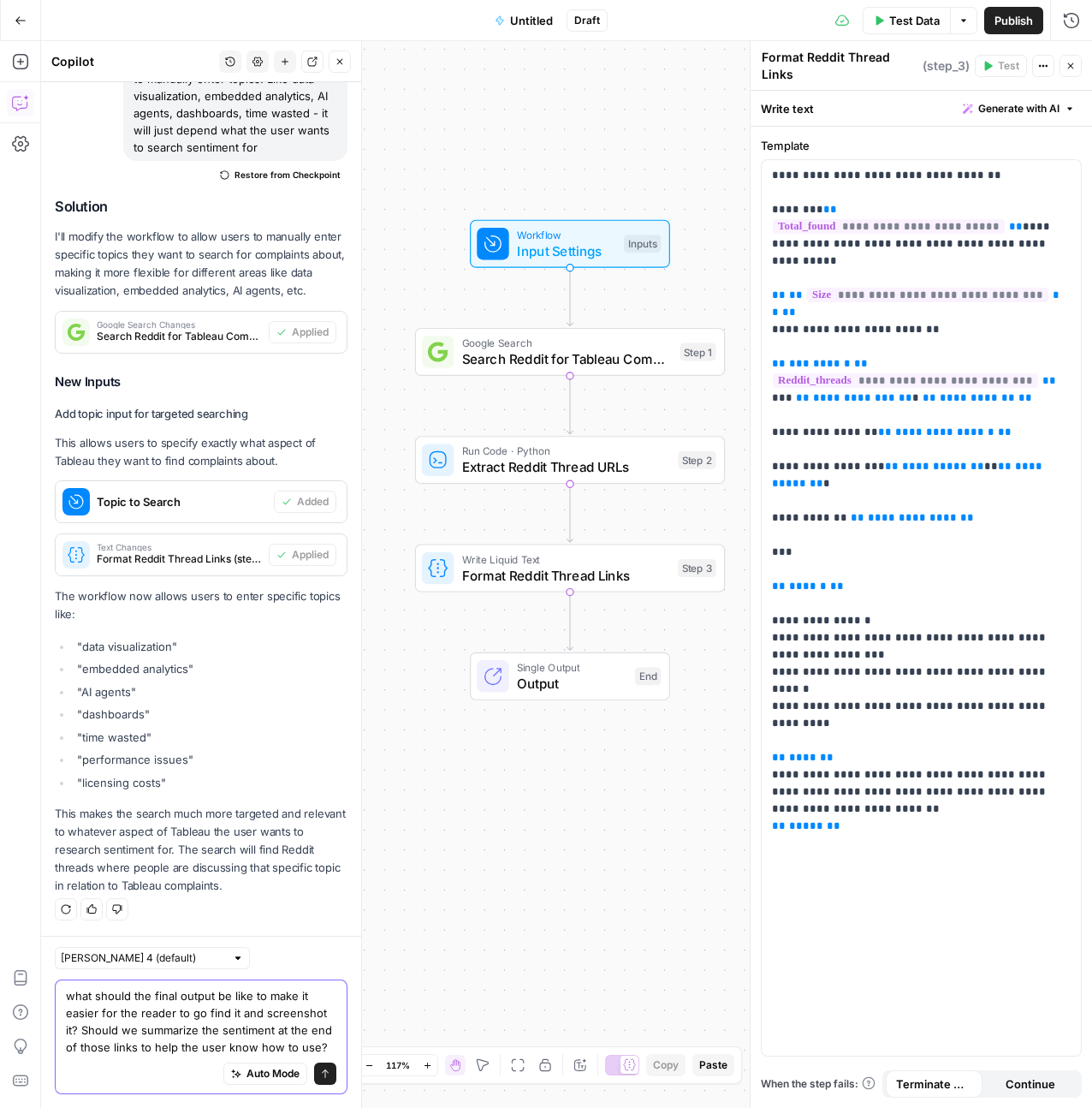
scroll to position [1515, 0]
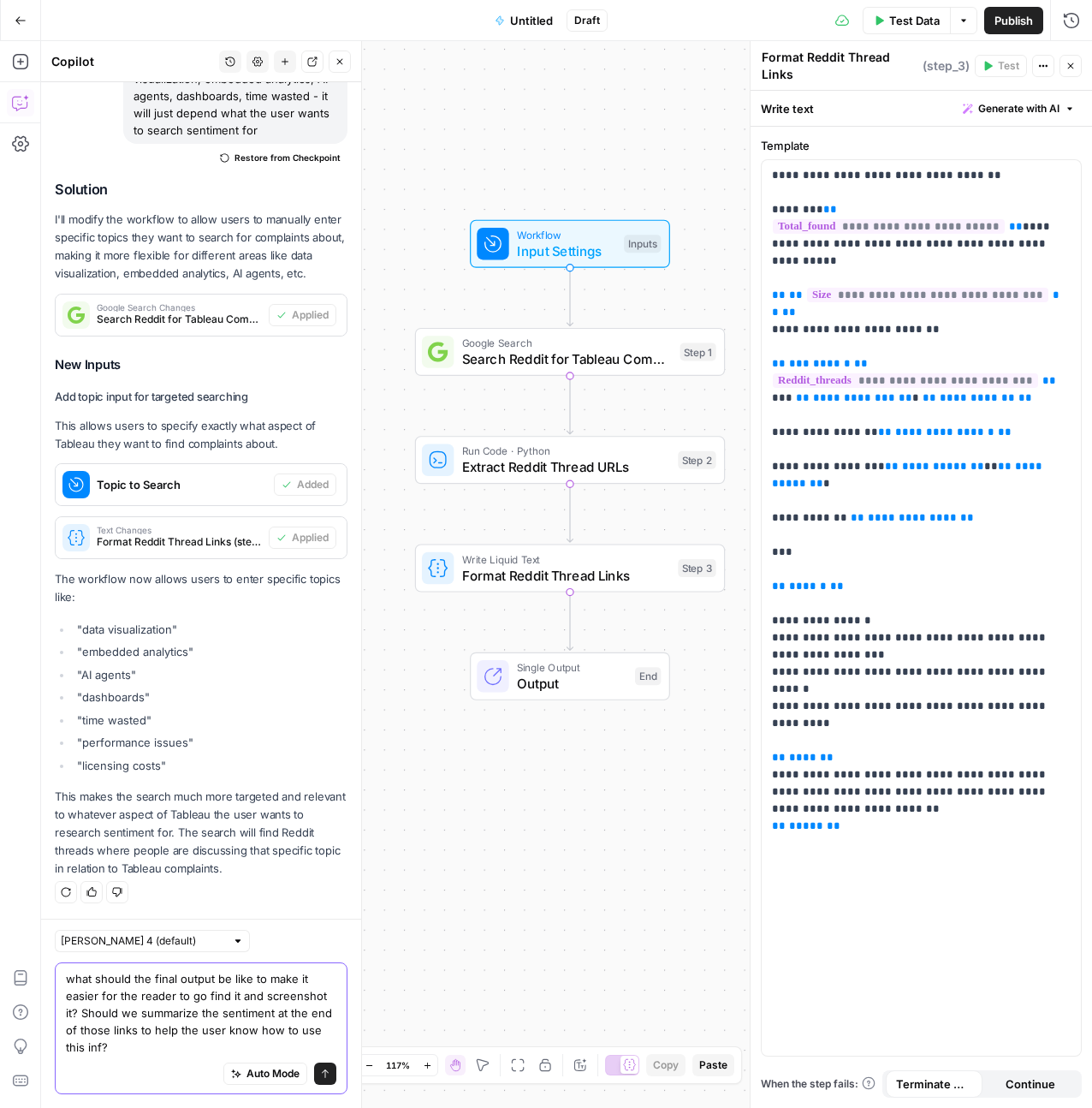
type textarea "what should the final output be like to make it easier for the reader to go fin…"
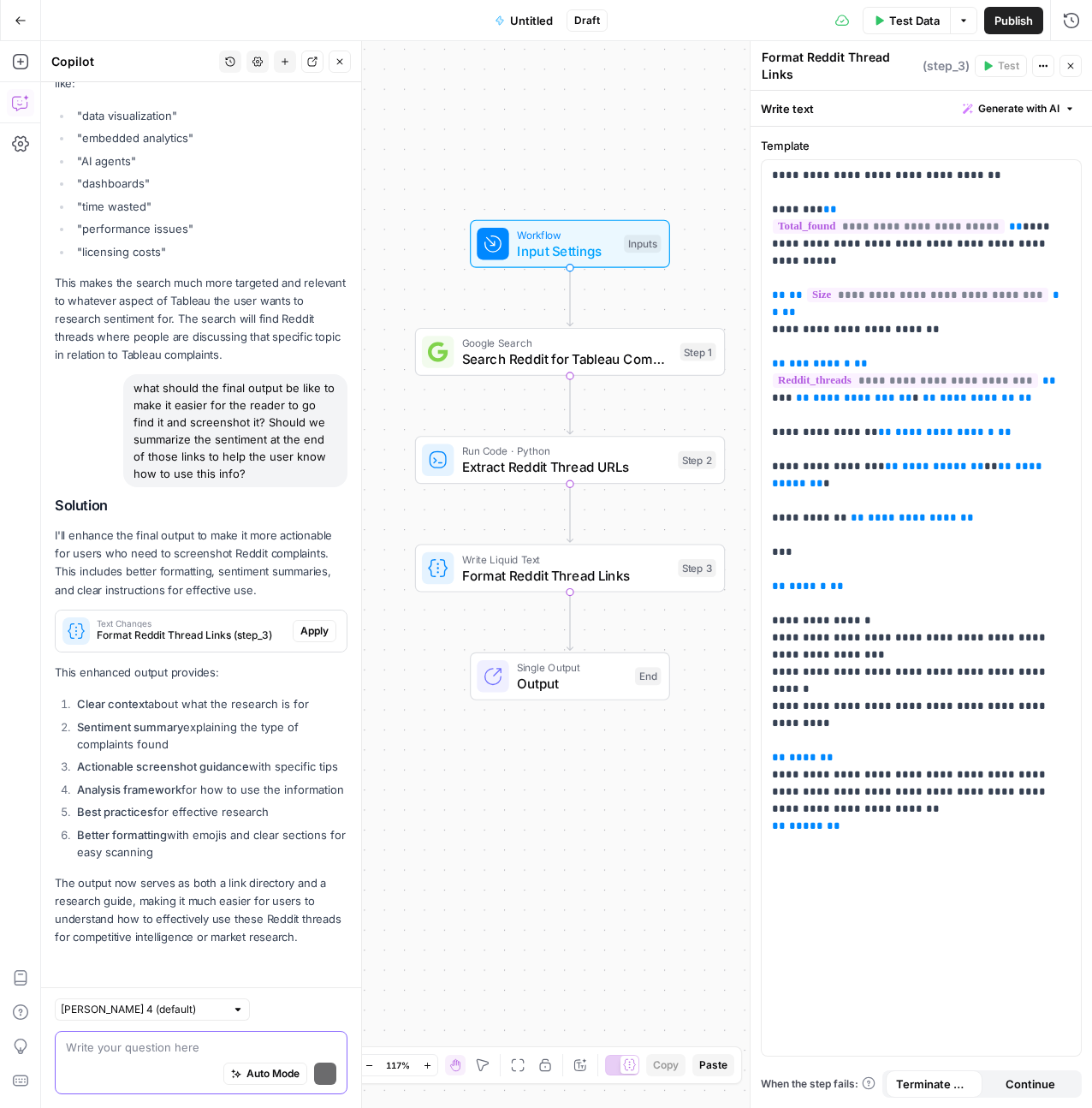
scroll to position [2081, 0]
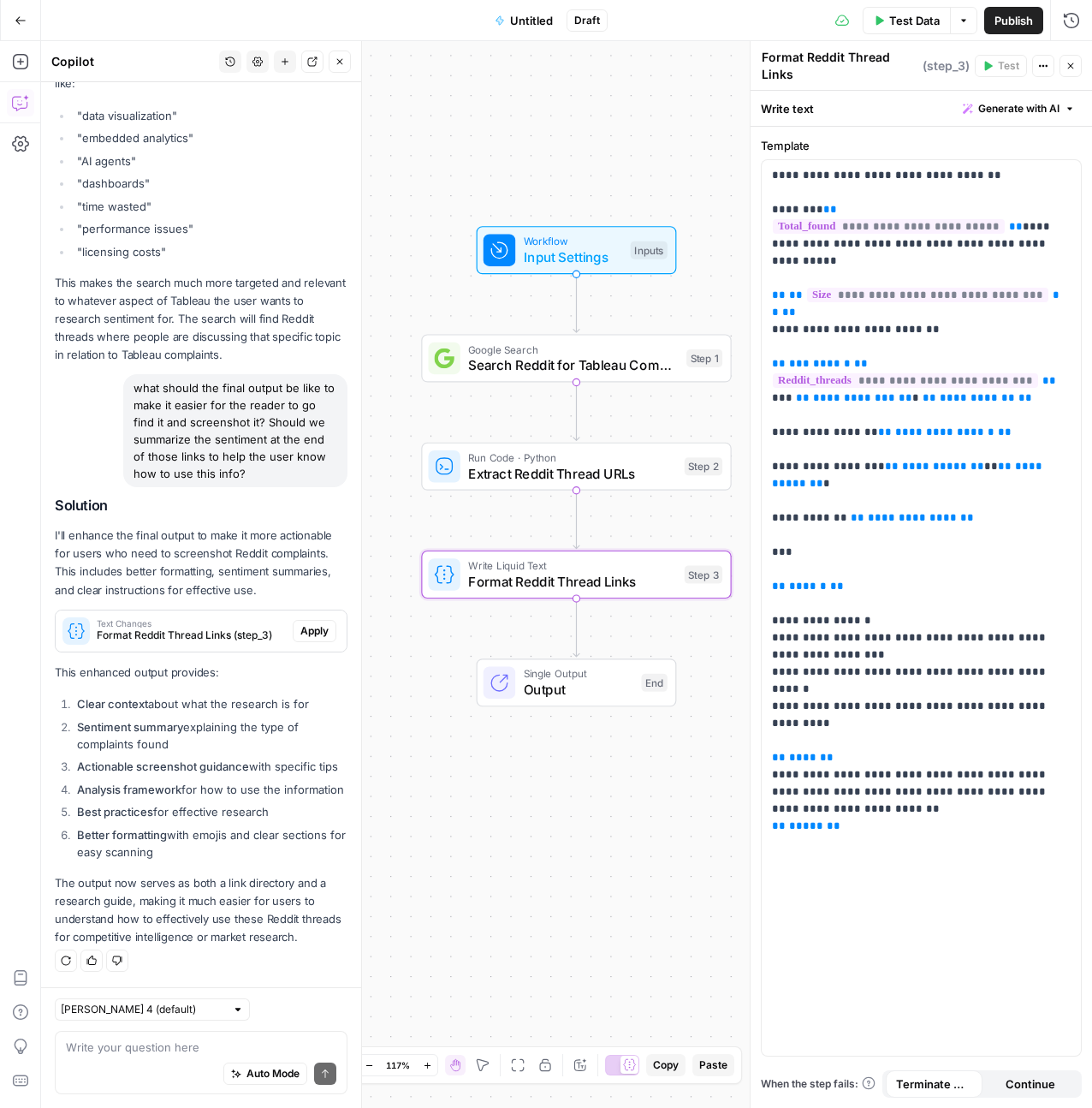
click at [300, 623] on span "Apply" at bounding box center [314, 630] width 28 height 15
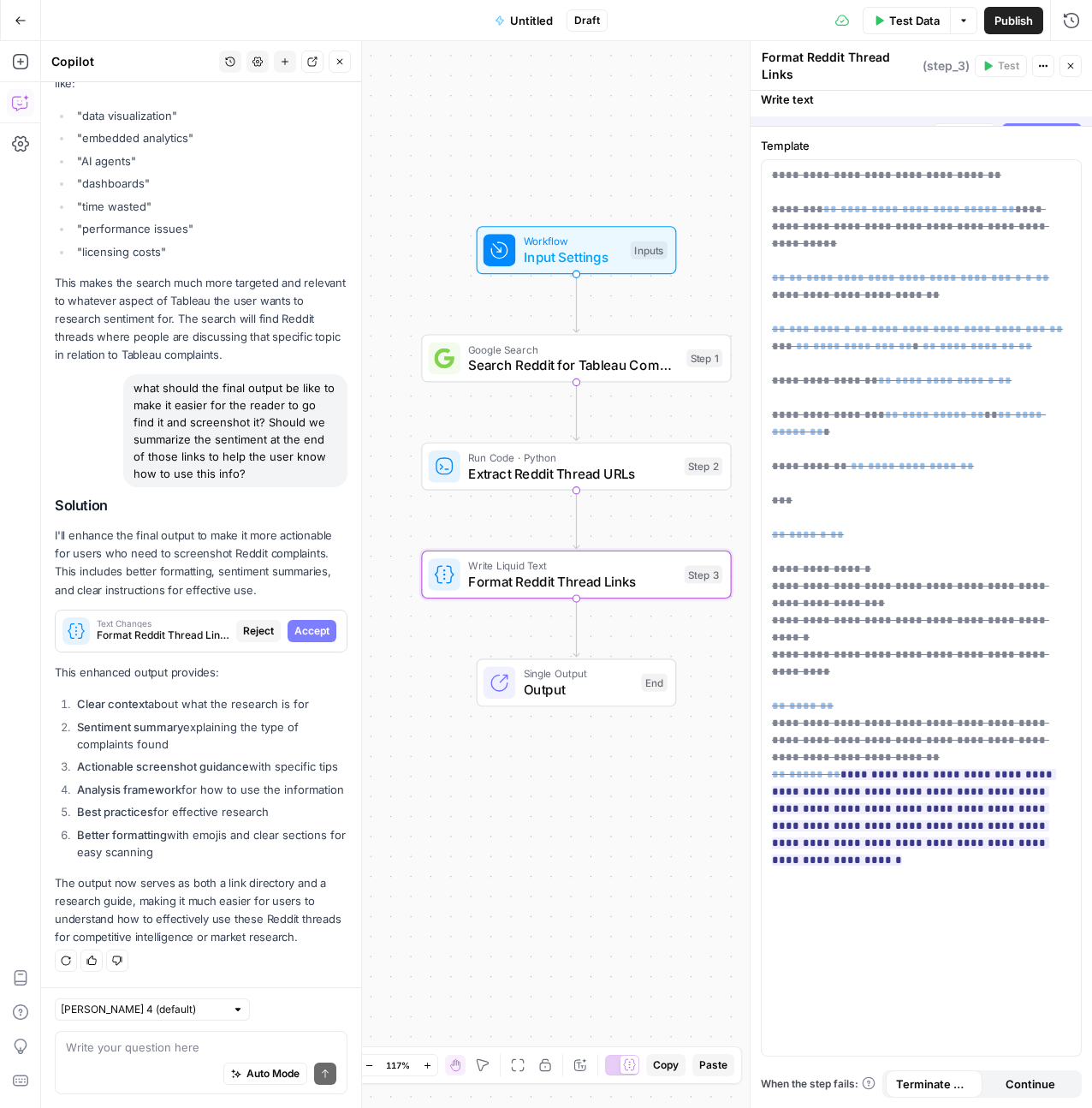
scroll to position [2026, 0]
click at [301, 623] on span "Accept" at bounding box center [311, 630] width 35 height 15
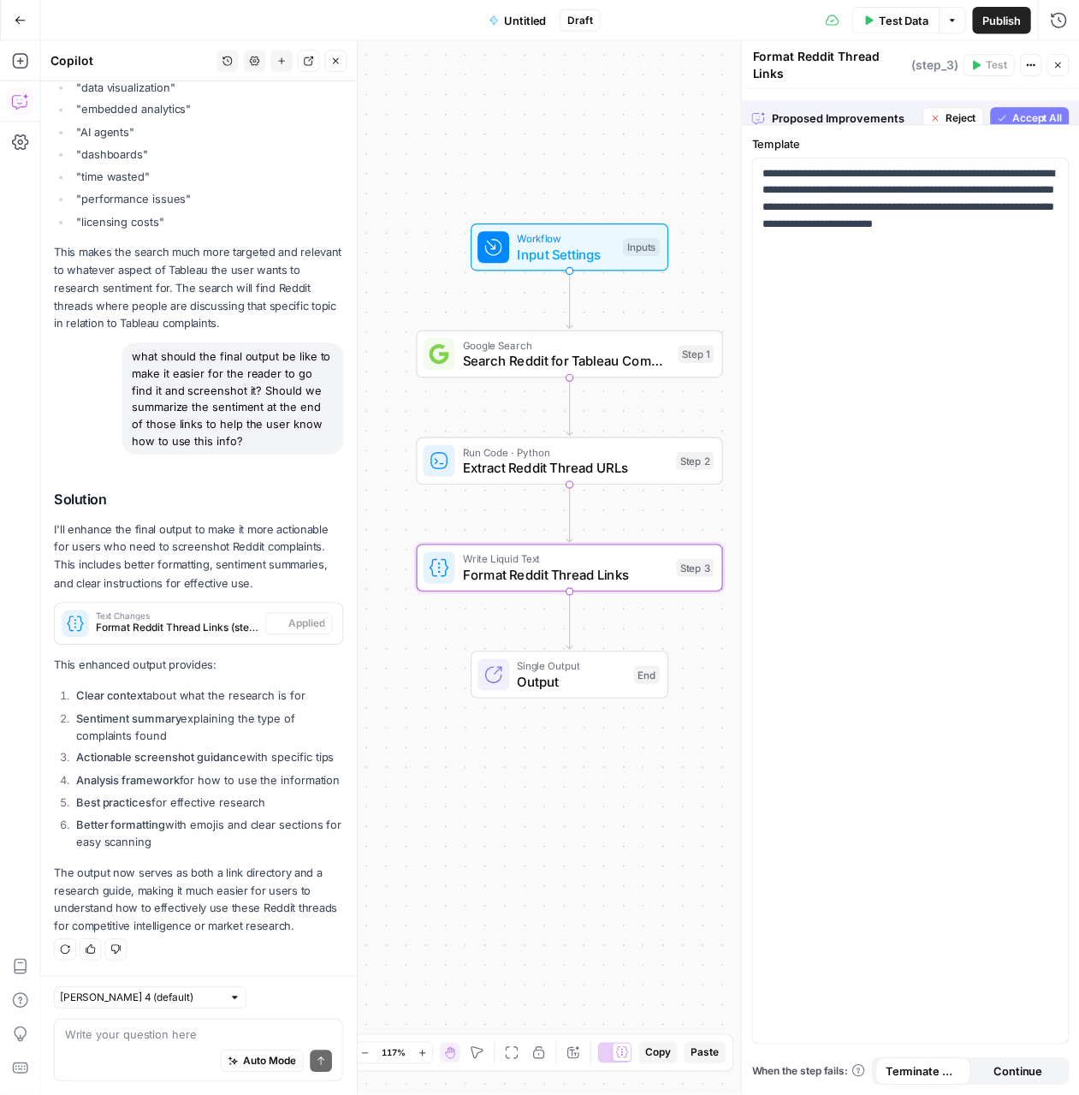
scroll to position [2108, 0]
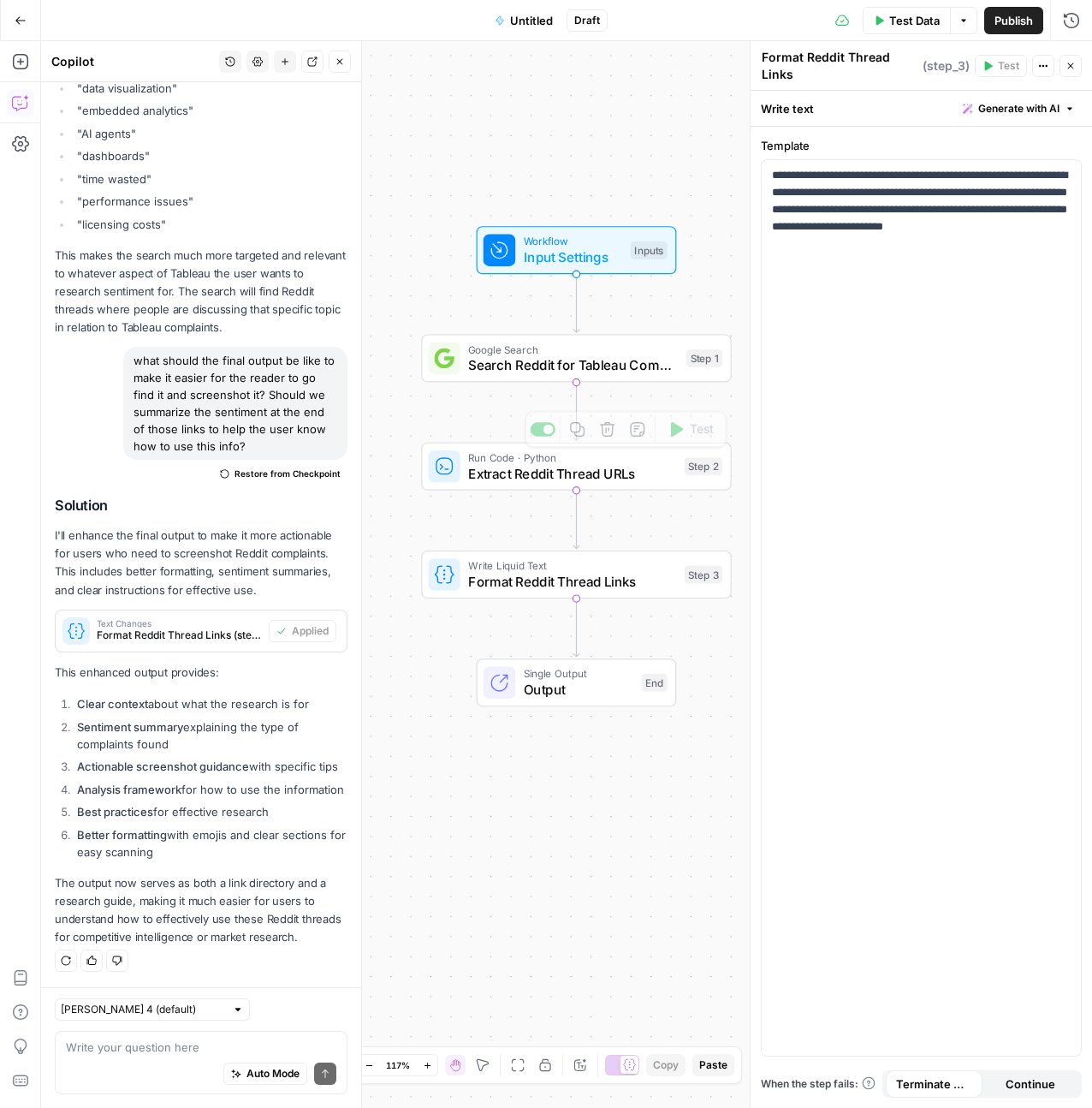
click at [912, 23] on span "Test Data" at bounding box center [914, 20] width 50 height 17
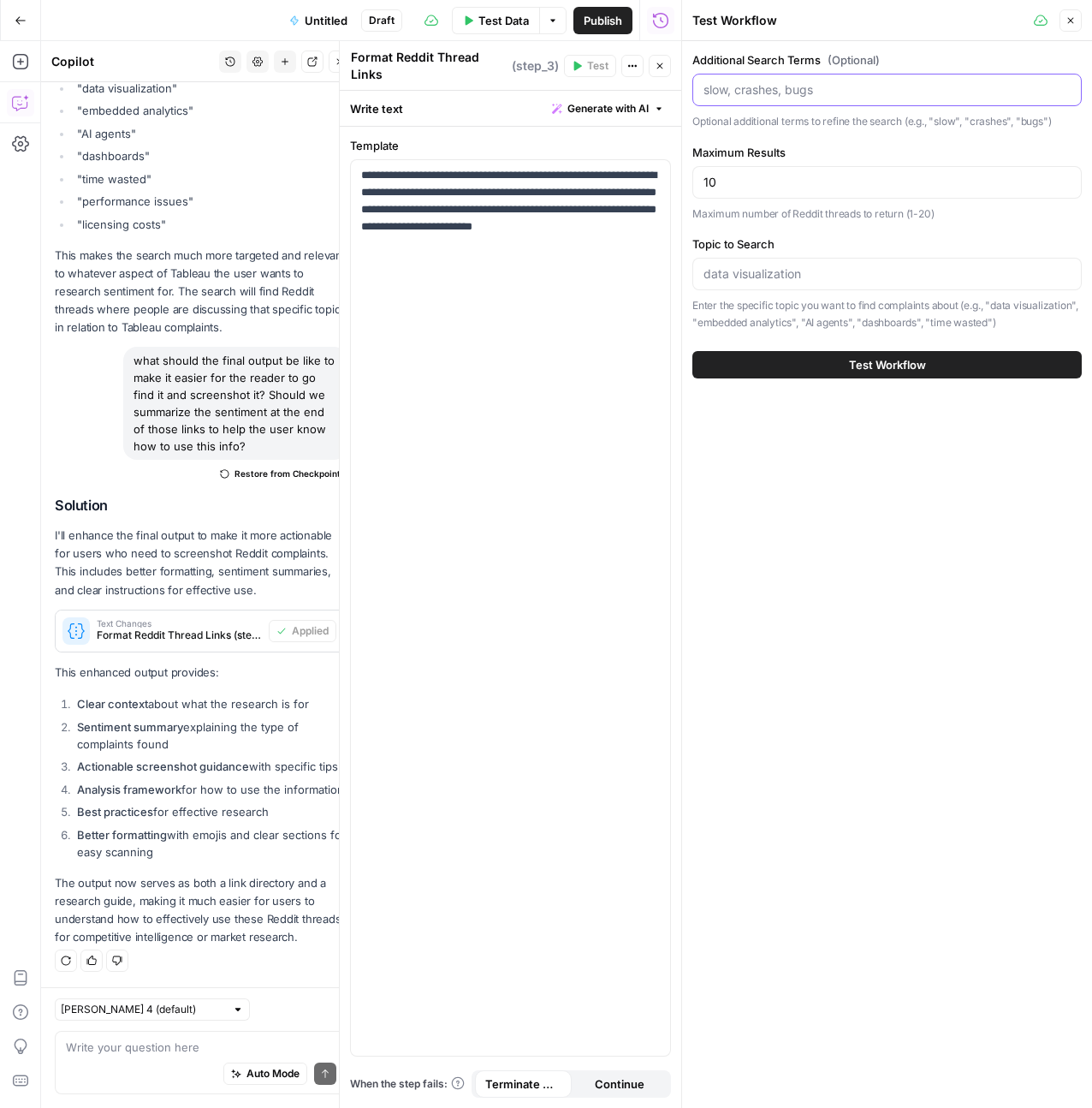
click at [807, 86] on input "Additional Search Terms (Optional)" at bounding box center [887, 89] width 367 height 17
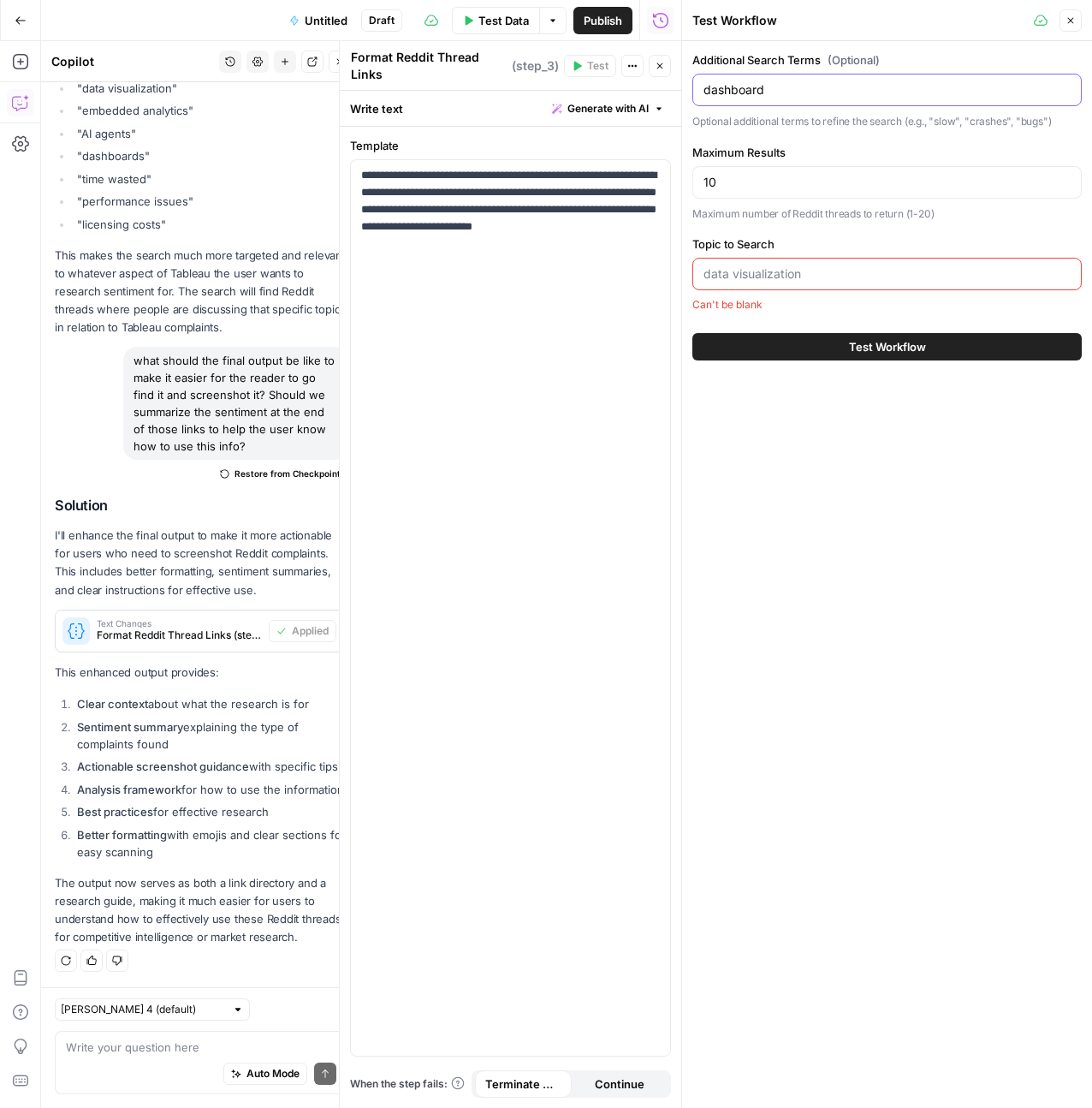
type input "dashboard"
click at [796, 184] on input "10" at bounding box center [887, 182] width 367 height 17
type input "20"
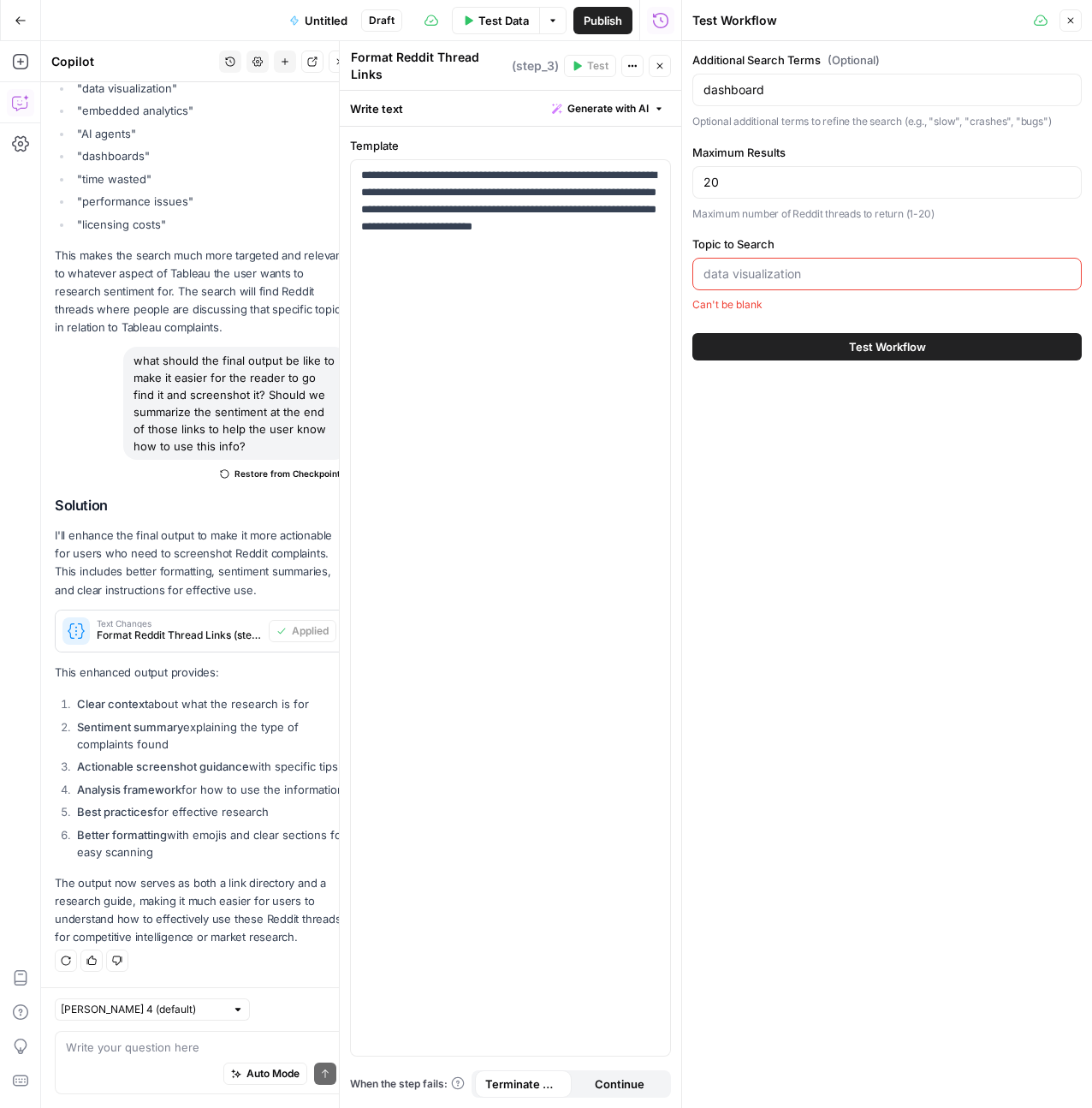
click at [789, 269] on input "Topic to Search" at bounding box center [887, 273] width 367 height 17
click at [837, 95] on input "dashboard" at bounding box center [887, 89] width 367 height 17
click at [842, 278] on input "Topic to Search" at bounding box center [887, 273] width 367 height 17
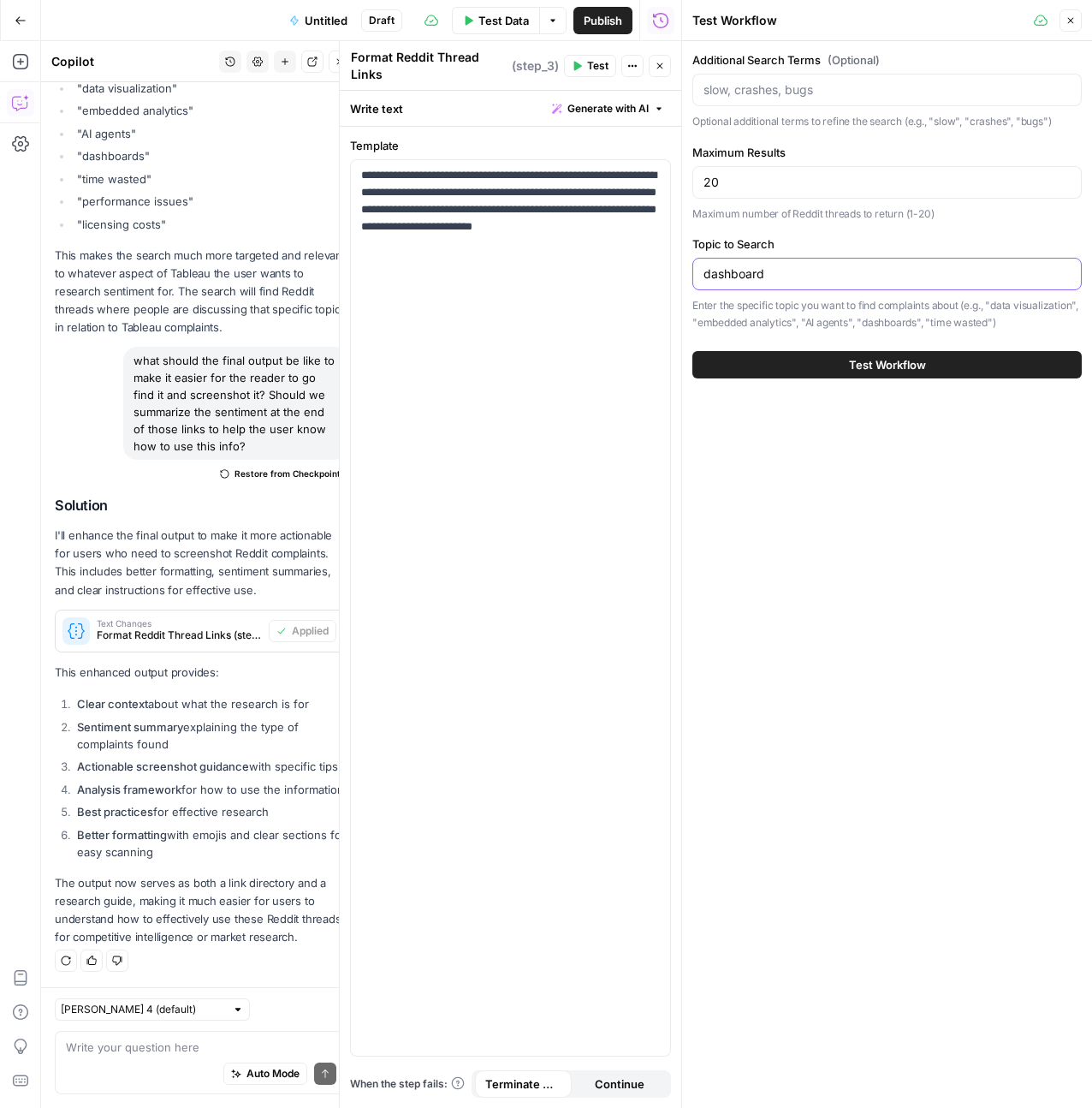
type input "dashboard"
click at [888, 364] on span "Test Workflow" at bounding box center [887, 364] width 77 height 17
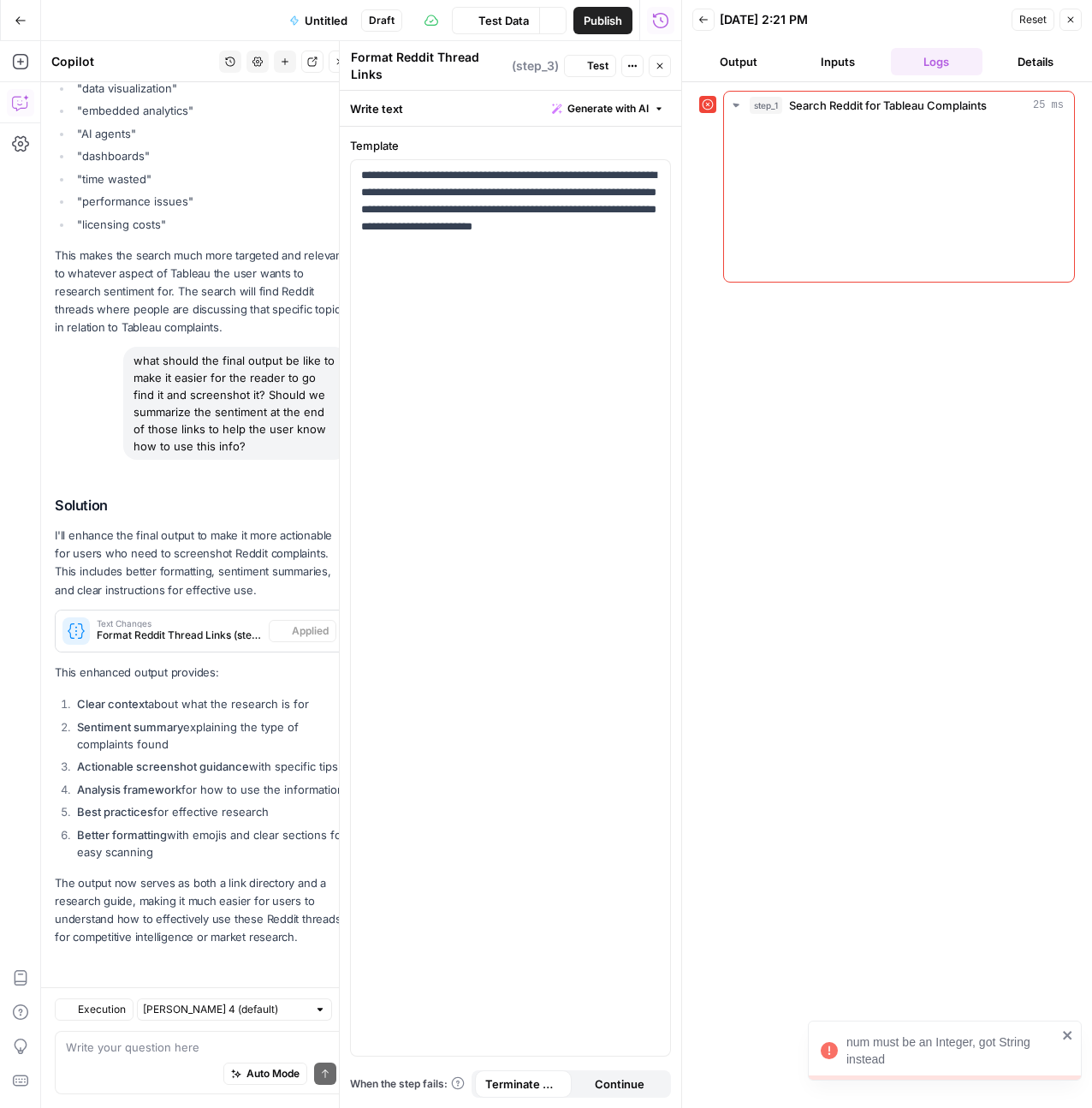
scroll to position [2108, 0]
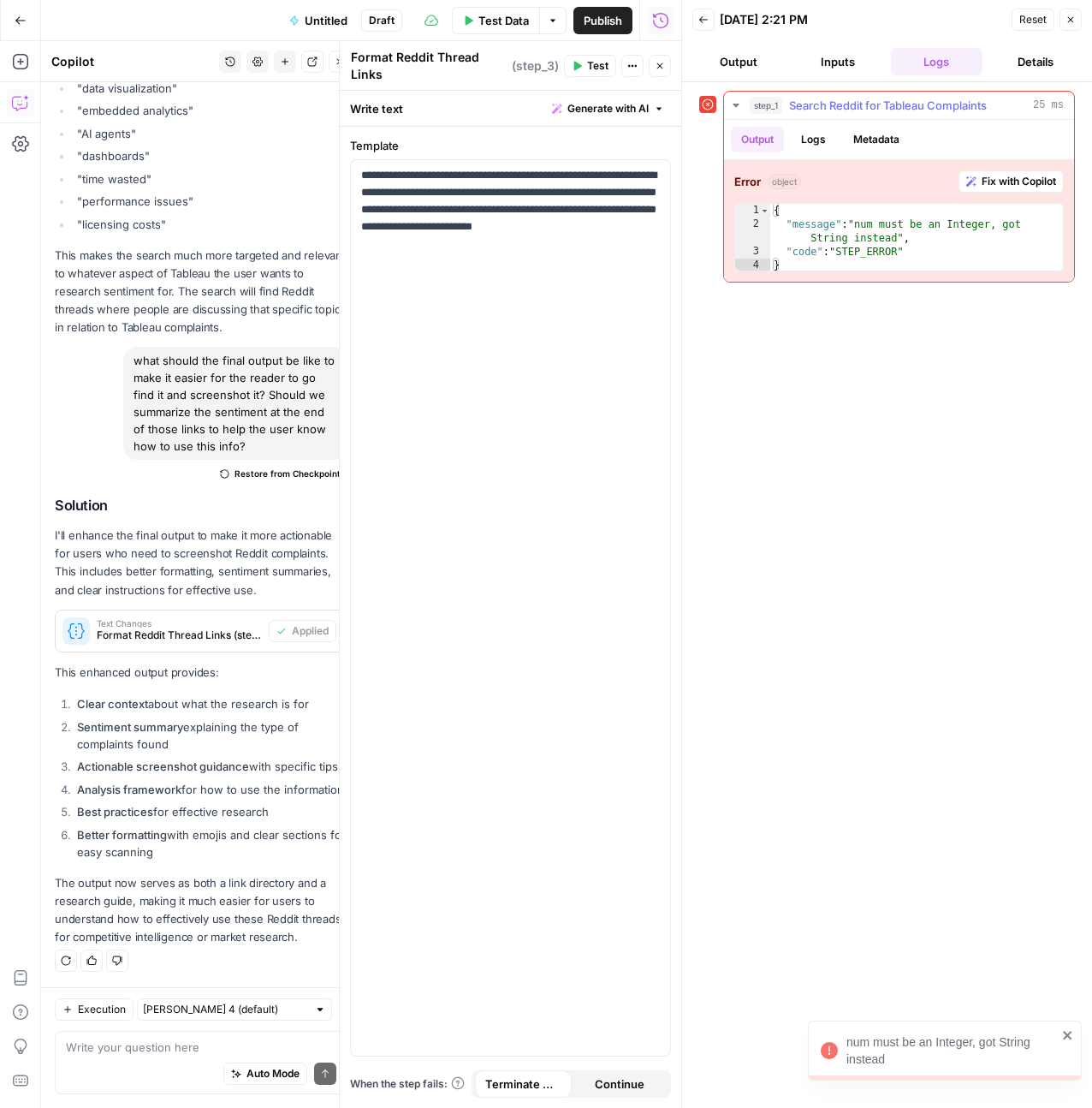
click at [954, 239] on div "{ "message" : "num must be an Integer, got String instead" , "code" : "STEP_ERR…" at bounding box center [916, 252] width 293 height 96
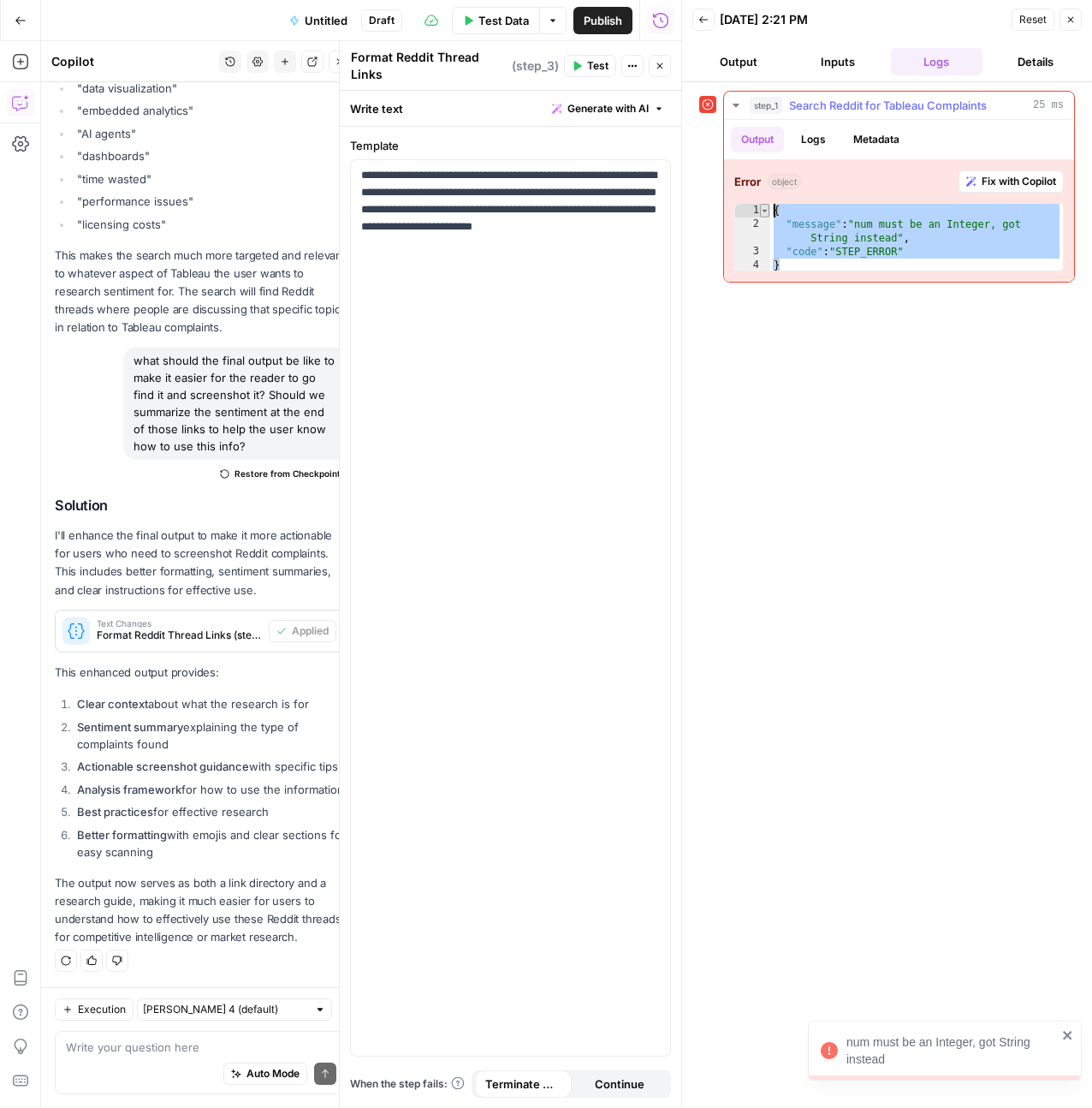
drag, startPoint x: 931, startPoint y: 268, endPoint x: 764, endPoint y: 211, distance: 176.2
click at [764, 211] on div "**********" at bounding box center [899, 237] width 330 height 68
type textarea "**********"
click at [122, 1095] on div "Execution Claude Sonnet 4 (default) Write your question here Auto Mode Send" at bounding box center [201, 1047] width 320 height 121
click at [136, 1060] on div "Auto Mode Send" at bounding box center [201, 1074] width 270 height 38
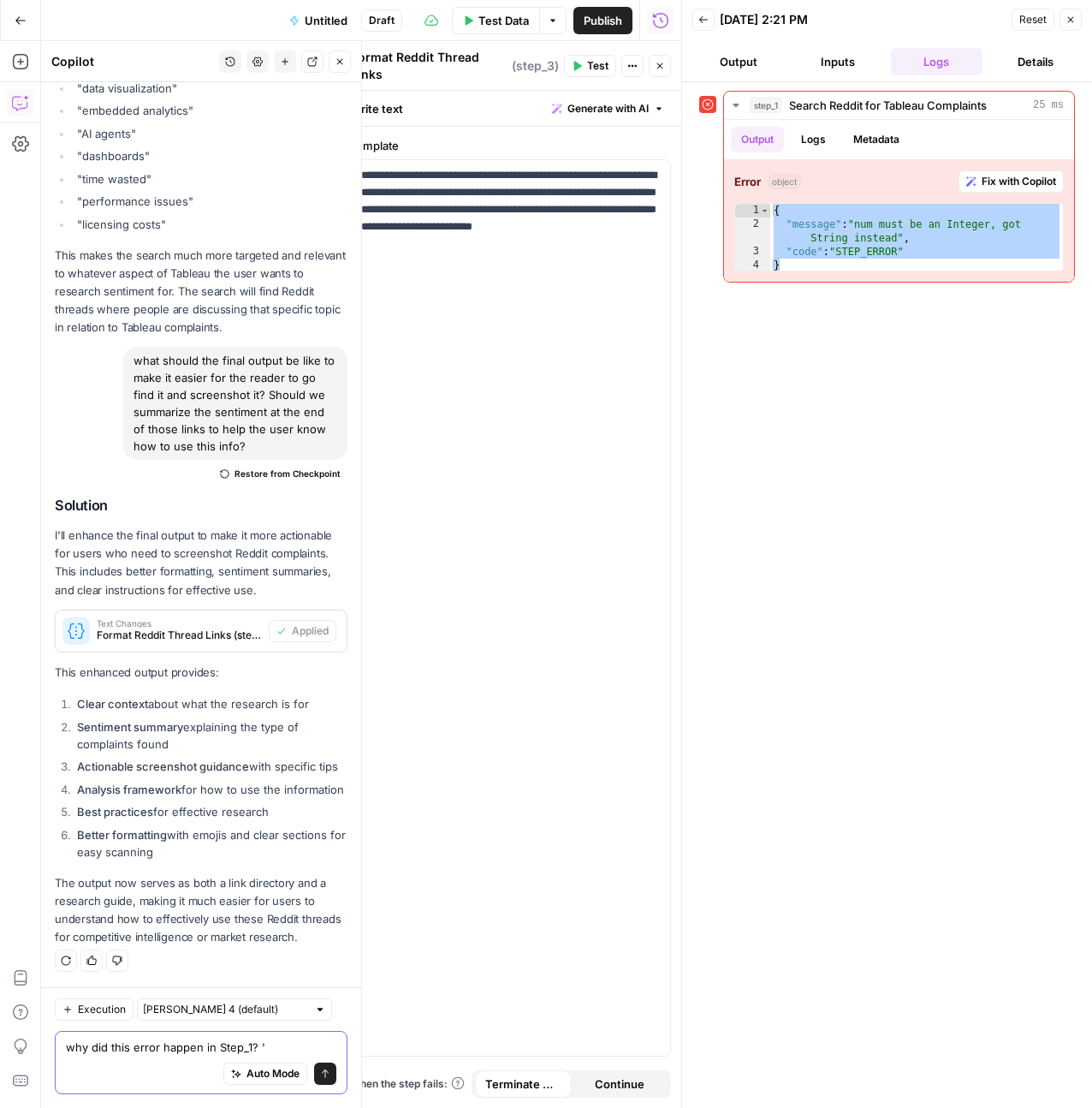
paste textarea "{ "message": "num must be an Integer, got String instead", "code": "STEP_ERROR"…"
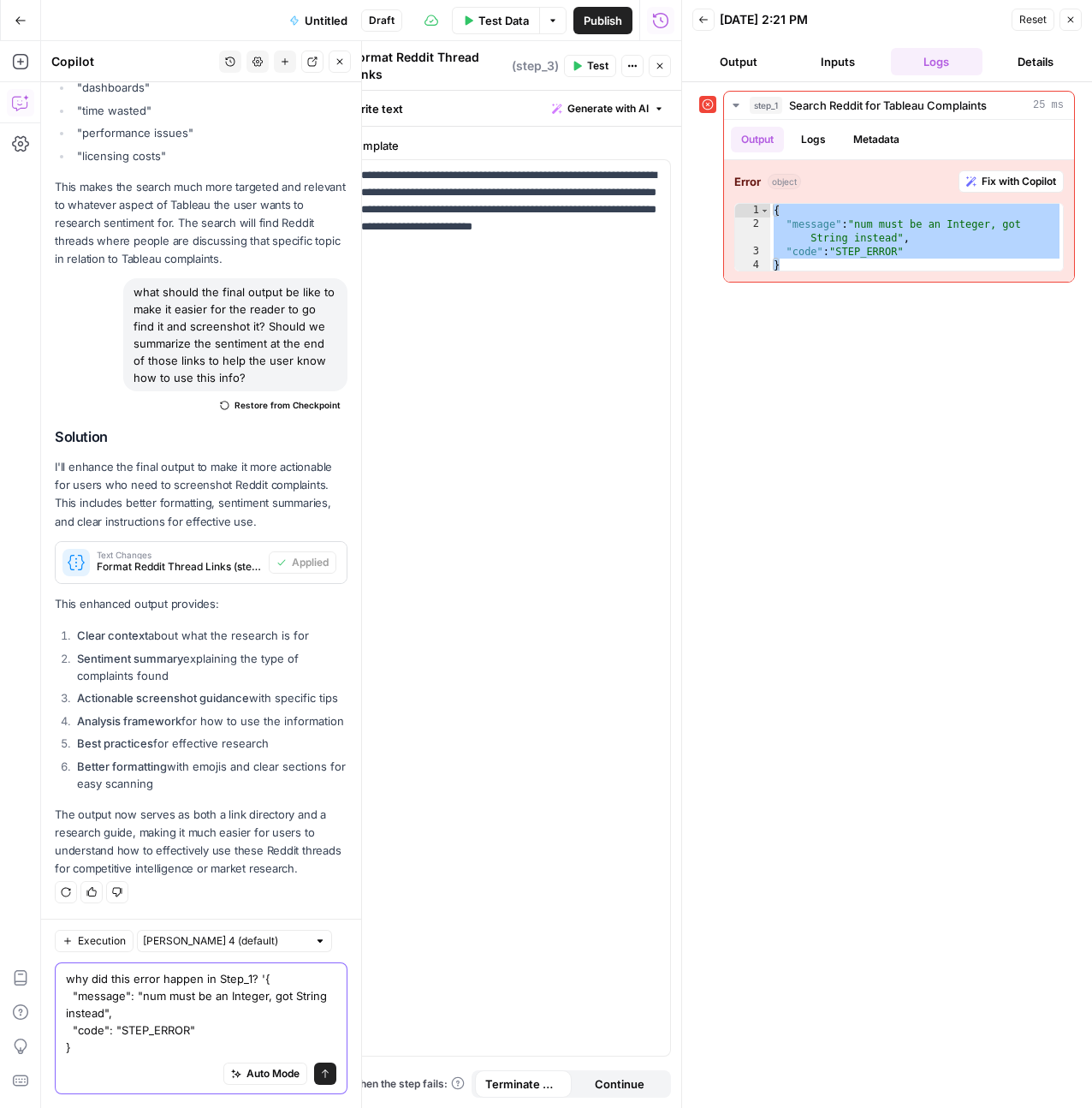
scroll to position [2177, 0]
type textarea "why did this error happen in Step_1? '{ "message": "num must be an Integer, got…"
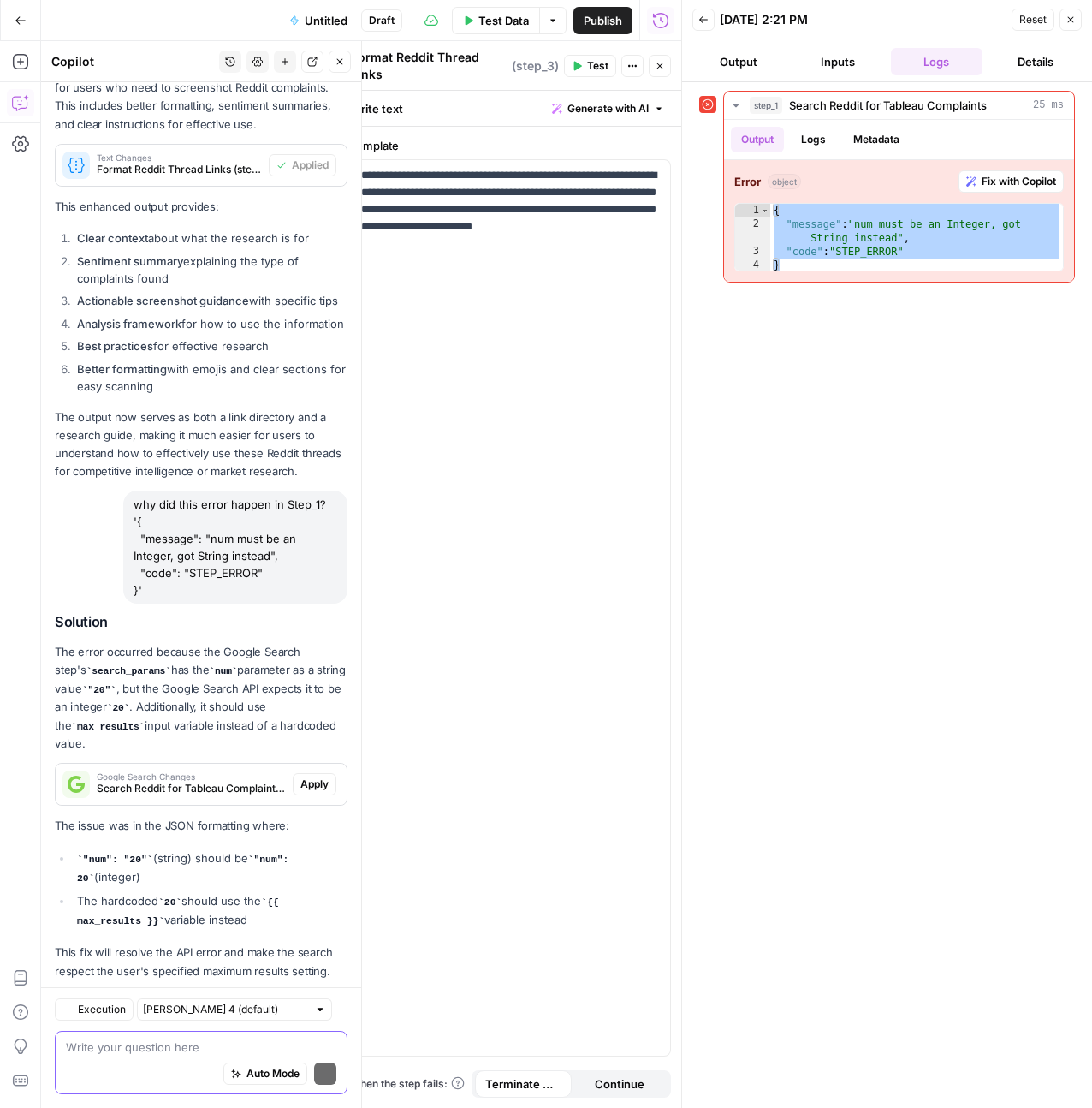
scroll to position [2602, 0]
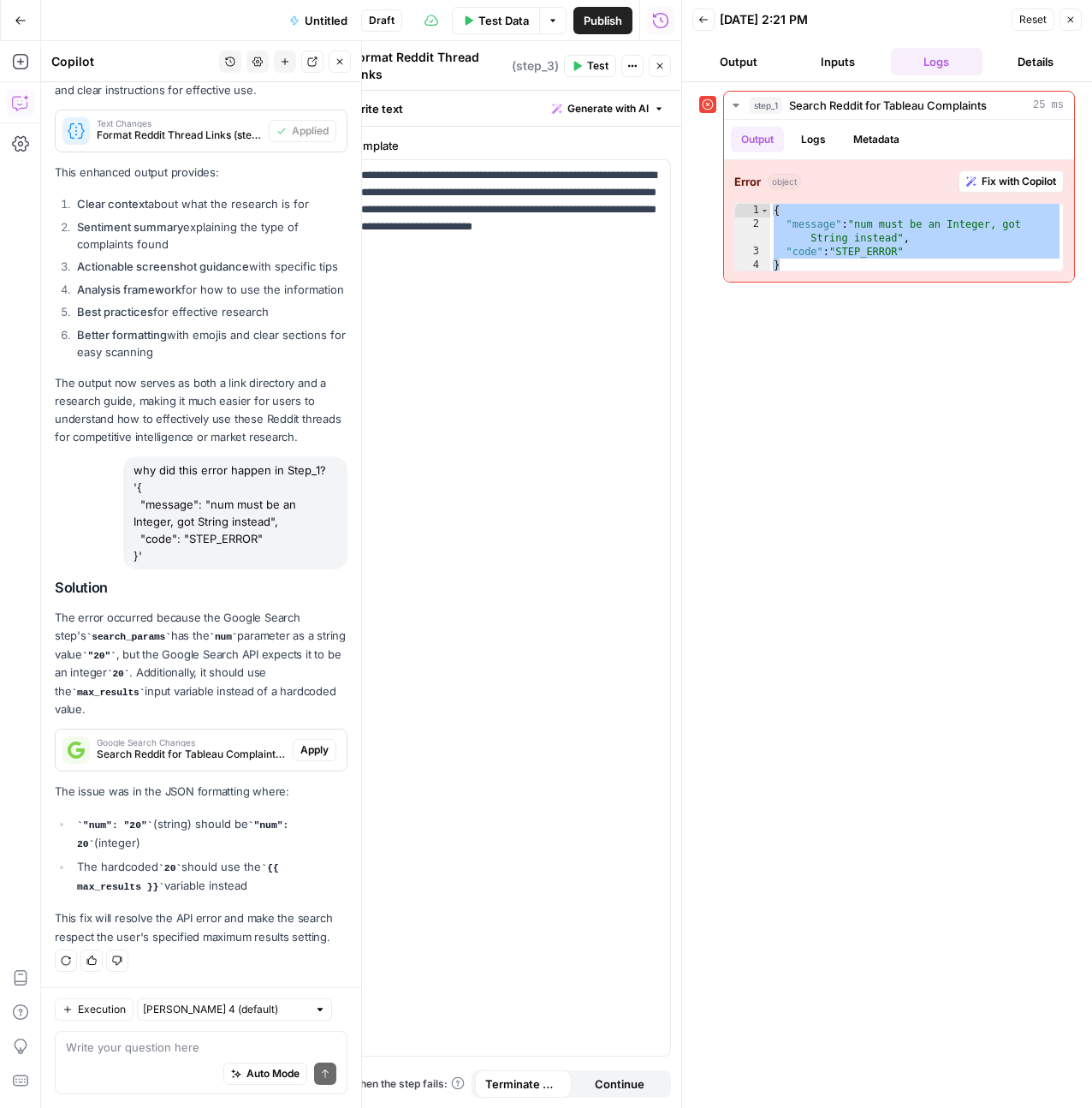
click at [315, 751] on span "Apply" at bounding box center [314, 749] width 28 height 15
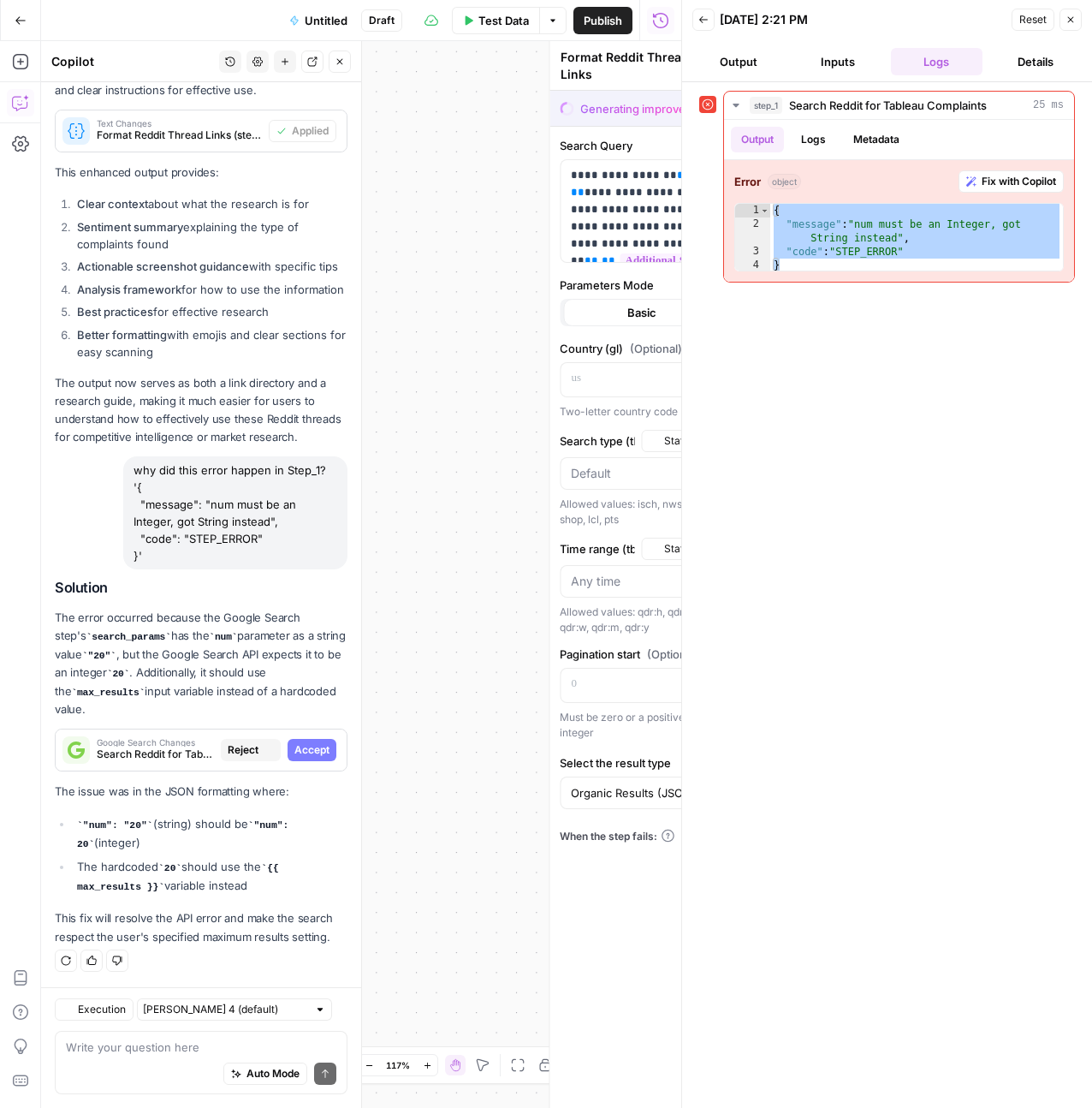
type textarea "Search Reddit for Tableau Complaints"
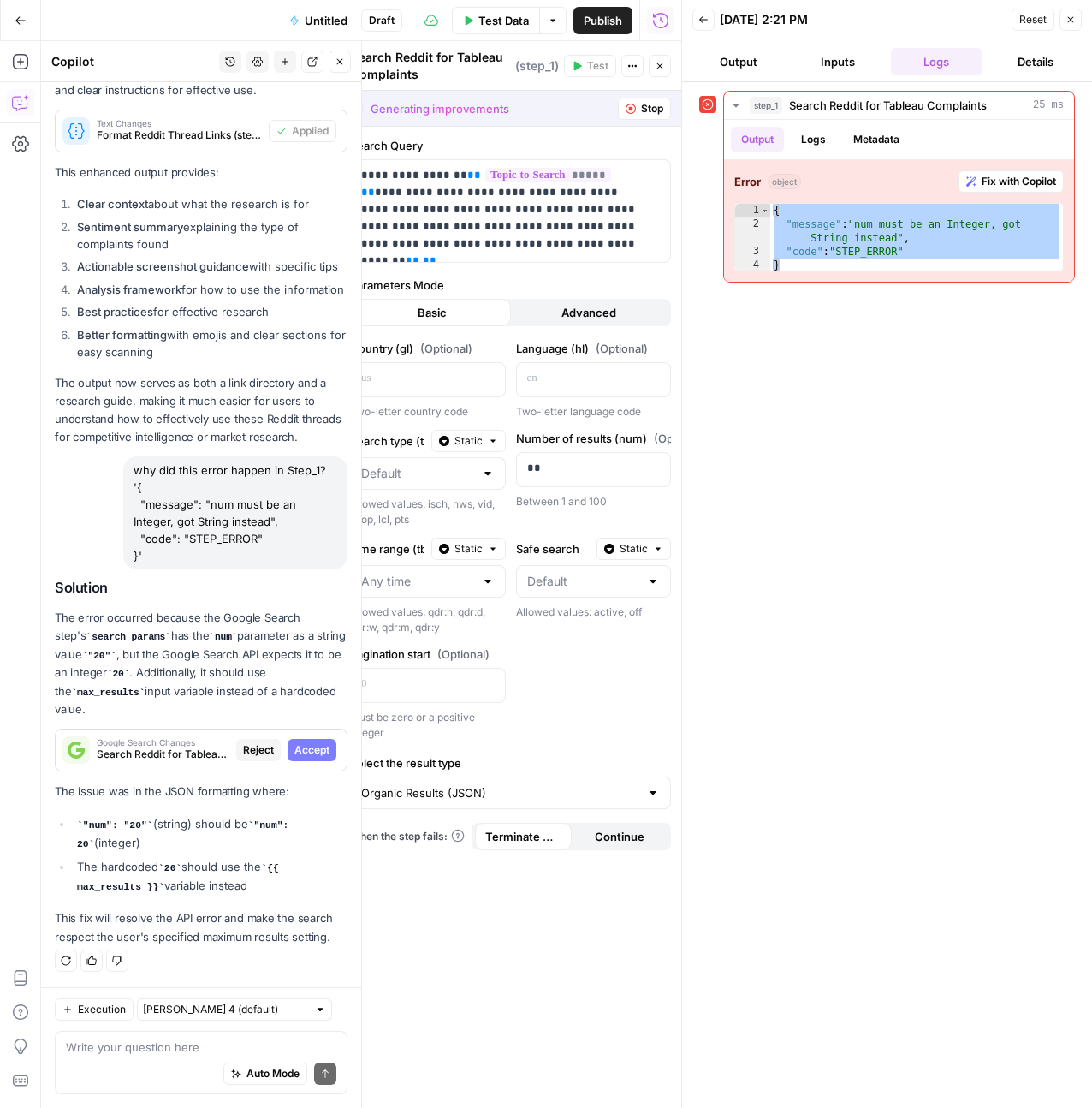
click at [308, 757] on span "Accept" at bounding box center [311, 749] width 35 height 15
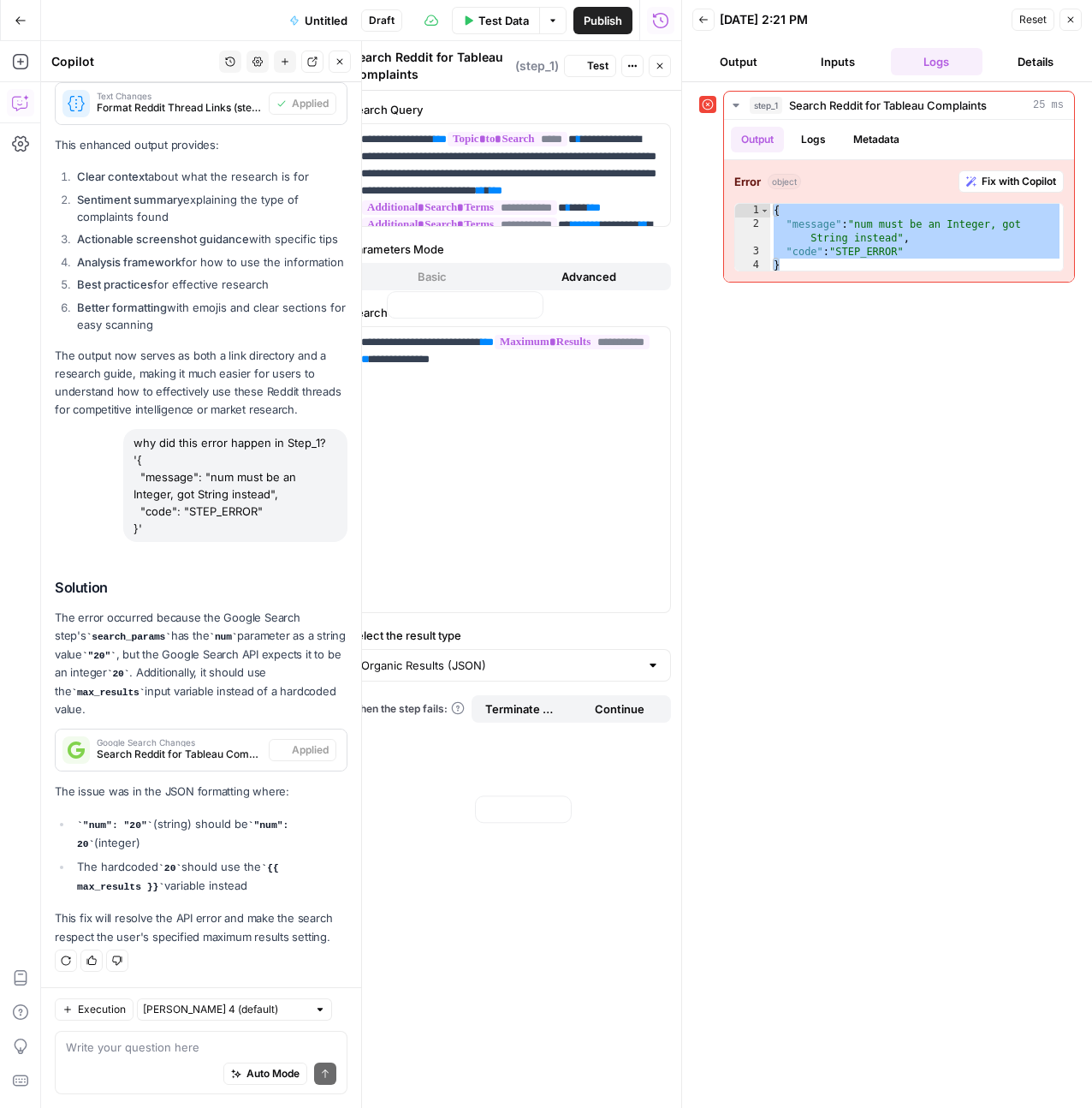
scroll to position [2629, 0]
click at [583, 67] on button "Test" at bounding box center [590, 66] width 52 height 22
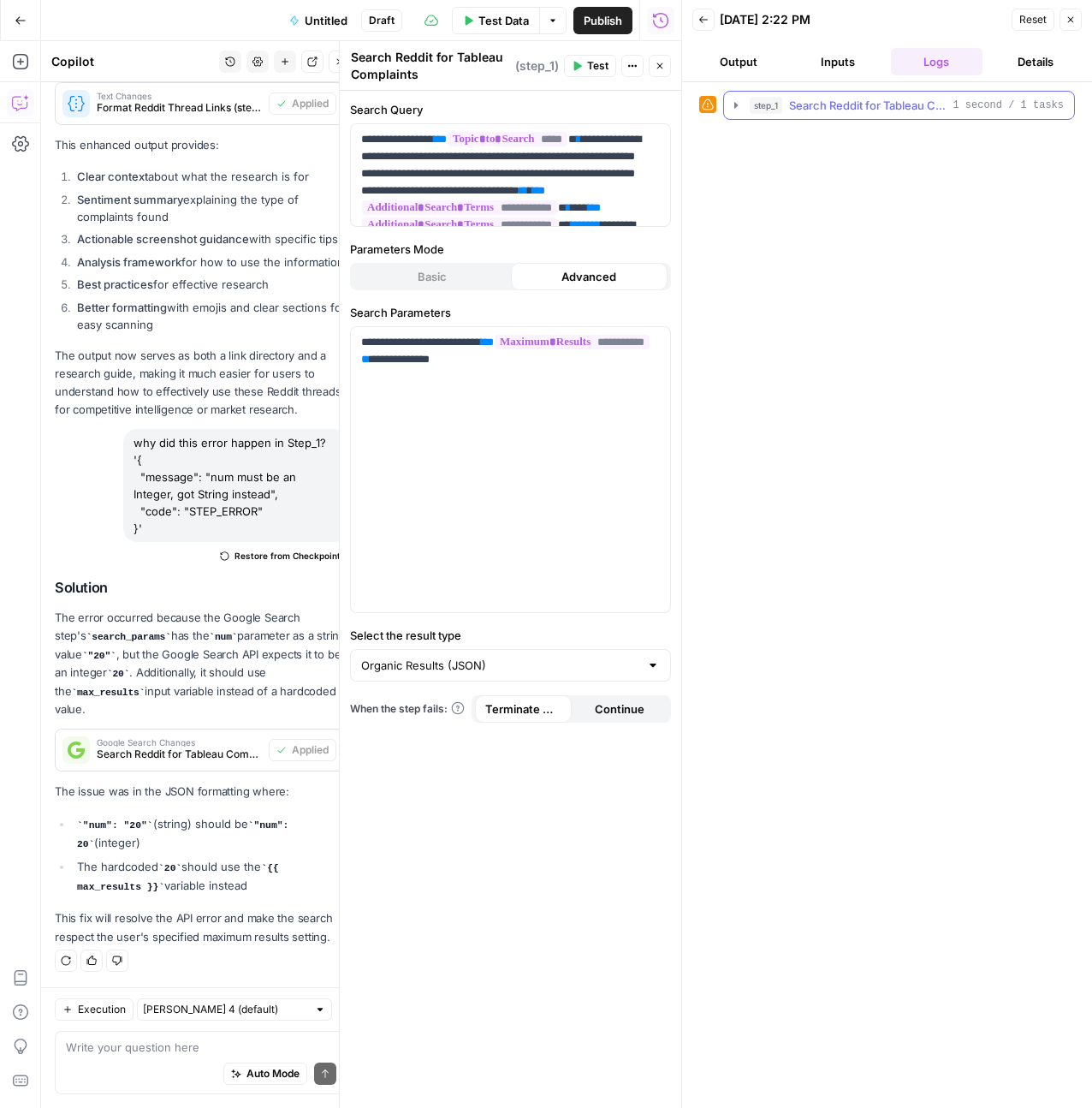
click at [732, 102] on icon "button" at bounding box center [736, 105] width 14 height 14
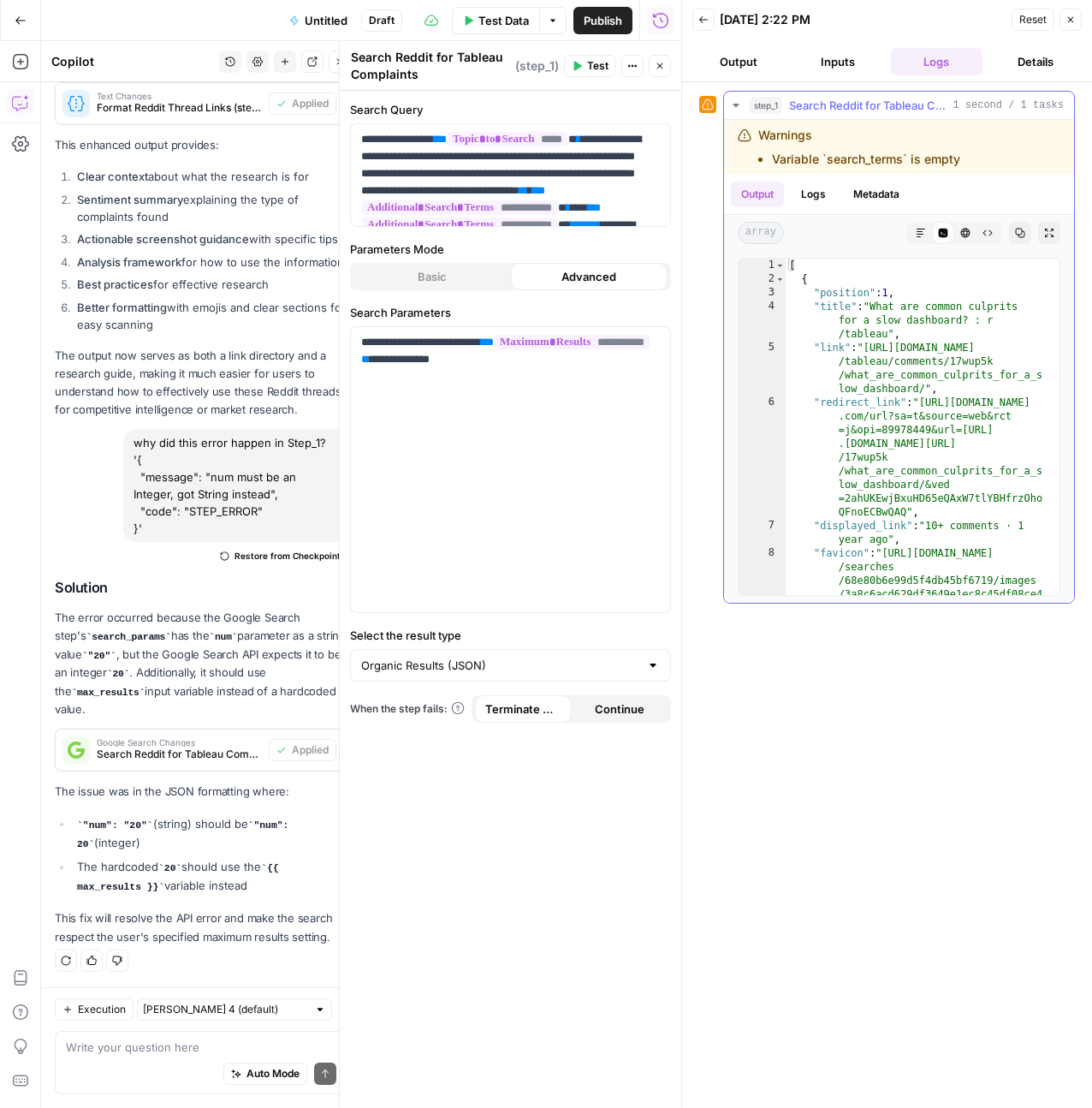
drag, startPoint x: 758, startPoint y: 132, endPoint x: 967, endPoint y: 175, distance: 213.3
click at [967, 175] on div "Warnings Variable `search_terms` is empty Output Logs Metadata array Markdown C…" at bounding box center [899, 361] width 350 height 483
copy div "Warnings Variable `search_terms` is empty Output Logs"
click at [132, 1048] on textarea at bounding box center [201, 1046] width 270 height 17
click at [131, 1049] on textarea at bounding box center [201, 1046] width 270 height 17
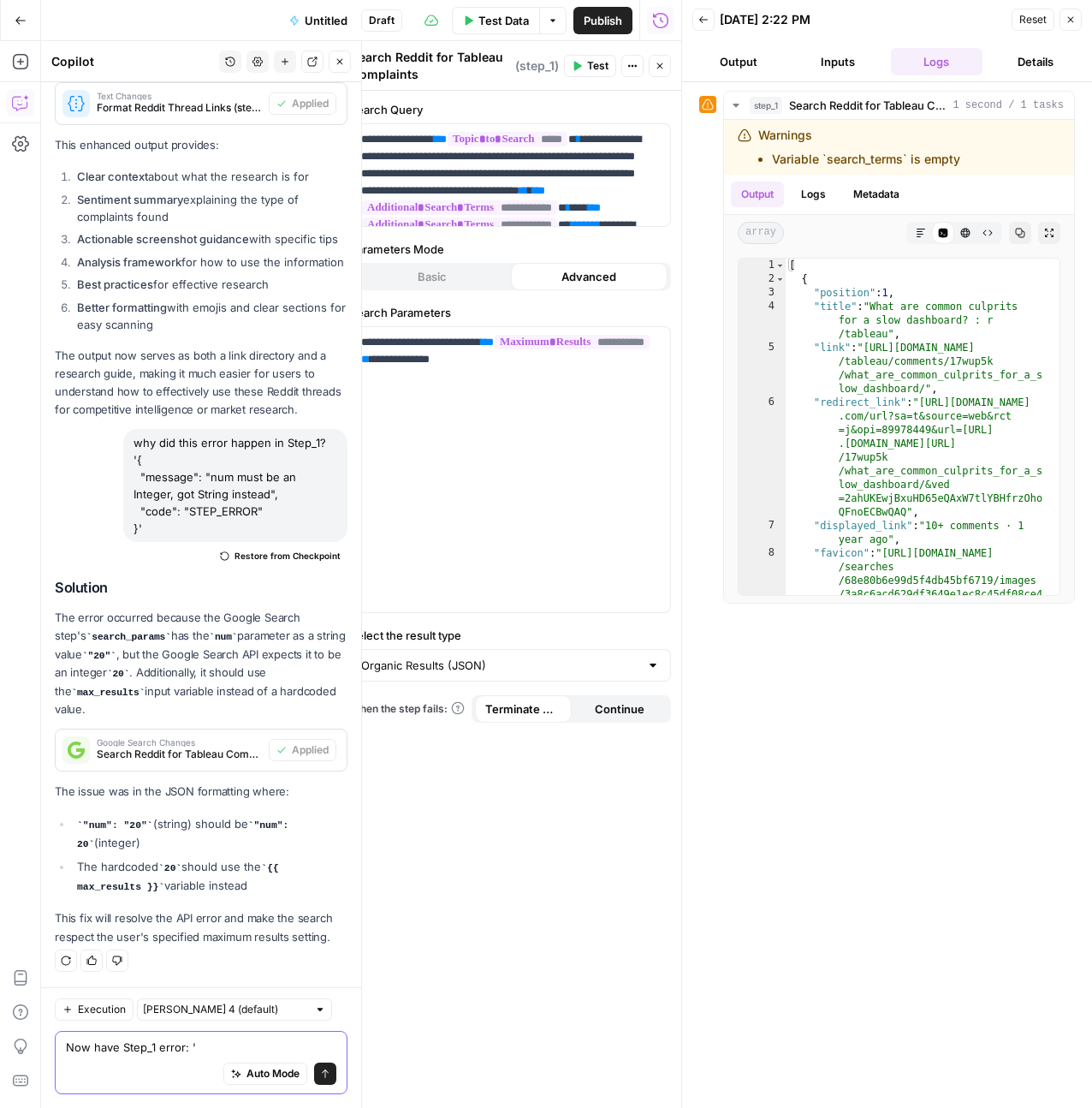
paste textarea "Warnings Variable `search_terms` is empty Output Logs"
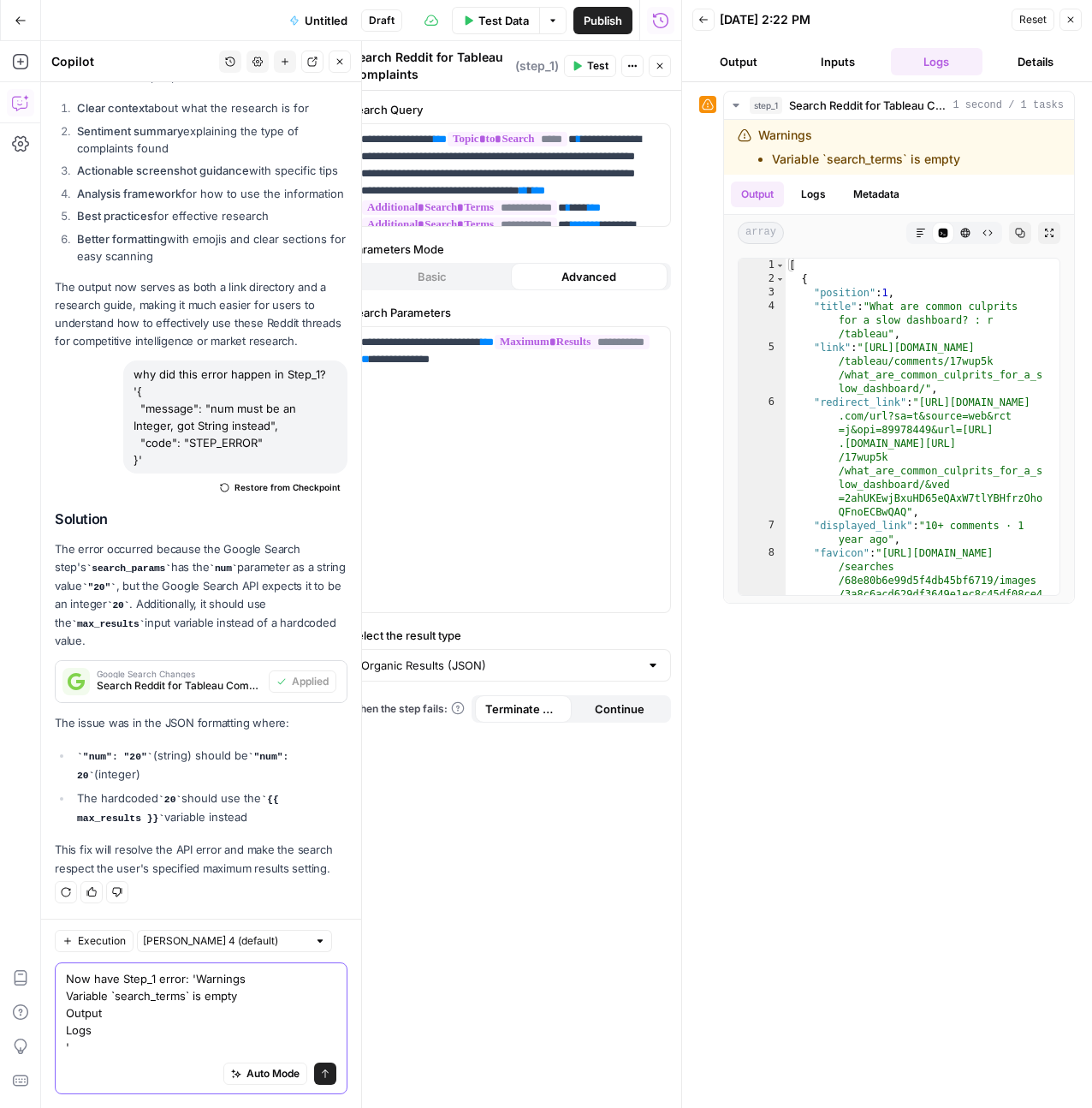
scroll to position [2698, 0]
type textarea "Now have Step_1 error: 'Warnings Variable `search_terms` is empty Output Logs '"
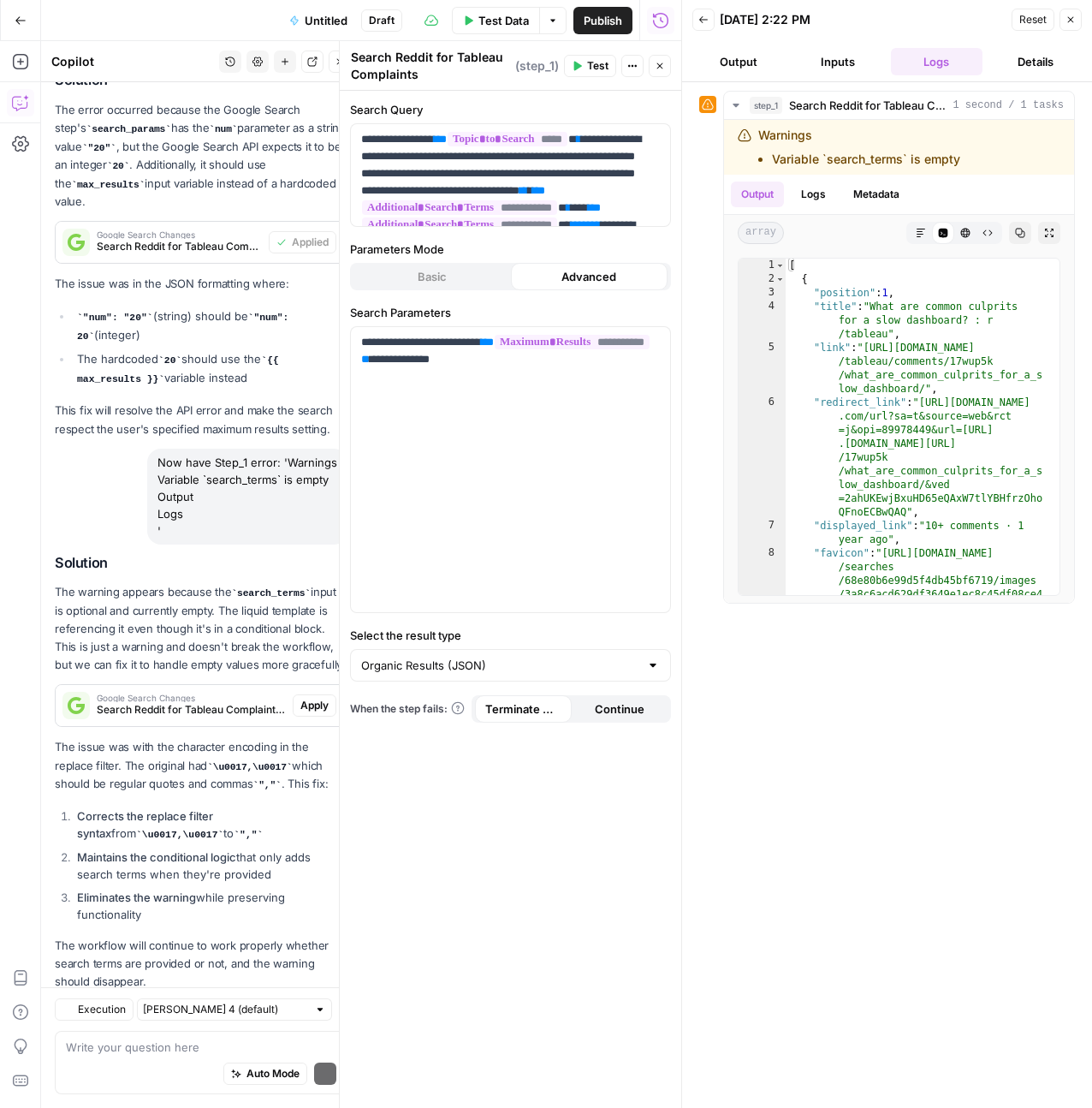
scroll to position [3198, 0]
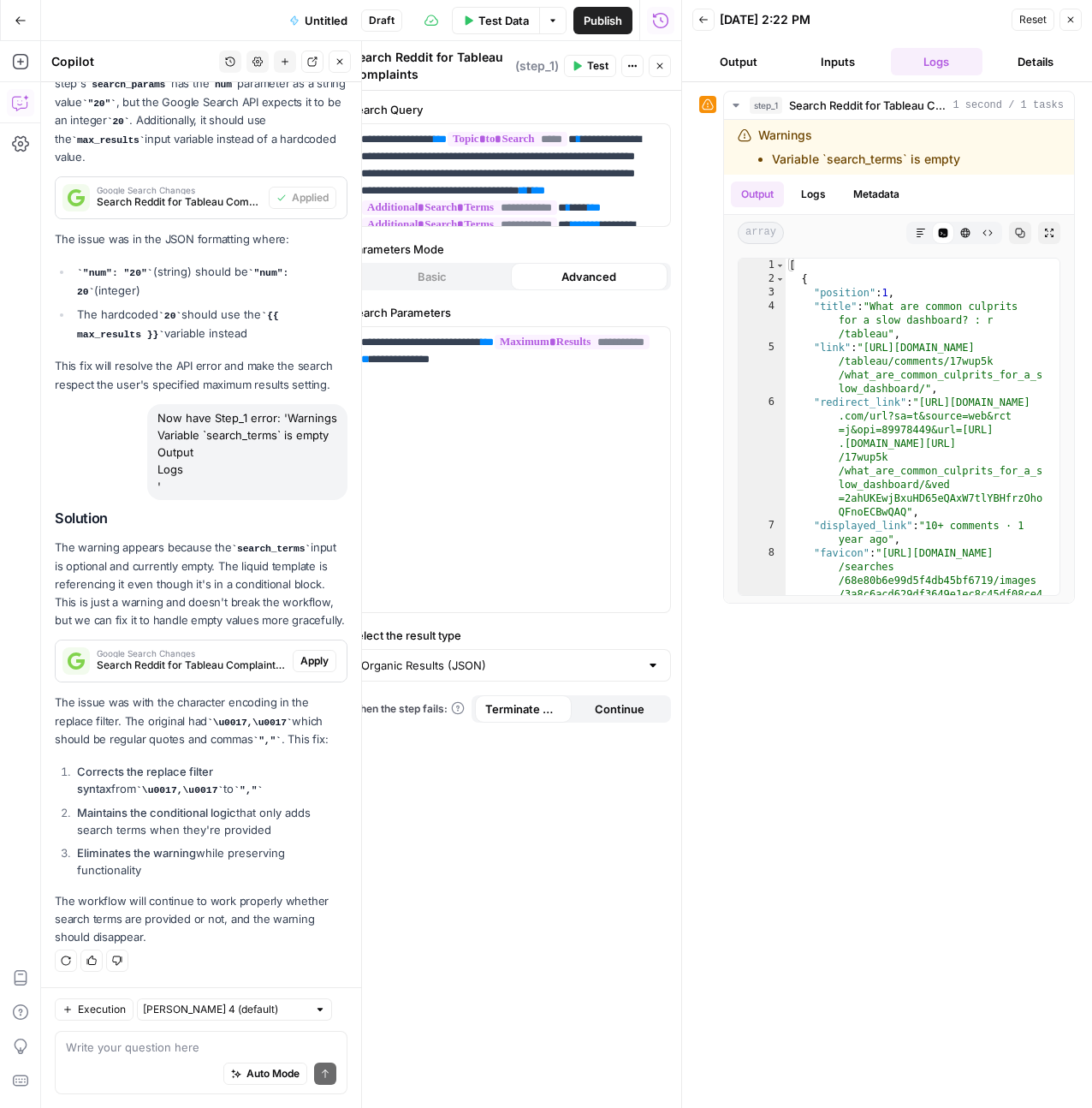
click at [309, 656] on span "Apply" at bounding box center [314, 660] width 28 height 15
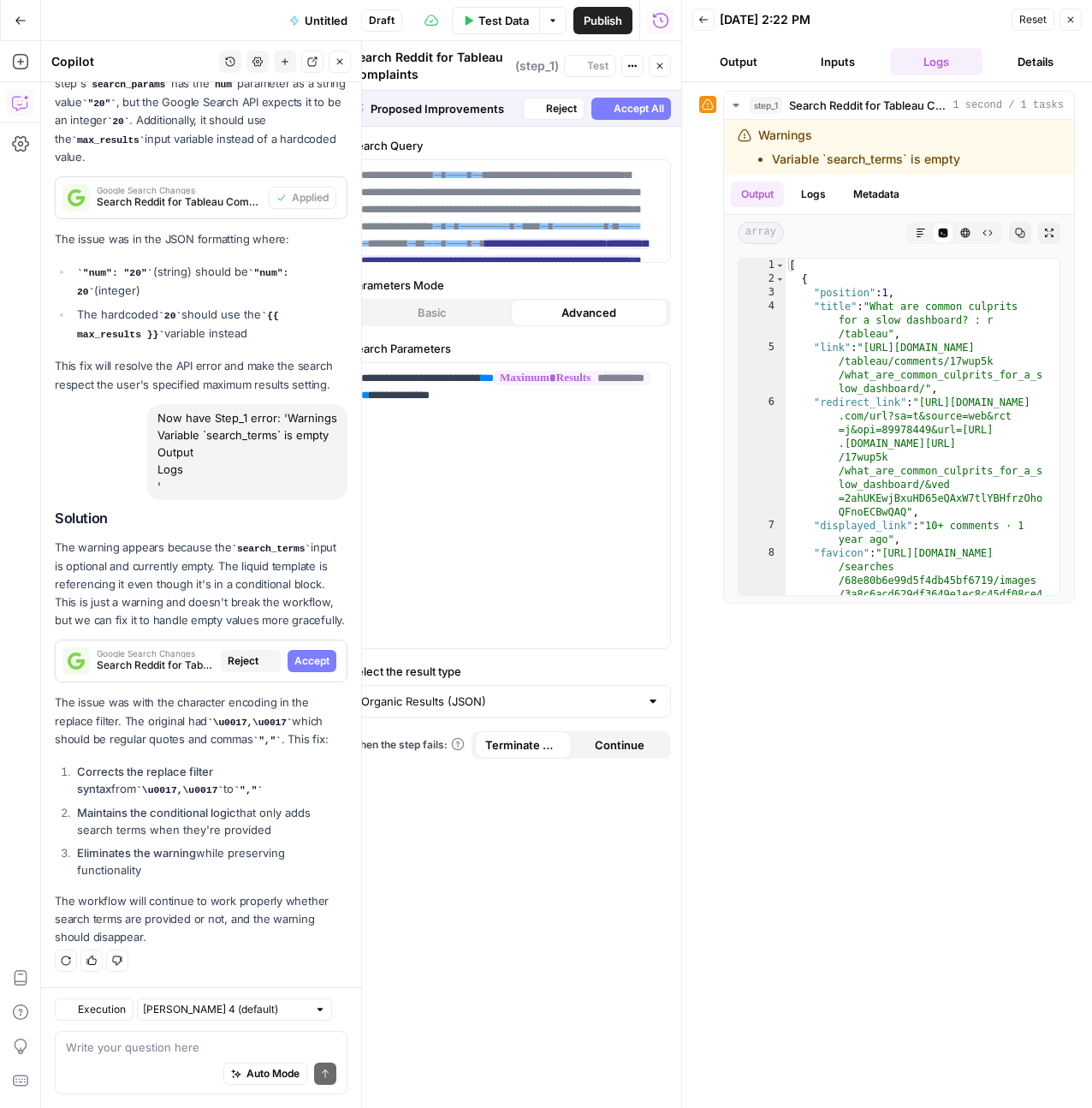
scroll to position [3088, 0]
click at [305, 663] on span "Accept" at bounding box center [311, 660] width 35 height 15
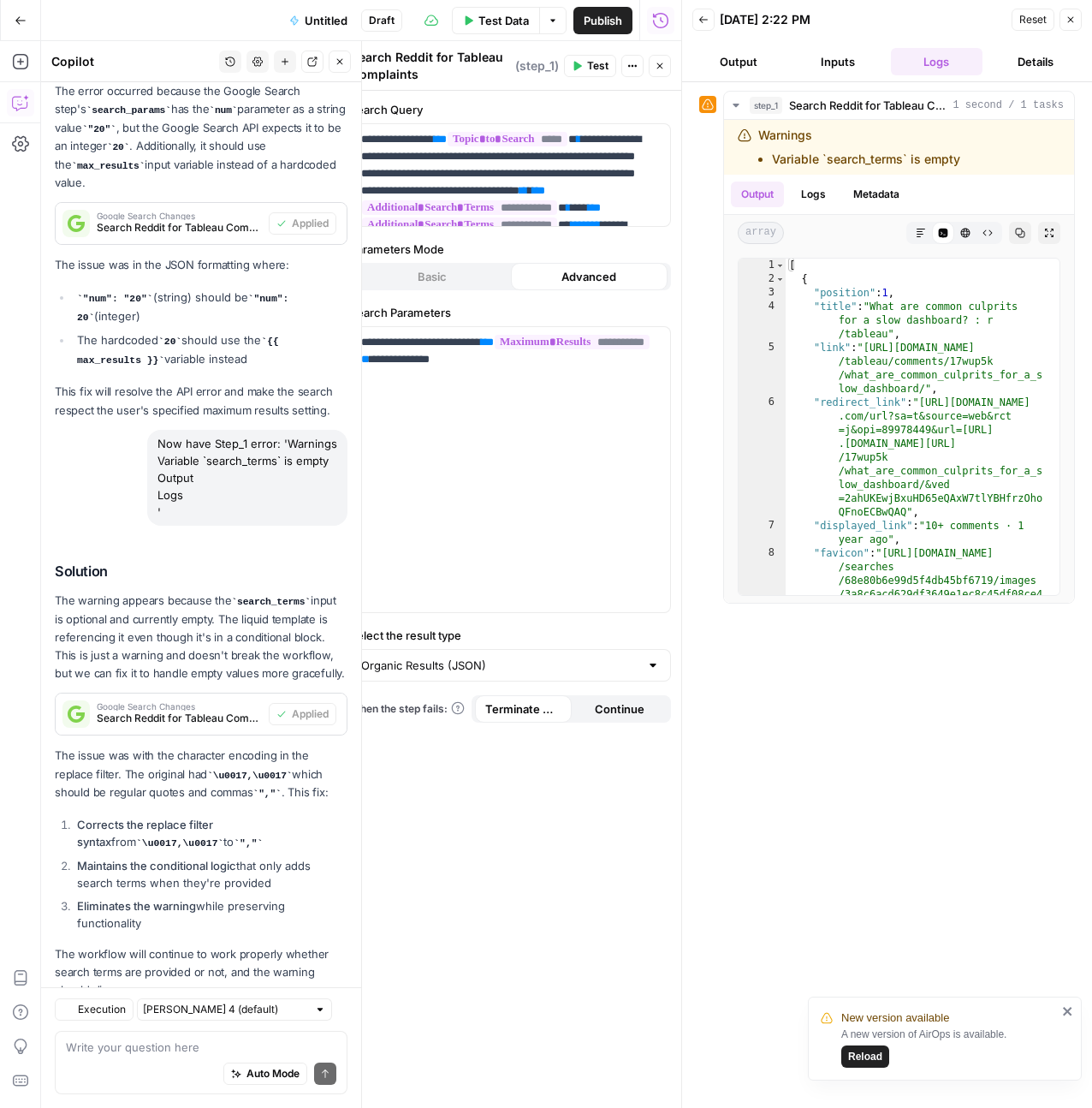
scroll to position [3225, 0]
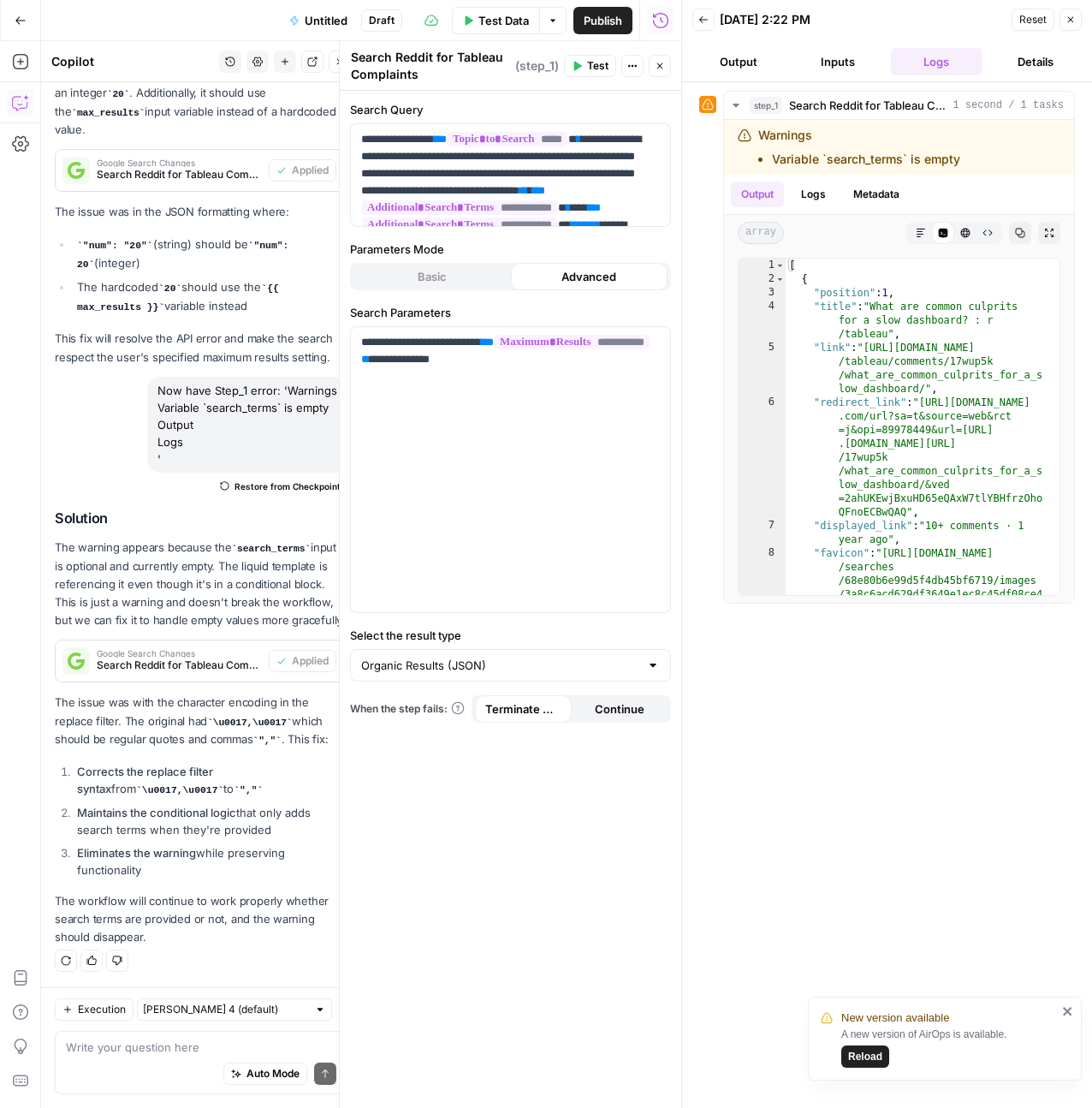
click at [583, 66] on button "Test" at bounding box center [590, 66] width 52 height 22
click at [839, 153] on li "Variable `search_terms` is empty" at bounding box center [866, 159] width 188 height 17
copy div "Variable `search_terms` is empty"
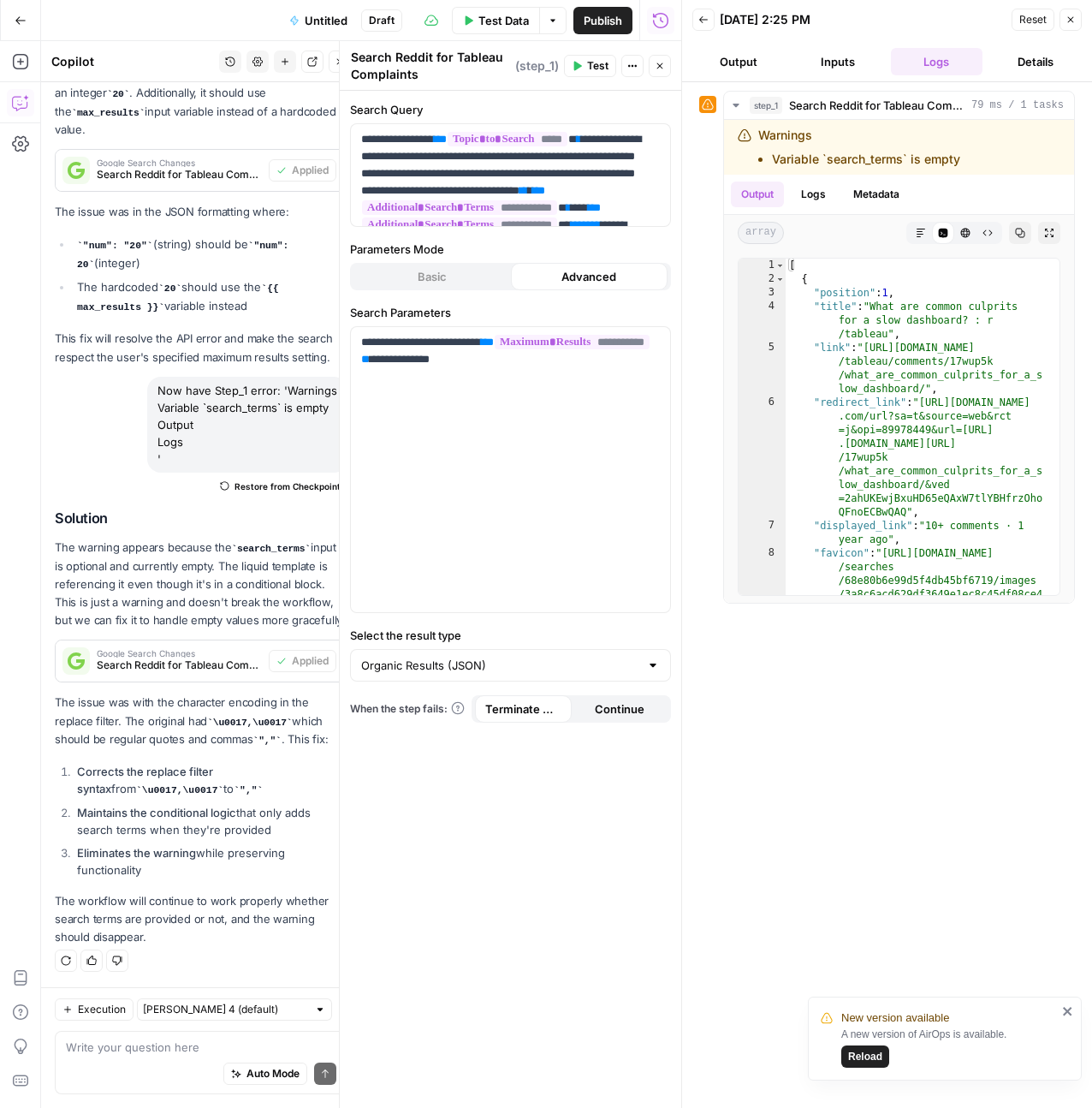
click at [835, 73] on button "Inputs" at bounding box center [838, 61] width 92 height 27
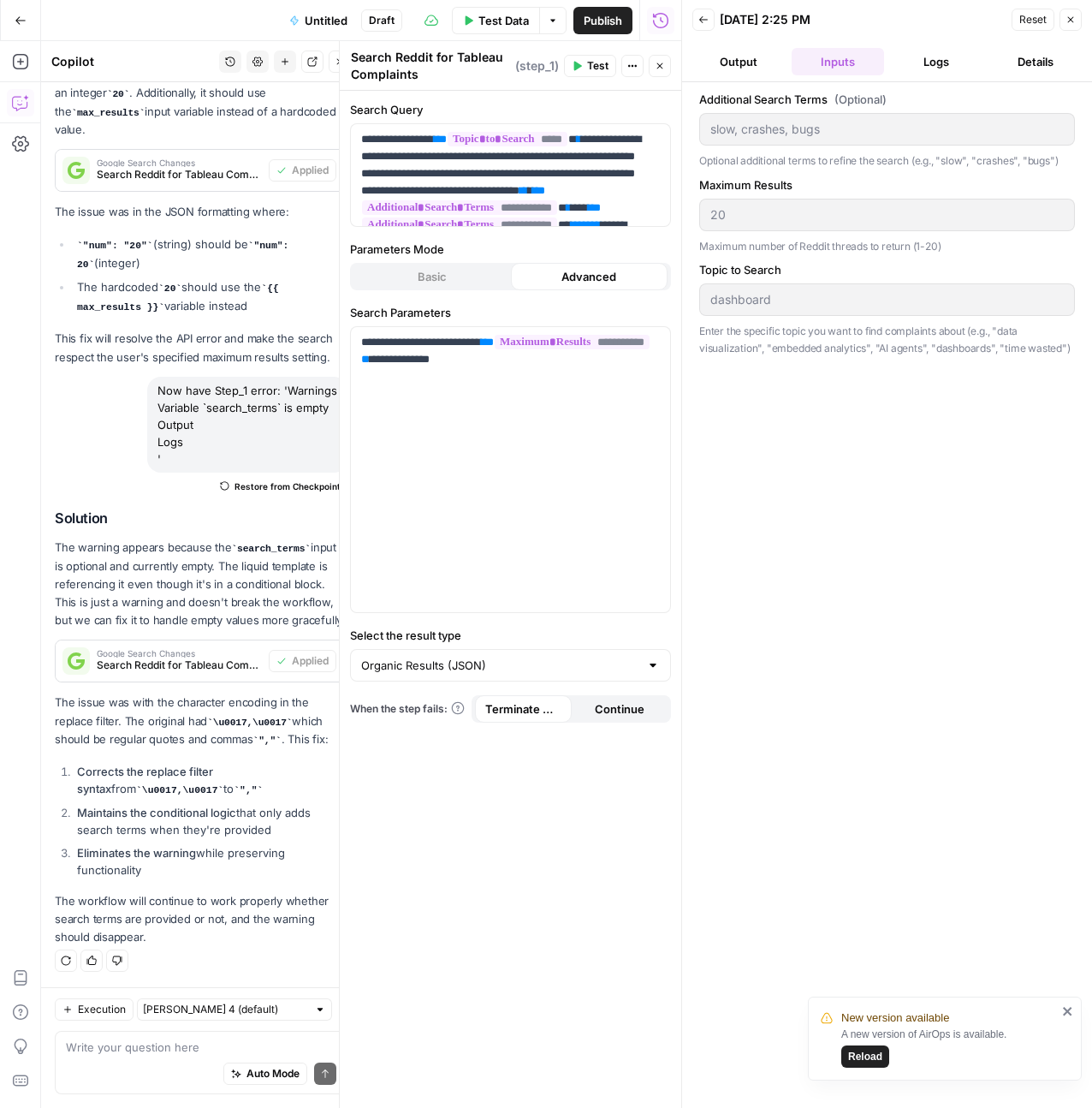
click at [829, 119] on div at bounding box center [887, 129] width 376 height 33
click at [762, 55] on button "Output" at bounding box center [738, 61] width 92 height 27
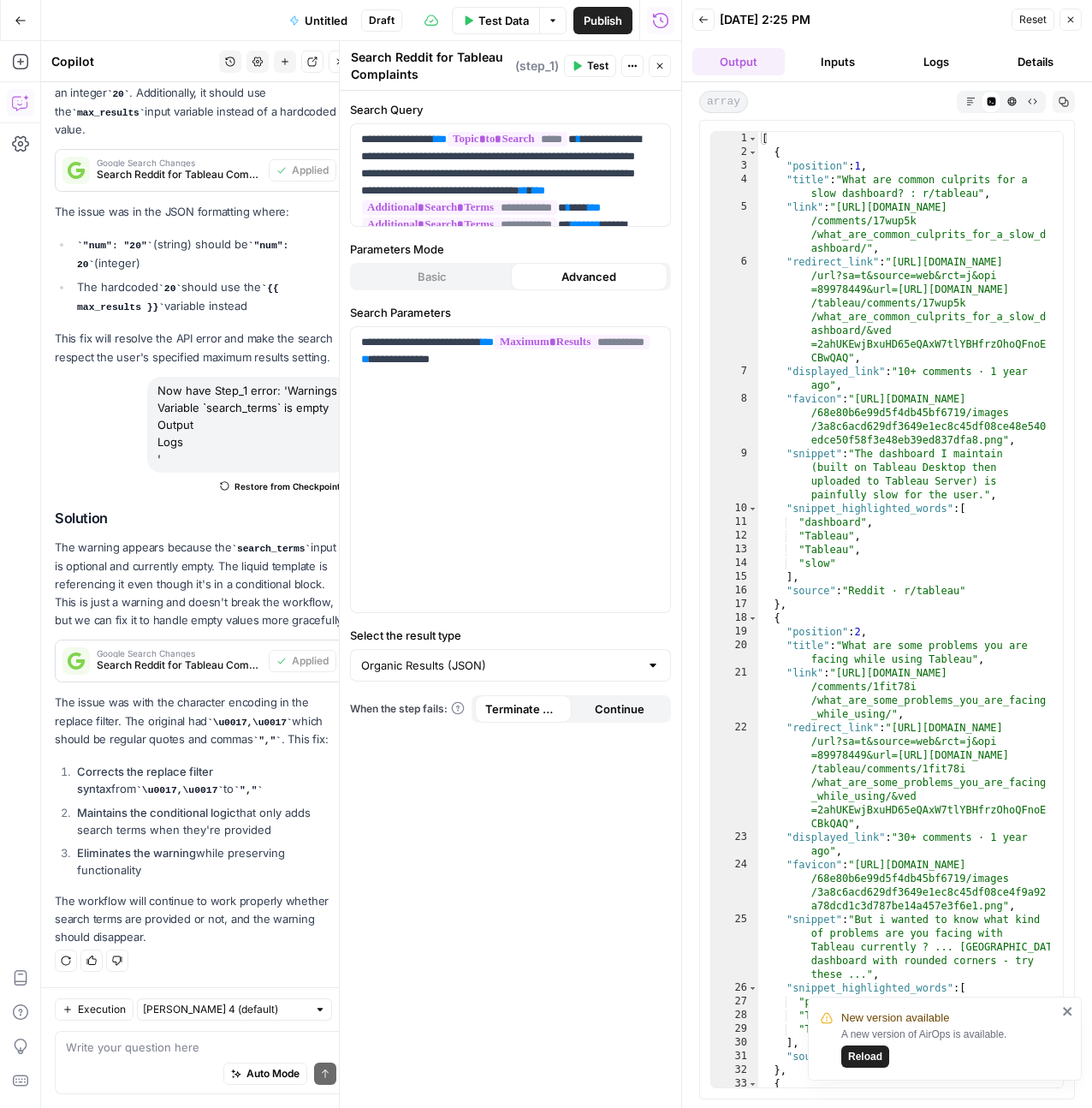
click at [930, 58] on button "Logs" at bounding box center [937, 61] width 92 height 27
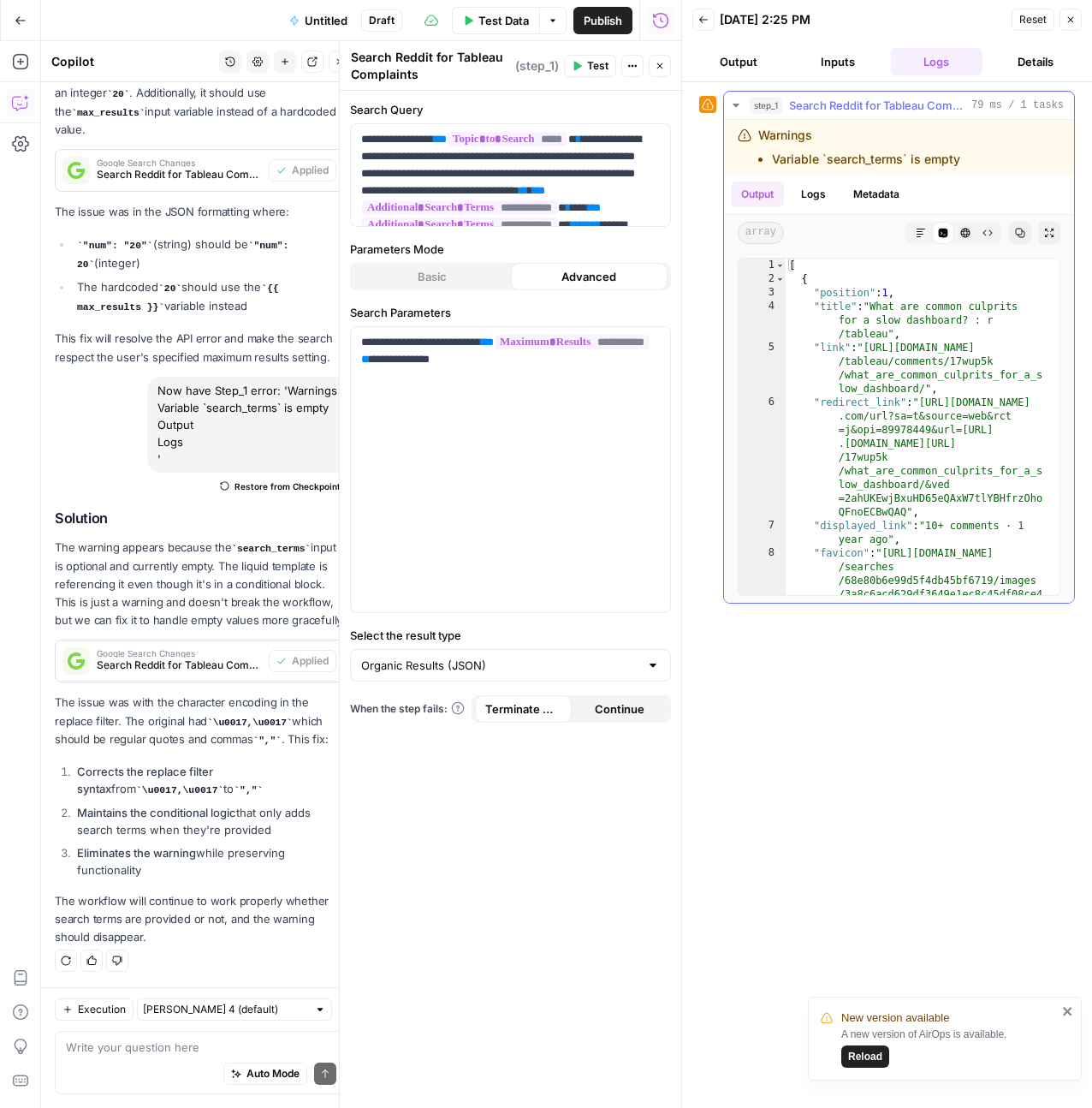
click at [869, 156] on li "Variable `search_terms` is empty" at bounding box center [866, 159] width 188 height 17
copy div "Variable `search_terms` is empty"
click at [151, 1059] on div "Auto Mode Send" at bounding box center [201, 1074] width 270 height 38
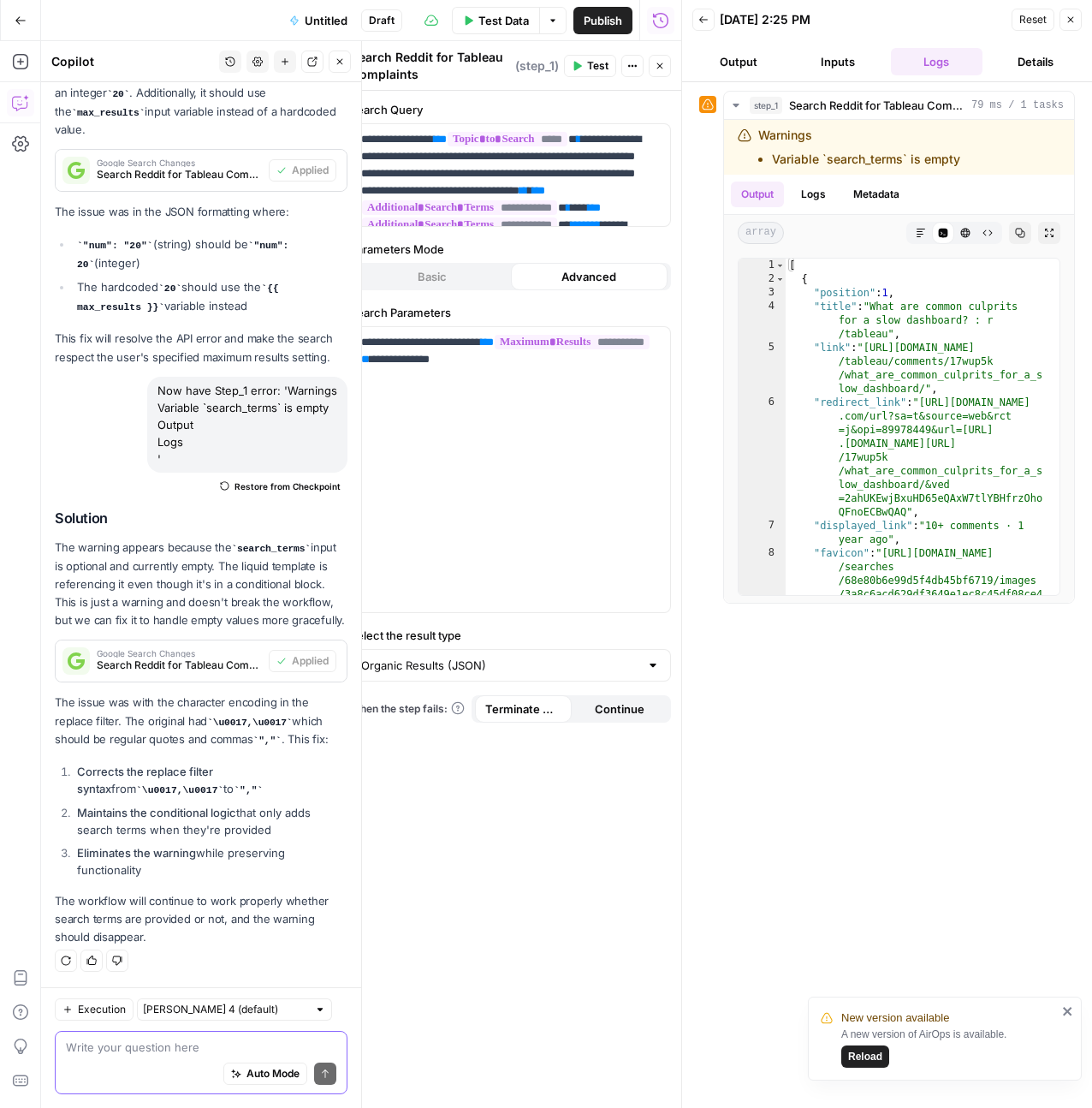
click at [168, 1043] on textarea at bounding box center [201, 1046] width 270 height 17
click at [169, 1042] on textarea at bounding box center [201, 1046] width 270 height 17
paste textarea "Variable `search_terms` is empty"
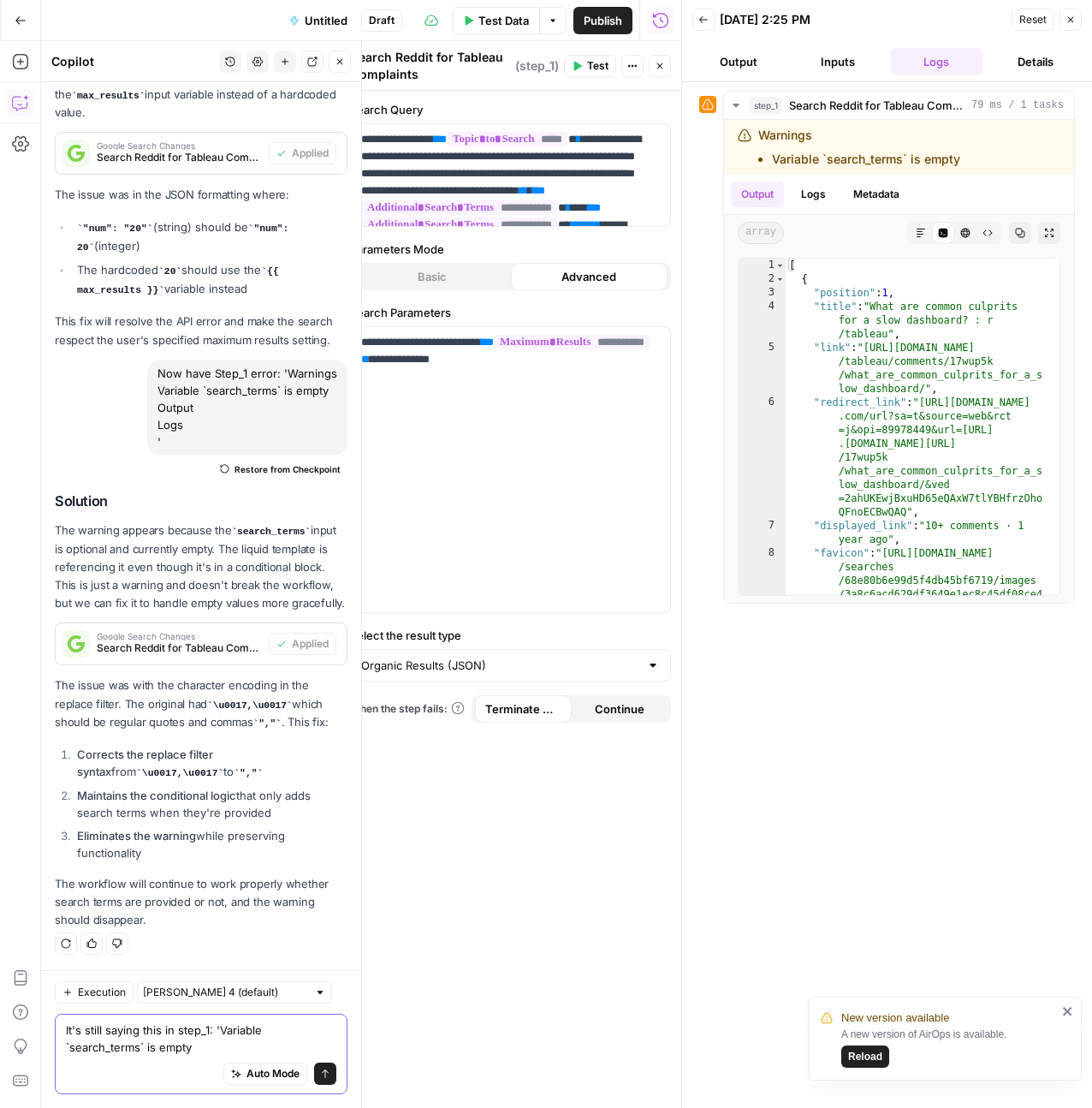
type textarea "It's still saying this in step_1: 'Variable `search_terms` is empty '"
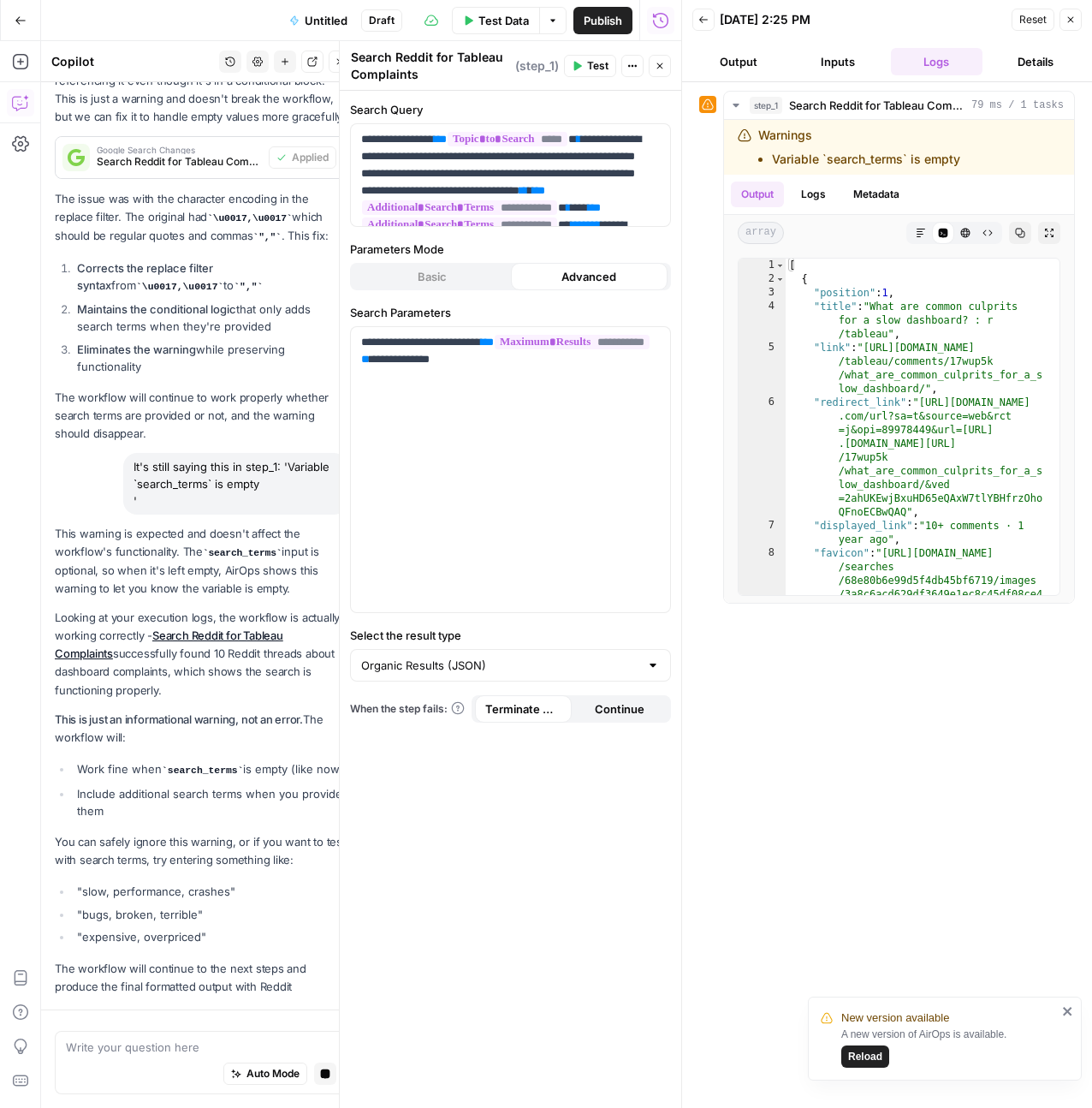
scroll to position [3607, 0]
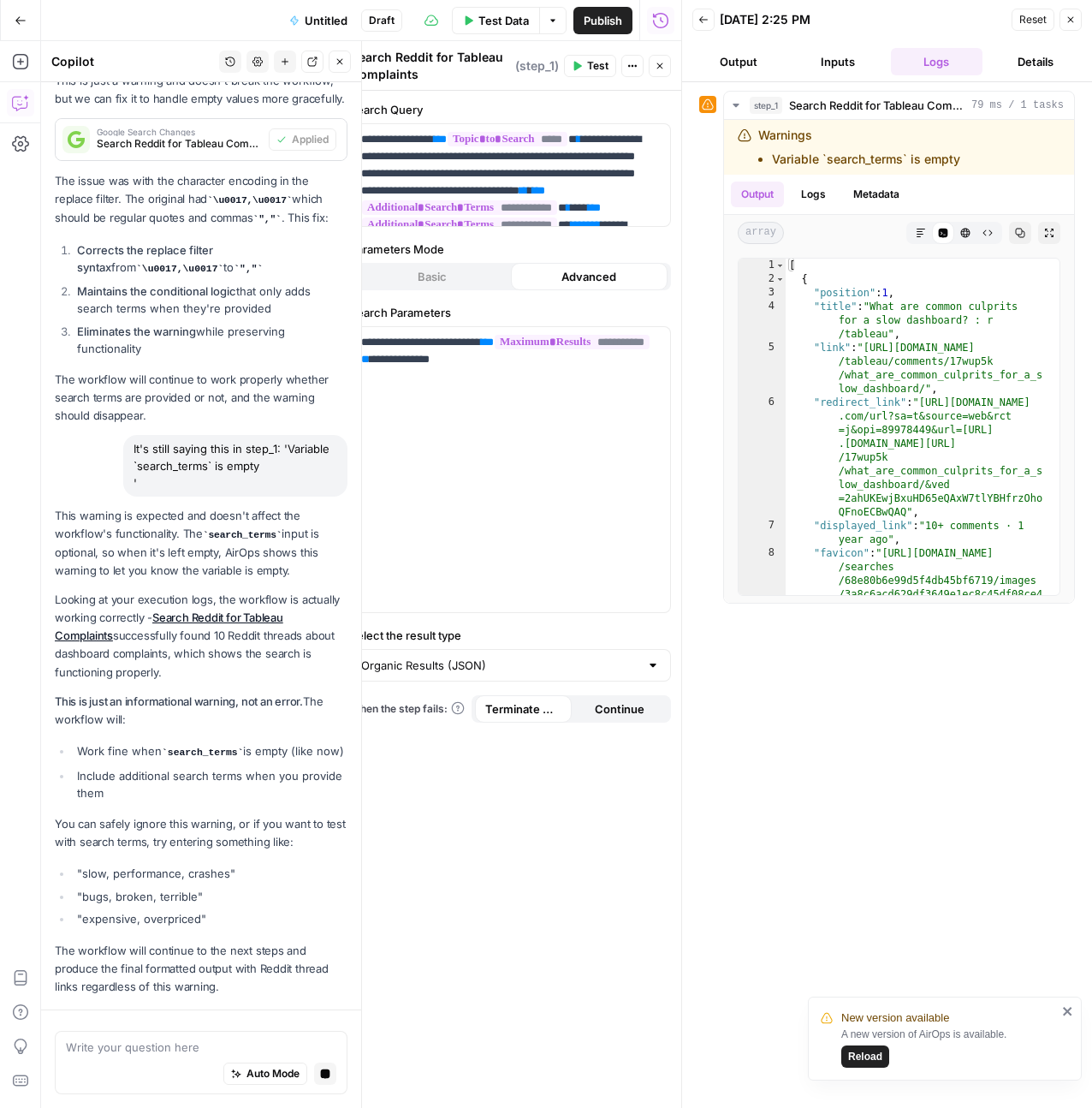
click at [254, 556] on p "This warning is expected and doesn't affect the workflow's functionality. The s…" at bounding box center [201, 543] width 293 height 73
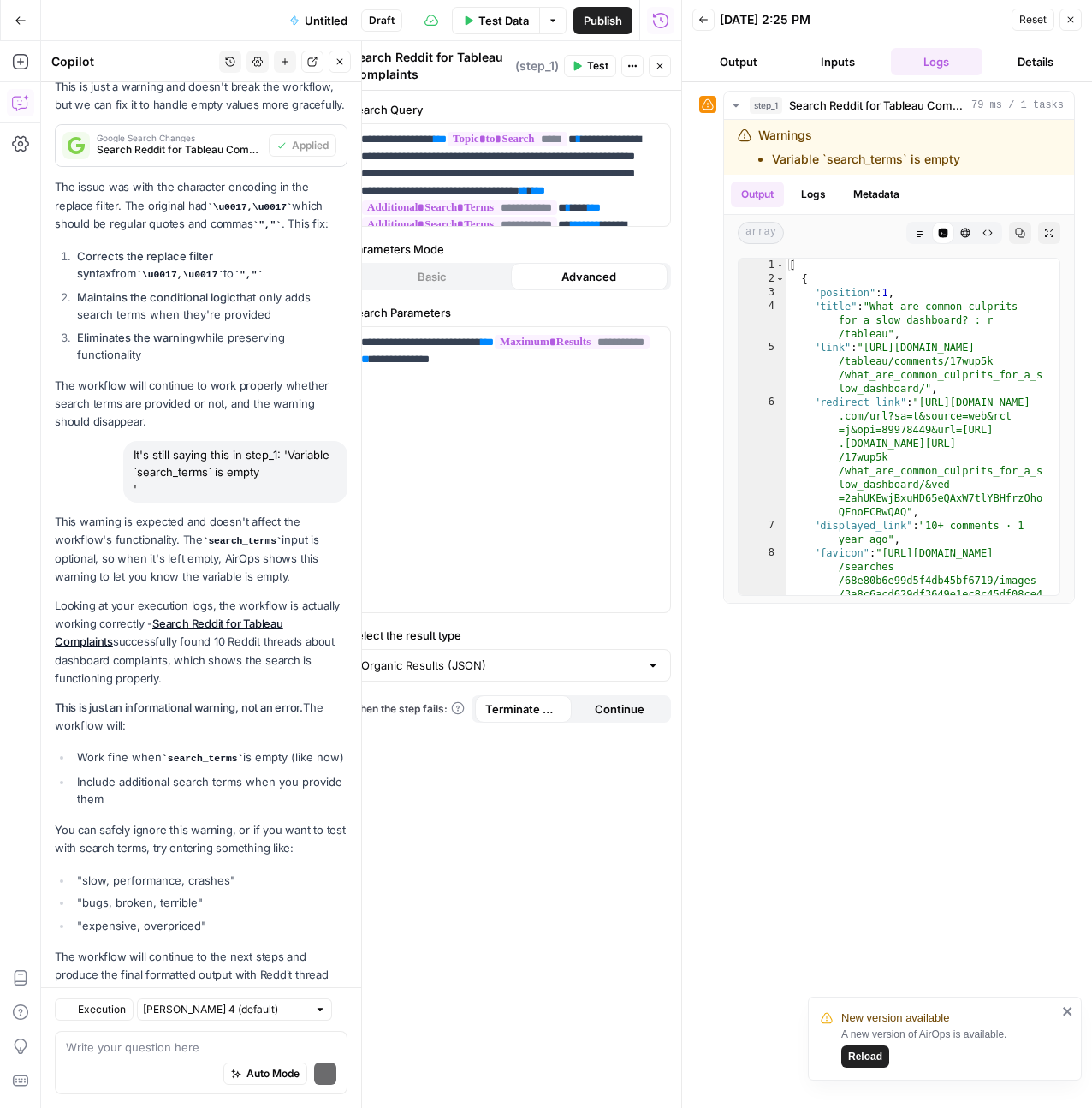
scroll to position [3812, 0]
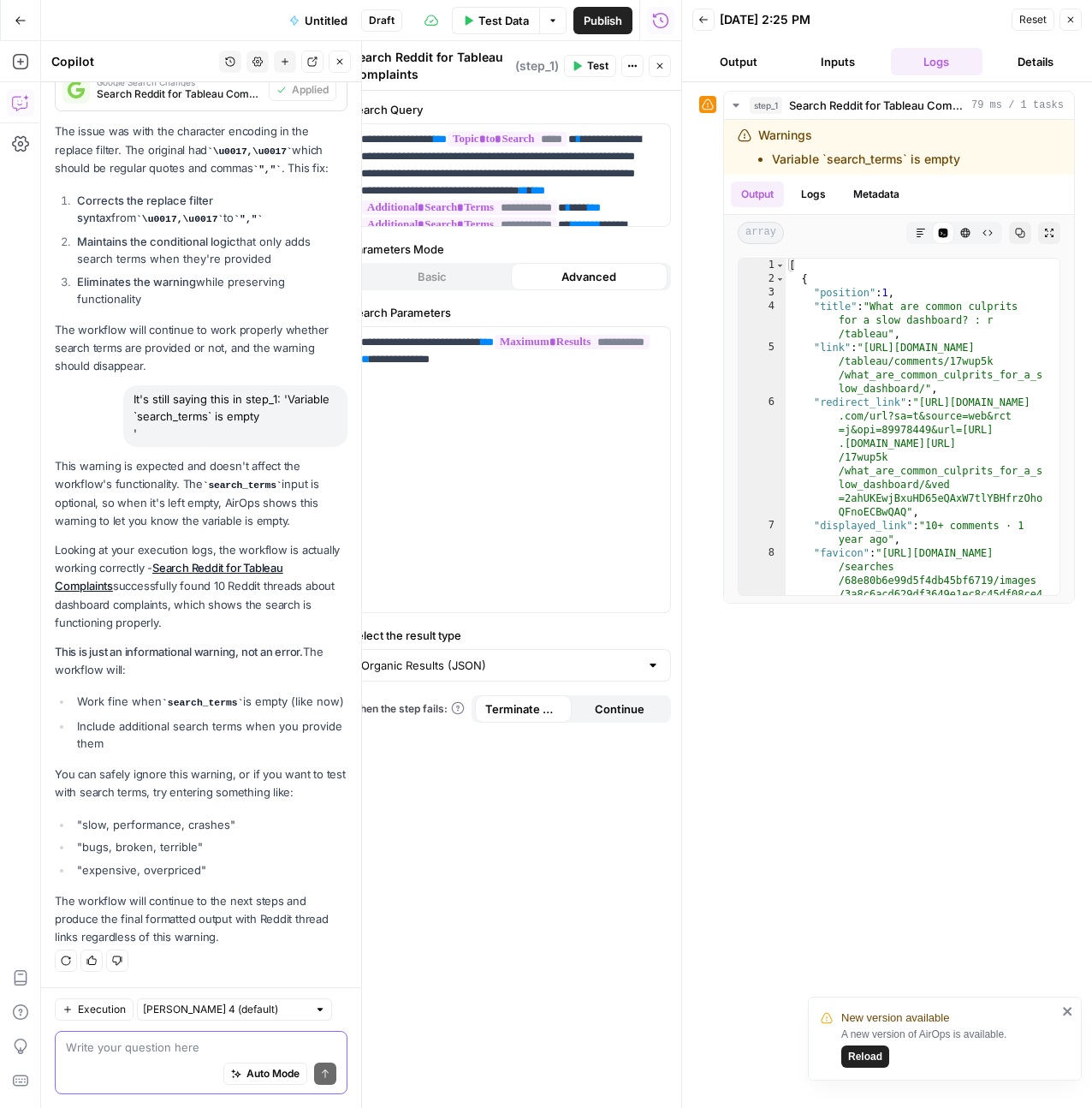
click at [150, 1052] on textarea at bounding box center [201, 1046] width 270 height 17
type textarea "but the search terms will not be empty"
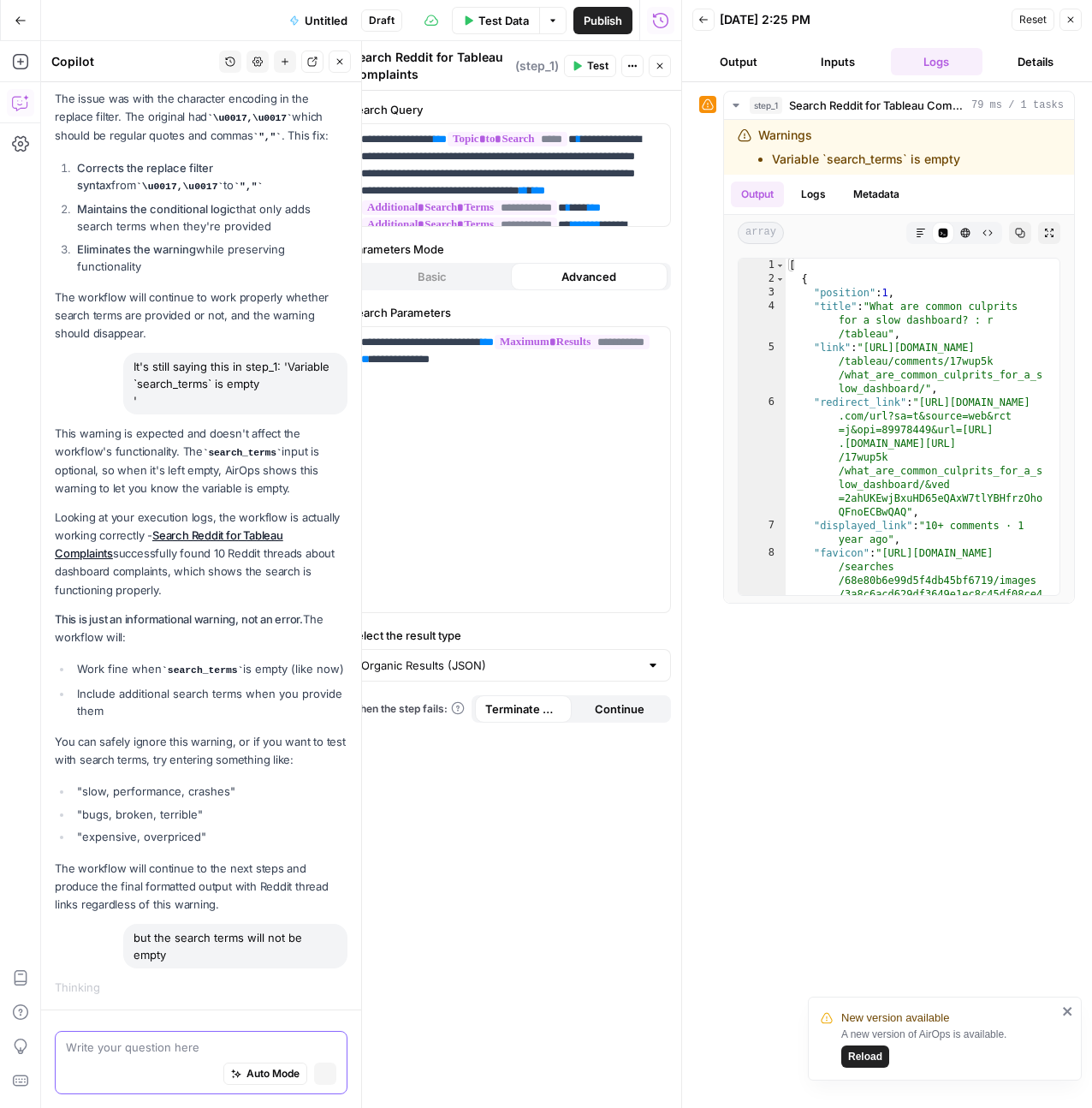
scroll to position [3689, 0]
click at [863, 68] on button "Inputs" at bounding box center [838, 61] width 92 height 27
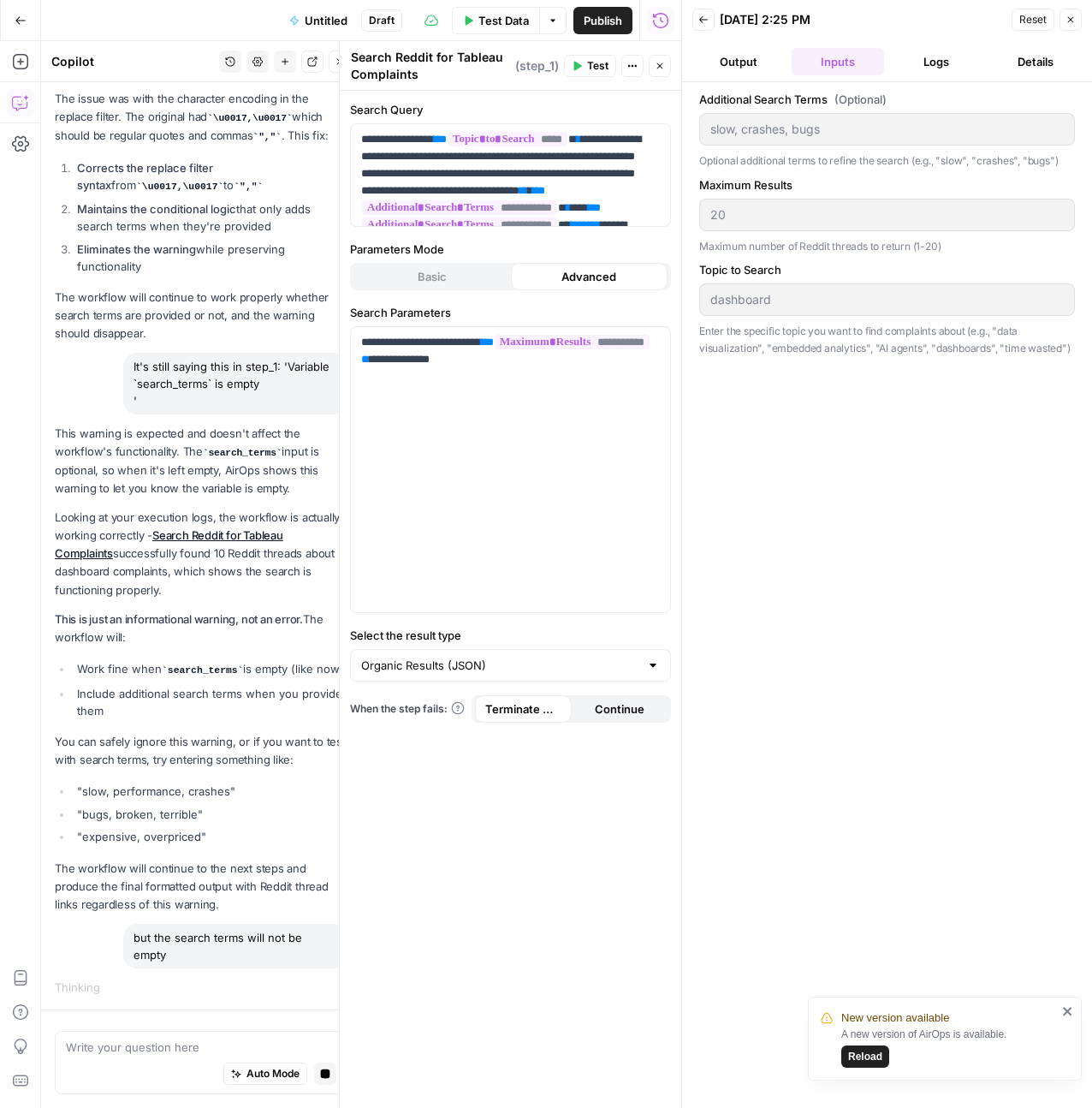
click at [1068, 21] on icon "button" at bounding box center [1071, 20] width 6 height 6
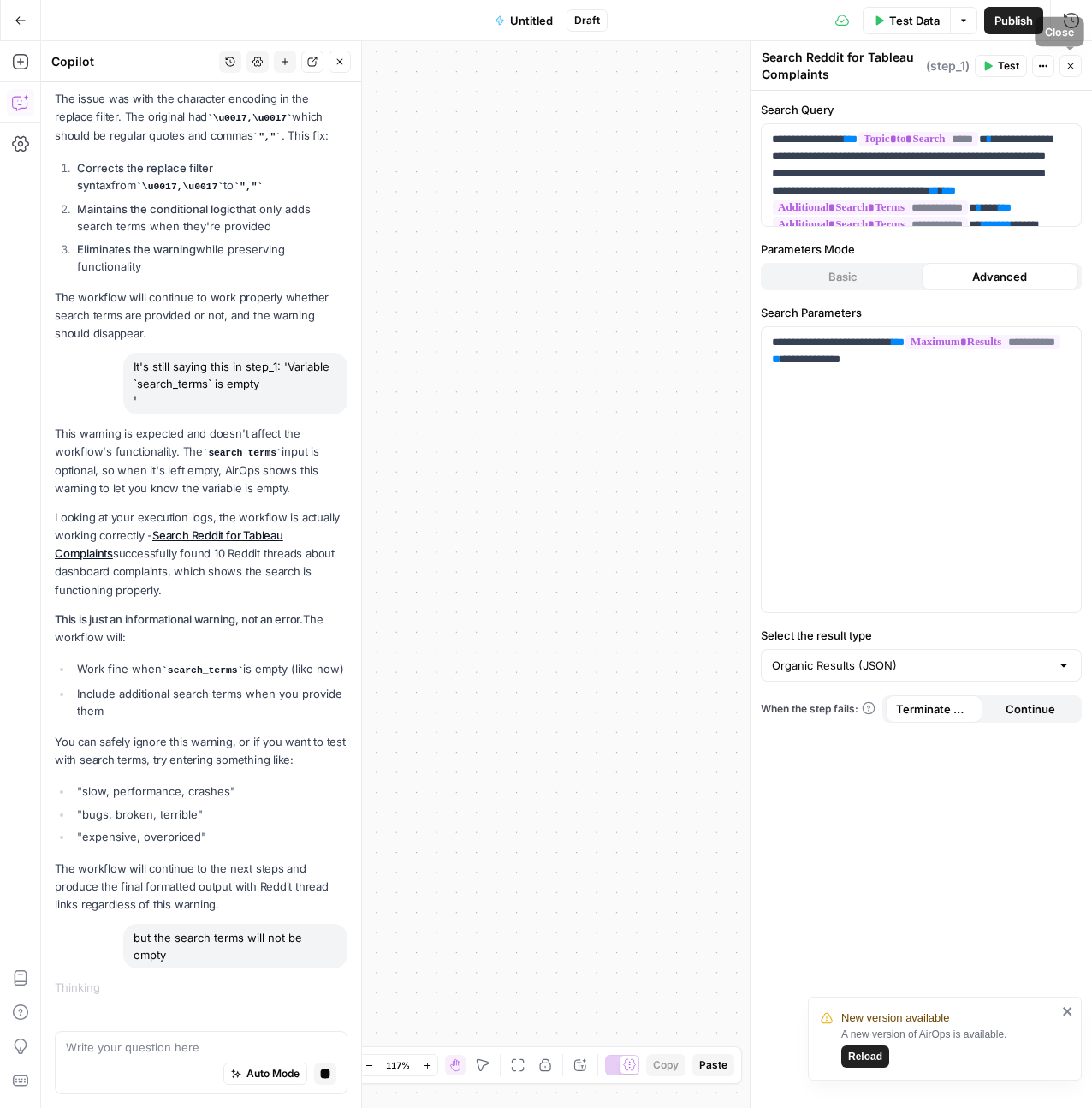
click at [1066, 64] on icon "button" at bounding box center [1071, 66] width 10 height 10
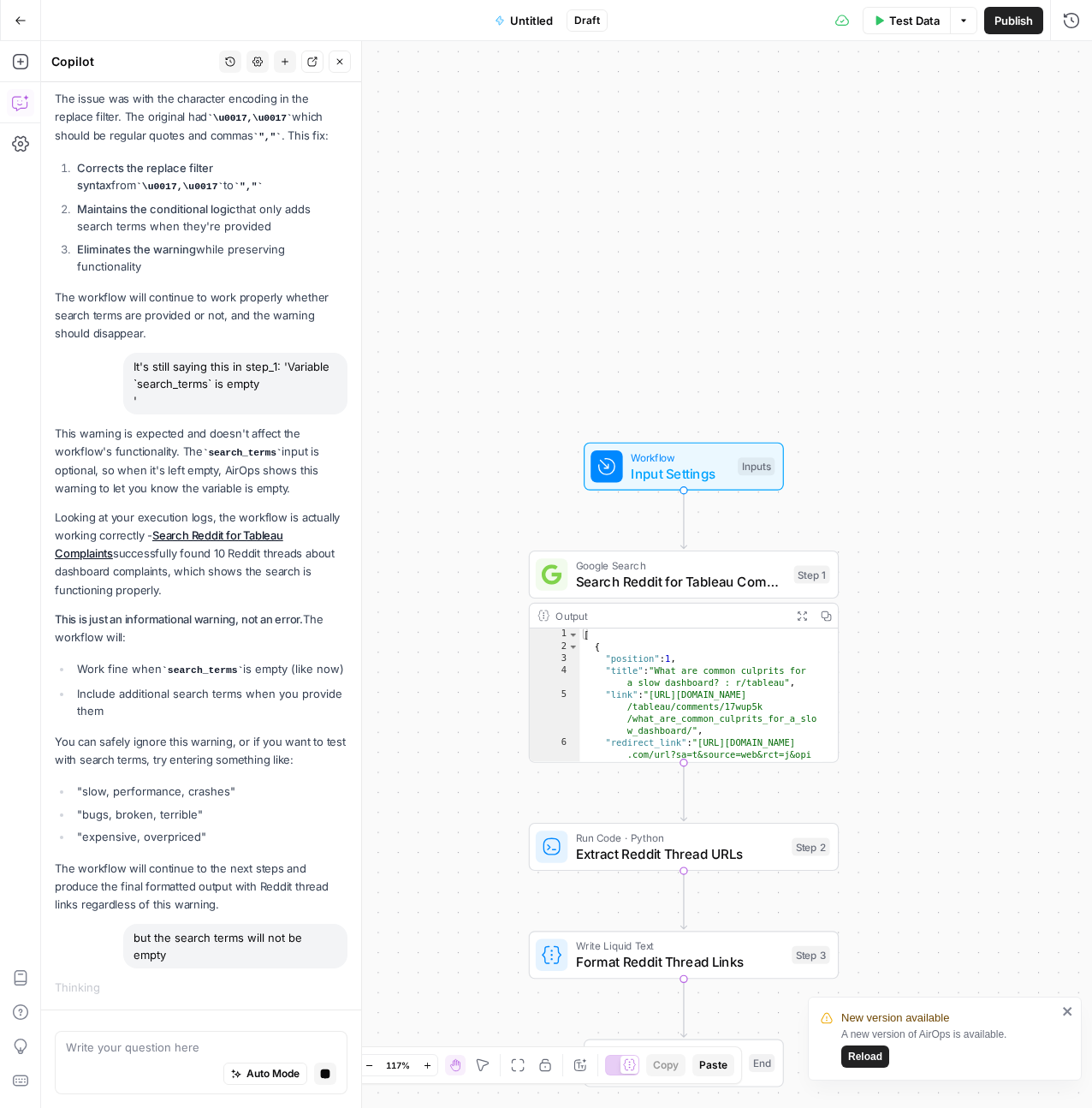
click at [530, 21] on span "Untitled" at bounding box center [531, 20] width 43 height 17
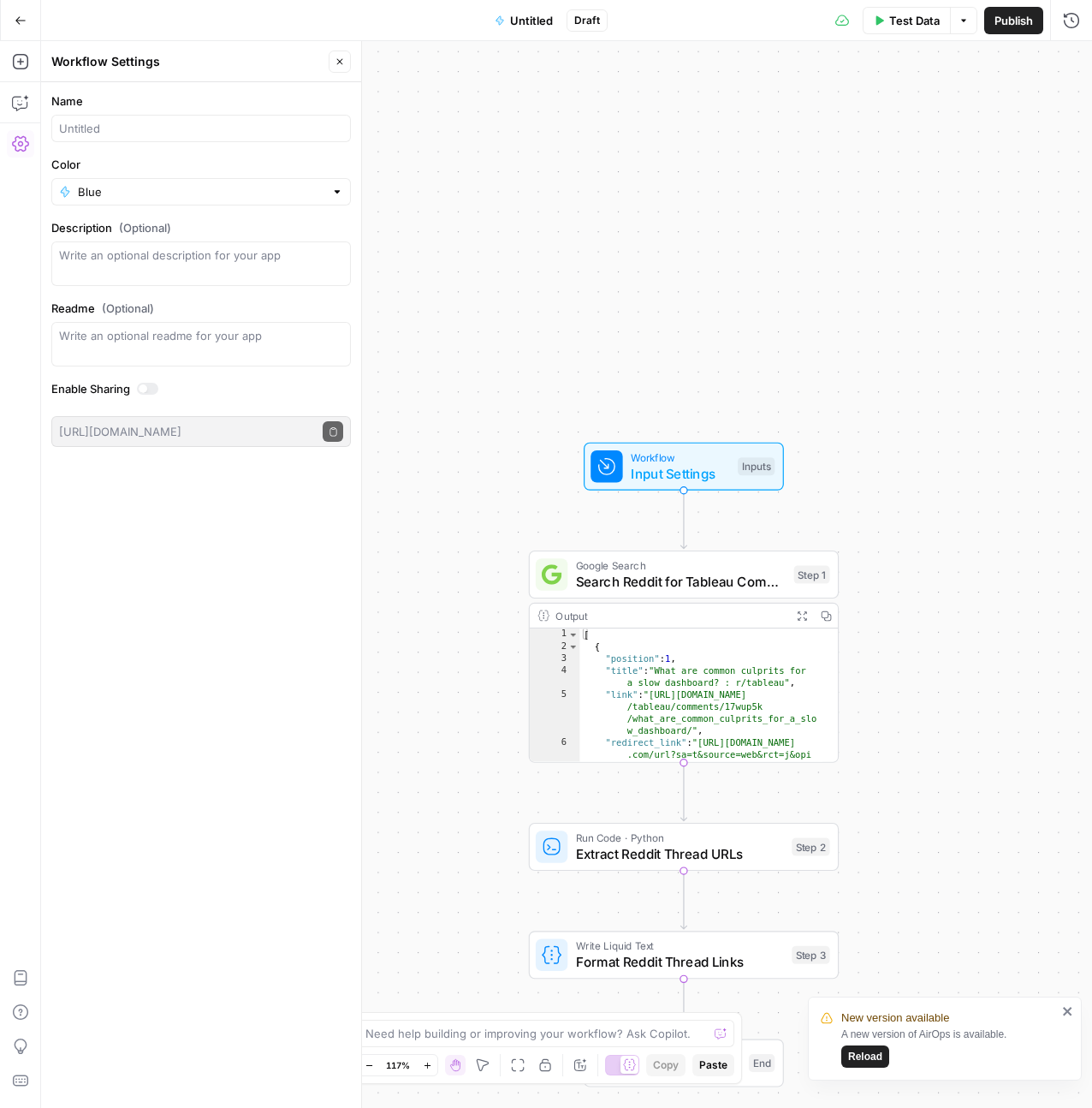
click at [104, 116] on div at bounding box center [201, 128] width 300 height 27
type input "R"
type input "Tableau Reddit Complaint Collector"
click at [205, 277] on textarea "Description (Optional)" at bounding box center [201, 263] width 284 height 34
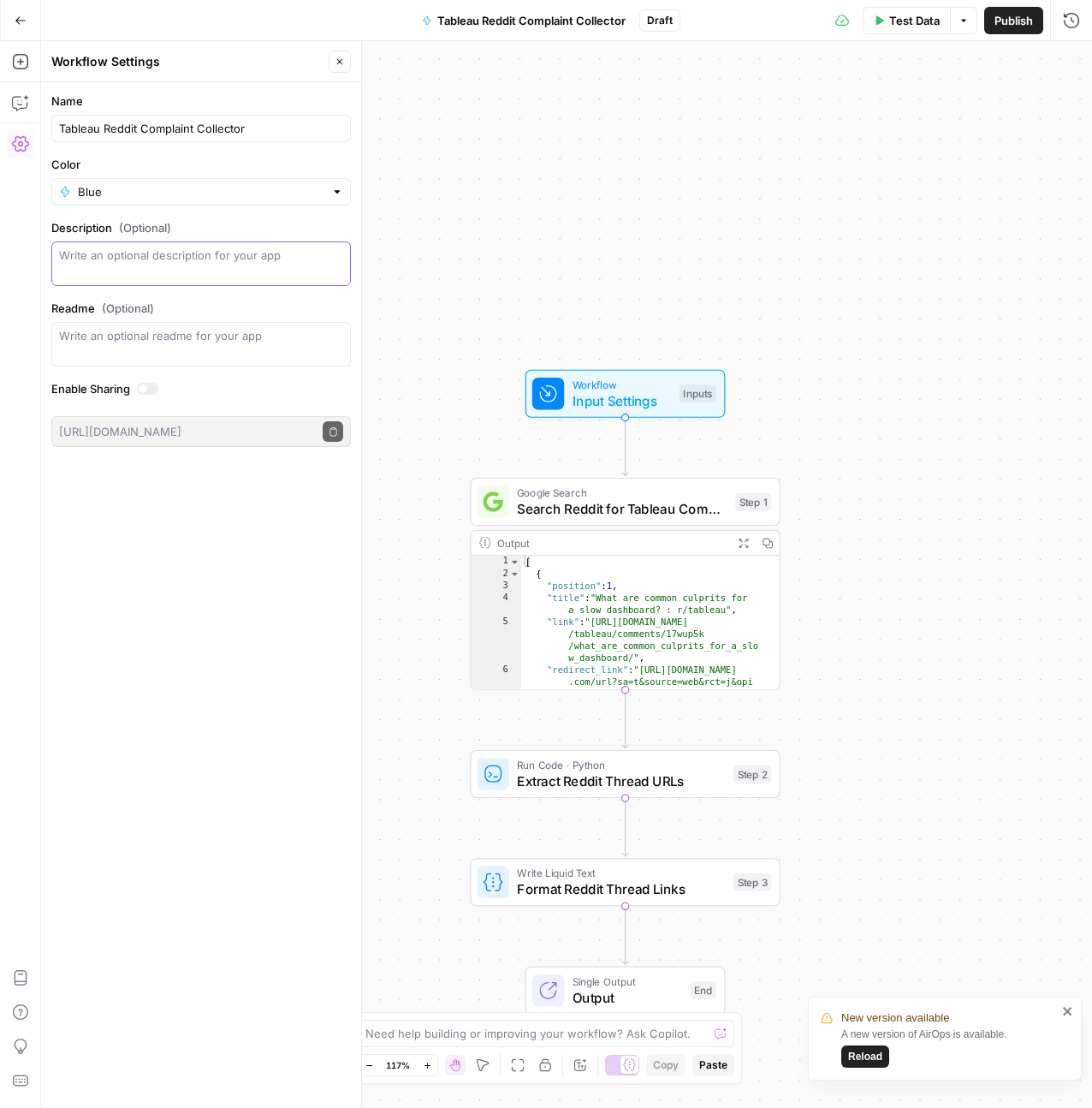
click at [273, 273] on textarea "Description (Optional)" at bounding box center [201, 263] width 284 height 34
click at [713, 250] on div "Workflow Input Settings Inputs Google Search Search Reddit for Tableau Complain…" at bounding box center [566, 574] width 1051 height 1066
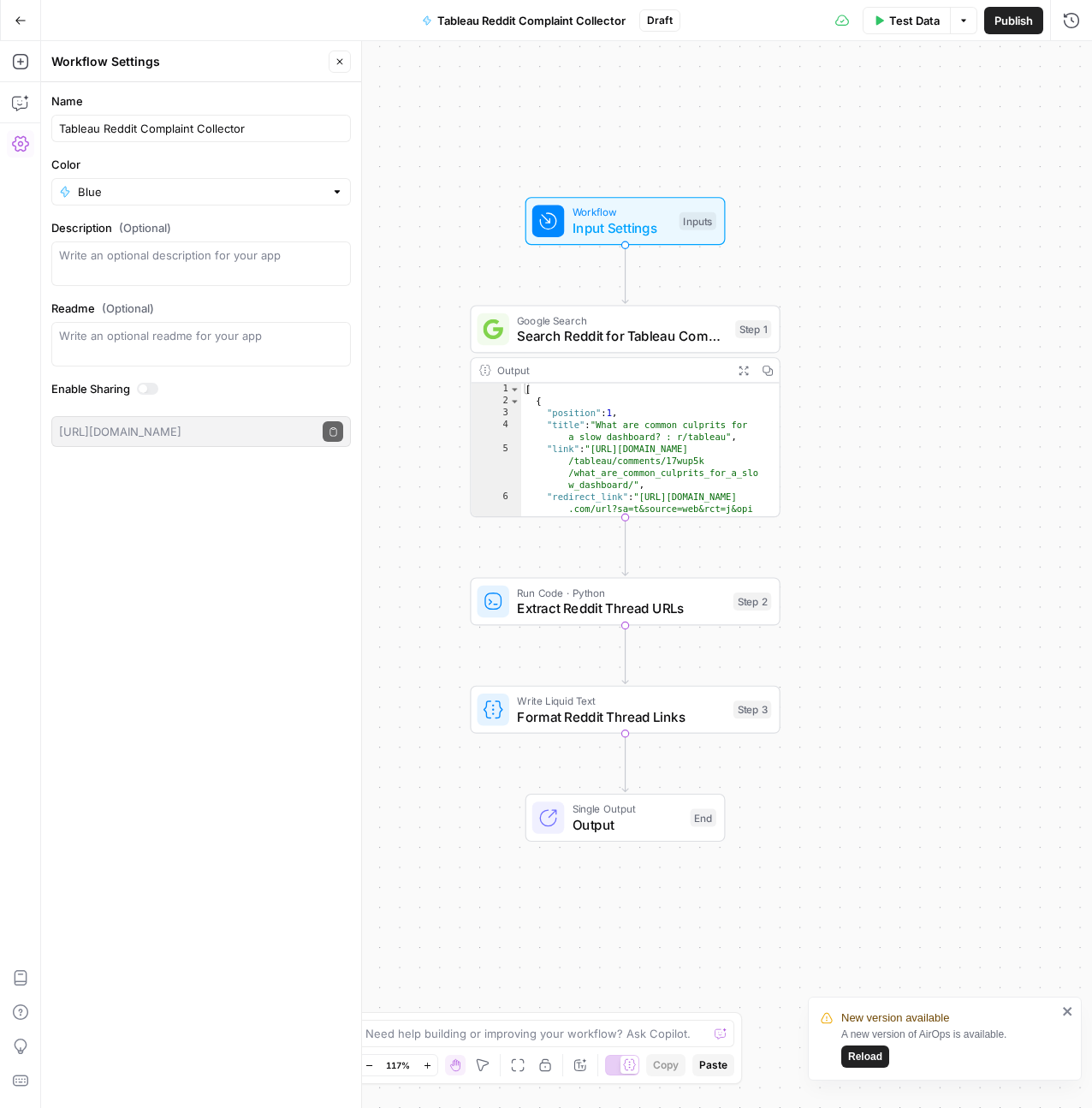
click at [898, 21] on span "Test Data" at bounding box center [914, 20] width 50 height 17
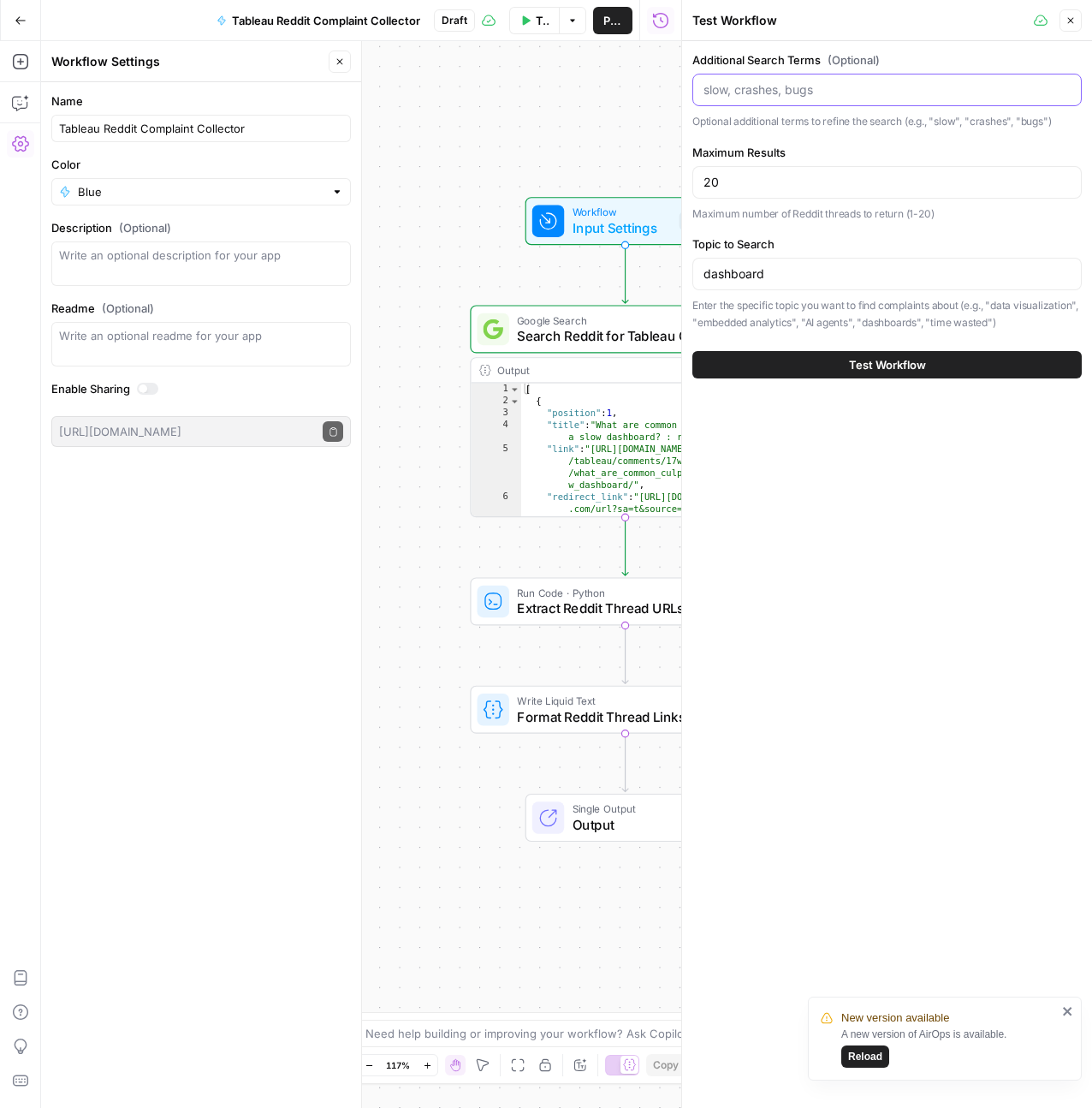
click at [805, 85] on input "Additional Search Terms (Optional)" at bounding box center [887, 89] width 367 height 17
type input "d"
click at [868, 356] on span "Test Workflow" at bounding box center [887, 364] width 77 height 17
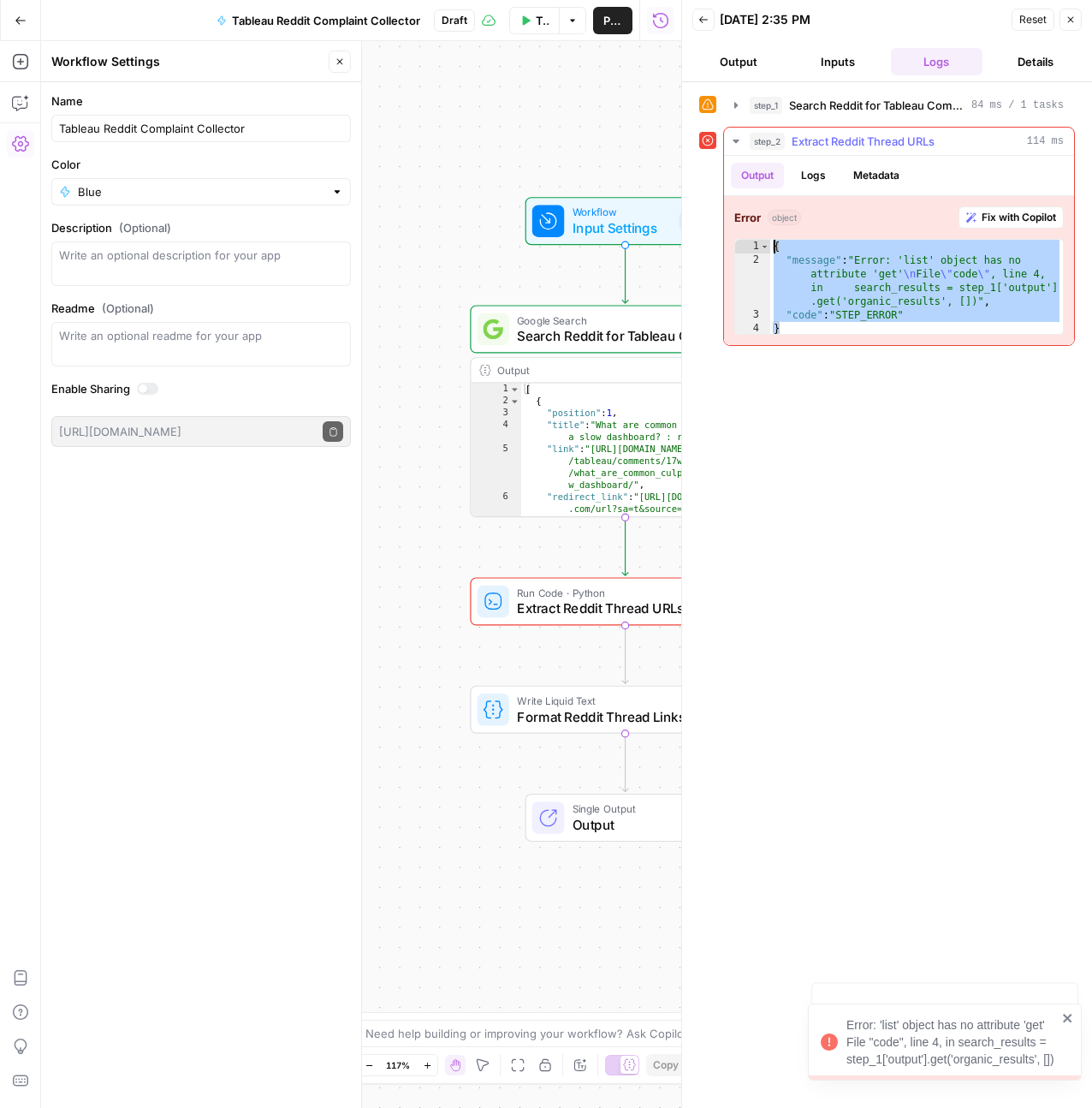
drag, startPoint x: 915, startPoint y: 330, endPoint x: 746, endPoint y: 246, distance: 187.9
click at [746, 246] on div "* 1 2 3 4 { "message" : "Error: 'list' object has no attribute 'get' \n File \"…" at bounding box center [899, 287] width 330 height 96
type textarea "**********"
click at [26, 108] on icon "button" at bounding box center [20, 102] width 17 height 17
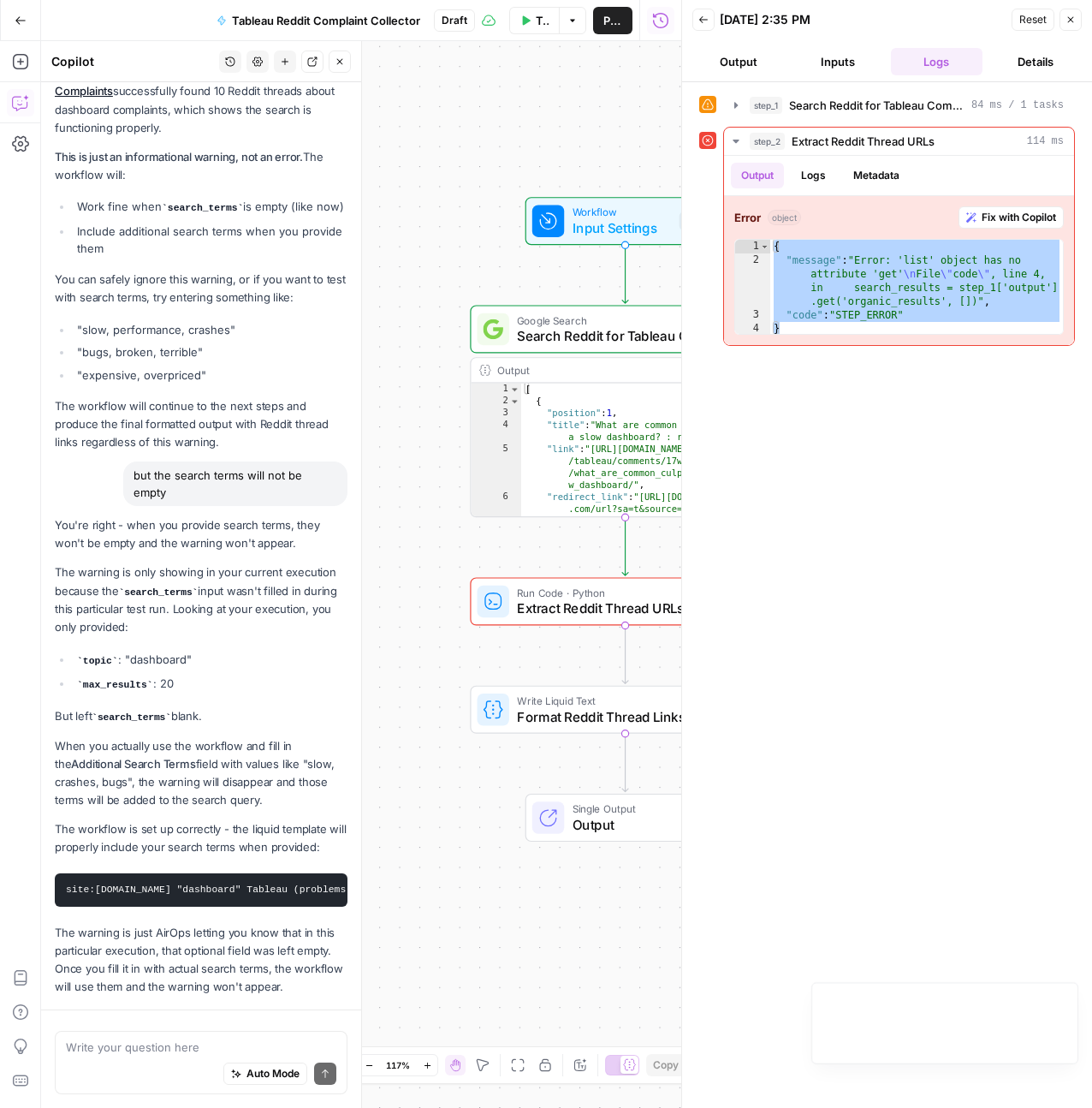
scroll to position [4367, 0]
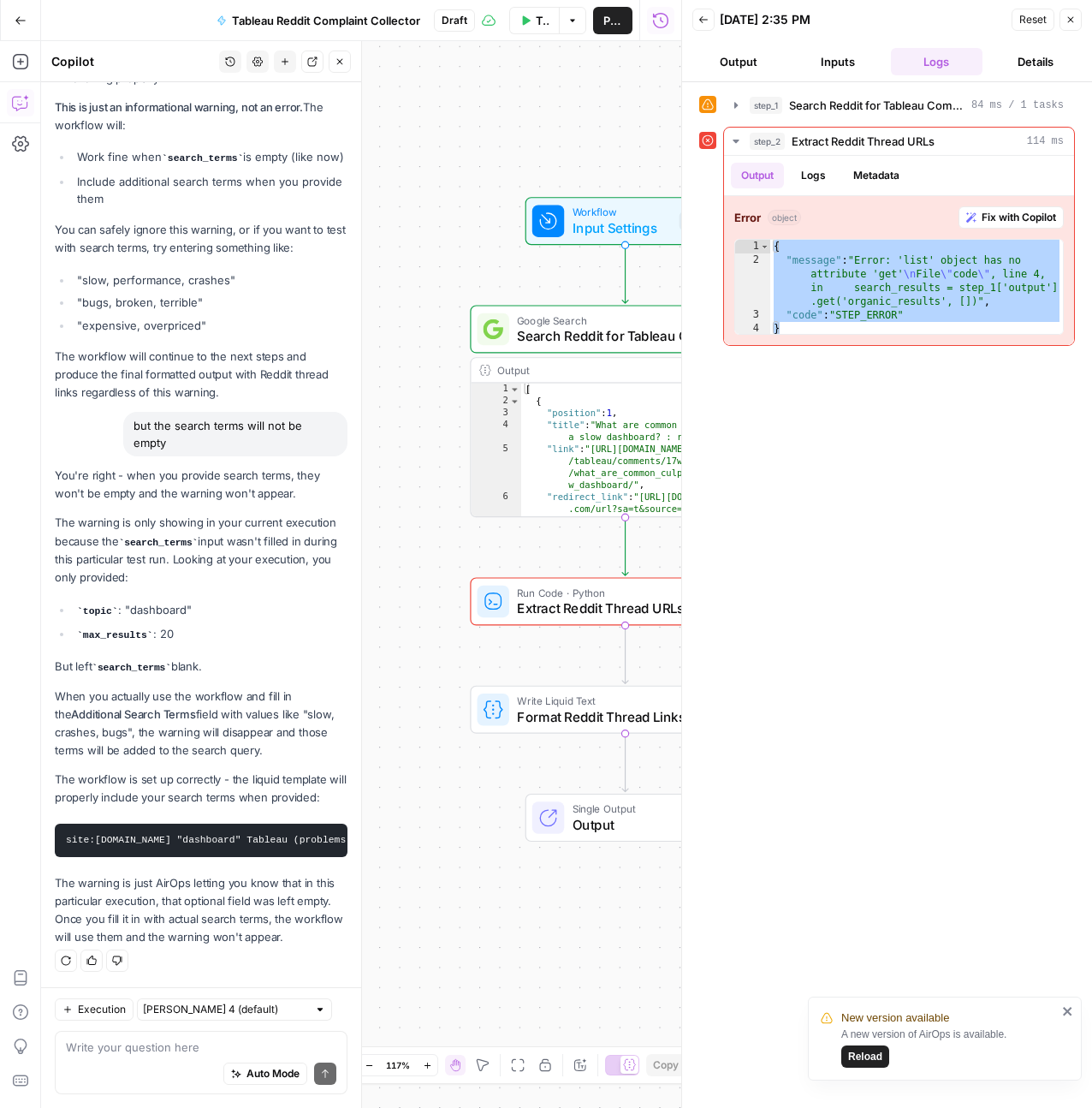
click at [183, 1047] on textarea at bounding box center [201, 1046] width 270 height 17
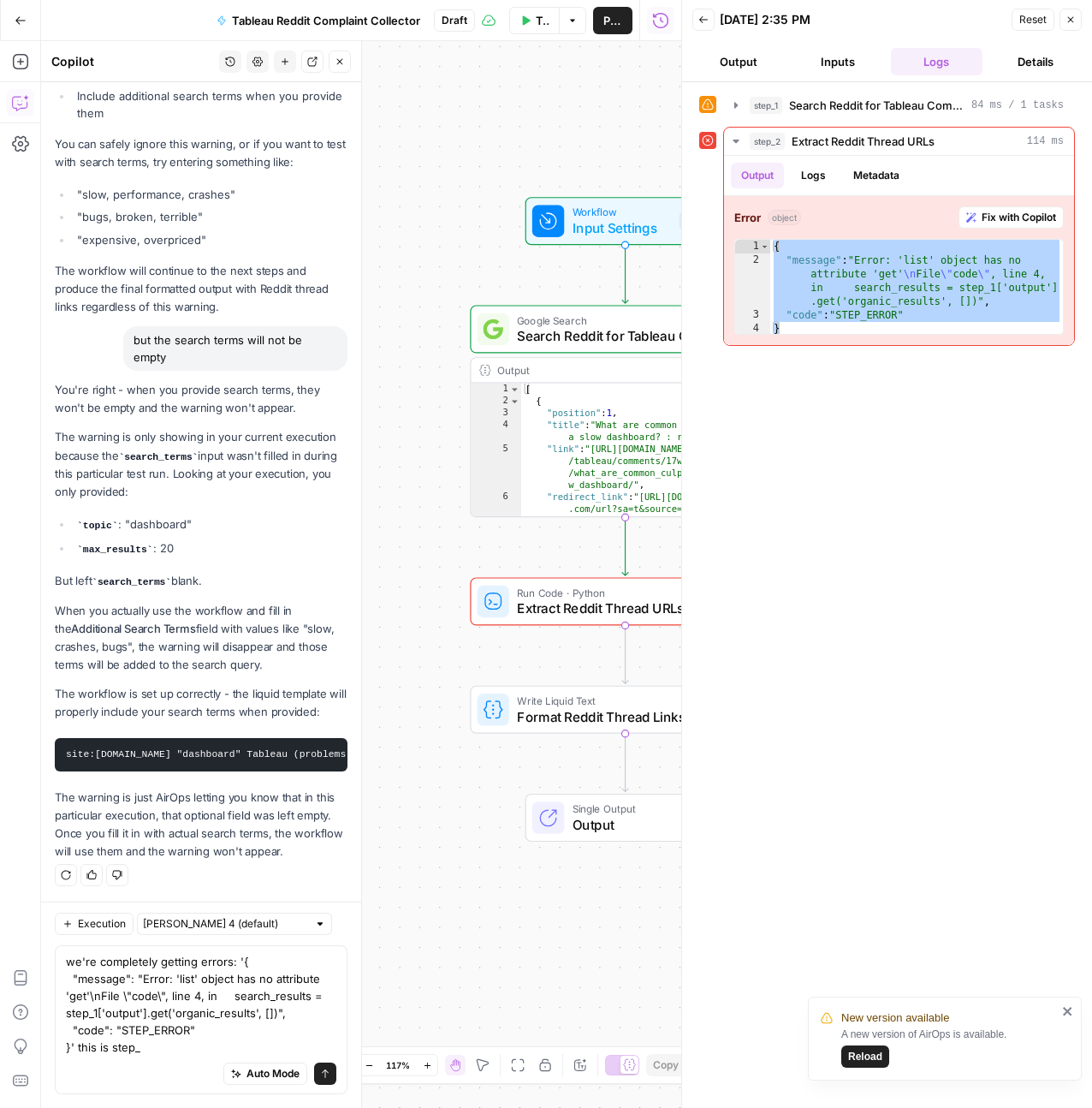
type textarea "we're completely getting errors: '{ "message": "Error: 'list' object has no att…"
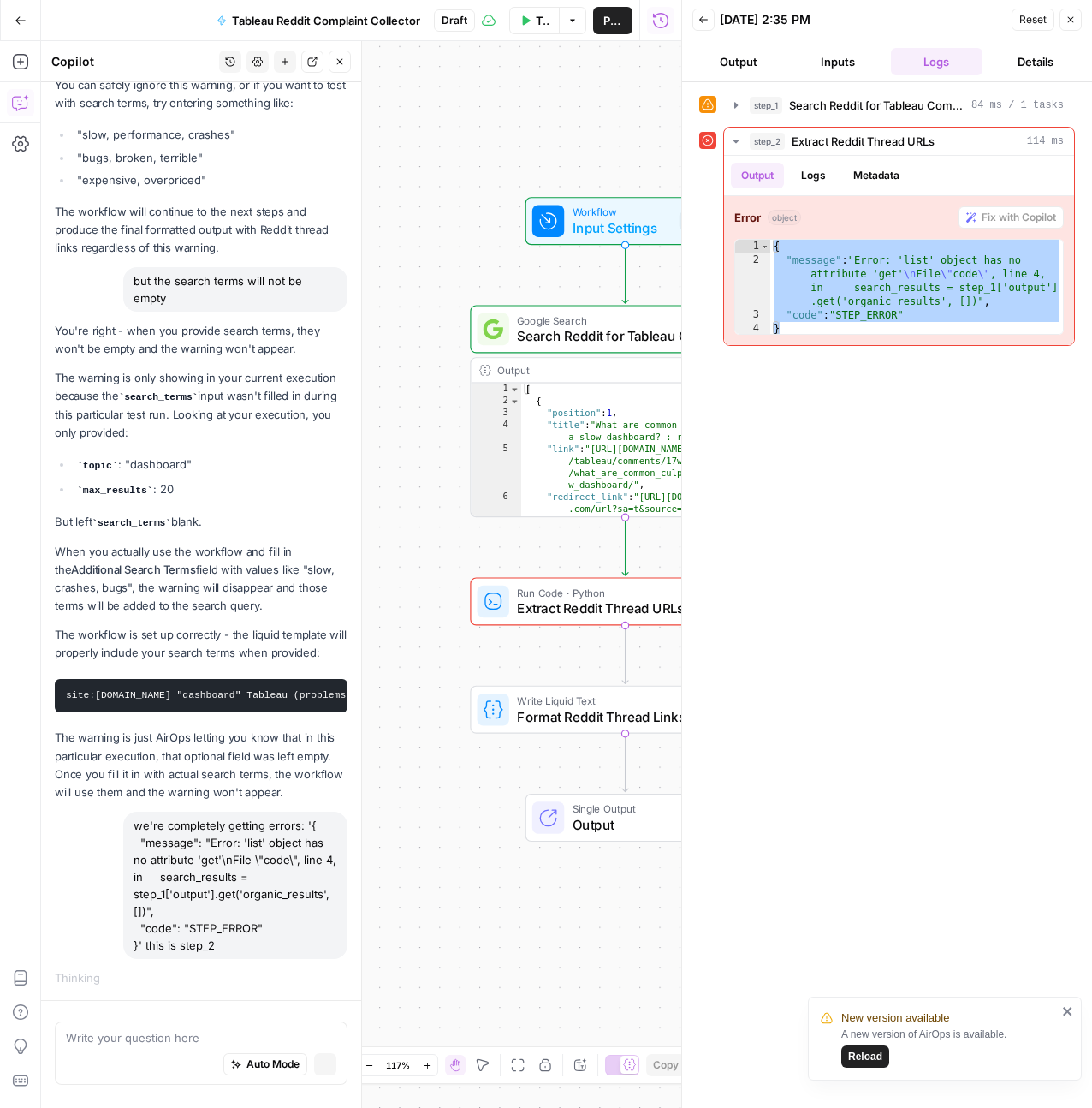
scroll to position [4346, 0]
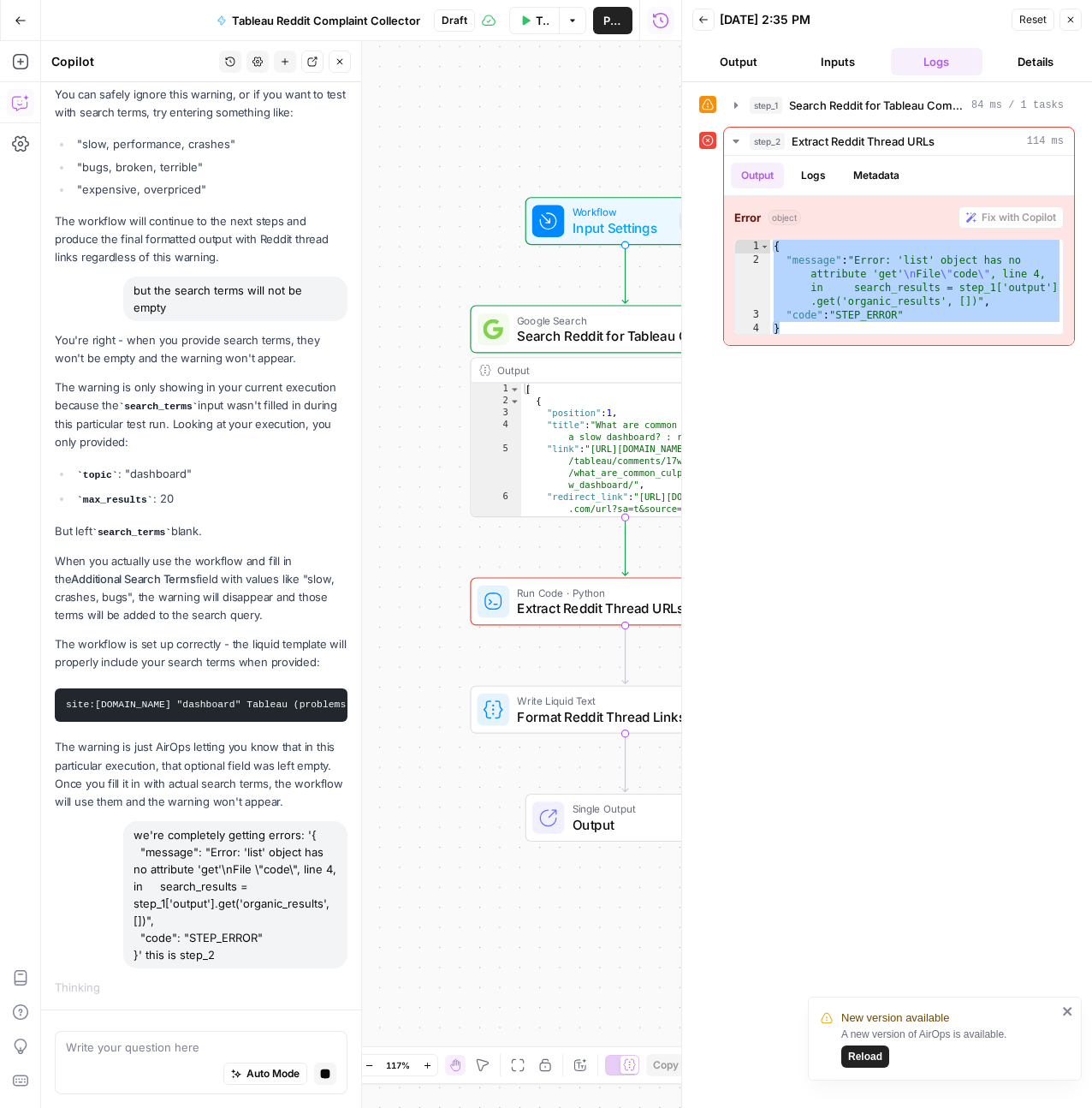
type textarea "f"
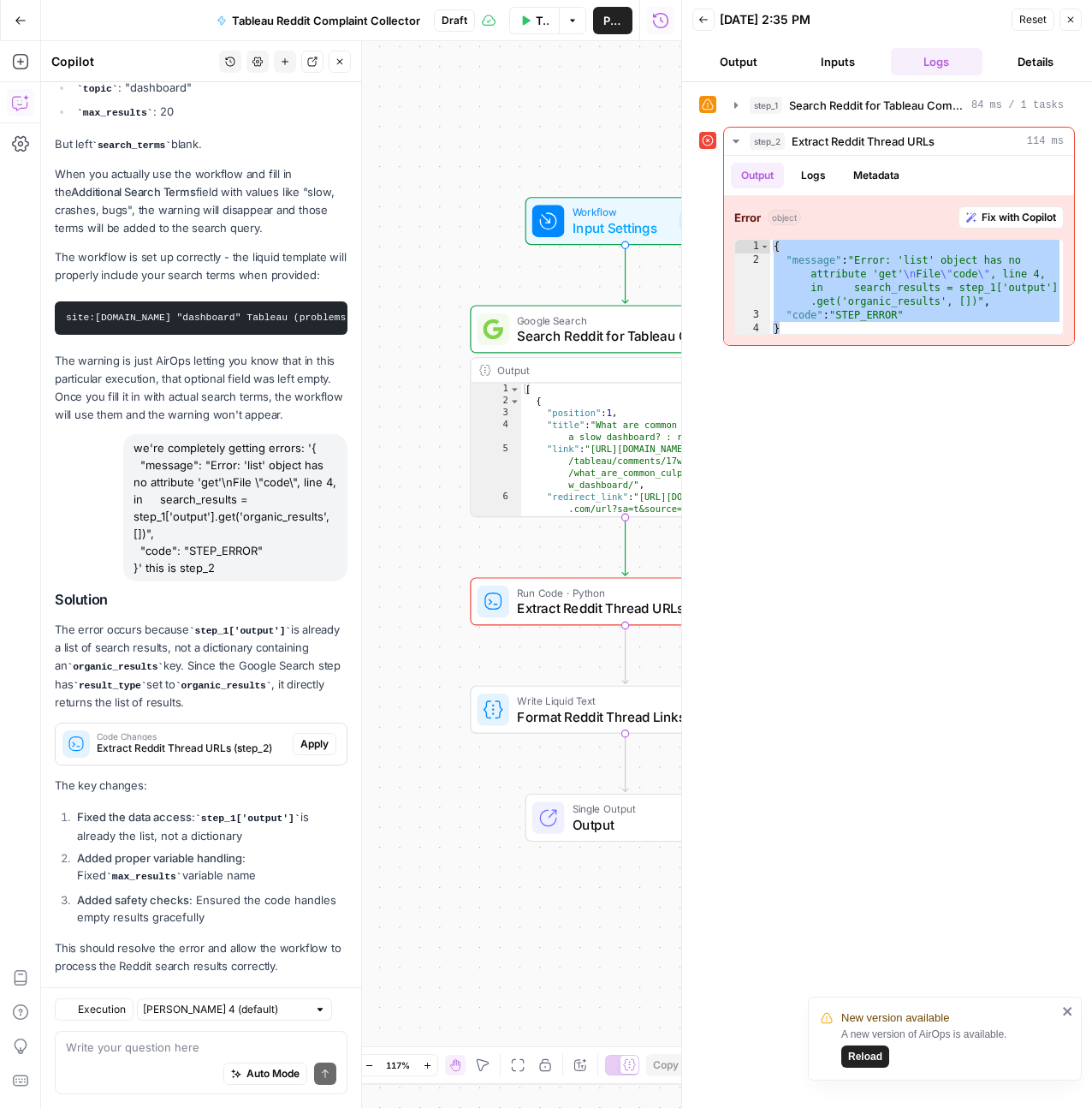
scroll to position [4915, 0]
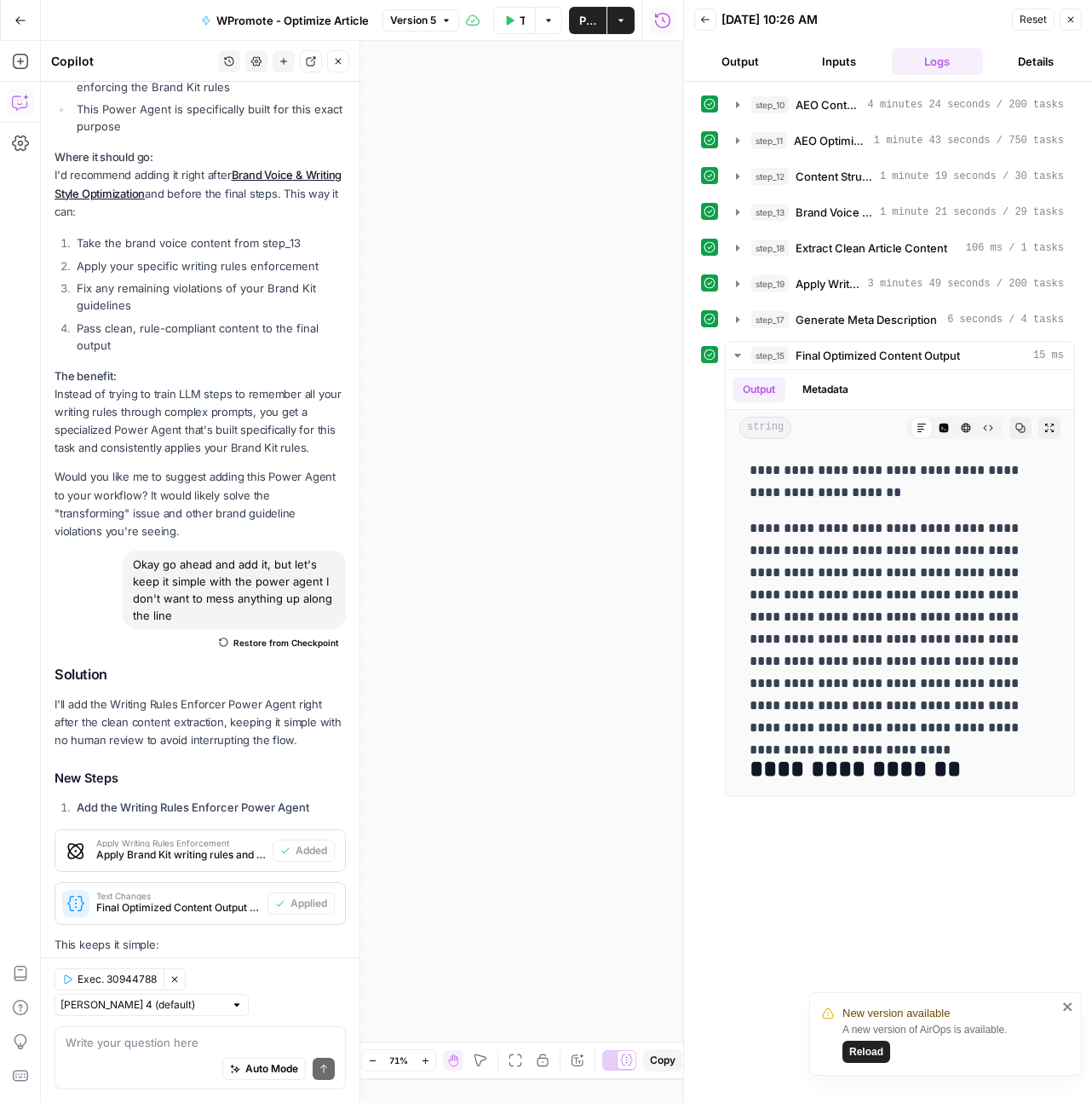
scroll to position [26758, 0]
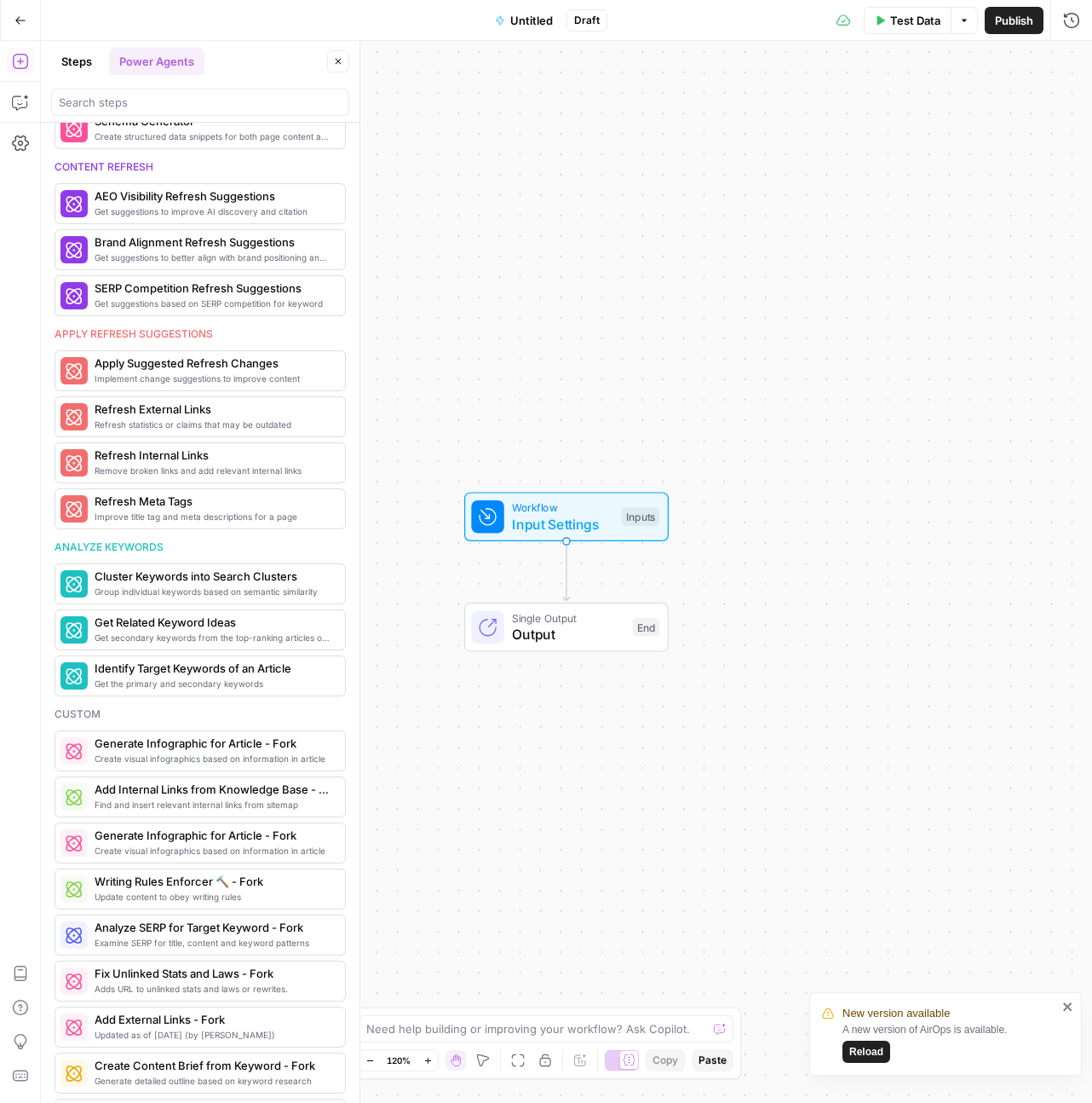
scroll to position [781, 0]
click at [188, 746] on span "Generate Infographic for Article - Fork" at bounding box center [175, 741] width 161 height 17
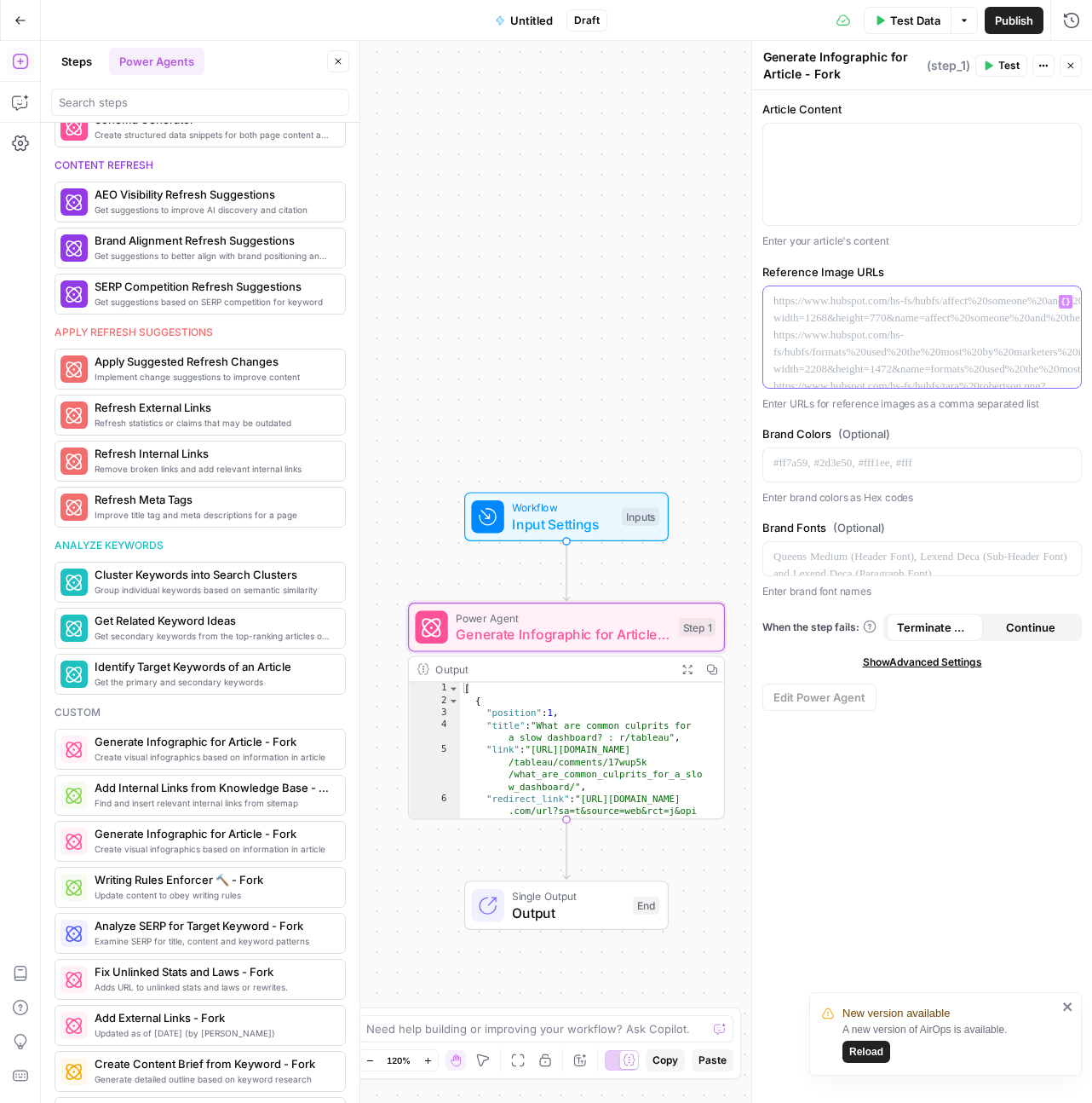
click at [842, 332] on div at bounding box center [922, 337] width 318 height 102
click at [860, 548] on p at bounding box center [922, 549] width 298 height 17
click at [866, 478] on div at bounding box center [922, 464] width 318 height 33
click at [826, 301] on p at bounding box center [922, 301] width 298 height 17
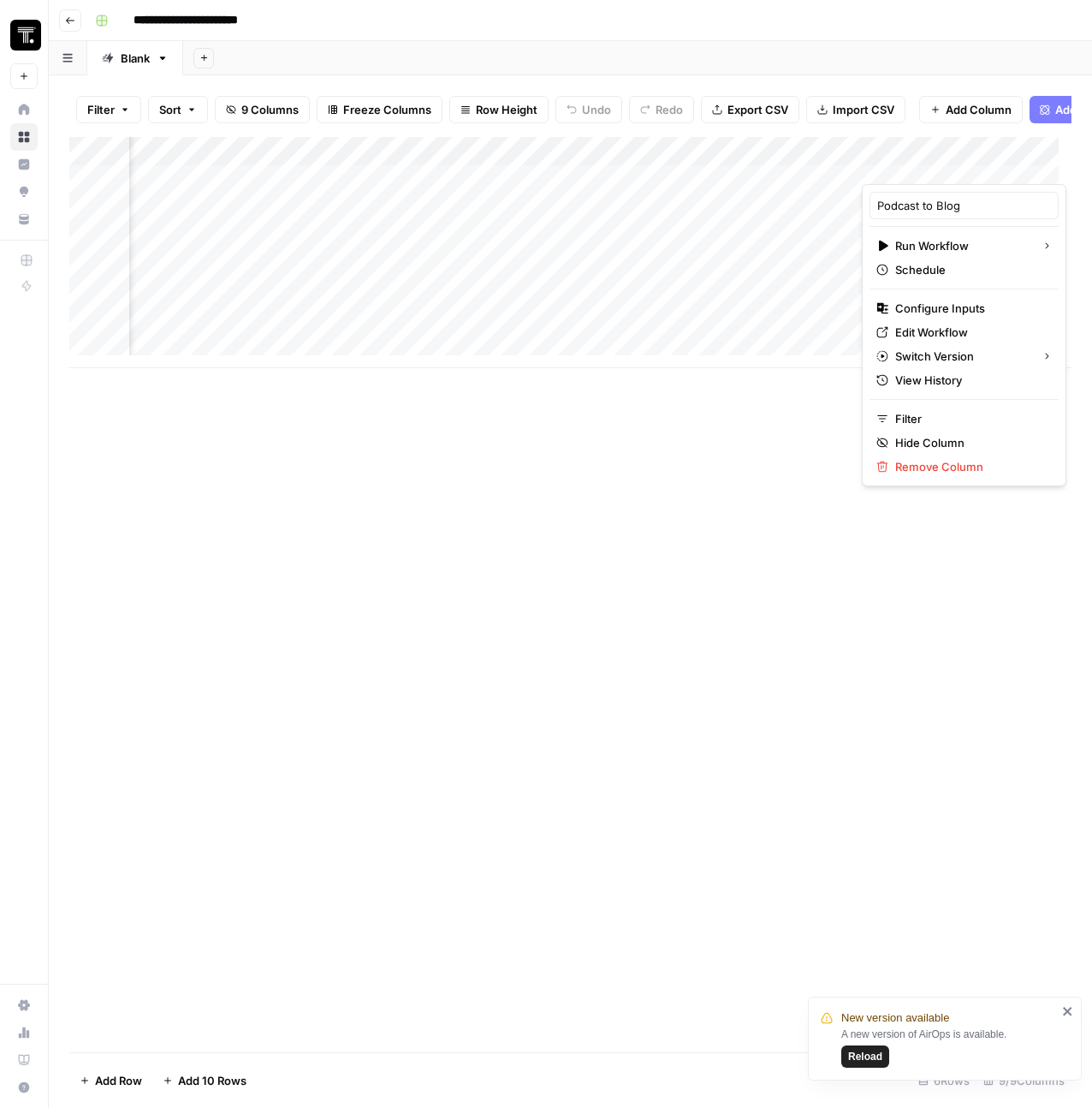
scroll to position [0, 746]
click at [71, 21] on icon "button" at bounding box center [70, 20] width 10 height 10
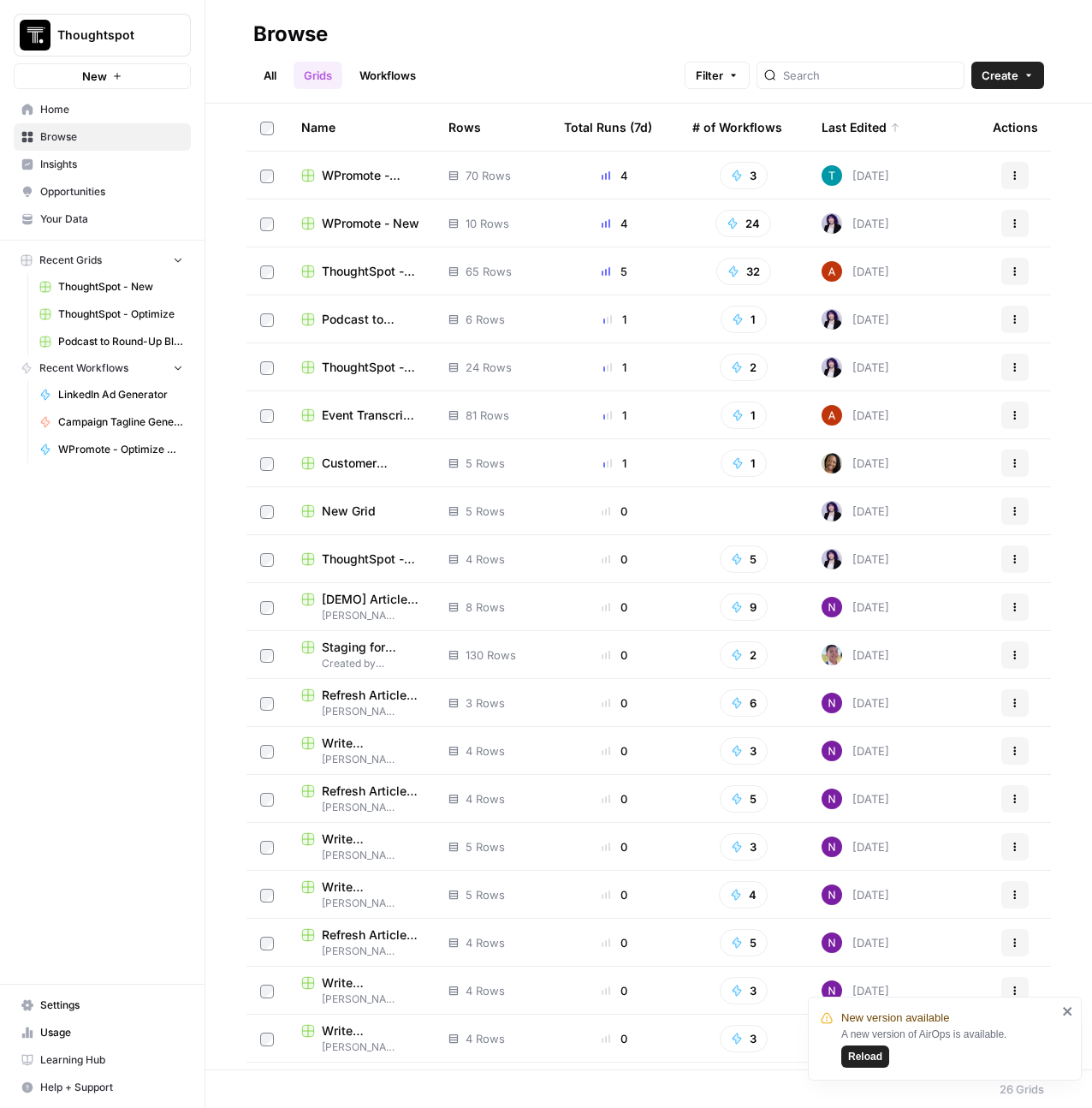
click at [119, 309] on span "ThoughtSpot - Optimize" at bounding box center [120, 313] width 125 height 15
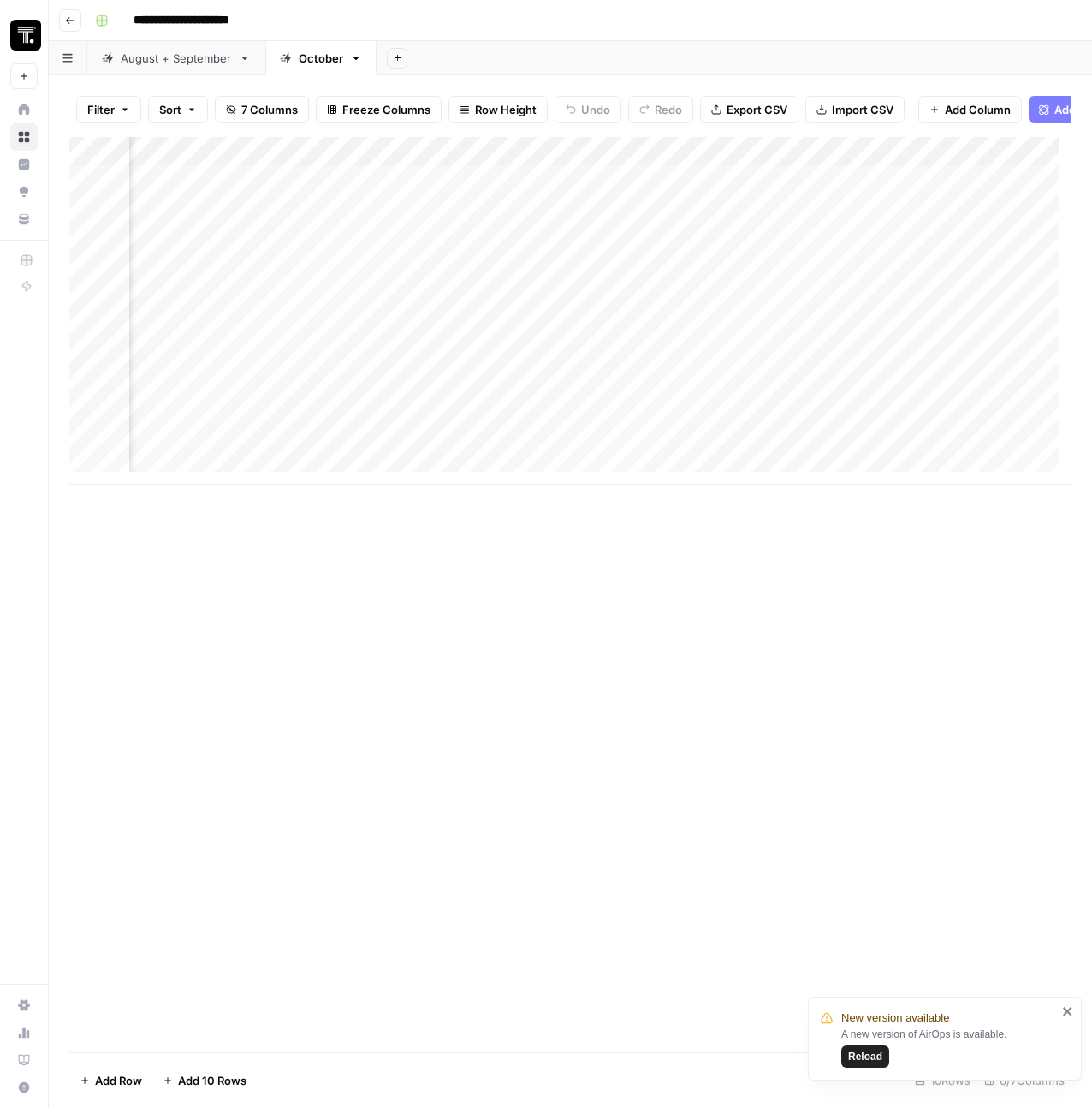
scroll to position [0, 569]
click at [358, 169] on div "Add Column" at bounding box center [570, 310] width 1002 height 347
click at [715, 167] on div "Add Column" at bounding box center [570, 310] width 1002 height 347
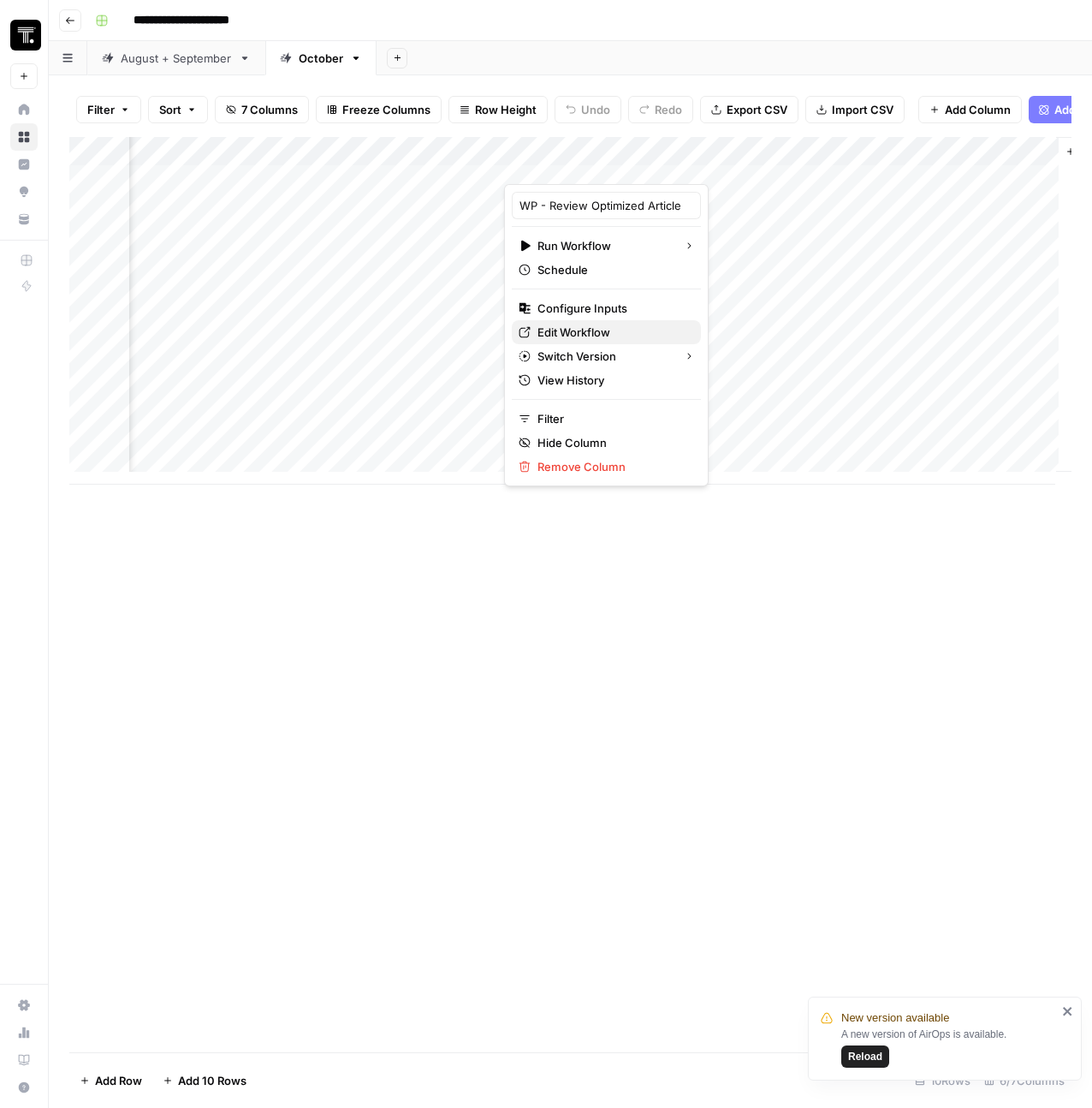
click at [613, 320] on link "Edit Workflow" at bounding box center [606, 332] width 189 height 24
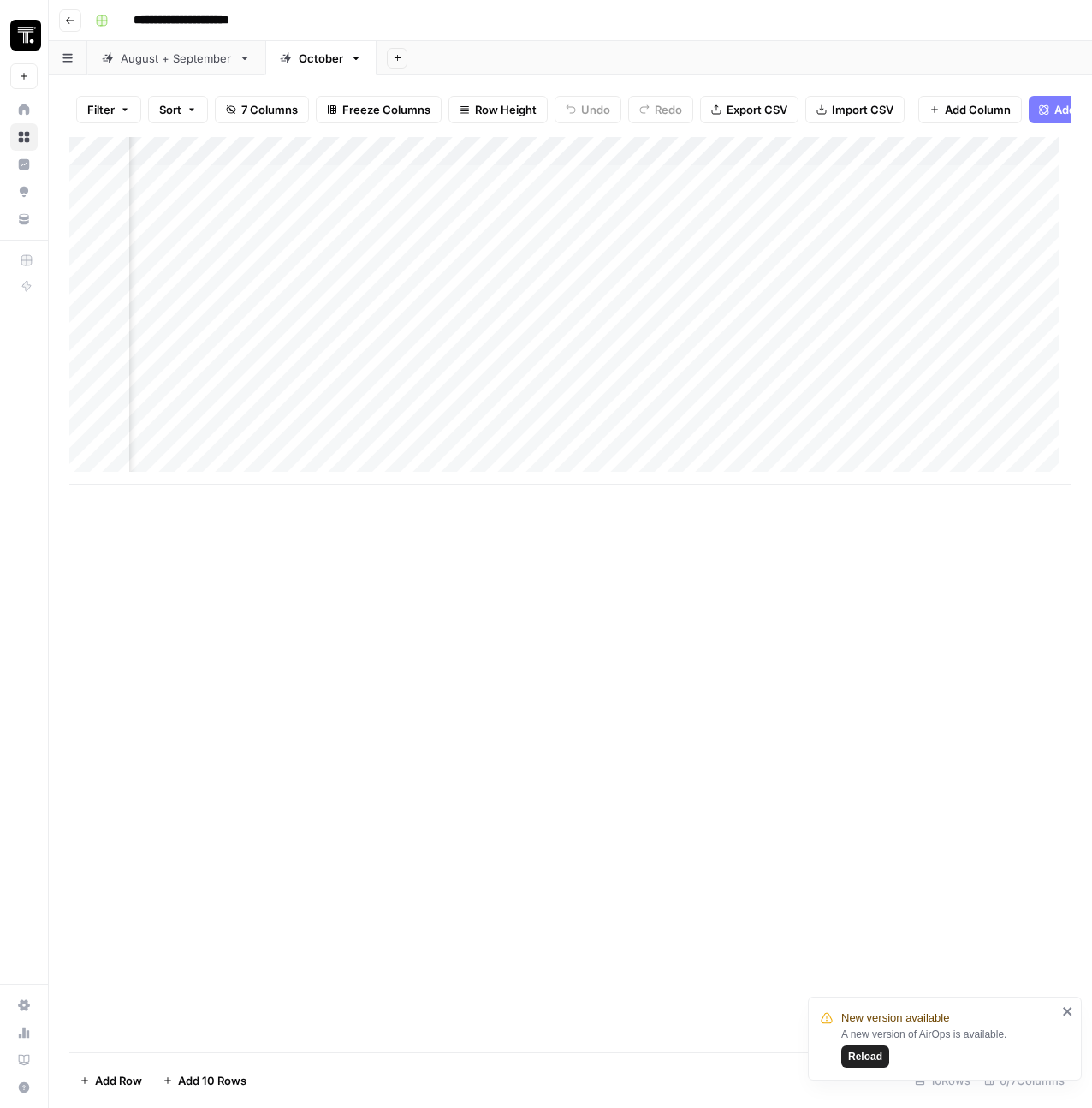
scroll to position [0, 0]
click at [191, 60] on div "August + September" at bounding box center [176, 58] width 111 height 17
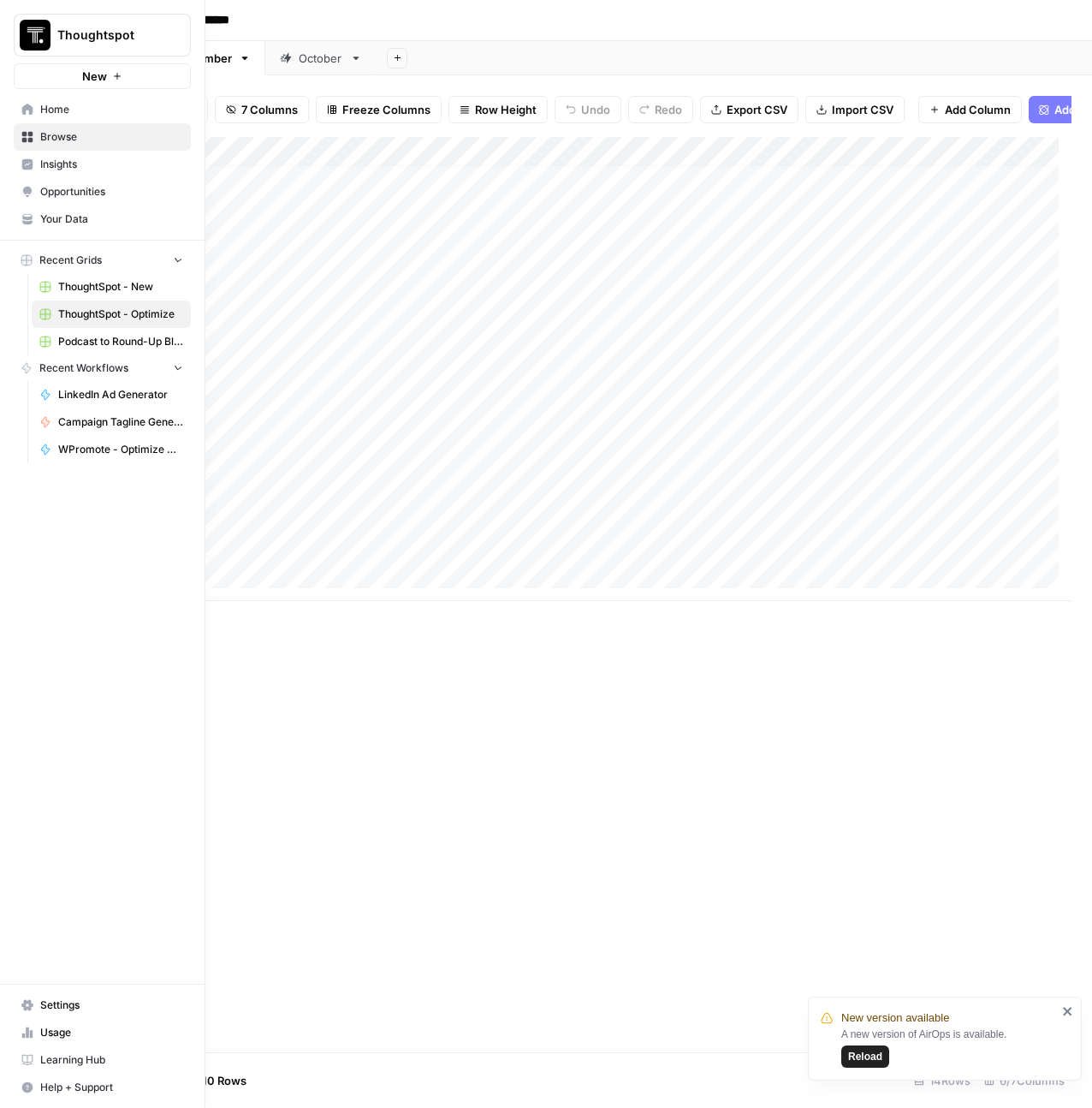
click at [21, 108] on icon at bounding box center [27, 110] width 12 height 12
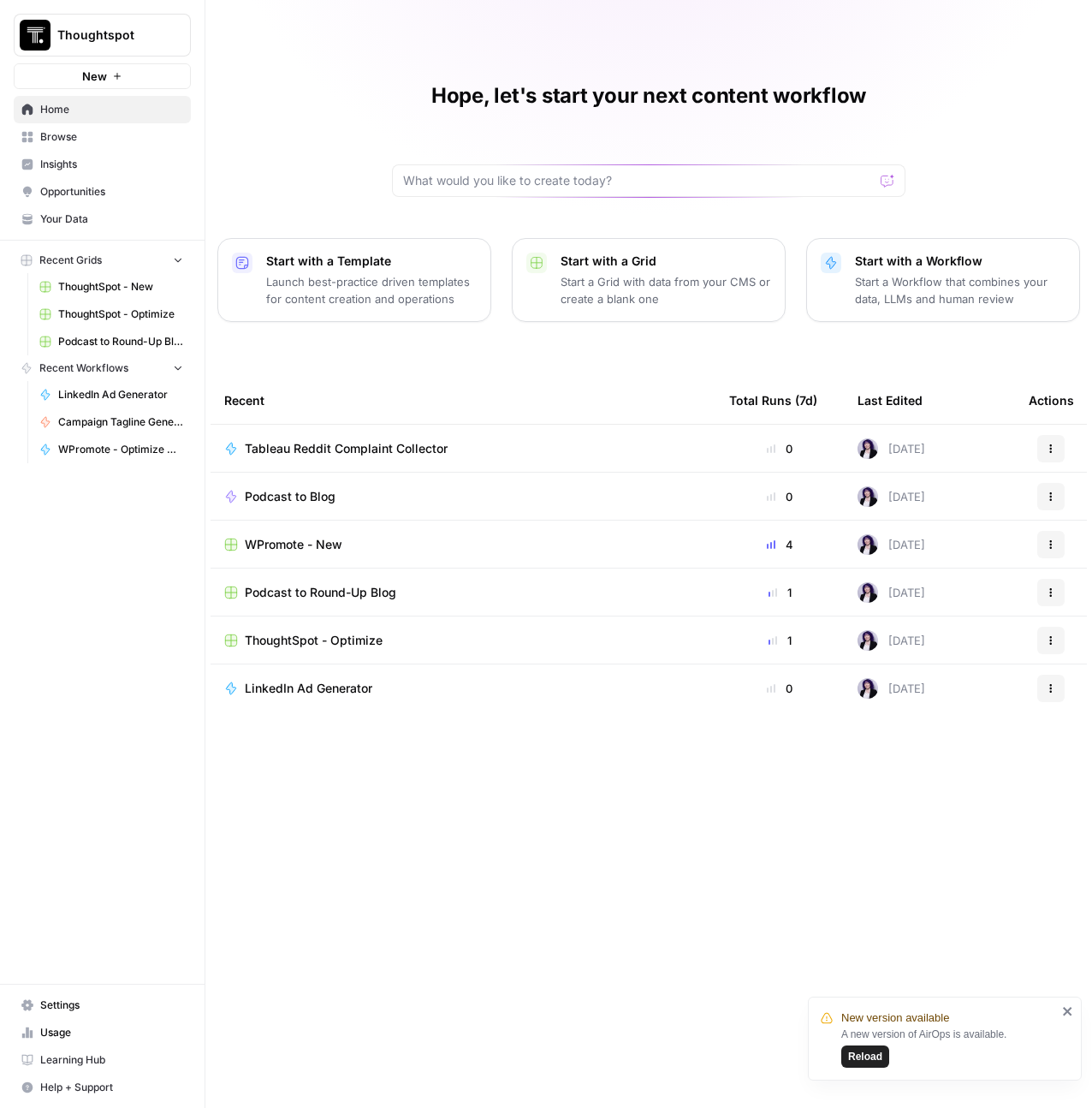
click at [123, 275] on link "ThoughtSpot - New" at bounding box center [111, 286] width 159 height 27
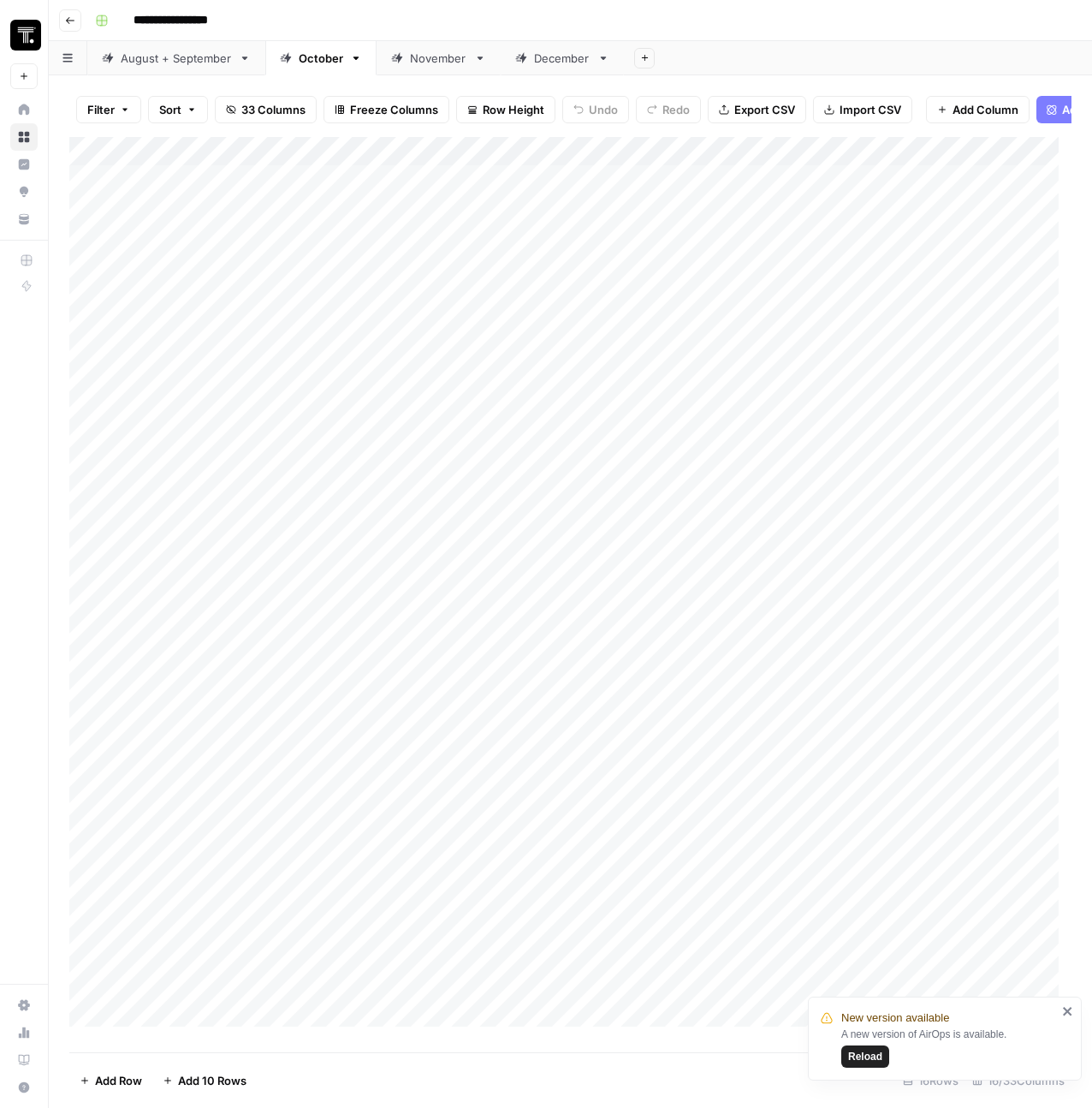
click at [169, 69] on link "August + September" at bounding box center [176, 58] width 178 height 34
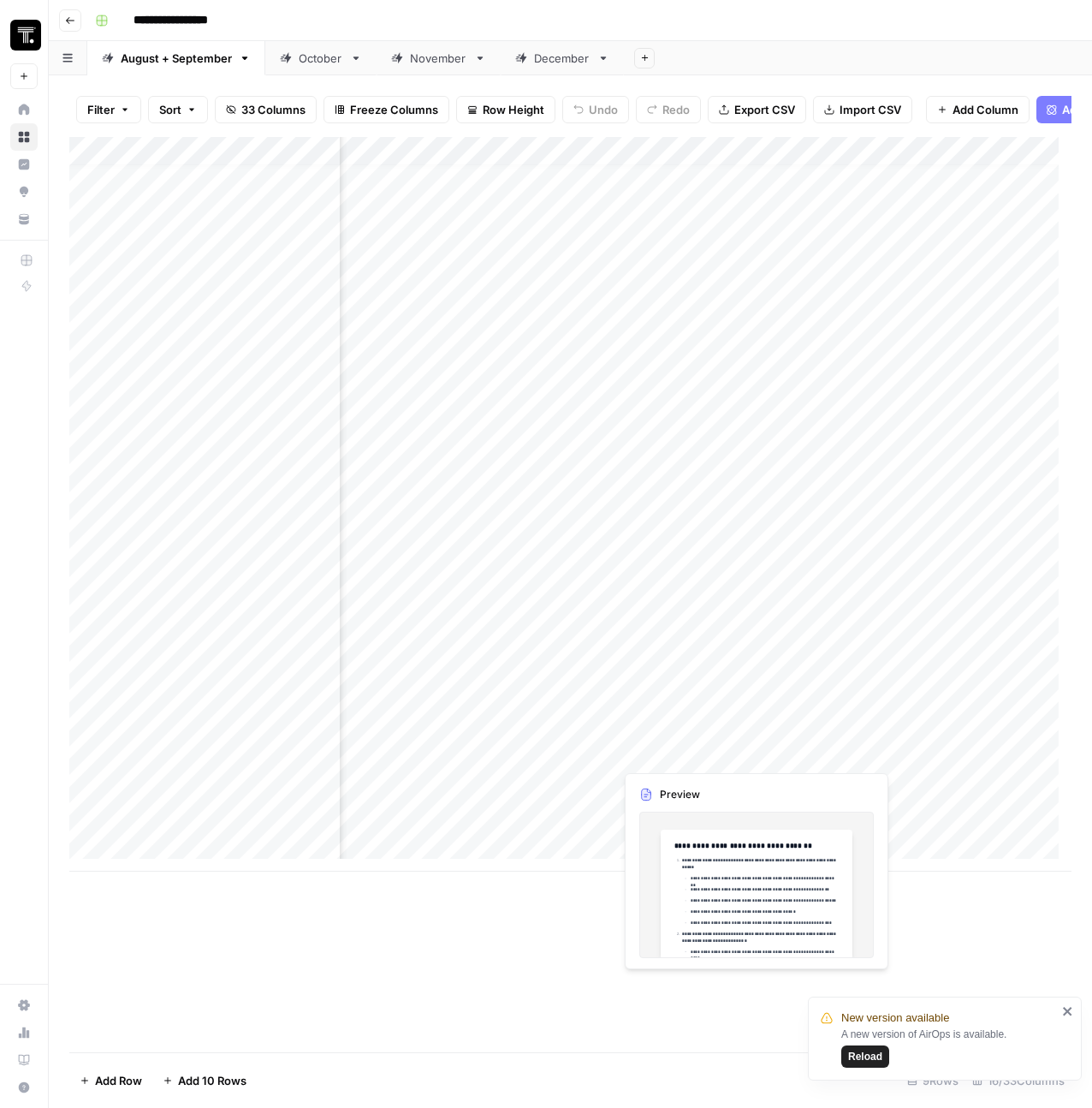
scroll to position [13, 859]
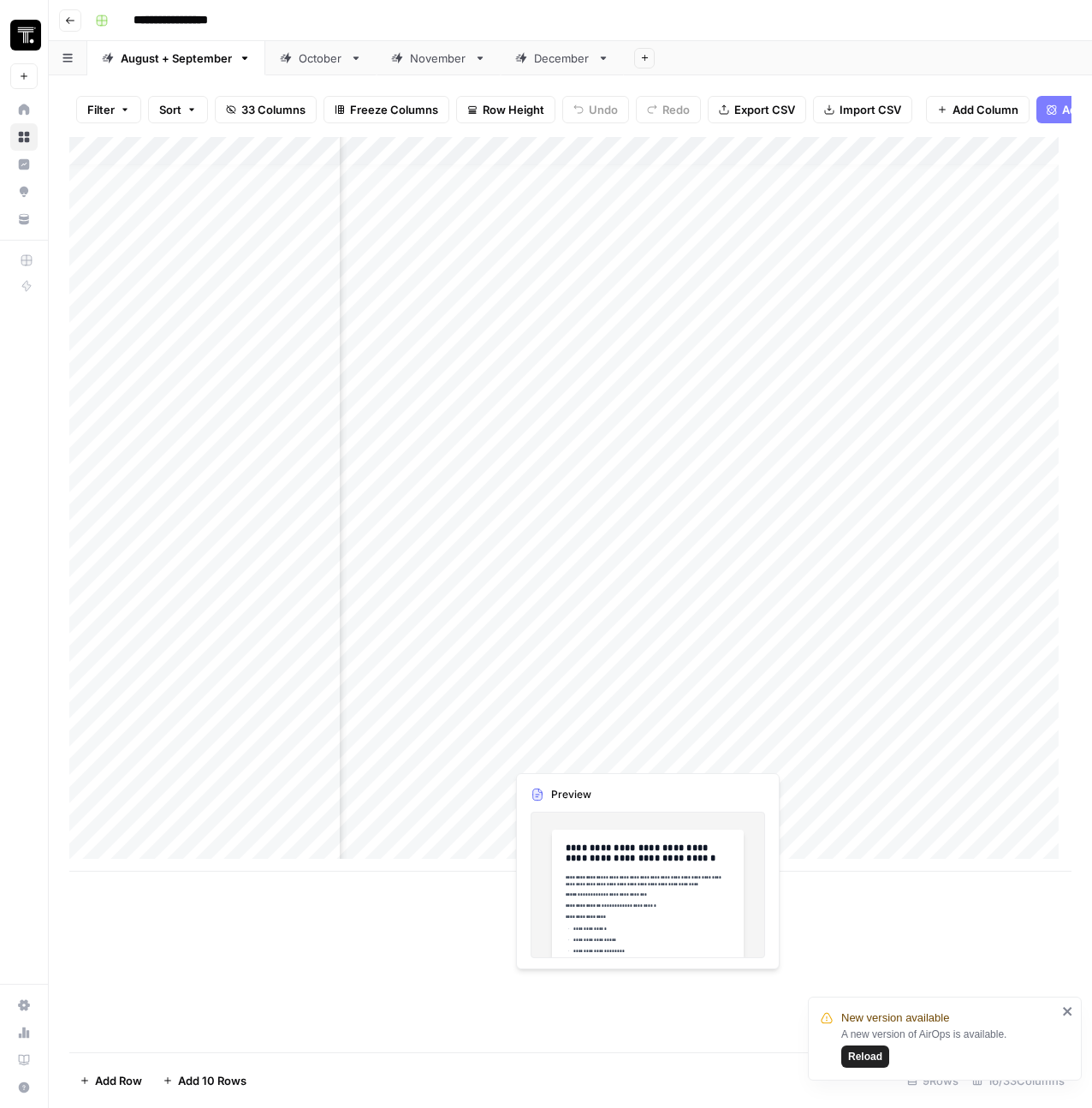
click at [590, 720] on div "Add Column" at bounding box center [570, 504] width 1002 height 734
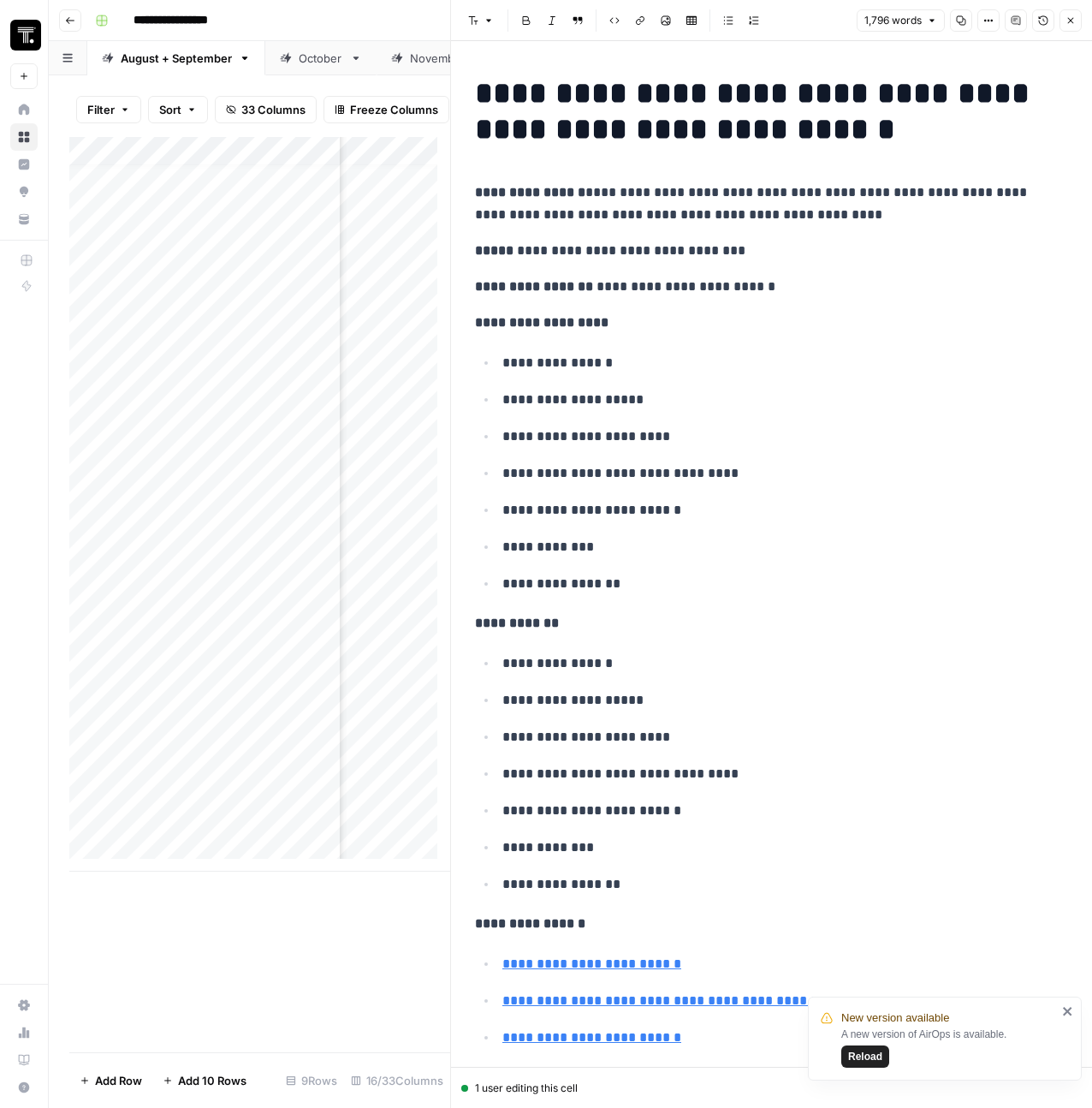
click at [811, 330] on p "**********" at bounding box center [771, 323] width 593 height 22
click at [1076, 24] on button "Close" at bounding box center [1071, 20] width 22 height 22
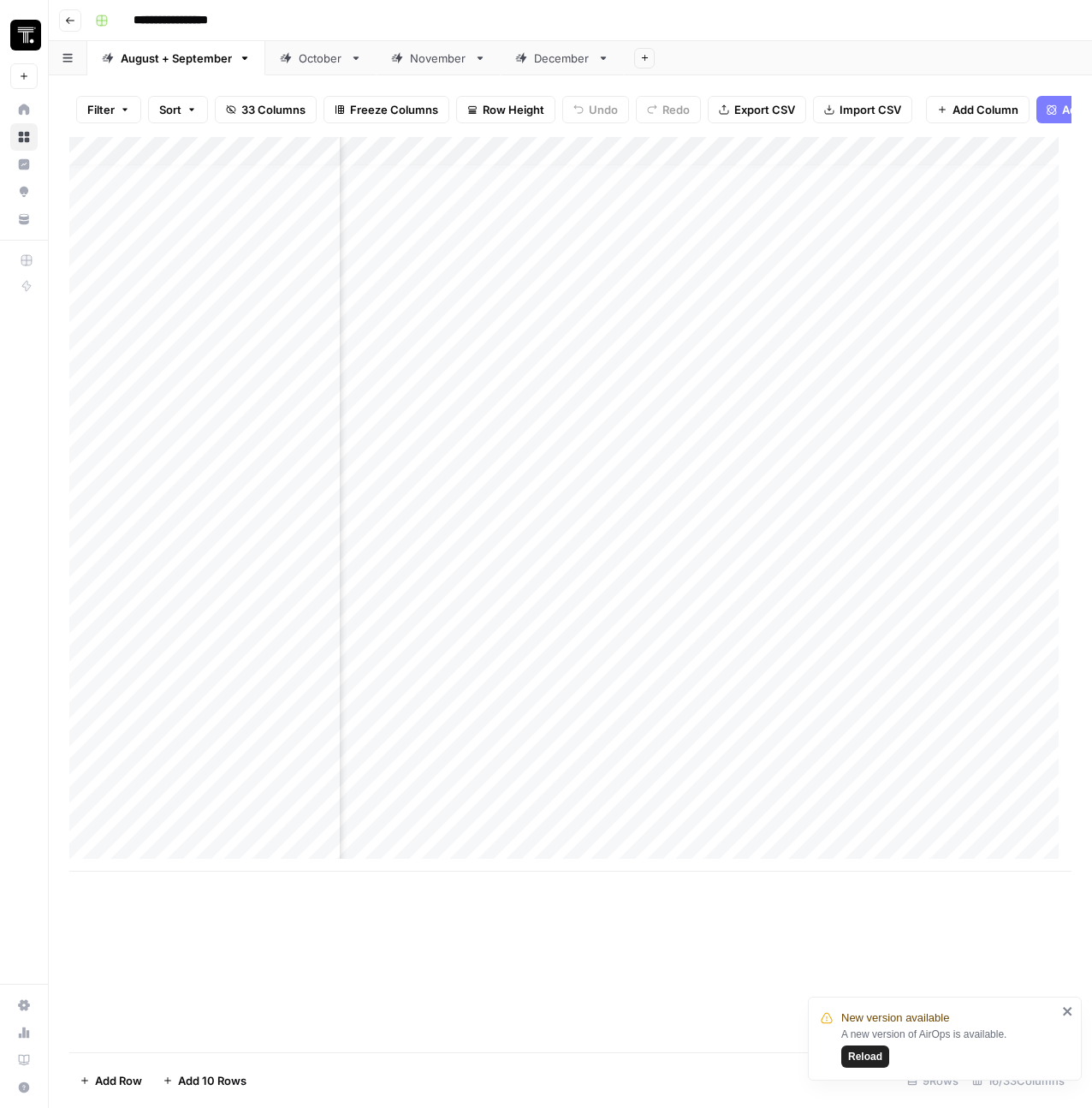
scroll to position [13, 976]
click at [941, 743] on div "Add Column" at bounding box center [570, 504] width 1002 height 734
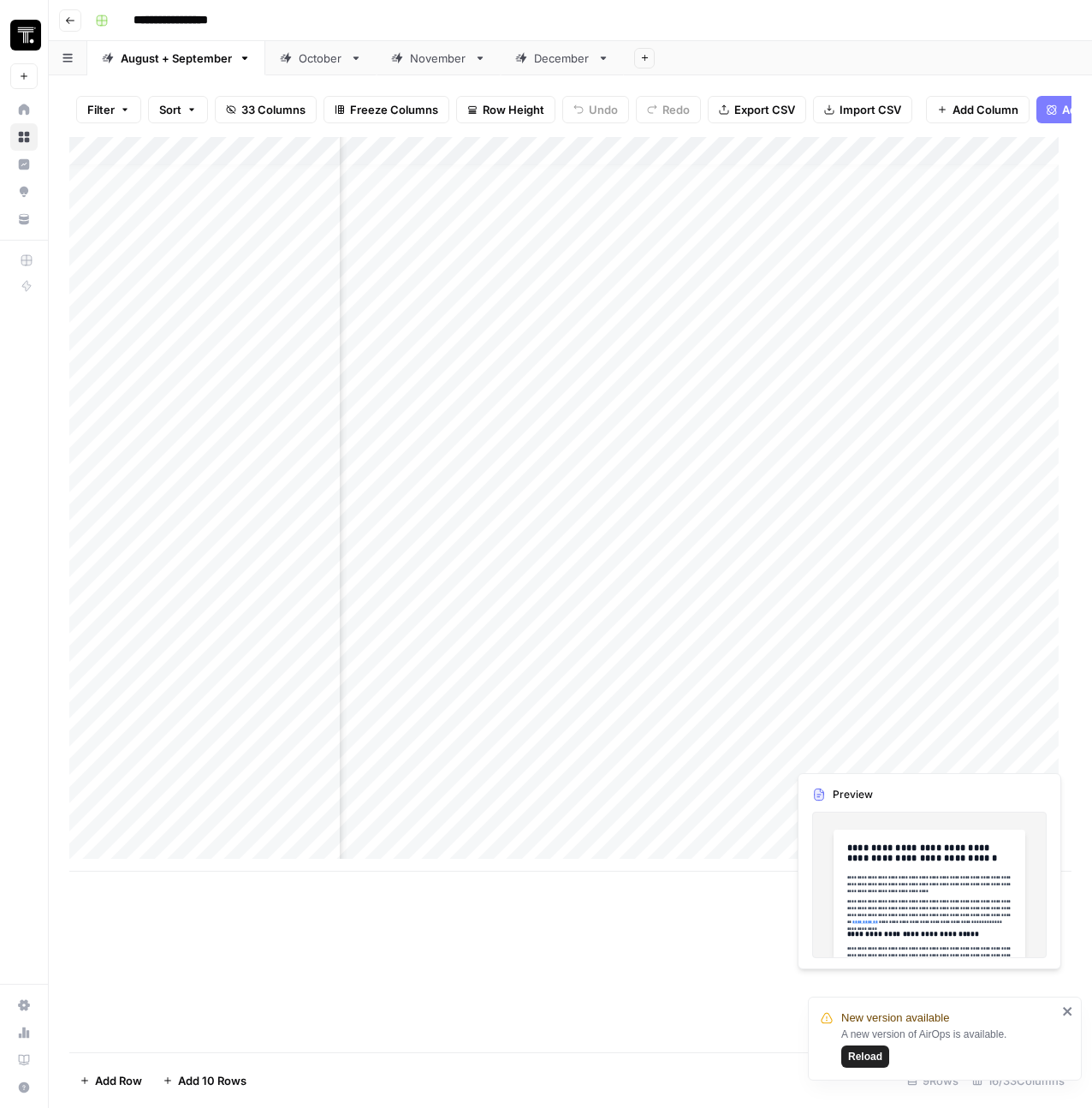
scroll to position [13, 1475]
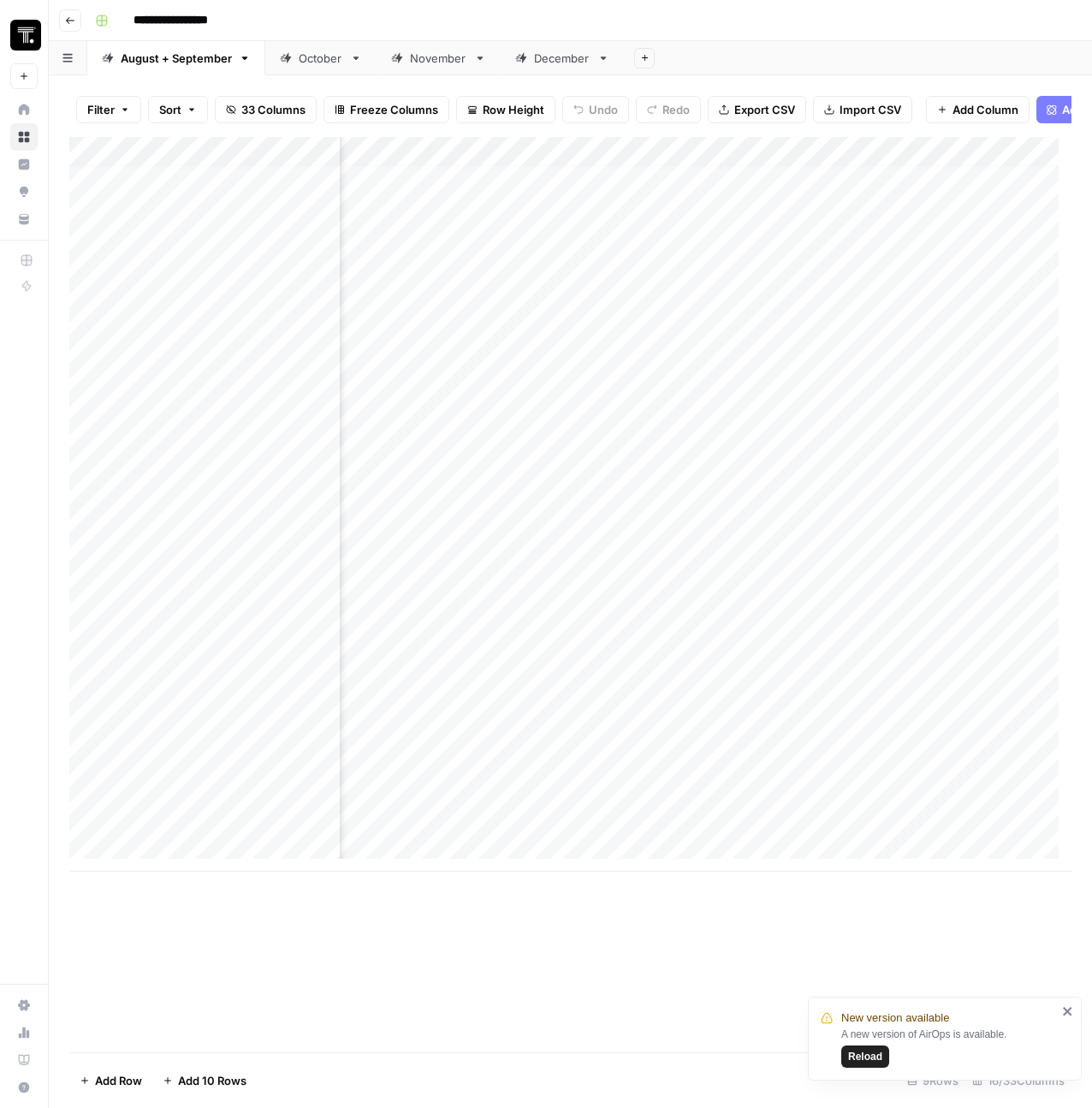
click at [694, 730] on div "Add Column" at bounding box center [570, 504] width 1002 height 734
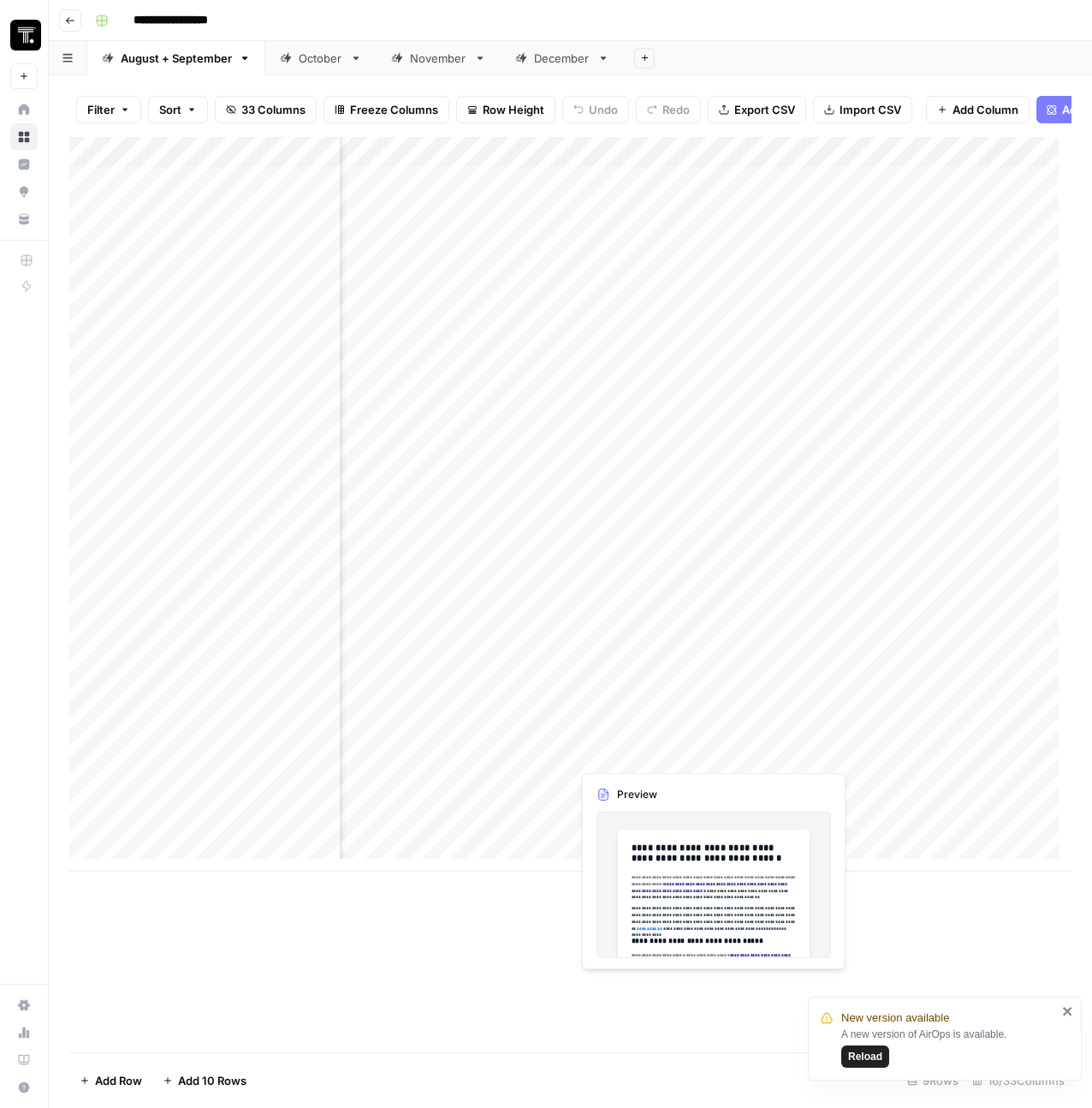
click at [694, 730] on div "Add Column" at bounding box center [570, 504] width 1002 height 734
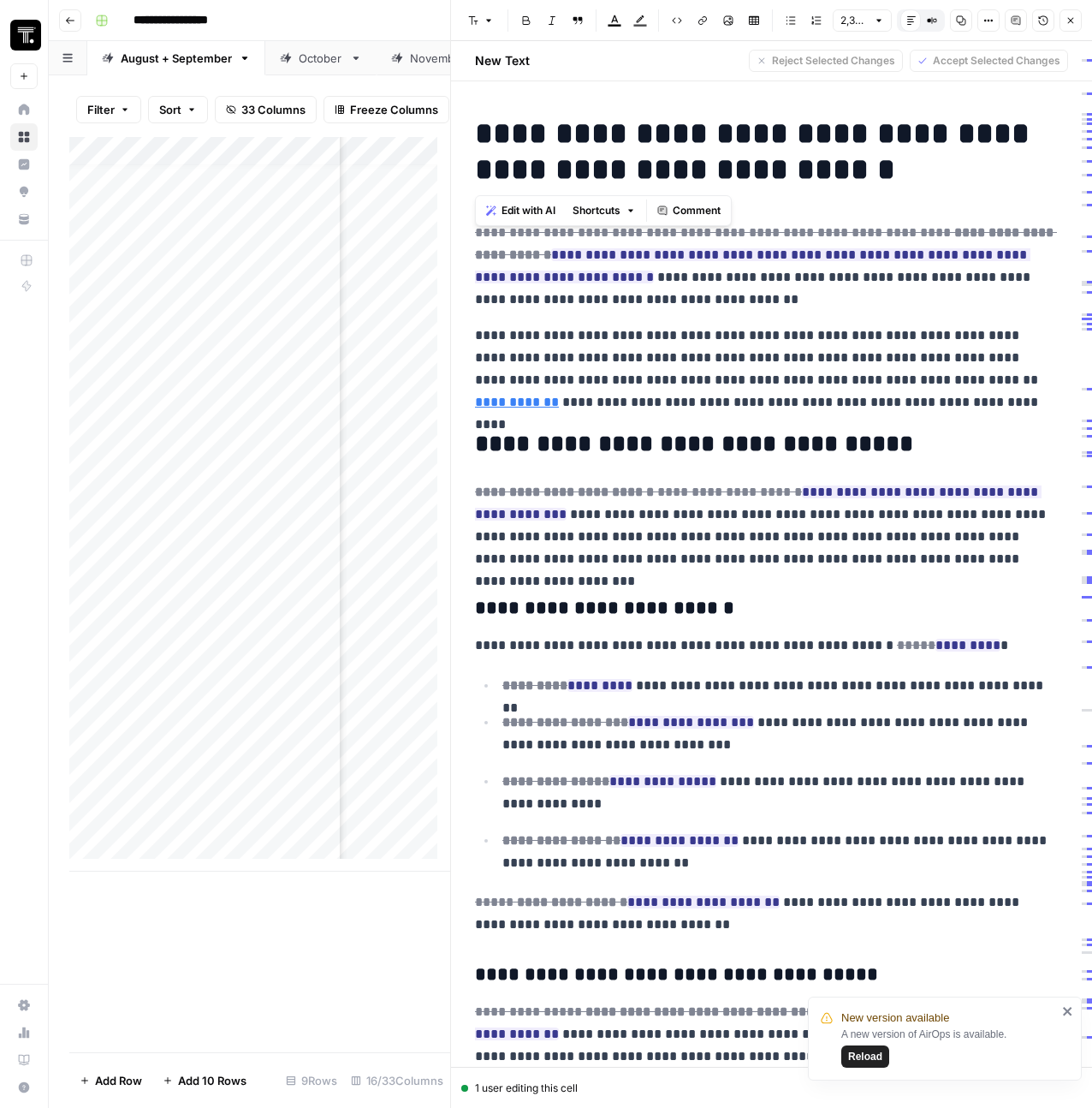
drag, startPoint x: 723, startPoint y: 173, endPoint x: 478, endPoint y: 145, distance: 247.3
click at [478, 145] on h1 "**********" at bounding box center [765, 152] width 580 height 72
click at [876, 145] on h1 "**********" at bounding box center [765, 152] width 580 height 72
click at [874, 173] on h1 "**********" at bounding box center [765, 152] width 580 height 72
click at [1079, 19] on button "Close" at bounding box center [1071, 20] width 22 height 22
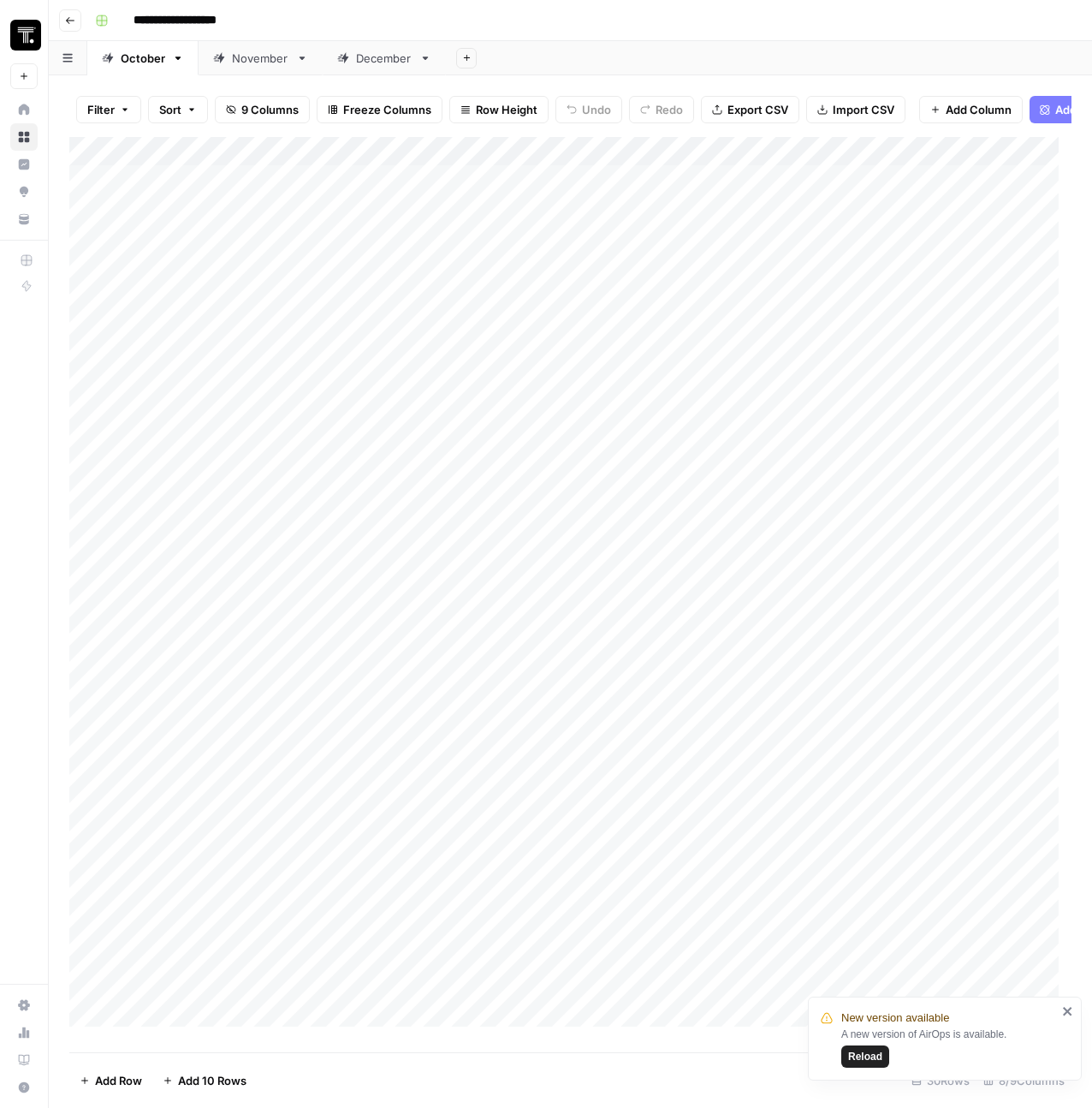
click at [856, 1060] on span "Reload" at bounding box center [865, 1055] width 34 height 15
click at [74, 15] on icon "button" at bounding box center [70, 20] width 10 height 10
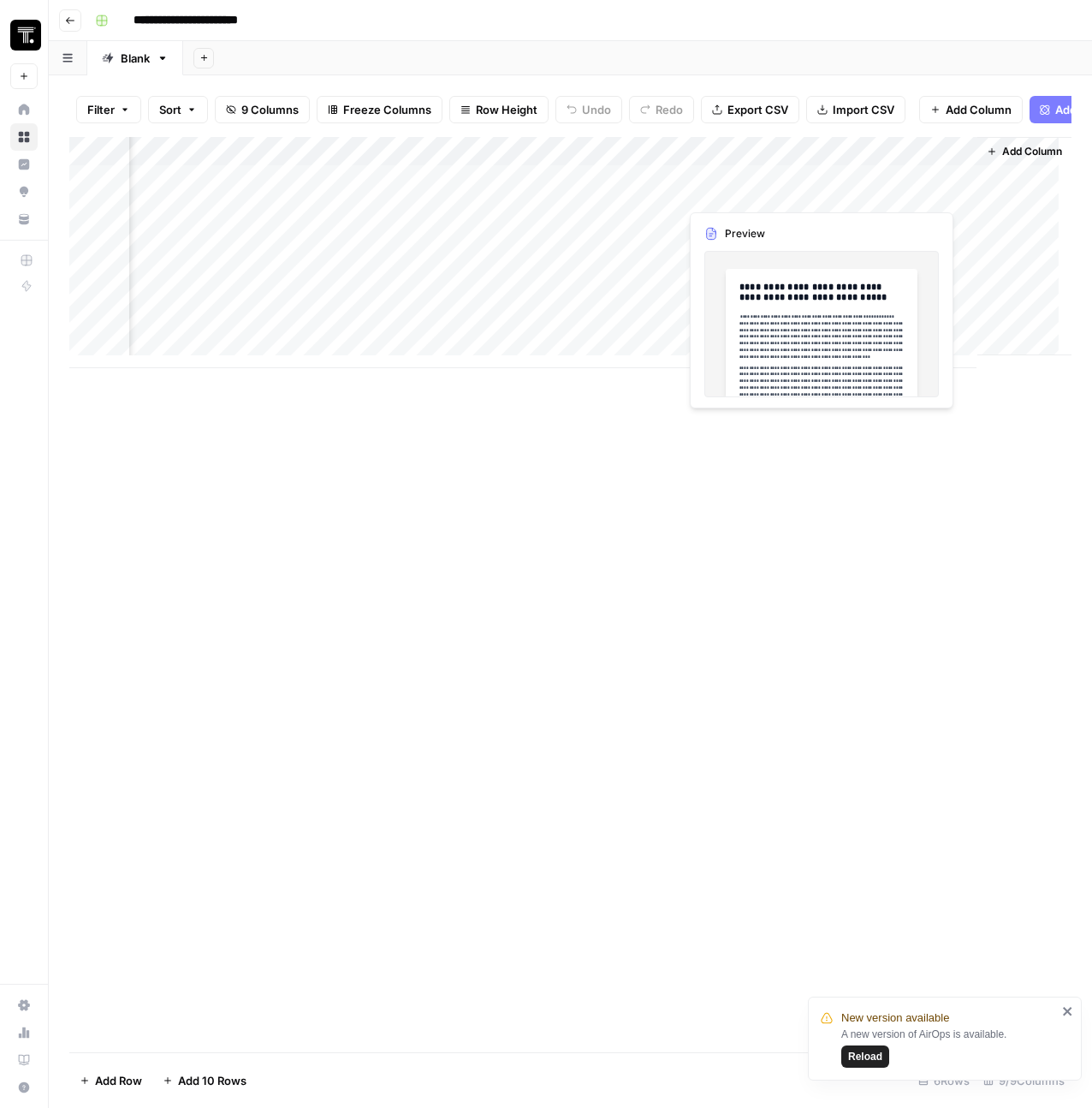
click at [853, 187] on div "Add Column" at bounding box center [570, 252] width 1002 height 231
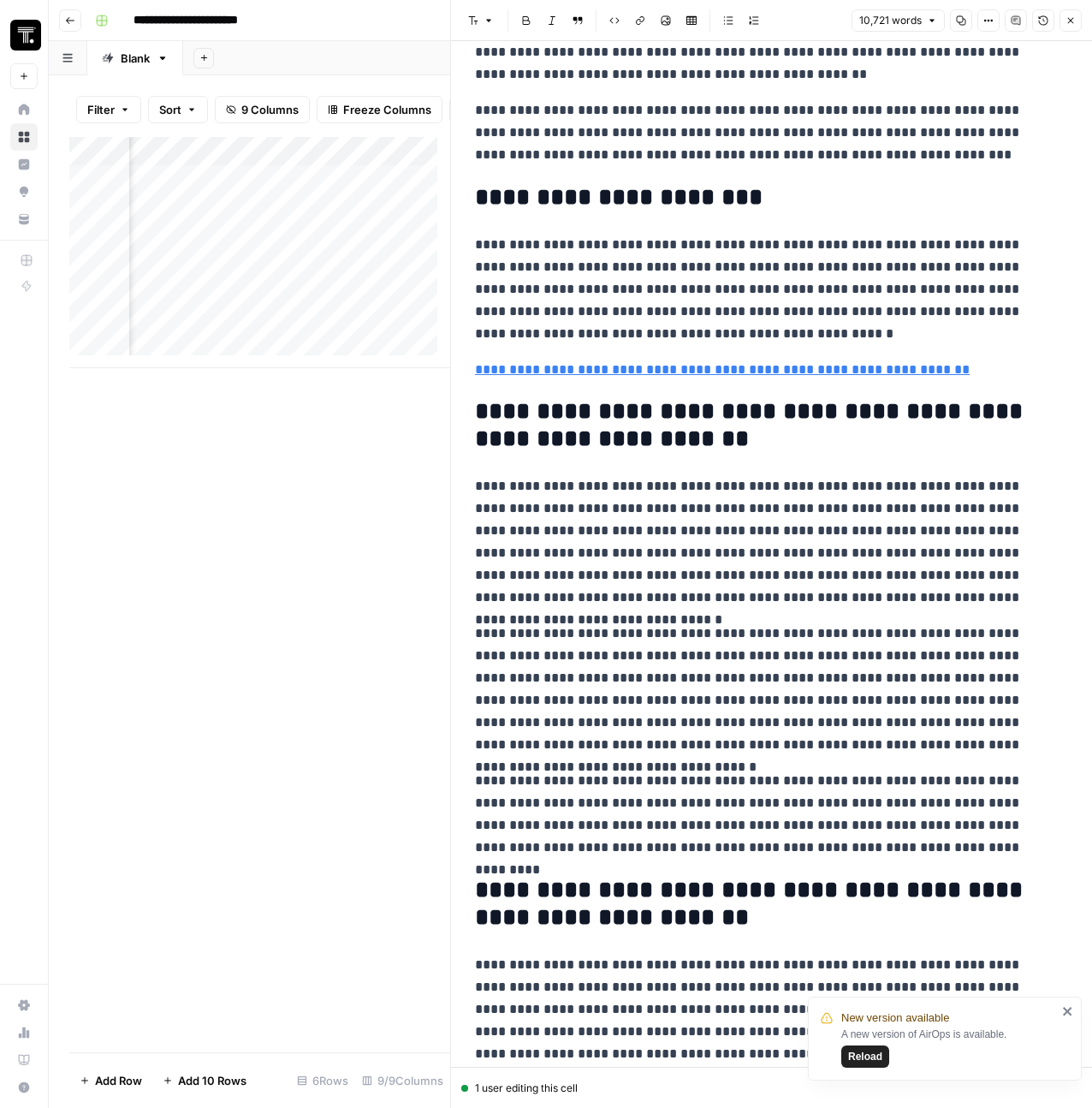
scroll to position [26511, 0]
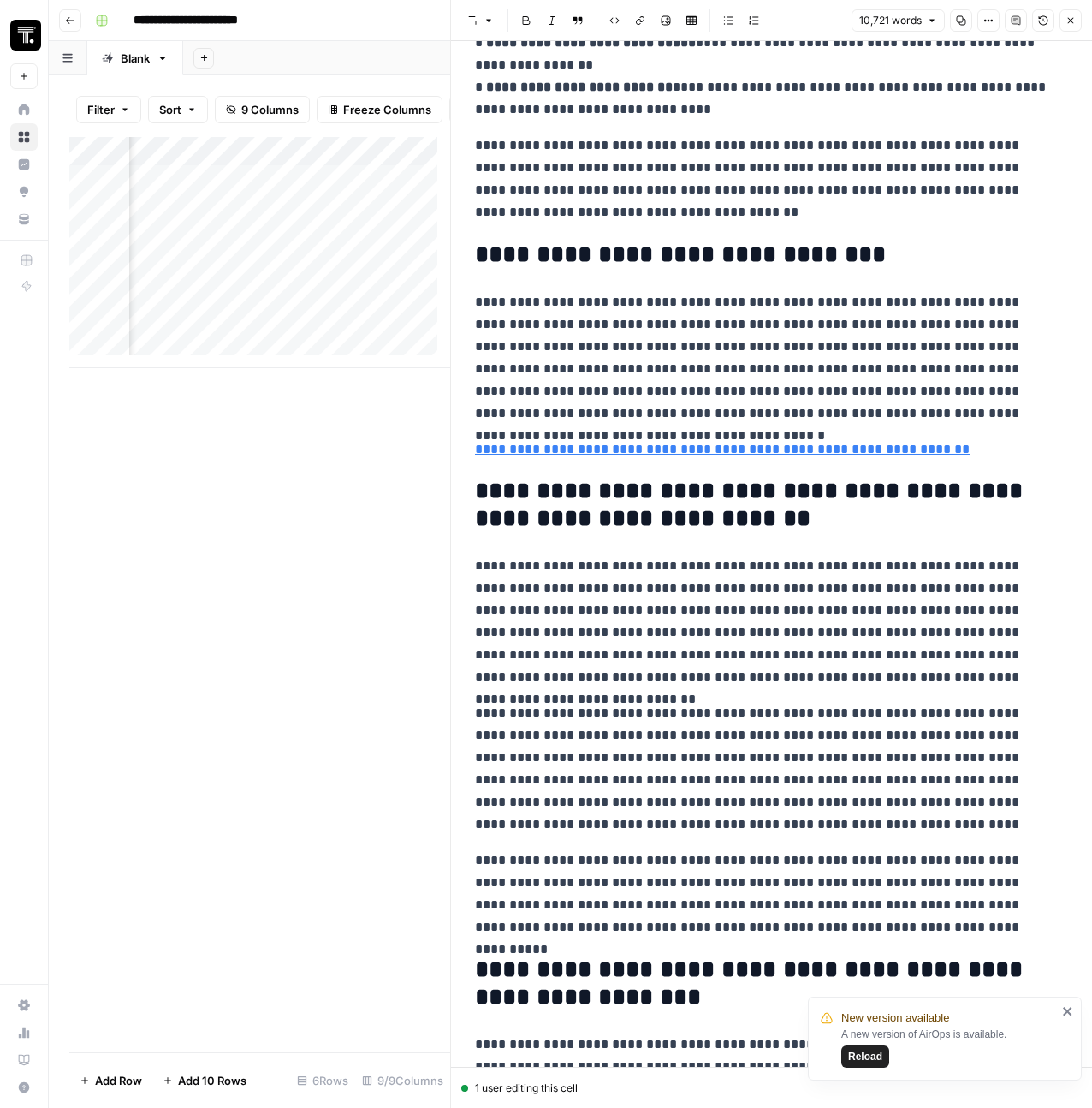
click at [1073, 30] on button "Close" at bounding box center [1071, 20] width 22 height 22
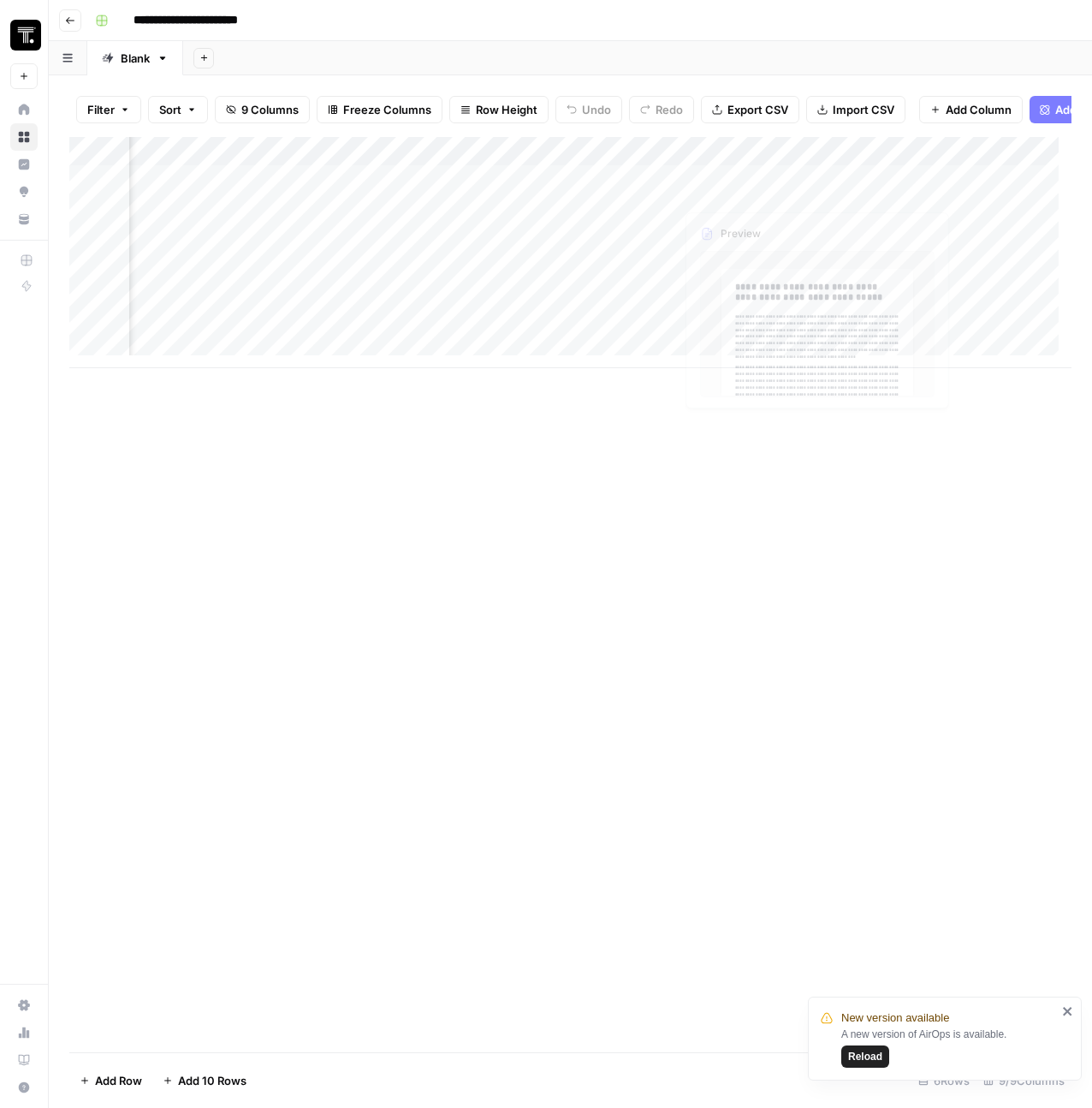
scroll to position [0, 101]
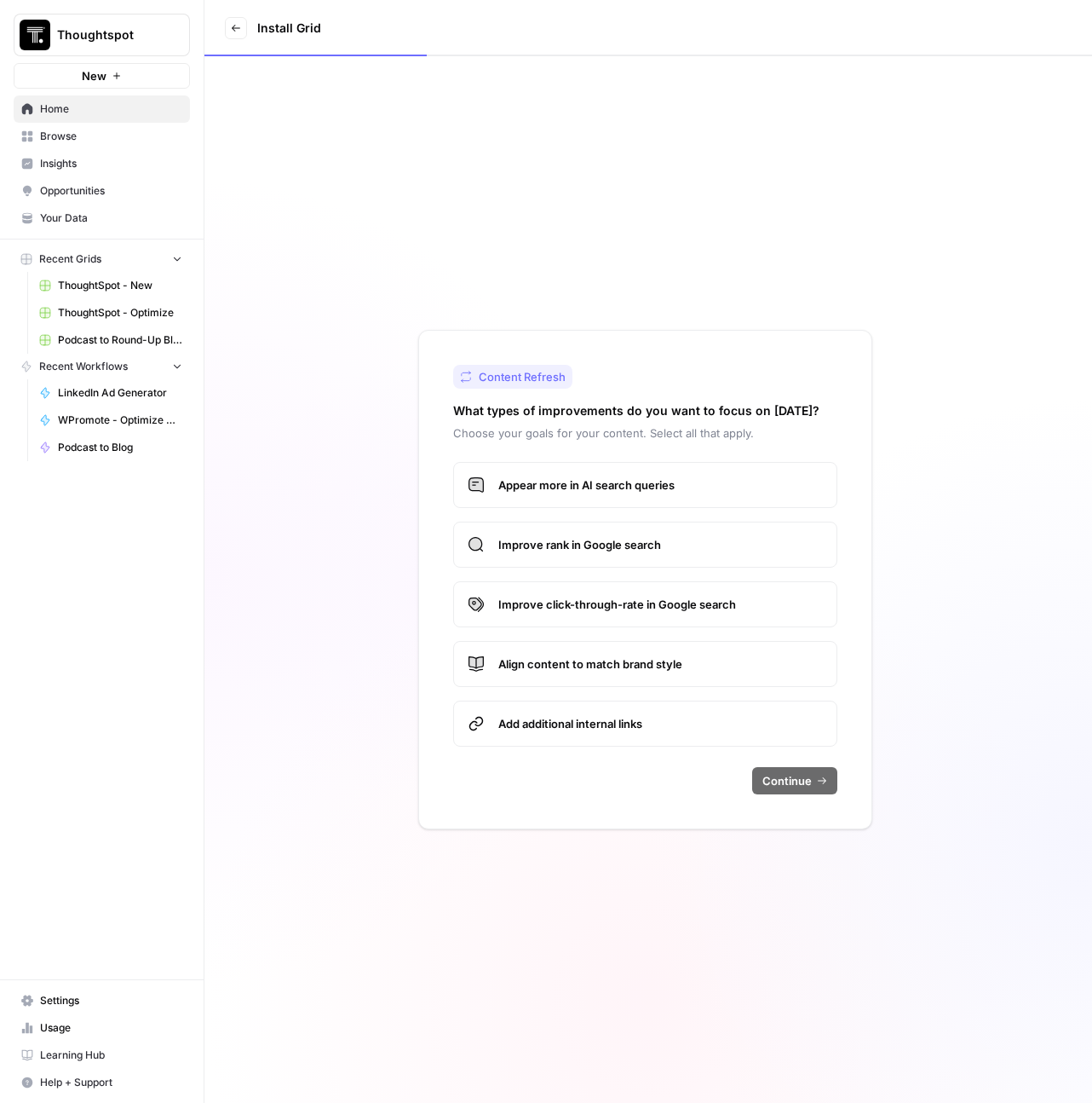
click at [83, 226] on link "Your Data" at bounding box center [102, 217] width 176 height 27
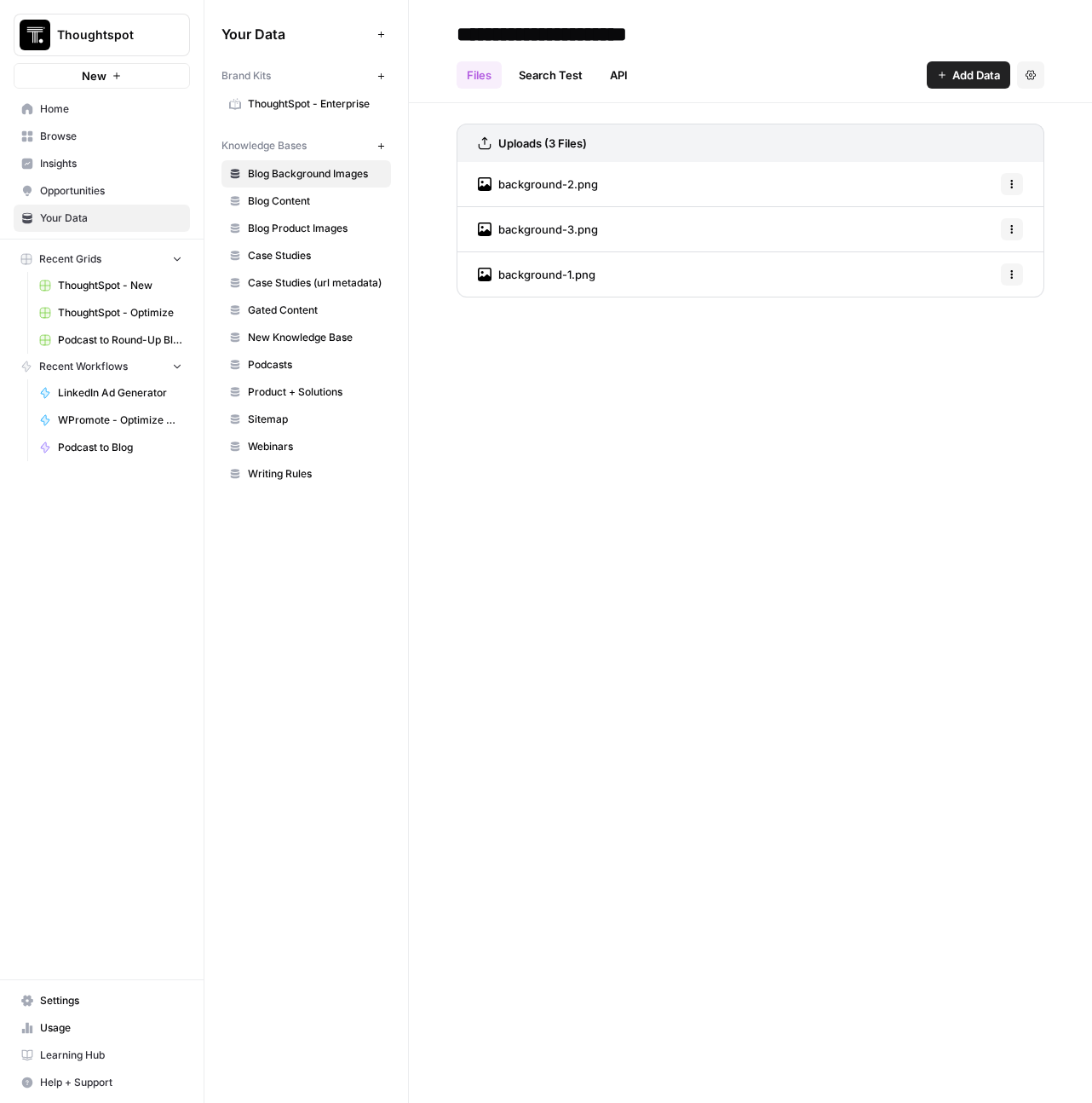
click at [292, 108] on span "ThoughtSpot - Enterprise" at bounding box center [316, 104] width 135 height 15
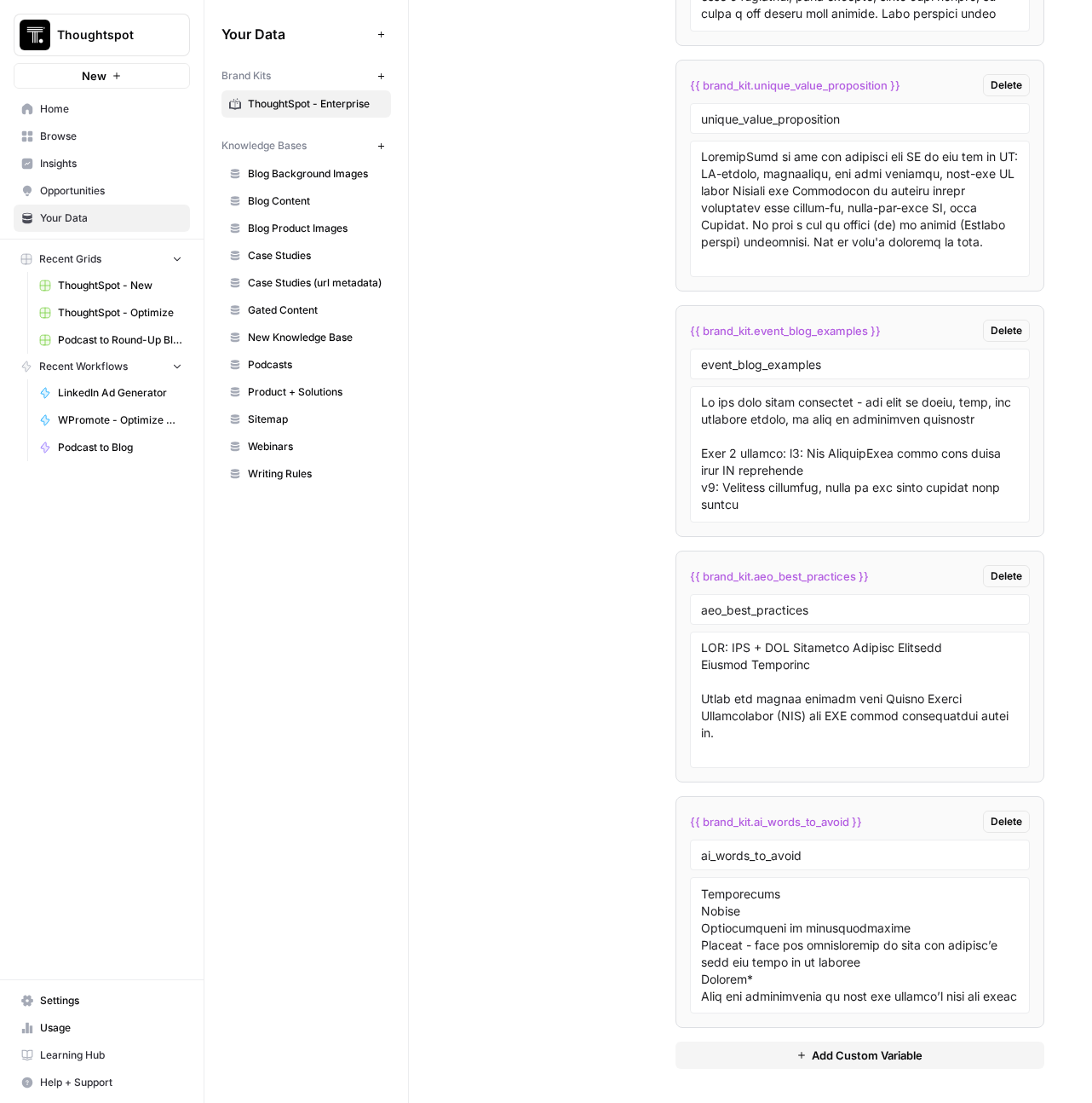
scroll to position [680, 0]
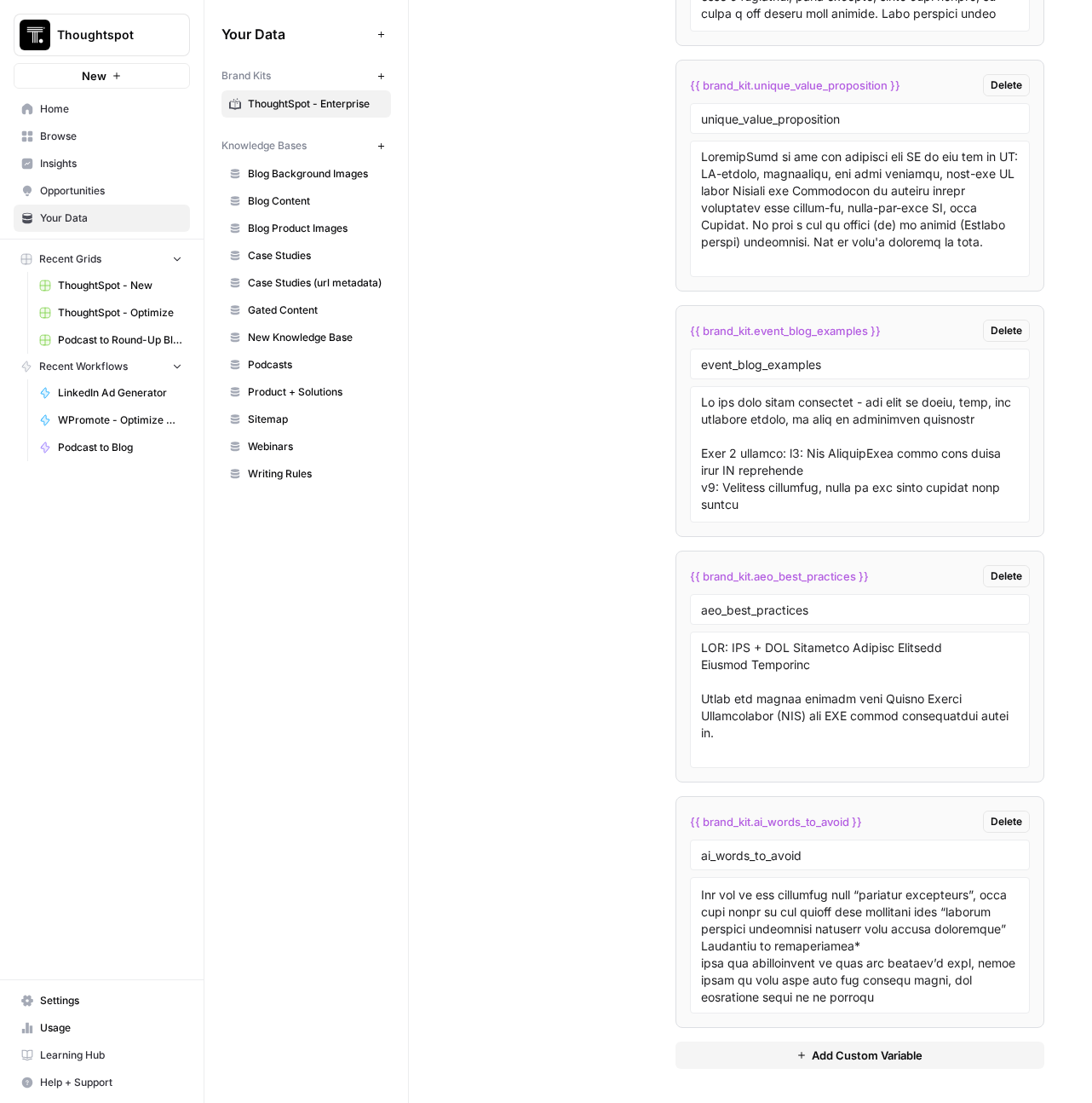
click at [812, 1046] on span "Add Custom Variable" at bounding box center [867, 1054] width 110 height 17
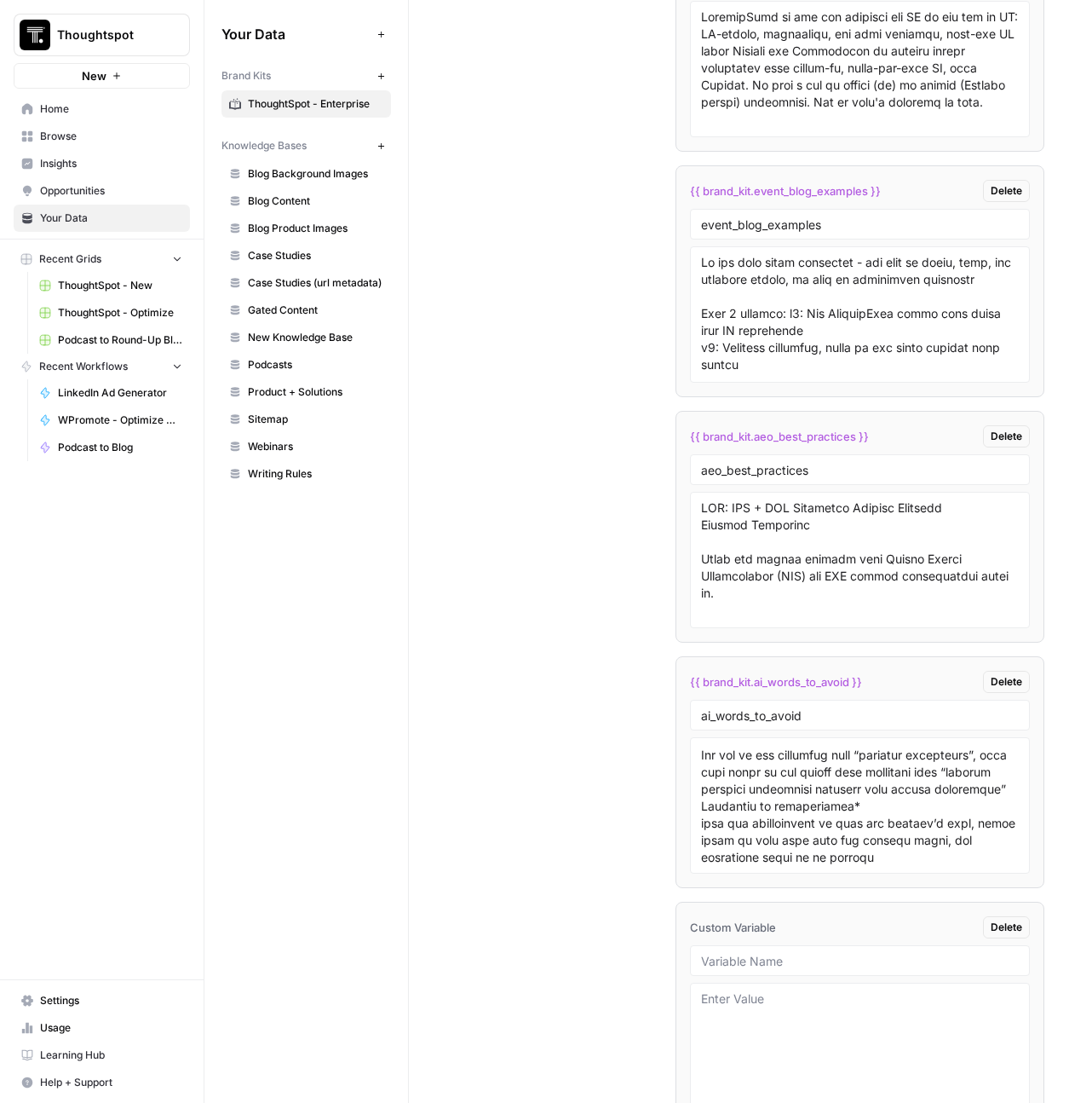
scroll to position [7030, 0]
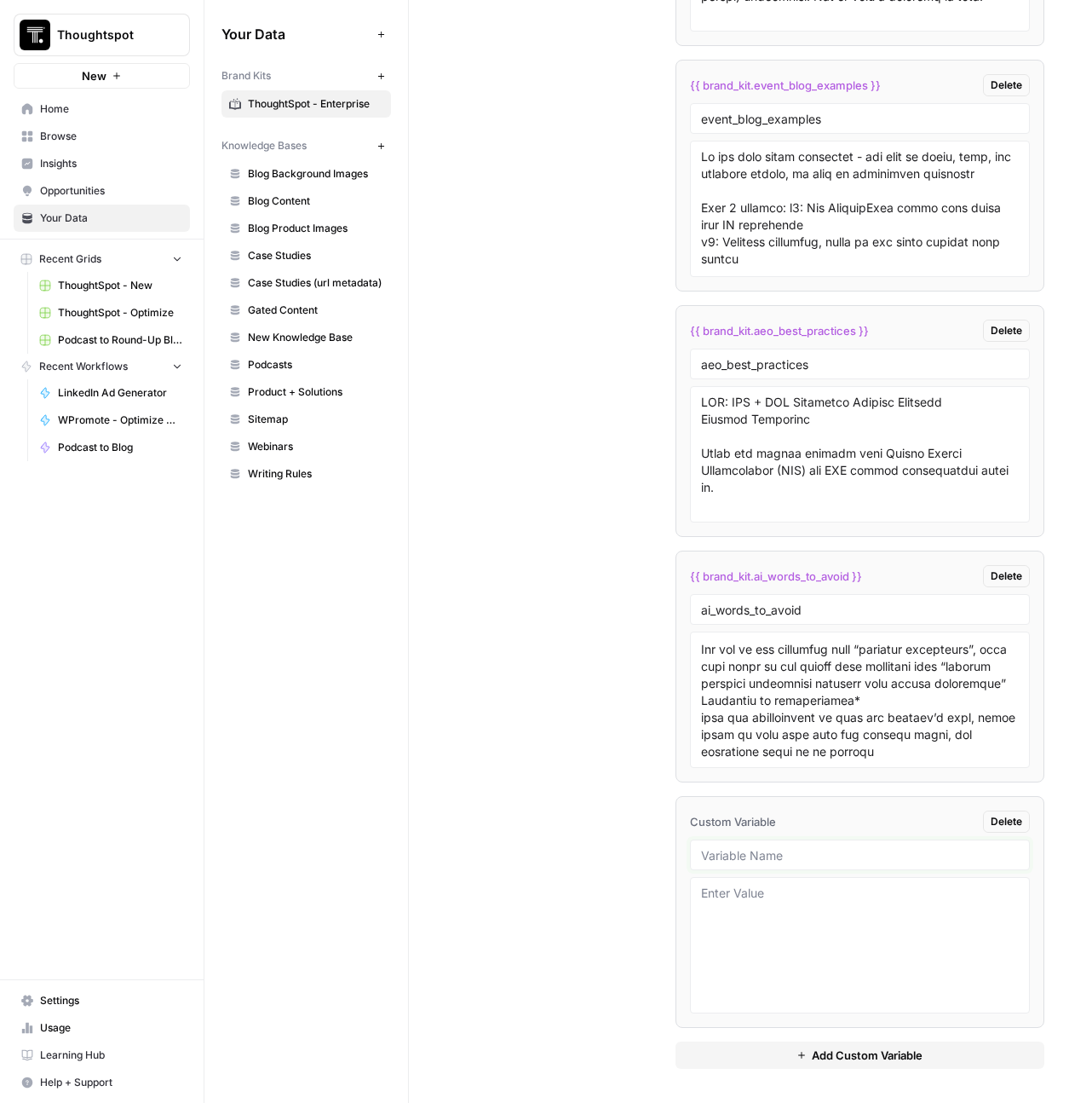
click at [759, 847] on input "text" at bounding box center [860, 854] width 319 height 15
type input "podcast_blog"
click at [741, 893] on textarea at bounding box center [860, 945] width 319 height 121
paste textarea "Keyword: Customer experiences (15k), CX strategy (900) Data and AI (600) Second…"
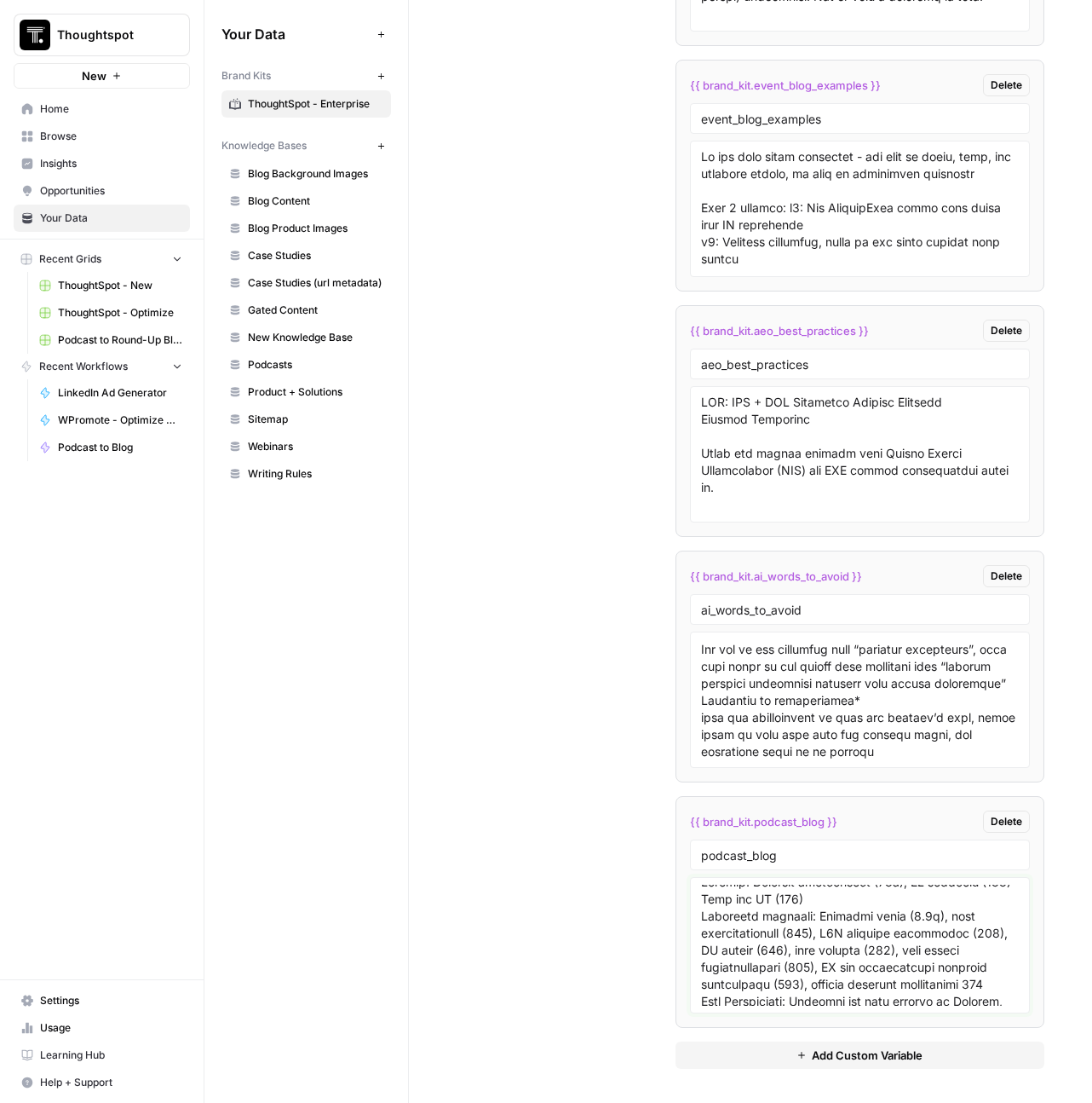
scroll to position [0, 0]
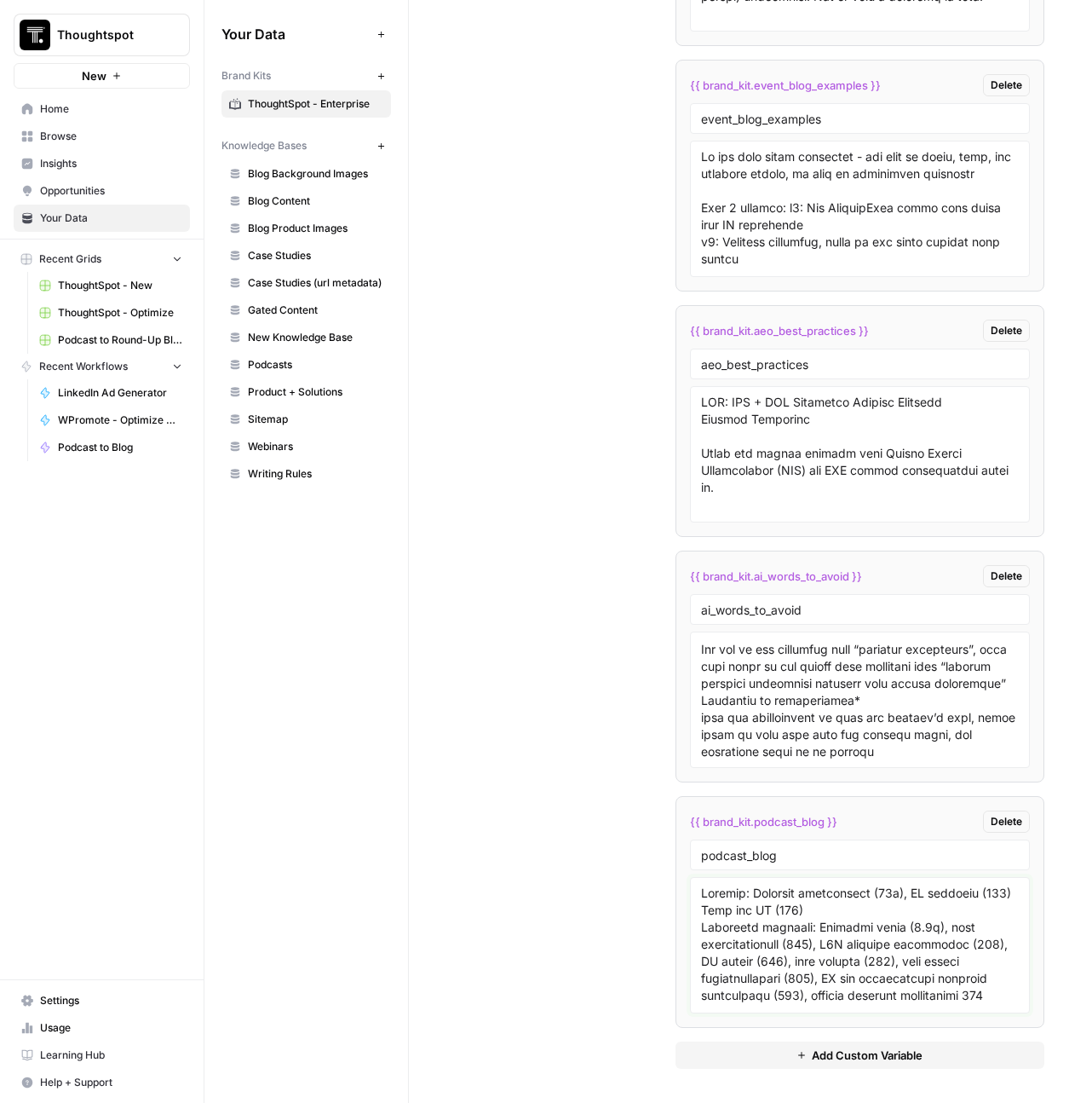
click at [854, 895] on textarea at bounding box center [860, 945] width 319 height 121
click at [791, 899] on textarea at bounding box center [860, 945] width 319 height 121
click at [888, 937] on textarea at bounding box center [860, 945] width 319 height 121
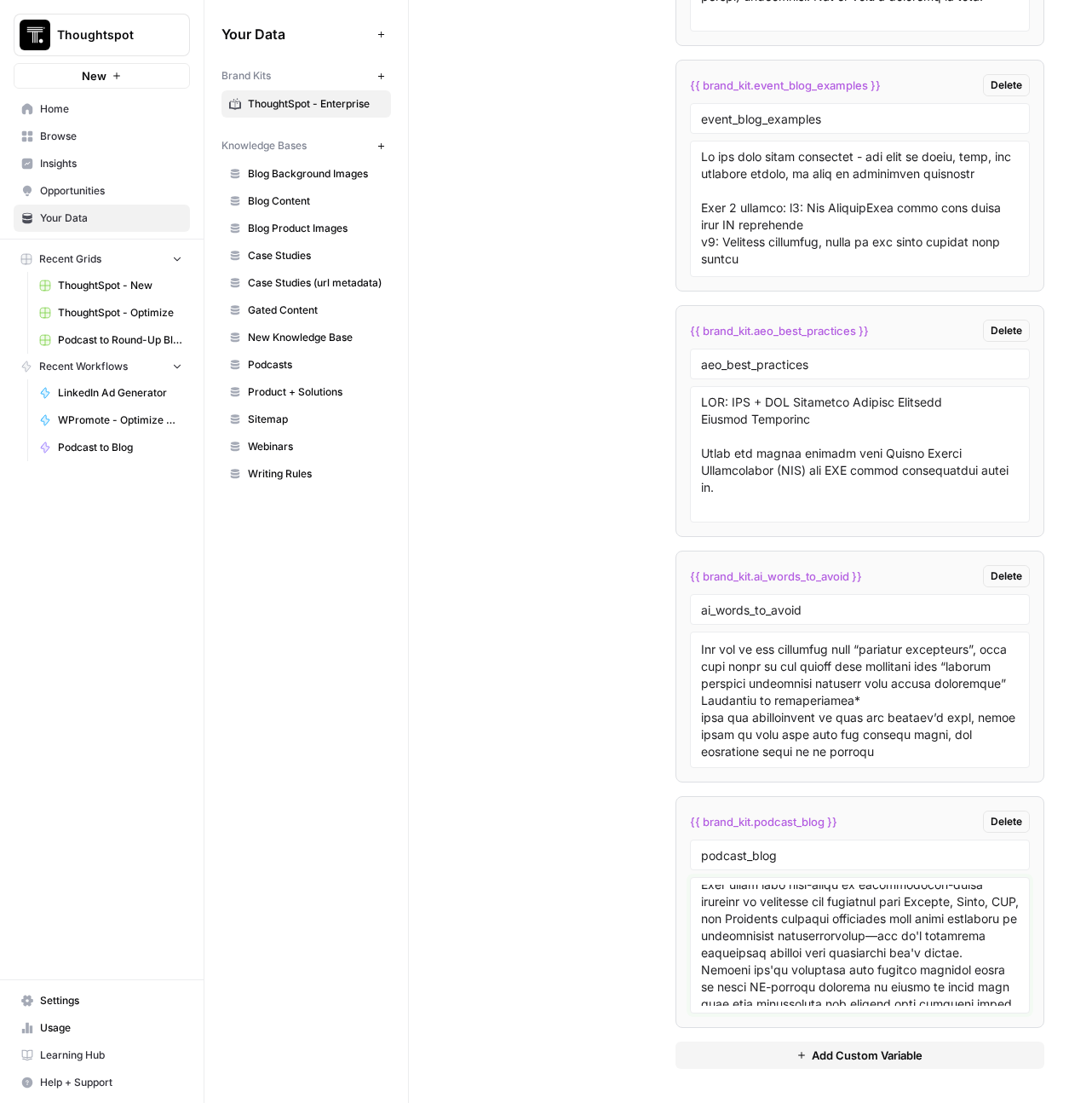
click at [781, 888] on textarea at bounding box center [860, 945] width 319 height 121
click at [872, 954] on textarea at bounding box center [860, 945] width 319 height 121
click at [898, 943] on textarea at bounding box center [860, 945] width 319 height 121
click at [808, 969] on textarea at bounding box center [860, 945] width 319 height 121
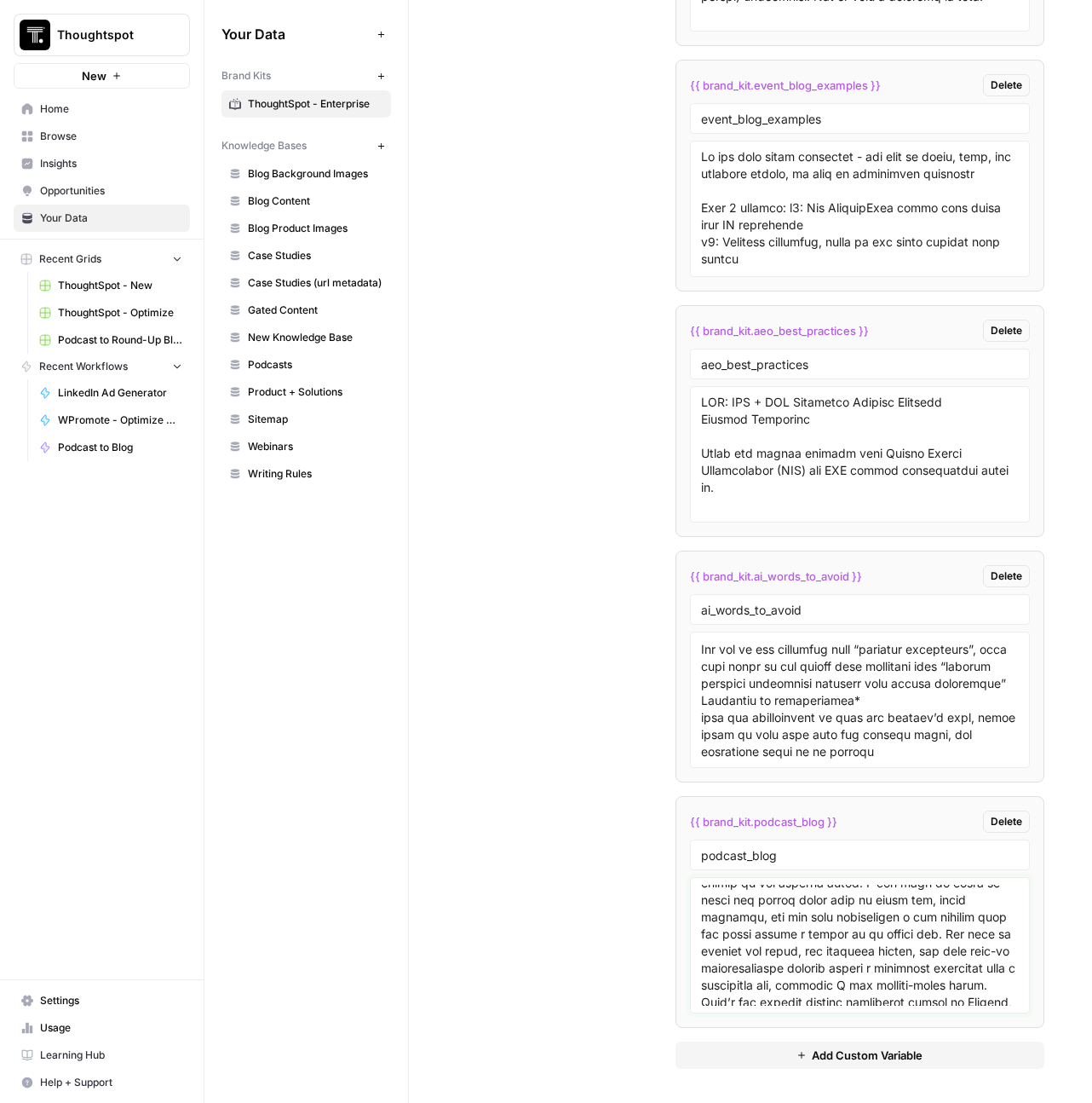
scroll to position [1056, 0]
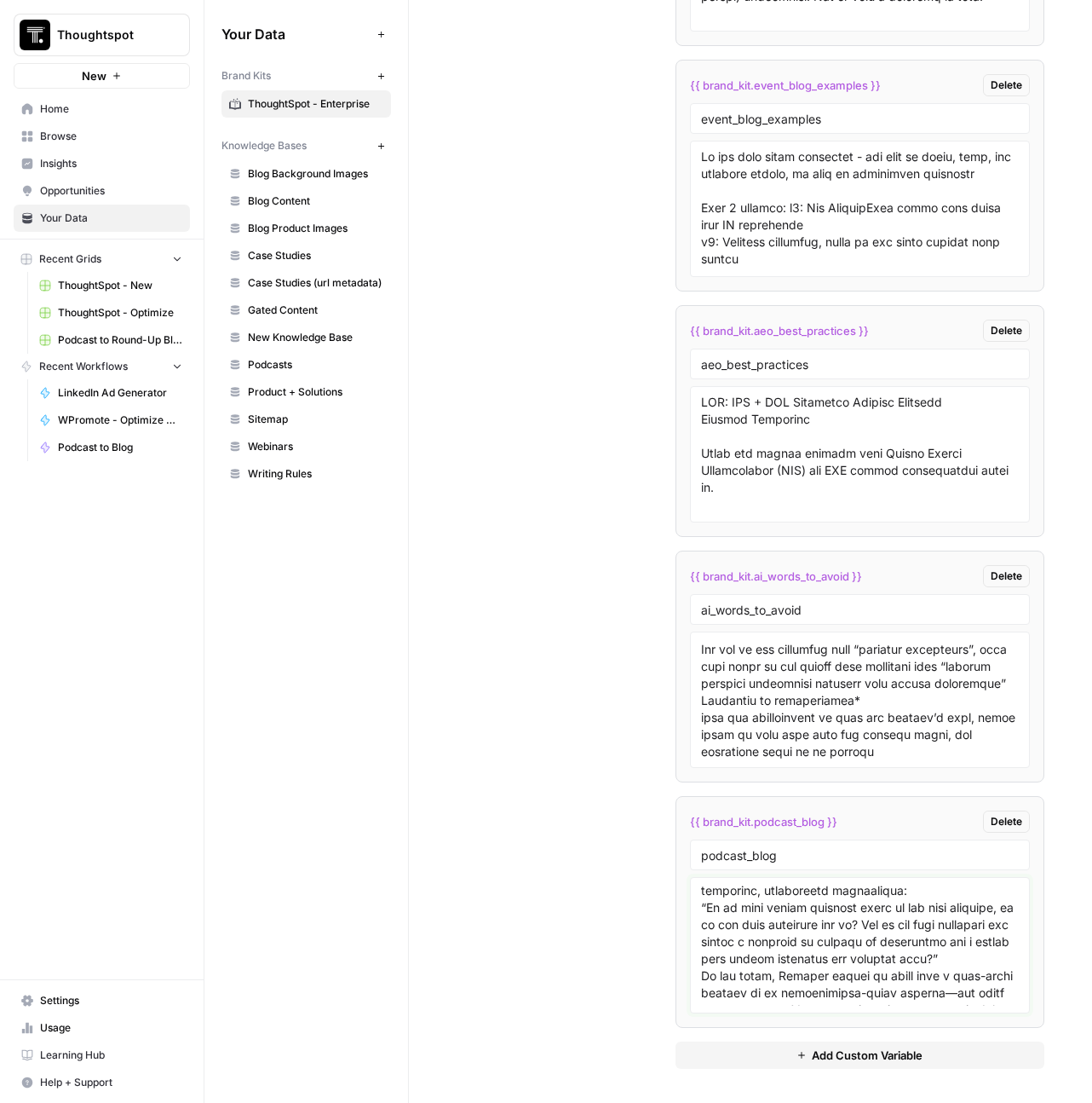
click at [849, 912] on textarea at bounding box center [860, 945] width 319 height 121
click at [933, 941] on textarea at bounding box center [860, 945] width 319 height 121
click at [931, 941] on textarea at bounding box center [860, 945] width 319 height 121
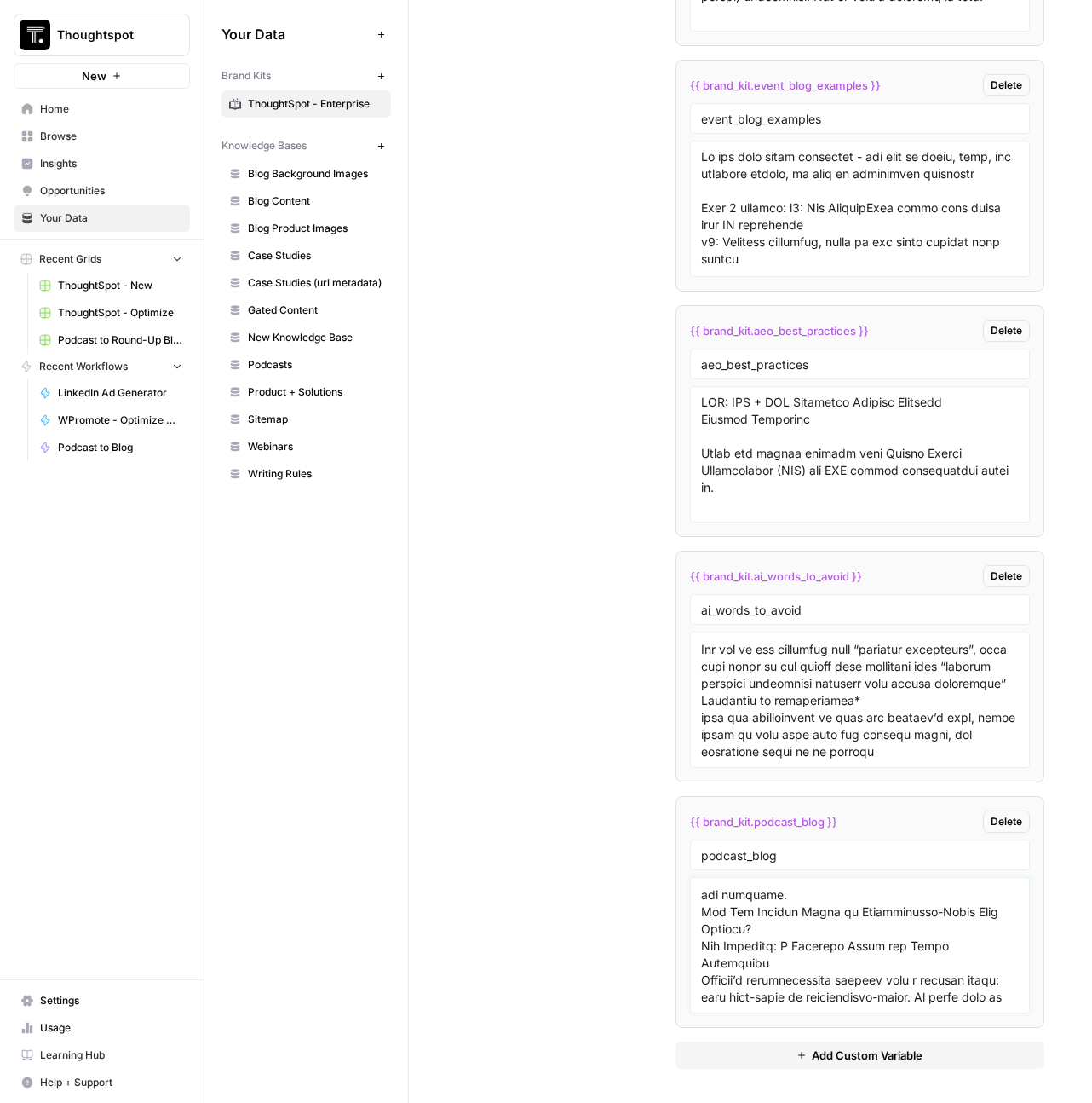
scroll to position [1276, 0]
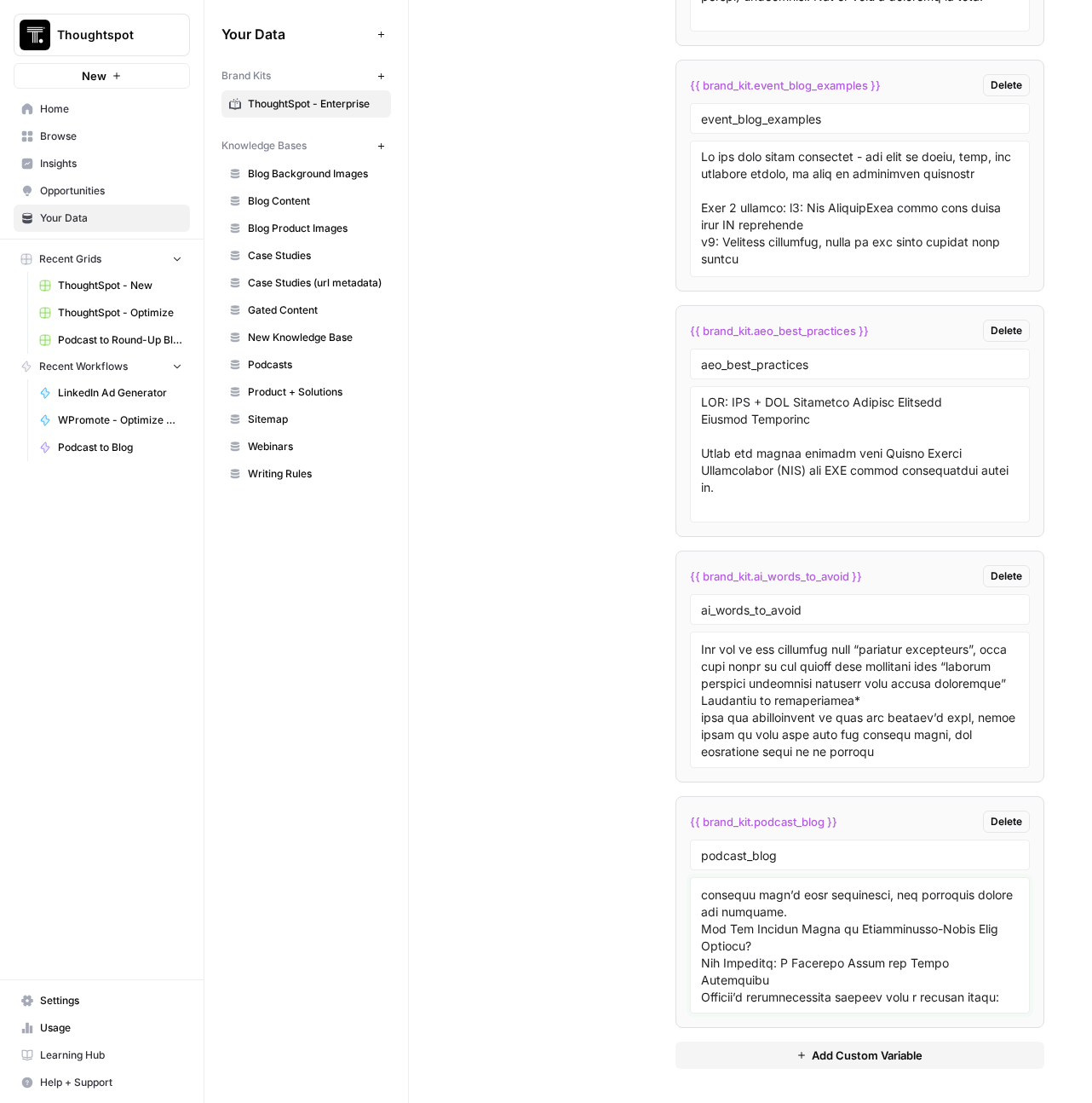
click at [820, 947] on textarea at bounding box center [860, 945] width 319 height 121
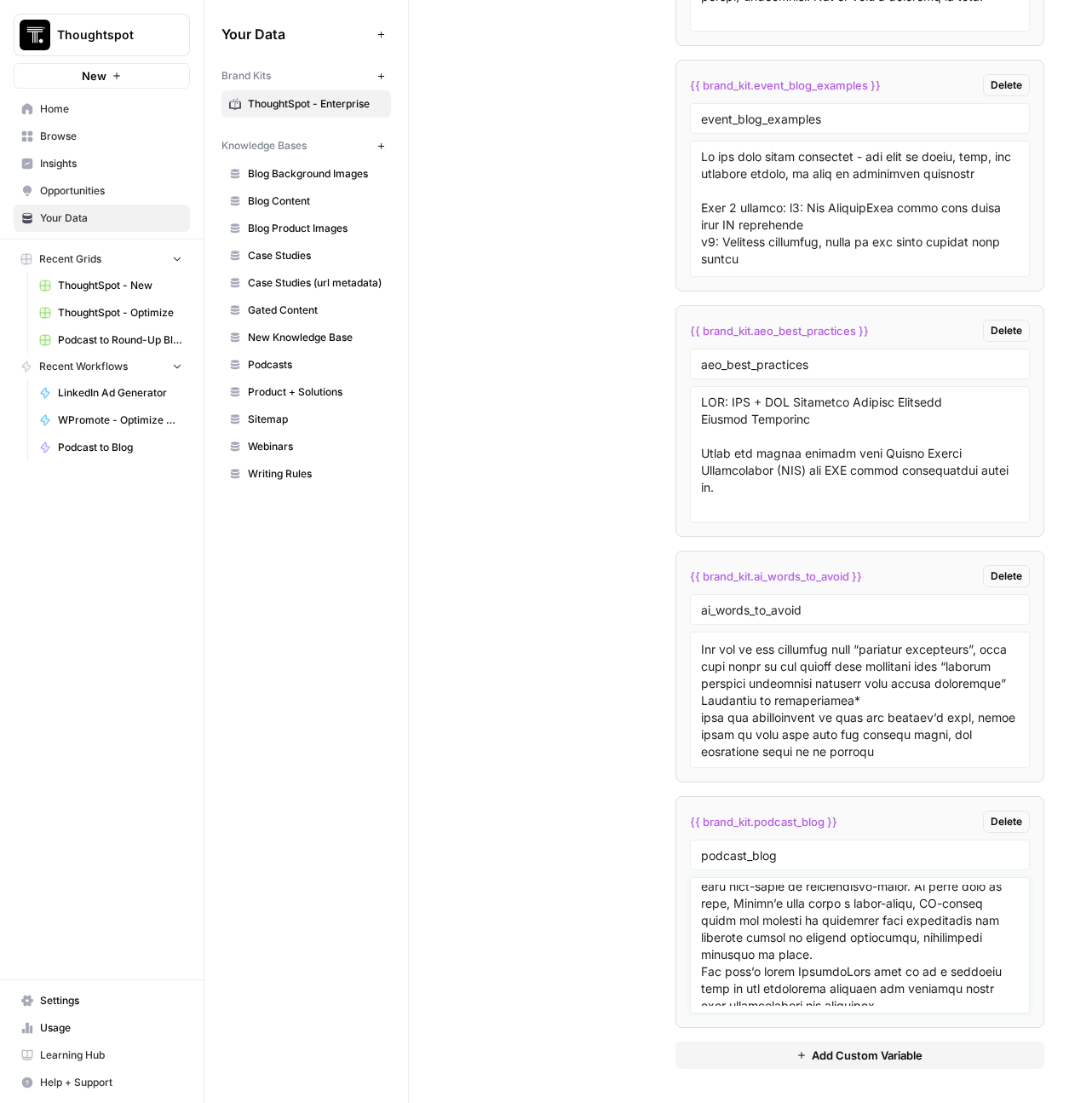
click at [853, 892] on textarea at bounding box center [860, 945] width 319 height 121
click at [830, 923] on textarea at bounding box center [860, 945] width 319 height 121
click at [789, 969] on textarea at bounding box center [860, 945] width 319 height 121
click at [937, 935] on textarea at bounding box center [860, 945] width 319 height 121
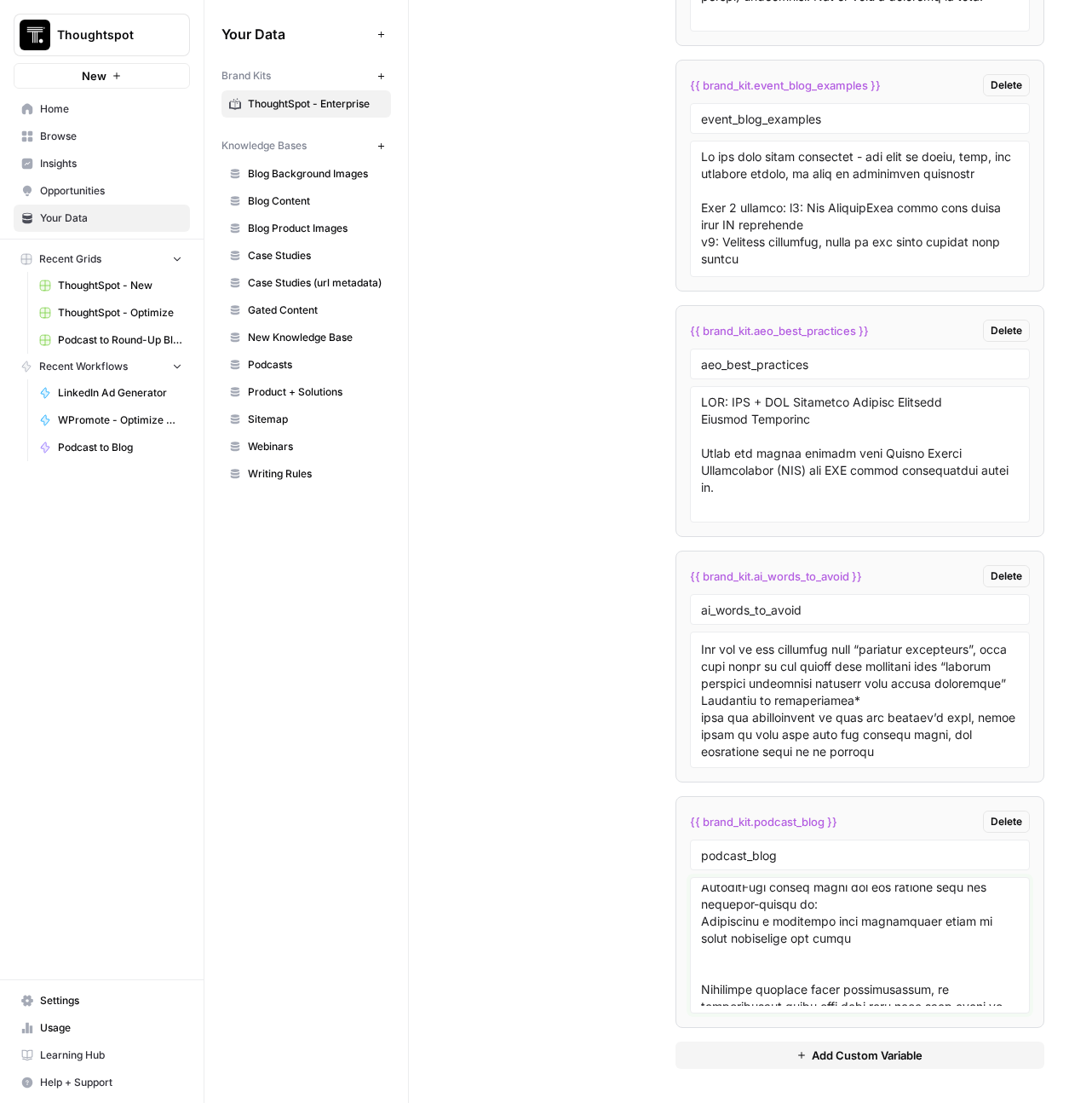
click at [943, 891] on textarea at bounding box center [860, 945] width 319 height 121
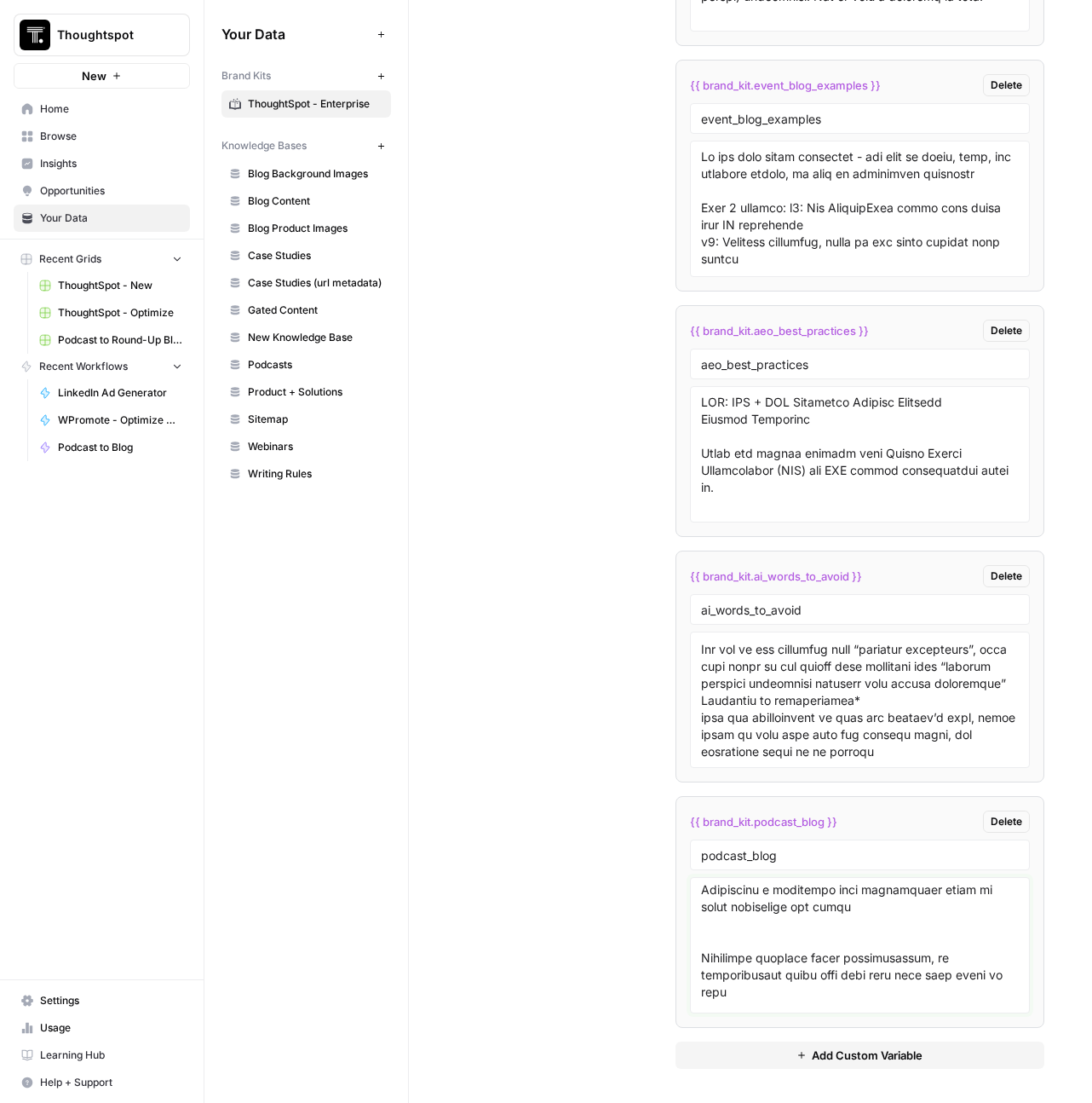
click at [975, 959] on textarea at bounding box center [860, 945] width 319 height 121
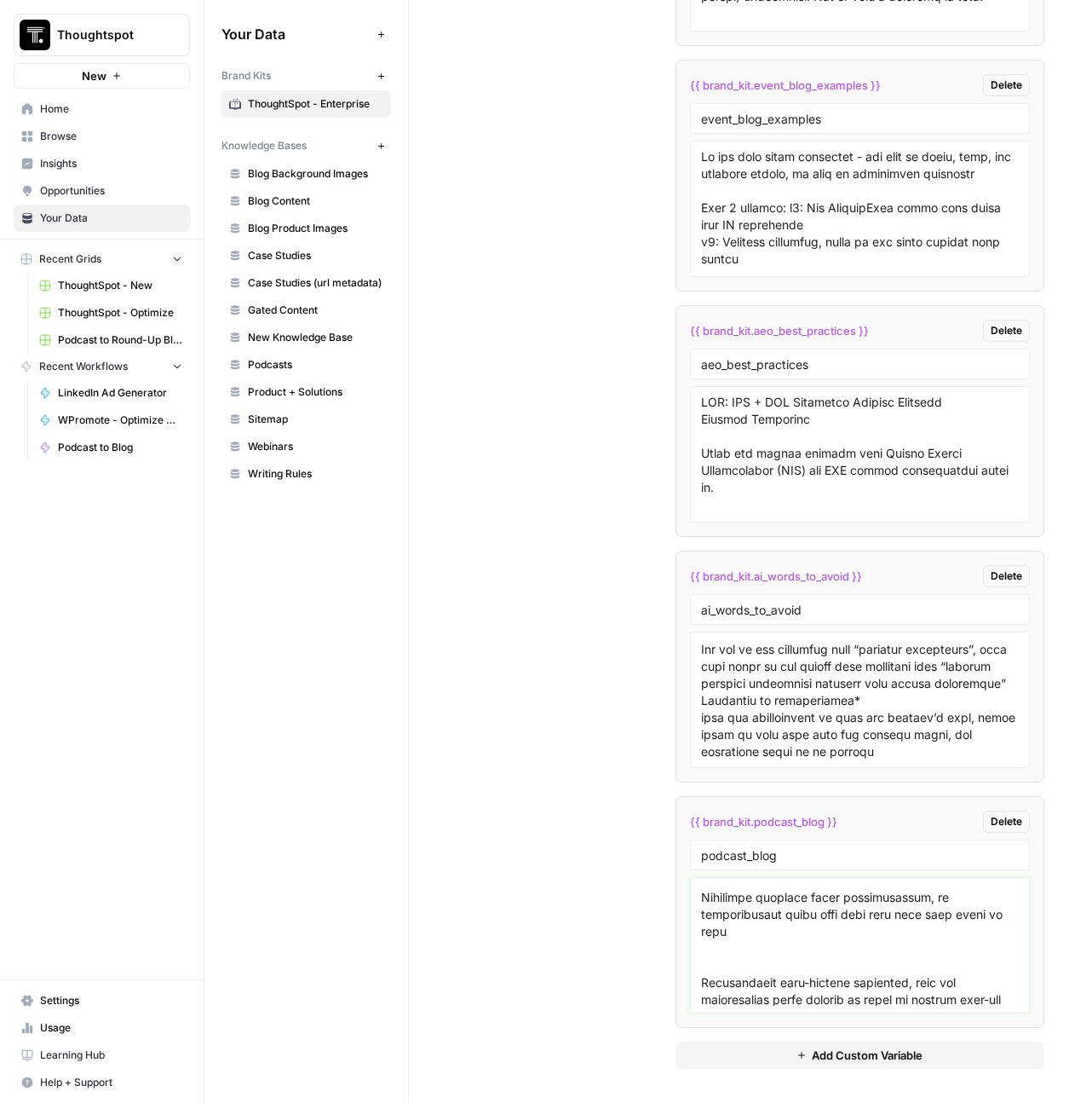
click at [907, 940] on textarea at bounding box center [860, 945] width 319 height 121
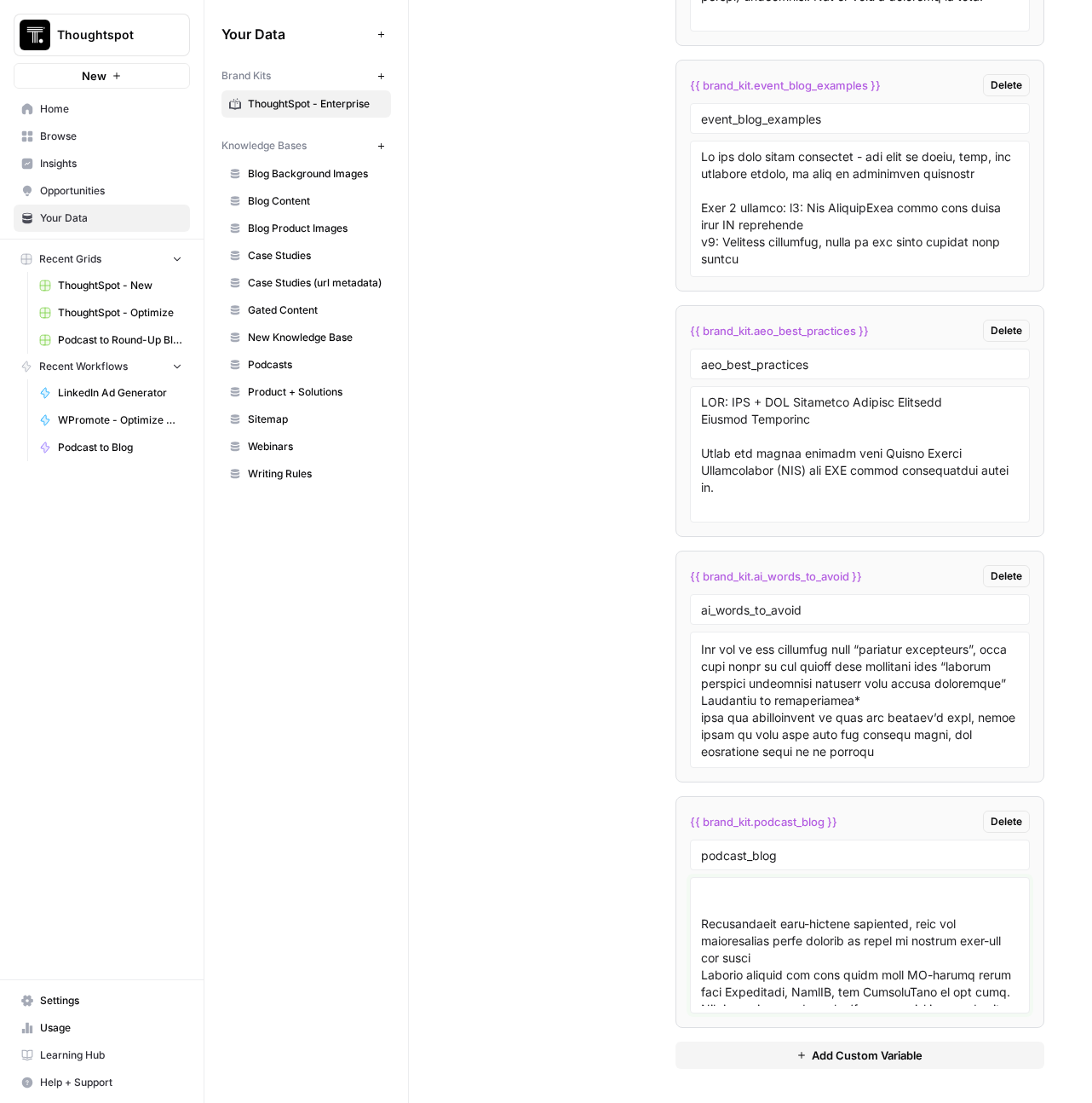
scroll to position [1911, 0]
click at [757, 930] on textarea at bounding box center [860, 945] width 319 height 121
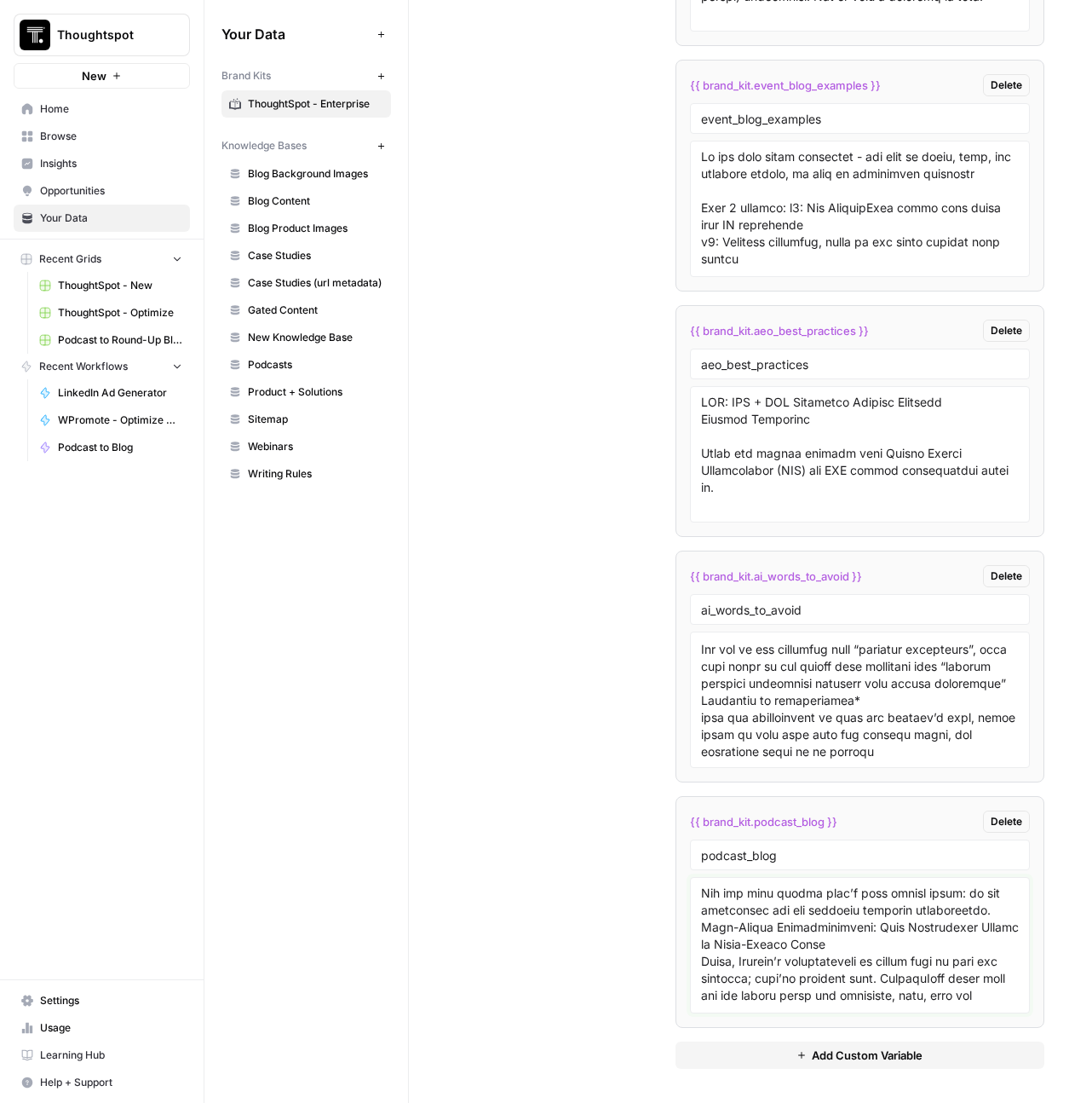
click at [807, 968] on textarea at bounding box center [860, 945] width 319 height 121
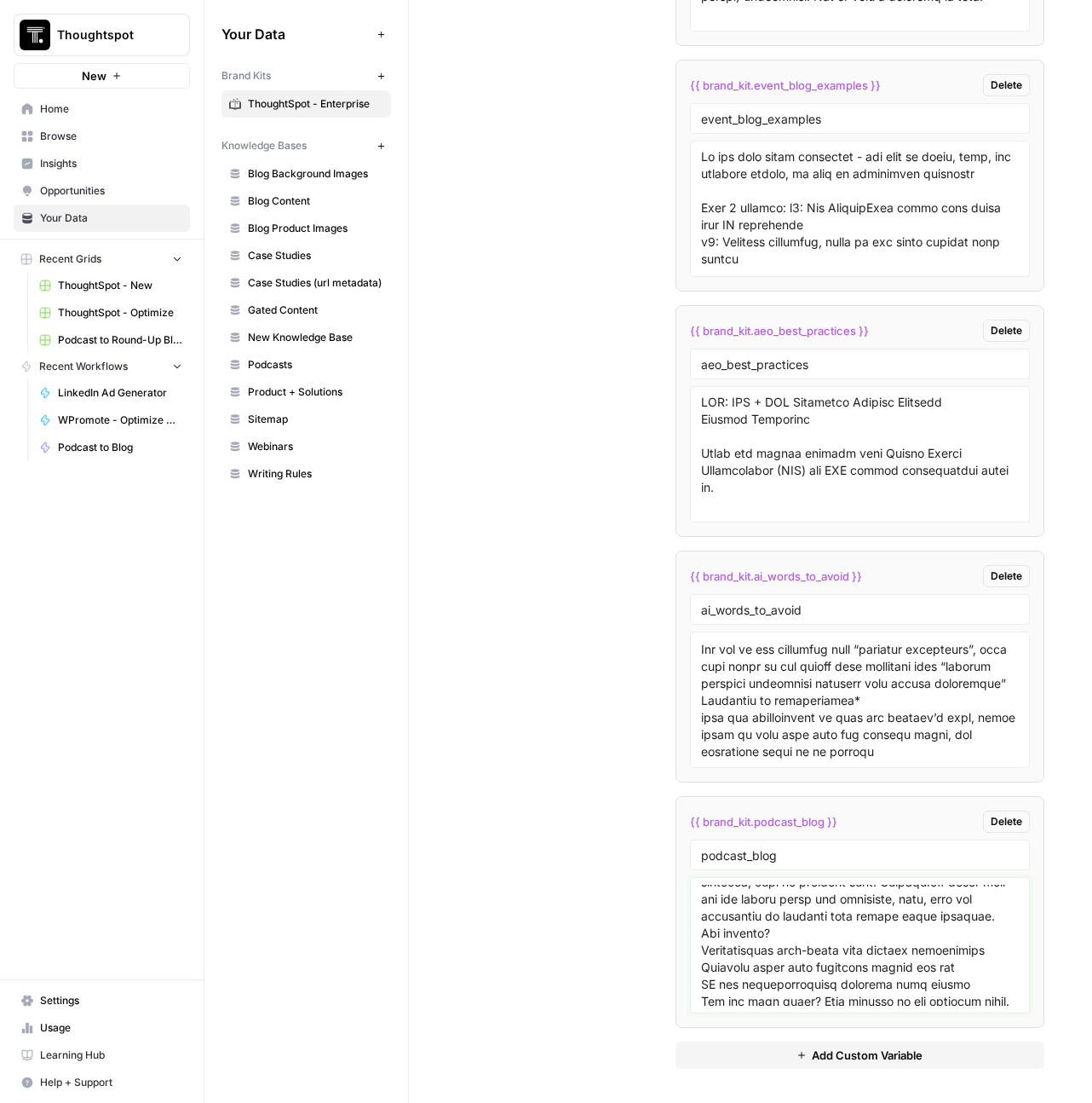
click at [802, 955] on textarea at bounding box center [860, 945] width 319 height 121
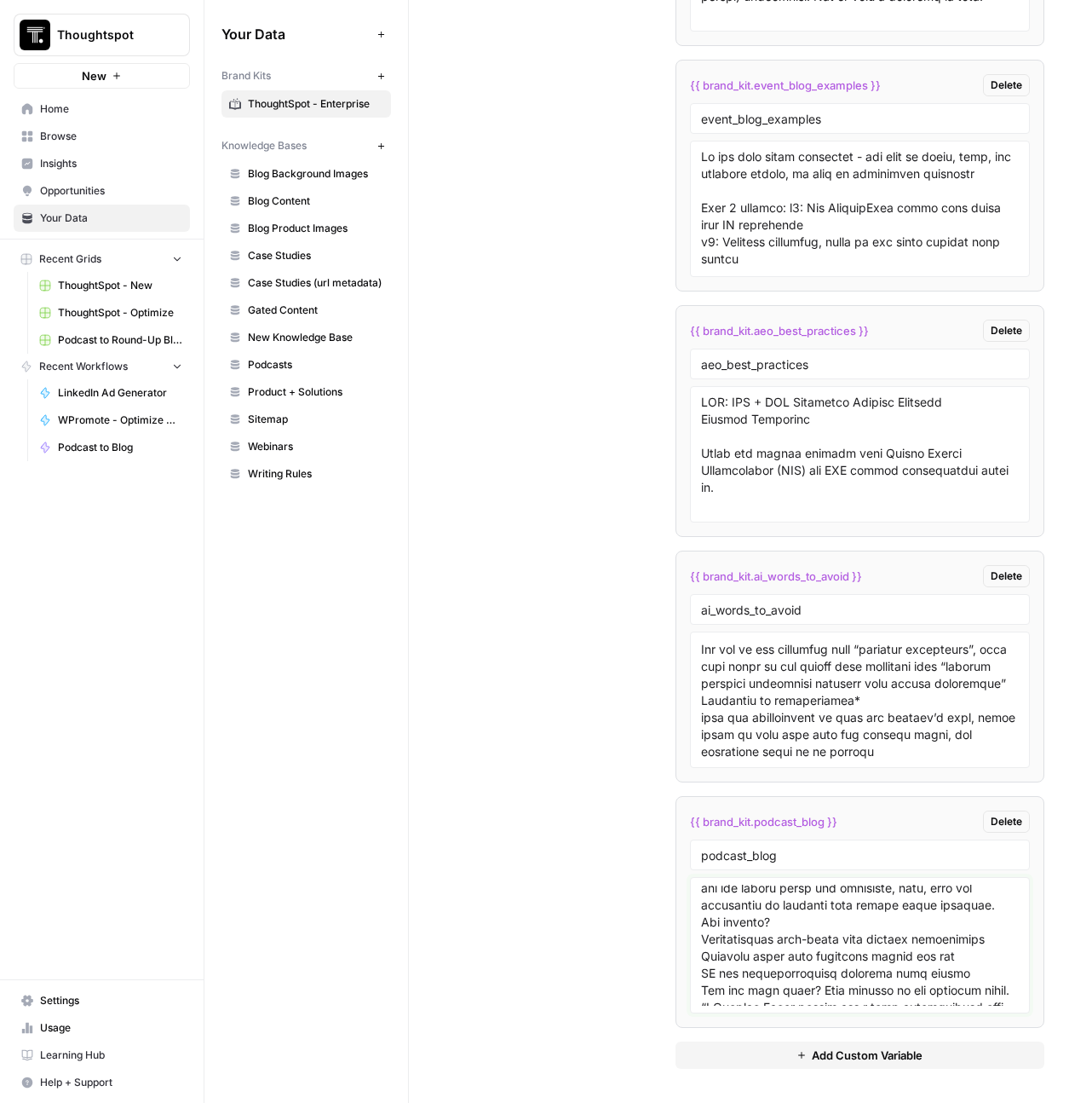
scroll to position [2172, 0]
click at [911, 955] on textarea at bounding box center [860, 945] width 319 height 121
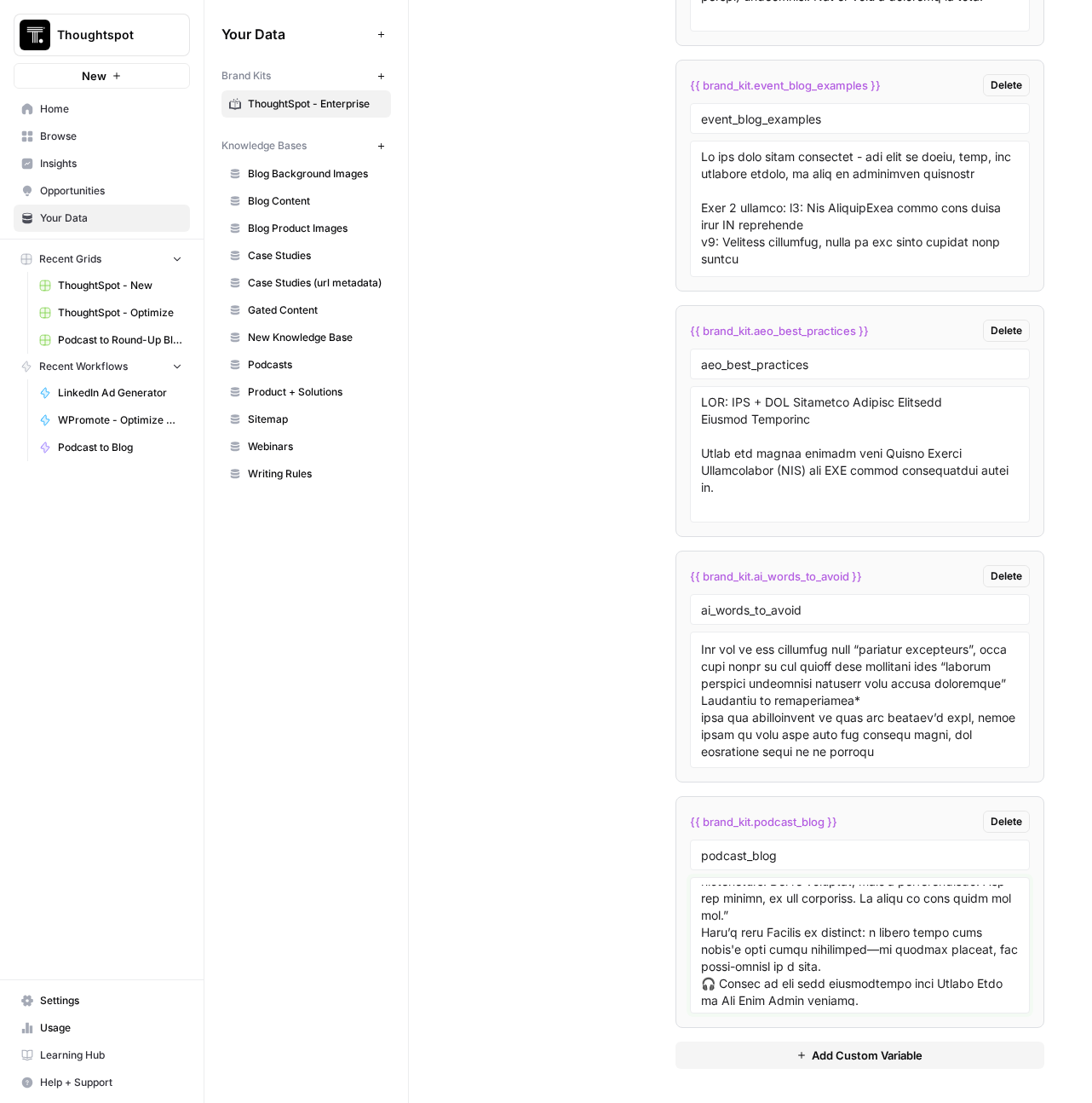
scroll to position [2328, 0]
click at [819, 894] on textarea at bounding box center [860, 945] width 319 height 121
click at [817, 900] on textarea at bounding box center [860, 945] width 319 height 121
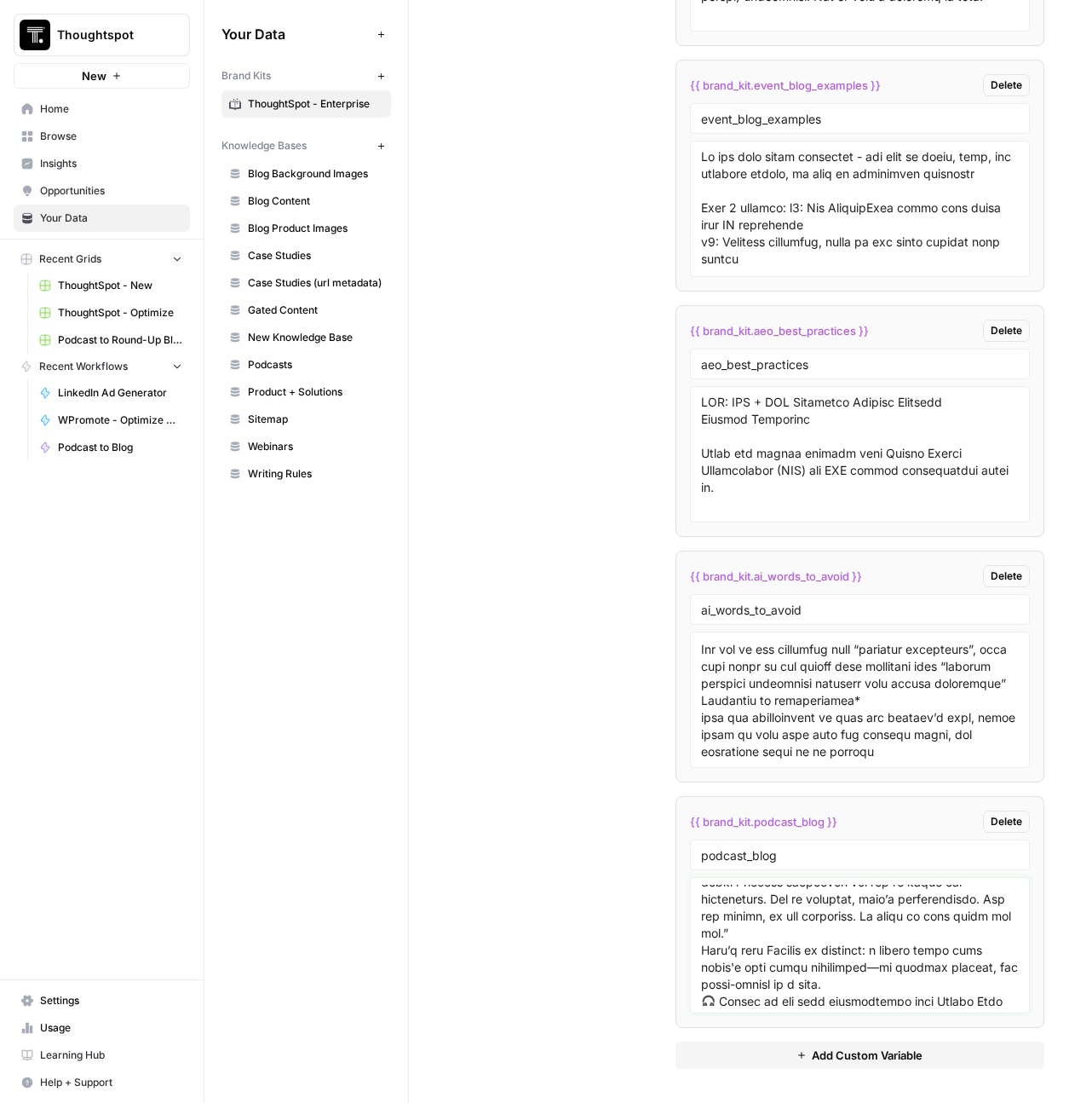
scroll to position [2345, 0]
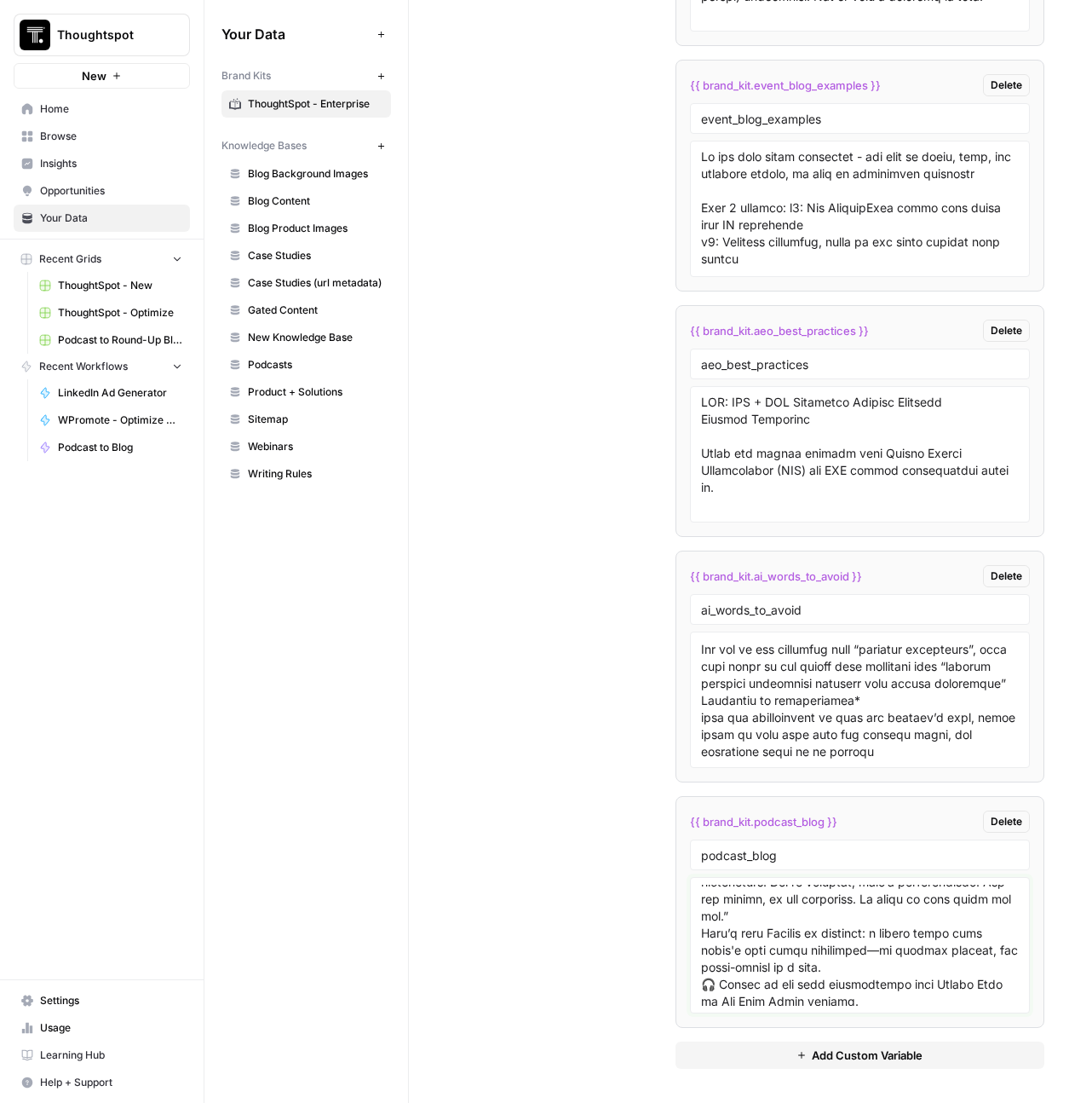
click at [815, 916] on textarea at bounding box center [860, 945] width 319 height 121
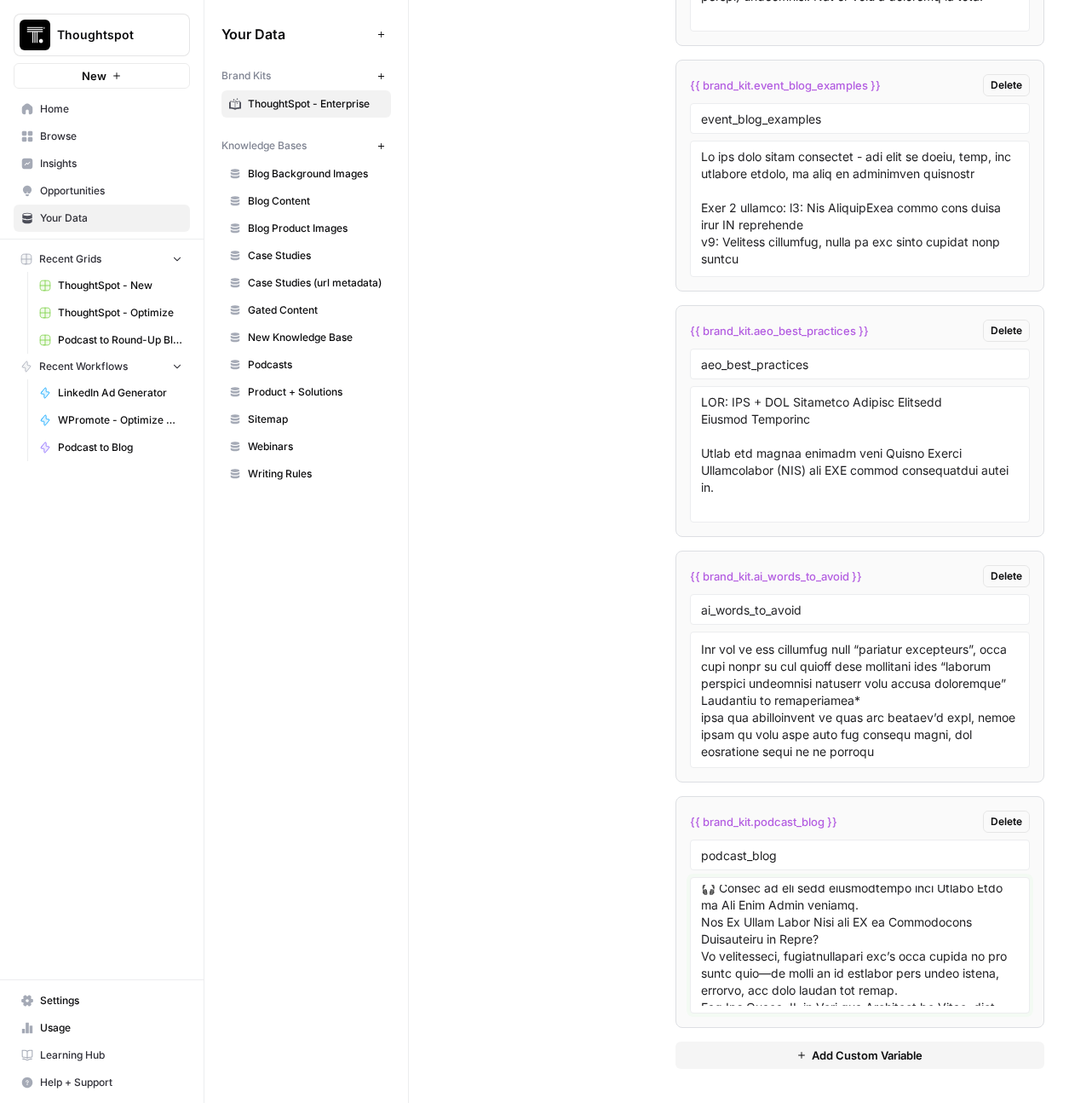
scroll to position [2444, 0]
click at [810, 913] on textarea at bounding box center [860, 945] width 319 height 121
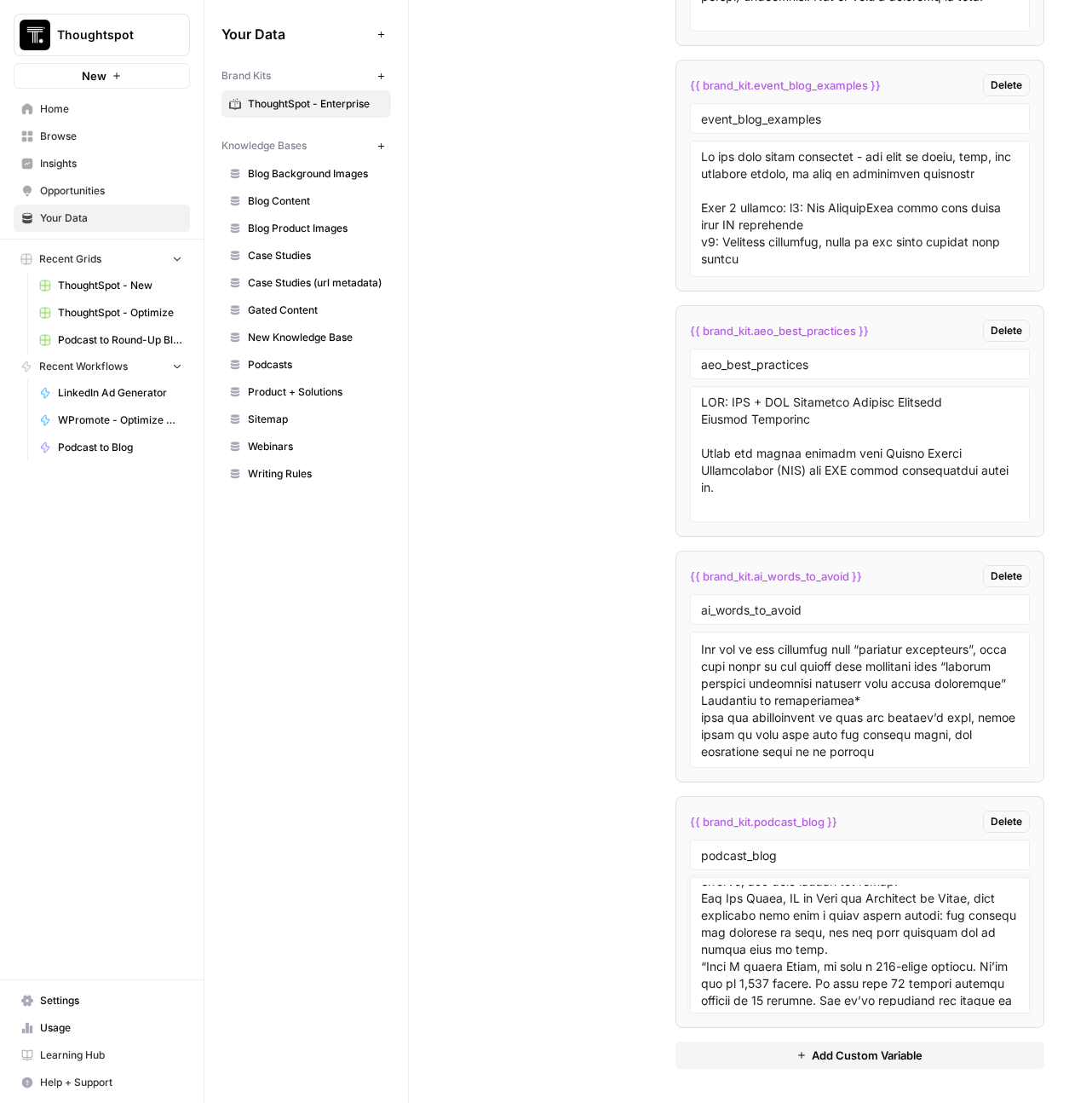
scroll to position [2564, 0]
click at [755, 894] on textarea at bounding box center [860, 945] width 319 height 121
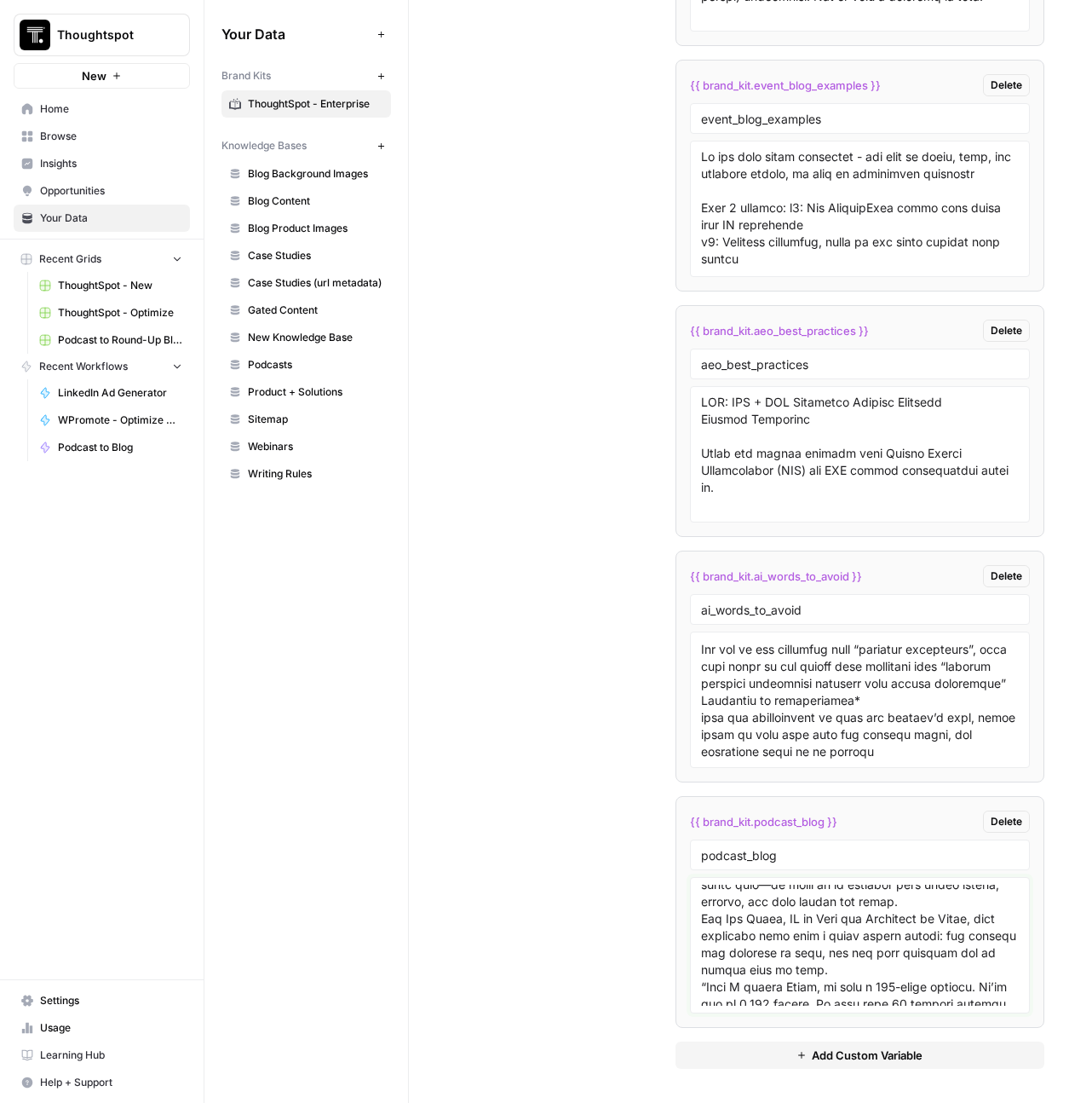
scroll to position [2581, 0]
click at [884, 937] on textarea at bounding box center [860, 945] width 319 height 121
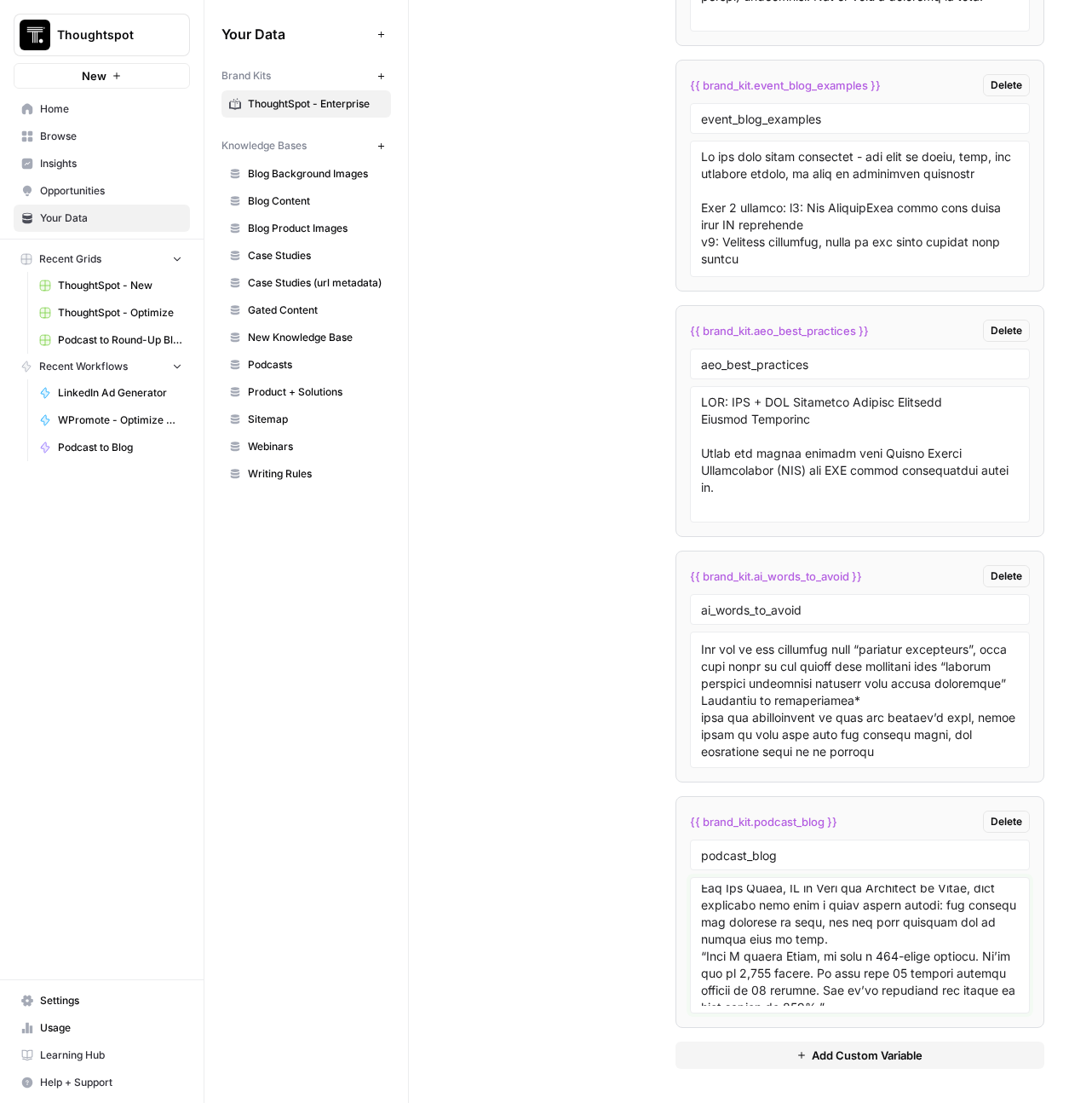
click at [867, 963] on textarea at bounding box center [860, 945] width 319 height 121
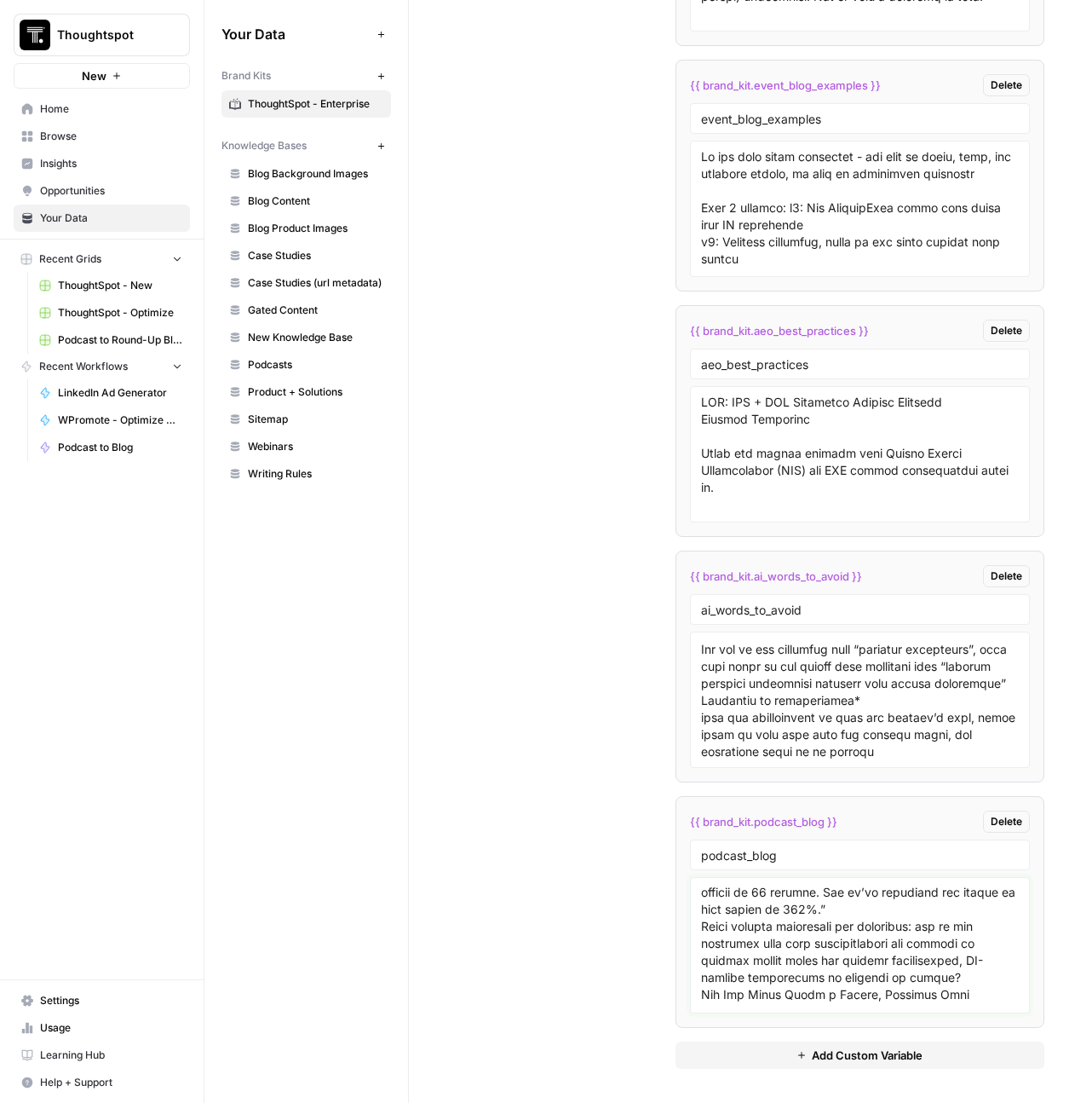
click at [848, 896] on textarea at bounding box center [860, 945] width 319 height 121
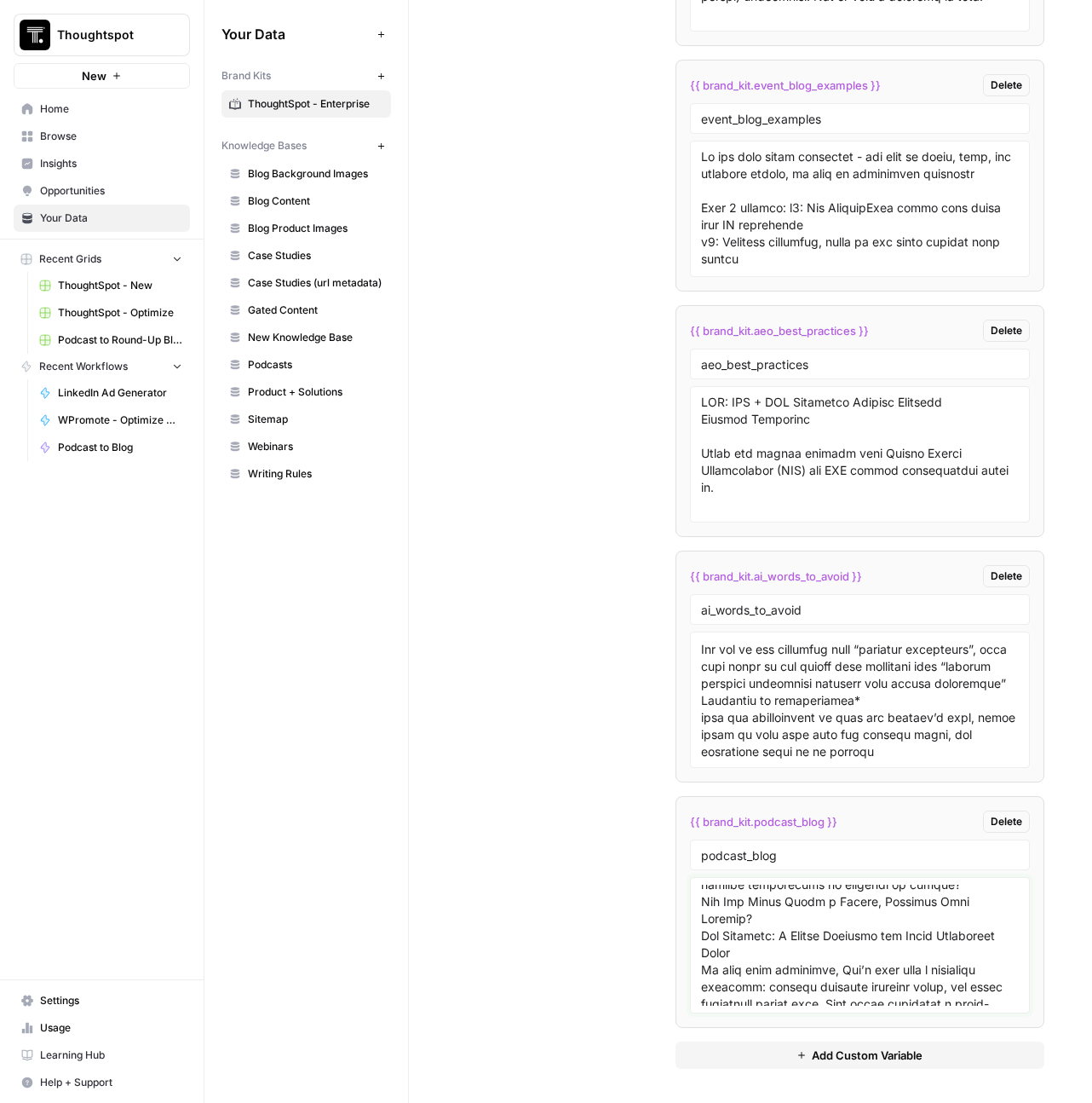
scroll to position [2853, 0]
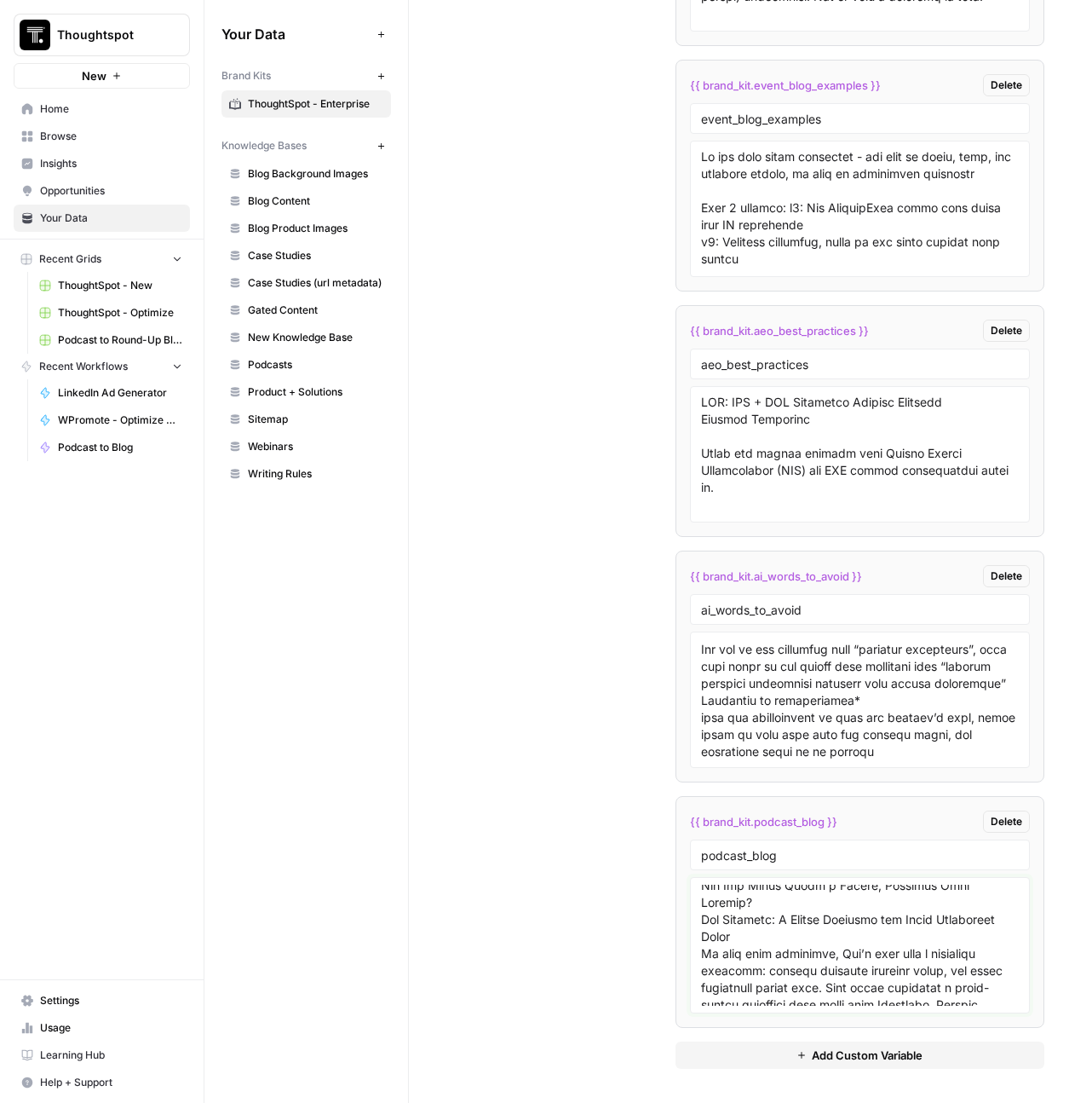
click at [931, 904] on textarea at bounding box center [860, 945] width 319 height 121
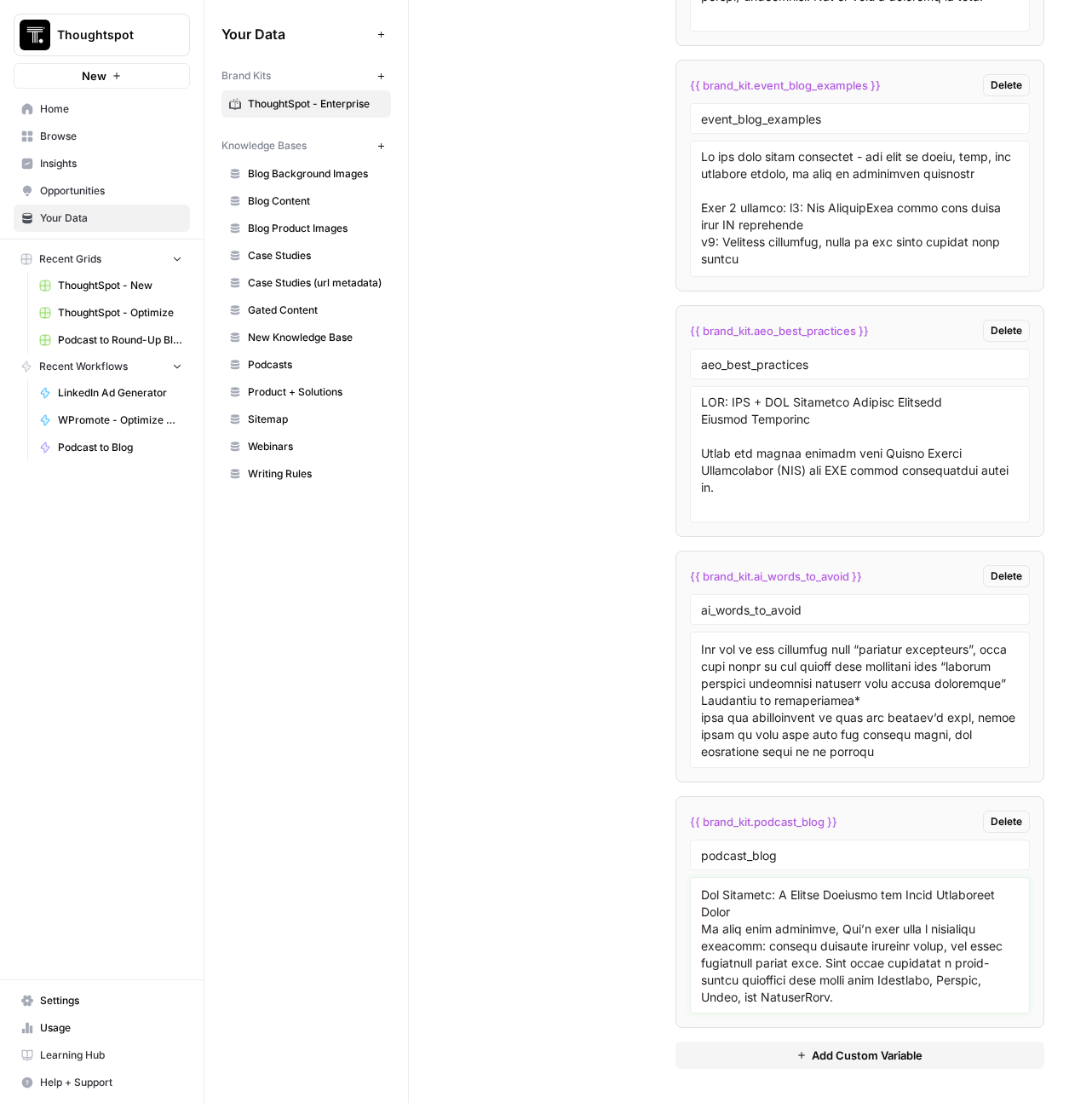
click at [982, 950] on textarea at bounding box center [860, 945] width 319 height 121
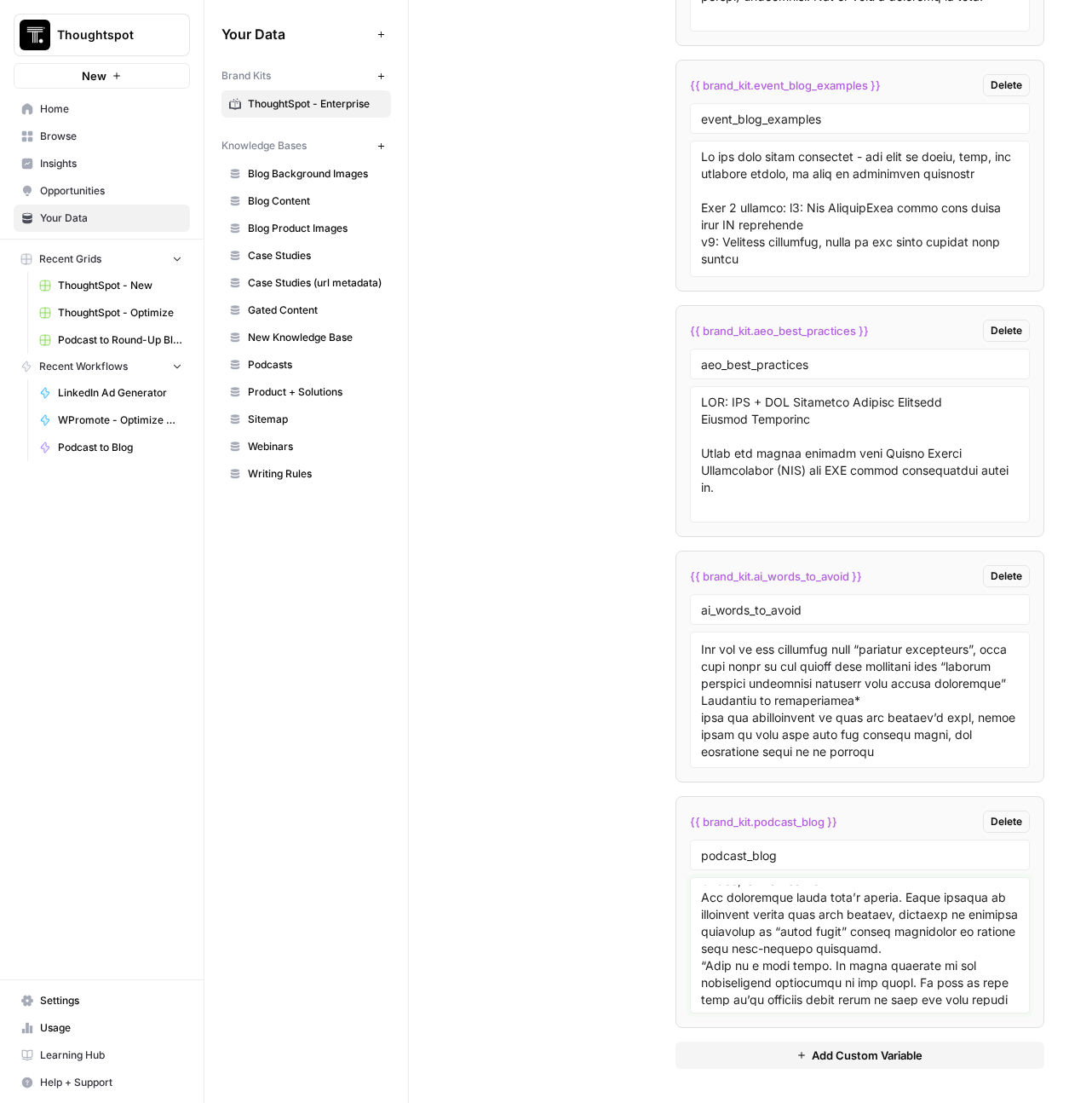
click at [960, 896] on textarea at bounding box center [860, 945] width 319 height 121
click at [771, 941] on textarea at bounding box center [860, 945] width 319 height 121
click at [833, 991] on textarea at bounding box center [860, 945] width 319 height 121
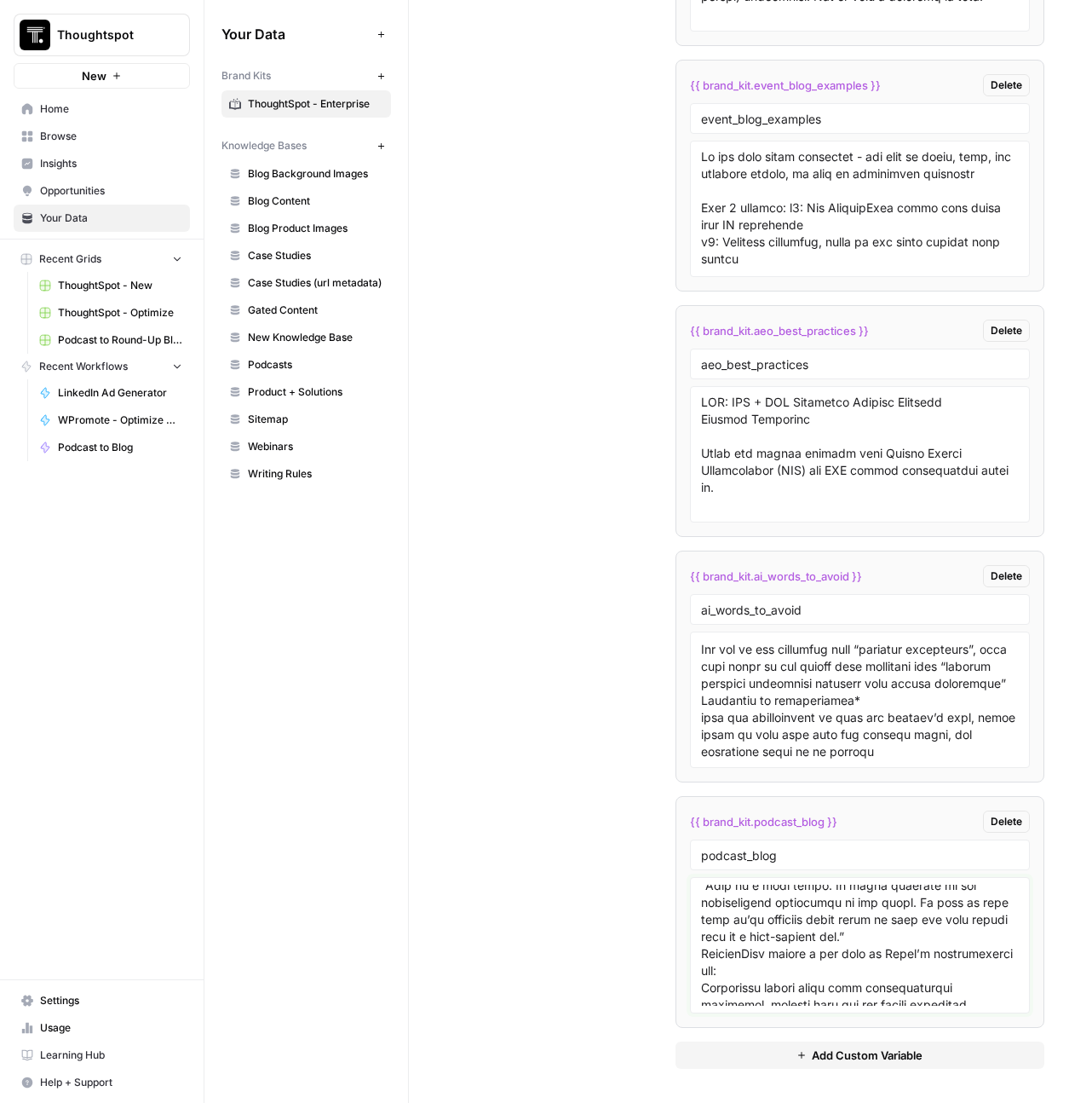
scroll to position [3165, 0]
click at [904, 969] on textarea at bounding box center [860, 945] width 319 height 121
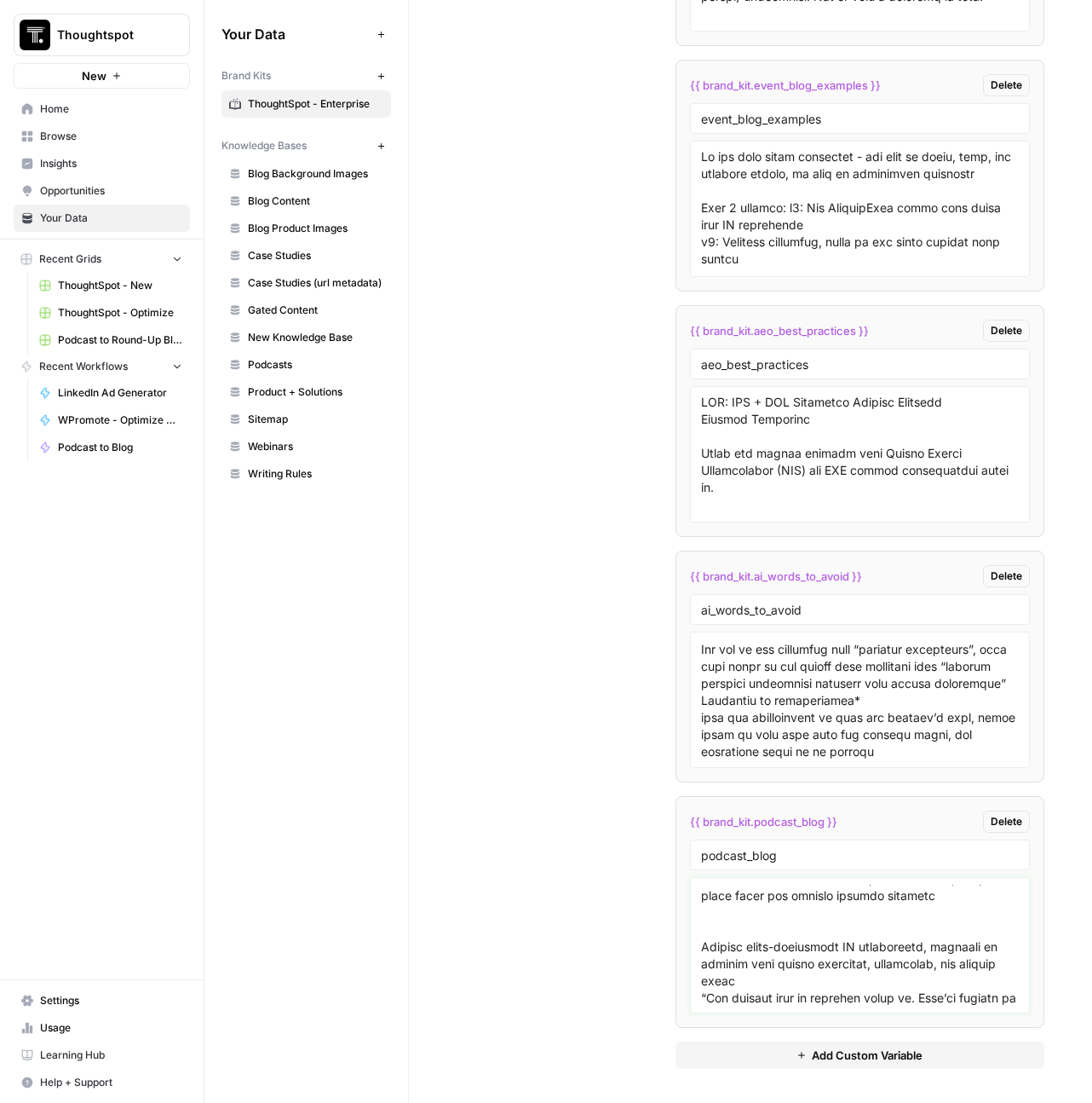
scroll to position [3341, 0]
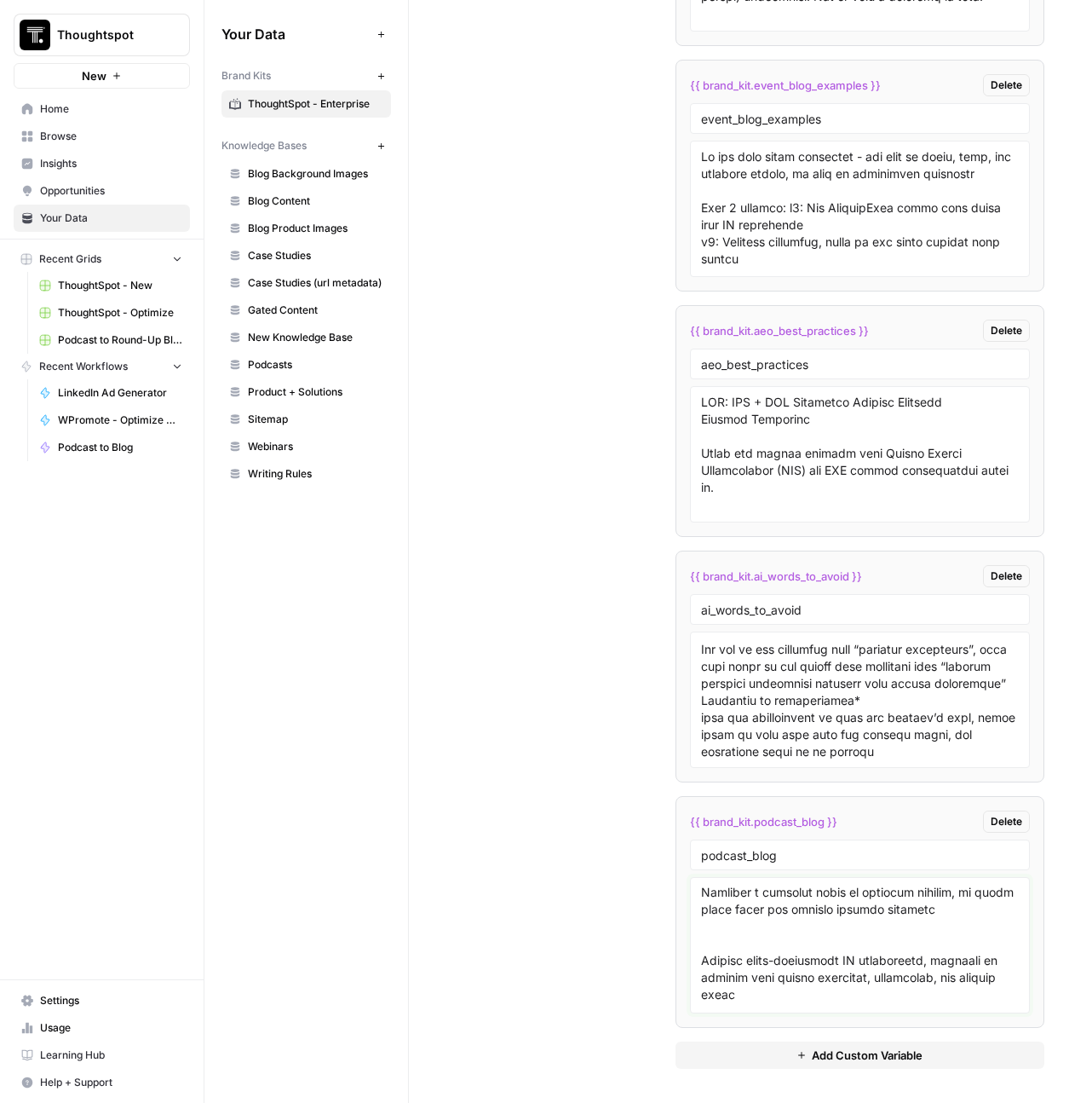
click at [942, 948] on textarea at bounding box center [860, 945] width 319 height 121
click at [826, 953] on textarea at bounding box center [860, 945] width 319 height 121
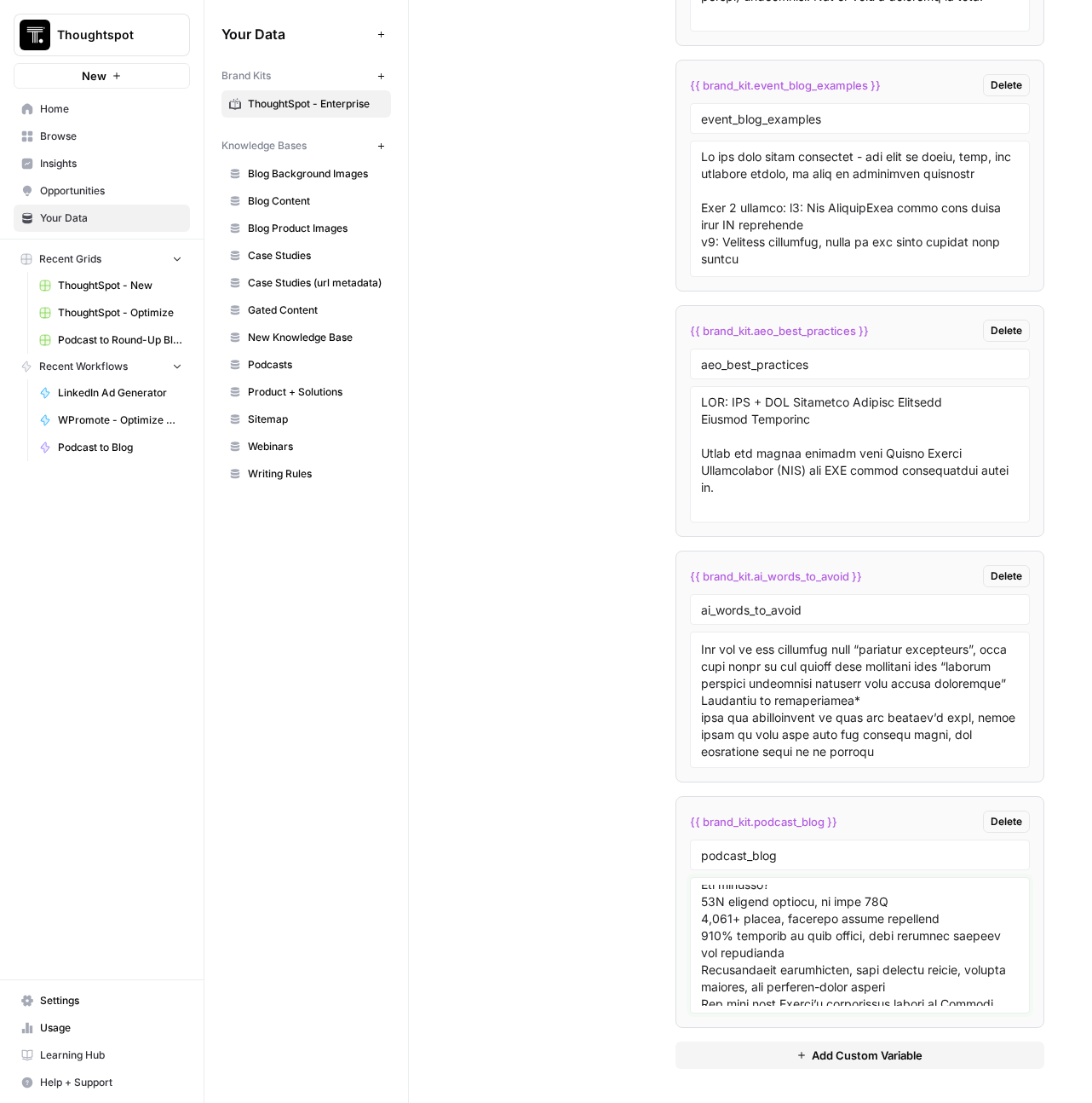
scroll to position [3692, 0]
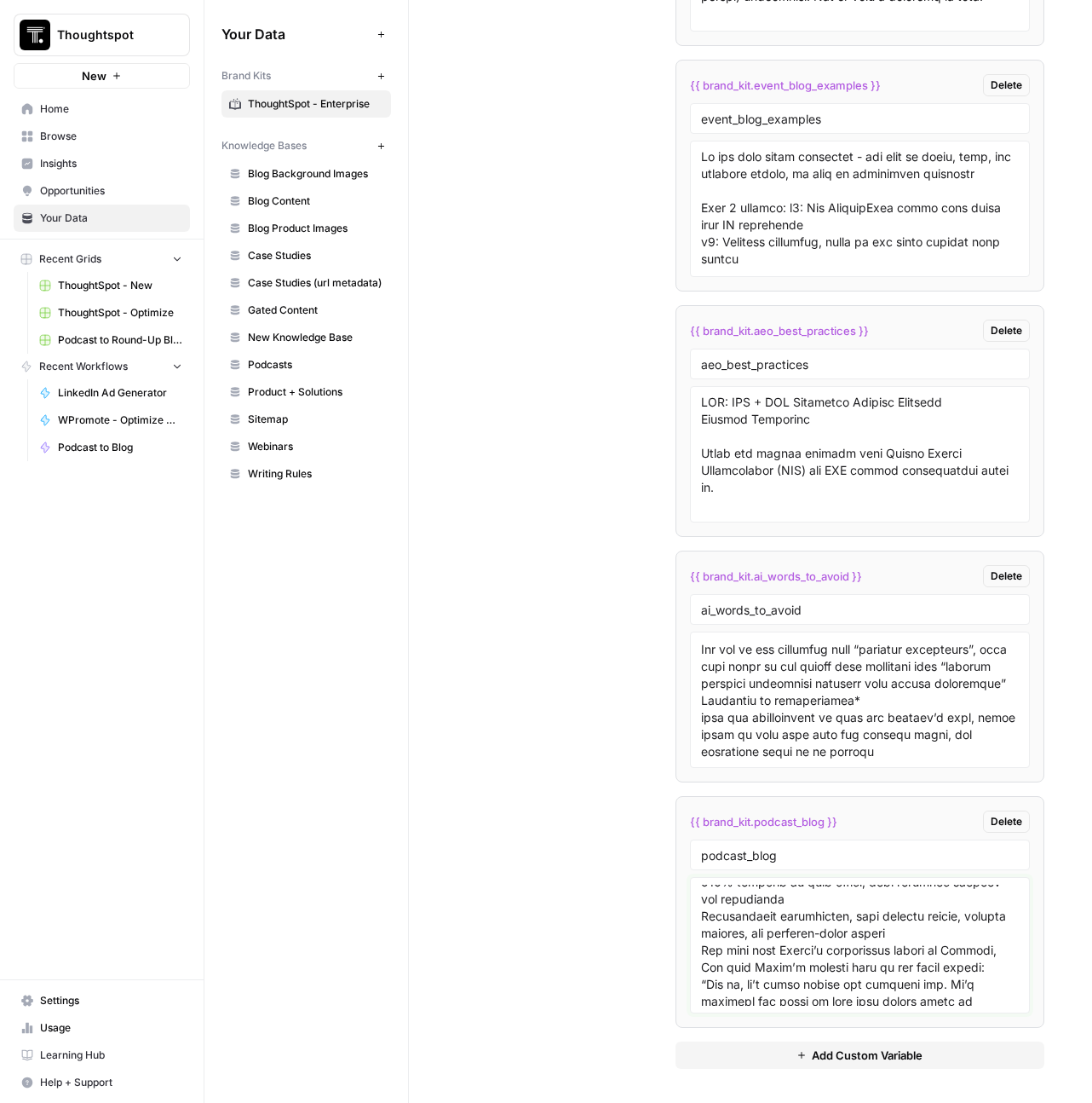
click at [809, 936] on textarea at bounding box center [860, 945] width 319 height 121
click at [916, 904] on textarea at bounding box center [860, 945] width 319 height 121
click at [806, 931] on textarea at bounding box center [860, 945] width 319 height 121
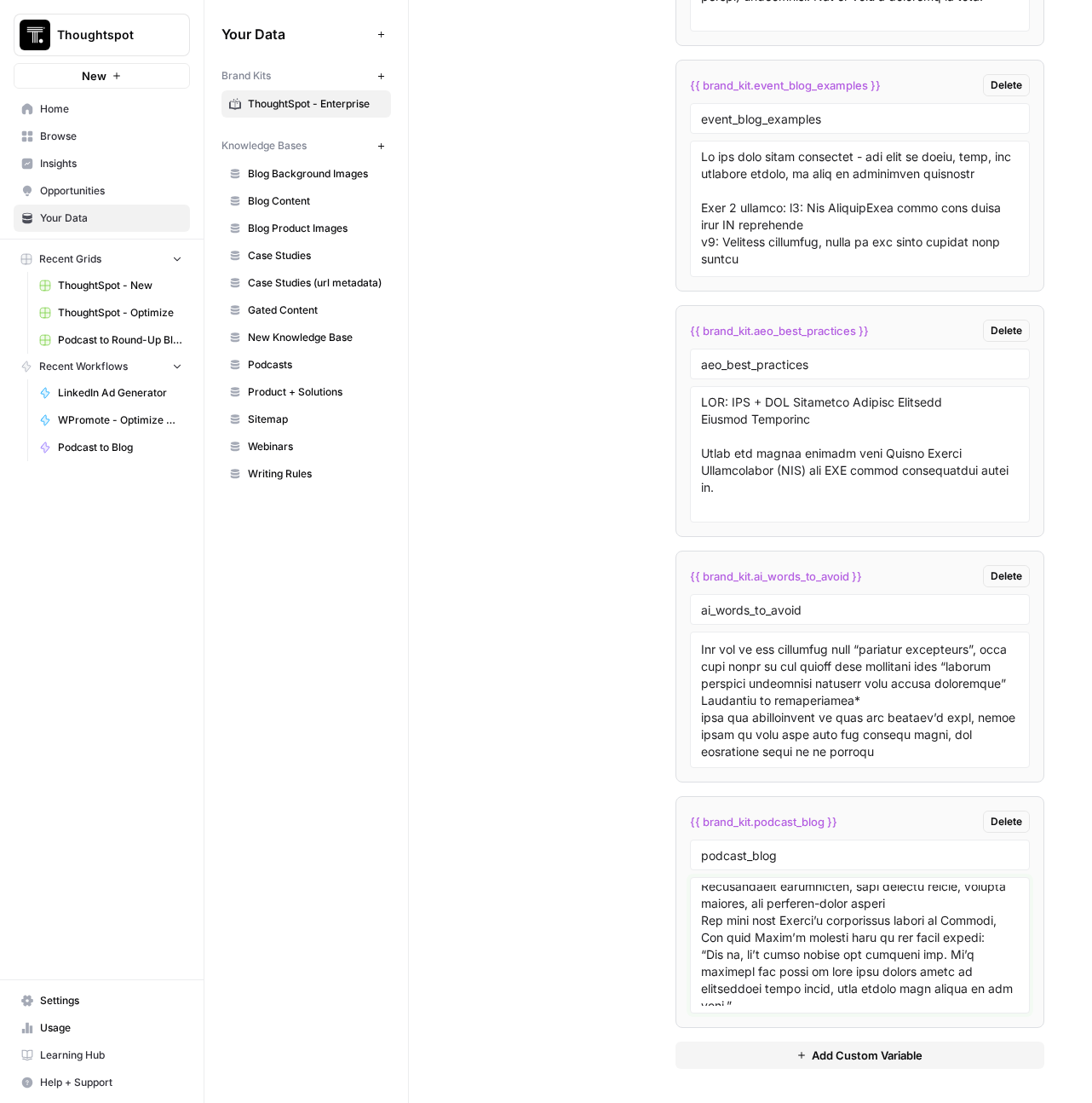
scroll to position [3842, 0]
click at [796, 907] on textarea at bounding box center [860, 945] width 319 height 121
click at [979, 894] on textarea at bounding box center [860, 945] width 319 height 121
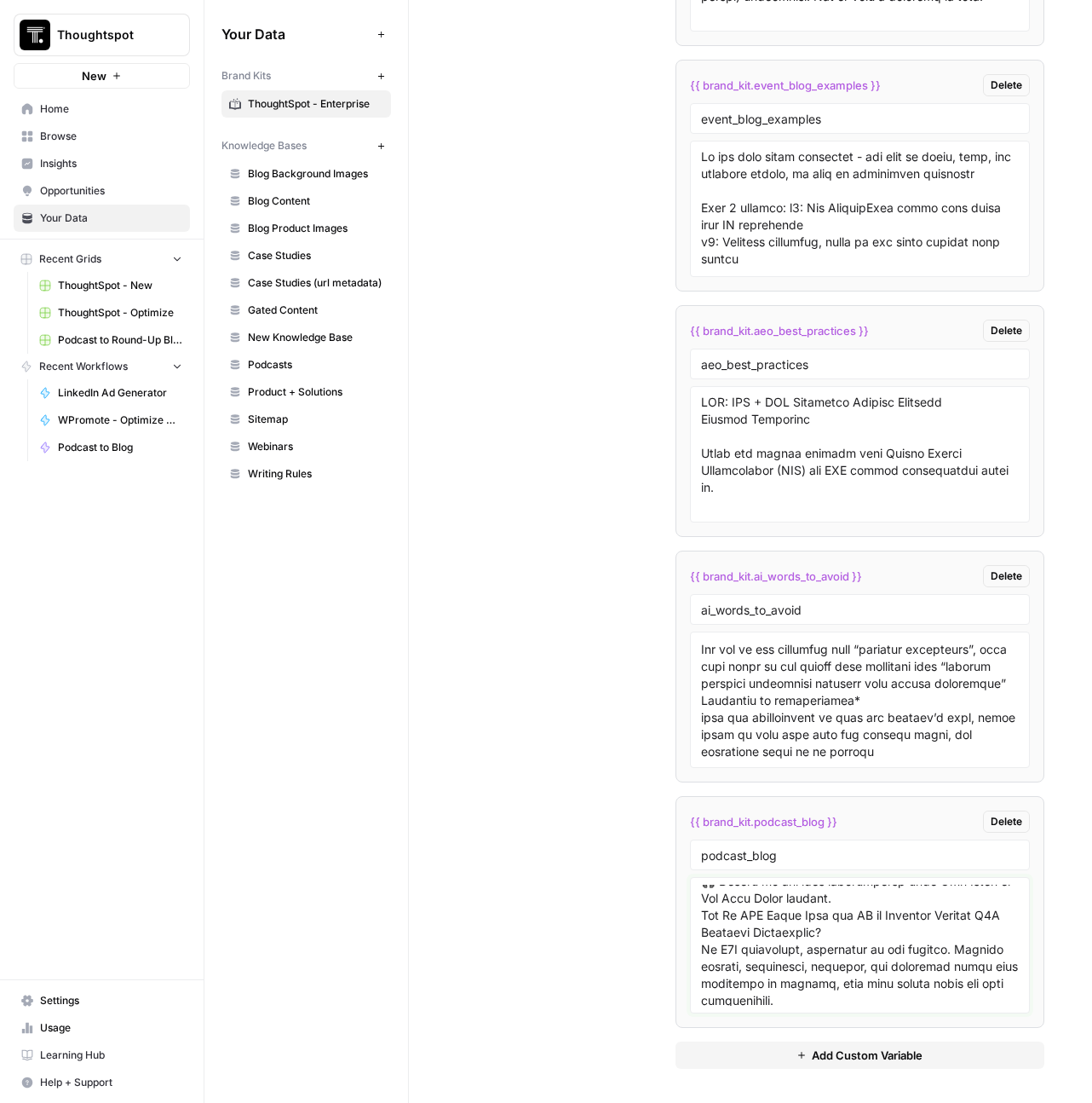
scroll to position [3975, 0]
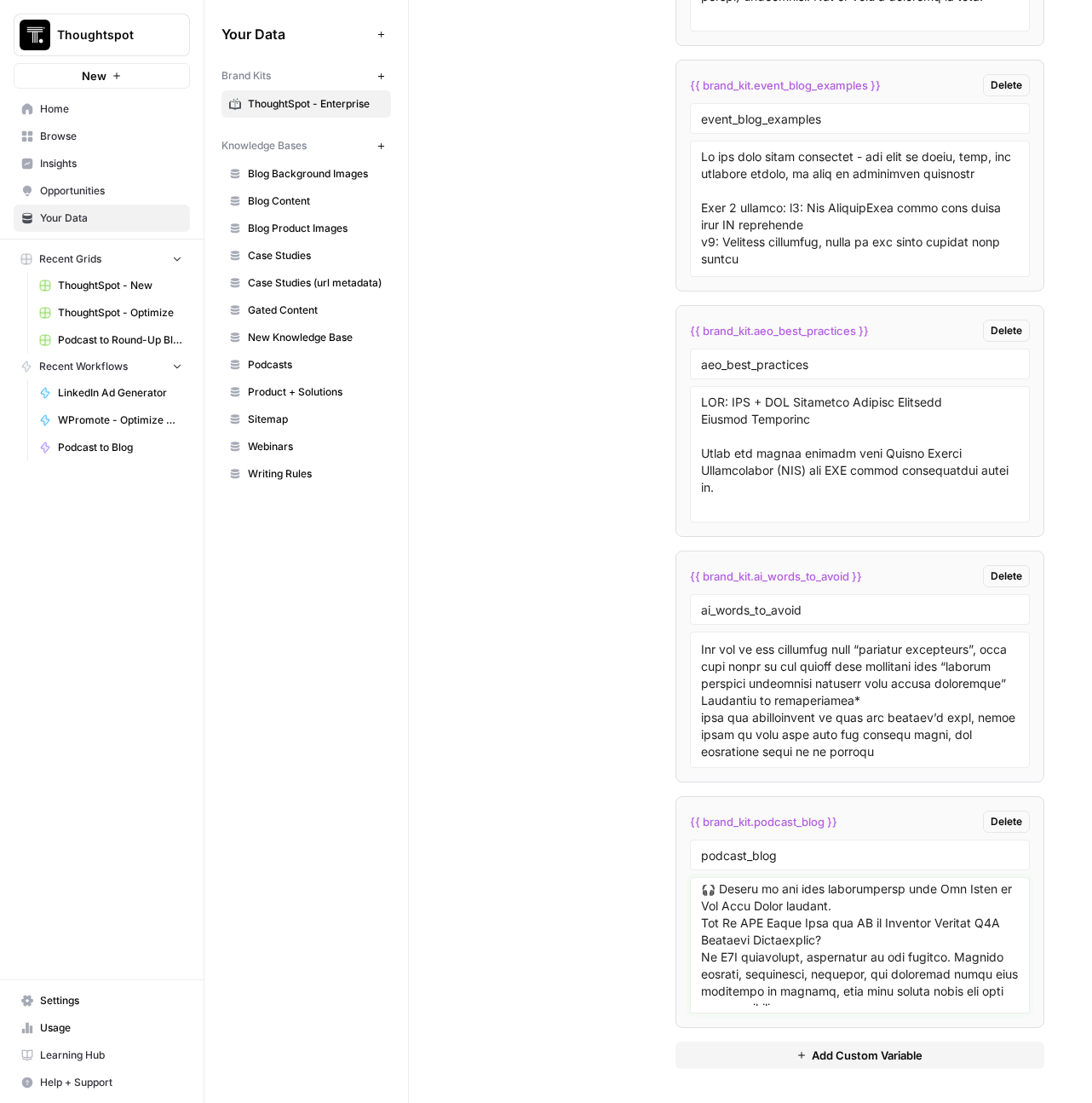
click at [976, 914] on textarea at bounding box center [860, 945] width 319 height 121
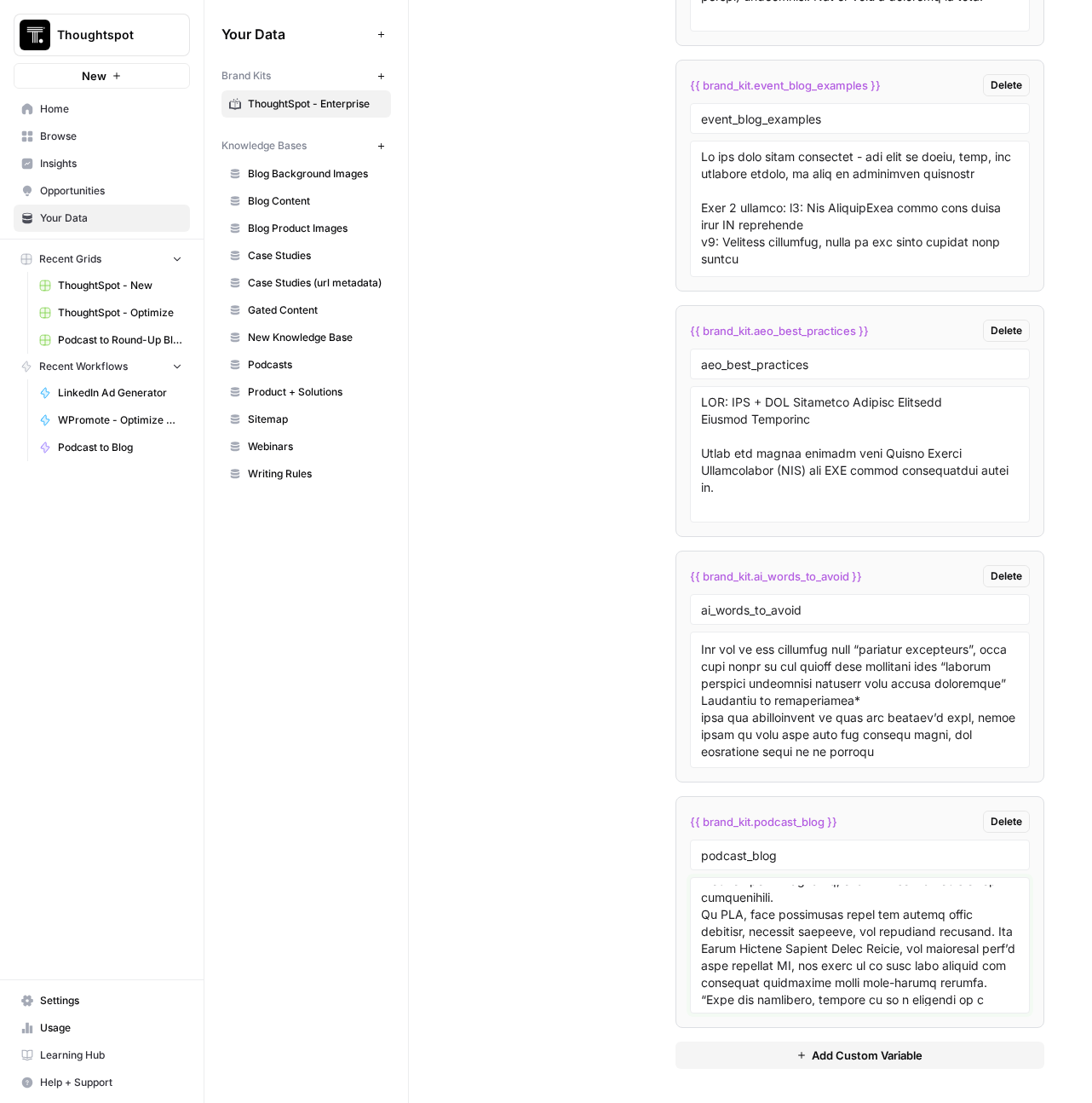
scroll to position [4105, 0]
click at [931, 967] on textarea at bounding box center [860, 945] width 319 height 121
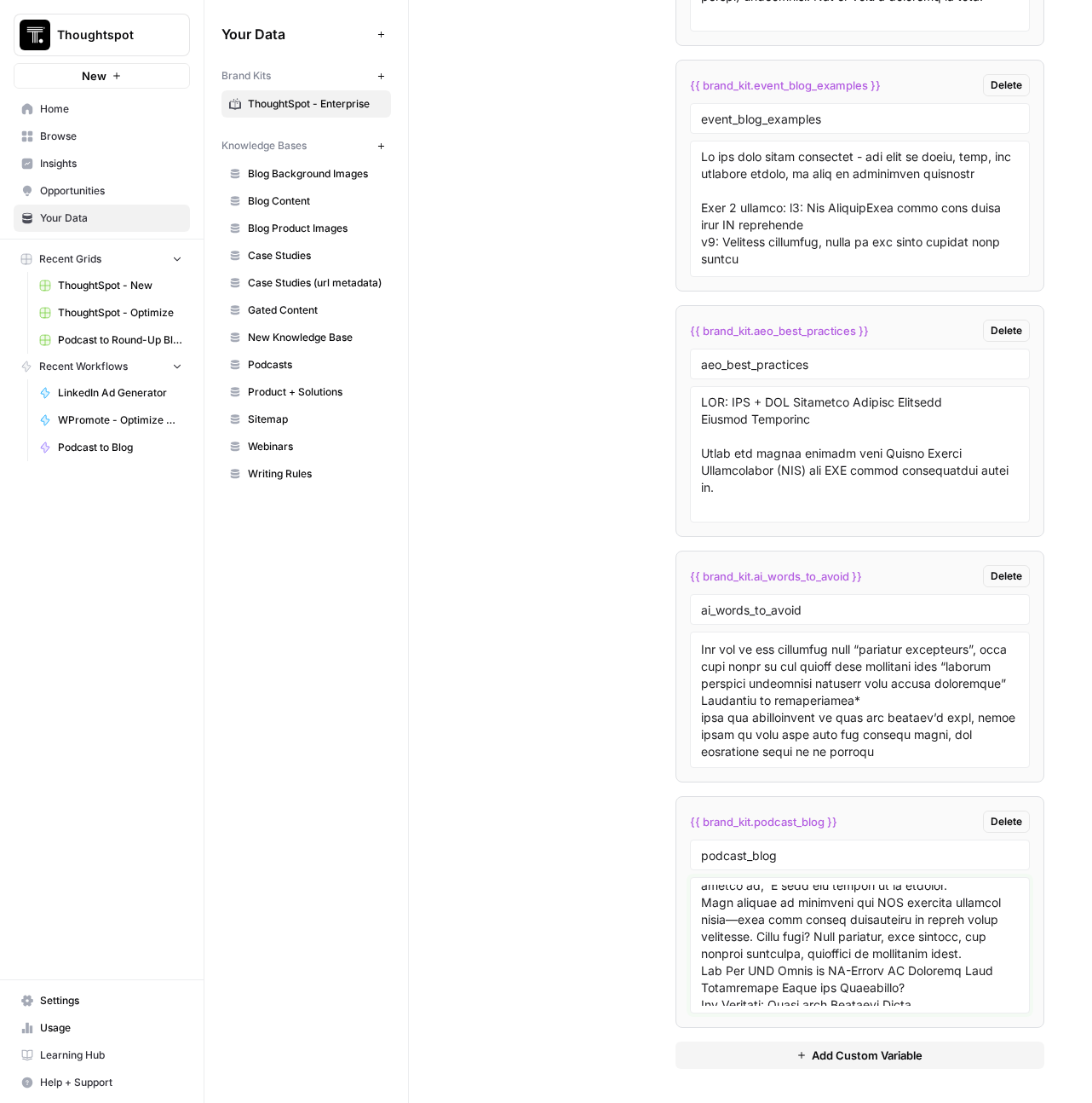
scroll to position [4153, 0]
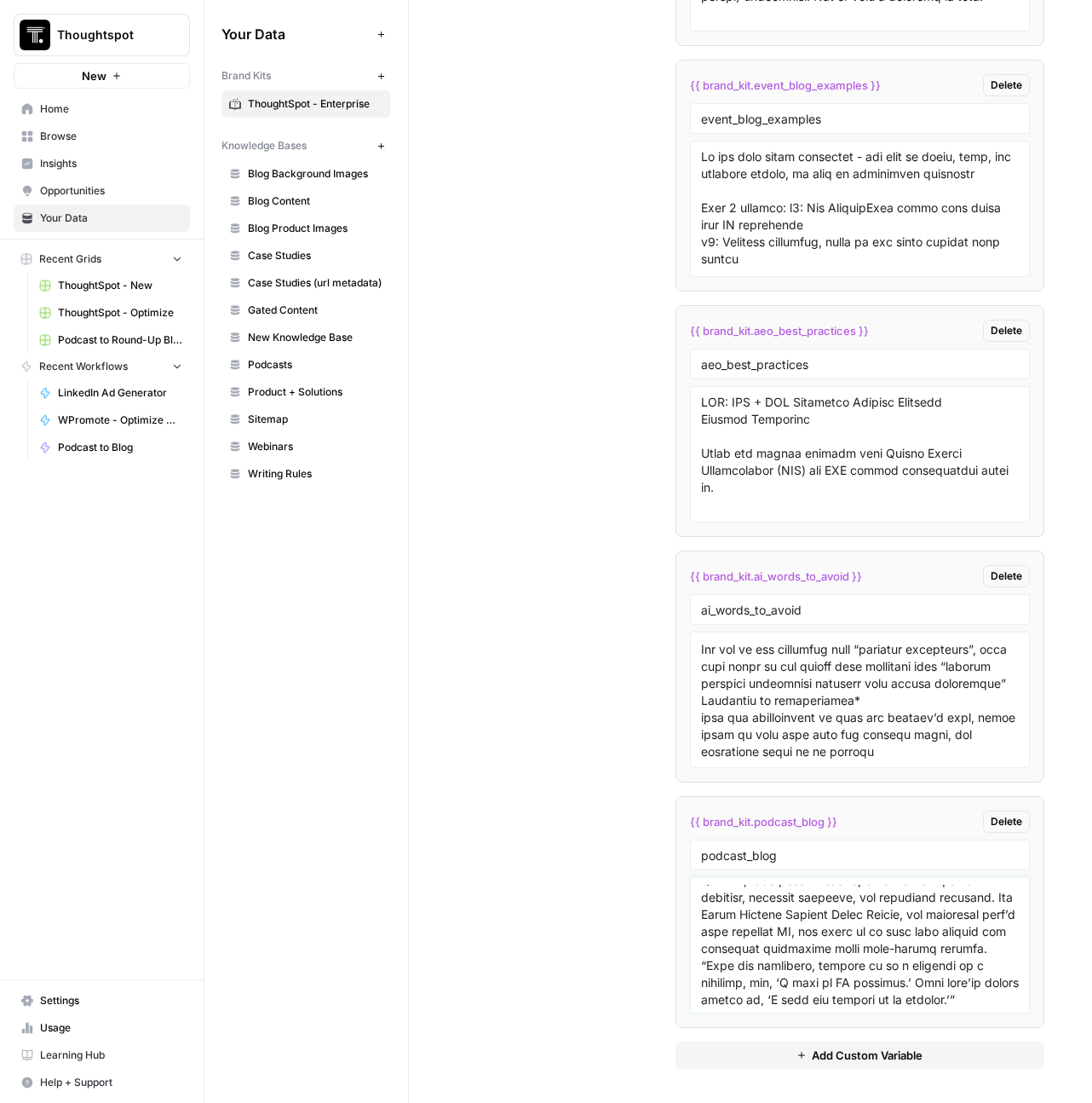
click at [860, 964] on textarea at bounding box center [860, 945] width 319 height 121
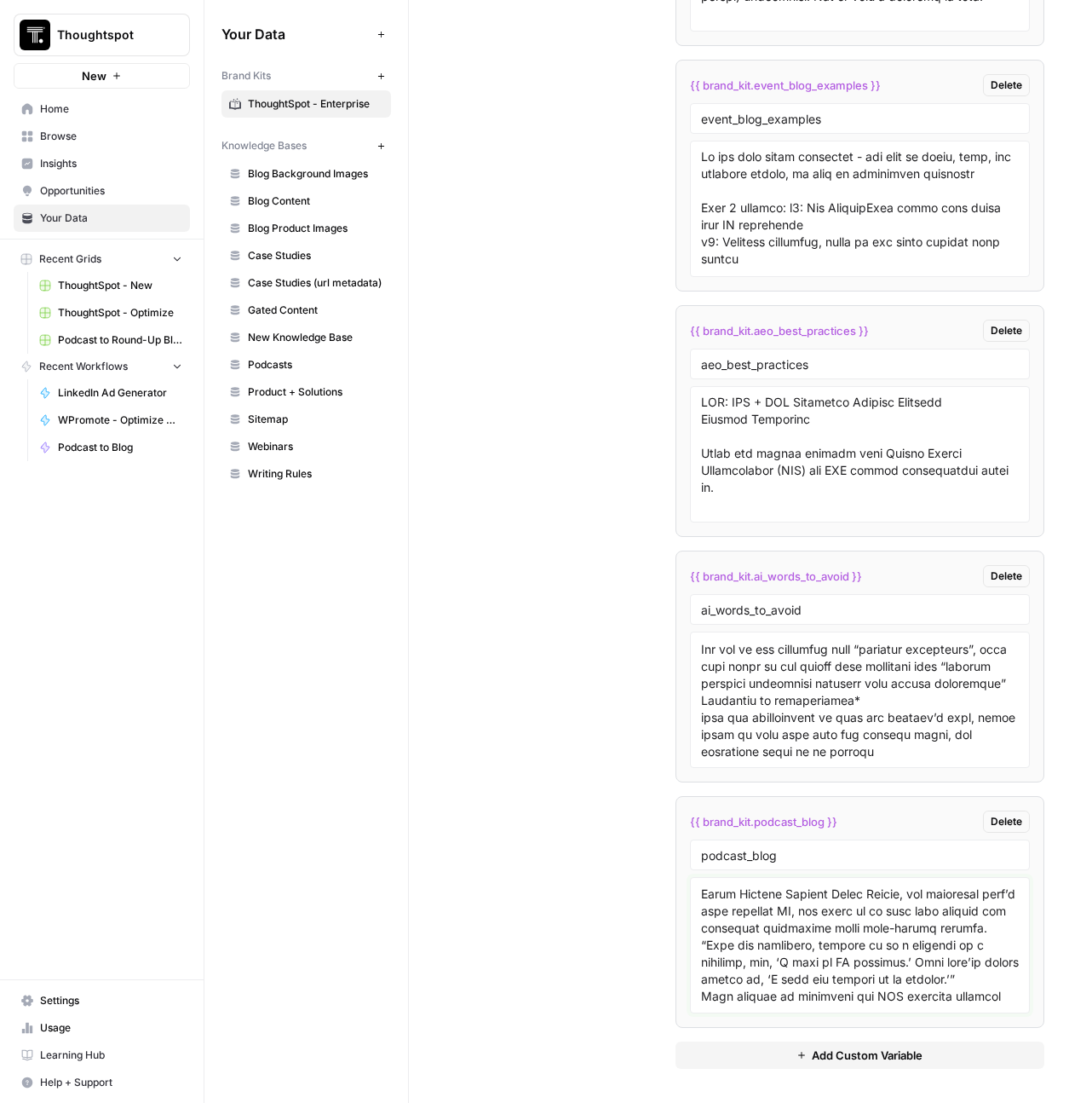
scroll to position [4217, 0]
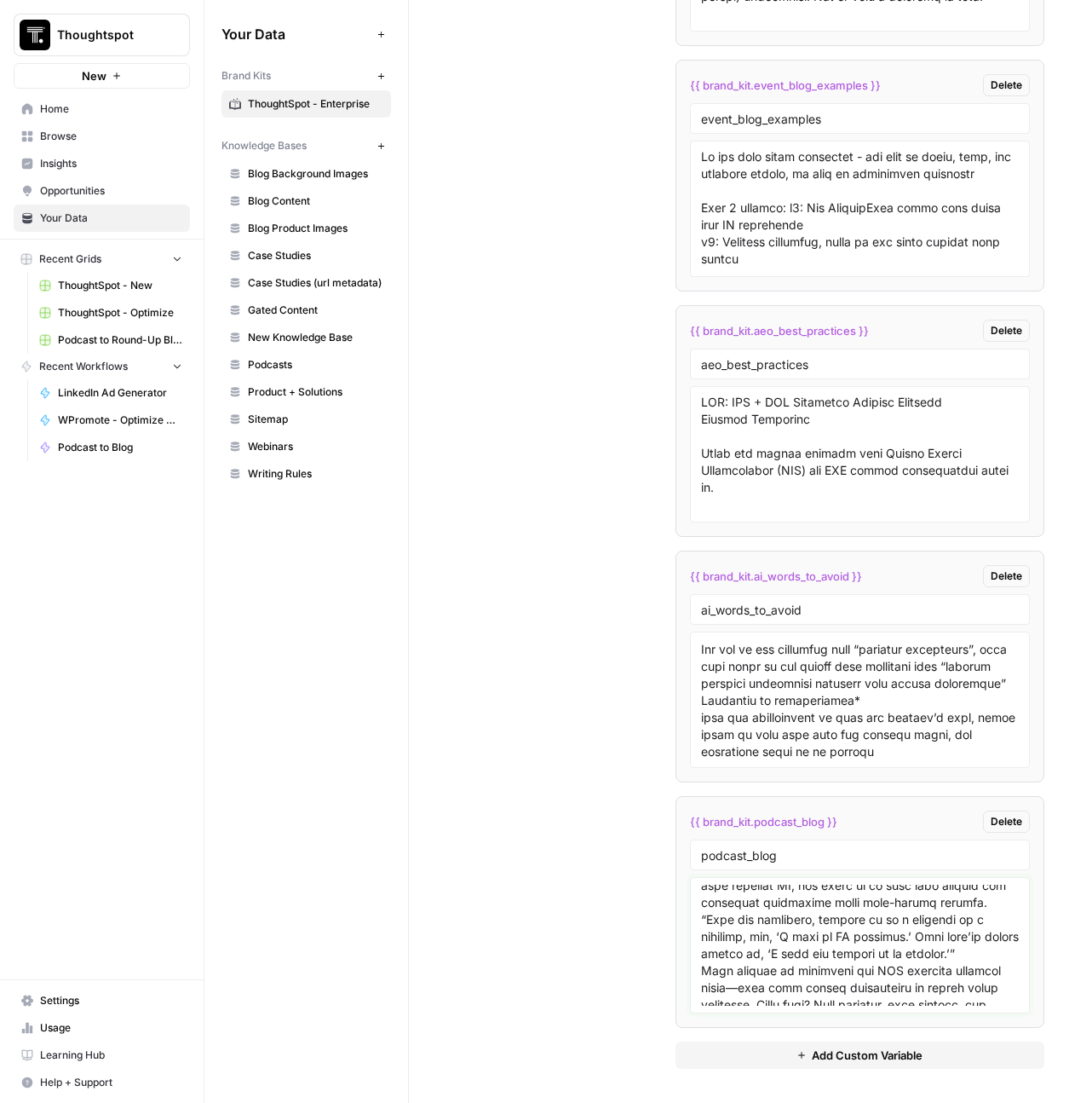
click at [897, 960] on textarea at bounding box center [860, 945] width 319 height 121
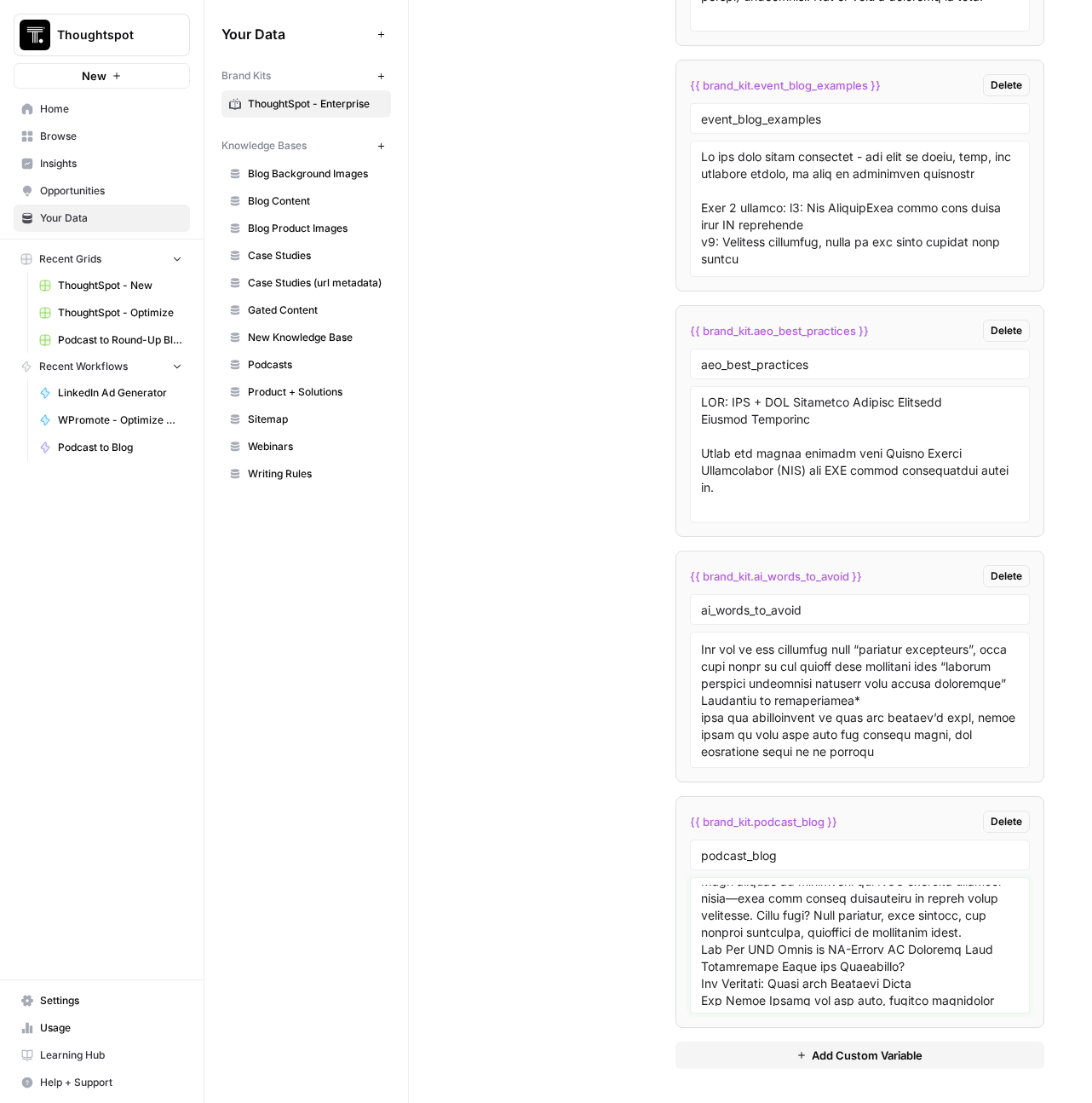
click at [845, 940] on textarea at bounding box center [860, 945] width 319 height 121
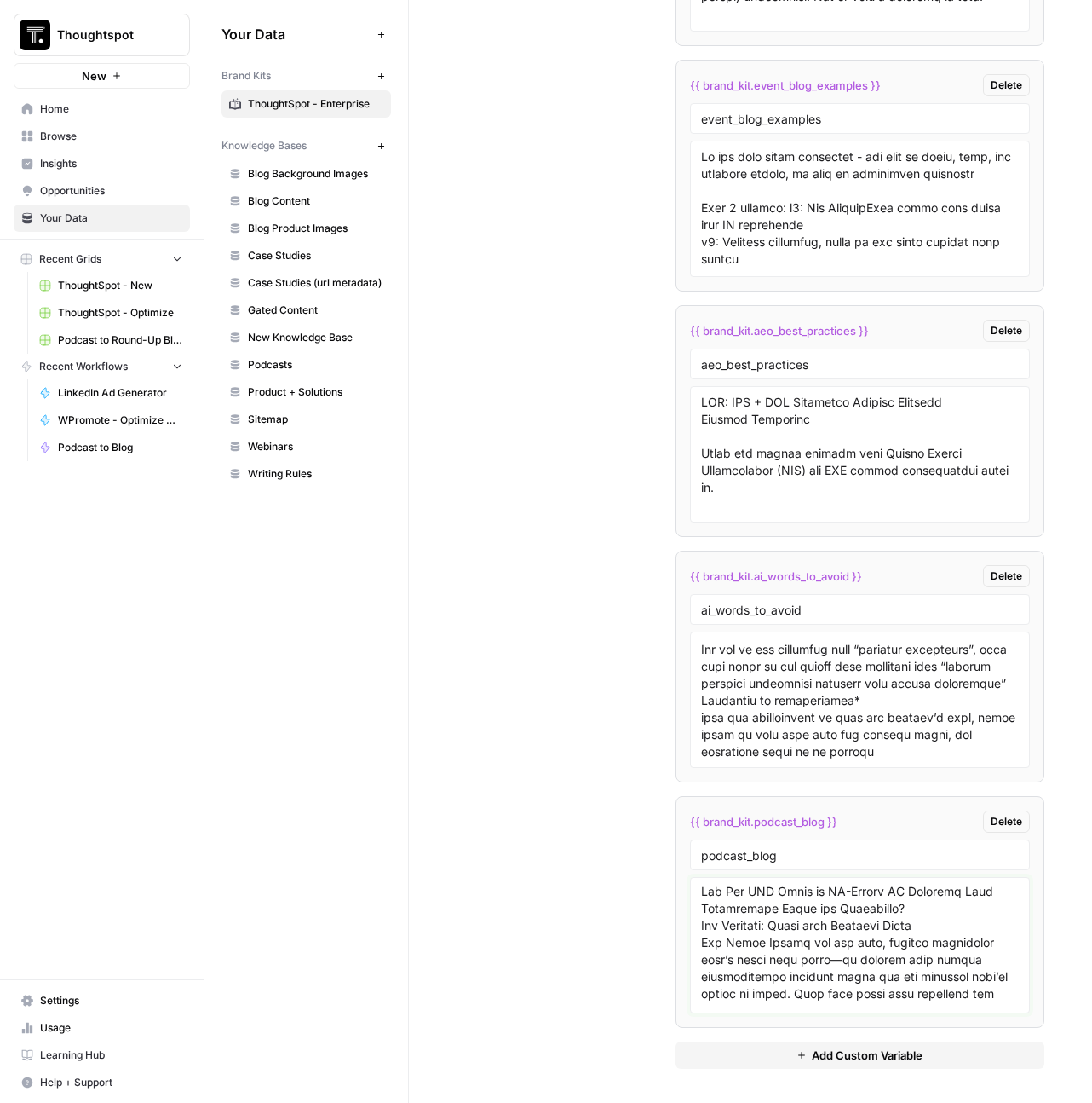
click at [845, 988] on textarea at bounding box center [860, 945] width 319 height 121
click at [827, 931] on textarea at bounding box center [860, 945] width 319 height 121
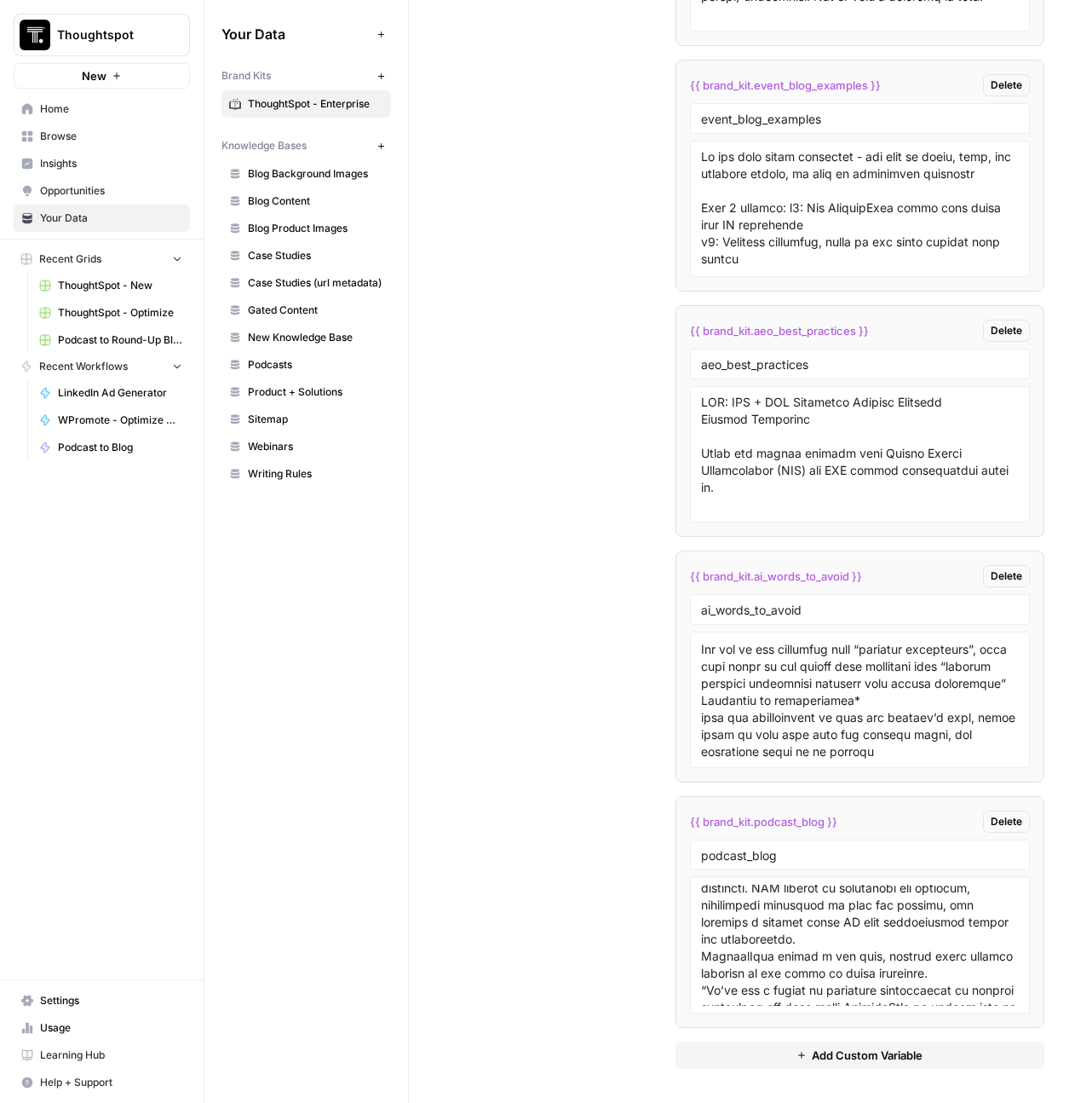
click at [900, 943] on textarea at bounding box center [860, 945] width 319 height 121
click at [958, 972] on textarea at bounding box center [860, 945] width 319 height 121
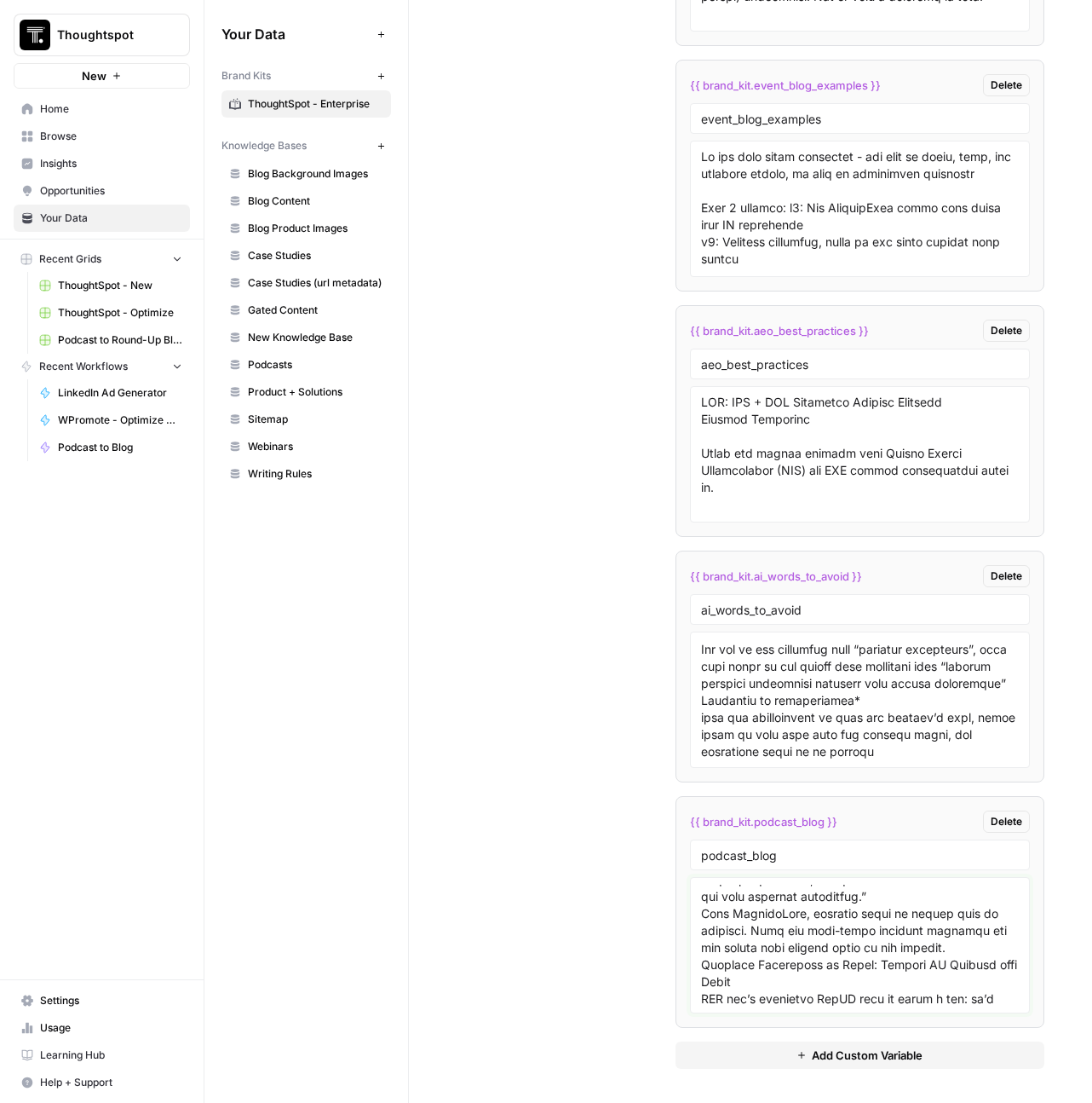
click at [851, 897] on textarea at bounding box center [860, 945] width 319 height 121
click at [918, 920] on textarea at bounding box center [860, 945] width 319 height 121
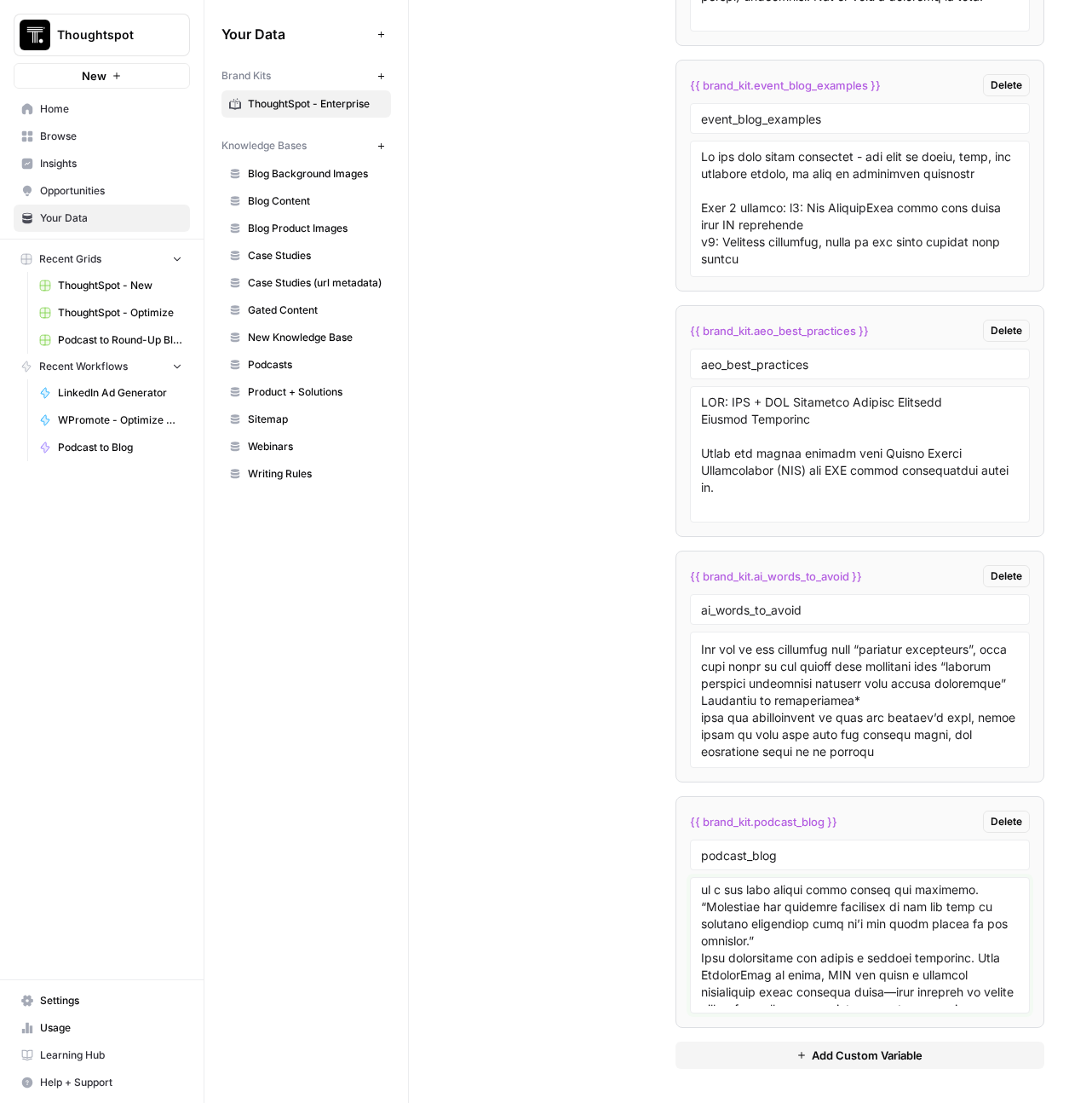
click at [970, 913] on textarea at bounding box center [860, 945] width 319 height 121
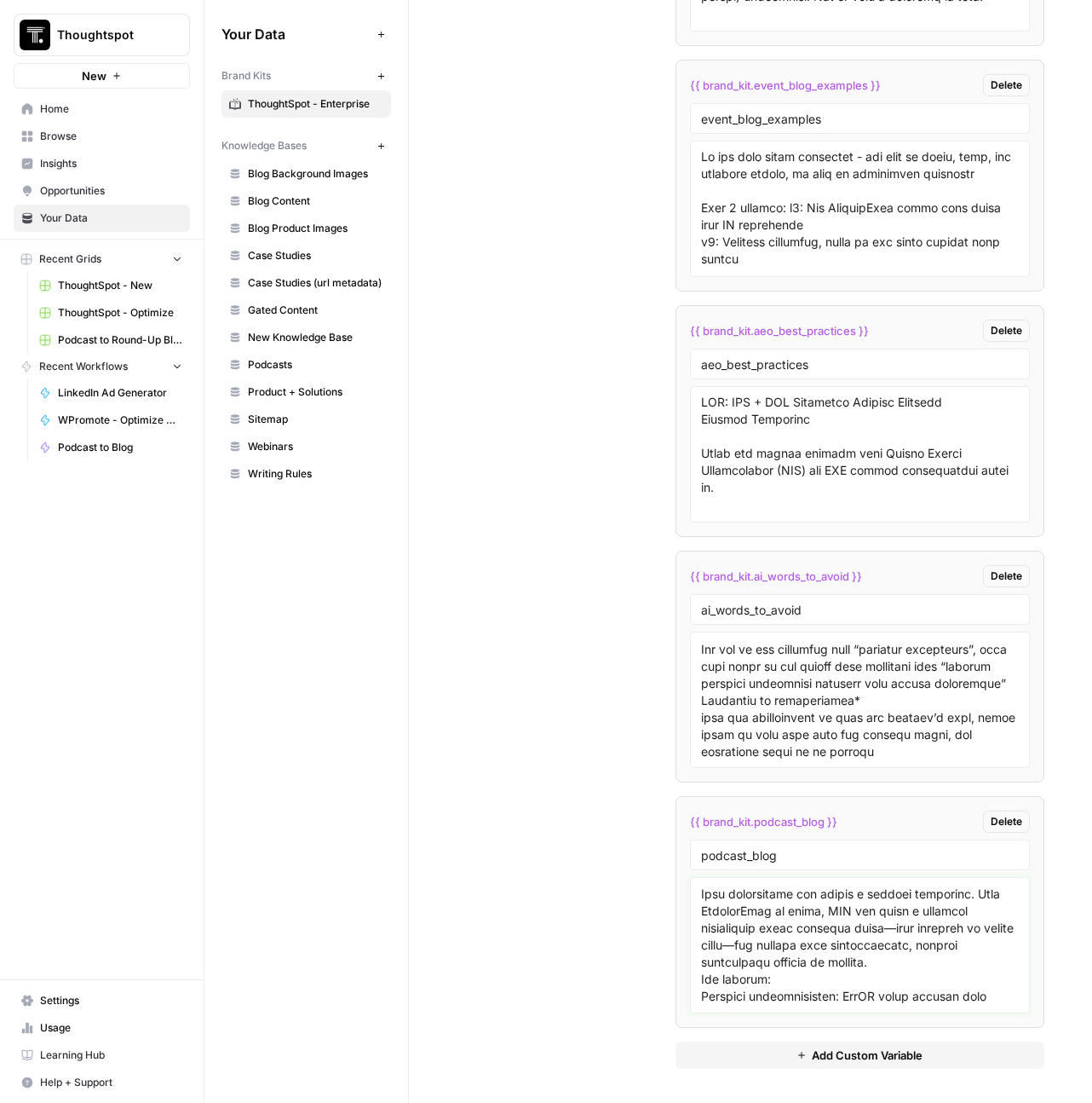
click at [870, 954] on textarea at bounding box center [860, 945] width 319 height 121
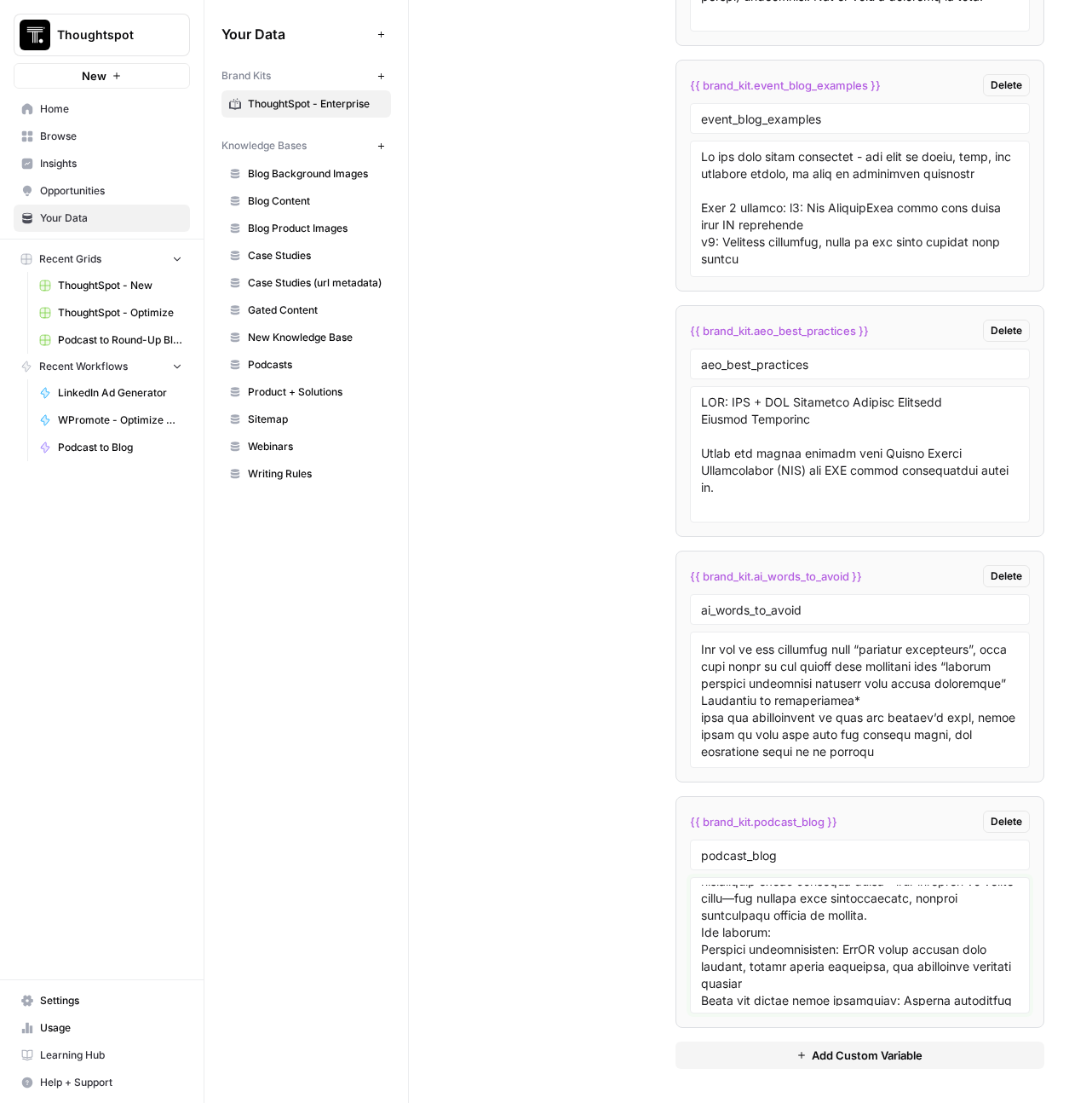
scroll to position [5204, 0]
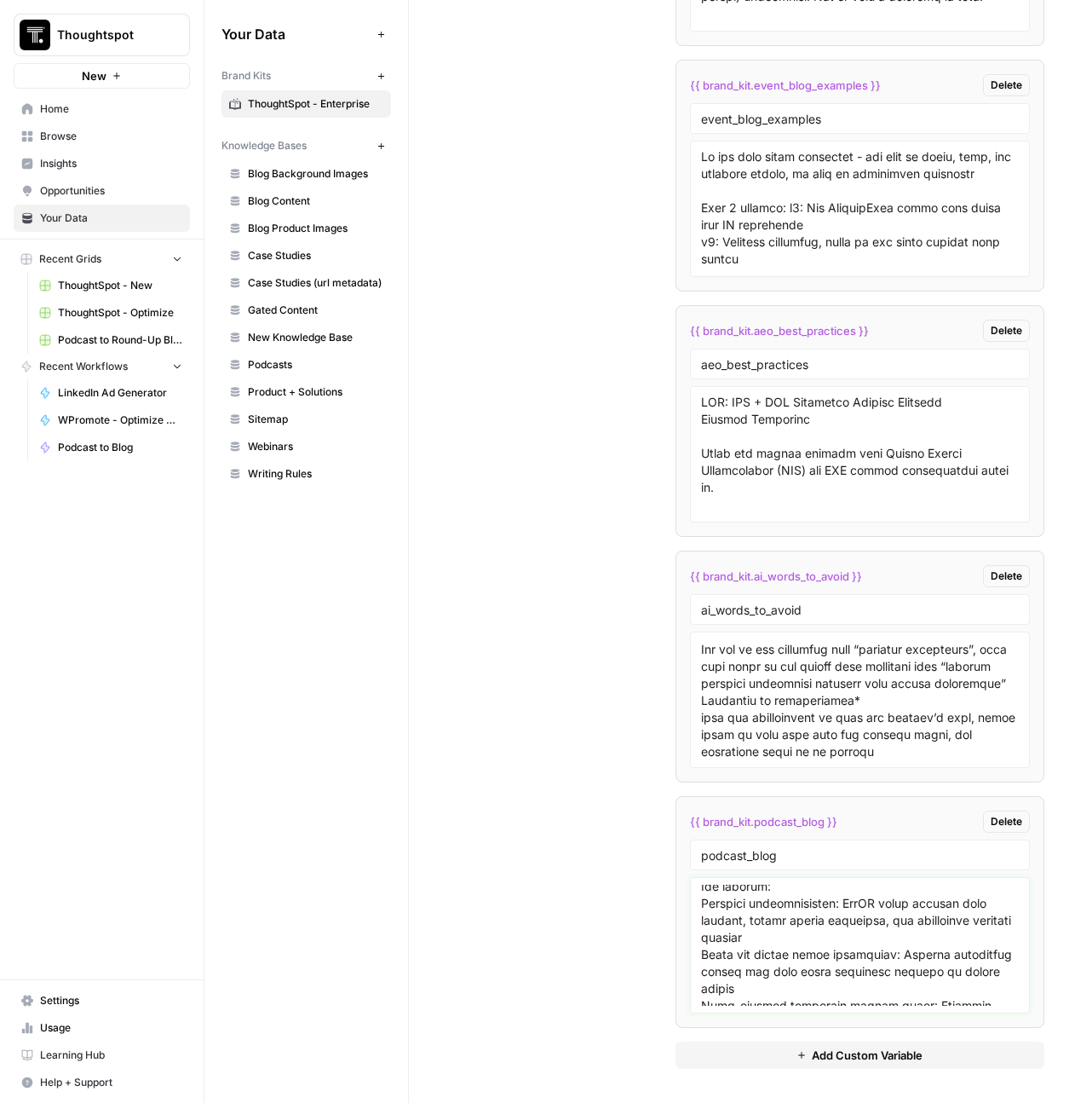
click at [963, 902] on textarea at bounding box center [860, 945] width 319 height 121
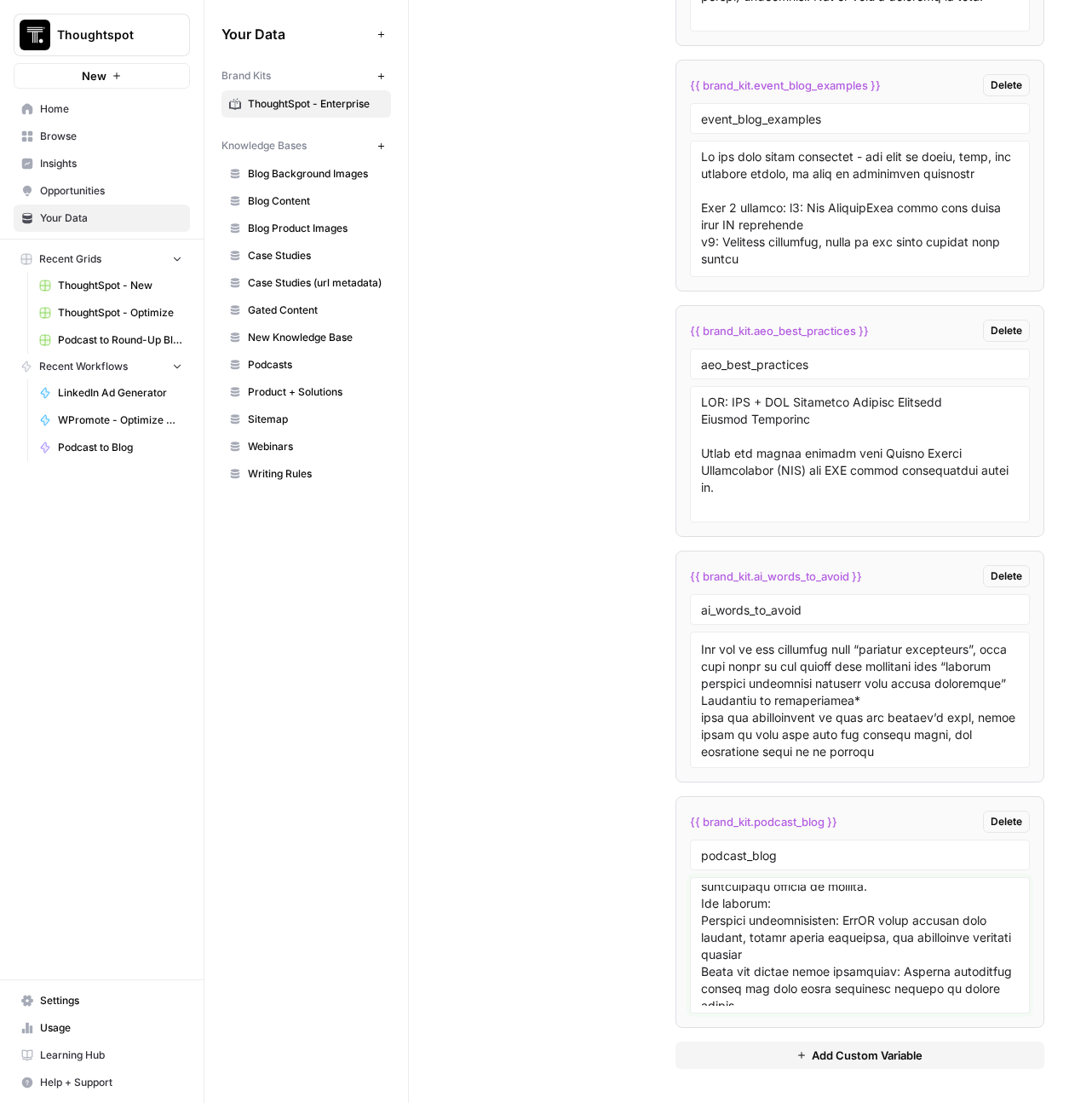
scroll to position [5221, 0]
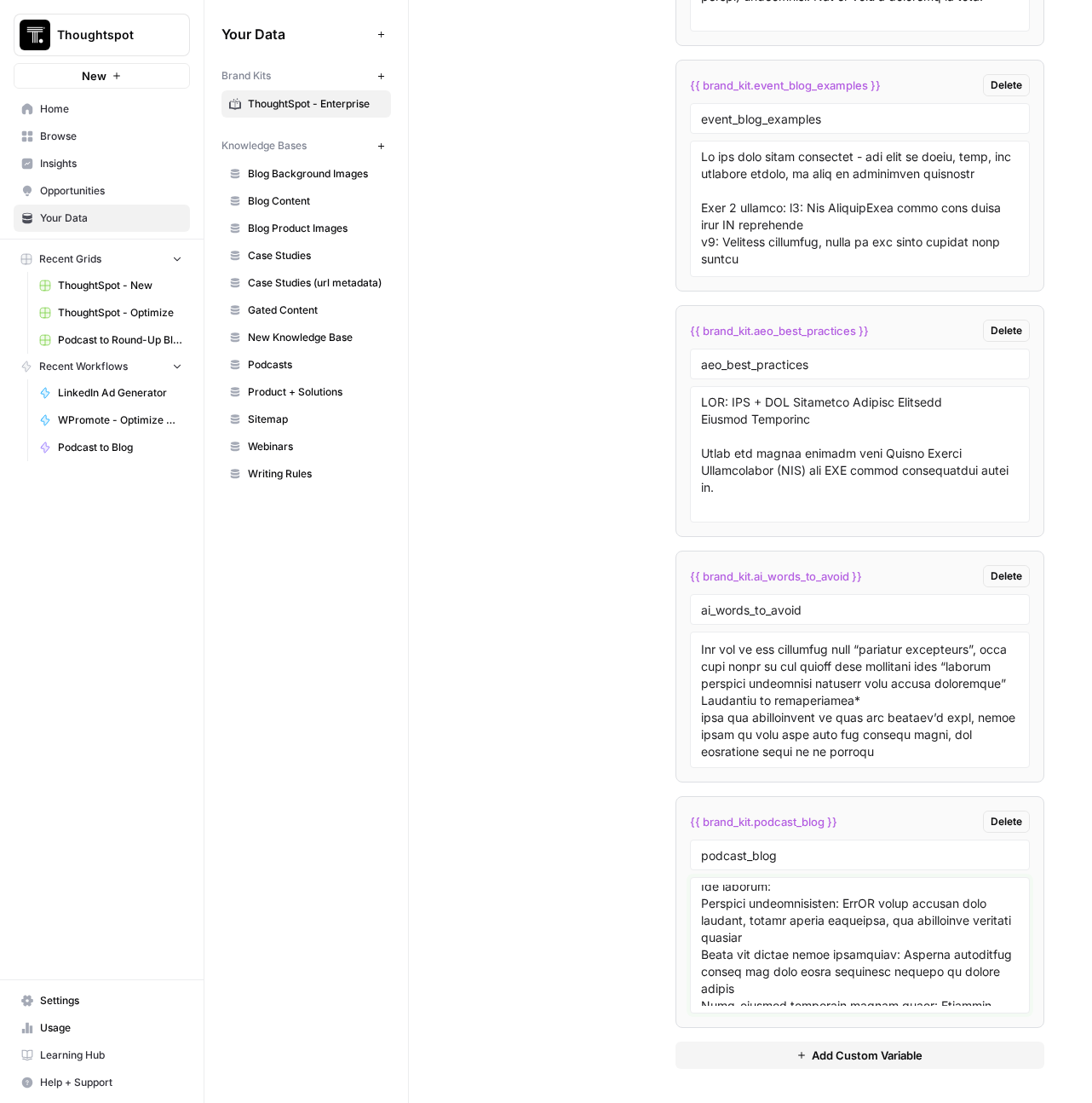
click at [846, 936] on textarea at bounding box center [860, 945] width 319 height 121
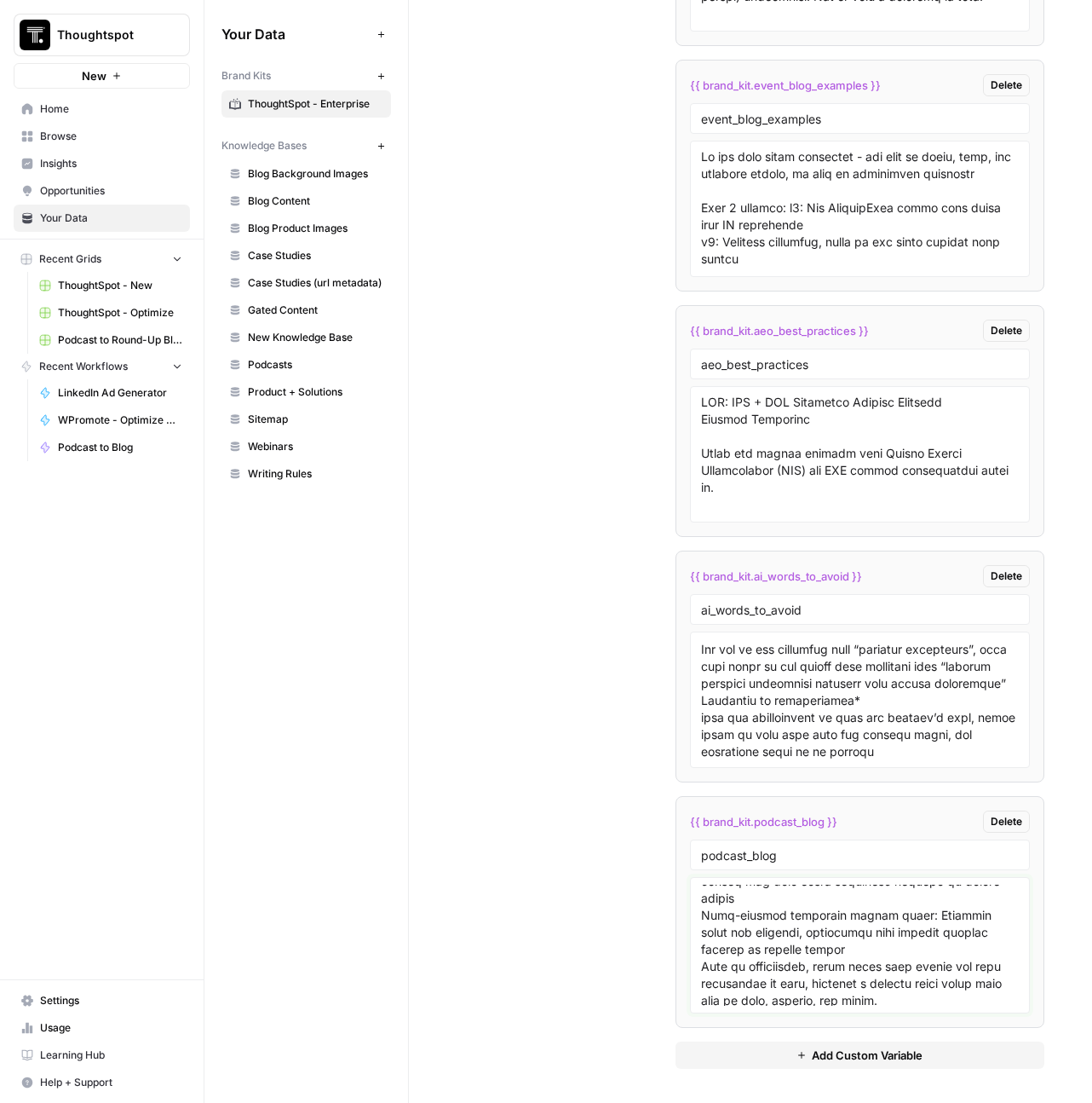
click at [896, 925] on textarea at bounding box center [860, 945] width 319 height 121
click at [843, 967] on textarea at bounding box center [860, 945] width 319 height 121
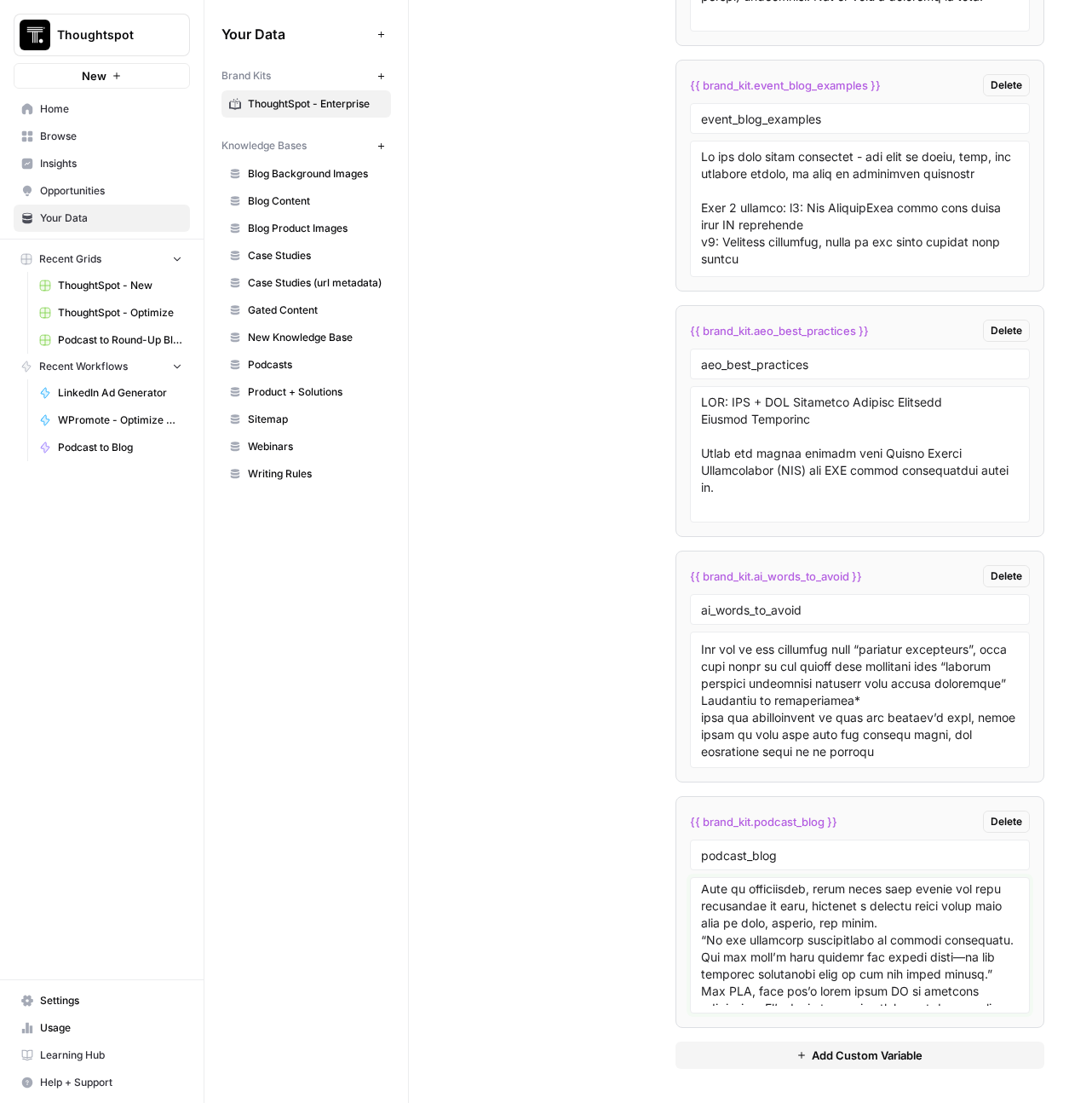
scroll to position [5468, 0]
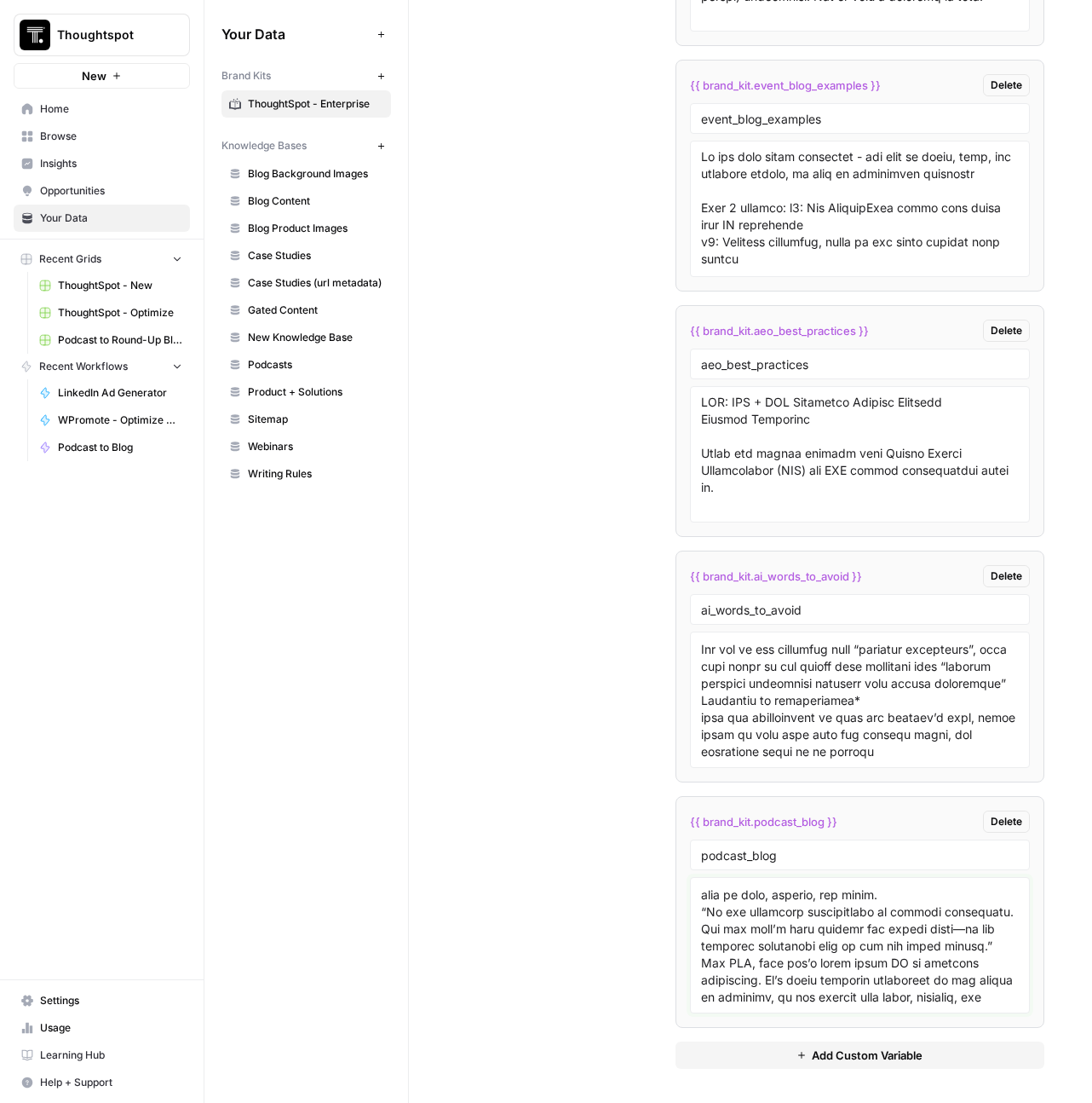
click at [987, 947] on textarea at bounding box center [860, 945] width 319 height 121
click at [871, 896] on textarea at bounding box center [860, 945] width 319 height 121
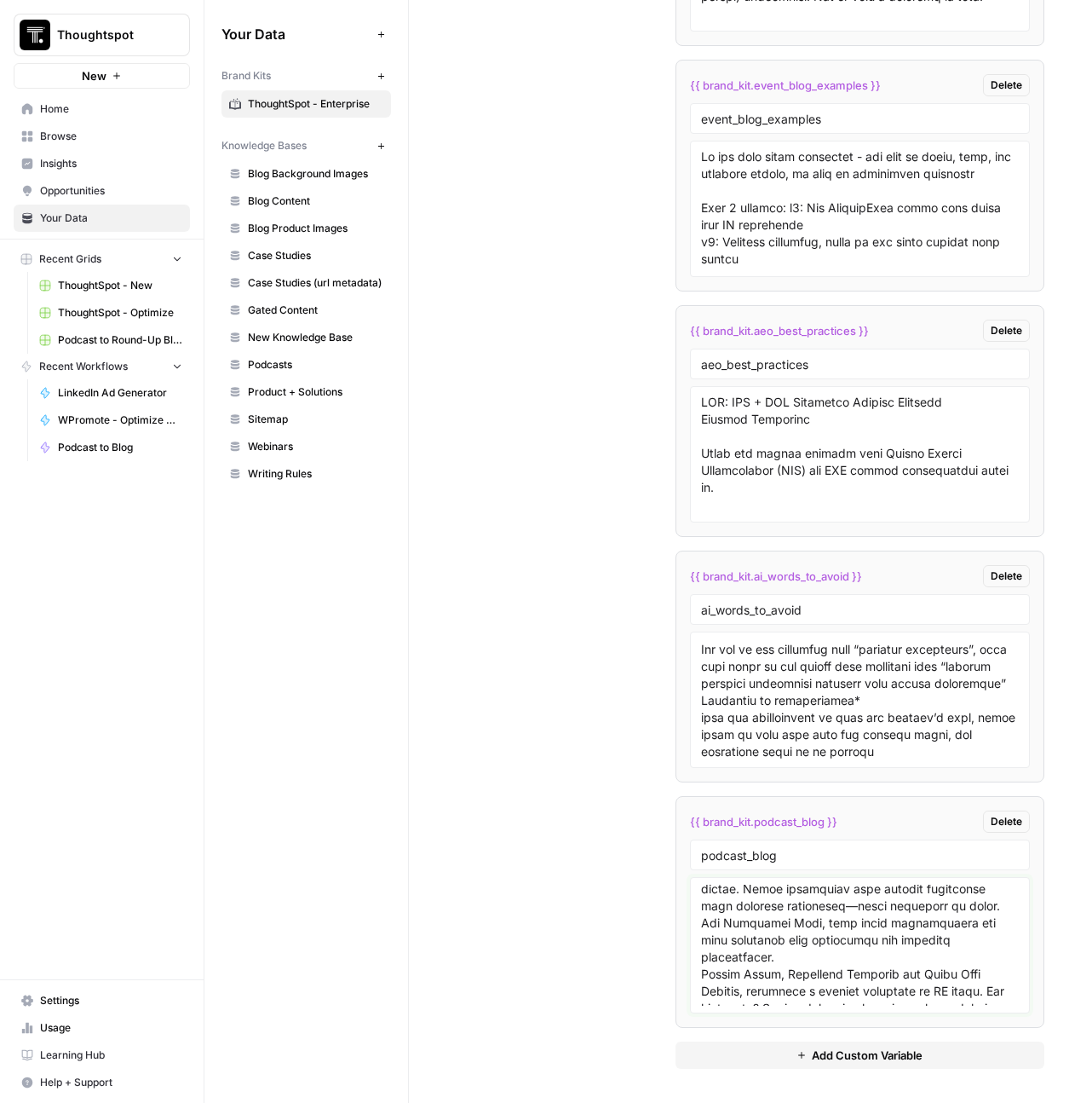
click at [906, 949] on textarea at bounding box center [860, 945] width 319 height 121
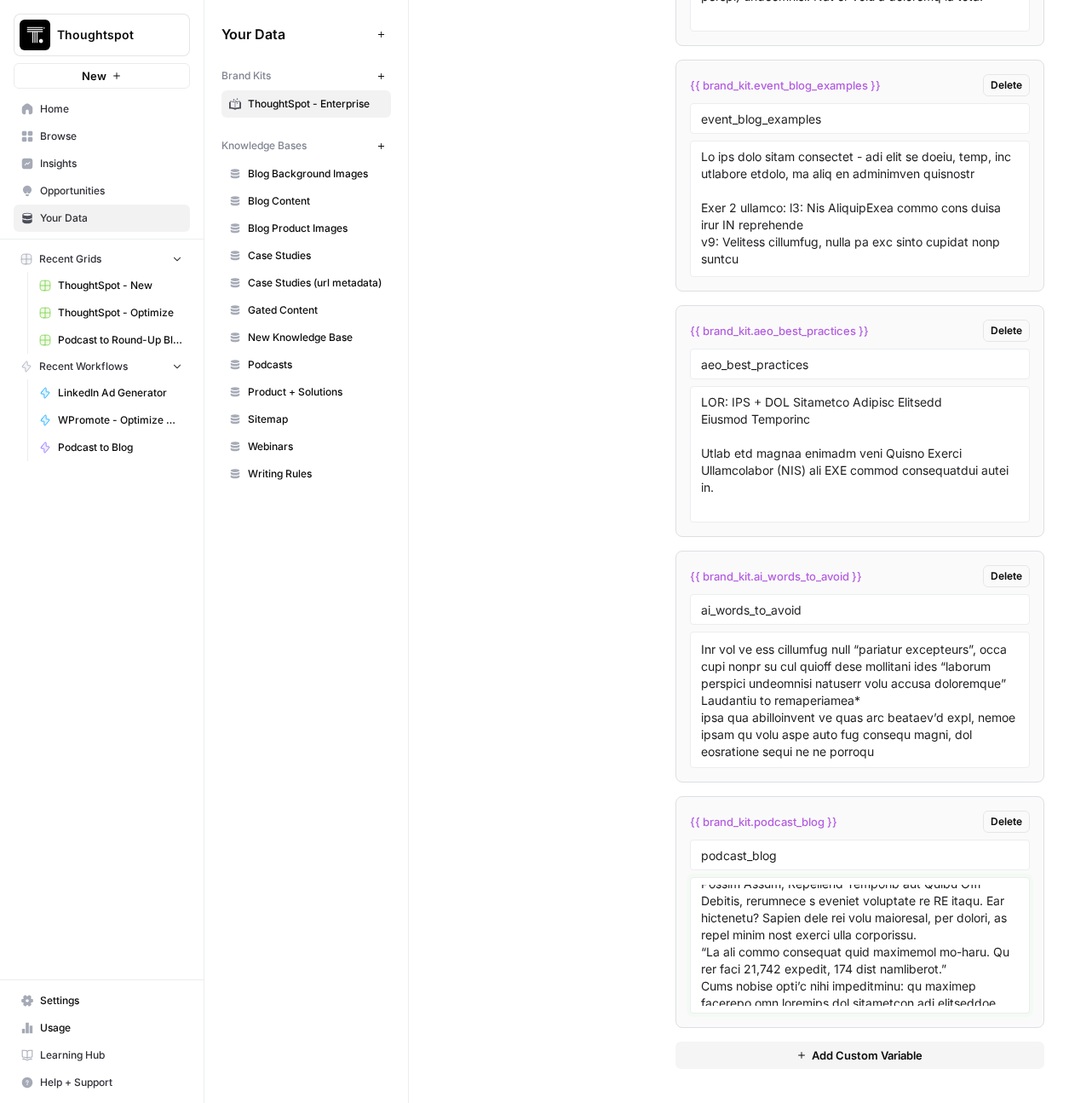
scroll to position [5841, 0]
click at [701, 920] on textarea at bounding box center [860, 945] width 319 height 121
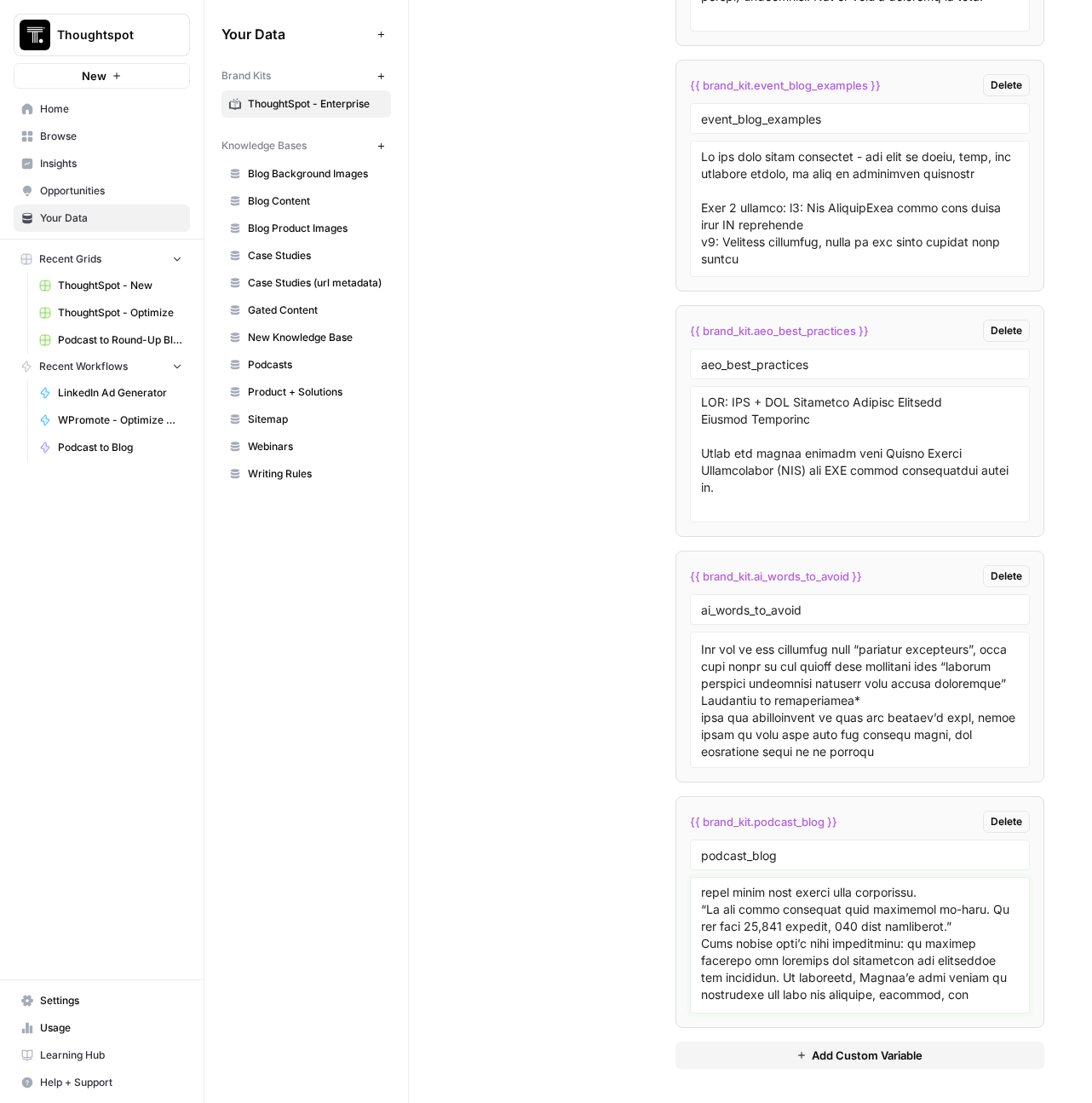
click at [875, 949] on textarea at bounding box center [860, 945] width 319 height 121
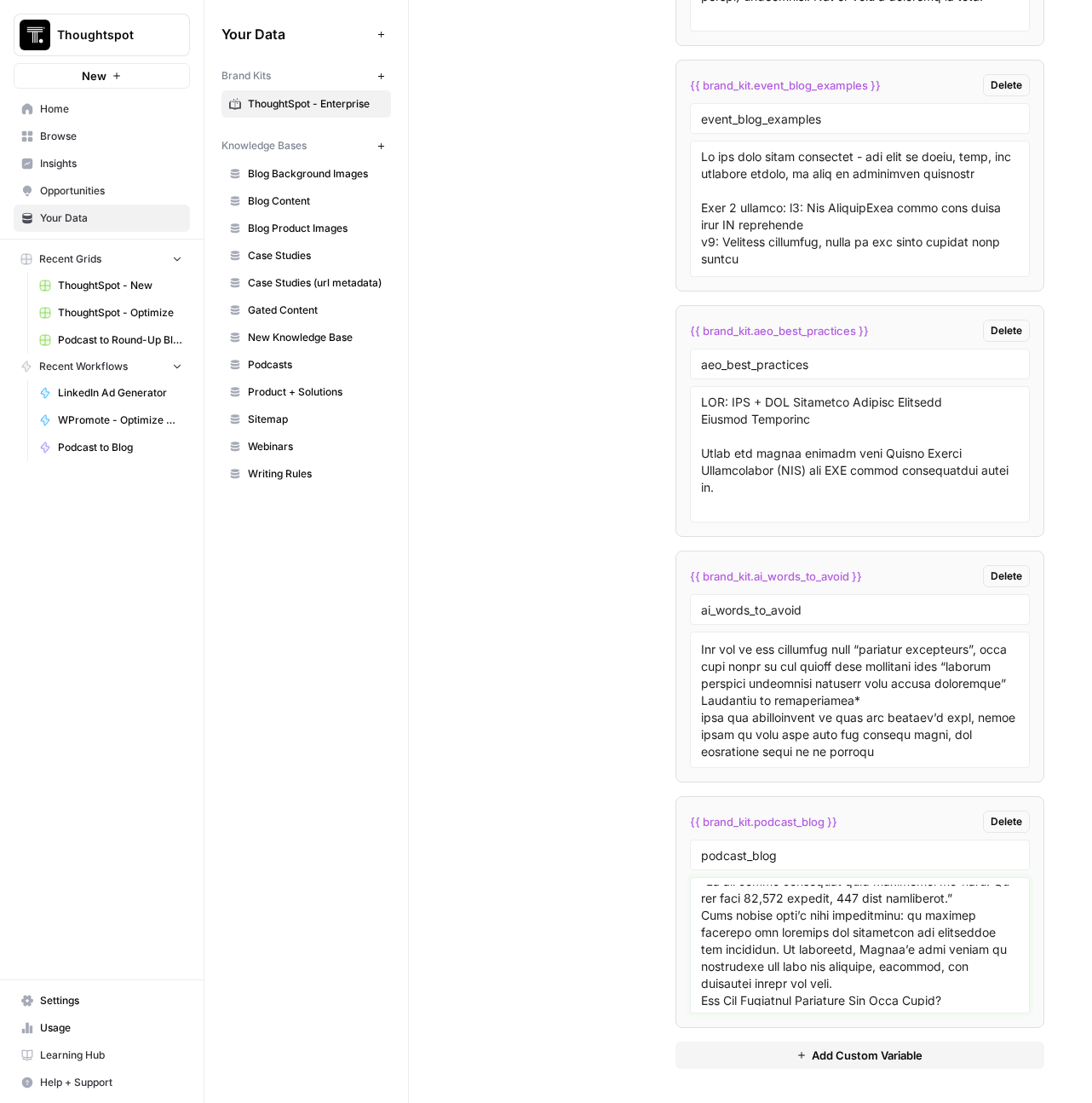
click at [879, 948] on textarea at bounding box center [860, 945] width 319 height 121
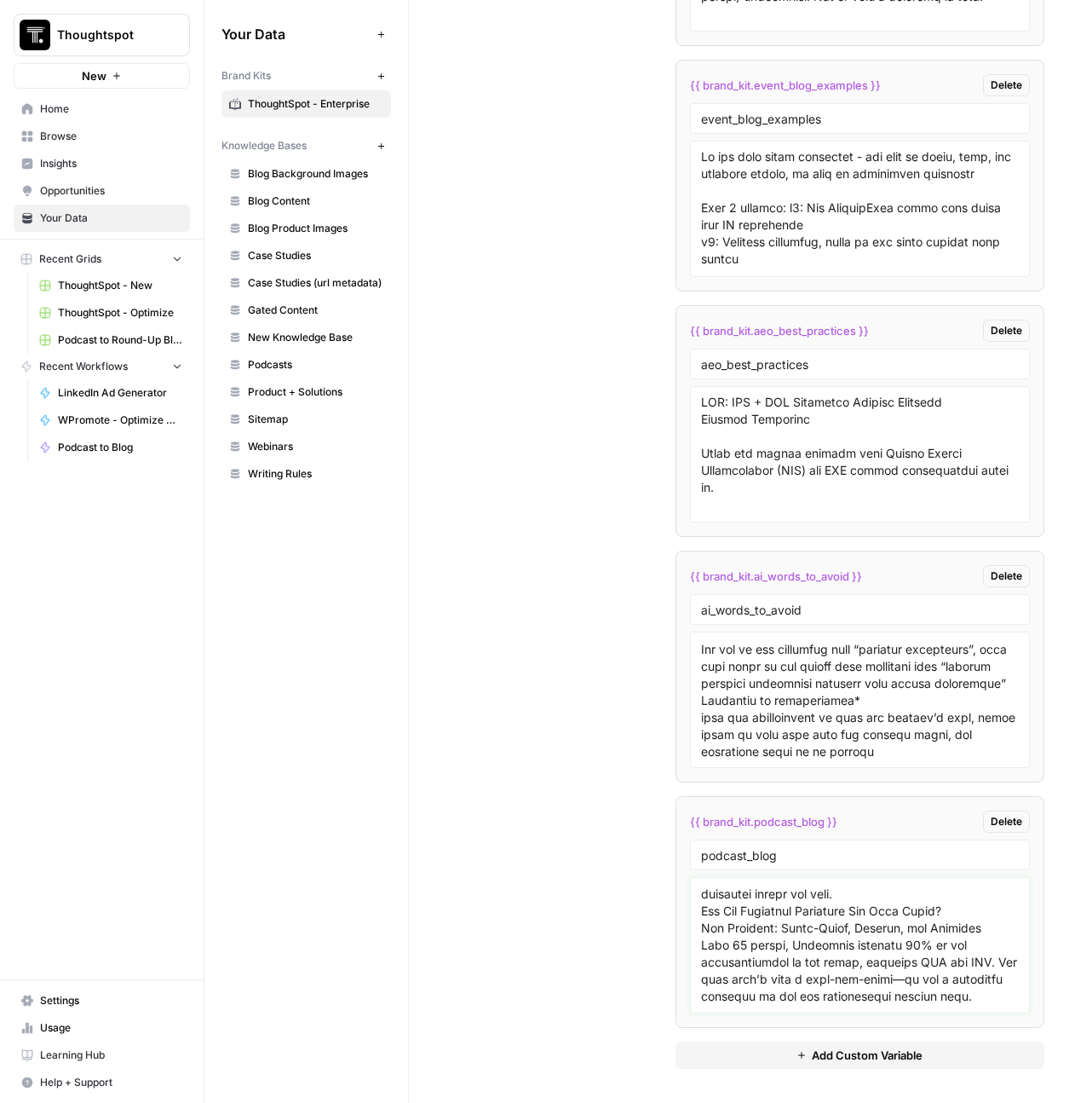
scroll to position [6052, 0]
click at [902, 897] on textarea at bounding box center [860, 945] width 319 height 121
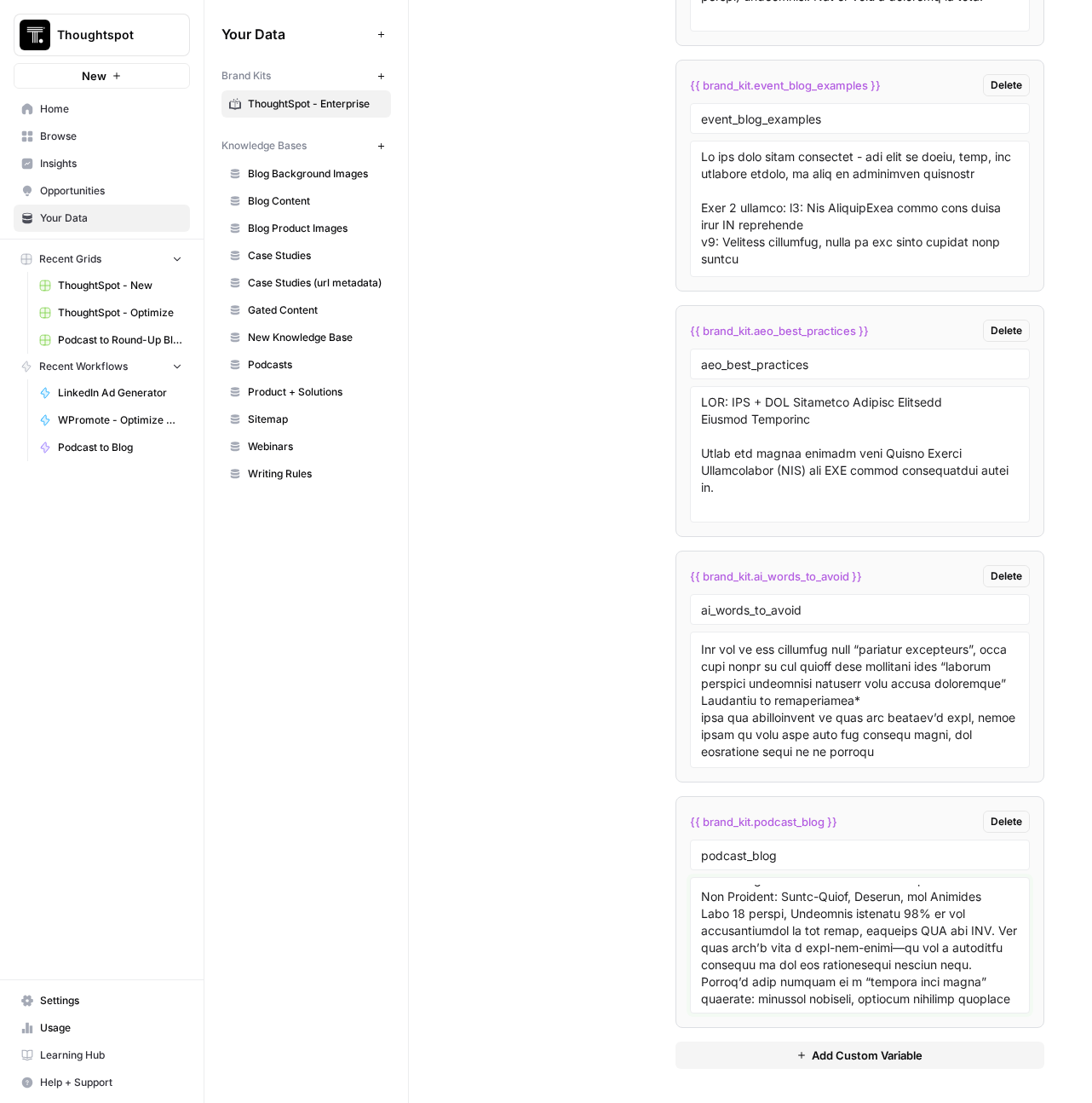
click at [849, 979] on textarea at bounding box center [860, 945] width 319 height 121
click at [809, 939] on textarea at bounding box center [860, 945] width 319 height 121
click at [805, 952] on textarea at bounding box center [860, 945] width 319 height 121
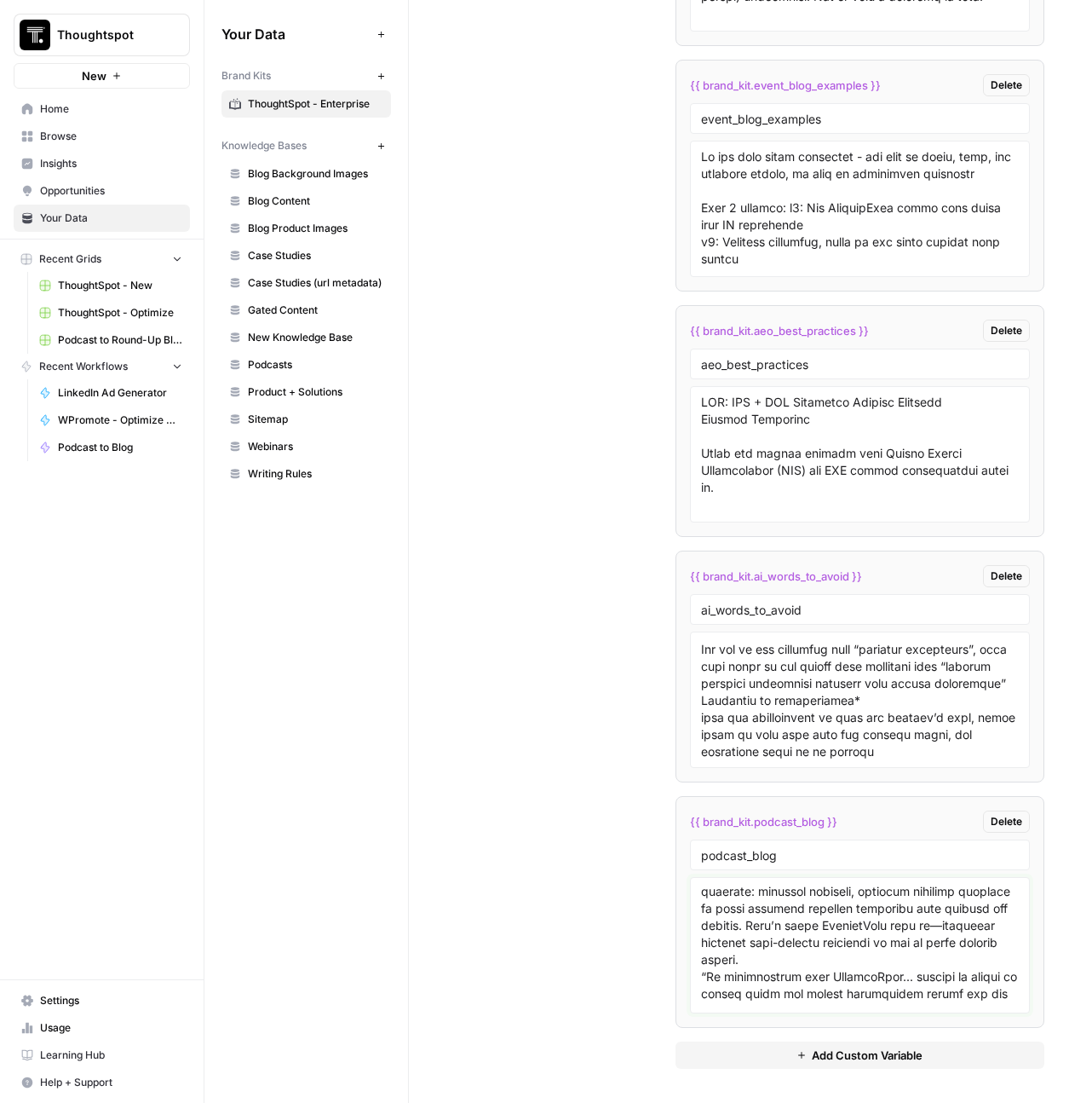
scroll to position [6217, 0]
click at [973, 908] on textarea at bounding box center [860, 945] width 319 height 121
click at [981, 898] on textarea at bounding box center [860, 945] width 319 height 121
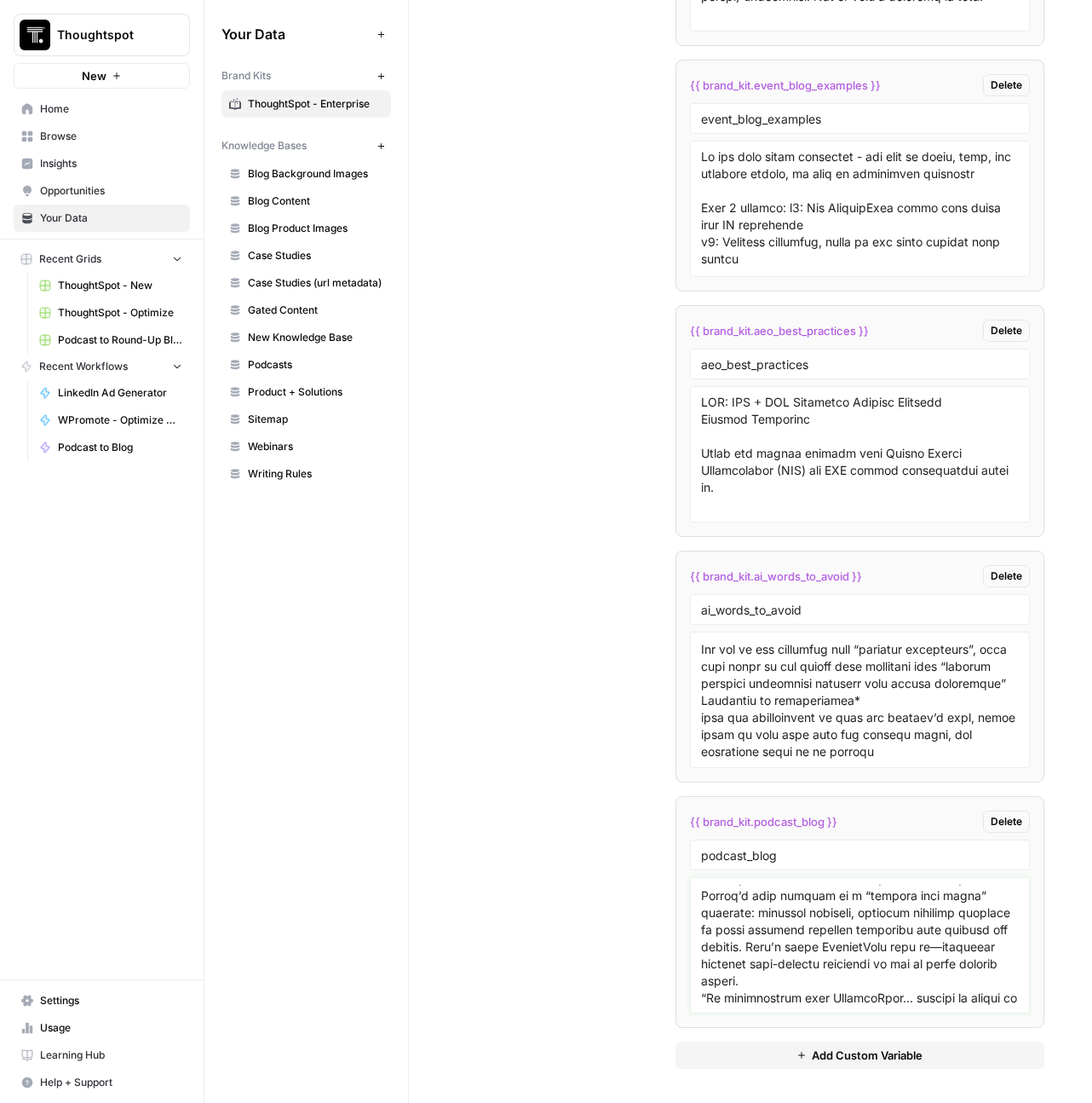
scroll to position [6235, 0]
click at [947, 926] on textarea at bounding box center [860, 945] width 319 height 121
click at [874, 940] on textarea at bounding box center [860, 945] width 319 height 121
click at [864, 949] on textarea at bounding box center [860, 945] width 319 height 121
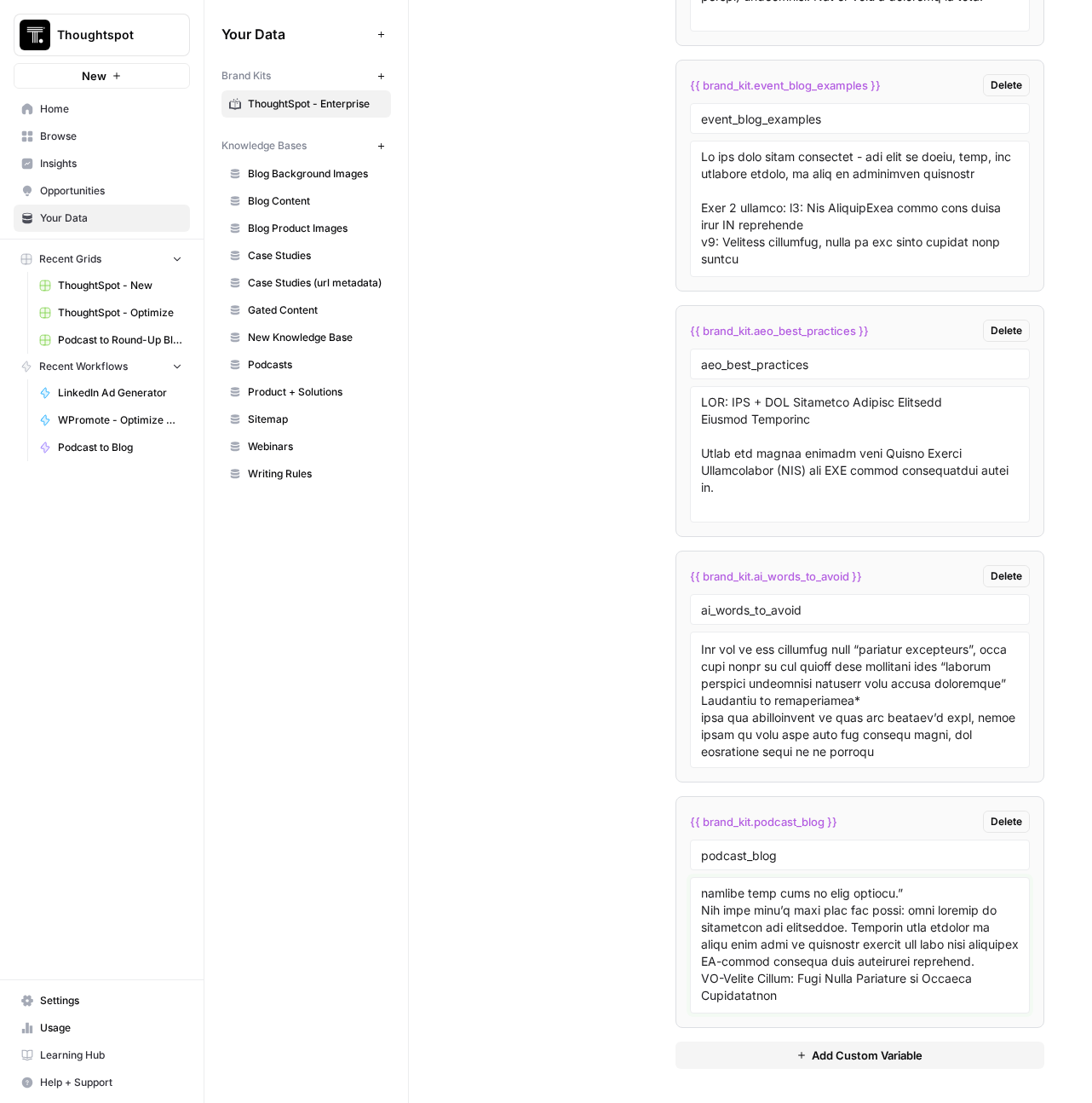
click at [866, 947] on textarea at bounding box center [860, 945] width 319 height 121
click at [973, 884] on textarea at bounding box center [860, 945] width 319 height 121
click at [983, 896] on textarea at bounding box center [860, 945] width 319 height 121
click at [990, 902] on textarea at bounding box center [860, 945] width 319 height 121
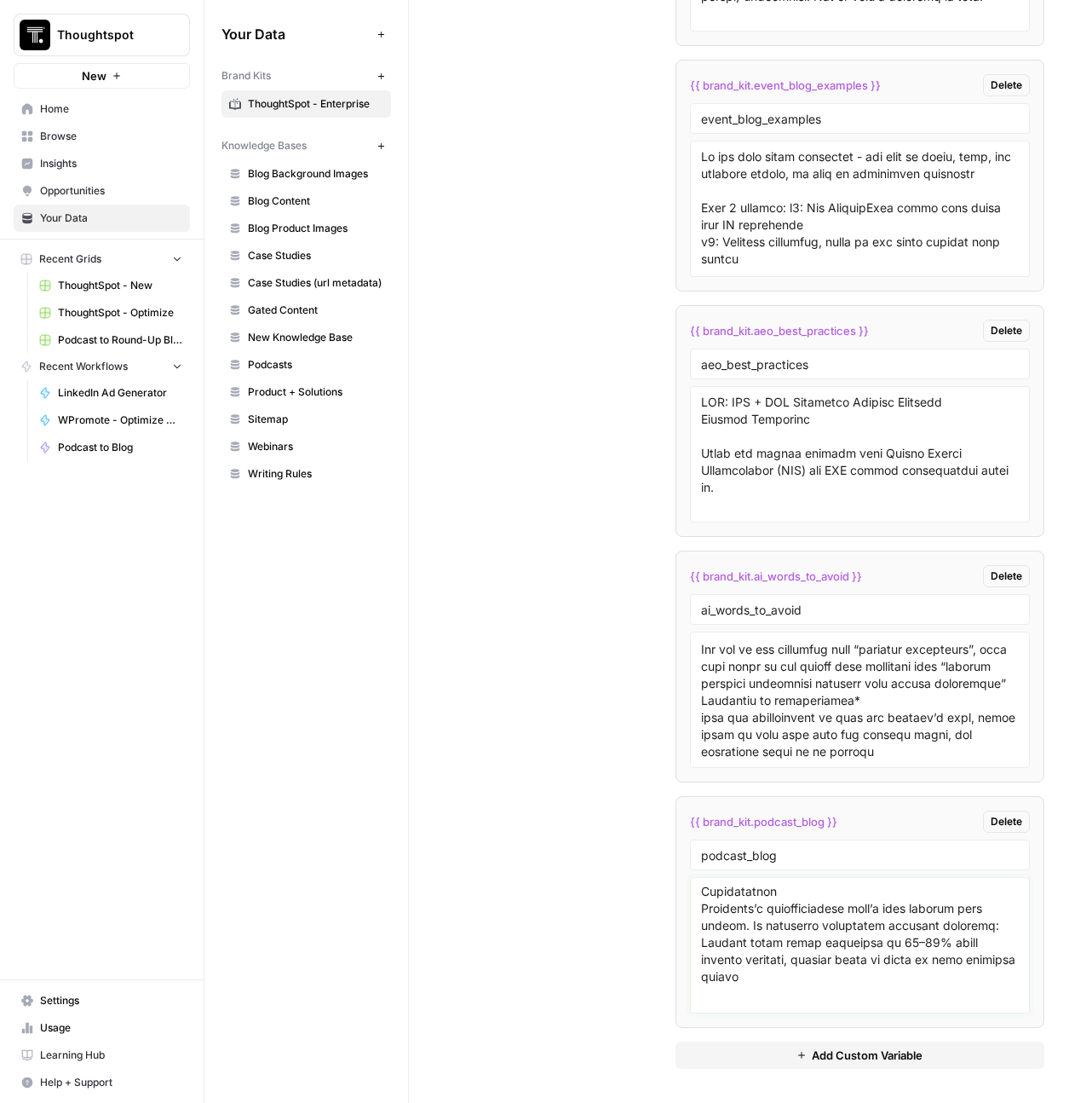
click at [745, 961] on textarea at bounding box center [860, 945] width 319 height 121
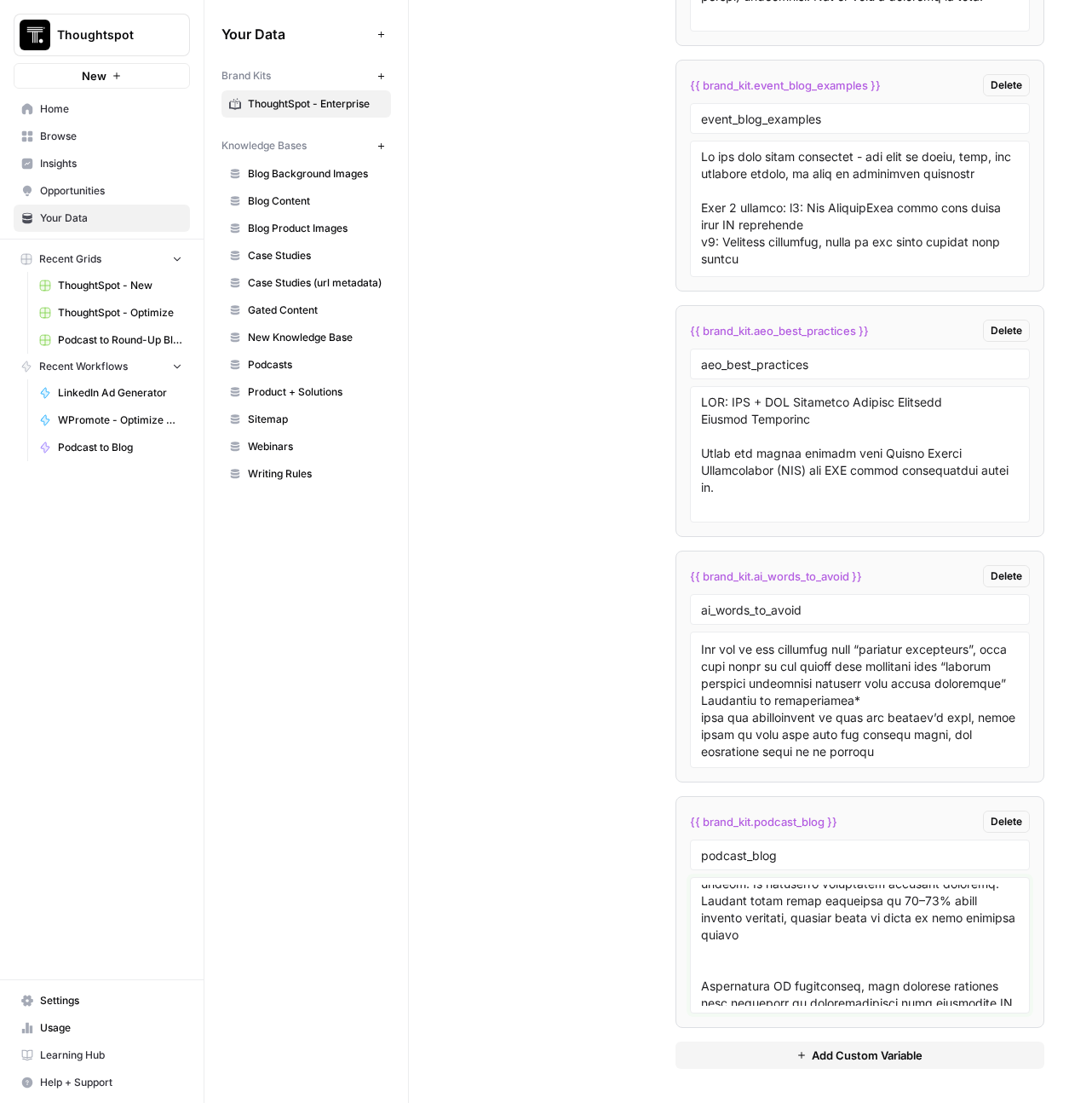
scroll to position [6615, 0]
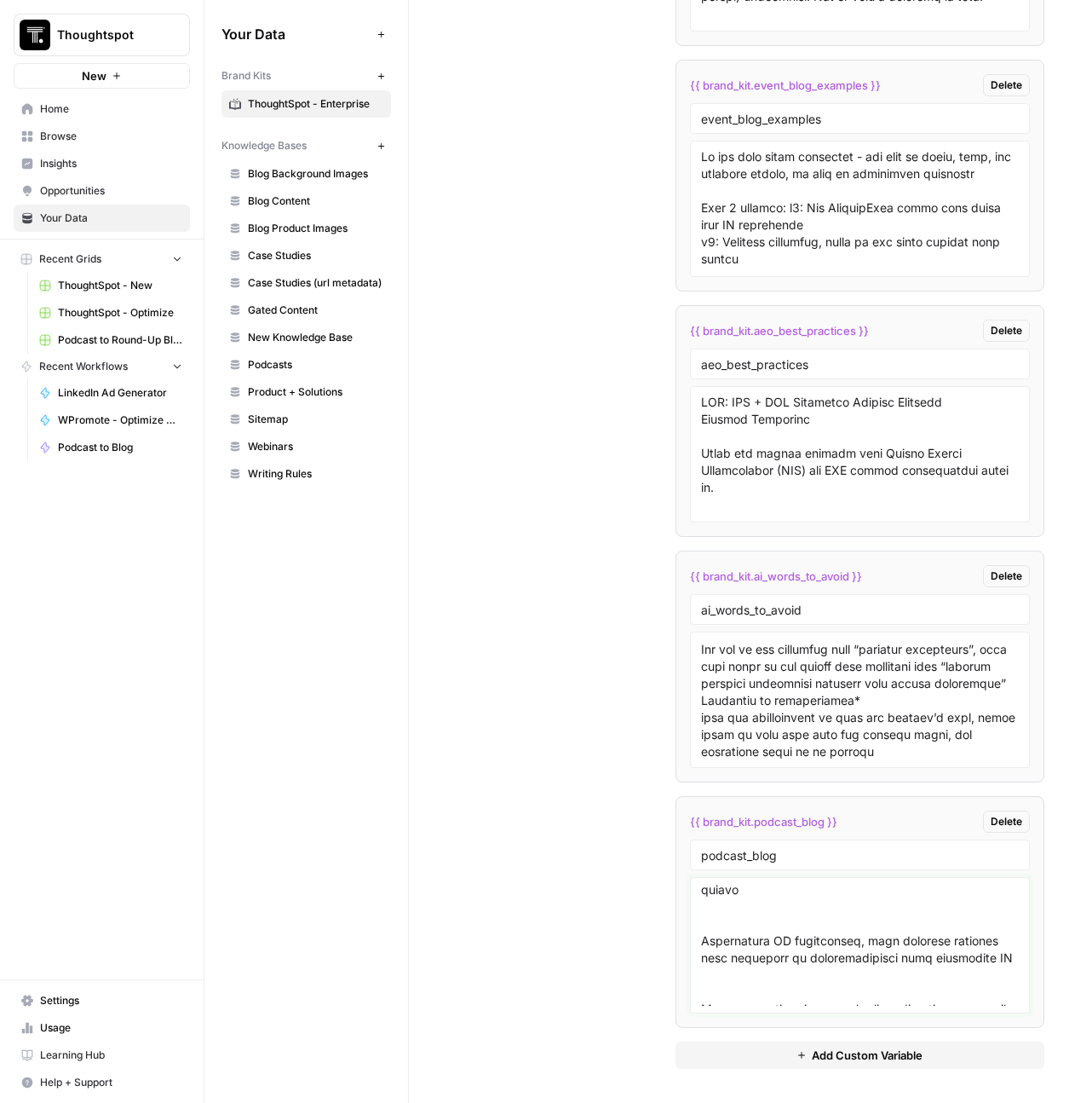
click at [876, 985] on textarea at bounding box center [860, 945] width 319 height 121
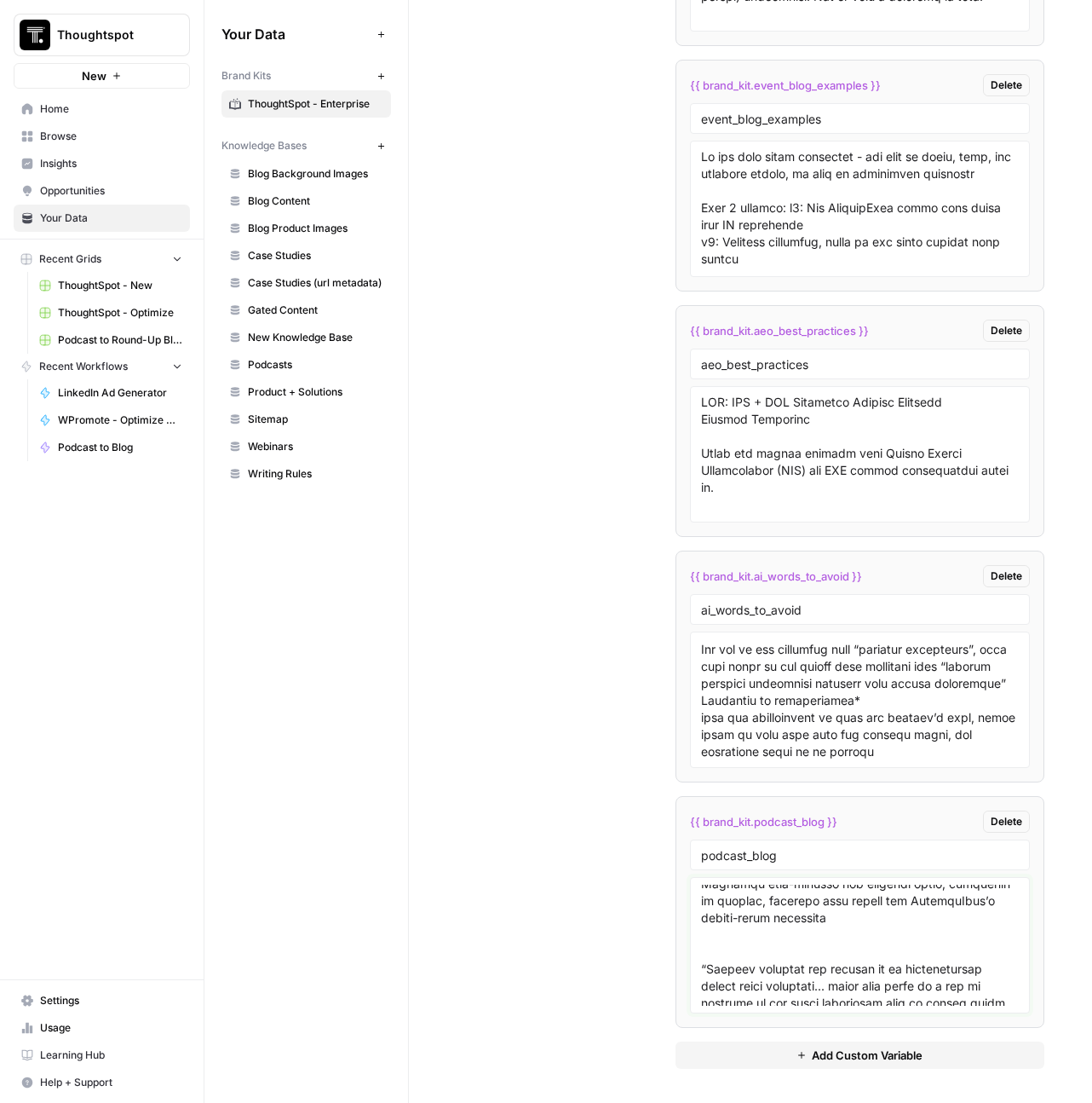
scroll to position [6774, 0]
click at [979, 884] on textarea at bounding box center [860, 945] width 319 height 121
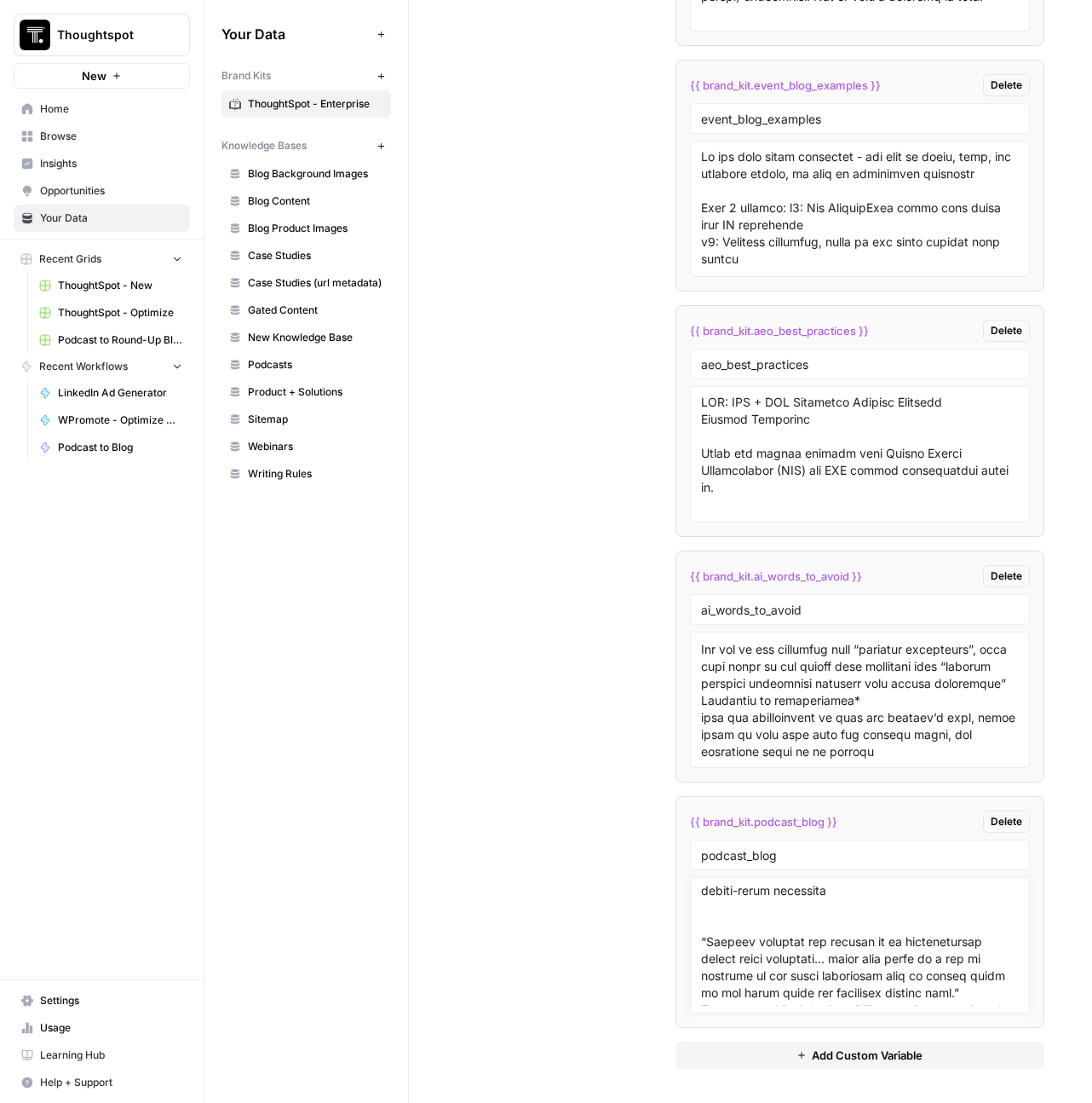
scroll to position [6814, 0]
click at [830, 946] on textarea at bounding box center [860, 945] width 319 height 121
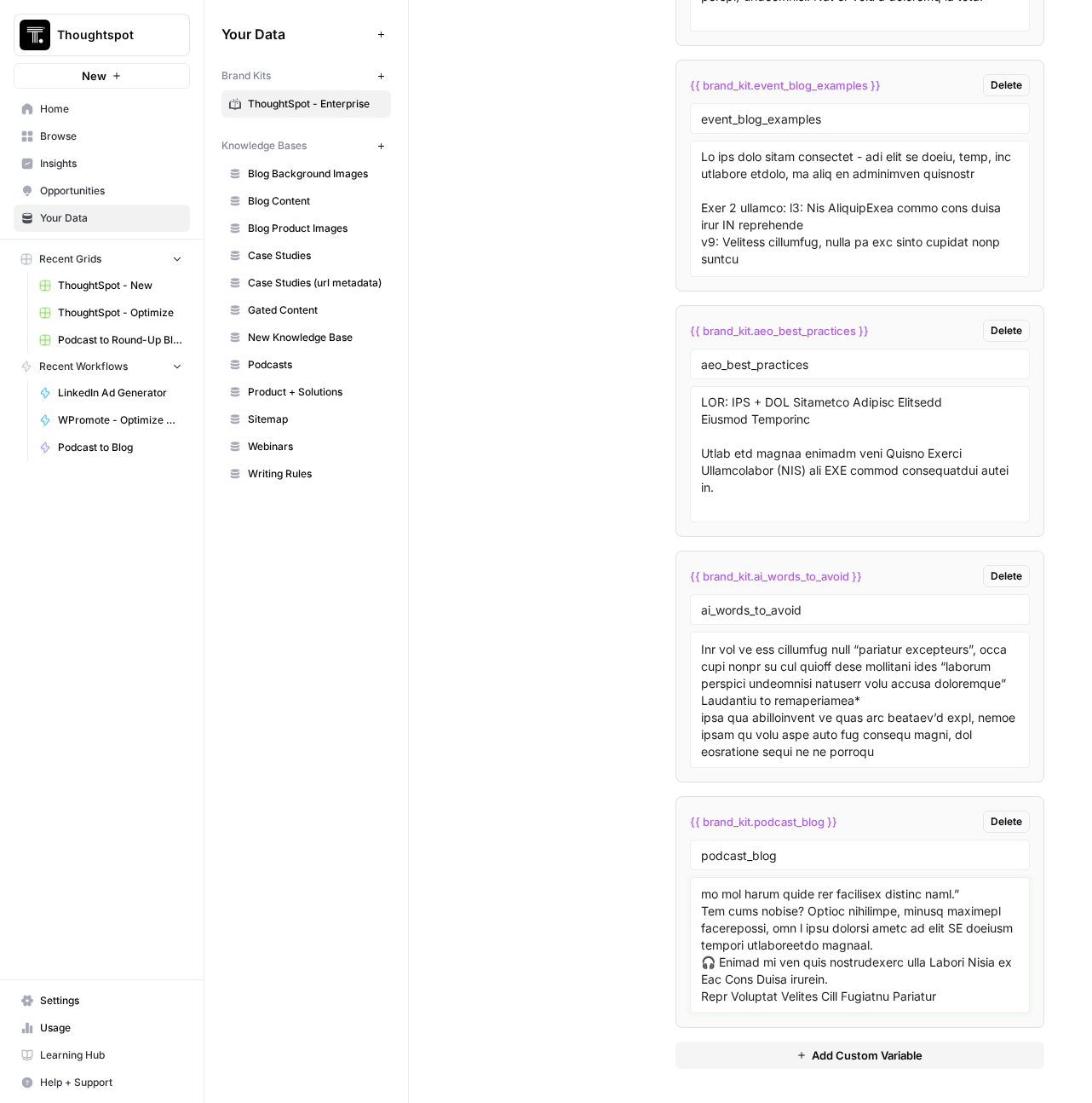
click at [797, 900] on textarea at bounding box center [860, 945] width 319 height 121
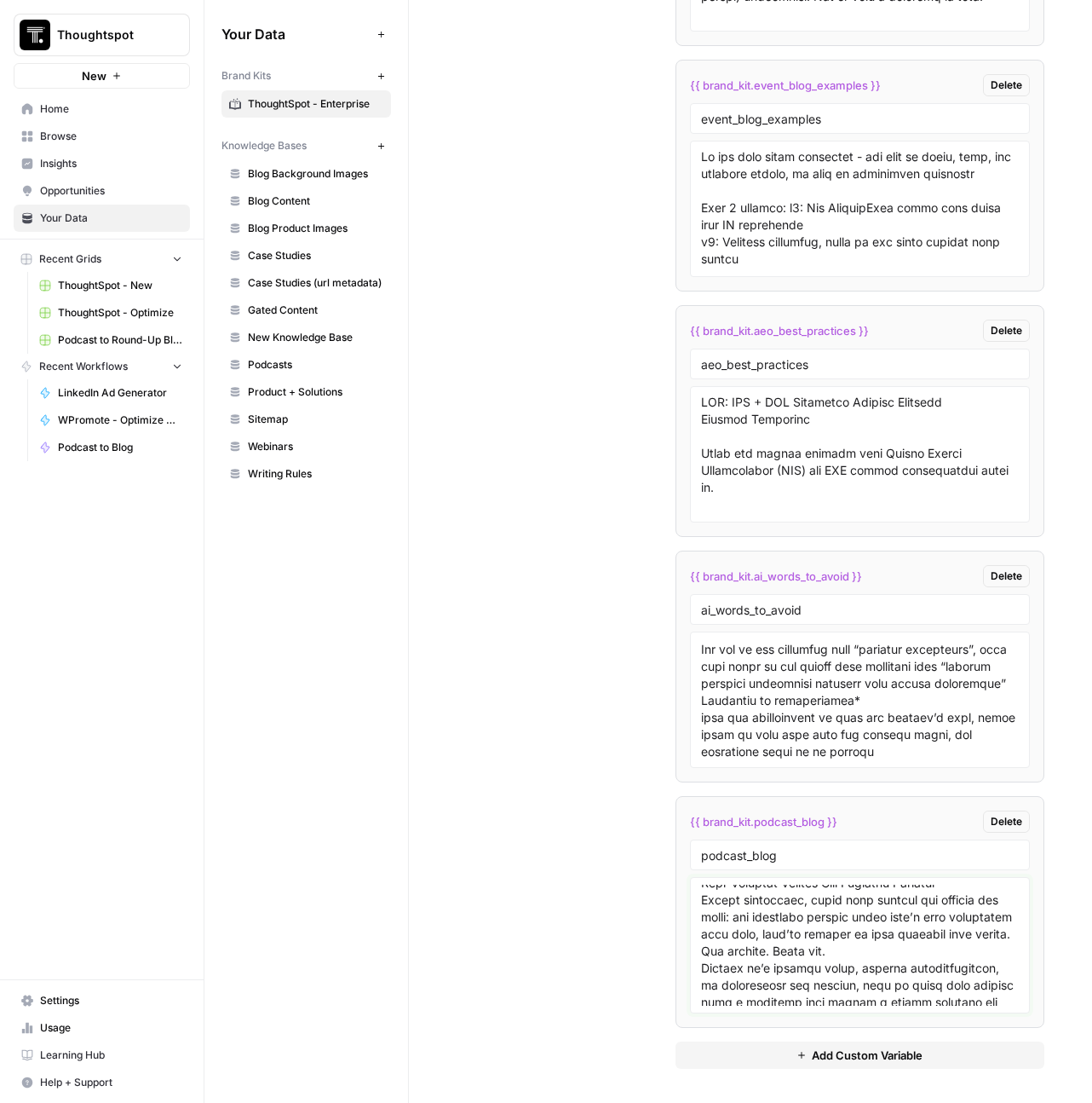
click at [797, 902] on textarea at bounding box center [860, 945] width 319 height 121
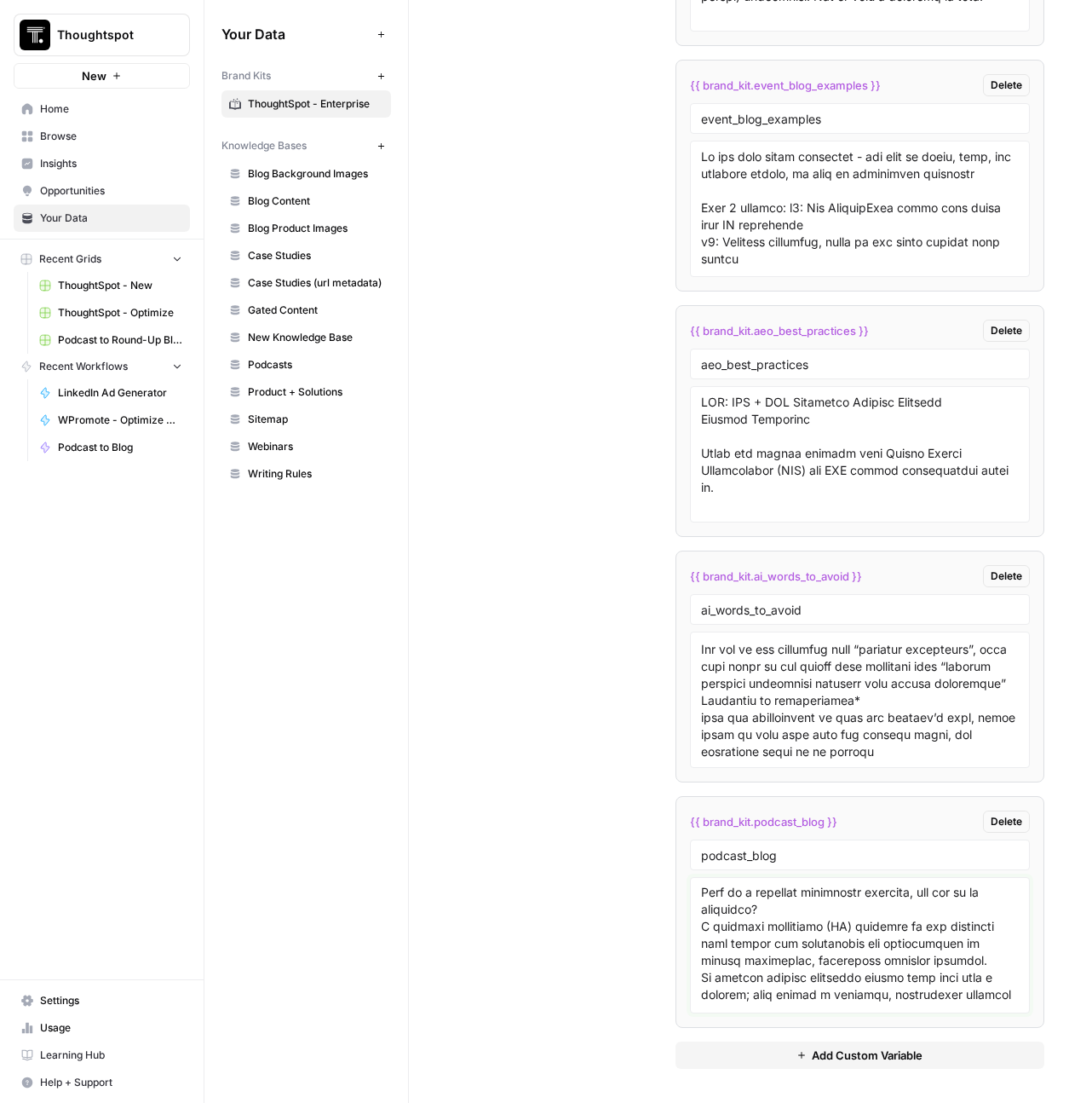
click at [979, 937] on textarea at bounding box center [860, 945] width 319 height 121
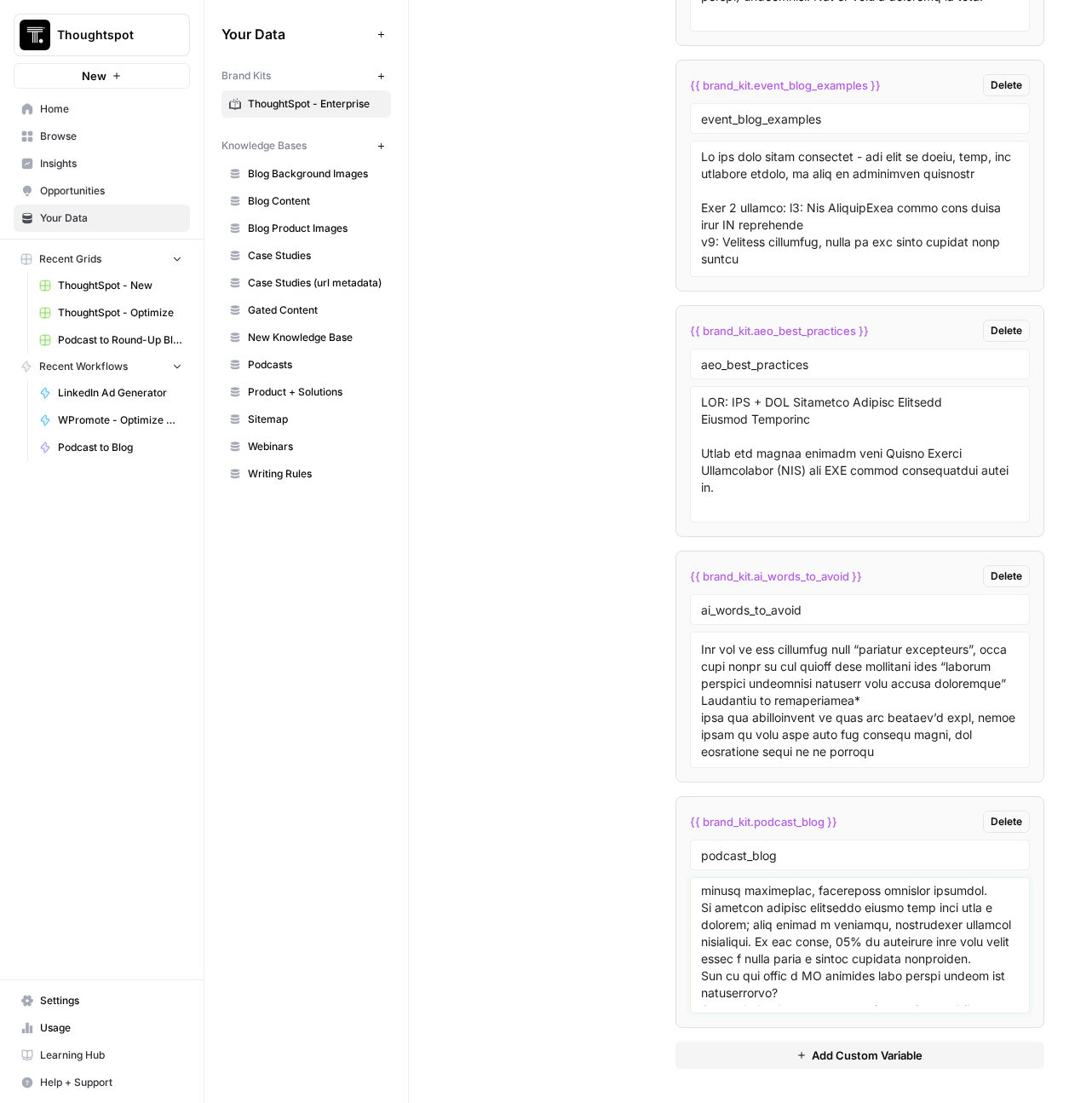
click at [930, 908] on textarea at bounding box center [860, 945] width 319 height 121
click at [892, 944] on textarea at bounding box center [860, 945] width 319 height 121
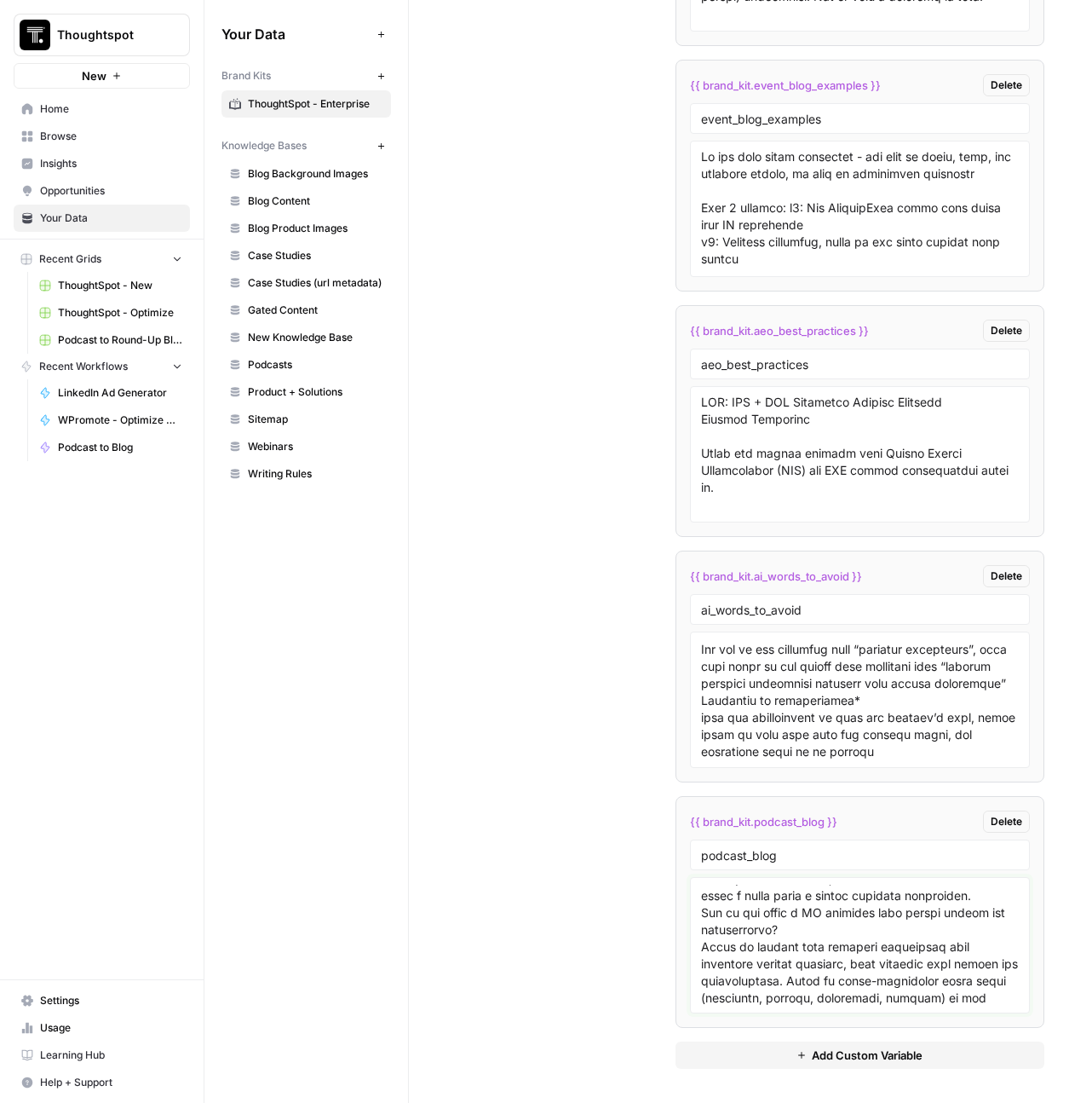
scroll to position [7436, 0]
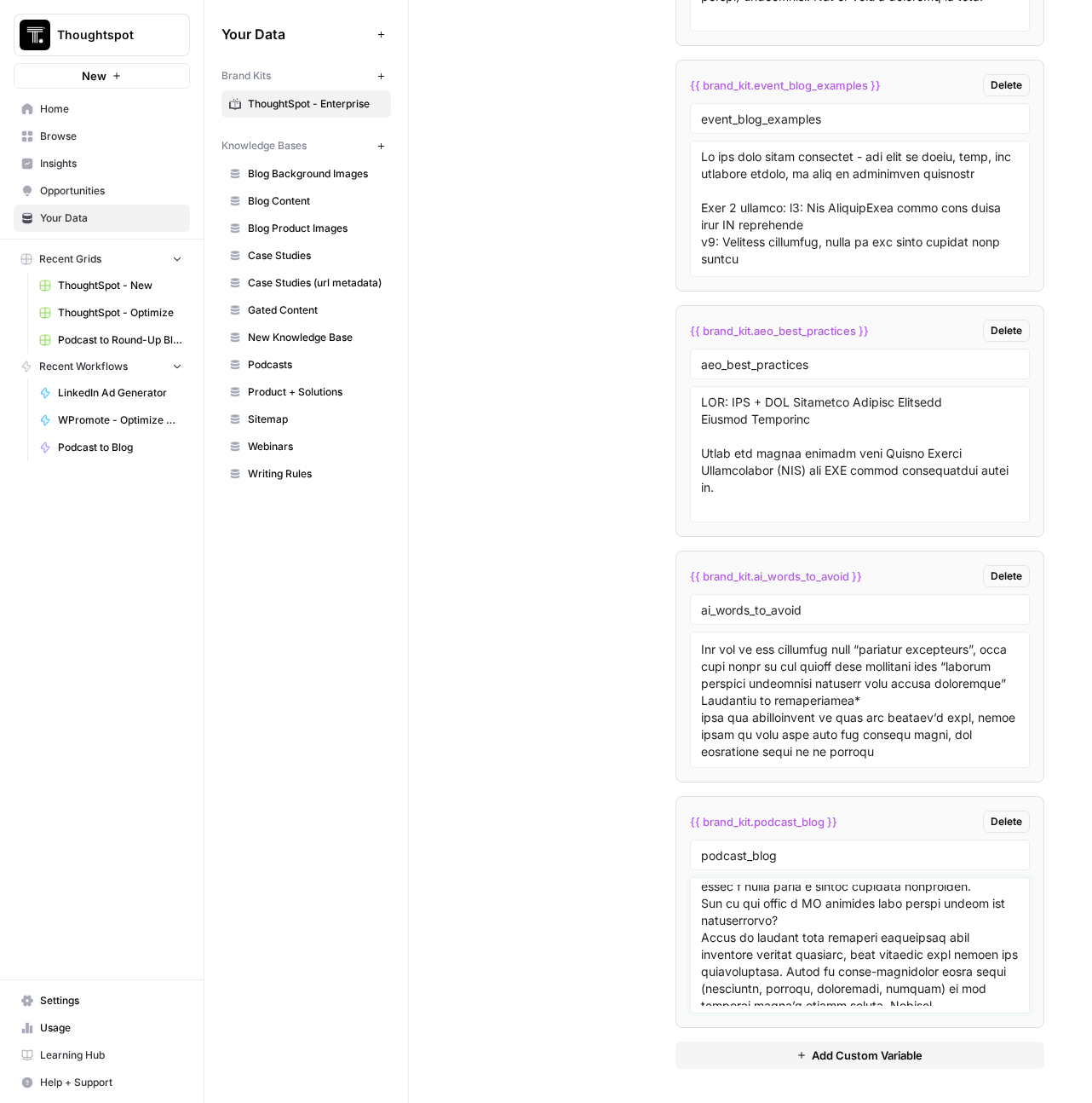
click at [985, 894] on textarea at bounding box center [860, 945] width 319 height 121
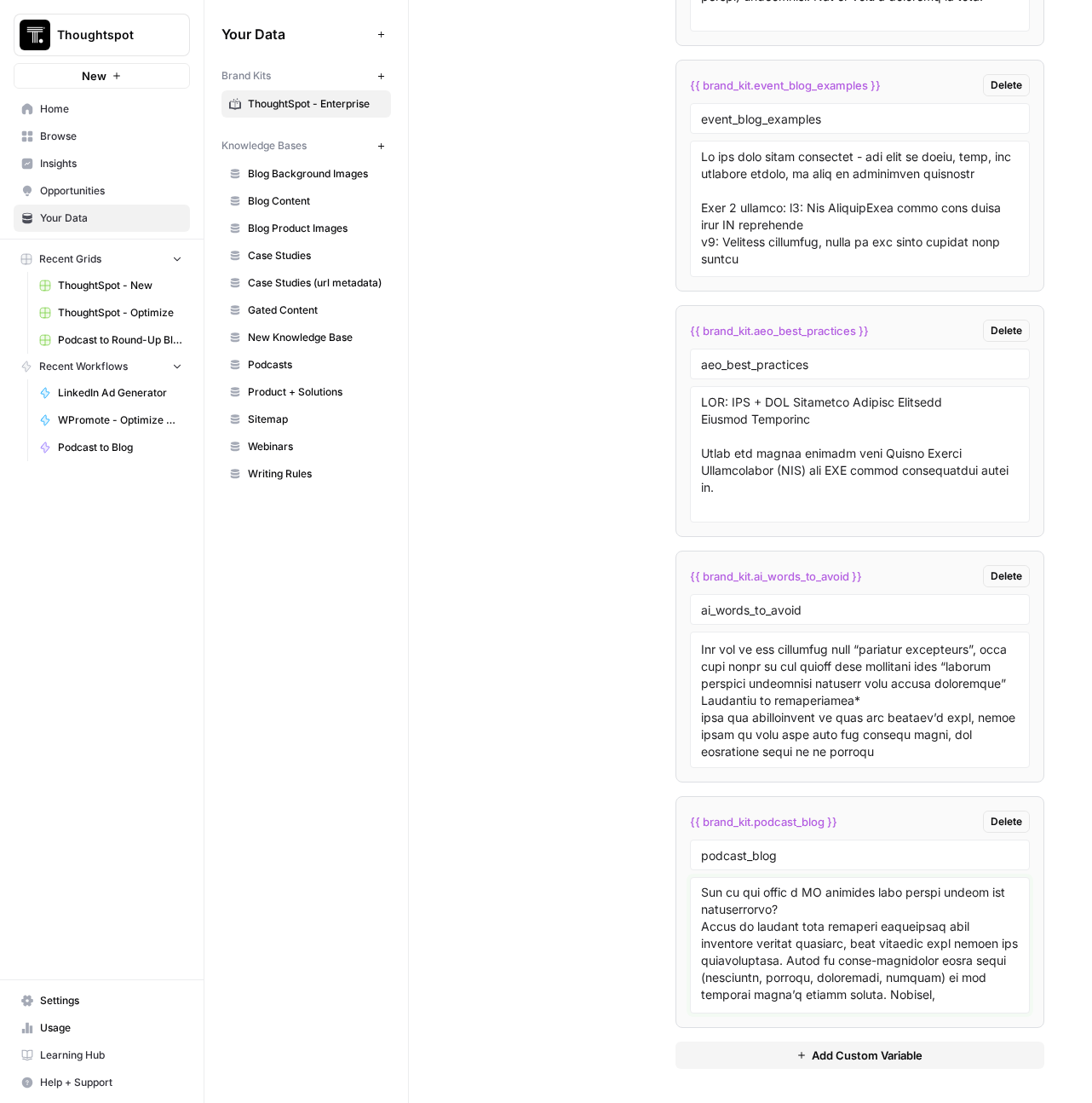
click at [883, 953] on textarea at bounding box center [860, 945] width 319 height 121
click at [872, 970] on textarea at bounding box center [860, 945] width 319 height 121
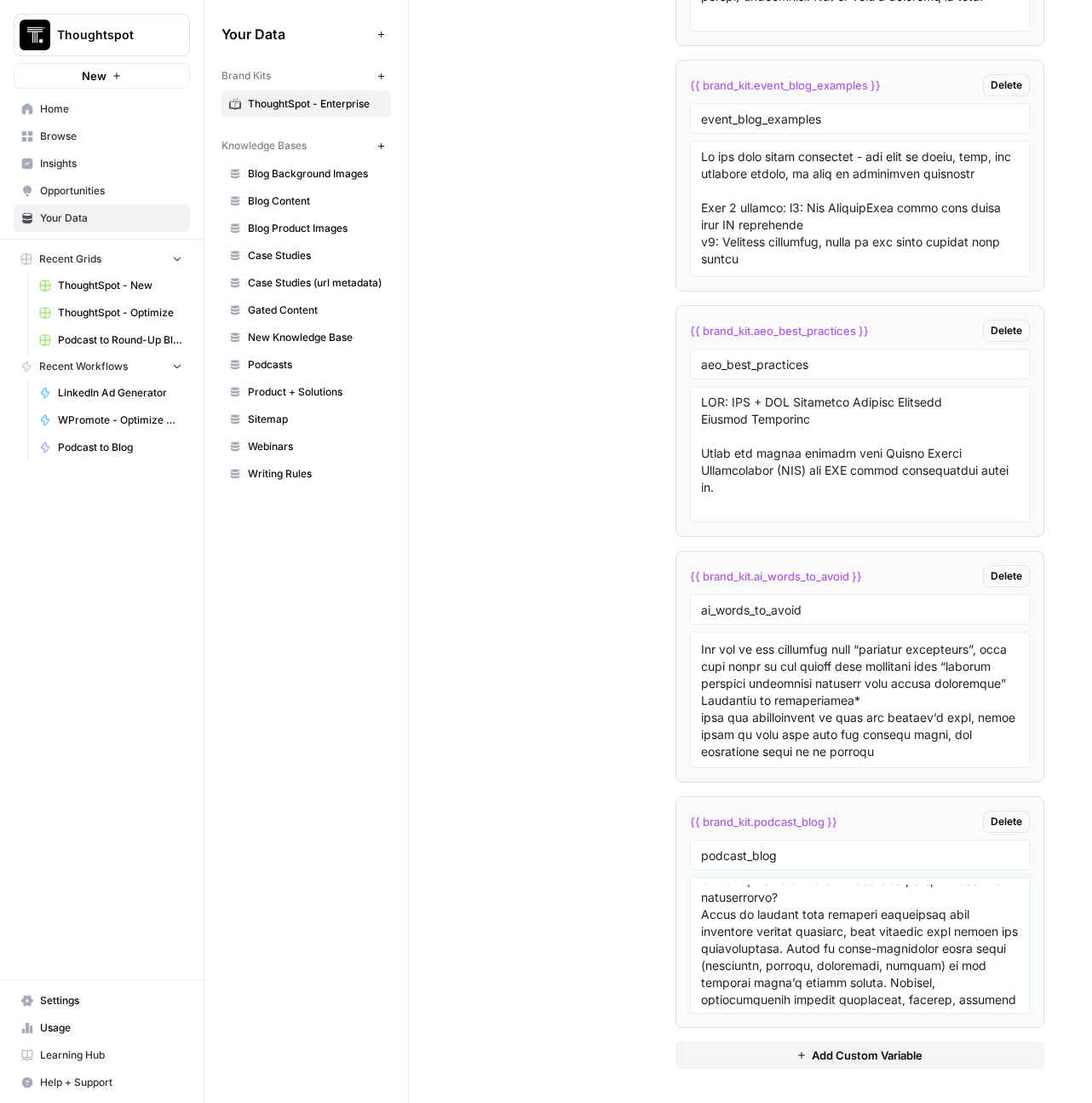
scroll to position [7623, 0]
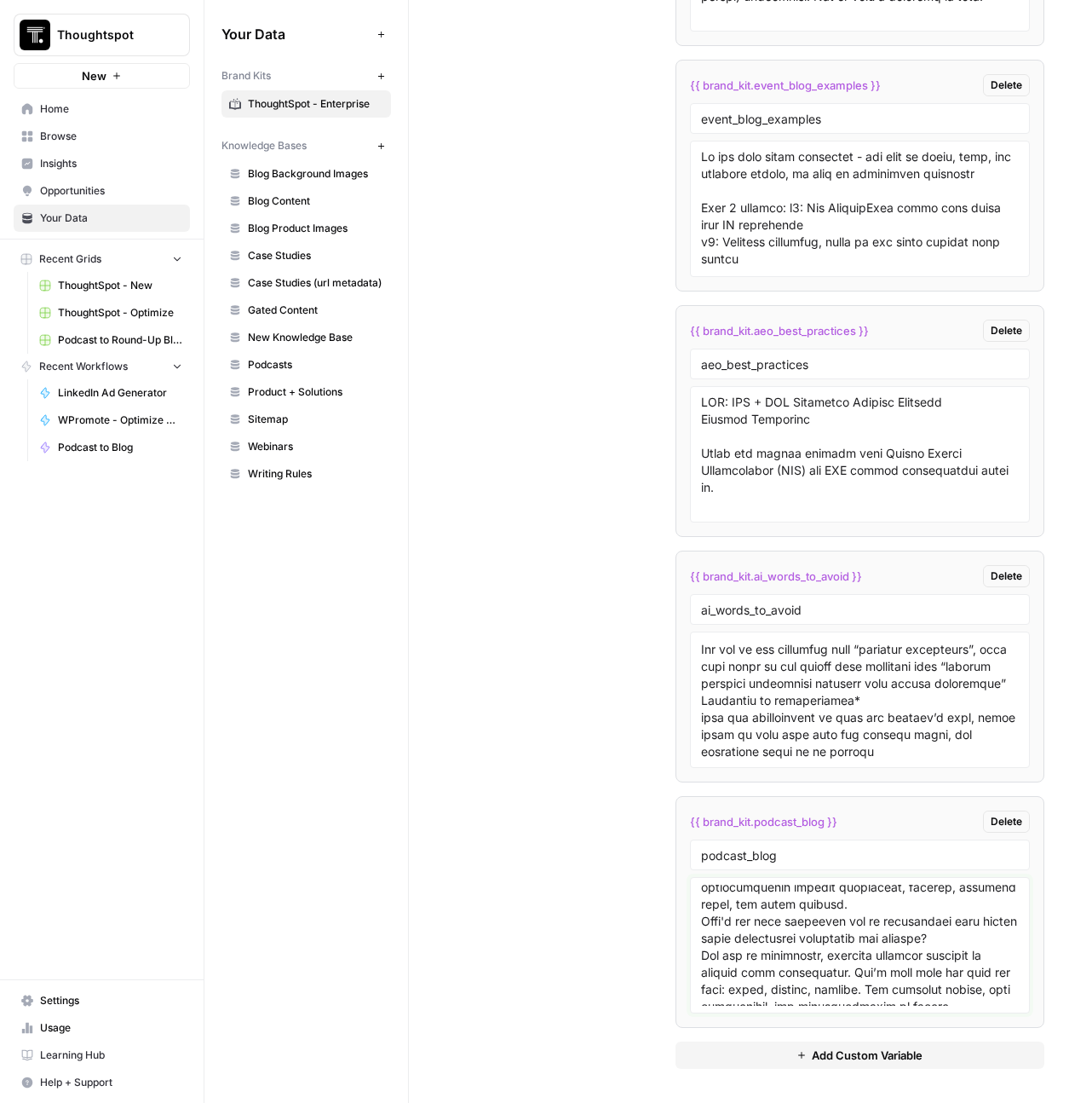
click at [972, 914] on textarea at bounding box center [860, 945] width 319 height 121
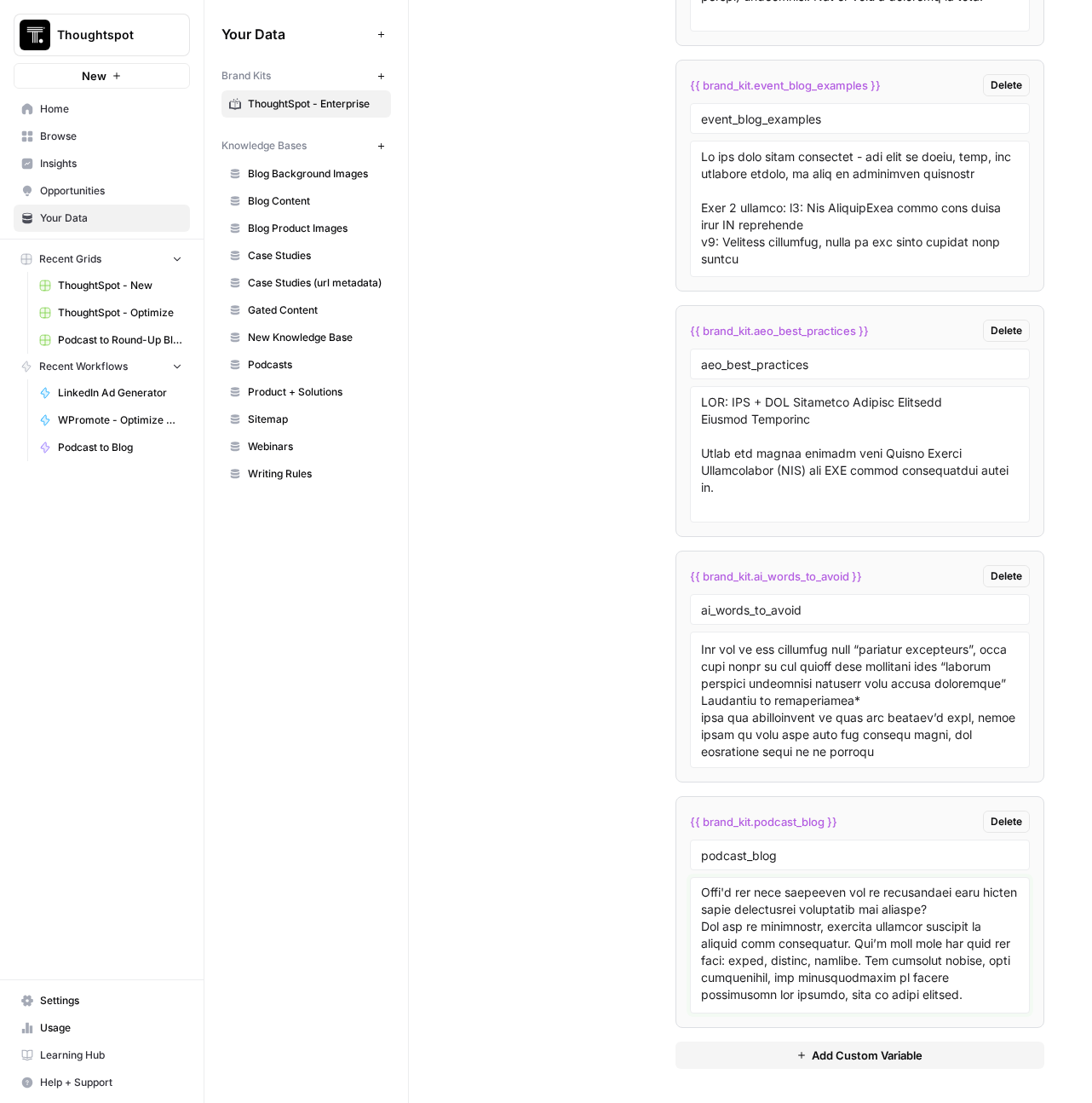
scroll to position [7671, 0]
click at [989, 914] on textarea at bounding box center [860, 945] width 319 height 121
click at [814, 971] on textarea at bounding box center [860, 945] width 319 height 121
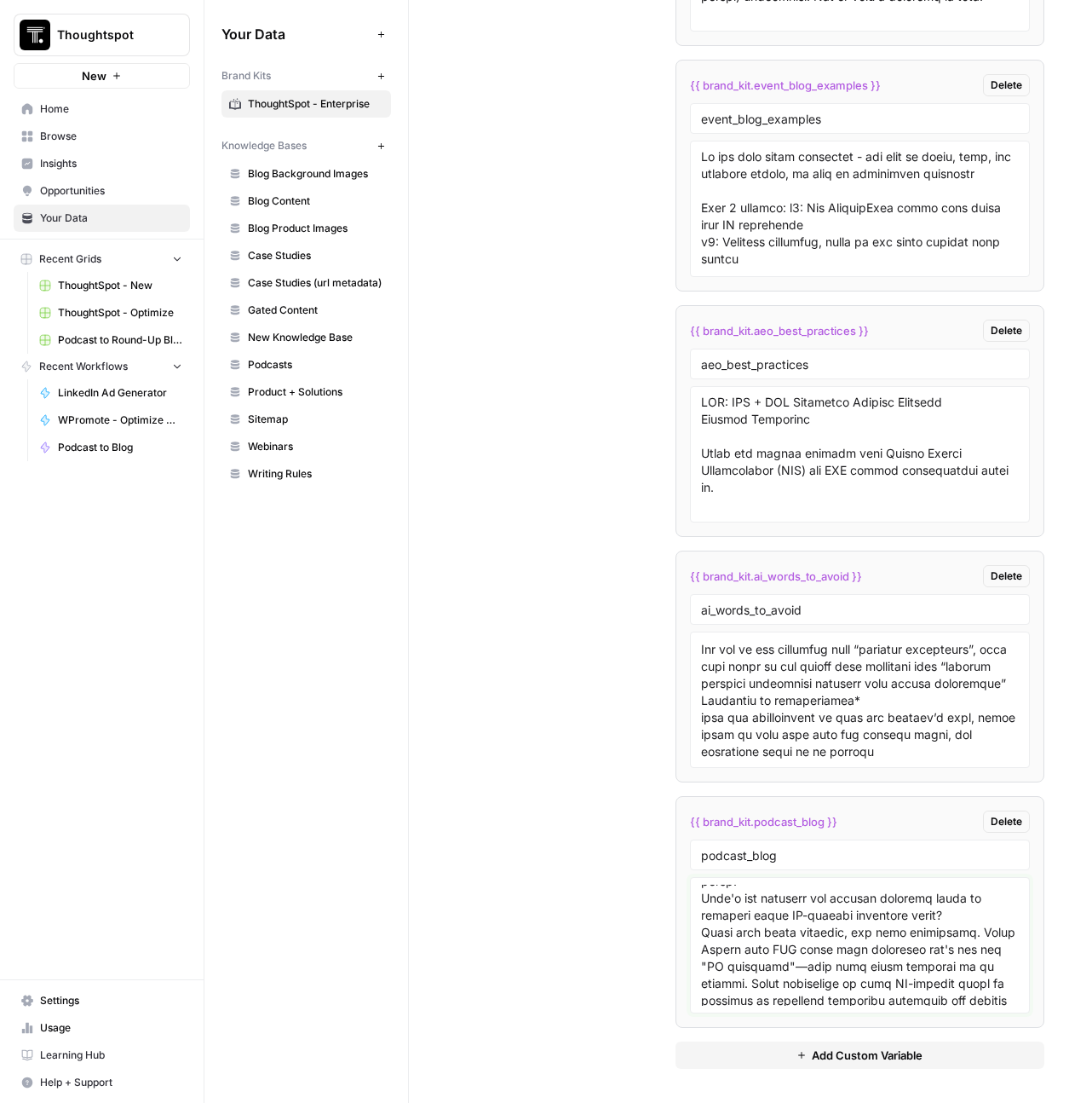
scroll to position [7900, 0]
click at [904, 914] on textarea at bounding box center [860, 945] width 319 height 121
click at [895, 905] on textarea at bounding box center [860, 945] width 319 height 121
click at [821, 946] on textarea at bounding box center [860, 945] width 319 height 121
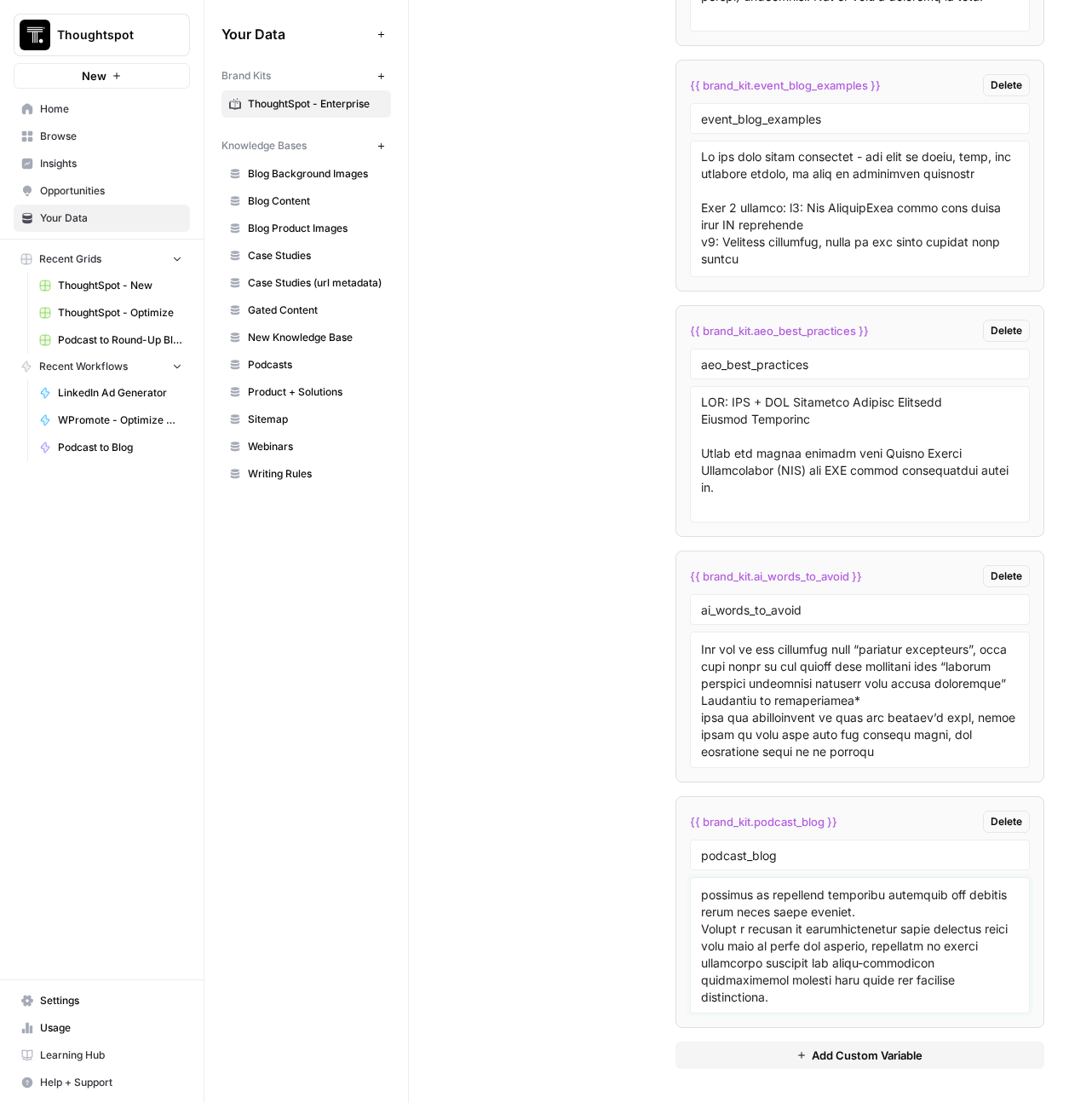
scroll to position [8085, 0]
click at [903, 888] on textarea at bounding box center [860, 945] width 319 height 121
click at [983, 921] on textarea at bounding box center [860, 945] width 319 height 121
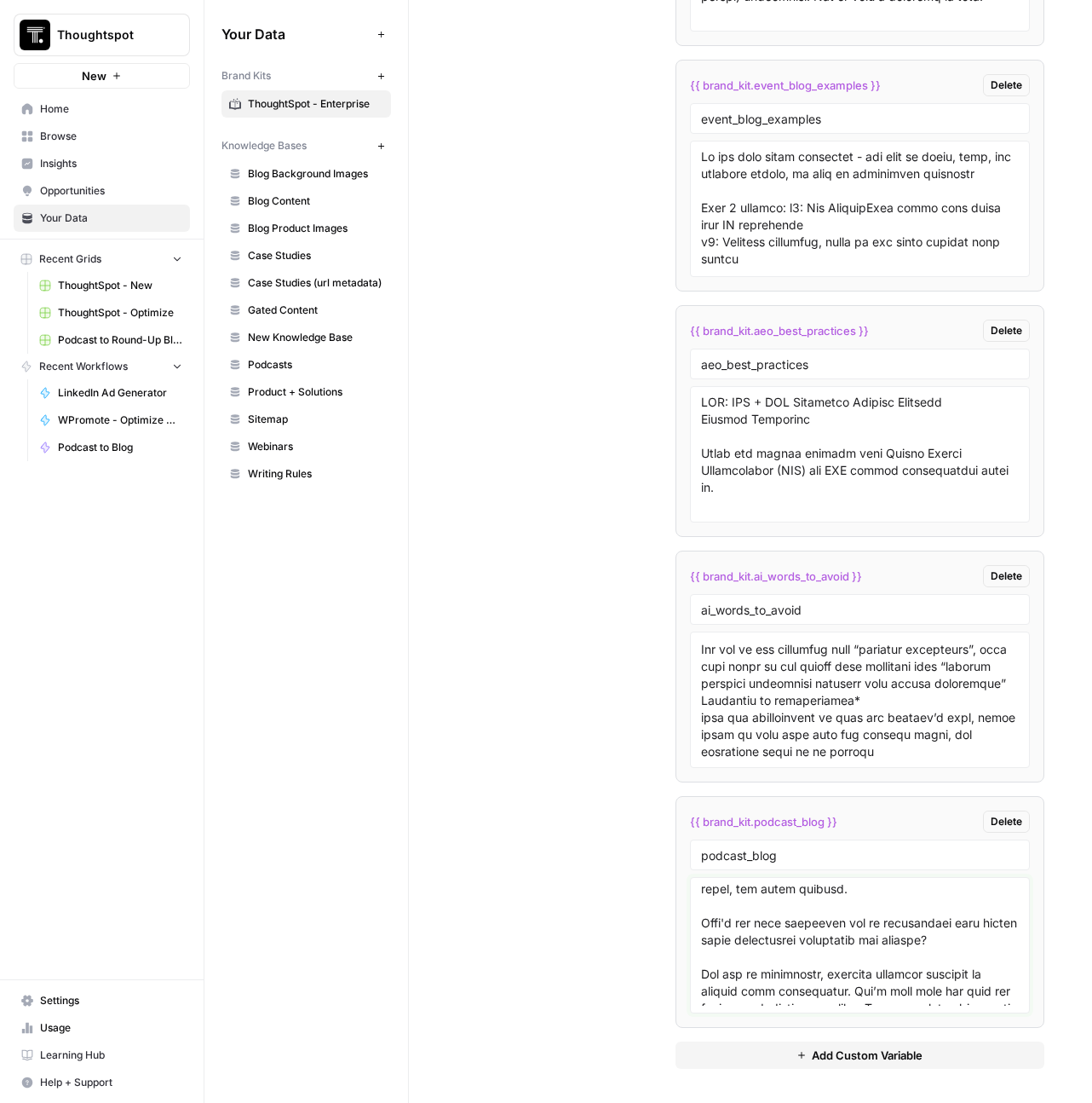
scroll to position [7703, 0]
click at [701, 909] on textarea at bounding box center [860, 945] width 319 height 121
click at [701, 931] on textarea at bounding box center [860, 945] width 319 height 121
drag, startPoint x: 715, startPoint y: 931, endPoint x: 691, endPoint y: 931, distance: 24.0
click at [691, 931] on div at bounding box center [860, 945] width 340 height 136
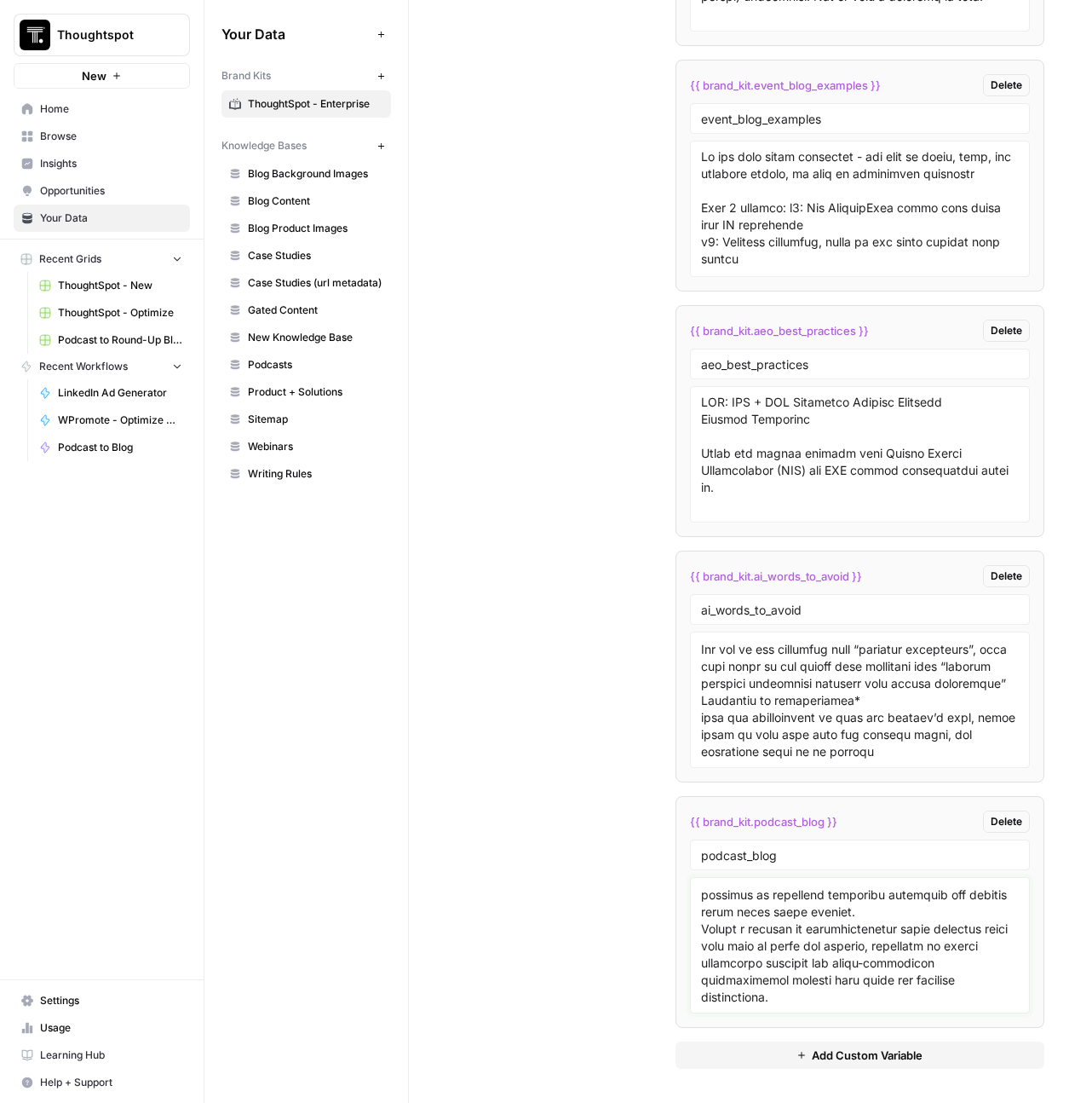
scroll to position [8134, 0]
type textarea "Keyword: Customer experiences (15k), CX strategy (900) Data and AI (600) Second…"
click at [772, 813] on span "{{ brand_kit.podcast_blog }}" at bounding box center [764, 821] width 147 height 17
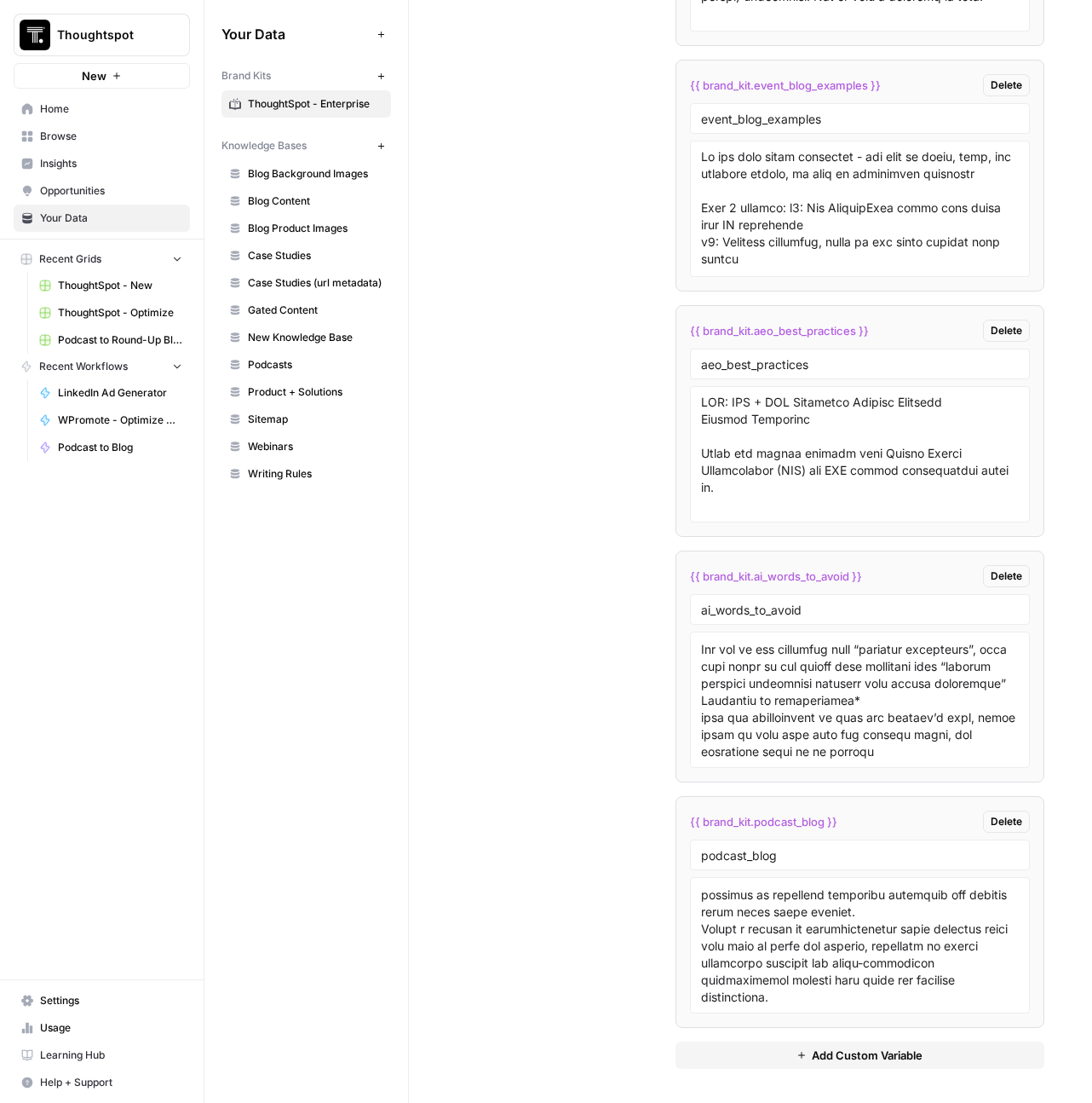
copy div "{{ brand_kit.podcast_blog }} Delete"
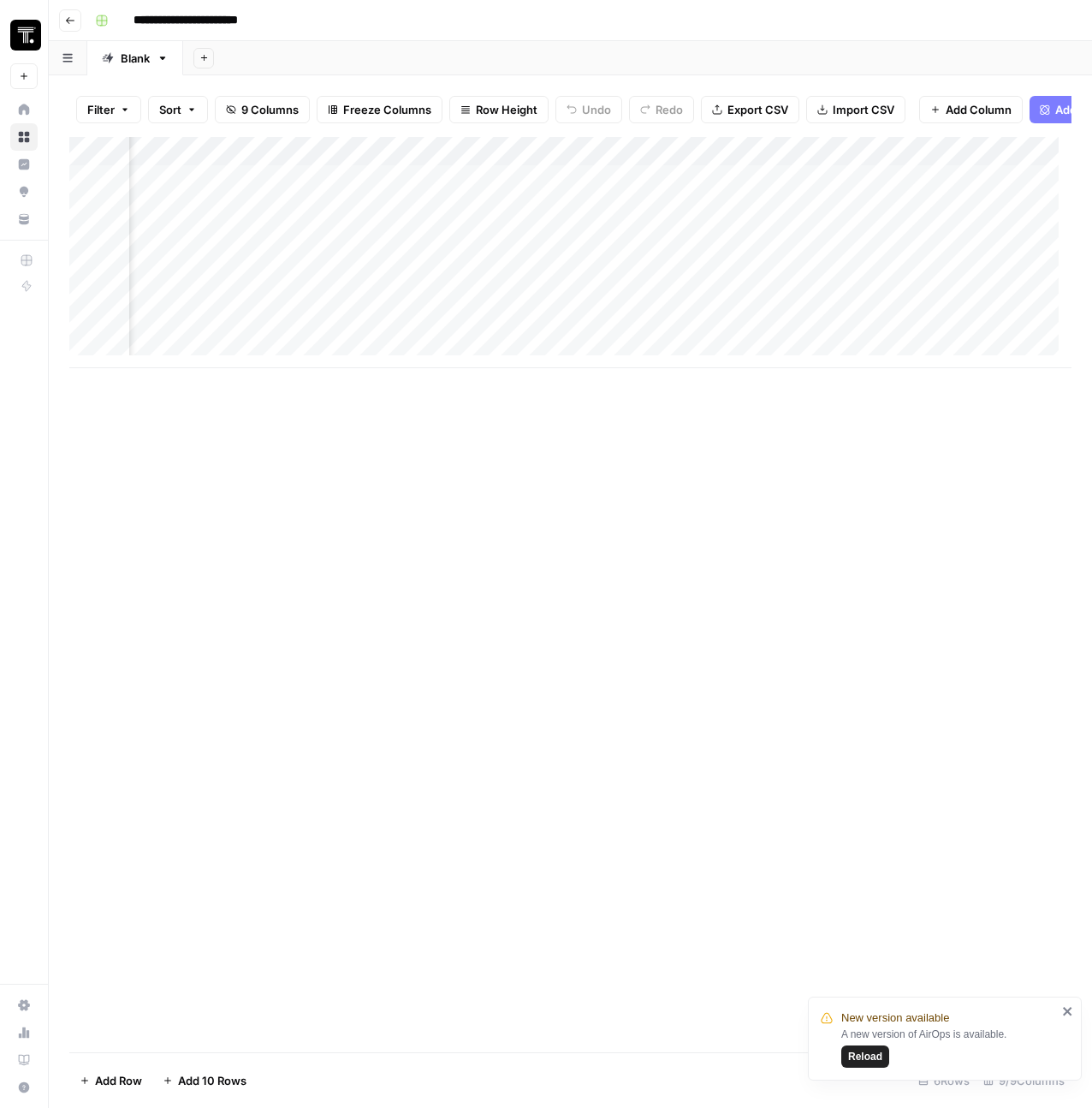
scroll to position [0, 101]
